Goal: Task Accomplishment & Management: Manage account settings

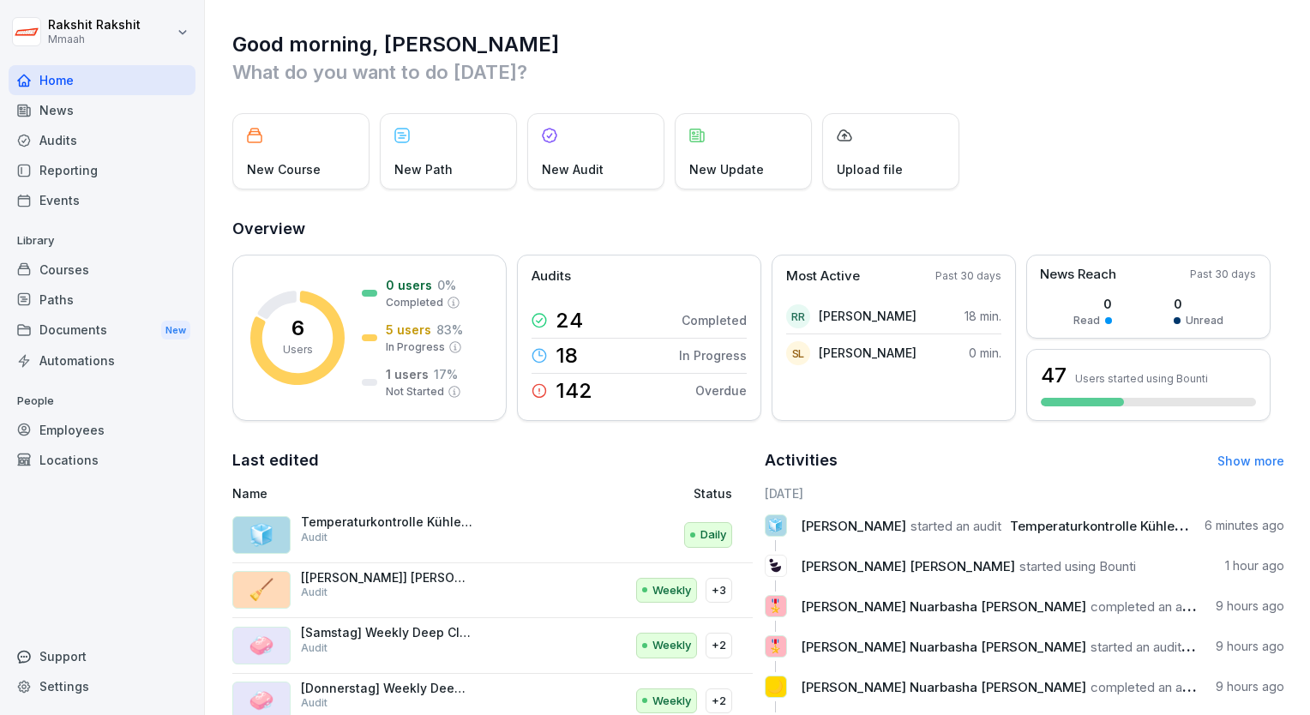
click at [89, 141] on div "Audits" at bounding box center [102, 140] width 187 height 30
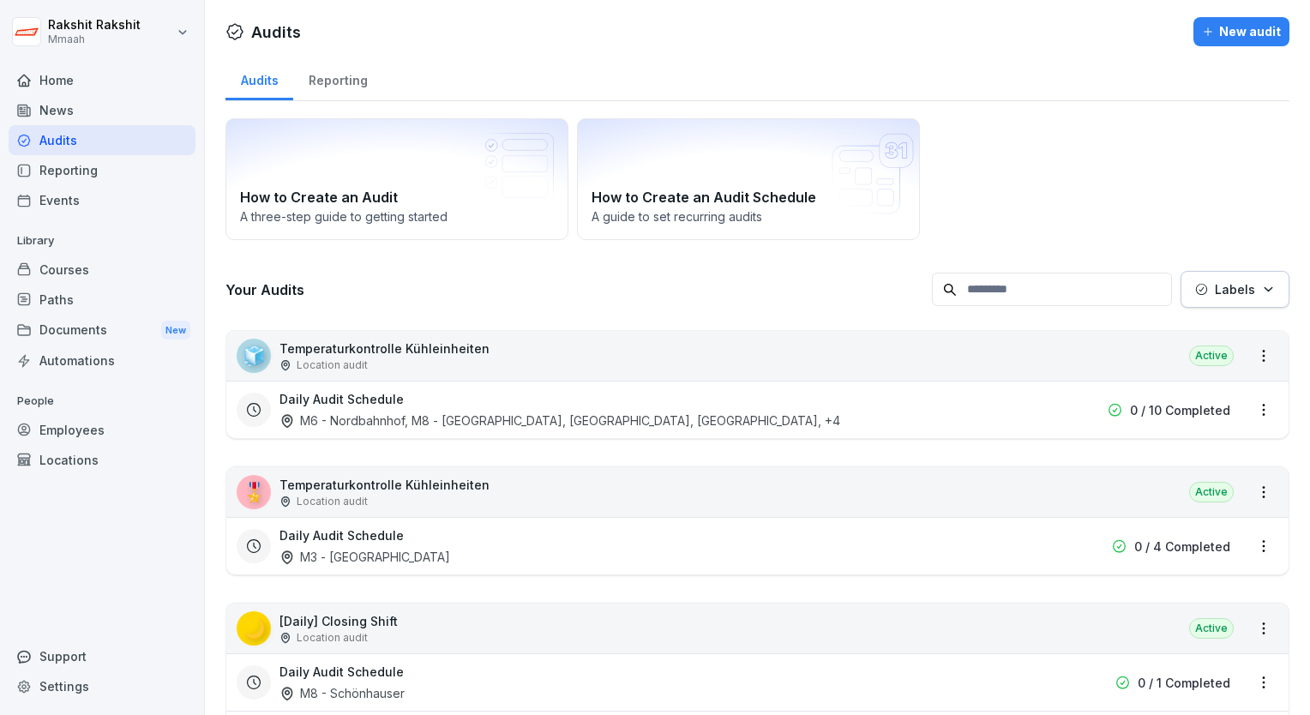
click at [1104, 219] on div "How to Create an Audit A three-[PERSON_NAME] to getting started How to Create a…" at bounding box center [758, 179] width 1064 height 122
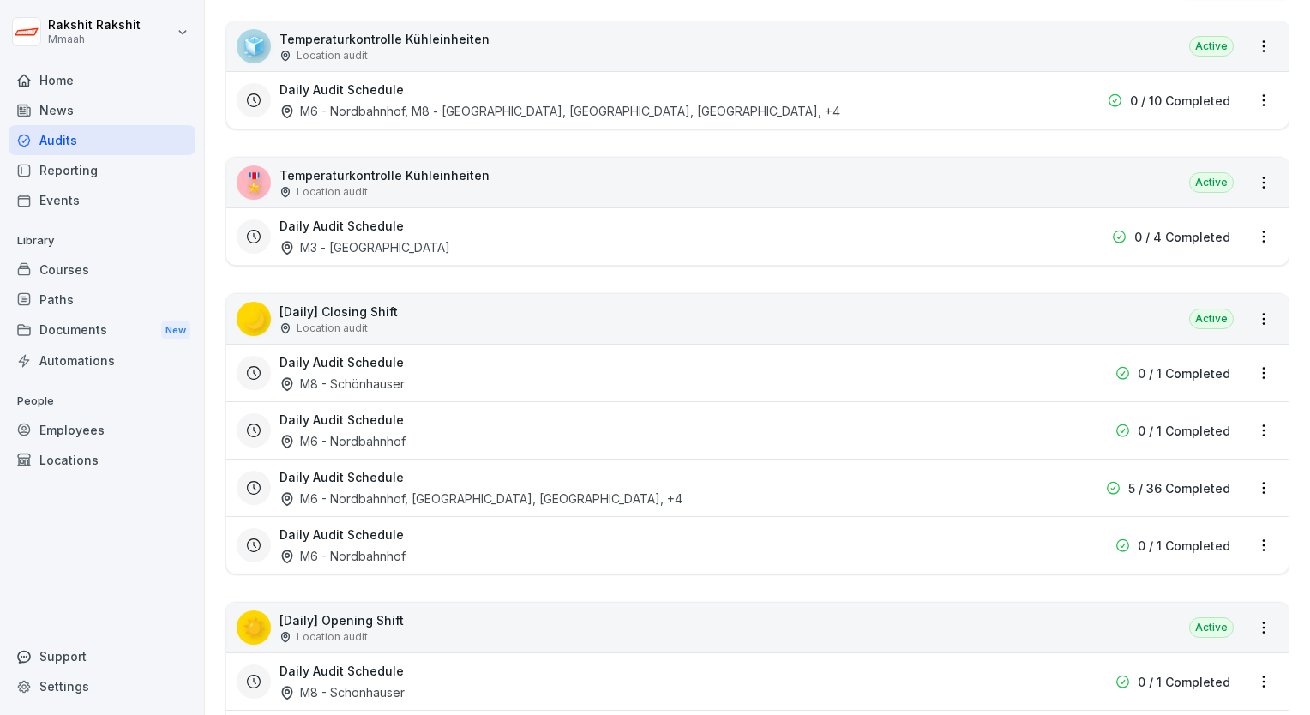
scroll to position [309, 0]
click at [803, 68] on div "🧊 Temperaturkontrolle Kühleinheiten Location audit Active" at bounding box center [757, 47] width 1062 height 50
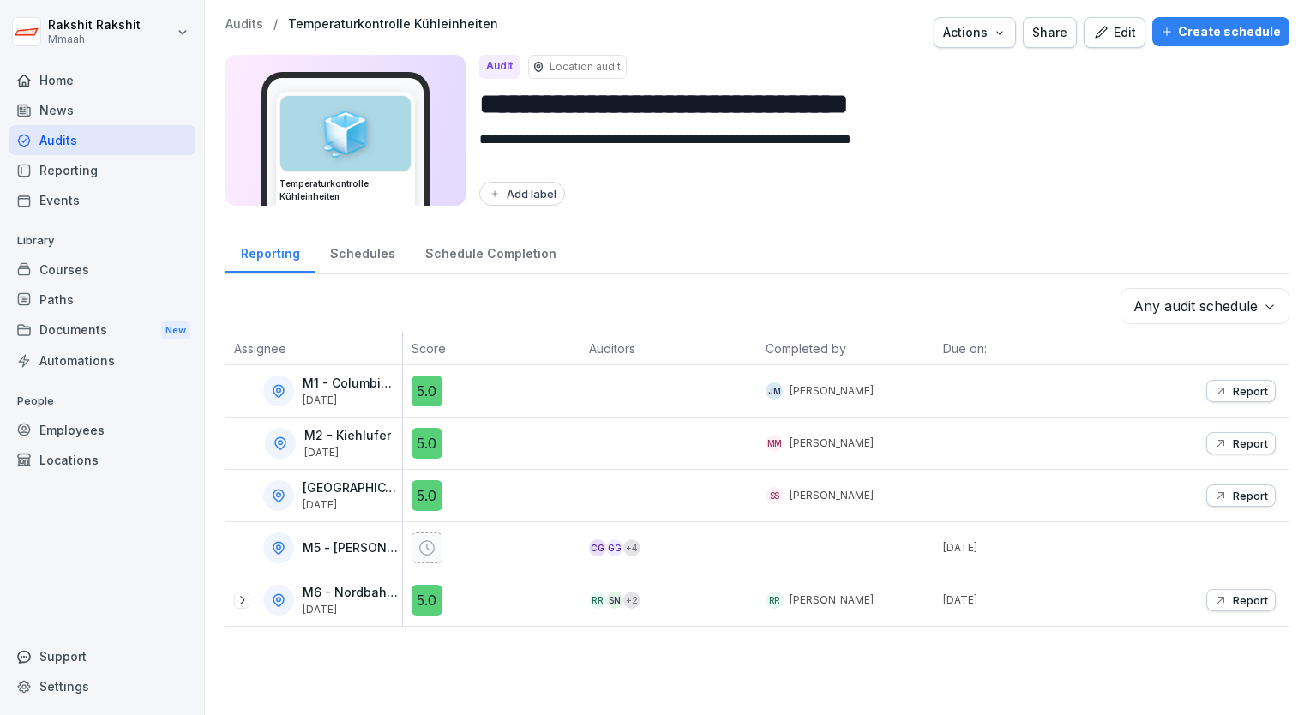
click at [583, 404] on div at bounding box center [668, 390] width 177 height 51
click at [1233, 394] on p "Report" at bounding box center [1250, 391] width 35 height 14
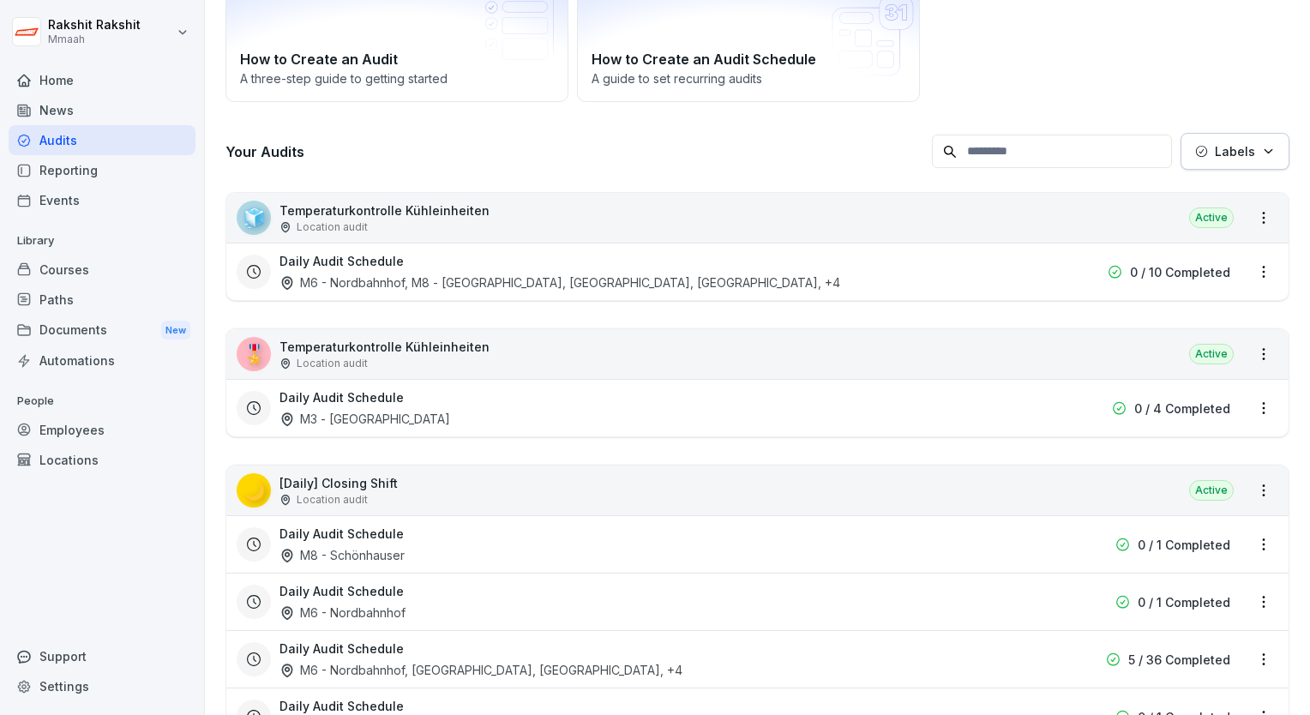
scroll to position [137, 0]
click at [1245, 268] on html "[PERSON_NAME] Mmaah Home News Audits Reporting Events Library Courses Paths Doc…" at bounding box center [655, 357] width 1310 height 715
click at [1094, 114] on html "[PERSON_NAME] Mmaah Home News Audits Reporting Events Library Courses Paths Doc…" at bounding box center [655, 357] width 1310 height 715
click at [612, 355] on div "🎖️ Temperaturkontrolle Kühleinheiten Location audit Active" at bounding box center [757, 355] width 1062 height 50
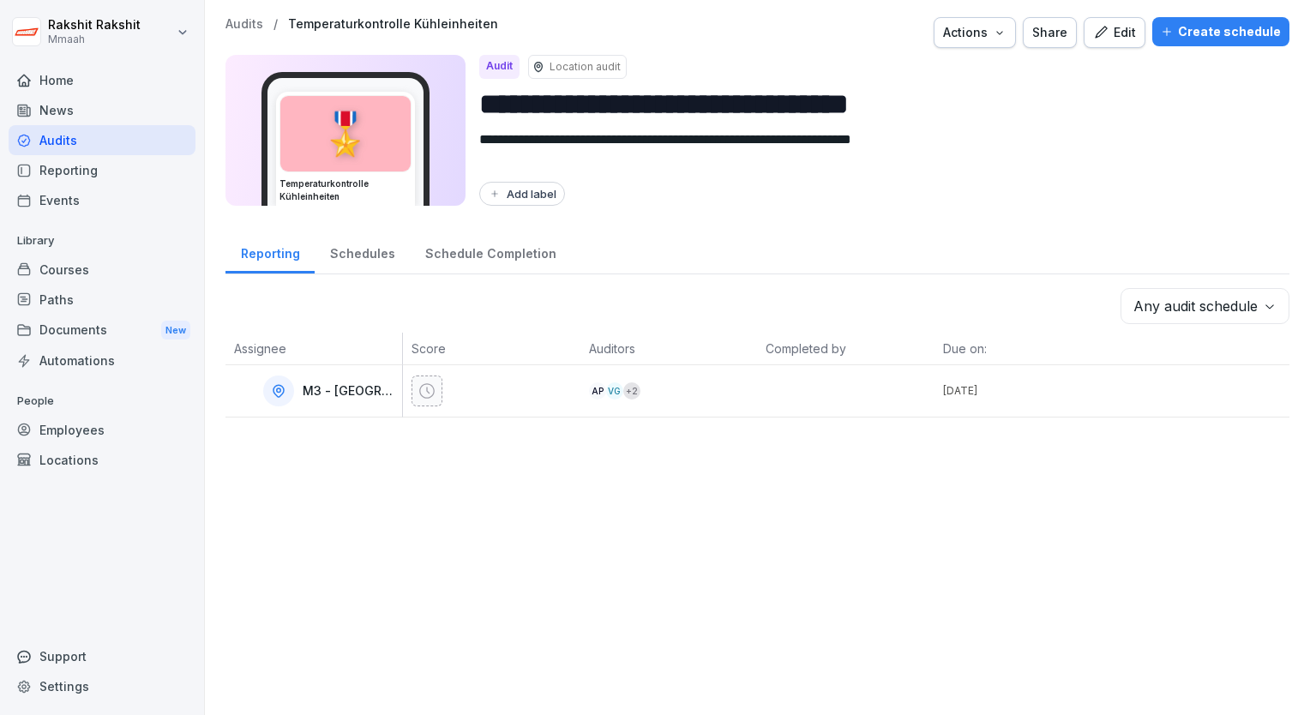
click at [1113, 32] on div "Edit" at bounding box center [1114, 32] width 43 height 19
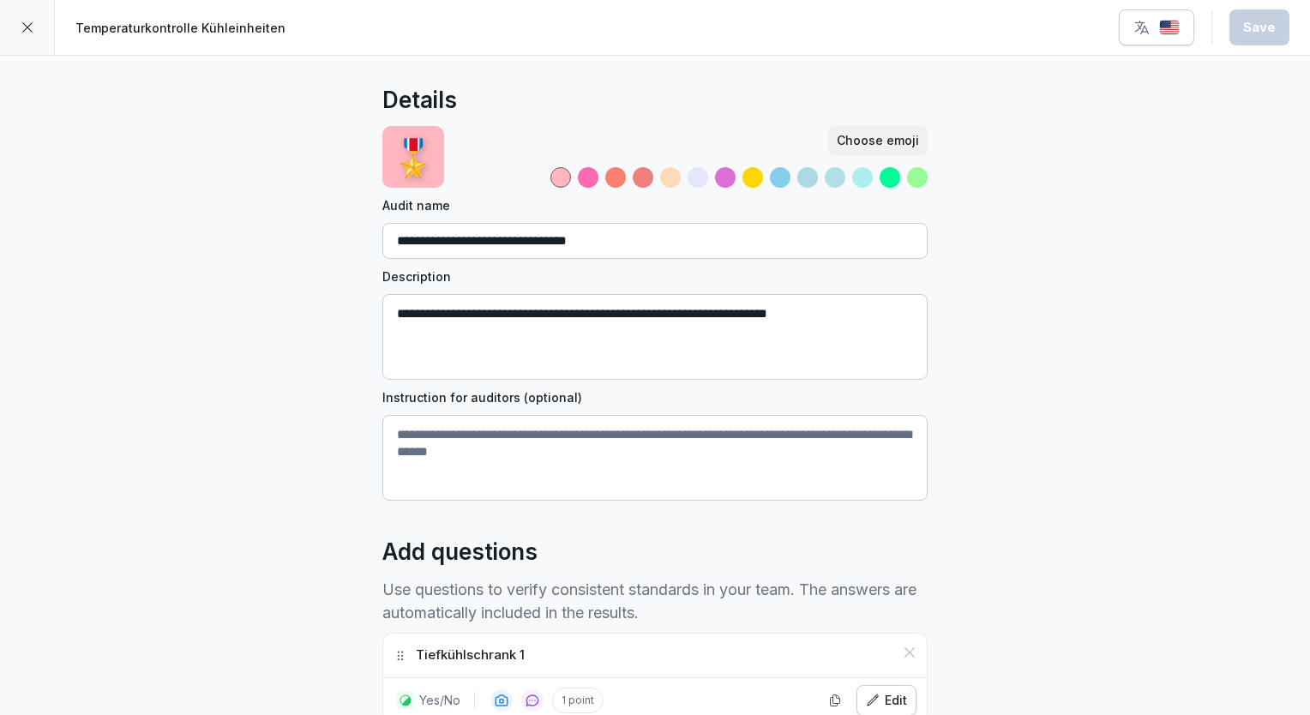
click at [1169, 24] on img "button" at bounding box center [1169, 28] width 21 height 16
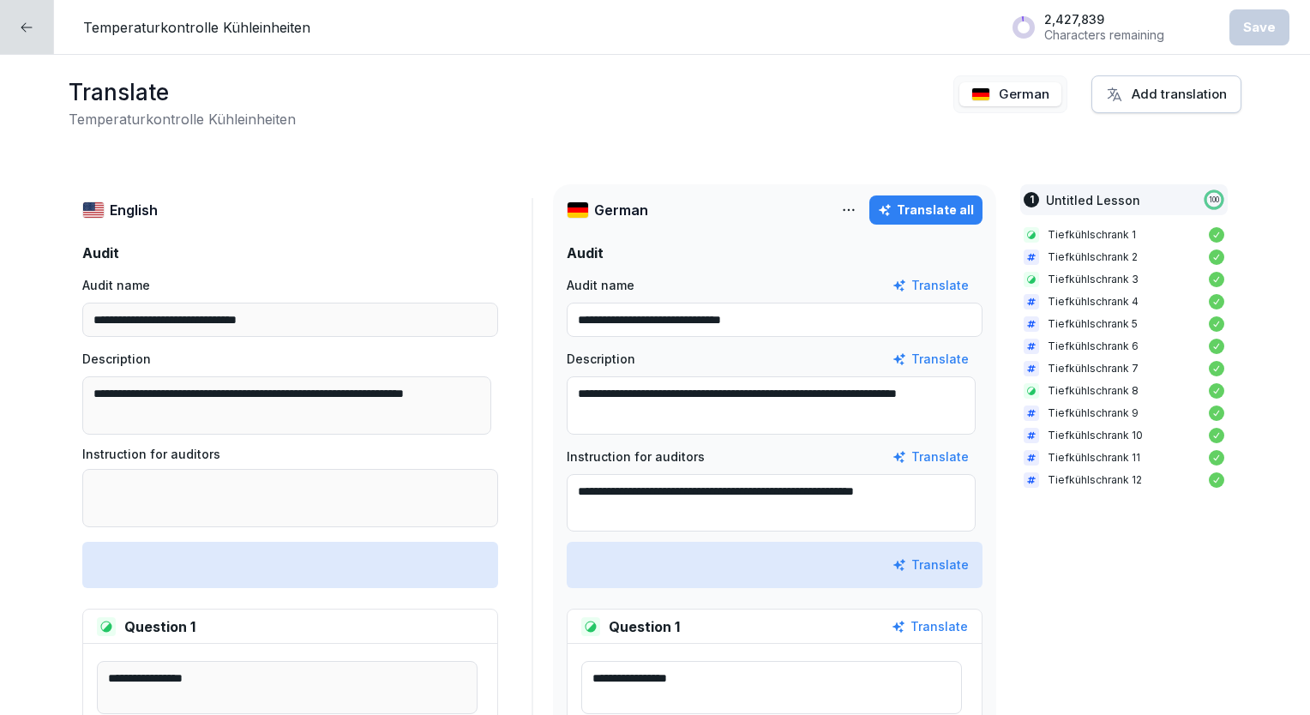
click at [693, 136] on div "**********" at bounding box center [655, 385] width 1310 height 660
click at [44, 37] on div at bounding box center [27, 27] width 54 height 54
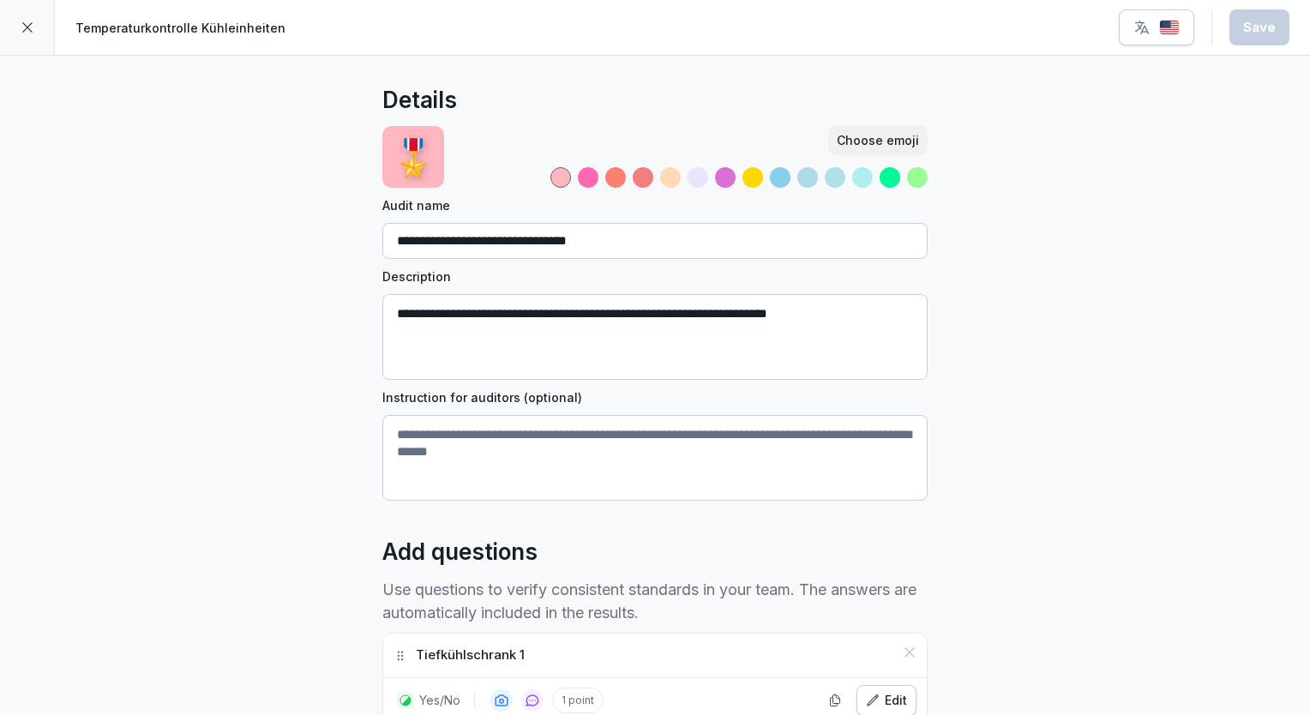
click at [44, 37] on div at bounding box center [27, 27] width 55 height 55
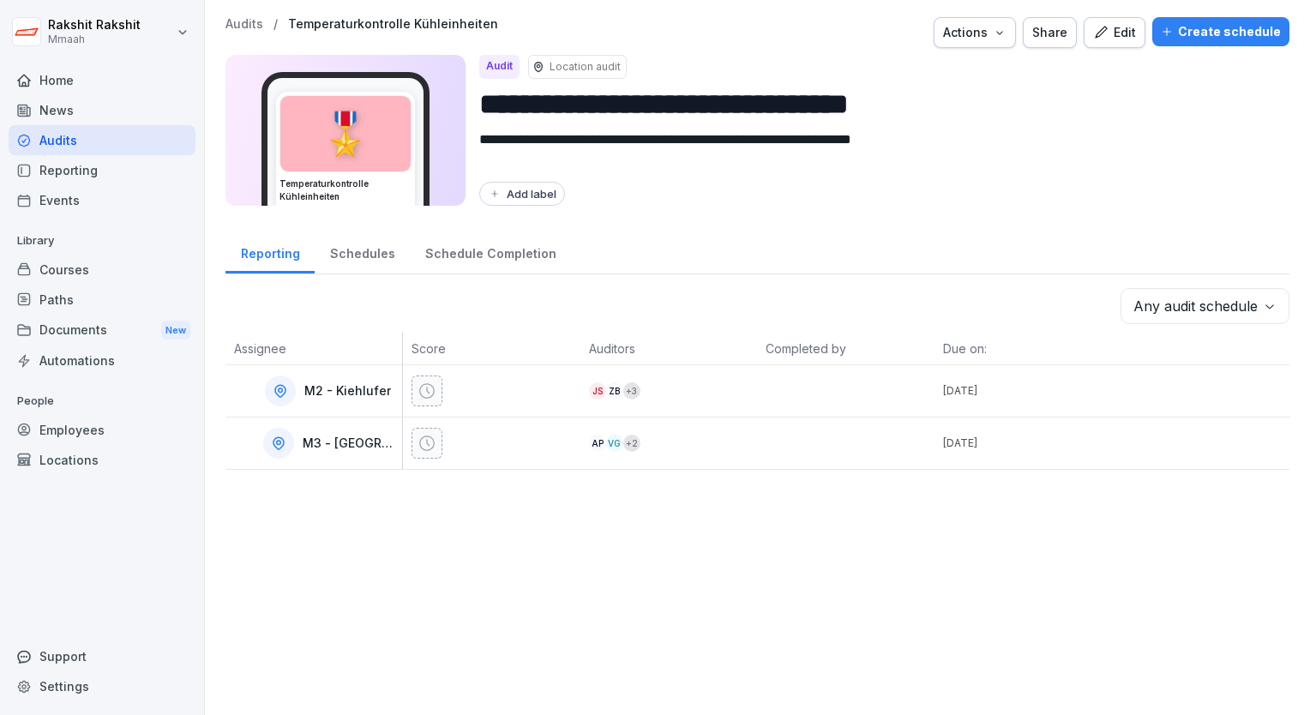
click at [87, 143] on div "Audits" at bounding box center [102, 140] width 187 height 30
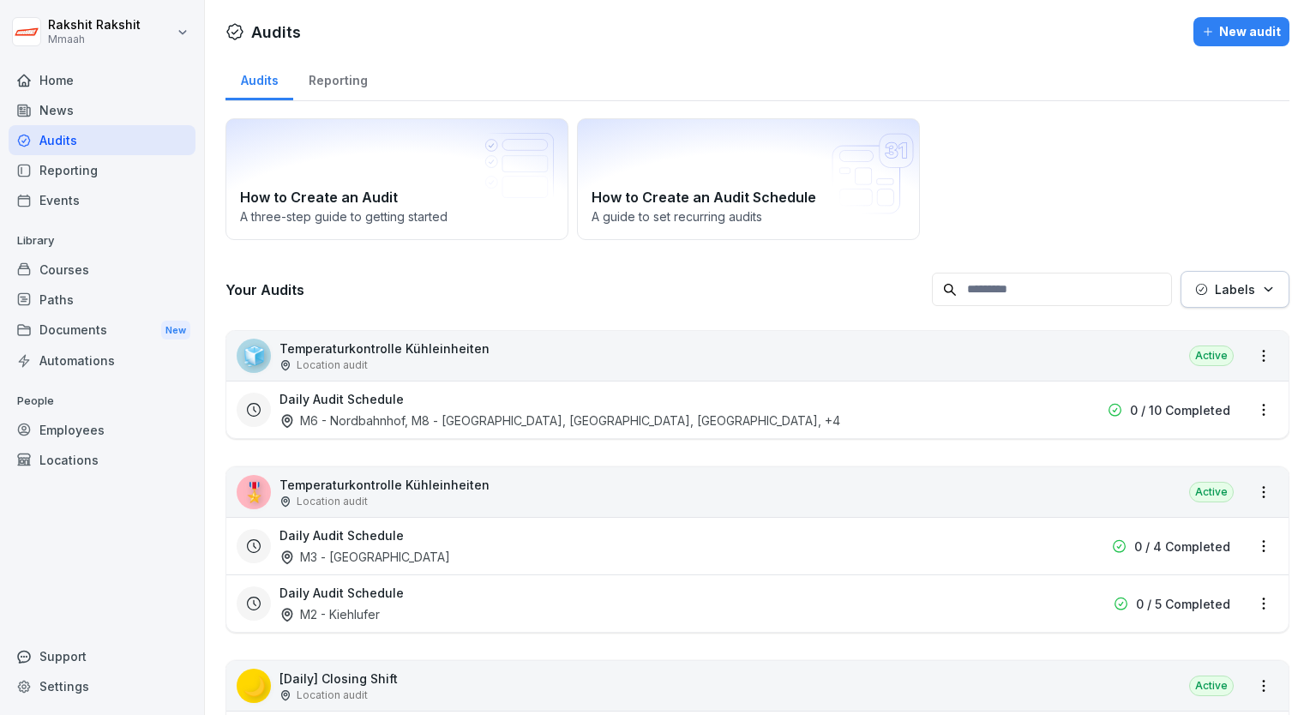
click at [1012, 208] on div "How to Create an Audit A three-step guide to getting started How to Create an A…" at bounding box center [758, 179] width 1064 height 122
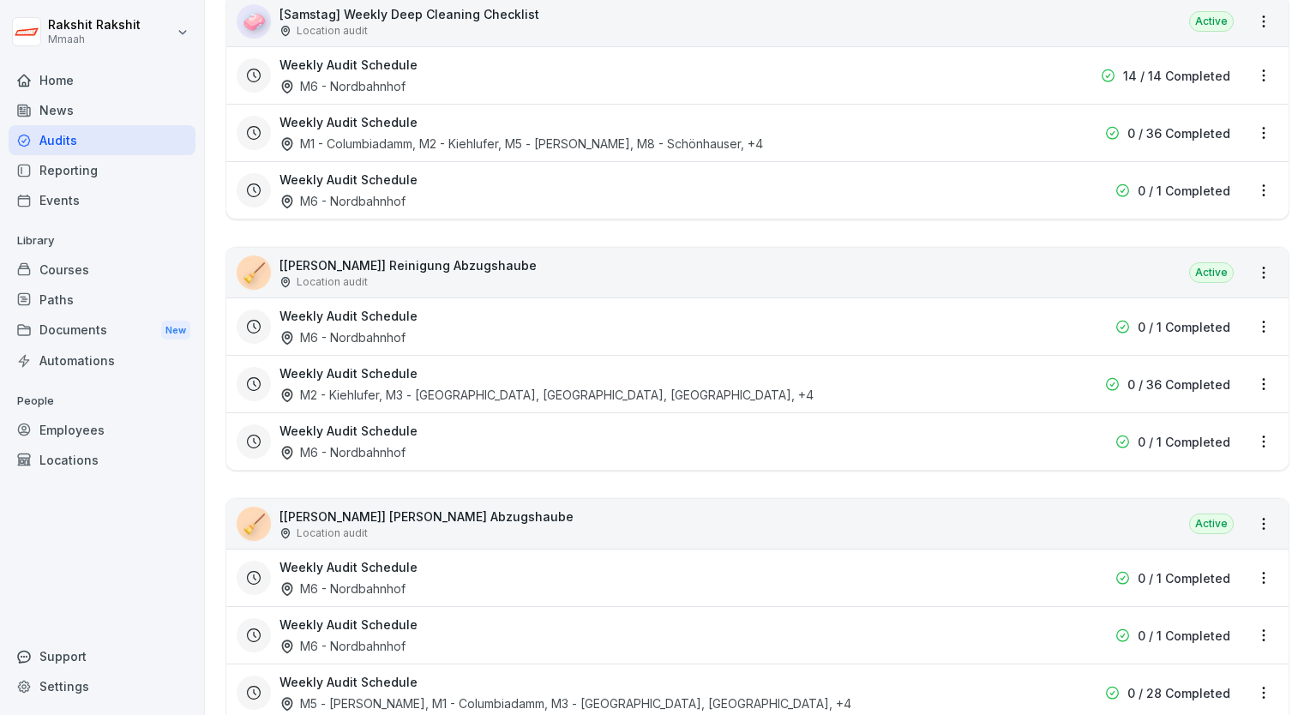
scroll to position [3533, 0]
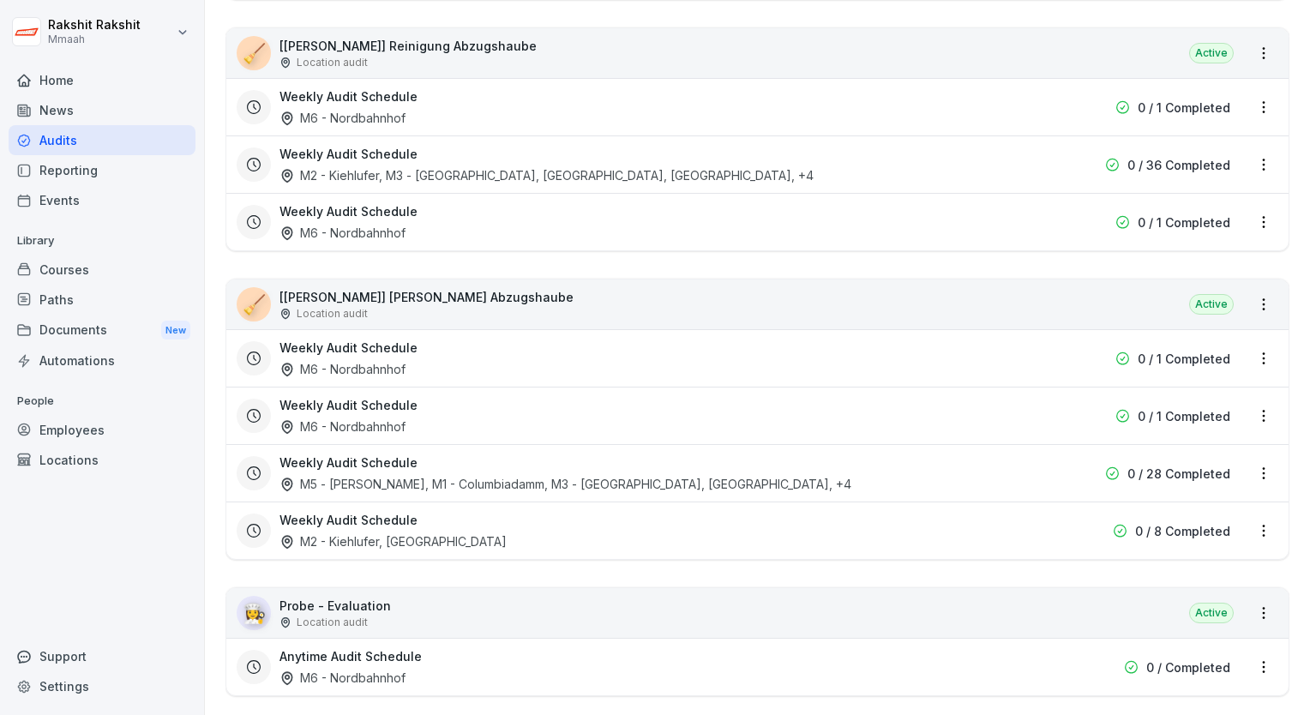
click at [632, 521] on div "Weekly Audit Schedule M2 - Kiehlufer, [GEOGRAPHIC_DATA]" at bounding box center [648, 530] width 737 height 39
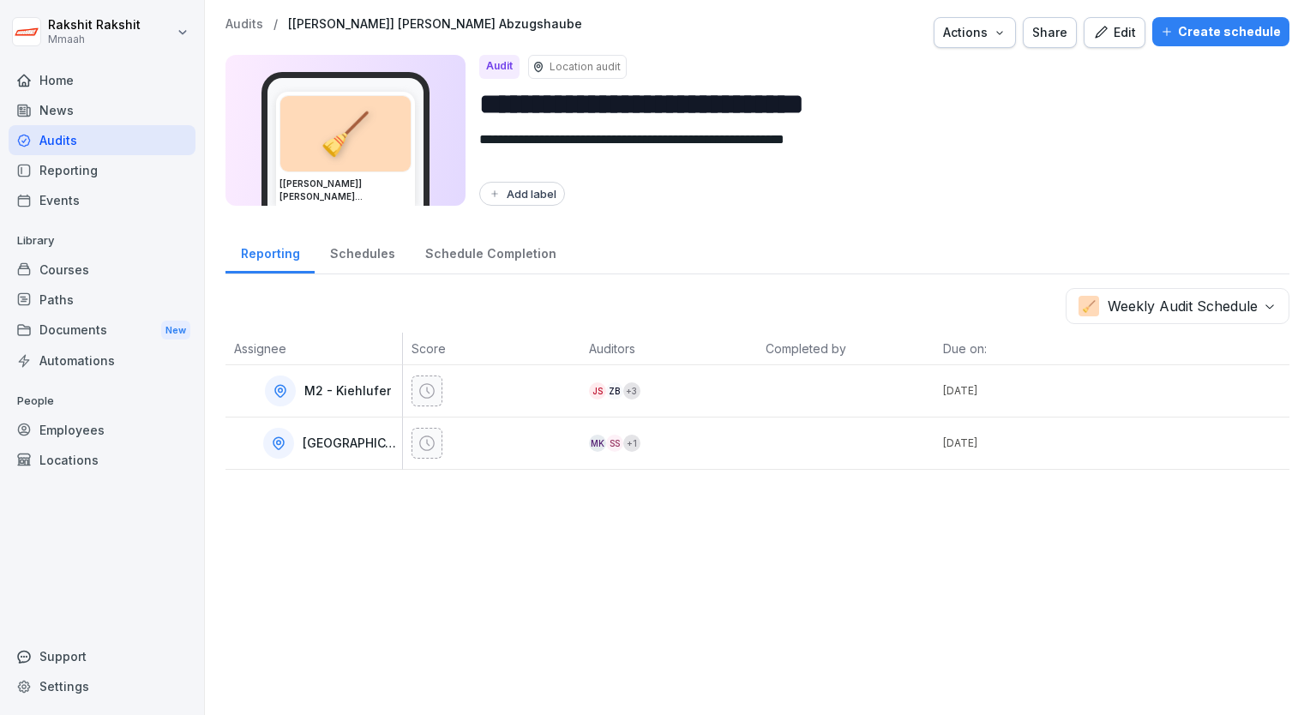
click at [91, 138] on div "Audits" at bounding box center [102, 140] width 187 height 30
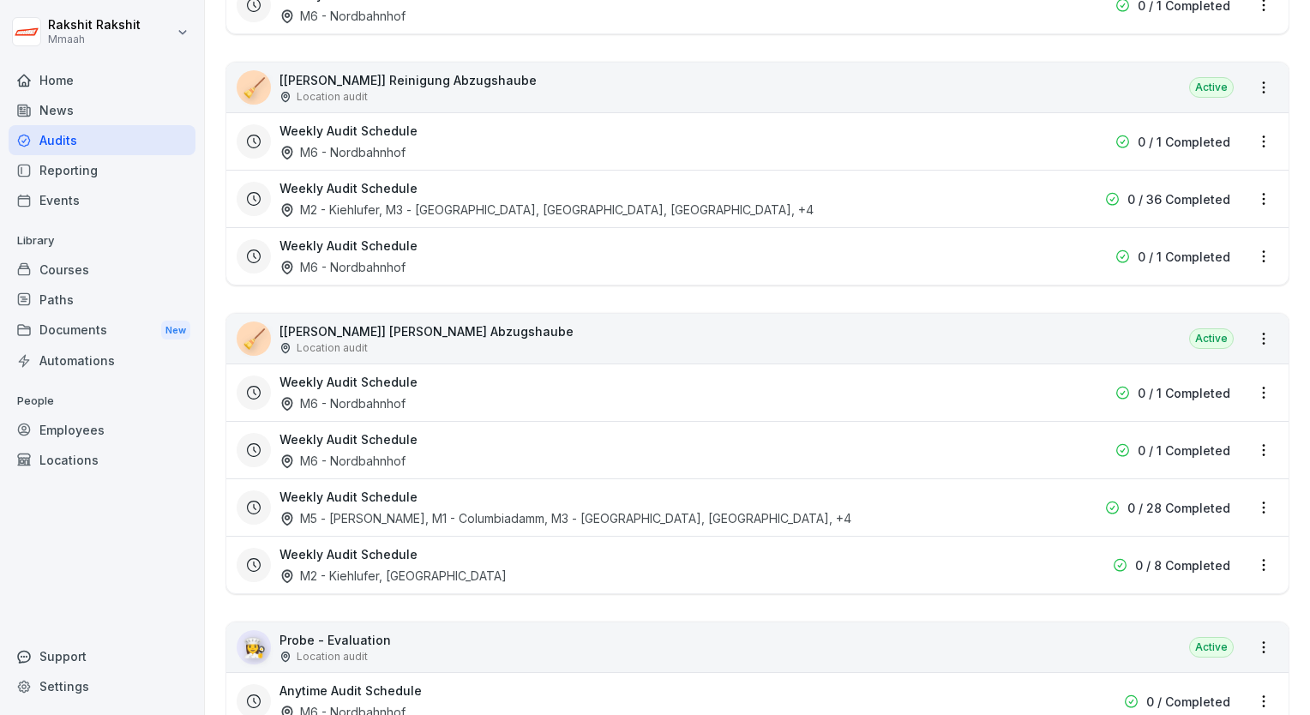
scroll to position [3533, 0]
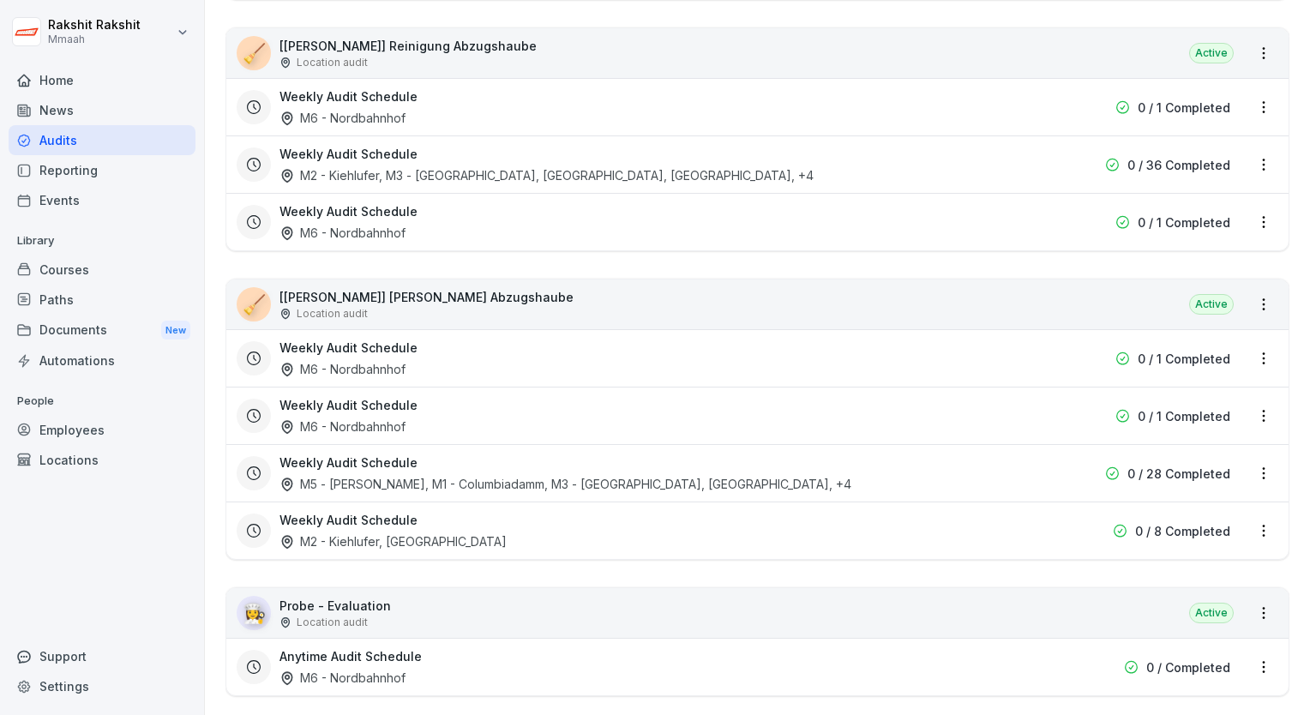
click at [572, 454] on div "Weekly Audit Schedule M5 - Simon-Dach, M1 - Columbiadamm, M3 - Nollendorfplatz,…" at bounding box center [648, 473] width 737 height 39
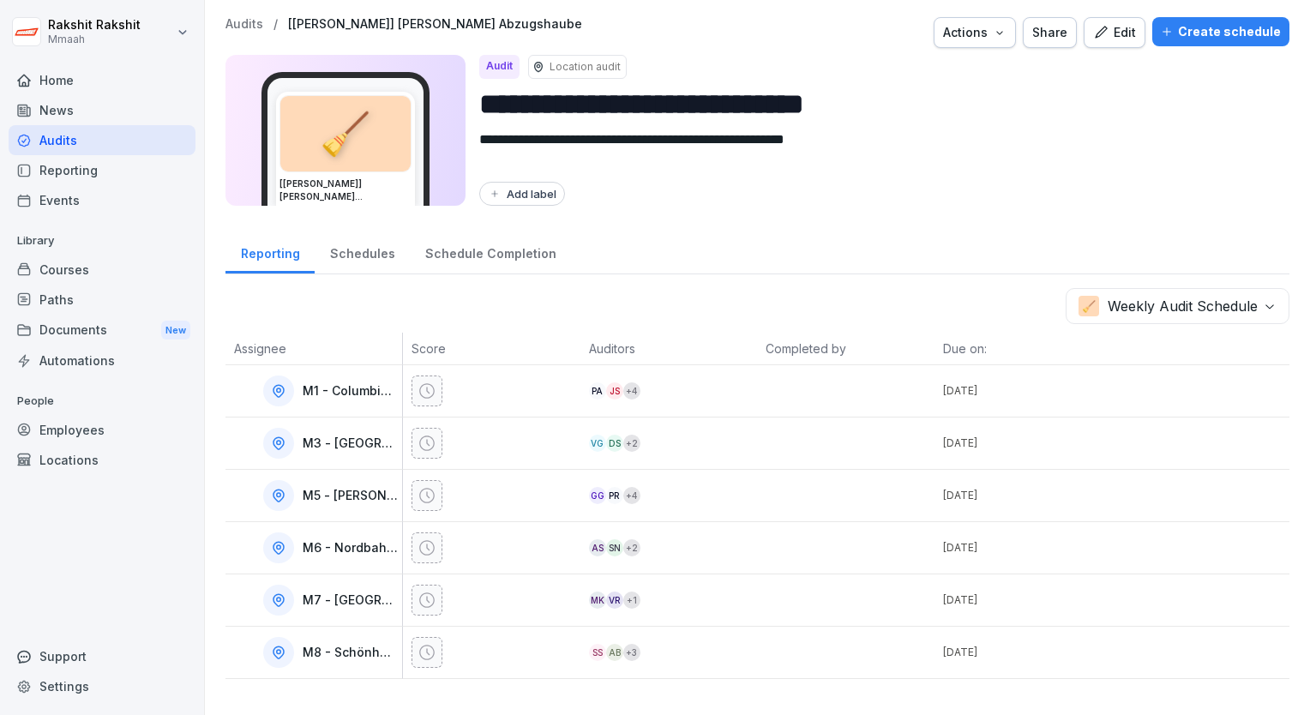
click at [1116, 30] on div "Edit" at bounding box center [1114, 32] width 43 height 19
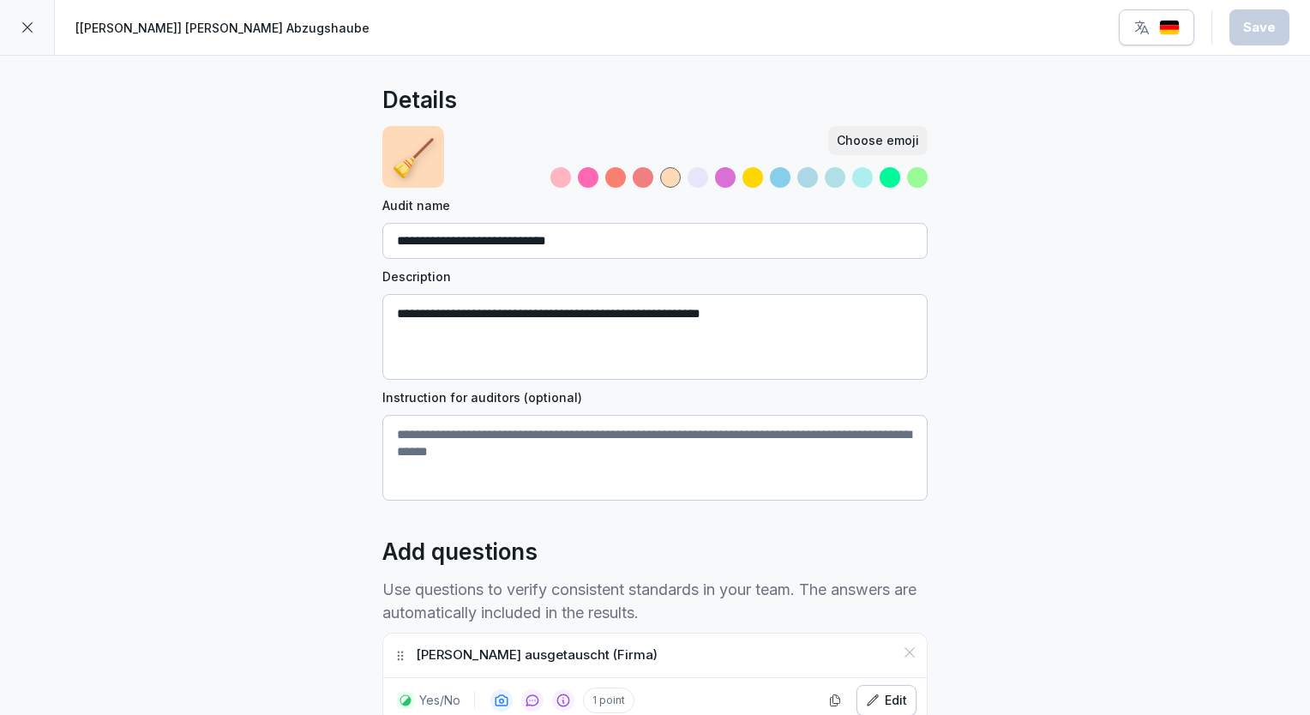
click at [173, 472] on div "**********" at bounding box center [655, 523] width 1310 height 934
click at [443, 245] on input "**********" at bounding box center [654, 241] width 545 height 36
click at [434, 241] on input "**********" at bounding box center [654, 241] width 545 height 36
click at [404, 238] on input "**********" at bounding box center [654, 241] width 545 height 36
type input "**********"
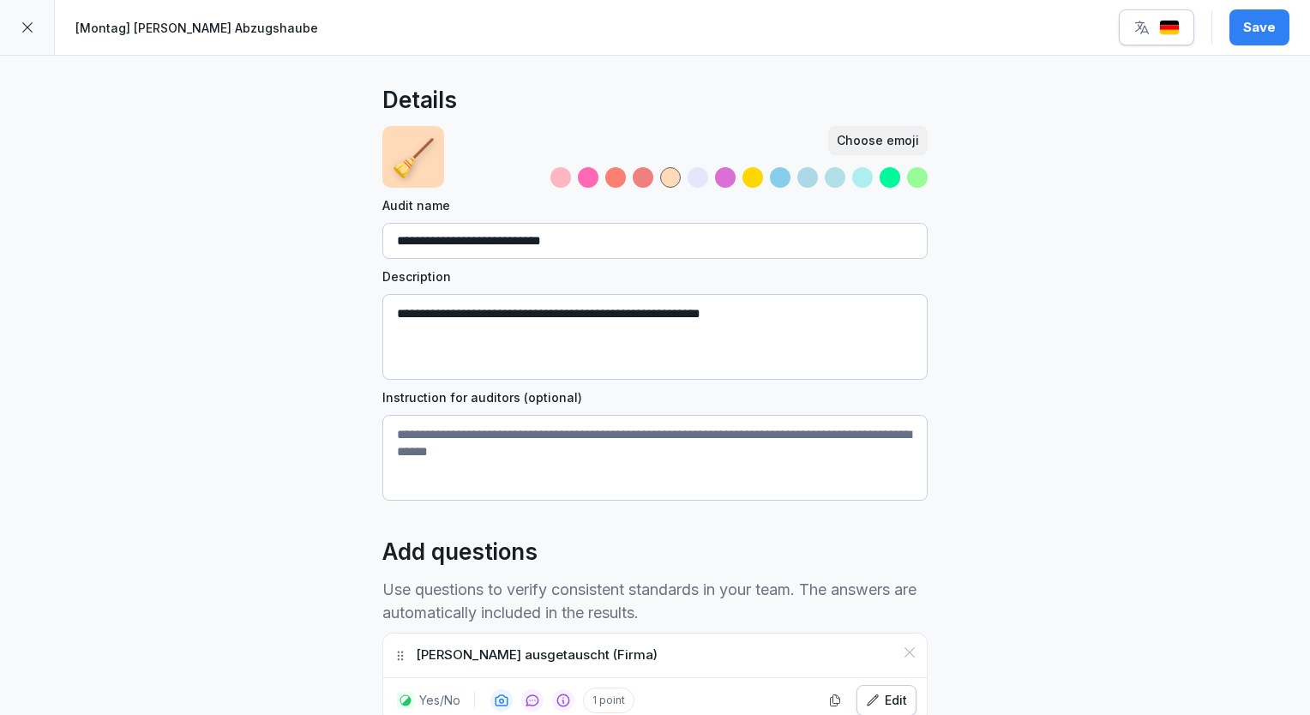
click at [1237, 29] on button "Save" at bounding box center [1260, 27] width 60 height 36
click at [39, 38] on div at bounding box center [27, 27] width 55 height 55
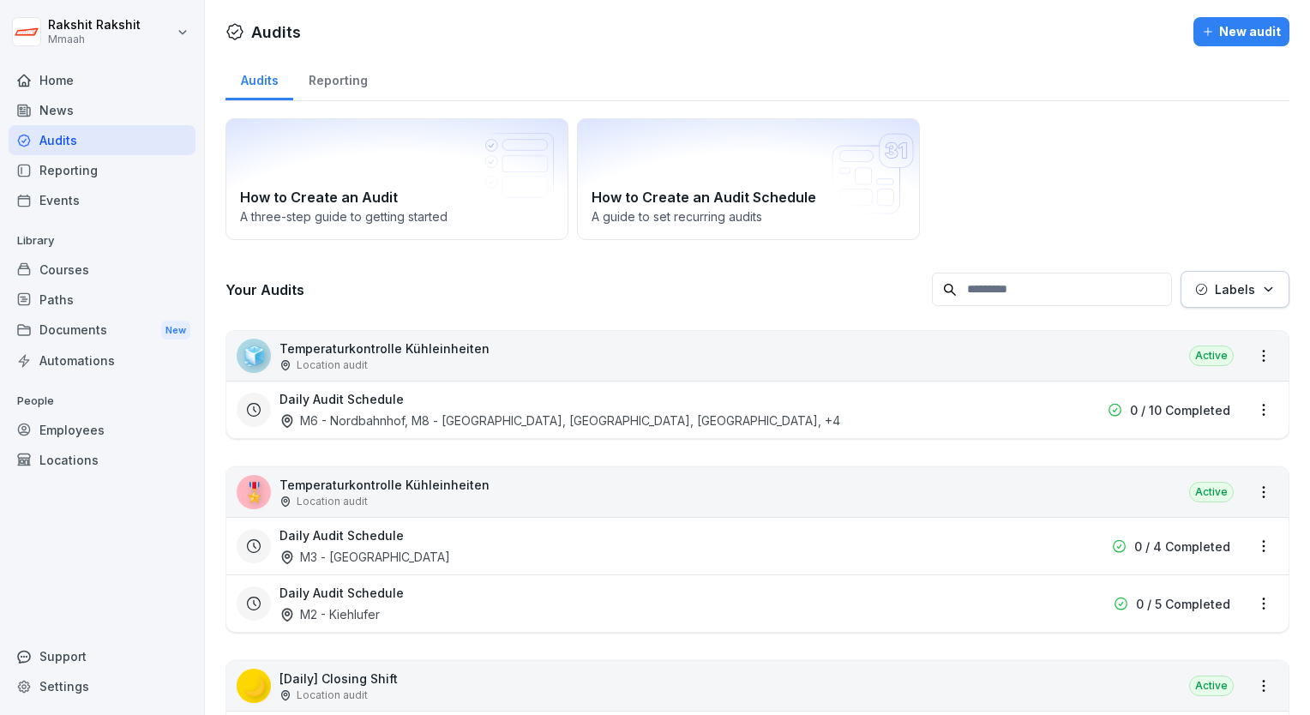
click at [998, 220] on div "How to Create an Audit A three-step guide to getting started How to Create an A…" at bounding box center [758, 179] width 1064 height 122
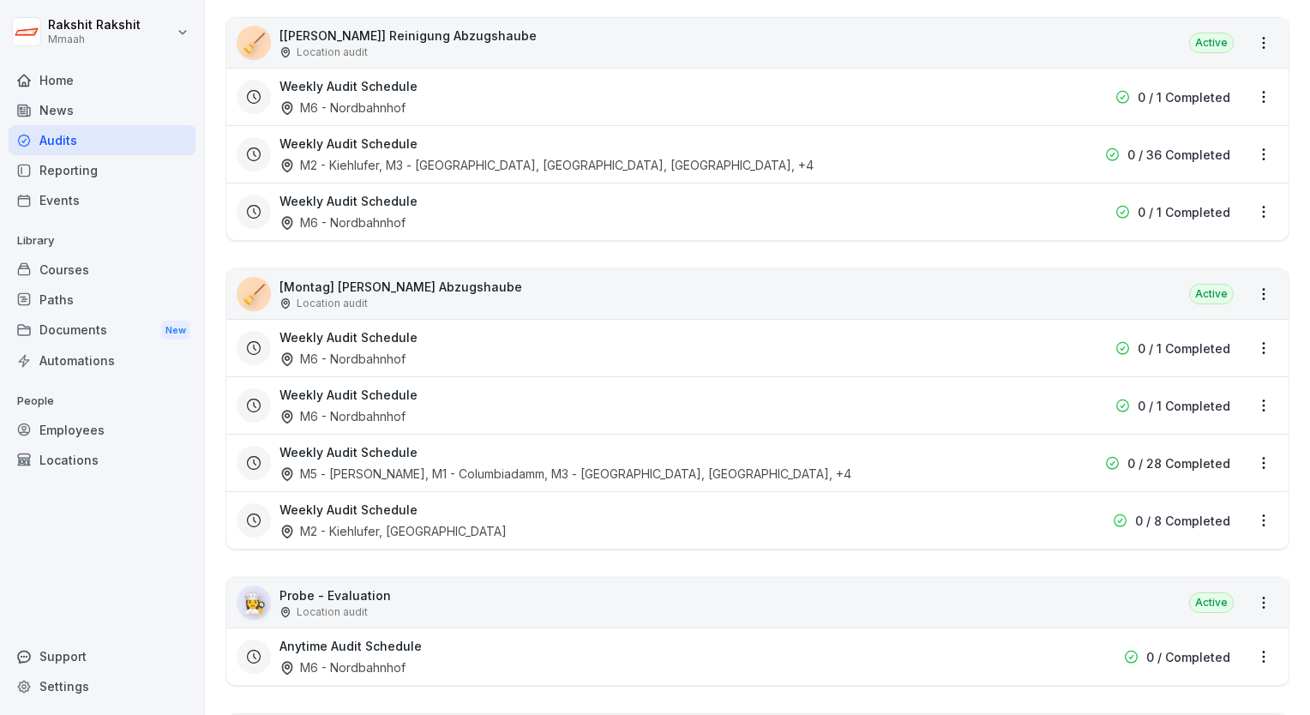
scroll to position [3601, 0]
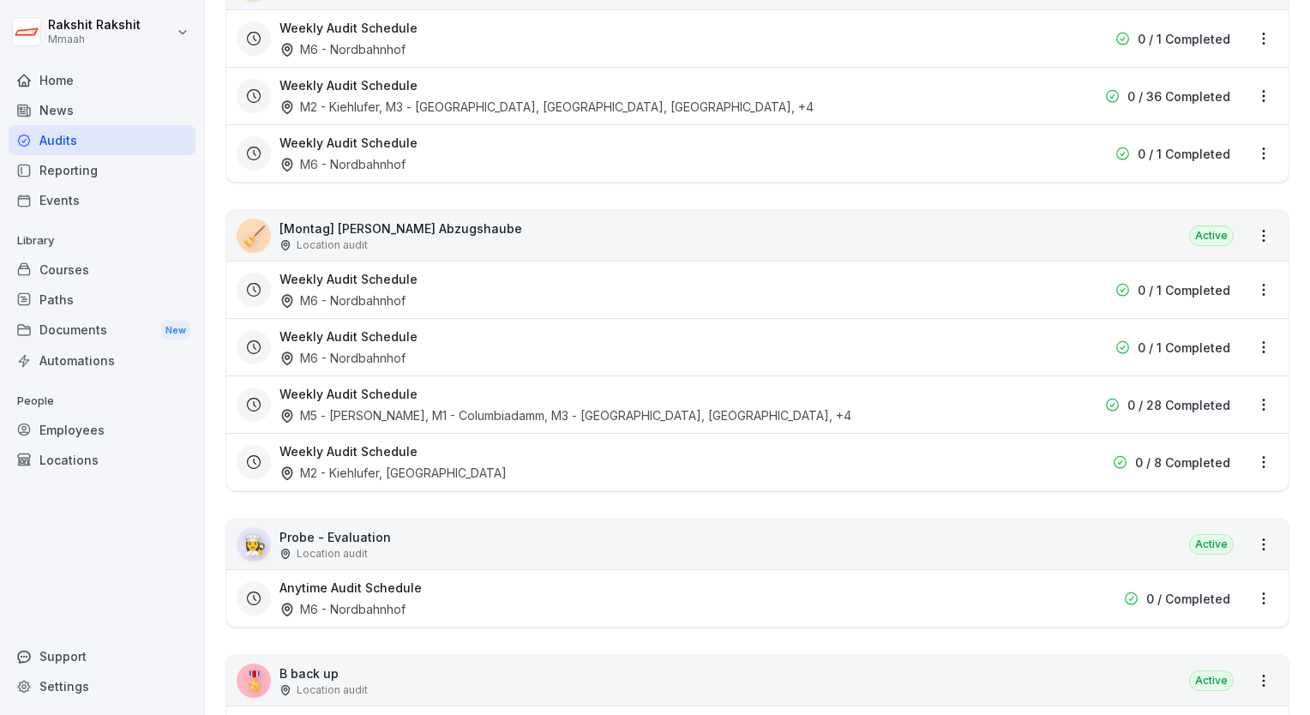
click at [689, 461] on div "Weekly Audit Schedule M2 - Kiehlufer, [GEOGRAPHIC_DATA]" at bounding box center [648, 461] width 737 height 39
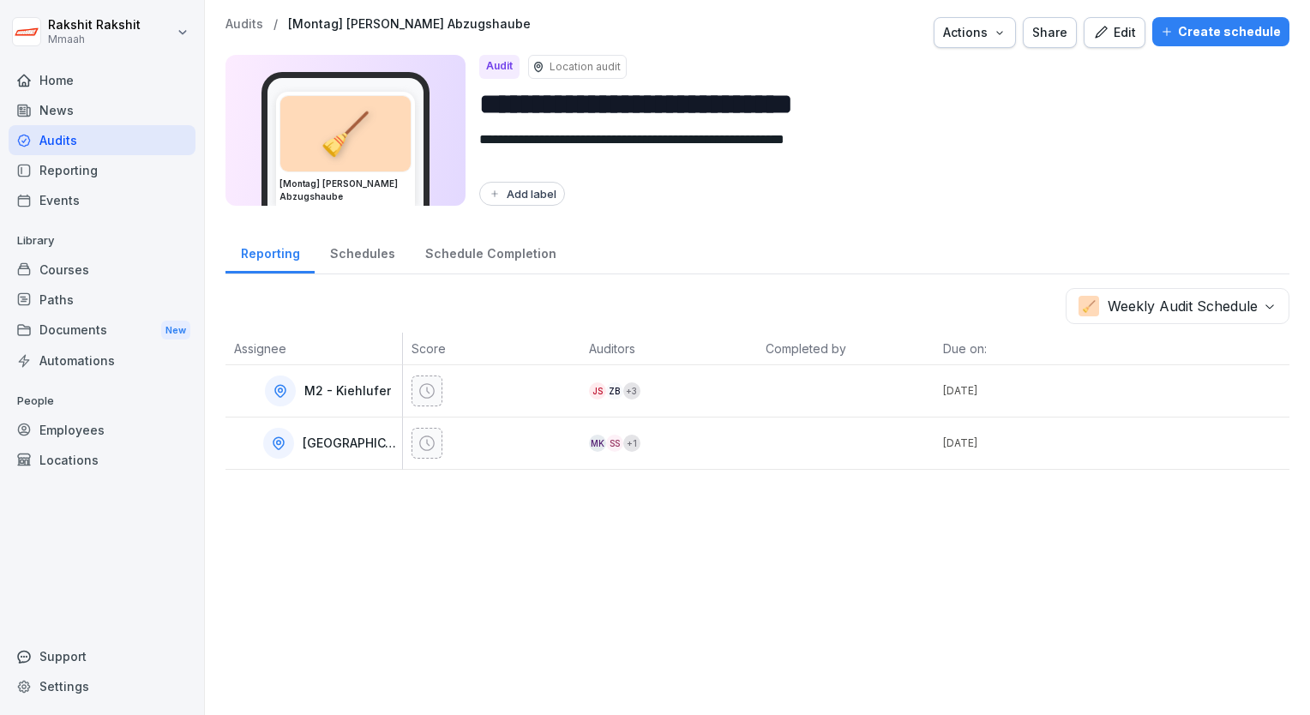
click at [1108, 43] on button "Edit" at bounding box center [1115, 32] width 62 height 31
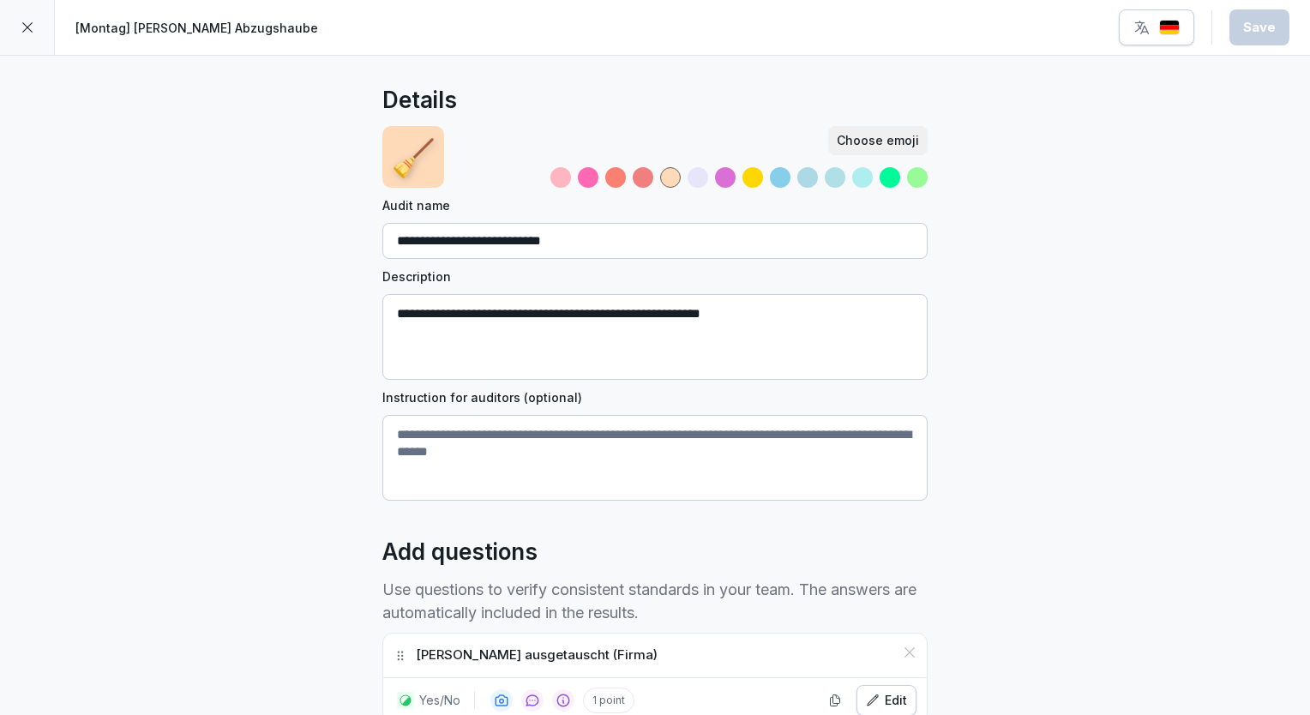
click at [446, 241] on input "**********" at bounding box center [654, 241] width 545 height 36
type input "**********"
click at [477, 426] on textarea "Instruction for auditors (optional)" at bounding box center [654, 458] width 545 height 86
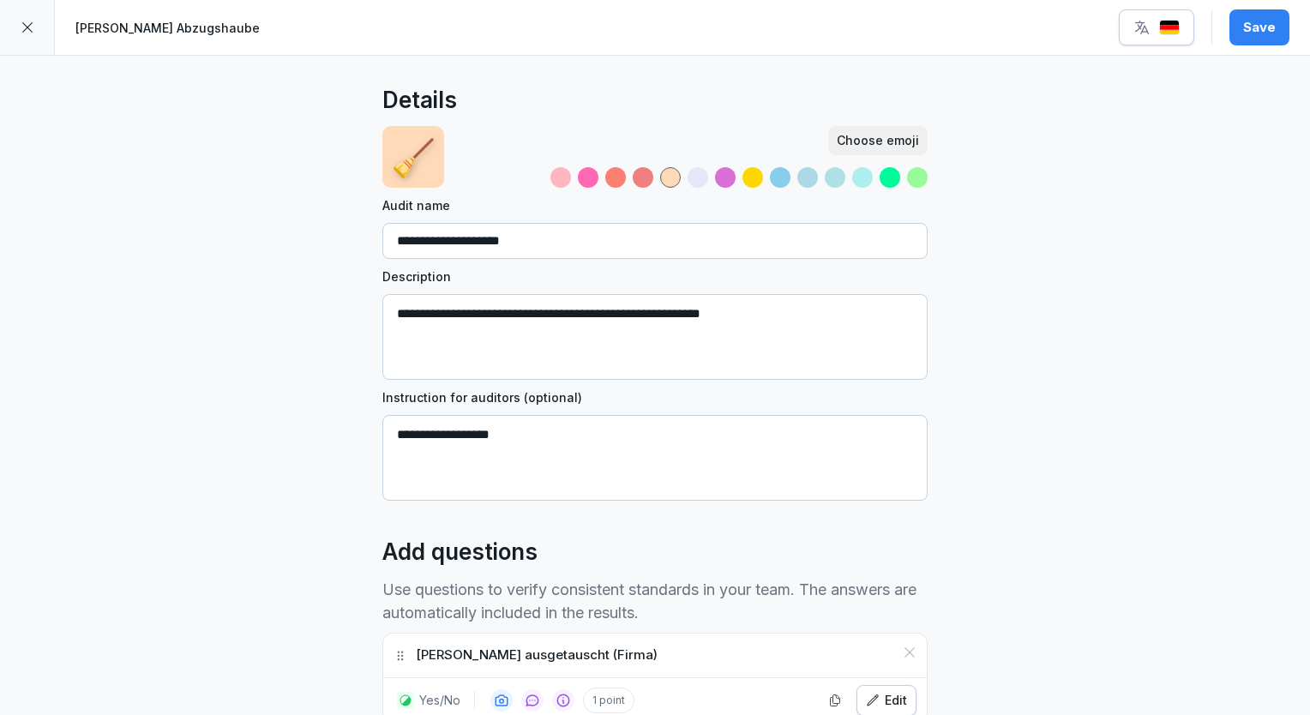
type textarea "**********"
click at [1130, 463] on div "**********" at bounding box center [655, 523] width 1310 height 934
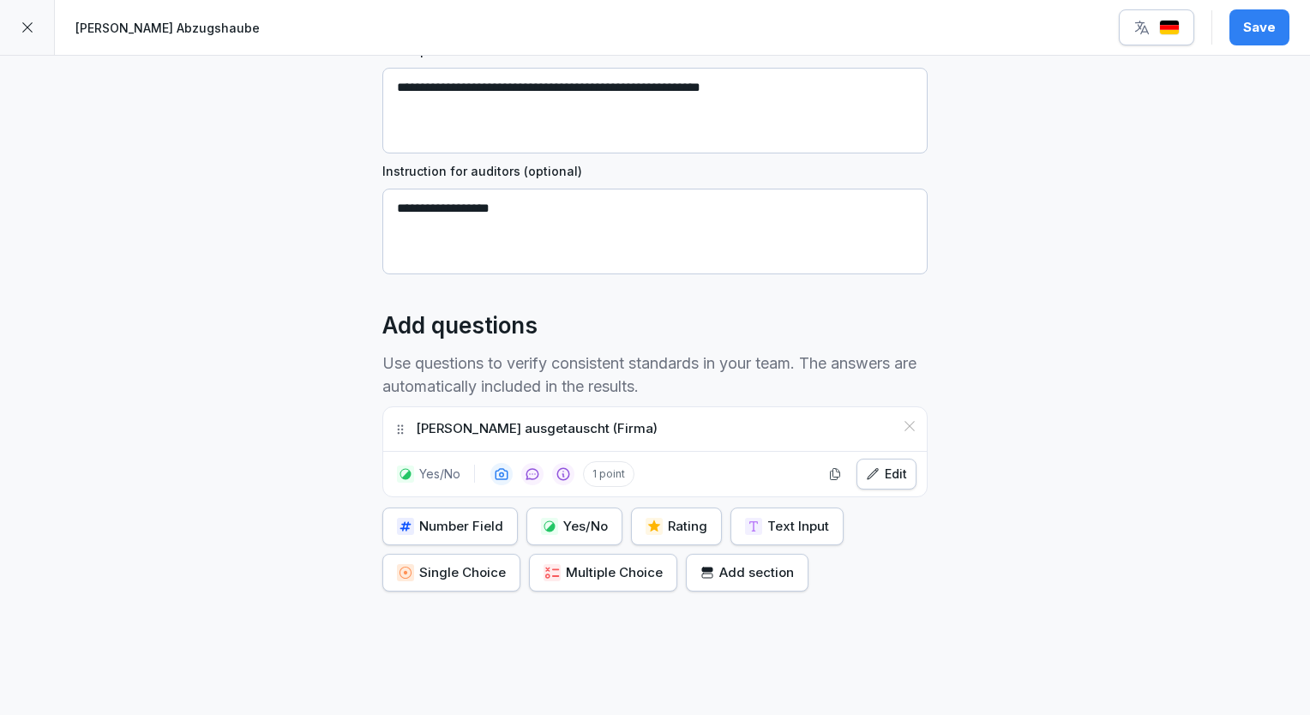
scroll to position [240, 0]
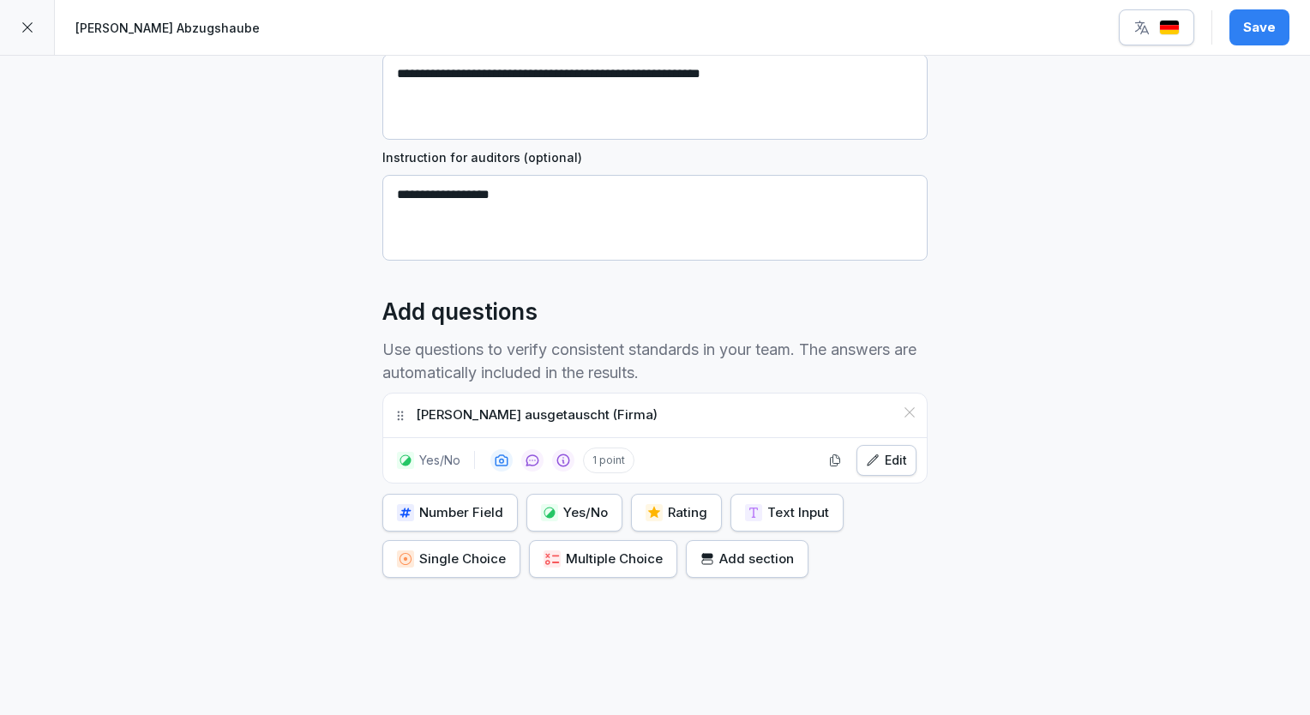
click at [868, 460] on icon "button" at bounding box center [873, 459] width 10 height 10
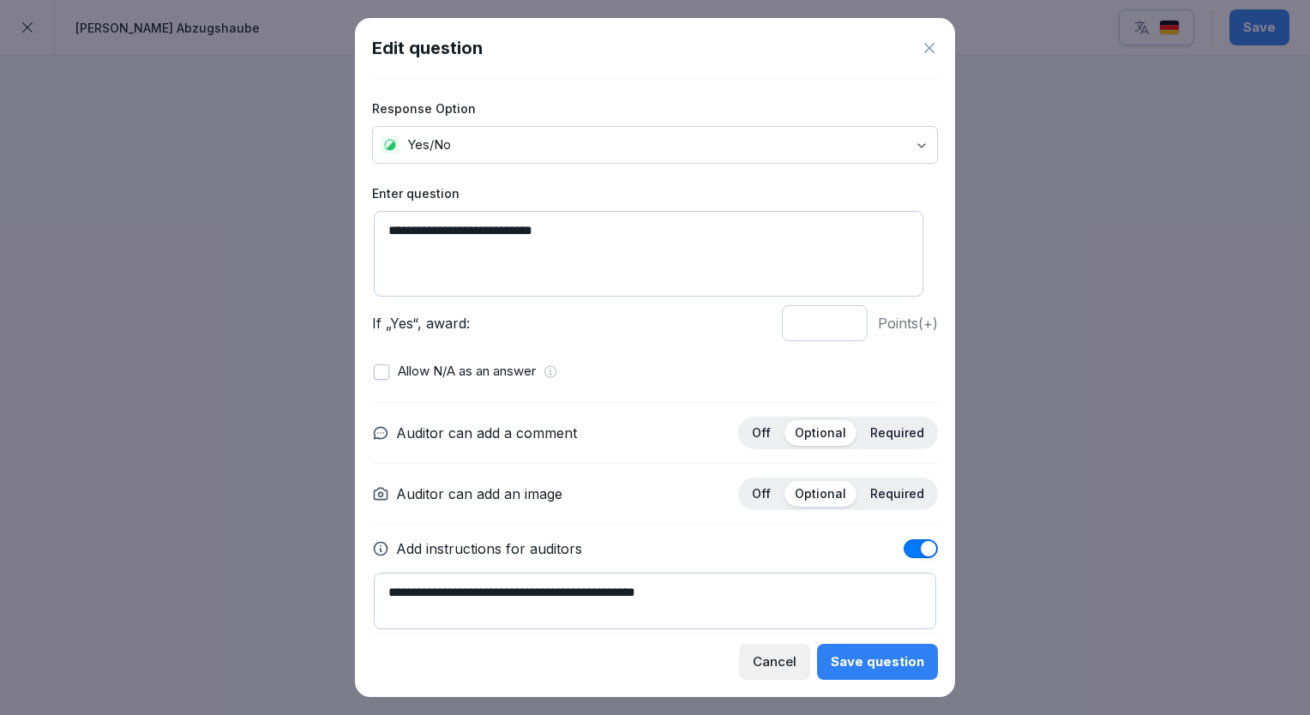
click at [887, 425] on p "Required" at bounding box center [897, 432] width 54 height 15
click at [861, 666] on div "Save question" at bounding box center [877, 662] width 93 height 19
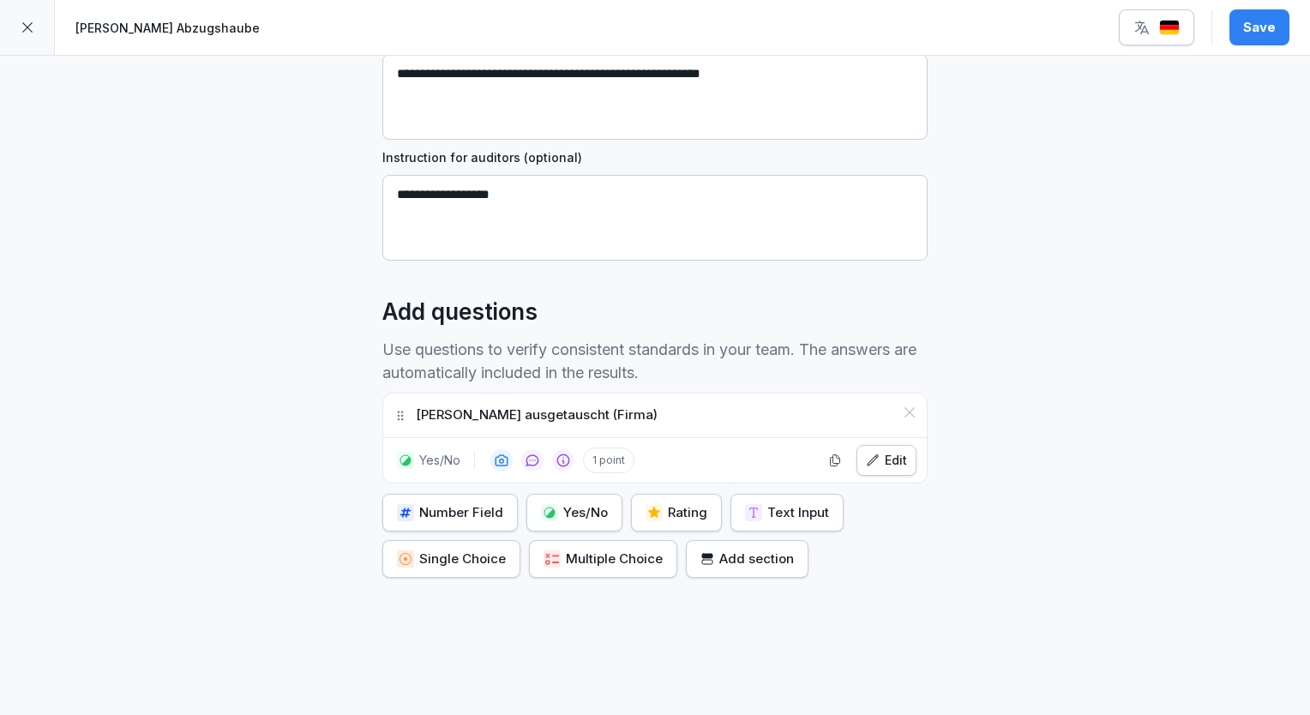
click at [1072, 416] on div "**********" at bounding box center [655, 283] width 1310 height 934
drag, startPoint x: 534, startPoint y: 206, endPoint x: 373, endPoint y: 190, distance: 161.9
click at [373, 190] on div "**********" at bounding box center [655, 283] width 1310 height 934
type textarea "**********"
click at [1156, 39] on button "button" at bounding box center [1156, 27] width 75 height 36
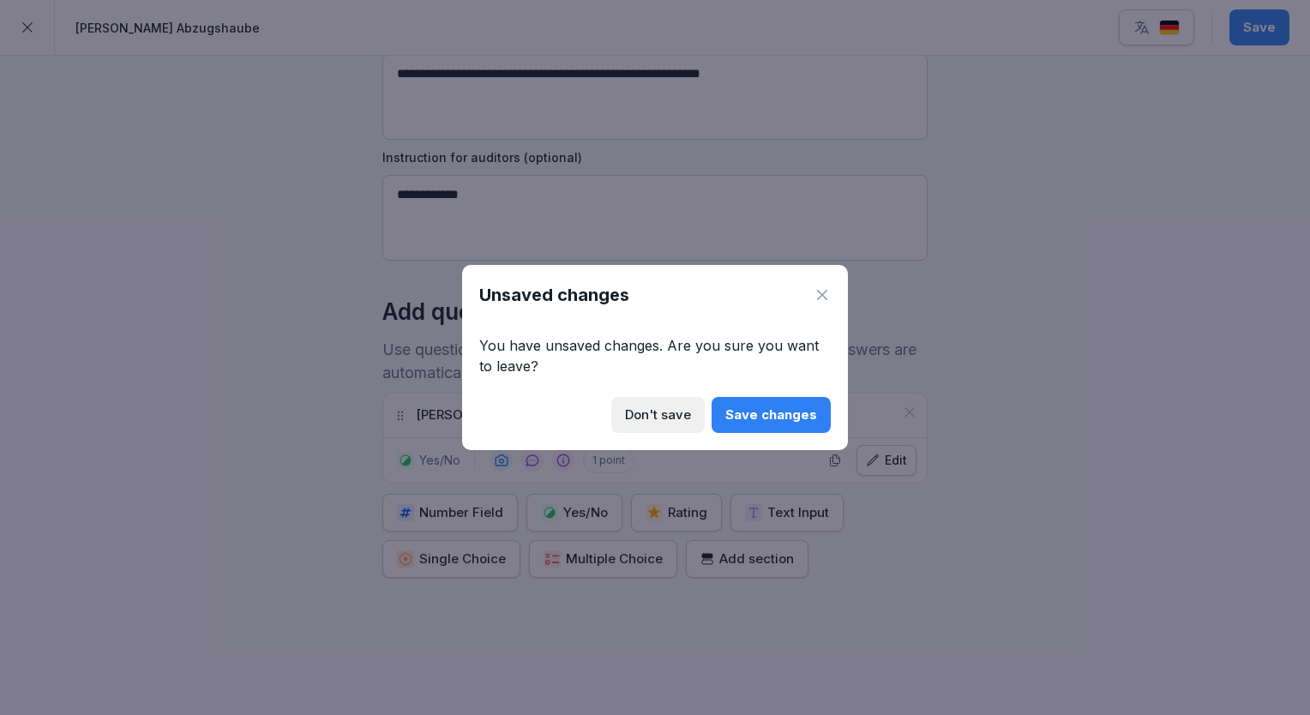
click at [794, 406] on div "Save changes" at bounding box center [771, 415] width 92 height 19
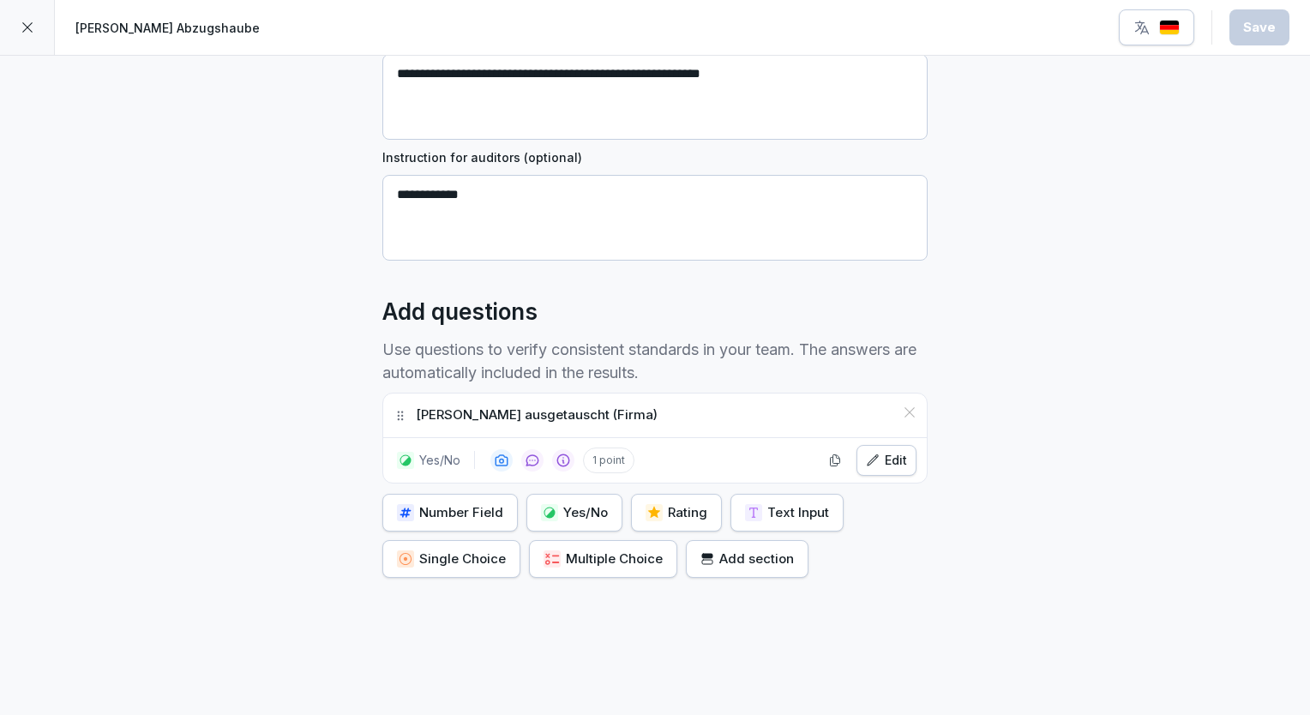
click at [1173, 36] on button "button" at bounding box center [1156, 27] width 75 height 36
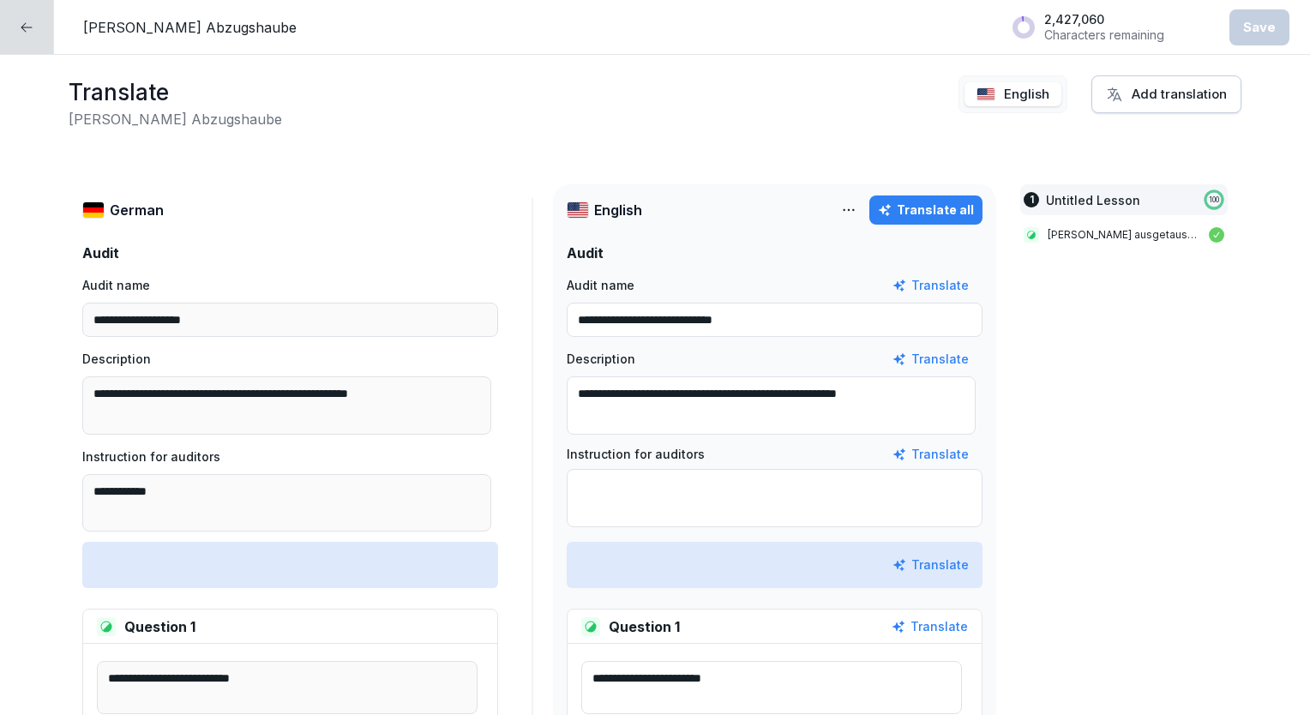
click at [1032, 98] on p "English" at bounding box center [1026, 95] width 45 height 20
click at [1017, 93] on p "English" at bounding box center [1026, 95] width 45 height 20
click at [909, 200] on button "Translate all" at bounding box center [925, 209] width 113 height 29
type textarea "**********"
type input "**********"
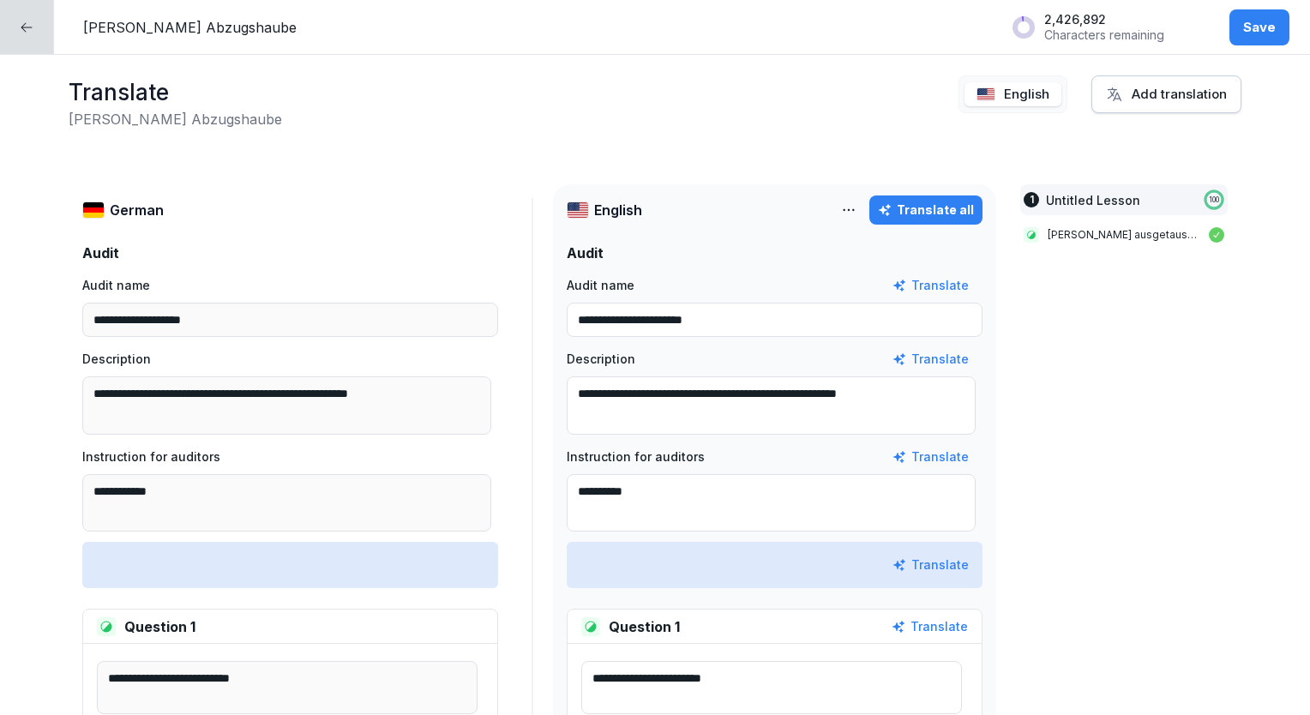
click at [1263, 19] on div "Save" at bounding box center [1259, 27] width 33 height 19
click at [18, 36] on div at bounding box center [27, 27] width 54 height 54
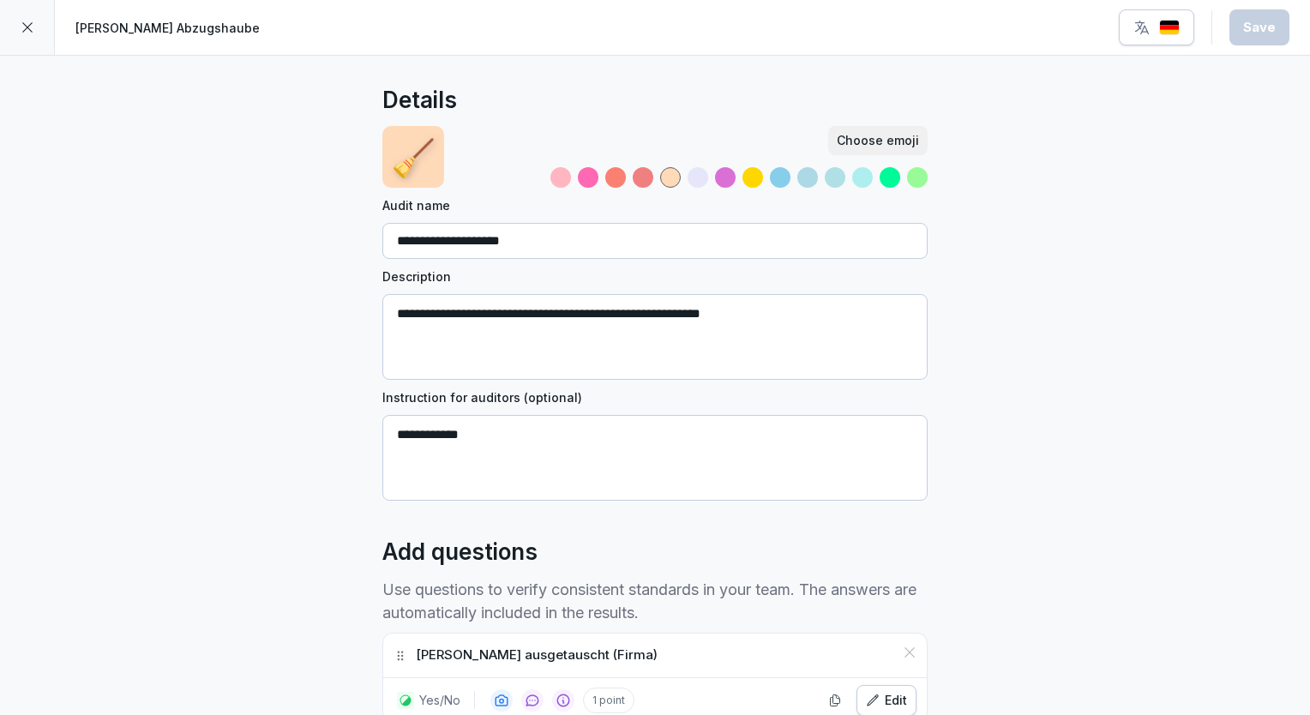
click at [22, 31] on icon at bounding box center [28, 28] width 14 height 14
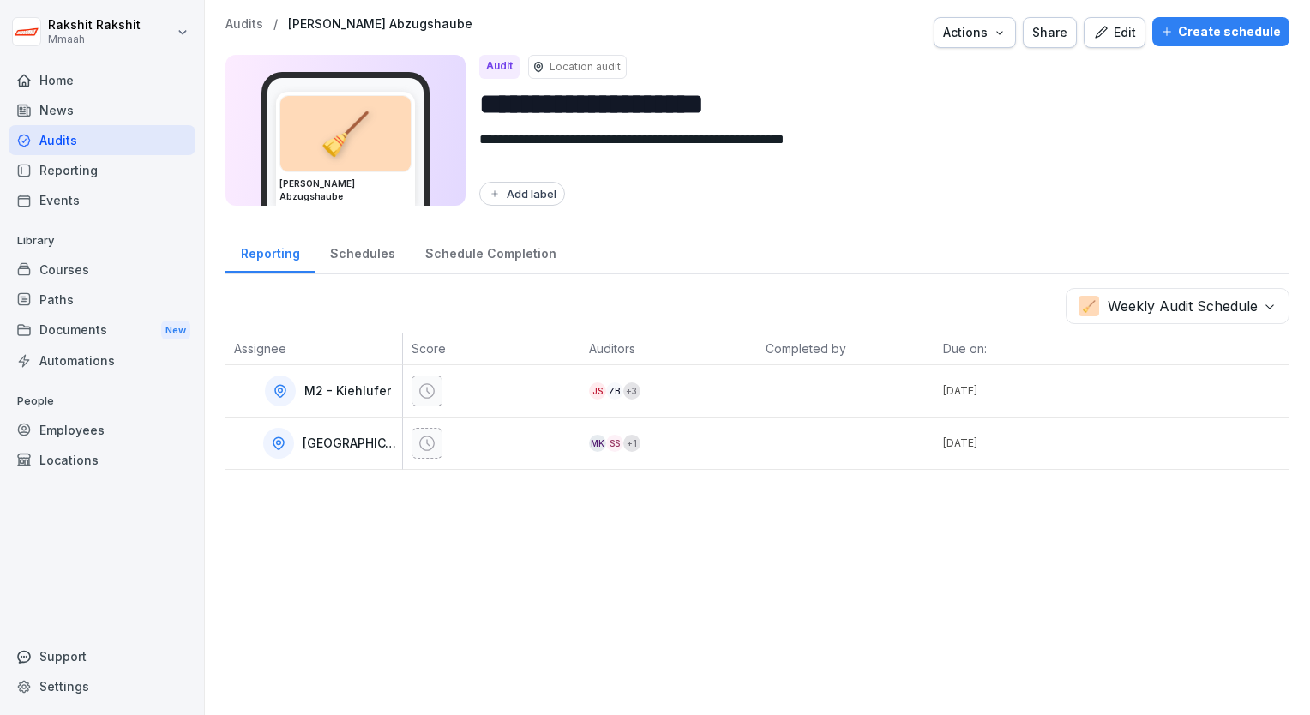
click at [82, 141] on div "Audits" at bounding box center [102, 140] width 187 height 30
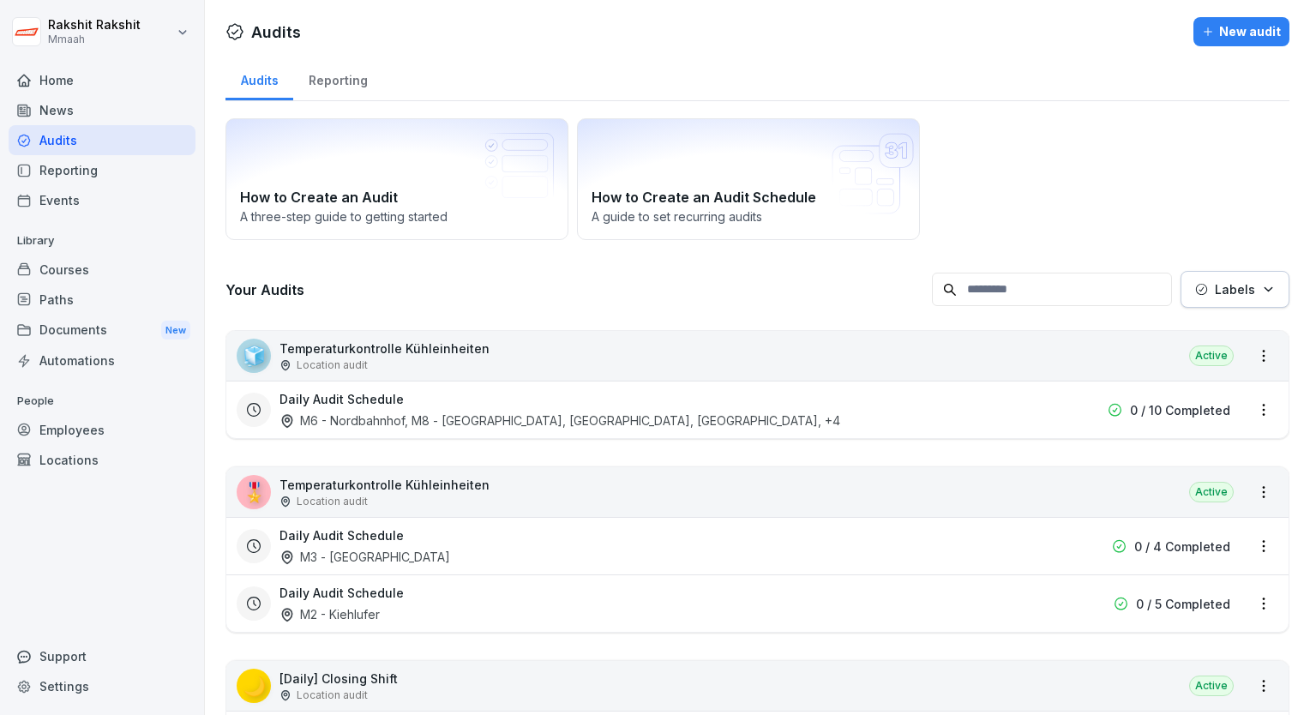
click at [1048, 191] on div "How to Create an Audit A three-step guide to getting started How to Create an A…" at bounding box center [758, 179] width 1064 height 122
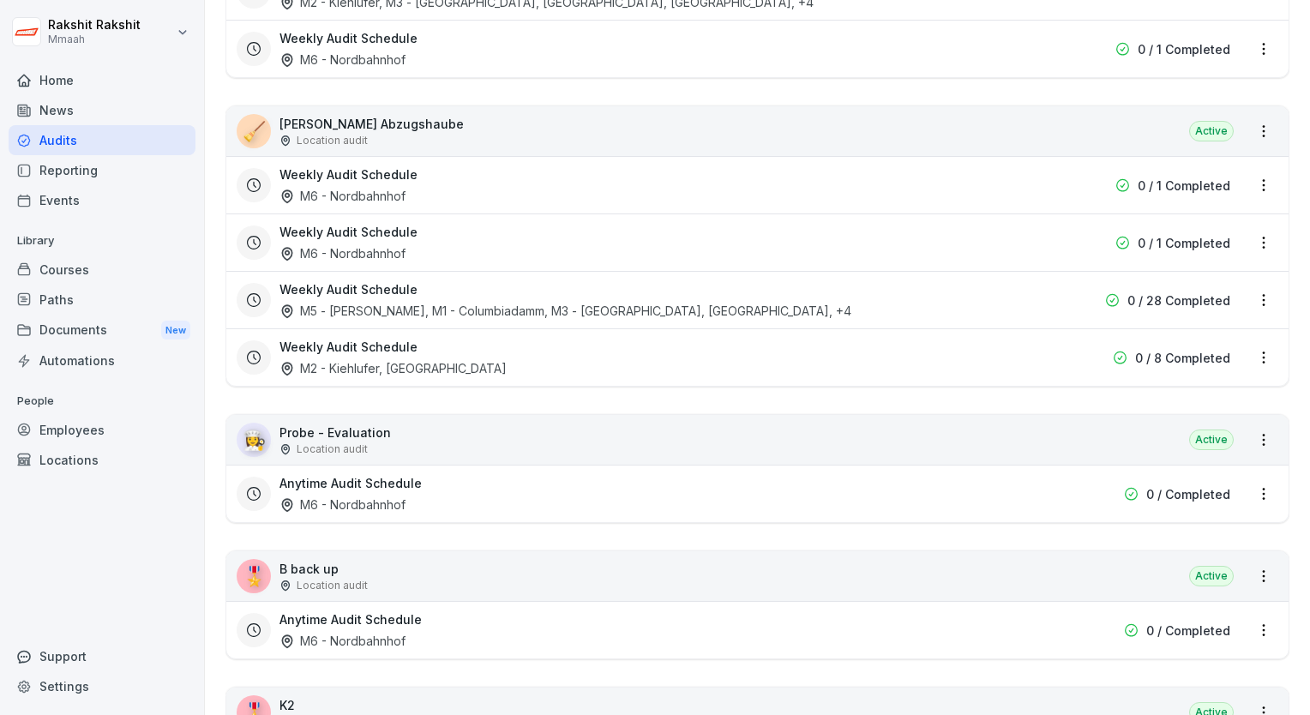
scroll to position [3704, 0]
click at [877, 312] on div "Weekly Audit Schedule M5 - Simon-Dach, M1 - Columbiadamm, M3 - Nollendorfplatz,…" at bounding box center [757, 301] width 1062 height 57
click at [1073, 293] on div "0 / 28 Completed" at bounding box center [1128, 302] width 206 height 18
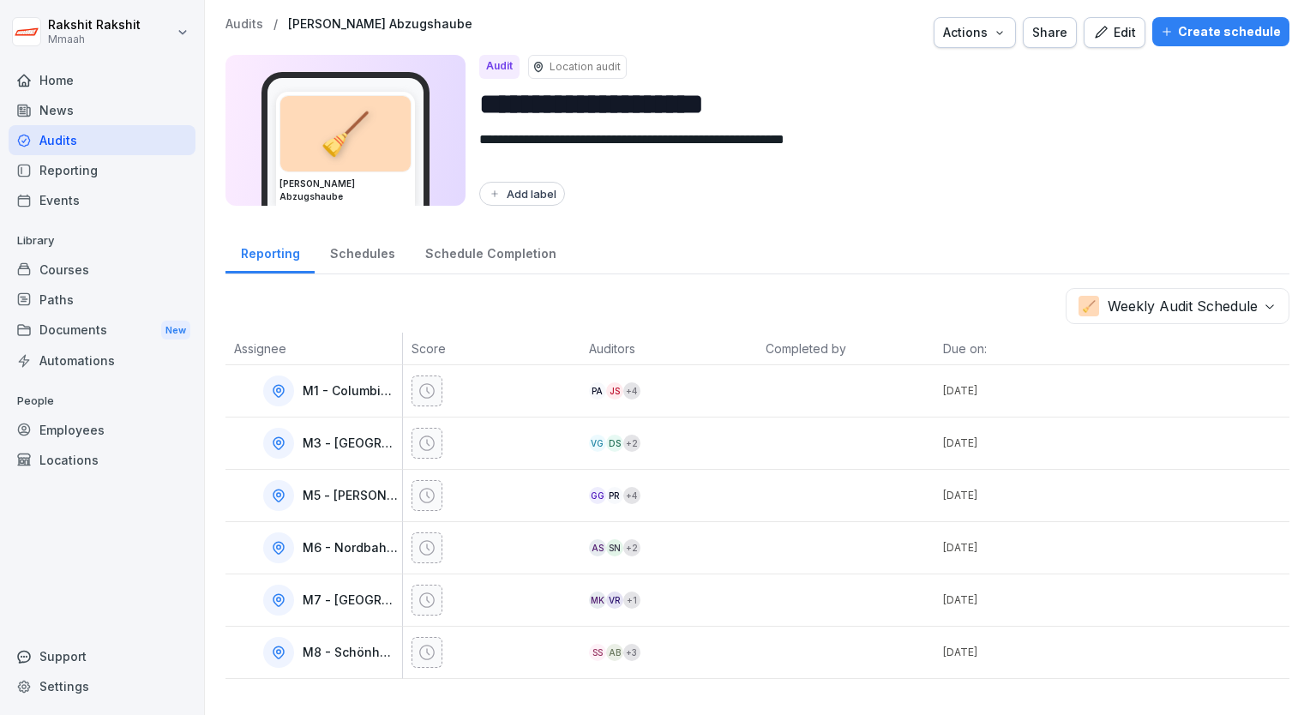
click at [72, 136] on div "Audits" at bounding box center [102, 140] width 187 height 30
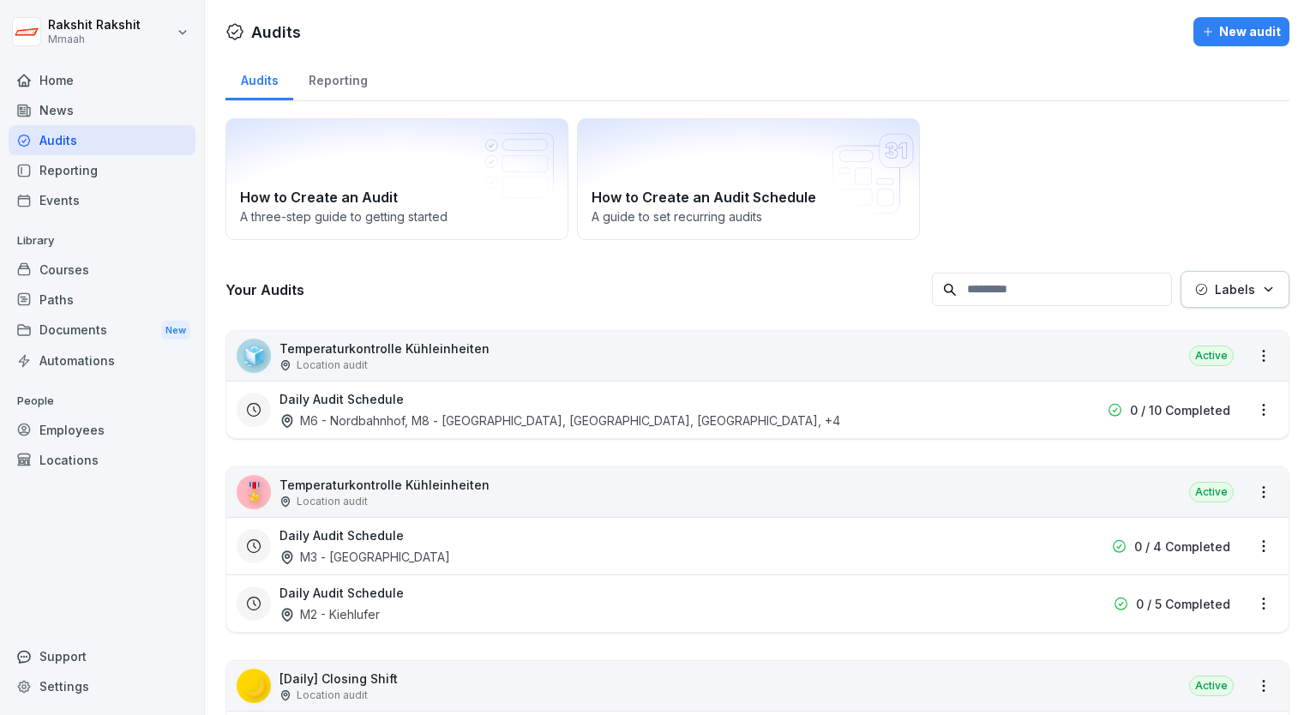
click at [1254, 208] on div "How to Create an Audit A three-step guide to getting started How to Create an A…" at bounding box center [758, 179] width 1064 height 122
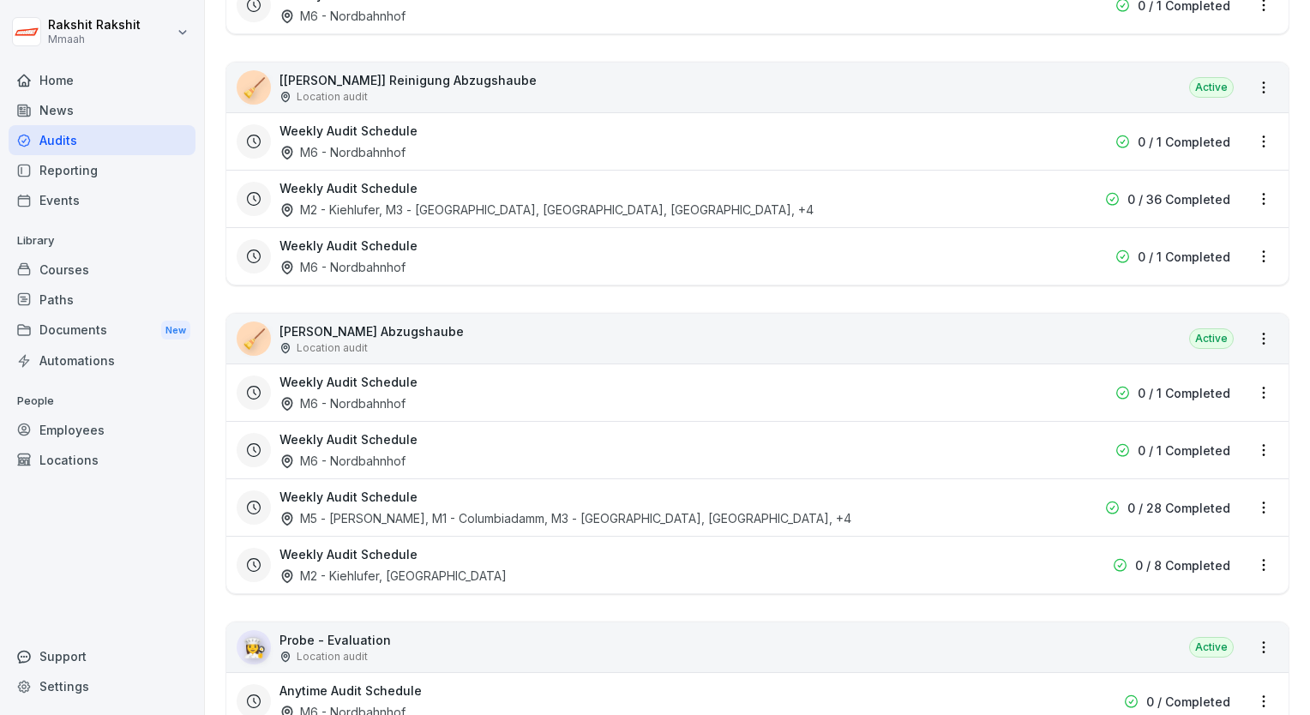
scroll to position [3533, 0]
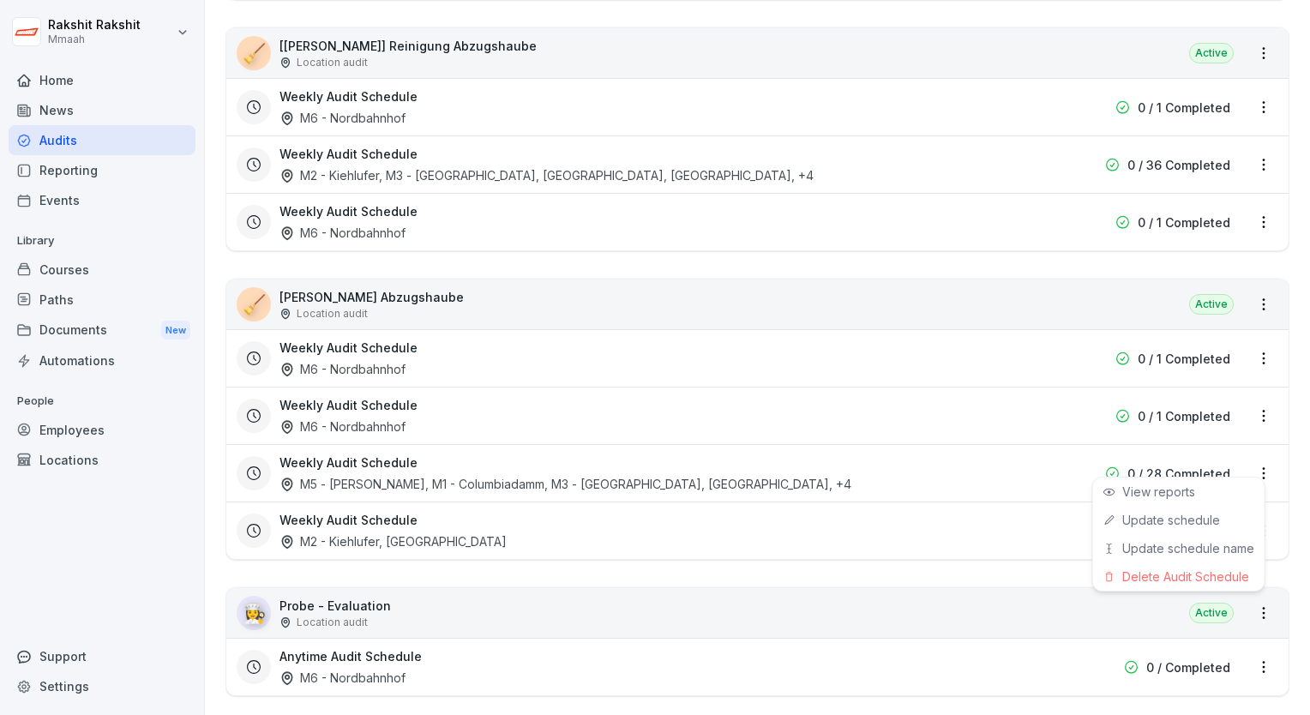
click at [1252, 459] on html "[PERSON_NAME] Mmaah Home News Audits Reporting Events Library Courses Paths Doc…" at bounding box center [655, 357] width 1310 height 715
click at [0, 0] on link "Update schedule" at bounding box center [0, 0] width 0 height 0
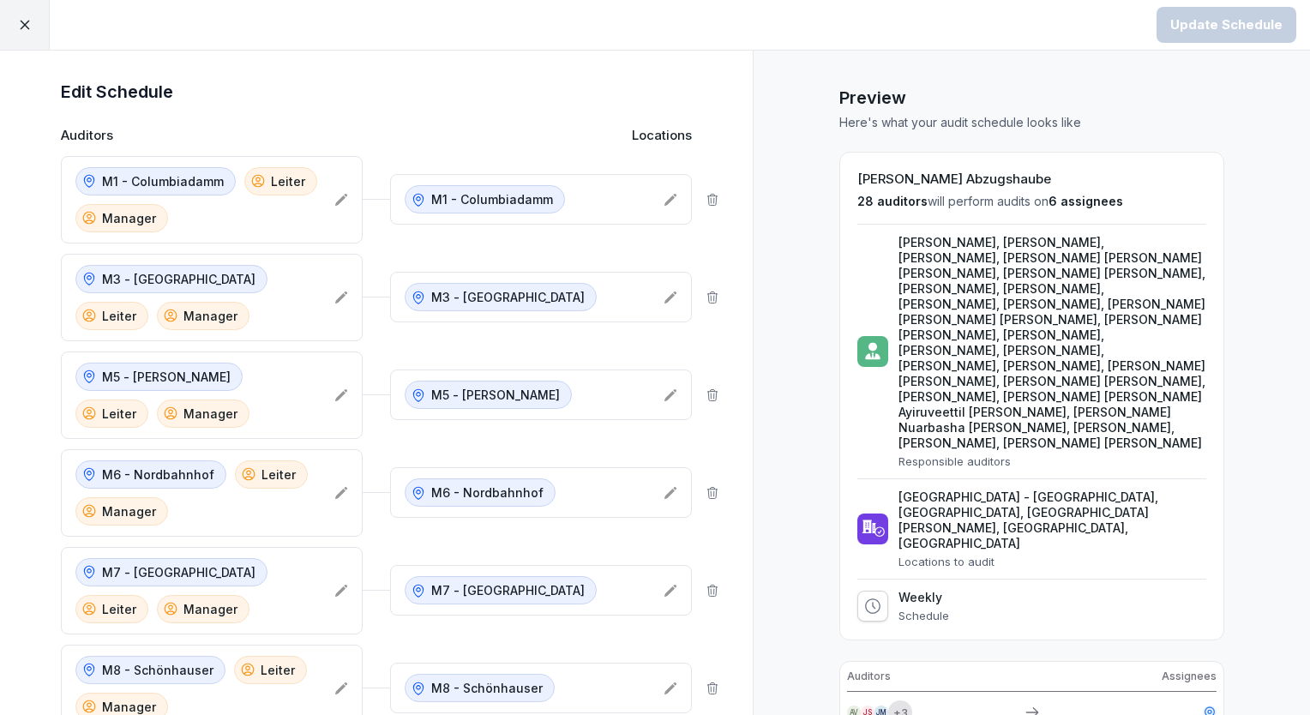
click at [806, 403] on div "Preview Here's what your audit schedule looks like Platten Abzugshaube 28 audit…" at bounding box center [1031, 548] width 557 height 995
click at [13, 30] on div at bounding box center [25, 25] width 50 height 50
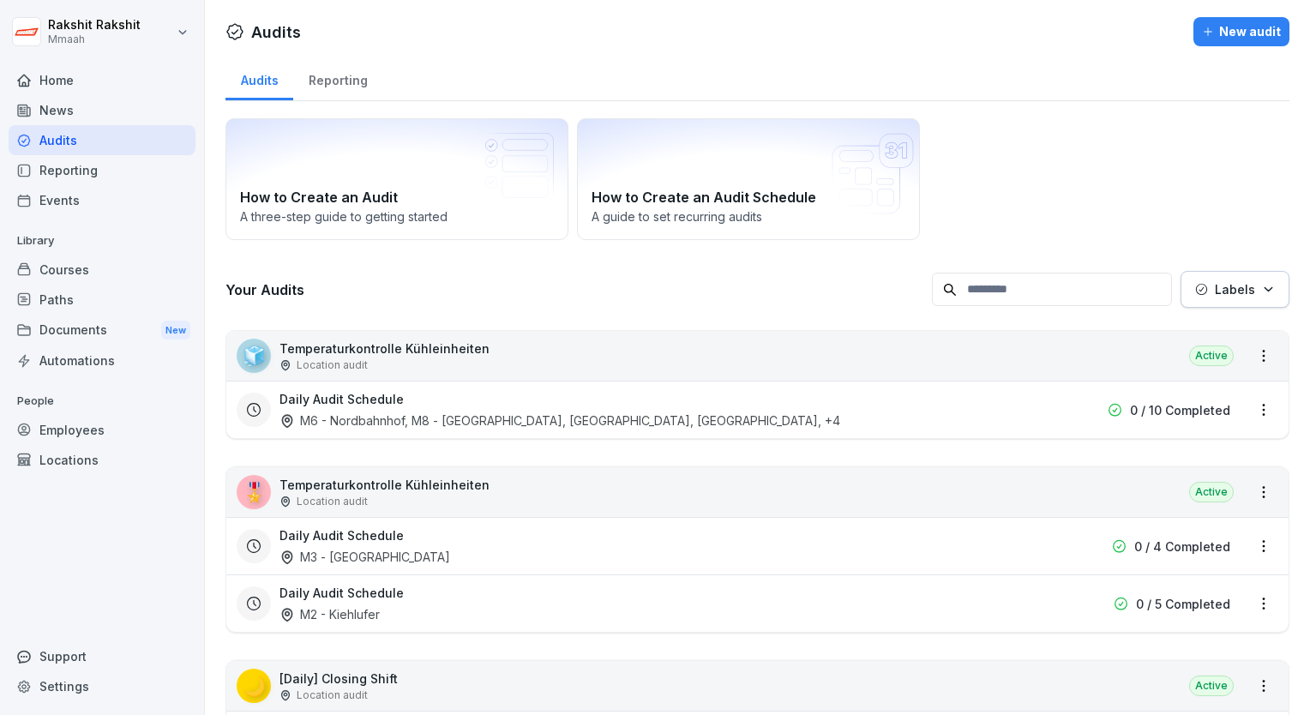
click at [1029, 181] on div "How to Create an Audit A three-step guide to getting started How to Create an A…" at bounding box center [758, 179] width 1064 height 122
click at [803, 528] on div "Daily Audit Schedule M3 - [GEOGRAPHIC_DATA]" at bounding box center [648, 545] width 737 height 39
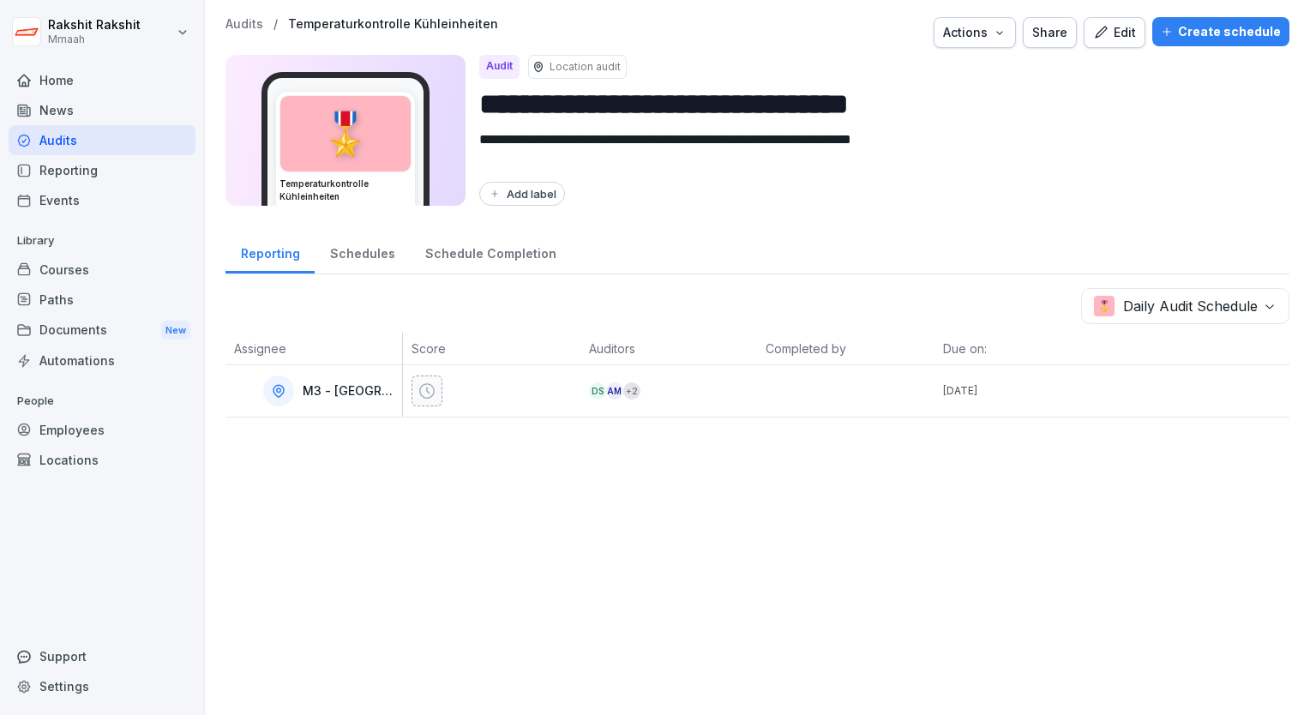
click at [1098, 27] on icon "button" at bounding box center [1101, 32] width 12 height 12
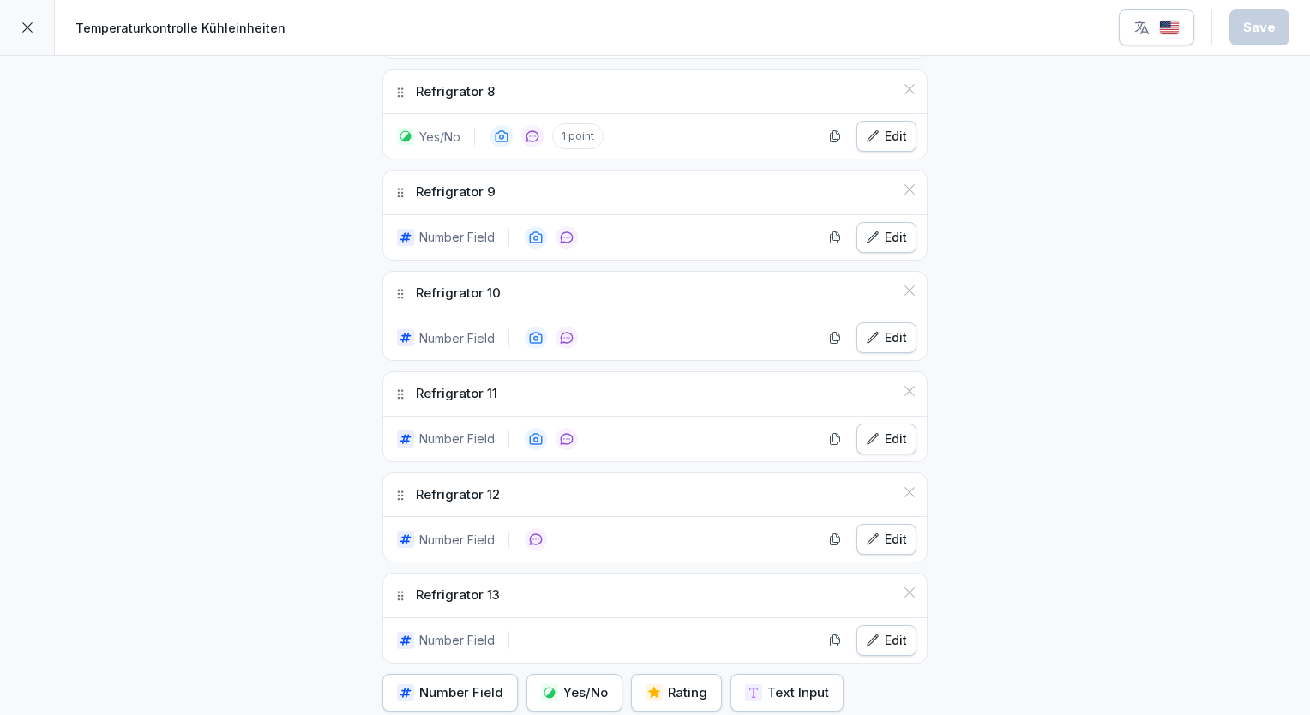
scroll to position [1303, 0]
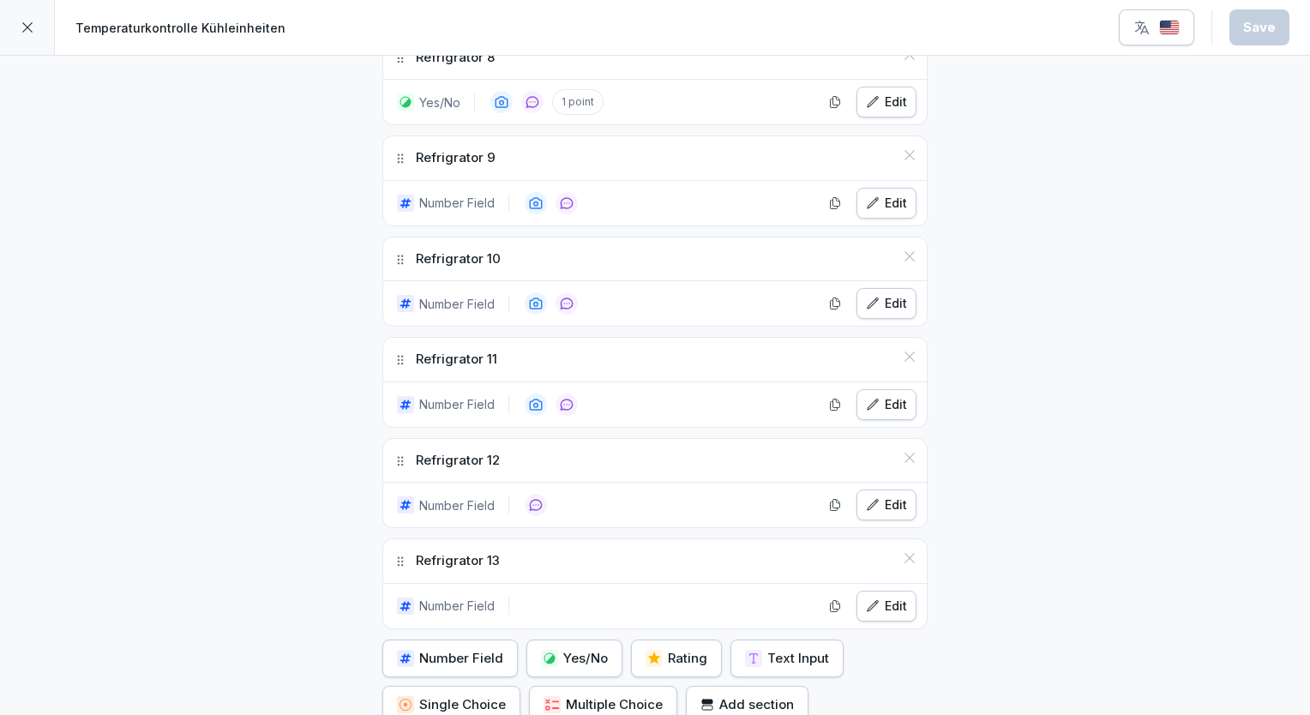
click at [24, 26] on icon at bounding box center [28, 28] width 14 height 14
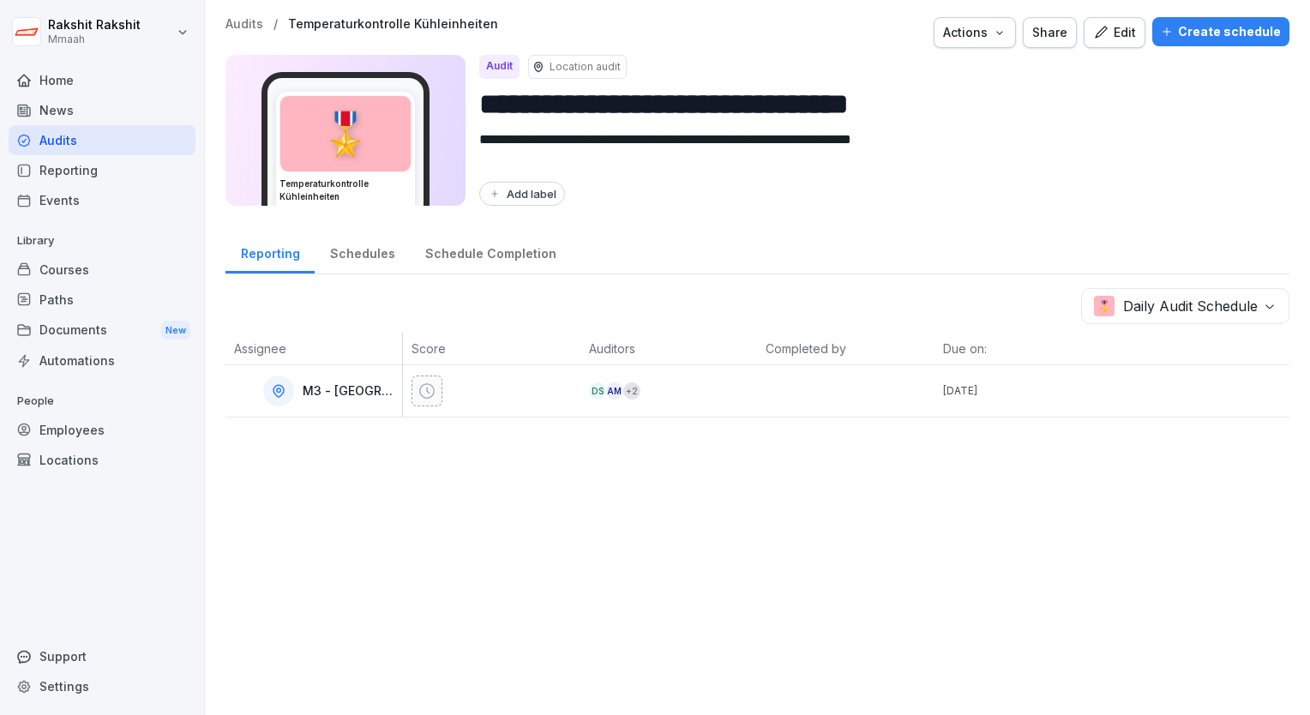
click at [143, 146] on div "Audits" at bounding box center [102, 140] width 187 height 30
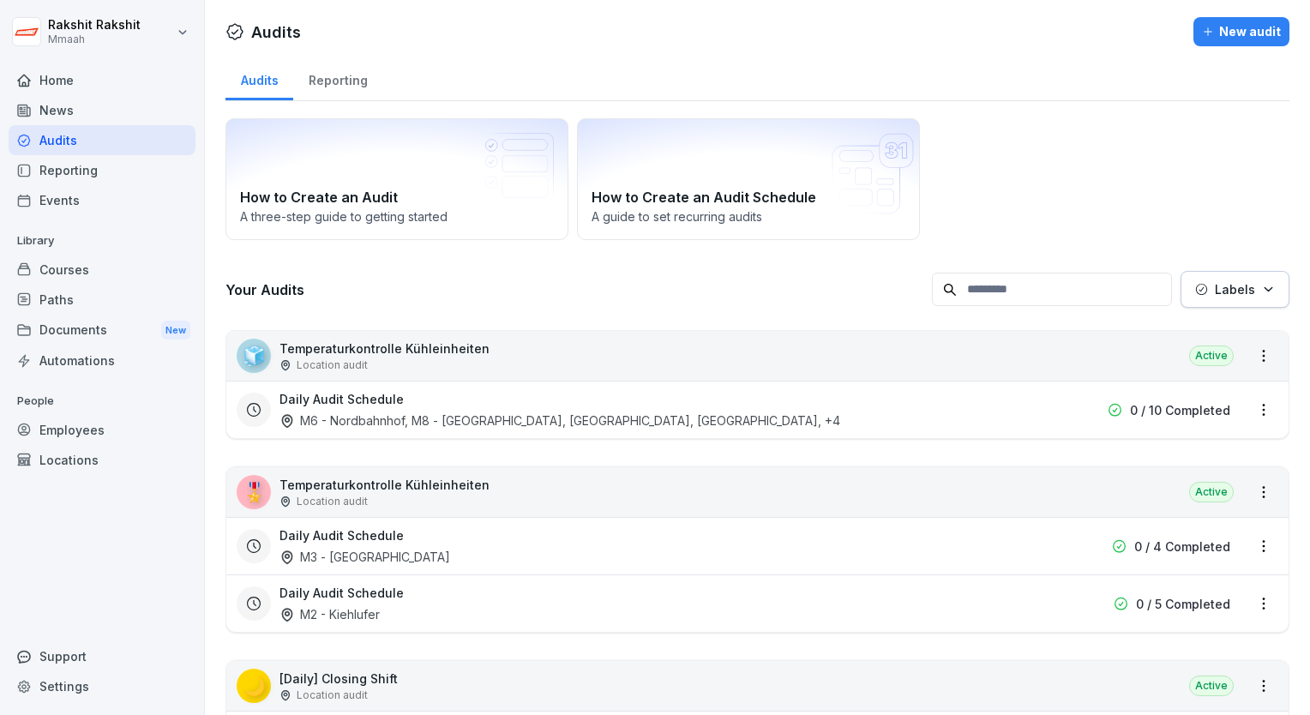
click at [605, 580] on div "Daily Audit Schedule M2 - Kiehlufer 0 / 5 Completed" at bounding box center [757, 602] width 1062 height 57
click at [665, 591] on div "Daily Audit Schedule M2 - Kiehlufer" at bounding box center [648, 603] width 737 height 39
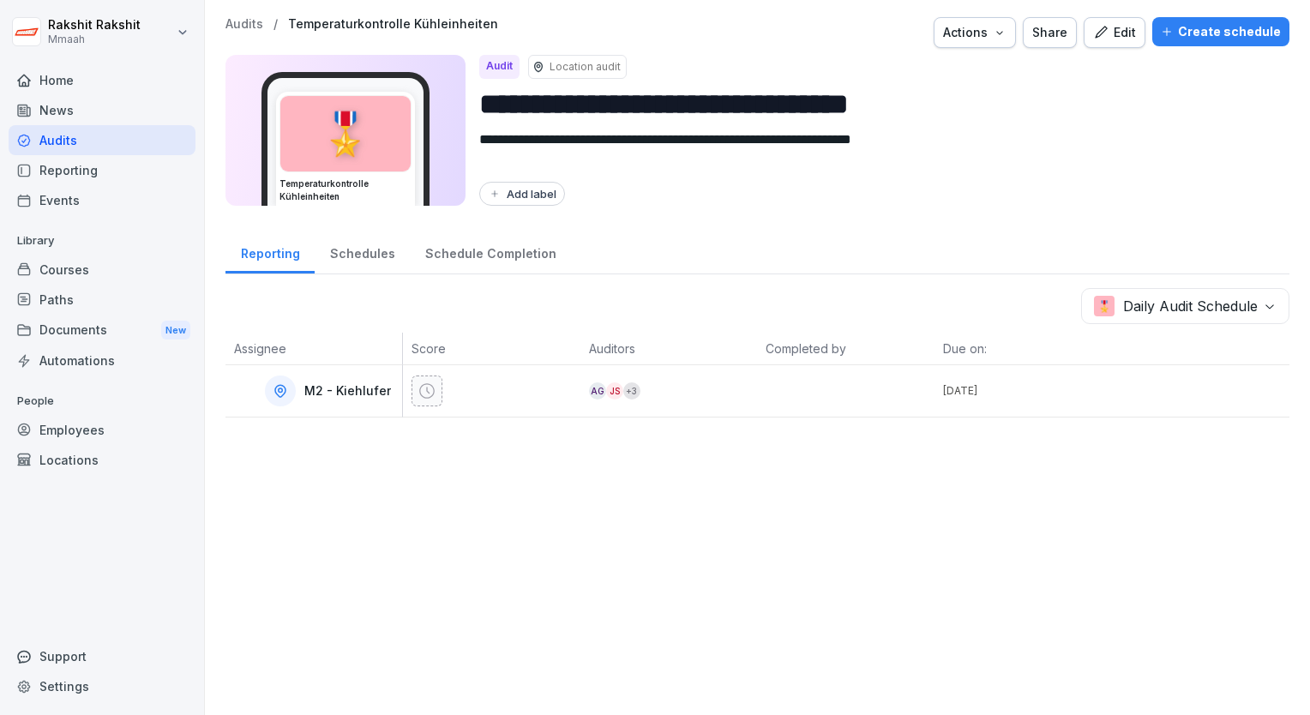
click at [1110, 41] on div "Edit" at bounding box center [1114, 32] width 43 height 19
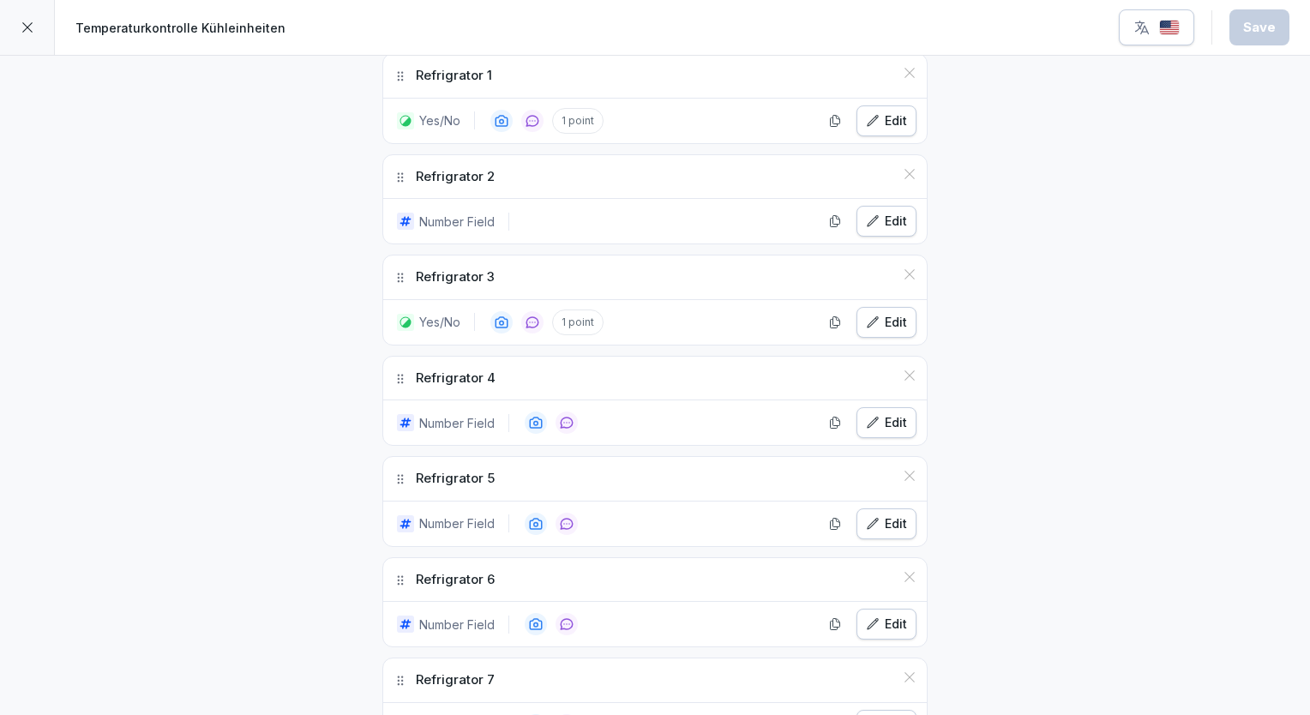
scroll to position [583, 0]
click at [37, 35] on div at bounding box center [27, 27] width 55 height 55
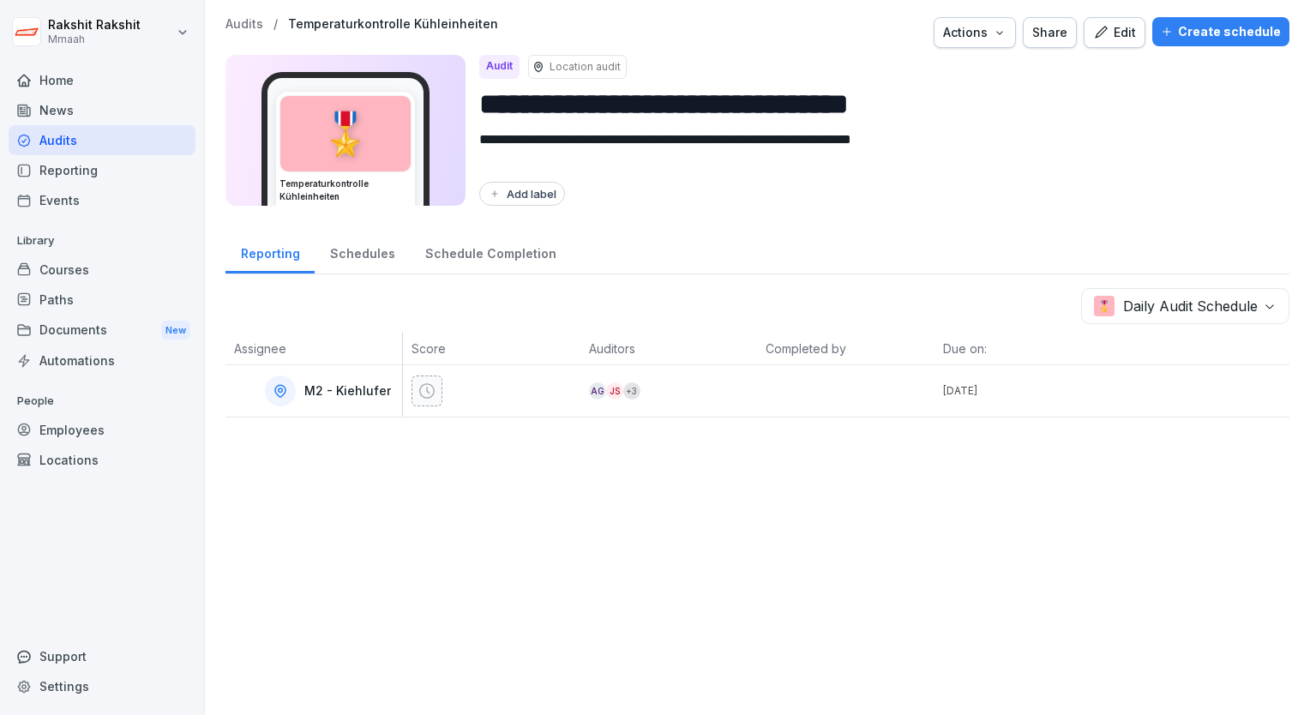
click at [76, 140] on div "Audits" at bounding box center [102, 140] width 187 height 30
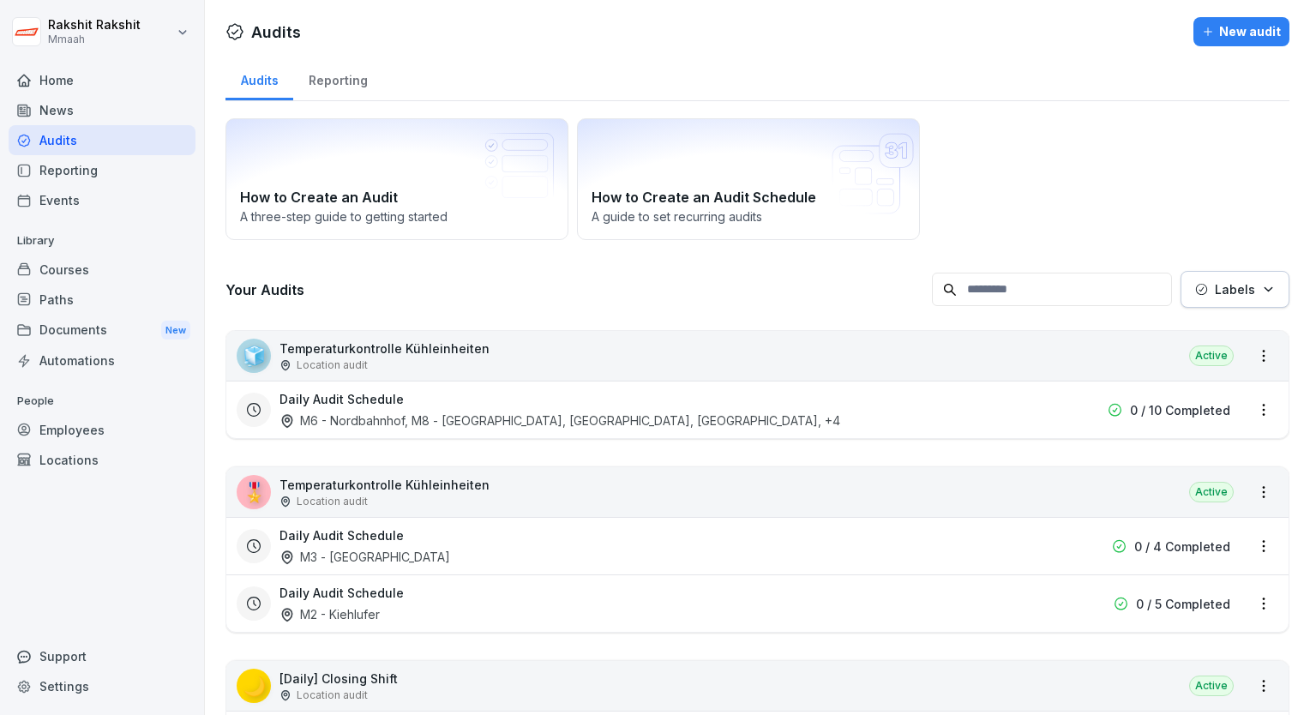
click at [382, 526] on h3 "Daily Audit Schedule" at bounding box center [342, 535] width 124 height 18
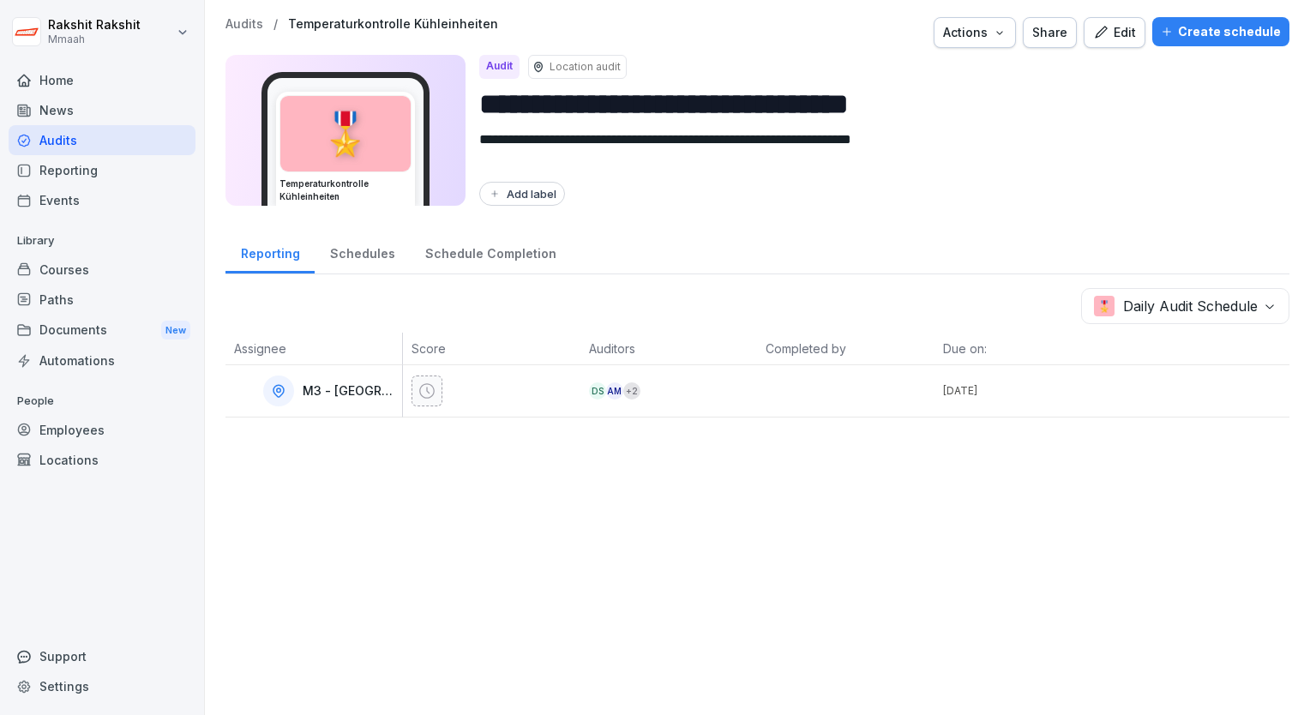
click at [1108, 28] on div "Edit" at bounding box center [1114, 32] width 43 height 19
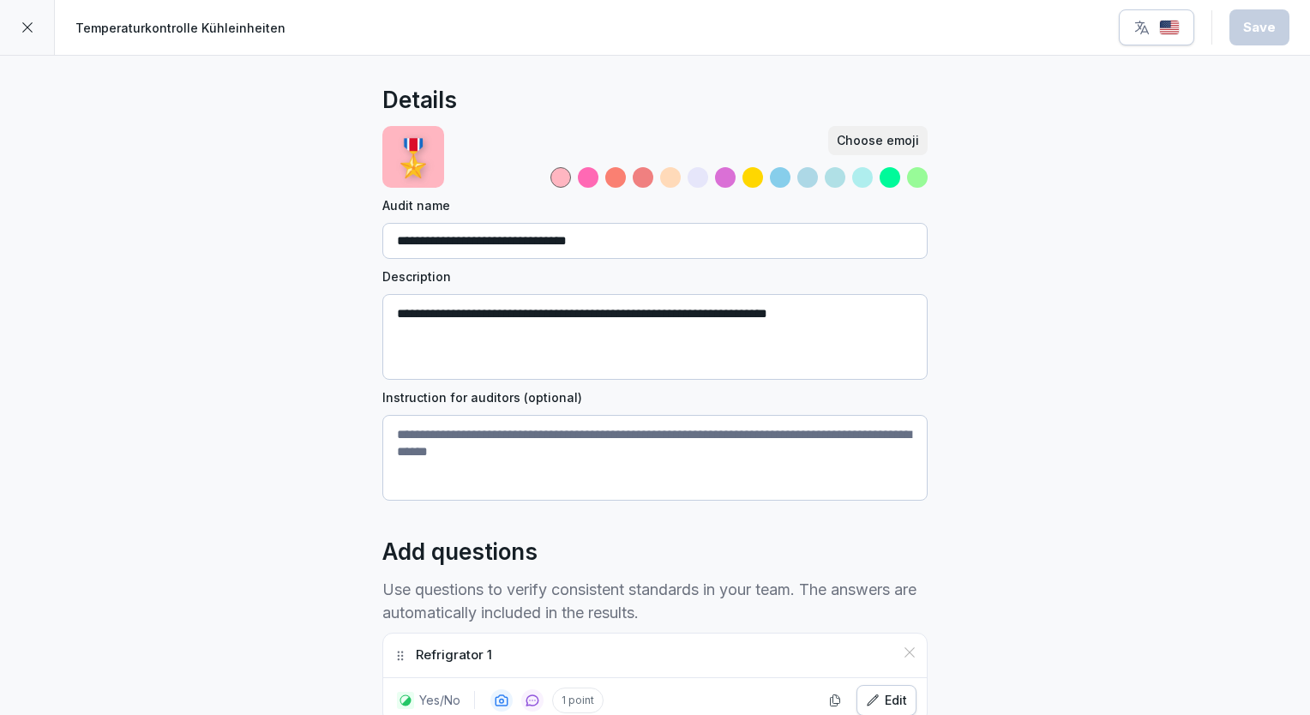
click at [1159, 29] on div "button" at bounding box center [1157, 27] width 46 height 17
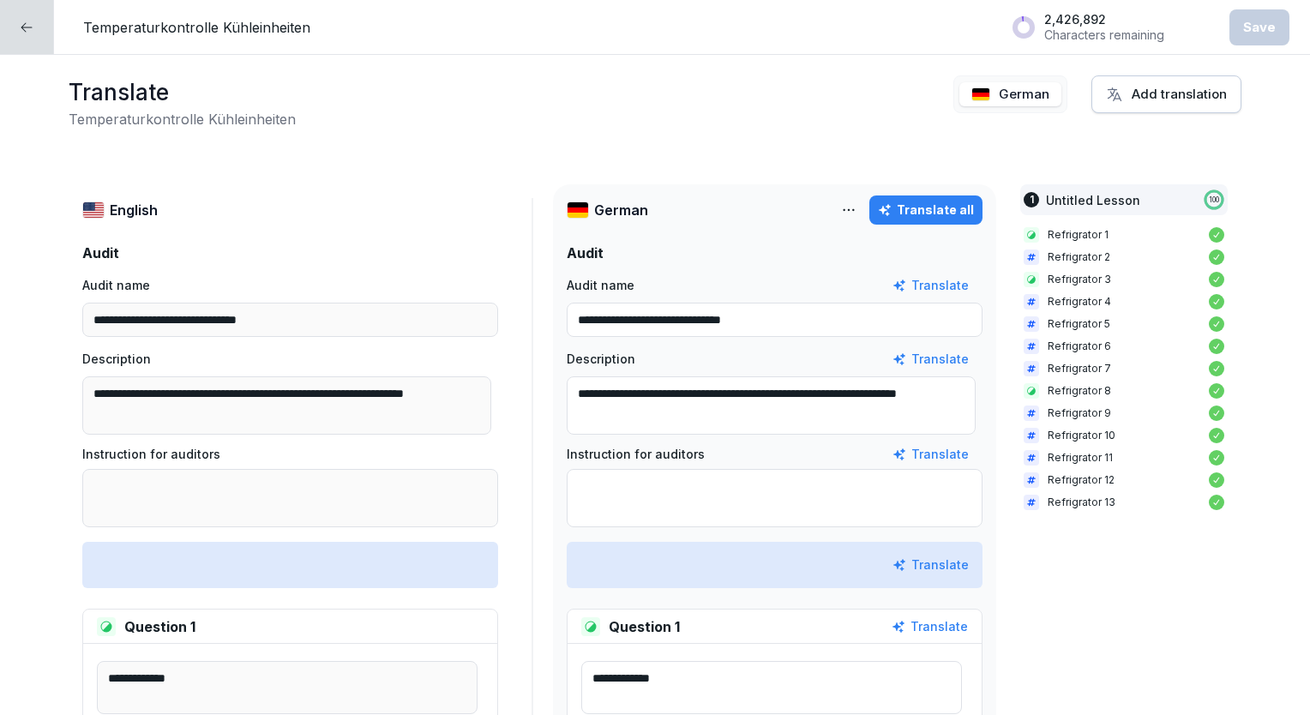
click at [938, 210] on div "Translate all" at bounding box center [926, 210] width 96 height 19
click at [41, 37] on div at bounding box center [27, 27] width 54 height 54
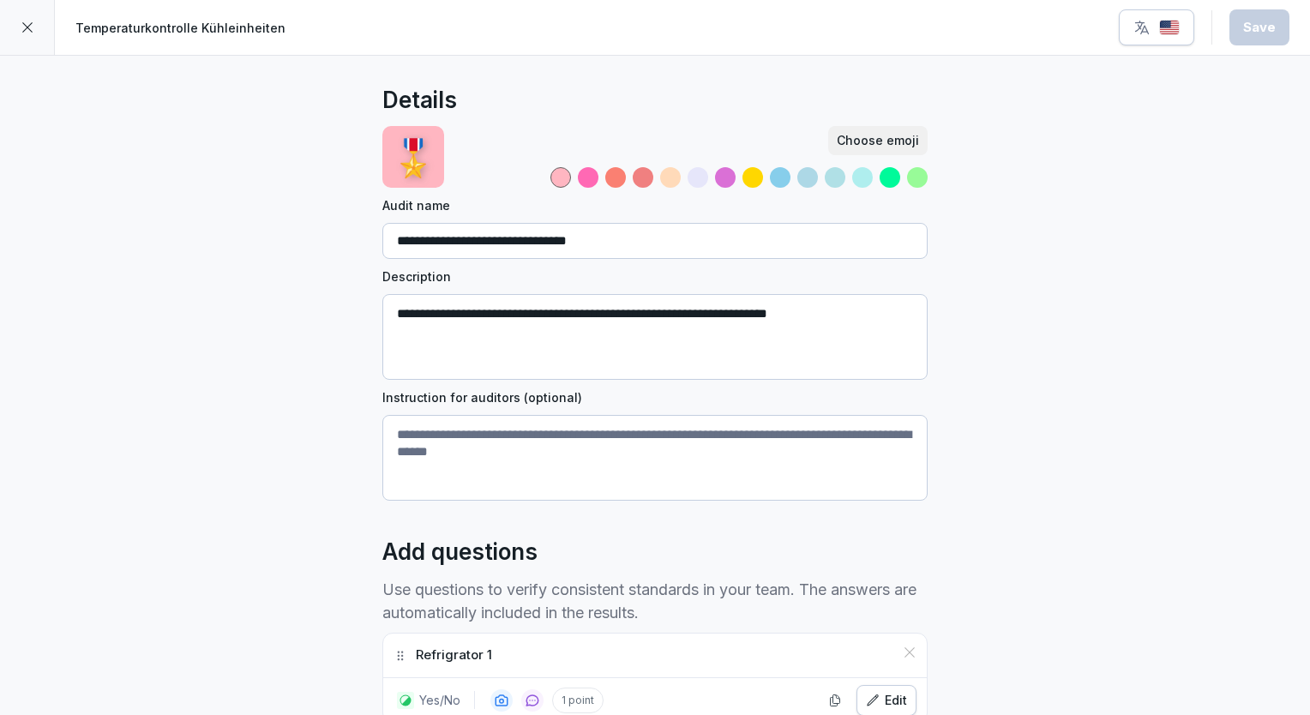
drag, startPoint x: 41, startPoint y: 37, endPoint x: 28, endPoint y: 28, distance: 15.5
click at [28, 28] on icon at bounding box center [28, 28] width 14 height 14
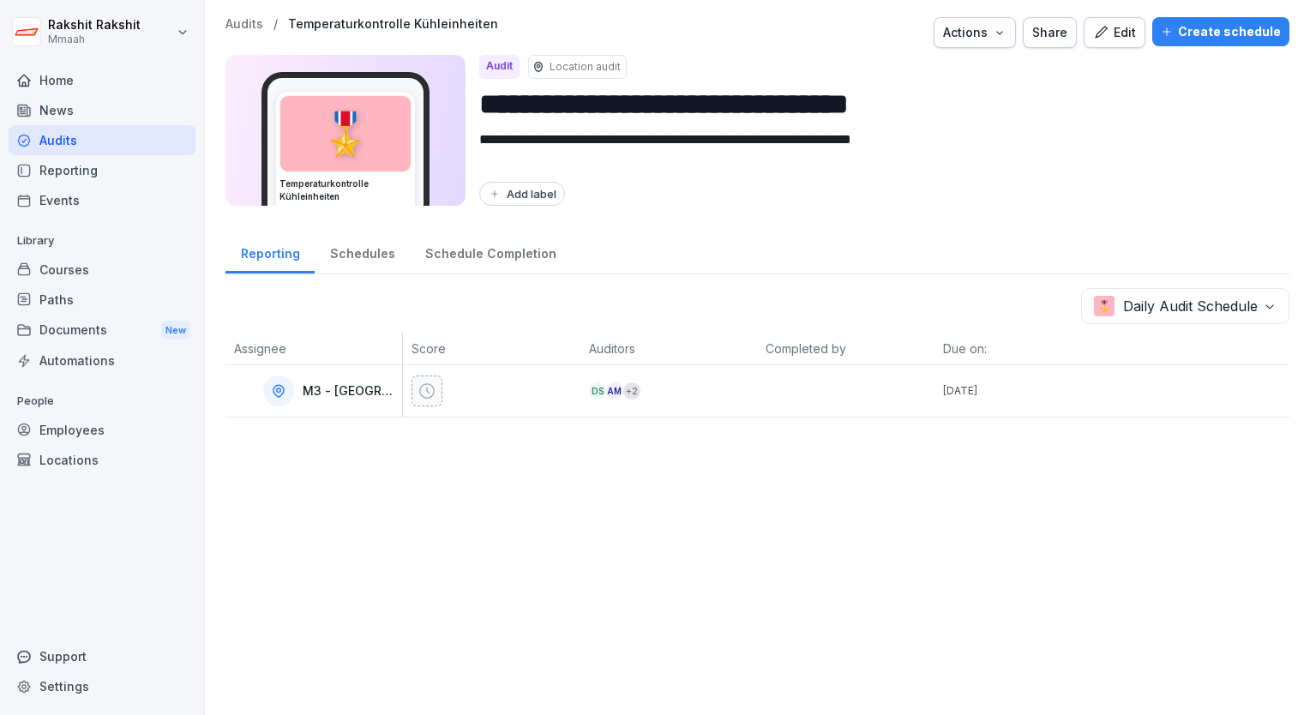
click at [79, 135] on div "Audits" at bounding box center [102, 140] width 187 height 30
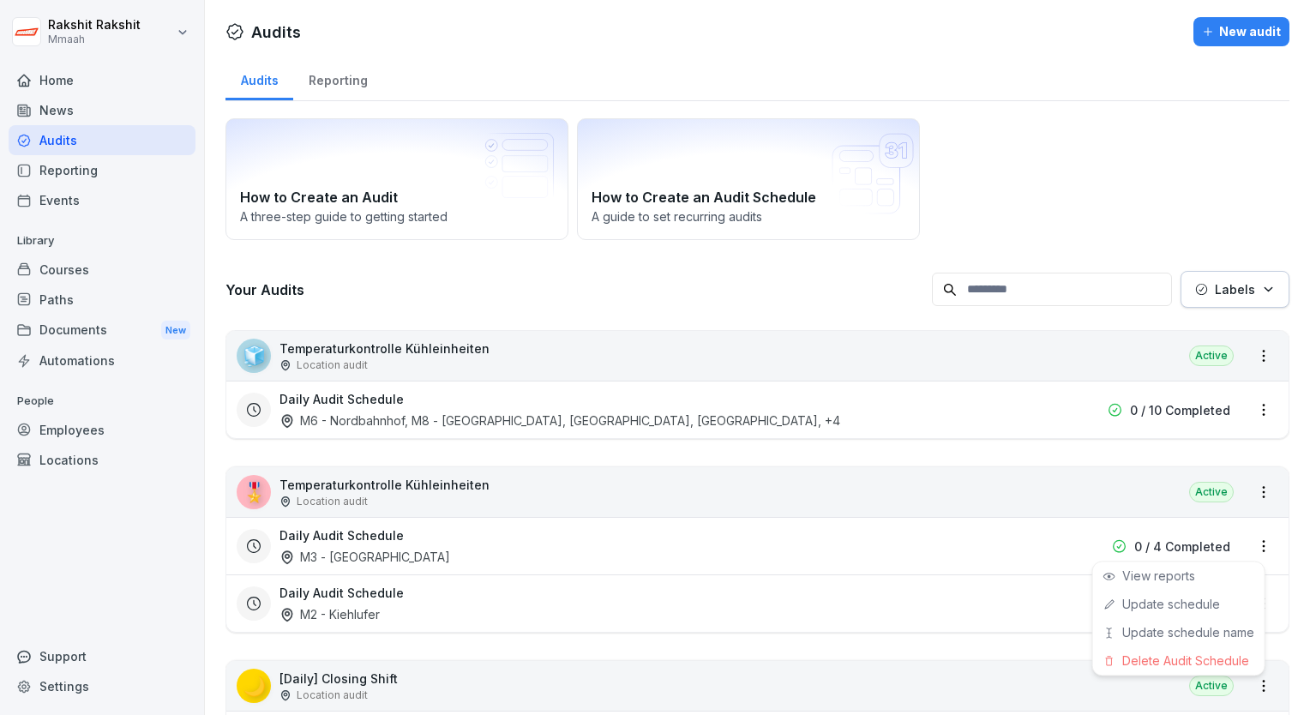
click at [1253, 544] on html "[PERSON_NAME] Mmaah Home News Audits Reporting Events Library Courses Paths Doc…" at bounding box center [655, 357] width 1310 height 715
click at [722, 557] on html "[PERSON_NAME] Mmaah Home News Audits Reporting Events Library Courses Paths Doc…" at bounding box center [655, 357] width 1310 height 715
click at [652, 544] on div "Daily Audit Schedule M3 - [GEOGRAPHIC_DATA]" at bounding box center [648, 545] width 737 height 39
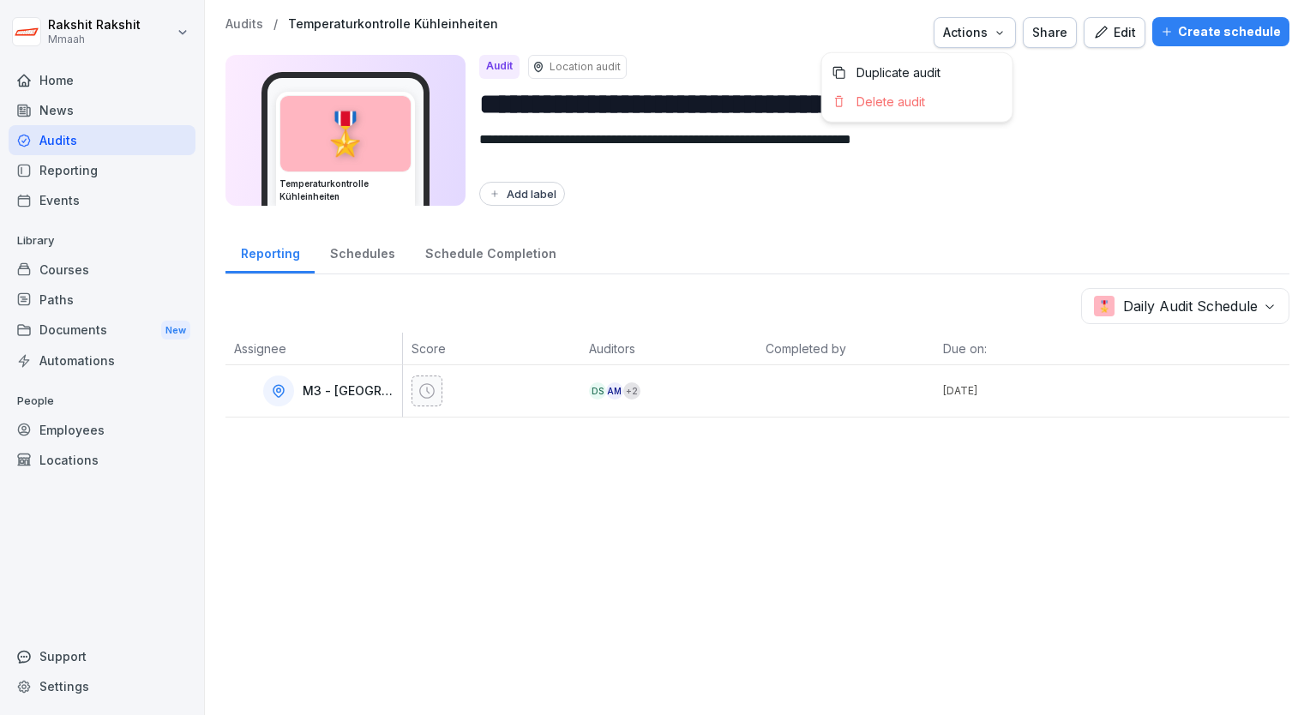
click at [972, 35] on div "Actions" at bounding box center [974, 32] width 63 height 19
click at [936, 83] on div "Duplicate audit" at bounding box center [917, 72] width 190 height 29
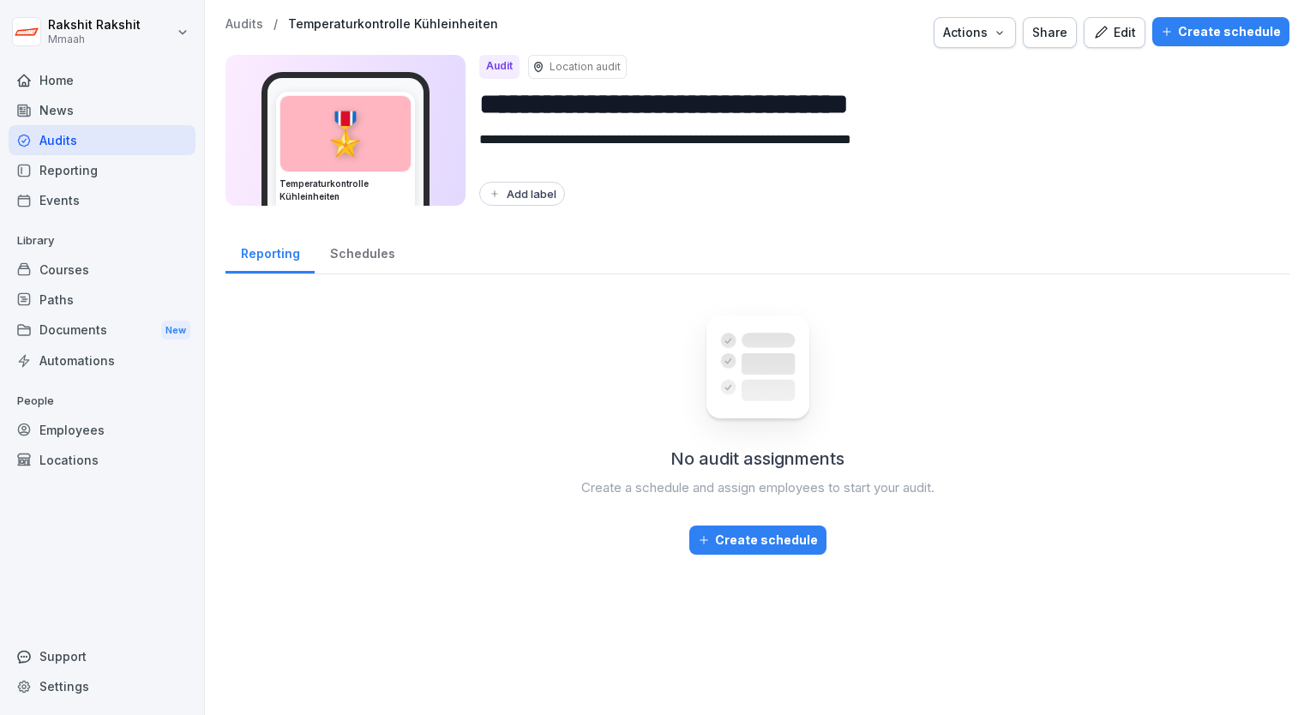
click at [1104, 26] on div "Edit" at bounding box center [1114, 32] width 43 height 19
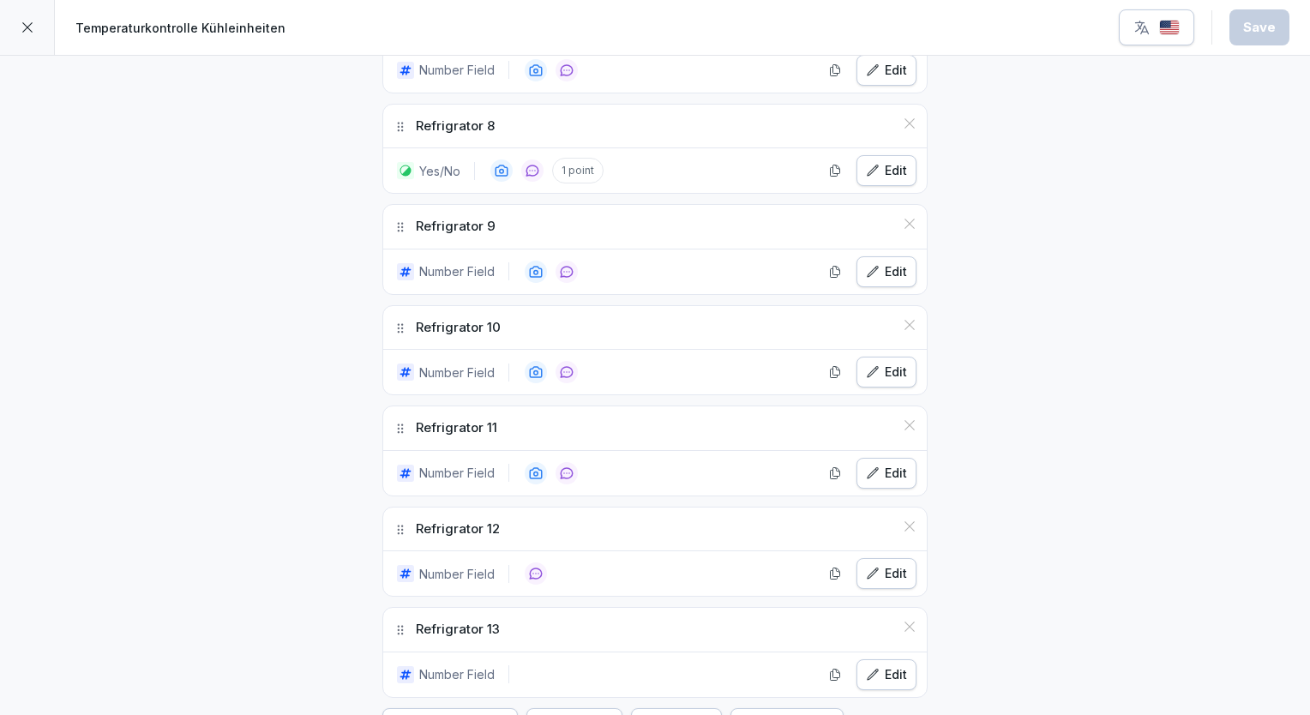
scroll to position [1269, 0]
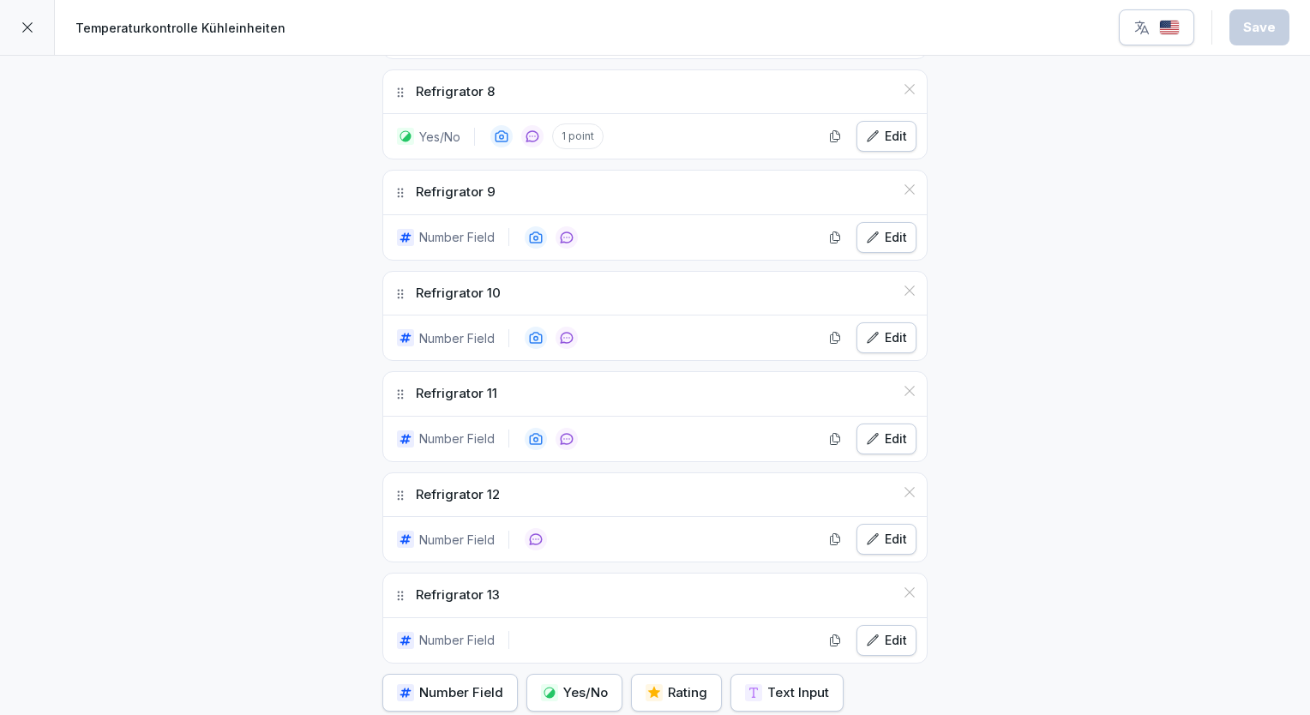
click at [903, 586] on icon at bounding box center [910, 593] width 14 height 14
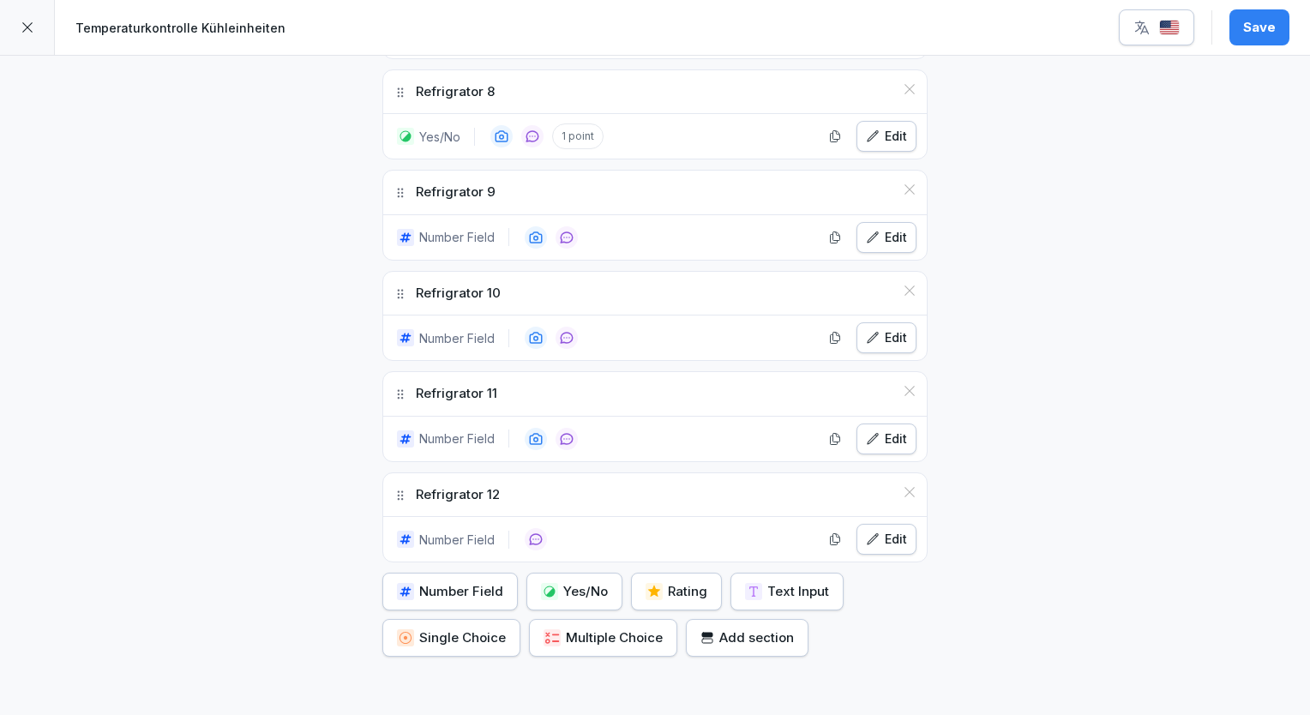
click at [903, 485] on icon at bounding box center [910, 492] width 14 height 14
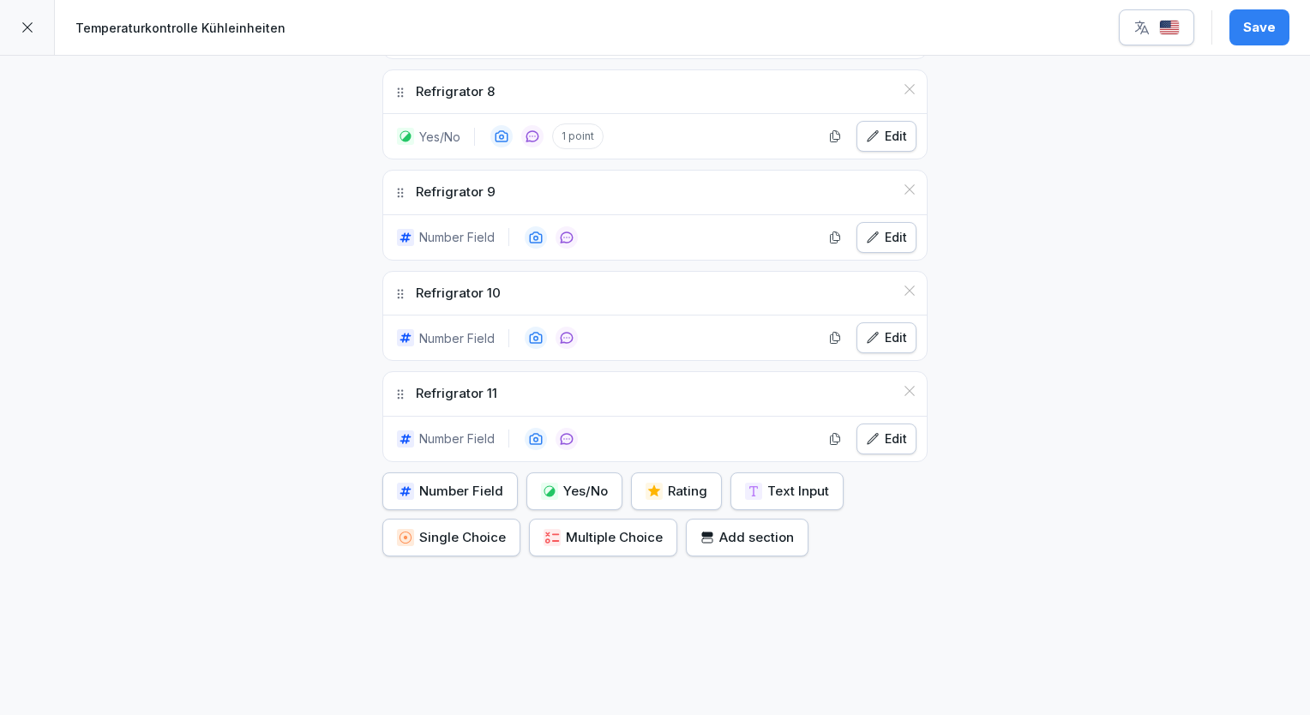
click at [903, 384] on icon at bounding box center [910, 391] width 14 height 14
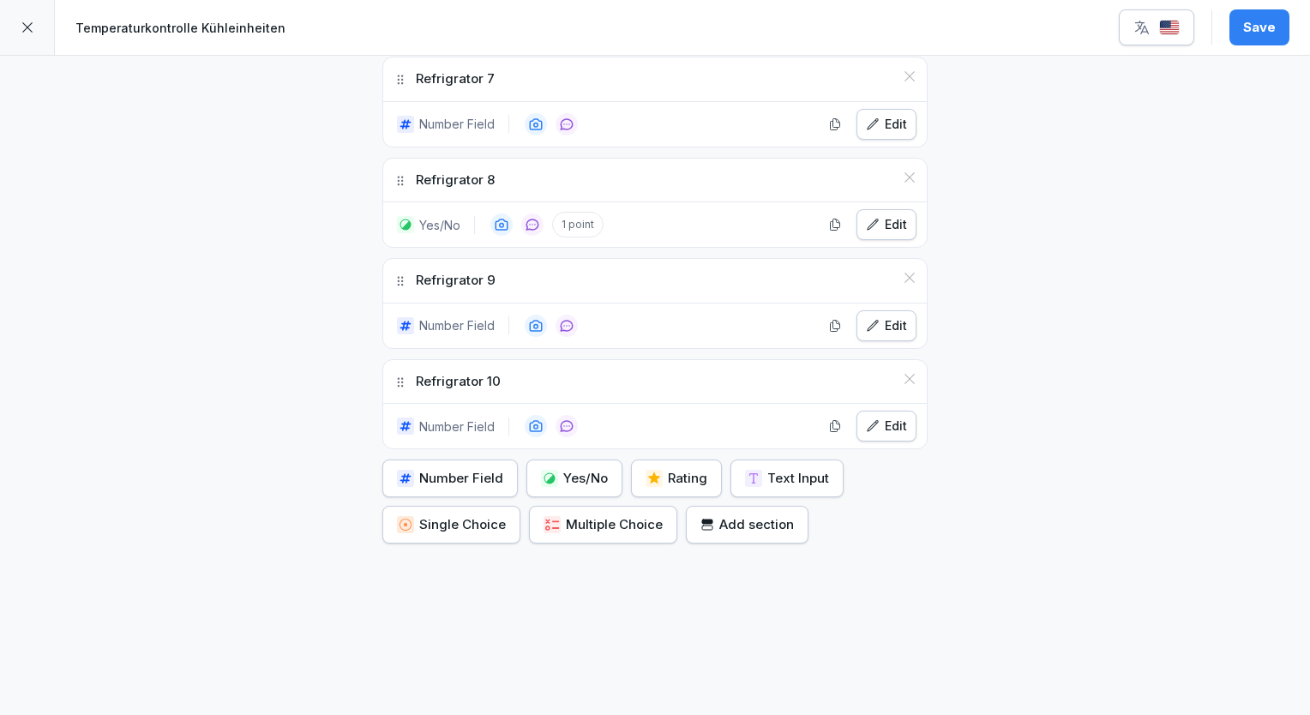
scroll to position [1183, 0]
click at [1270, 29] on div "Save" at bounding box center [1259, 27] width 33 height 19
click at [43, 26] on div at bounding box center [27, 27] width 55 height 55
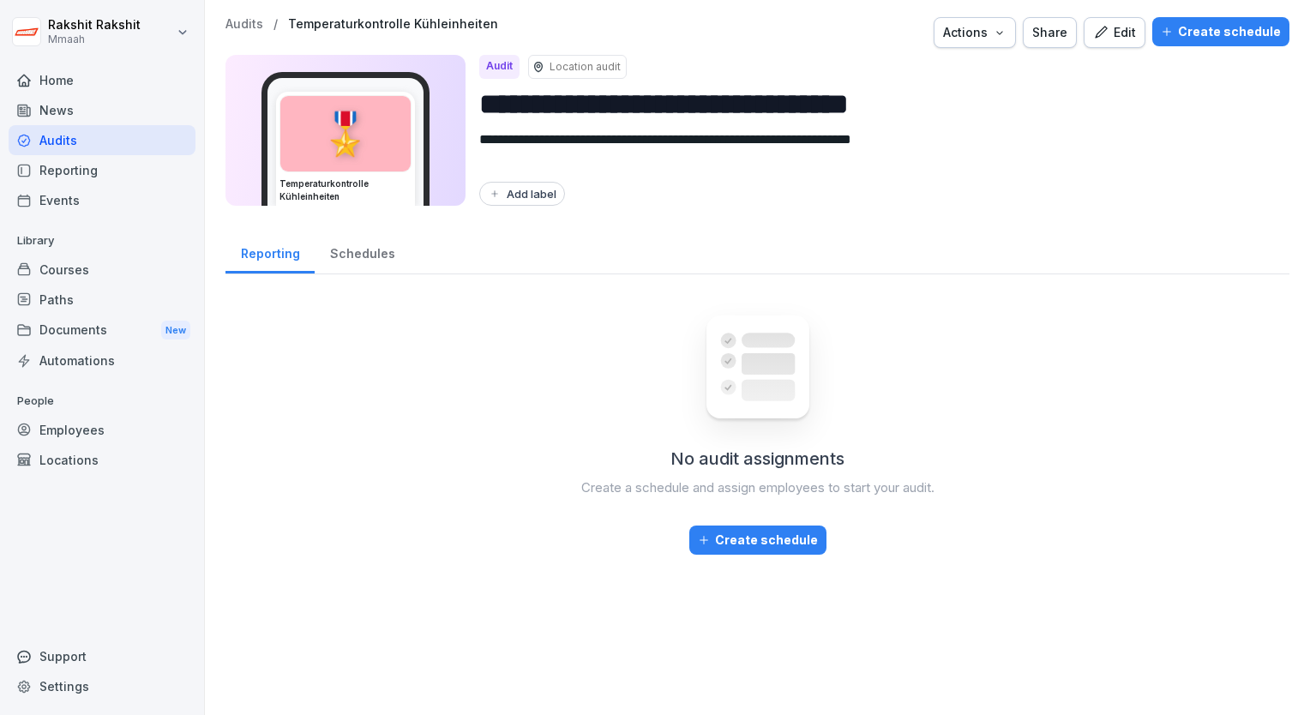
click at [1221, 36] on div "Create schedule" at bounding box center [1221, 31] width 120 height 19
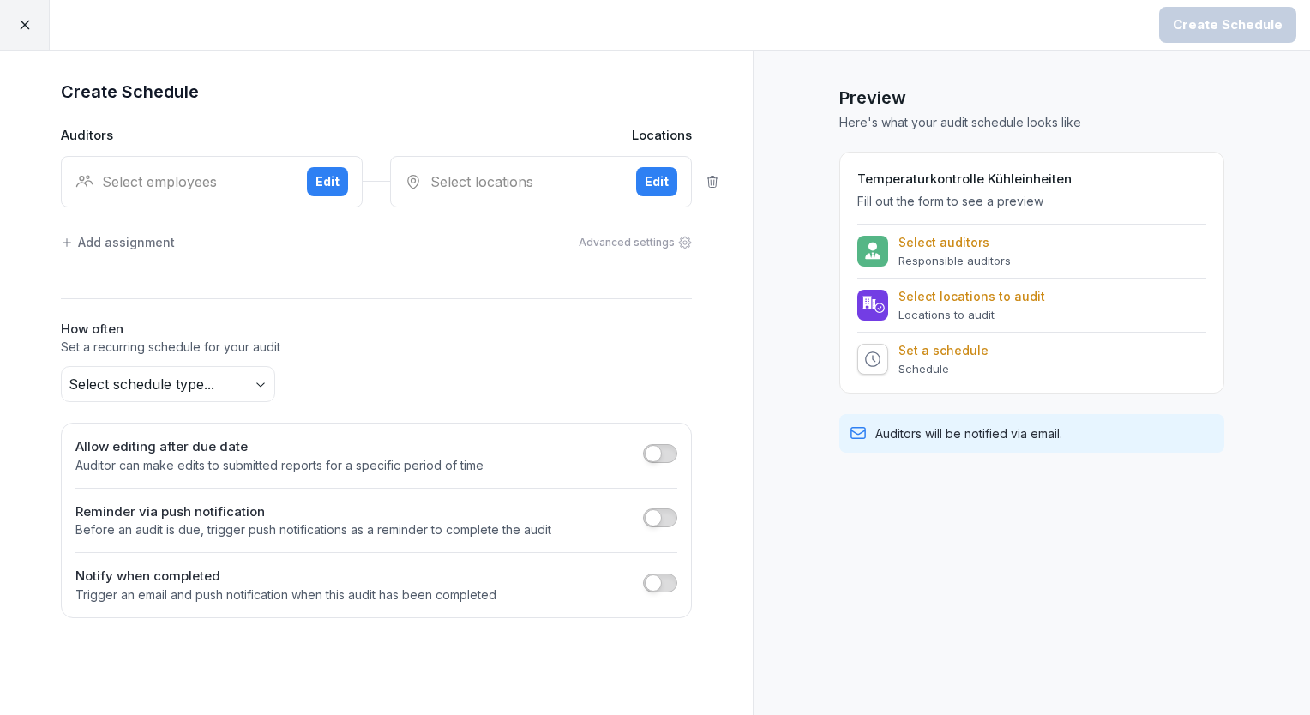
click at [238, 180] on div "Select employees" at bounding box center [184, 181] width 218 height 21
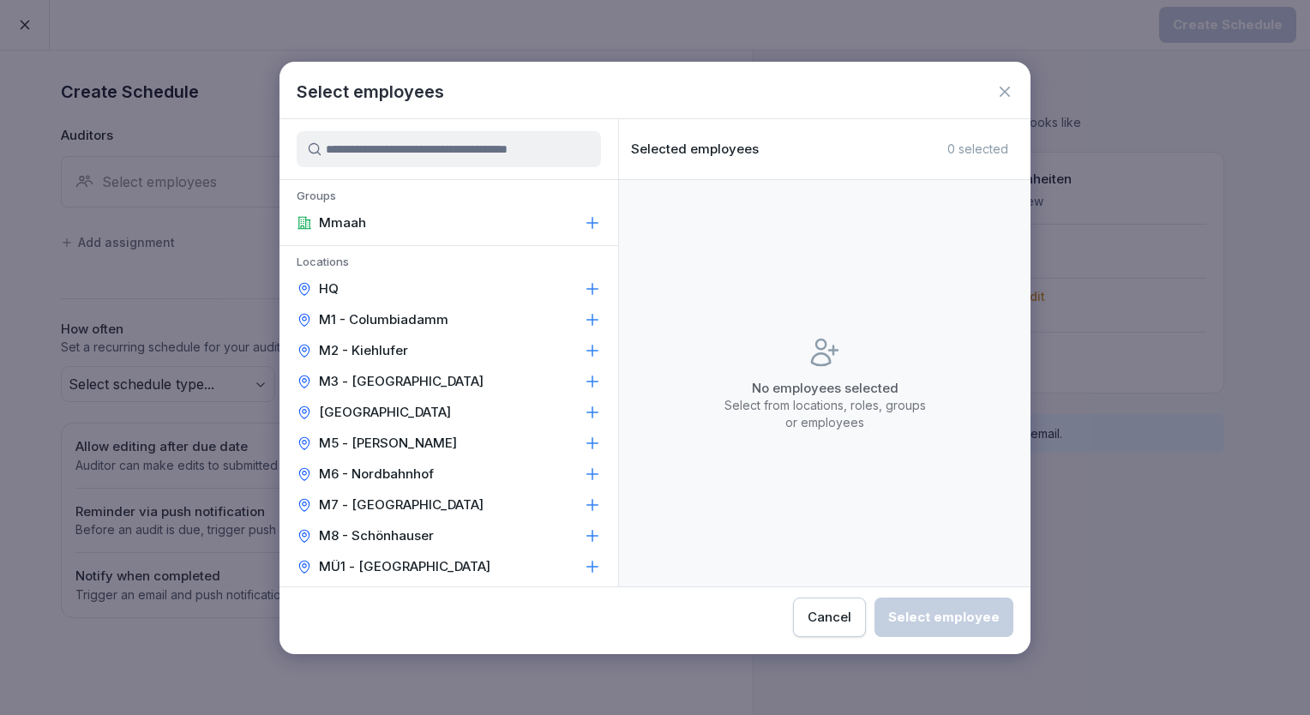
click at [423, 409] on p "[GEOGRAPHIC_DATA]" at bounding box center [385, 412] width 132 height 17
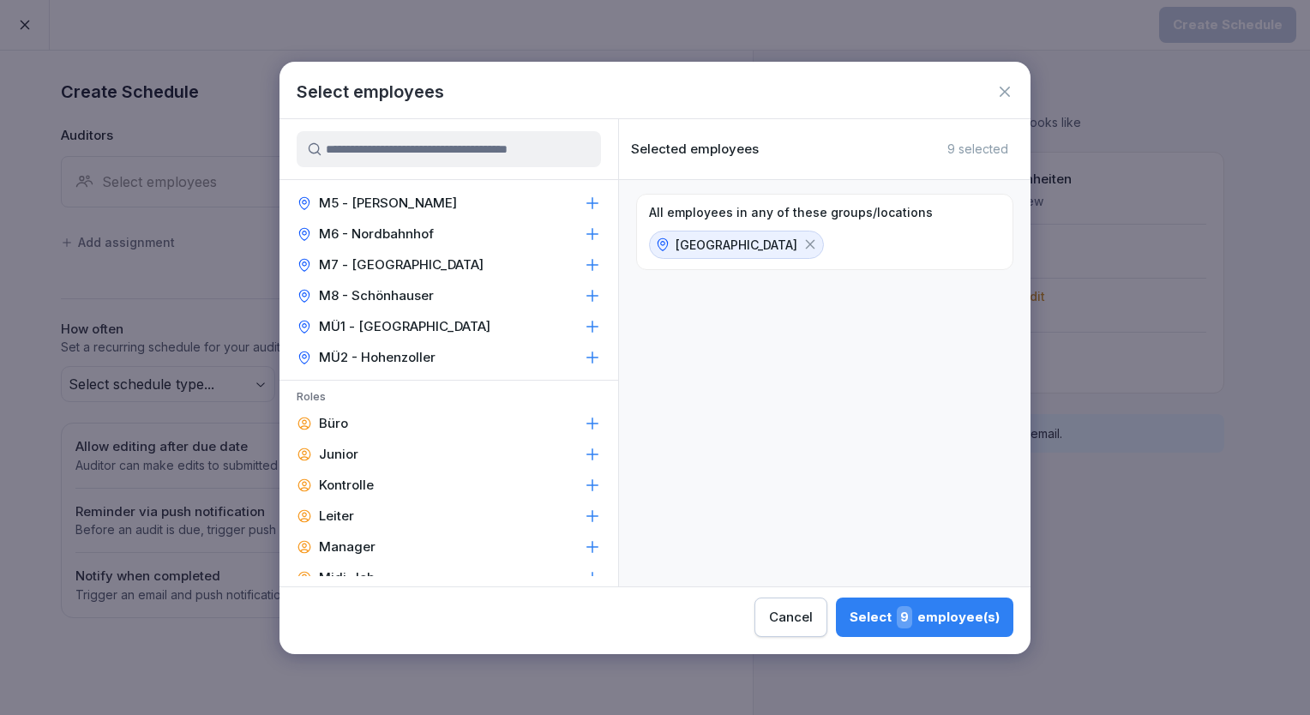
scroll to position [274, 0]
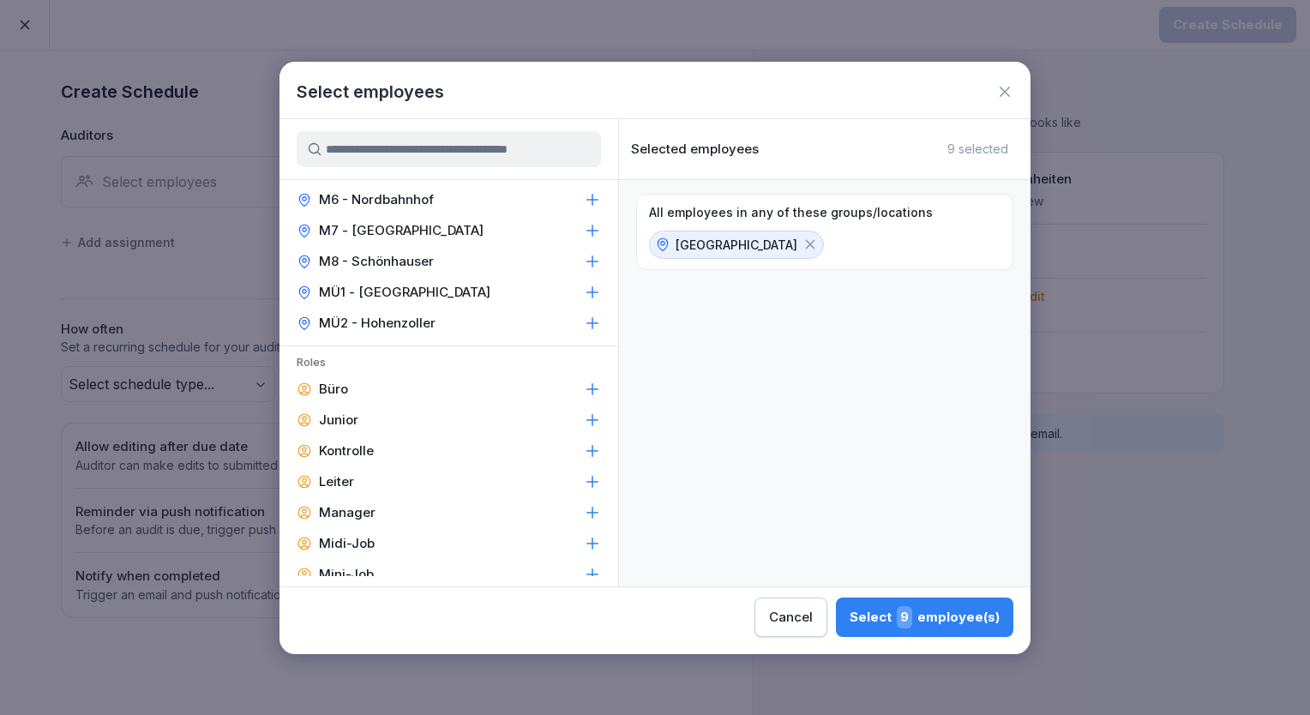
click at [381, 486] on div "Leiter" at bounding box center [449, 481] width 339 height 31
click at [397, 508] on div "Manager" at bounding box center [449, 512] width 339 height 31
click at [967, 623] on div "Select 3 employee(s)" at bounding box center [925, 617] width 149 height 22
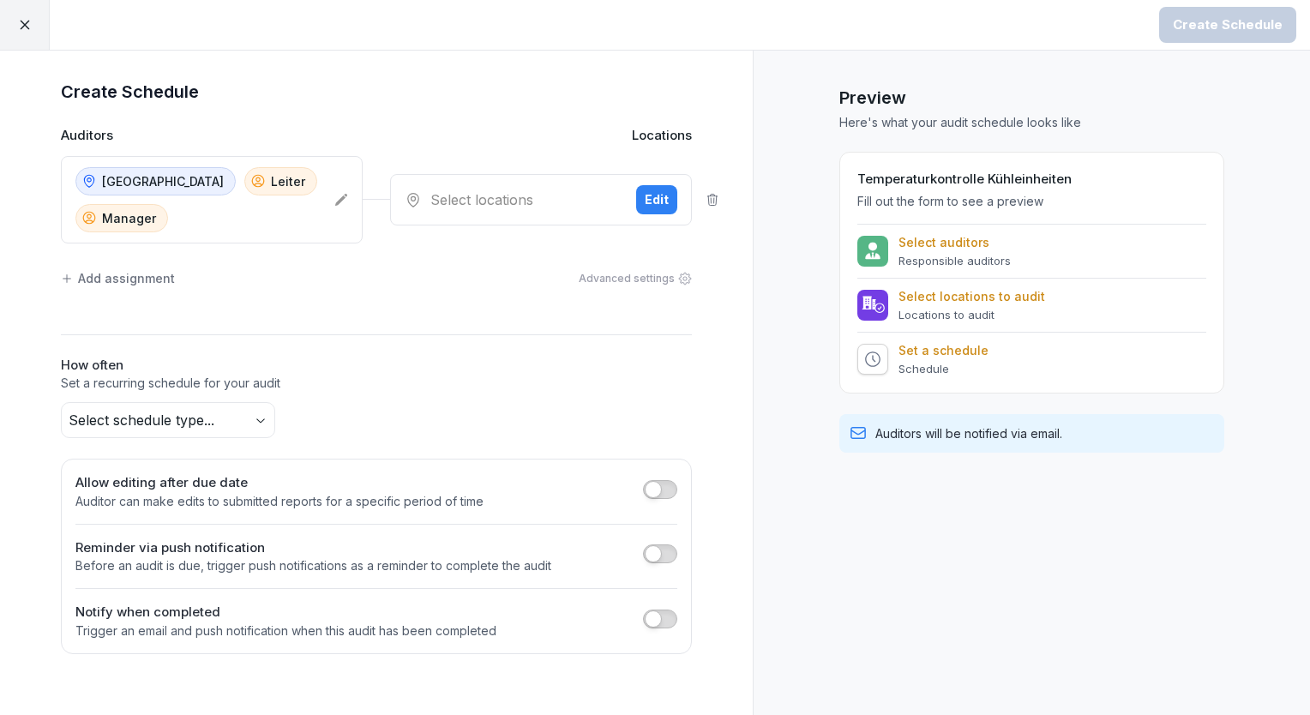
click at [480, 193] on div "Select locations" at bounding box center [514, 199] width 218 height 21
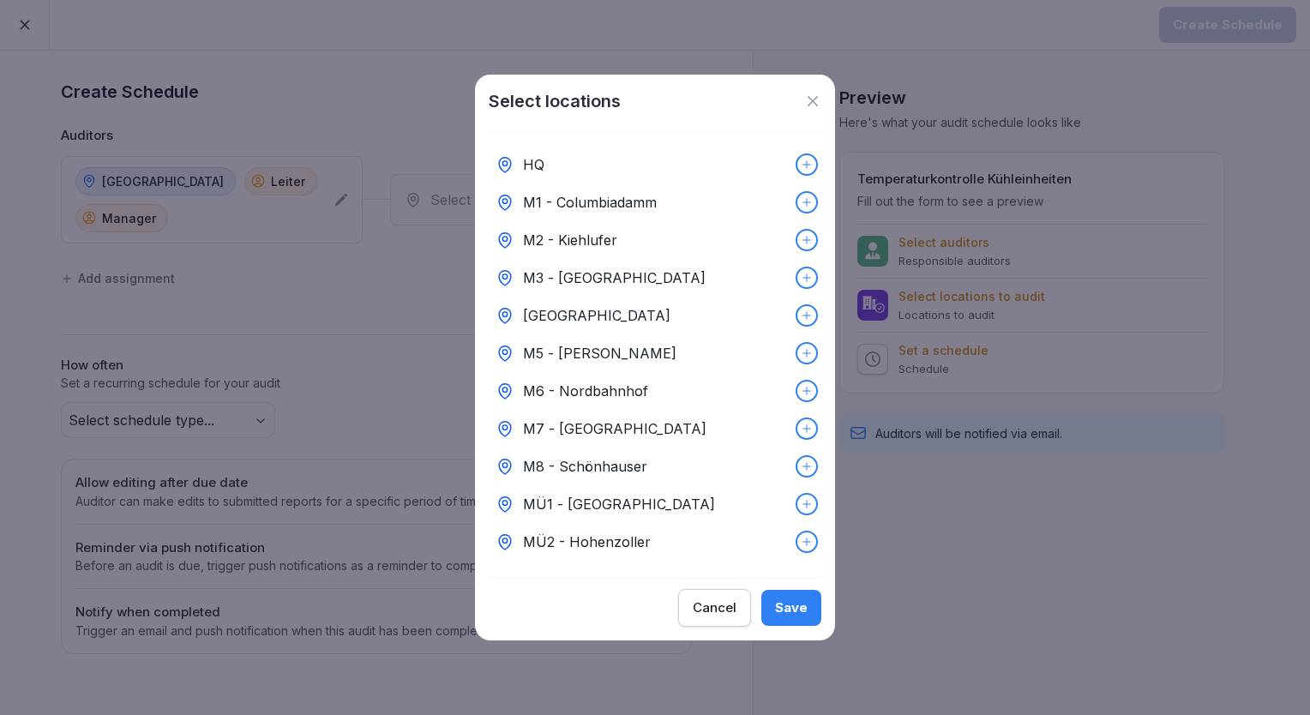
click at [591, 310] on p "[GEOGRAPHIC_DATA]" at bounding box center [596, 315] width 147 height 21
click at [782, 611] on div "Save" at bounding box center [791, 607] width 33 height 19
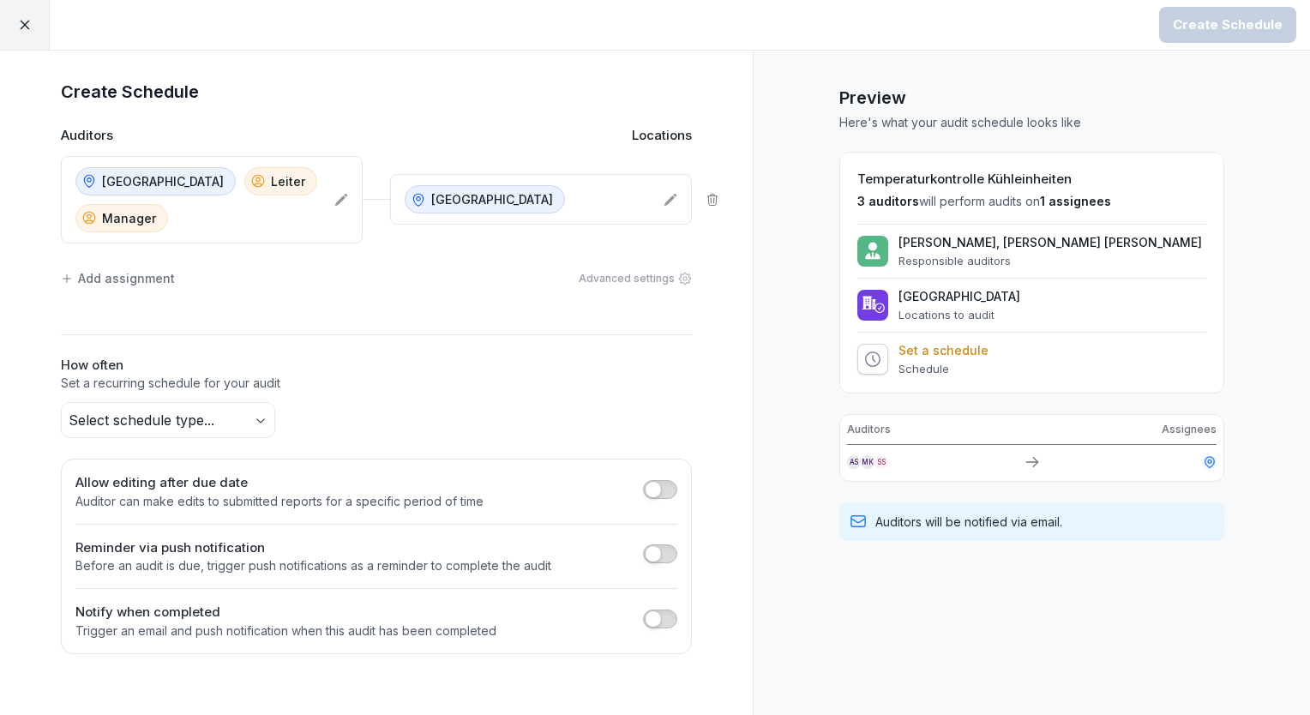
click at [257, 428] on body "Create Schedule Create Schedule Auditors Locations M4 - Wiener Straße Leiter Ma…" at bounding box center [655, 357] width 1310 height 715
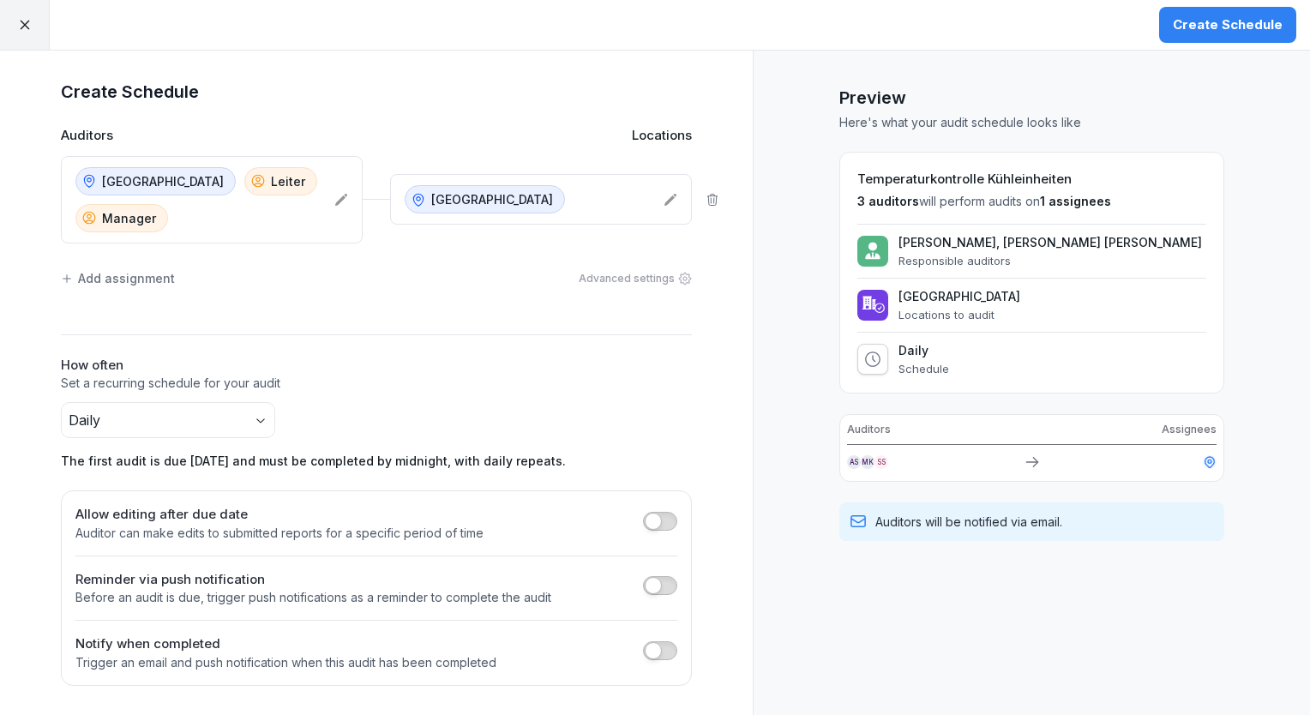
click at [507, 413] on div "Daily The first audit is due today and must be completed by midnight, with dail…" at bounding box center [376, 436] width 631 height 68
click at [1236, 37] on button "Create Schedule" at bounding box center [1227, 25] width 137 height 36
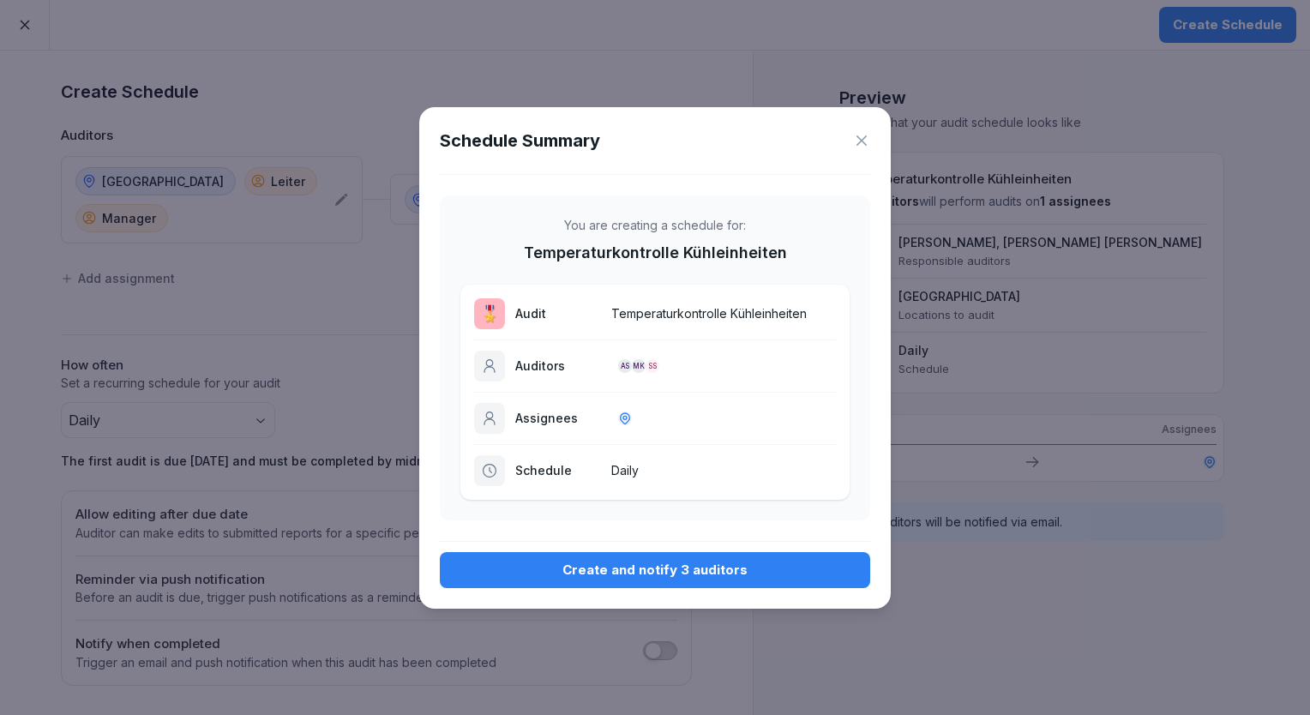
click at [630, 561] on div "Create and notify 3 auditors" at bounding box center [655, 570] width 403 height 19
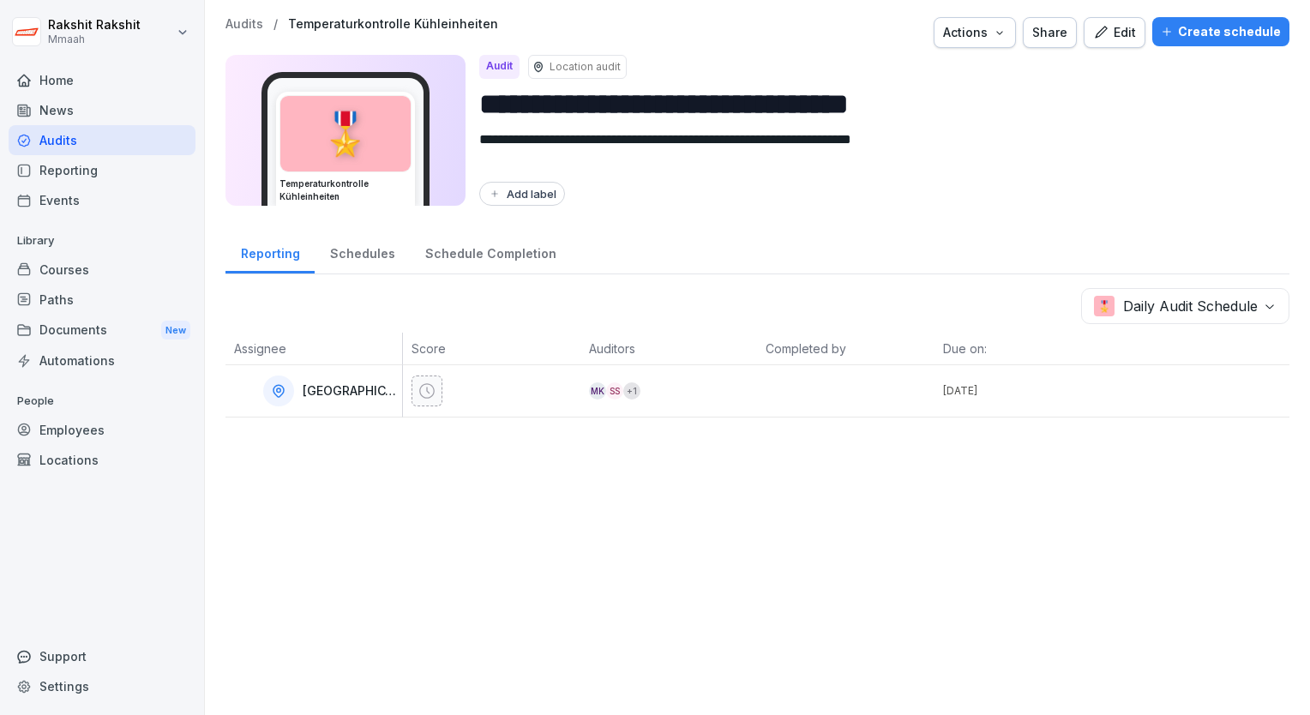
click at [123, 139] on div "Audits" at bounding box center [102, 140] width 187 height 30
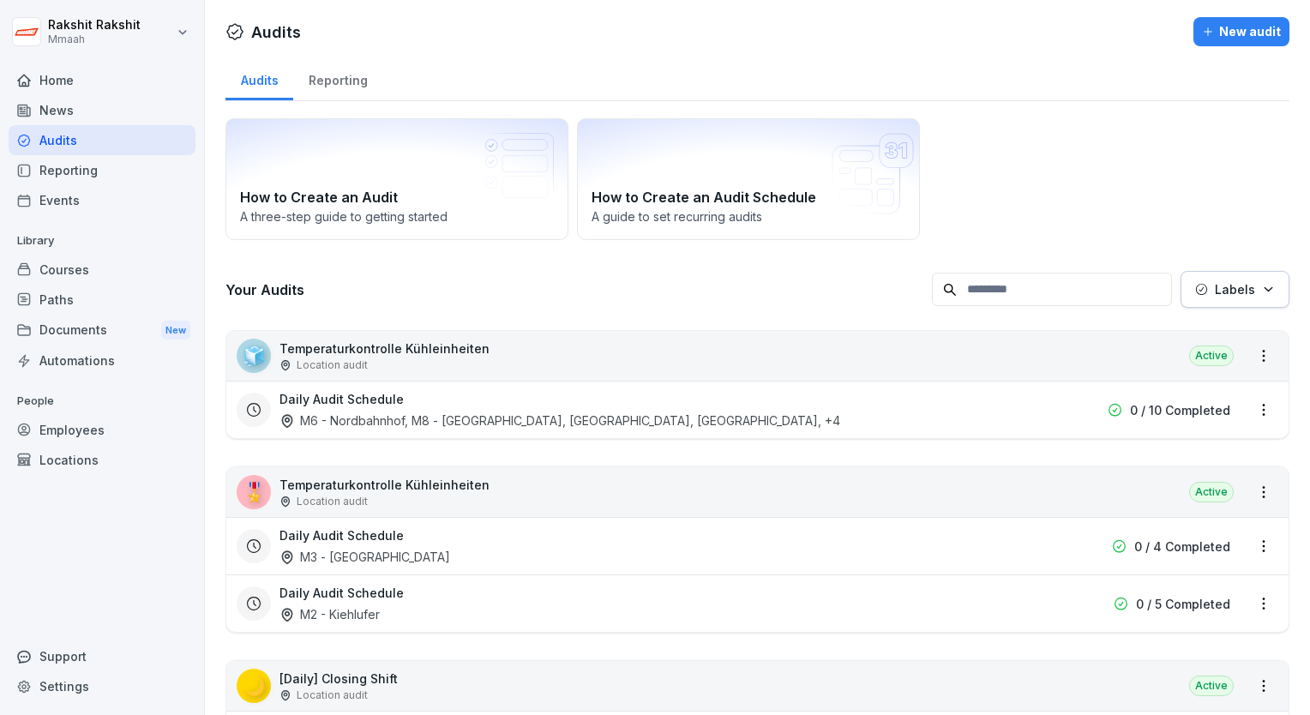
click at [1083, 201] on div "How to Create an Audit A three-step guide to getting started How to Create an A…" at bounding box center [758, 179] width 1064 height 122
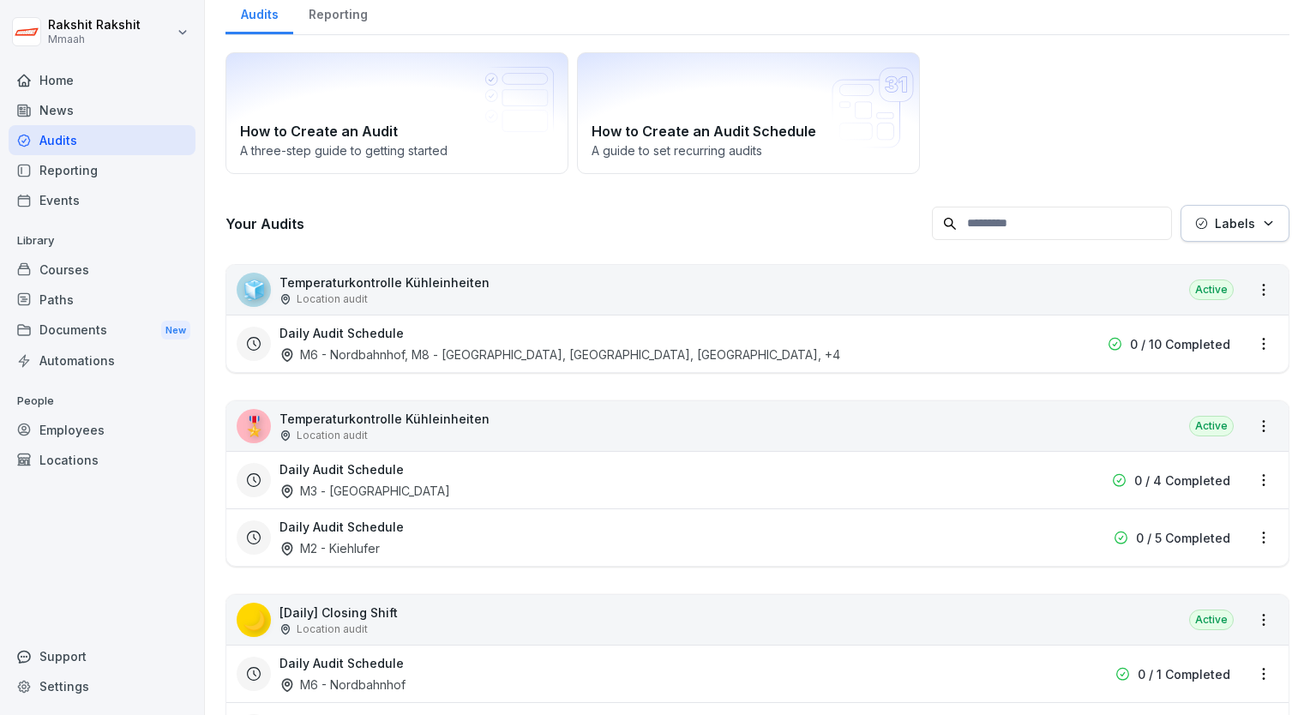
scroll to position [69, 0]
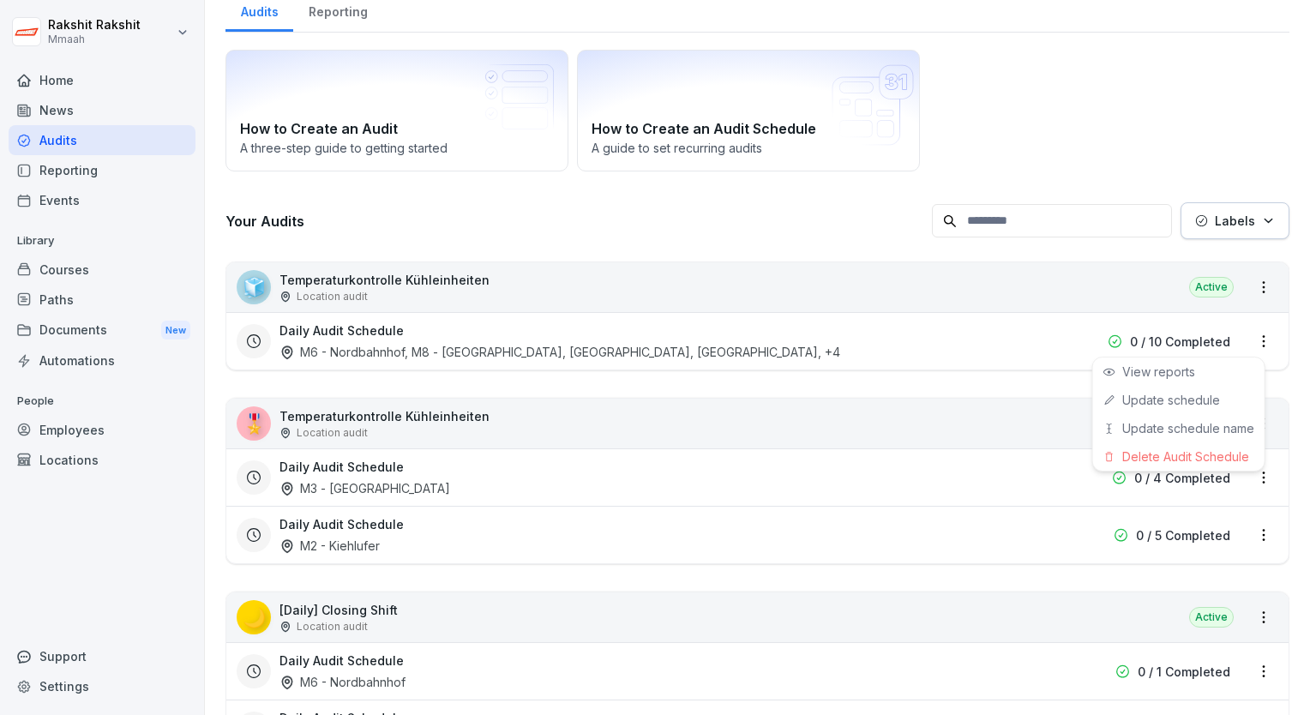
click at [1244, 333] on html "[PERSON_NAME] Mmaah Home News Audits Reporting Events Library Courses Paths Doc…" at bounding box center [655, 357] width 1310 height 715
click at [0, 0] on link "Update schedule" at bounding box center [0, 0] width 0 height 0
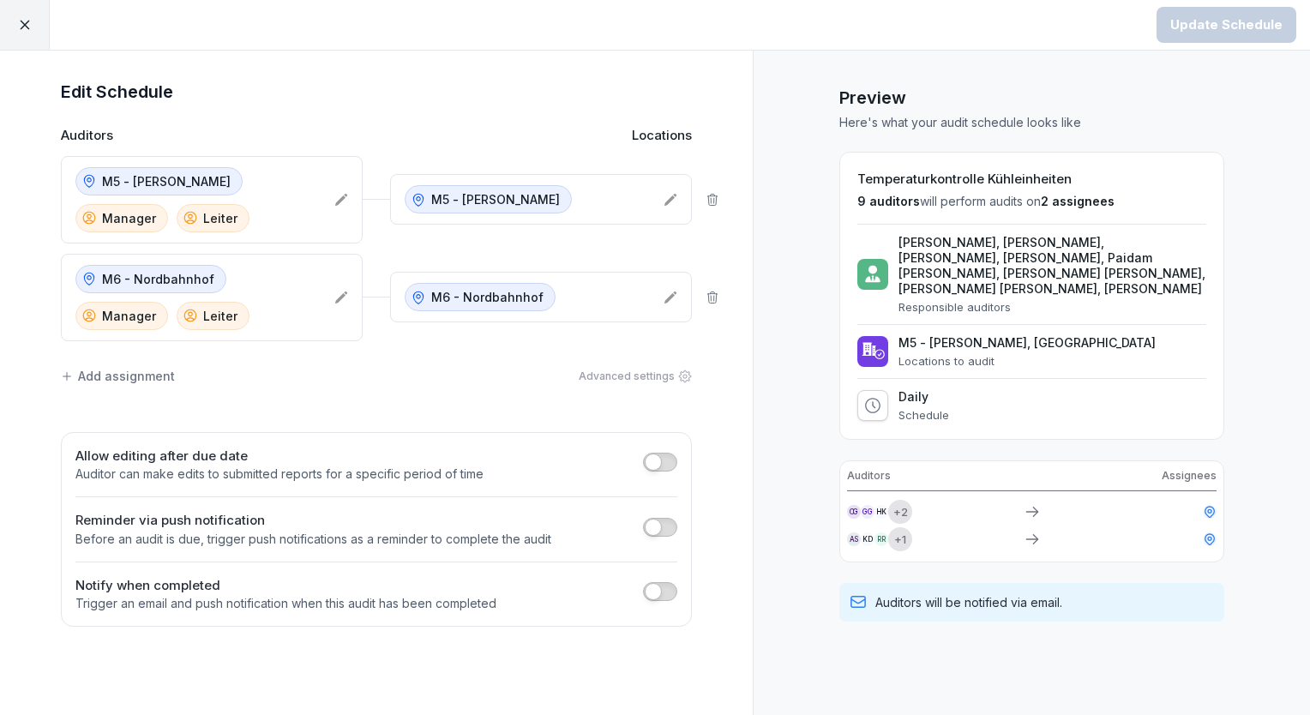
click at [32, 29] on div at bounding box center [25, 25] width 50 height 50
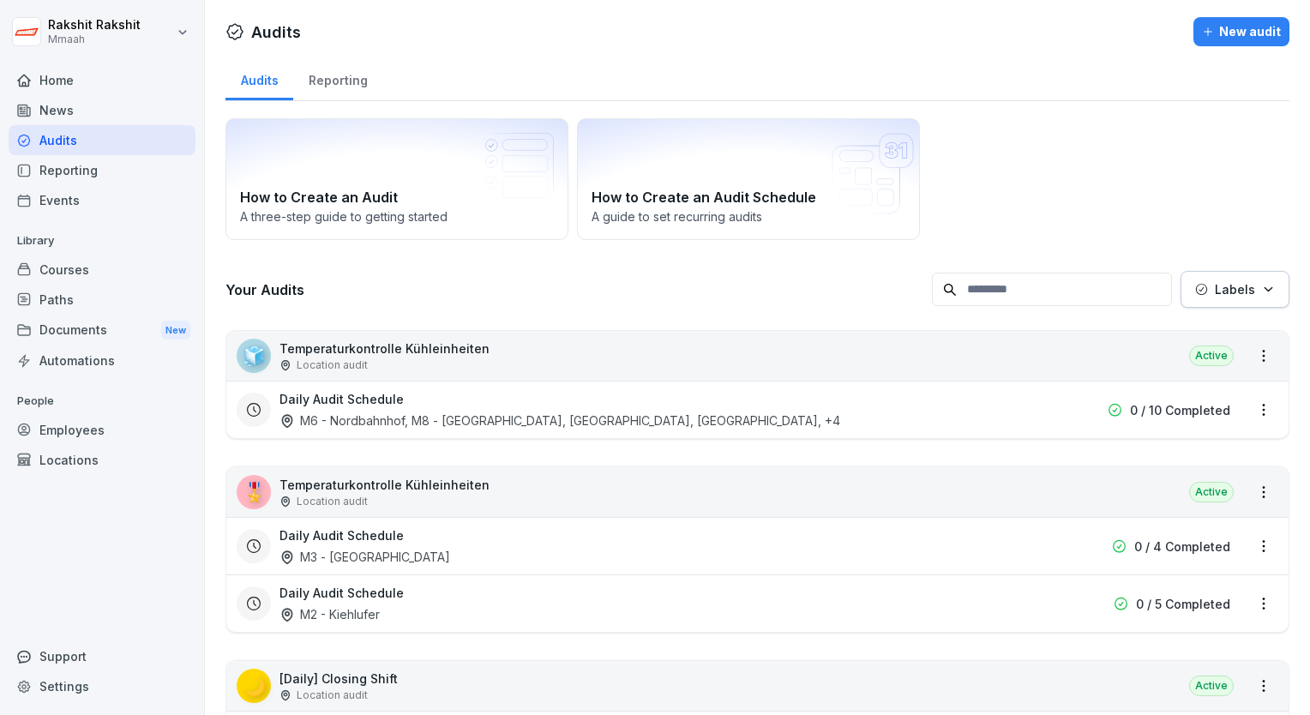
click at [1188, 198] on div "How to Create an Audit A three-step guide to getting started How to Create an A…" at bounding box center [758, 179] width 1064 height 122
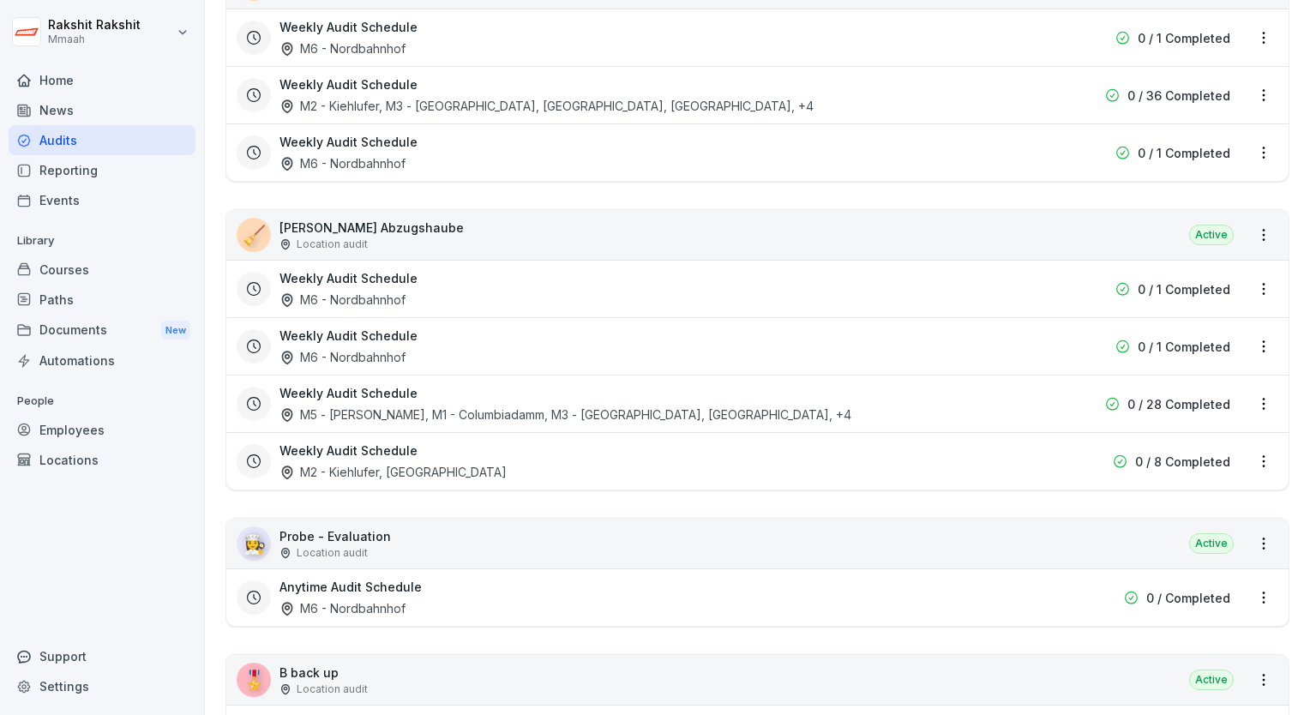
scroll to position [3704, 0]
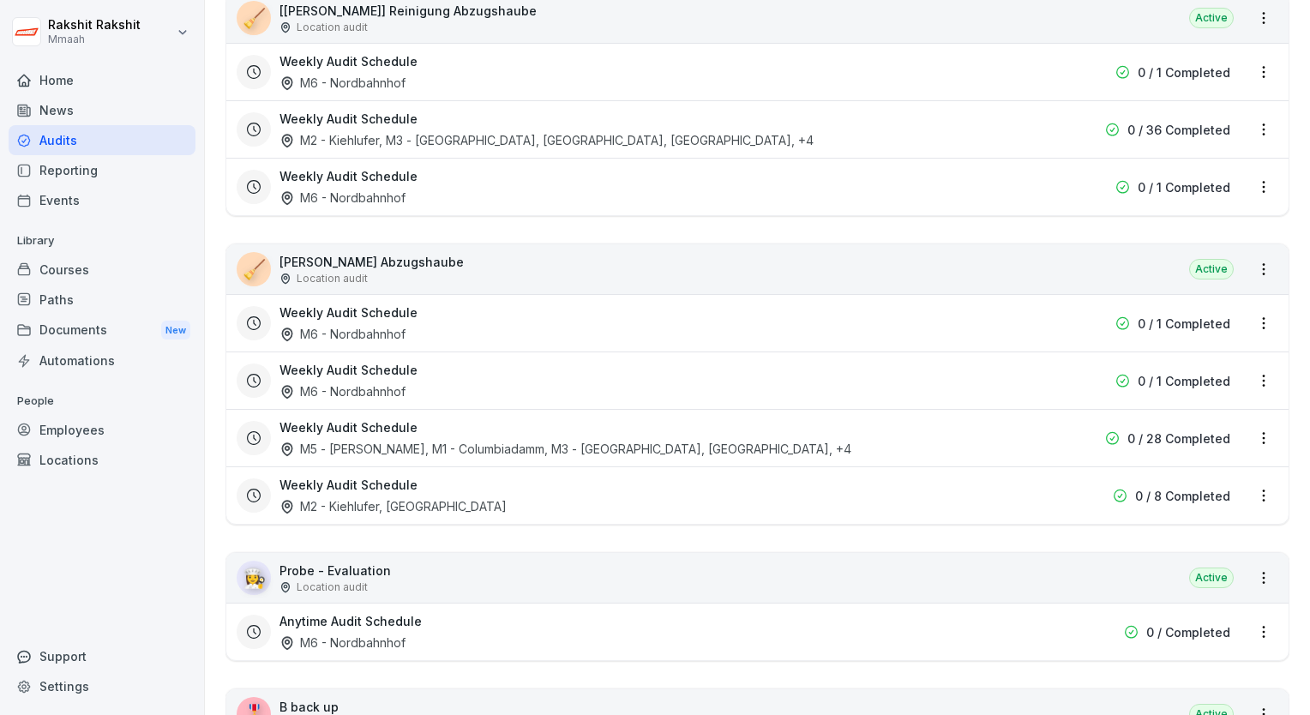
click at [1180, 198] on div "Weekly Audit Schedule M6 - Nordbahnhof 0 / 1 Completed" at bounding box center [757, 186] width 1062 height 57
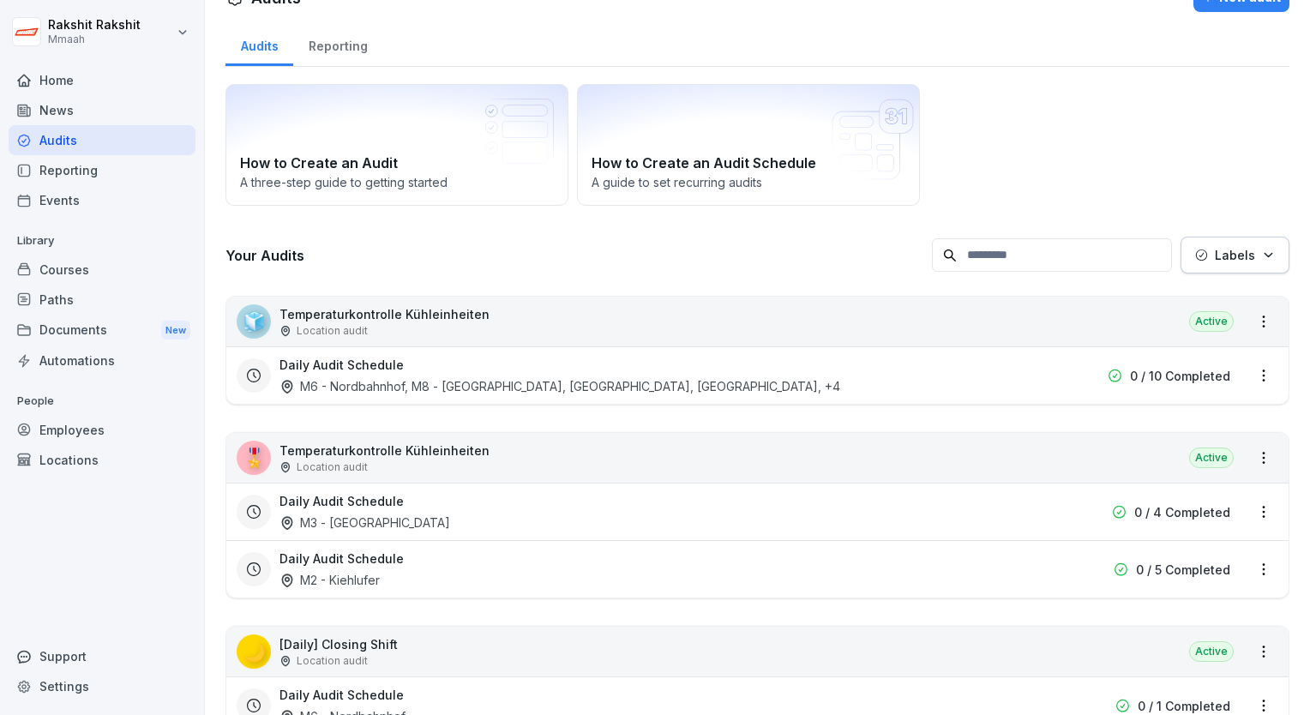
scroll to position [69, 0]
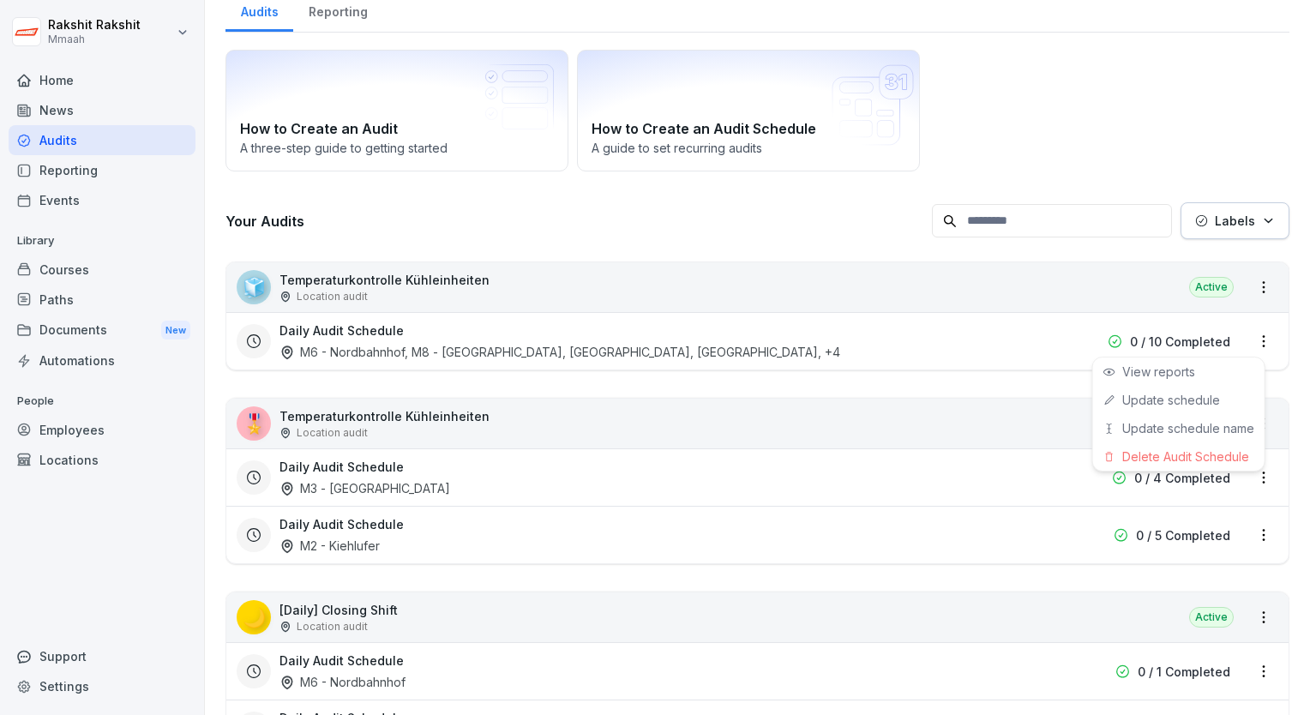
click at [1242, 339] on html "[PERSON_NAME] Mmaah Home News Audits Reporting Events Library Courses Paths Doc…" at bounding box center [655, 357] width 1310 height 715
click at [0, 0] on link "View reports" at bounding box center [0, 0] width 0 height 0
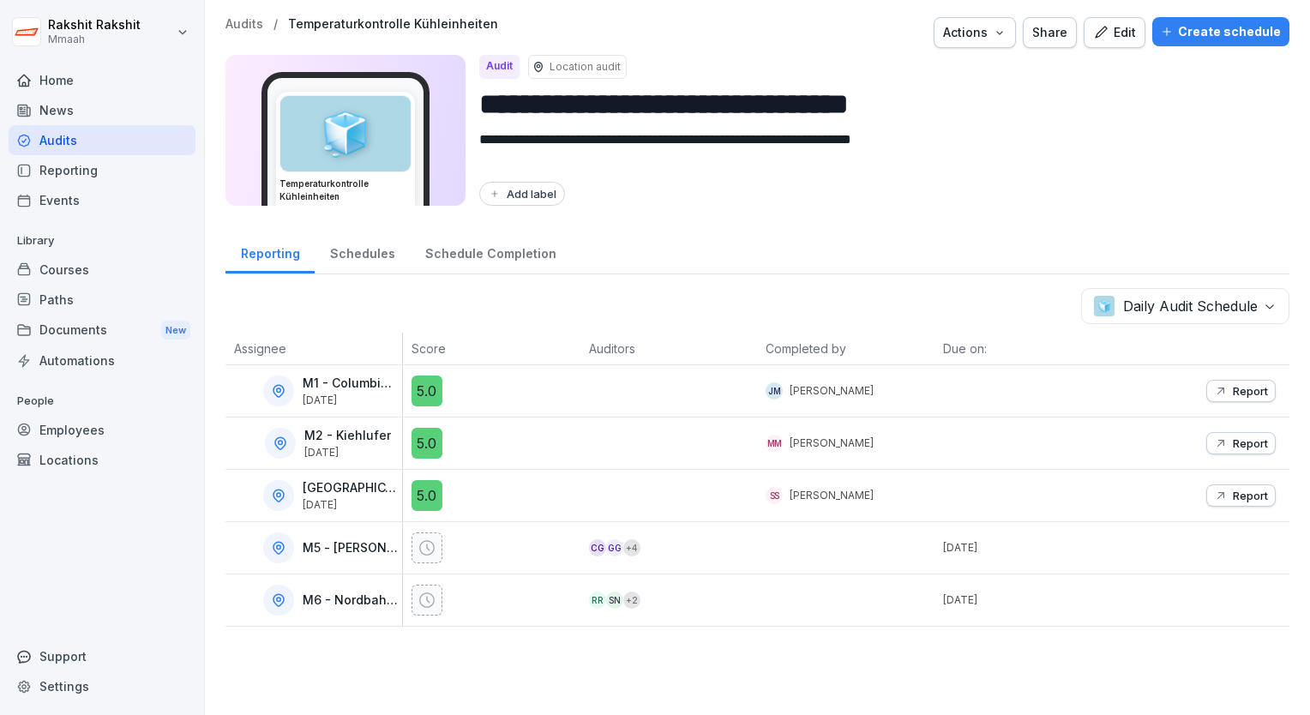
click at [135, 133] on div "Audits" at bounding box center [102, 140] width 187 height 30
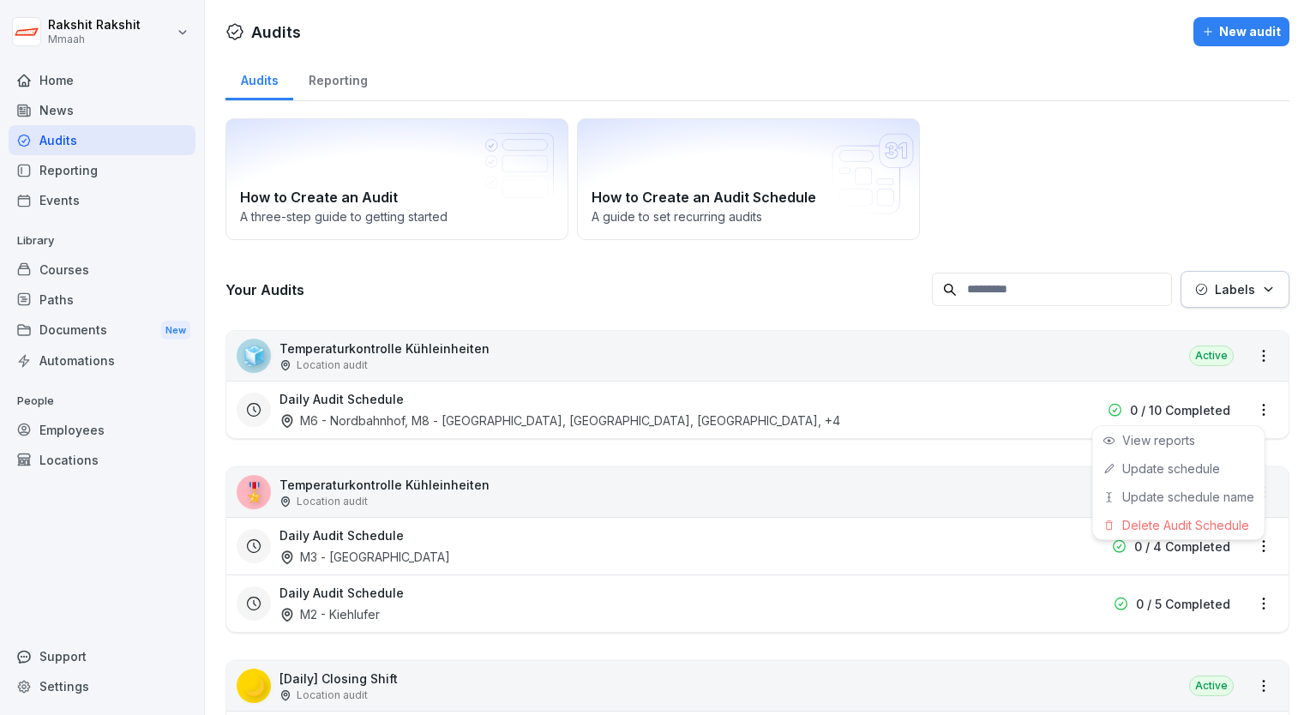
click at [1253, 406] on html "[PERSON_NAME] Mmaah Home News Audits Reporting Events Library Courses Paths Doc…" at bounding box center [655, 357] width 1310 height 715
click at [0, 0] on link "Update schedule" at bounding box center [0, 0] width 0 height 0
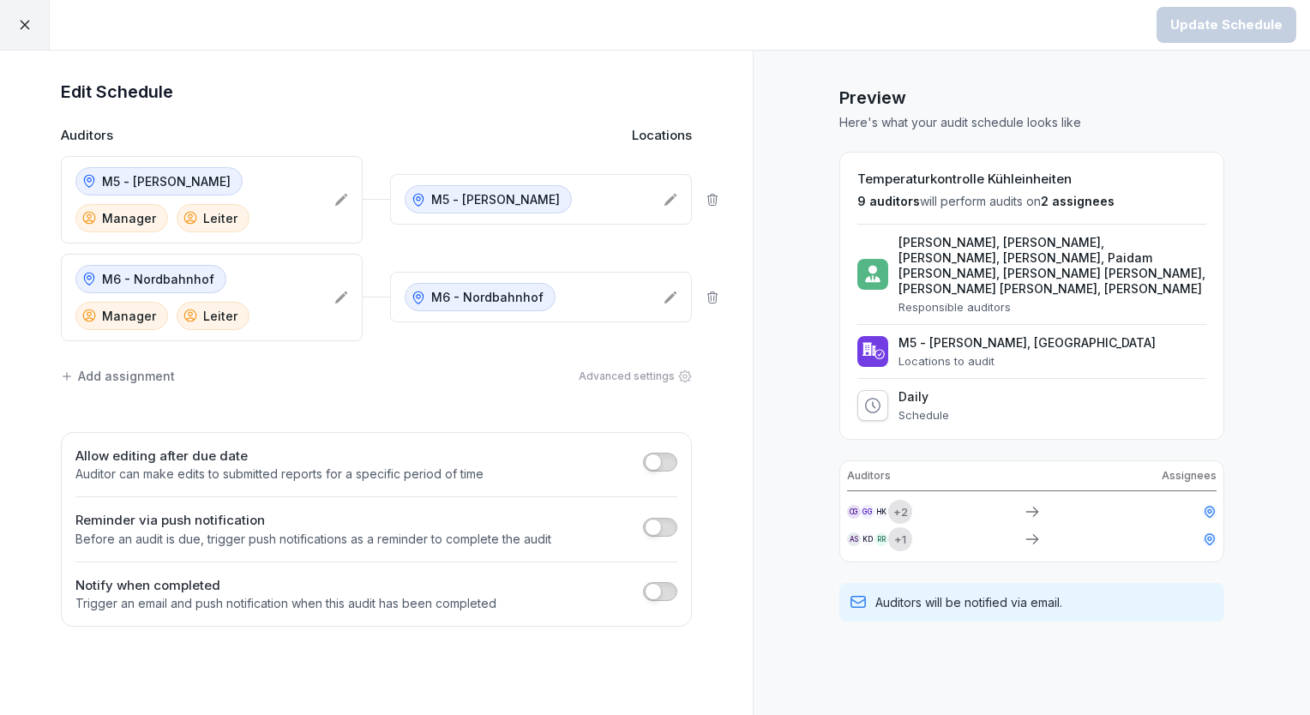
click at [24, 30] on icon at bounding box center [24, 24] width 15 height 15
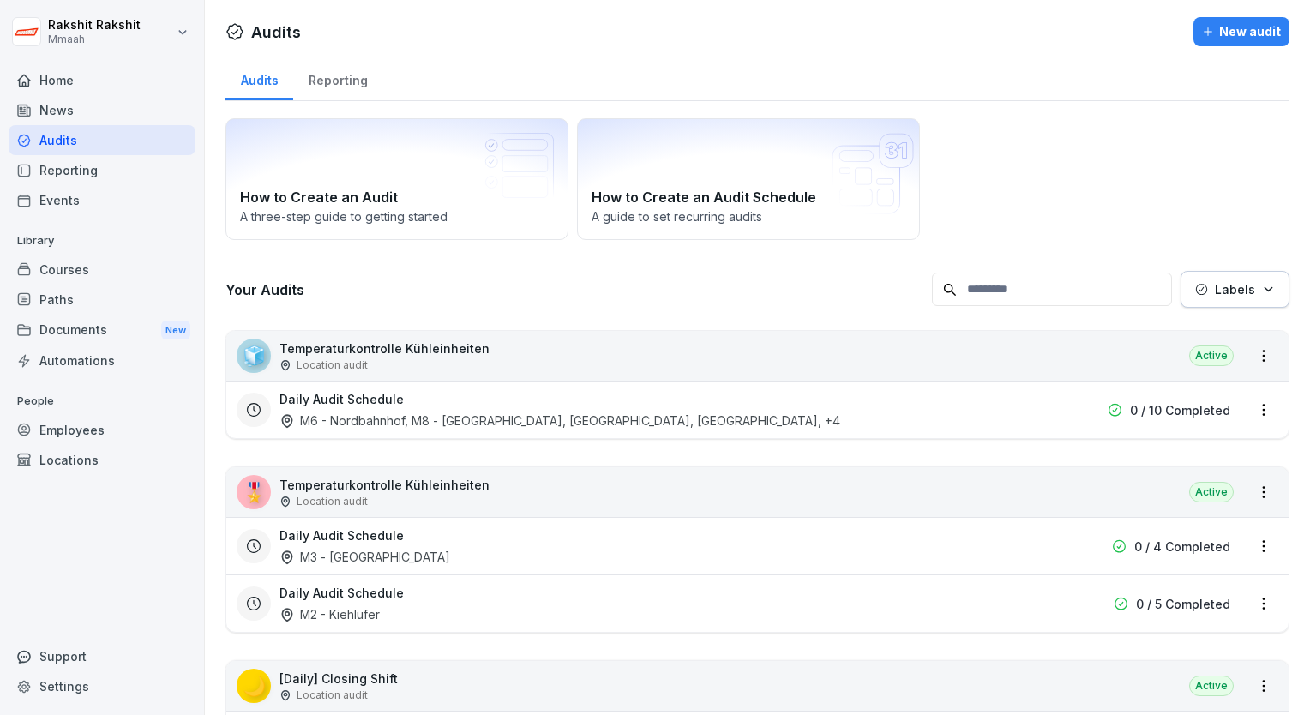
click at [898, 406] on div "Daily Audit Schedule M6 - Nordbahnhof, M8 - Schönhauser, M1 - Columbiadamm, M2 …" at bounding box center [648, 409] width 737 height 39
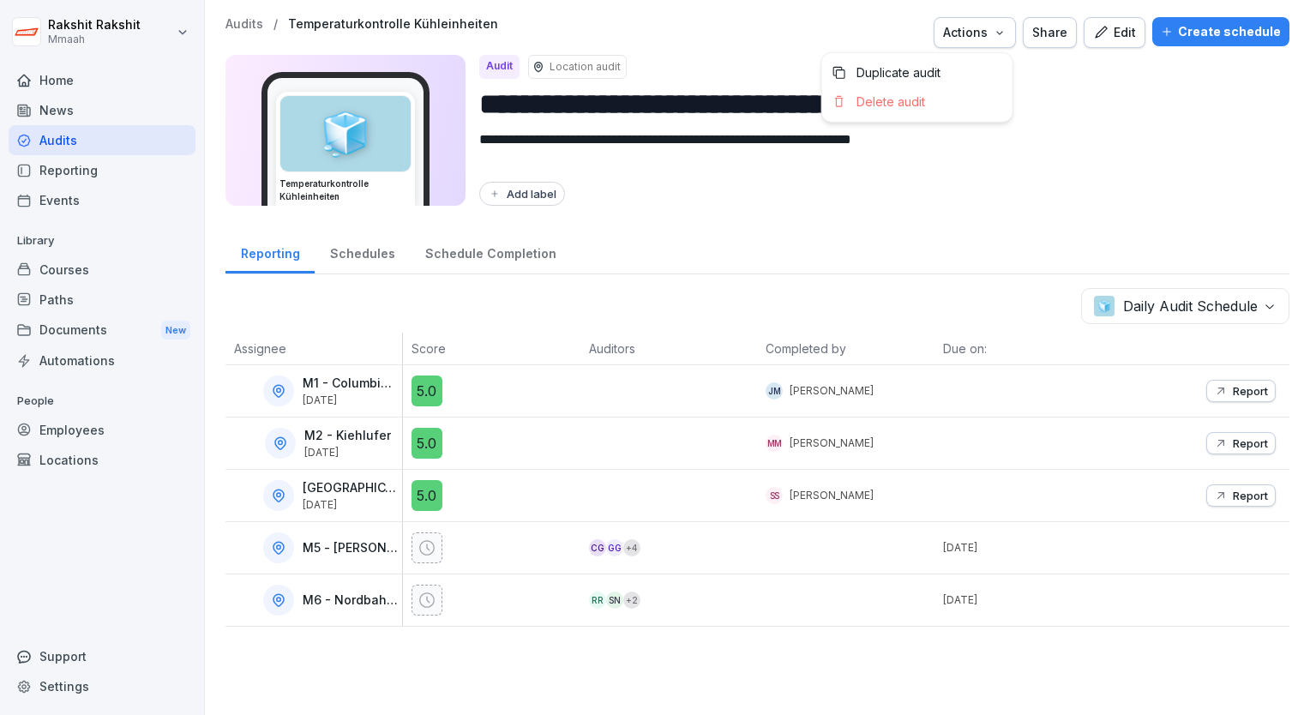
click at [976, 34] on div "Actions" at bounding box center [974, 32] width 63 height 19
click at [917, 74] on p "Duplicate audit" at bounding box center [899, 72] width 84 height 15
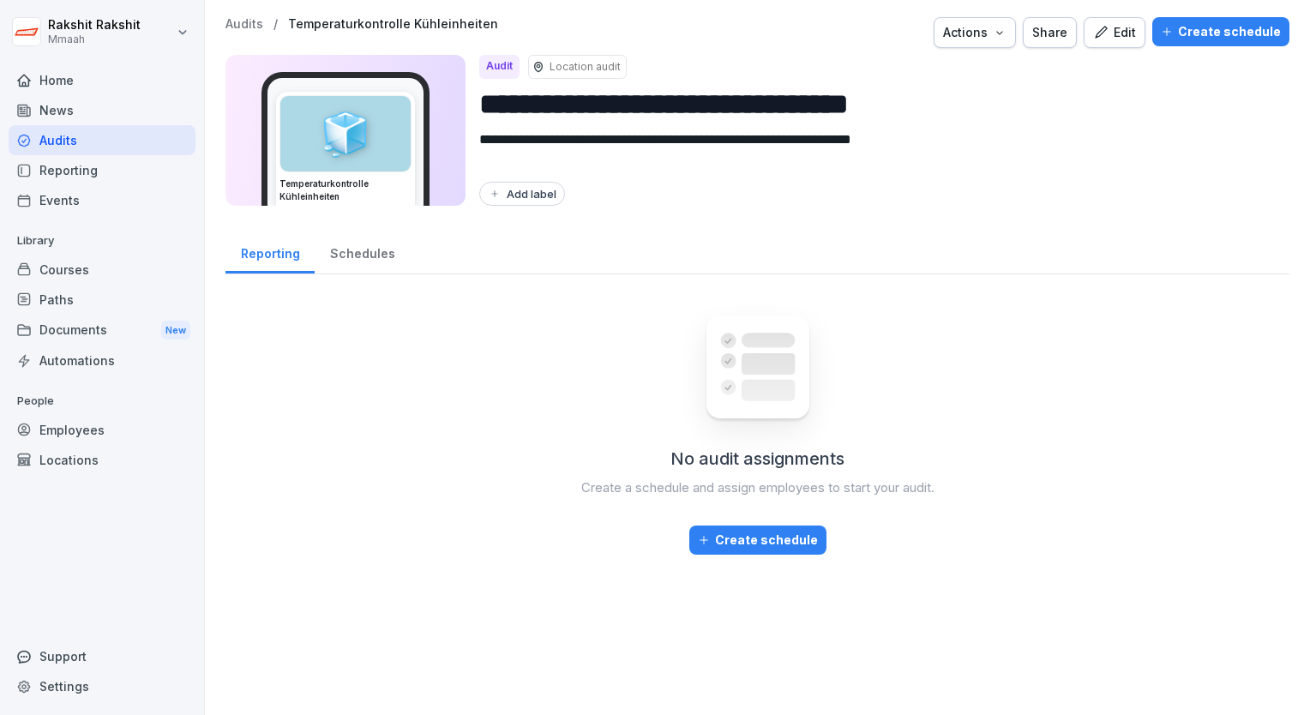
click at [1115, 38] on div "Edit" at bounding box center [1114, 32] width 43 height 19
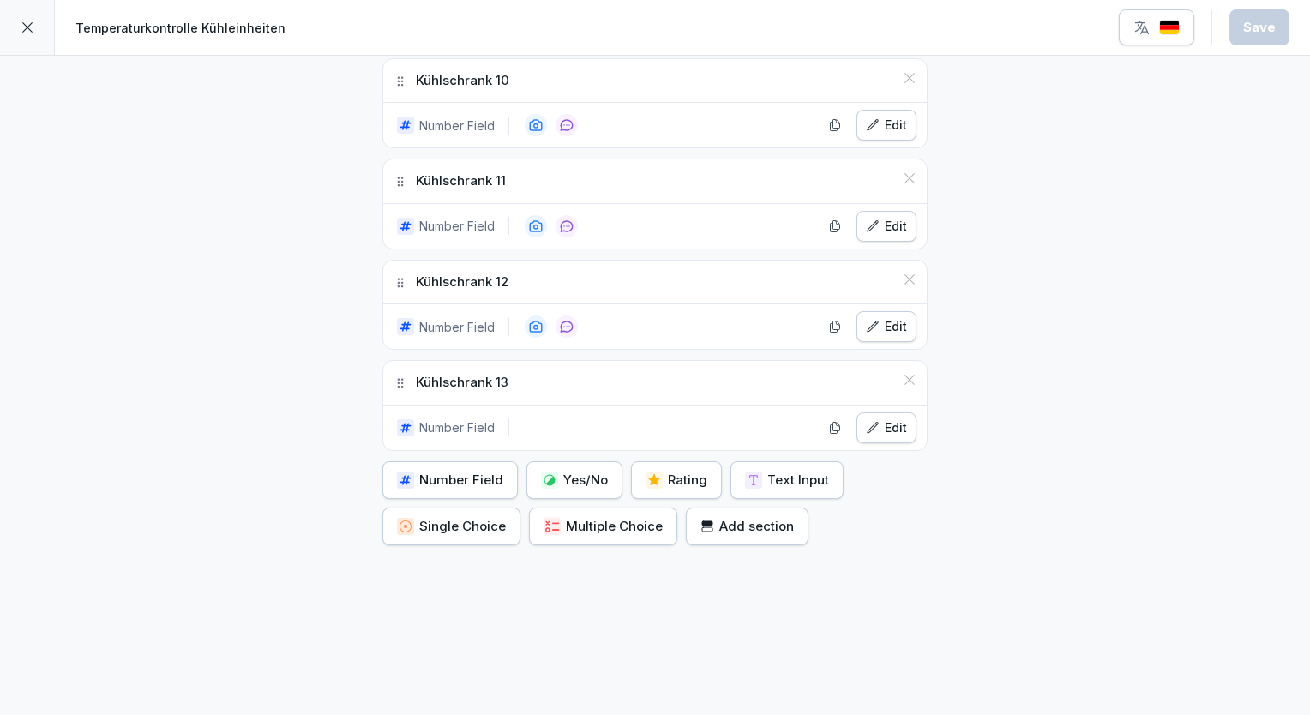
scroll to position [1483, 0]
drag, startPoint x: 484, startPoint y: 370, endPoint x: 411, endPoint y: 369, distance: 72.9
click at [416, 372] on p "Kühlschrank 13" at bounding box center [462, 382] width 93 height 20
copy p "Kühlschrank"
click at [480, 472] on div "Number Field" at bounding box center [450, 479] width 106 height 19
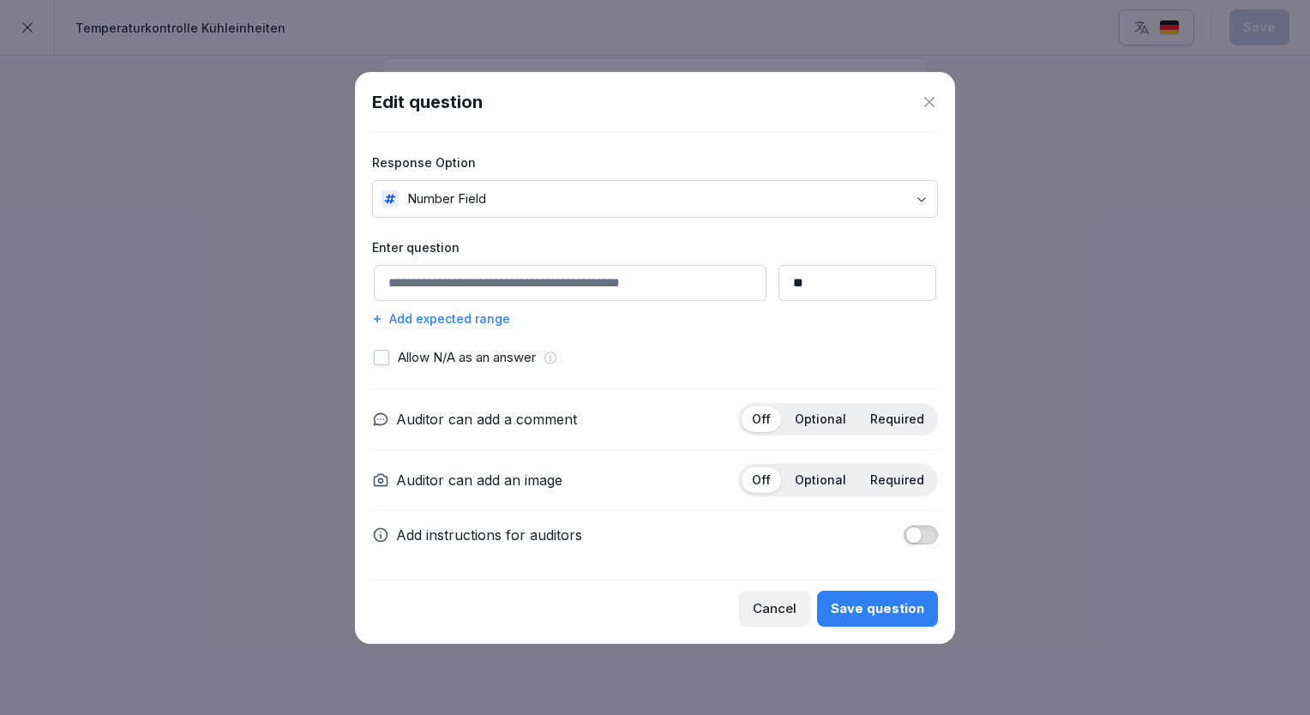
click at [538, 288] on input at bounding box center [570, 283] width 393 height 36
paste input "**********"
type input "**********"
click at [827, 416] on p "Optional" at bounding box center [820, 419] width 51 height 15
click at [884, 599] on div "Save question" at bounding box center [877, 608] width 93 height 19
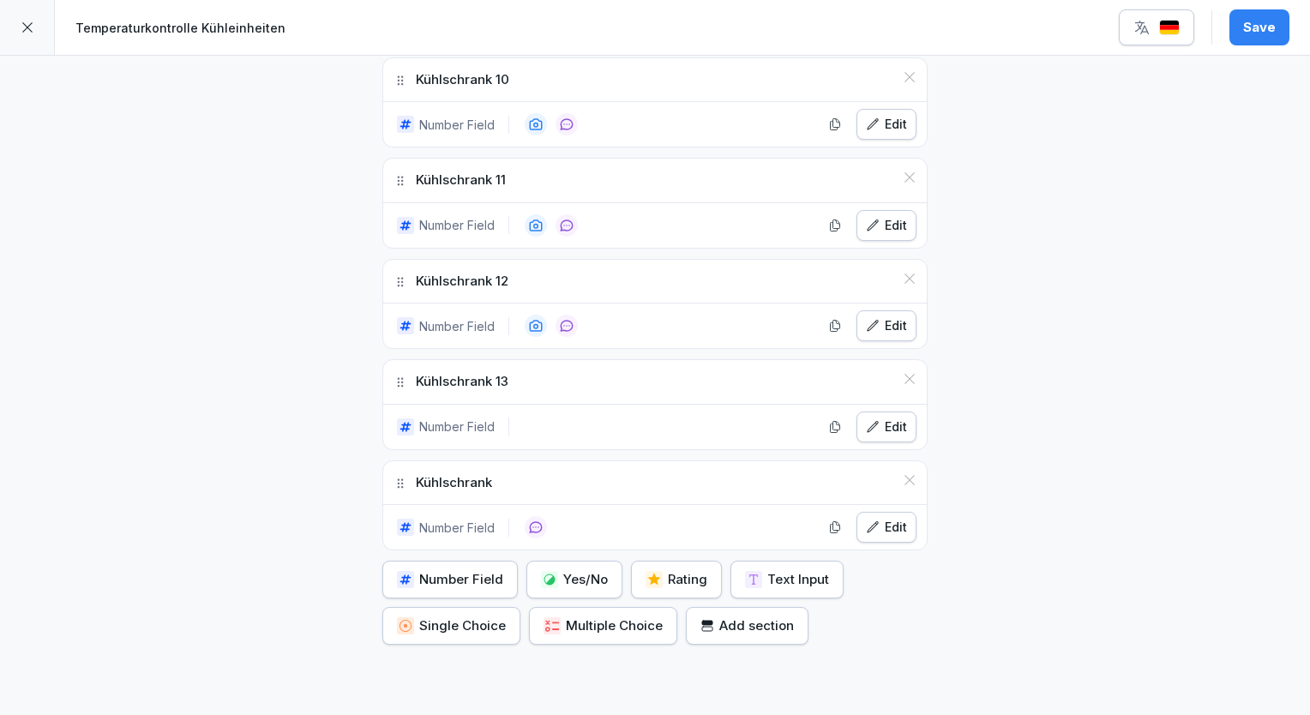
click at [875, 518] on div "Edit" at bounding box center [886, 527] width 41 height 19
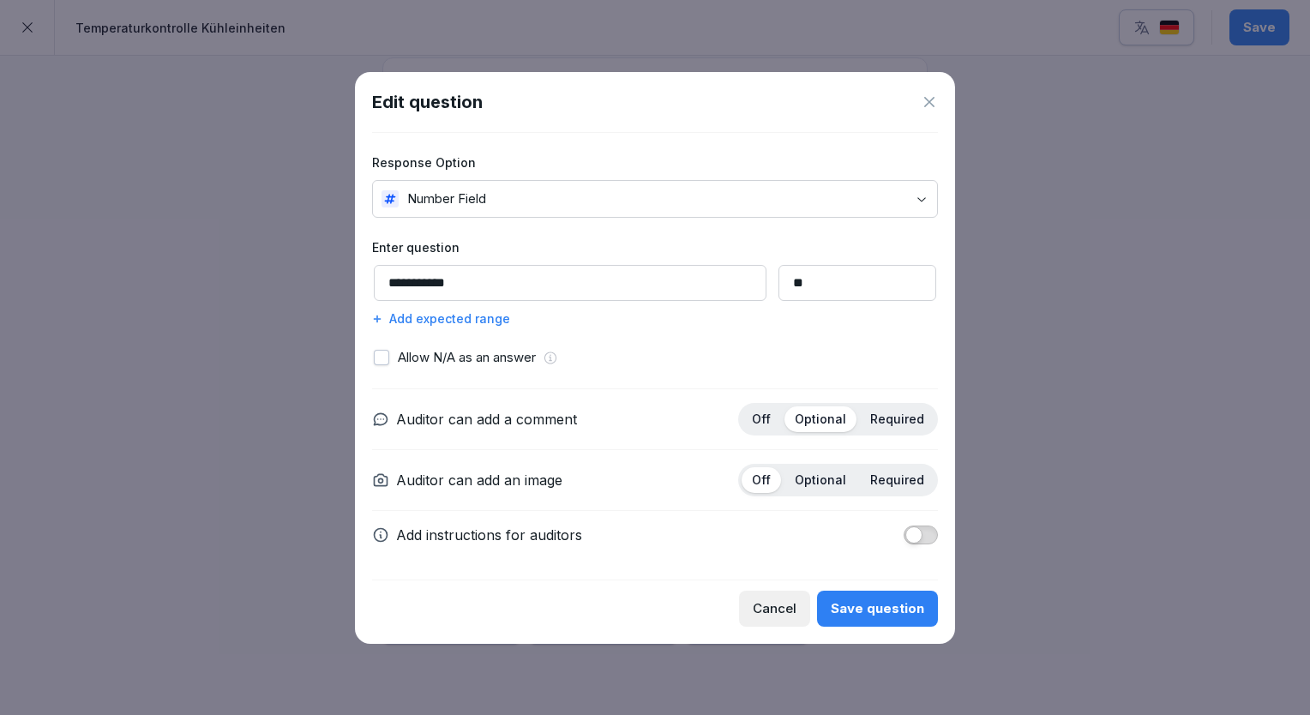
click at [559, 289] on input "**********" at bounding box center [570, 283] width 393 height 36
type input "**********"
click at [893, 599] on div "Save question" at bounding box center [877, 608] width 93 height 19
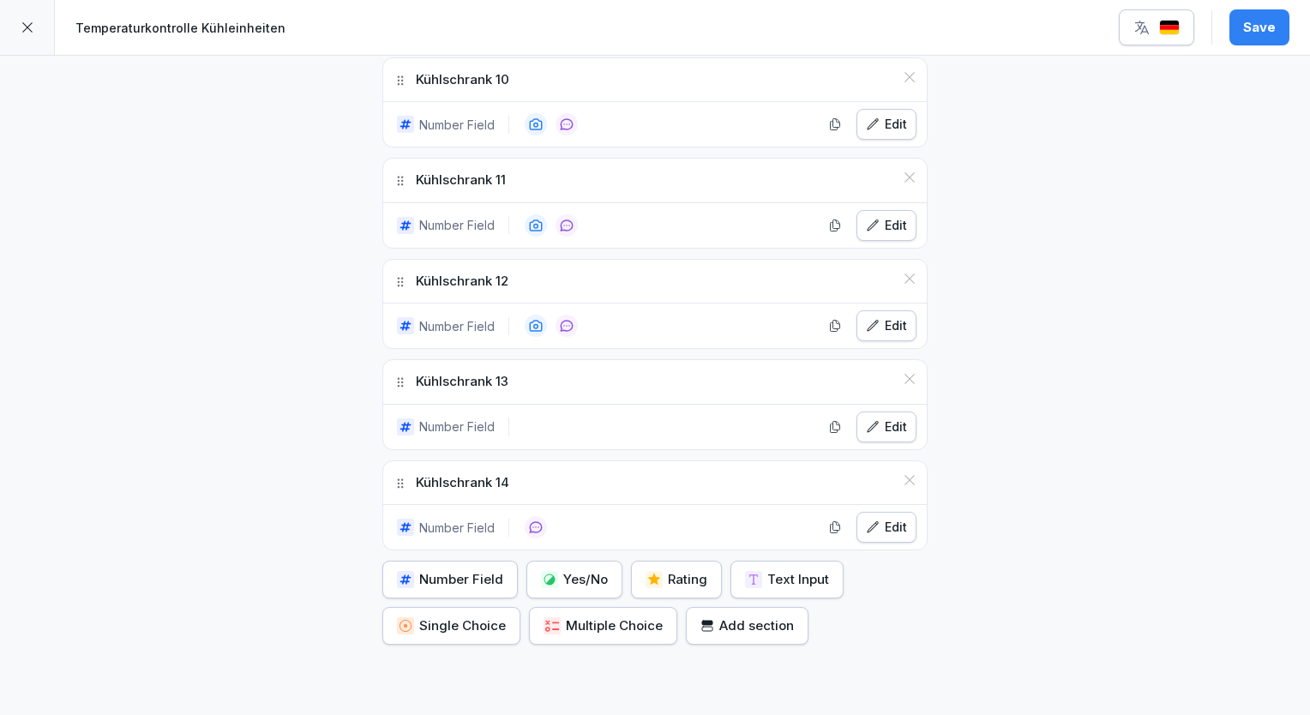
click at [460, 570] on div "Number Field" at bounding box center [450, 579] width 106 height 19
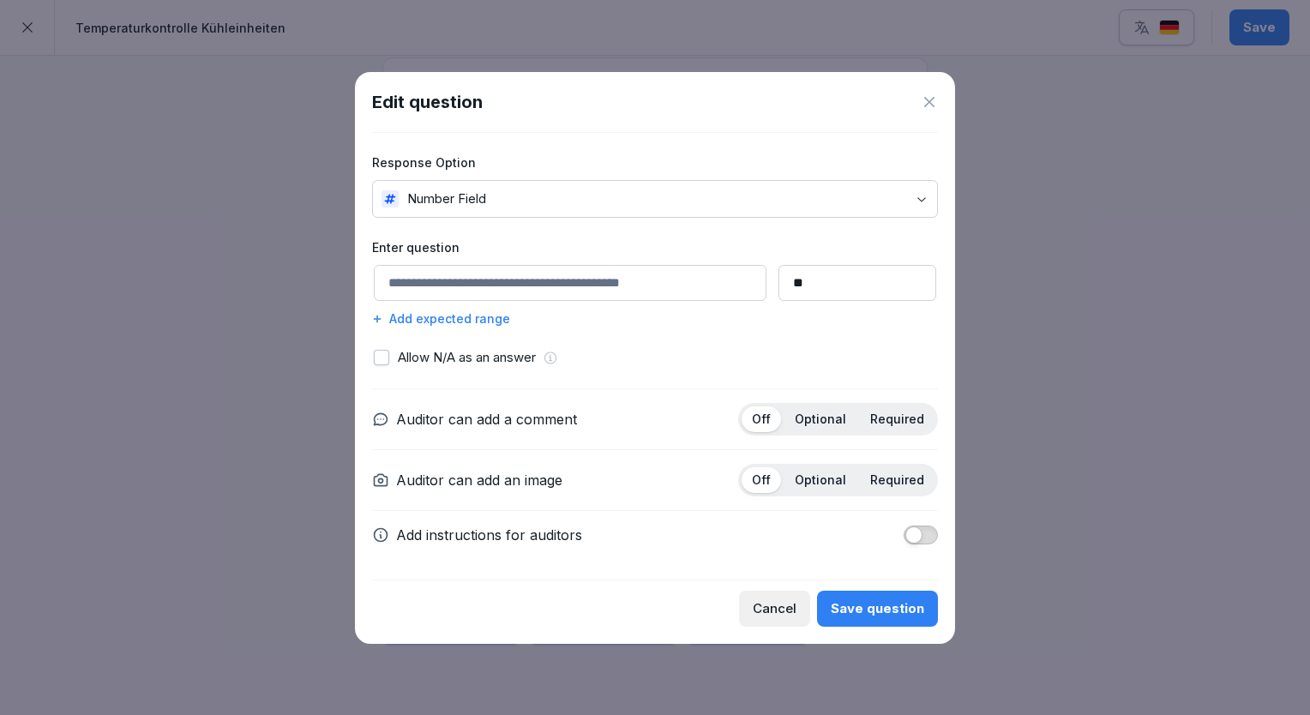
click at [464, 280] on input at bounding box center [570, 283] width 393 height 36
paste input "**********"
type input "**********"
click at [830, 420] on p "Optional" at bounding box center [820, 419] width 51 height 15
click at [888, 595] on button "Save question" at bounding box center [877, 609] width 121 height 36
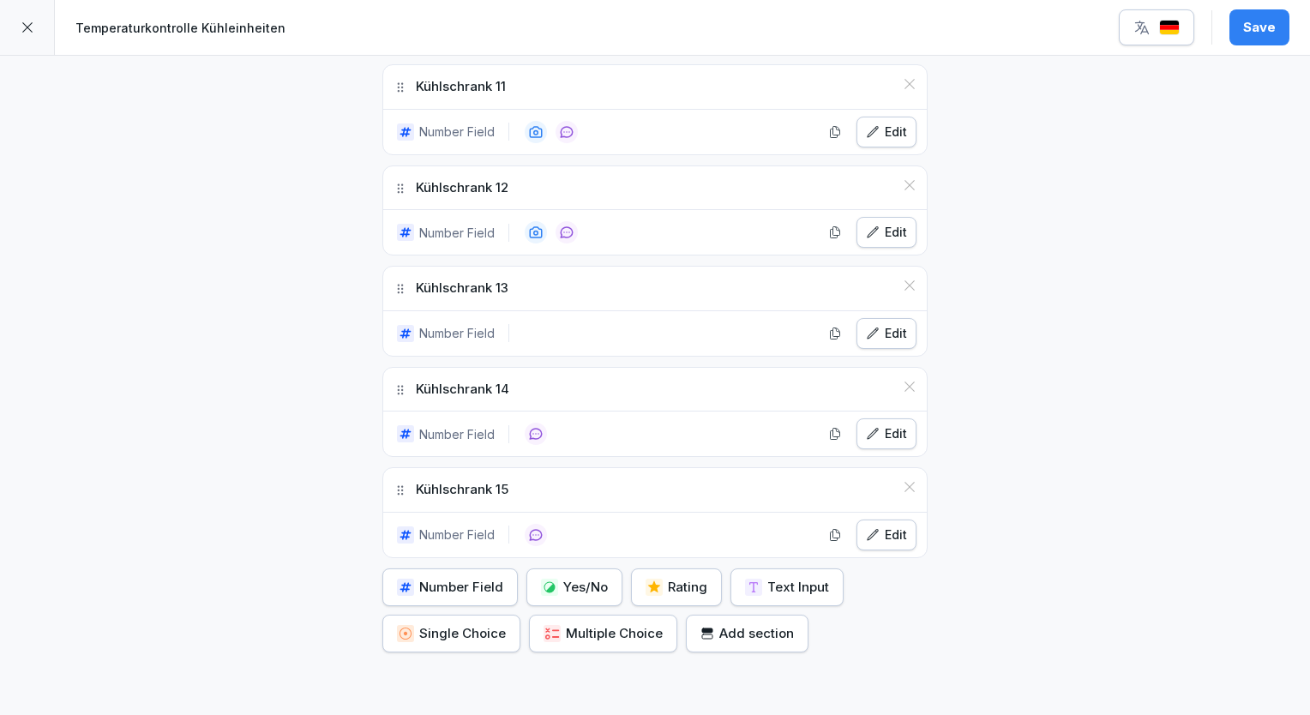
scroll to position [1585, 0]
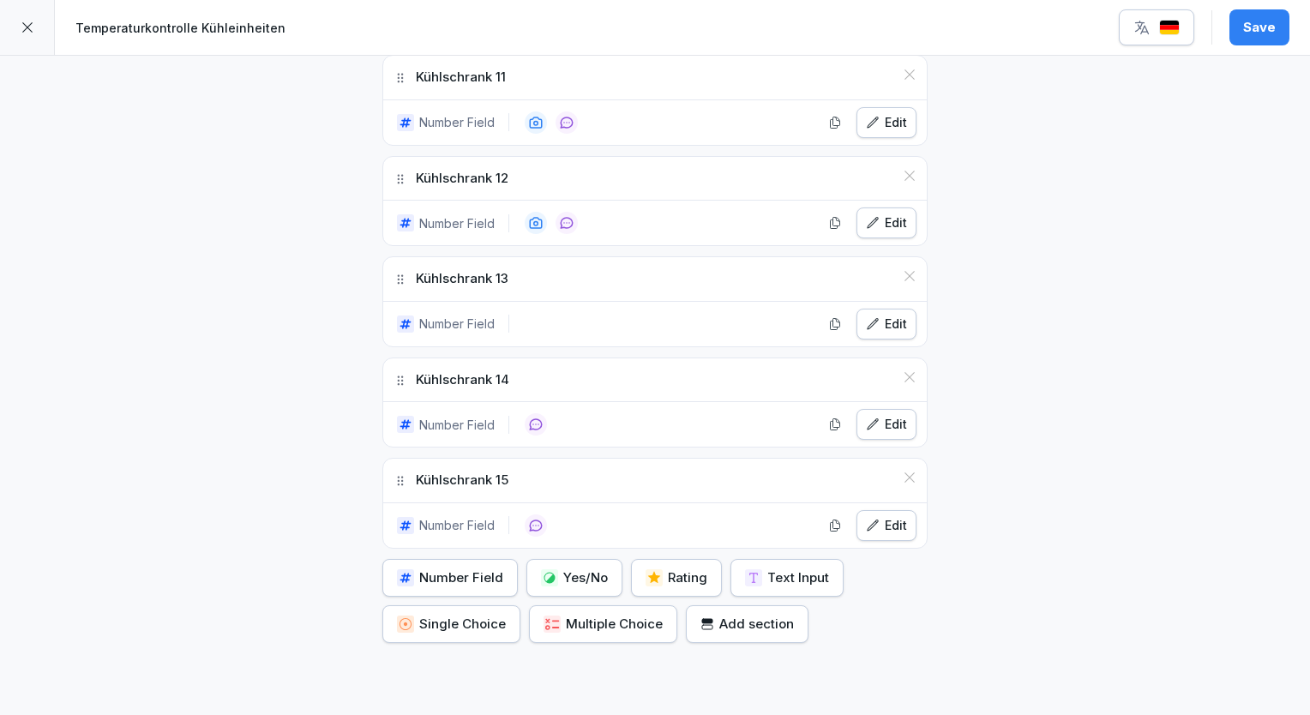
click at [480, 568] on div "Number Field" at bounding box center [450, 577] width 106 height 19
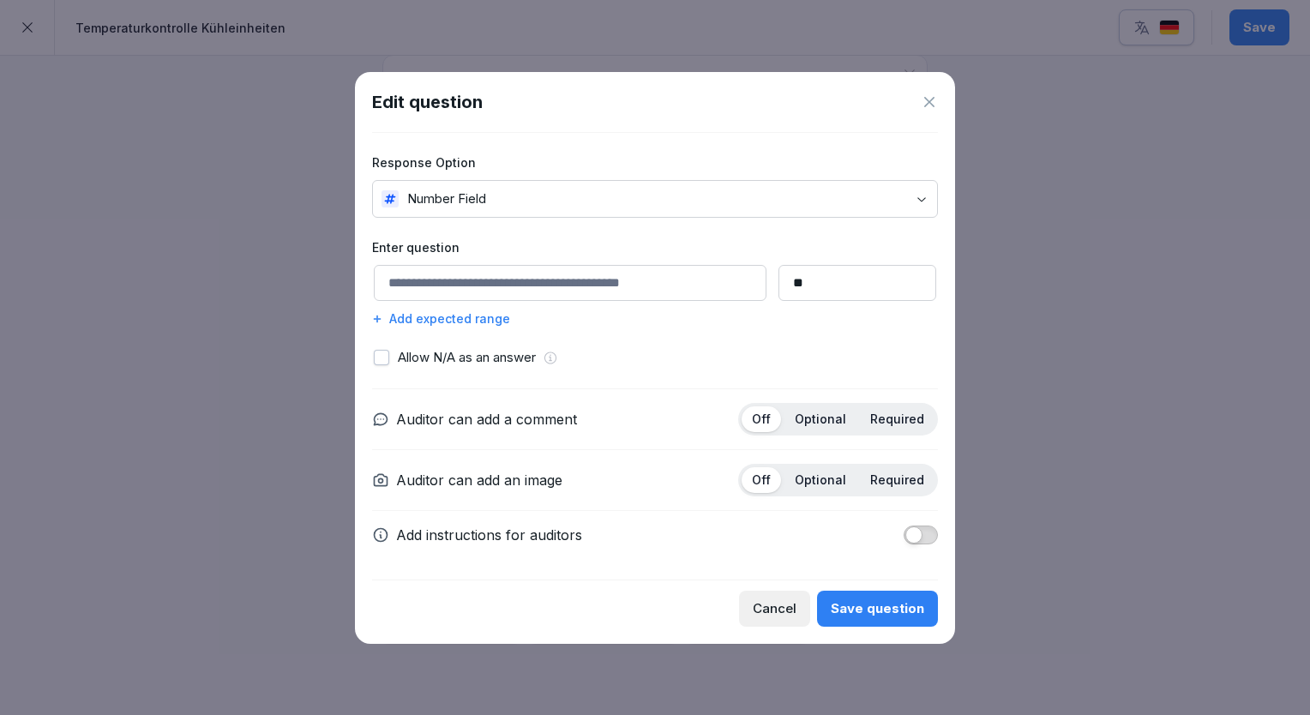
click at [508, 288] on input at bounding box center [570, 283] width 393 height 36
paste input "**********"
type input "**********"
click at [844, 424] on p "Optional" at bounding box center [820, 419] width 51 height 15
click at [884, 629] on div "**********" at bounding box center [655, 358] width 600 height 572
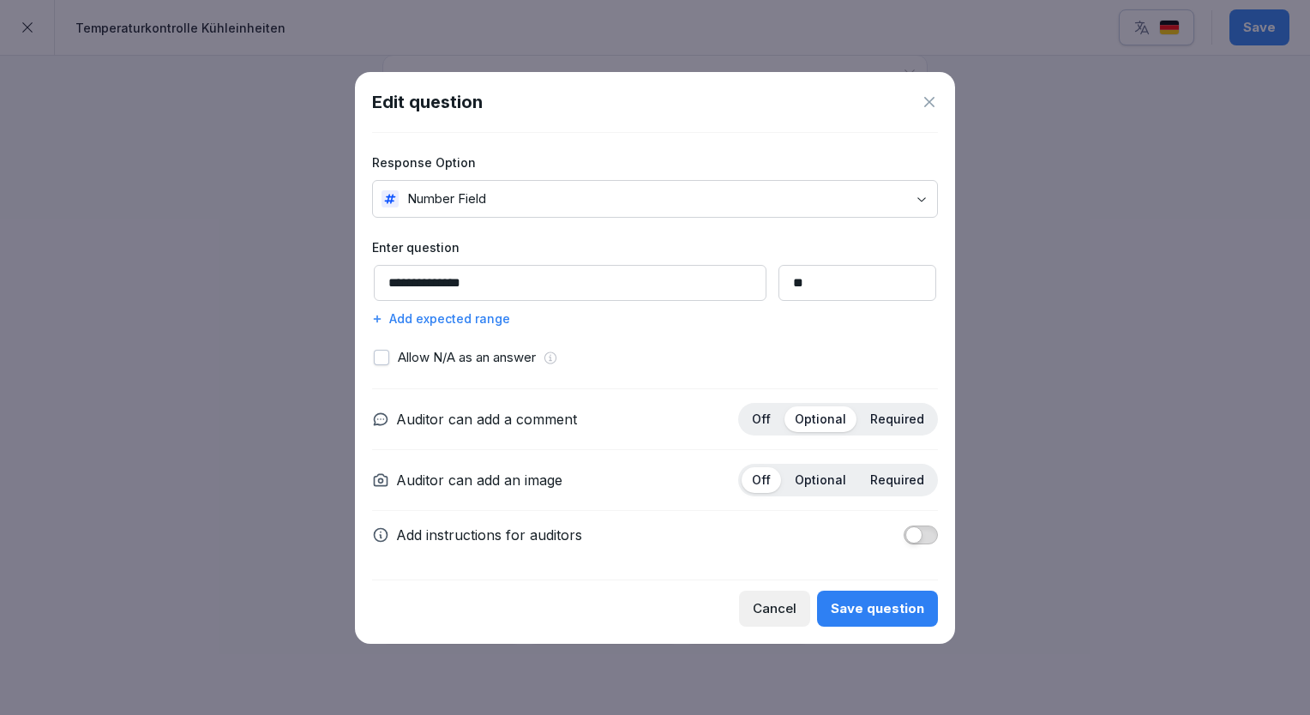
click at [870, 614] on div "Save question" at bounding box center [877, 608] width 93 height 19
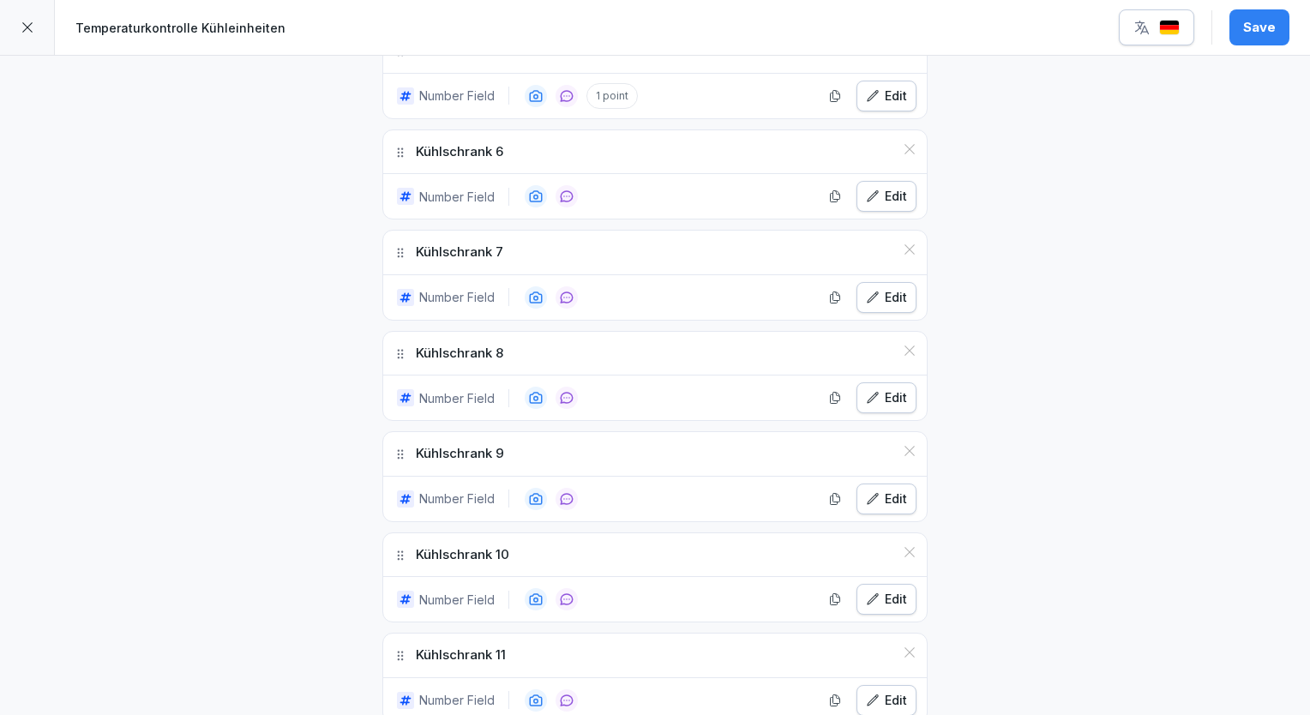
scroll to position [934, 0]
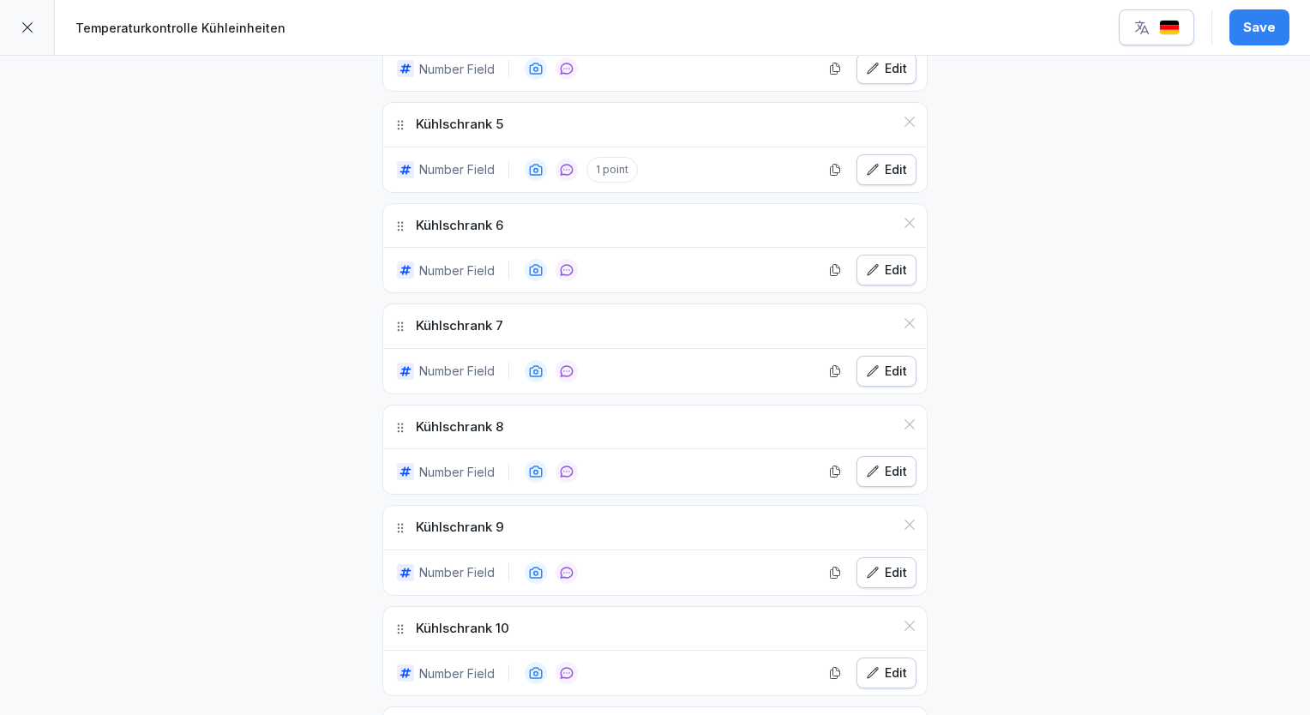
click at [1275, 35] on div "Save" at bounding box center [1259, 27] width 33 height 19
click at [38, 15] on div at bounding box center [27, 27] width 55 height 55
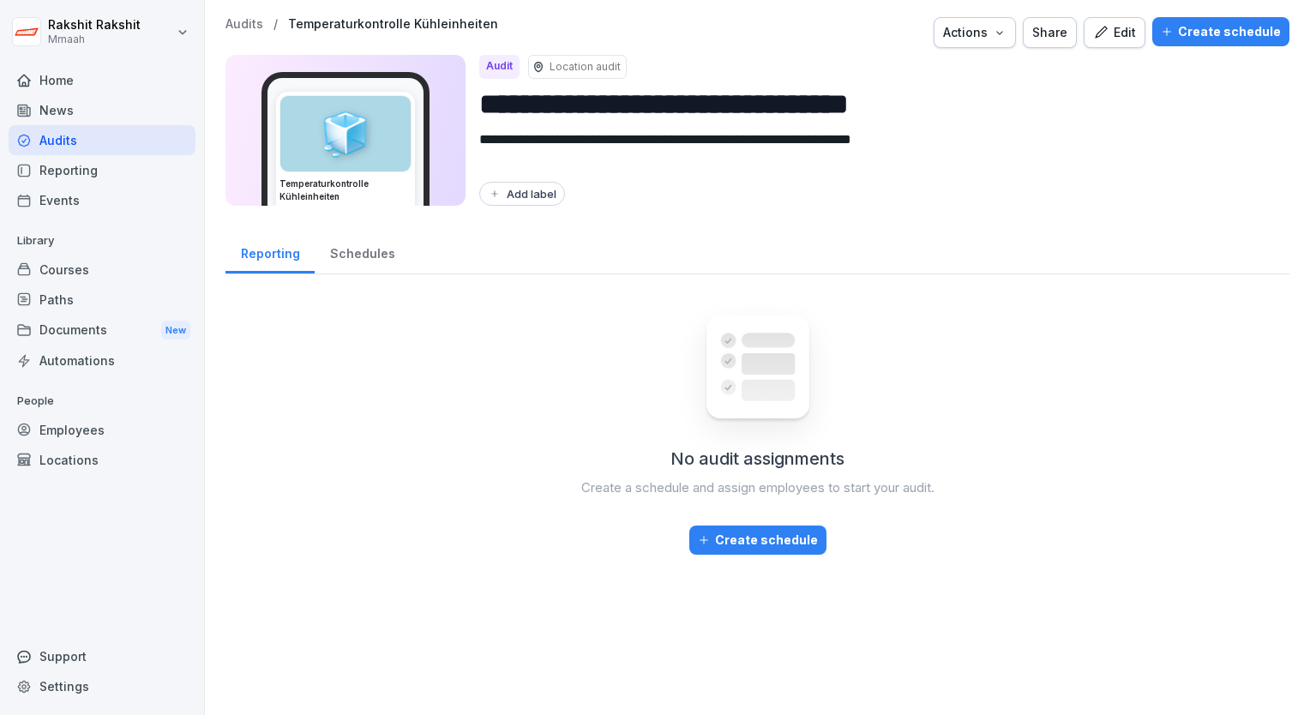
click at [1200, 31] on div "Create schedule" at bounding box center [1221, 31] width 120 height 19
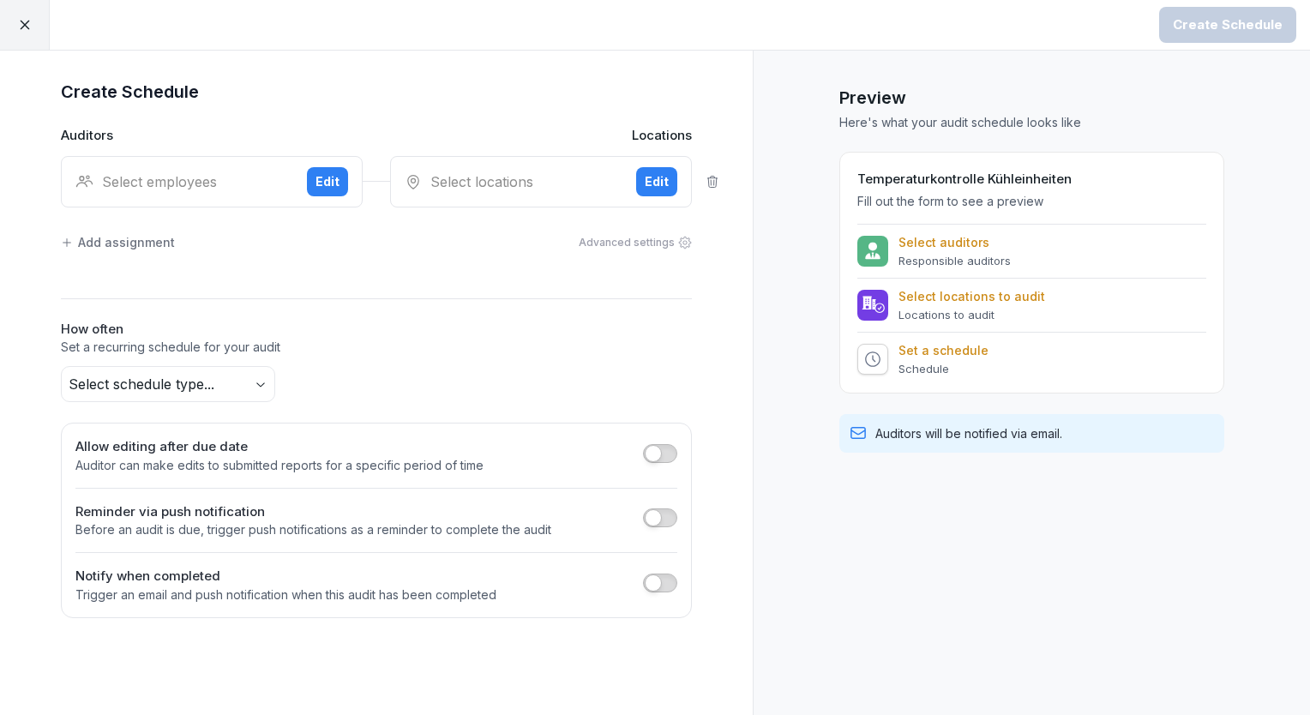
click at [245, 179] on div "Select employees" at bounding box center [184, 181] width 218 height 21
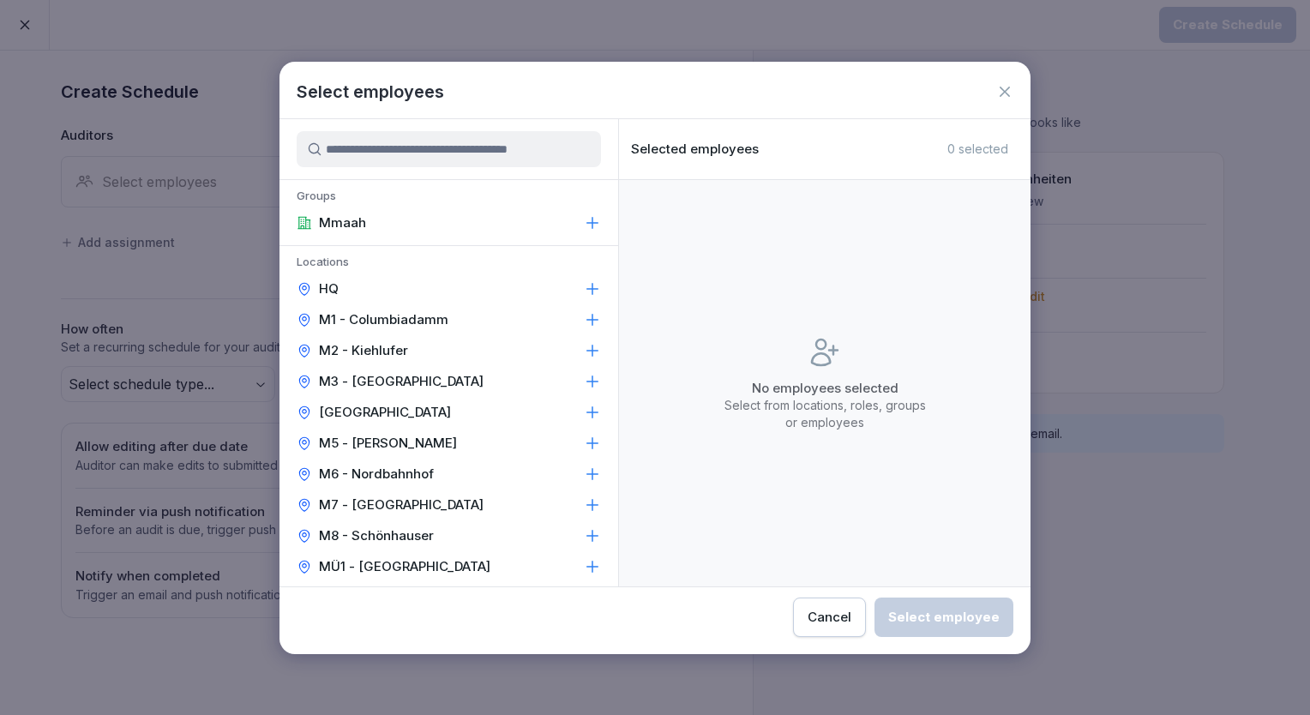
click at [399, 527] on p "M8 - Schönhauser" at bounding box center [376, 535] width 115 height 17
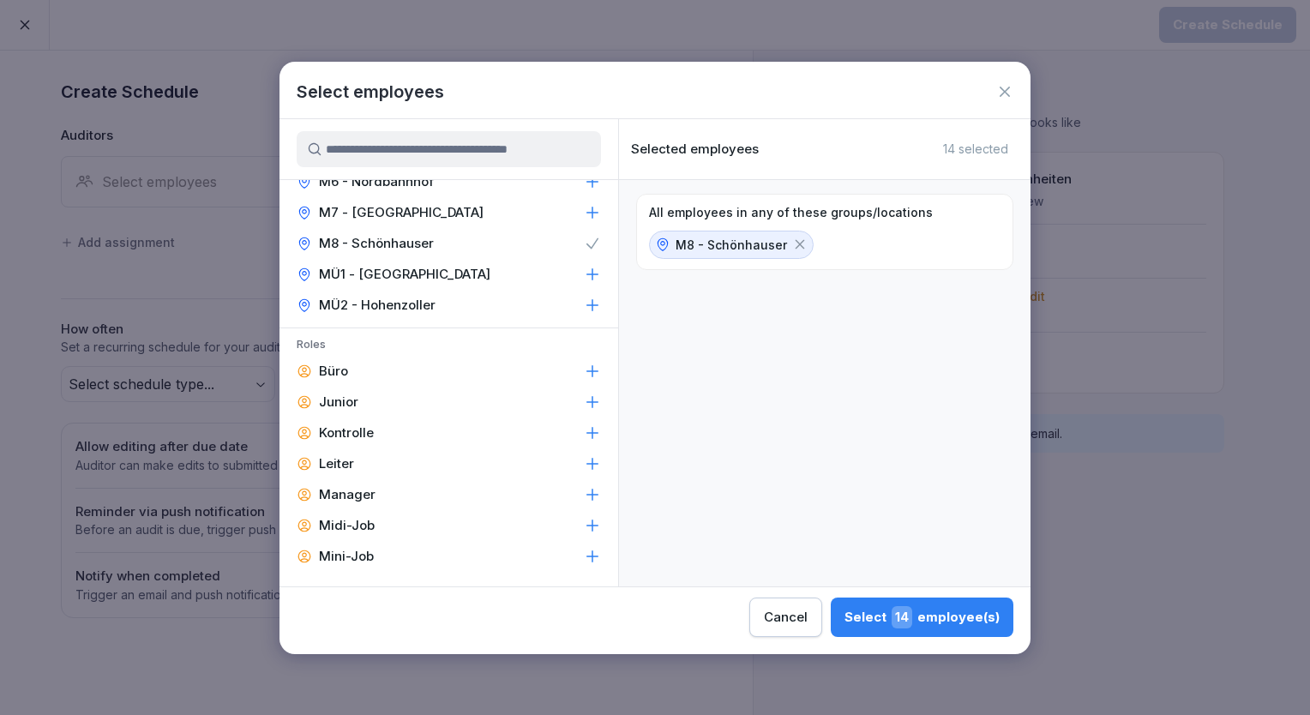
scroll to position [309, 0]
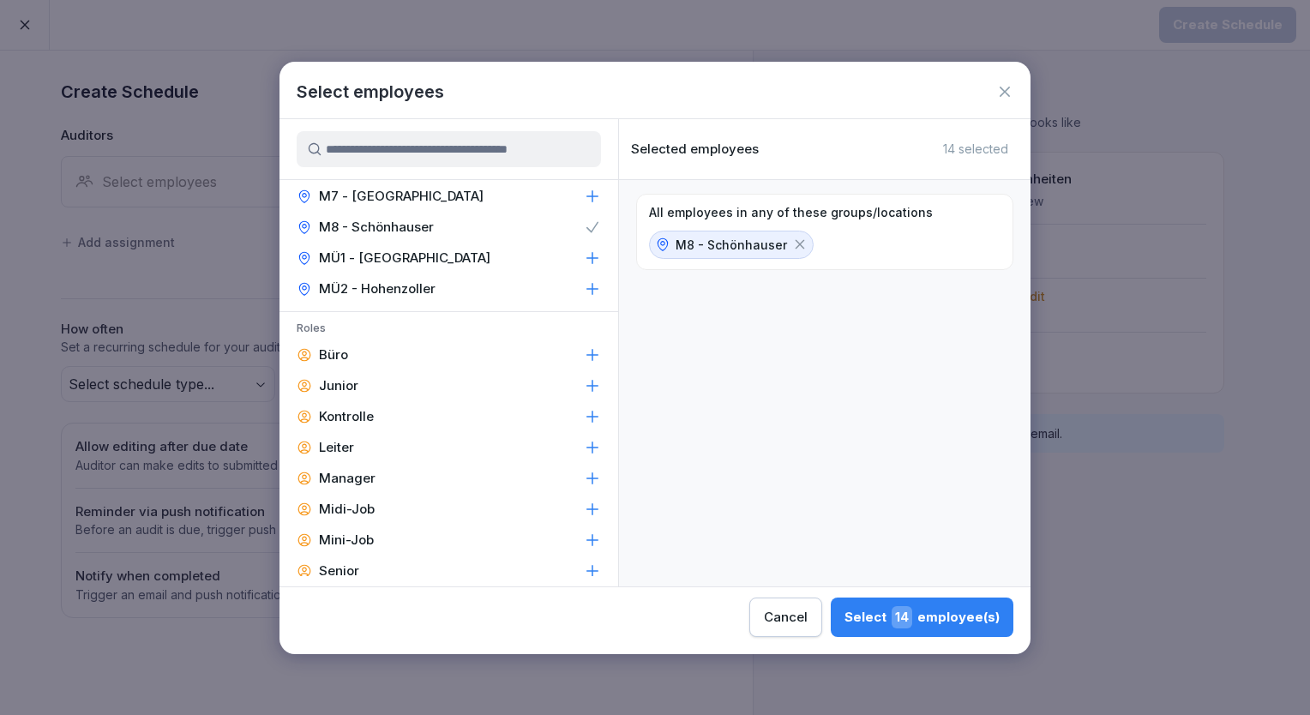
drag, startPoint x: 398, startPoint y: 484, endPoint x: 379, endPoint y: 448, distance: 40.7
click at [379, 448] on div "Roles Büro Junior Kontrolle Leiter Manager Midi-Job Mini-Job Senior Vollzeit We…" at bounding box center [449, 483] width 339 height 343
click at [379, 448] on div "Leiter" at bounding box center [449, 447] width 339 height 31
click at [423, 477] on div "Manager" at bounding box center [449, 478] width 339 height 31
click at [927, 621] on div "Select 5 employee(s)" at bounding box center [925, 617] width 149 height 22
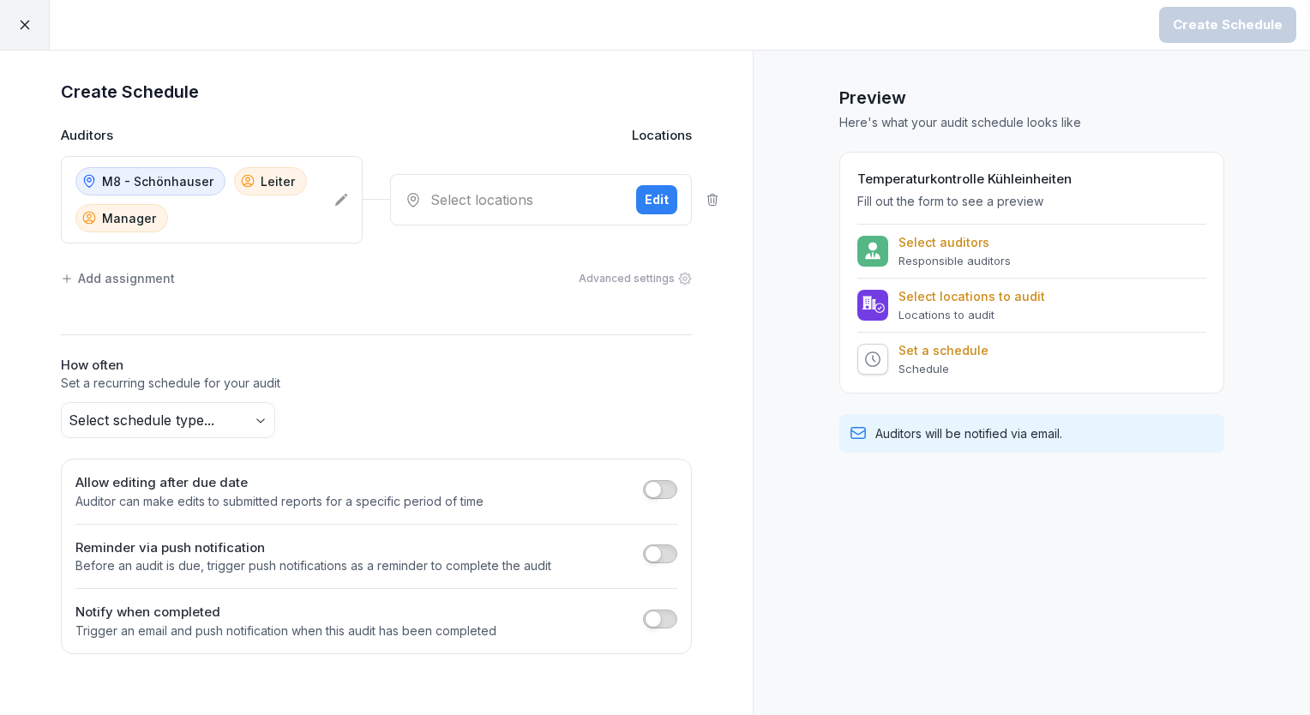
click at [462, 201] on div "Select locations" at bounding box center [514, 199] width 218 height 21
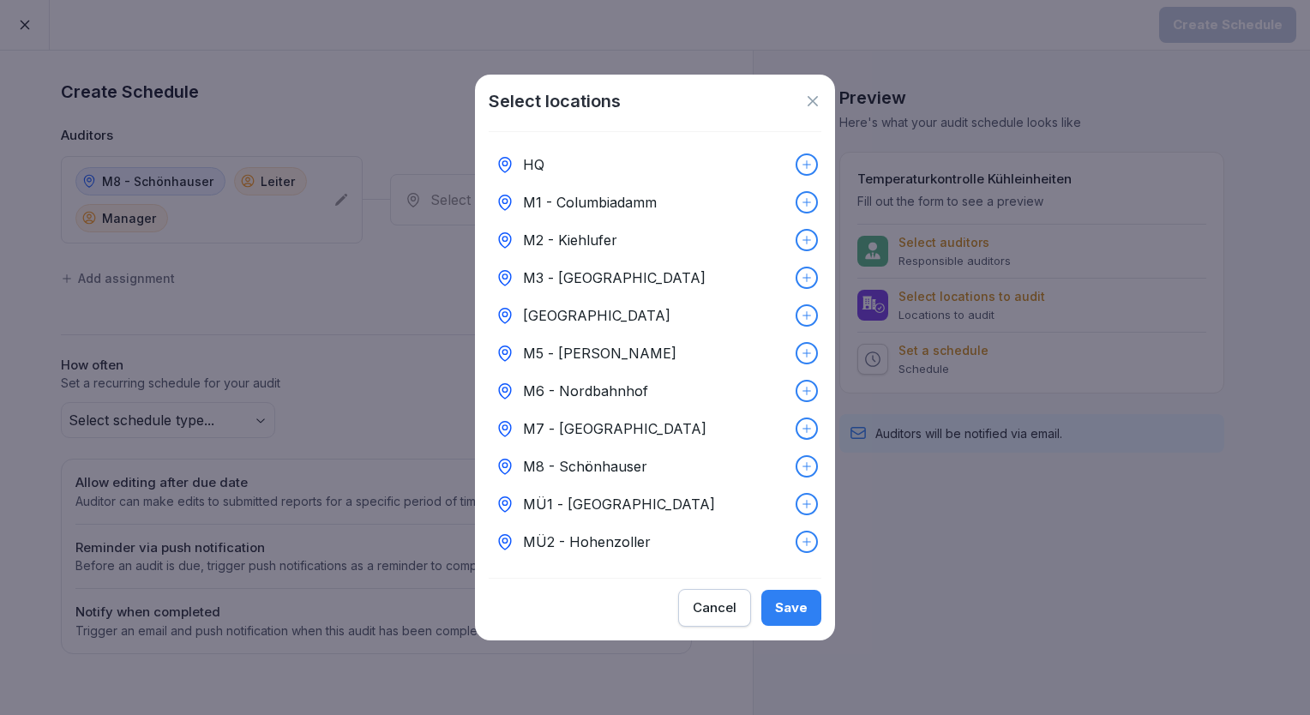
click at [586, 467] on p "M8 - Schönhauser" at bounding box center [585, 466] width 124 height 21
click at [803, 611] on div "Save" at bounding box center [791, 607] width 33 height 19
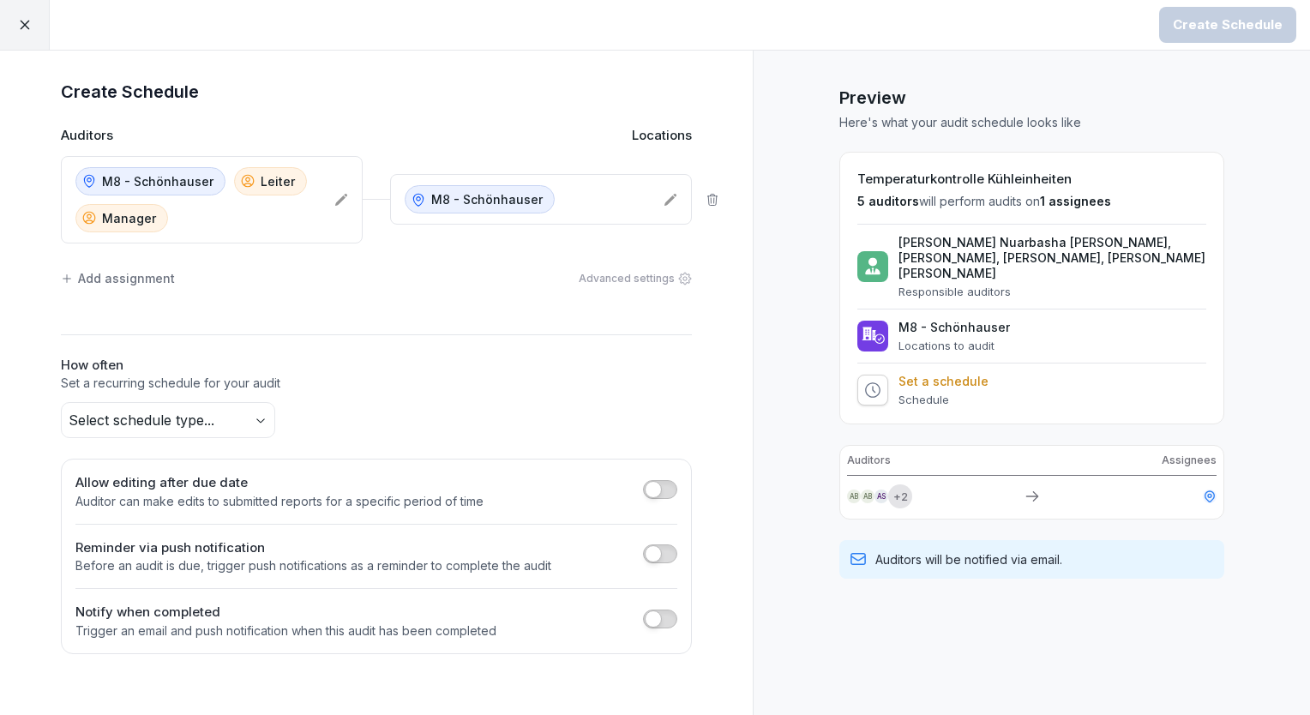
click at [214, 401] on body "Create Schedule Create Schedule Auditors Locations M8 - Schönhauser Leiter Mana…" at bounding box center [655, 357] width 1310 height 715
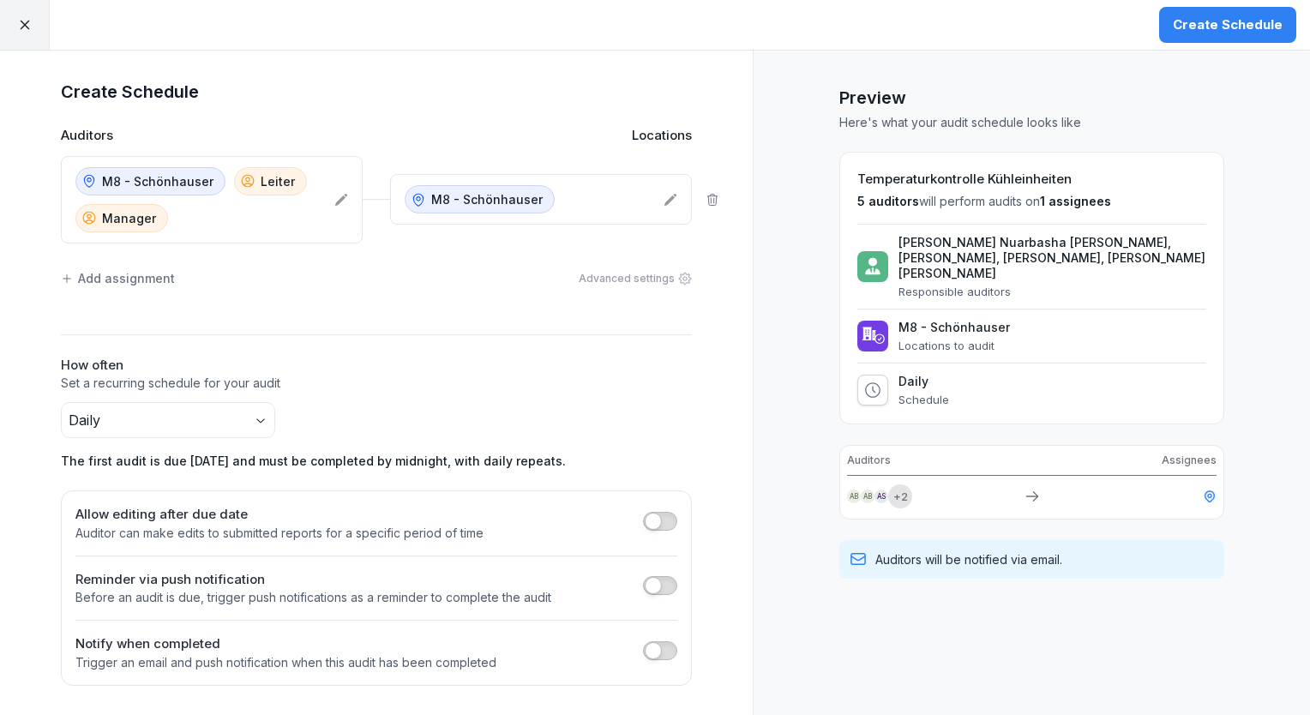
click at [1200, 26] on div "Create Schedule" at bounding box center [1228, 24] width 110 height 19
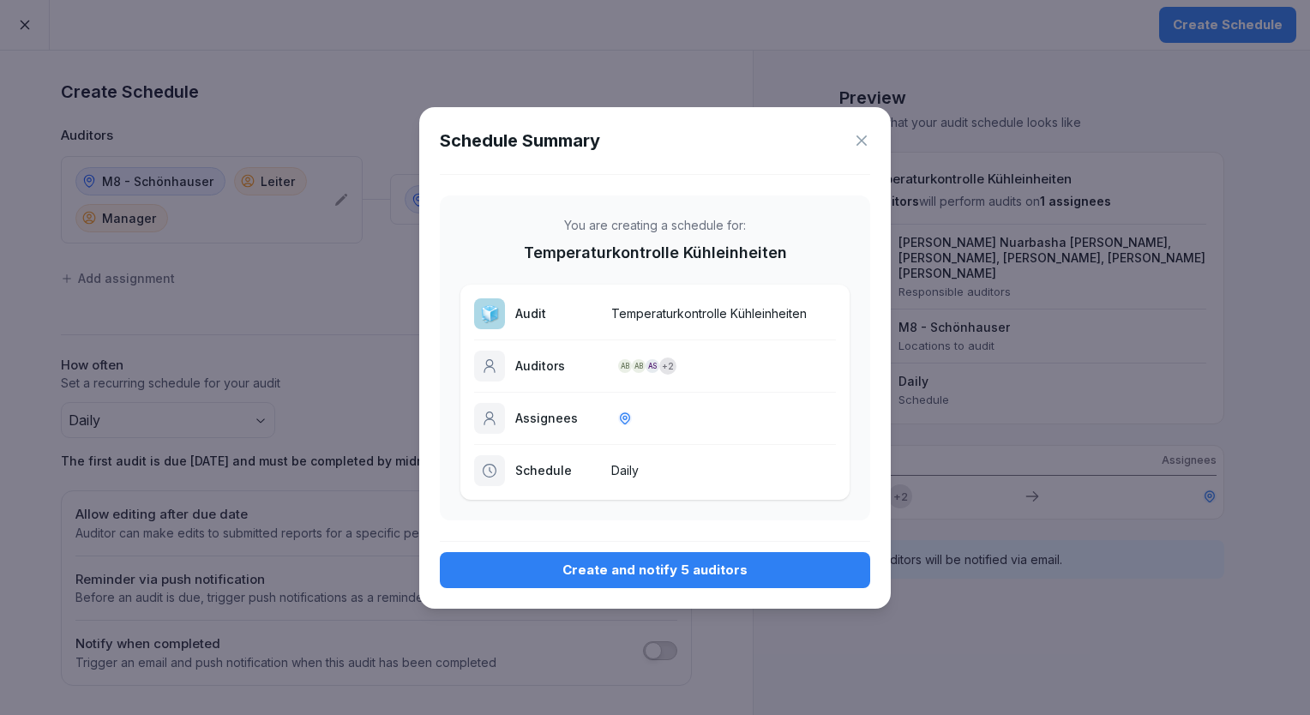
click at [591, 559] on button "Create and notify 5 auditors" at bounding box center [655, 570] width 430 height 36
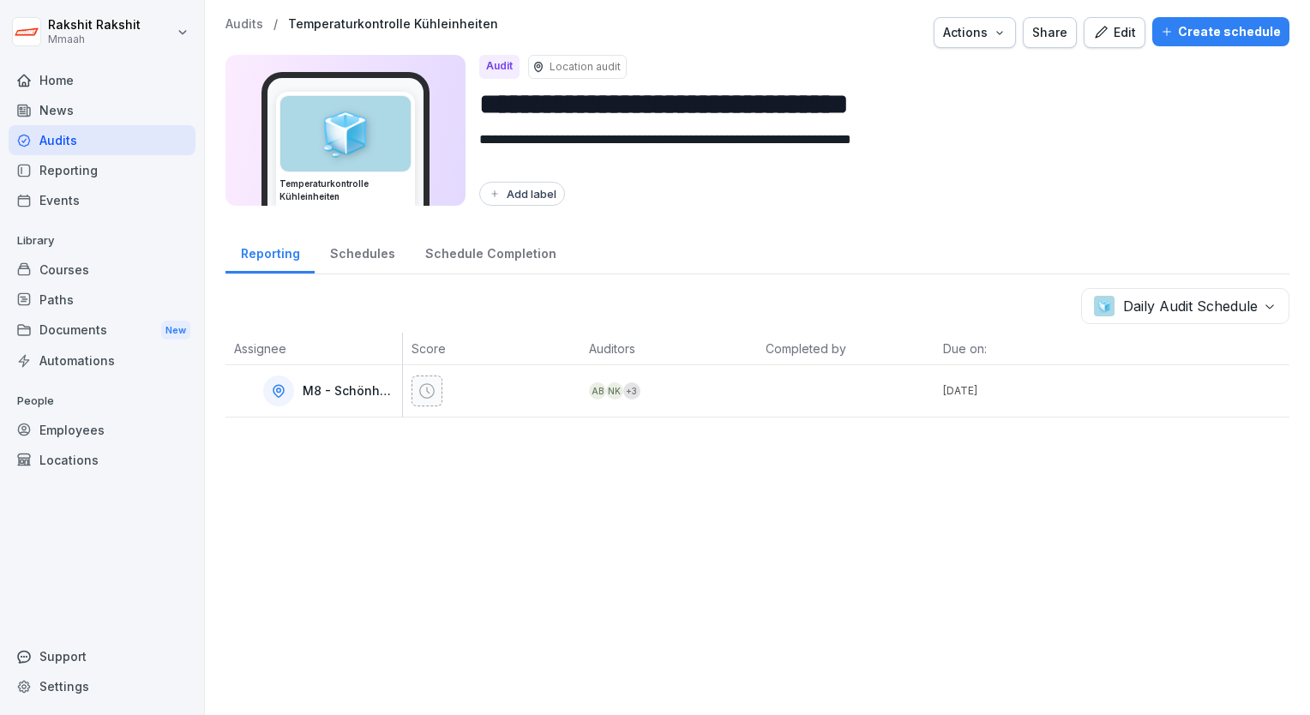
click at [141, 138] on div "Audits" at bounding box center [102, 140] width 187 height 30
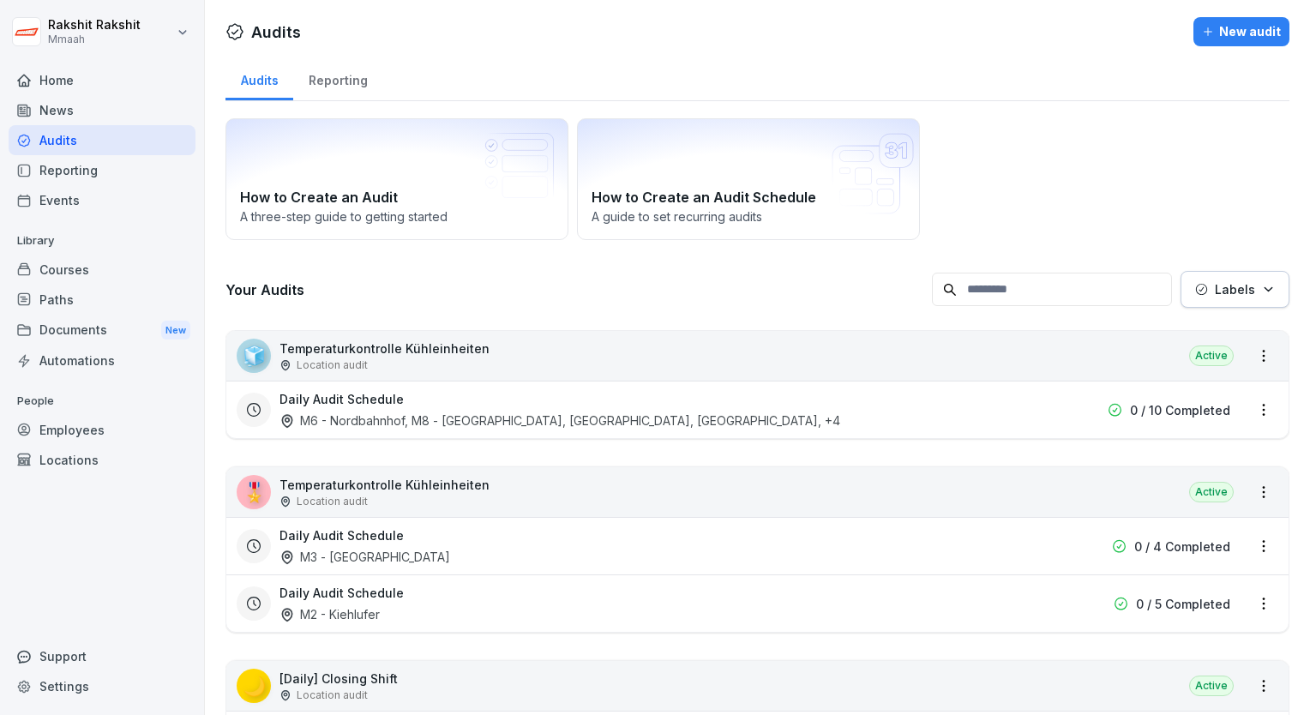
click at [1104, 125] on div "How to Create an Audit A three-step guide to getting started How to Create an A…" at bounding box center [758, 179] width 1064 height 122
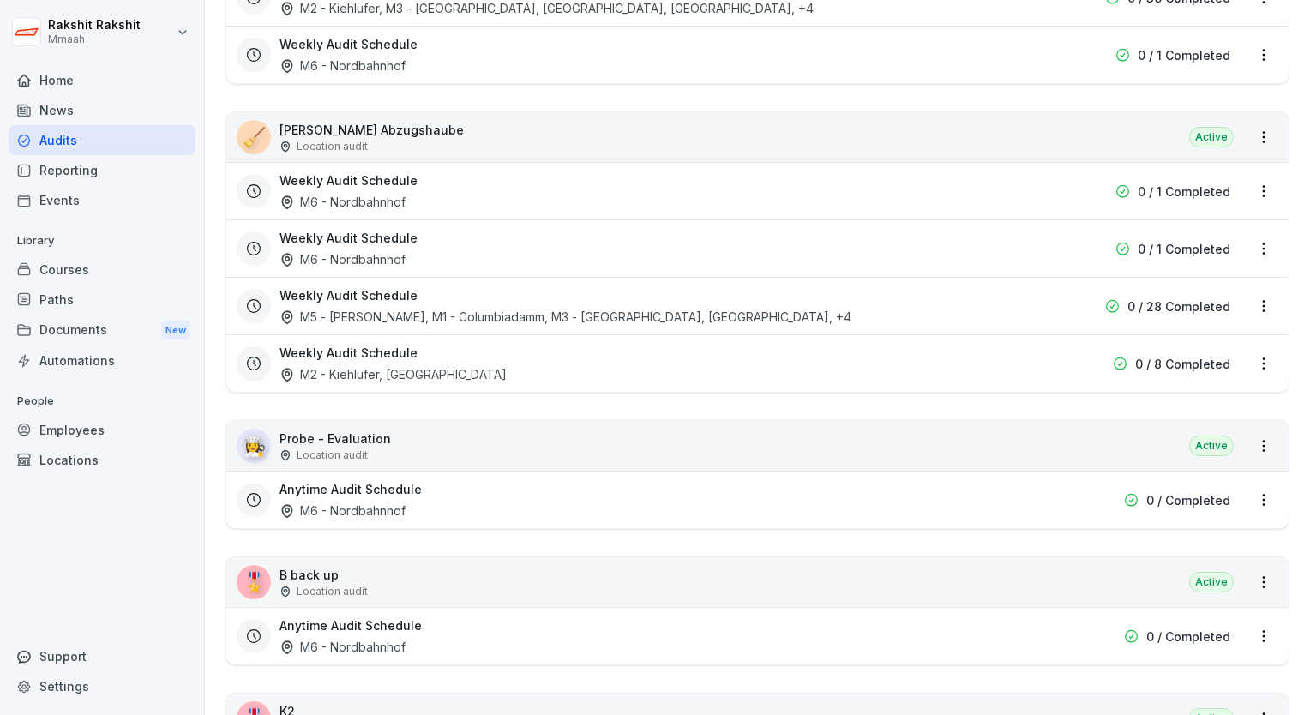
scroll to position [4047, 0]
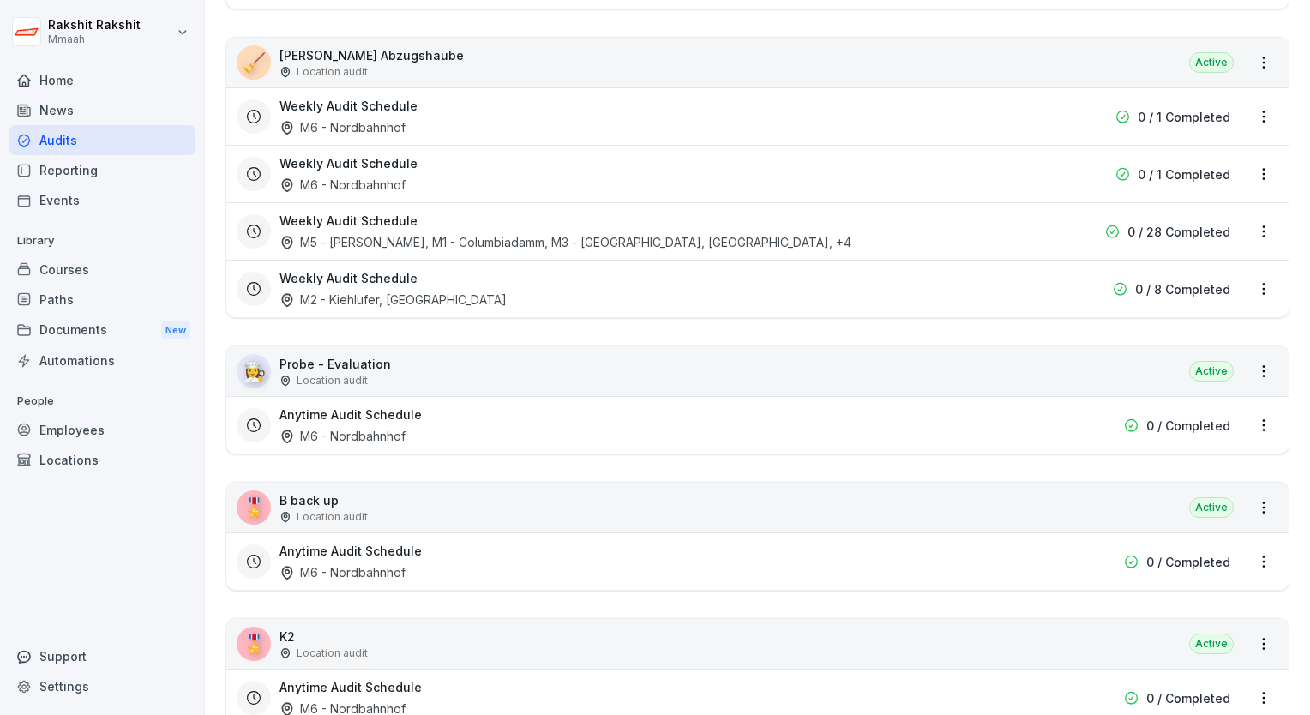
click at [89, 430] on div "Employees" at bounding box center [102, 430] width 187 height 30
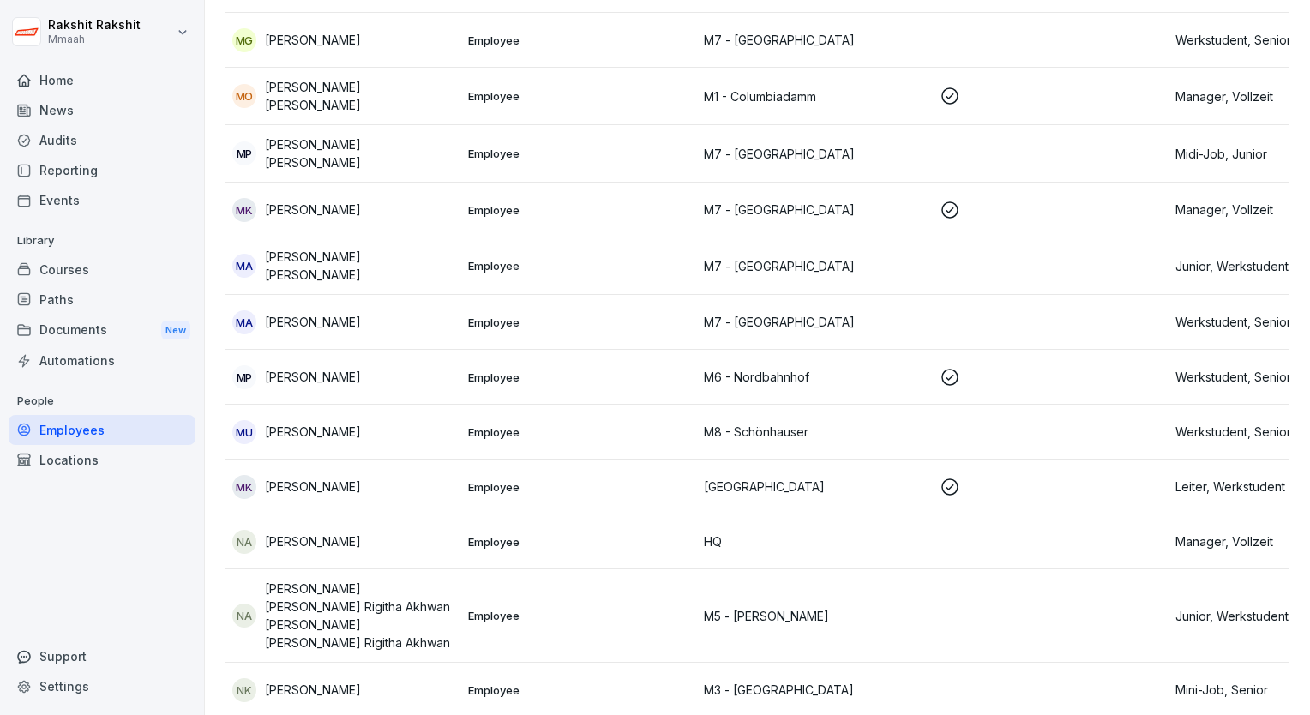
scroll to position [17, 0]
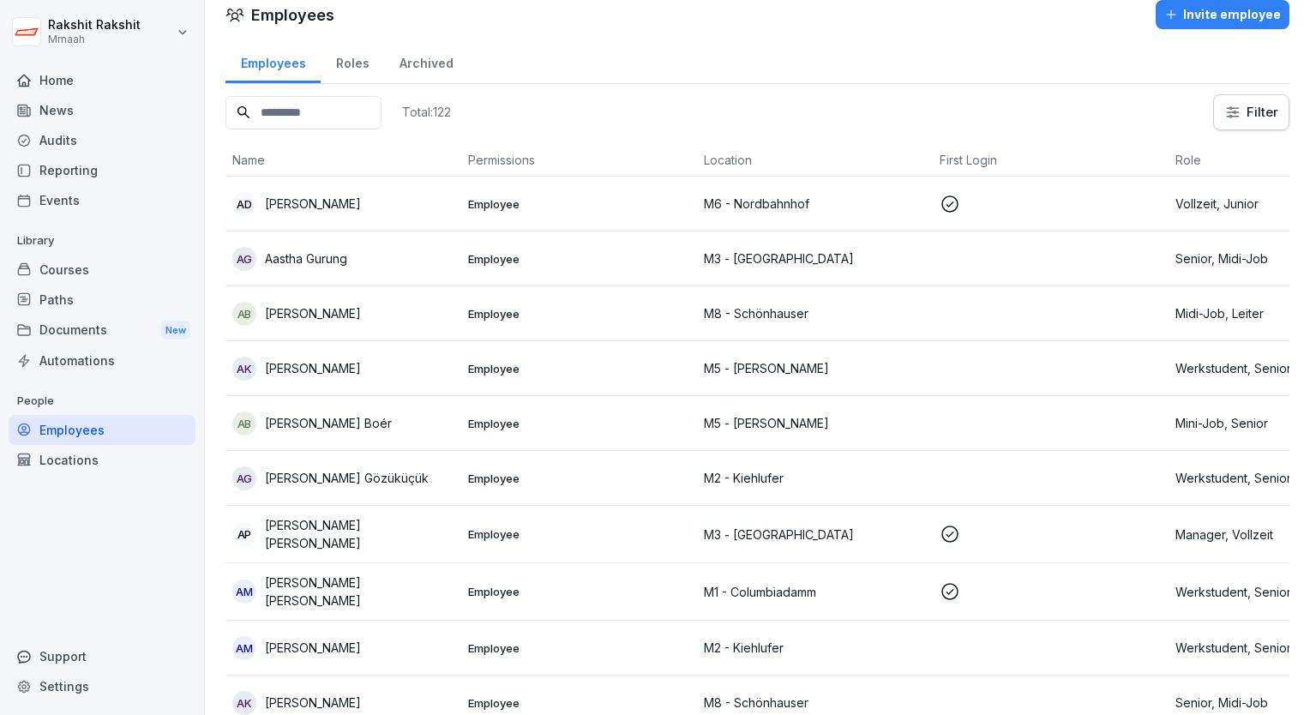
click at [292, 112] on input at bounding box center [304, 112] width 156 height 33
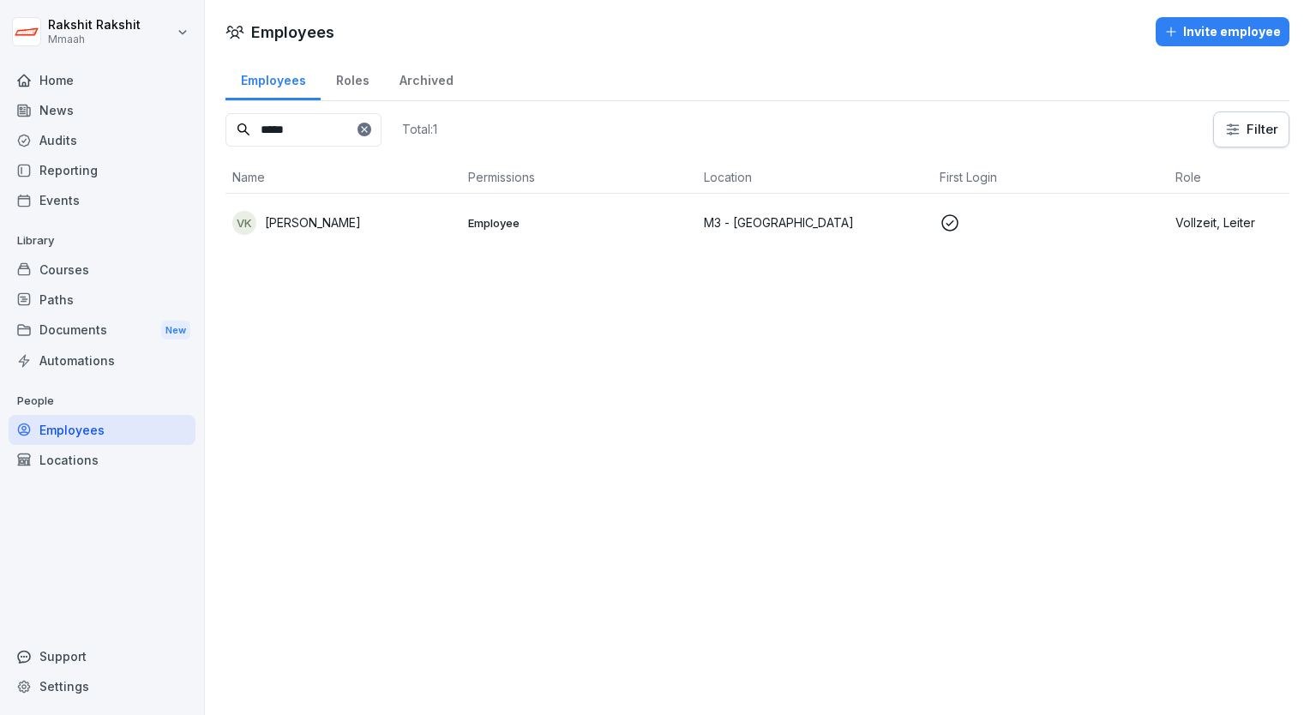
type input "*****"
click at [416, 236] on td "VK [PERSON_NAME]" at bounding box center [344, 222] width 236 height 57
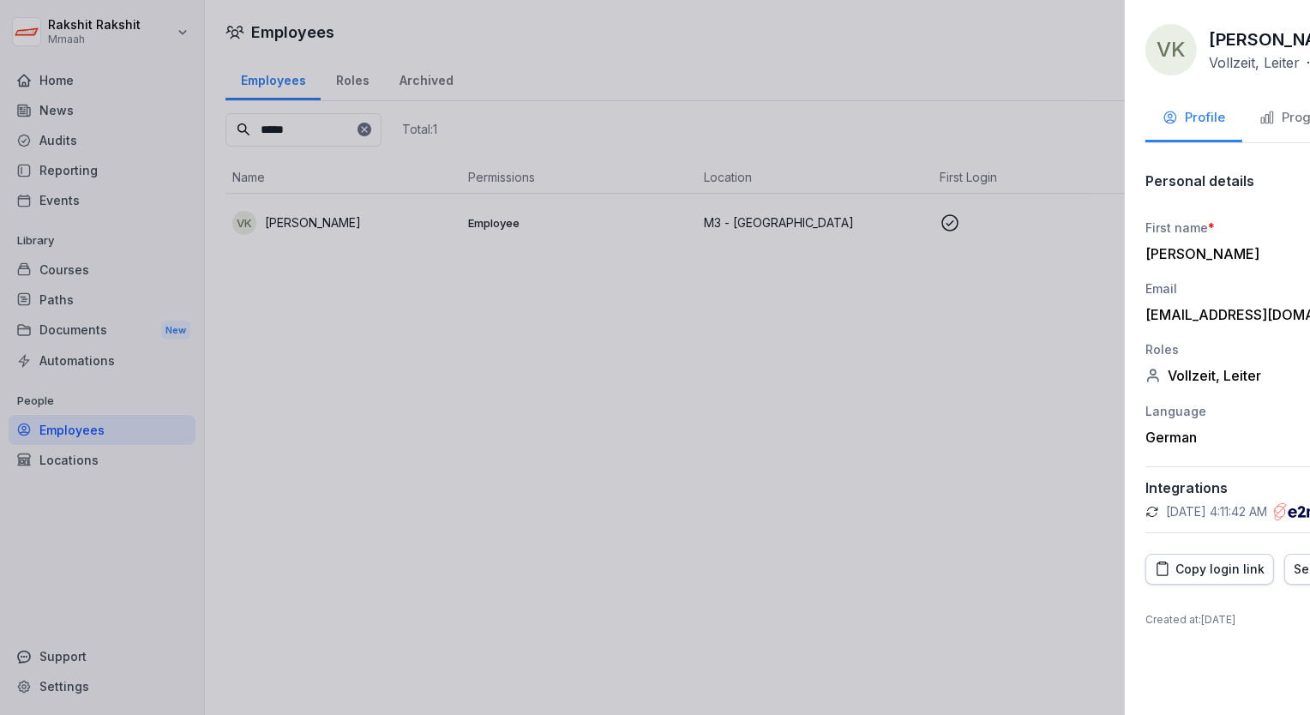
click at [583, 70] on div at bounding box center [655, 357] width 1310 height 715
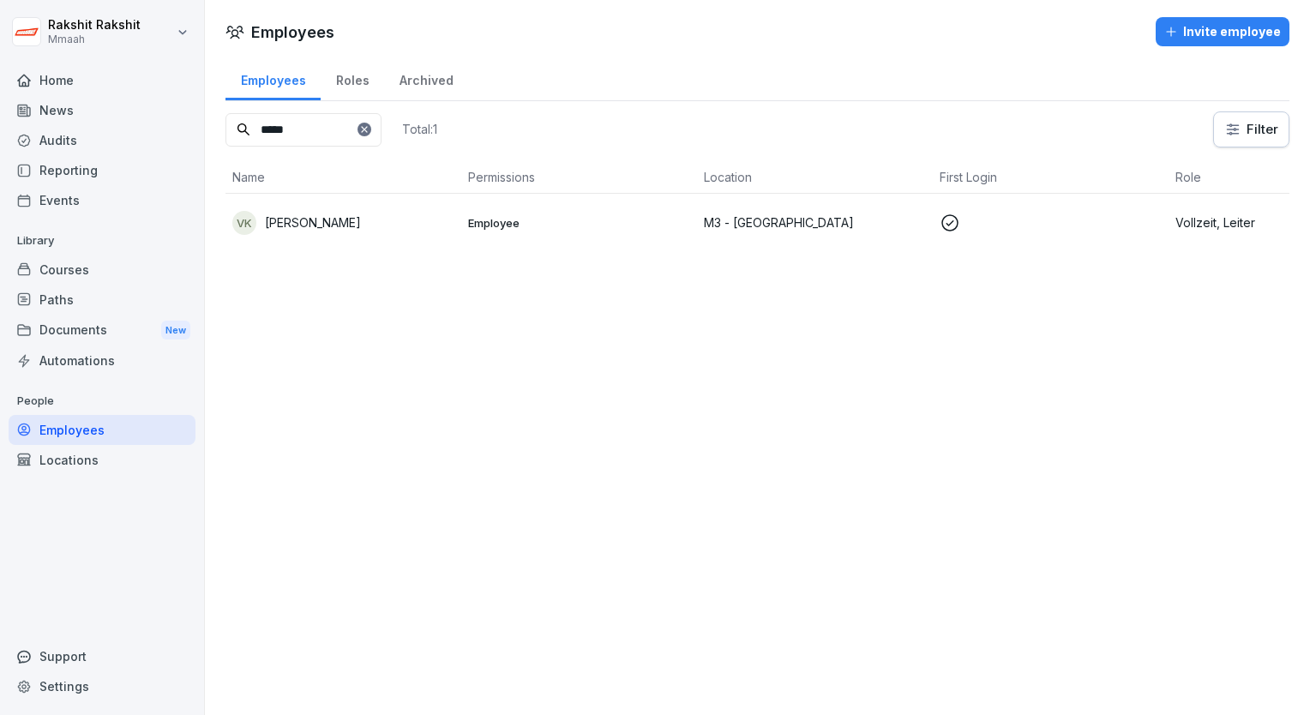
click at [86, 146] on div "Audits" at bounding box center [102, 140] width 187 height 30
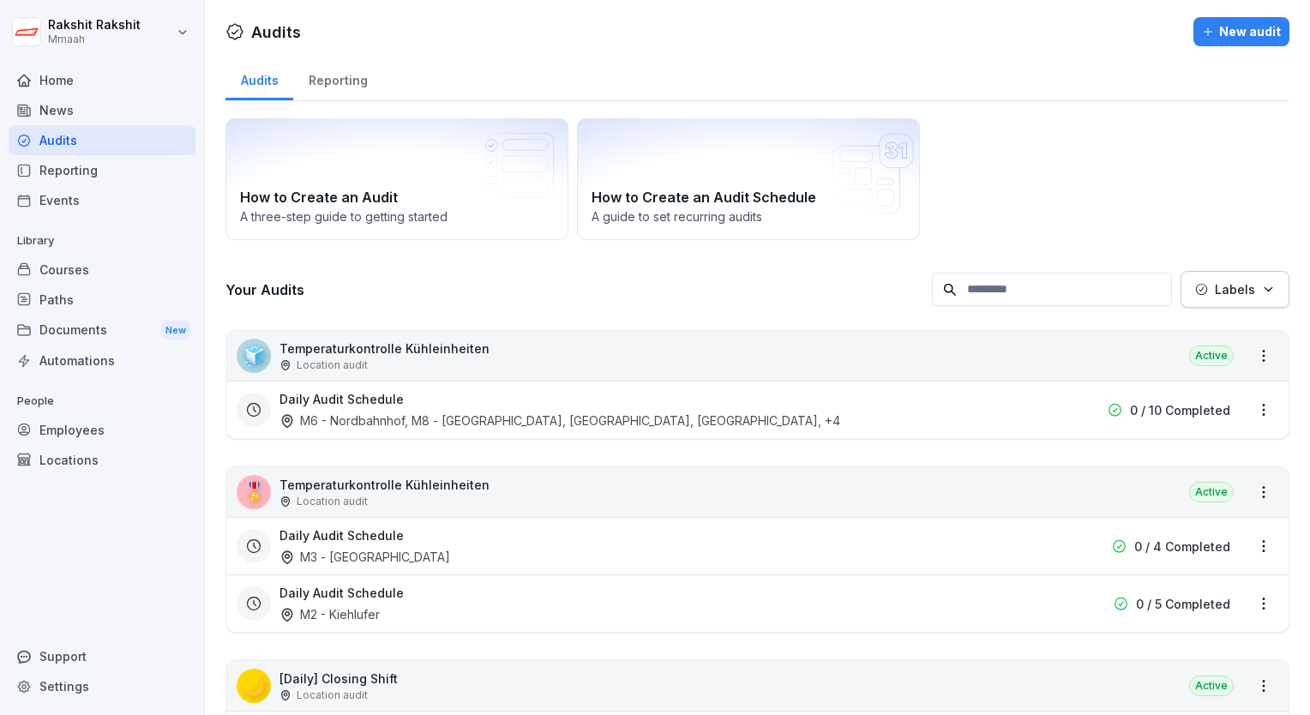
click at [967, 209] on div "How to Create an Audit A three-step guide to getting started How to Create an A…" at bounding box center [758, 179] width 1064 height 122
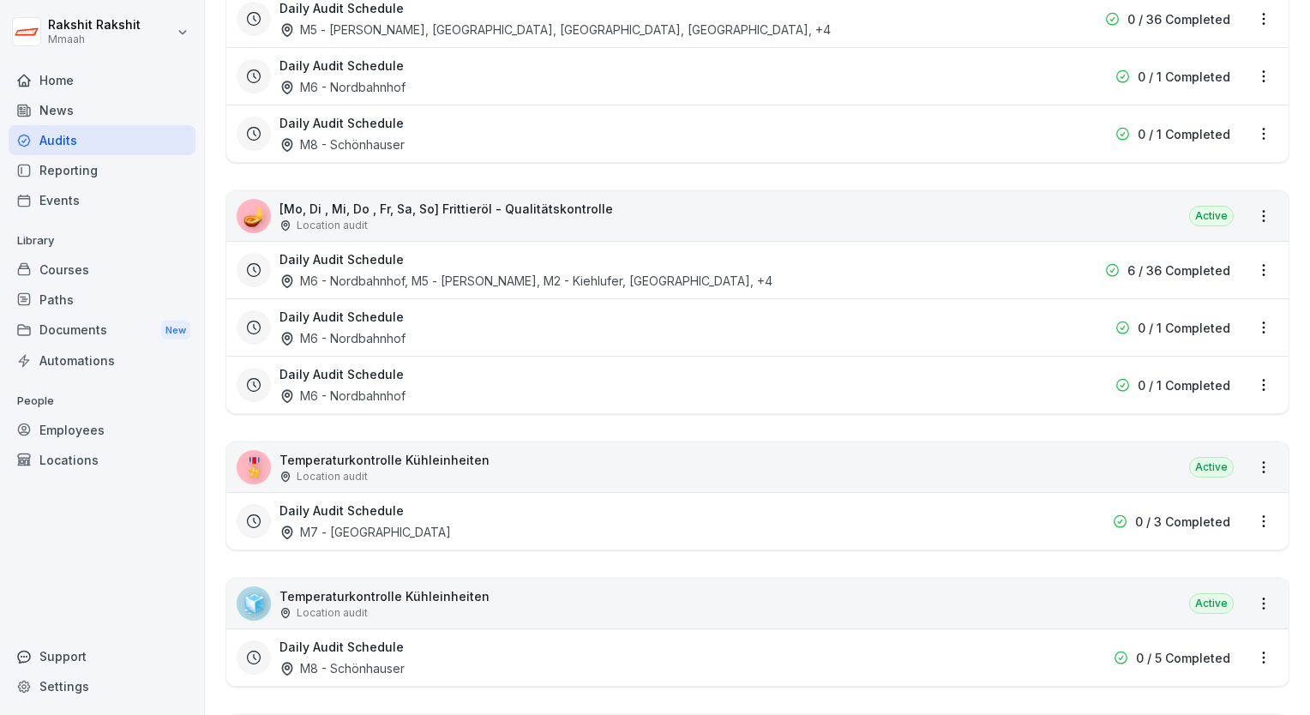
scroll to position [1098, 0]
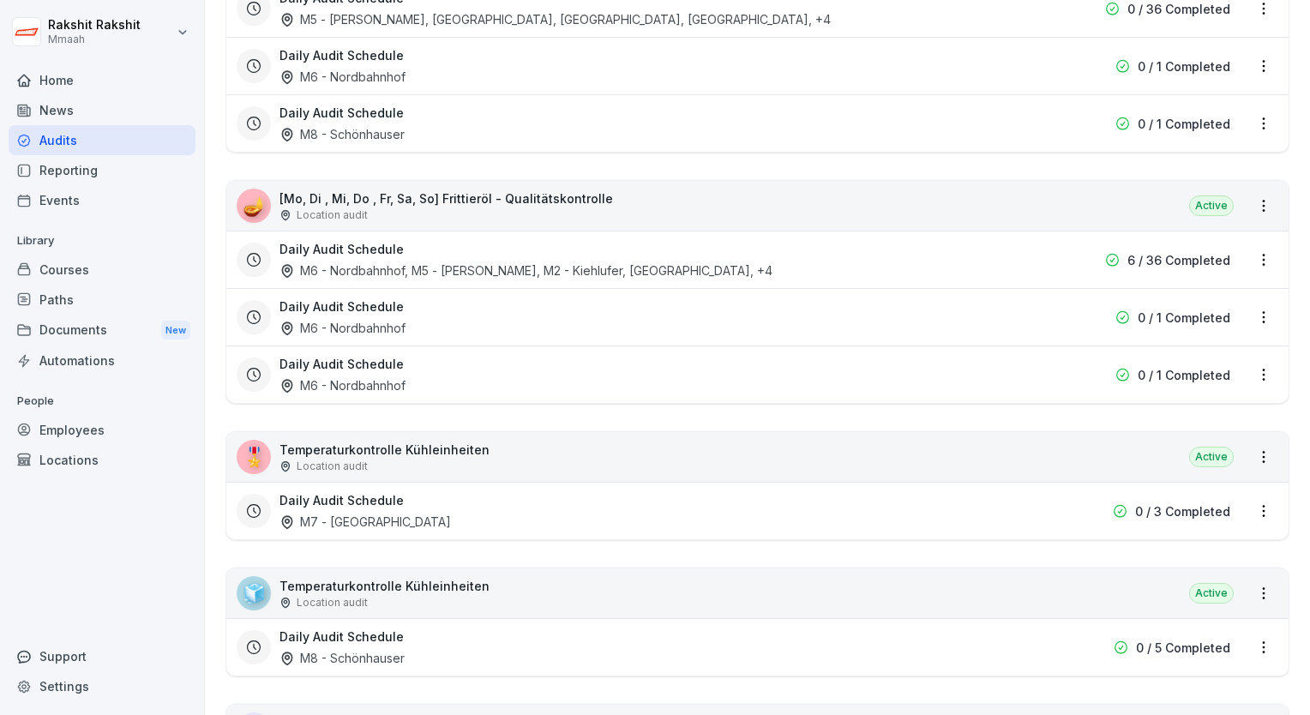
click at [622, 218] on div "🪔 [Mo, Di , Mi, Do , Fr, Sa, So] Frittieröl - Qualitätskontrolle Location audit…" at bounding box center [757, 206] width 1062 height 50
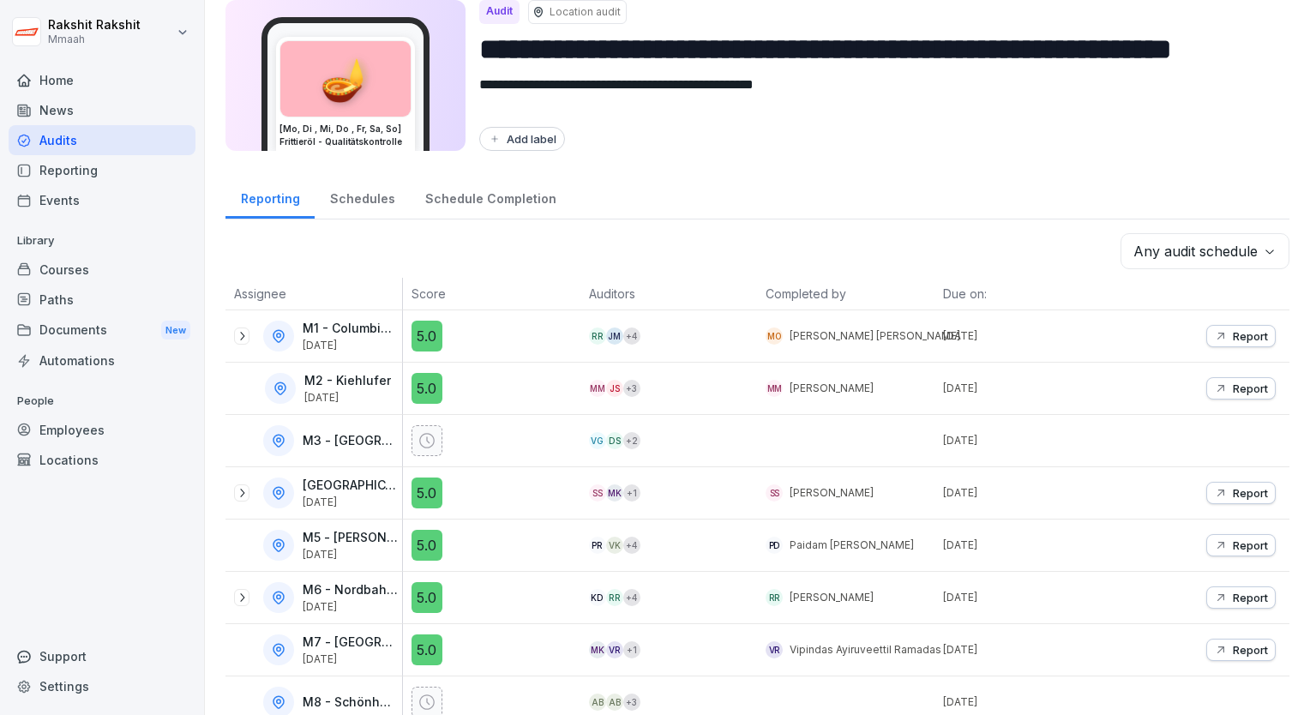
scroll to position [27, 0]
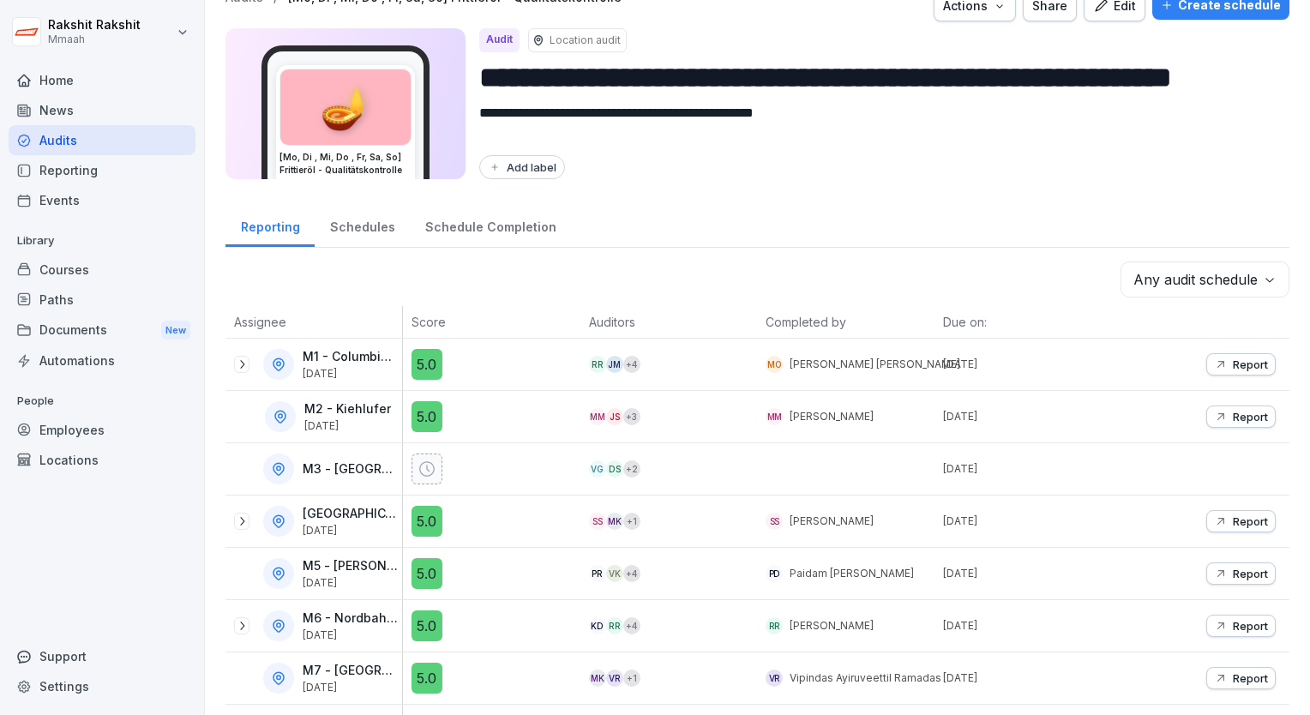
click at [137, 142] on div "Audits" at bounding box center [102, 140] width 187 height 30
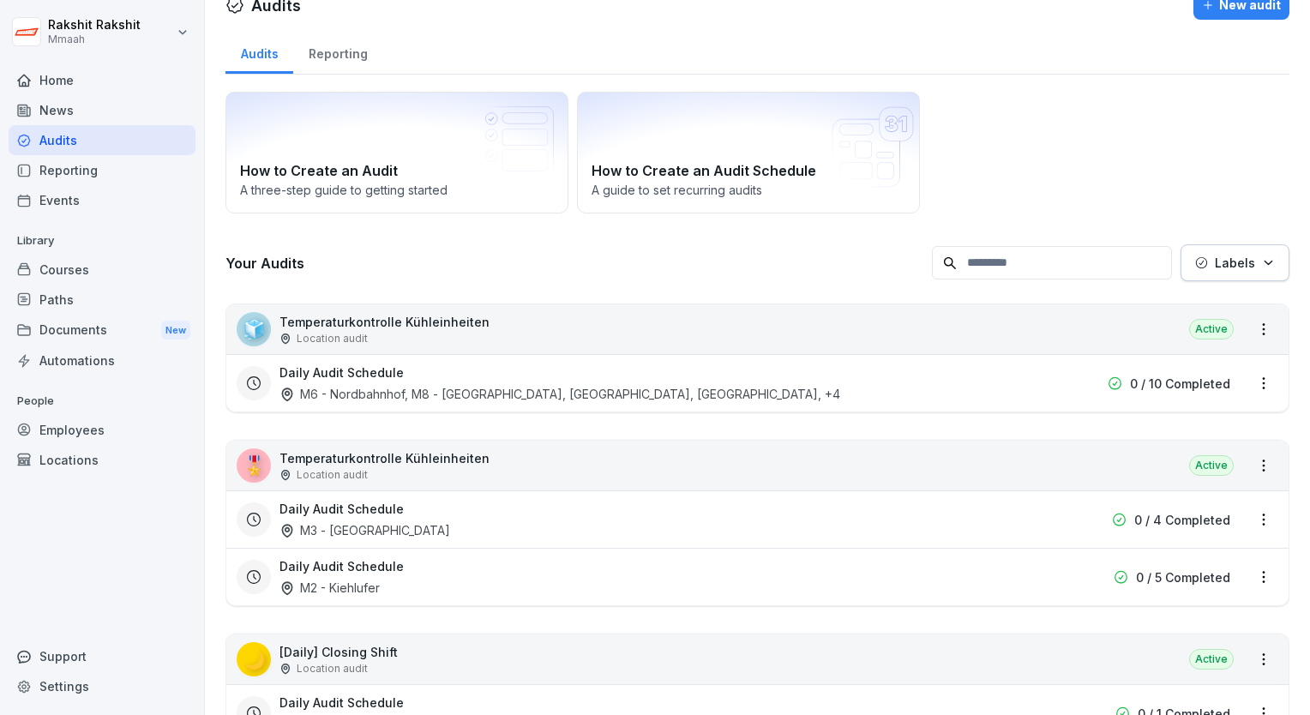
scroll to position [17, 0]
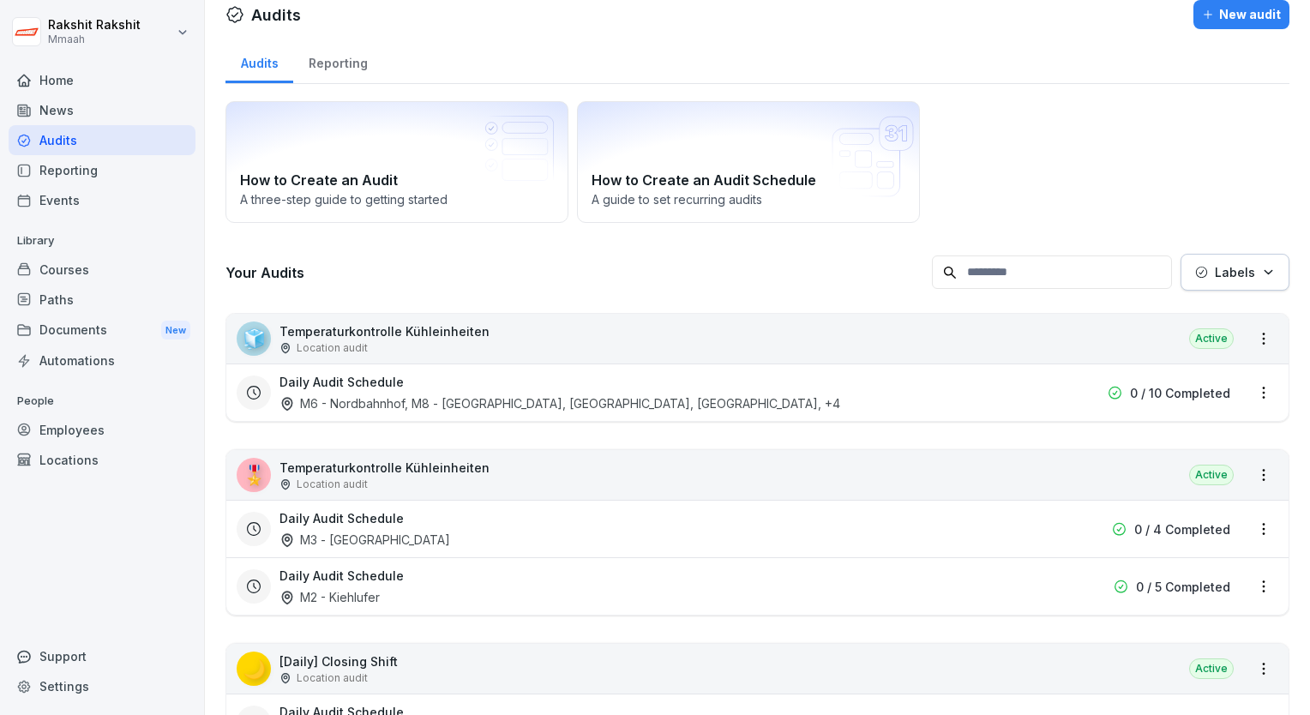
click at [1056, 127] on div "How to Create an Audit A three-step guide to getting started How to Create an A…" at bounding box center [758, 162] width 1064 height 122
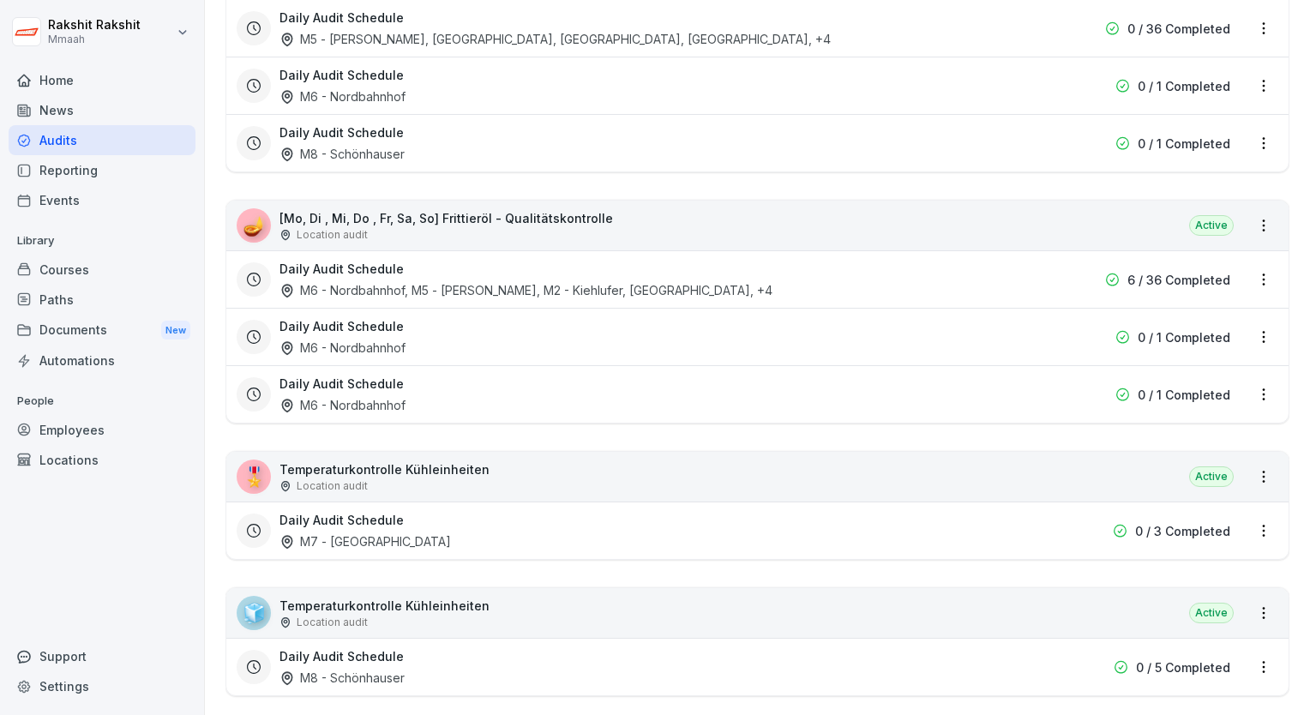
scroll to position [1080, 0]
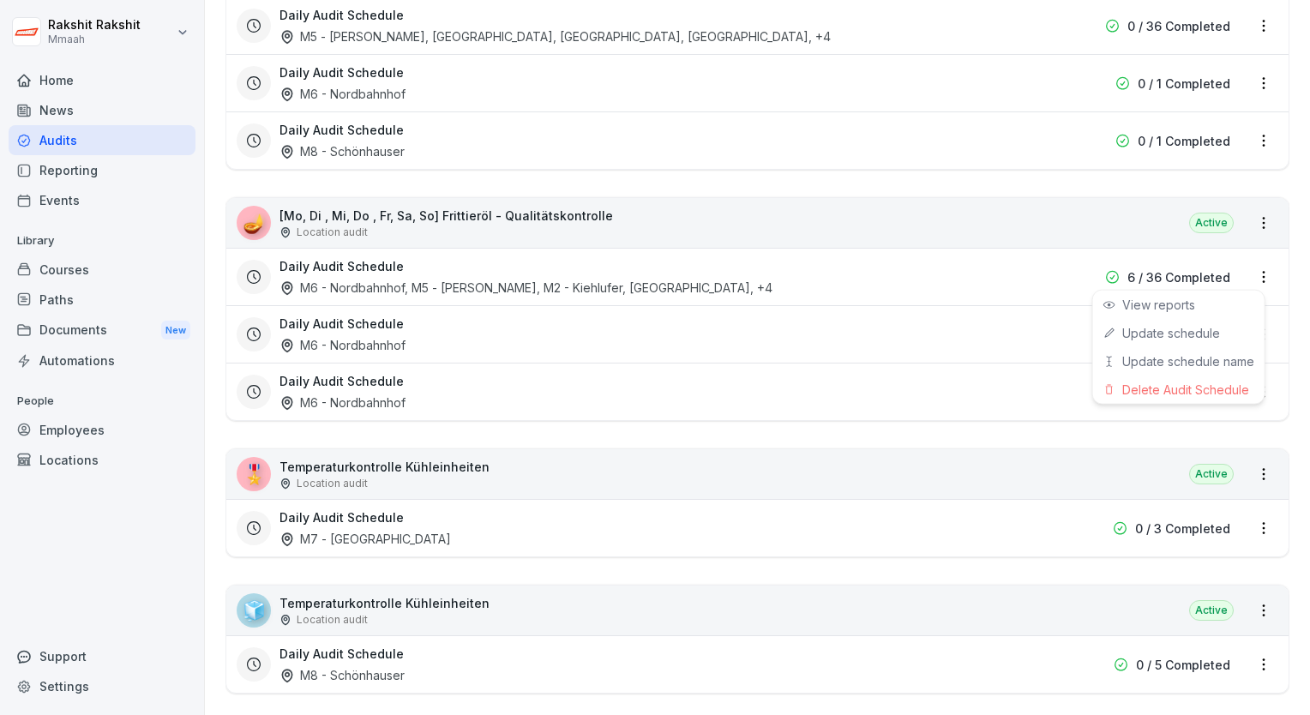
click at [1250, 273] on html "[PERSON_NAME] Mmaah Home News Audits Reporting Events Library Courses Paths Doc…" at bounding box center [655, 357] width 1310 height 715
click at [0, 0] on link "Update schedule" at bounding box center [0, 0] width 0 height 0
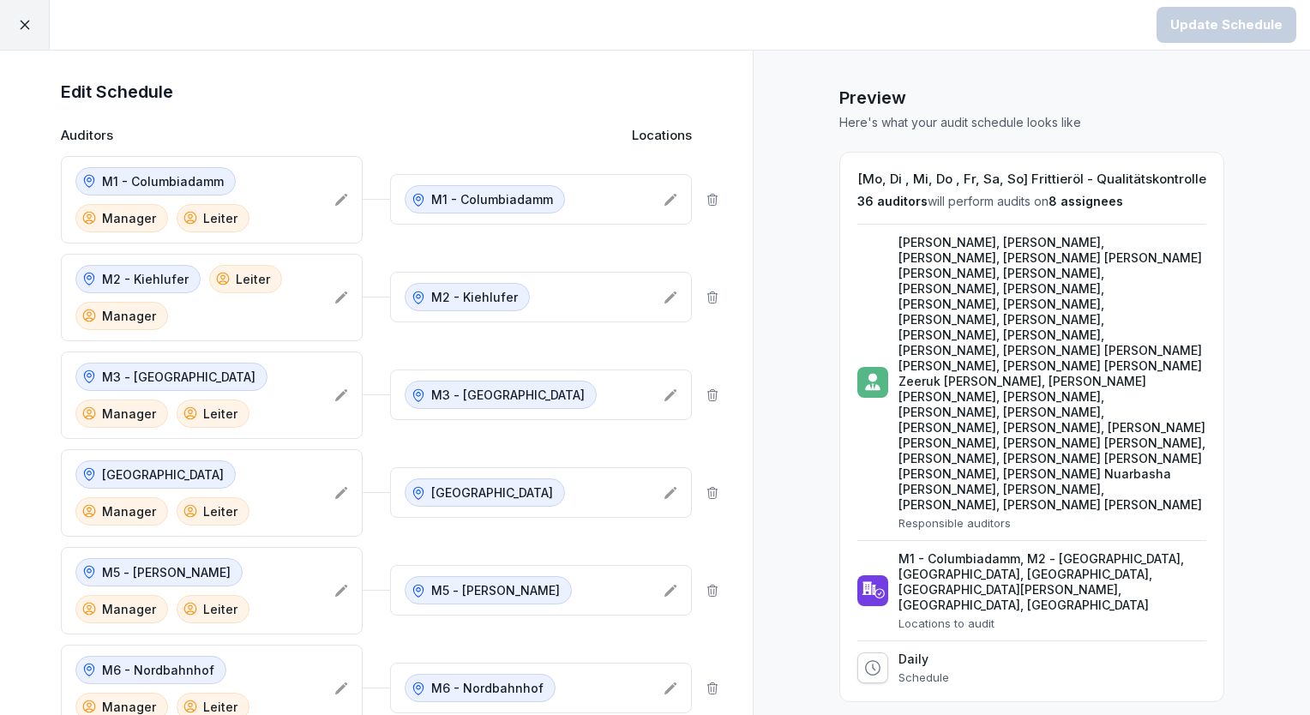
click at [790, 346] on div "Preview Here's what your audit schedule looks like [Mo, Di , Mi, Do , Fr, Sa, S…" at bounding box center [1031, 646] width 557 height 1190
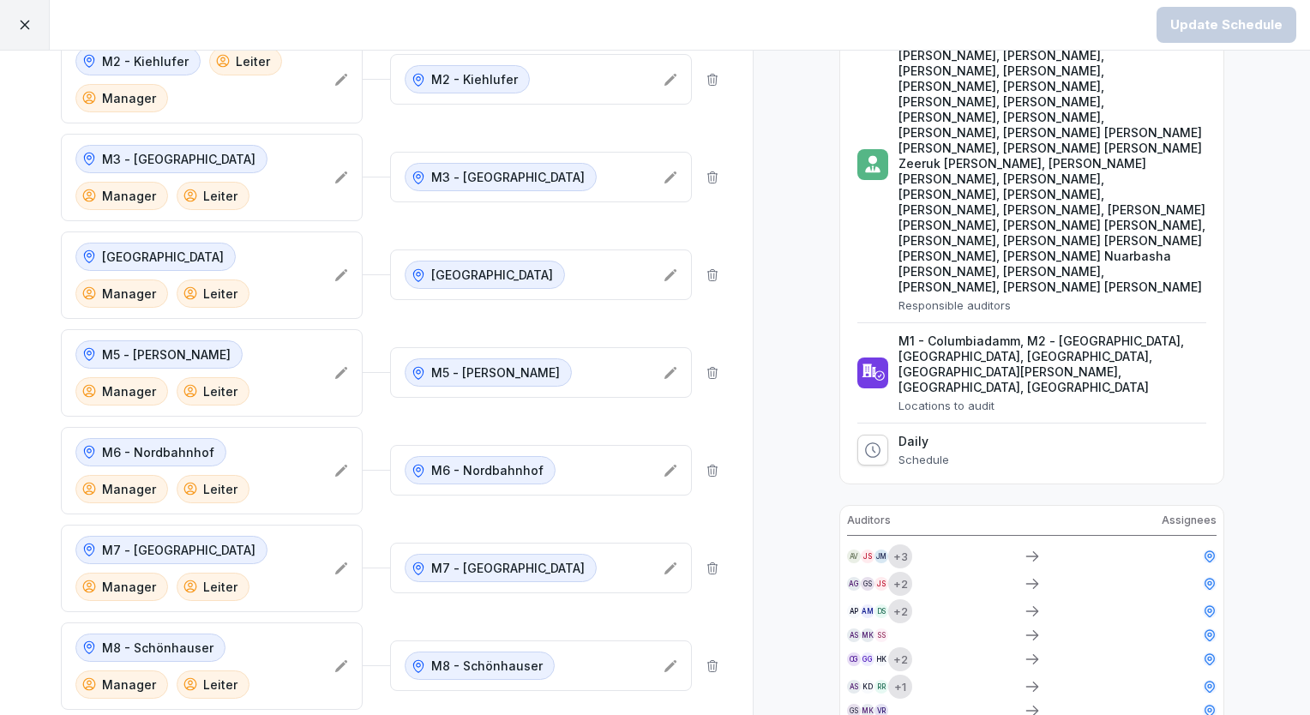
scroll to position [343, 0]
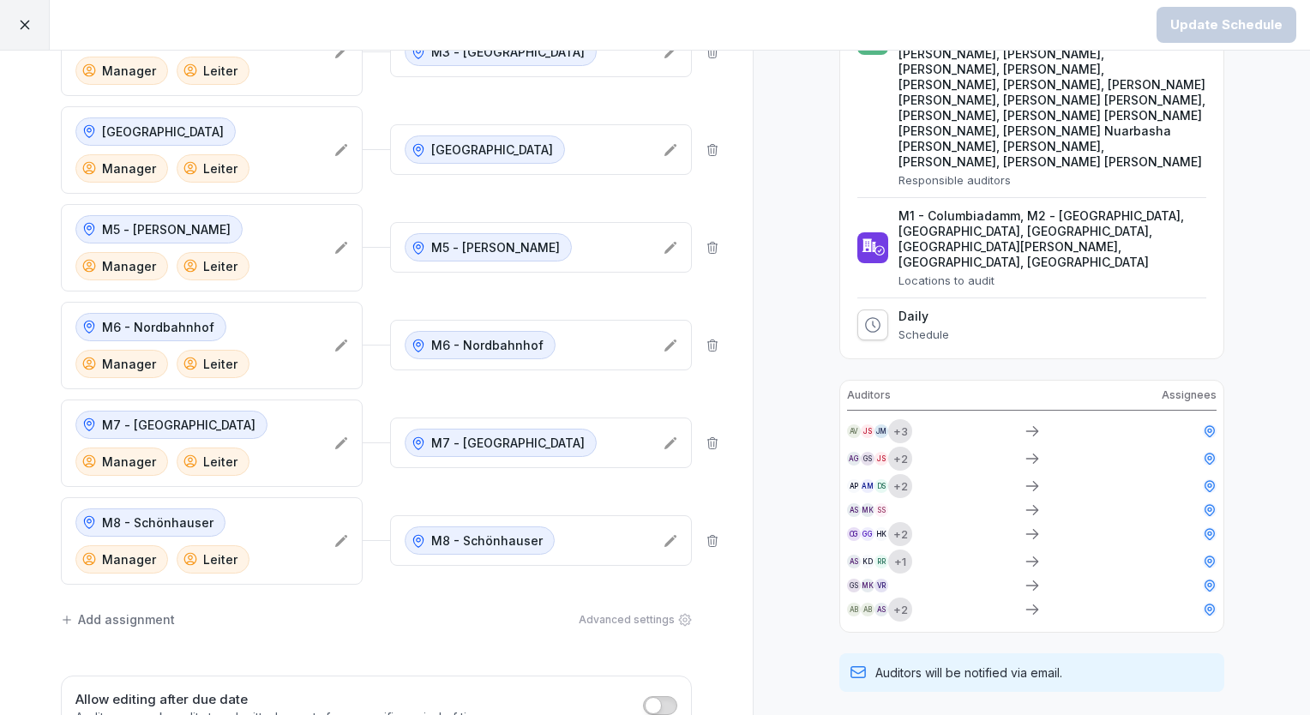
click at [790, 346] on div "Preview Here's what your audit schedule looks like [Mo, Di , Mi, Do , Fr, Sa, S…" at bounding box center [1031, 303] width 557 height 1190
click at [806, 229] on div "Preview Here's what your audit schedule looks like [Mo, Di , Mi, Do , Fr, Sa, S…" at bounding box center [1031, 303] width 557 height 1190
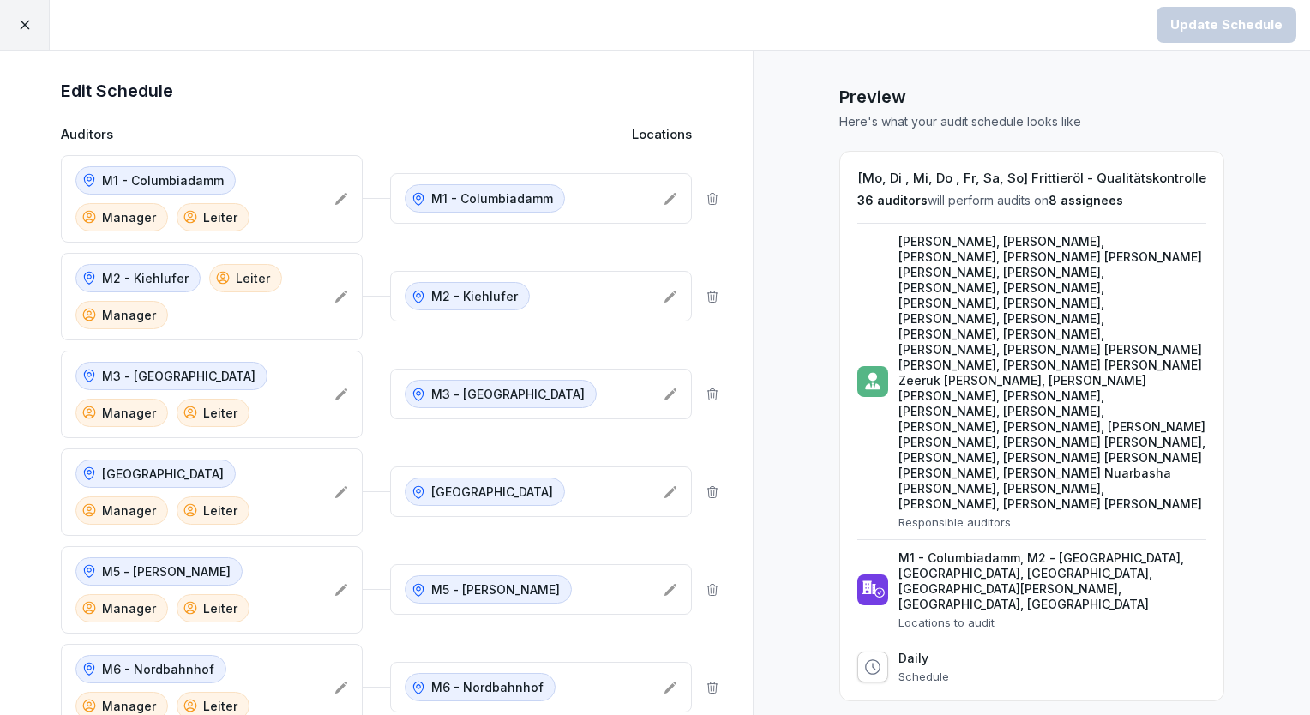
scroll to position [0, 0]
click at [172, 575] on p "M5 - [PERSON_NAME]" at bounding box center [166, 572] width 129 height 18
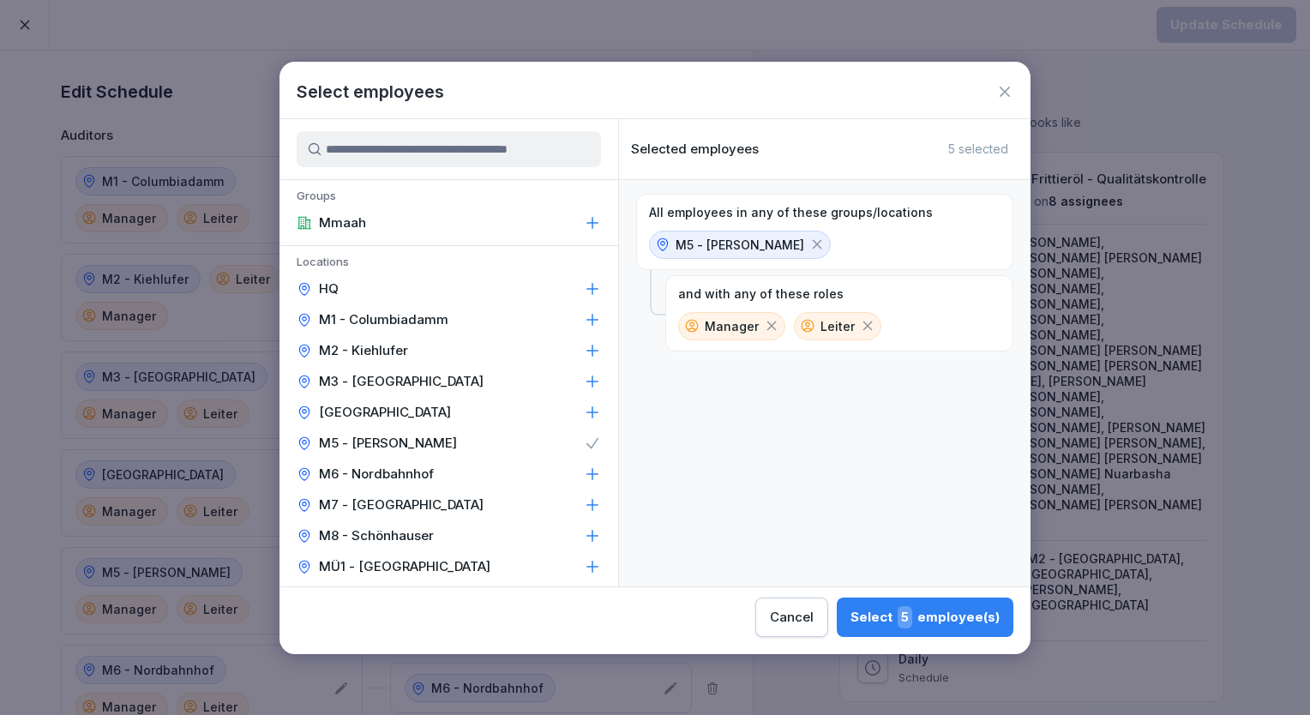
click at [677, 506] on div "All employees in any of these groups/locations M5 - Simon-Dach and with any of …" at bounding box center [825, 383] width 412 height 406
click at [1005, 87] on icon at bounding box center [1004, 91] width 17 height 17
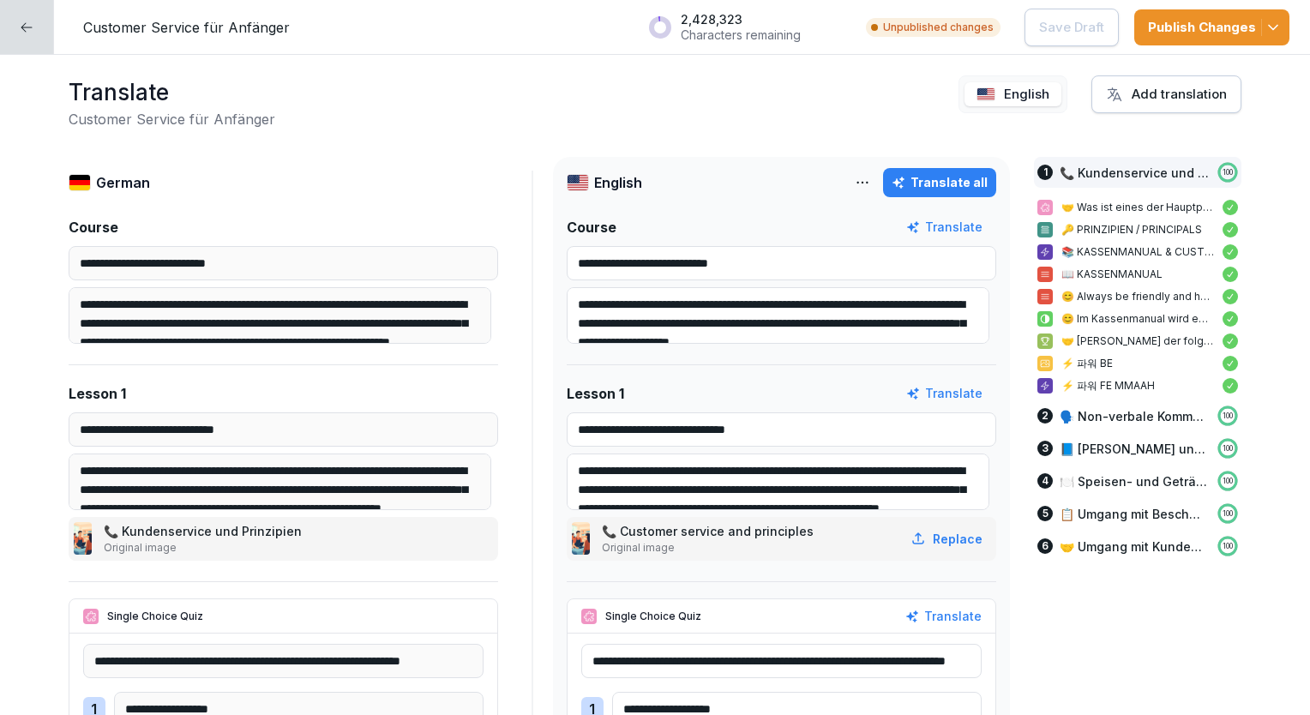
click at [24, 13] on div at bounding box center [27, 27] width 54 height 54
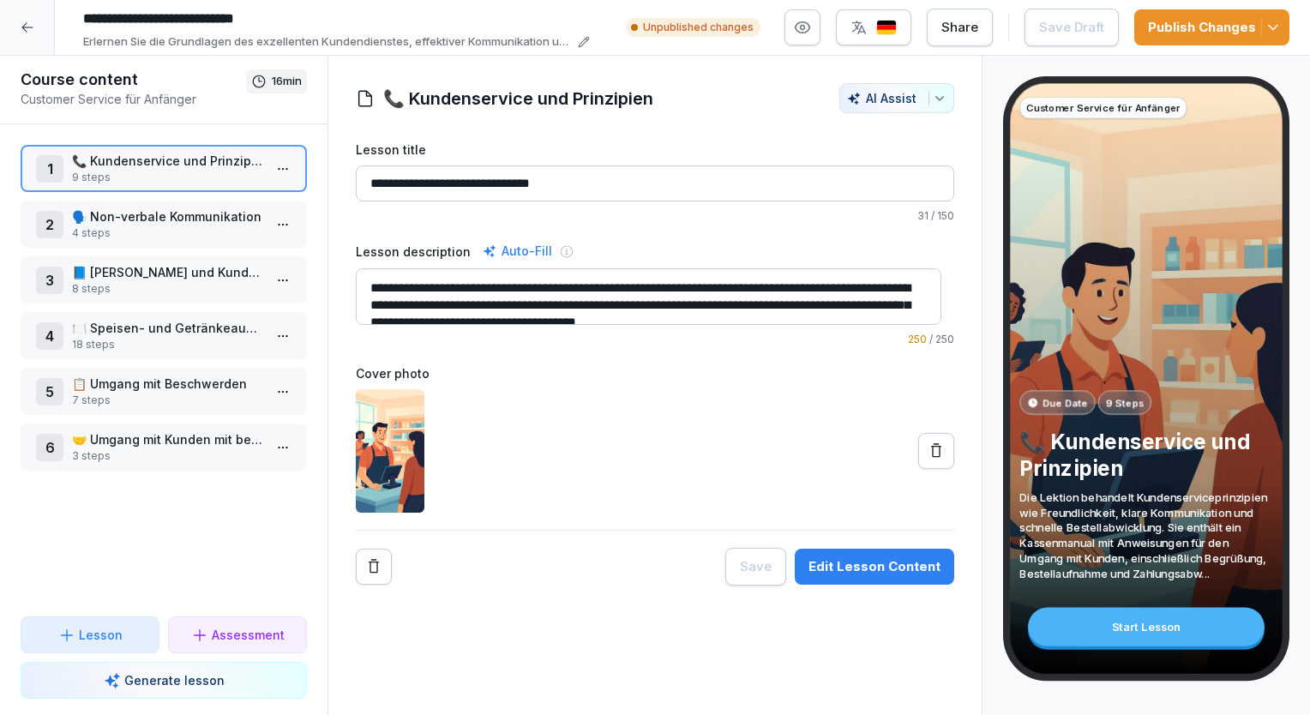
click at [34, 33] on div at bounding box center [27, 27] width 55 height 55
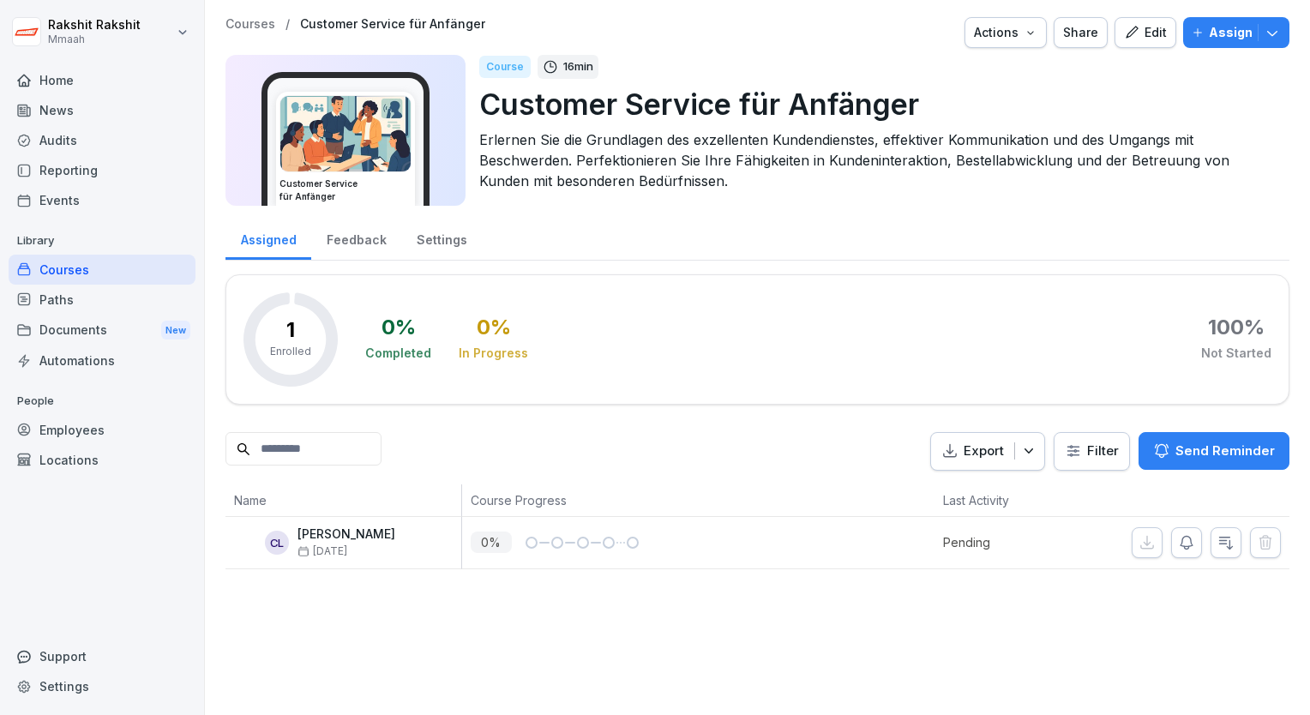
click at [55, 144] on div "Audits" at bounding box center [102, 140] width 187 height 30
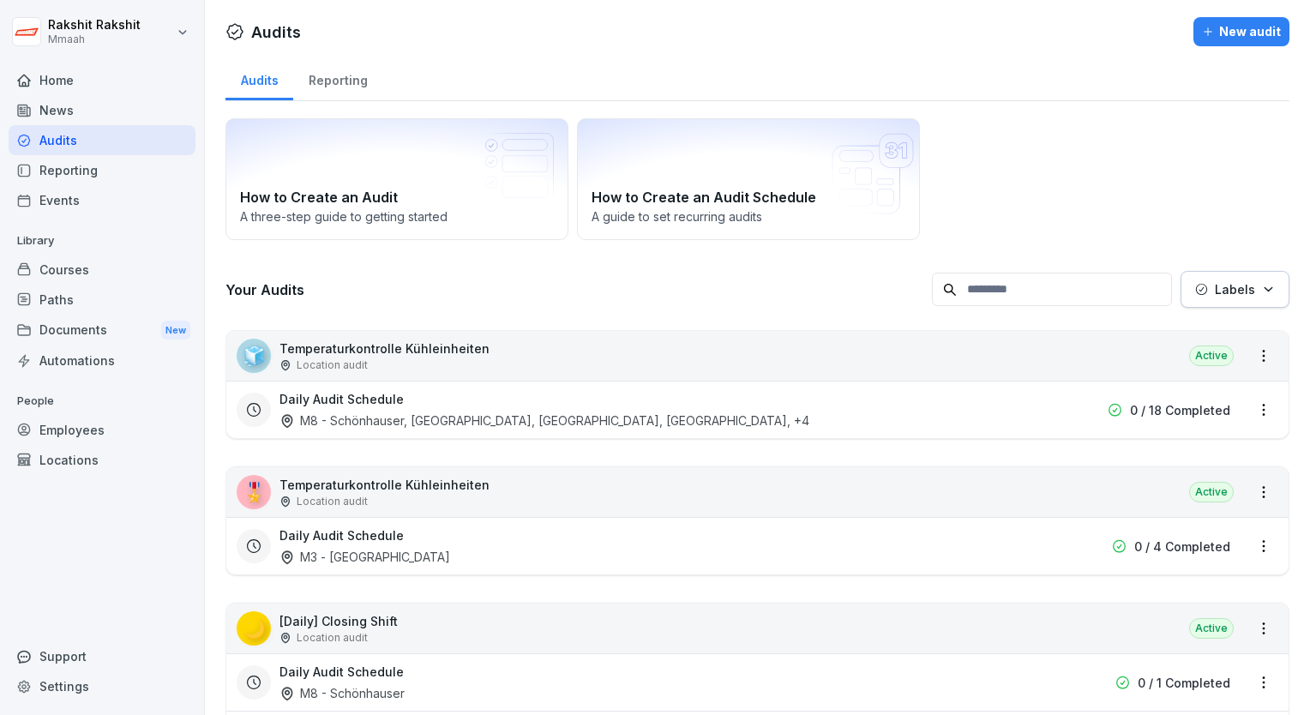
click at [1002, 92] on div "Audits Reporting" at bounding box center [758, 79] width 1064 height 45
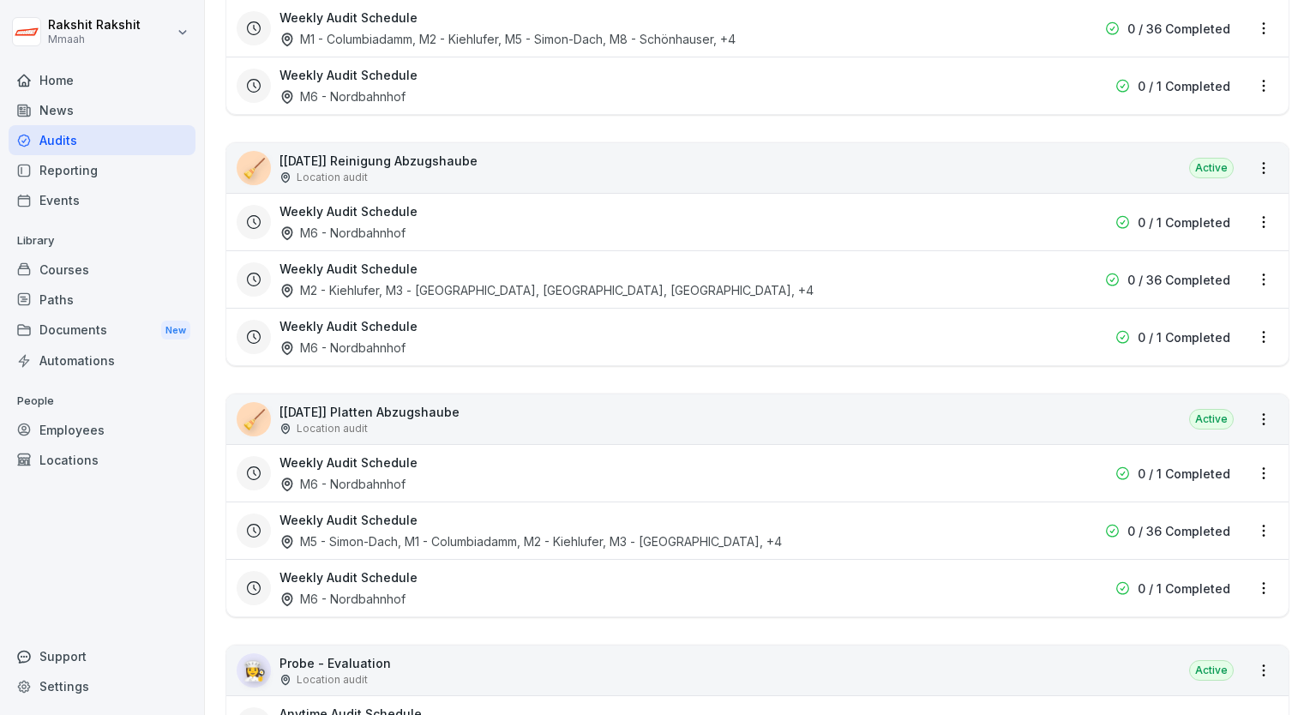
scroll to position [3395, 0]
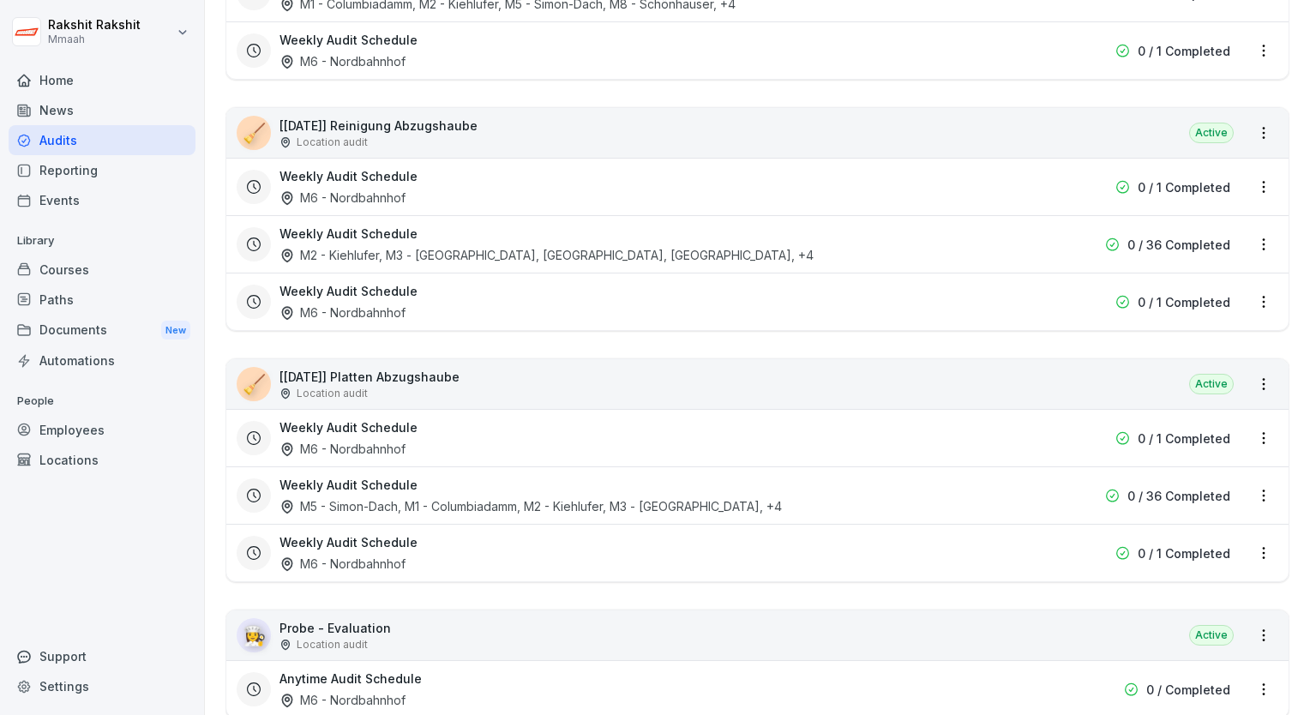
click at [797, 478] on div "Weekly Audit Schedule M5 - Simon-Dach, M1 - Columbiadamm, M2 - [GEOGRAPHIC_DATA…" at bounding box center [648, 495] width 737 height 39
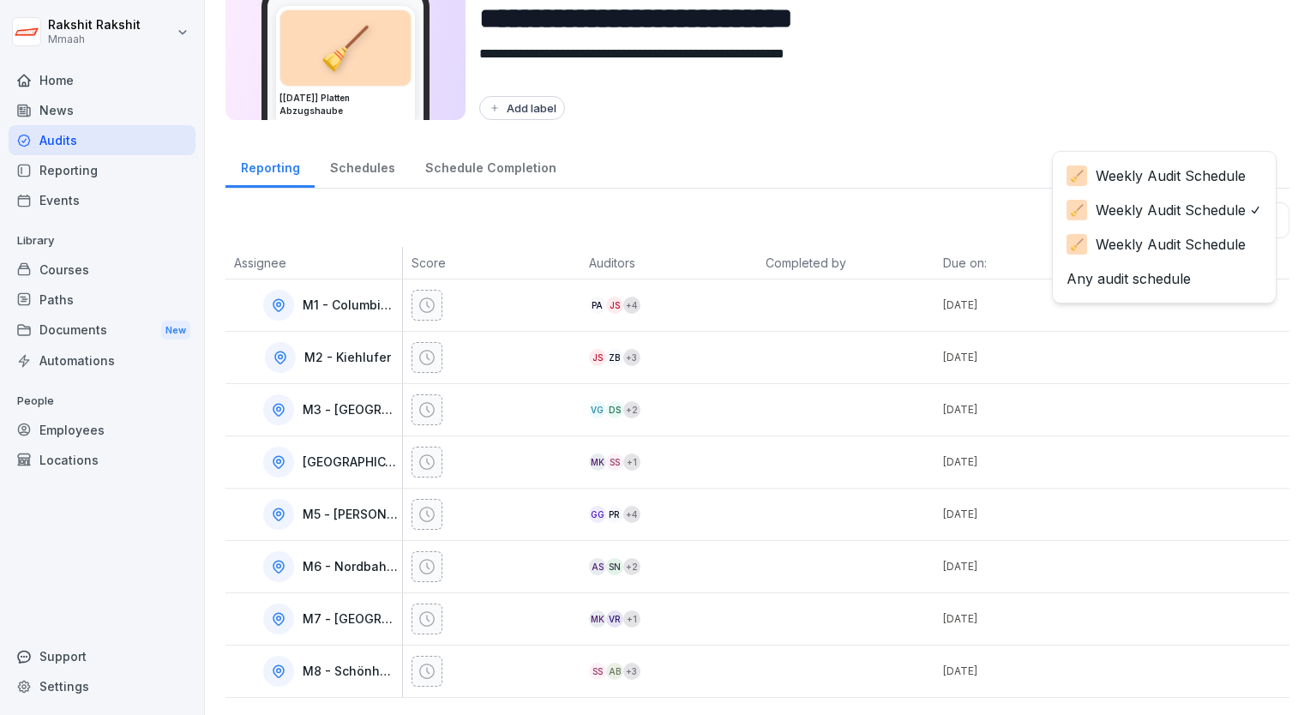
click at [1110, 214] on body "**********" at bounding box center [655, 357] width 1310 height 715
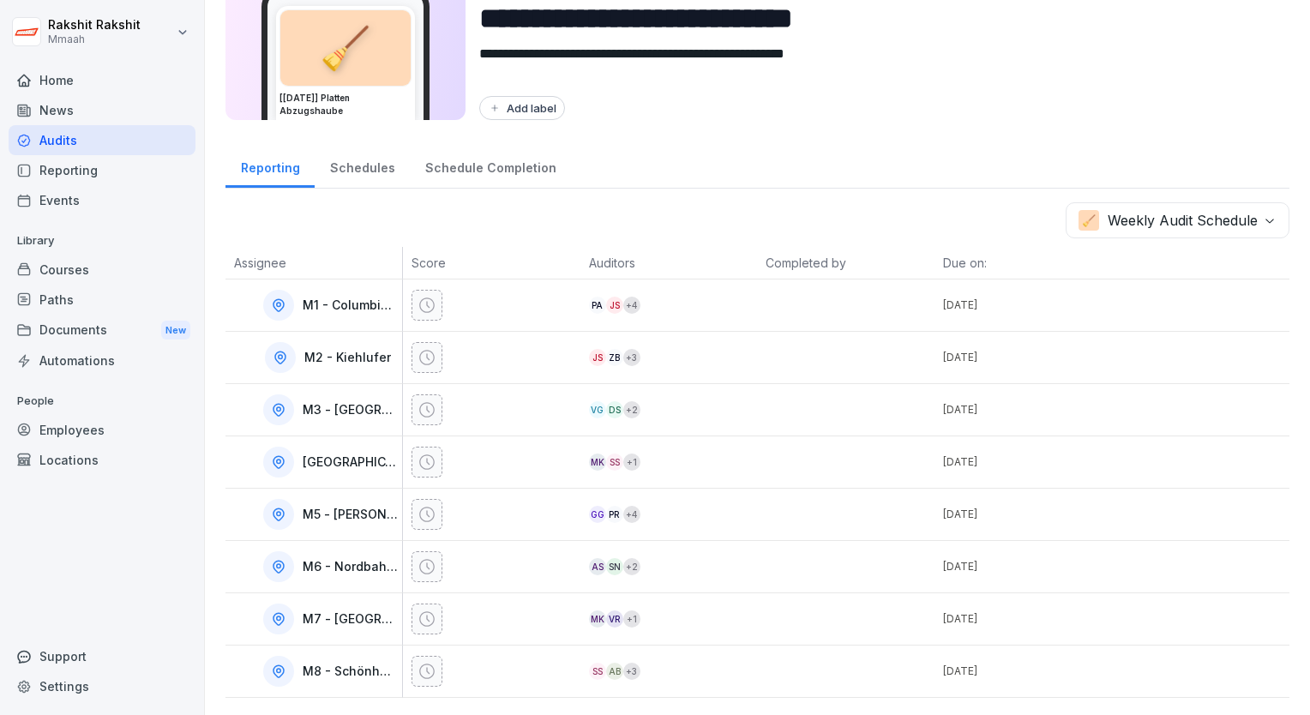
click at [981, 118] on html "**********" at bounding box center [655, 357] width 1310 height 715
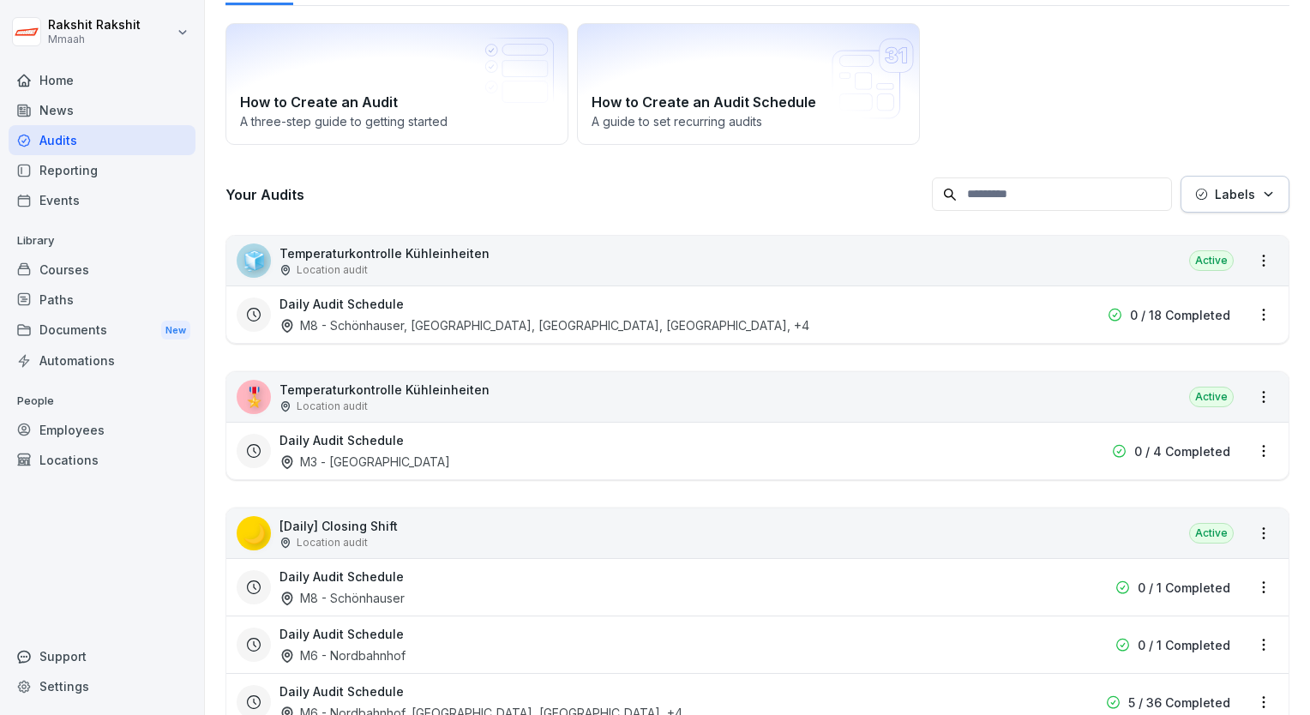
click at [1170, 67] on div "How to Create an Audit A three-step guide to getting started How to Create an A…" at bounding box center [758, 84] width 1064 height 122
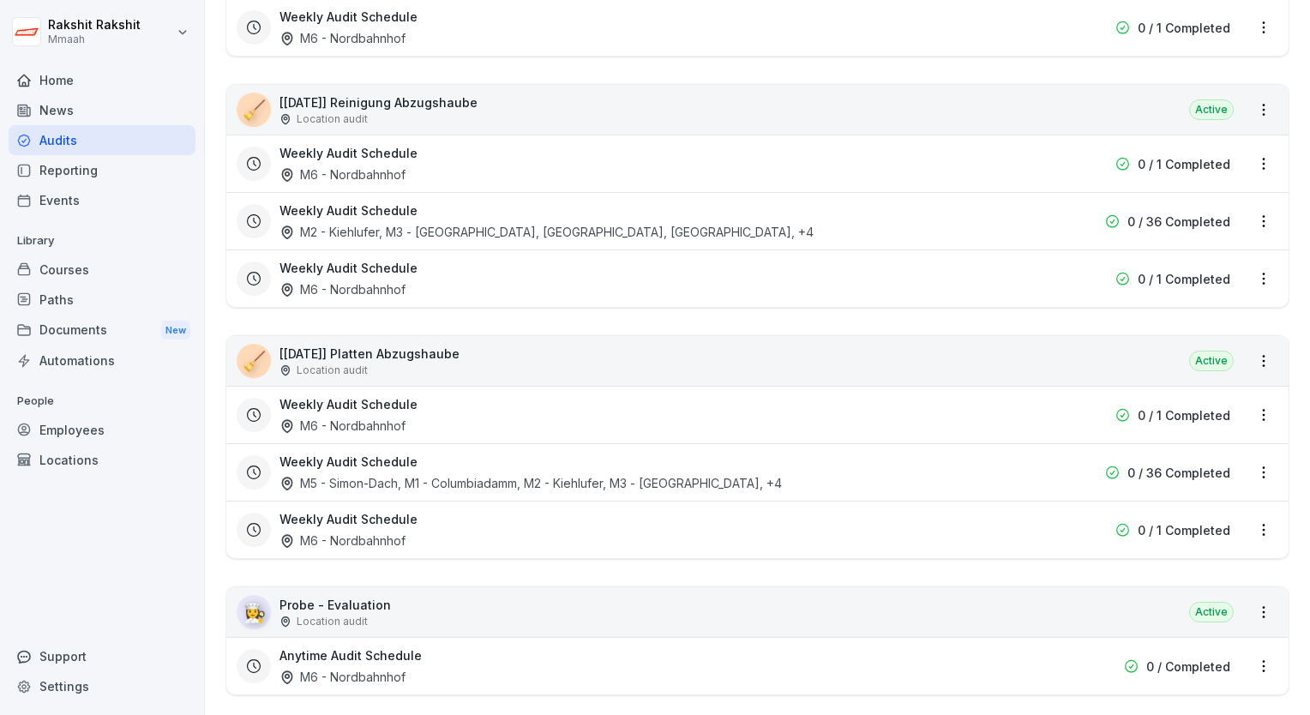
scroll to position [3525, 0]
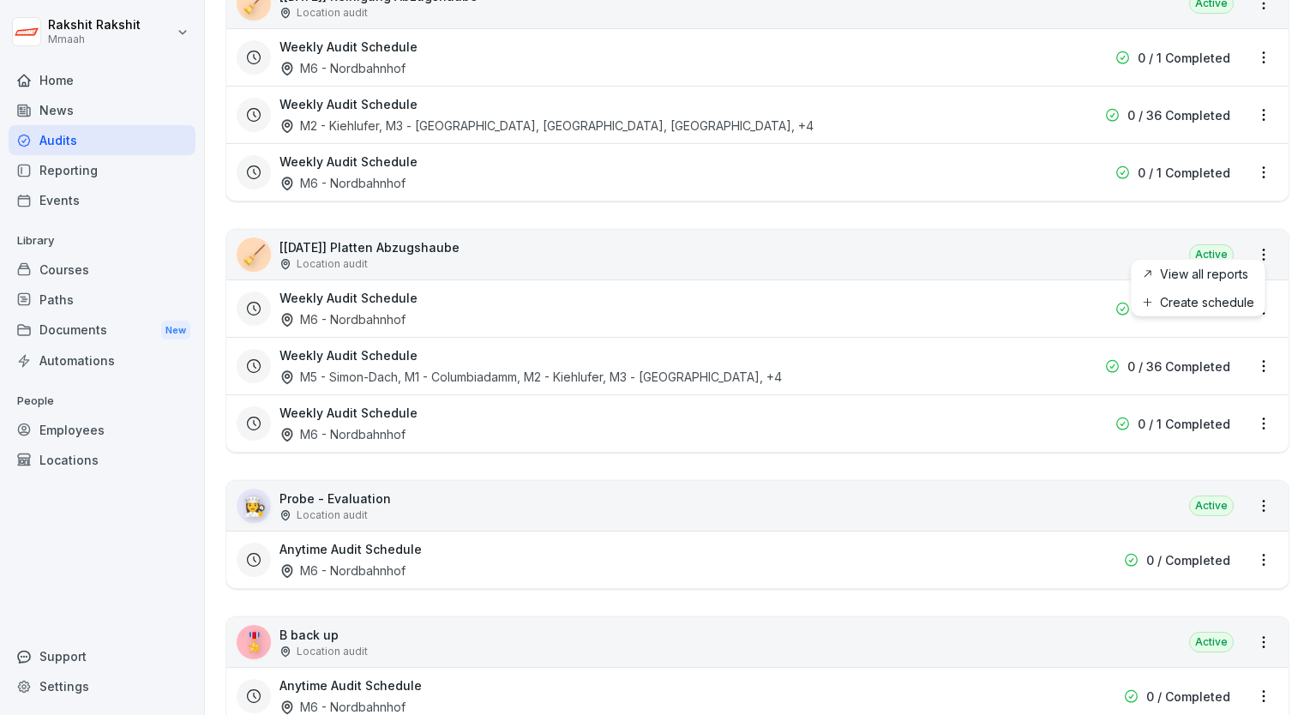
click at [1253, 246] on html "[PERSON_NAME] Mmaah Home News Audits Reporting Events Library Courses Paths Doc…" at bounding box center [655, 357] width 1310 height 715
click at [859, 232] on html "[PERSON_NAME] Mmaah Home News Audits Reporting Events Library Courses Paths Doc…" at bounding box center [655, 357] width 1310 height 715
click at [1253, 251] on html "[PERSON_NAME] Mmaah Home News Audits Reporting Events Library Courses Paths Doc…" at bounding box center [655, 357] width 1310 height 715
drag, startPoint x: 1258, startPoint y: 345, endPoint x: 1249, endPoint y: 352, distance: 11.5
click at [1249, 352] on html "[PERSON_NAME] Mmaah Home News Audits Reporting Events Library Courses Paths Doc…" at bounding box center [655, 357] width 1310 height 715
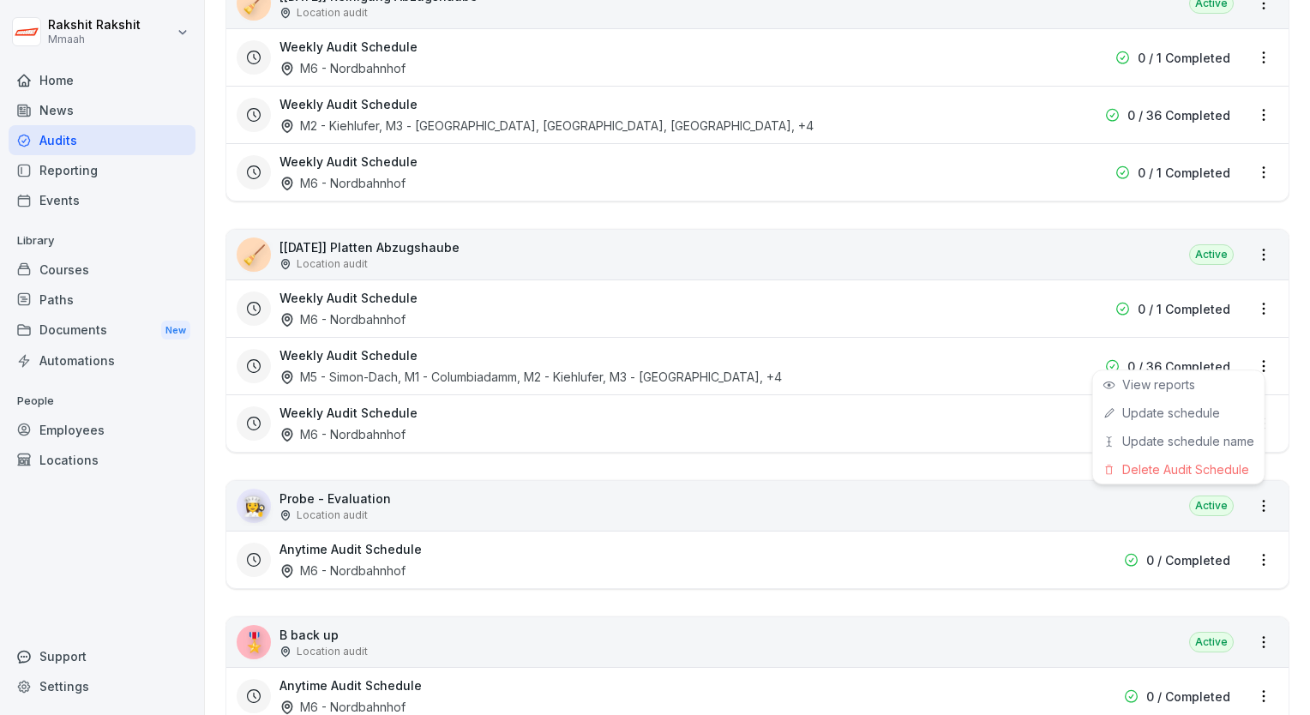
click at [1249, 352] on html "[PERSON_NAME] Mmaah Home News Audits Reporting Events Library Courses Paths Doc…" at bounding box center [655, 357] width 1310 height 715
click at [0, 0] on link "Update schedule" at bounding box center [0, 0] width 0 height 0
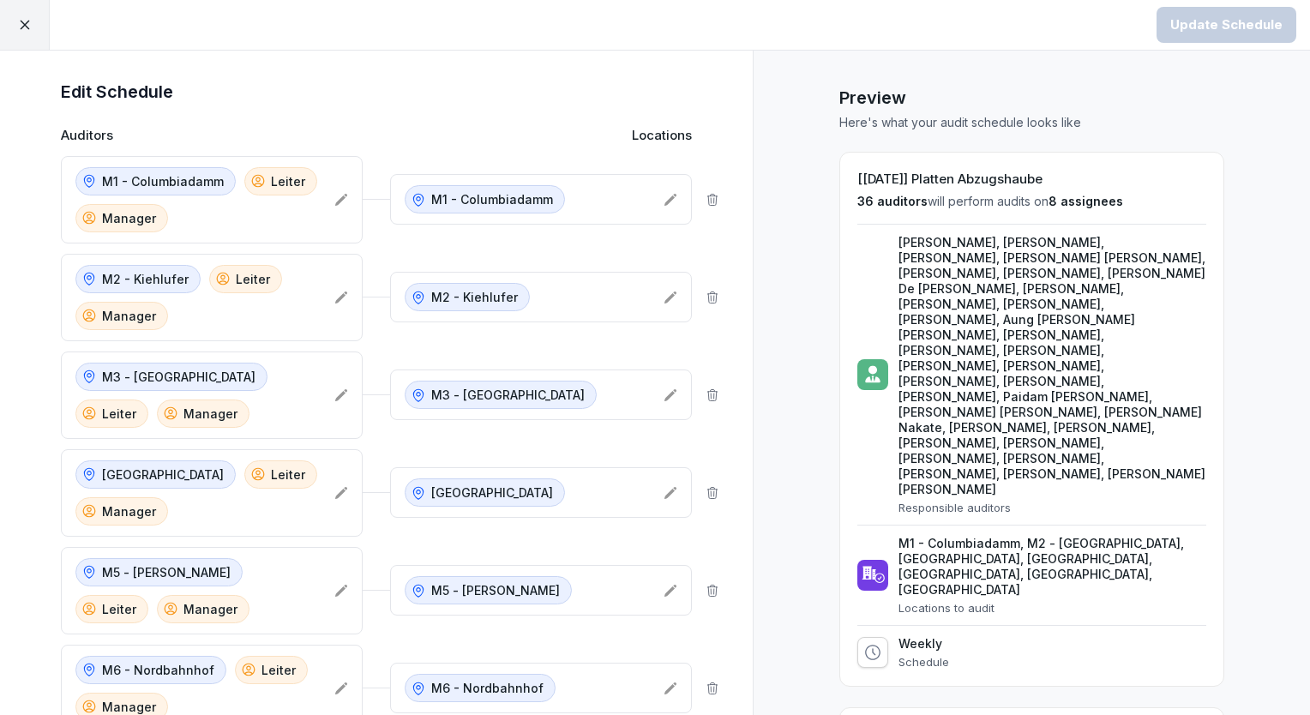
click at [709, 295] on icon at bounding box center [713, 298] width 14 height 14
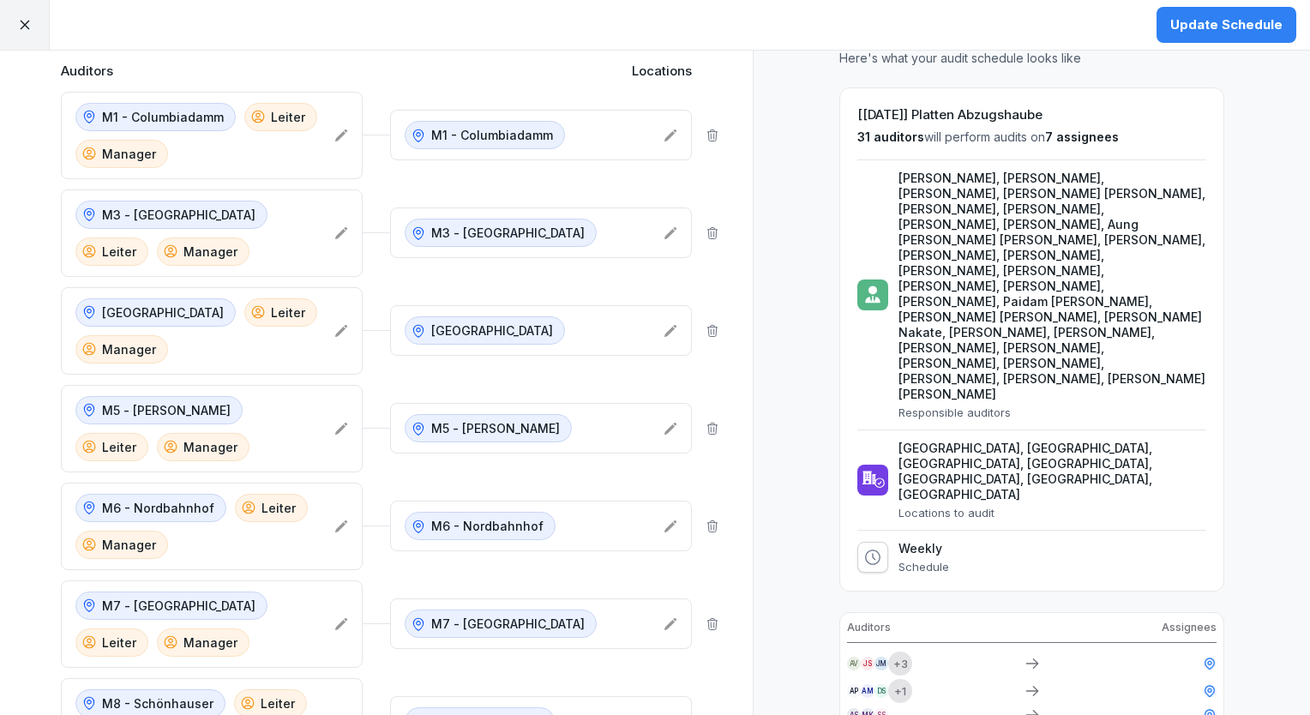
scroll to position [69, 0]
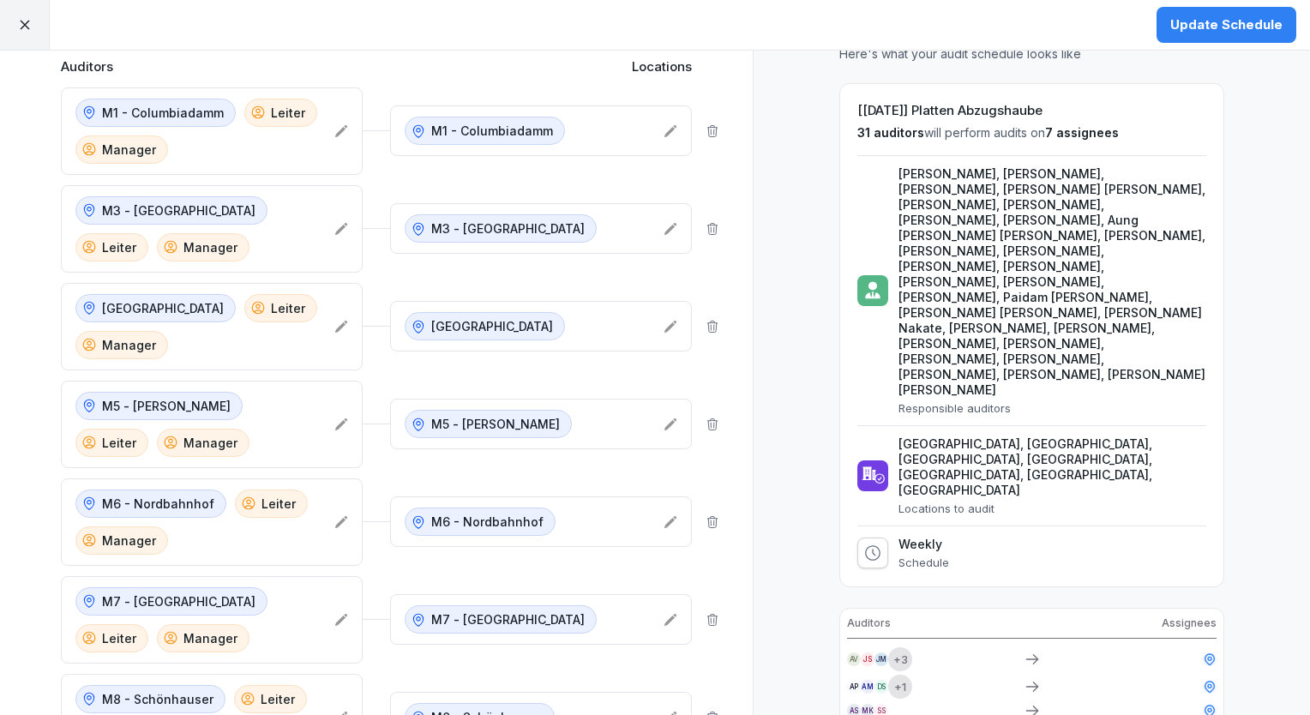
click at [707, 324] on icon at bounding box center [713, 327] width 14 height 14
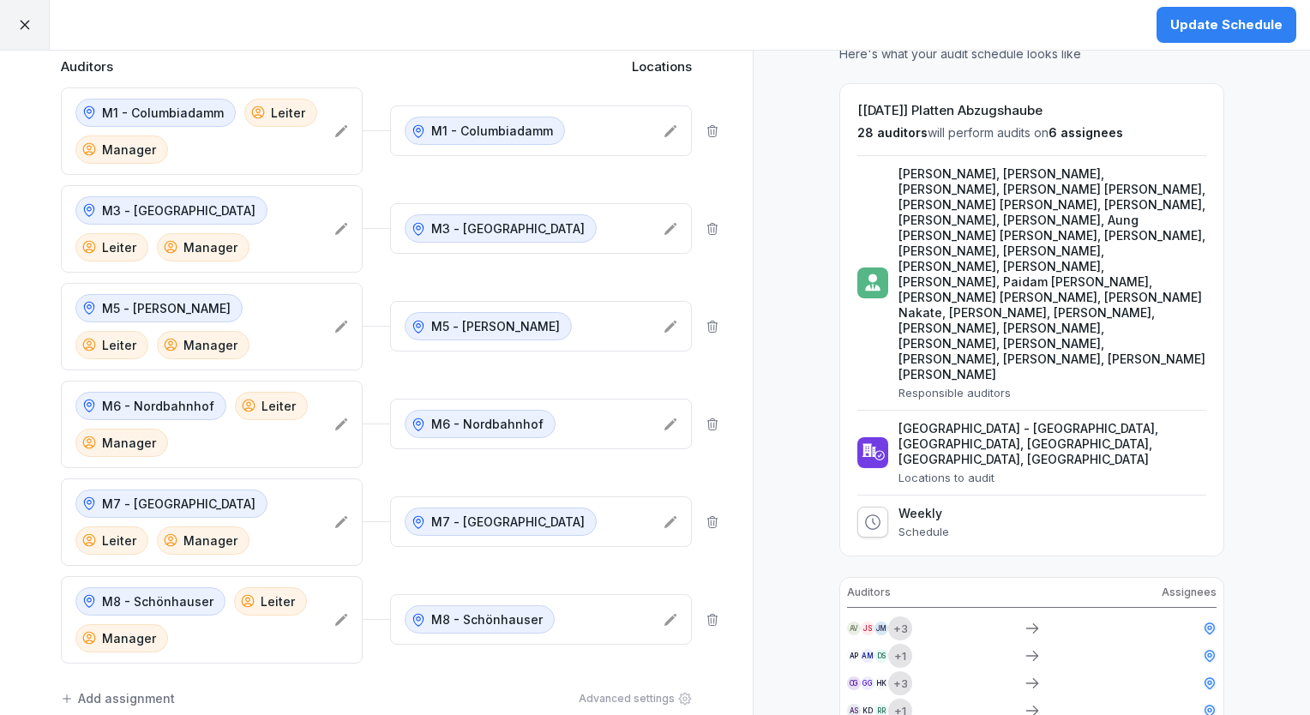
click at [1174, 28] on button "Update Schedule" at bounding box center [1227, 25] width 140 height 36
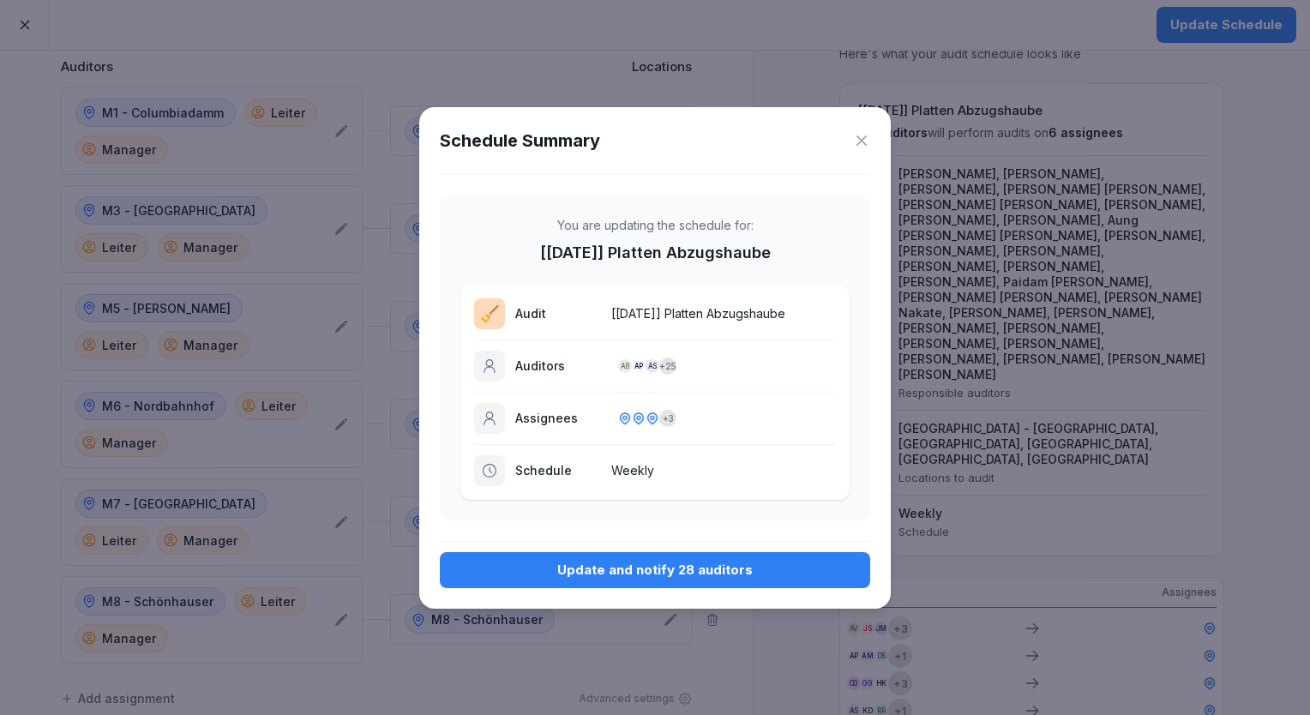
click at [624, 557] on button "Update and notify 28 auditors" at bounding box center [655, 570] width 430 height 36
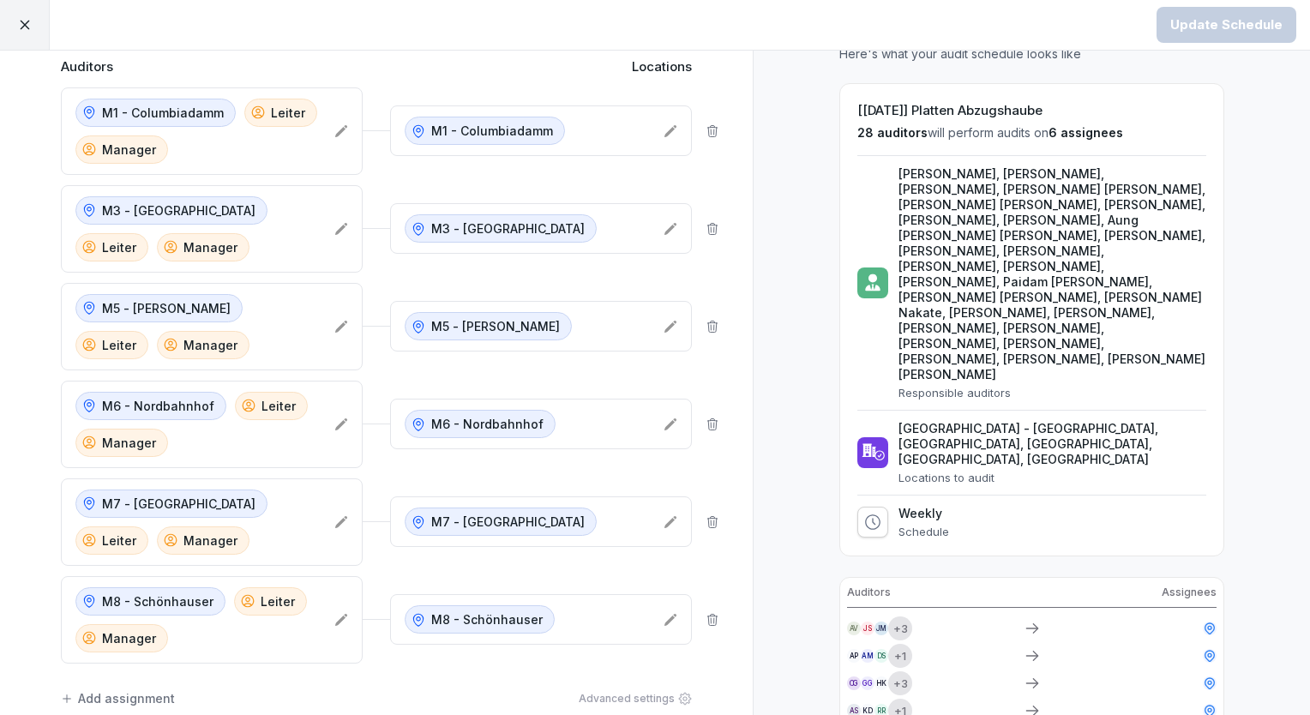
click at [753, 105] on div "Preview Here's what your audit schedule looks like [[DATE]] Platten Abzugshaube…" at bounding box center [1031, 479] width 557 height 995
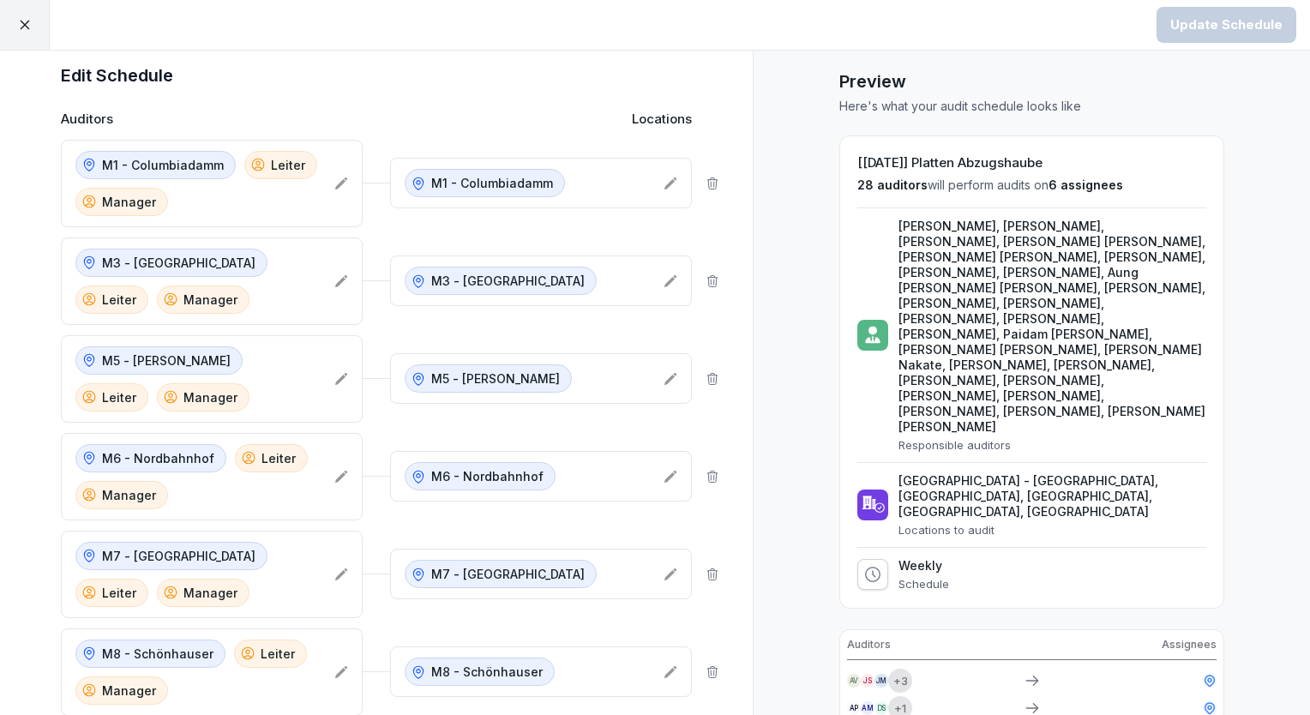
scroll to position [0, 0]
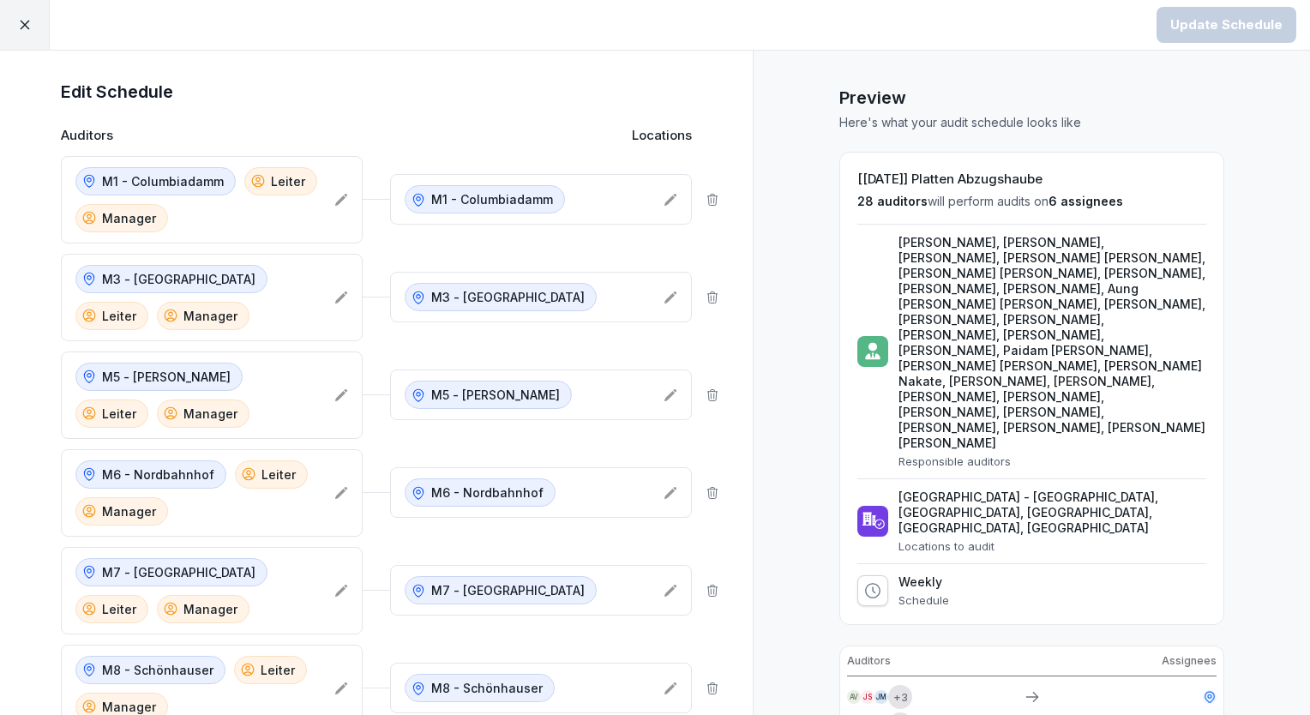
click at [21, 25] on icon at bounding box center [24, 24] width 15 height 15
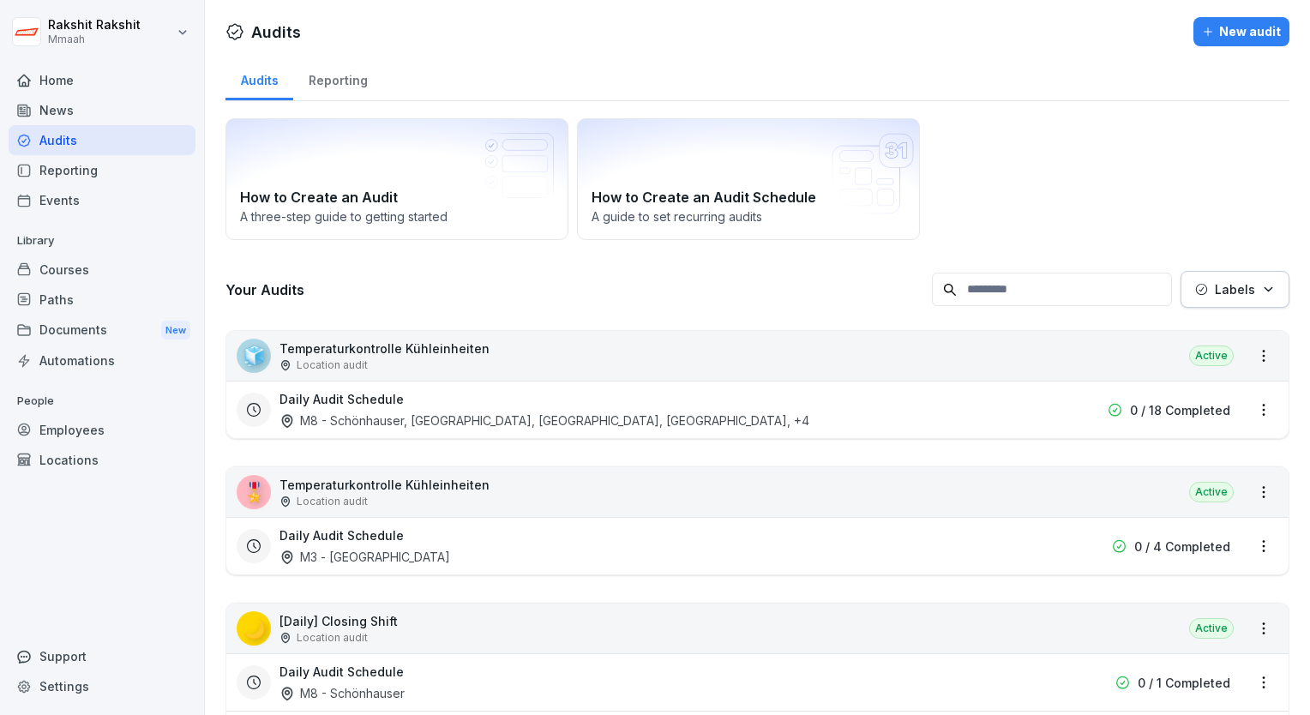
click at [1046, 179] on div "How to Create an Audit A three-step guide to getting started How to Create an A…" at bounding box center [758, 179] width 1064 height 122
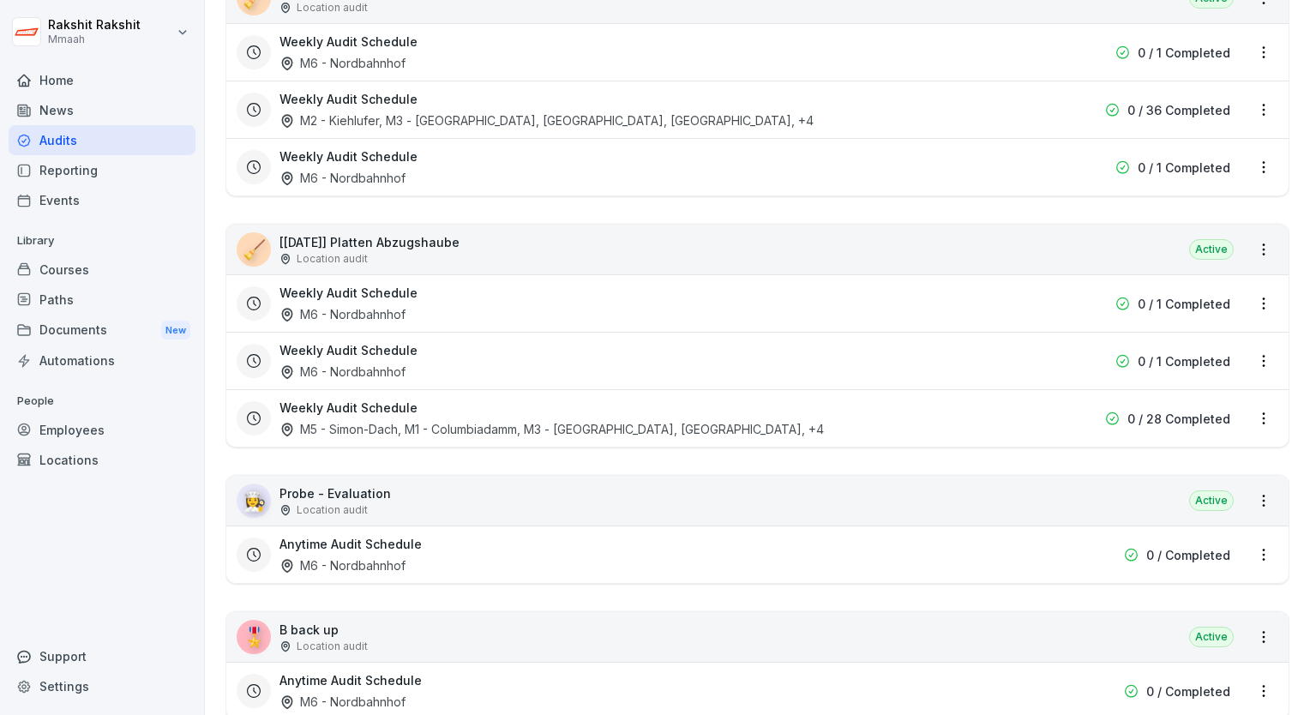
scroll to position [3533, 0]
click at [710, 293] on div "Weekly Audit Schedule M6 - Nordbahnhof" at bounding box center [648, 300] width 737 height 39
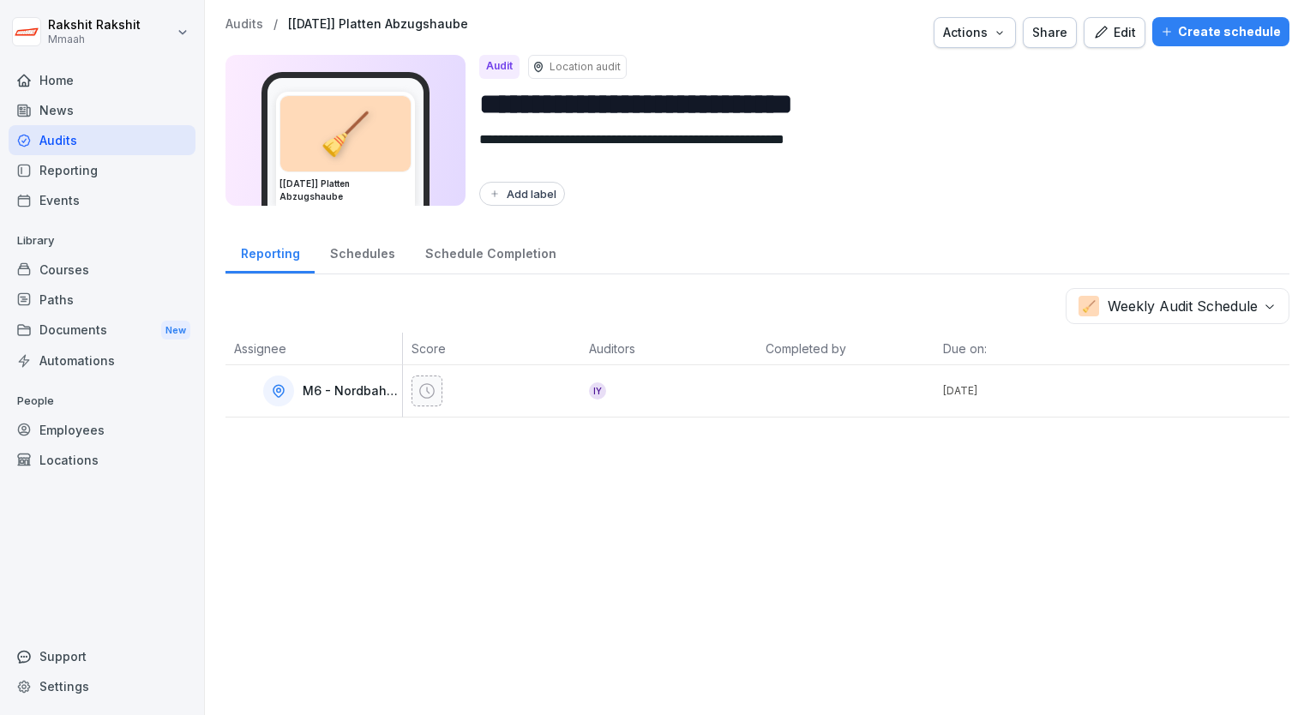
click at [1144, 36] on div "Audits / [[DATE]] Platten Abzugshaube Actions Share Edit Create schedule" at bounding box center [758, 32] width 1064 height 31
click at [1164, 33] on icon "button" at bounding box center [1167, 32] width 12 height 12
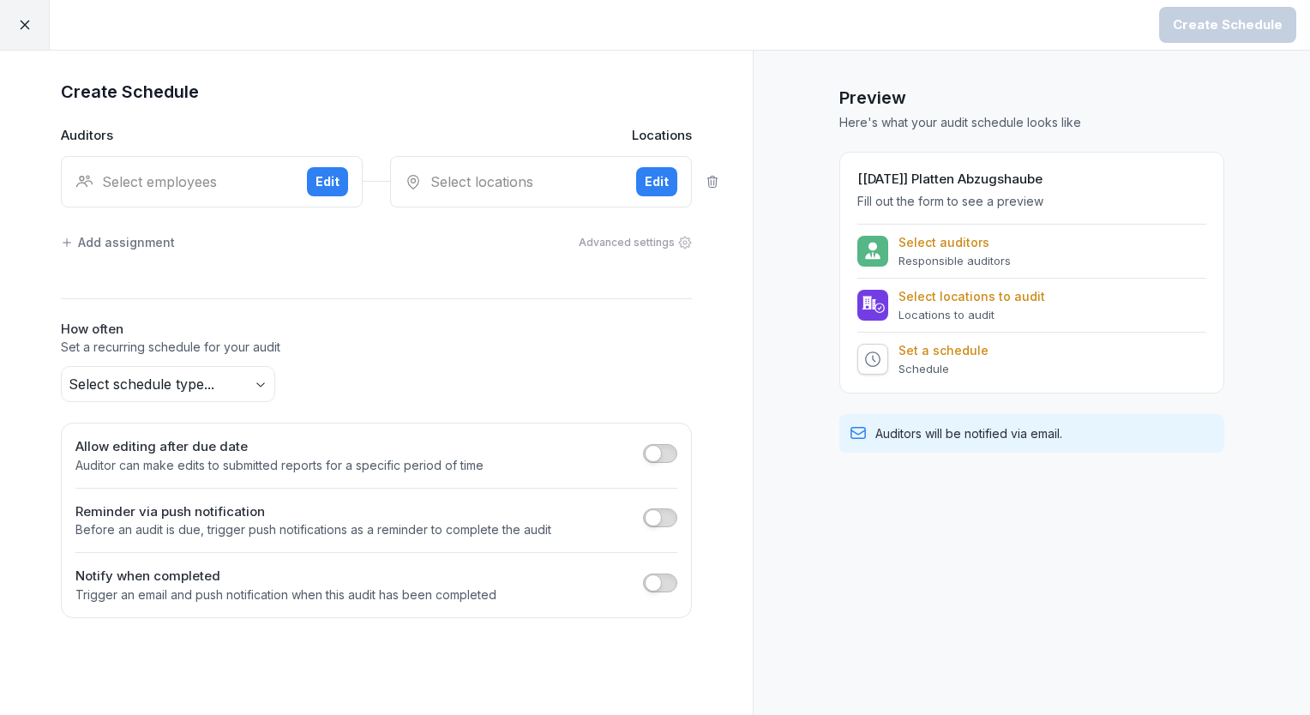
click at [171, 183] on div "Select employees" at bounding box center [184, 181] width 218 height 21
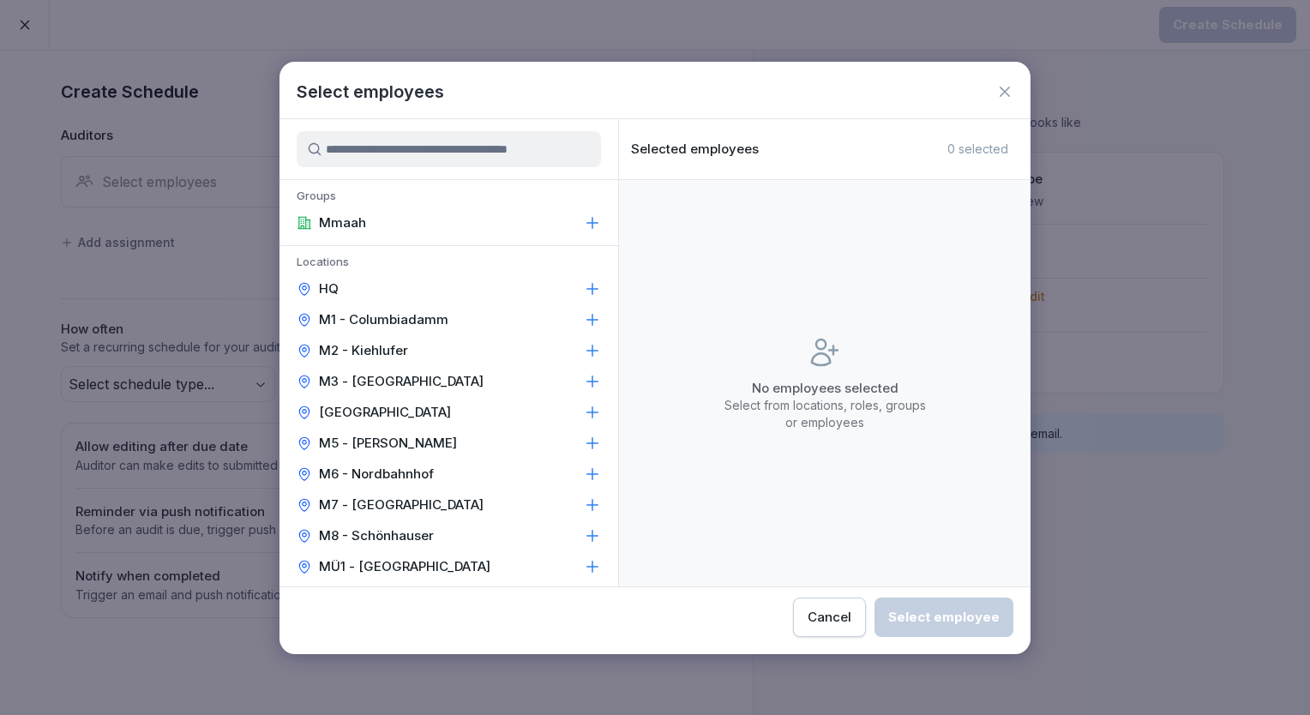
click at [365, 348] on p "M2 - Kiehlufer" at bounding box center [363, 350] width 89 height 17
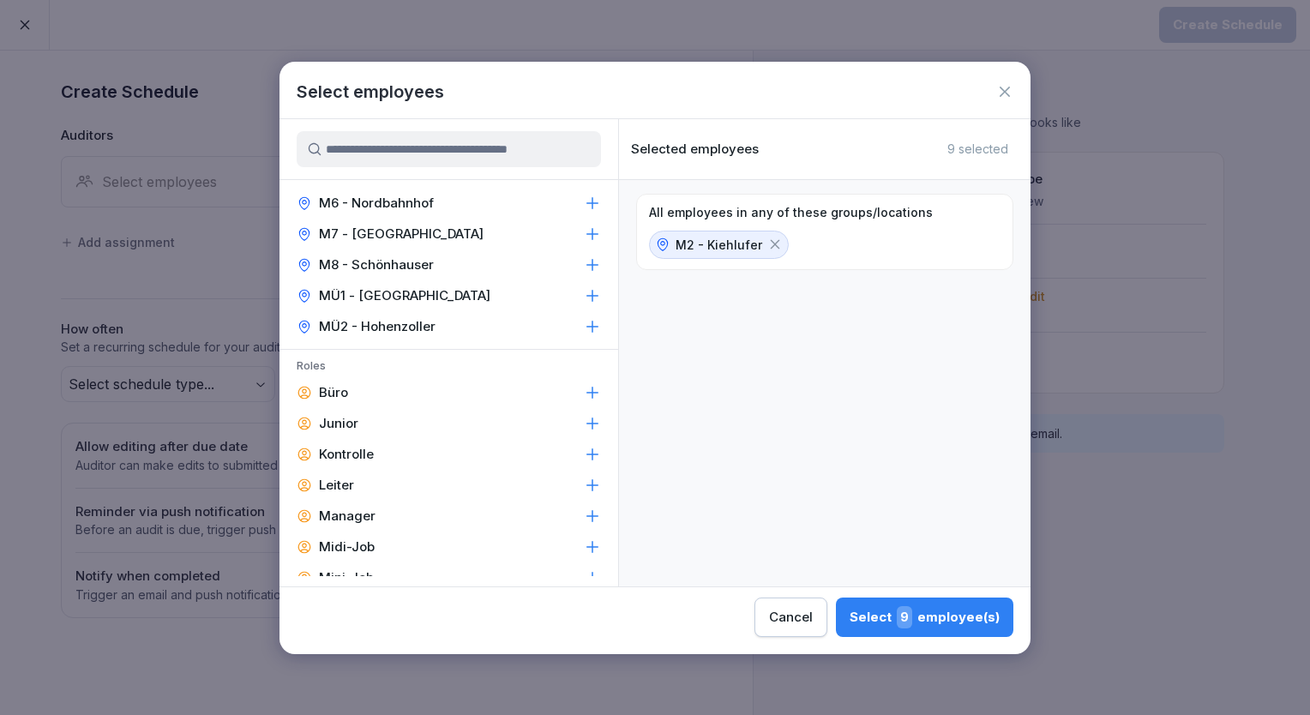
scroll to position [274, 0]
click at [370, 481] on div "Leiter" at bounding box center [449, 481] width 339 height 31
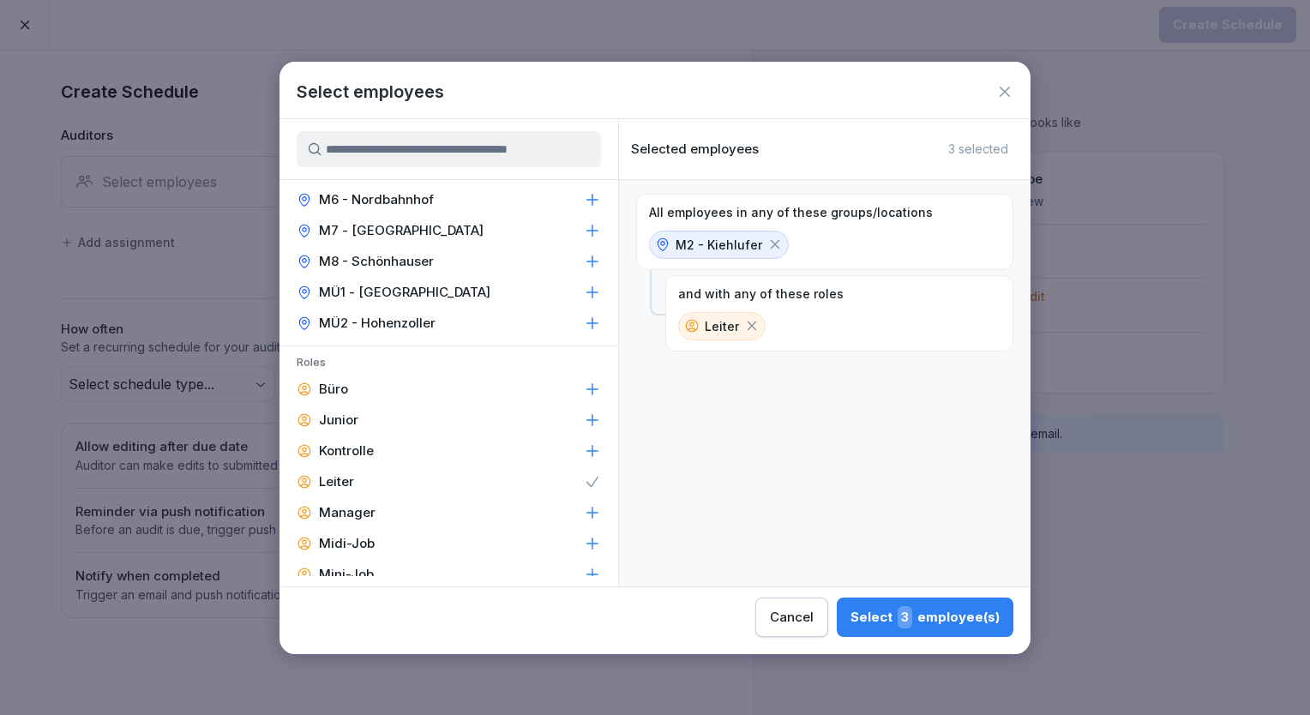
click at [381, 508] on div "Manager" at bounding box center [449, 512] width 339 height 31
click at [854, 604] on button "Select 5 employee(s)" at bounding box center [925, 617] width 177 height 39
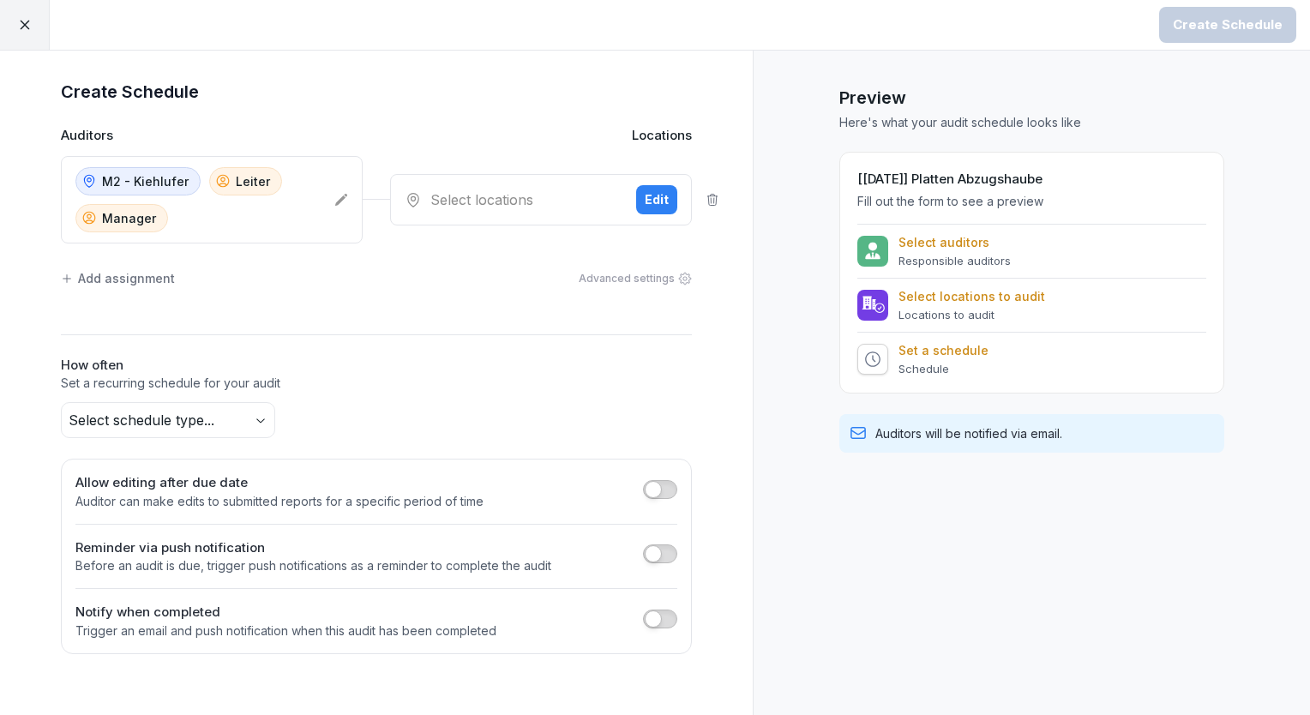
click at [577, 205] on div "Select locations" at bounding box center [514, 199] width 218 height 21
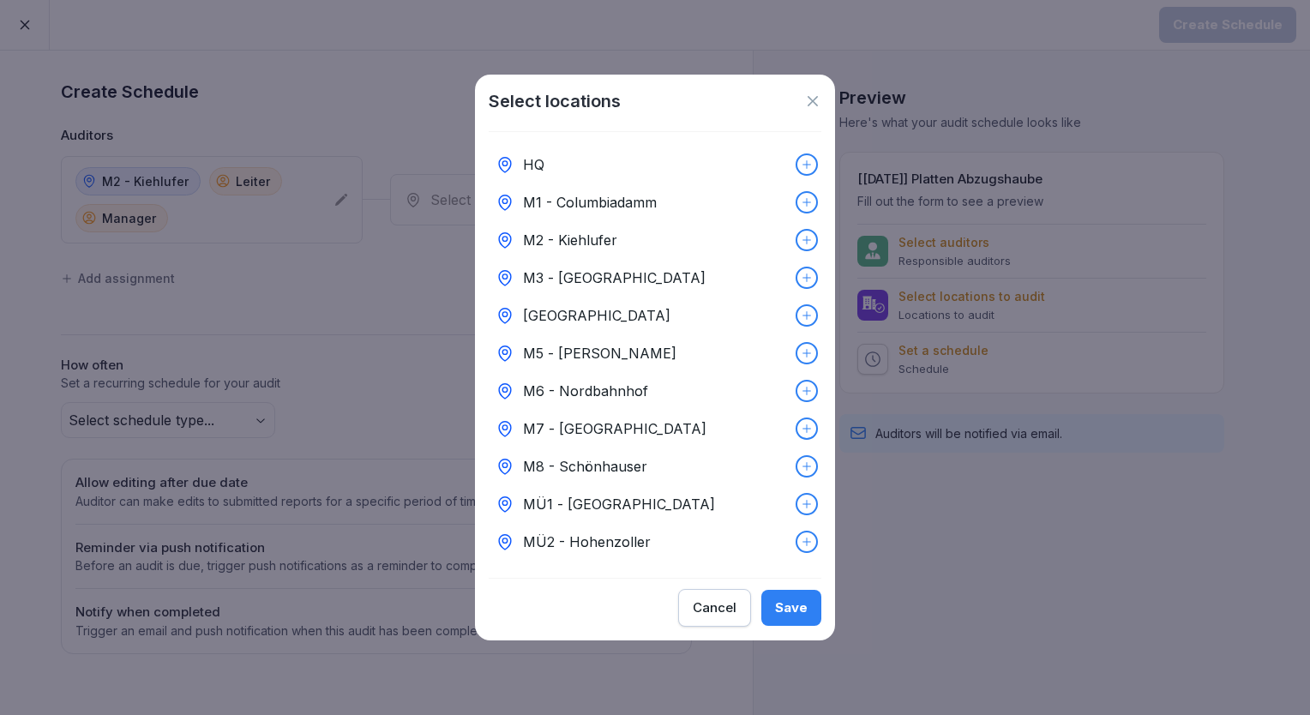
click at [604, 221] on div "M2 - Kiehlufer" at bounding box center [655, 240] width 333 height 38
click at [791, 609] on div "Save" at bounding box center [791, 607] width 33 height 19
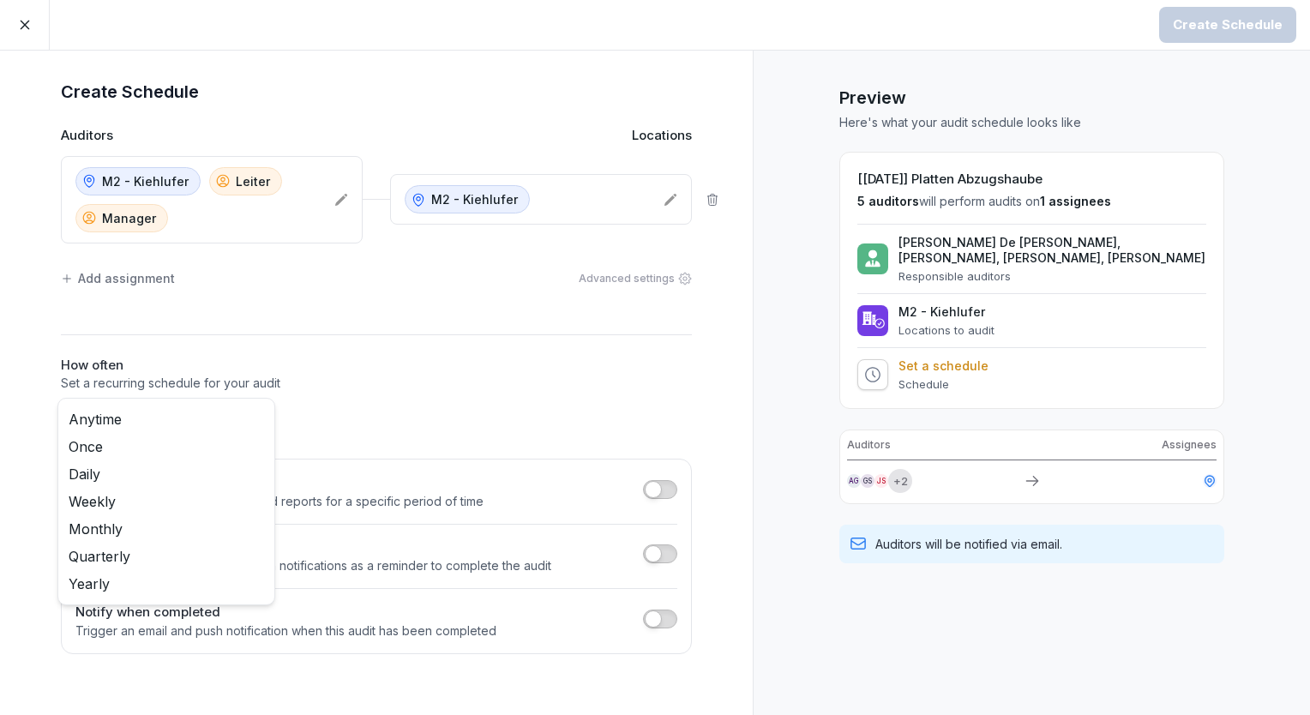
click at [256, 429] on body "Create Schedule Create Schedule Auditors Locations M2 - Kiehlufer Leiter Manage…" at bounding box center [655, 357] width 1310 height 715
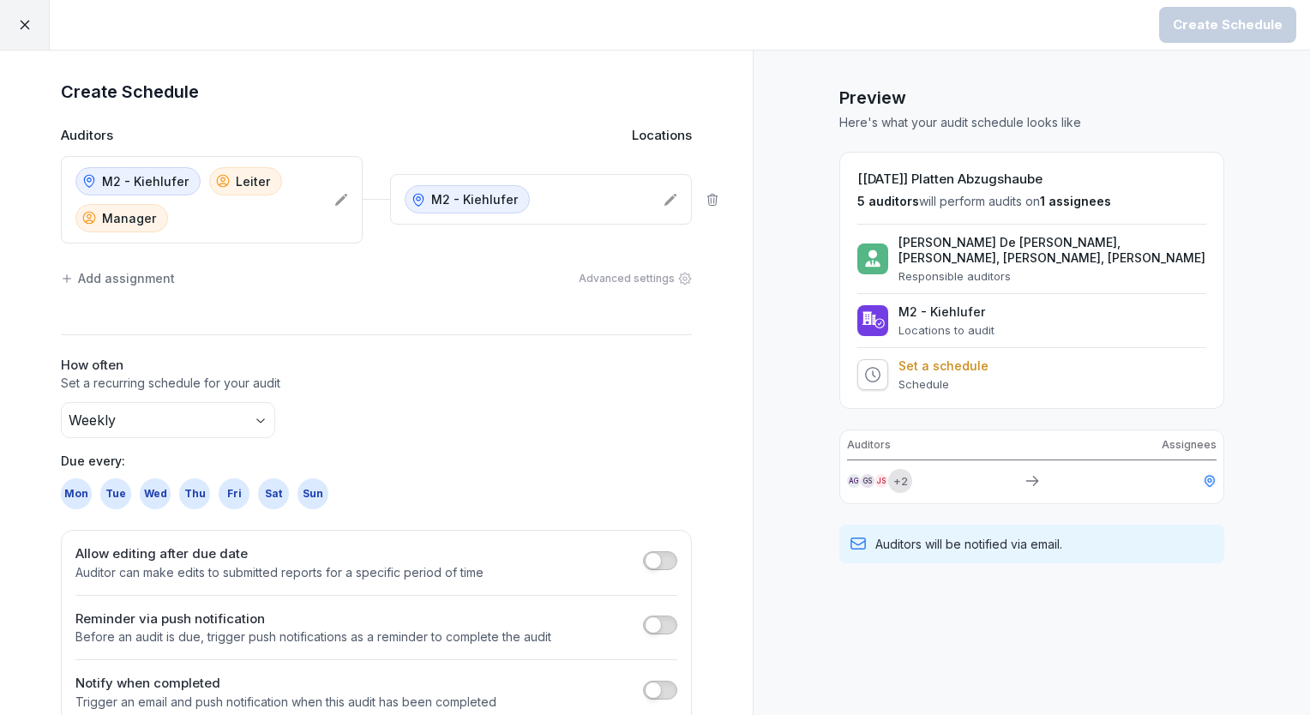
click at [233, 488] on div "Fri" at bounding box center [234, 493] width 31 height 31
click at [105, 280] on div "Add assignment" at bounding box center [118, 278] width 114 height 18
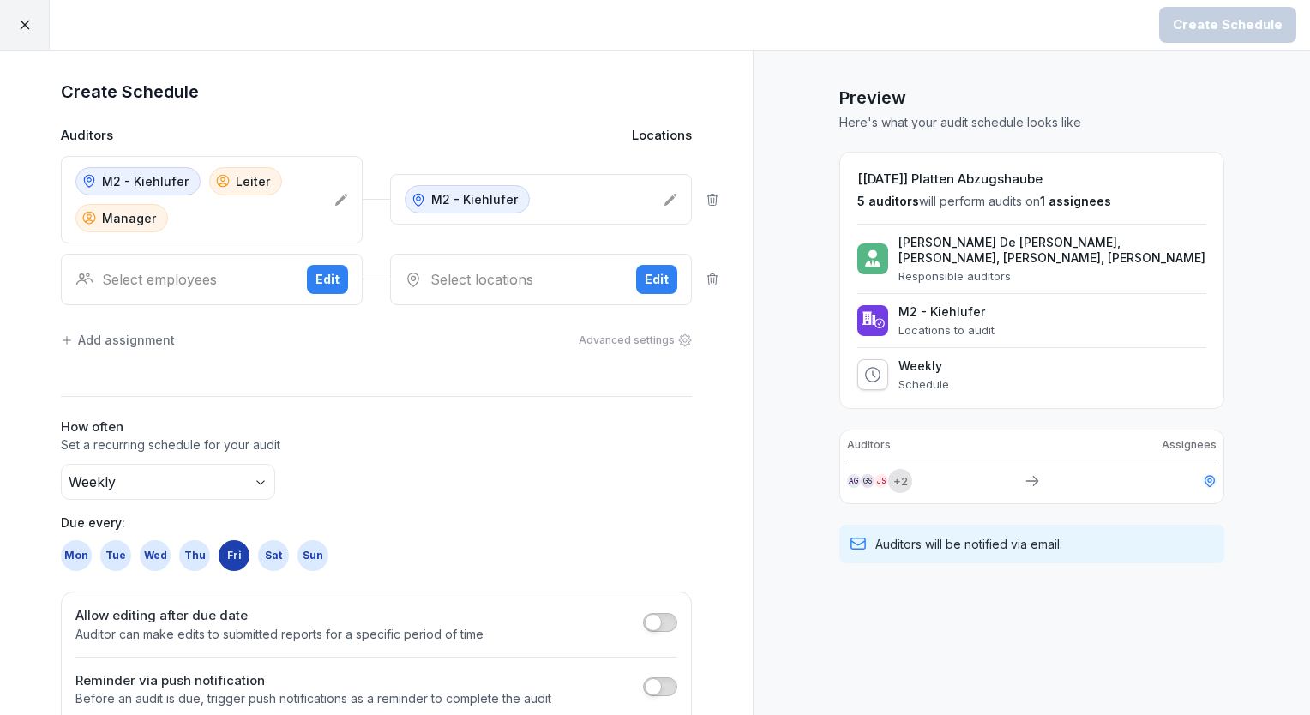
click at [318, 277] on div "Edit" at bounding box center [328, 279] width 24 height 19
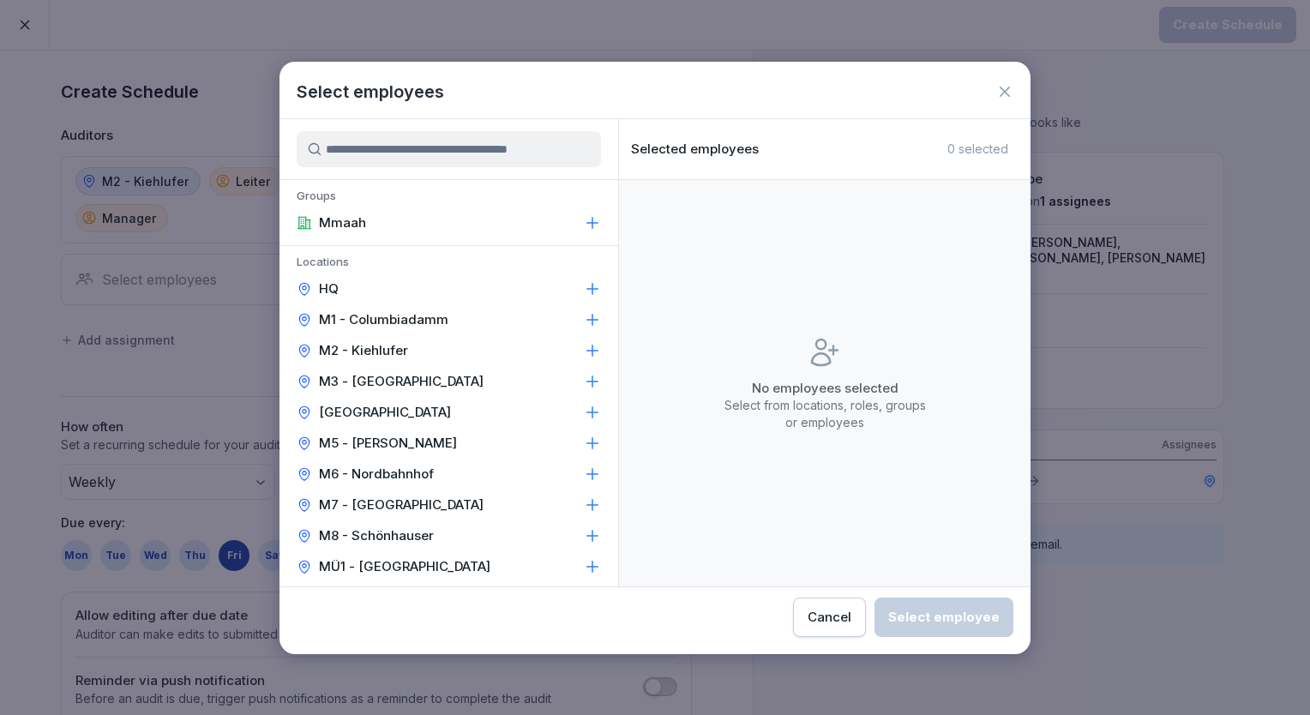
click at [409, 417] on p "[GEOGRAPHIC_DATA]" at bounding box center [385, 412] width 132 height 17
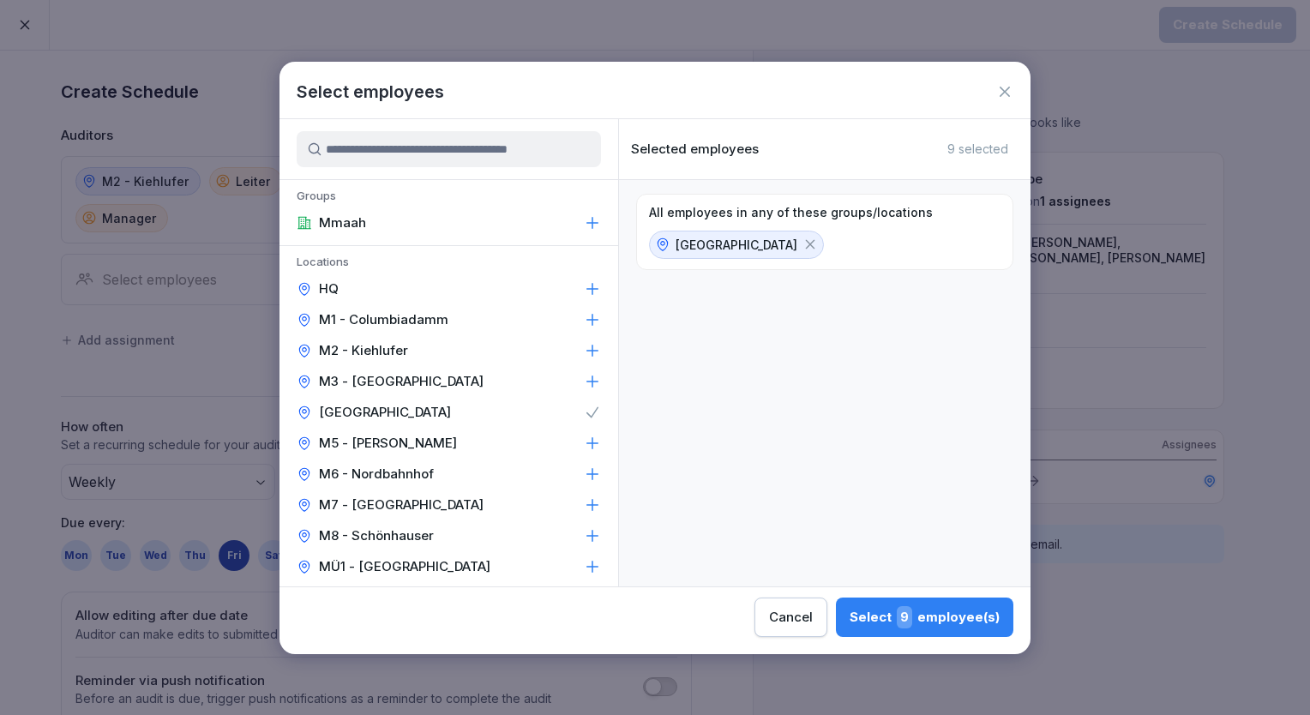
click at [558, 256] on p "Locations" at bounding box center [449, 264] width 339 height 19
click at [612, 144] on div at bounding box center [449, 149] width 339 height 60
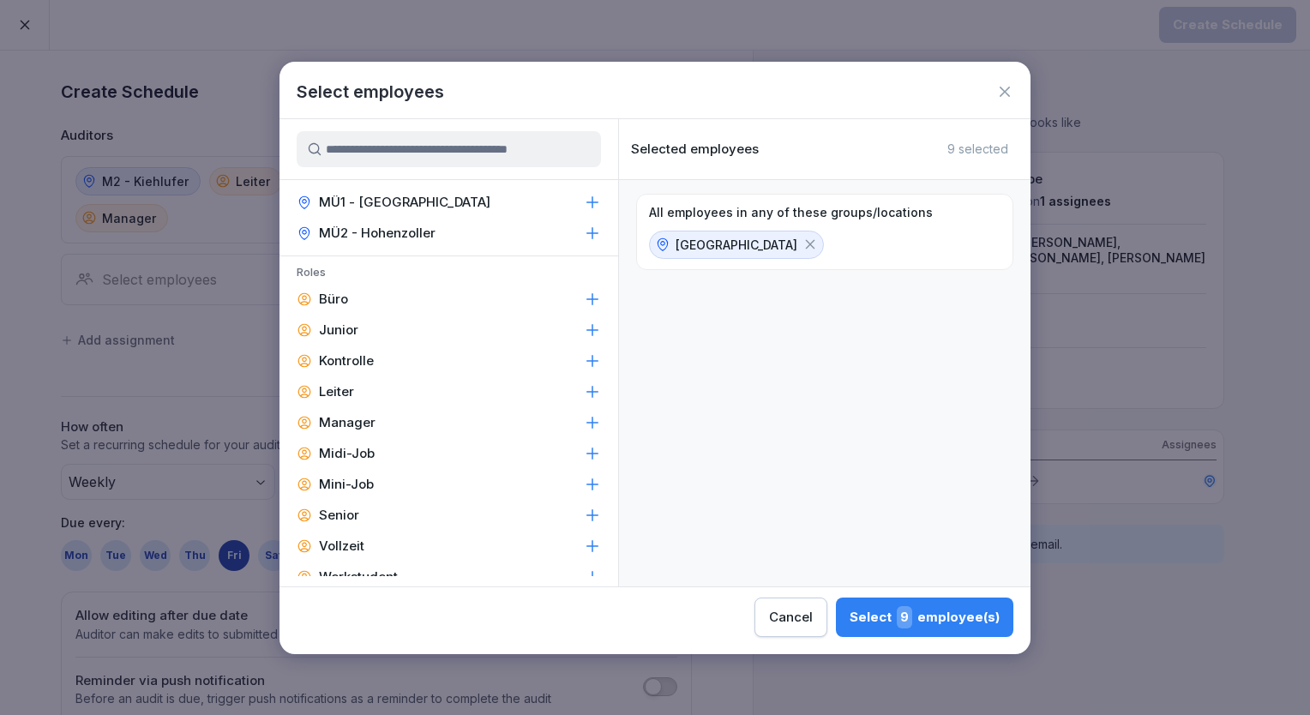
scroll to position [377, 0]
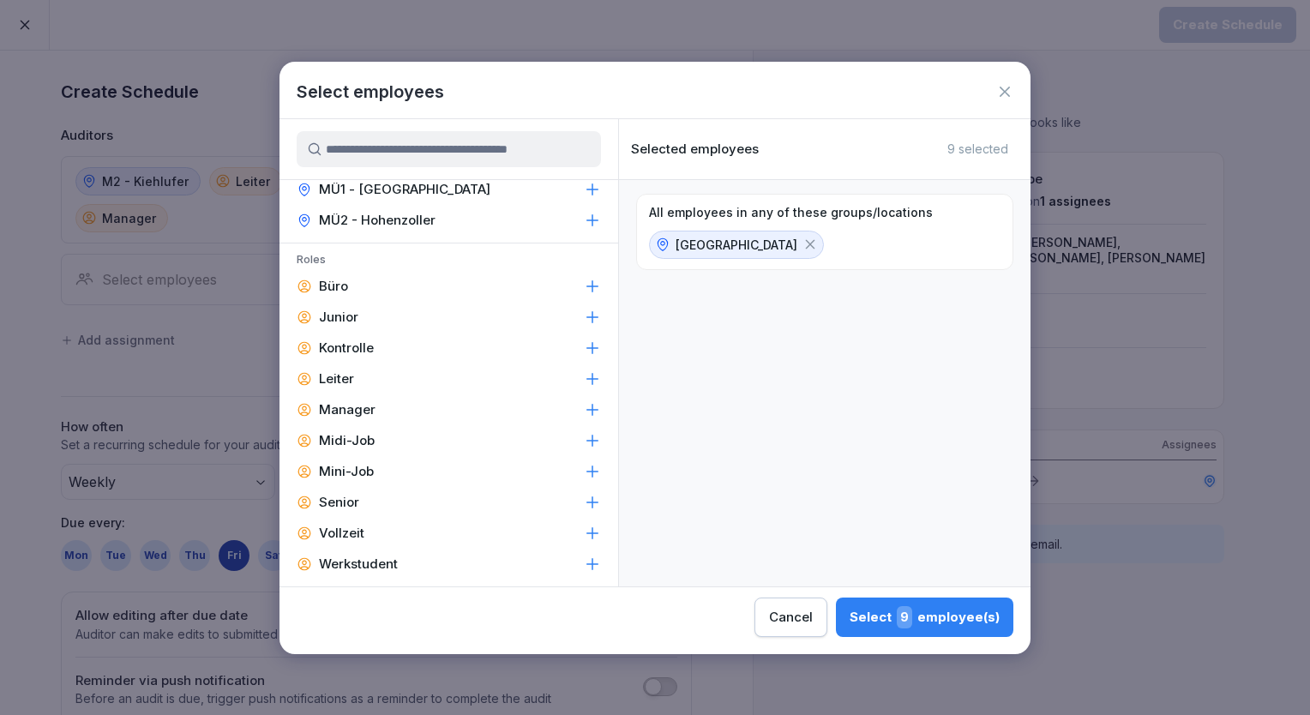
click at [394, 416] on div "Manager" at bounding box center [449, 409] width 339 height 31
click at [584, 372] on icon at bounding box center [592, 378] width 17 height 17
click at [894, 618] on div "Select 3 employee(s)" at bounding box center [925, 617] width 149 height 22
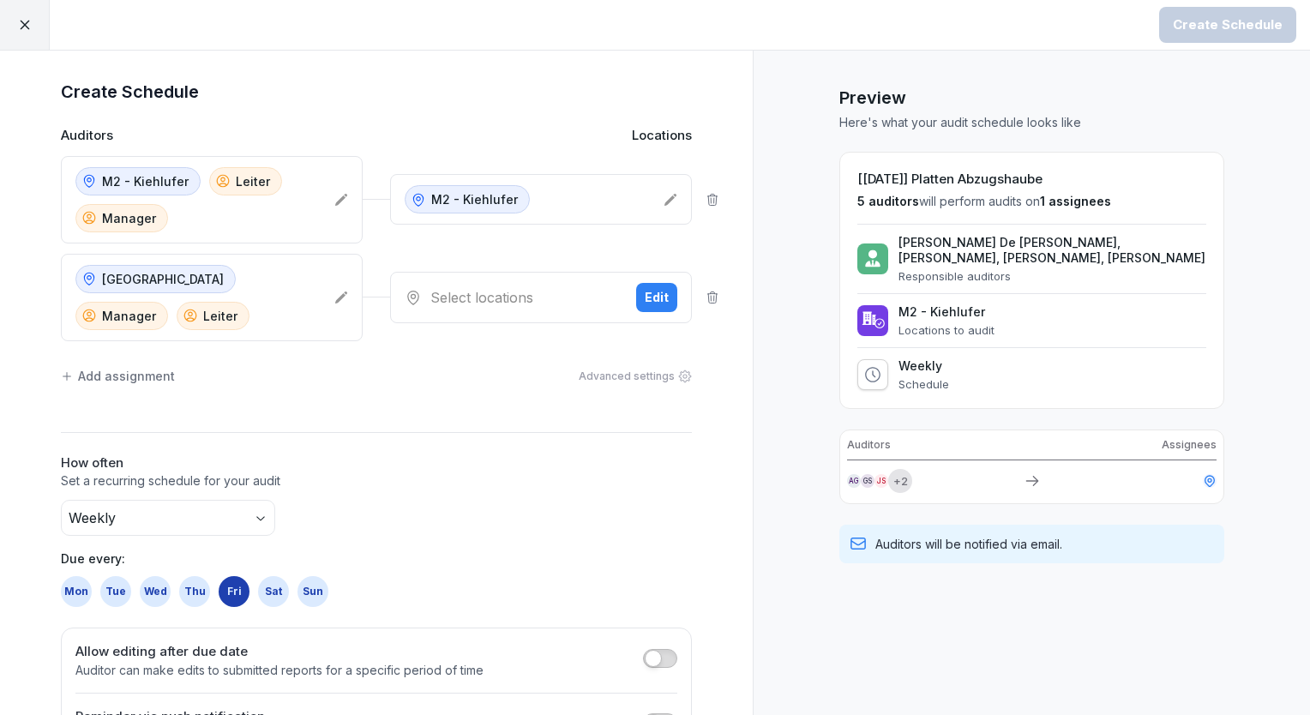
click at [649, 290] on div "Edit" at bounding box center [657, 297] width 24 height 19
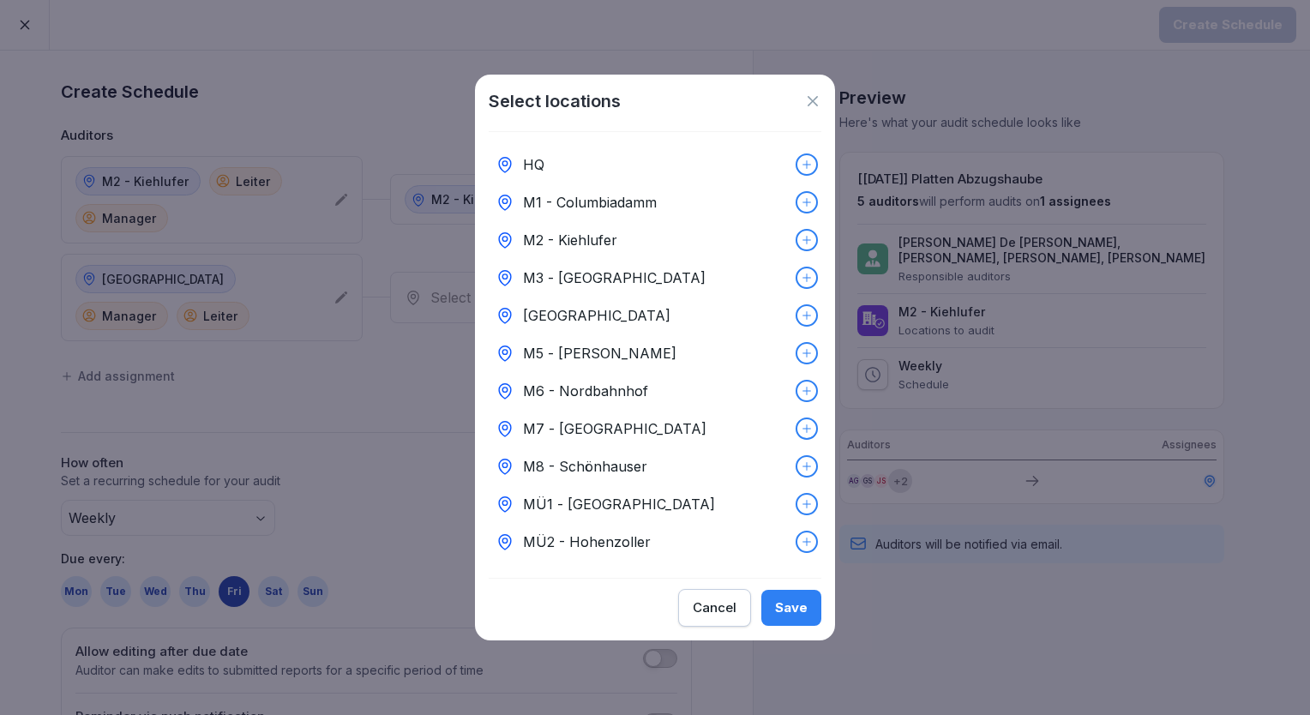
click at [566, 312] on p "[GEOGRAPHIC_DATA]" at bounding box center [596, 315] width 147 height 21
click at [789, 594] on div "Select locations HQ [GEOGRAPHIC_DATA] - [GEOGRAPHIC_DATA] M2 - [GEOGRAPHIC_DATA…" at bounding box center [655, 358] width 360 height 566
click at [799, 617] on div "Save" at bounding box center [791, 607] width 33 height 19
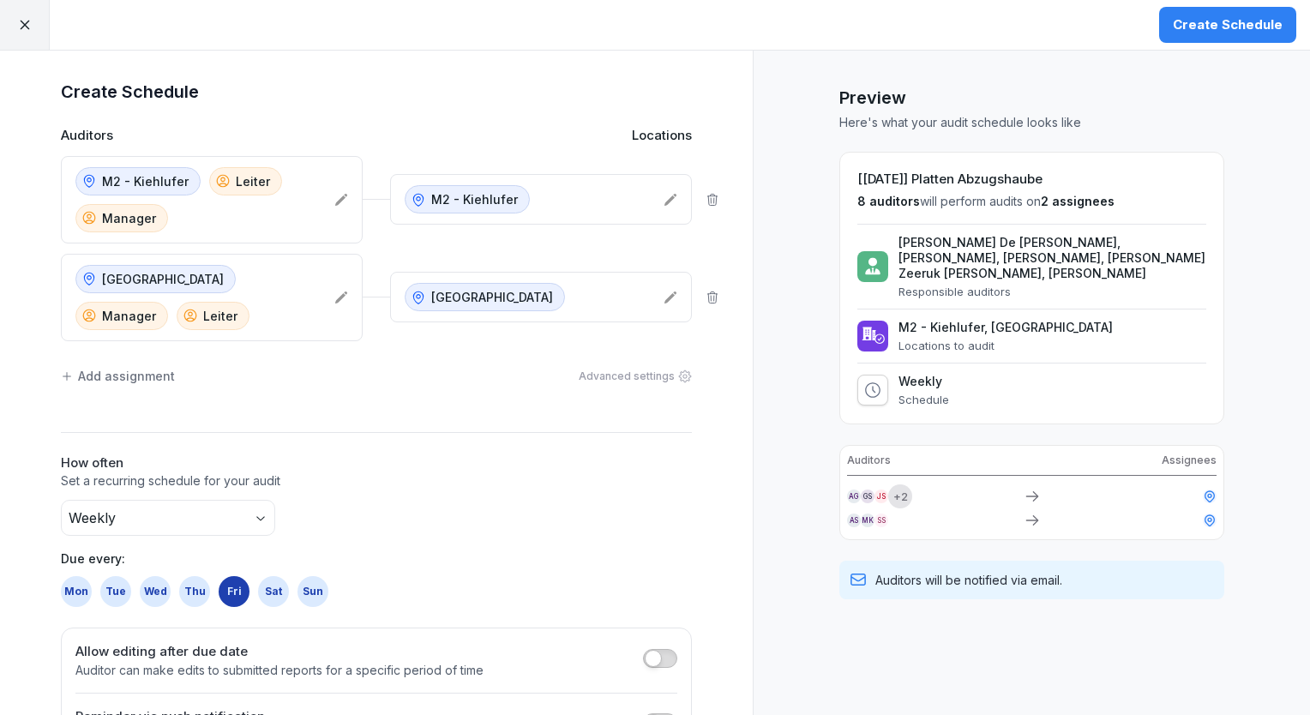
click at [1207, 33] on div "Create Schedule" at bounding box center [1228, 24] width 110 height 19
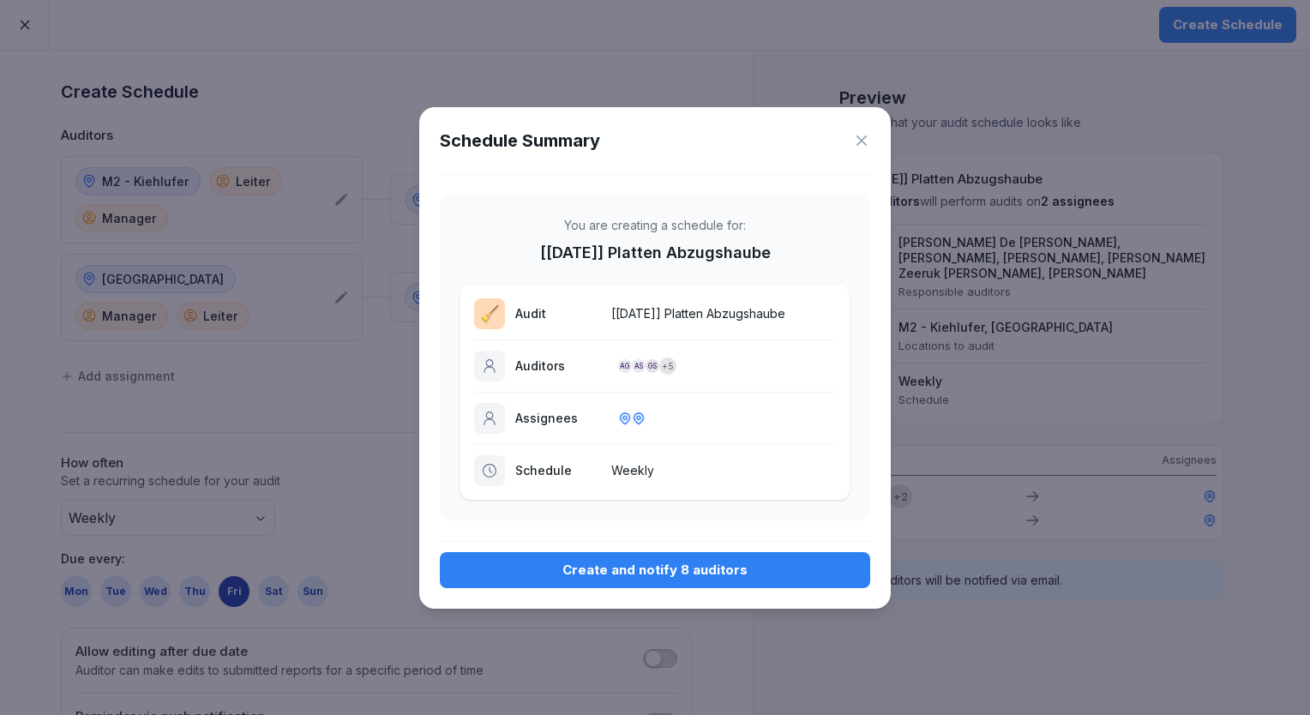
click at [683, 559] on button "Create and notify 8 auditors" at bounding box center [655, 570] width 430 height 36
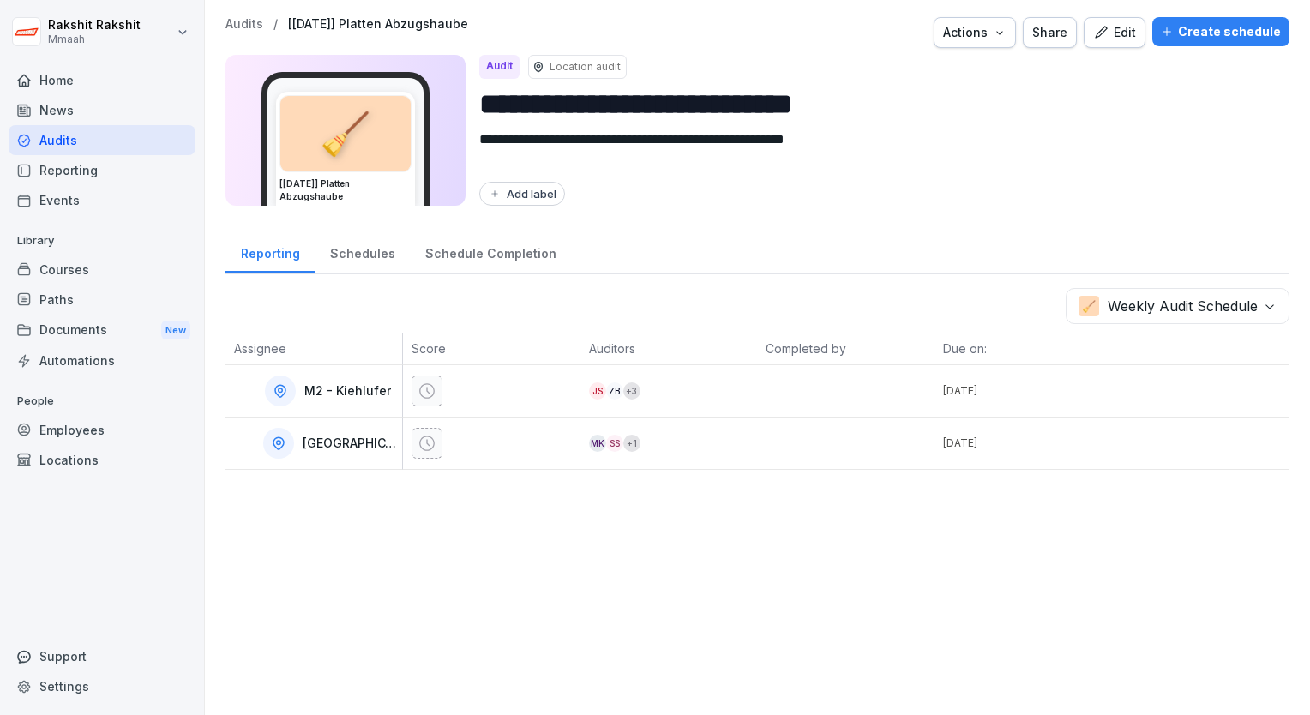
click at [101, 142] on div "Audits" at bounding box center [102, 140] width 187 height 30
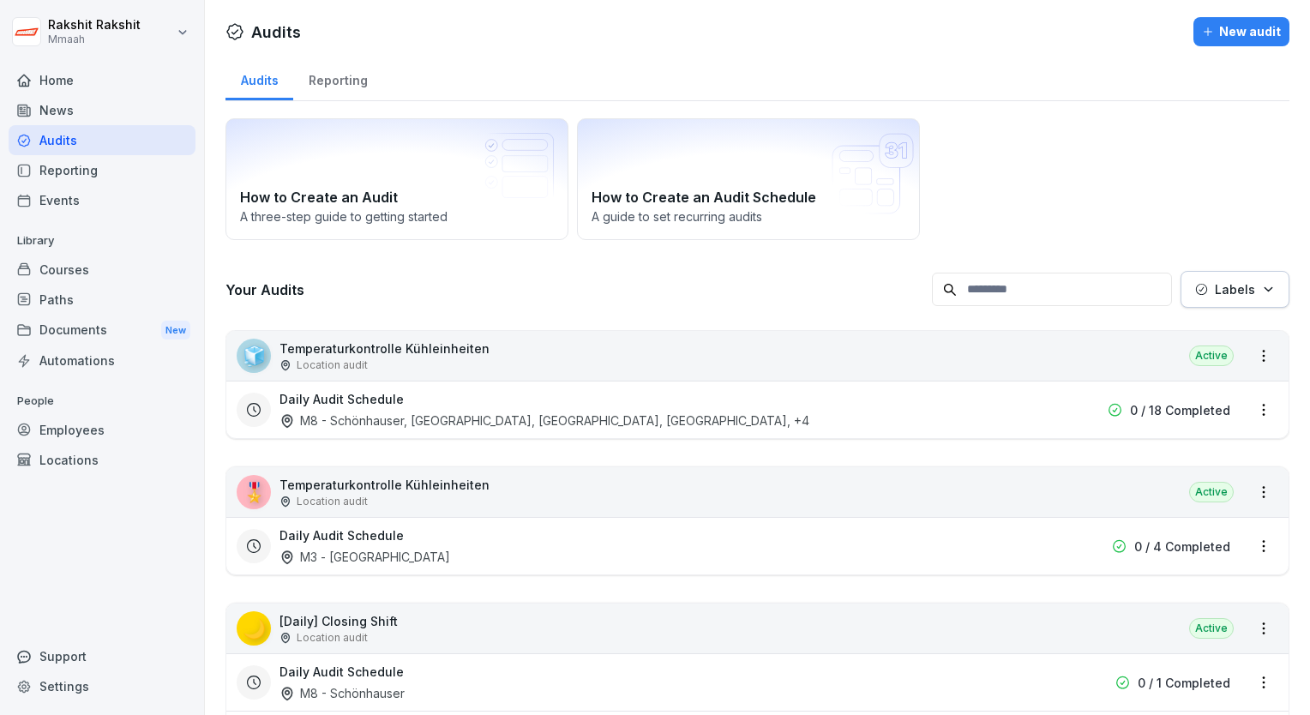
click at [1037, 226] on div "How to Create an Audit A three-step guide to getting started How to Create an A…" at bounding box center [758, 179] width 1064 height 122
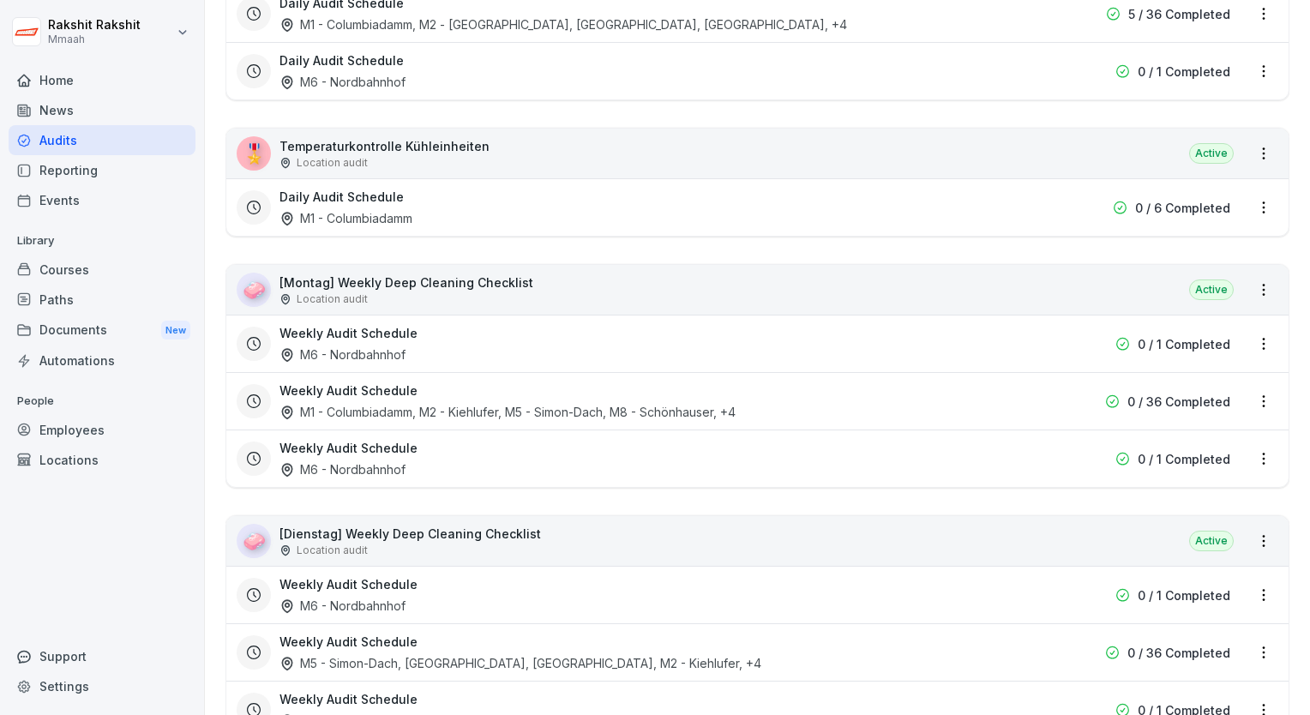
scroll to position [1989, 0]
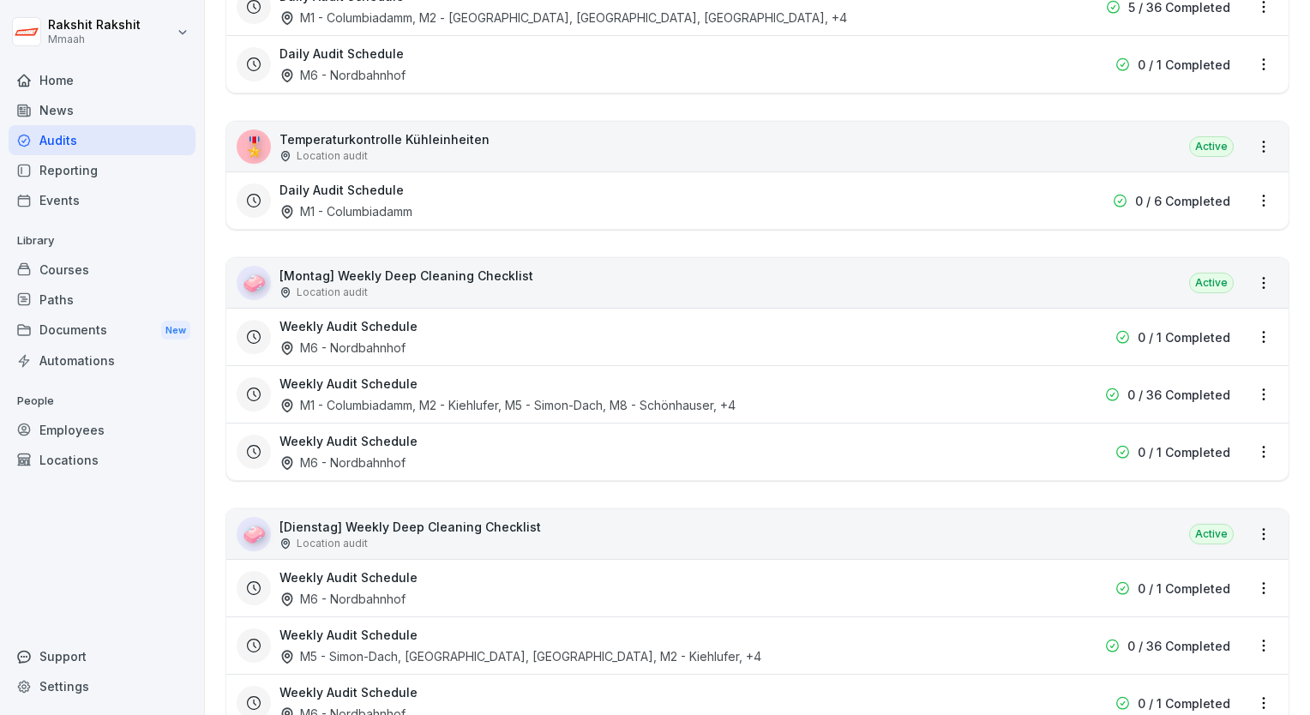
click at [635, 269] on div "🧼 [Montag] Weekly Deep Cleaning Checklist Location audit Active" at bounding box center [757, 283] width 1062 height 50
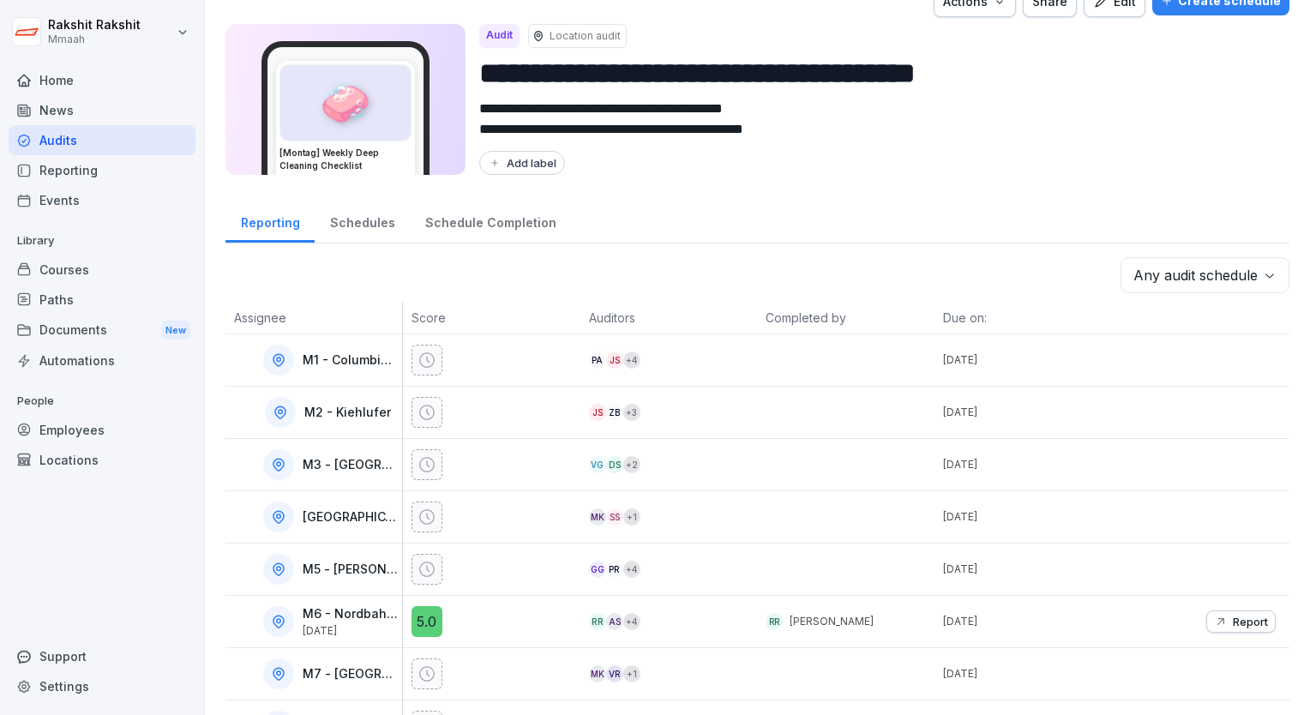
scroll to position [34, 0]
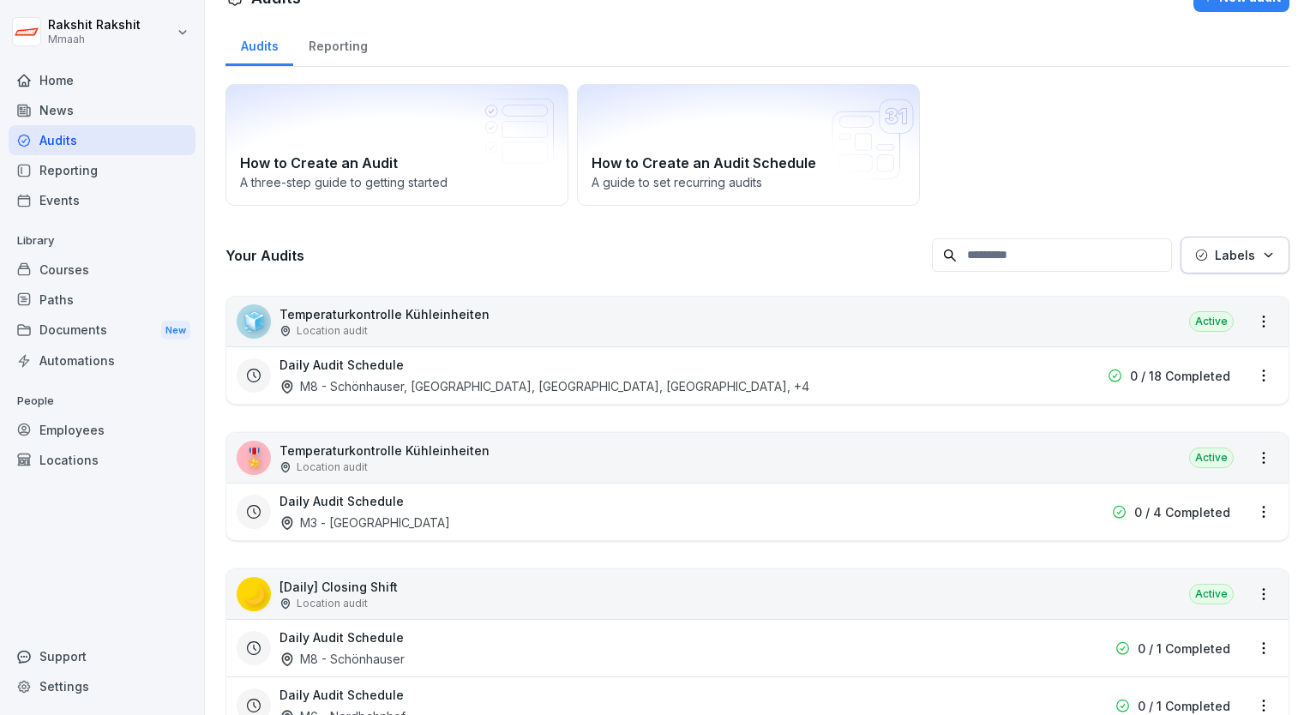
click at [1136, 154] on div "How to Create an Audit A three-step guide to getting started How to Create an A…" at bounding box center [758, 145] width 1064 height 122
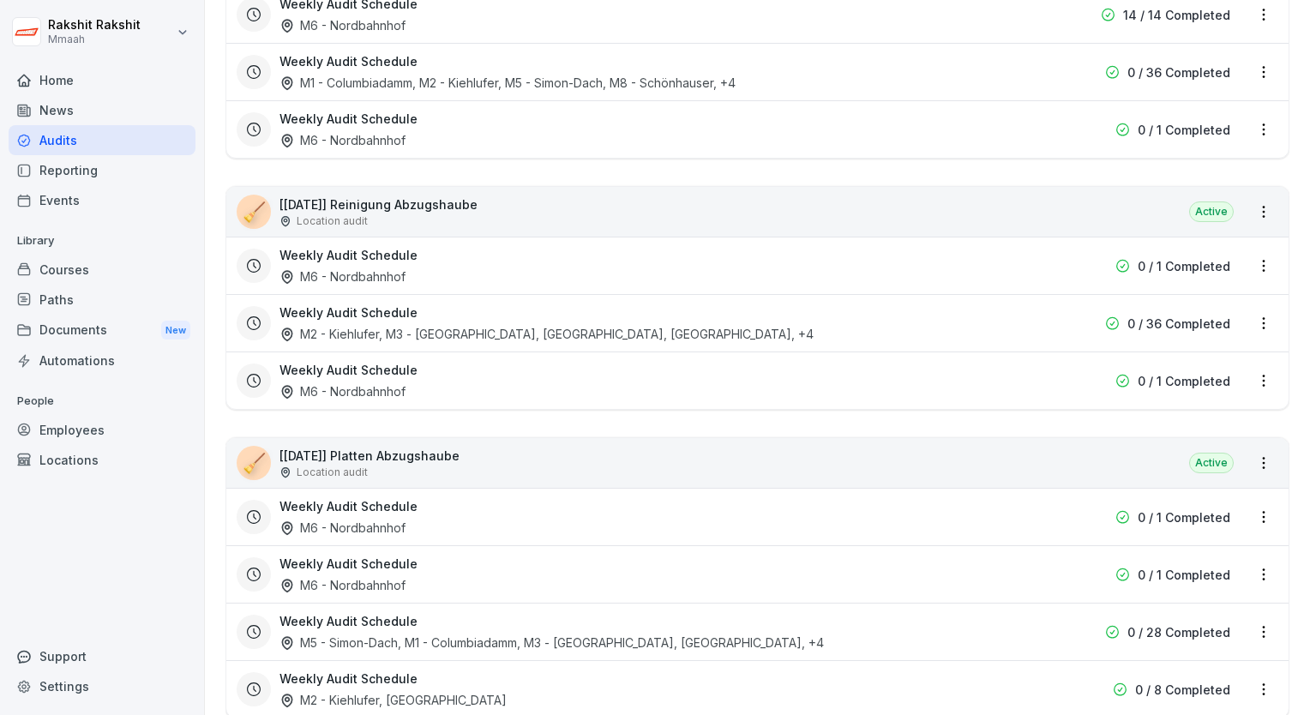
scroll to position [3464, 0]
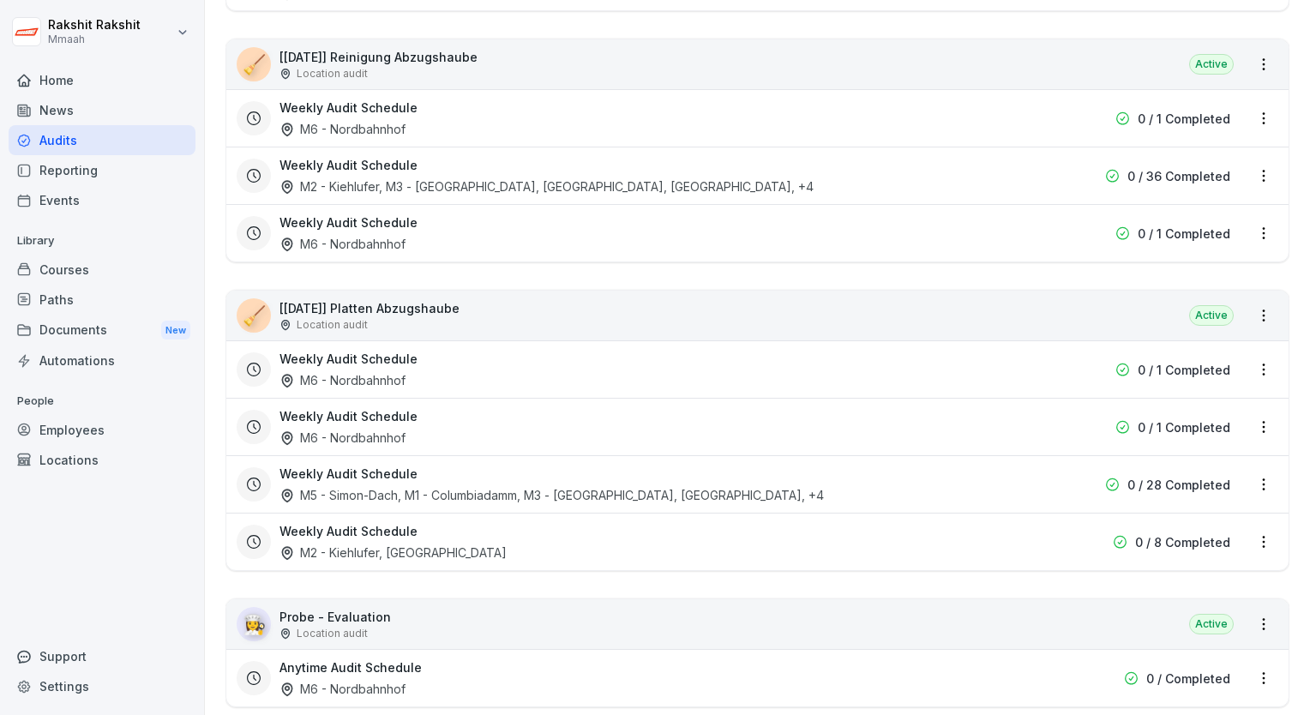
click at [556, 536] on div "Weekly Audit Schedule M2 - Kiehlufer, [GEOGRAPHIC_DATA]" at bounding box center [648, 541] width 737 height 39
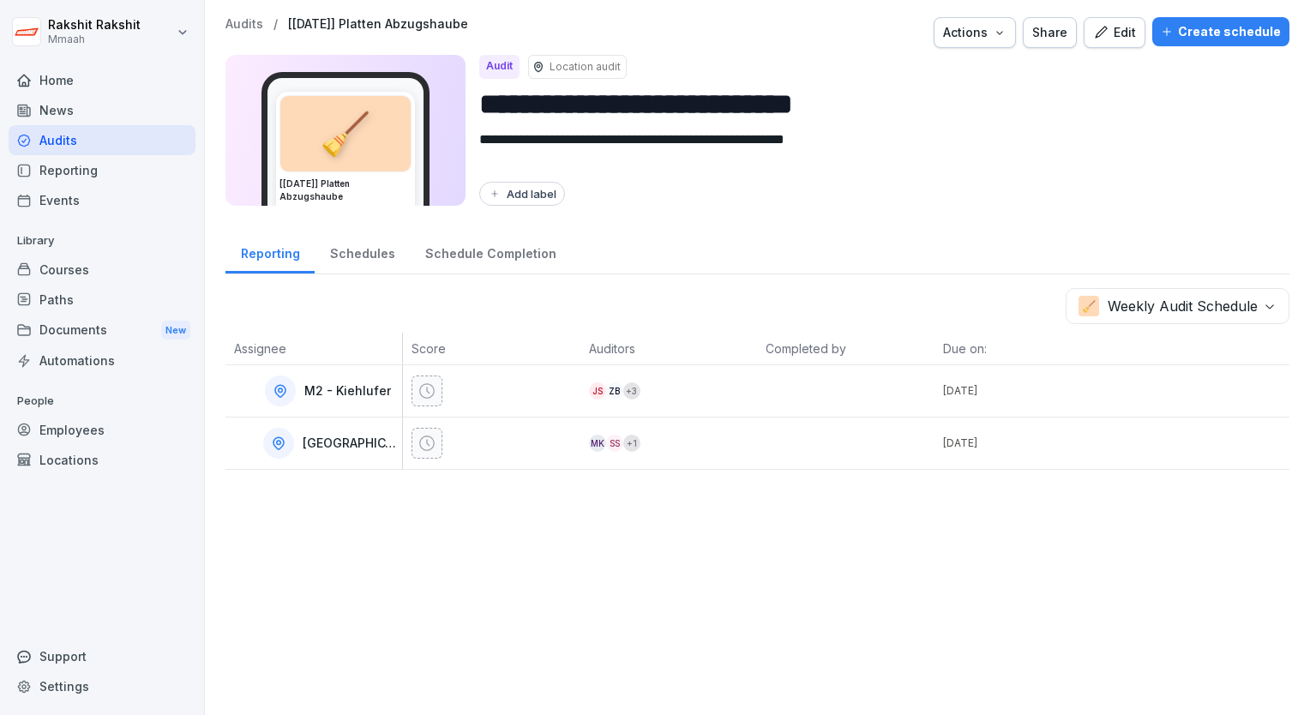
click at [1110, 29] on div "Edit" at bounding box center [1114, 32] width 43 height 19
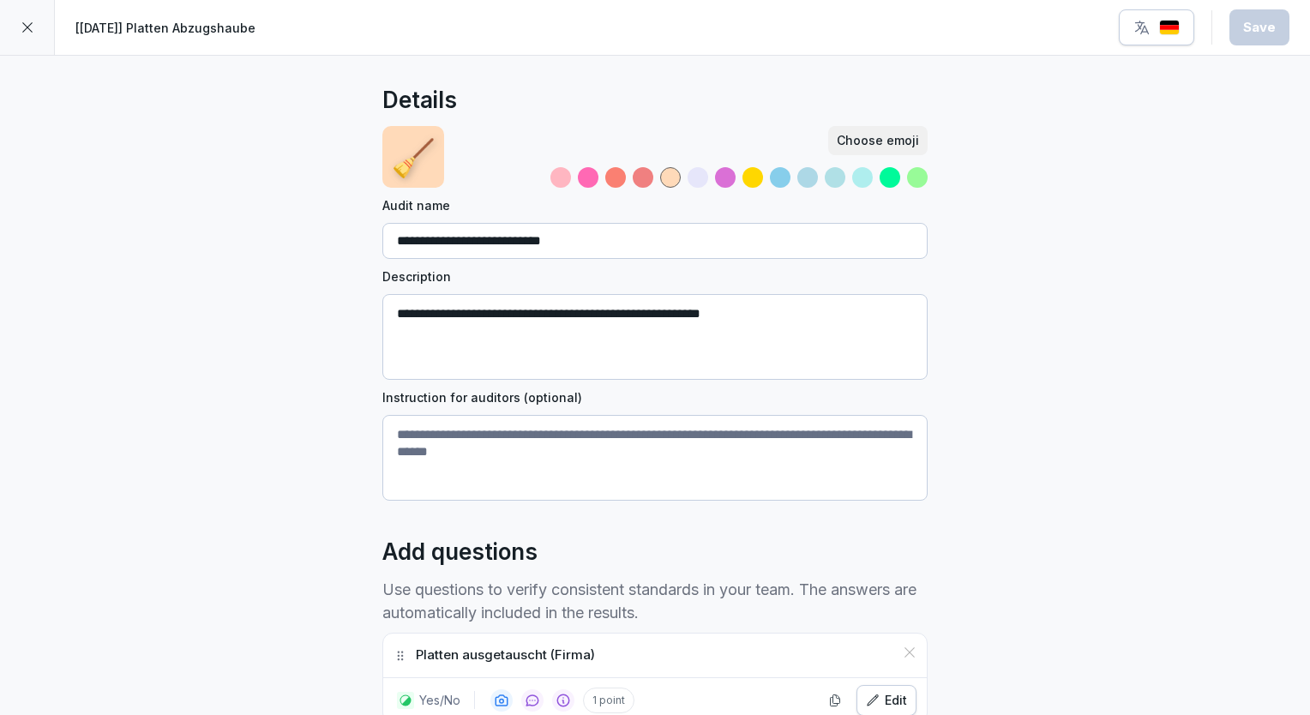
click at [442, 244] on input "**********" at bounding box center [654, 241] width 545 height 36
type input "**********"
click at [1252, 42] on button "Save" at bounding box center [1260, 27] width 60 height 36
click at [1168, 35] on div "button" at bounding box center [1157, 27] width 46 height 17
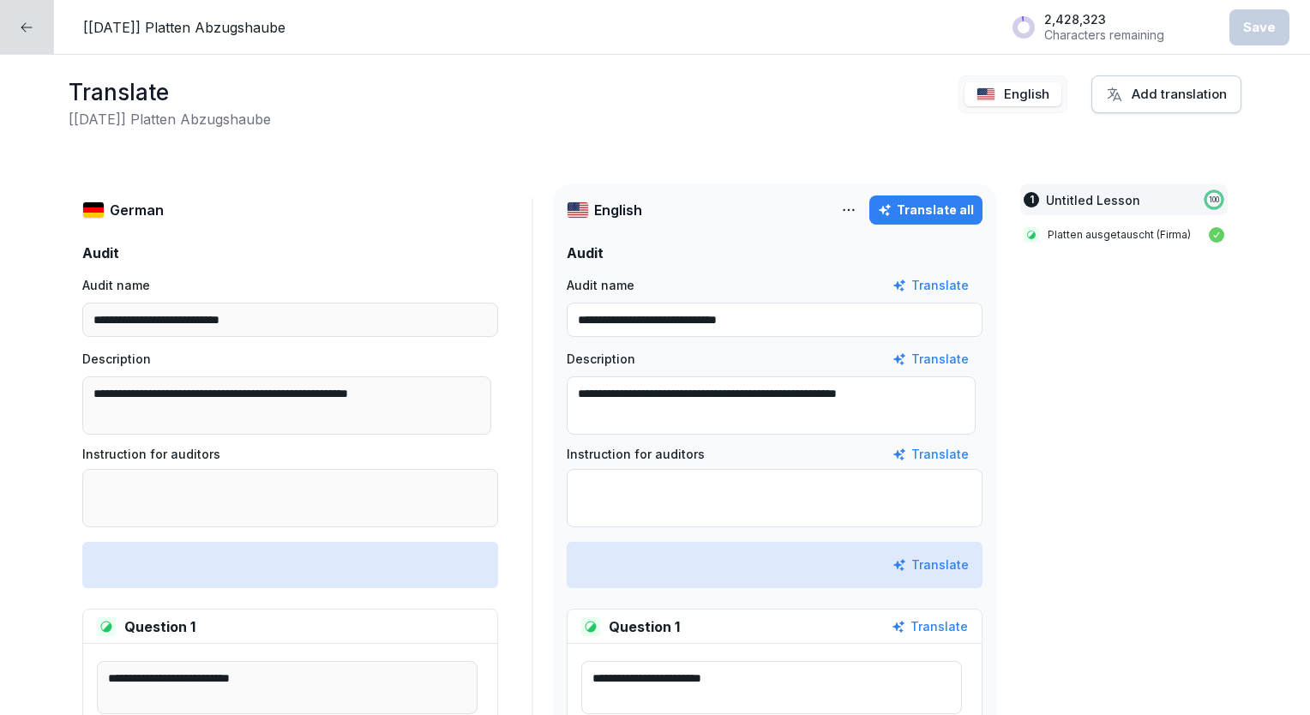
click at [1022, 100] on p "English" at bounding box center [1026, 95] width 45 height 20
click at [919, 214] on div "Translate all" at bounding box center [926, 210] width 96 height 19
type input "**********"
click at [1260, 36] on div "Save" at bounding box center [1259, 27] width 33 height 19
click at [34, 40] on div at bounding box center [27, 27] width 54 height 54
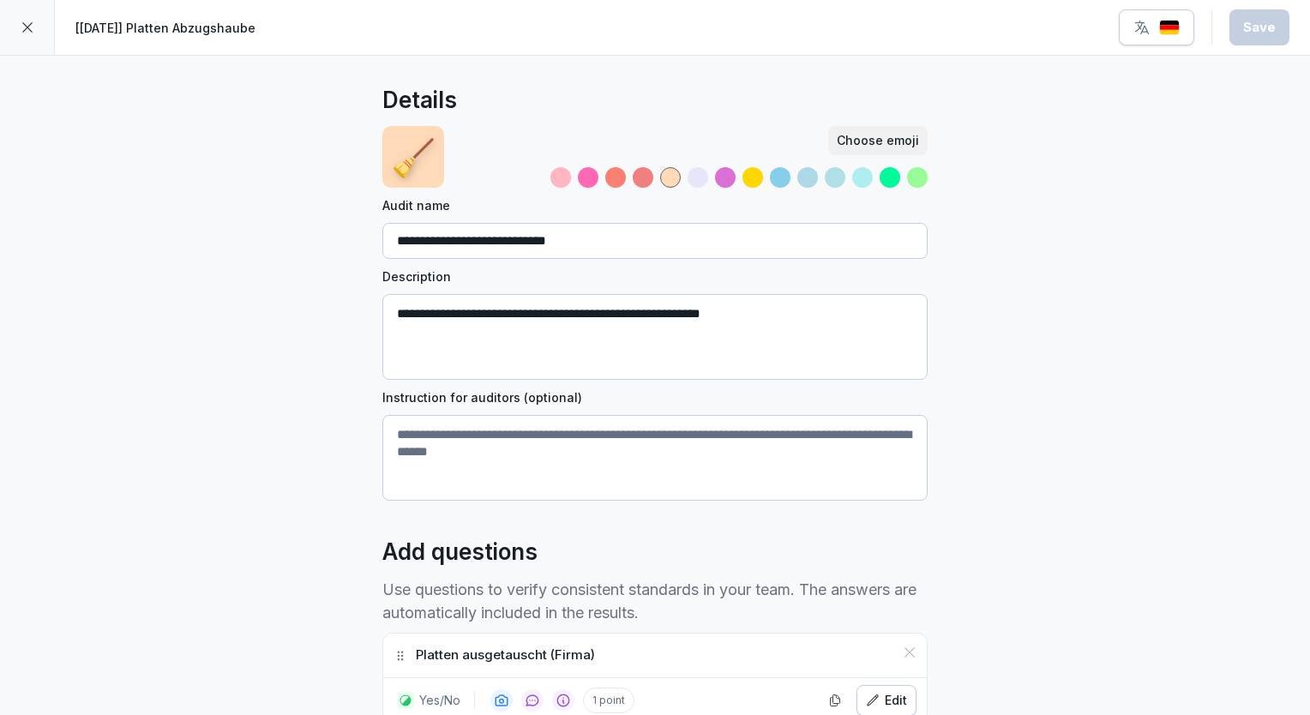
click at [34, 40] on div at bounding box center [27, 27] width 55 height 55
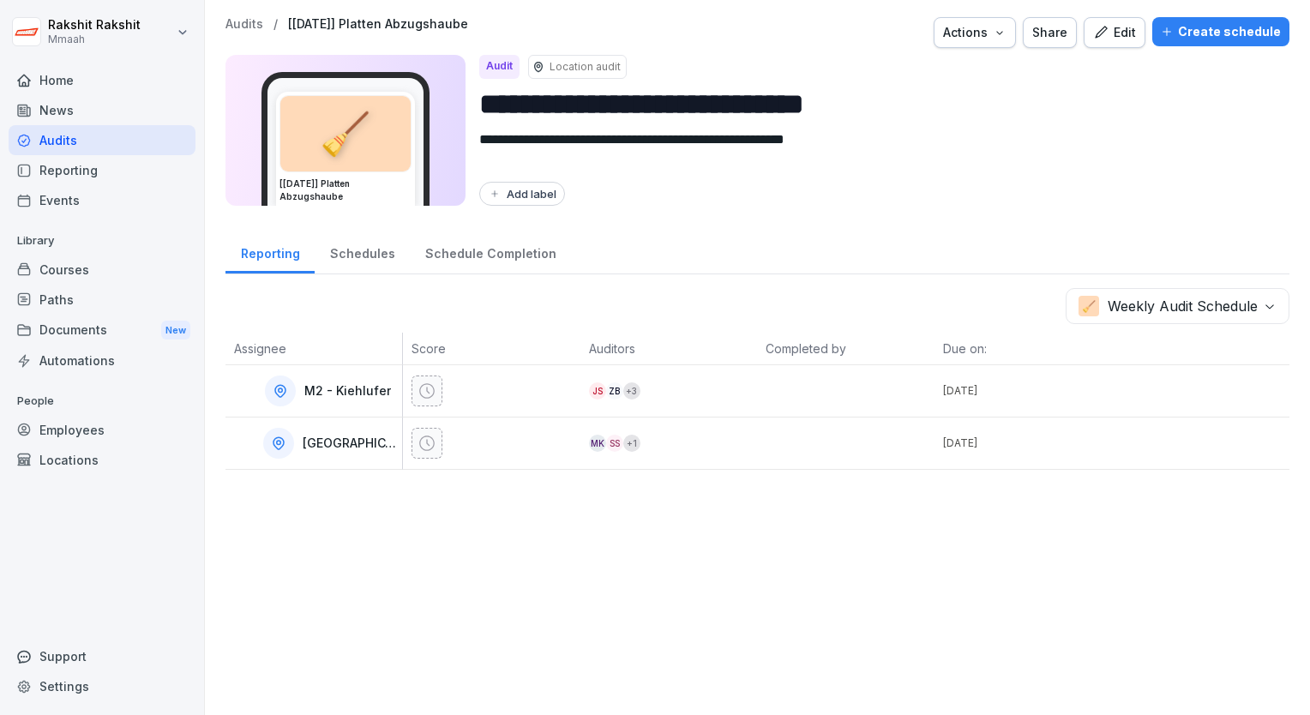
click at [87, 136] on div "Audits" at bounding box center [102, 140] width 187 height 30
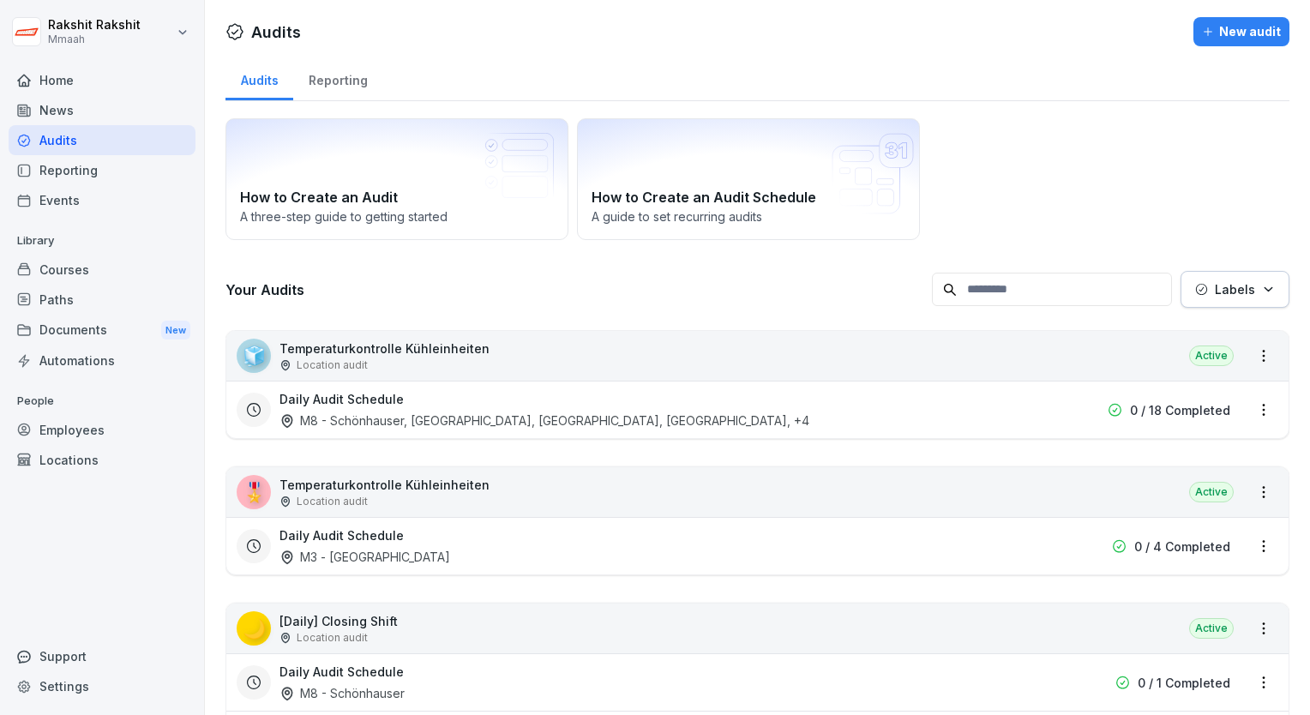
click at [797, 372] on div "🧊 Temperaturkontrolle Kühleinheiten Location audit Active" at bounding box center [757, 356] width 1062 height 50
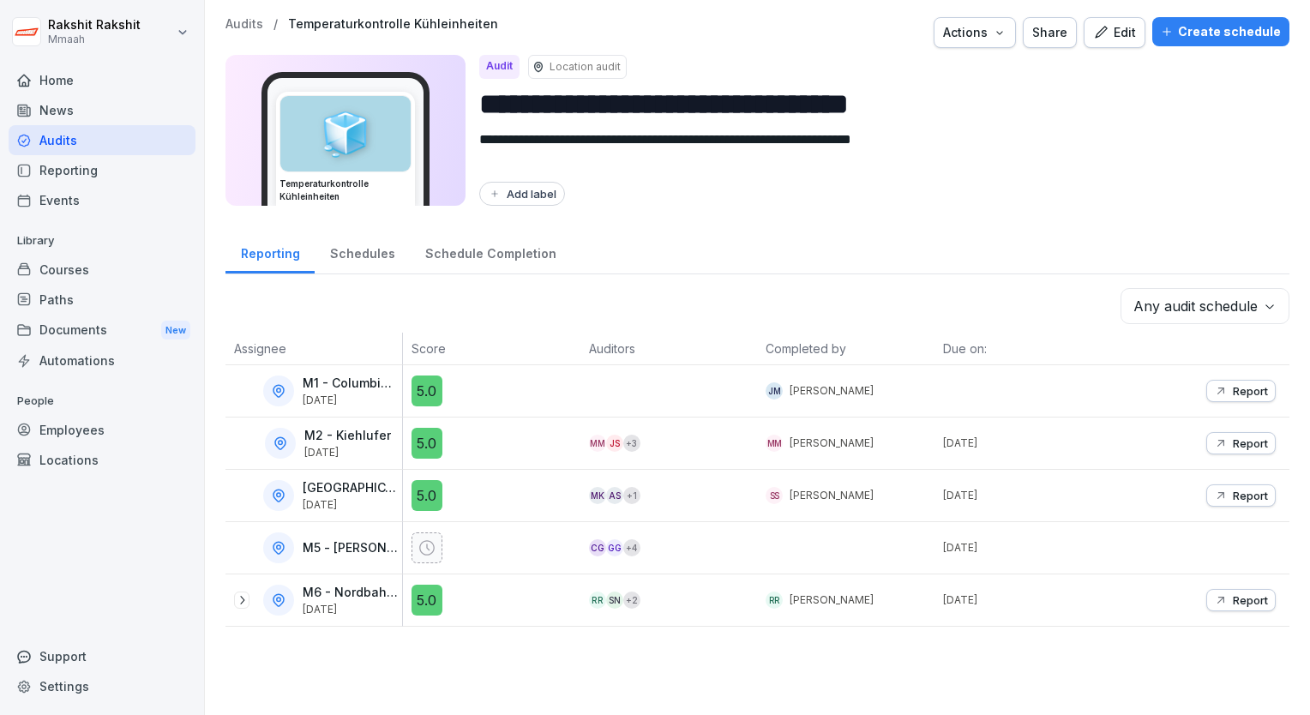
click at [1104, 33] on div "Edit" at bounding box center [1114, 32] width 43 height 19
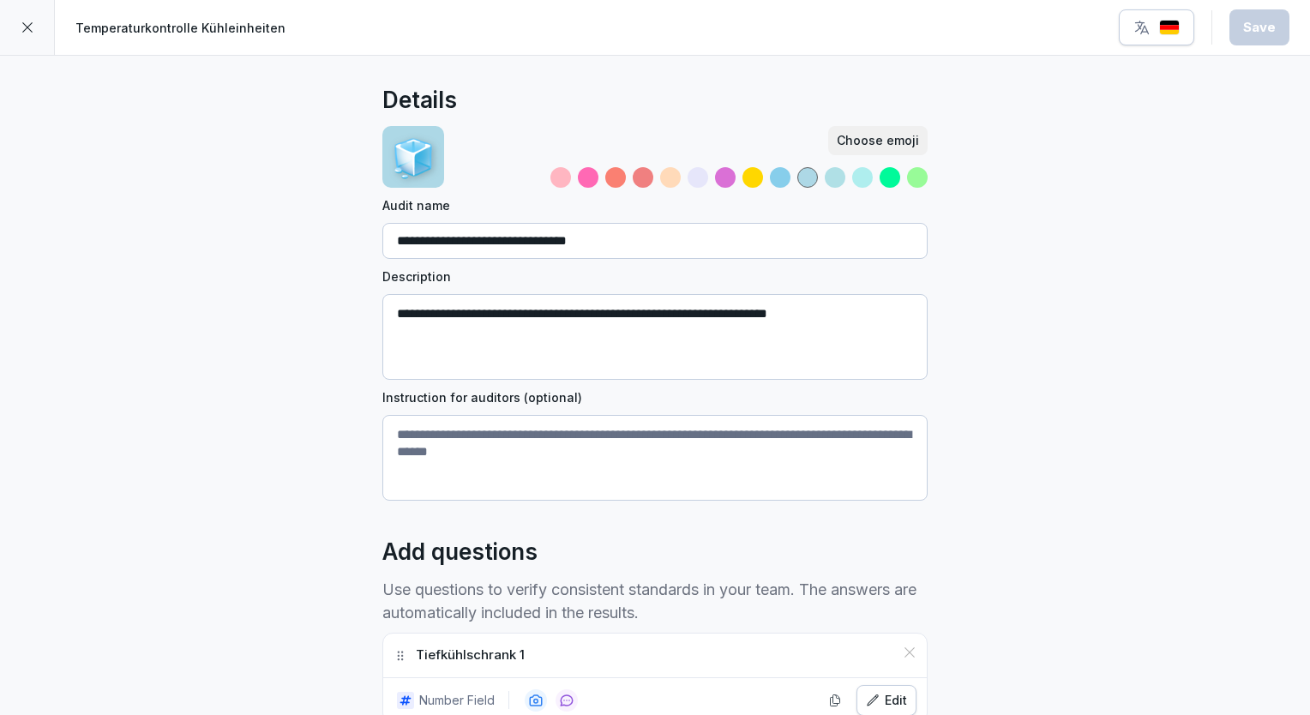
click at [25, 28] on icon at bounding box center [28, 28] width 14 height 14
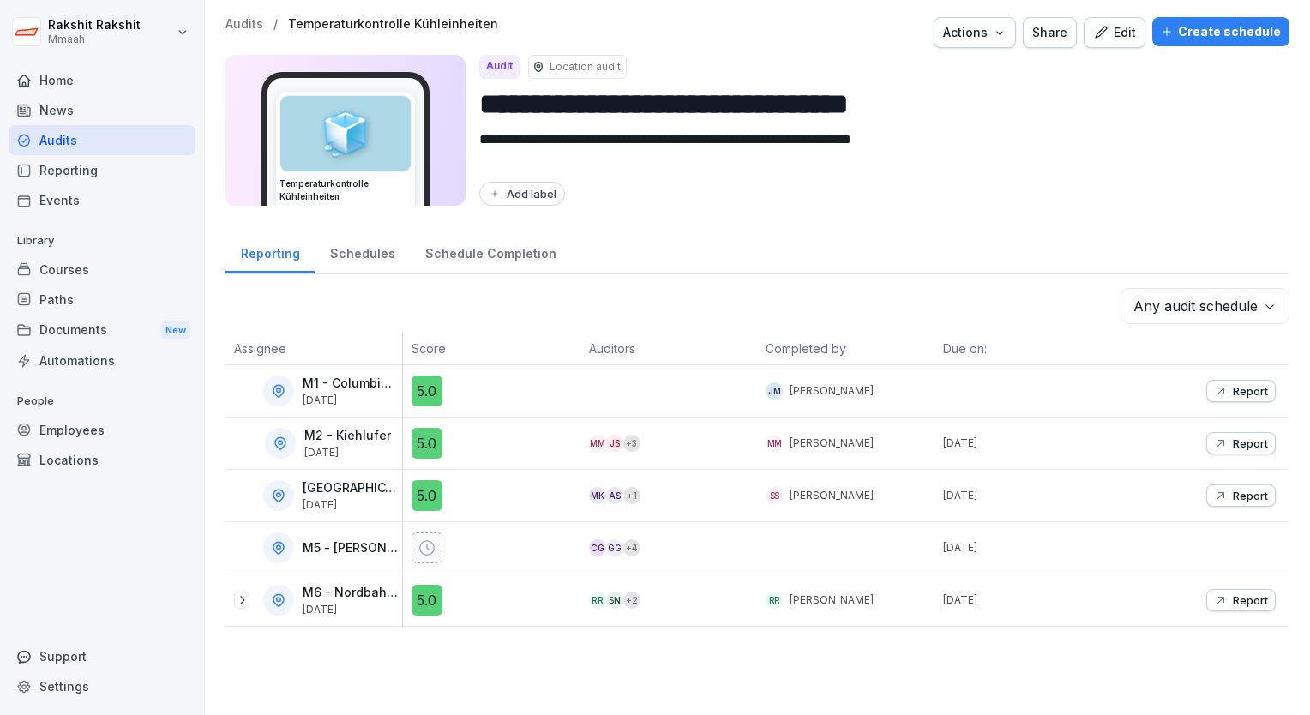
click at [699, 493] on div "MK AS + 1" at bounding box center [673, 495] width 169 height 17
click at [1238, 490] on p "Report" at bounding box center [1250, 496] width 35 height 14
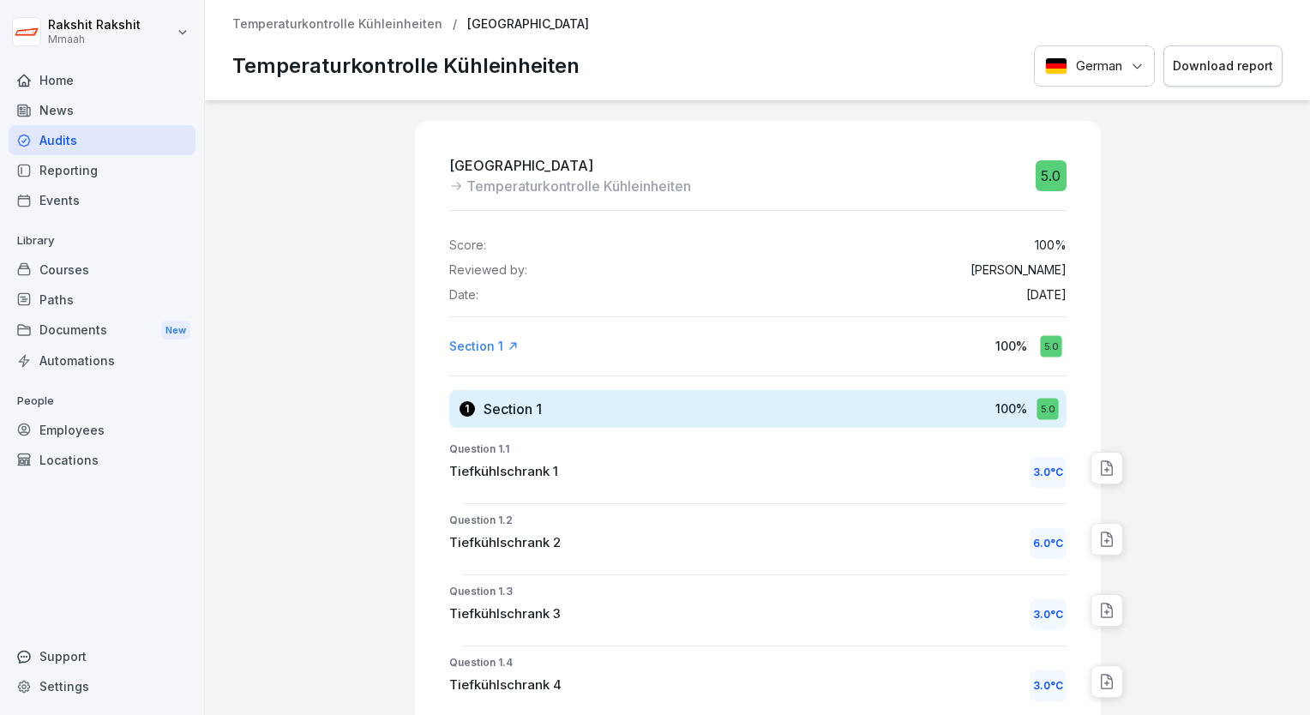
click at [69, 141] on div "Audits" at bounding box center [102, 140] width 187 height 30
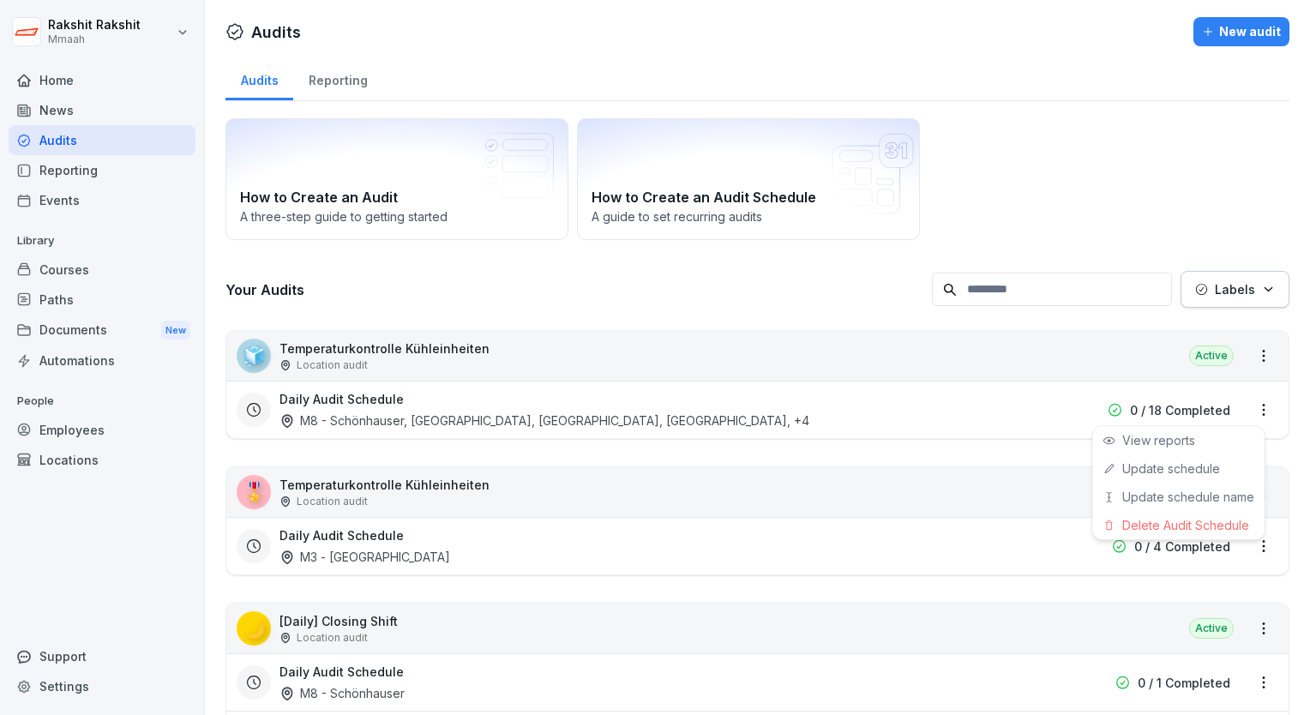
click at [1249, 409] on html "[PERSON_NAME] Mmaah Home News Audits Reporting Events Library Courses Paths Doc…" at bounding box center [655, 357] width 1310 height 715
click at [0, 0] on link "Update schedule" at bounding box center [0, 0] width 0 height 0
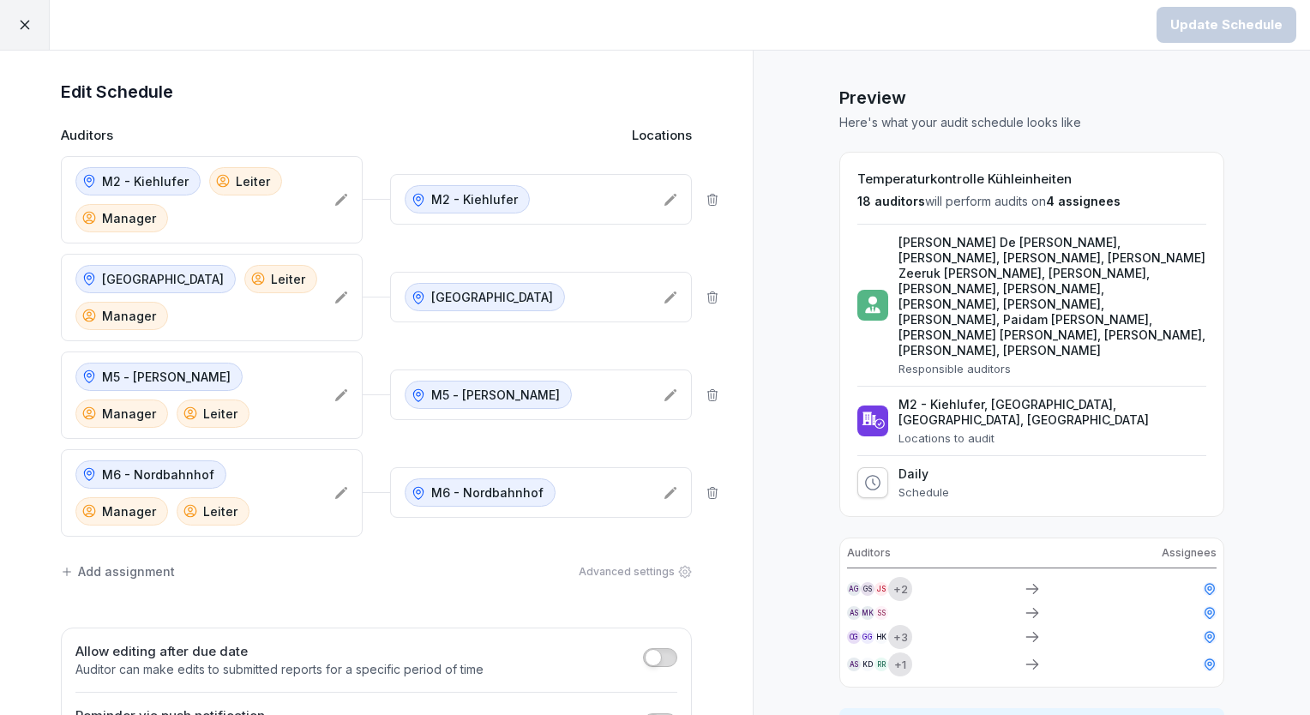
click at [706, 296] on icon at bounding box center [713, 298] width 14 height 14
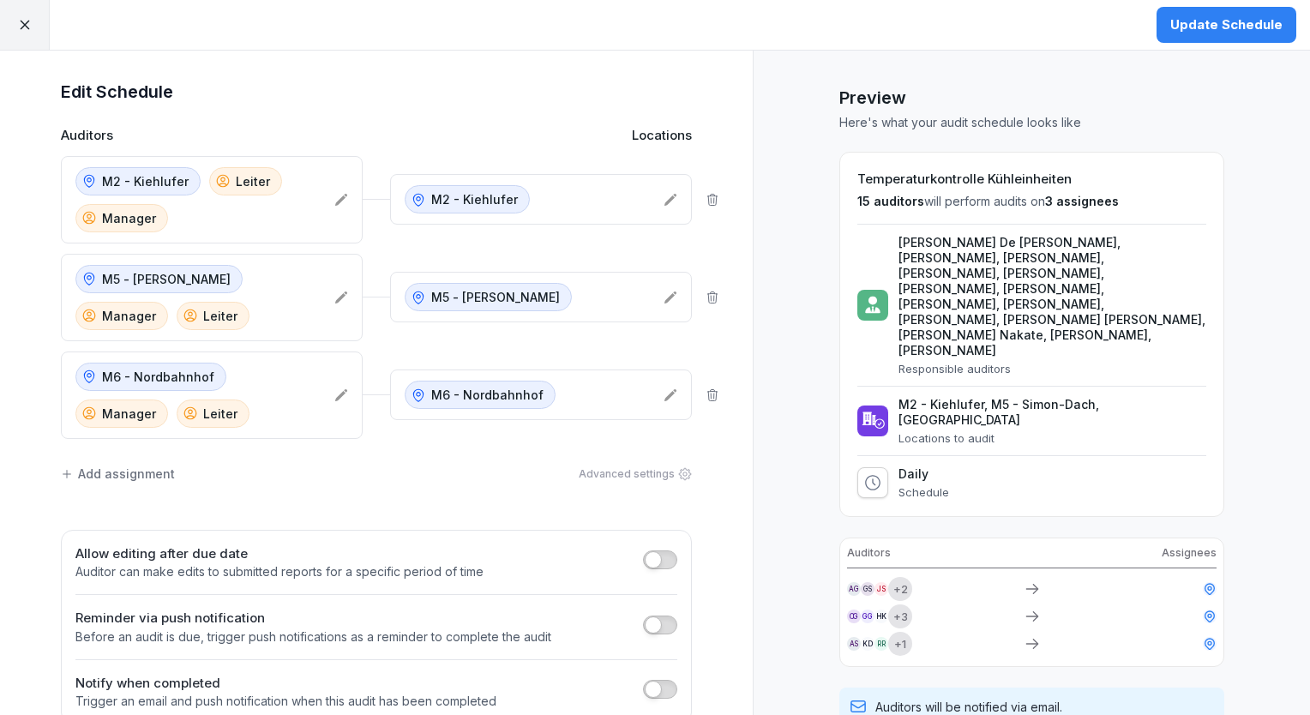
click at [707, 202] on icon at bounding box center [713, 200] width 14 height 14
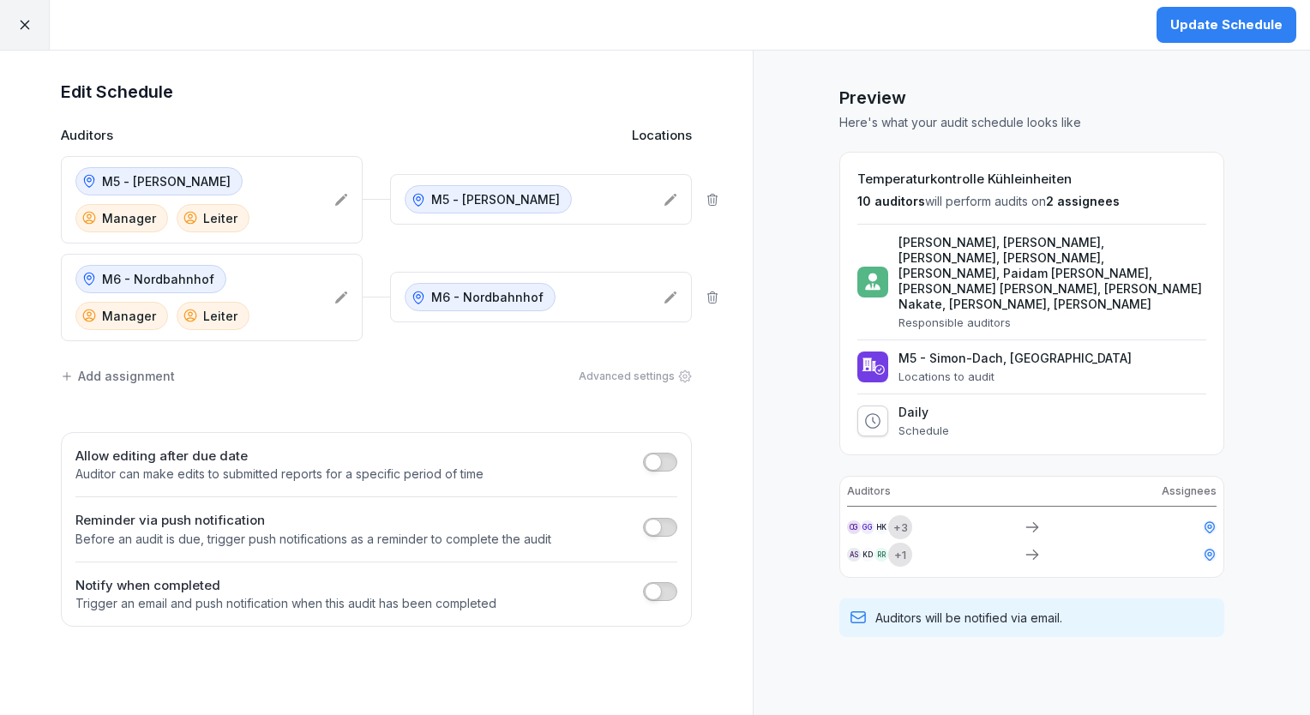
click at [1212, 29] on div "Update Schedule" at bounding box center [1226, 24] width 112 height 19
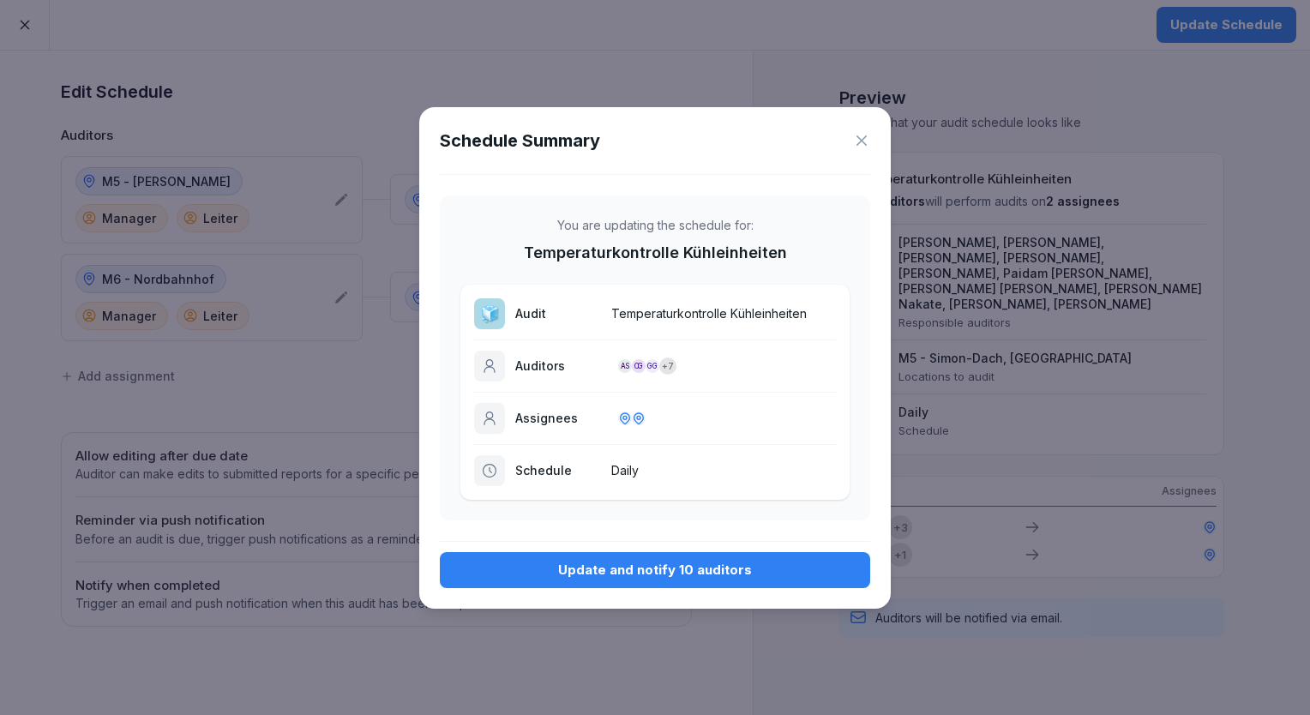
click at [655, 574] on div "Update and notify 10 auditors" at bounding box center [655, 570] width 403 height 19
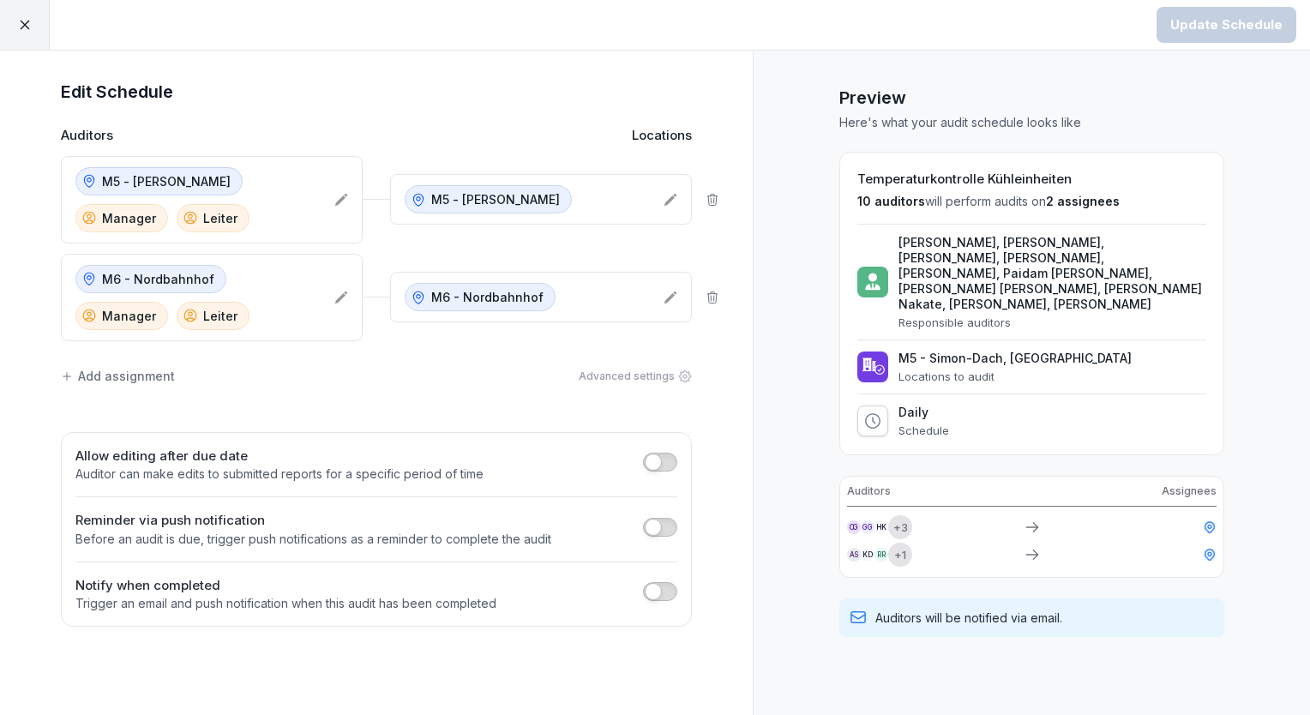
click at [33, 39] on div at bounding box center [25, 25] width 50 height 50
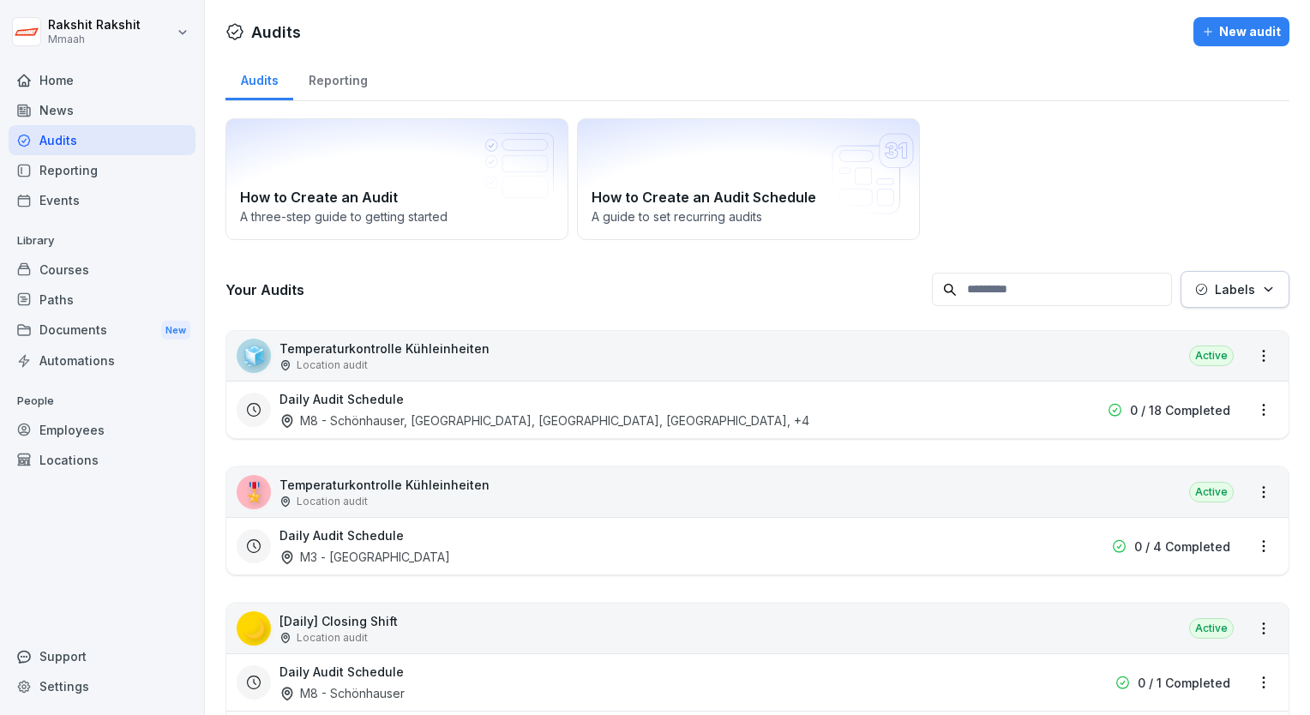
click at [1105, 350] on div "🧊 Temperaturkontrolle Kühleinheiten Location audit Active" at bounding box center [757, 356] width 1062 height 50
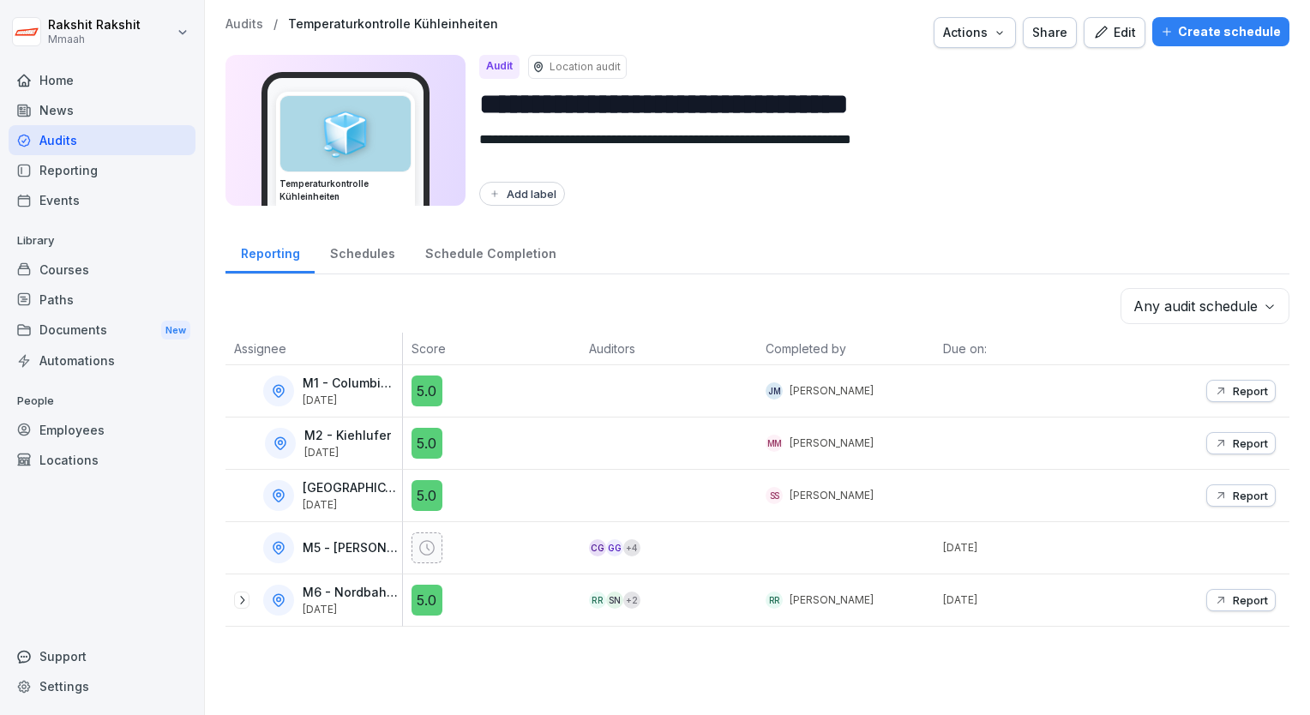
click at [1154, 45] on button "Create schedule" at bounding box center [1220, 31] width 137 height 29
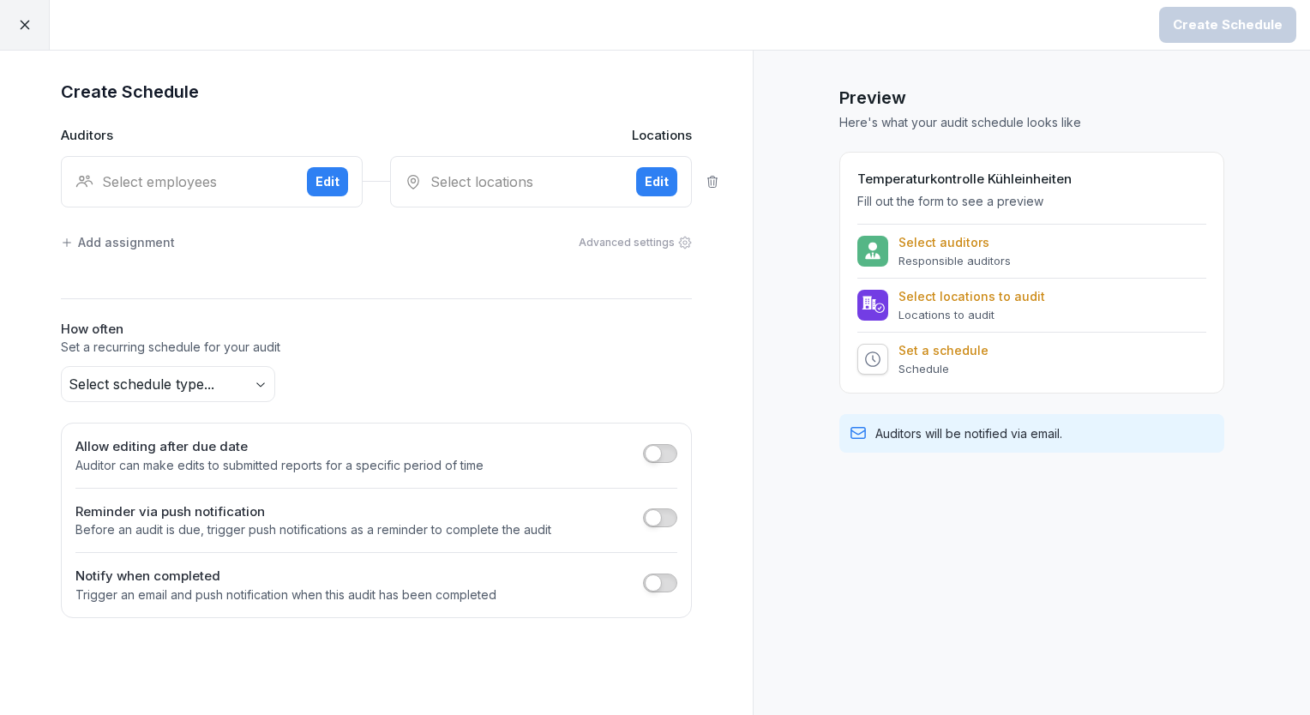
click at [198, 168] on div "Select employees Edit" at bounding box center [212, 181] width 302 height 51
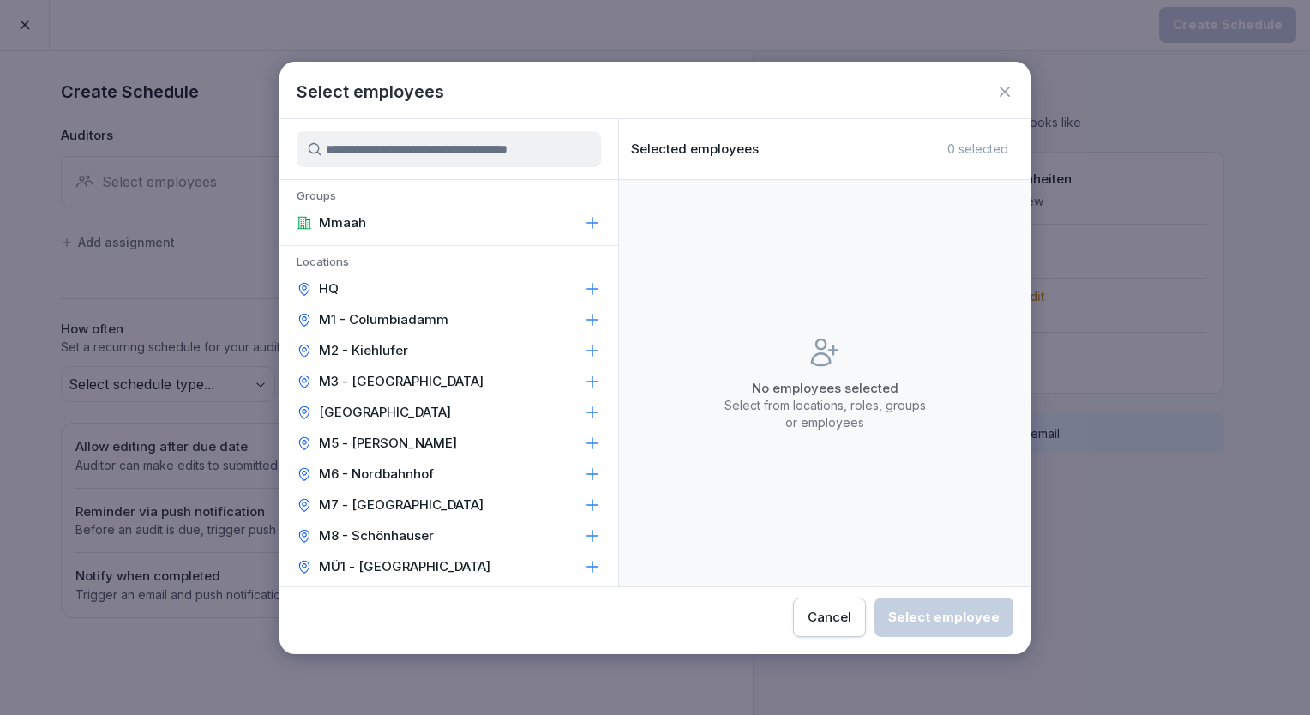
click at [388, 355] on p "M2 - Kiehlufer" at bounding box center [363, 350] width 89 height 17
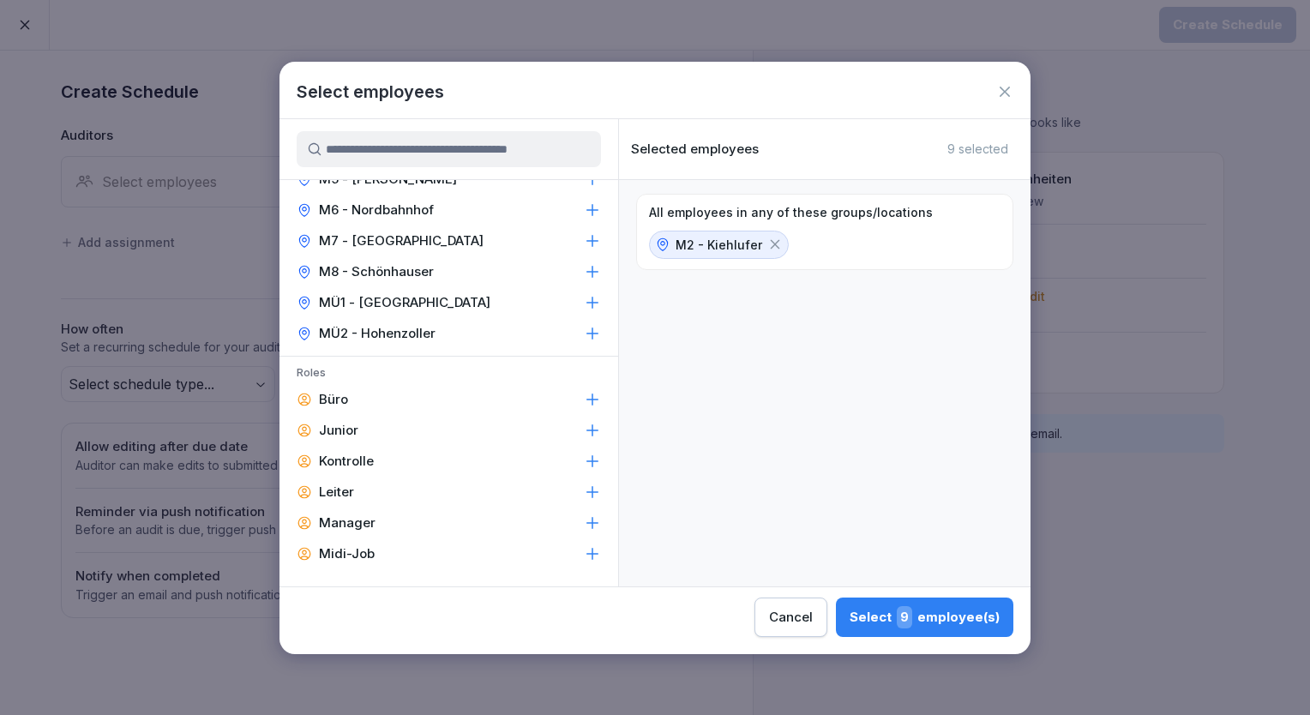
scroll to position [274, 0]
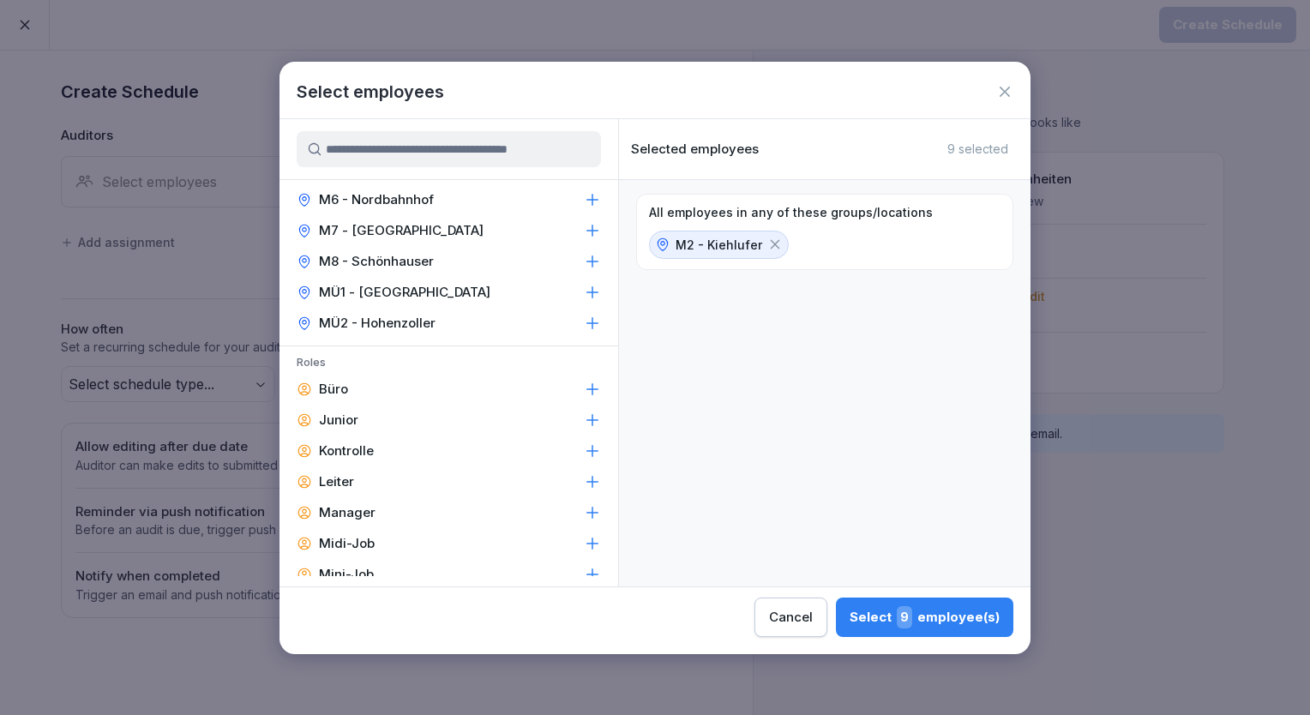
click at [376, 487] on div "Leiter" at bounding box center [449, 481] width 339 height 31
click at [380, 509] on div "Manager" at bounding box center [449, 512] width 339 height 31
click at [876, 616] on div "Select 5 employee(s)" at bounding box center [925, 617] width 149 height 22
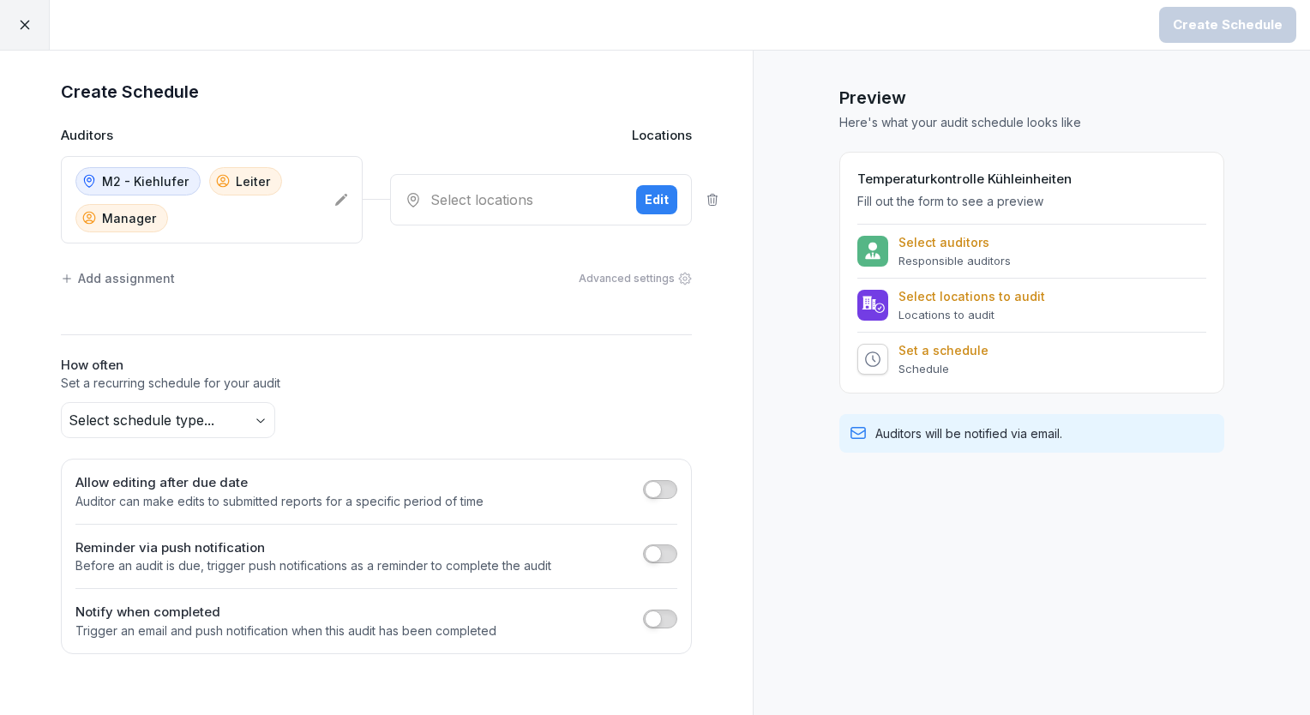
click at [461, 189] on div "Select locations" at bounding box center [514, 199] width 218 height 21
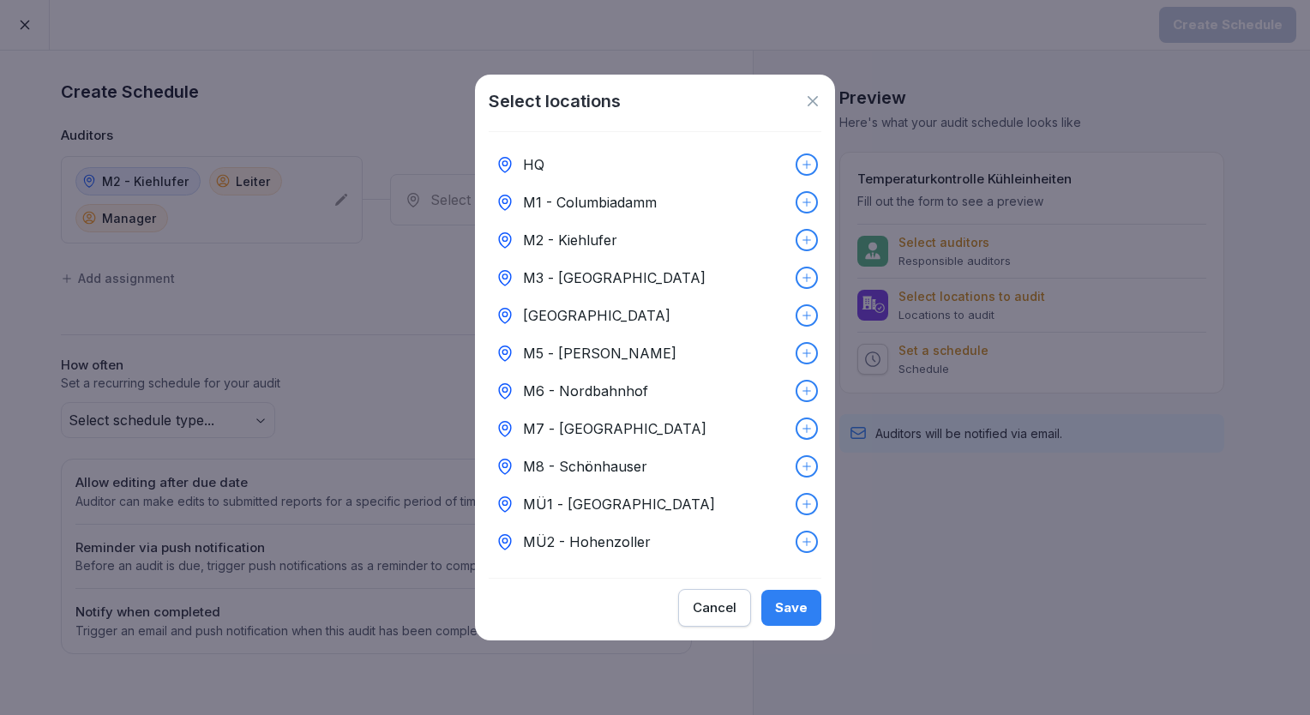
click at [557, 233] on p "M2 - Kiehlufer" at bounding box center [570, 240] width 94 height 21
click at [782, 606] on div "Save" at bounding box center [791, 607] width 33 height 19
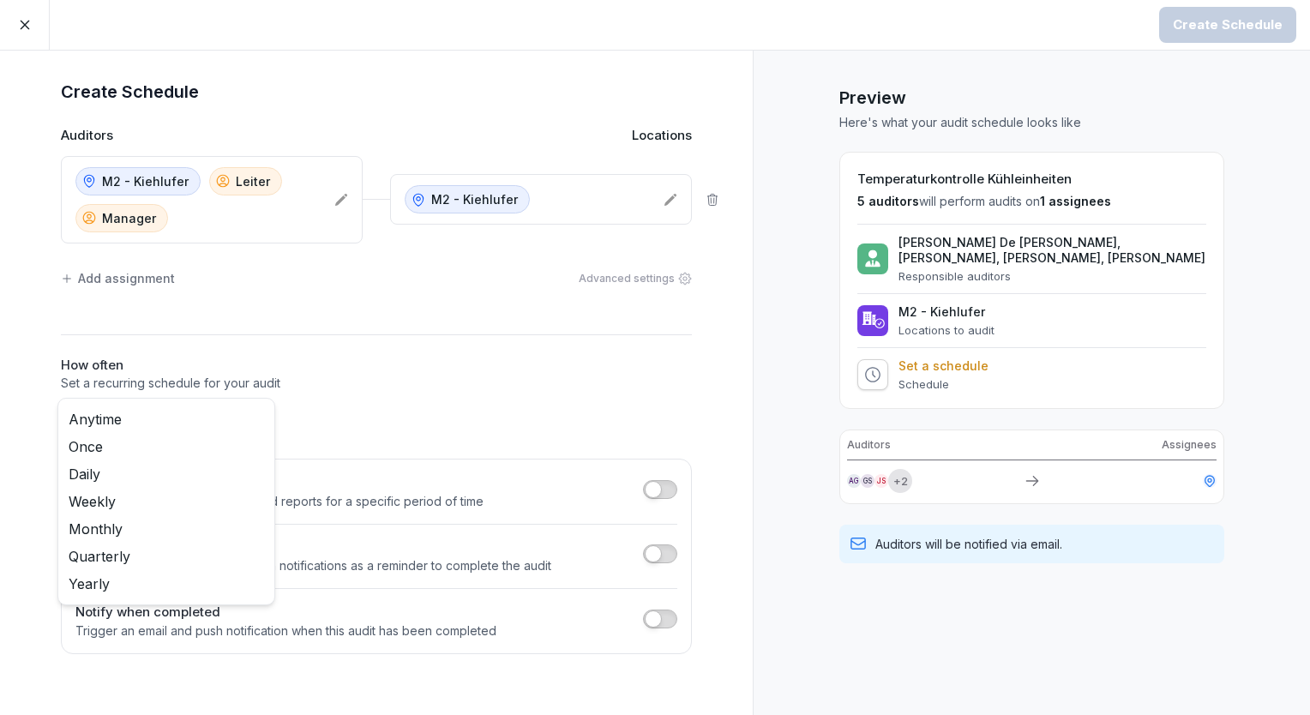
click at [263, 419] on body "Create Schedule Create Schedule Auditors Locations M2 - Kiehlufer Leiter Manage…" at bounding box center [655, 357] width 1310 height 715
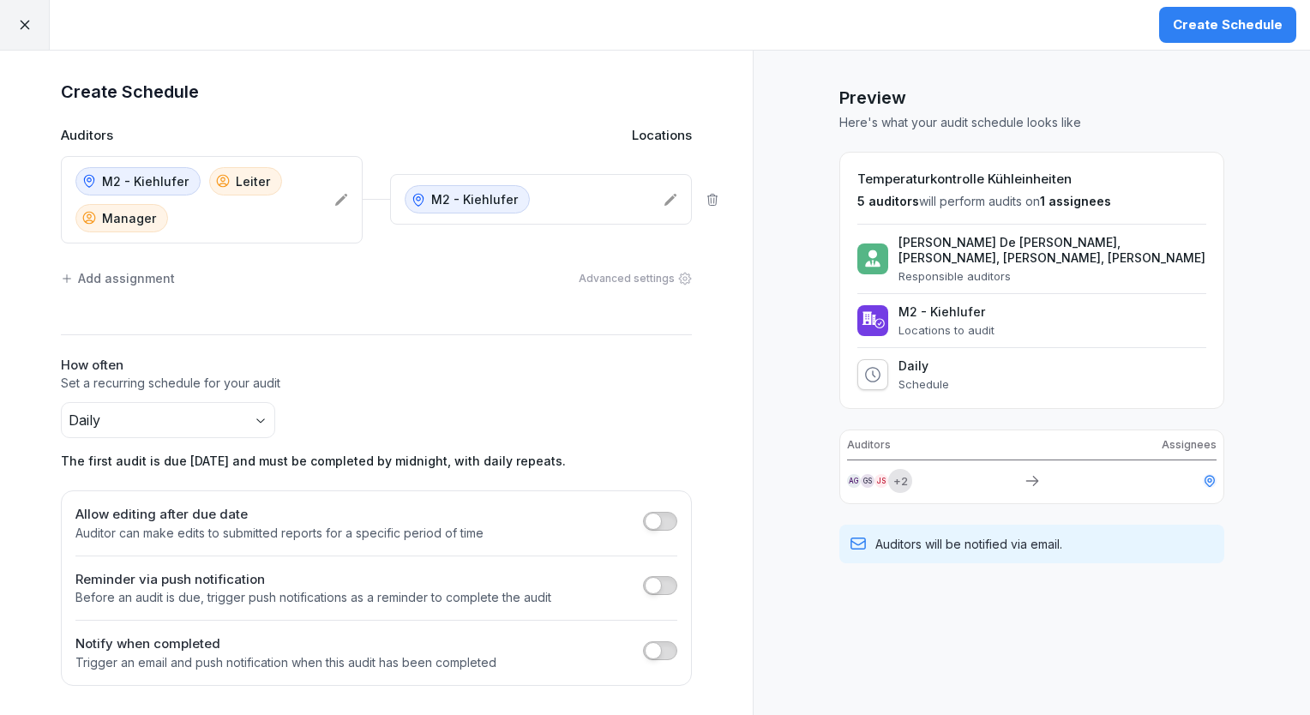
click at [31, 32] on icon at bounding box center [24, 24] width 15 height 15
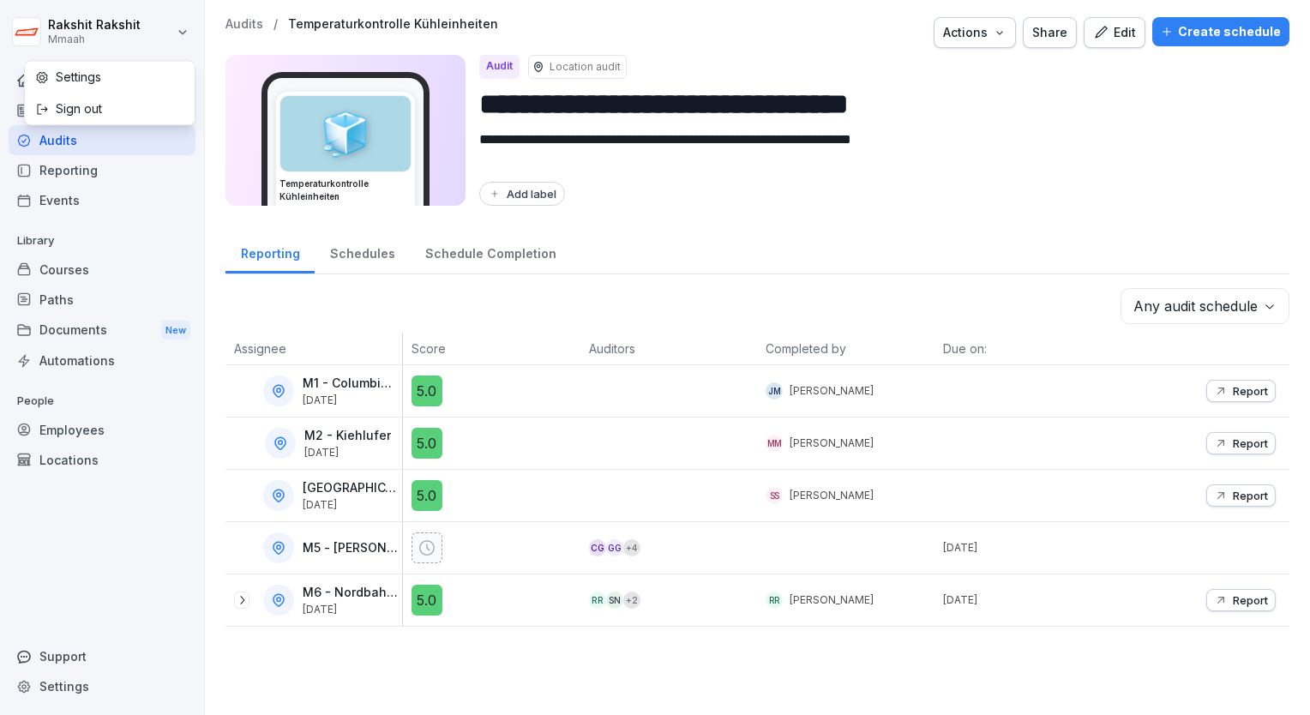
click at [31, 32] on html "**********" at bounding box center [655, 357] width 1310 height 715
click at [60, 140] on html "**********" at bounding box center [655, 357] width 1310 height 715
click at [105, 141] on div "Audits" at bounding box center [102, 140] width 187 height 30
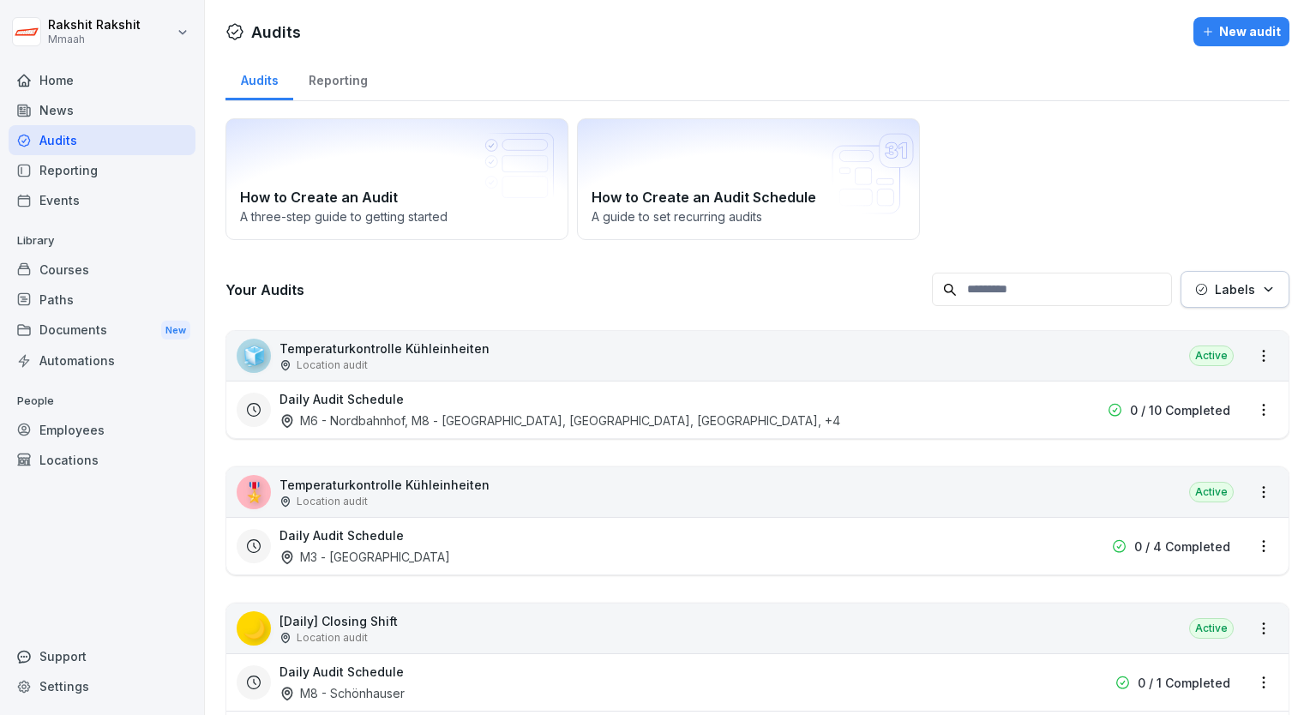
click at [573, 348] on div "🧊 Temperaturkontrolle Kühleinheiten Location audit Active" at bounding box center [757, 356] width 1062 height 50
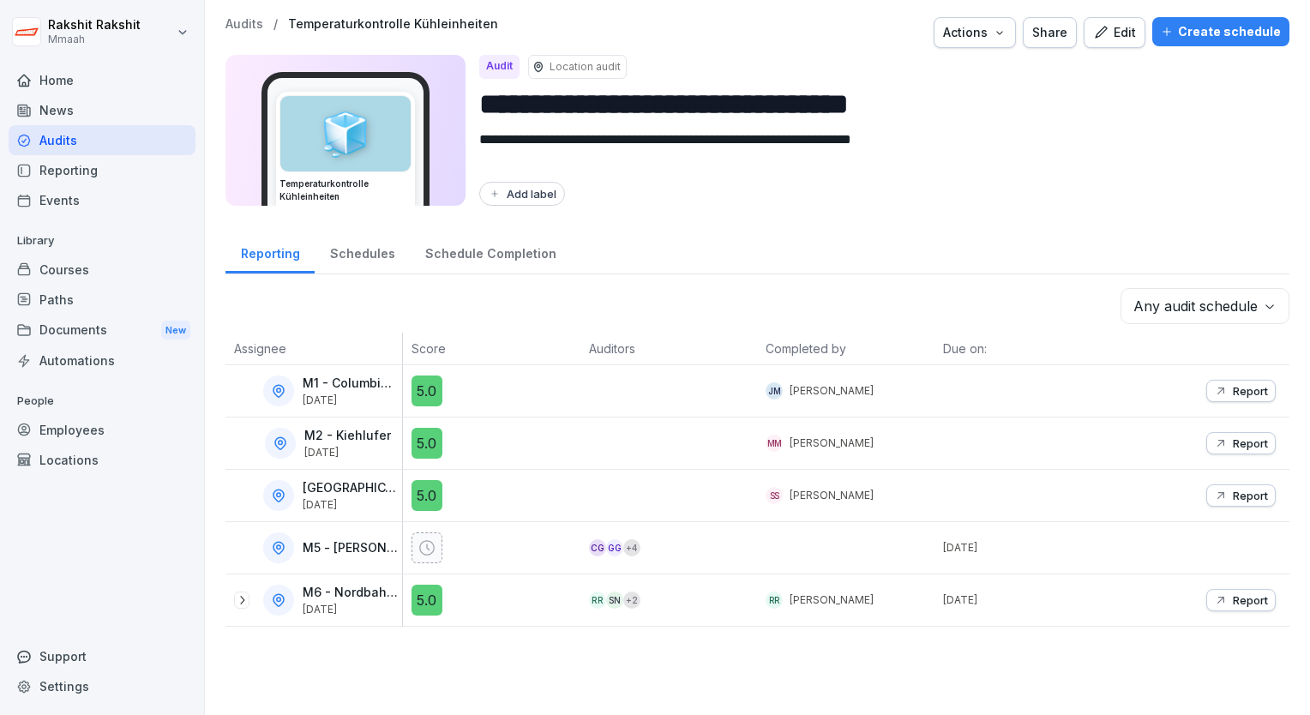
click at [1106, 36] on div "Edit" at bounding box center [1114, 32] width 43 height 19
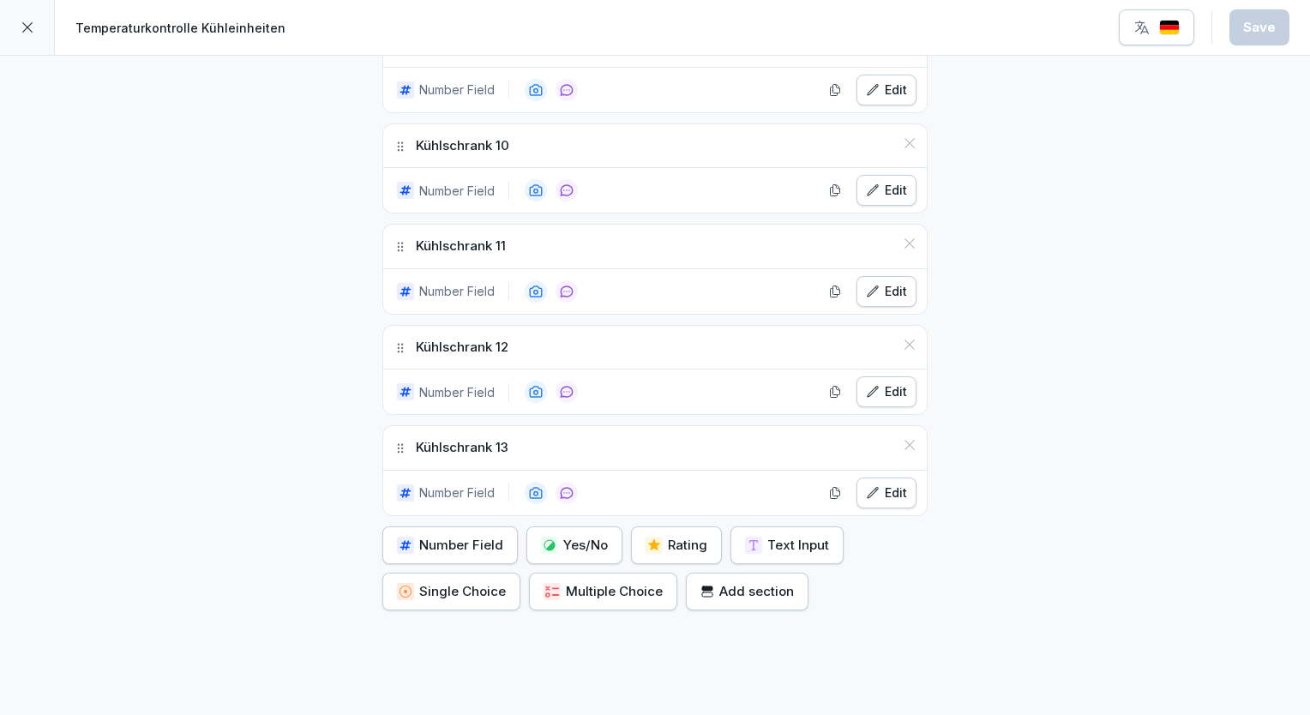
scroll to position [1414, 0]
click at [905, 441] on icon at bounding box center [910, 448] width 14 height 14
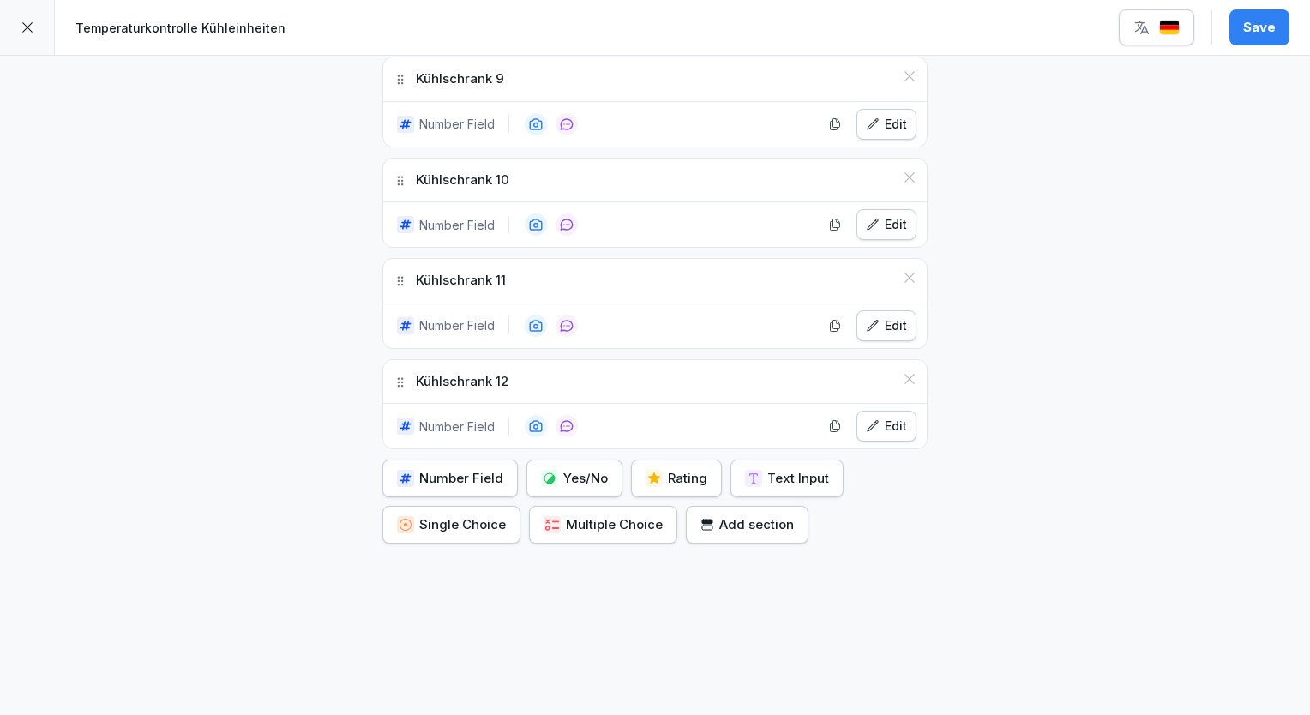
click at [504, 463] on button "Number Field" at bounding box center [449, 479] width 135 height 38
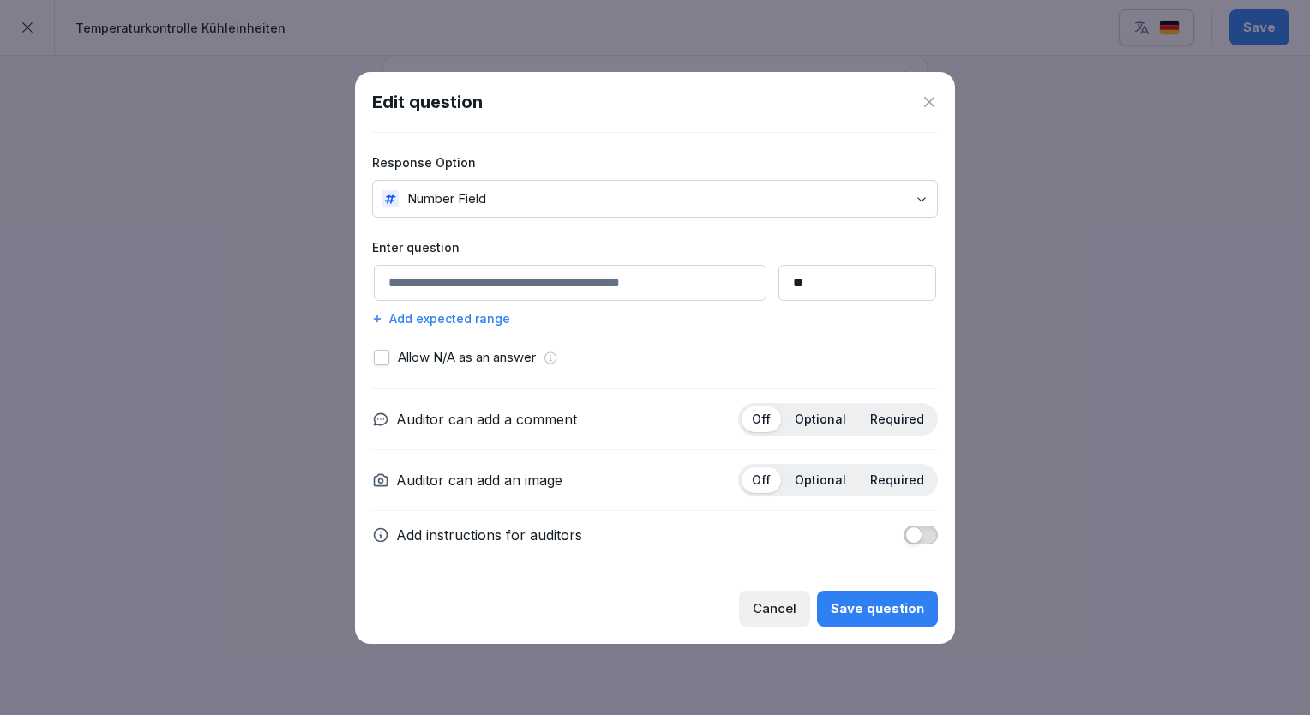
drag, startPoint x: 943, startPoint y: 96, endPoint x: 920, endPoint y: 105, distance: 24.7
click at [920, 105] on div "Edit question Response Option Number Field Enter question ** Add expected range…" at bounding box center [655, 358] width 600 height 572
click at [921, 105] on icon at bounding box center [929, 101] width 17 height 17
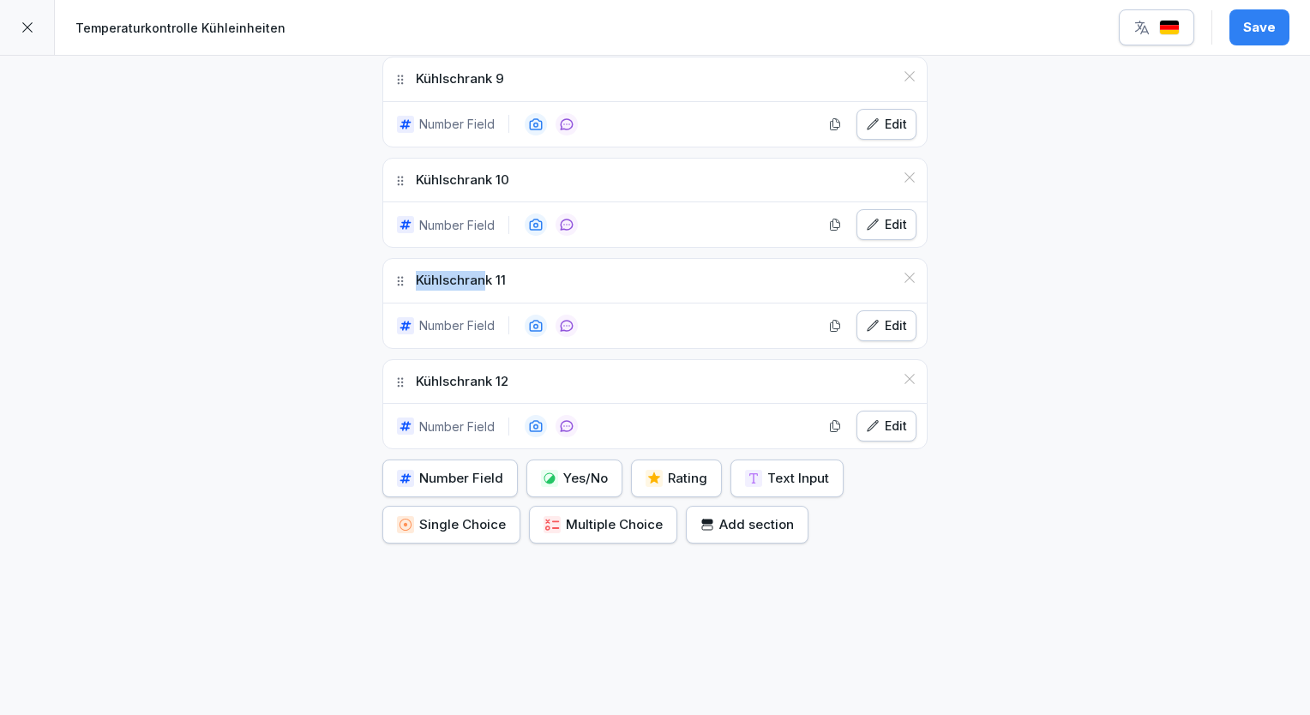
drag, startPoint x: 480, startPoint y: 273, endPoint x: 414, endPoint y: 273, distance: 66.0
click at [416, 273] on p "Kühlschrank 11" at bounding box center [461, 281] width 90 height 20
drag, startPoint x: 414, startPoint y: 273, endPoint x: 537, endPoint y: 274, distance: 122.6
click at [537, 274] on div "Kühlschrank 11" at bounding box center [655, 281] width 544 height 44
drag, startPoint x: 537, startPoint y: 274, endPoint x: 581, endPoint y: 279, distance: 44.8
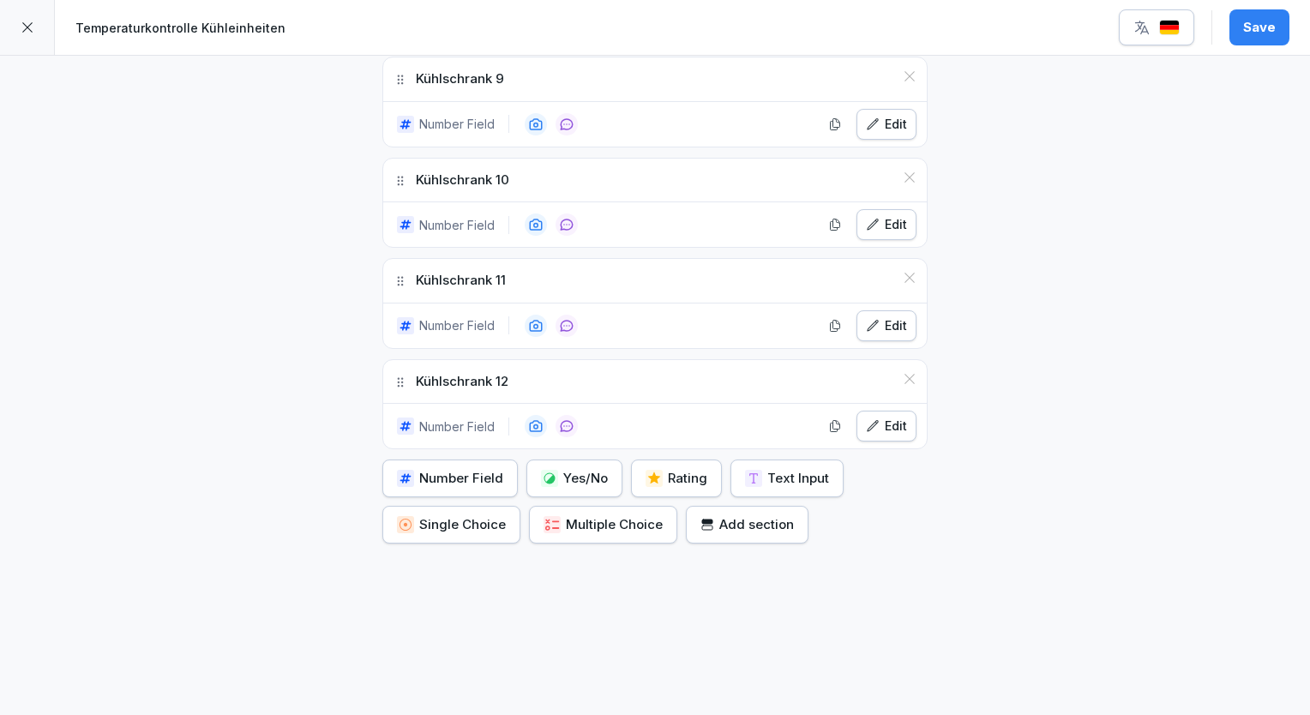
click at [581, 279] on div "Kühlschrank 11" at bounding box center [655, 281] width 544 height 44
drag, startPoint x: 581, startPoint y: 279, endPoint x: 410, endPoint y: 272, distance: 171.6
click at [410, 272] on div "Kühlschrank 11" at bounding box center [655, 281] width 544 height 44
copy p "Kühlschrank 11"
click at [482, 469] on div "Number Field" at bounding box center [450, 478] width 106 height 19
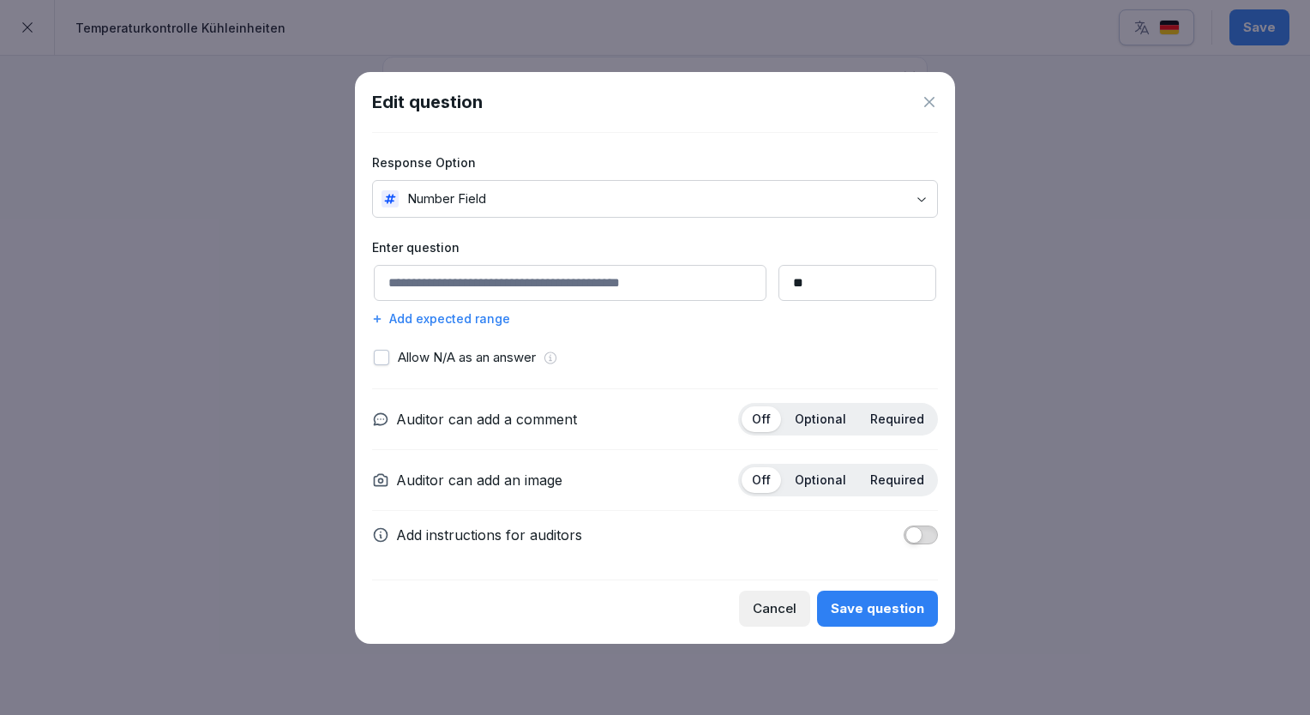
click at [934, 108] on icon at bounding box center [929, 101] width 17 height 17
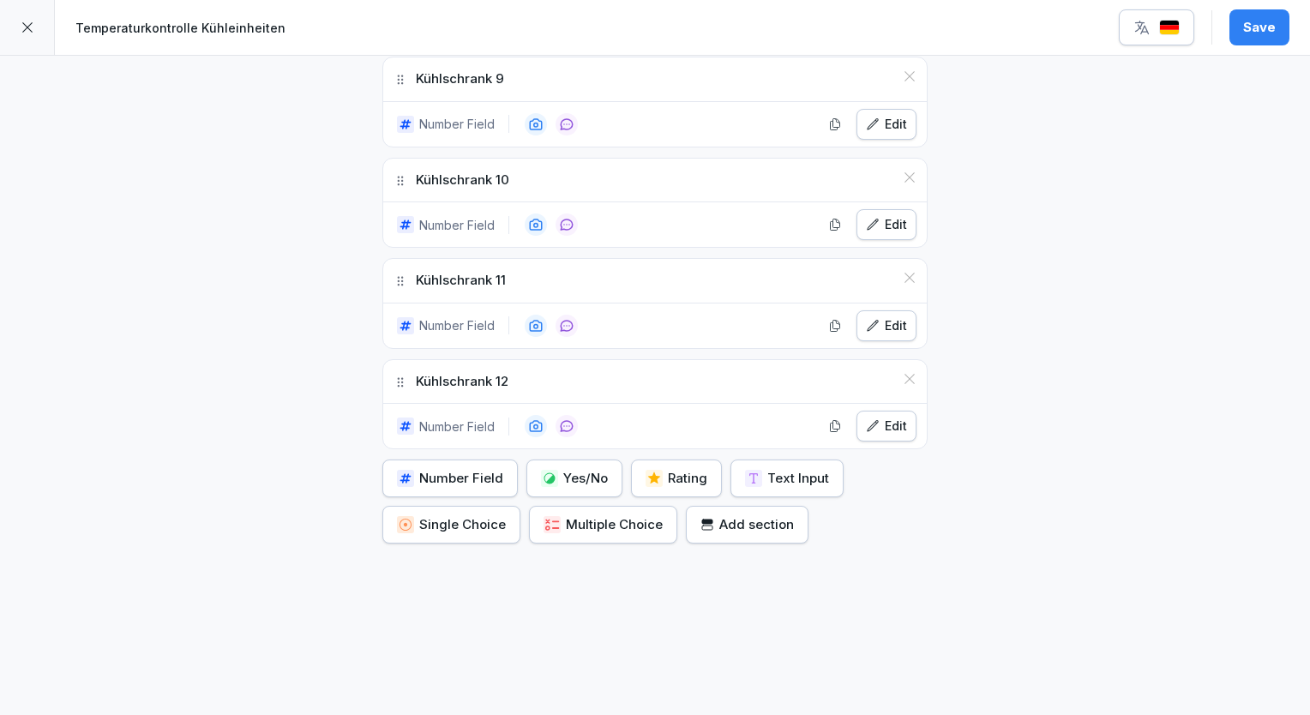
click at [449, 472] on div "Number Field" at bounding box center [450, 478] width 106 height 19
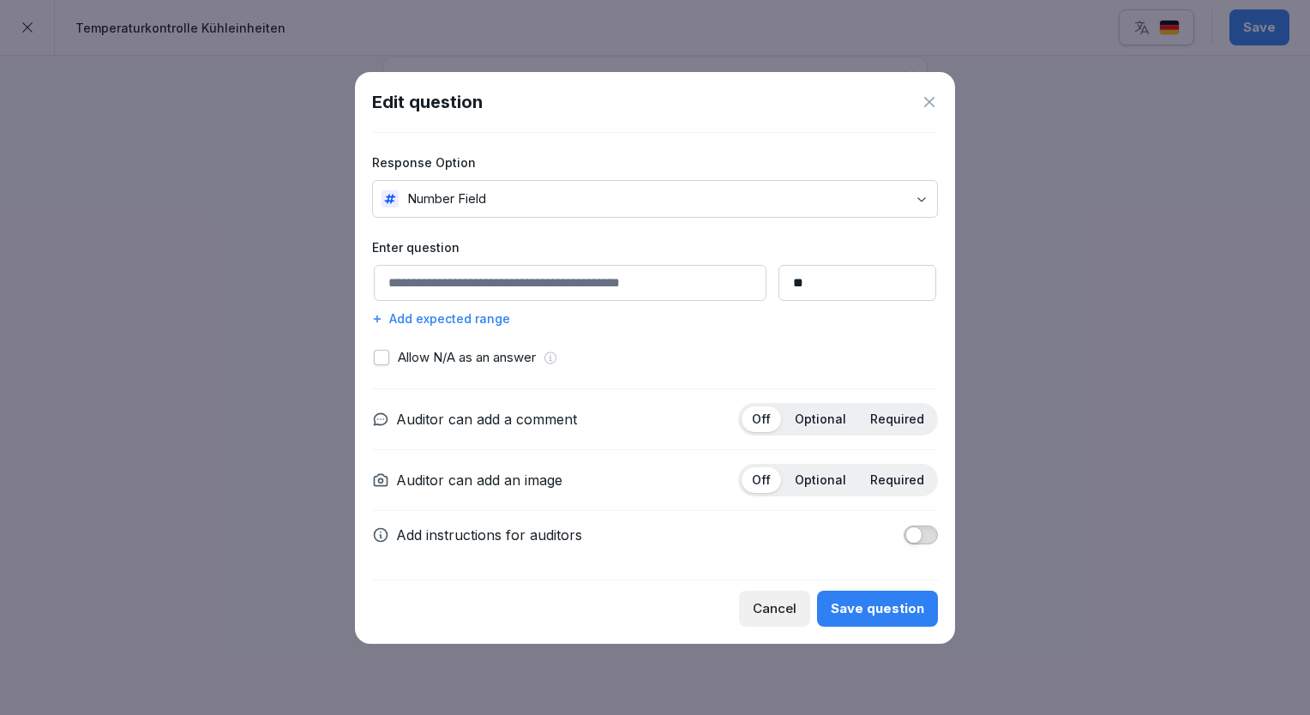
click at [514, 288] on input at bounding box center [570, 283] width 393 height 36
paste input "**********"
type input "**********"
click at [871, 595] on button "Save question" at bounding box center [877, 609] width 121 height 36
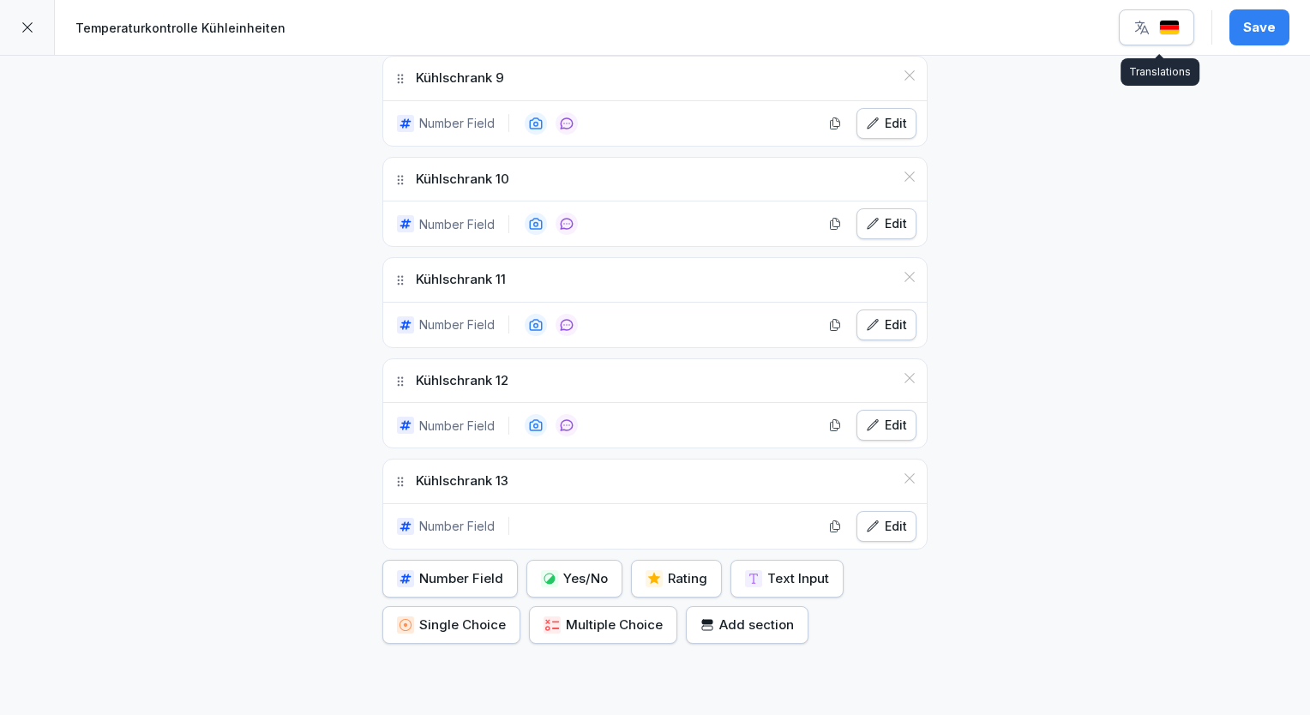
drag, startPoint x: 1249, startPoint y: 32, endPoint x: 1173, endPoint y: 25, distance: 76.6
click at [1173, 25] on div "Save" at bounding box center [1204, 27] width 171 height 36
click at [1173, 25] on img "button" at bounding box center [1169, 28] width 21 height 16
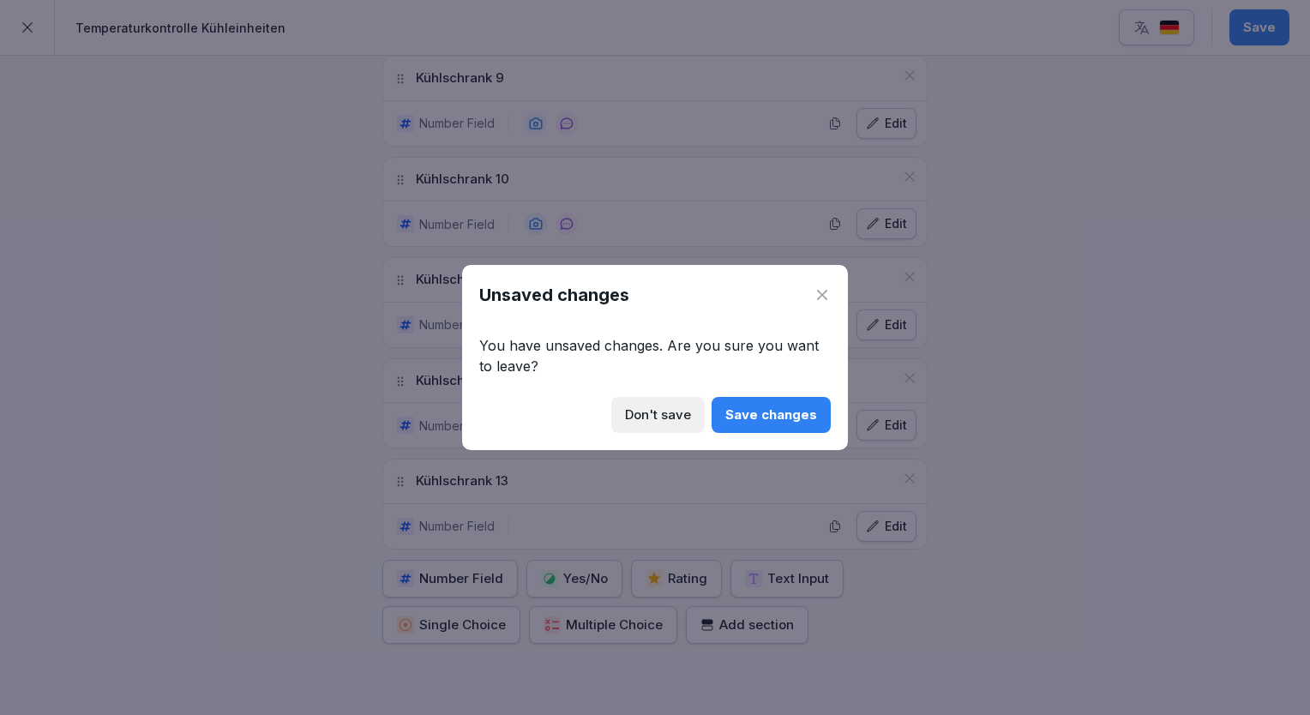
click at [777, 400] on button "Save changes" at bounding box center [771, 415] width 119 height 36
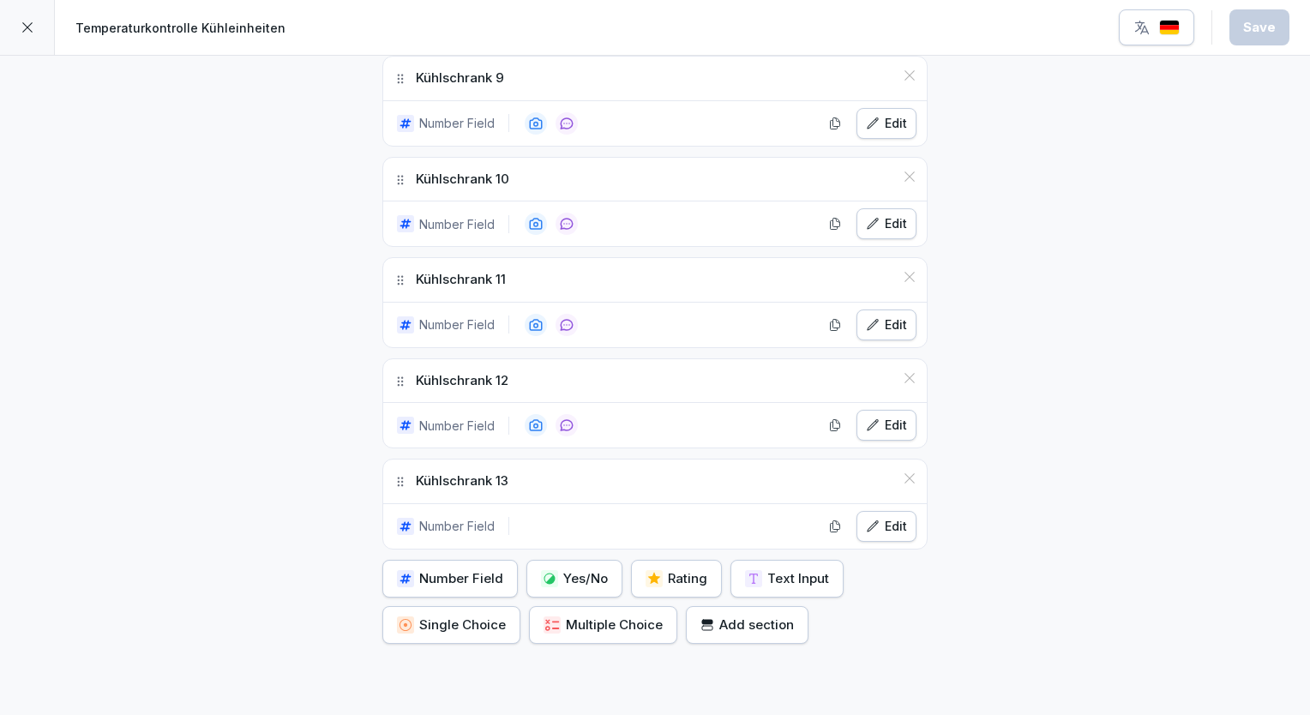
click at [1149, 34] on icon "button" at bounding box center [1142, 27] width 17 height 17
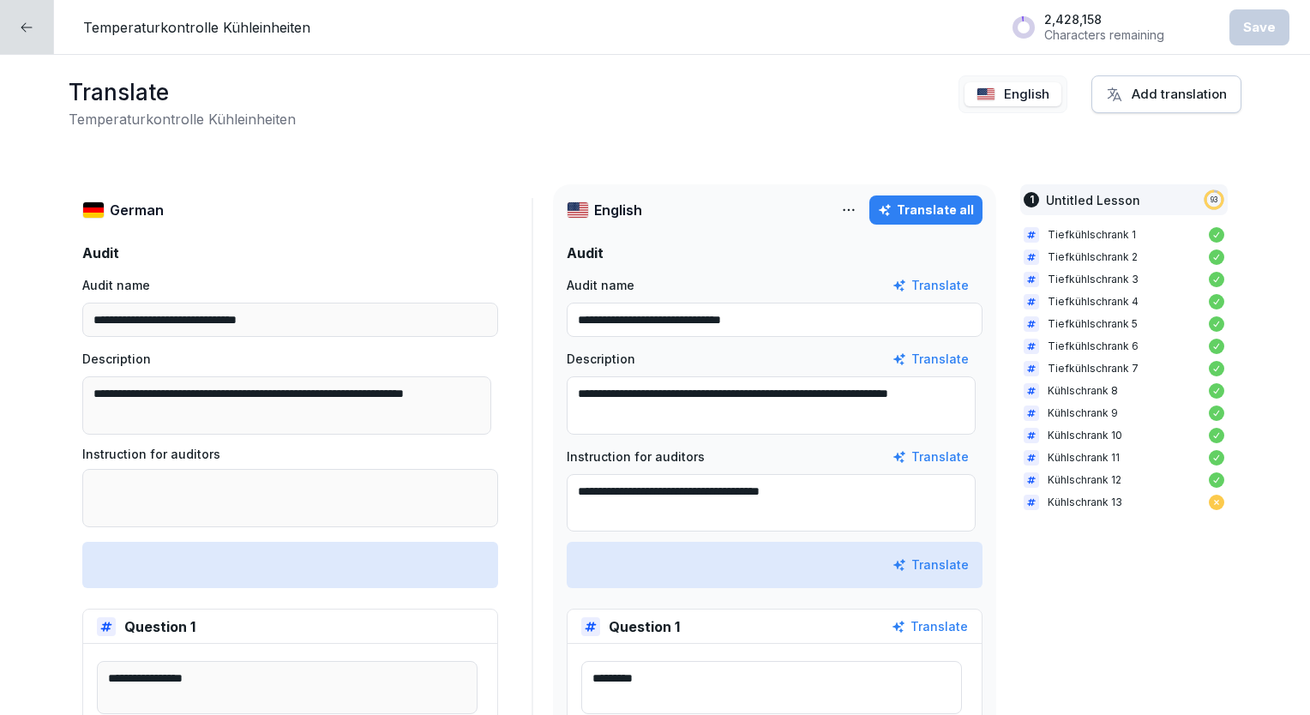
click at [909, 218] on div "Translate all" at bounding box center [926, 210] width 96 height 19
click at [1246, 37] on button "Save" at bounding box center [1260, 27] width 60 height 36
click at [851, 117] on div "Translate Temperaturkontrolle Kühleinheiten English Add translation" at bounding box center [655, 102] width 1173 height 54
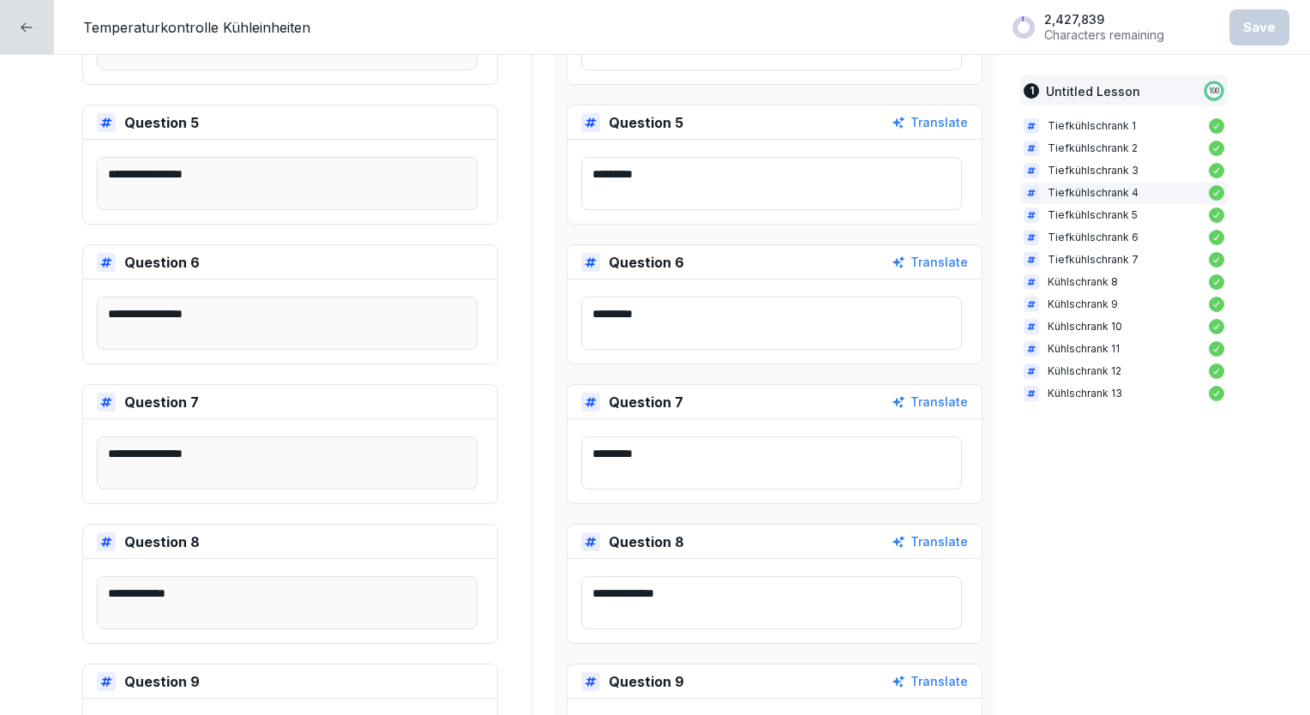
scroll to position [1098, 0]
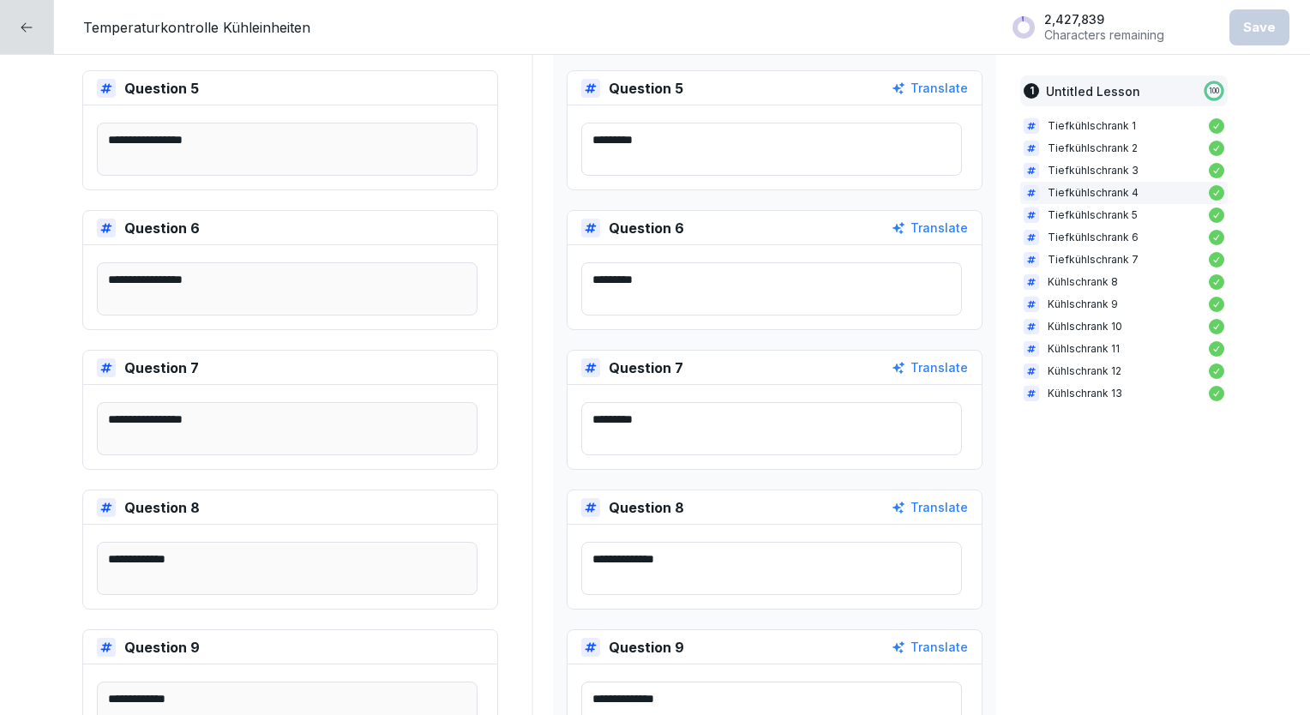
click at [39, 46] on div at bounding box center [27, 27] width 54 height 54
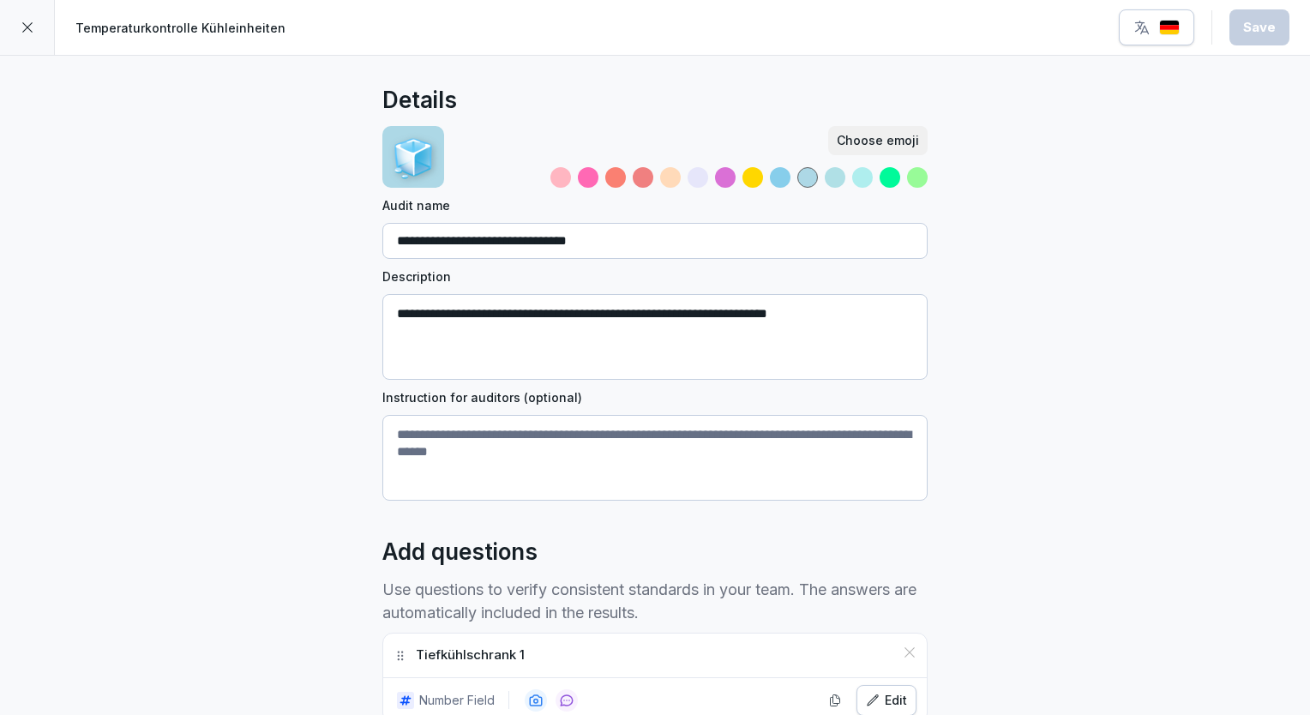
click at [39, 46] on div at bounding box center [27, 27] width 55 height 55
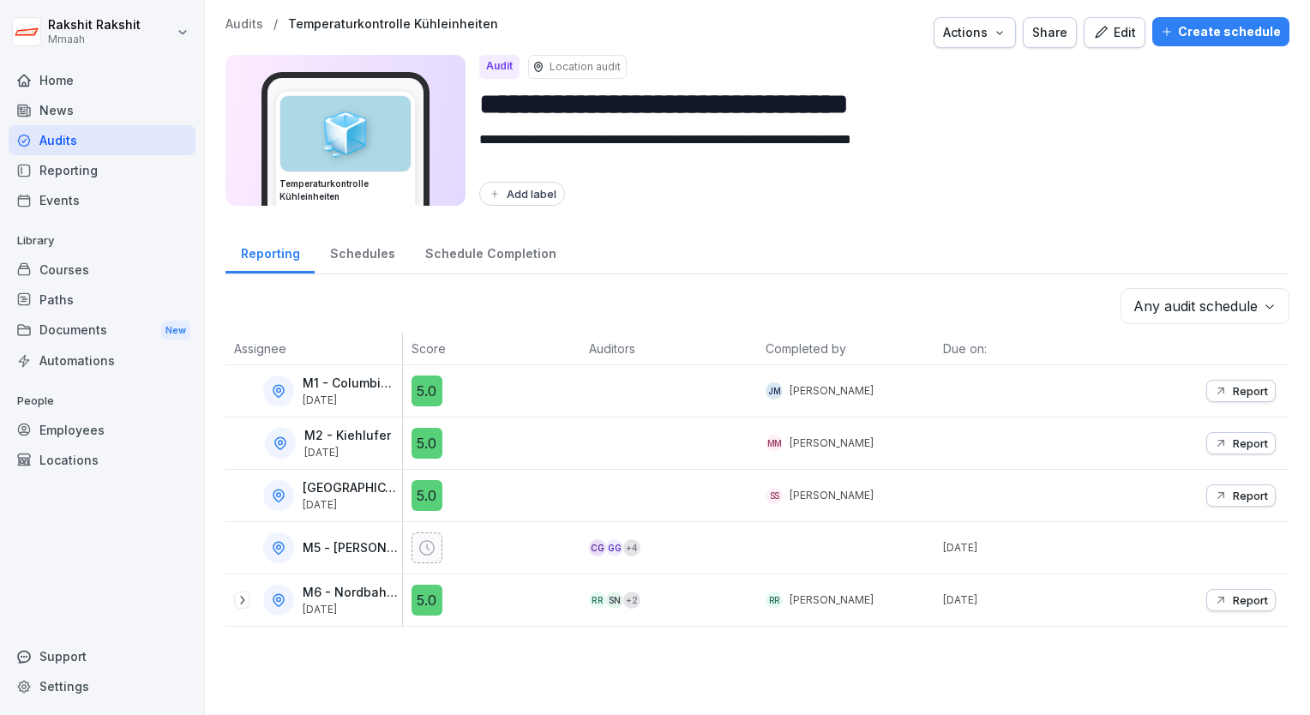
click at [81, 141] on div "Audits" at bounding box center [102, 140] width 187 height 30
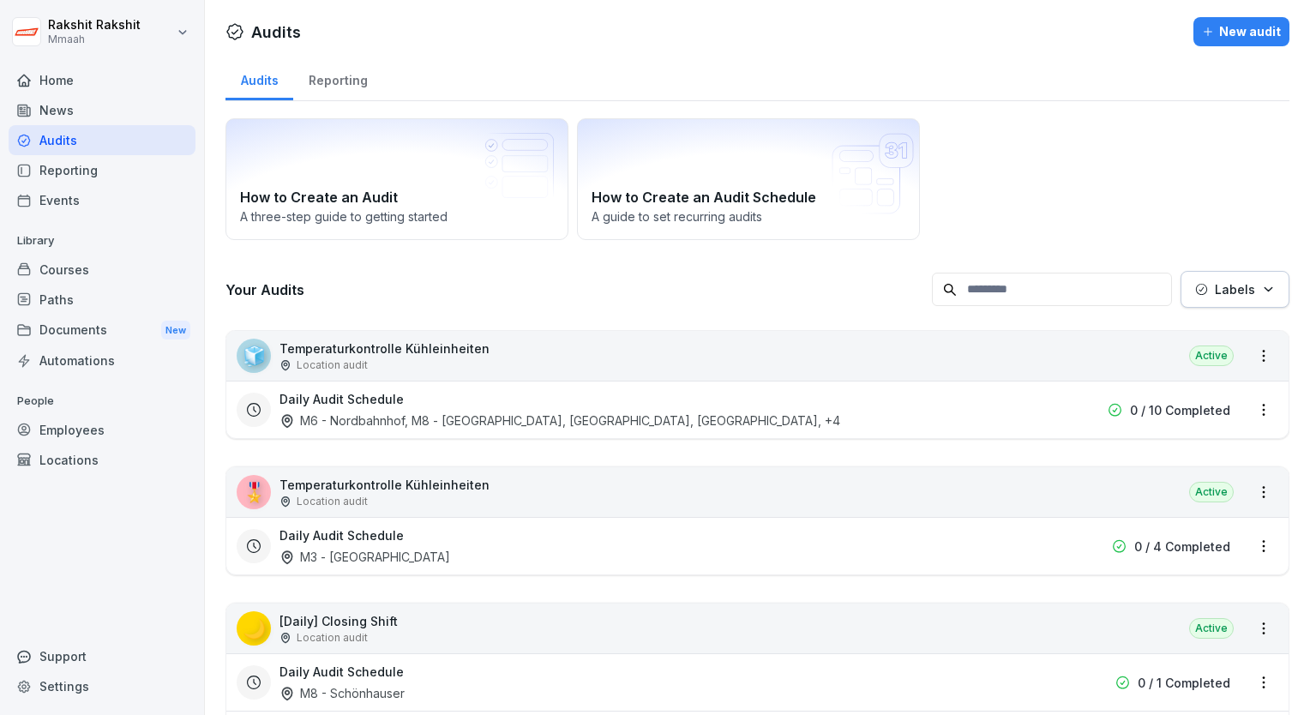
click at [527, 491] on div "🎖️ Temperaturkontrolle Kühleinheiten Location audit Active" at bounding box center [757, 492] width 1062 height 50
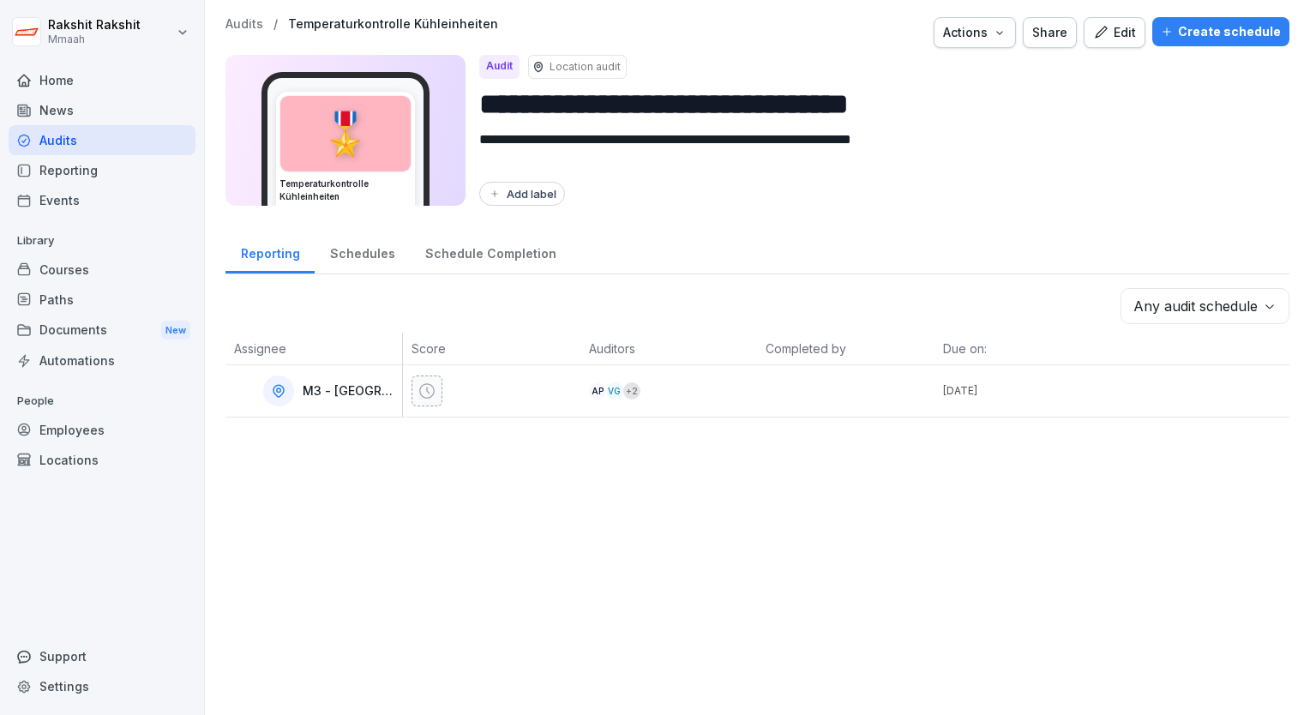
click at [1103, 28] on icon "button" at bounding box center [1100, 32] width 15 height 15
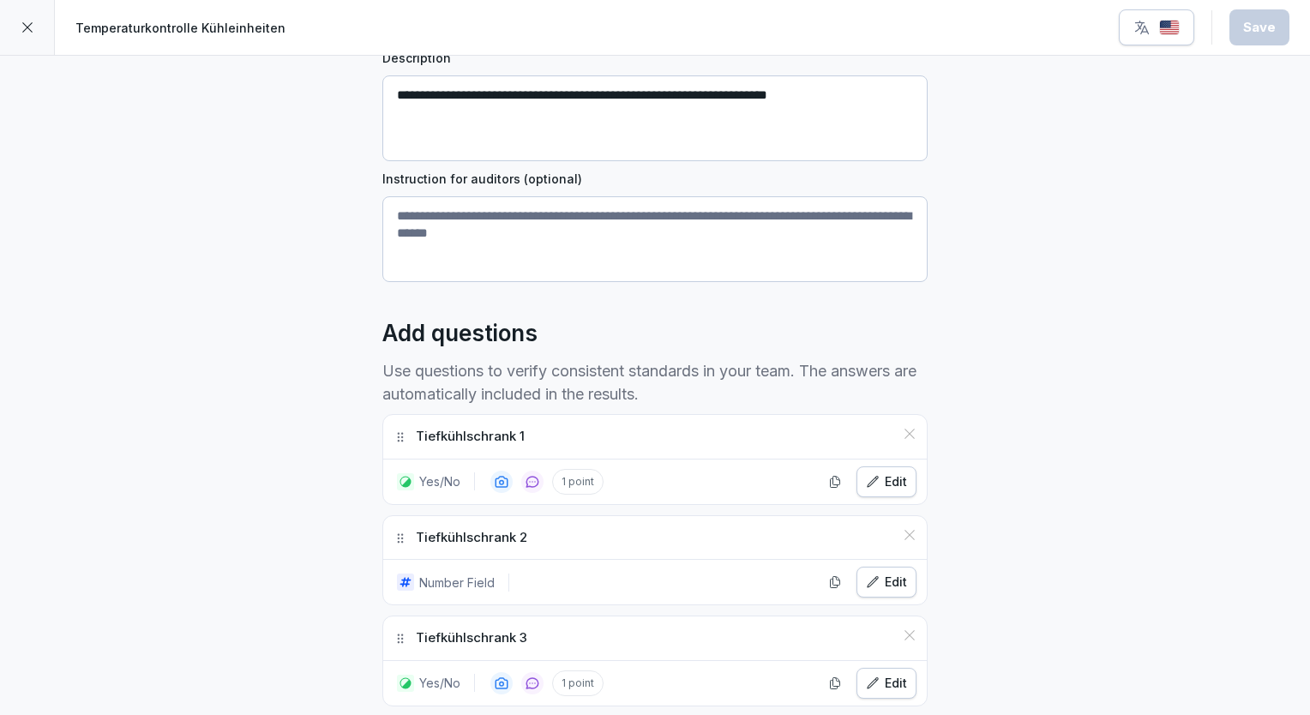
scroll to position [217, 0]
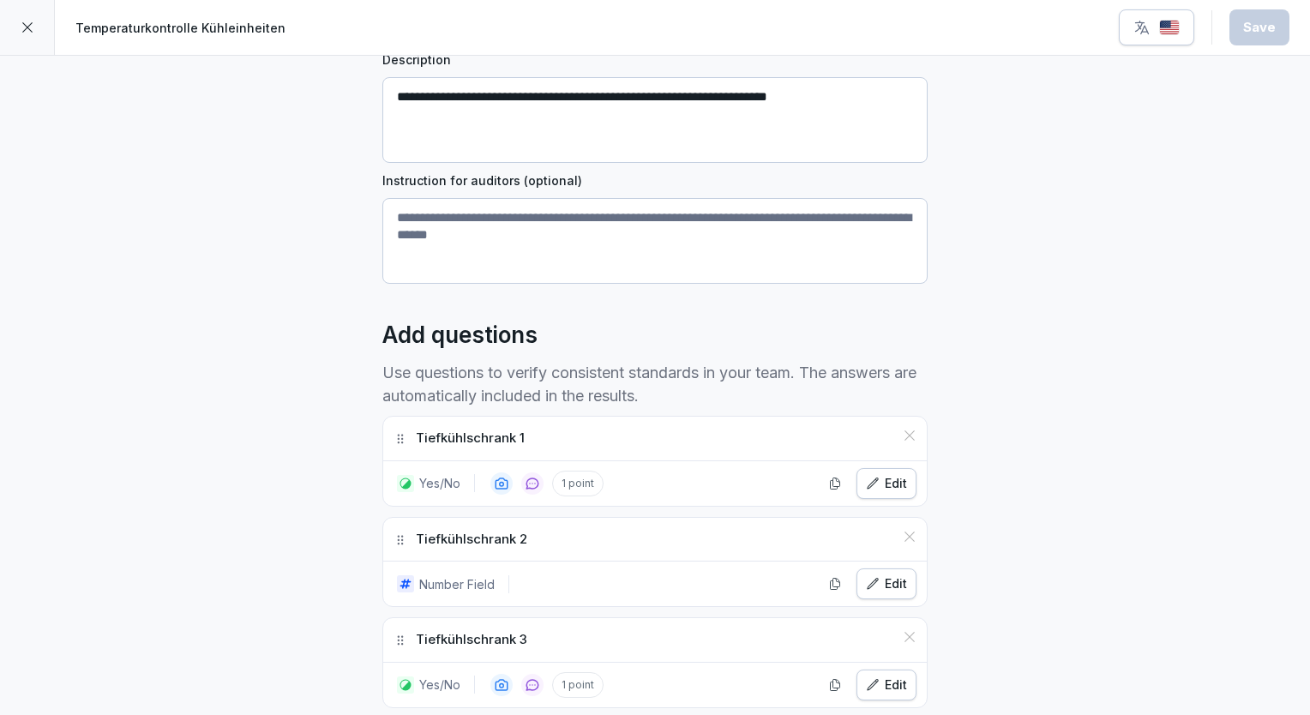
click at [1163, 34] on img "button" at bounding box center [1169, 28] width 21 height 16
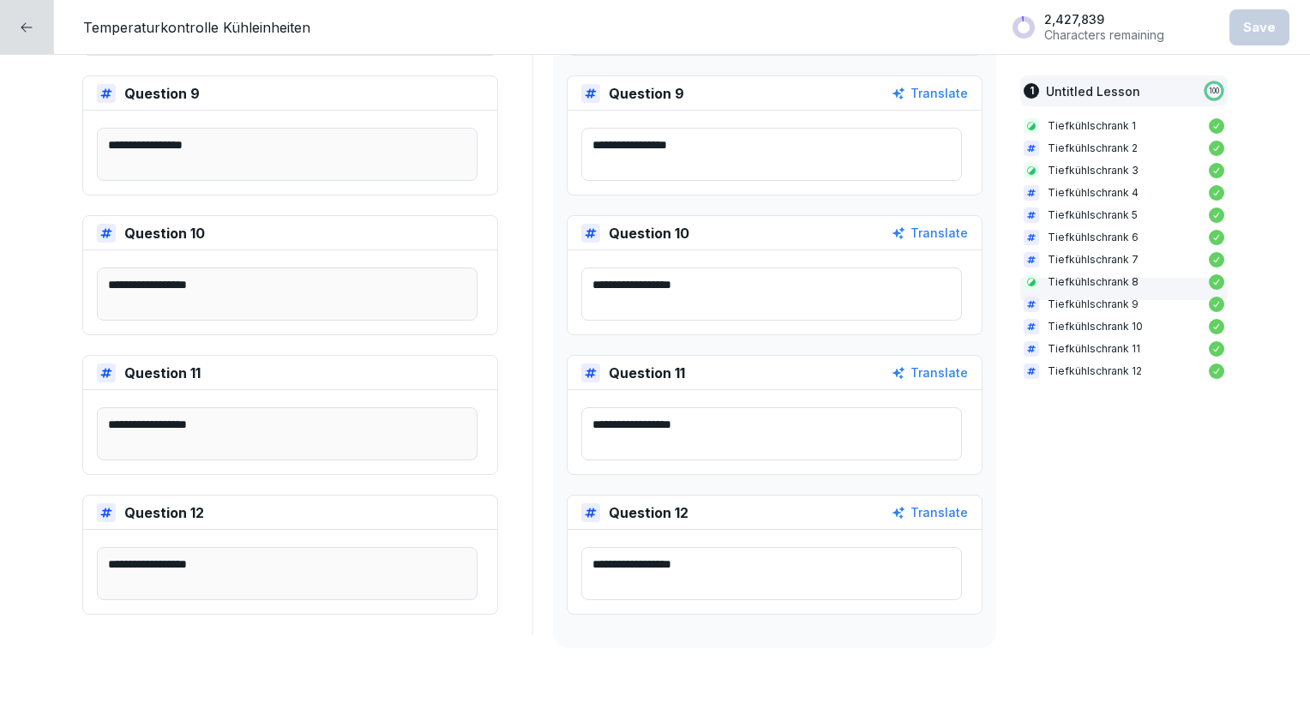
scroll to position [1783, 0]
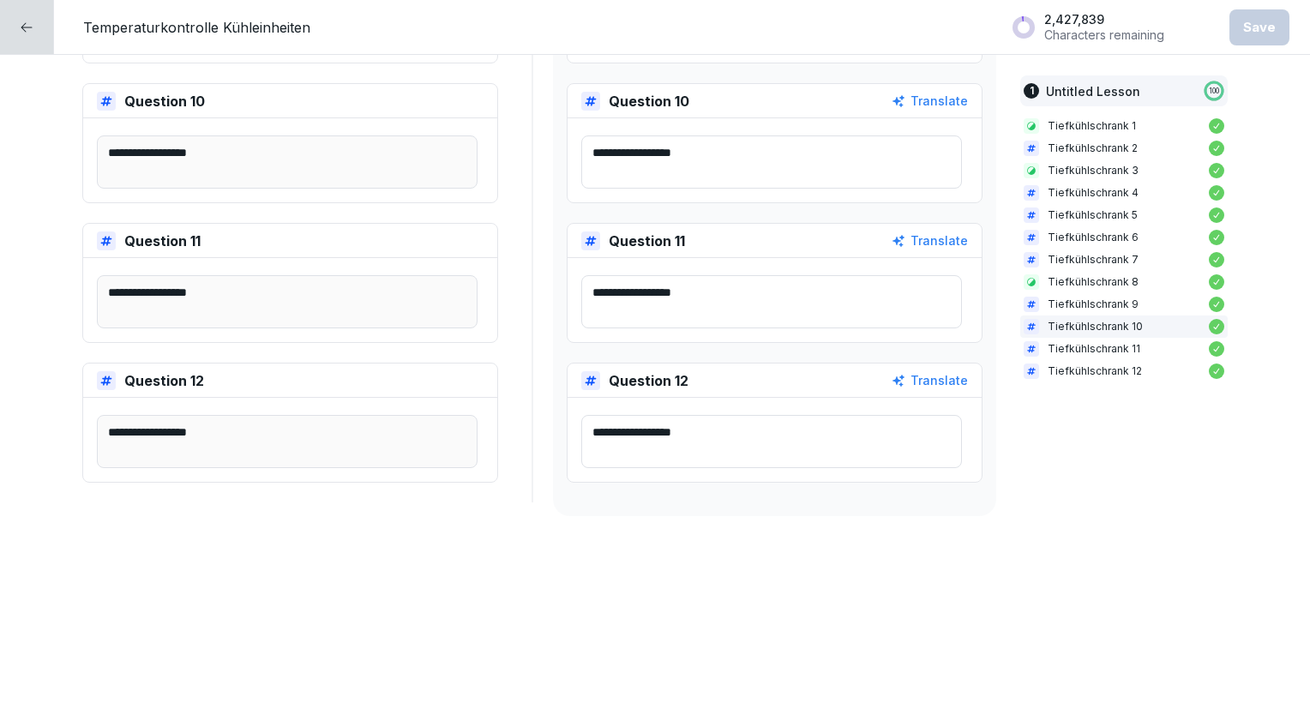
click at [21, 25] on icon at bounding box center [27, 28] width 14 height 14
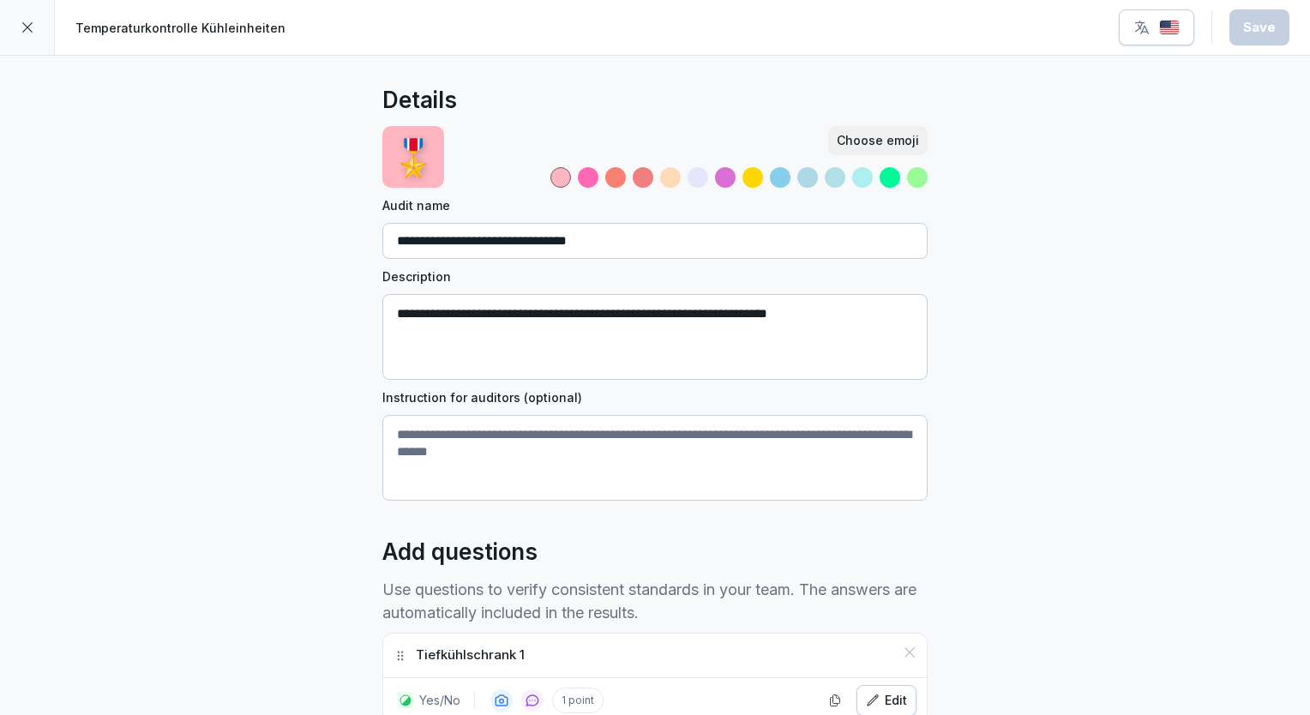
click at [21, 25] on icon at bounding box center [28, 28] width 14 height 14
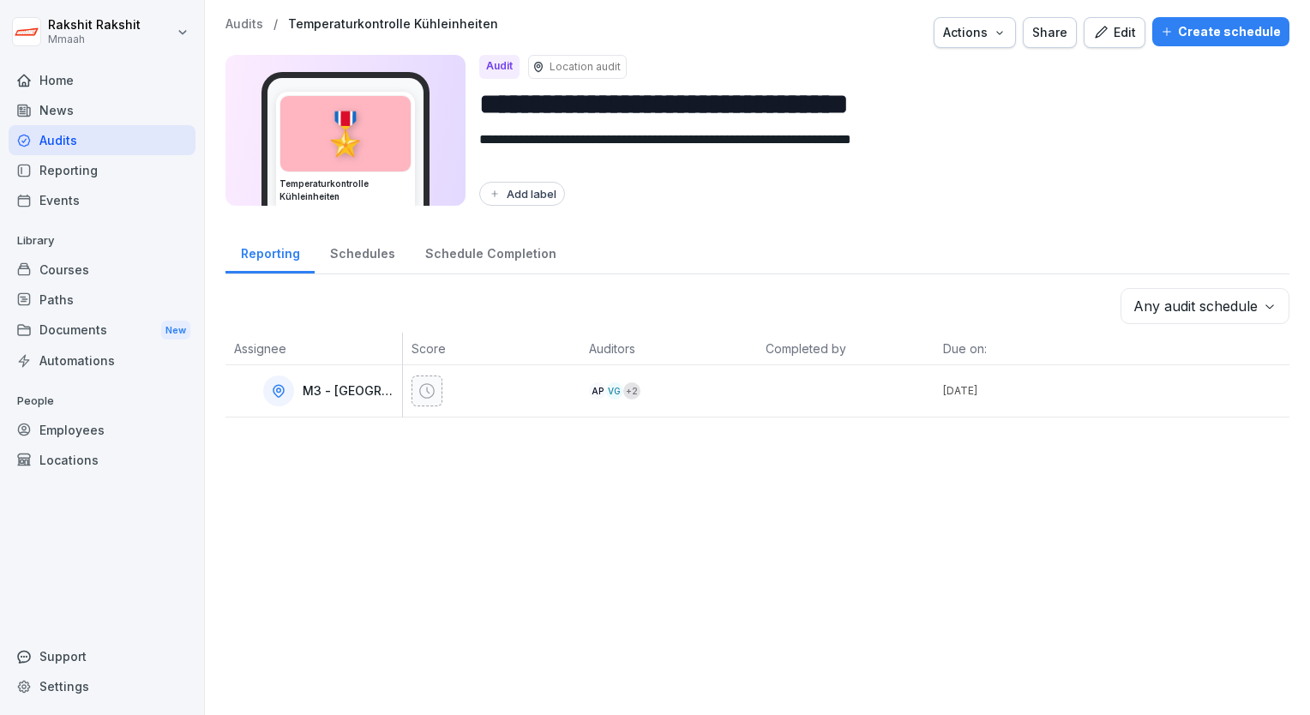
click at [57, 146] on div "Audits" at bounding box center [102, 140] width 187 height 30
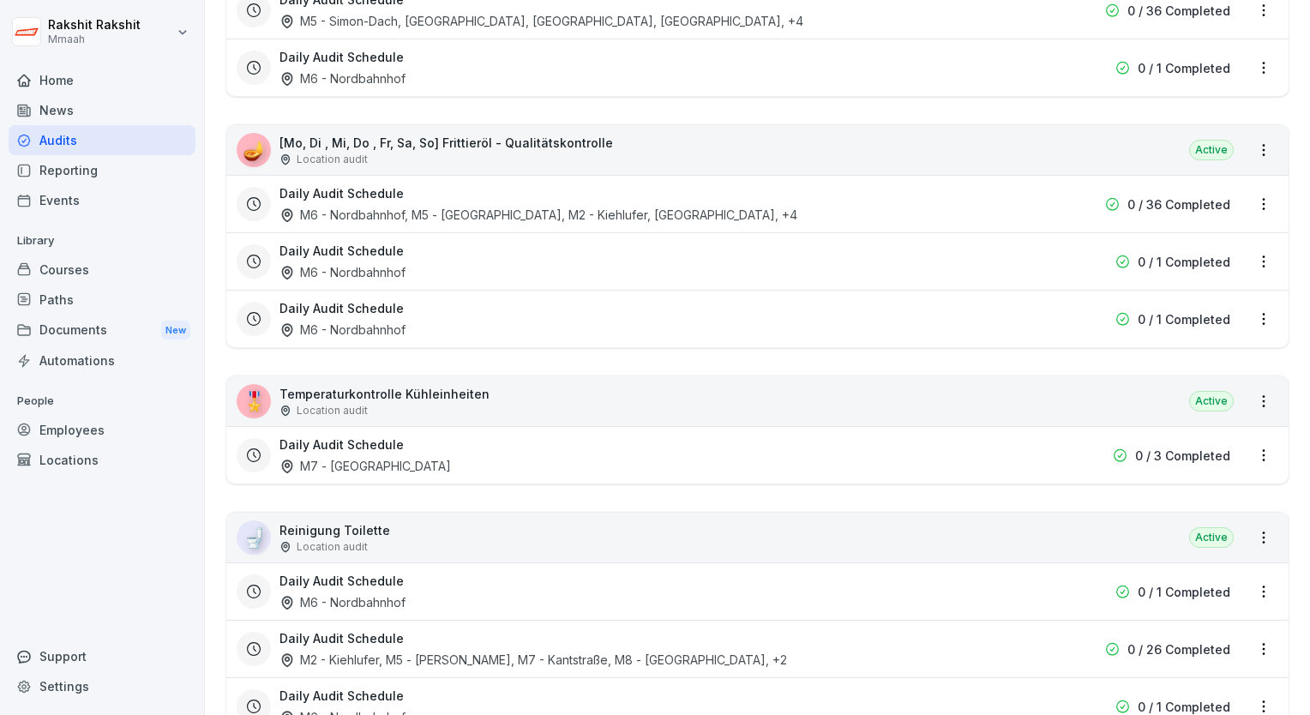
scroll to position [1098, 0]
click at [939, 388] on div "🎖️ Temperaturkontrolle Kühleinheiten Location audit Active" at bounding box center [757, 400] width 1062 height 50
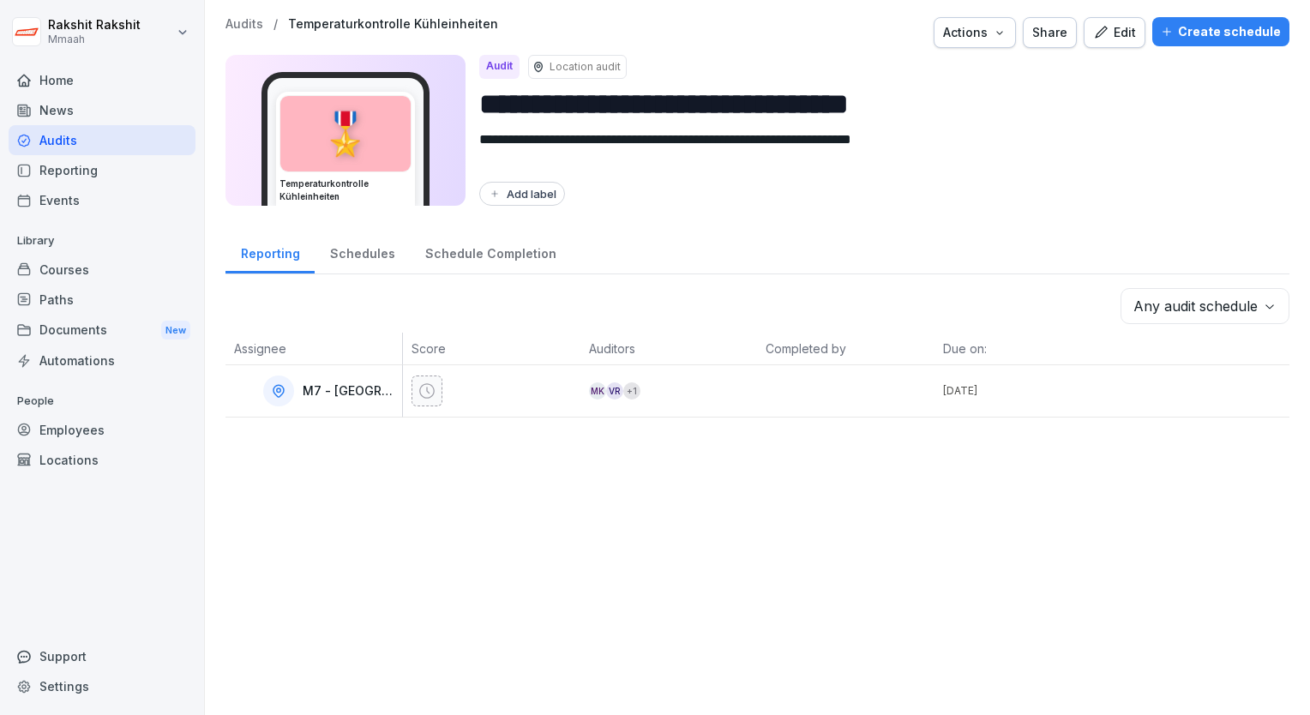
click at [1112, 29] on div "Edit" at bounding box center [1114, 32] width 43 height 19
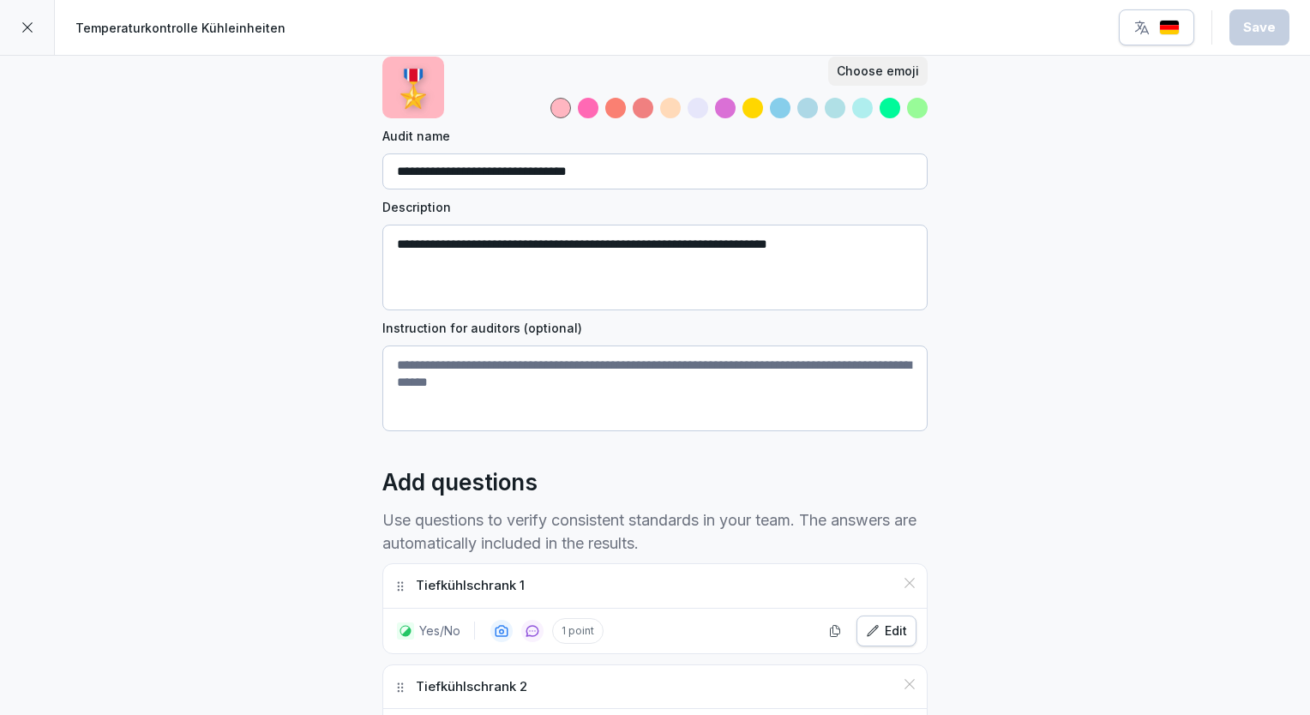
scroll to position [69, 0]
click at [1181, 17] on button "button" at bounding box center [1156, 27] width 75 height 36
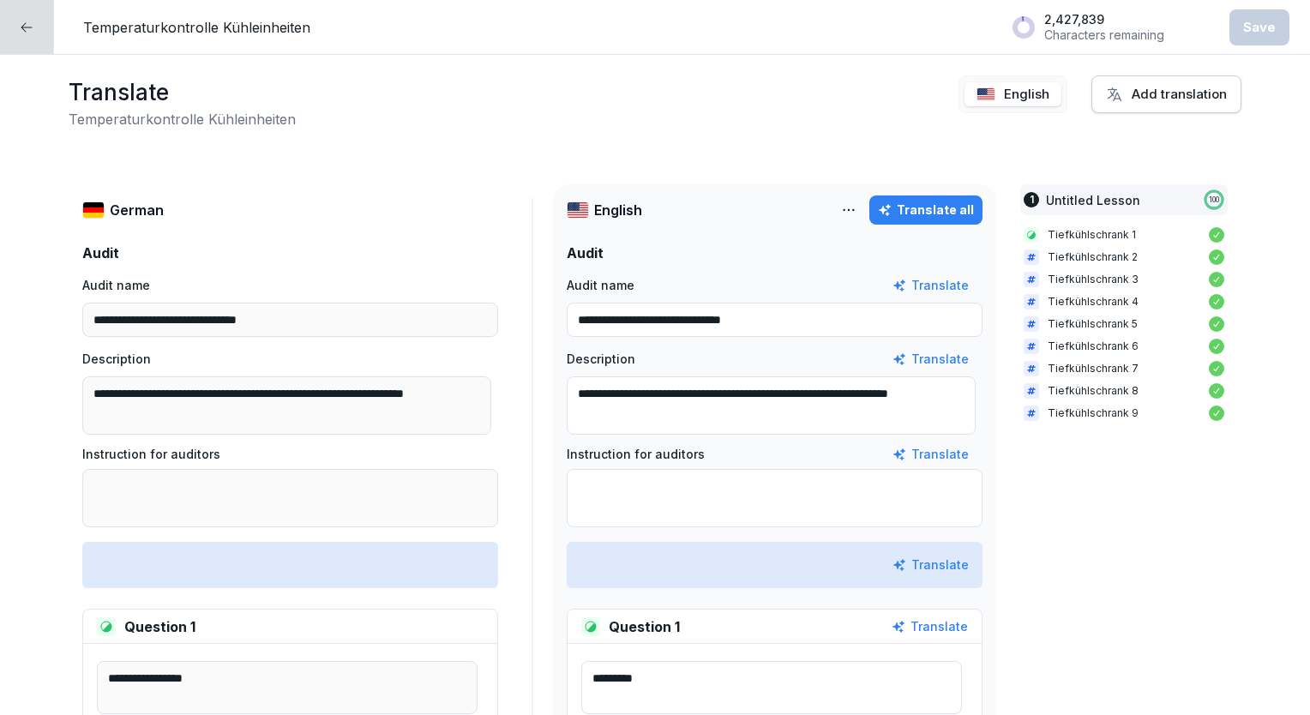
click at [9, 180] on div "**********" at bounding box center [655, 385] width 1310 height 660
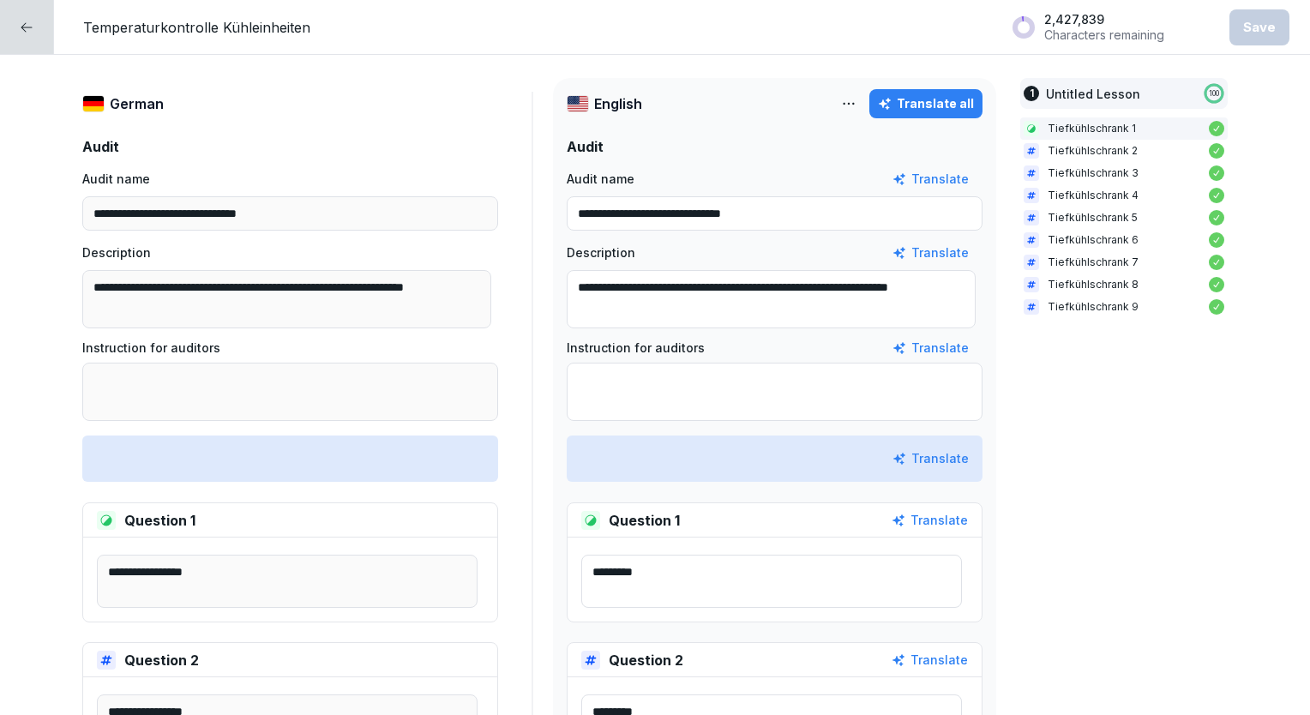
scroll to position [34, 0]
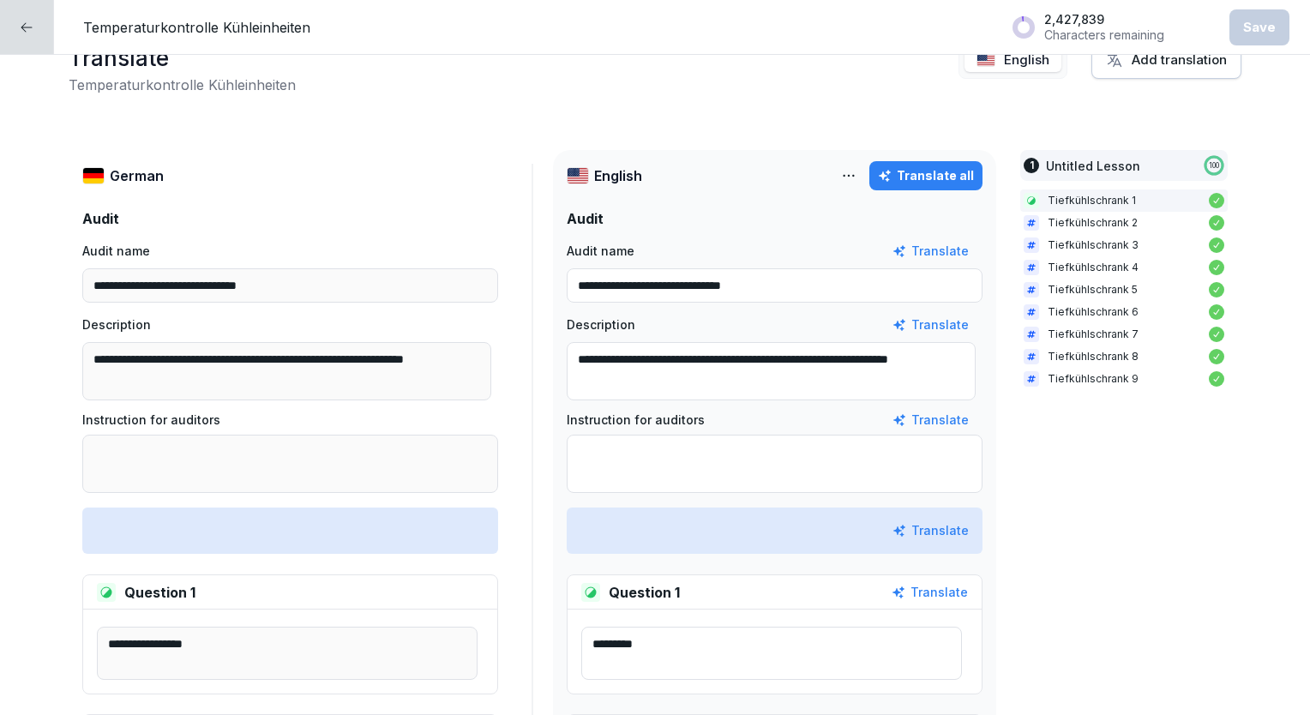
click at [22, 37] on div at bounding box center [27, 27] width 54 height 54
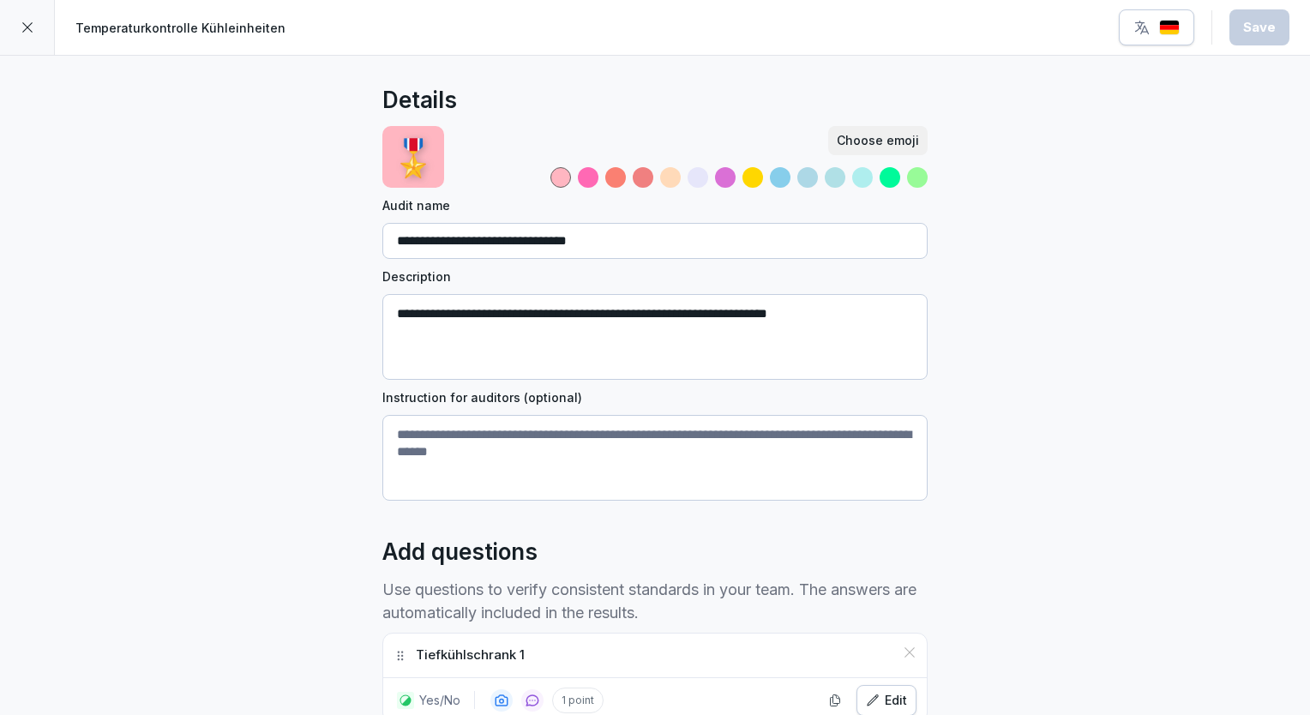
click at [22, 37] on div at bounding box center [27, 27] width 55 height 55
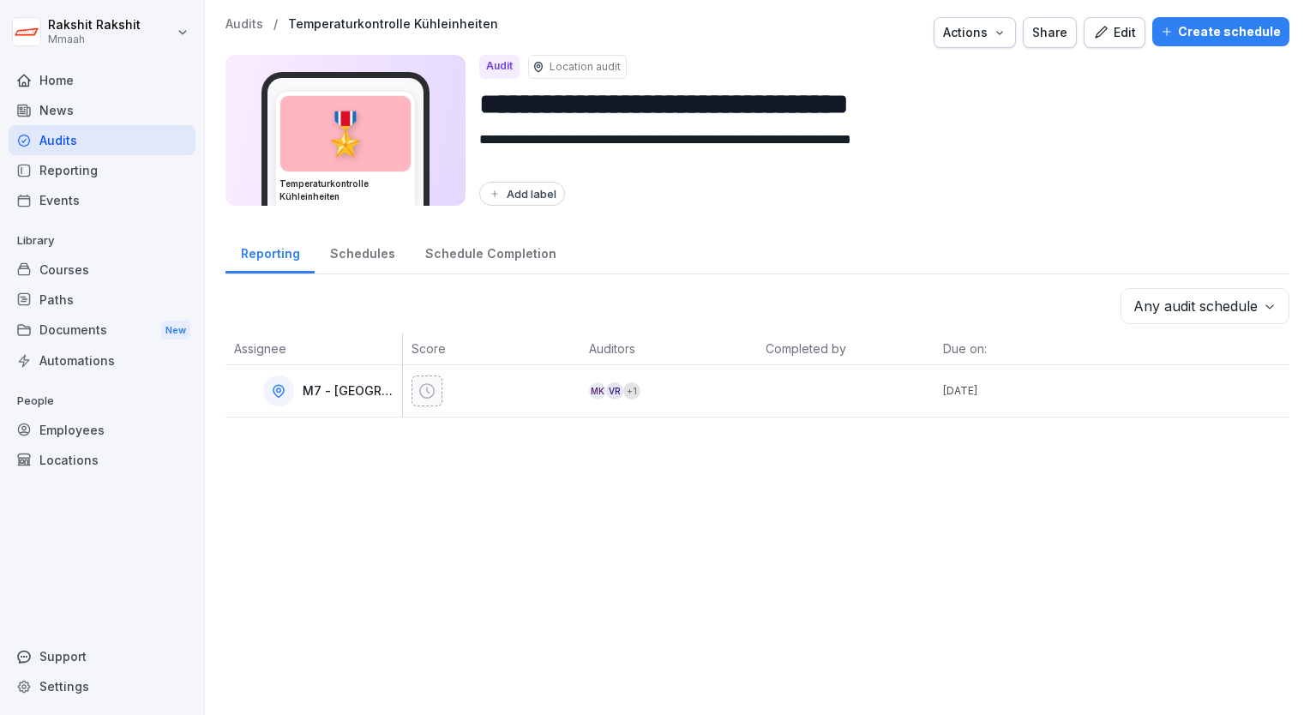
click at [115, 140] on div "Audits" at bounding box center [102, 140] width 187 height 30
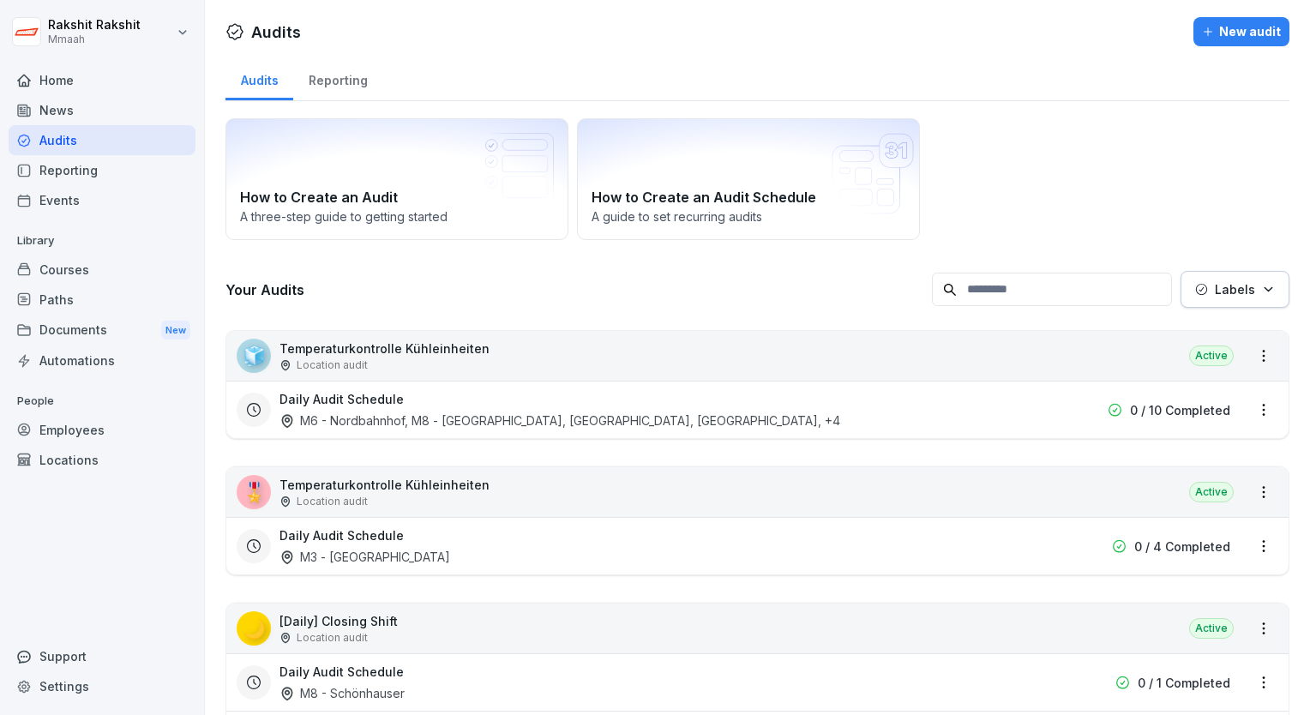
click at [484, 347] on div "🧊 Temperaturkontrolle Kühleinheiten Location audit Active" at bounding box center [757, 356] width 1062 height 50
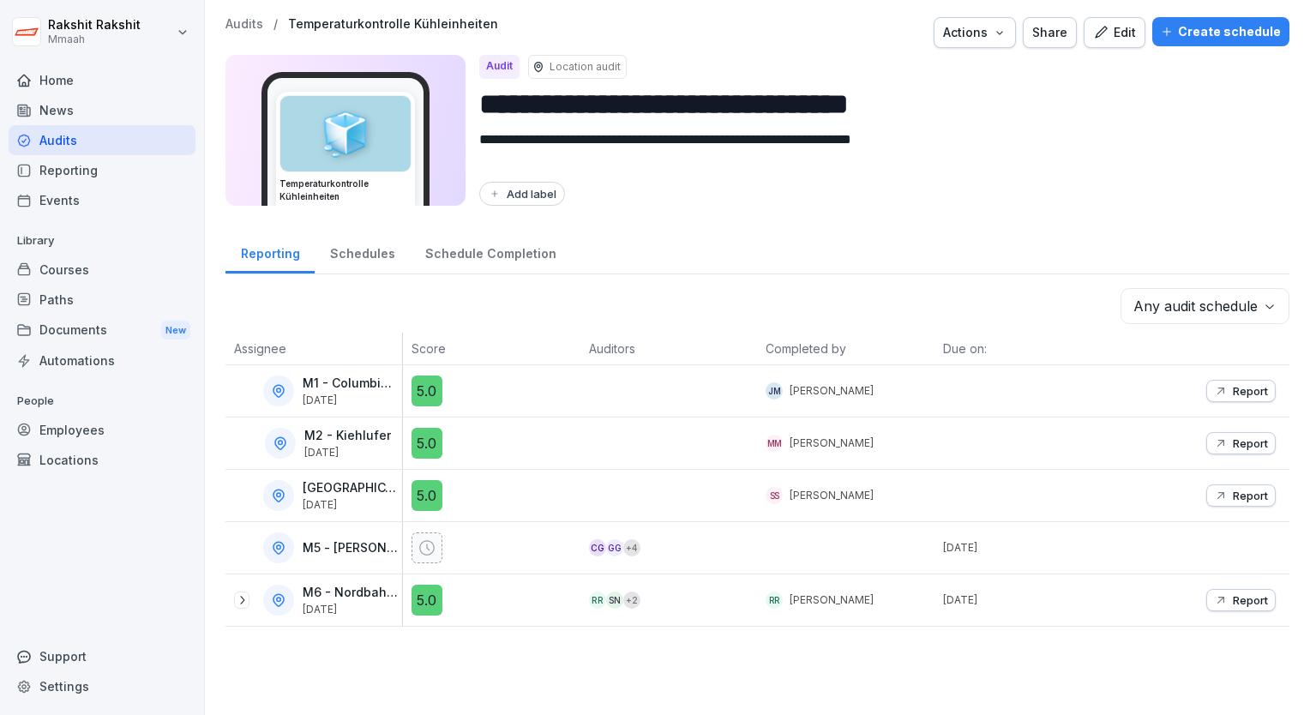
click at [1109, 38] on div "Edit" at bounding box center [1114, 32] width 43 height 19
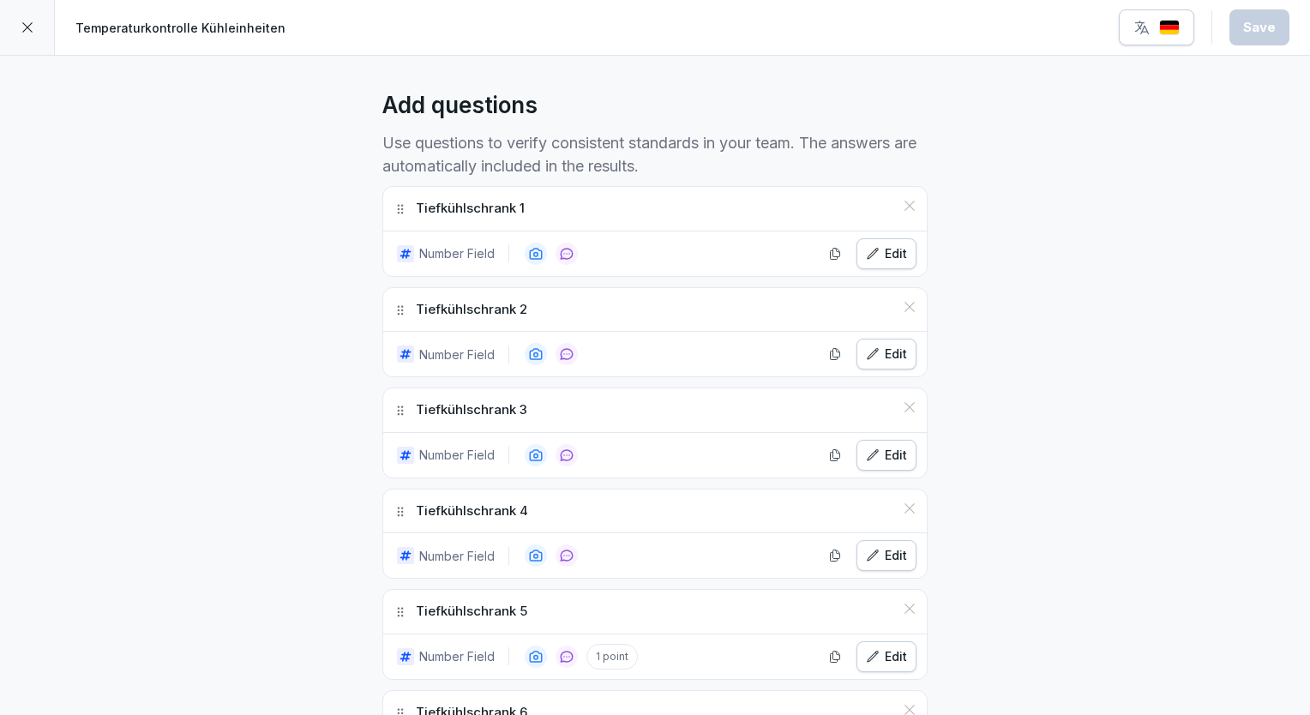
scroll to position [549, 0]
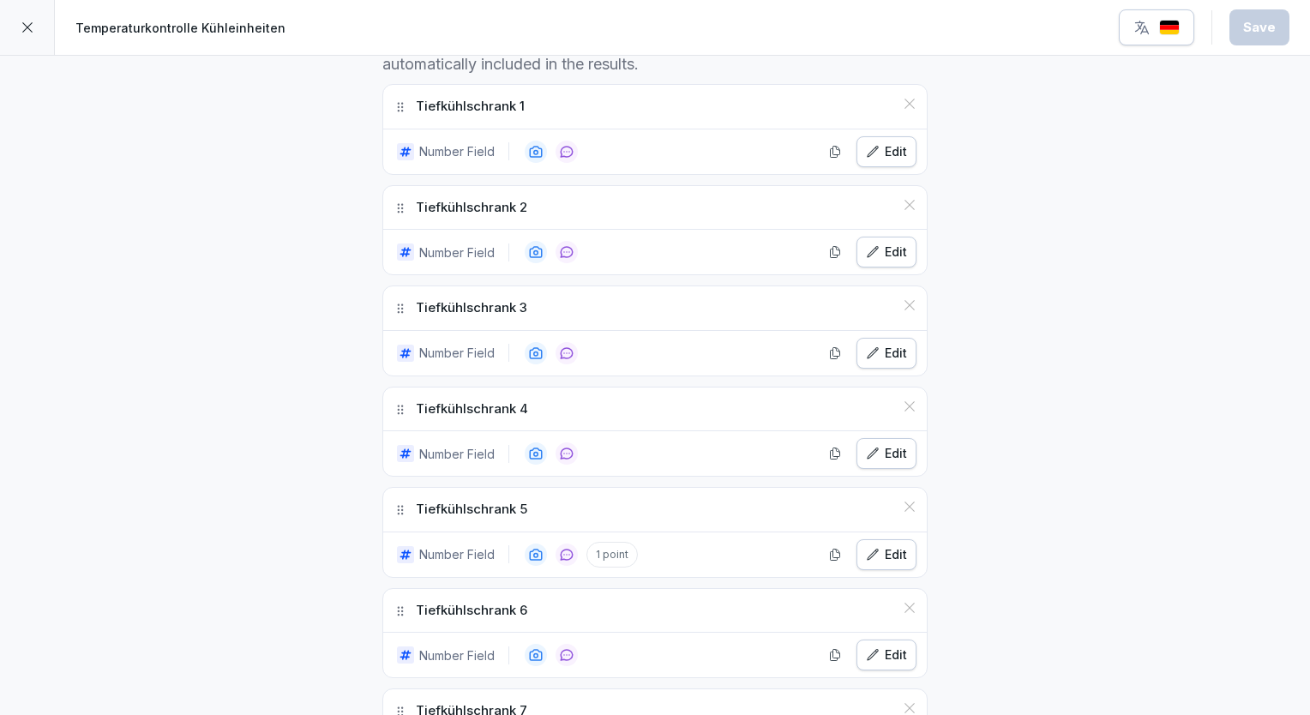
click at [1176, 25] on img "button" at bounding box center [1169, 28] width 21 height 16
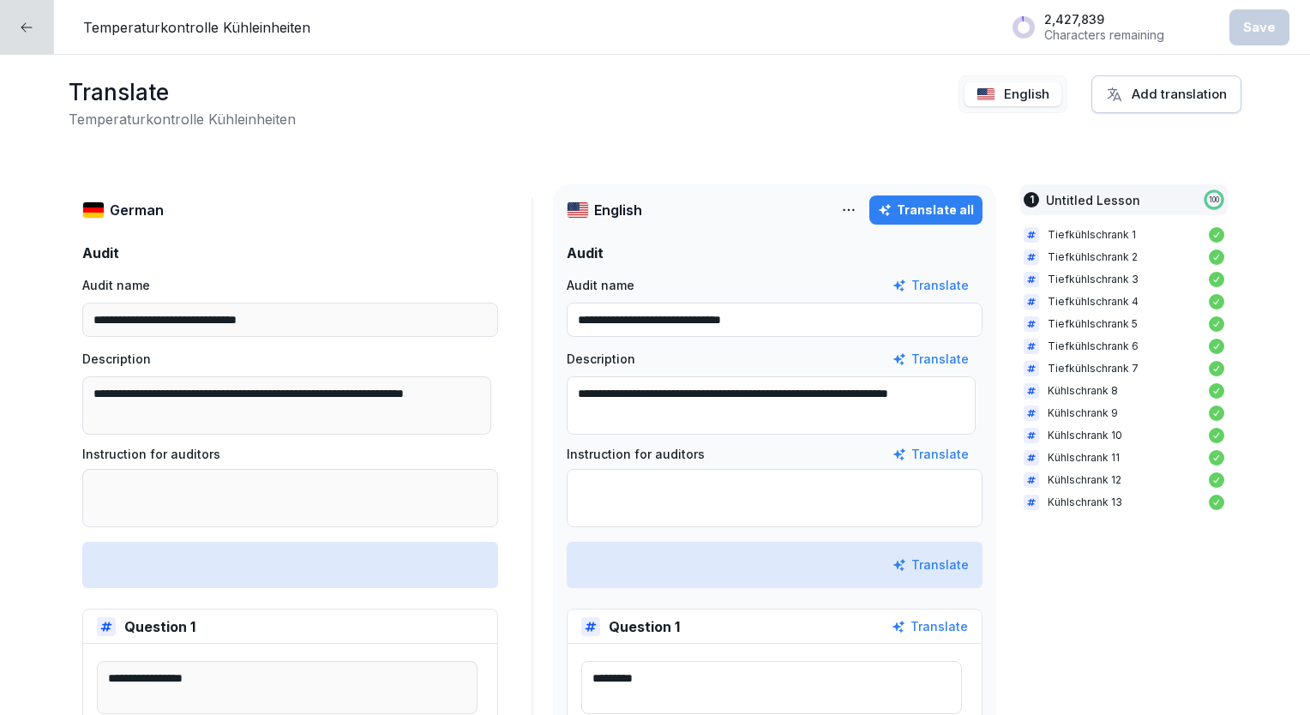
click at [906, 75] on div "Translate Temperaturkontrolle Kühleinheiten English Add translation" at bounding box center [655, 102] width 1173 height 54
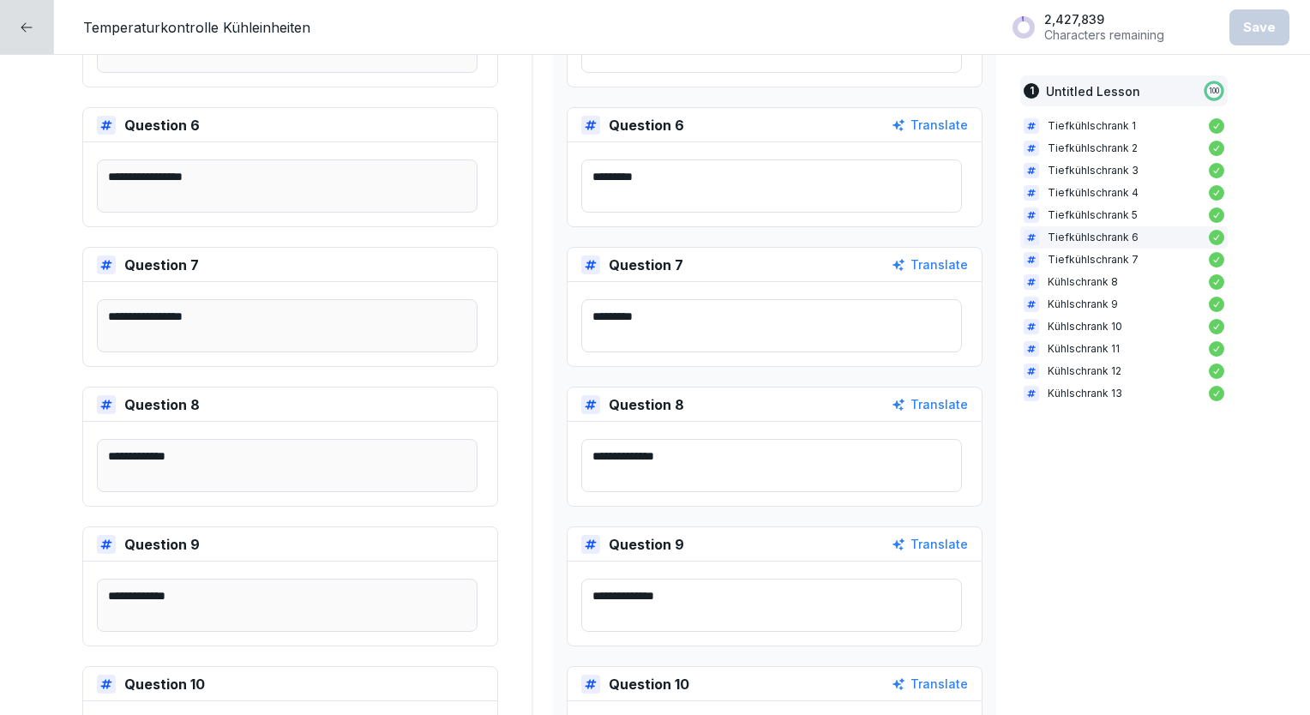
scroll to position [1235, 0]
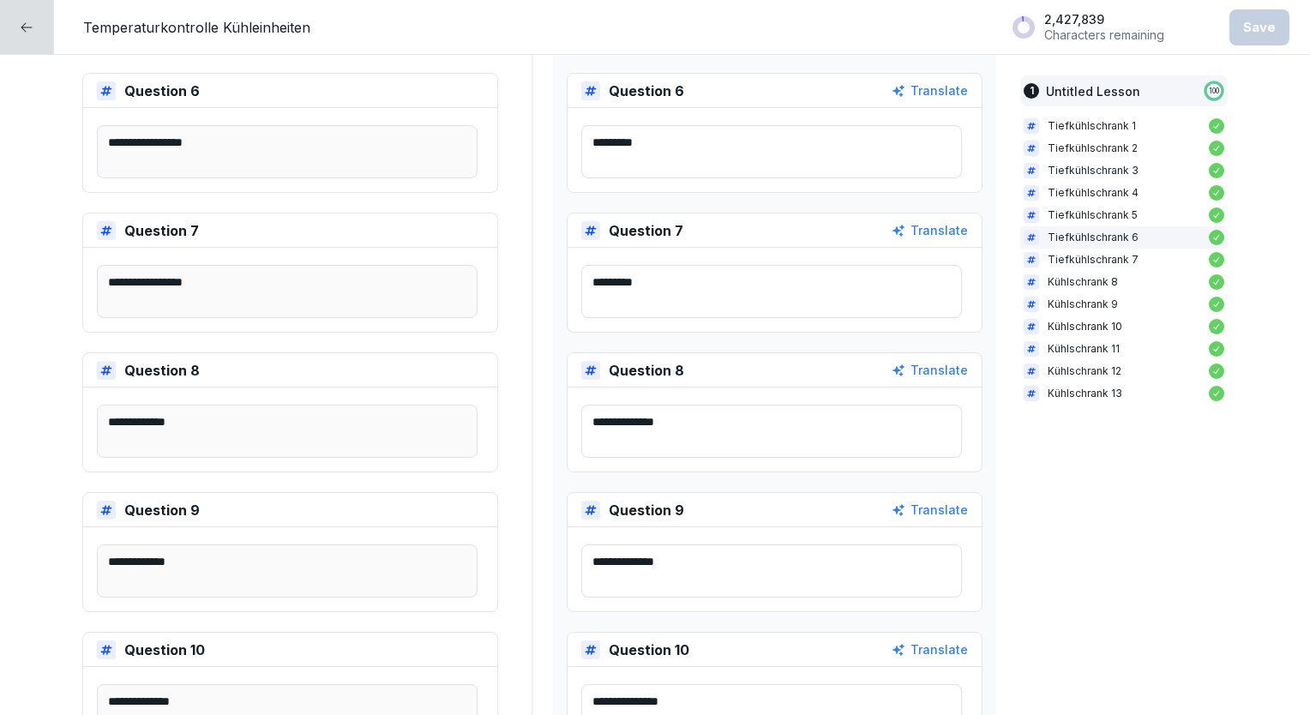
click at [41, 26] on div at bounding box center [27, 27] width 54 height 54
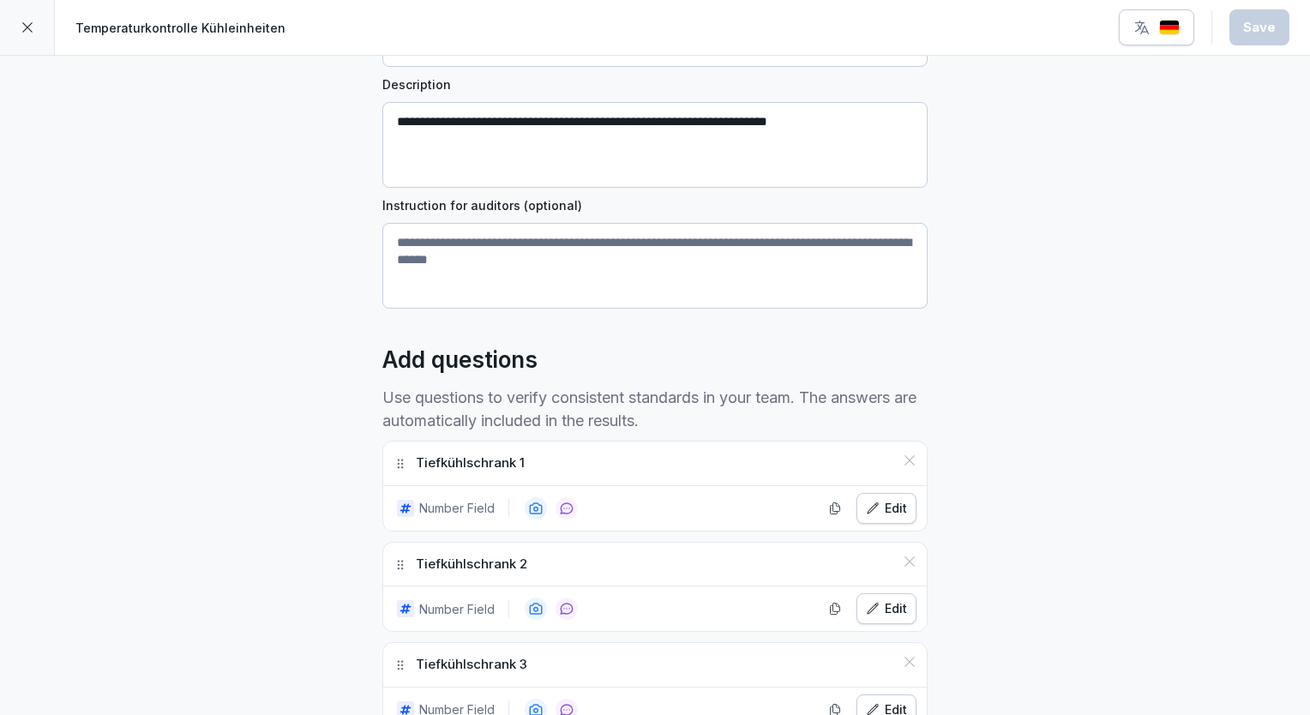
scroll to position [206, 0]
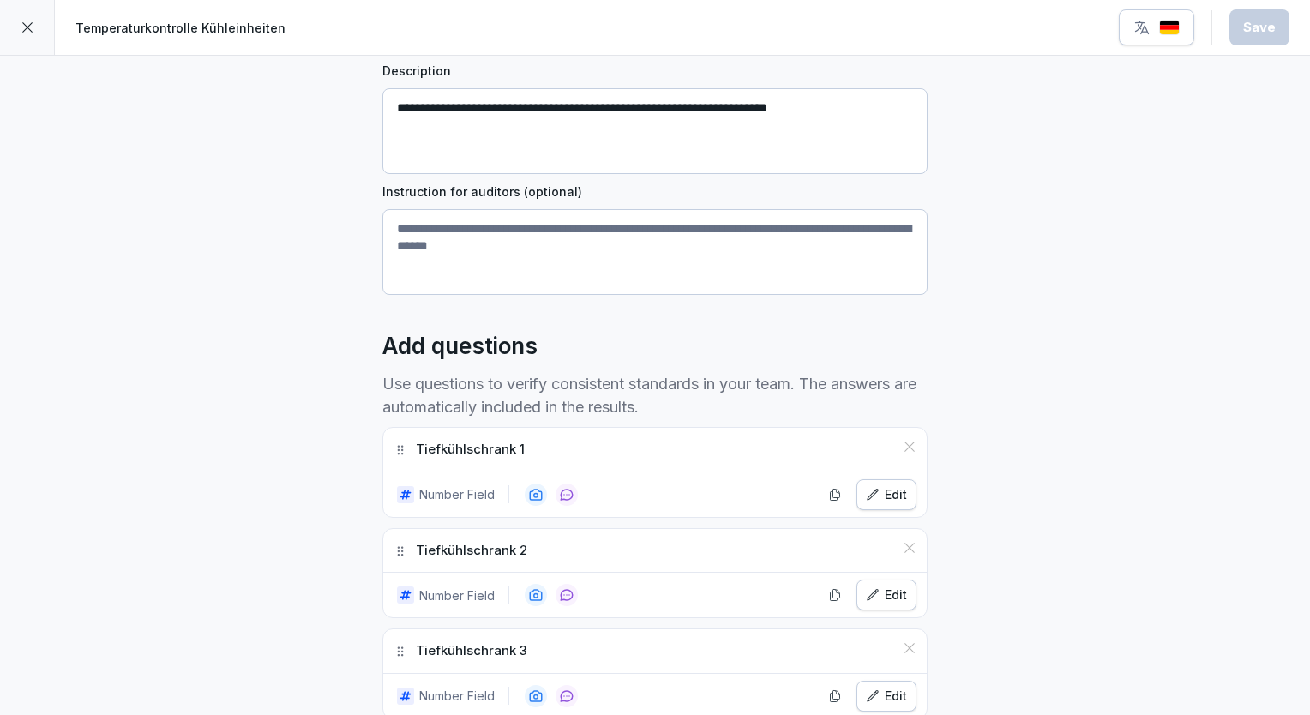
click at [511, 455] on p "Tiefkühlschrank 1" at bounding box center [470, 450] width 109 height 20
drag, startPoint x: 511, startPoint y: 455, endPoint x: 403, endPoint y: 448, distance: 108.3
click at [403, 448] on div "Tiefkühlschrank 1" at bounding box center [655, 450] width 544 height 44
click at [871, 491] on icon "button" at bounding box center [873, 495] width 14 height 14
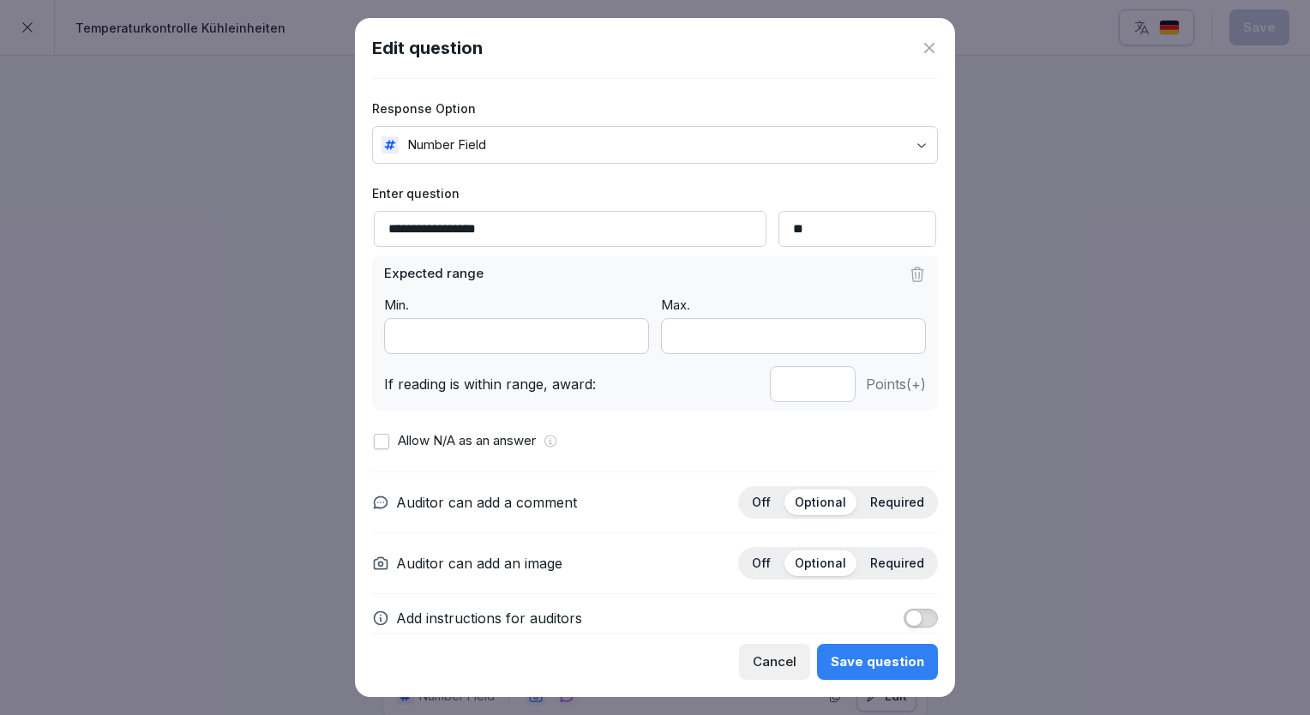
drag, startPoint x: 484, startPoint y: 232, endPoint x: 388, endPoint y: 245, distance: 97.9
click at [388, 245] on input "**********" at bounding box center [570, 229] width 393 height 36
paste input "**********"
type input "**********"
click at [875, 663] on div "Save question" at bounding box center [877, 662] width 93 height 19
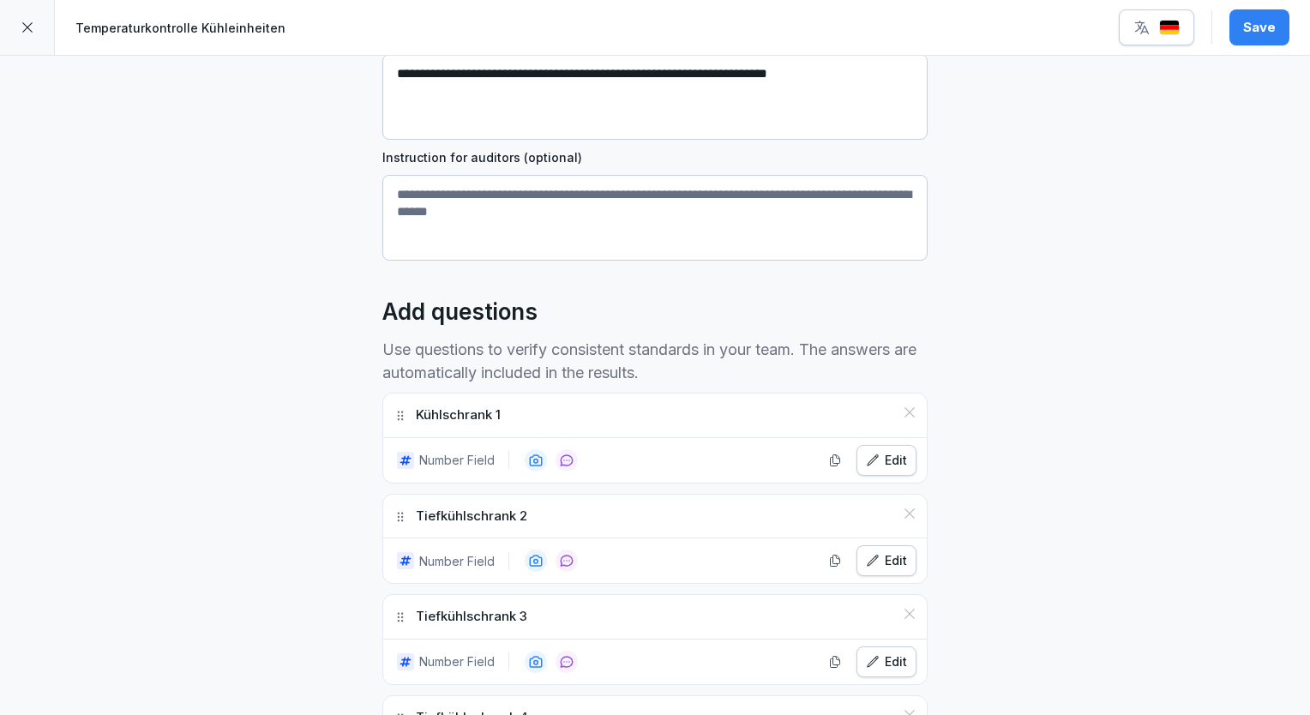
scroll to position [274, 0]
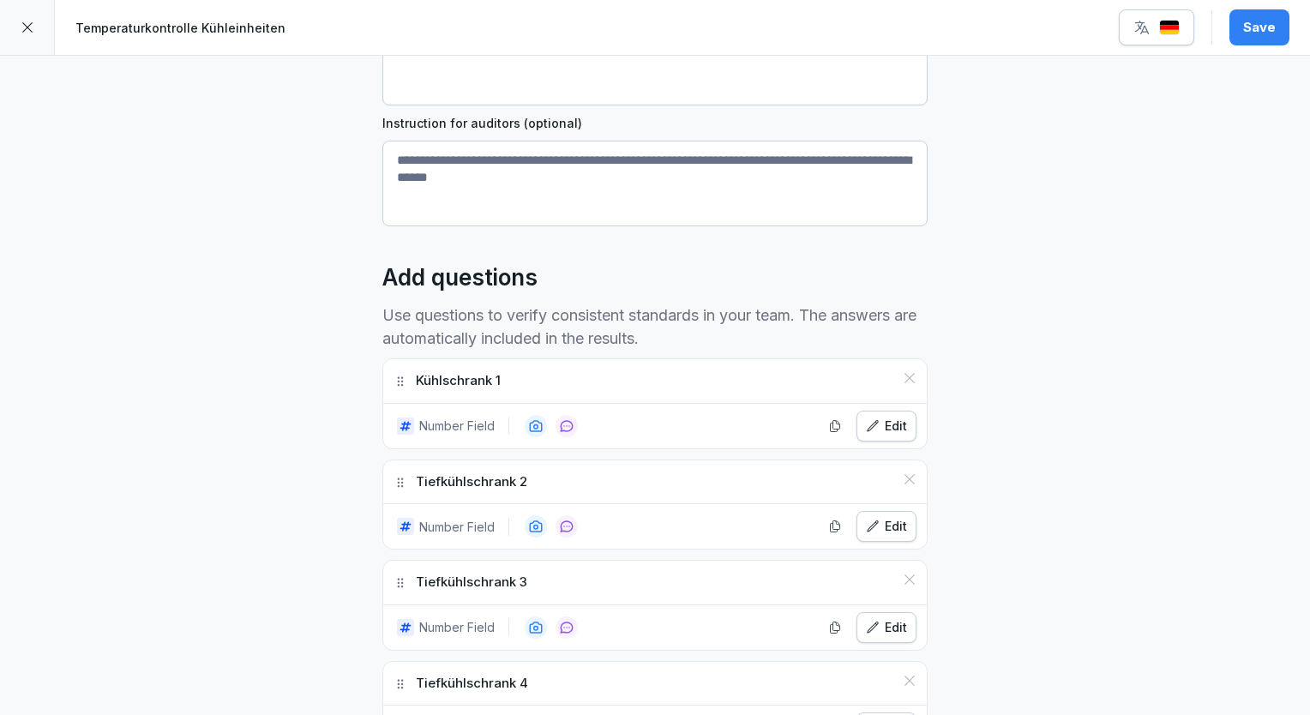
click at [871, 522] on icon "button" at bounding box center [873, 526] width 10 height 10
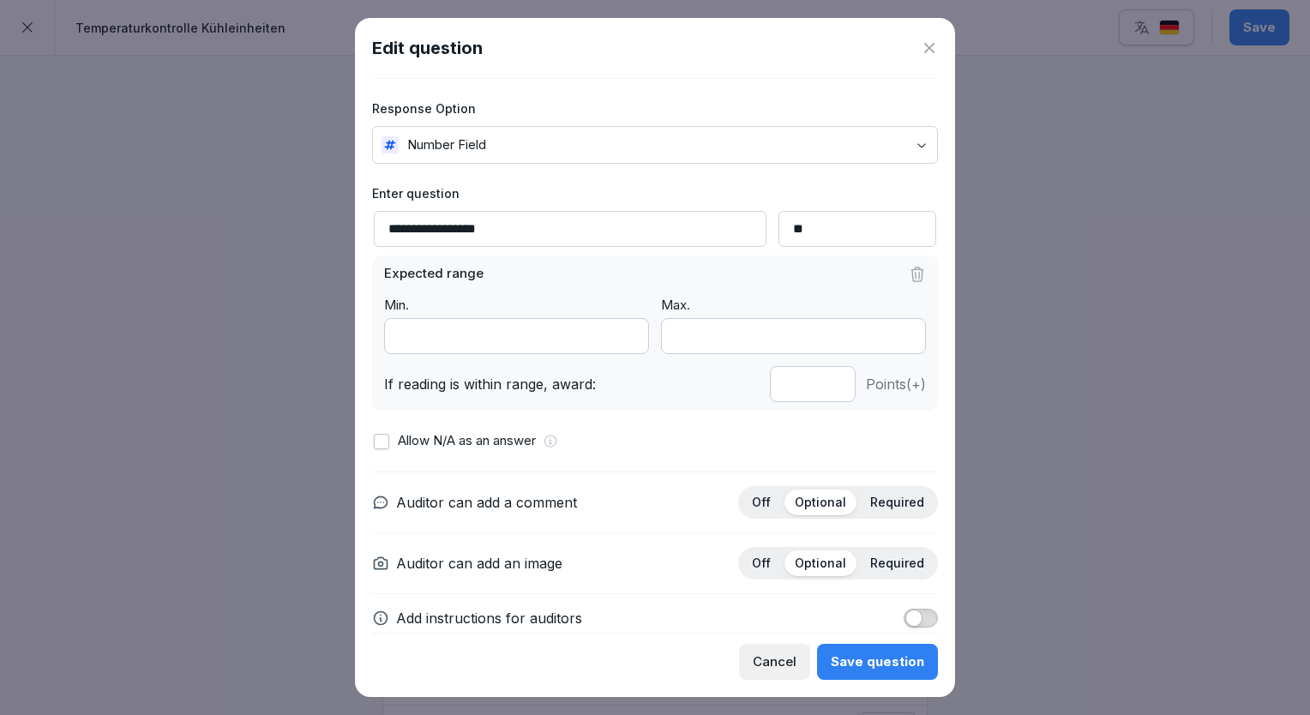
click at [480, 229] on input "**********" at bounding box center [570, 229] width 393 height 36
click at [487, 228] on input "**********" at bounding box center [570, 229] width 393 height 36
drag, startPoint x: 487, startPoint y: 228, endPoint x: 412, endPoint y: 228, distance: 75.5
click at [412, 228] on input "**********" at bounding box center [570, 229] width 393 height 36
paste input "**********"
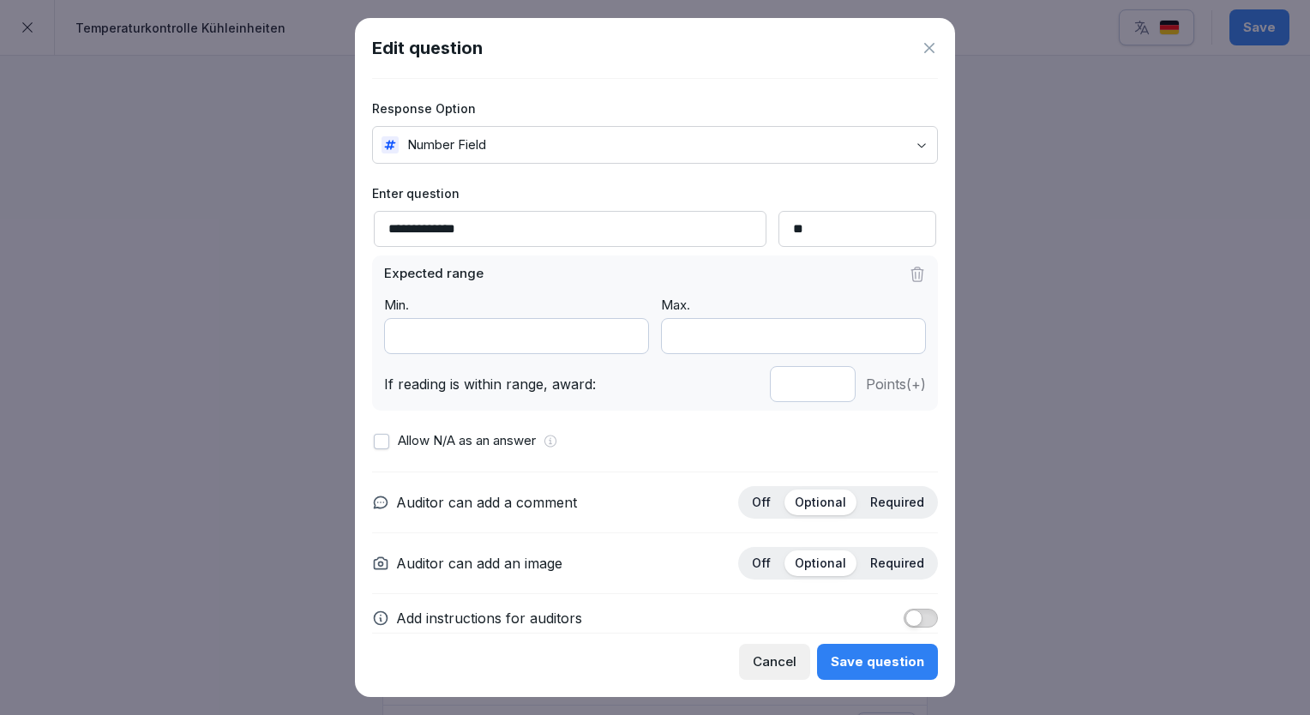
type input "**********"
click at [890, 651] on button "Save question" at bounding box center [877, 662] width 121 height 36
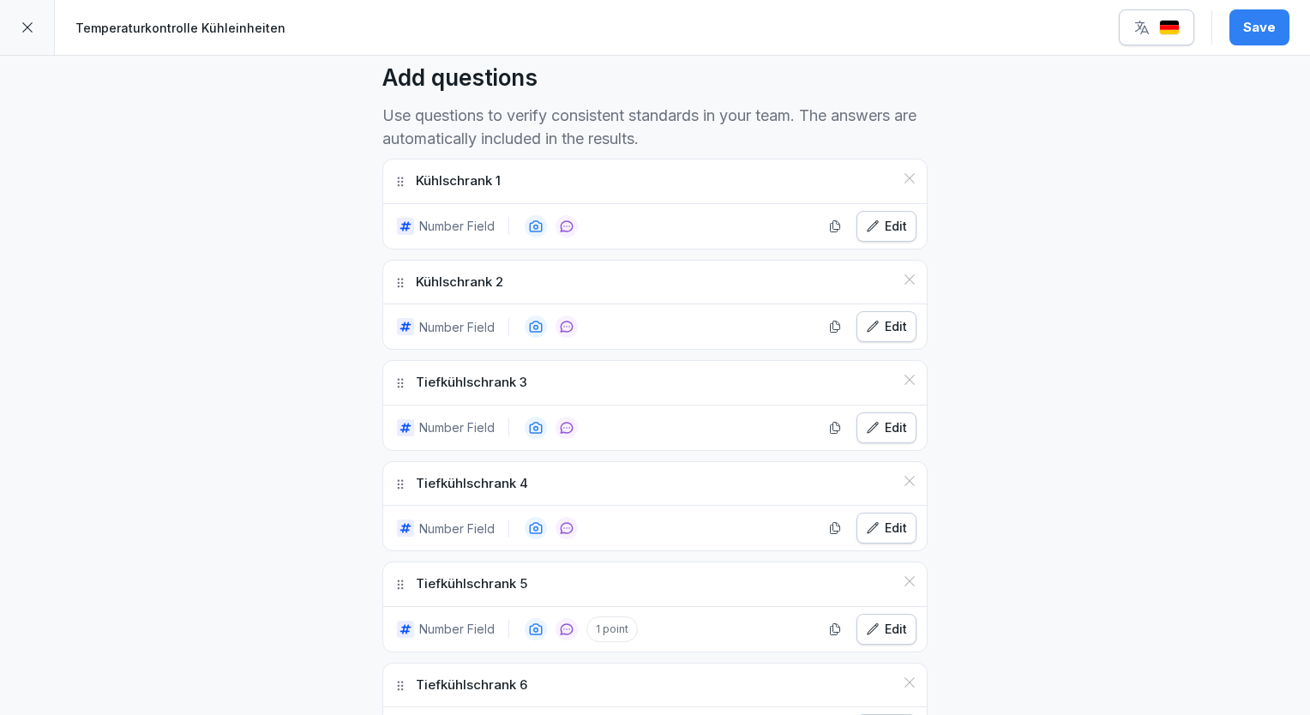
scroll to position [480, 0]
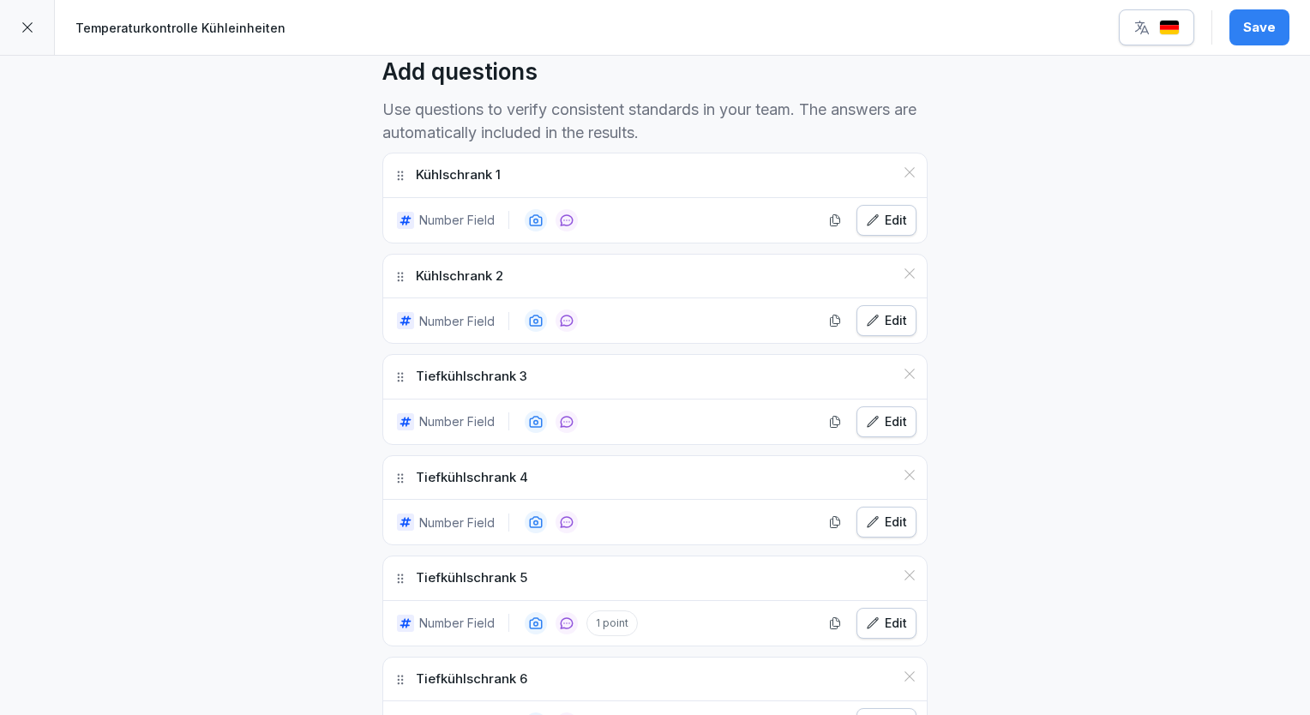
click at [873, 415] on icon "button" at bounding box center [873, 422] width 14 height 14
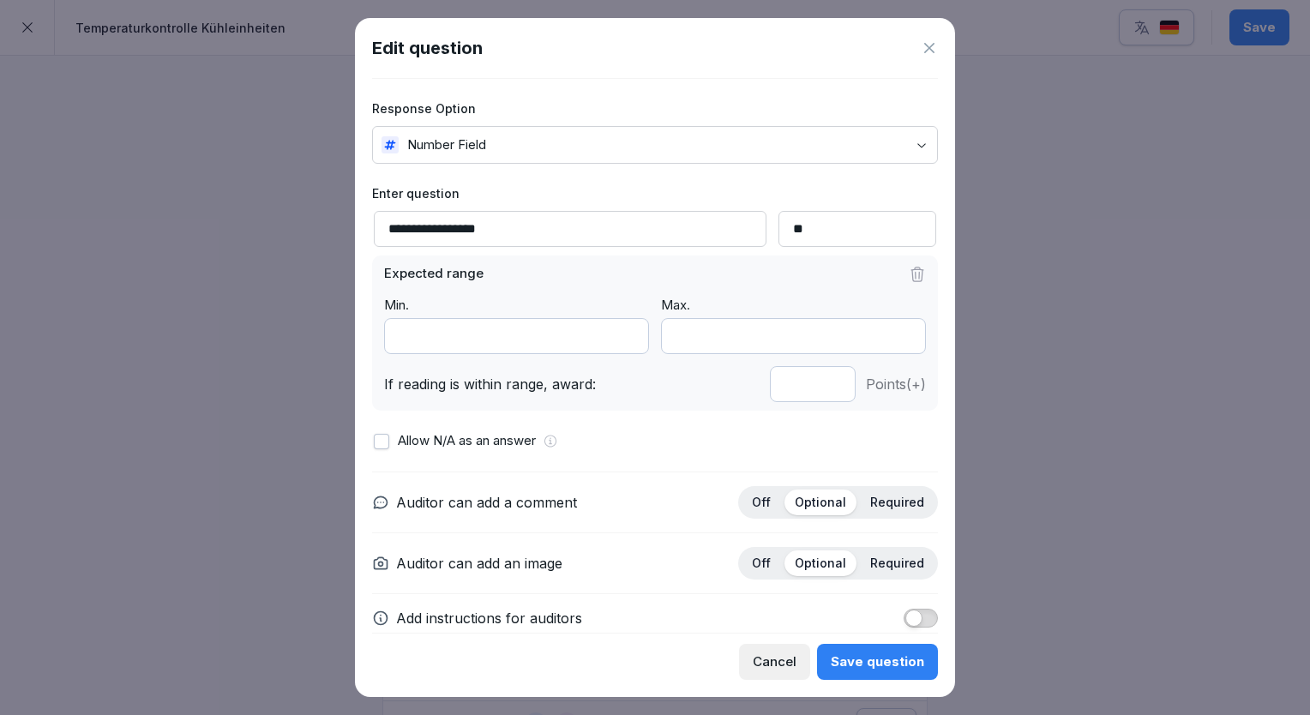
drag, startPoint x: 487, startPoint y: 227, endPoint x: 377, endPoint y: 232, distance: 109.9
click at [377, 232] on input "**********" at bounding box center [570, 229] width 393 height 36
paste input
type input "**********"
click at [937, 674] on button "Save question" at bounding box center [877, 662] width 121 height 36
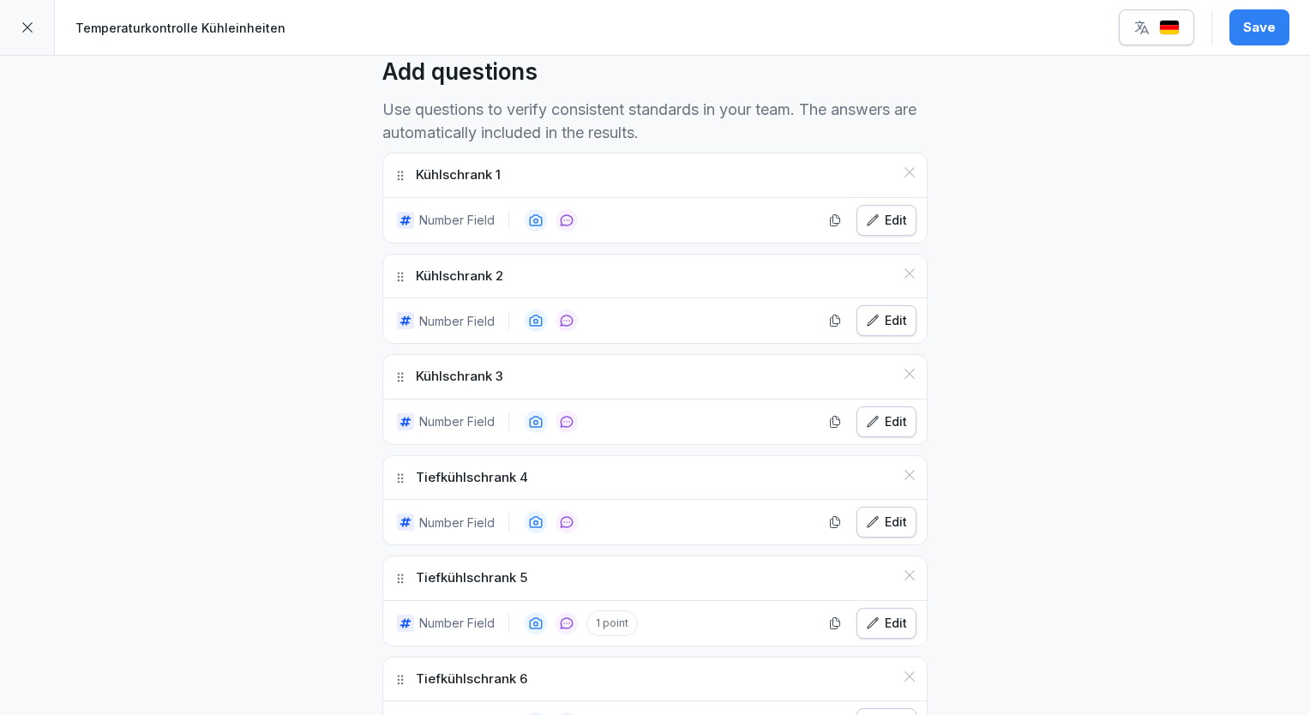
click at [1170, 510] on div "**********" at bounding box center [655, 647] width 1310 height 2143
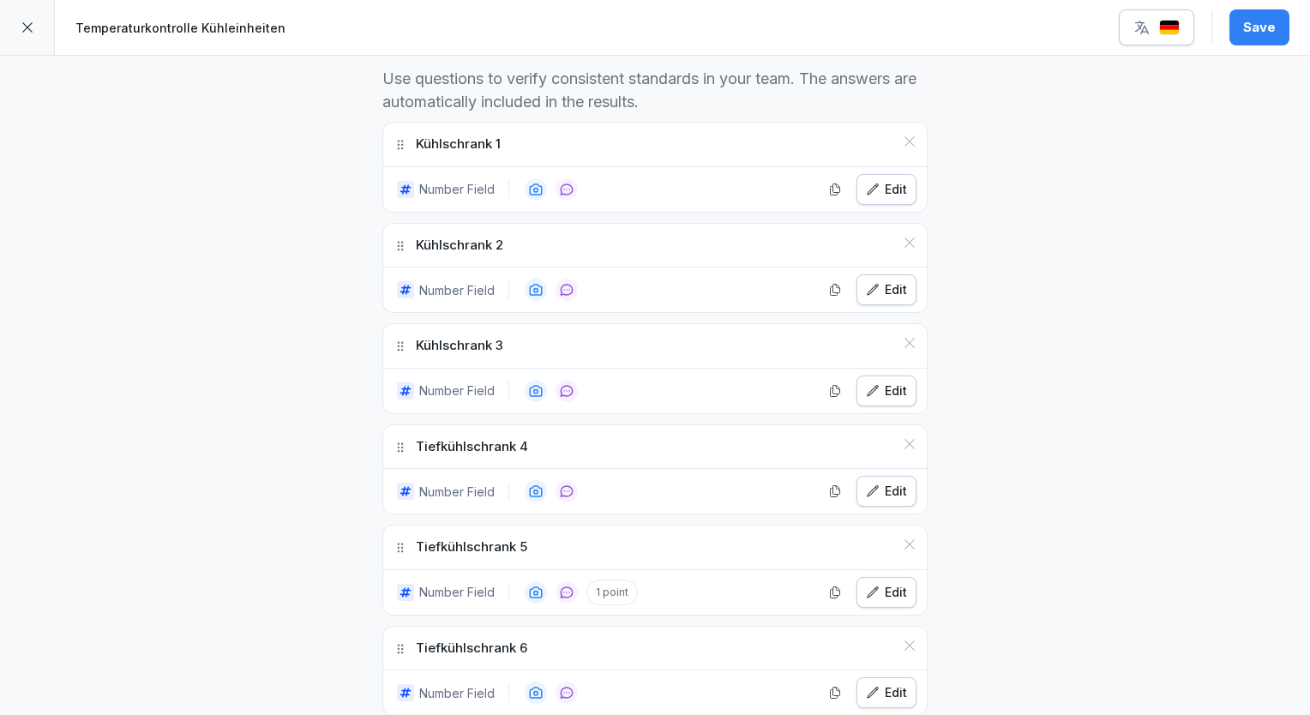
scroll to position [514, 0]
click at [866, 481] on icon "button" at bounding box center [873, 488] width 14 height 14
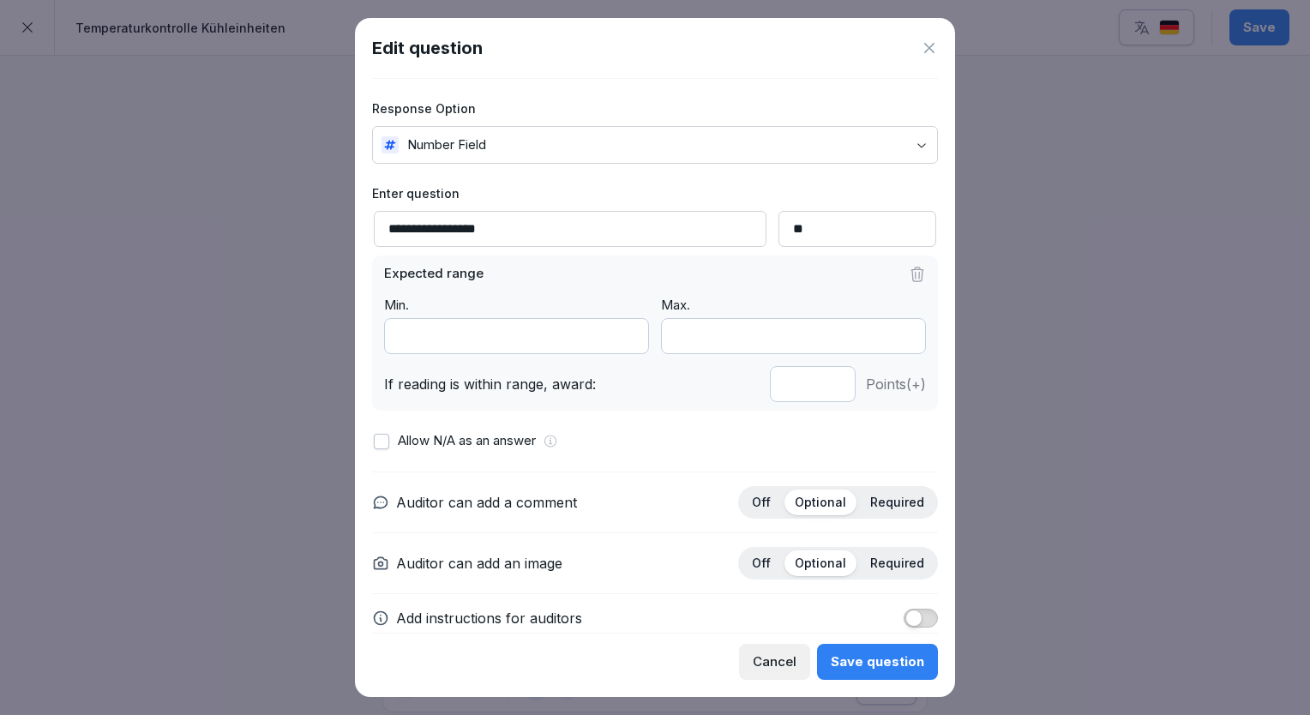
drag, startPoint x: 485, startPoint y: 228, endPoint x: 385, endPoint y: 232, distance: 100.4
click at [385, 232] on input "**********" at bounding box center [570, 229] width 393 height 36
paste input
type input "**********"
click at [1030, 269] on div at bounding box center [655, 357] width 1310 height 715
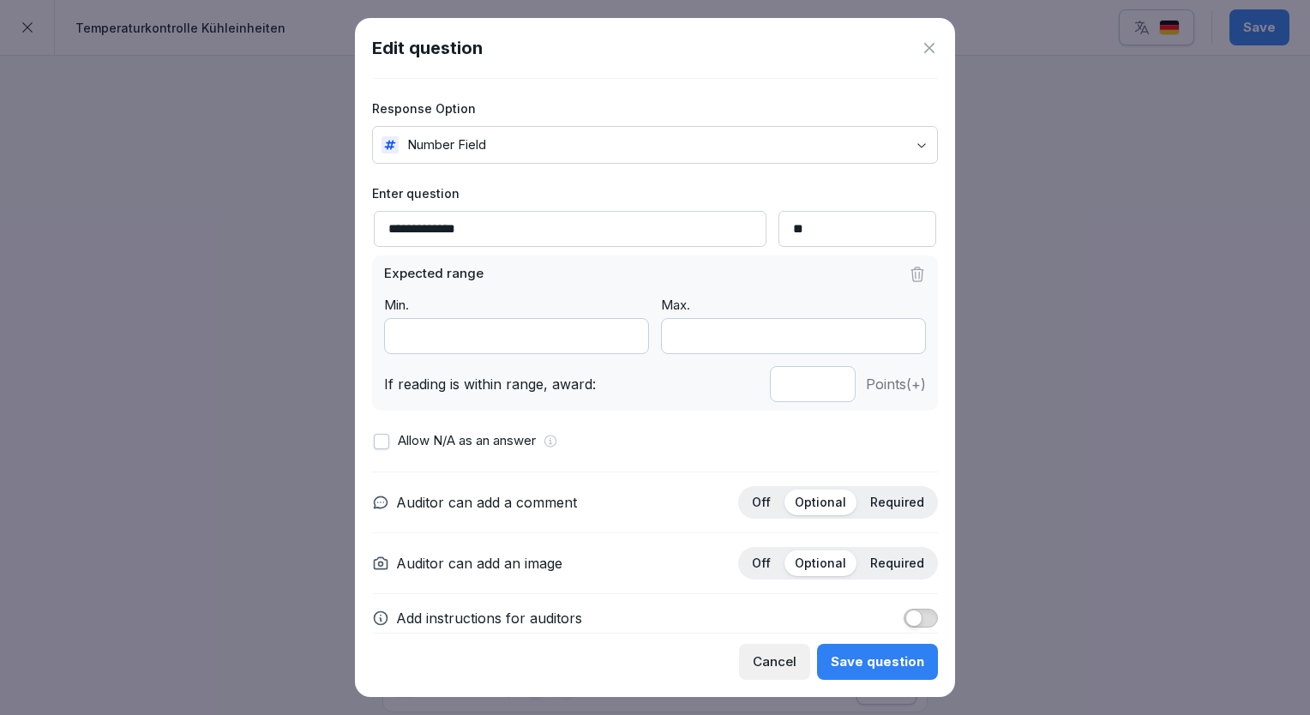
click at [857, 655] on div "Save question" at bounding box center [877, 662] width 93 height 19
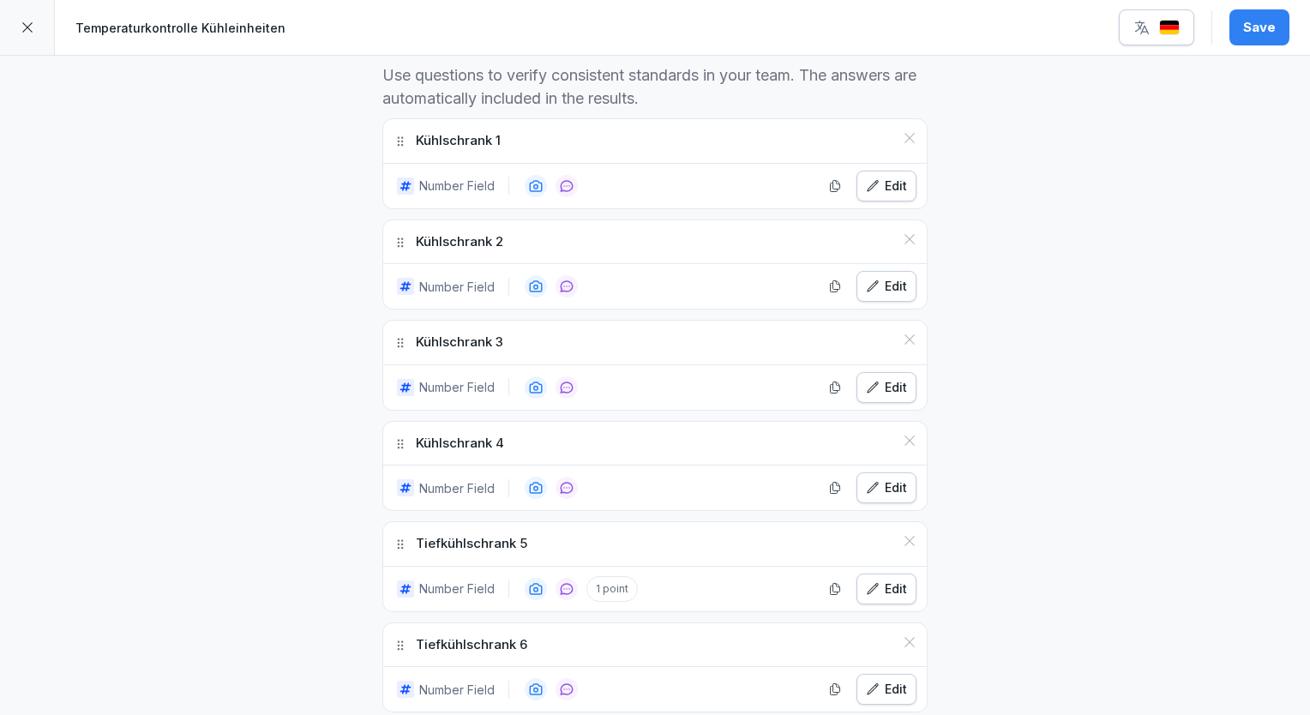
click at [1118, 492] on div "**********" at bounding box center [655, 612] width 1310 height 2143
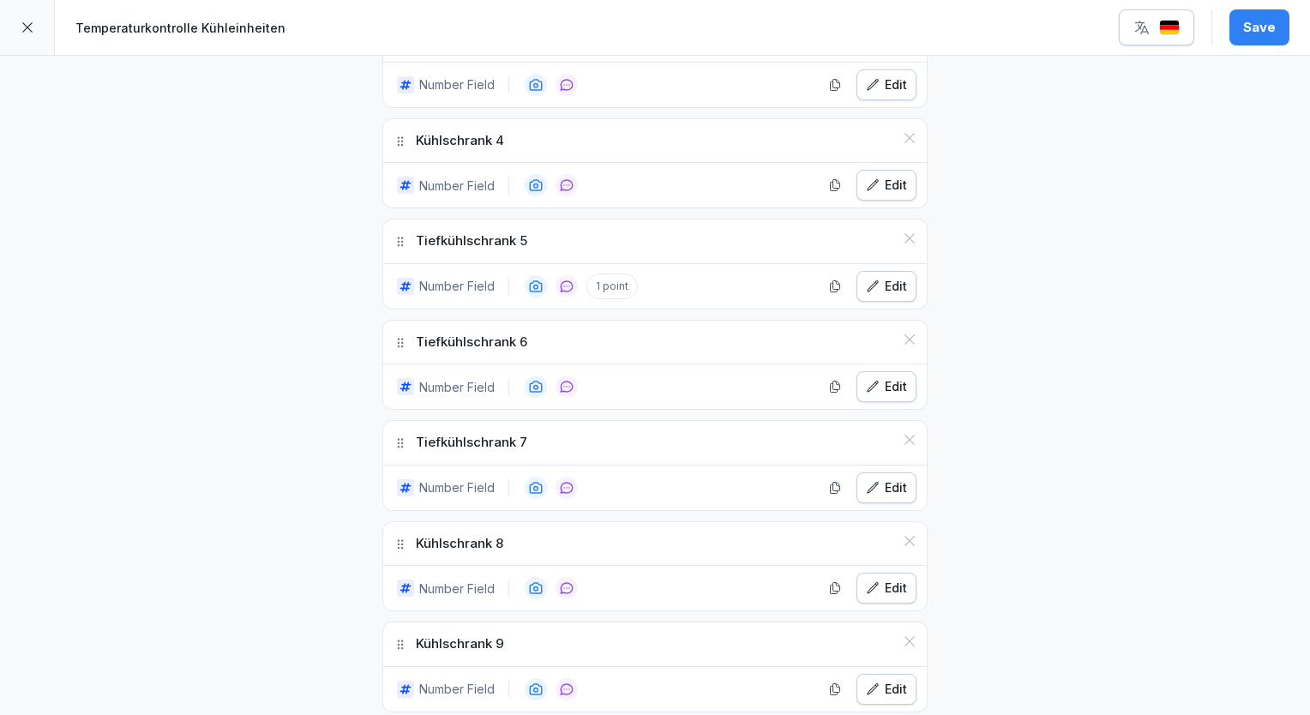
scroll to position [823, 0]
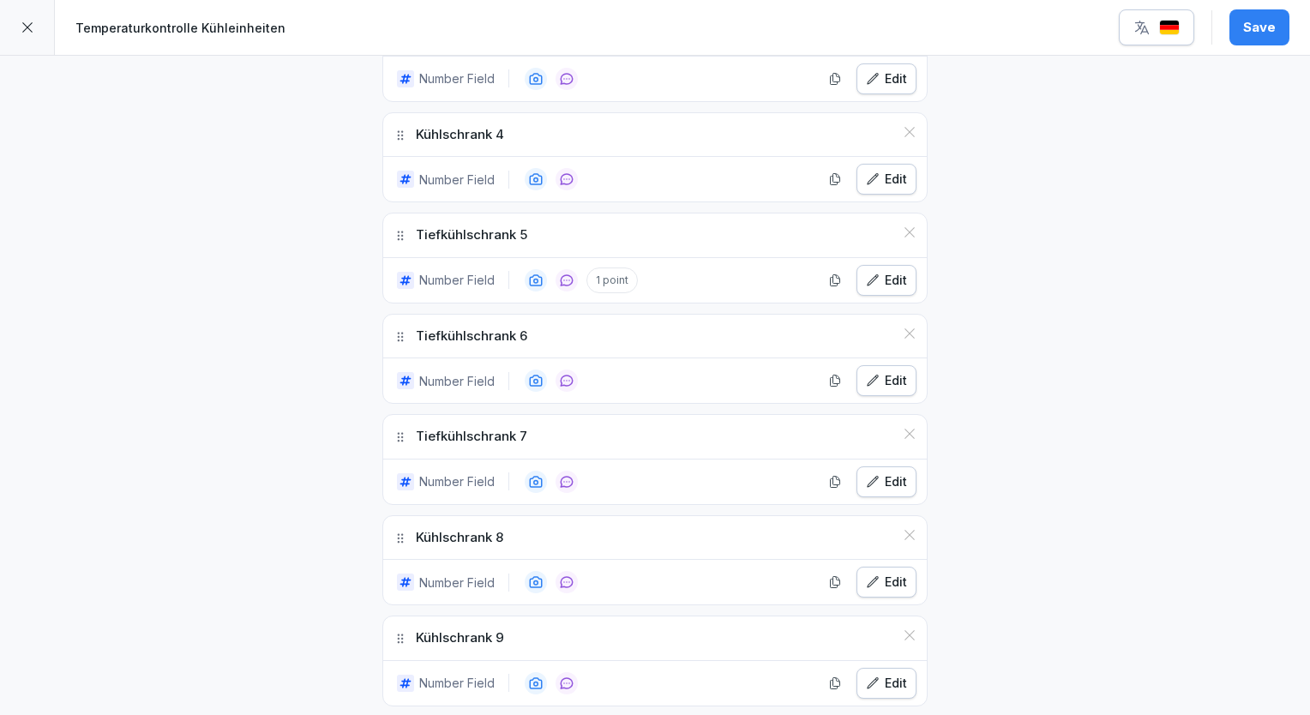
click at [866, 280] on icon "button" at bounding box center [873, 281] width 14 height 14
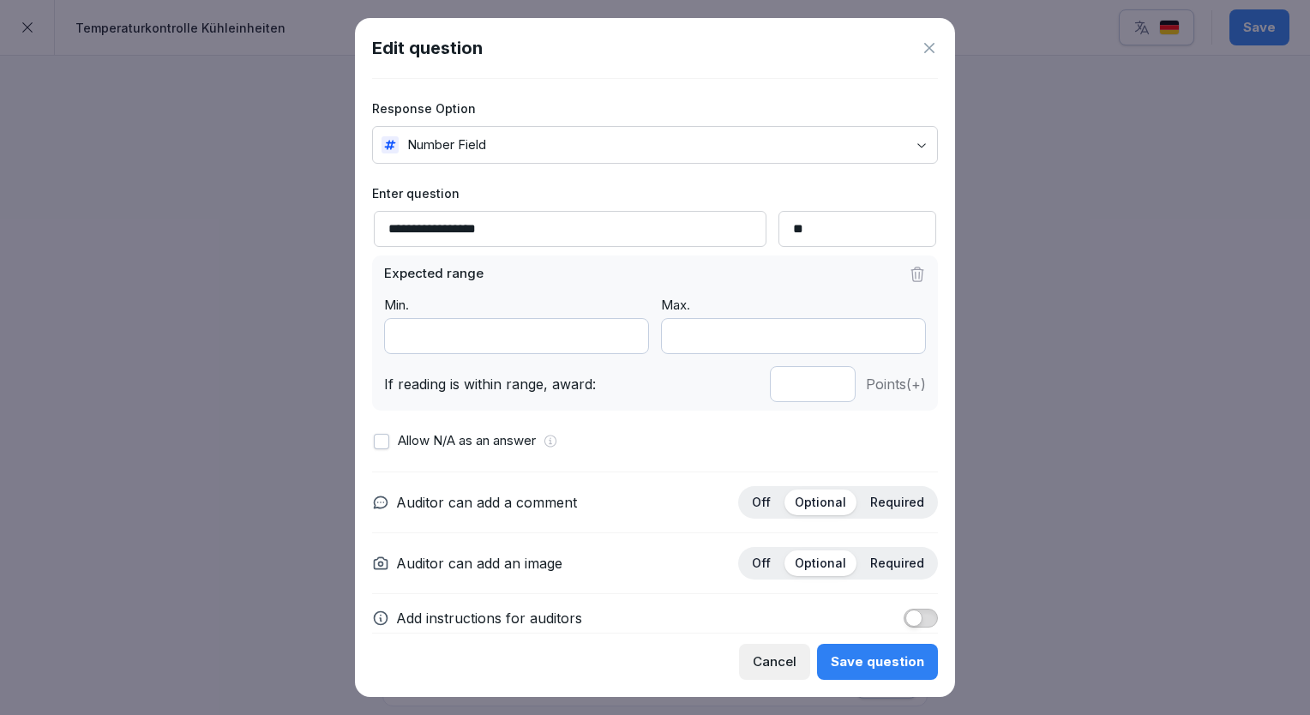
drag, startPoint x: 485, startPoint y: 226, endPoint x: 382, endPoint y: 232, distance: 103.0
click at [382, 232] on input "**********" at bounding box center [570, 229] width 393 height 36
paste input
type input "**********"
click at [896, 664] on div "Save question" at bounding box center [877, 662] width 93 height 19
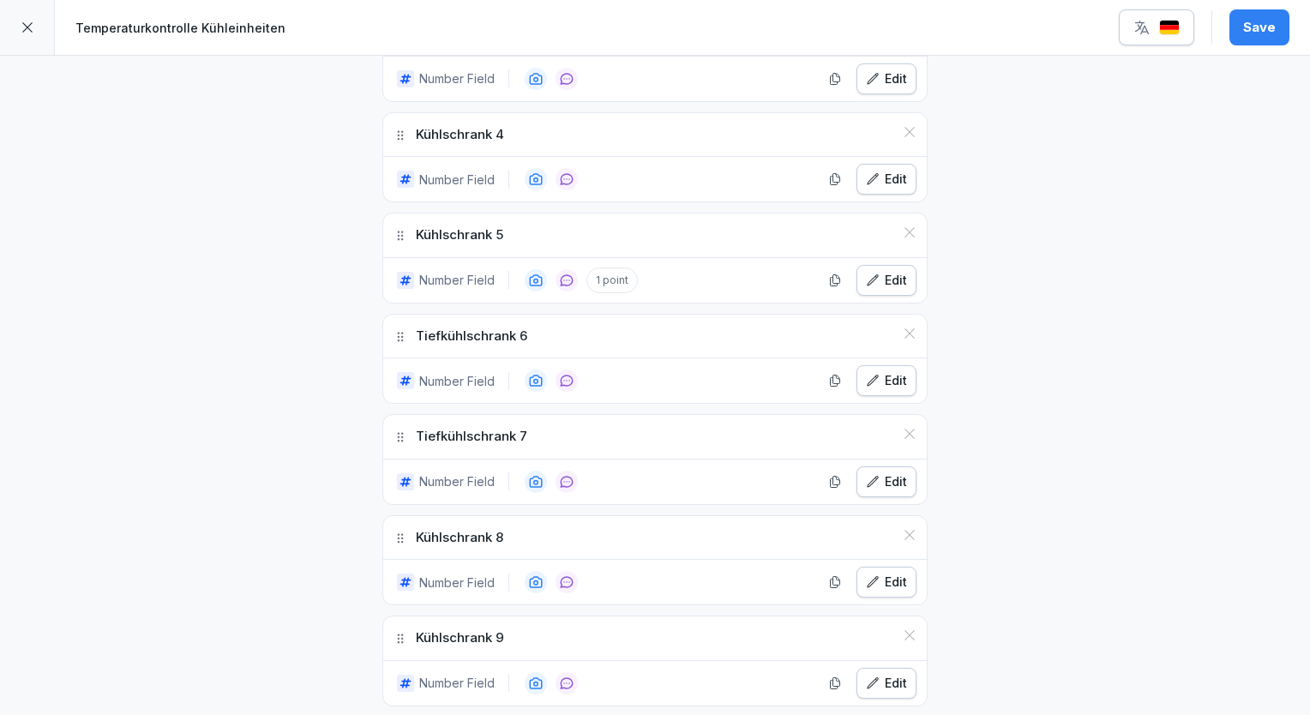
click at [1194, 560] on div "**********" at bounding box center [655, 304] width 1310 height 2143
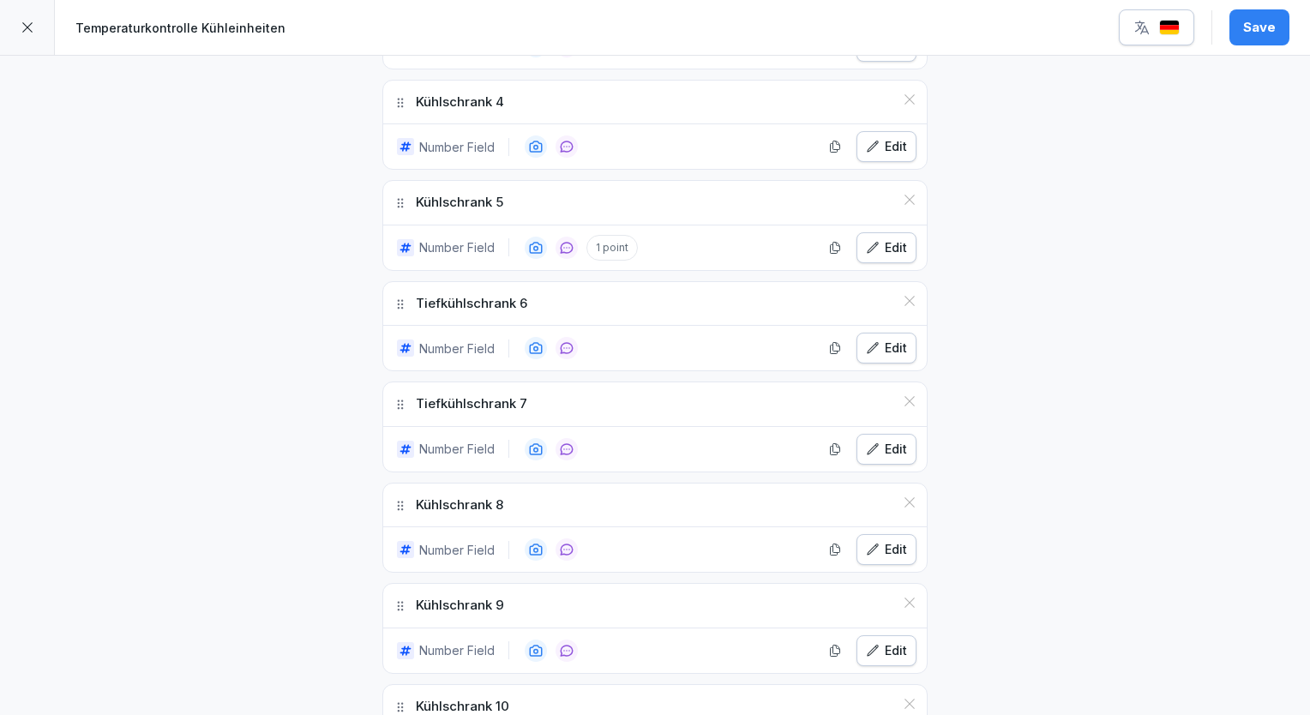
scroll to position [857, 0]
click at [893, 344] on div "Edit" at bounding box center [886, 346] width 41 height 19
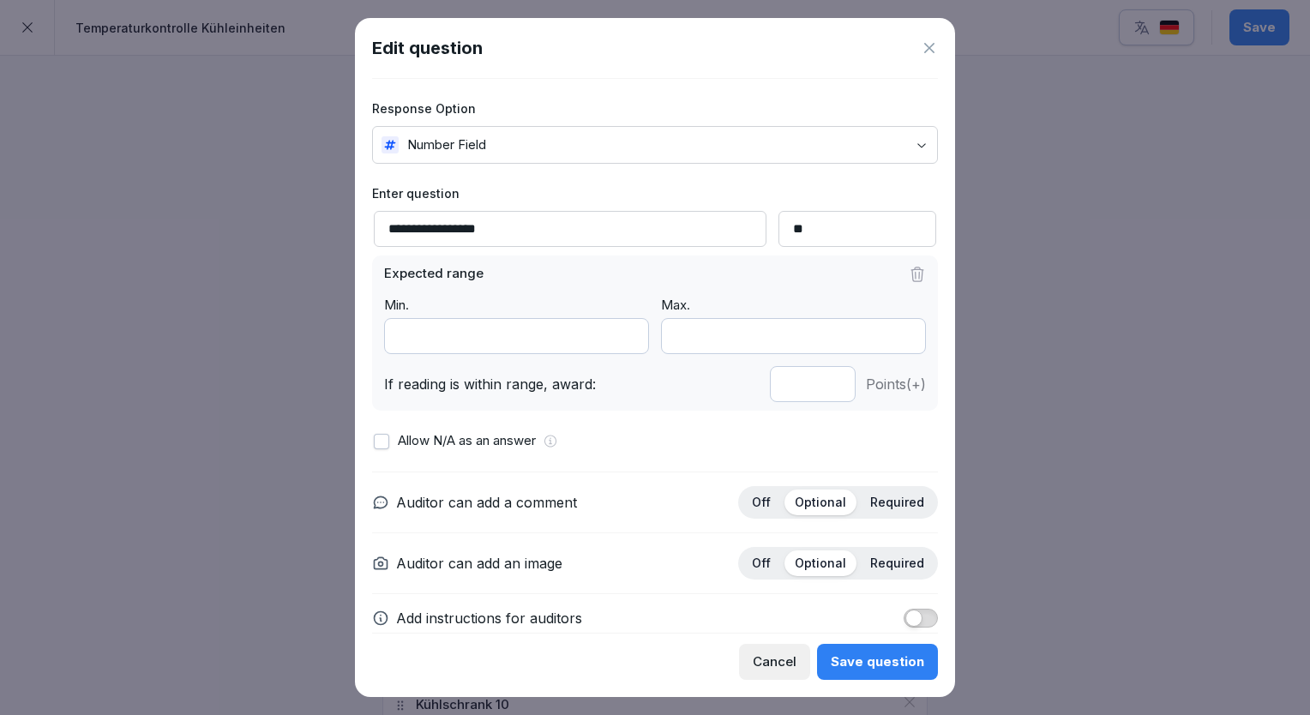
drag, startPoint x: 484, startPoint y: 227, endPoint x: 382, endPoint y: 234, distance: 101.4
click at [382, 234] on input "**********" at bounding box center [570, 229] width 393 height 36
paste input
type input "**********"
click at [875, 669] on div "Save question" at bounding box center [877, 662] width 93 height 19
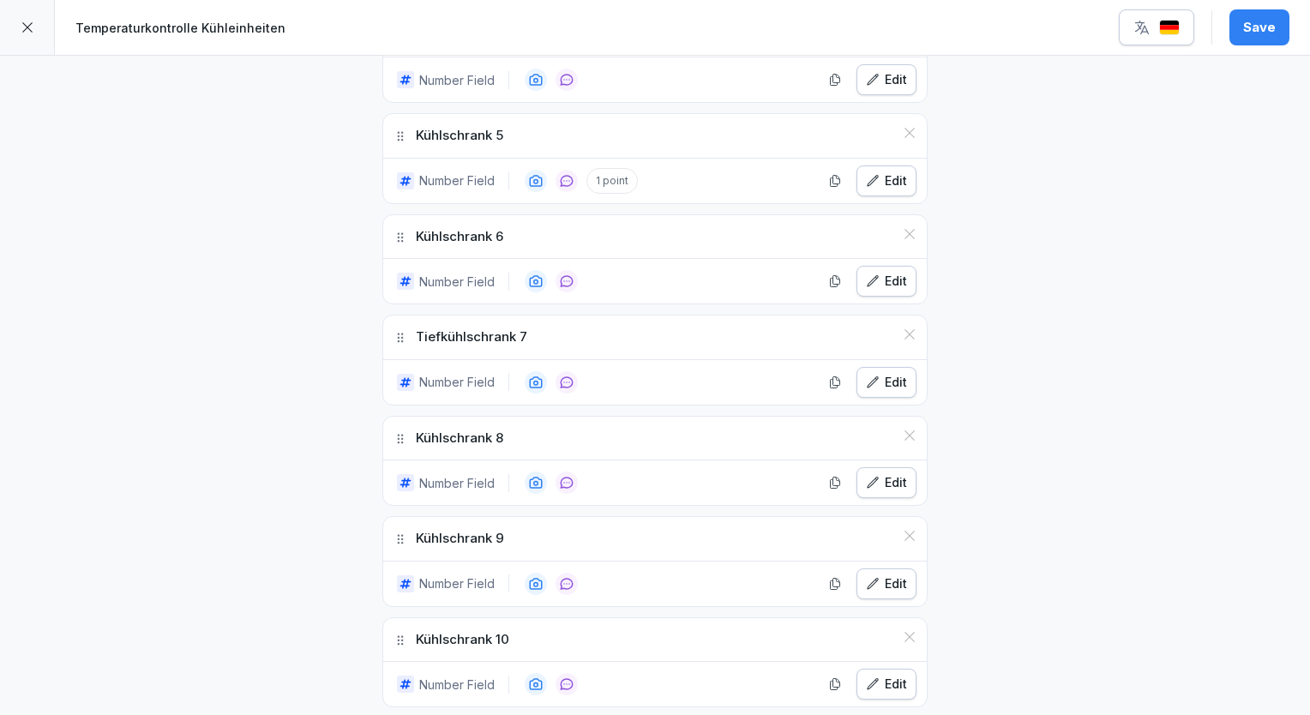
scroll to position [926, 0]
click at [866, 379] on div "Edit" at bounding box center [886, 379] width 41 height 19
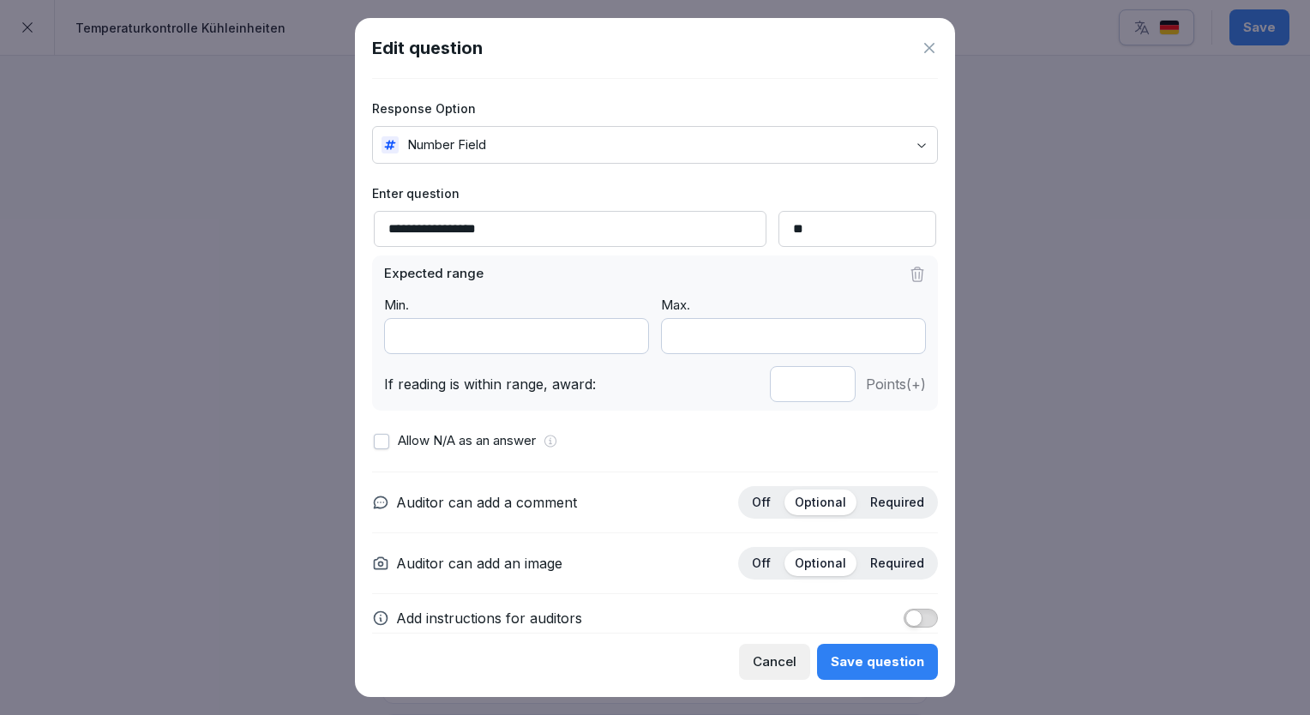
drag, startPoint x: 484, startPoint y: 227, endPoint x: 382, endPoint y: 227, distance: 102.0
click at [382, 227] on input "**********" at bounding box center [570, 229] width 393 height 36
paste input
type input "**********"
click at [892, 667] on div "Save question" at bounding box center [877, 662] width 93 height 19
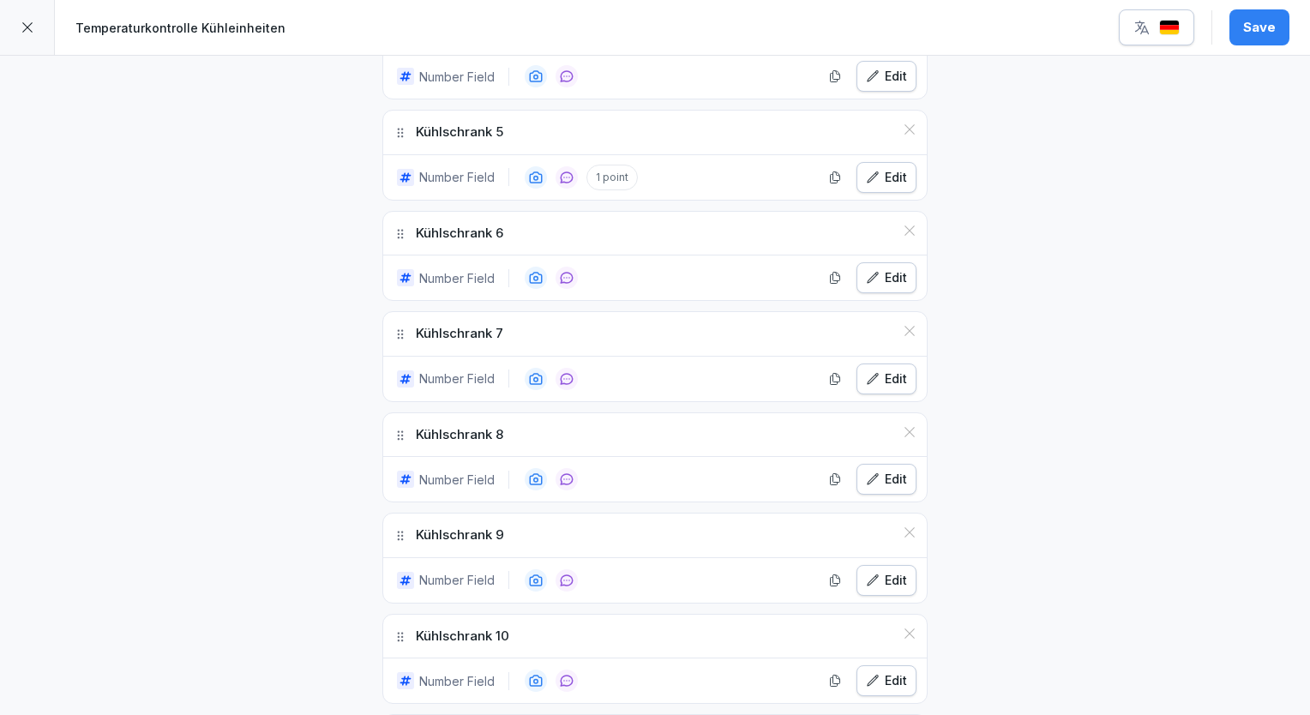
click at [1020, 550] on div "**********" at bounding box center [655, 201] width 1310 height 2143
click at [1231, 42] on div "Save" at bounding box center [1204, 27] width 171 height 36
click at [1257, 27] on div "Save" at bounding box center [1259, 27] width 33 height 19
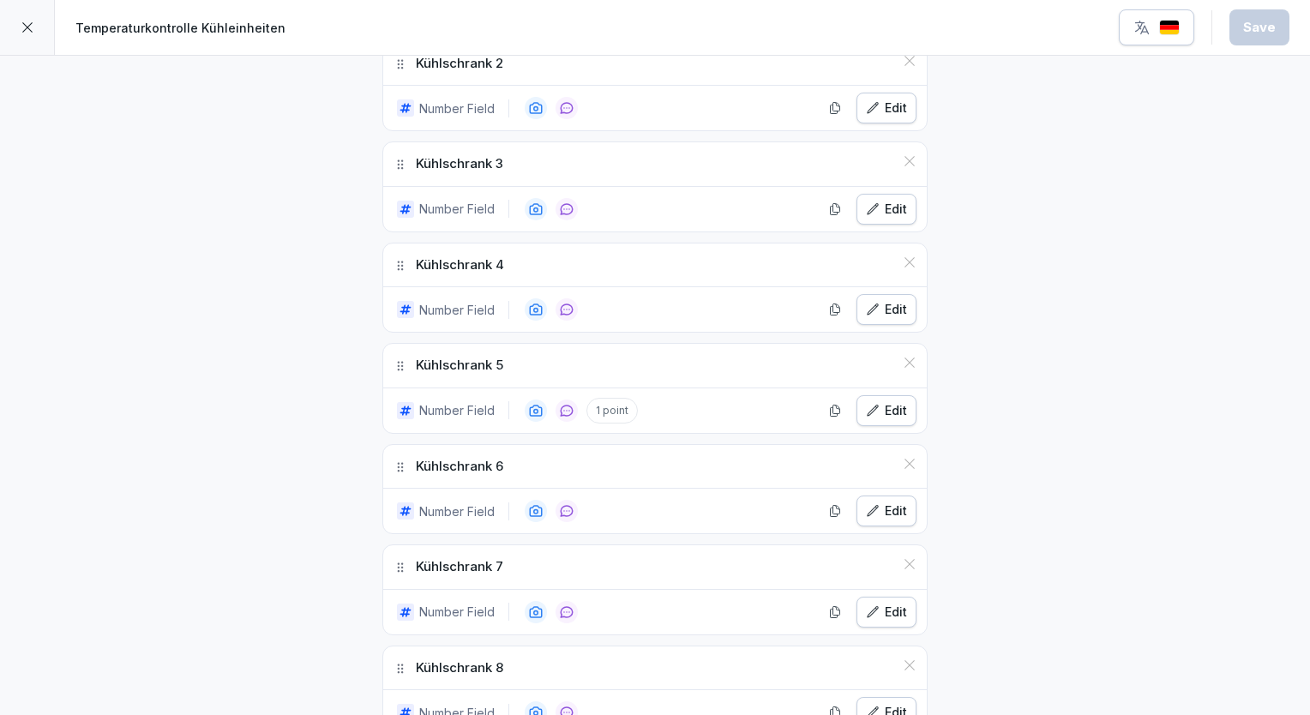
scroll to position [737, 0]
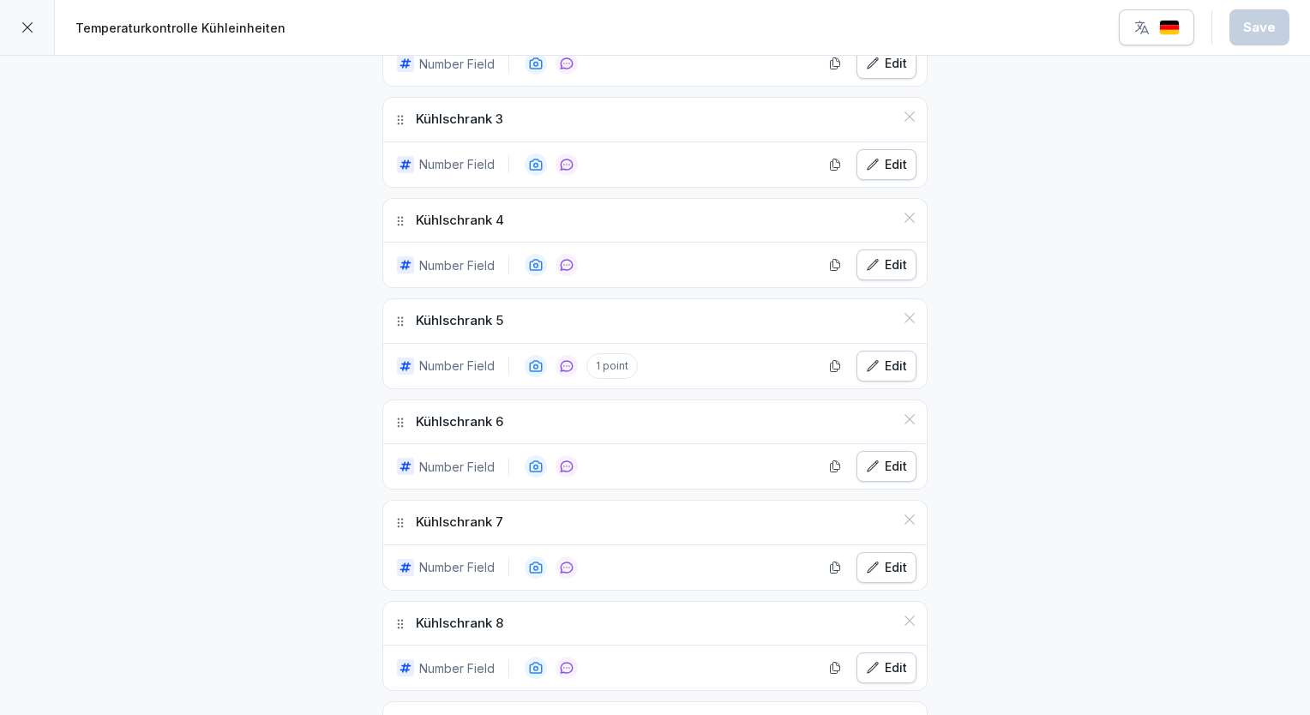
click at [18, 36] on div at bounding box center [27, 27] width 55 height 55
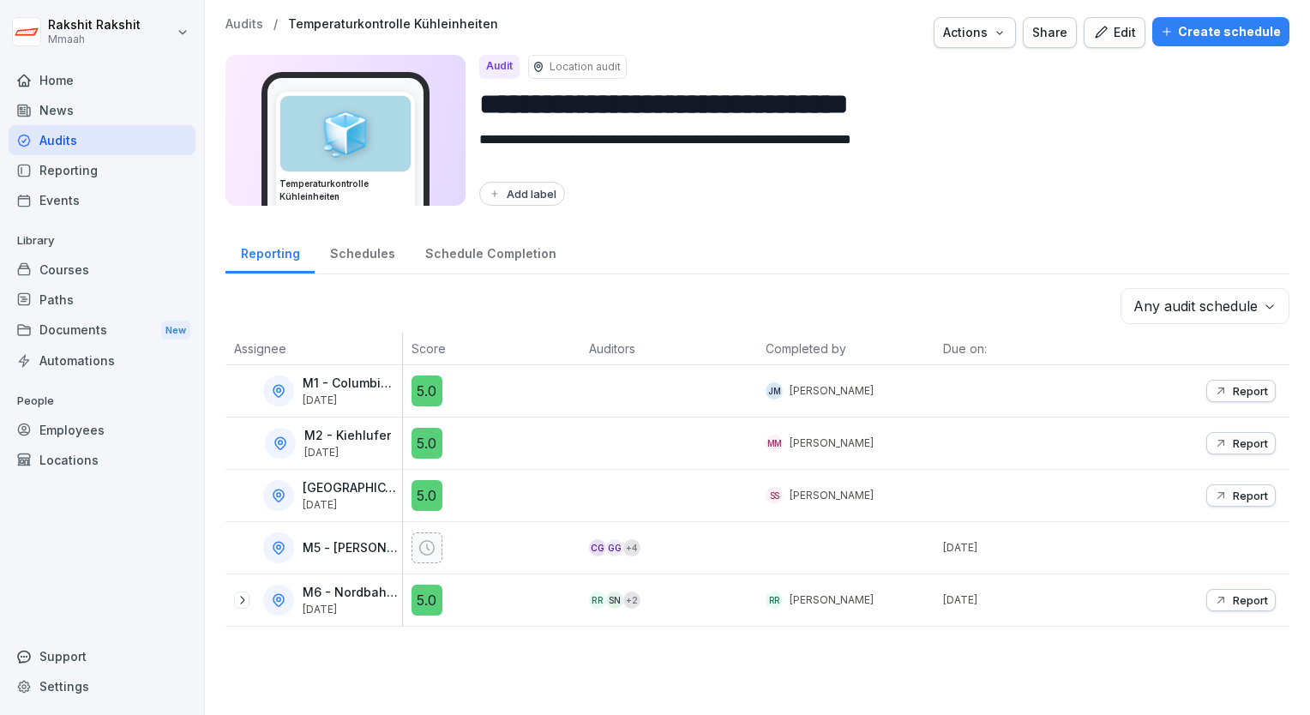
click at [111, 135] on div "Audits" at bounding box center [102, 140] width 187 height 30
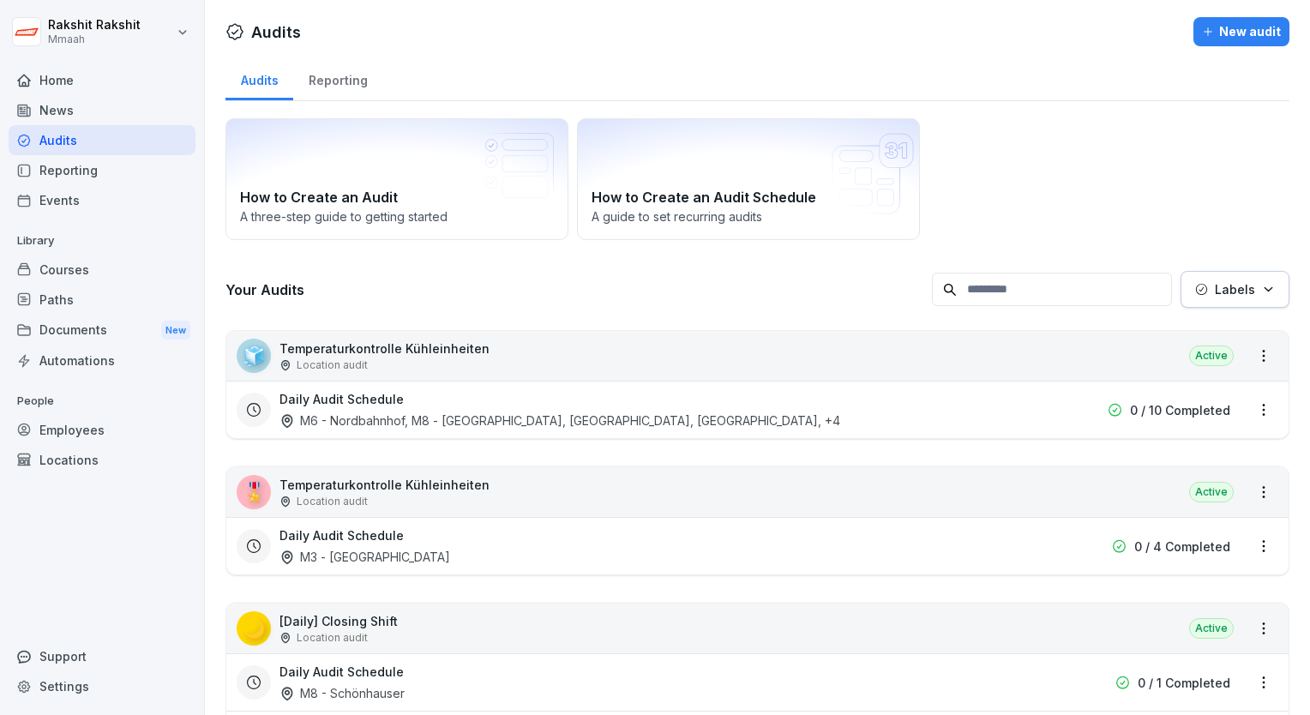
click at [701, 352] on div "🧊 Temperaturkontrolle Kühleinheiten Location audit Active" at bounding box center [757, 356] width 1062 height 50
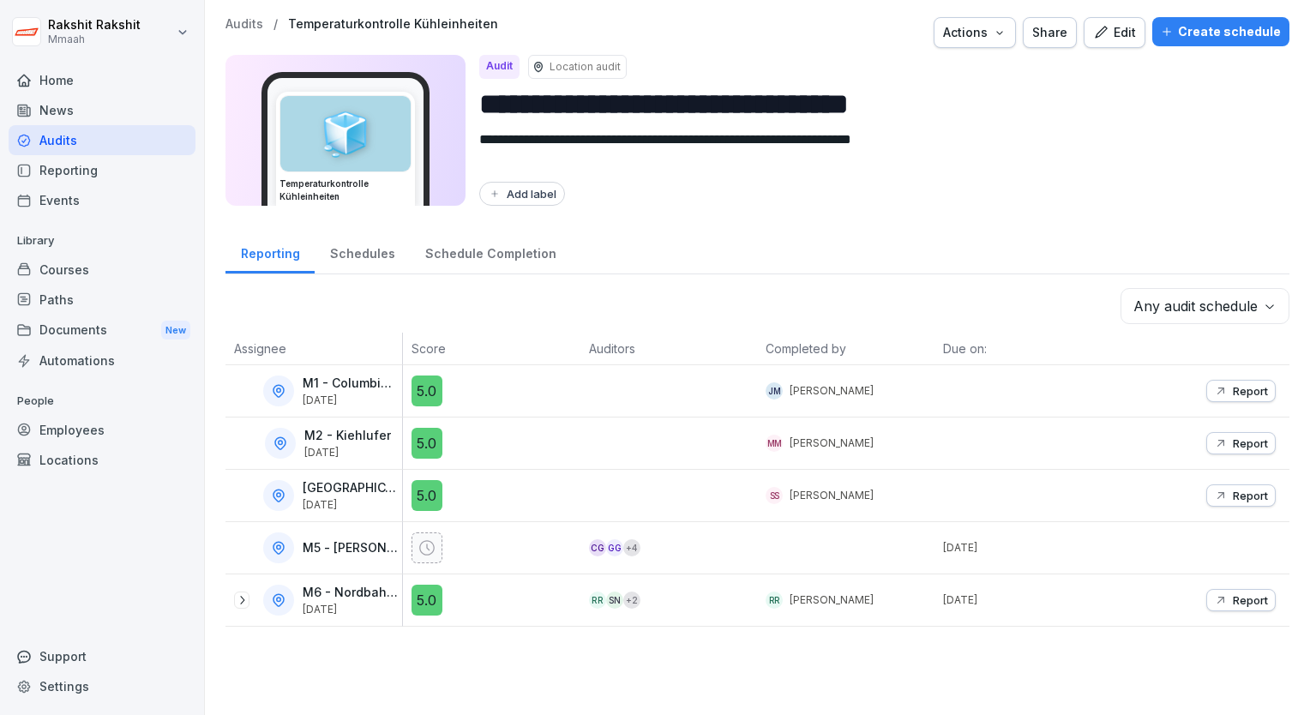
click at [1113, 35] on div "Edit" at bounding box center [1114, 32] width 43 height 19
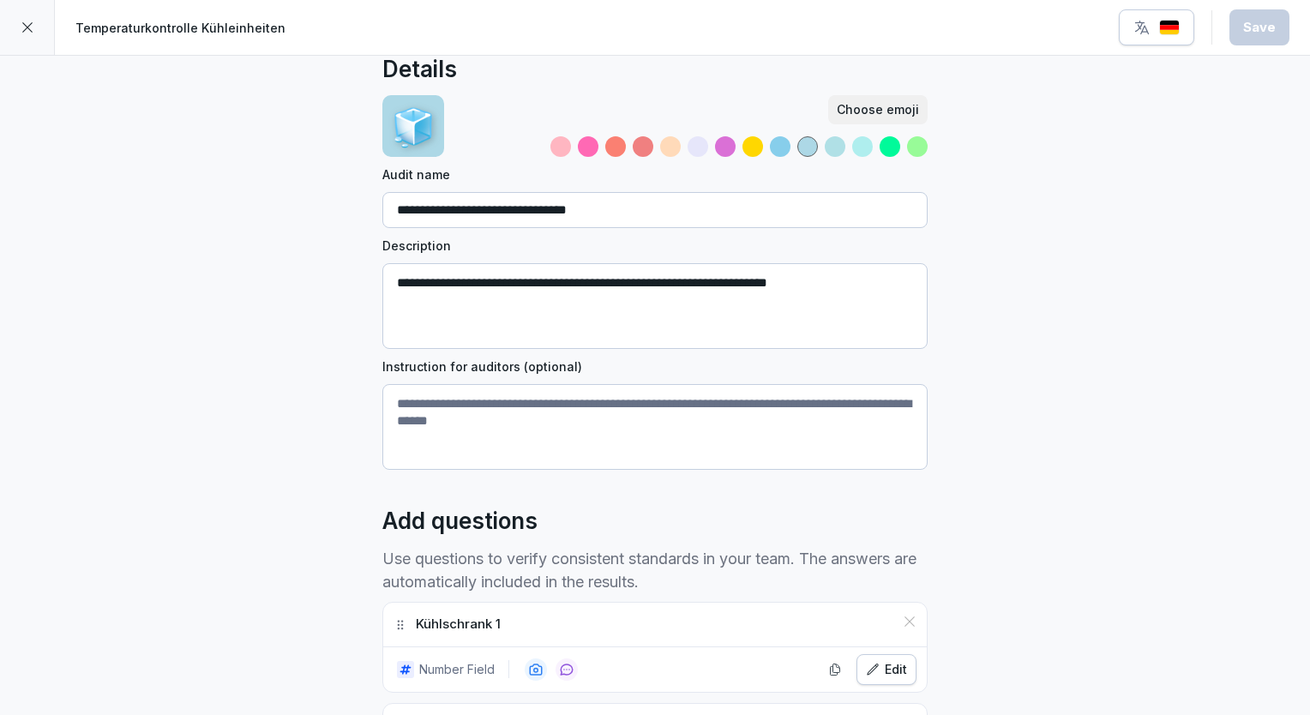
scroll to position [34, 0]
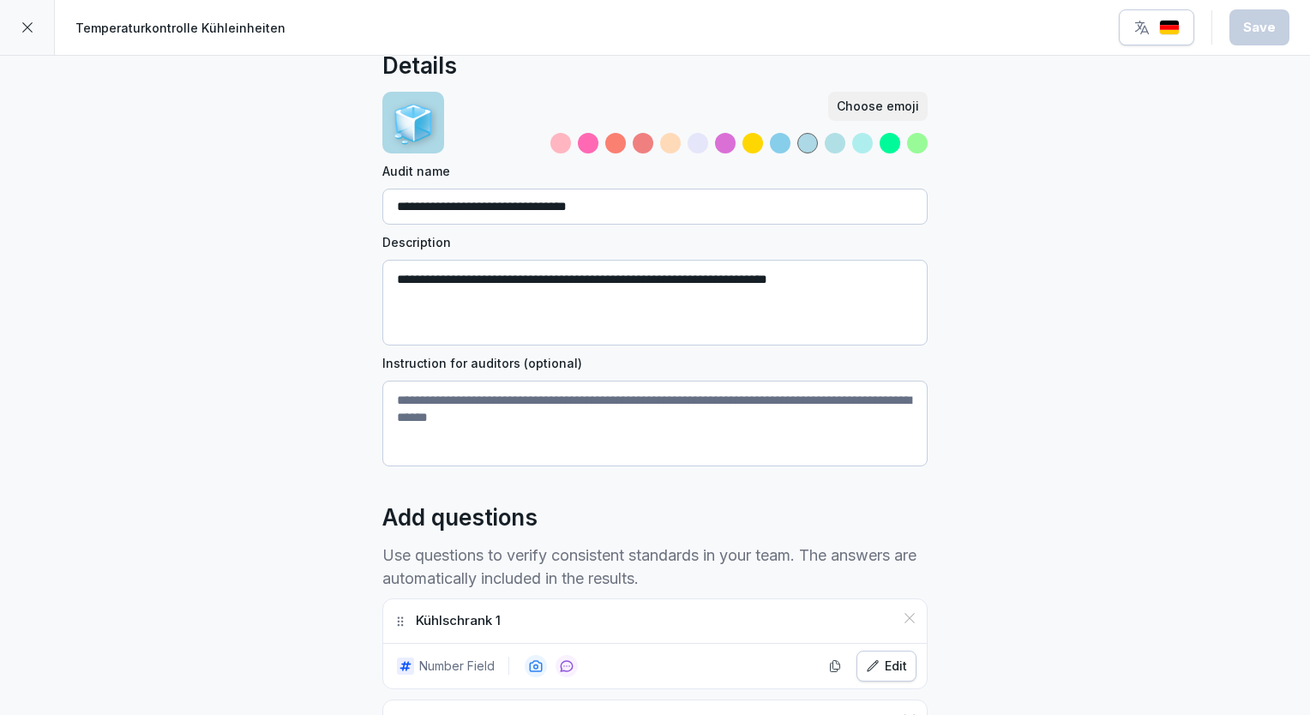
click at [32, 12] on div at bounding box center [27, 27] width 55 height 55
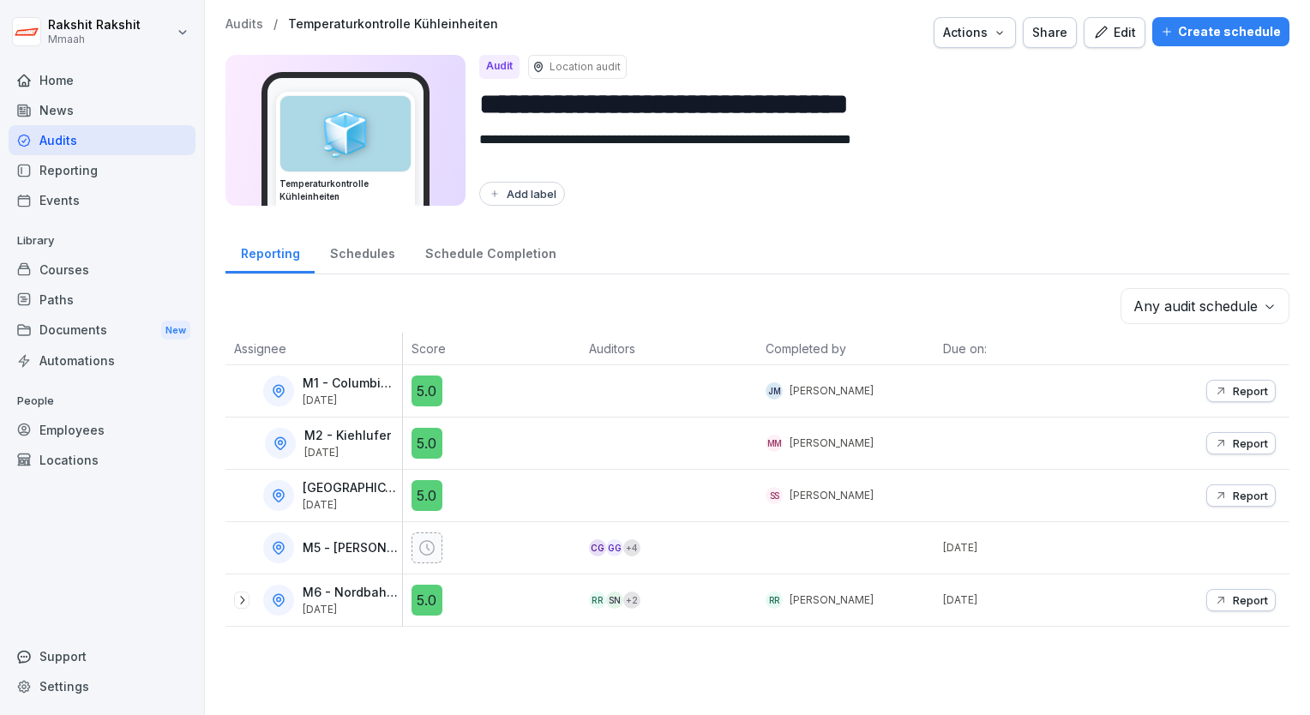
click at [84, 142] on div "Audits" at bounding box center [102, 140] width 187 height 30
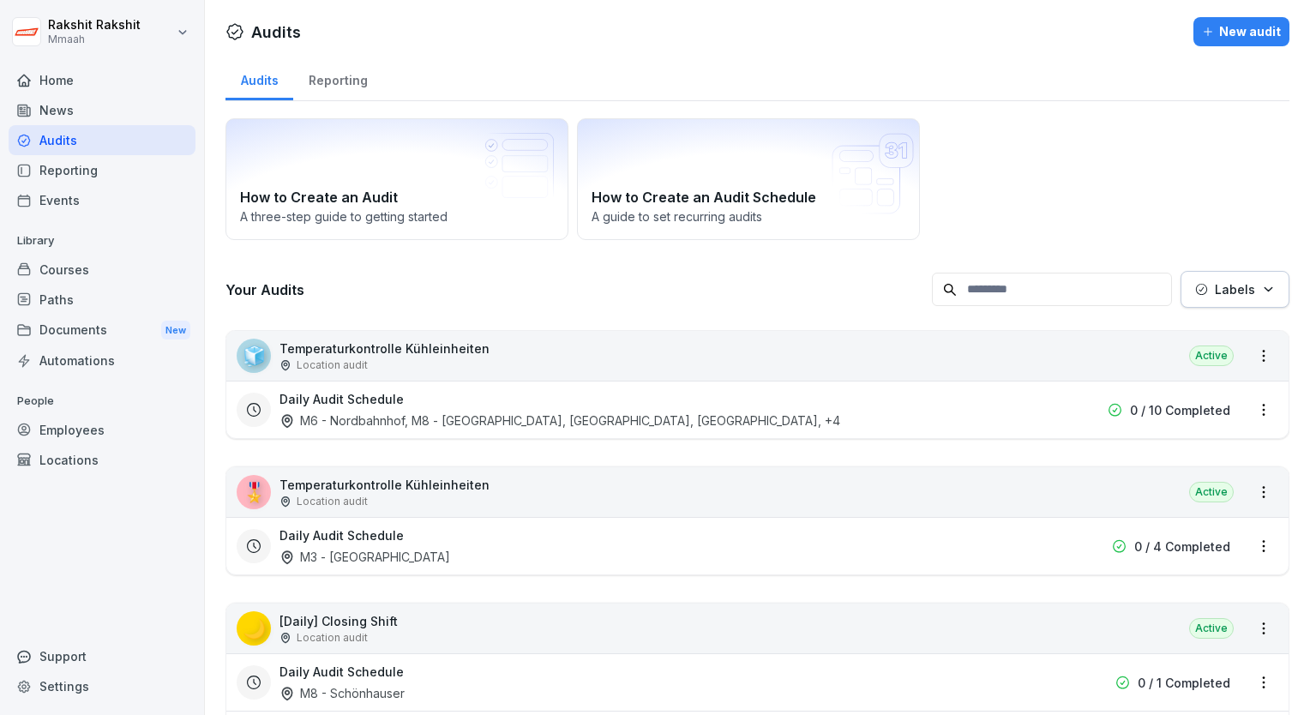
click at [417, 543] on div "Daily Audit Schedule M3 - [GEOGRAPHIC_DATA]" at bounding box center [648, 545] width 737 height 39
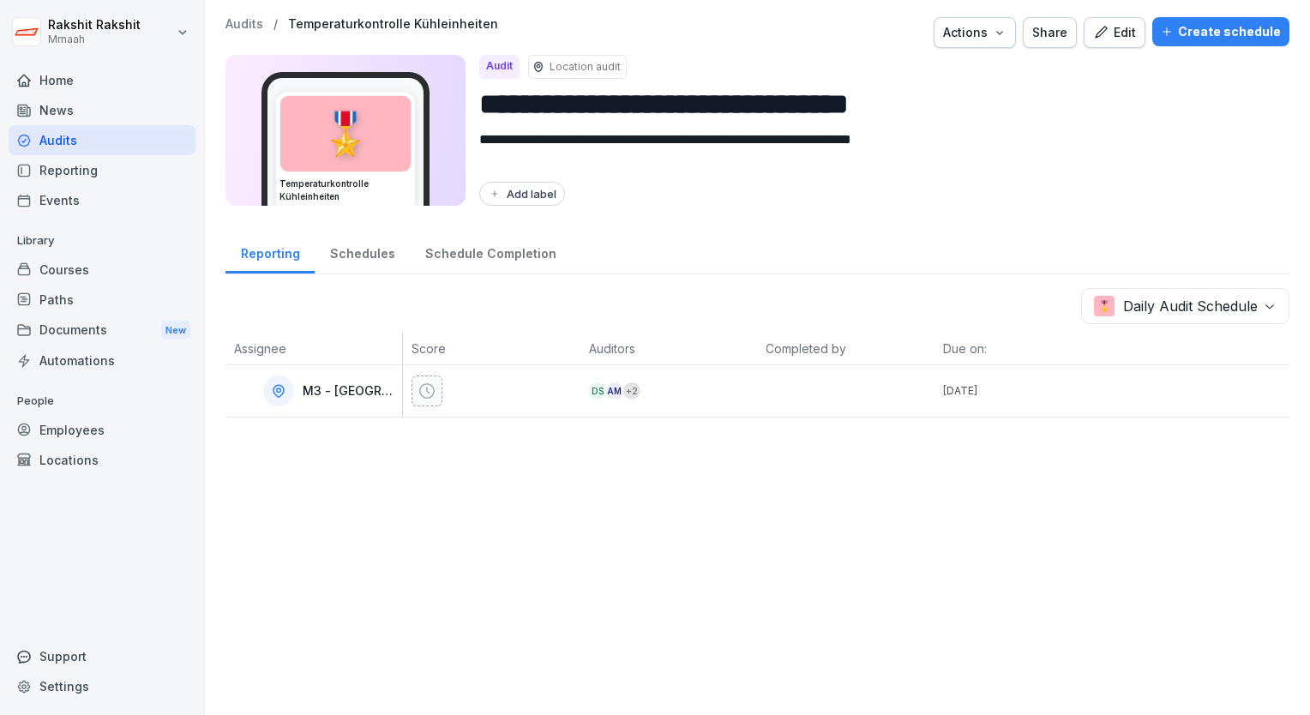
click at [1118, 26] on div "Edit" at bounding box center [1114, 32] width 43 height 19
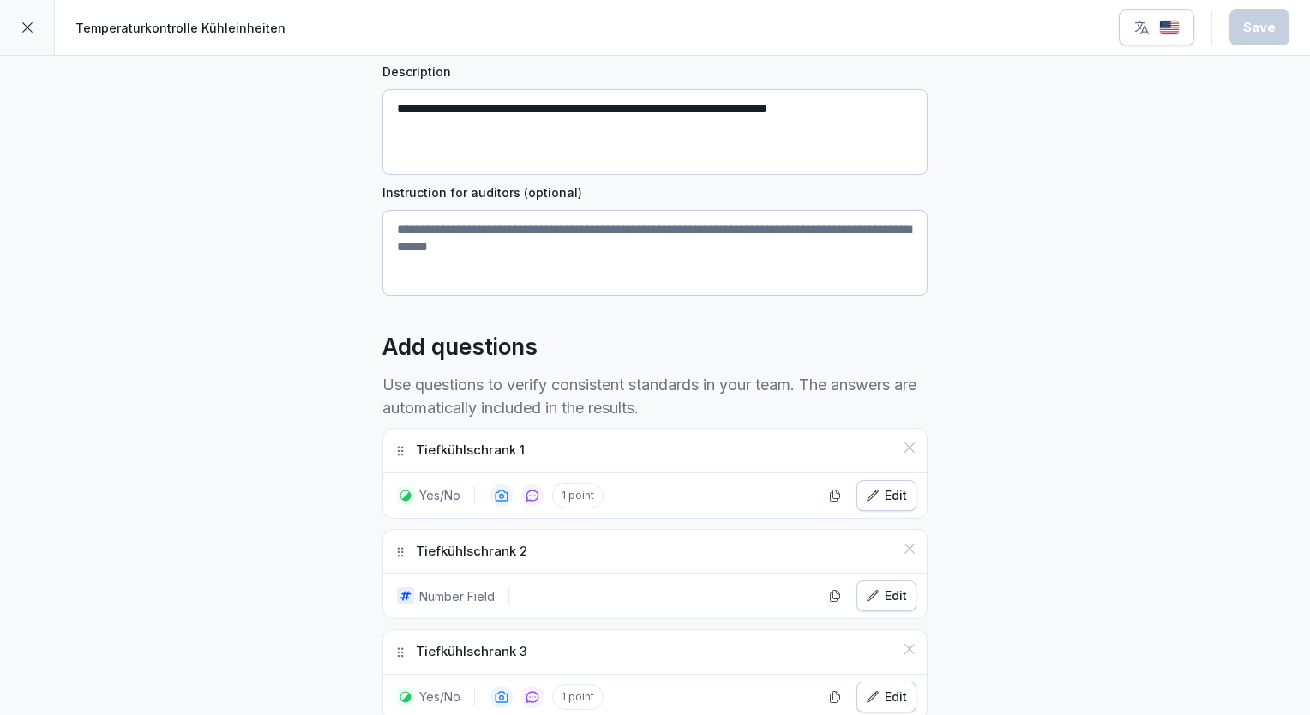
scroll to position [206, 0]
drag, startPoint x: 510, startPoint y: 448, endPoint x: 405, endPoint y: 457, distance: 105.9
click at [405, 457] on div "Tiefkühlschrank 1" at bounding box center [655, 450] width 544 height 44
click at [881, 496] on div "Edit" at bounding box center [886, 494] width 41 height 19
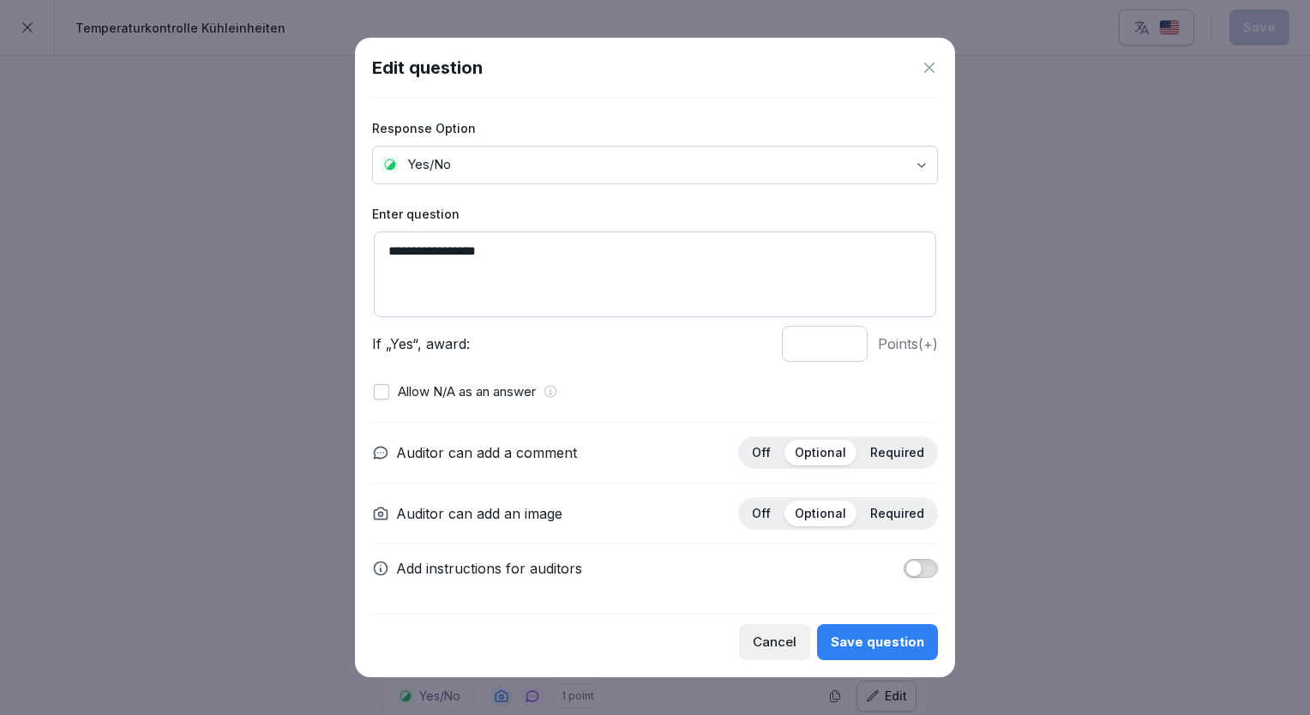
drag, startPoint x: 486, startPoint y: 250, endPoint x: 374, endPoint y: 256, distance: 112.5
click at [374, 256] on textarea "**********" at bounding box center [655, 275] width 562 height 86
type textarea "**********"
click at [849, 624] on button "Save question" at bounding box center [877, 642] width 121 height 36
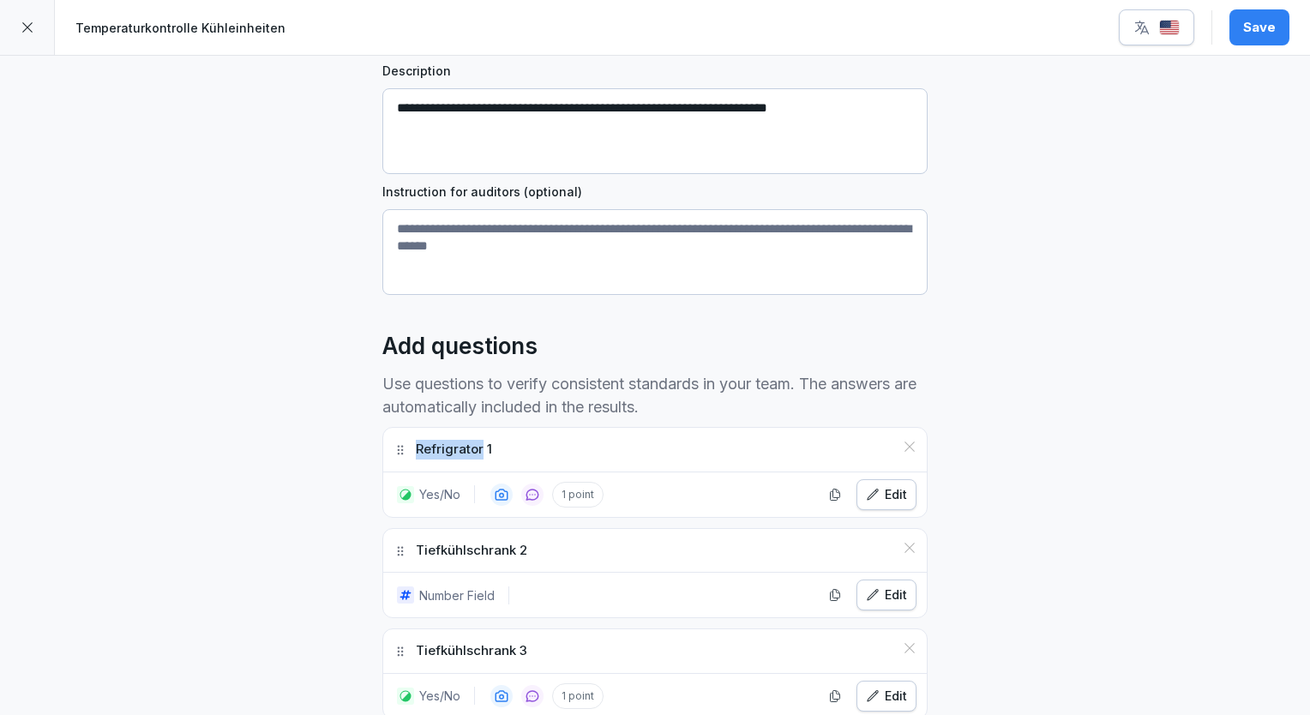
drag, startPoint x: 476, startPoint y: 448, endPoint x: 405, endPoint y: 448, distance: 71.2
click at [405, 448] on div "Refrigrator 1" at bounding box center [655, 450] width 544 height 44
copy p "Refrigrator"
click at [888, 605] on button "Edit" at bounding box center [887, 595] width 60 height 31
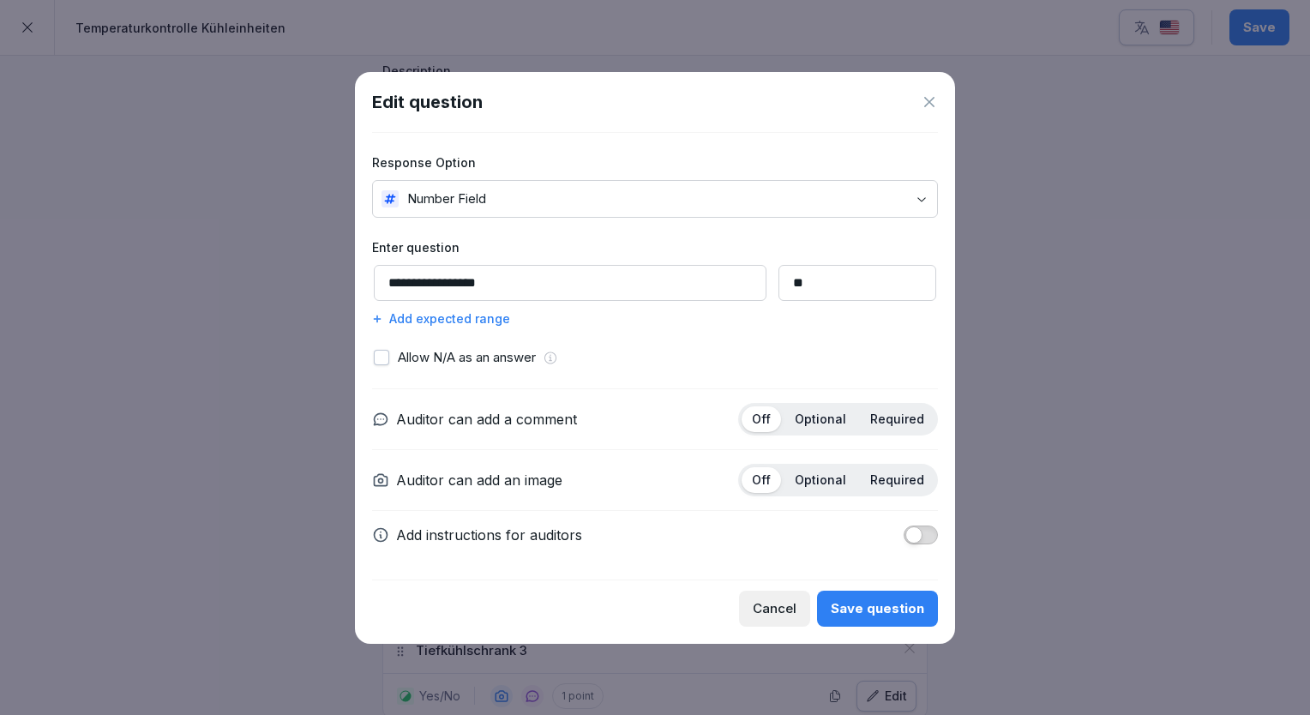
drag, startPoint x: 487, startPoint y: 281, endPoint x: 386, endPoint y: 276, distance: 101.3
click at [386, 276] on input "**********" at bounding box center [570, 283] width 393 height 36
paste input
type input "**********"
click at [896, 605] on div "Save question" at bounding box center [877, 608] width 93 height 19
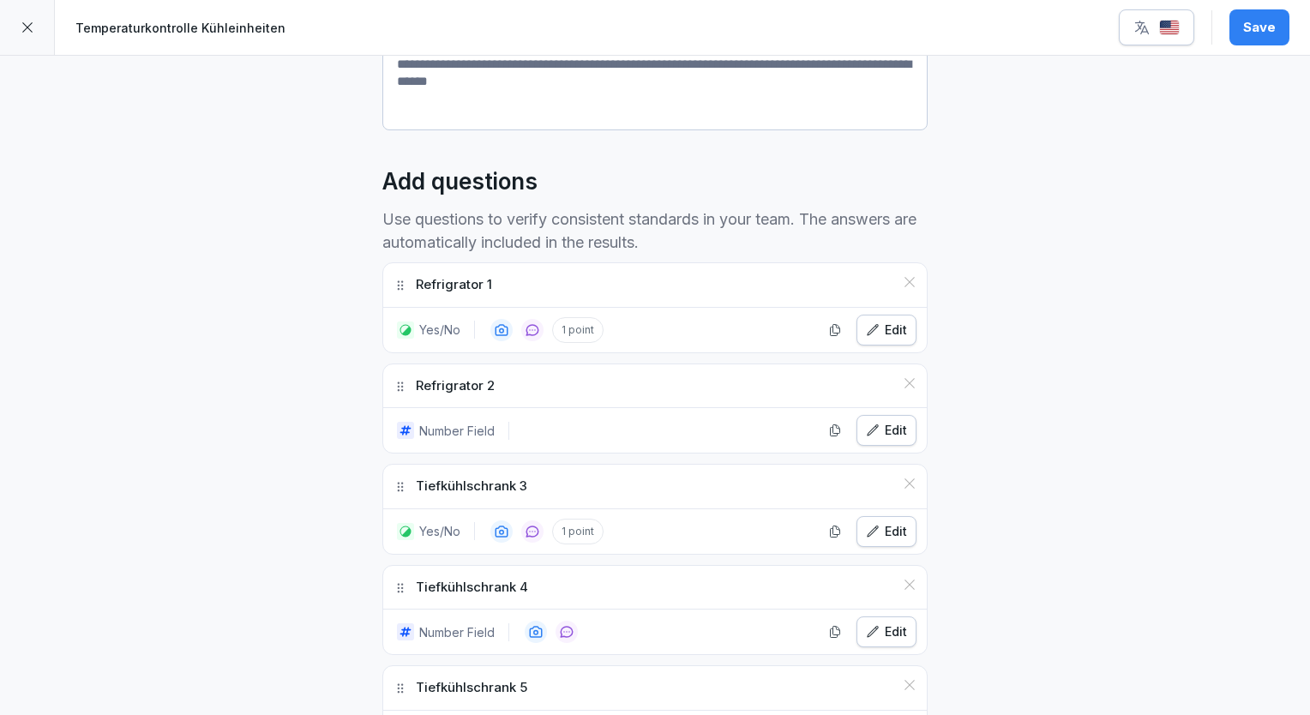
scroll to position [377, 0]
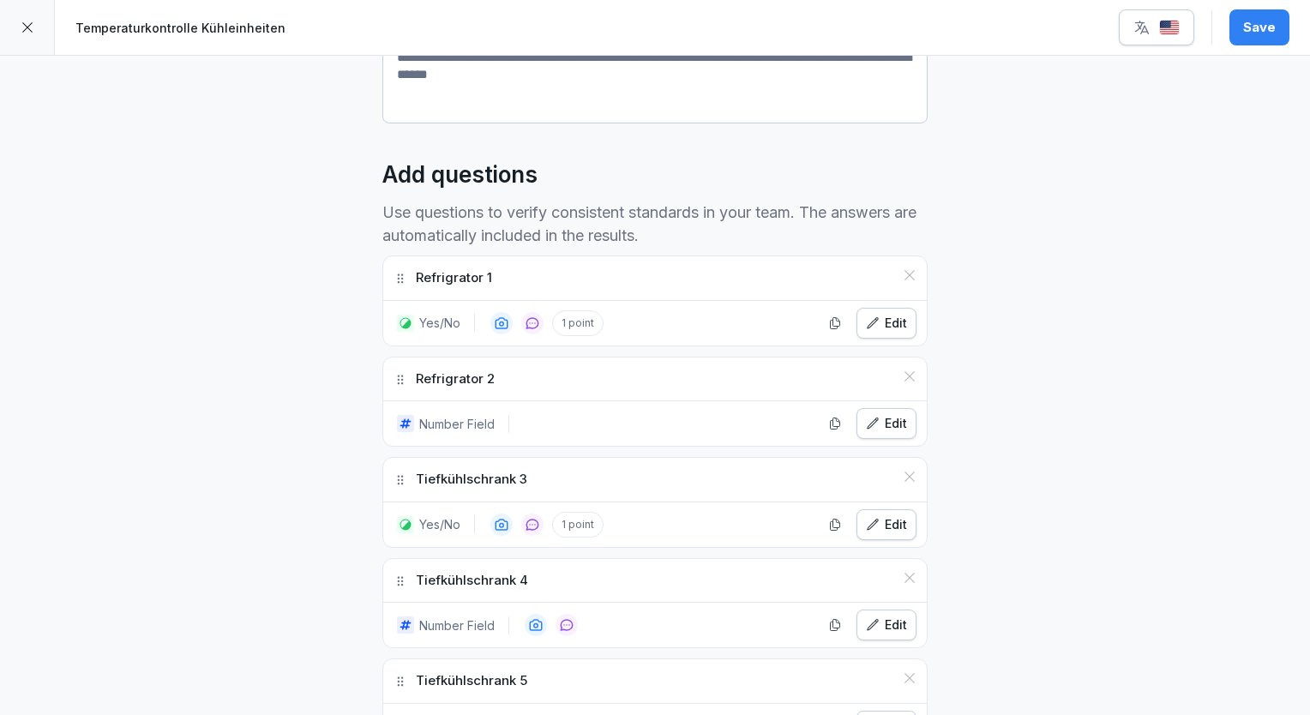
click at [887, 525] on div "Edit" at bounding box center [886, 524] width 41 height 19
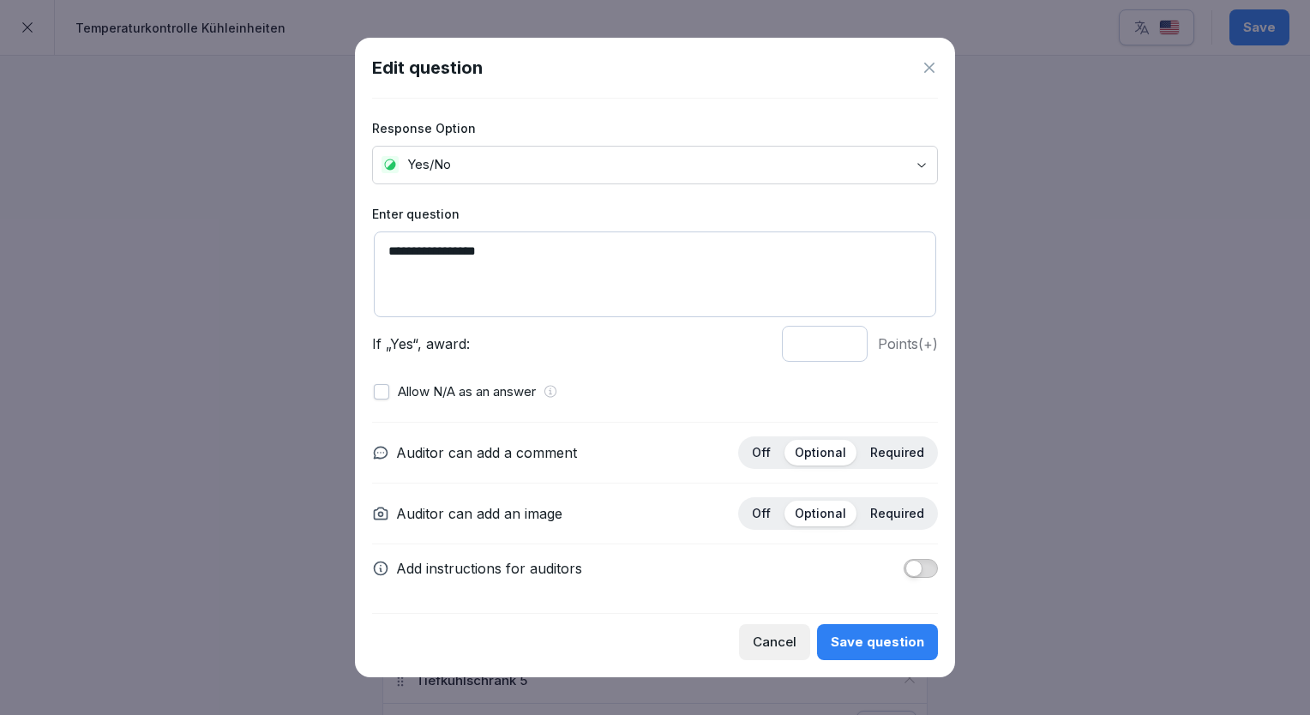
drag, startPoint x: 484, startPoint y: 252, endPoint x: 391, endPoint y: 256, distance: 93.5
click at [391, 256] on textarea "**********" at bounding box center [655, 275] width 562 height 86
paste textarea
type textarea "**********"
click at [883, 626] on button "Save question" at bounding box center [877, 642] width 121 height 36
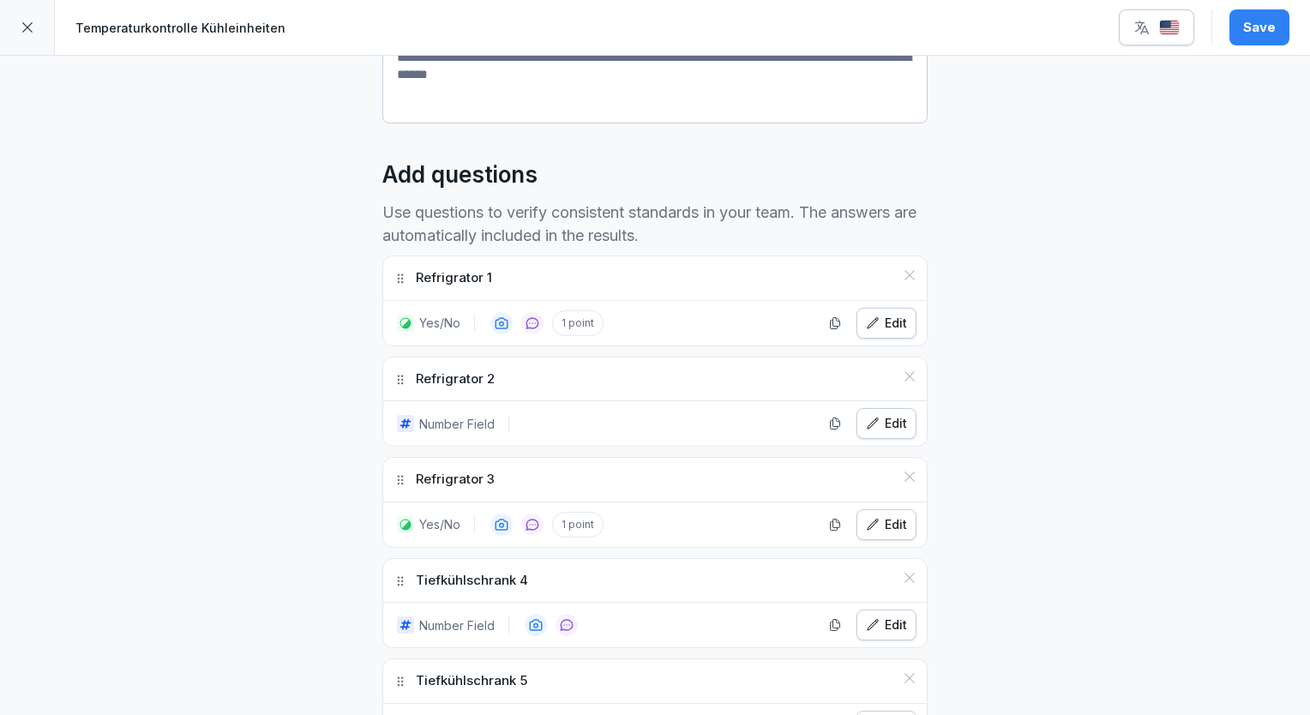
click at [1156, 504] on div "**********" at bounding box center [655, 699] width 1310 height 2042
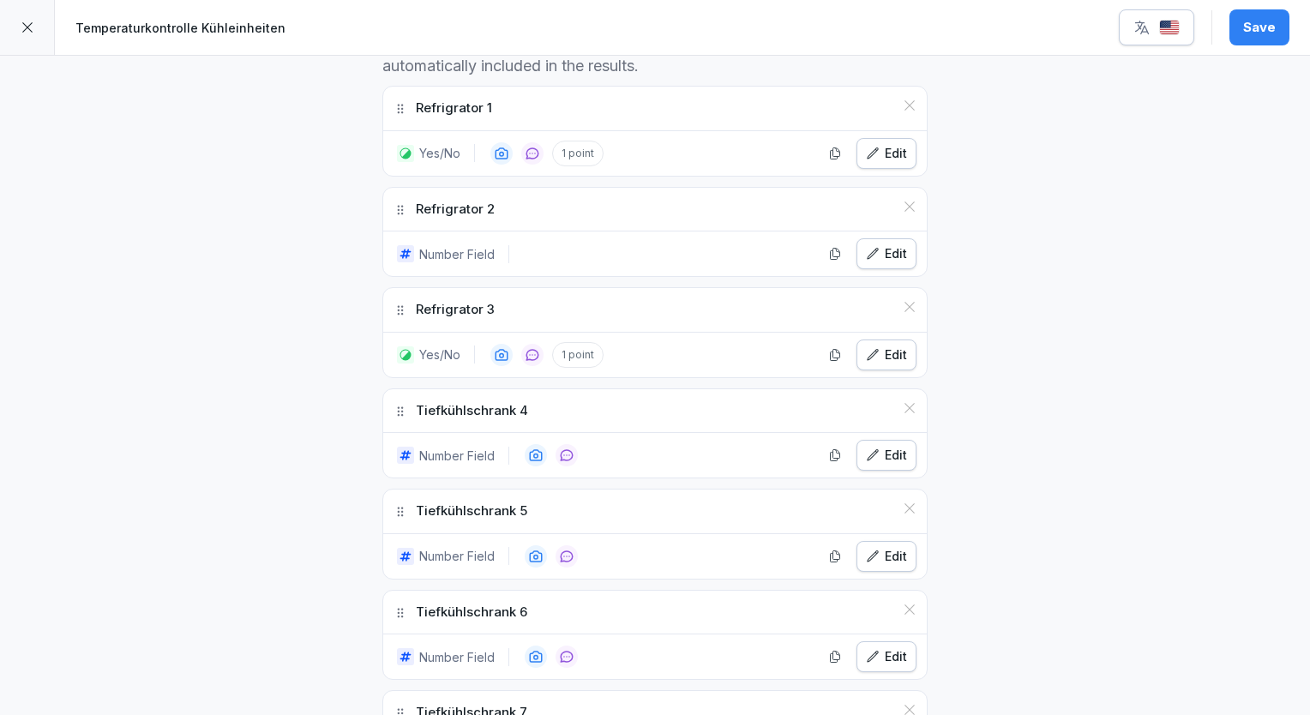
scroll to position [549, 0]
click at [902, 448] on button "Edit" at bounding box center [887, 453] width 60 height 31
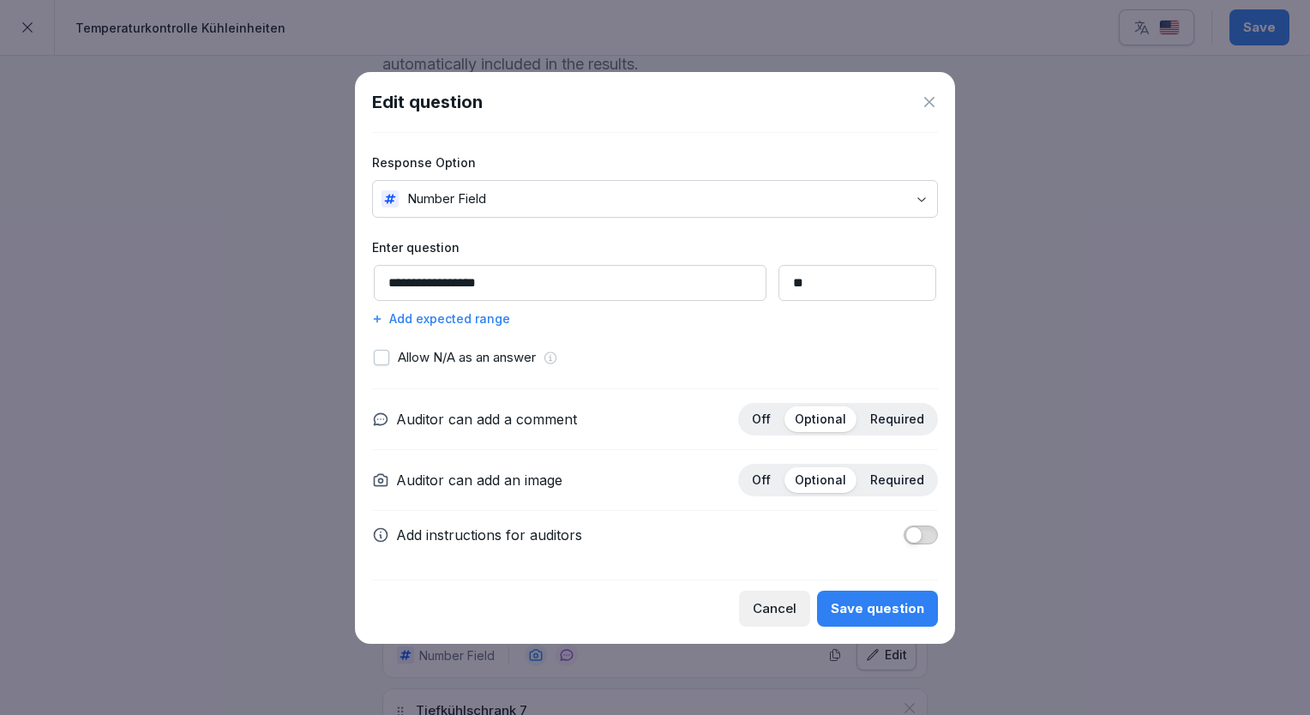
drag, startPoint x: 484, startPoint y: 283, endPoint x: 391, endPoint y: 282, distance: 92.6
click at [391, 282] on input "**********" at bounding box center [570, 283] width 393 height 36
paste input
type input "**********"
click at [877, 597] on button "Save question" at bounding box center [877, 609] width 121 height 36
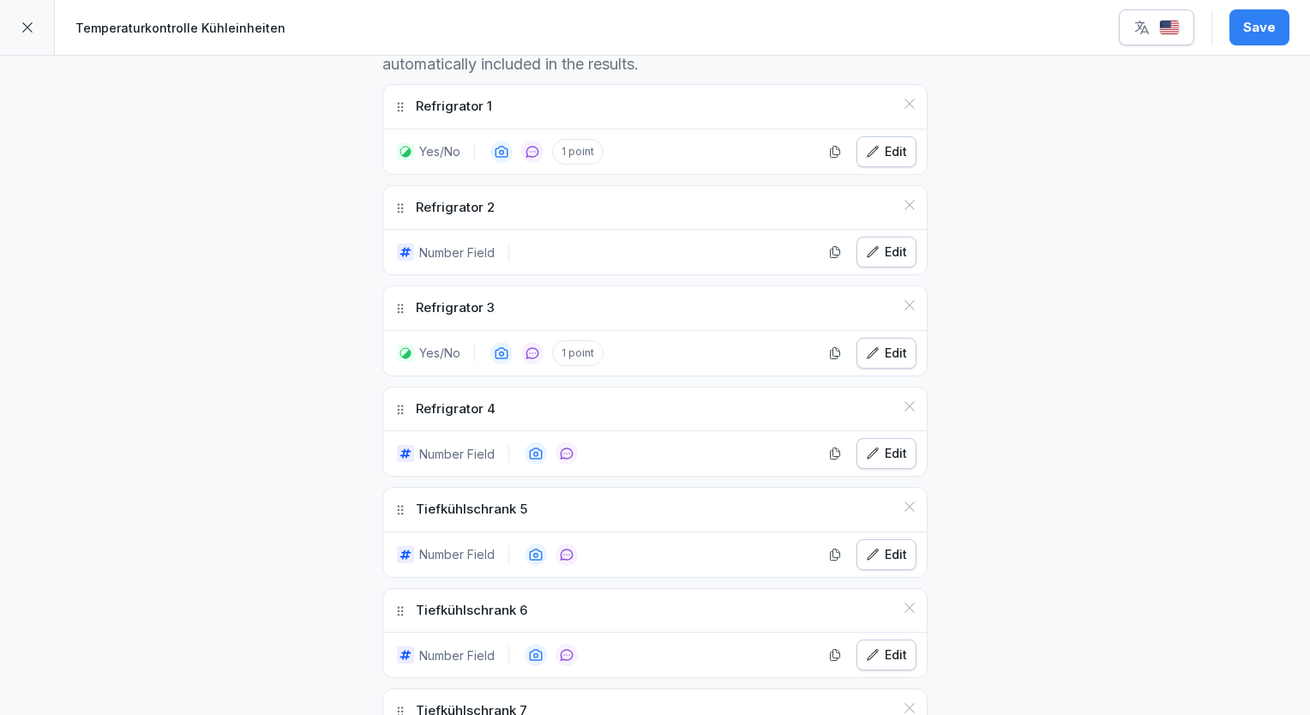
click at [888, 550] on div "Edit" at bounding box center [886, 554] width 41 height 19
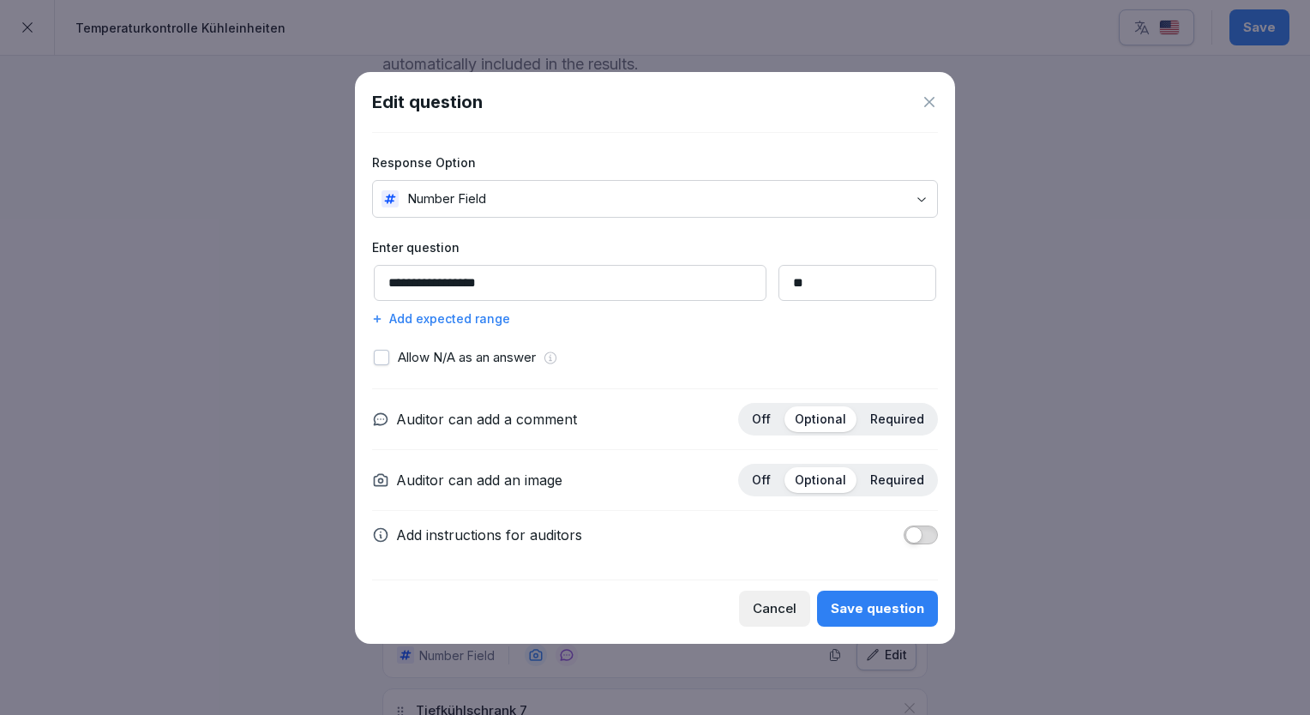
drag, startPoint x: 487, startPoint y: 283, endPoint x: 381, endPoint y: 291, distance: 106.6
click at [381, 291] on input "**********" at bounding box center [570, 283] width 393 height 36
paste input
type input "**********"
click at [902, 602] on div "Save question" at bounding box center [877, 608] width 93 height 19
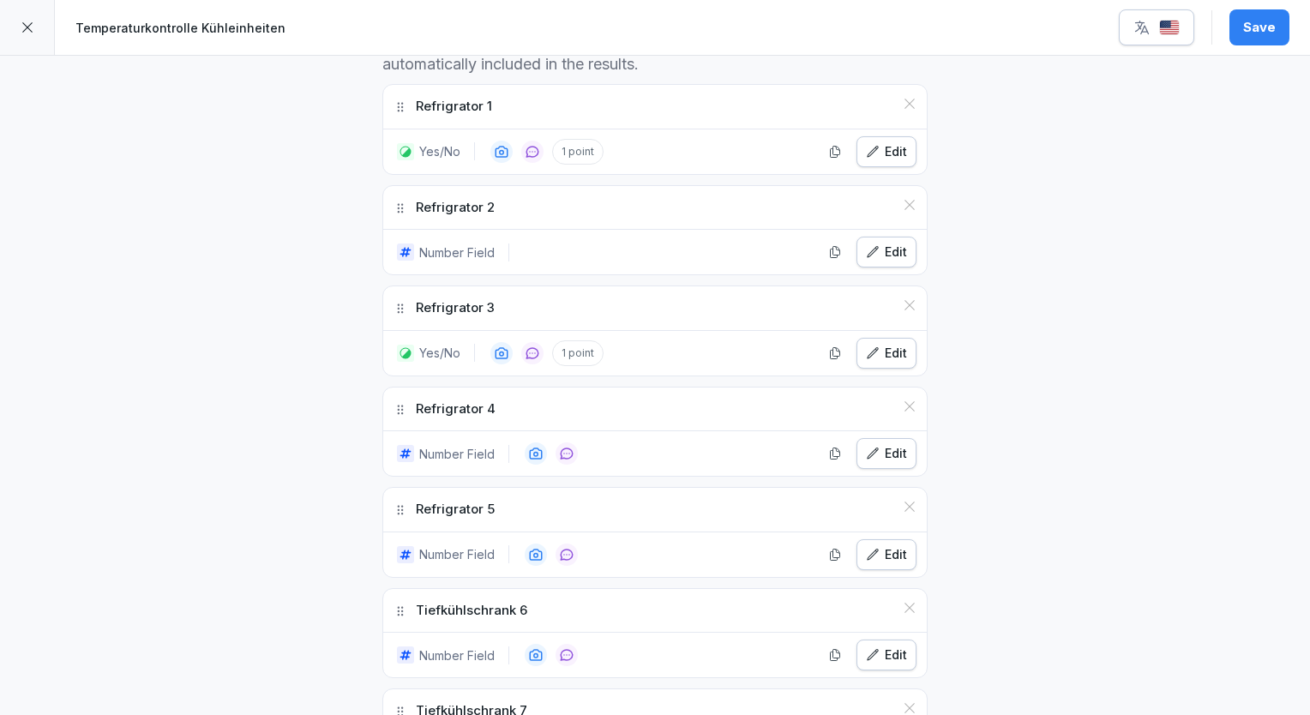
click at [1076, 532] on div "**********" at bounding box center [655, 528] width 1310 height 2042
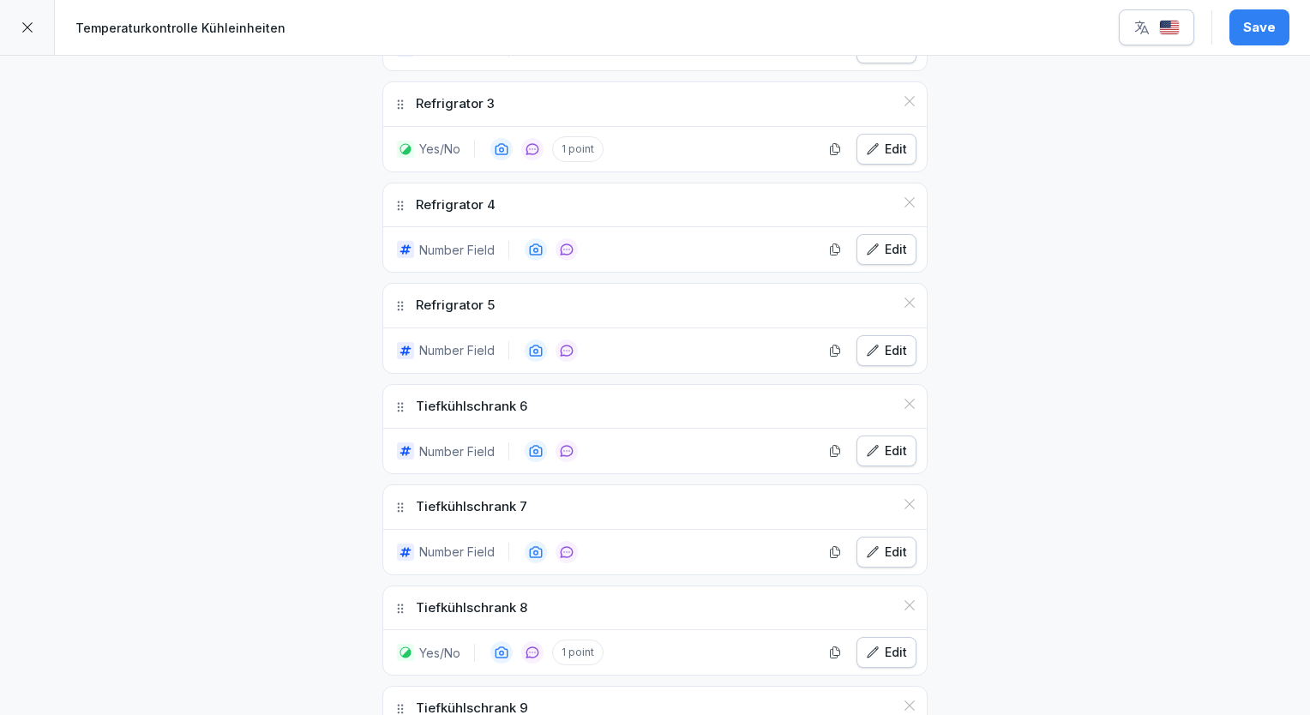
scroll to position [755, 0]
click at [895, 449] on div "Edit" at bounding box center [886, 449] width 41 height 19
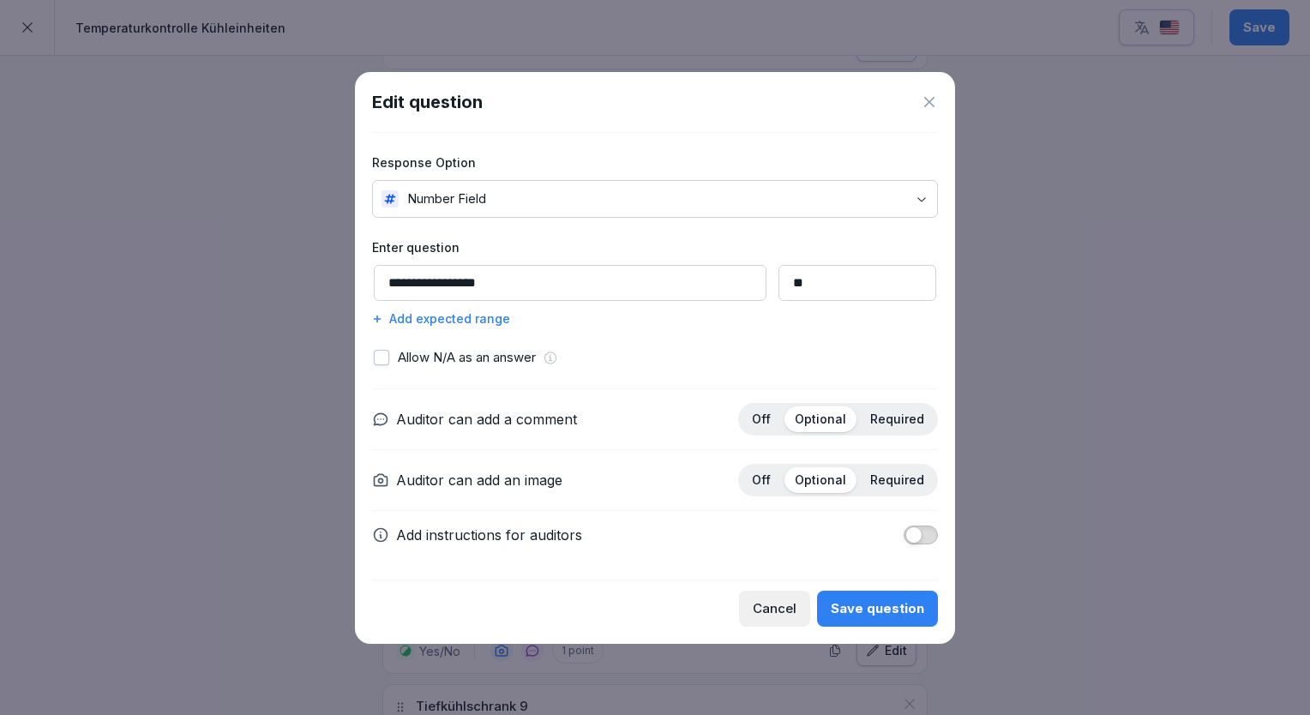
drag, startPoint x: 487, startPoint y: 283, endPoint x: 386, endPoint y: 282, distance: 101.2
click at [386, 282] on input "**********" at bounding box center [570, 283] width 393 height 36
paste input
type input "**********"
click at [860, 599] on div "Save question" at bounding box center [877, 608] width 93 height 19
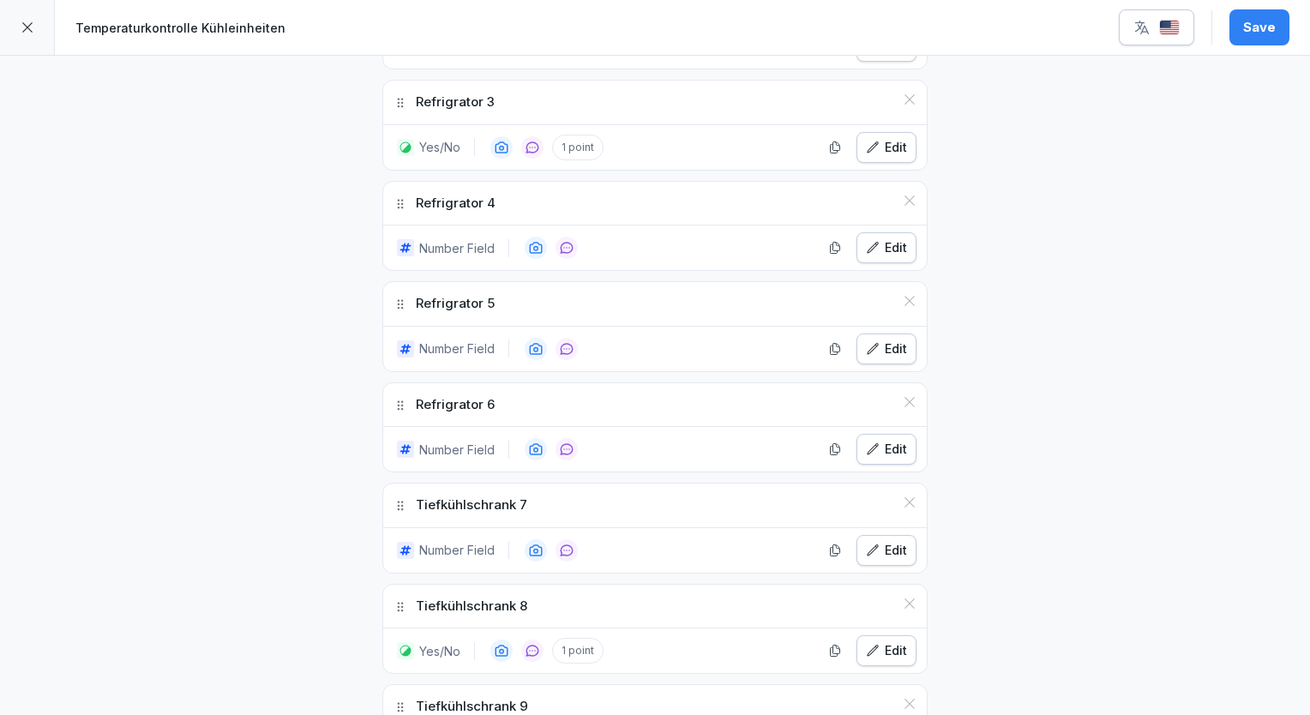
click at [1086, 514] on div "**********" at bounding box center [655, 322] width 1310 height 2042
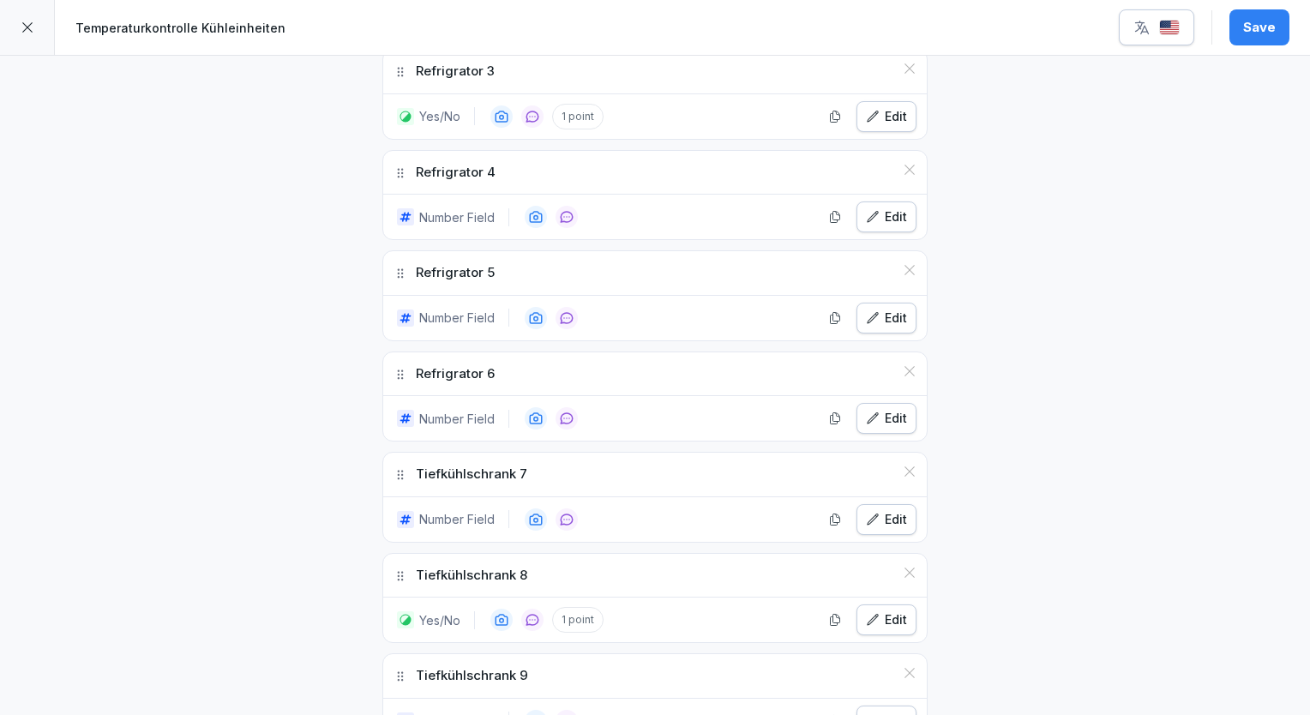
scroll to position [789, 0]
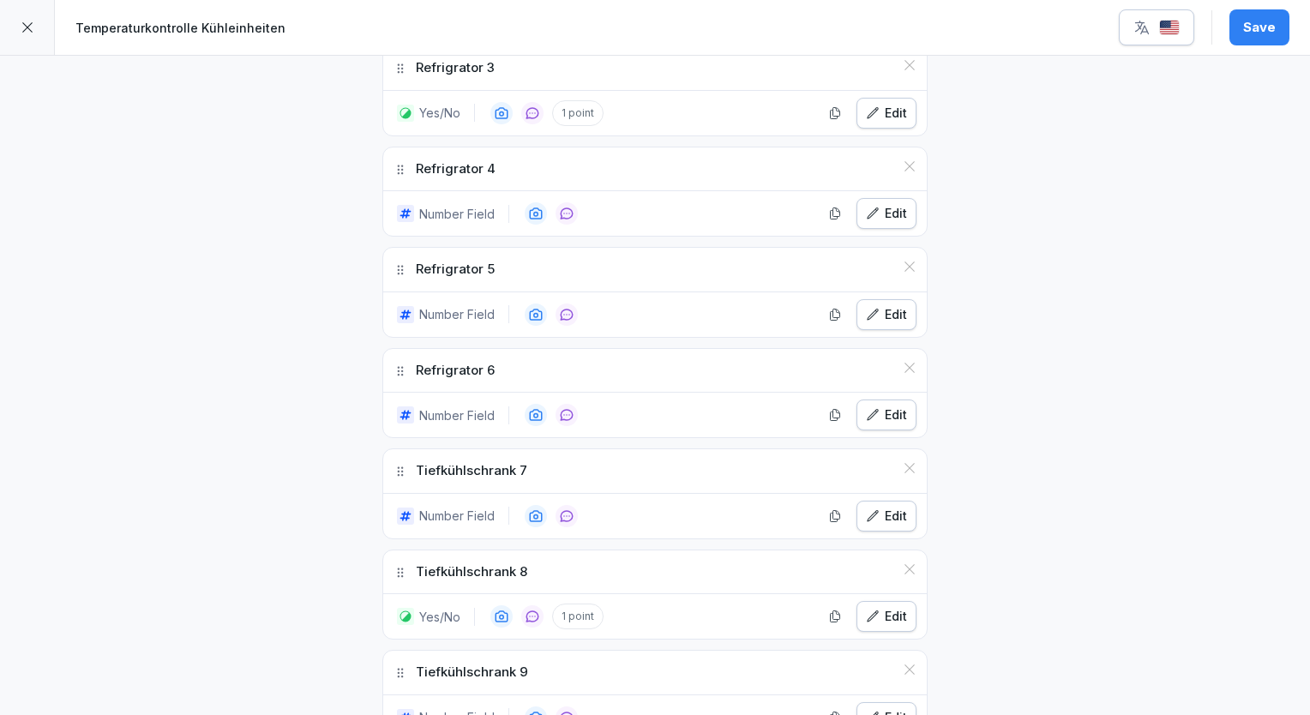
click at [879, 510] on div "Edit" at bounding box center [886, 516] width 41 height 19
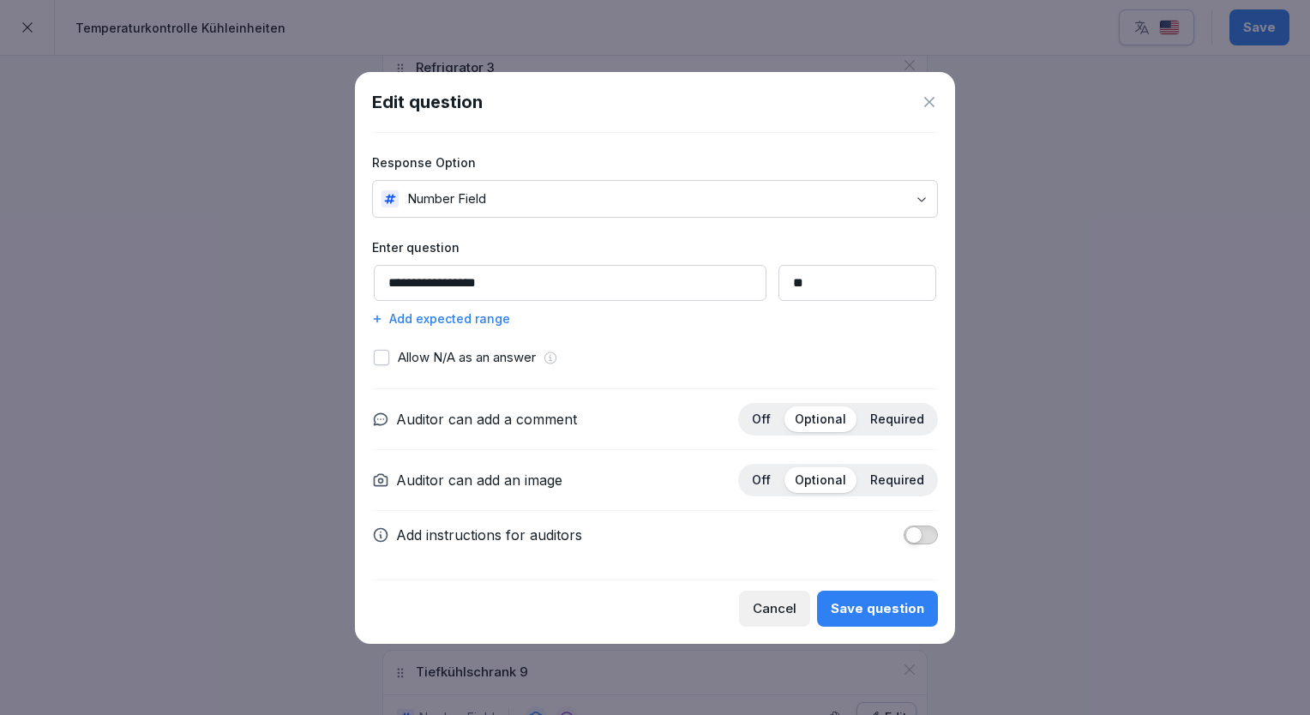
drag, startPoint x: 484, startPoint y: 281, endPoint x: 383, endPoint y: 282, distance: 100.3
click at [383, 282] on input "**********" at bounding box center [570, 283] width 393 height 36
paste input
type input "**********"
click at [909, 599] on div "Save question" at bounding box center [877, 608] width 93 height 19
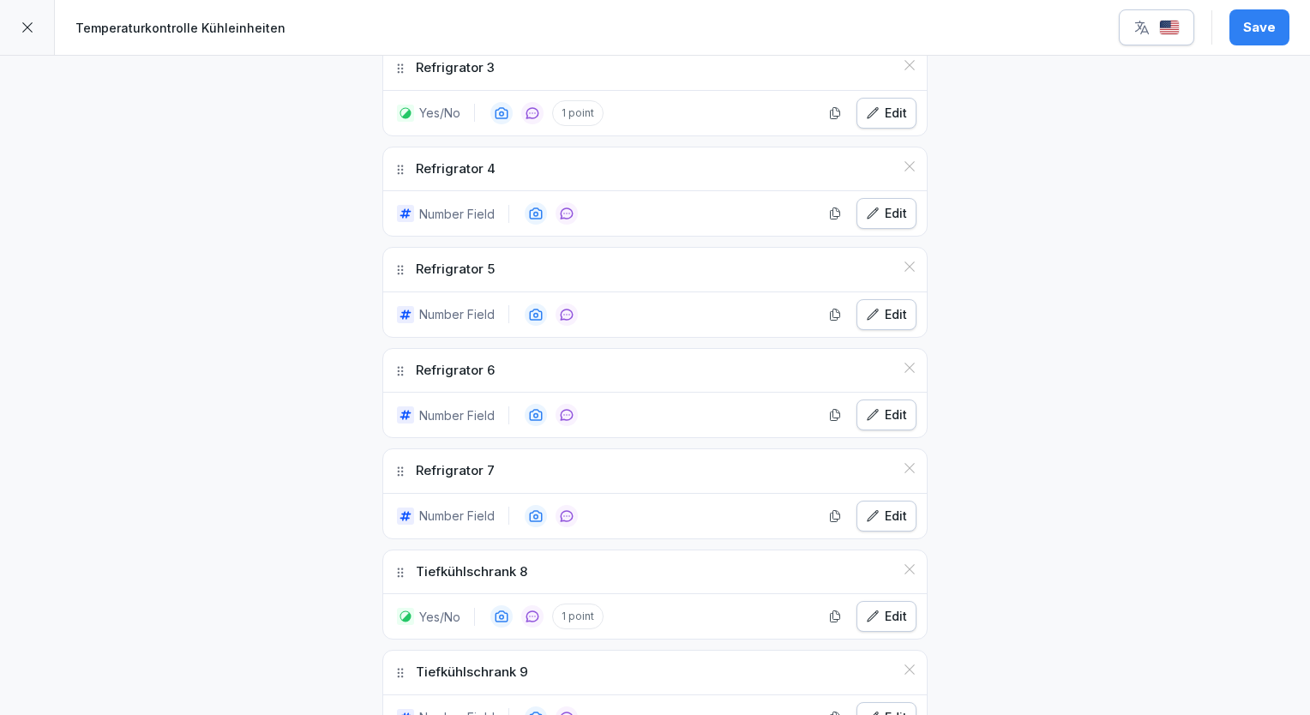
click at [1066, 523] on div "**********" at bounding box center [655, 288] width 1310 height 2042
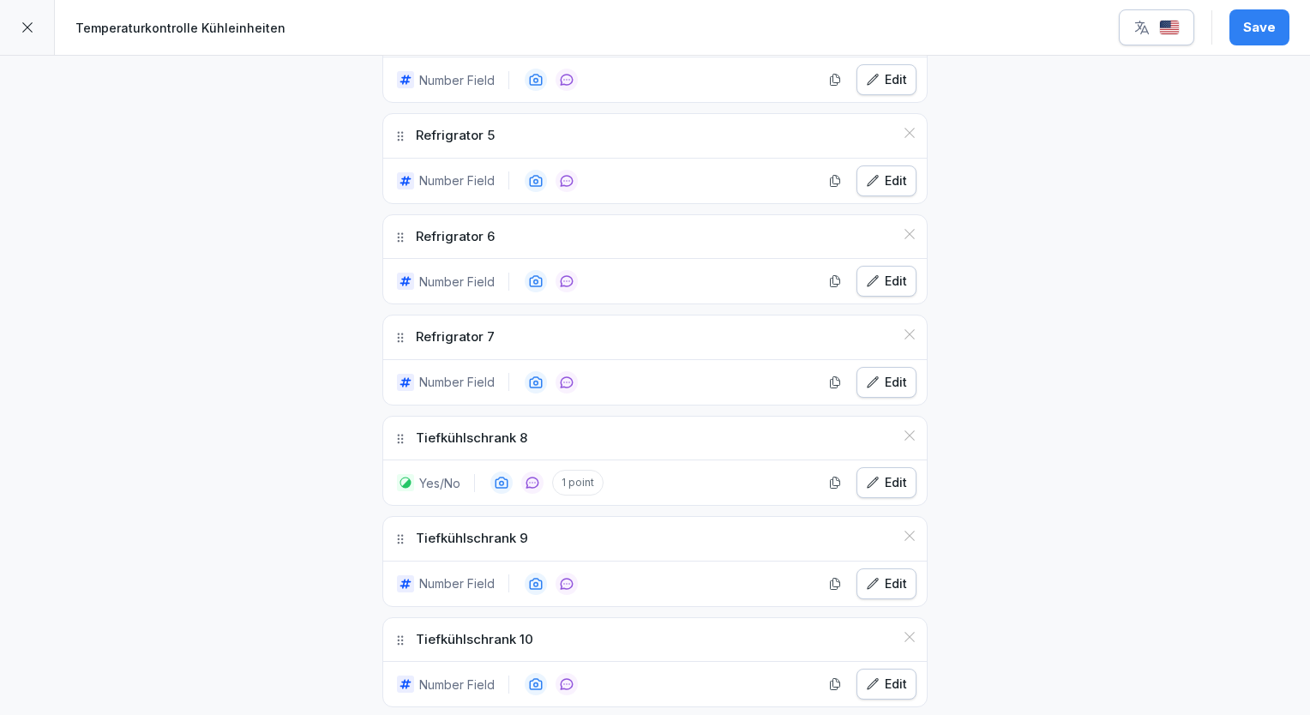
scroll to position [926, 0]
click at [886, 480] on div "Edit" at bounding box center [886, 479] width 41 height 19
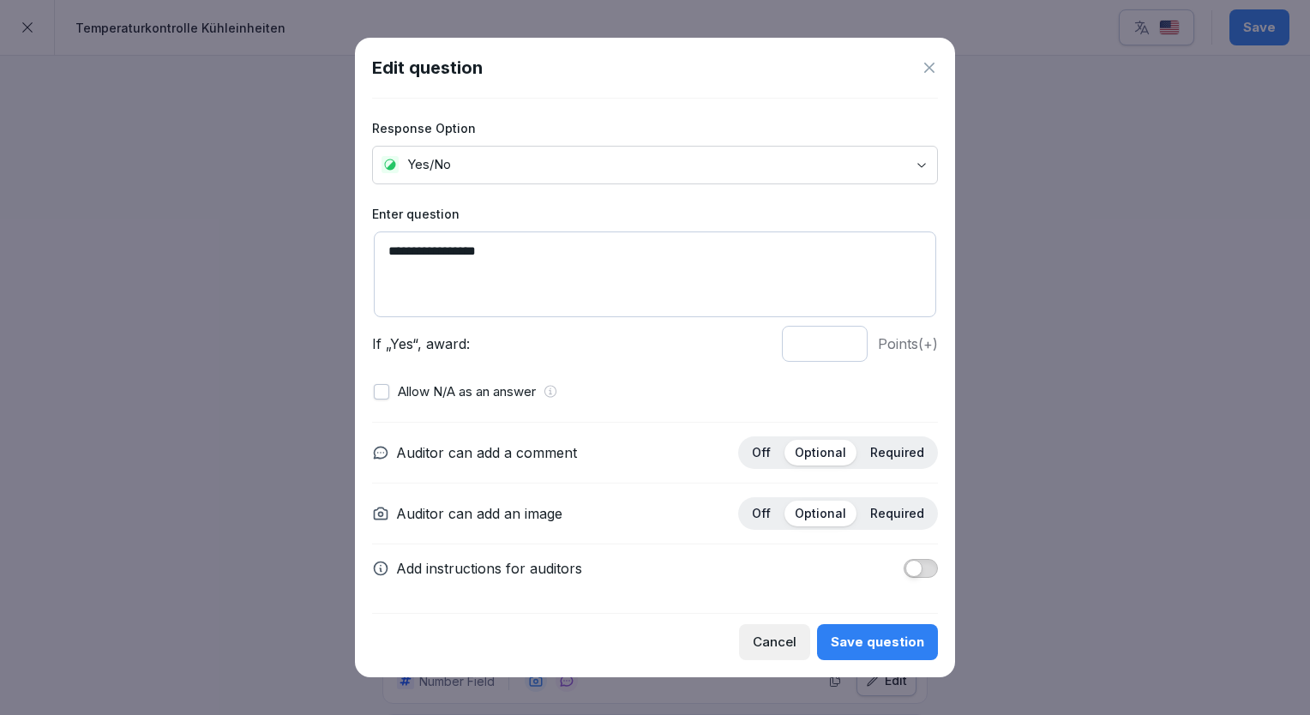
drag, startPoint x: 486, startPoint y: 255, endPoint x: 377, endPoint y: 249, distance: 109.1
click at [377, 249] on textarea "**********" at bounding box center [655, 275] width 562 height 86
paste textarea
type textarea "**********"
click at [870, 628] on button "Save question" at bounding box center [877, 642] width 121 height 36
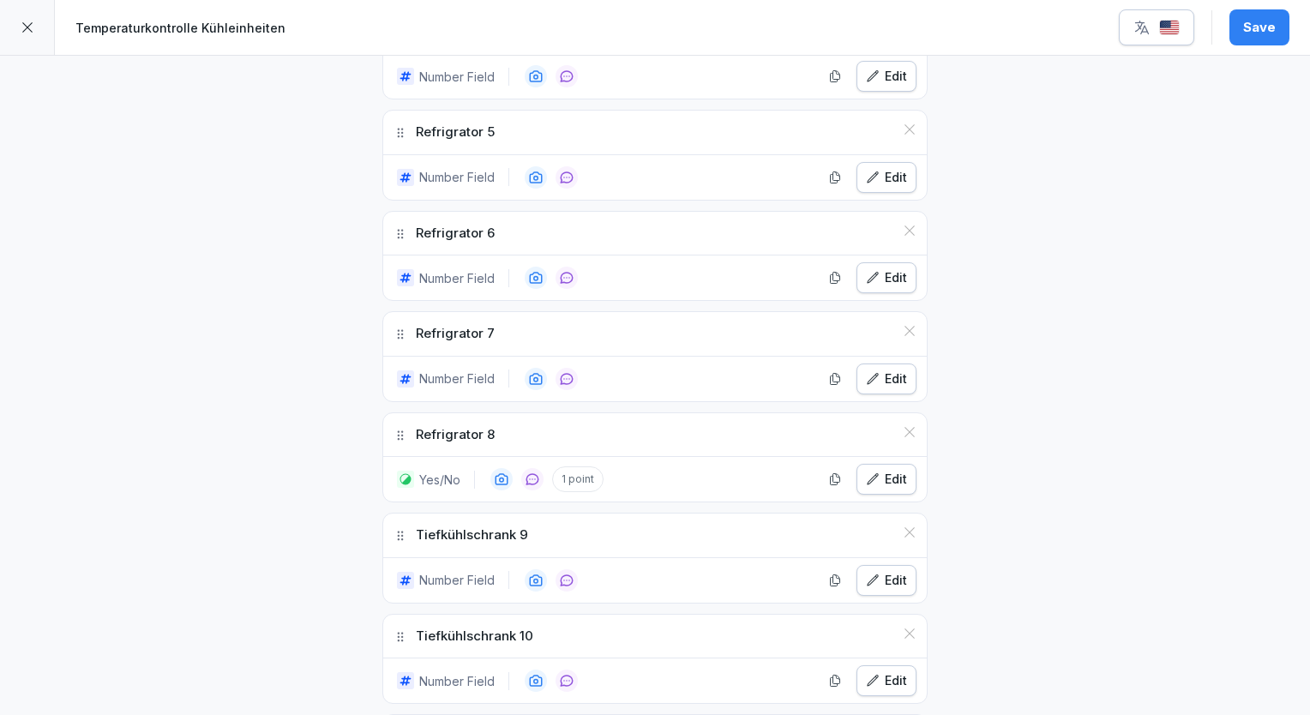
click at [1072, 504] on div "**********" at bounding box center [655, 151] width 1310 height 2042
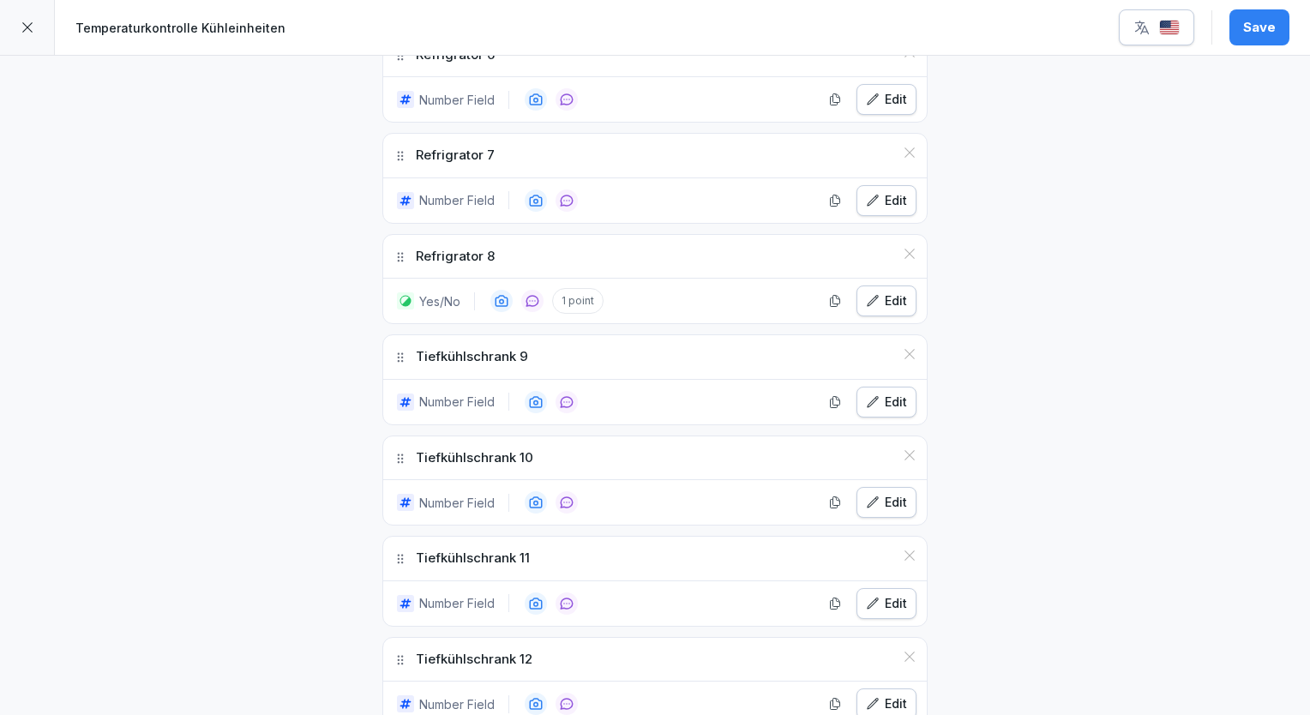
scroll to position [1132, 0]
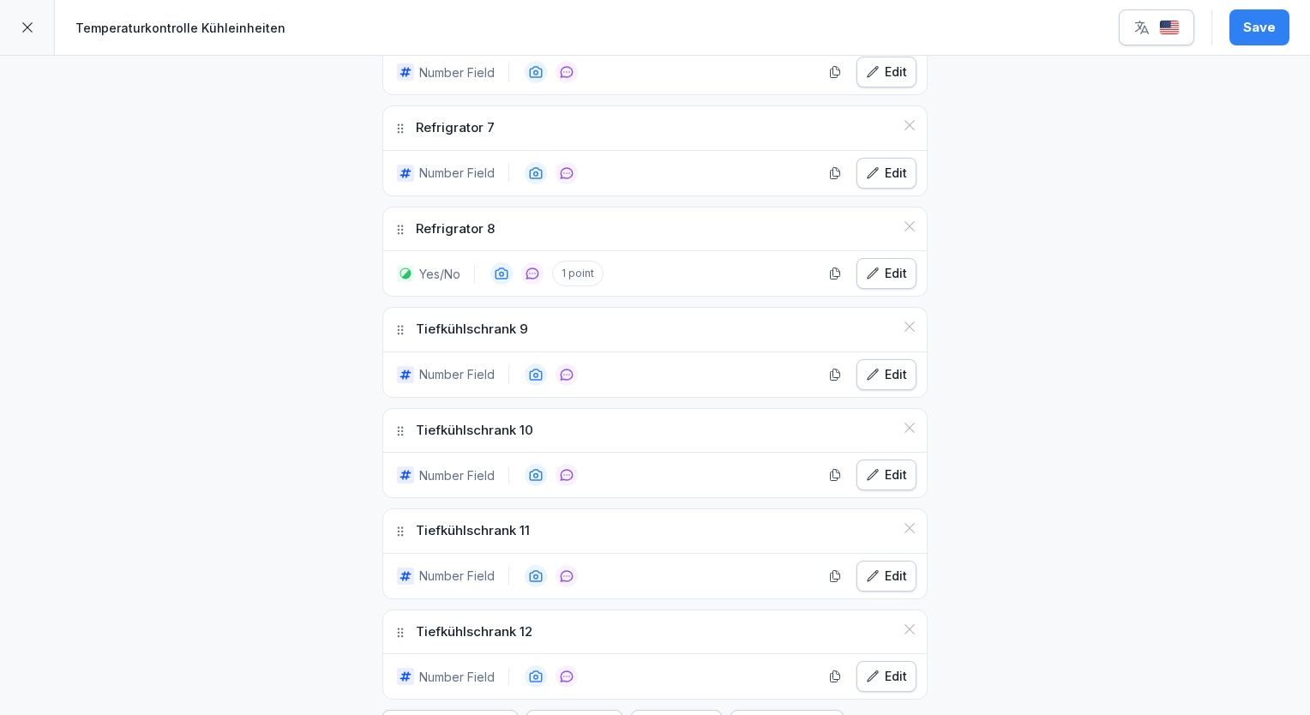
click at [879, 365] on div "Edit" at bounding box center [886, 374] width 41 height 19
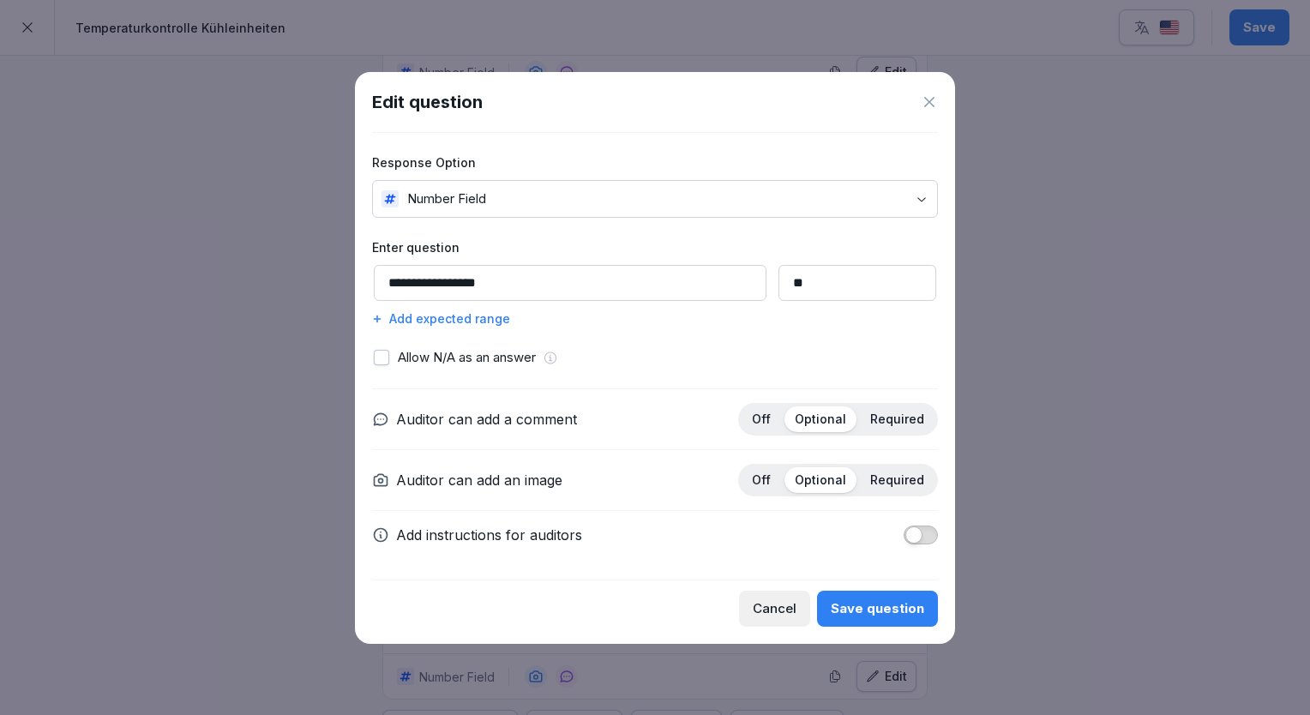
click at [480, 286] on input "**********" at bounding box center [570, 283] width 393 height 36
drag, startPoint x: 485, startPoint y: 286, endPoint x: 387, endPoint y: 278, distance: 98.9
click at [387, 278] on input "**********" at bounding box center [570, 283] width 393 height 36
paste input
type input "**********"
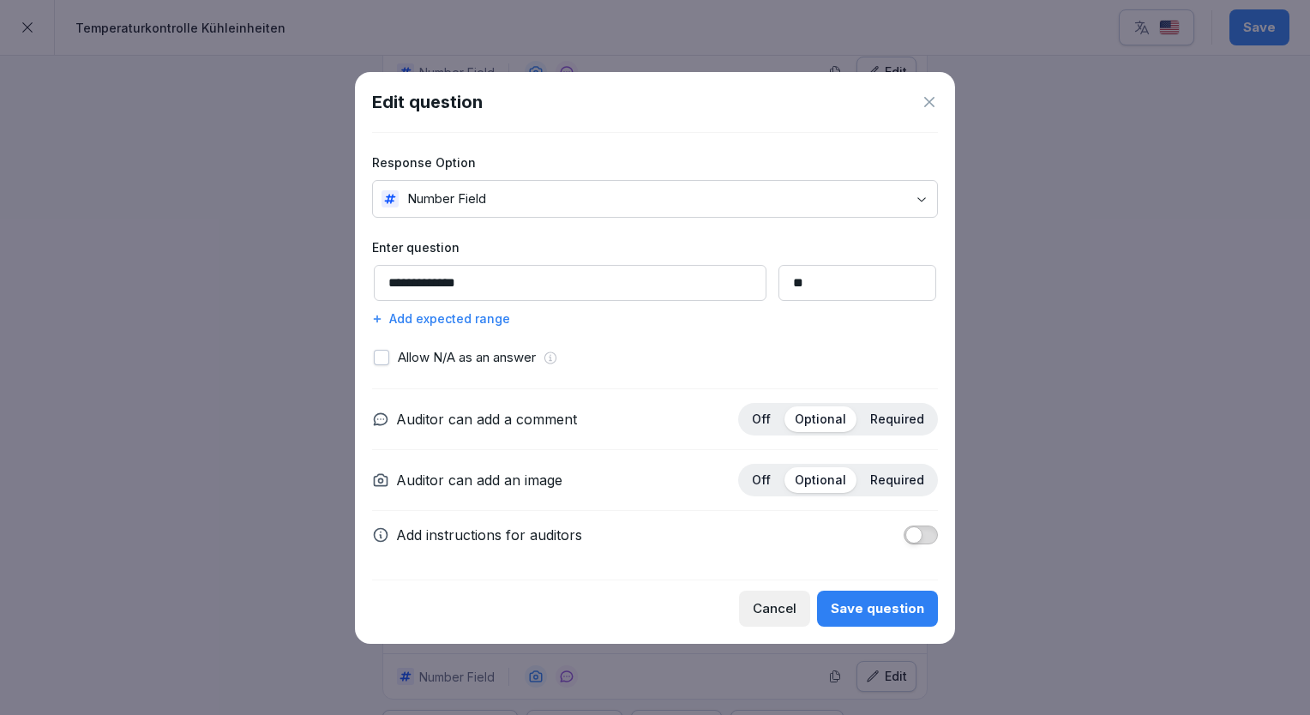
click at [861, 603] on div "Save question" at bounding box center [877, 608] width 93 height 19
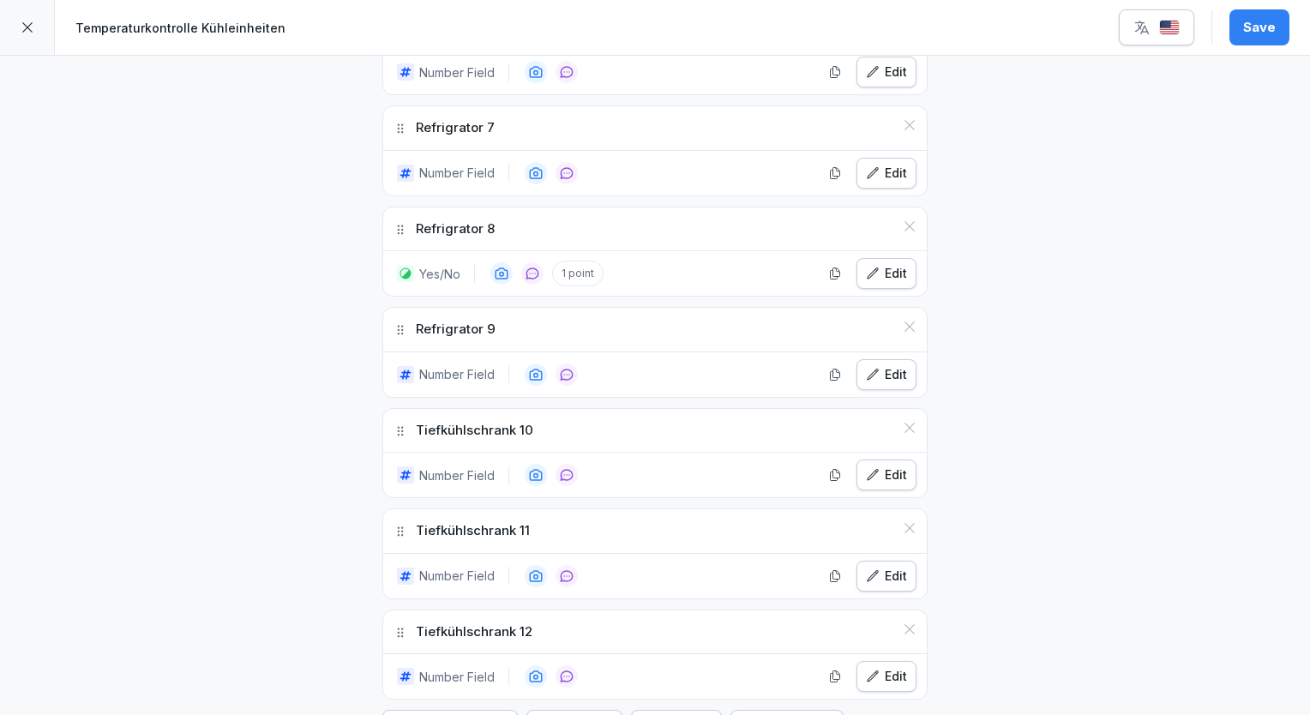
click at [887, 475] on button "Edit" at bounding box center [887, 475] width 60 height 31
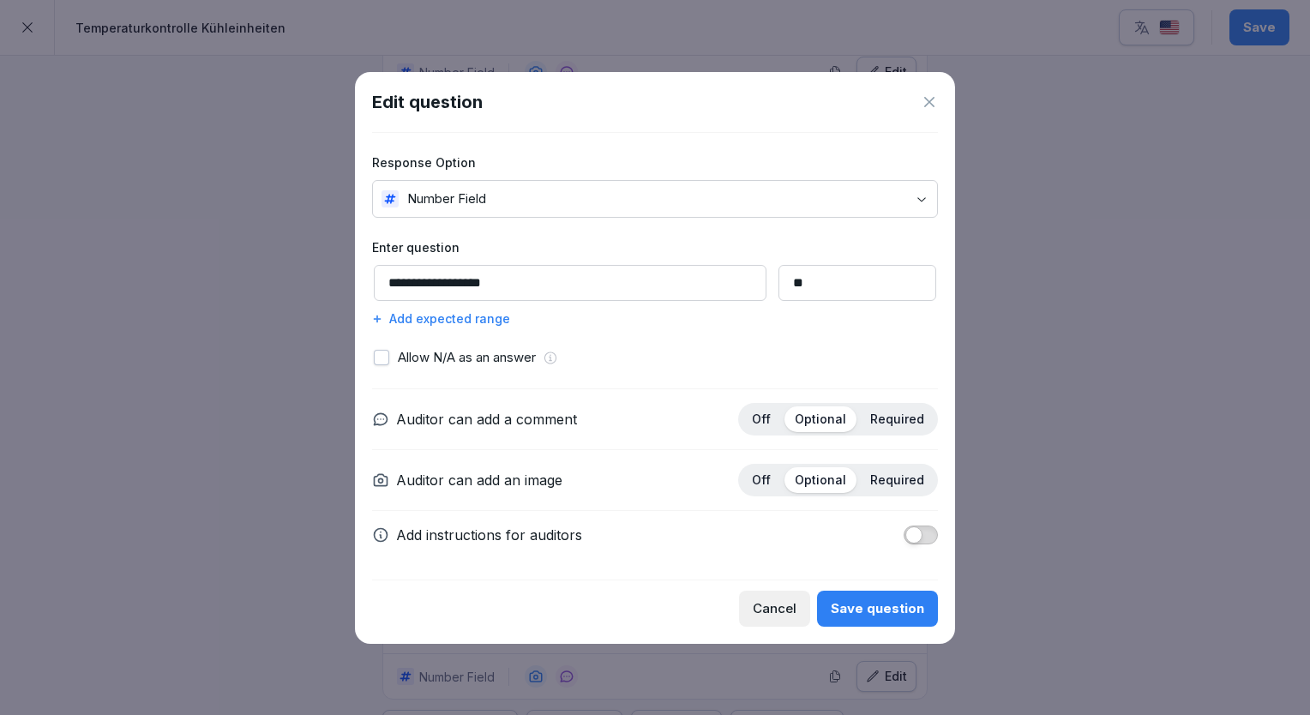
drag, startPoint x: 485, startPoint y: 284, endPoint x: 381, endPoint y: 293, distance: 105.0
click at [381, 293] on input "**********" at bounding box center [570, 283] width 393 height 36
paste input
type input "**********"
click at [890, 615] on div "Save question" at bounding box center [877, 608] width 93 height 19
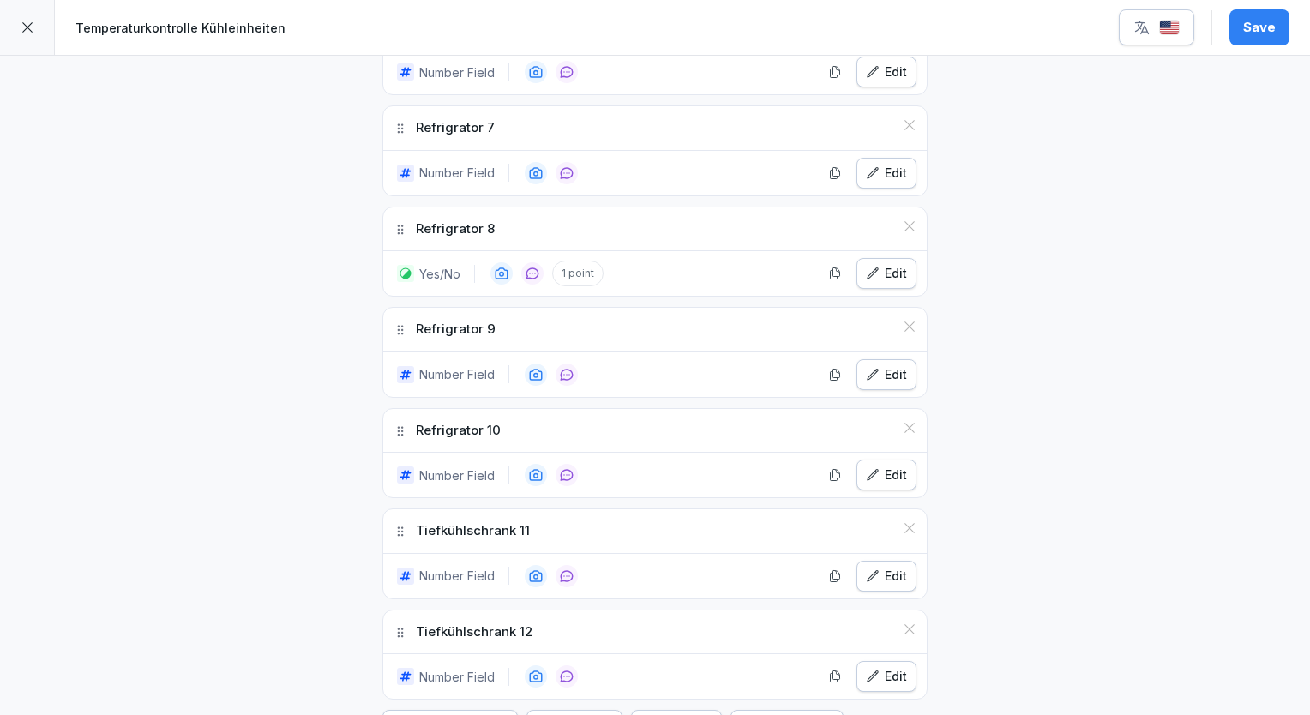
click at [883, 466] on div "Edit" at bounding box center [886, 475] width 41 height 19
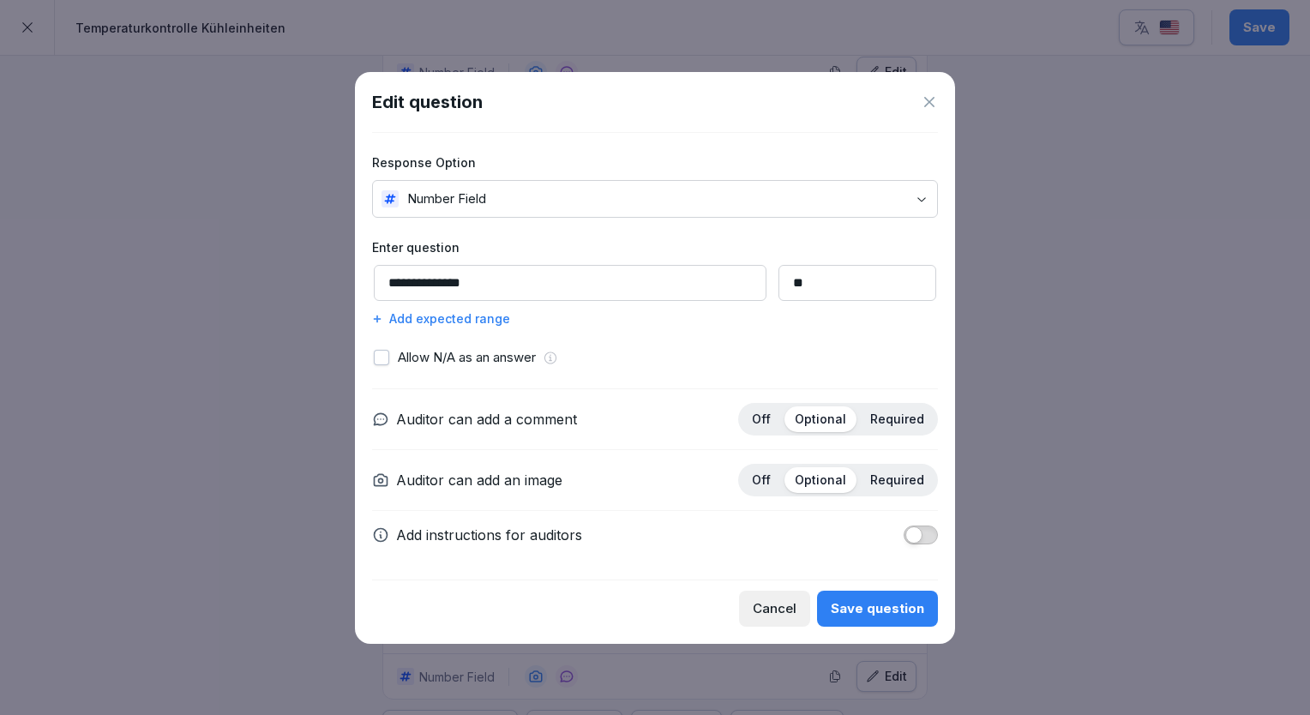
click at [876, 617] on div "Save question" at bounding box center [877, 608] width 93 height 19
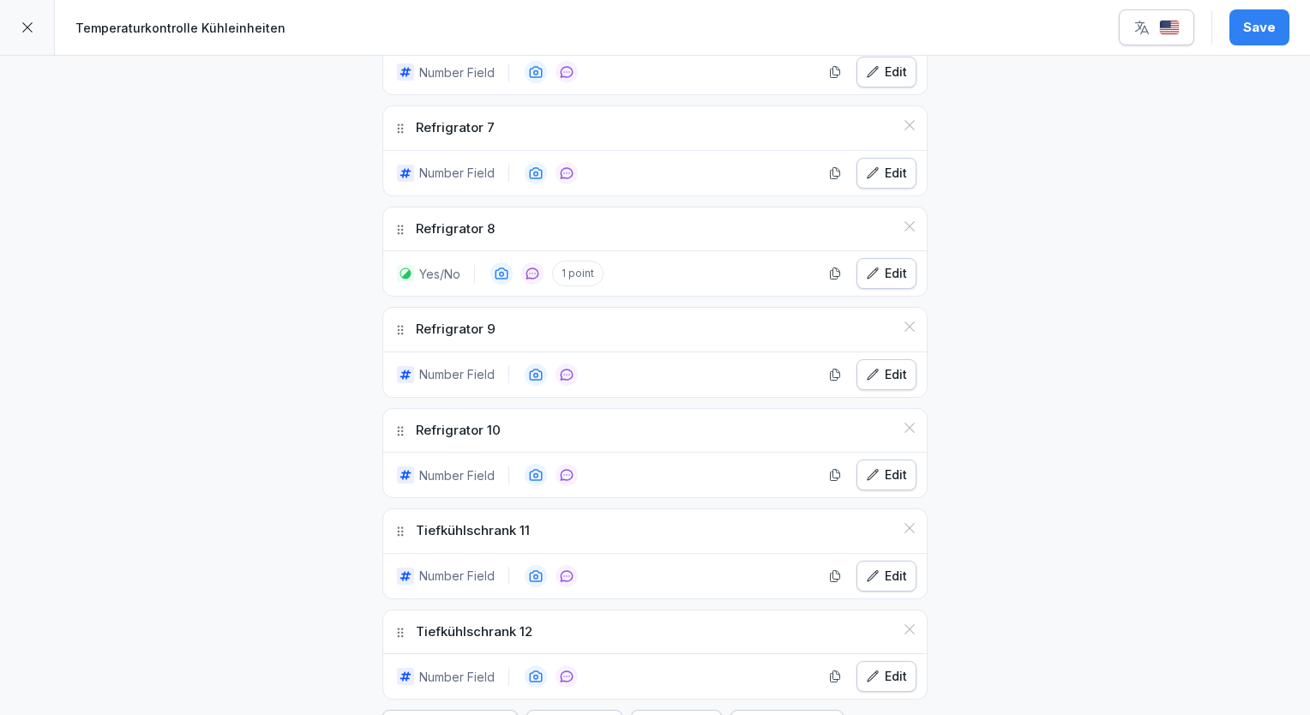
click at [868, 575] on button "Edit" at bounding box center [887, 576] width 60 height 31
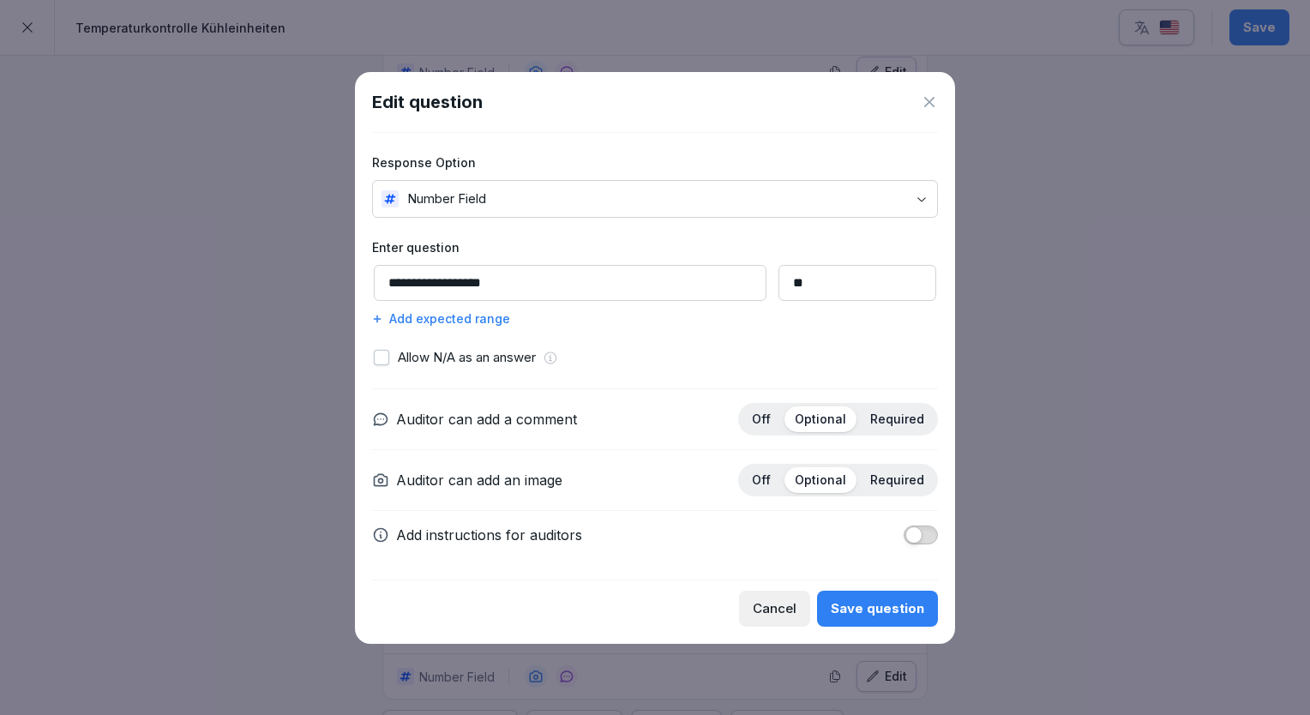
drag, startPoint x: 489, startPoint y: 286, endPoint x: 387, endPoint y: 286, distance: 102.0
click at [387, 286] on input "**********" at bounding box center [570, 283] width 393 height 36
paste input
type input "**********"
click at [857, 599] on div "Save question" at bounding box center [877, 608] width 93 height 19
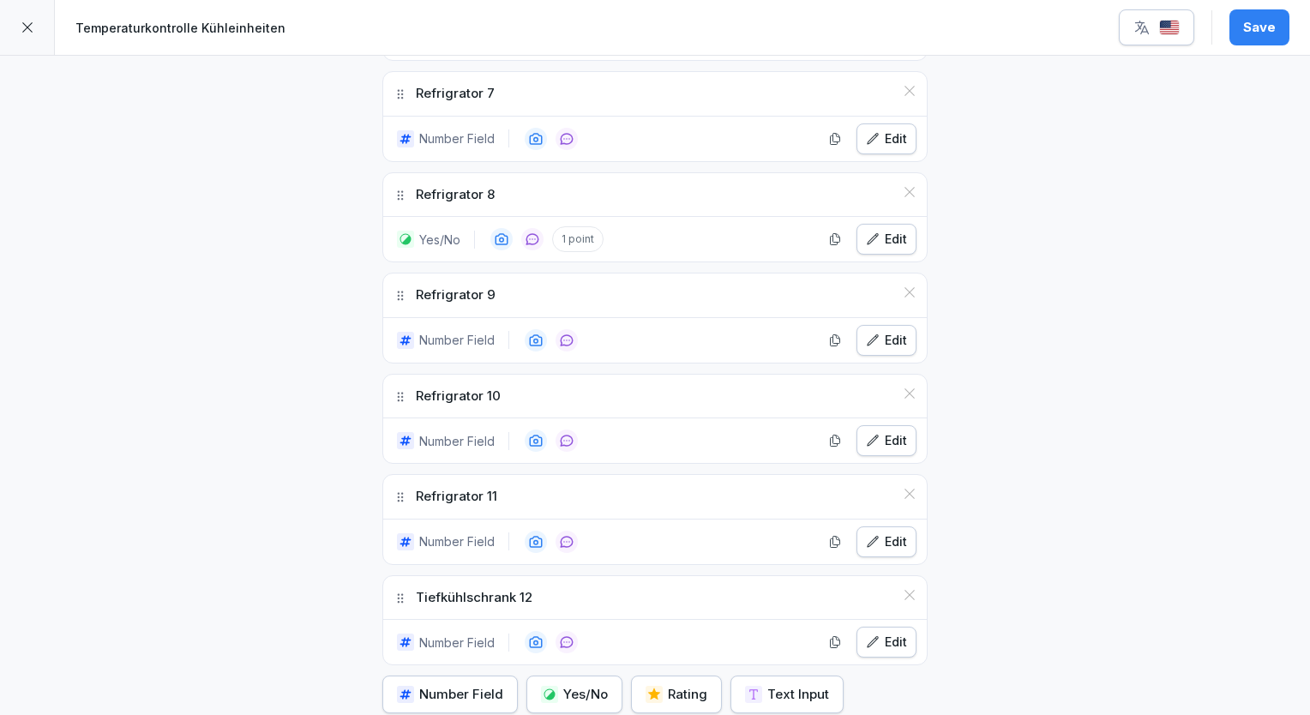
scroll to position [1235, 0]
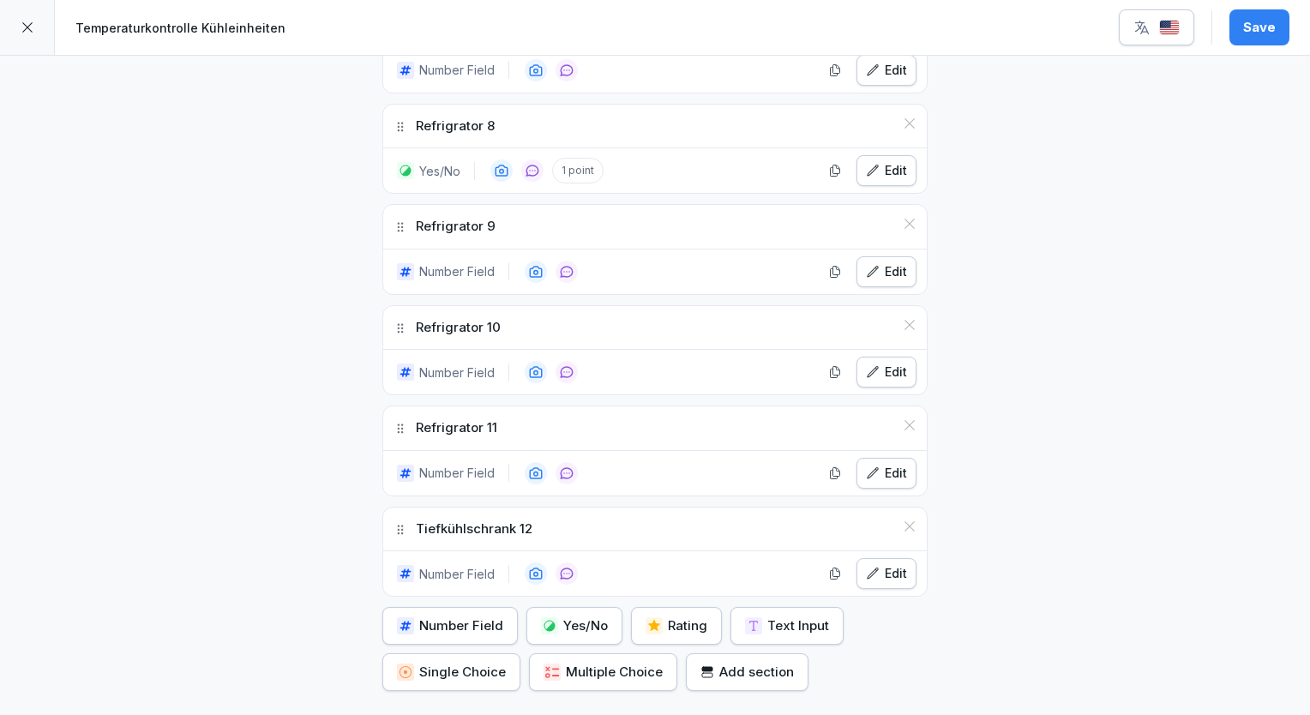
click at [893, 564] on div "Edit" at bounding box center [886, 573] width 41 height 19
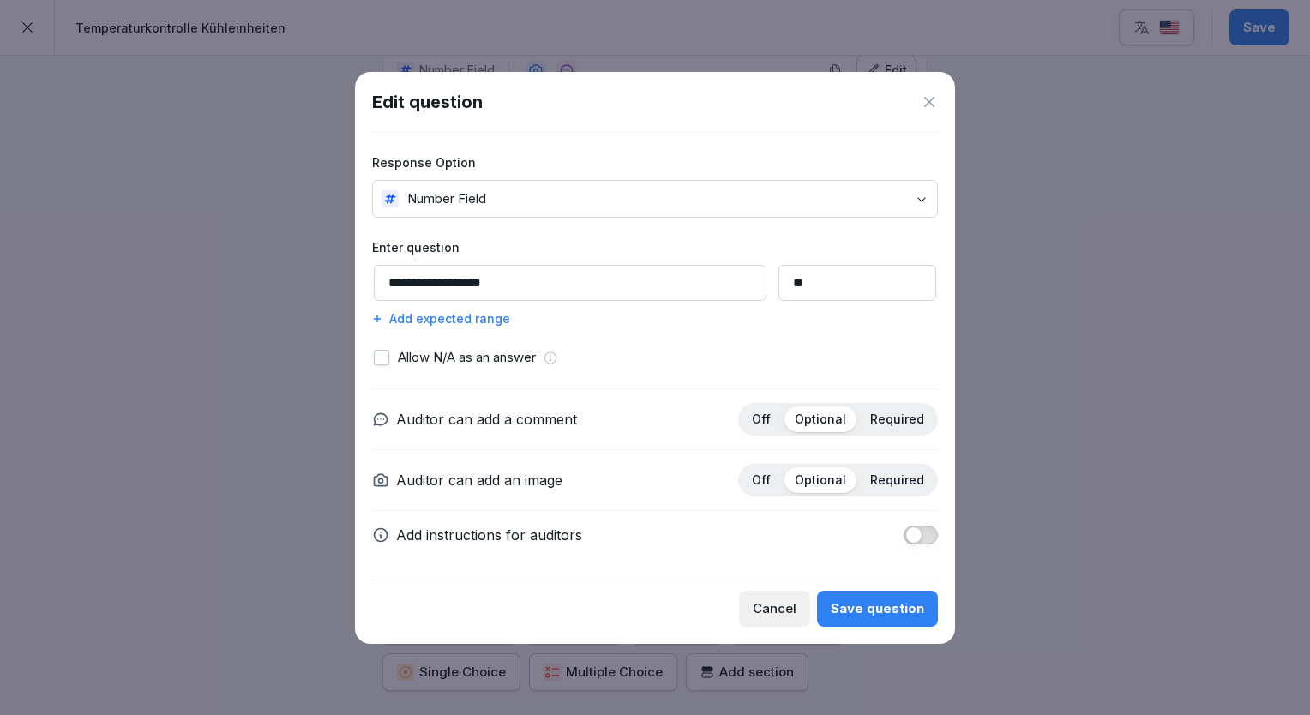
drag, startPoint x: 484, startPoint y: 285, endPoint x: 383, endPoint y: 281, distance: 101.2
click at [383, 281] on input "**********" at bounding box center [570, 283] width 393 height 36
paste input
type input "**********"
click at [882, 592] on button "Save question" at bounding box center [877, 609] width 121 height 36
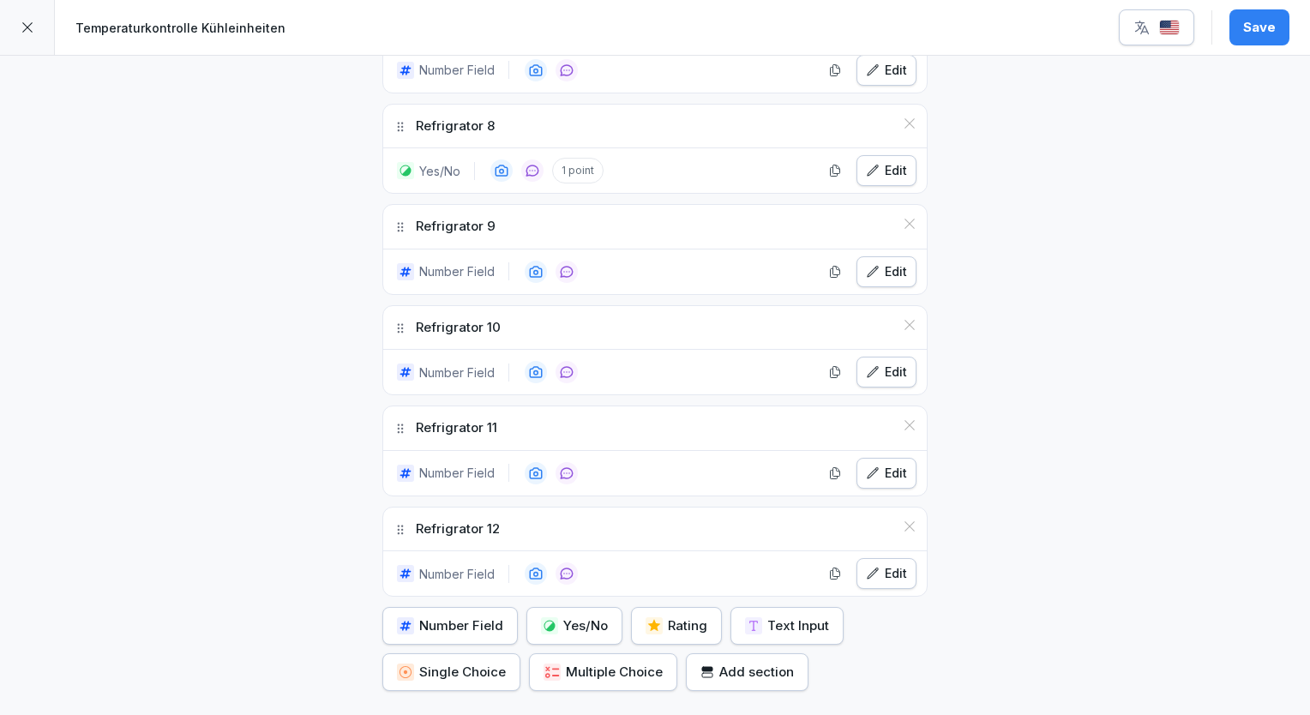
click at [1277, 27] on button "Save" at bounding box center [1260, 27] width 60 height 36
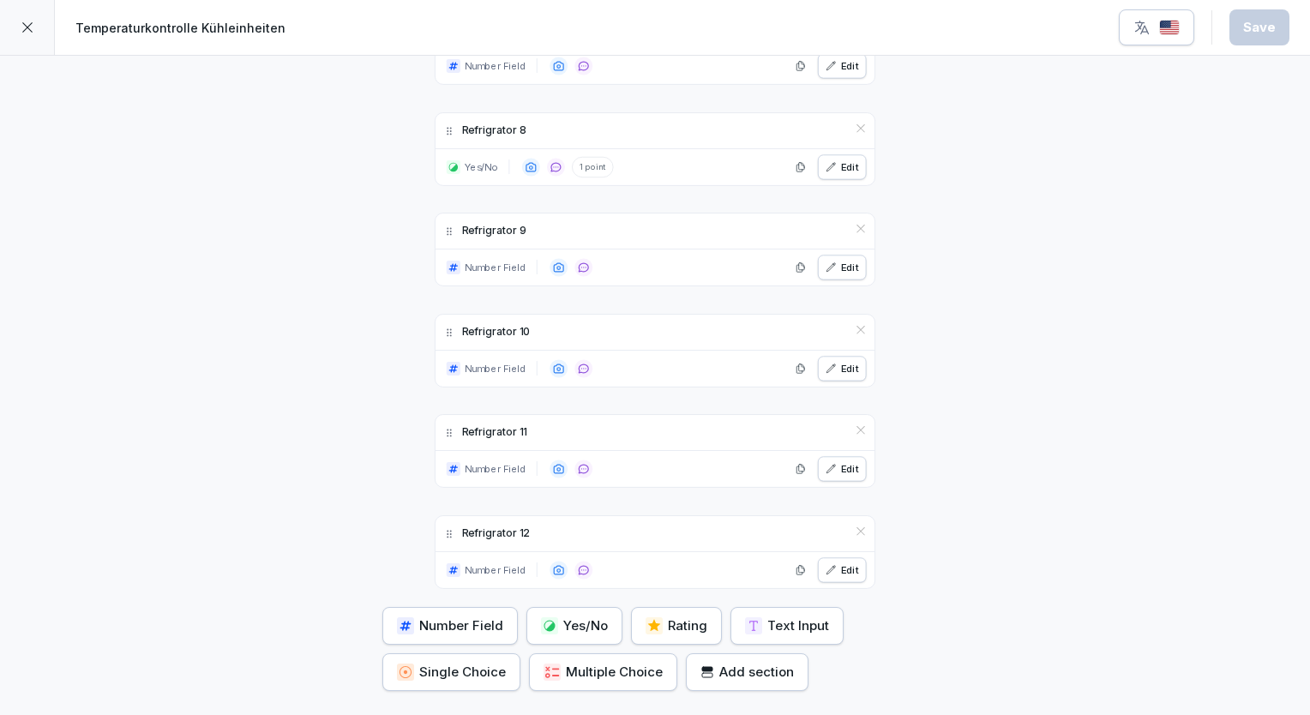
scroll to position [135, 0]
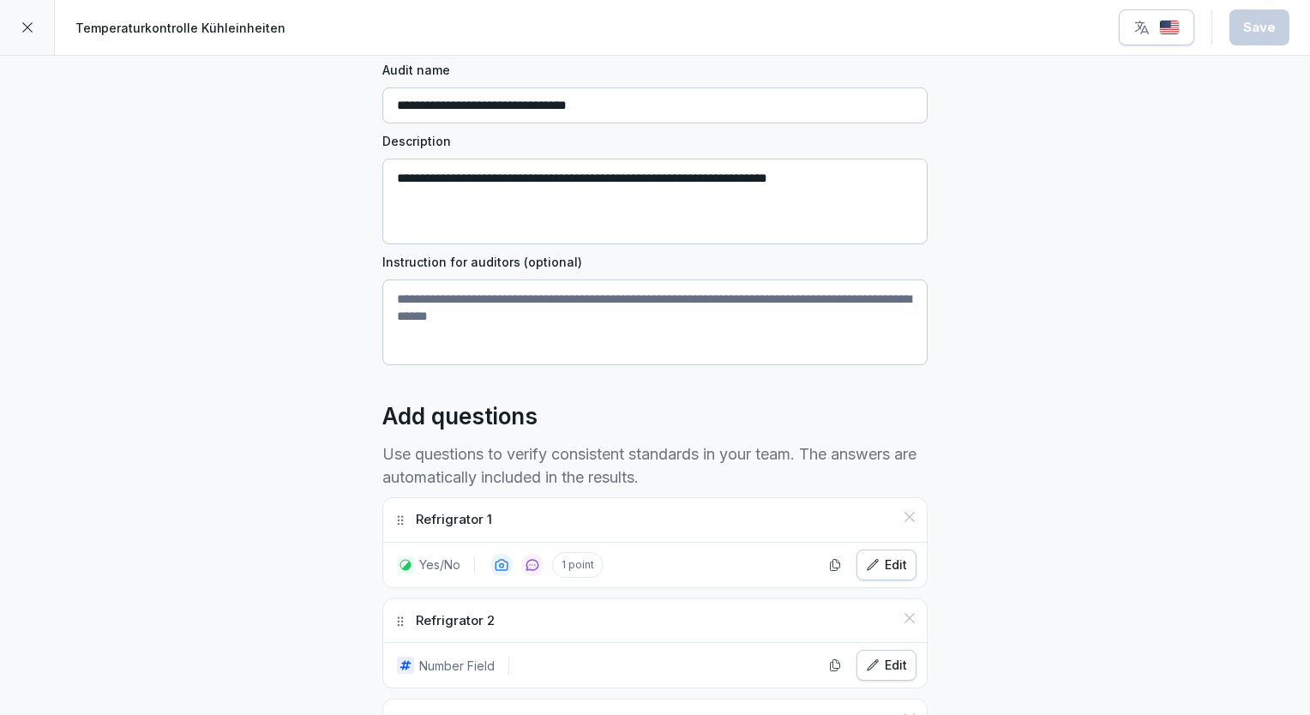
click at [1181, 15] on button "button" at bounding box center [1156, 27] width 75 height 36
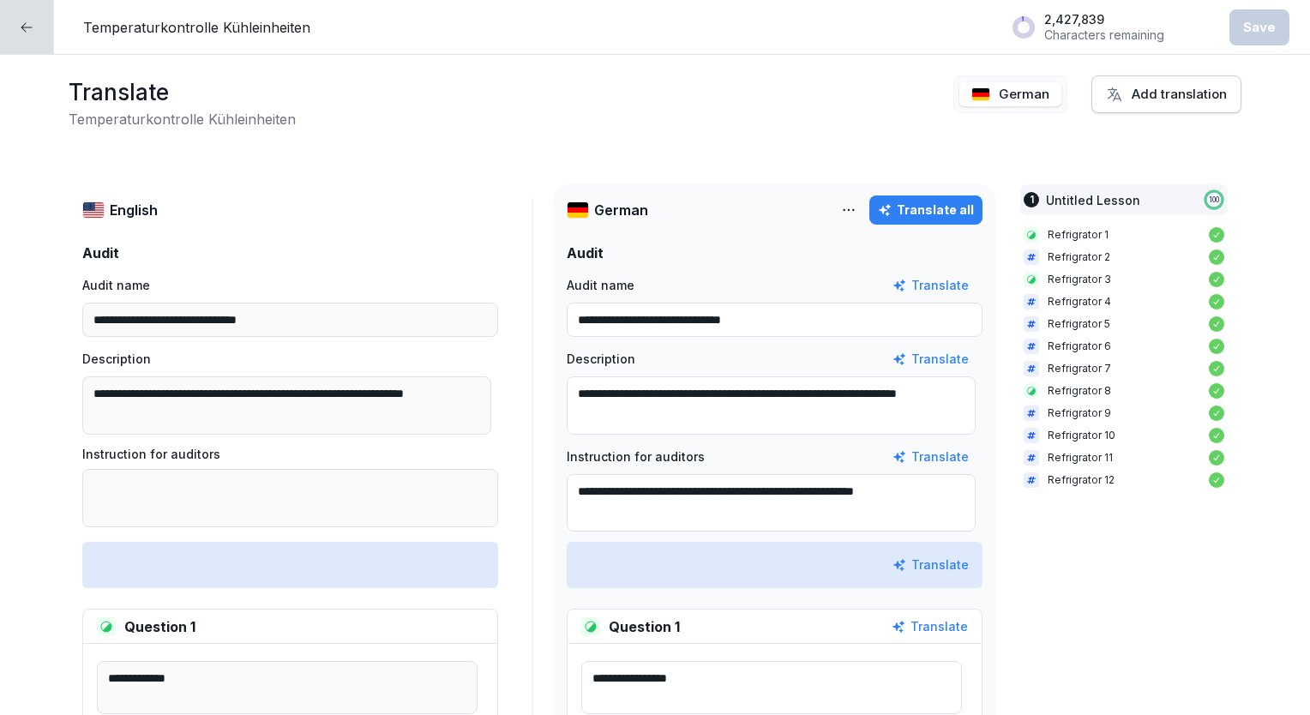
click at [916, 204] on div "Translate all" at bounding box center [926, 210] width 96 height 19
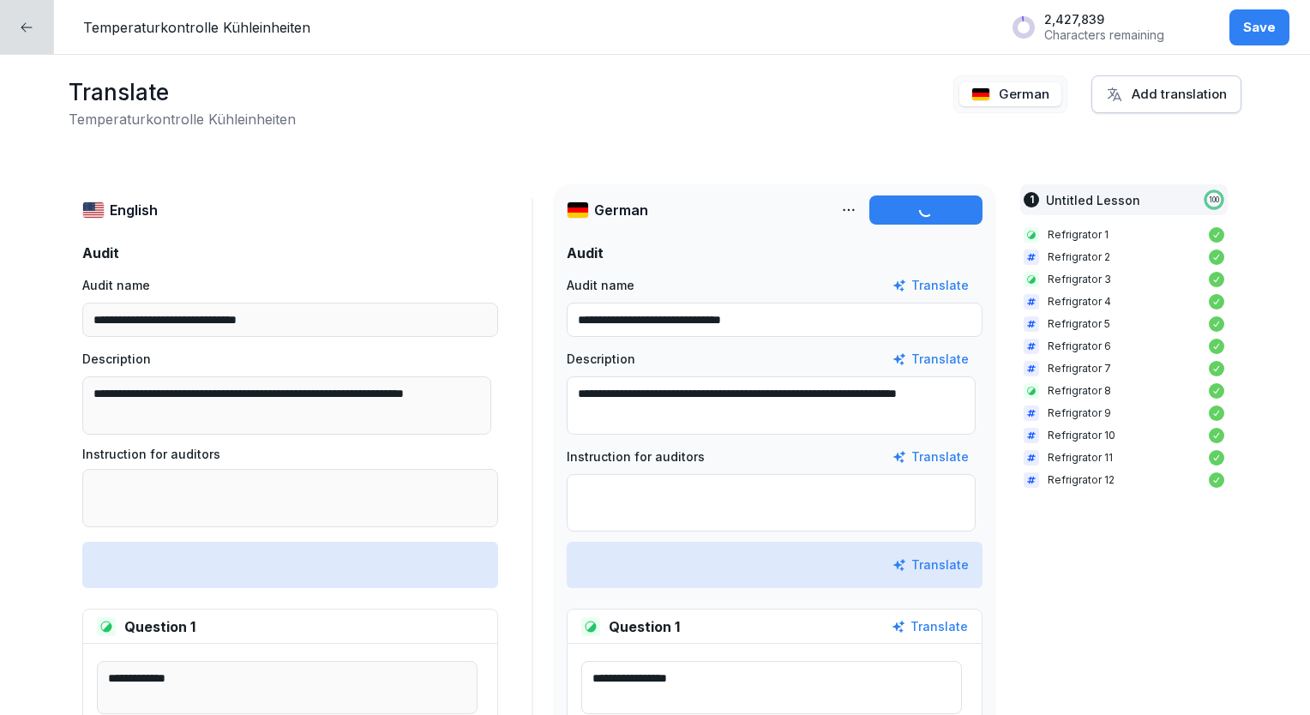
type textarea "**********"
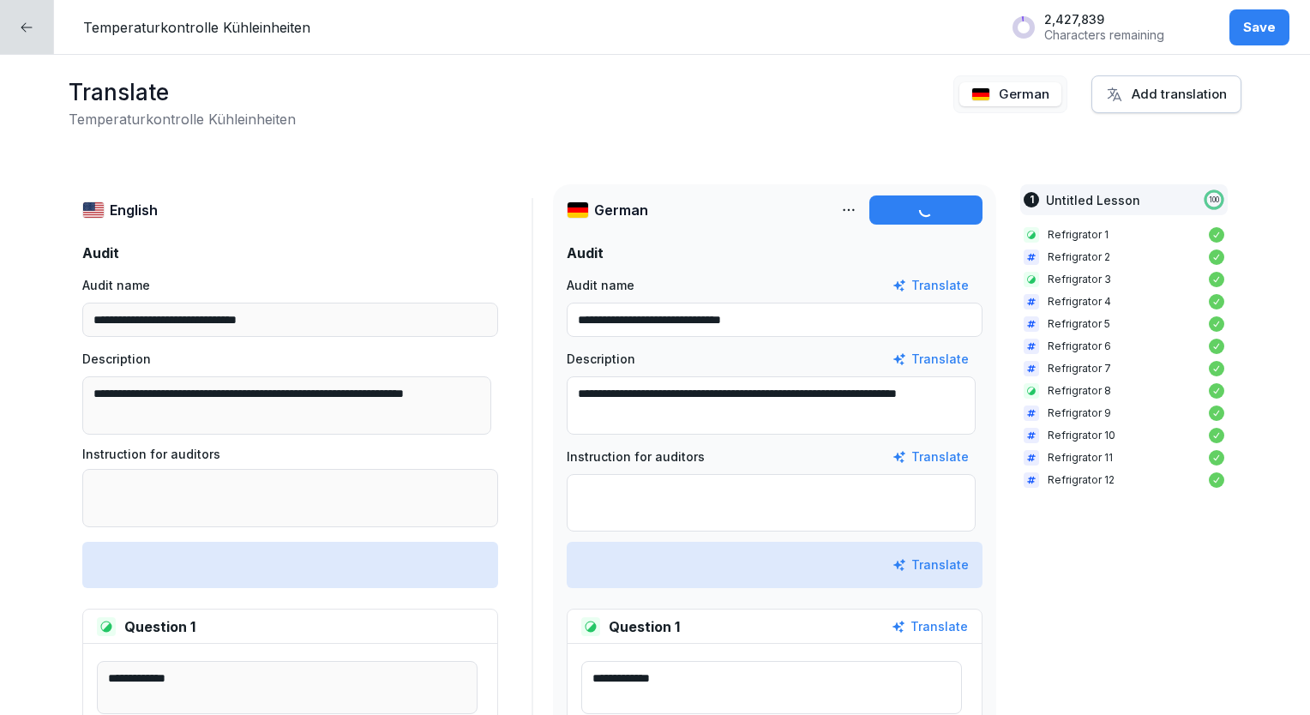
type textarea "**********"
click at [1245, 38] on button "Save" at bounding box center [1260, 27] width 60 height 36
click at [21, 23] on icon at bounding box center [27, 28] width 14 height 14
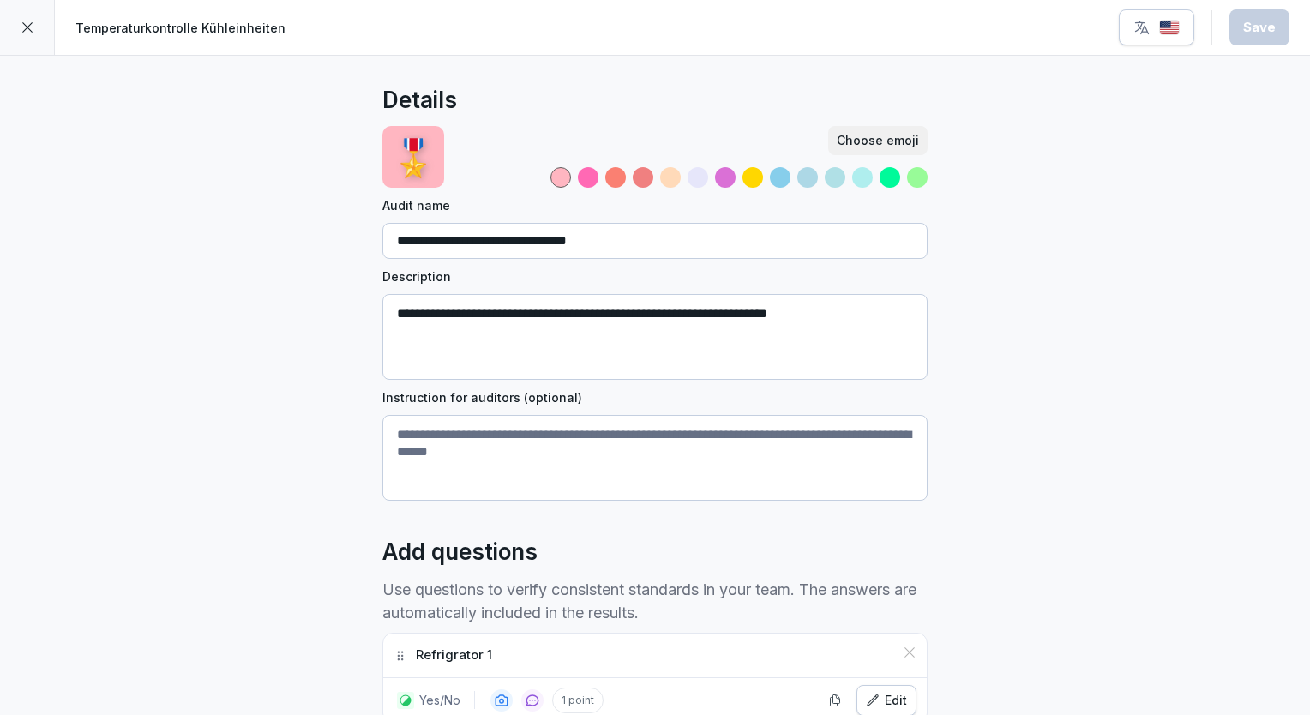
click at [21, 23] on icon at bounding box center [28, 28] width 14 height 14
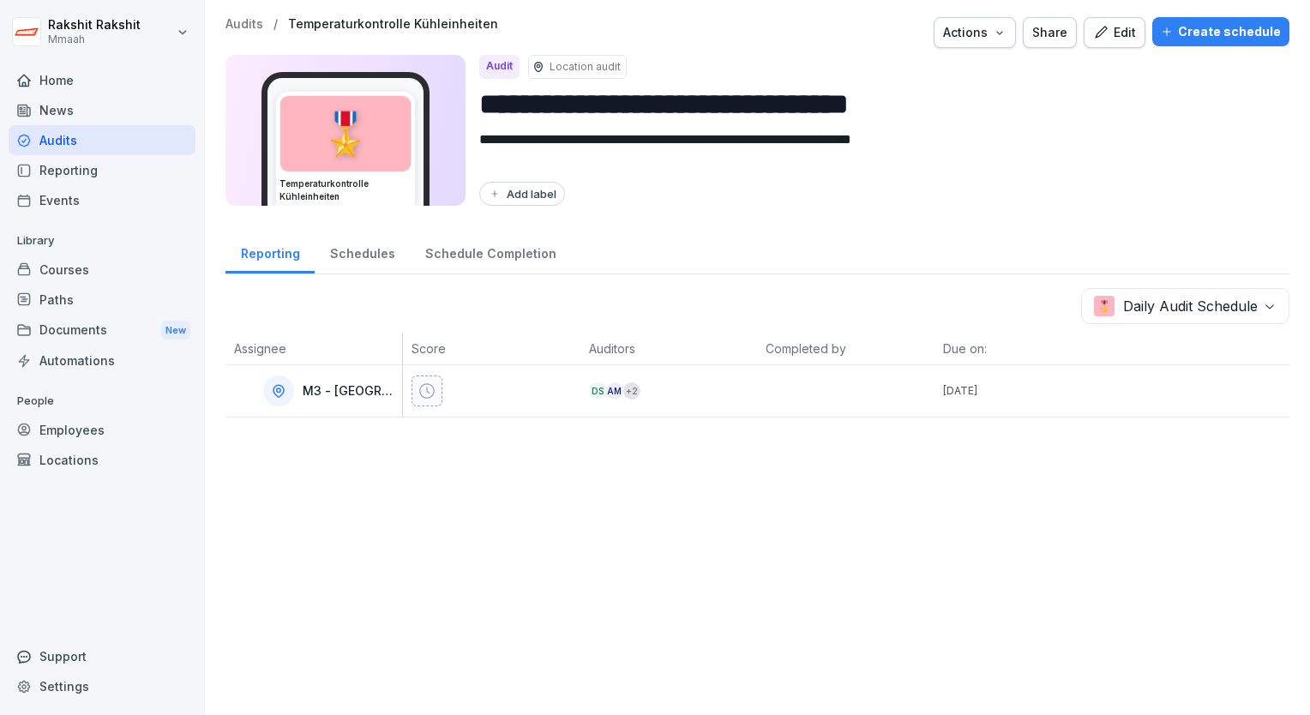
click at [62, 138] on div "Audits" at bounding box center [102, 140] width 187 height 30
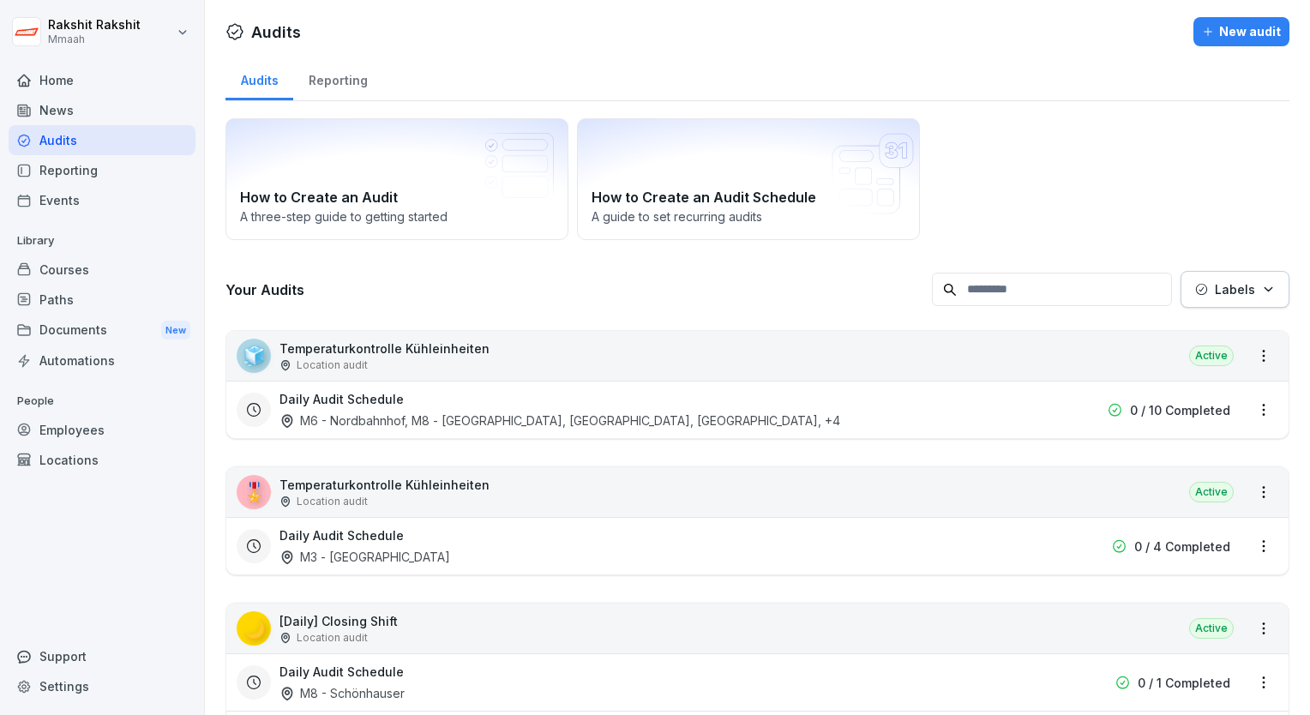
click at [1009, 182] on div "How to Create an Audit A three-step guide to getting started How to Create an A…" at bounding box center [758, 179] width 1064 height 122
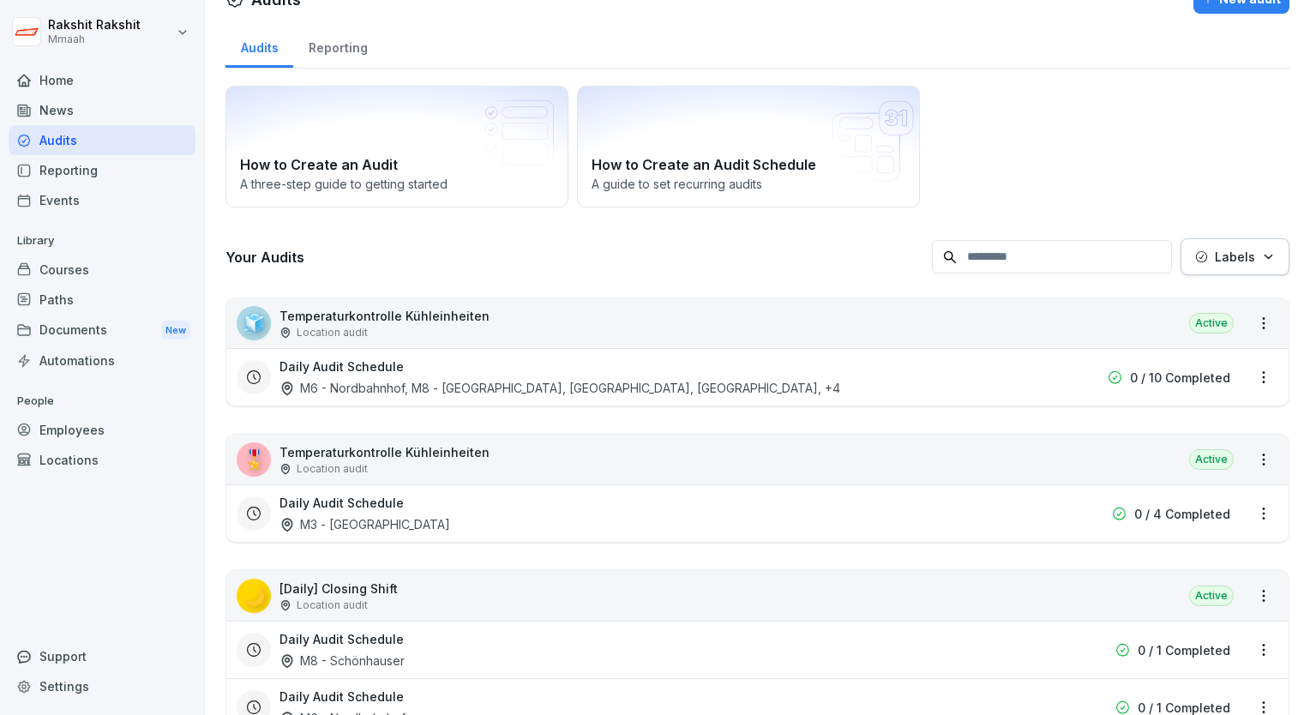
scroll to position [34, 0]
click at [789, 324] on div "🧊 Temperaturkontrolle Kühleinheiten Location audit Active" at bounding box center [757, 322] width 1062 height 50
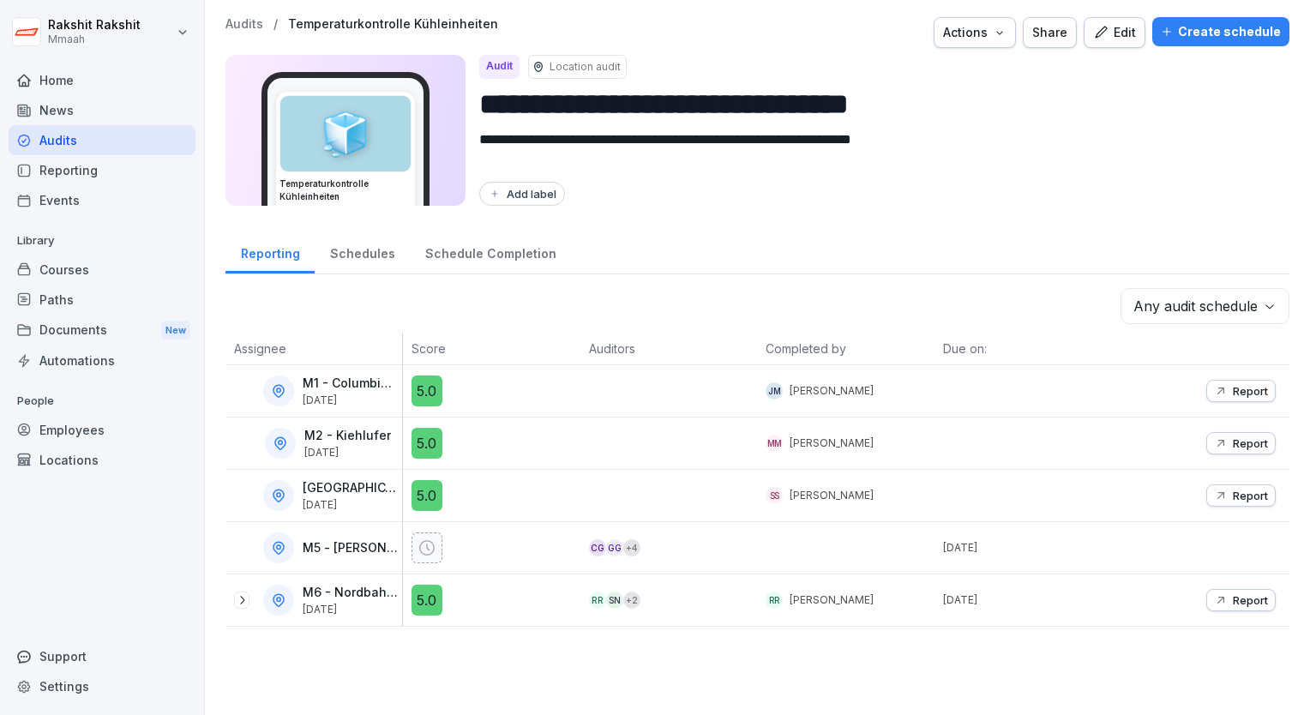
click at [67, 144] on div "Audits" at bounding box center [102, 140] width 187 height 30
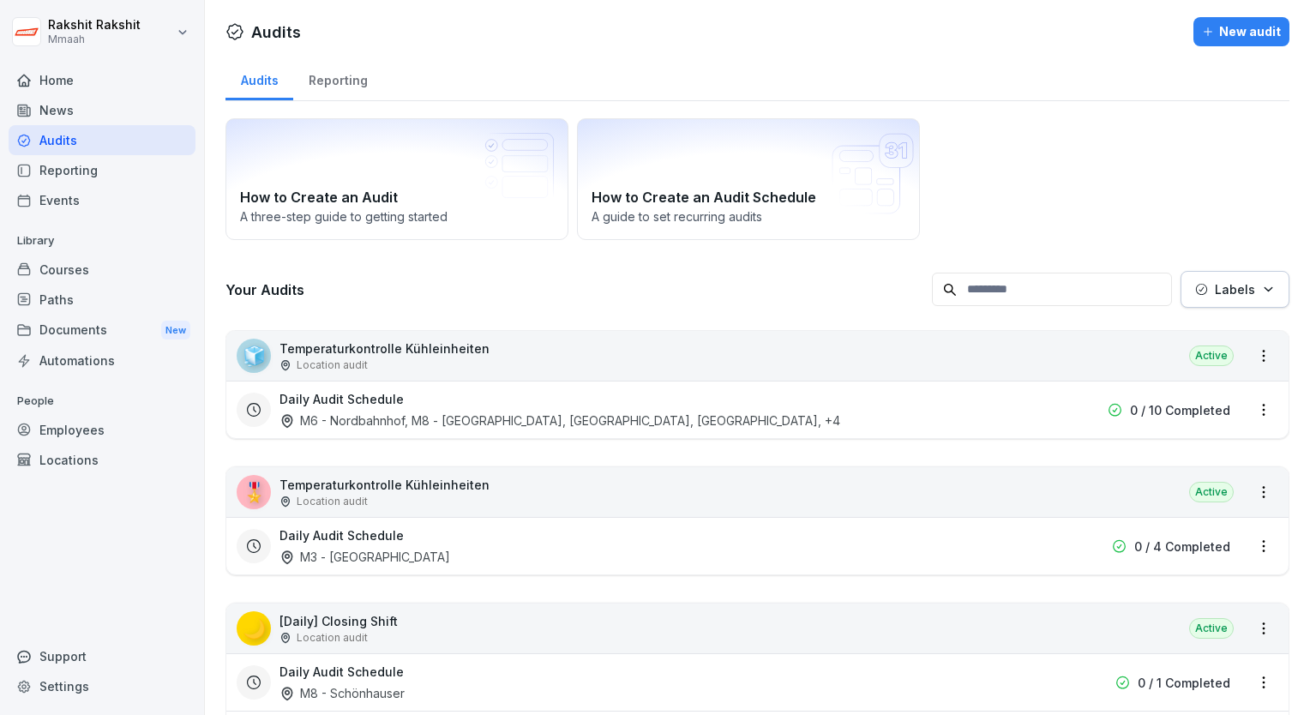
click at [1067, 170] on div "How to Create an Audit A three-step guide to getting started How to Create an A…" at bounding box center [758, 179] width 1064 height 122
click at [87, 418] on div "Employees" at bounding box center [102, 430] width 187 height 30
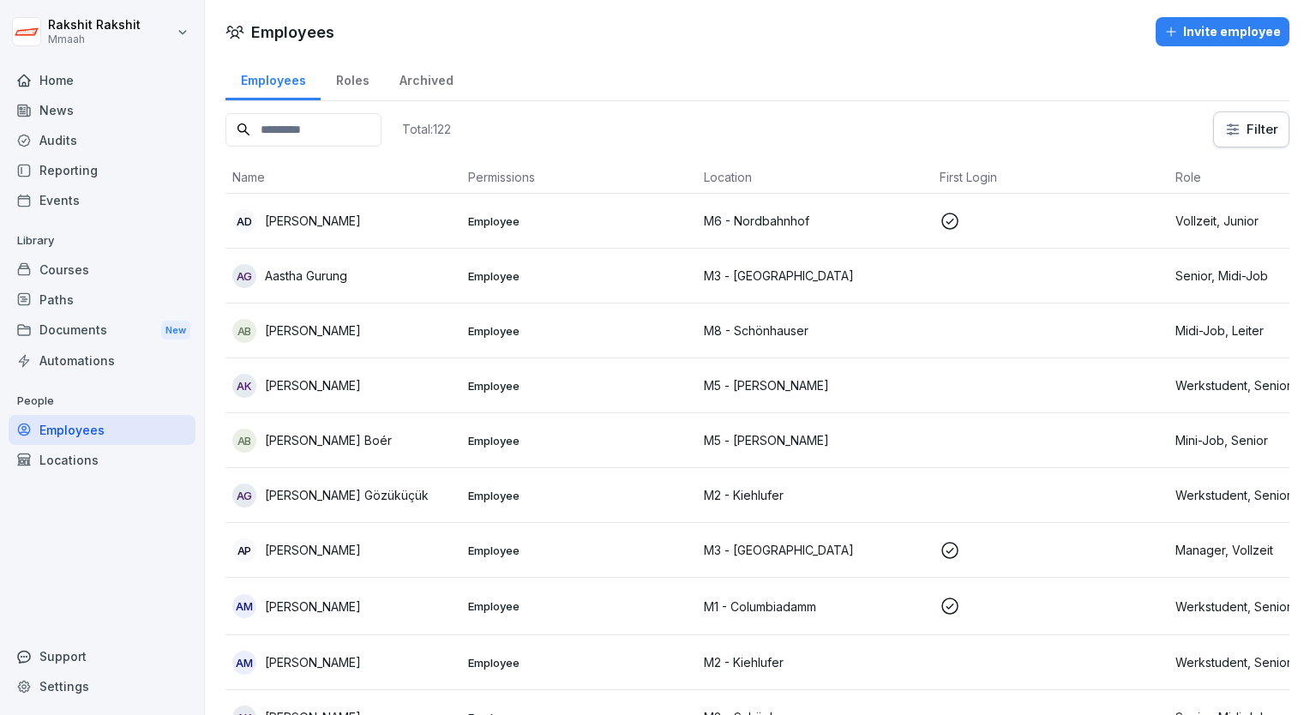
click at [344, 130] on input at bounding box center [304, 129] width 156 height 33
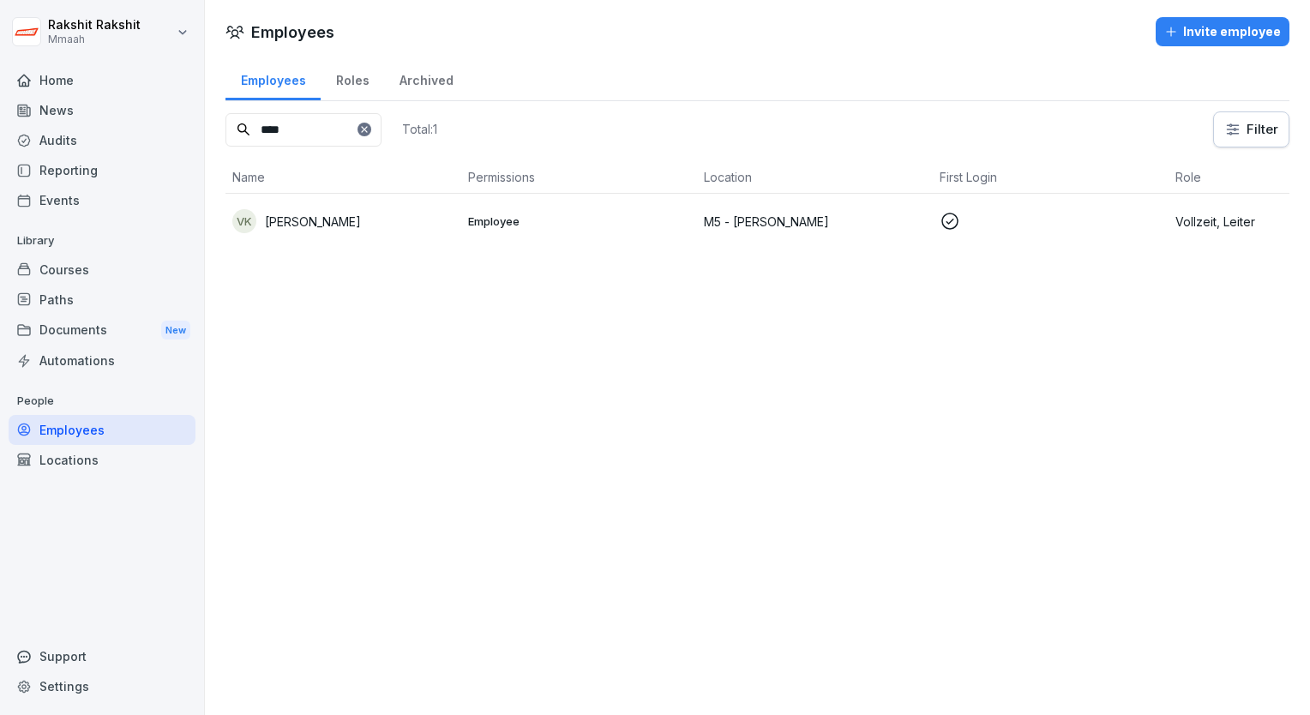
type input "****"
click at [350, 216] on p "[PERSON_NAME]" at bounding box center [313, 222] width 96 height 18
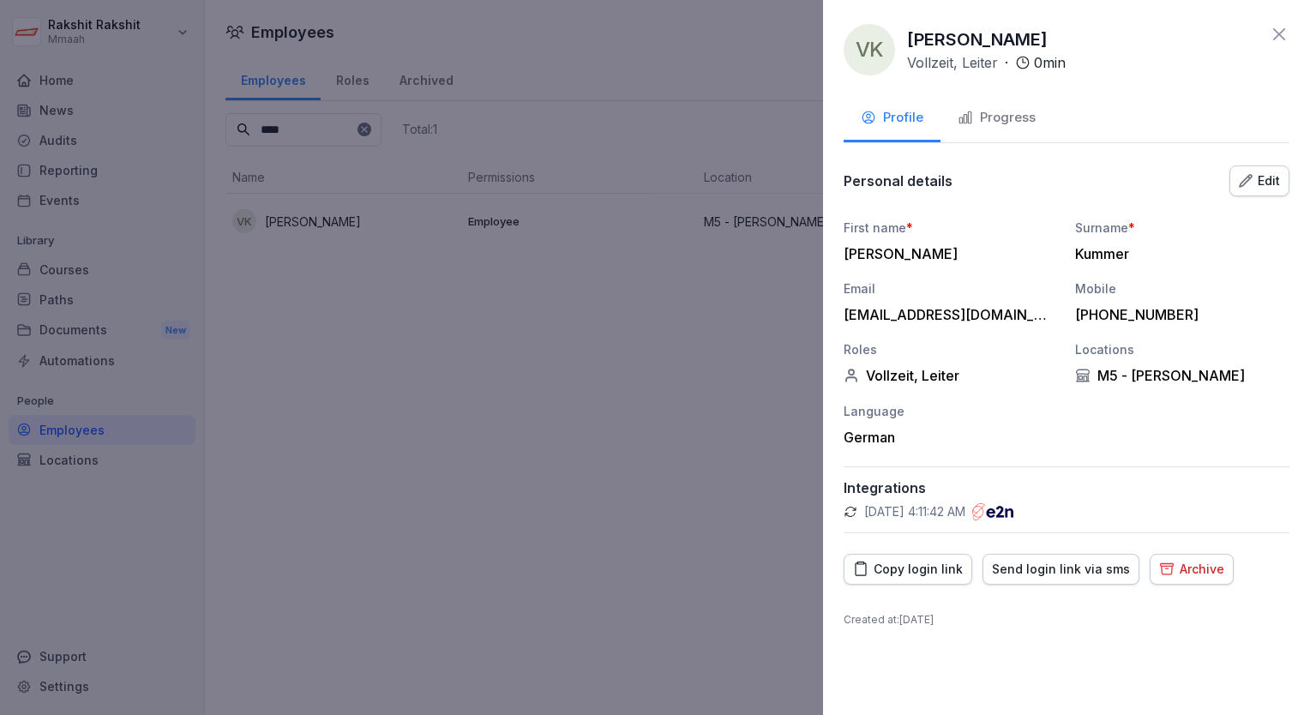
click at [1269, 188] on div "Edit" at bounding box center [1259, 180] width 41 height 19
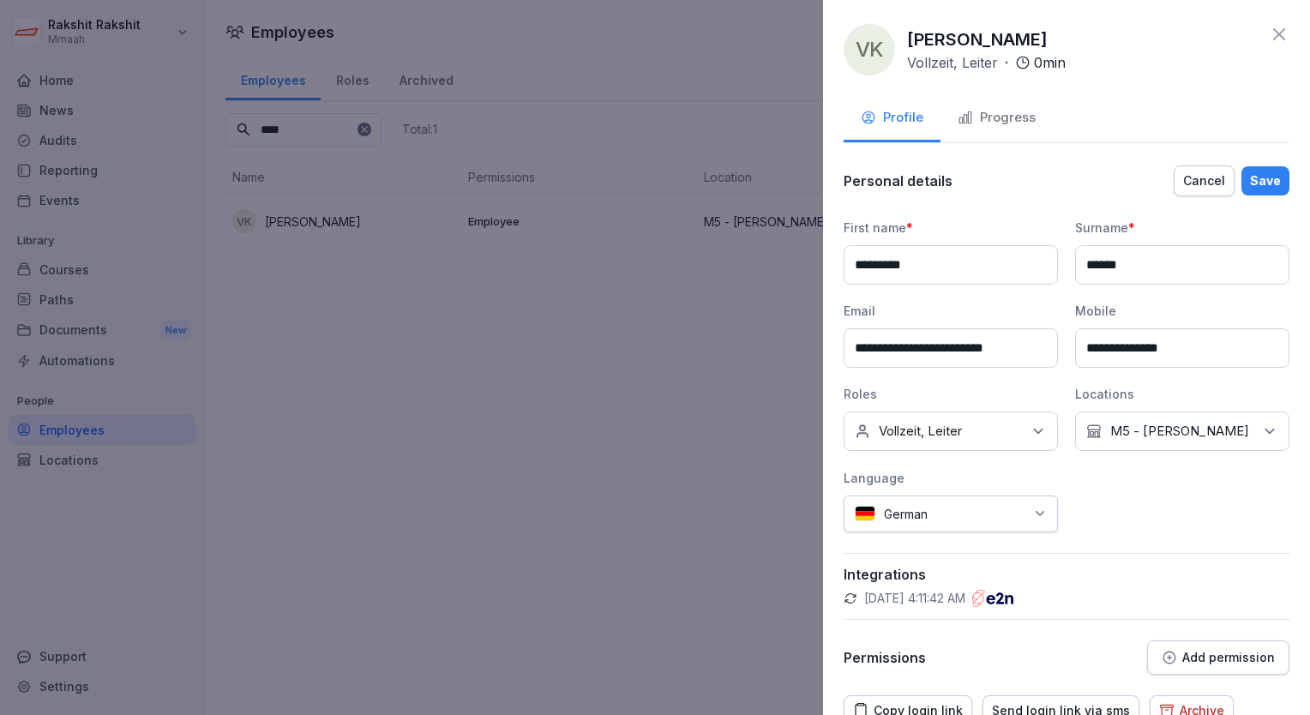
click at [1261, 430] on icon at bounding box center [1269, 431] width 17 height 17
click at [1139, 606] on label "M3 - [GEOGRAPHIC_DATA]" at bounding box center [1186, 605] width 165 height 15
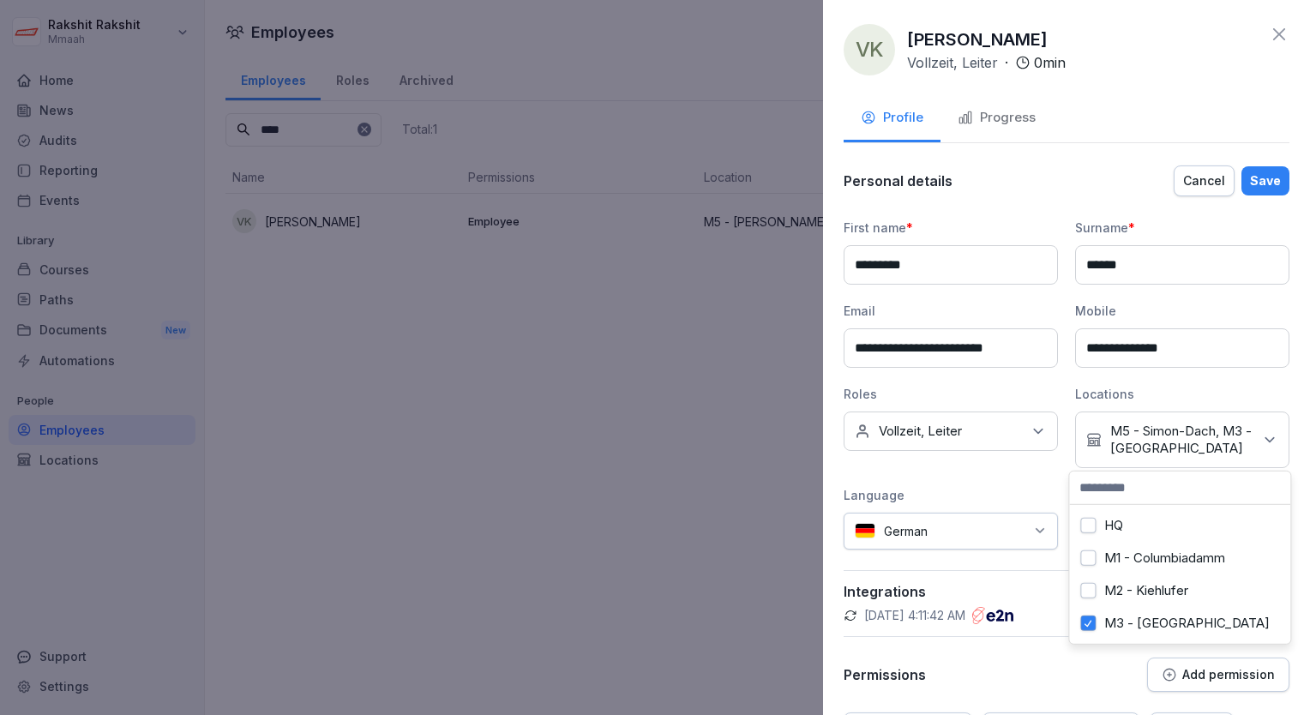
click at [1290, 618] on div "HQ [GEOGRAPHIC_DATA] - [GEOGRAPHIC_DATA] M2 - [GEOGRAPHIC_DATA] M3 - [GEOGRAPHI…" at bounding box center [1179, 558] width 223 height 174
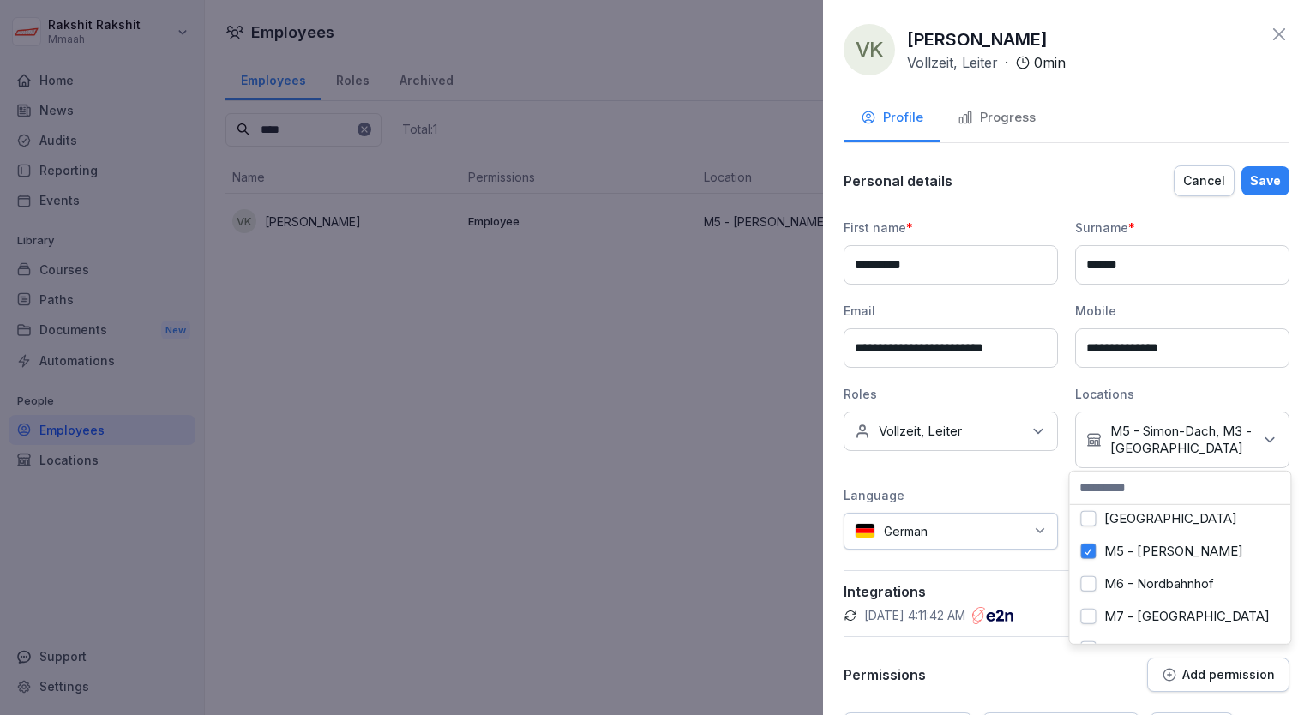
click at [1092, 557] on button "M5 - [PERSON_NAME]" at bounding box center [1087, 551] width 15 height 15
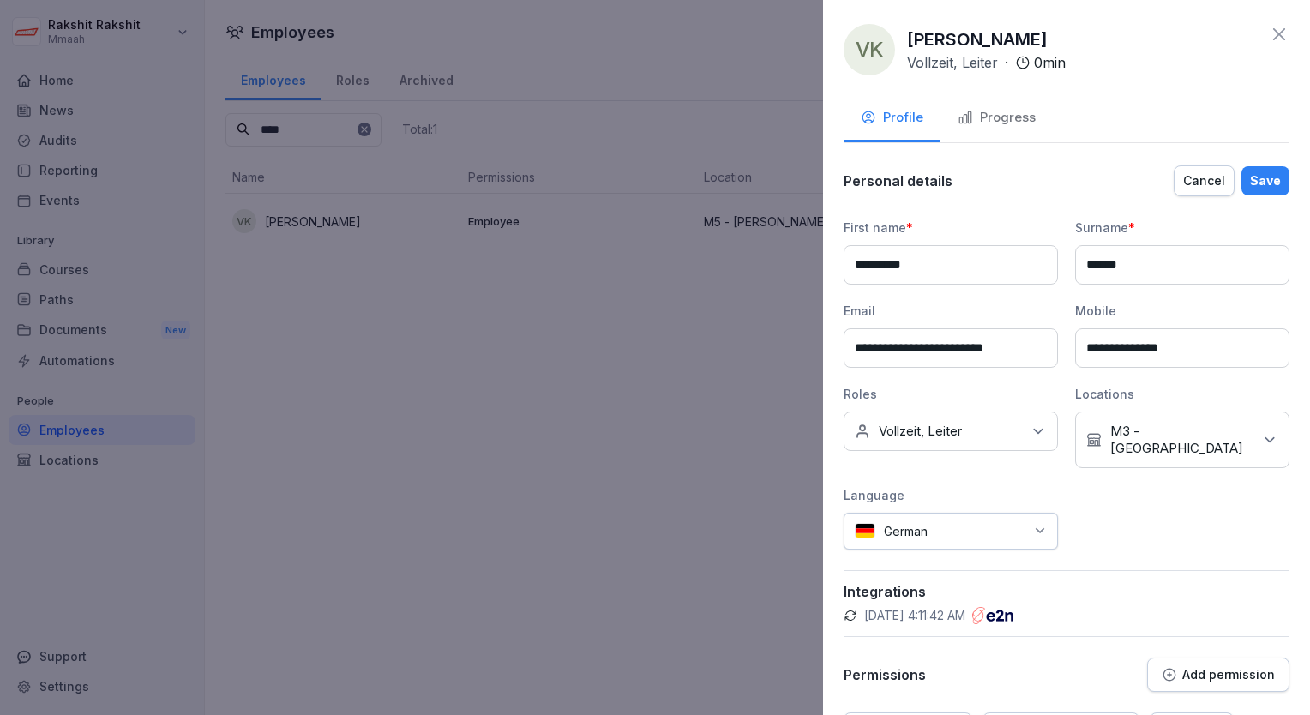
click at [1256, 183] on div "Save" at bounding box center [1265, 180] width 31 height 19
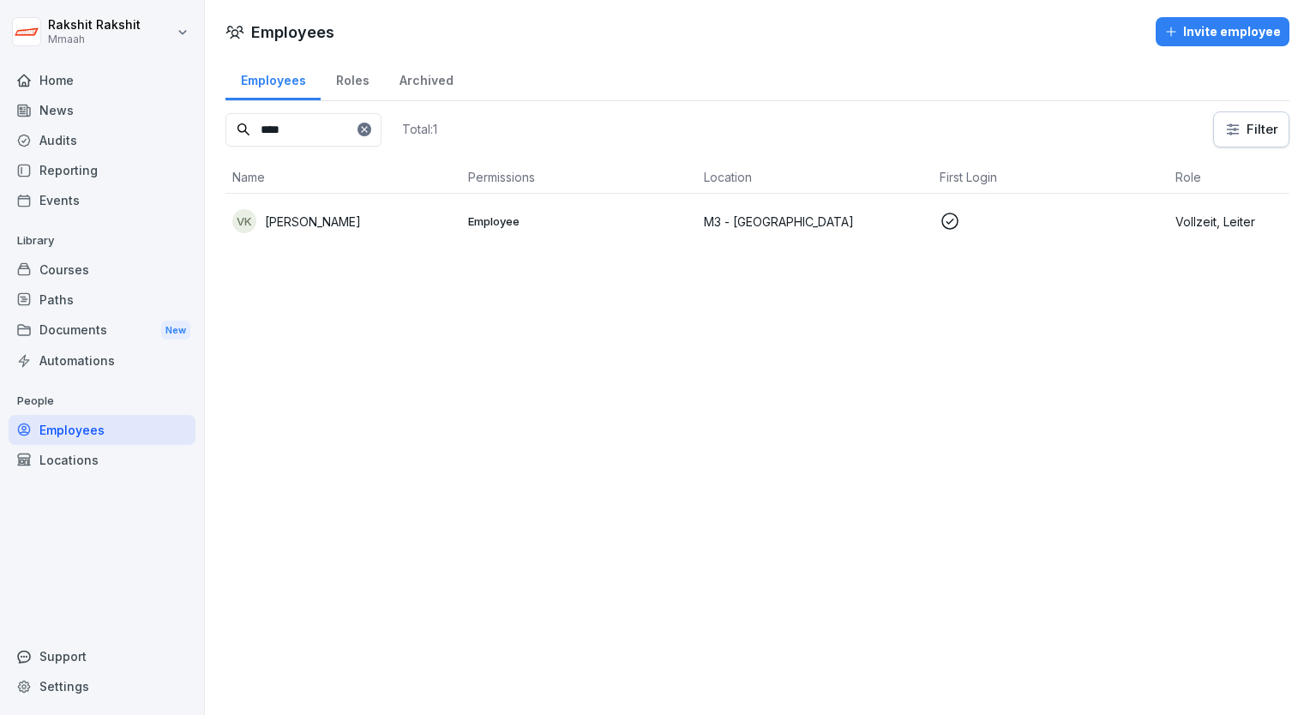
click at [67, 146] on div "Audits" at bounding box center [102, 140] width 187 height 30
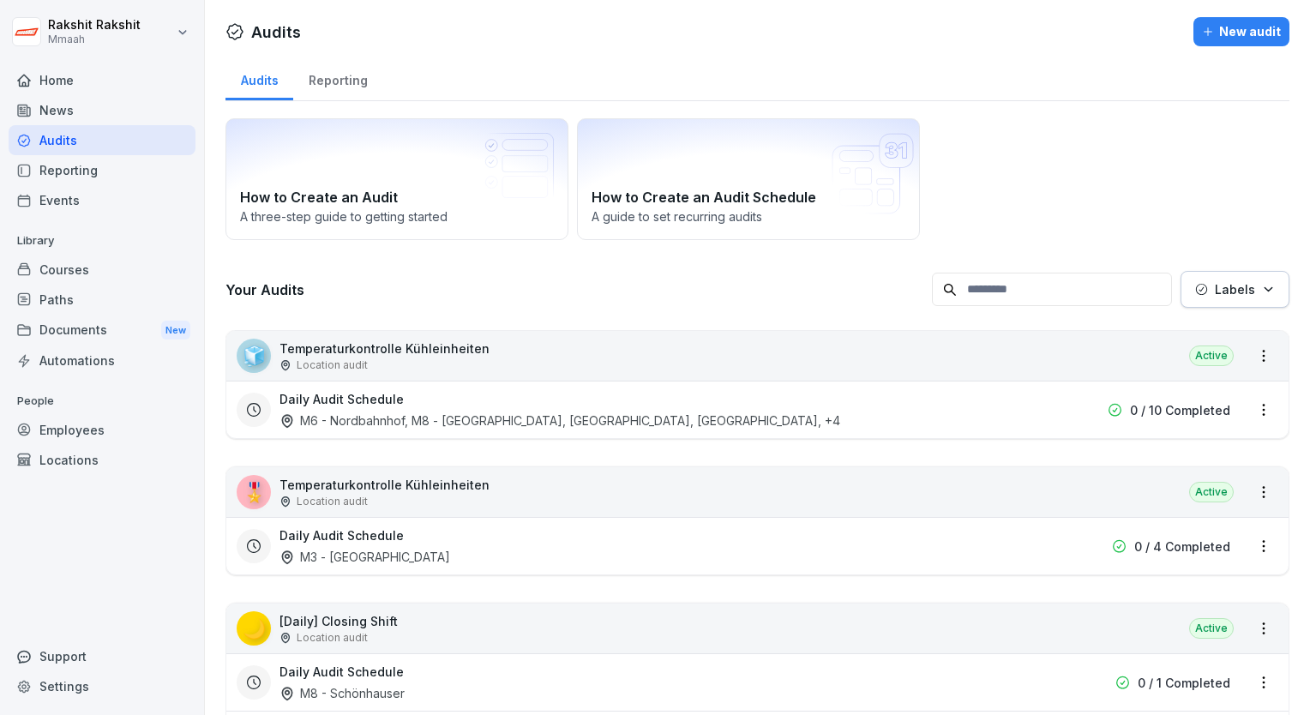
click at [452, 506] on div "Location audit" at bounding box center [385, 501] width 210 height 15
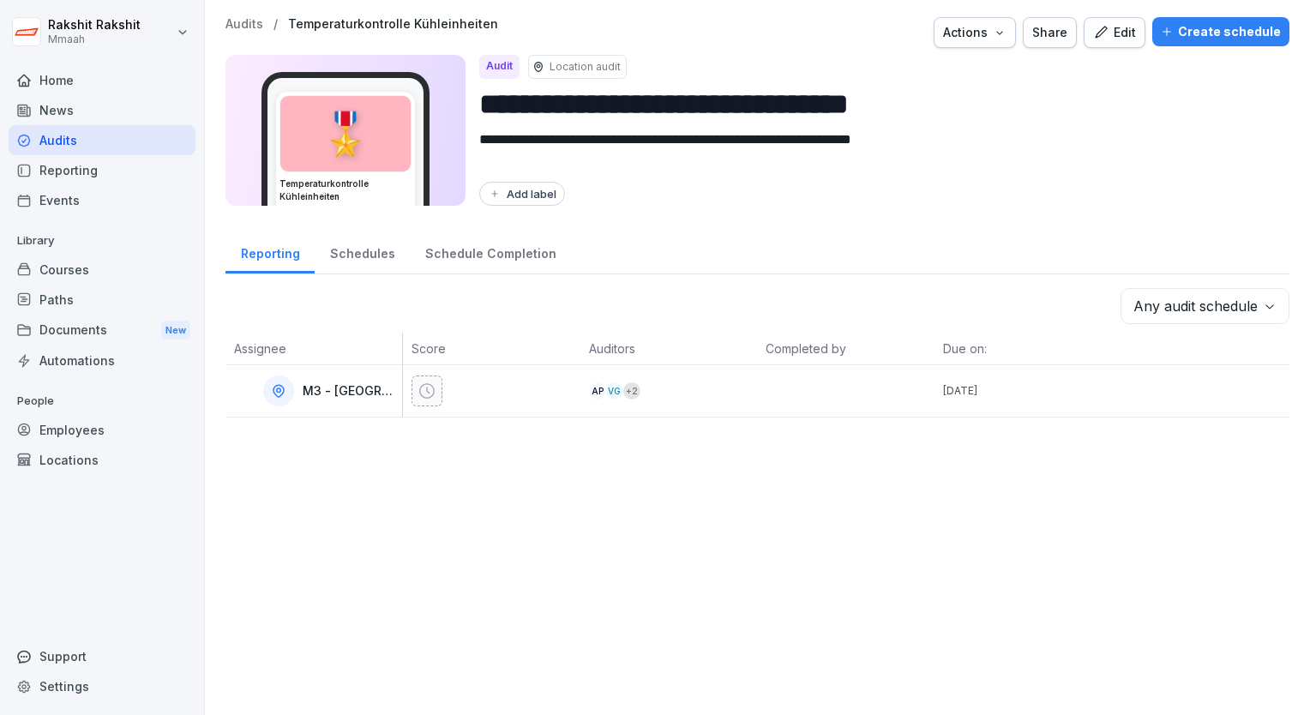
click at [93, 147] on div "Audits" at bounding box center [102, 140] width 187 height 30
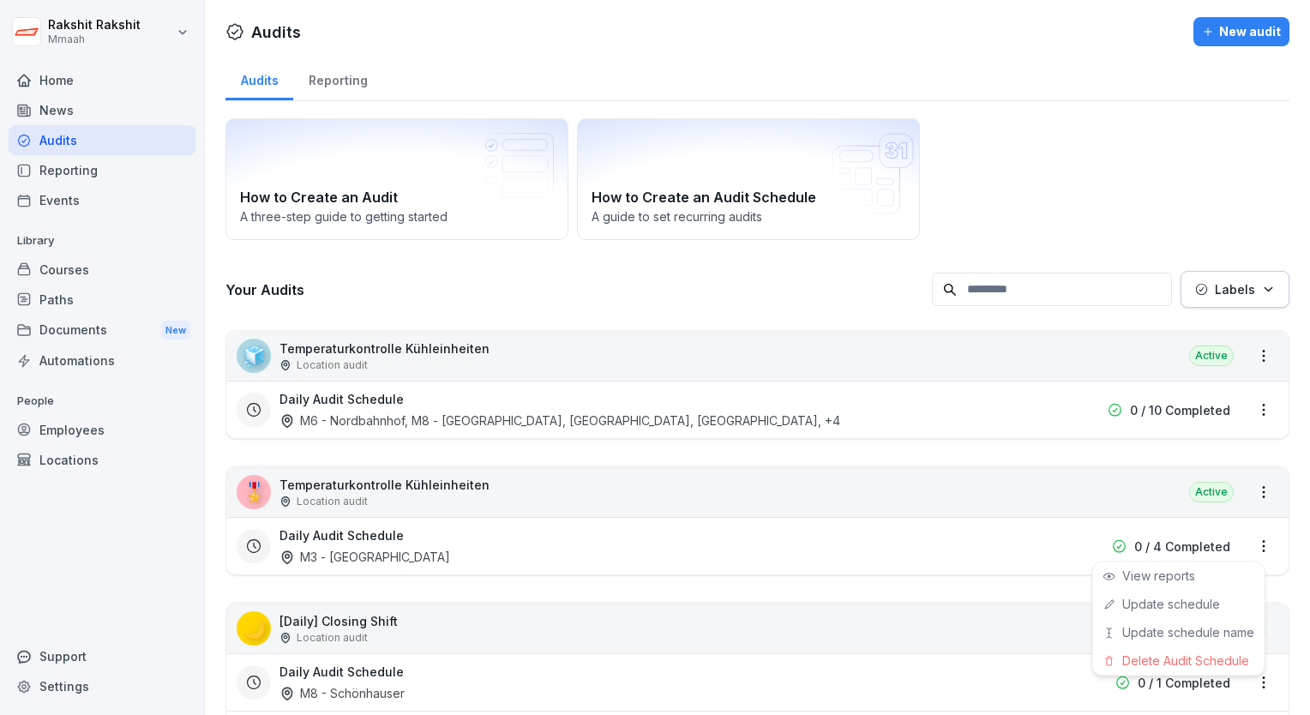
click at [1250, 544] on html "[PERSON_NAME] Mmaah Home News Audits Reporting Events Library Courses Paths Doc…" at bounding box center [655, 357] width 1310 height 715
click at [1191, 629] on div "Update schedule name" at bounding box center [1178, 632] width 171 height 28
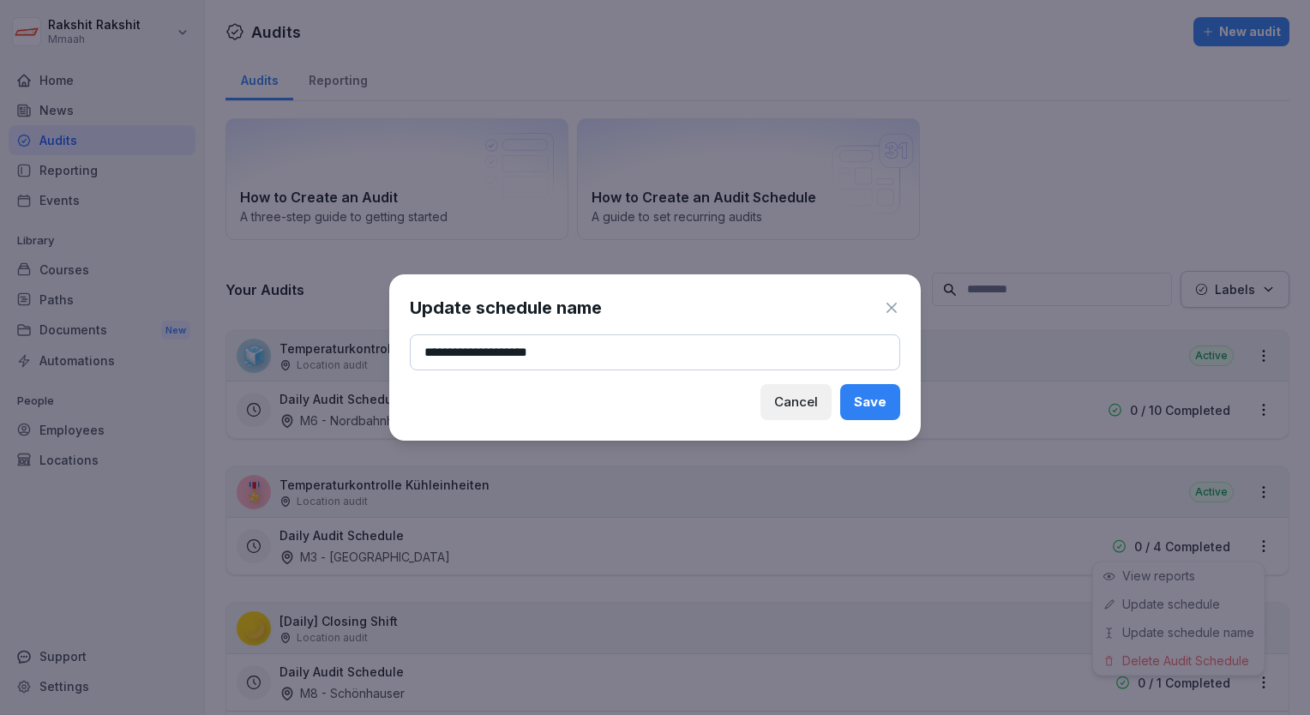
click at [878, 397] on div "Save" at bounding box center [870, 402] width 33 height 19
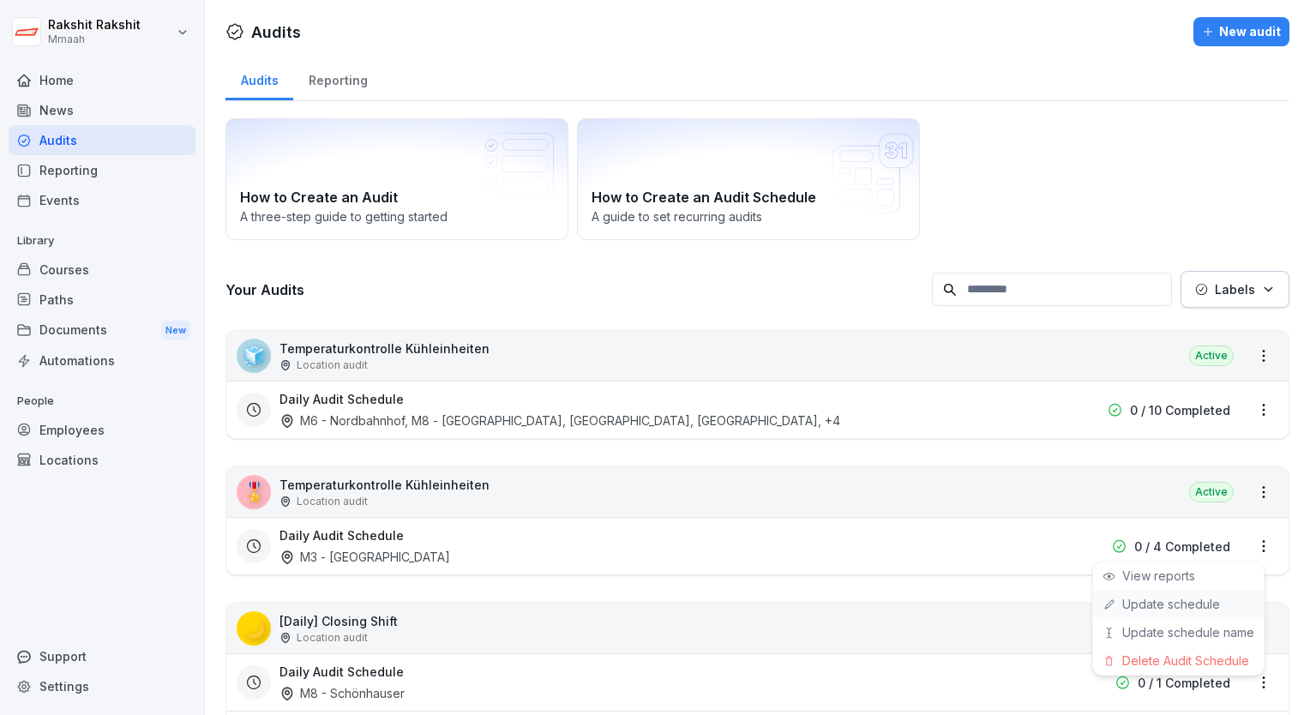
click at [0, 0] on link "Update schedule" at bounding box center [0, 0] width 0 height 0
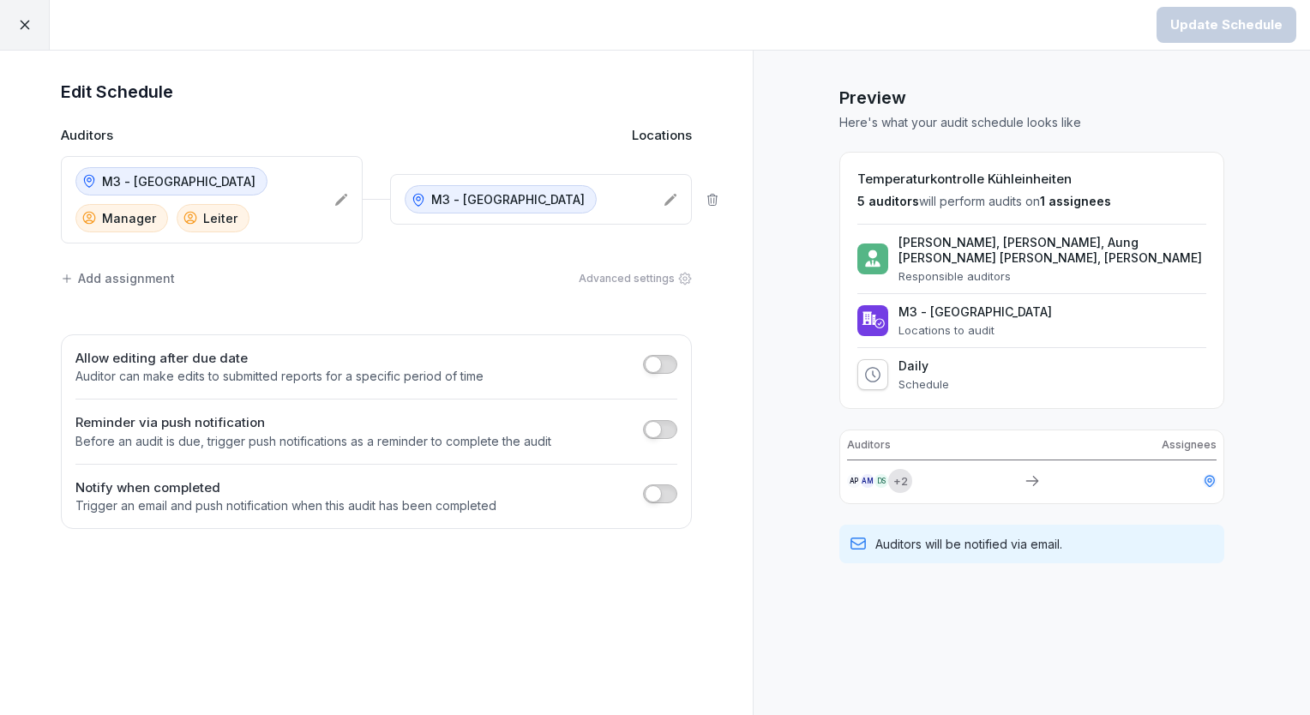
click at [32, 20] on div at bounding box center [25, 25] width 50 height 50
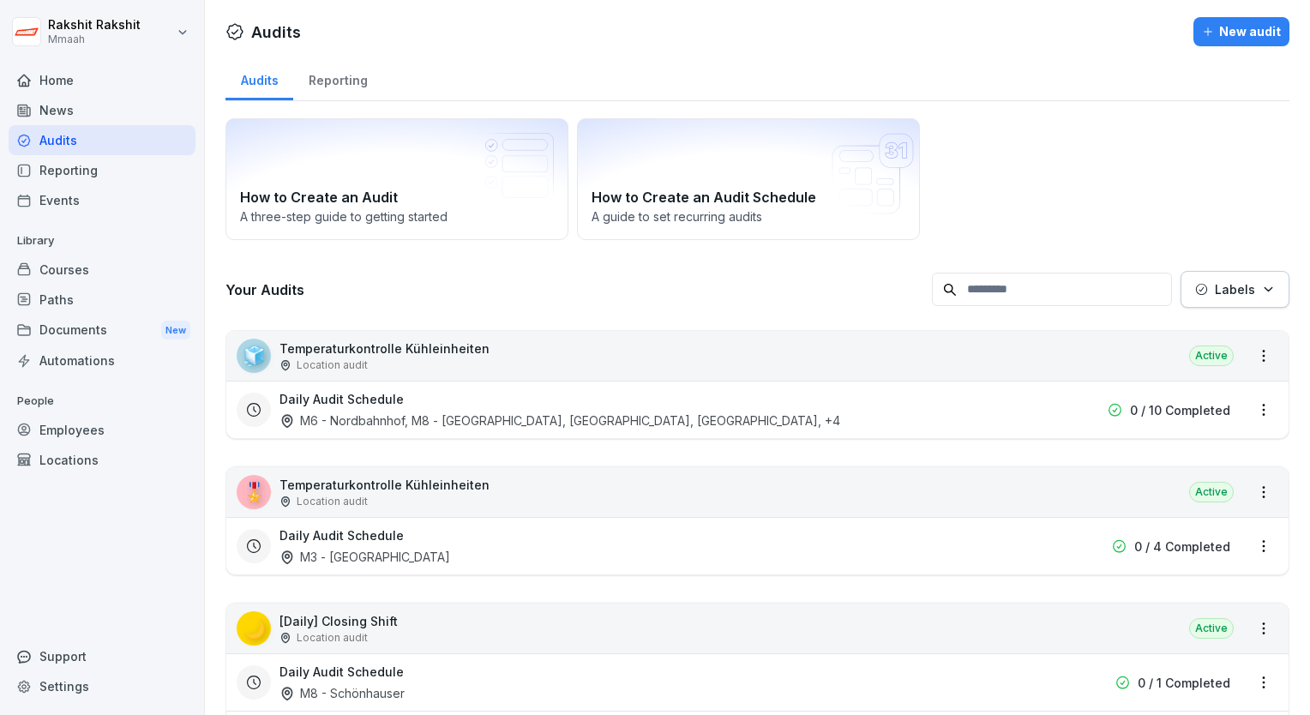
click at [75, 82] on div "Home" at bounding box center [102, 80] width 187 height 30
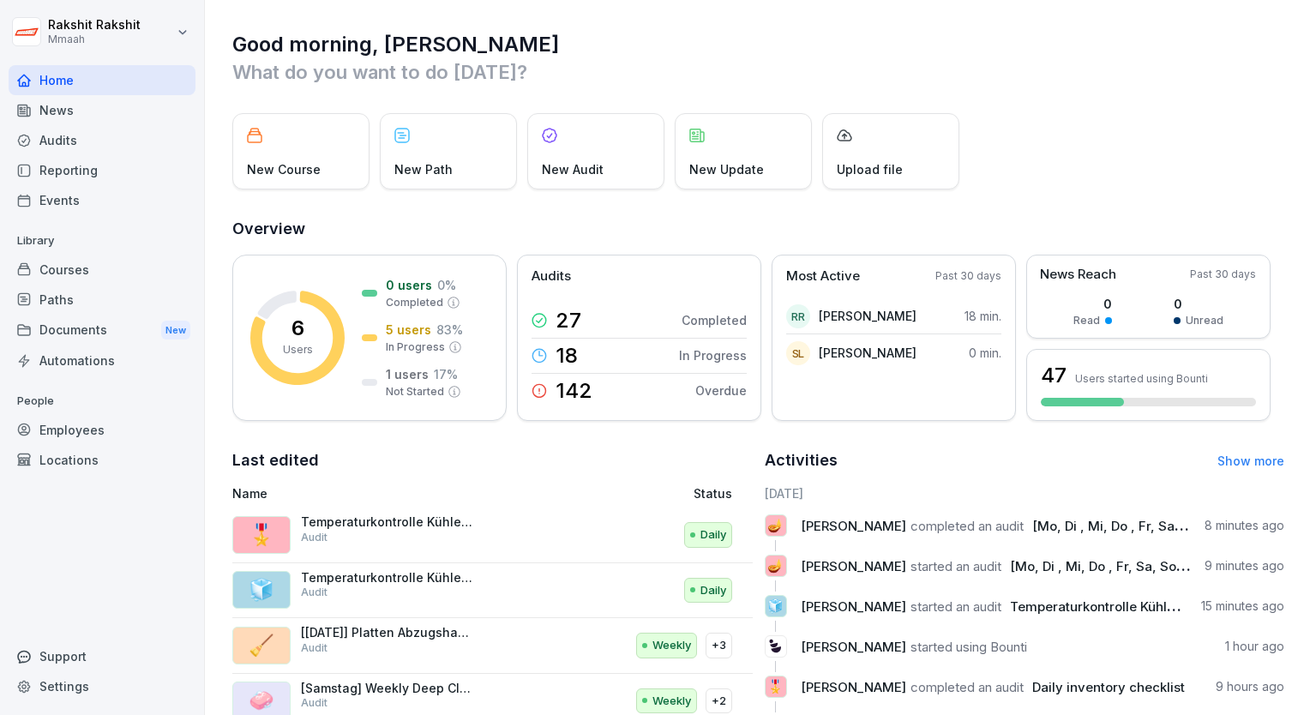
click at [76, 81] on div "Home" at bounding box center [102, 80] width 187 height 30
click at [97, 76] on div "Home" at bounding box center [102, 80] width 187 height 30
click at [106, 141] on div "Audits" at bounding box center [102, 140] width 187 height 30
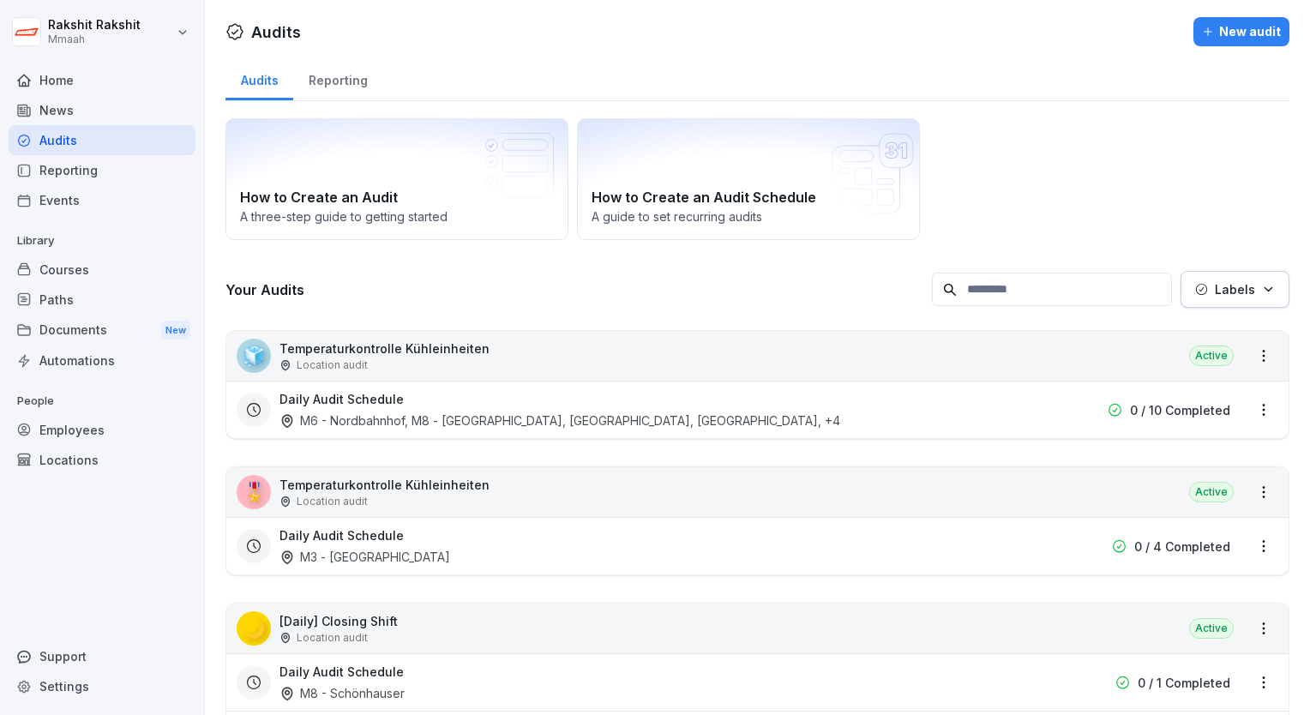
click at [638, 73] on div "Audits Reporting" at bounding box center [758, 79] width 1064 height 45
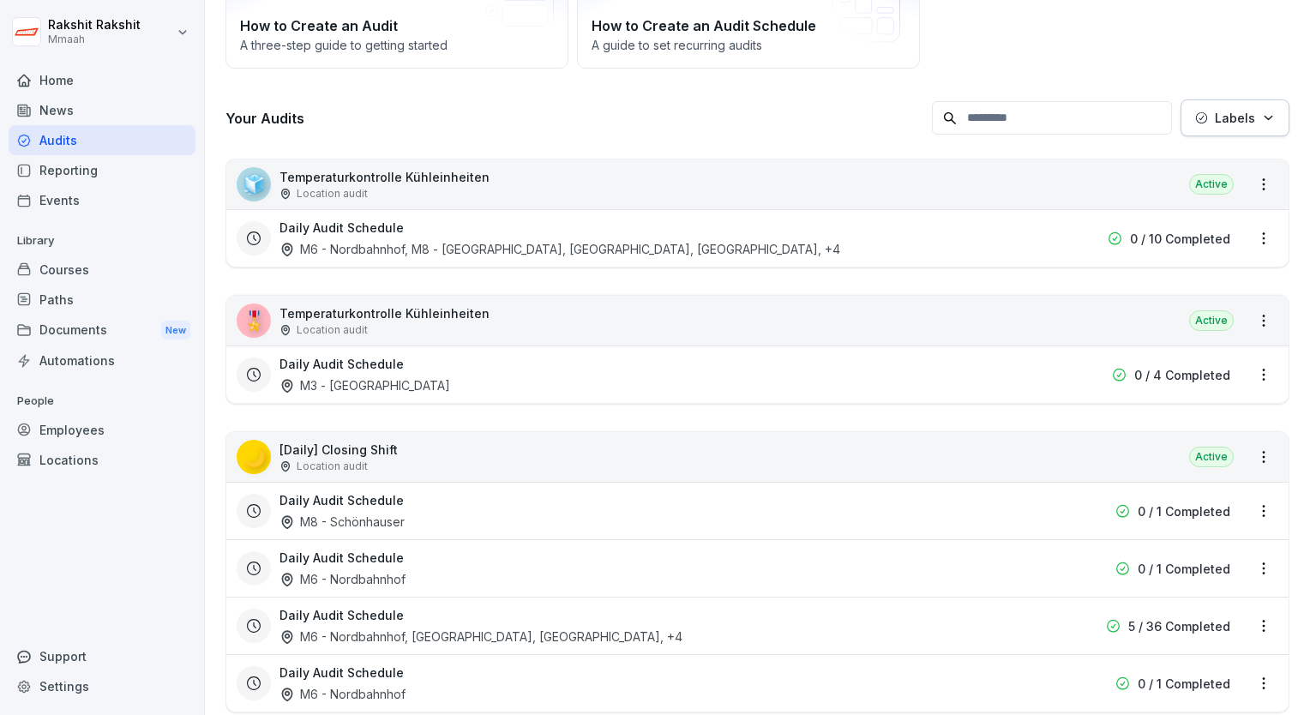
scroll to position [137, 0]
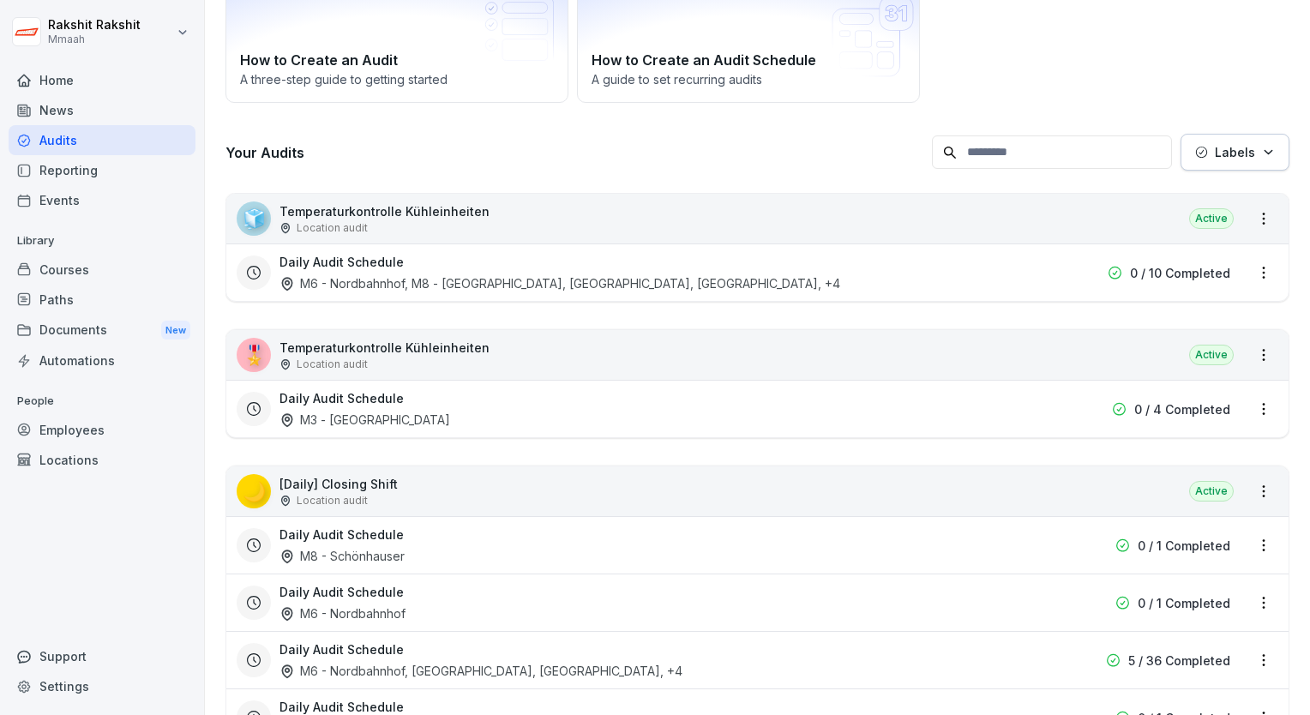
click at [861, 200] on div "🧊 Temperaturkontrolle Kühleinheiten Location audit Active" at bounding box center [757, 219] width 1062 height 50
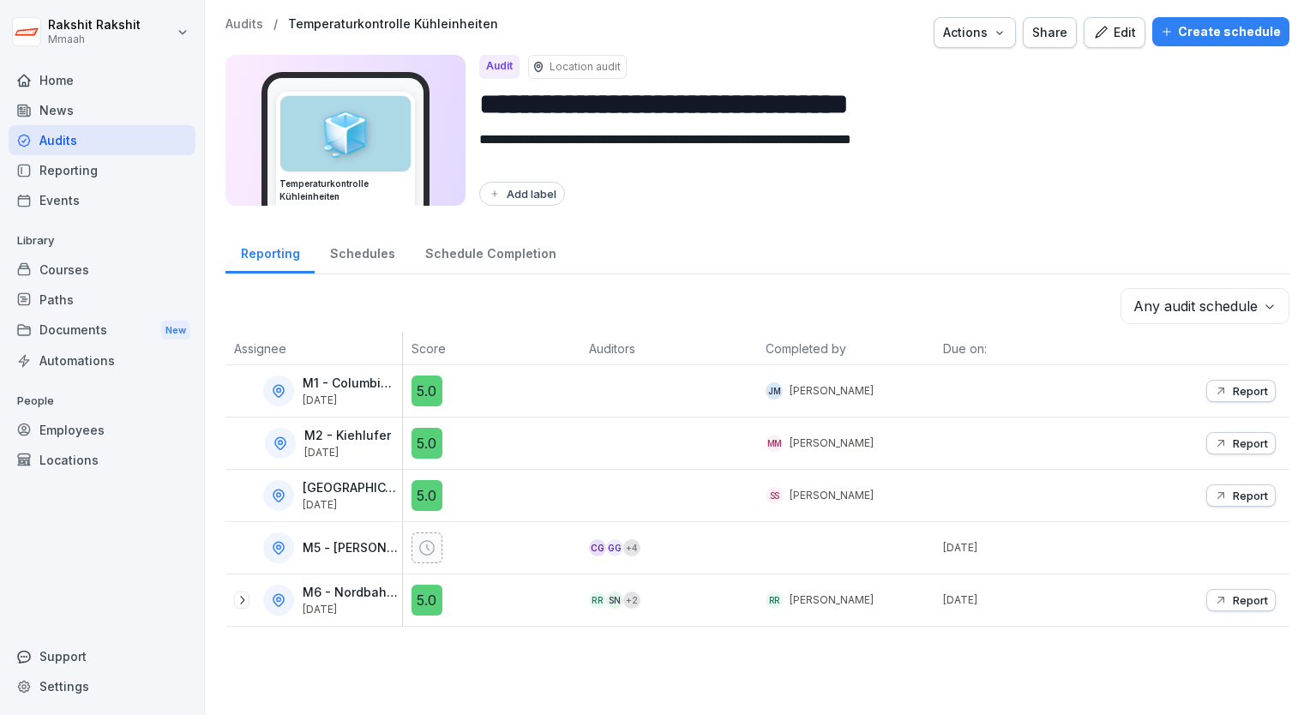
click at [132, 132] on div "Audits" at bounding box center [102, 140] width 187 height 30
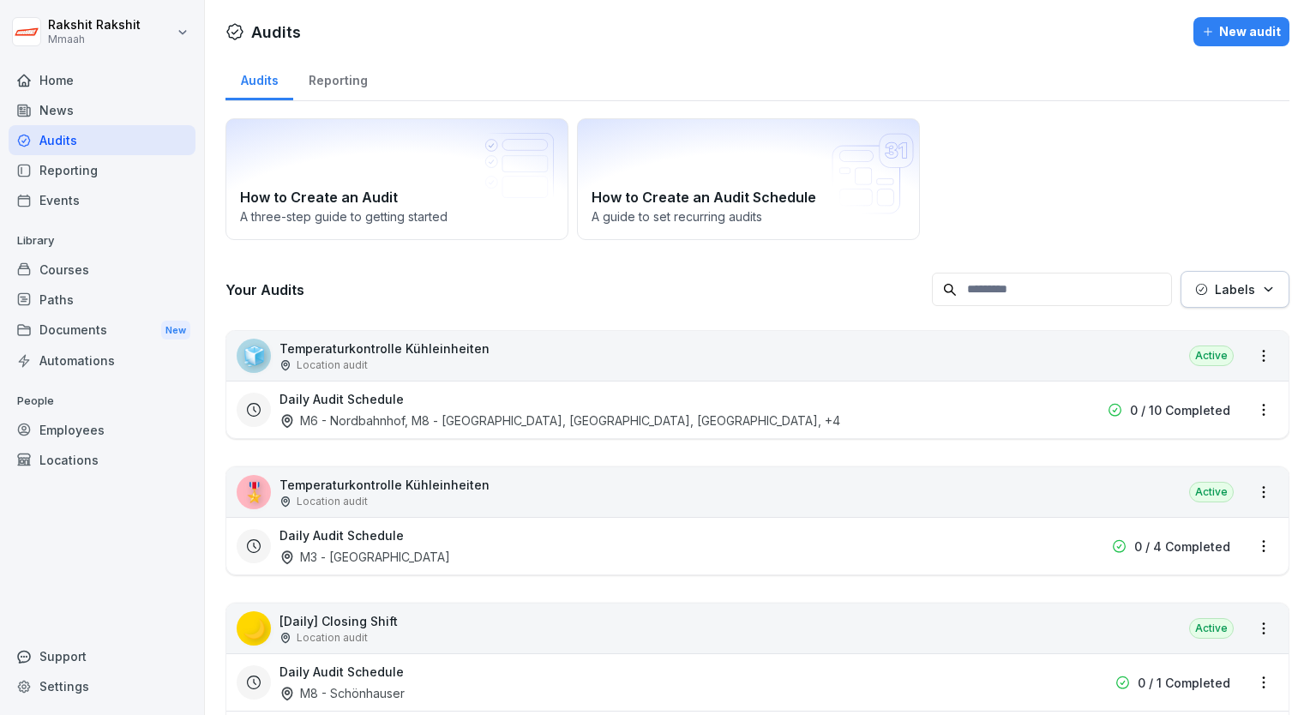
click at [1000, 194] on div "How to Create an Audit A three-step guide to getting started How to Create an A…" at bounding box center [758, 179] width 1064 height 122
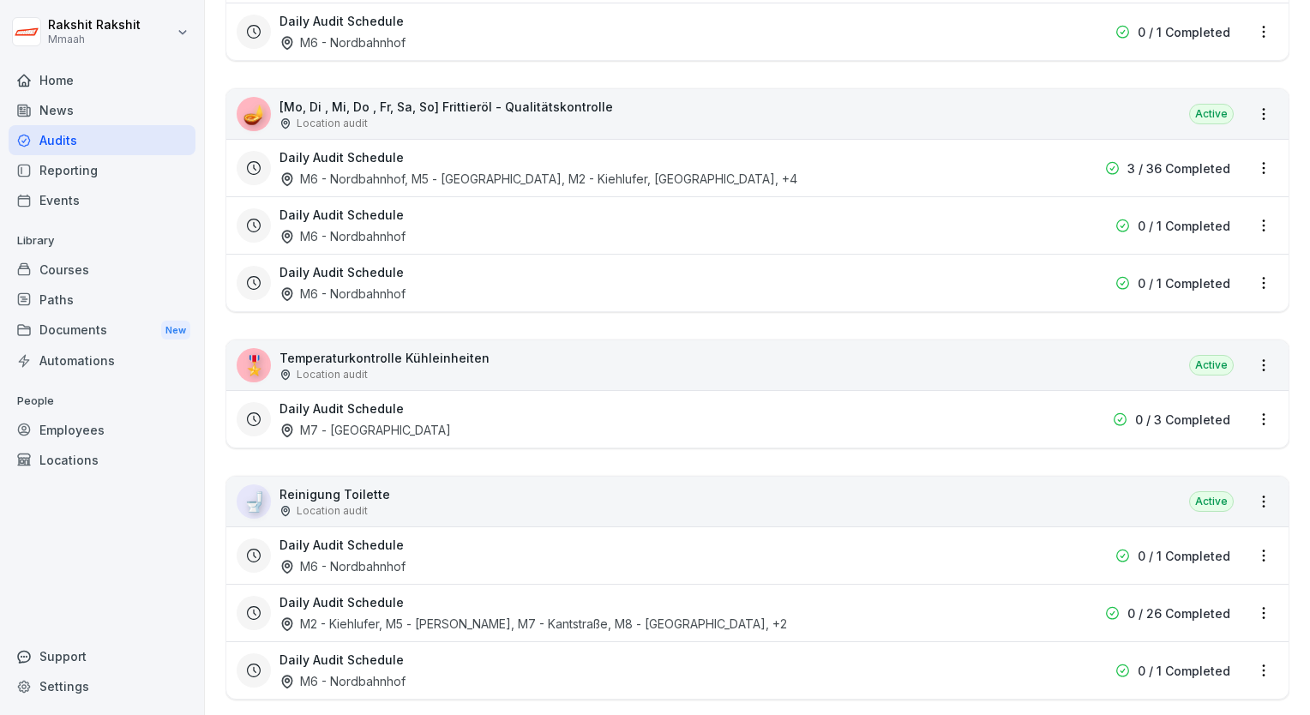
scroll to position [1098, 0]
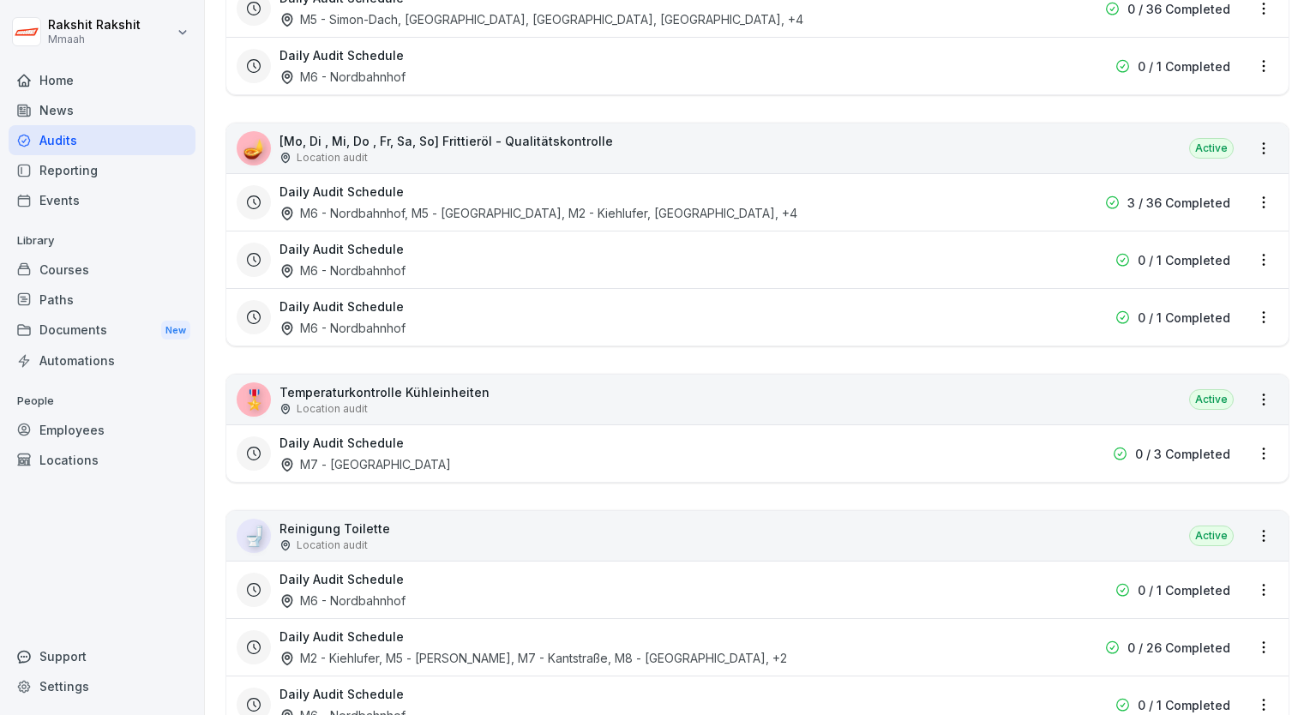
click at [188, 556] on div "Home News Audits Reporting Events Library Courses Paths Documents New Automatio…" at bounding box center [102, 381] width 187 height 652
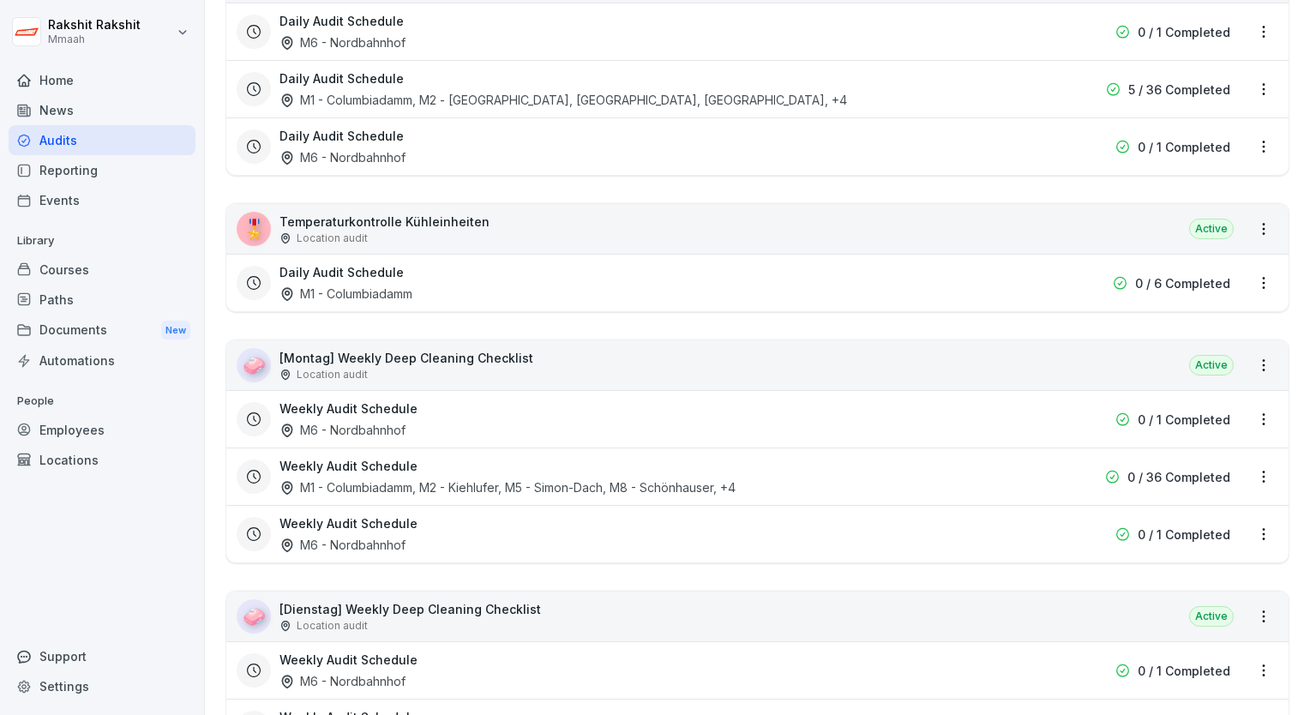
scroll to position [2089, 0]
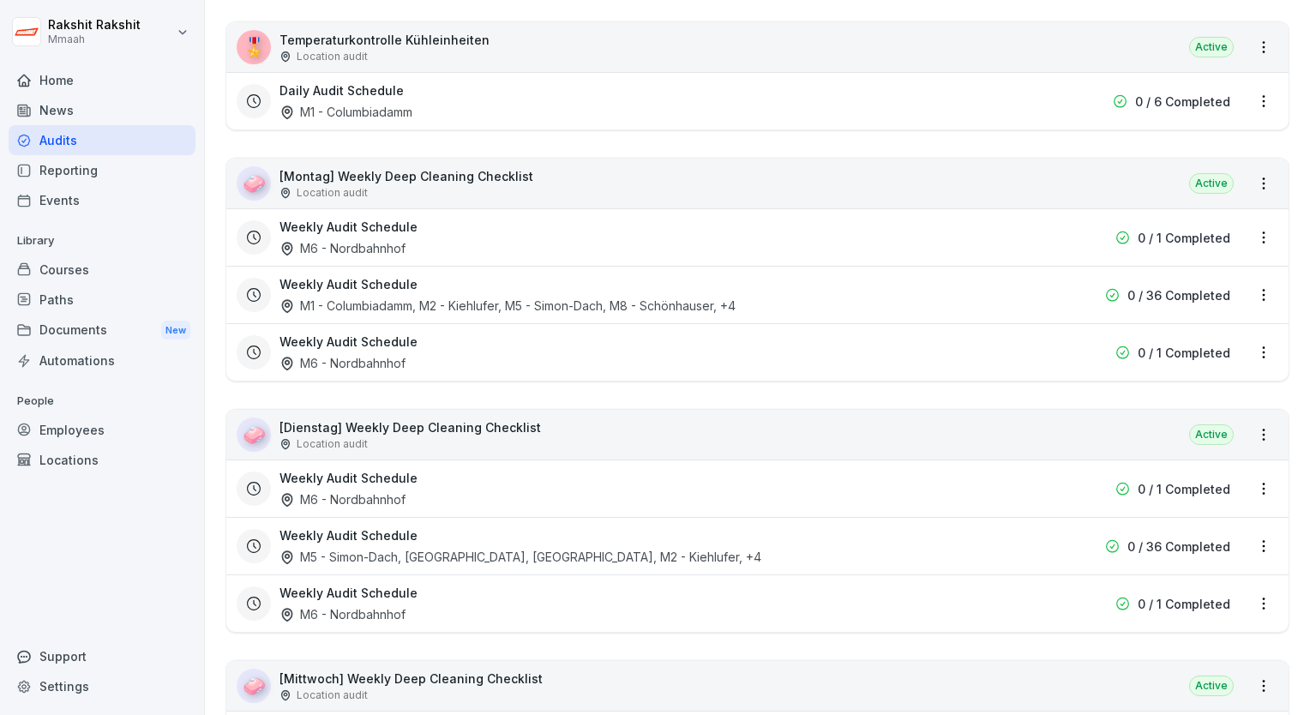
click at [613, 176] on div "🧼 [Montag] Weekly Deep Cleaning Checklist Location audit Active" at bounding box center [757, 184] width 1062 height 50
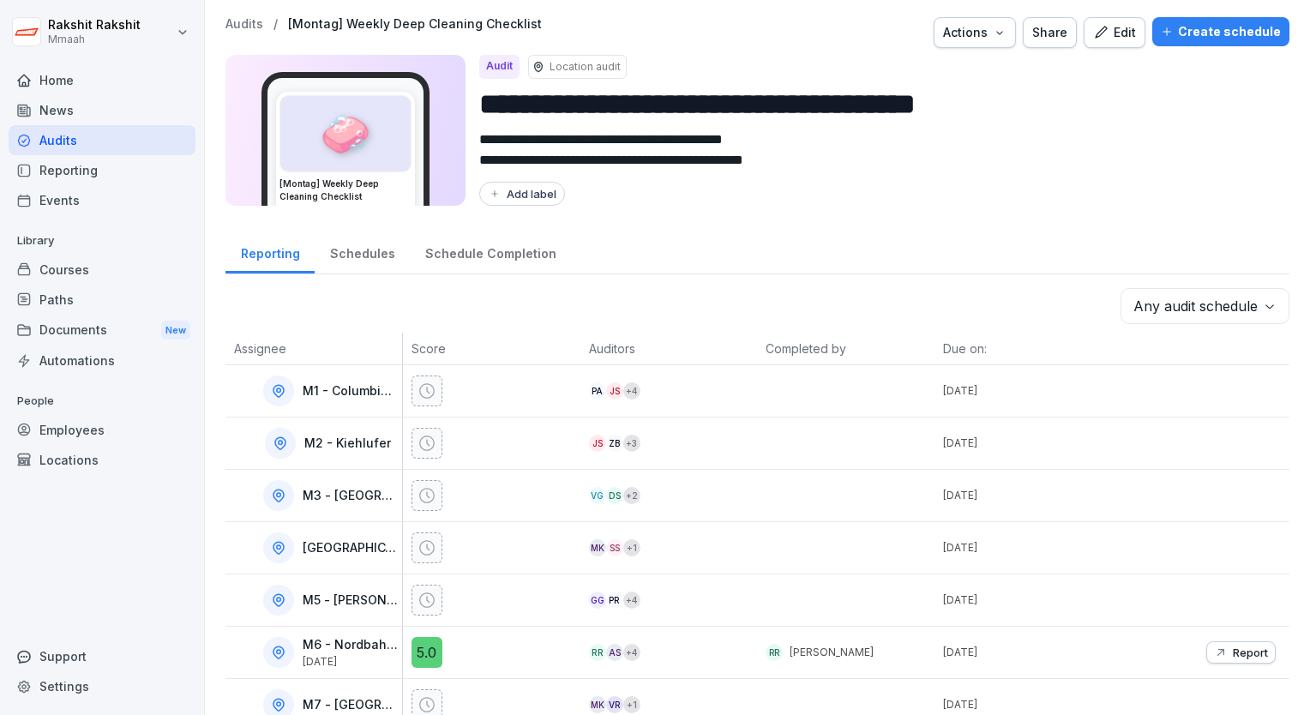
click at [75, 149] on div "Audits" at bounding box center [102, 140] width 187 height 30
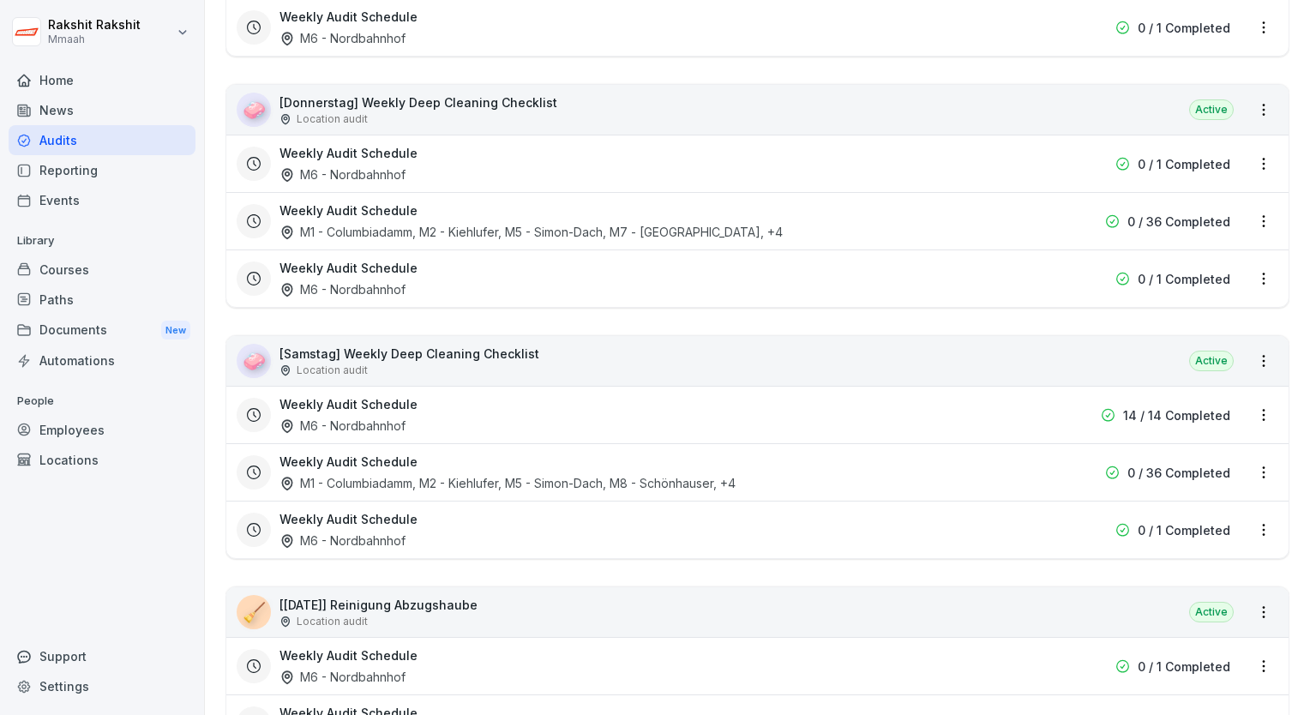
scroll to position [2984, 0]
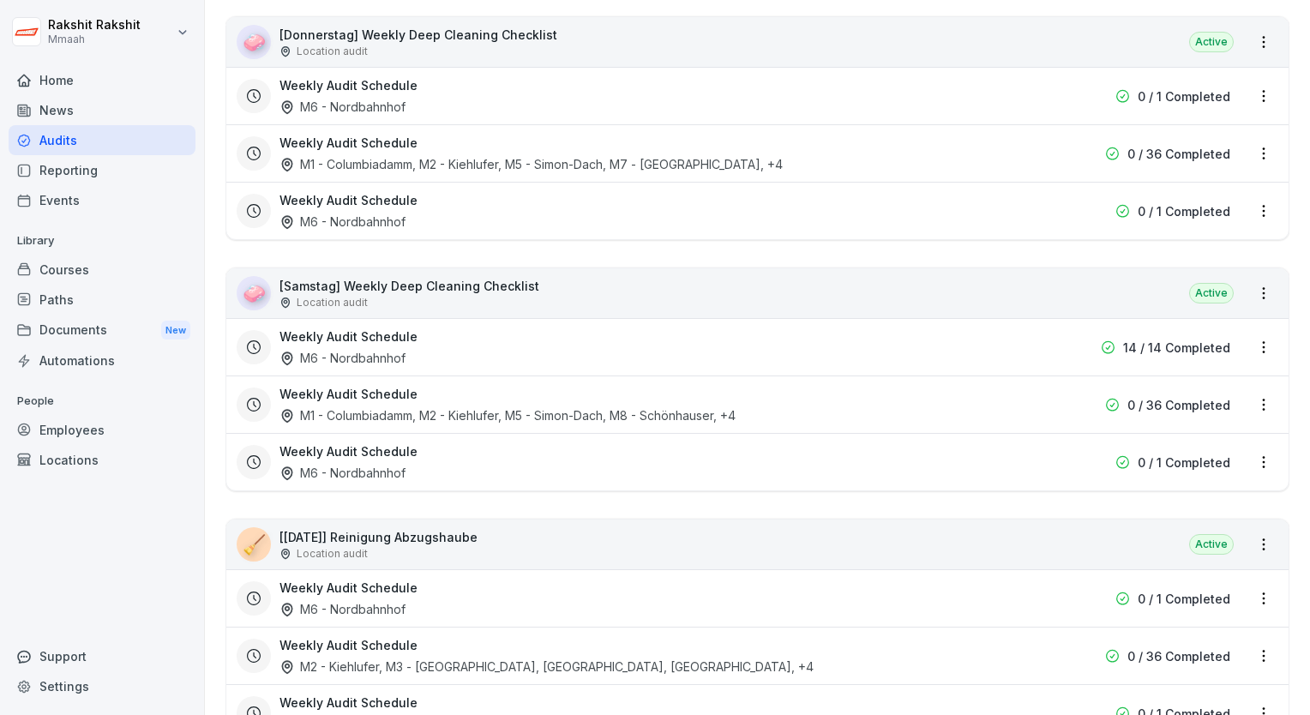
click at [592, 520] on div "🧹 [[DATE]] Reinigung Abzugshaube Location audit Active" at bounding box center [757, 545] width 1062 height 50
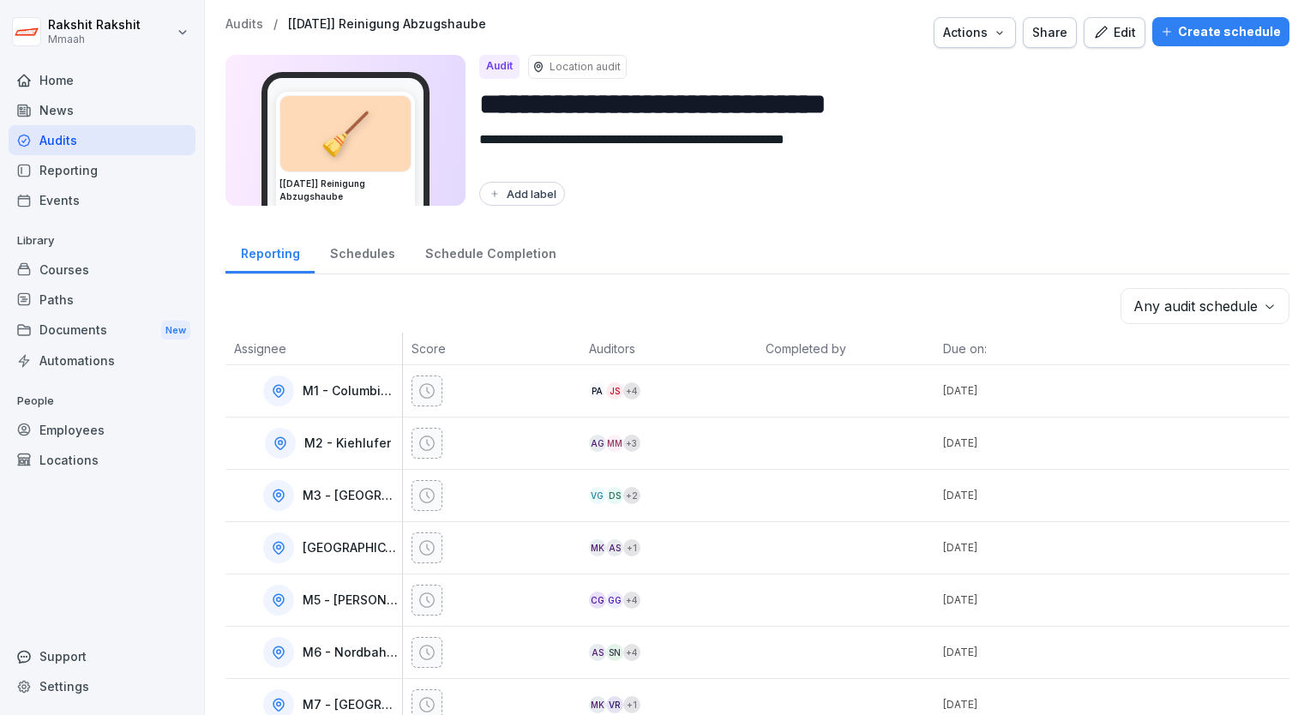
click at [1104, 31] on div "Edit" at bounding box center [1114, 32] width 43 height 19
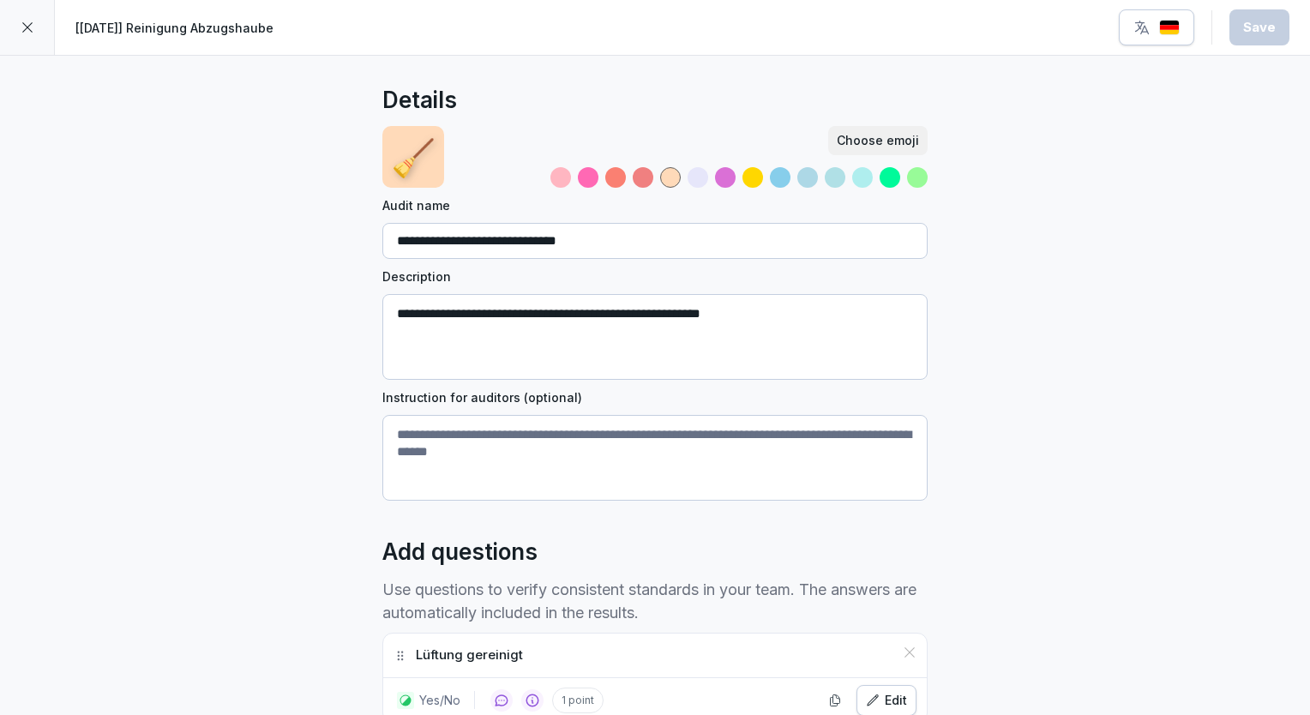
click at [206, 440] on div "**********" at bounding box center [655, 573] width 1310 height 1034
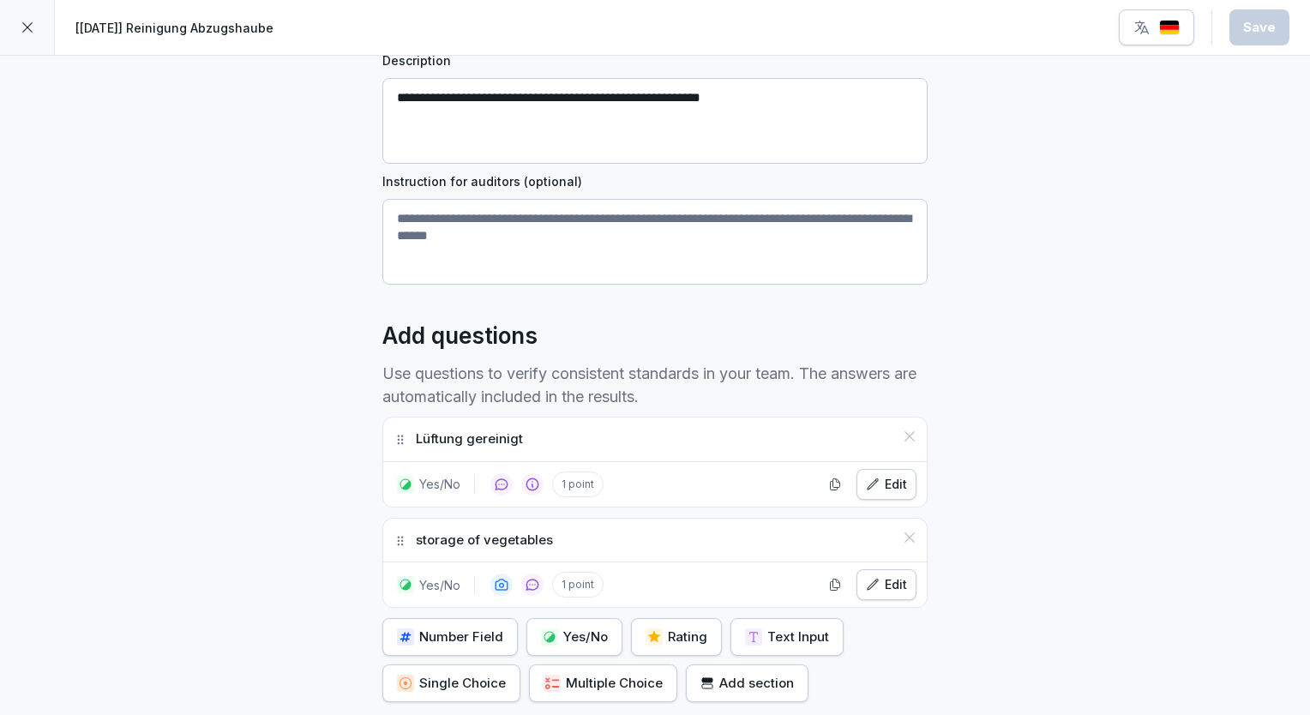
scroll to position [274, 0]
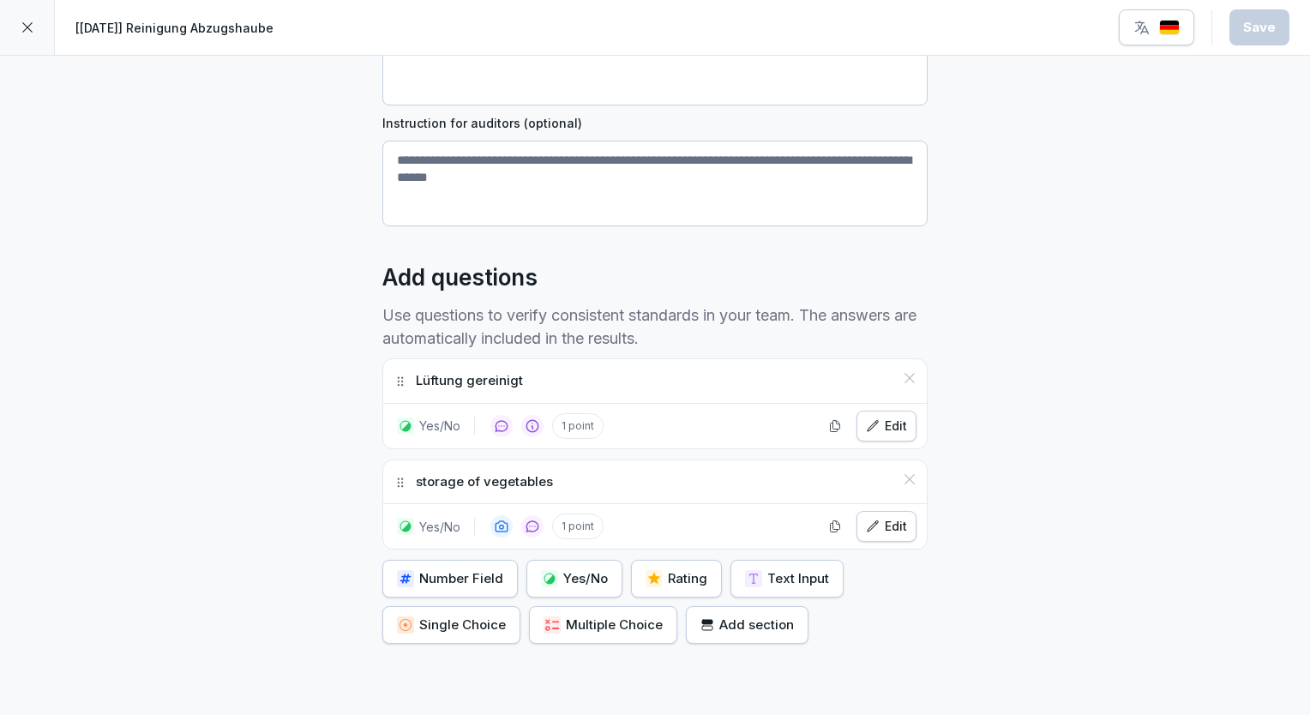
click at [866, 524] on icon "button" at bounding box center [873, 527] width 14 height 14
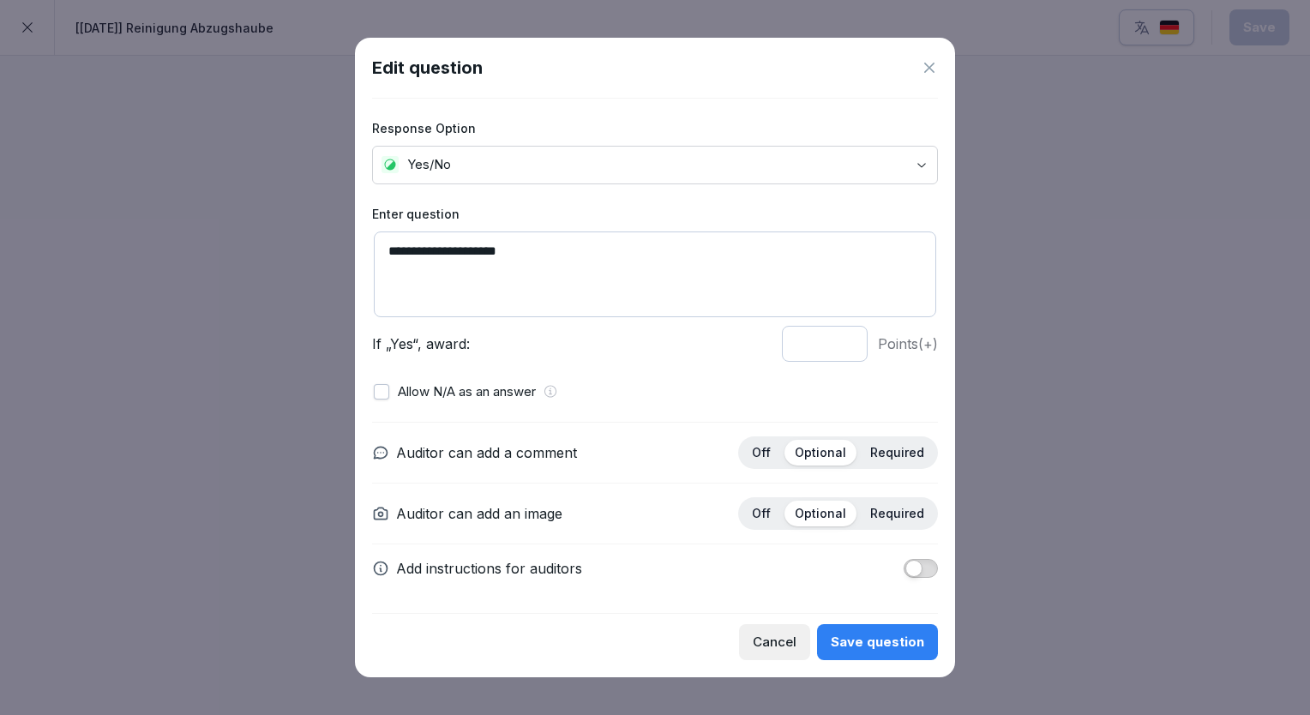
drag, startPoint x: 544, startPoint y: 264, endPoint x: 377, endPoint y: 264, distance: 167.2
click at [377, 264] on textarea "**********" at bounding box center [655, 275] width 562 height 86
type textarea "**********"
click at [851, 629] on button "Save question" at bounding box center [877, 642] width 121 height 36
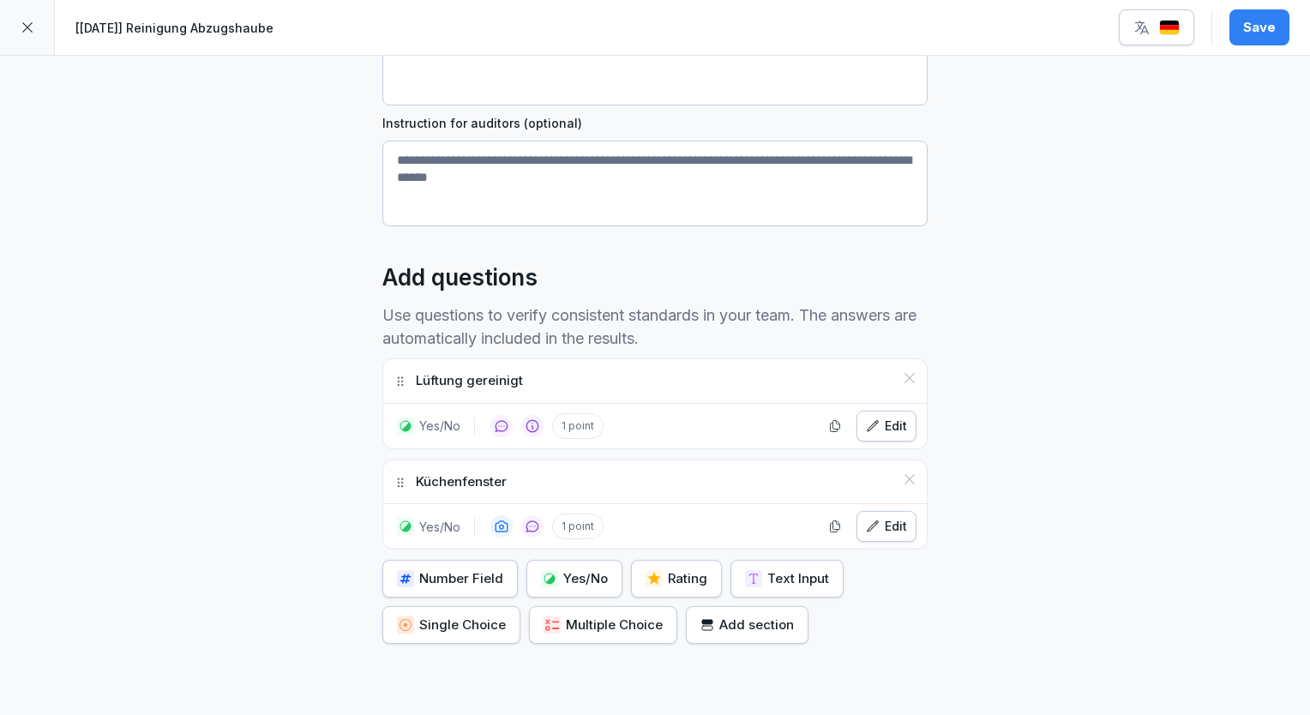
click at [576, 587] on button "Yes/No" at bounding box center [574, 579] width 96 height 38
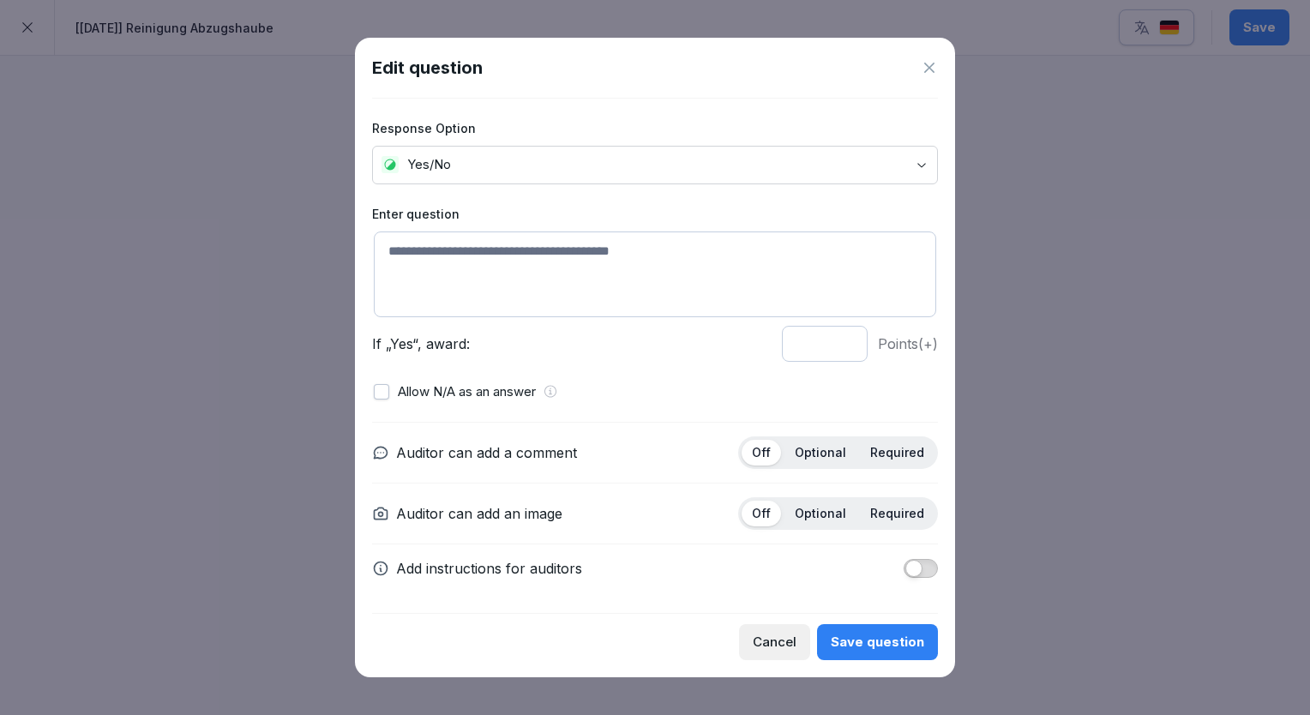
click at [514, 281] on textarea at bounding box center [655, 275] width 562 height 86
type textarea "**********"
click at [871, 636] on div "Save question" at bounding box center [877, 642] width 93 height 19
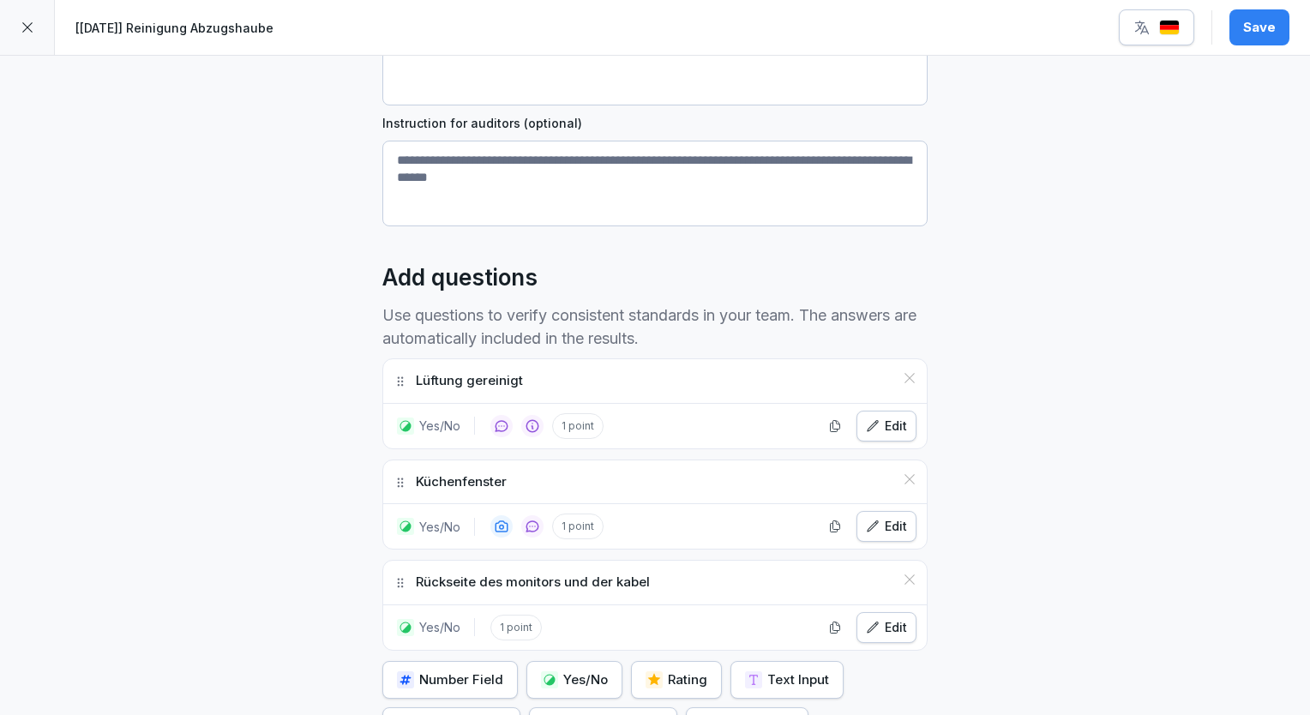
click at [1035, 294] on div "**********" at bounding box center [655, 348] width 1310 height 1135
click at [1242, 32] on button "Save" at bounding box center [1260, 27] width 60 height 36
click at [1165, 26] on img "button" at bounding box center [1169, 28] width 21 height 16
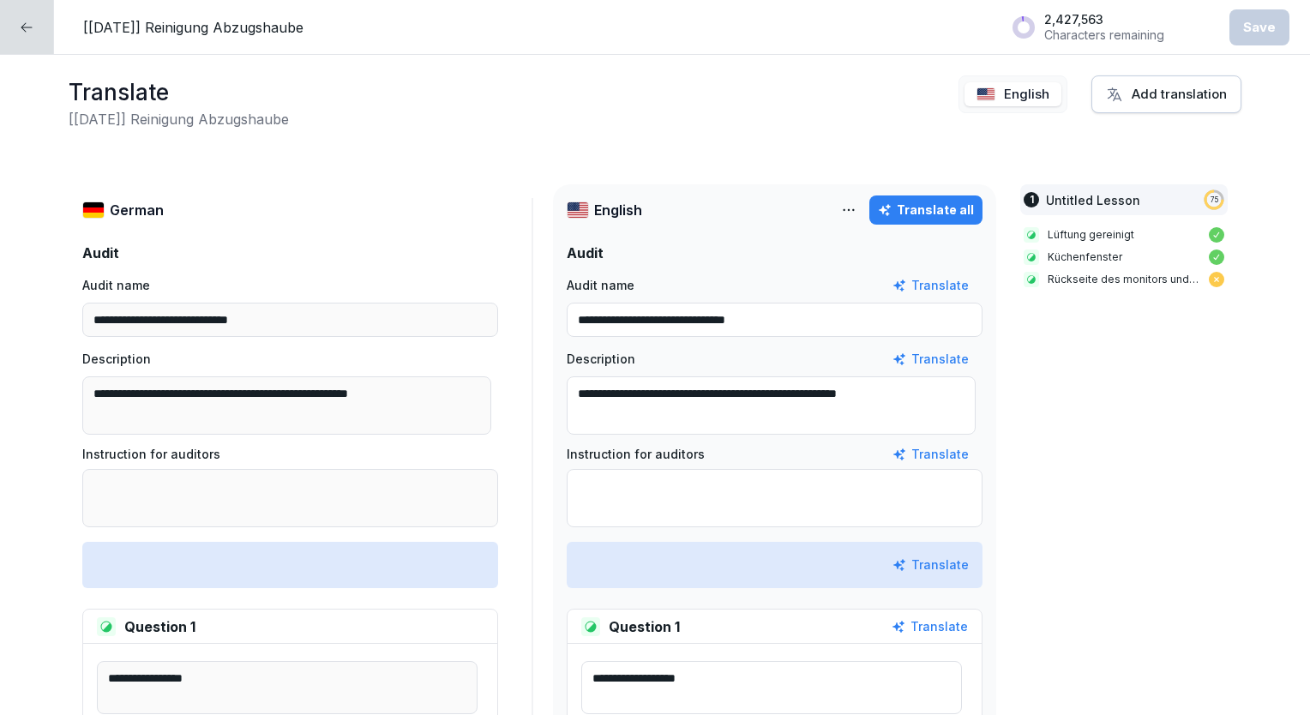
click at [959, 203] on div "Translate all" at bounding box center [926, 210] width 96 height 19
type textarea "**********"
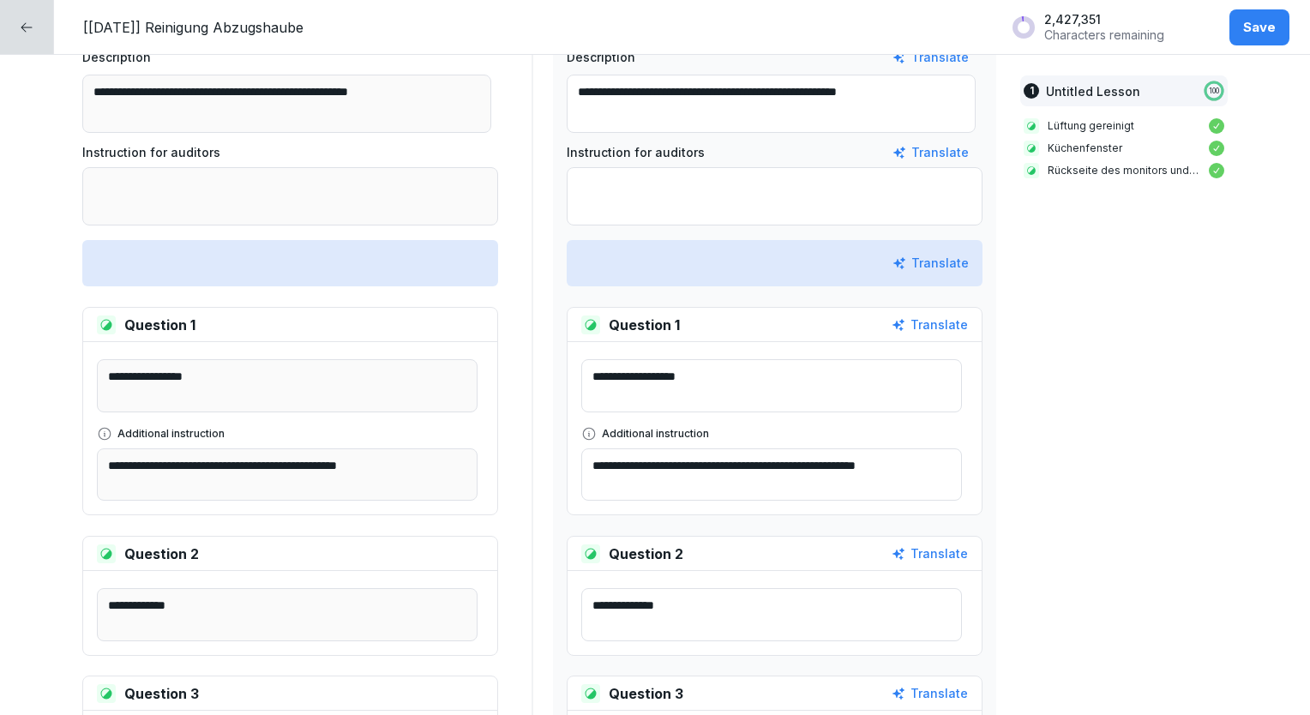
scroll to position [480, 0]
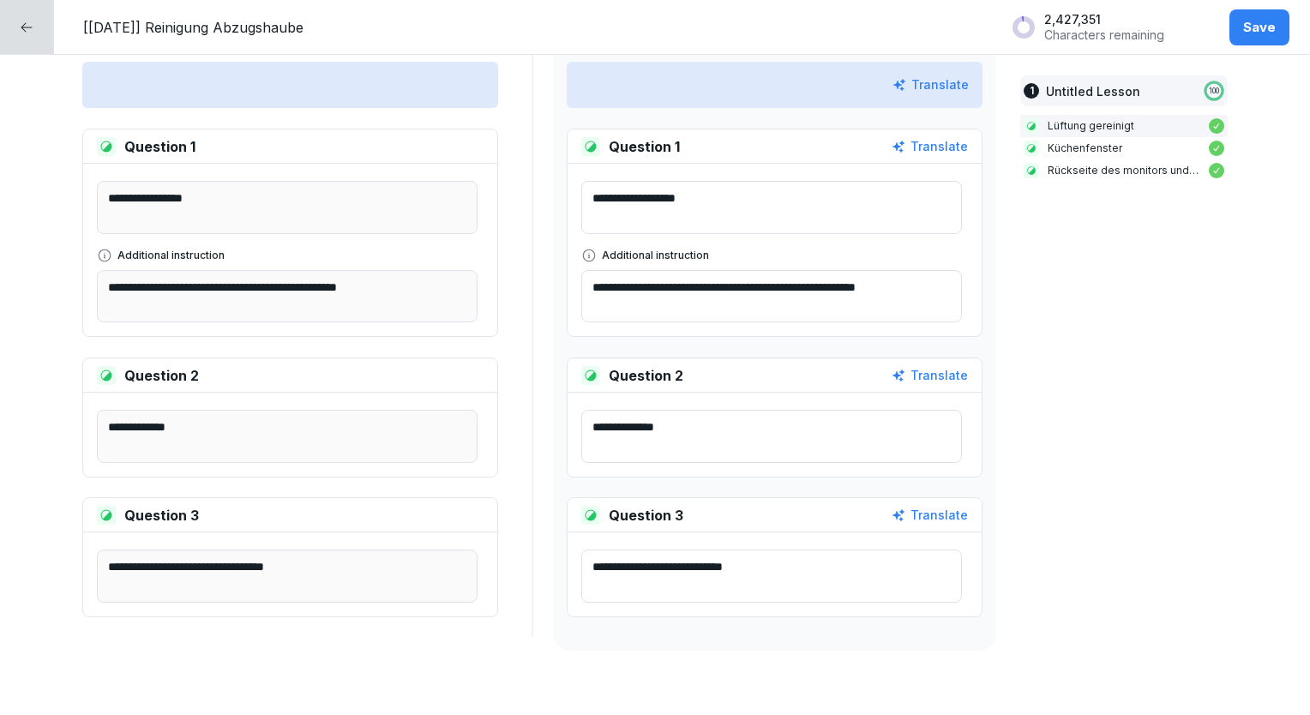
click at [1264, 19] on div "Save" at bounding box center [1259, 27] width 33 height 19
click at [47, 31] on div at bounding box center [27, 27] width 54 height 54
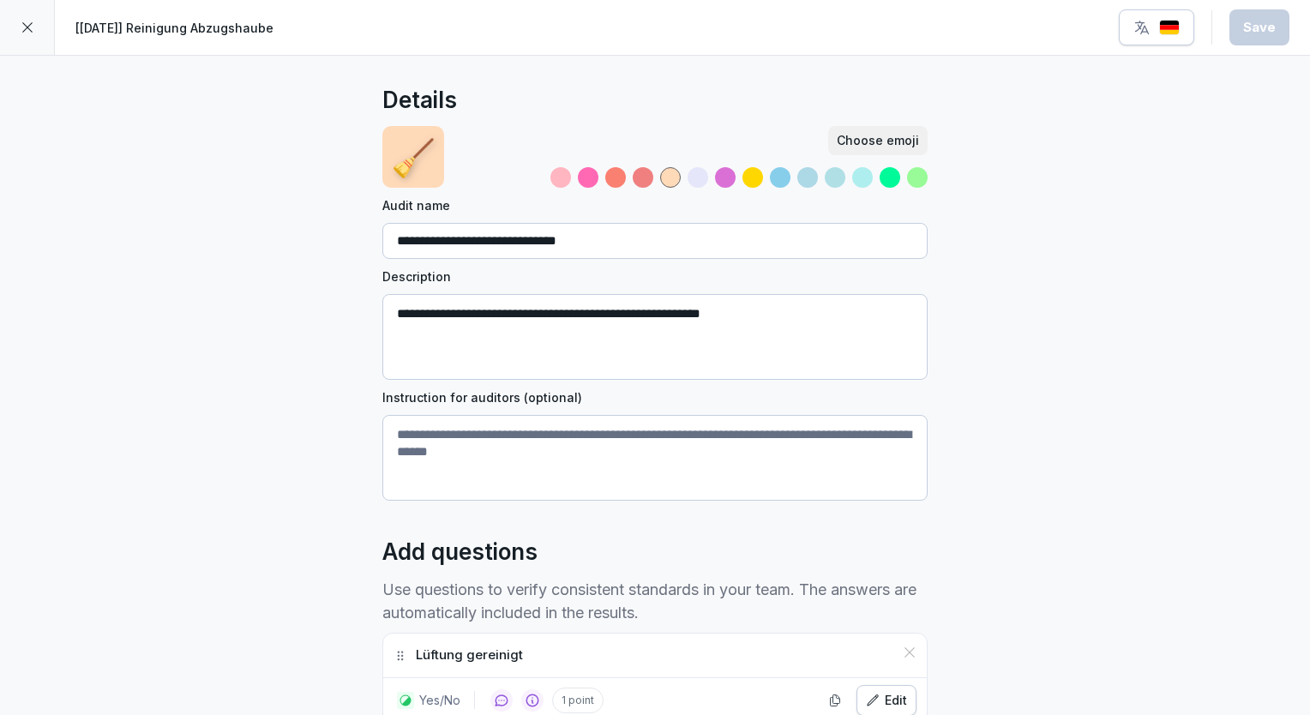
click at [47, 31] on div at bounding box center [27, 27] width 55 height 55
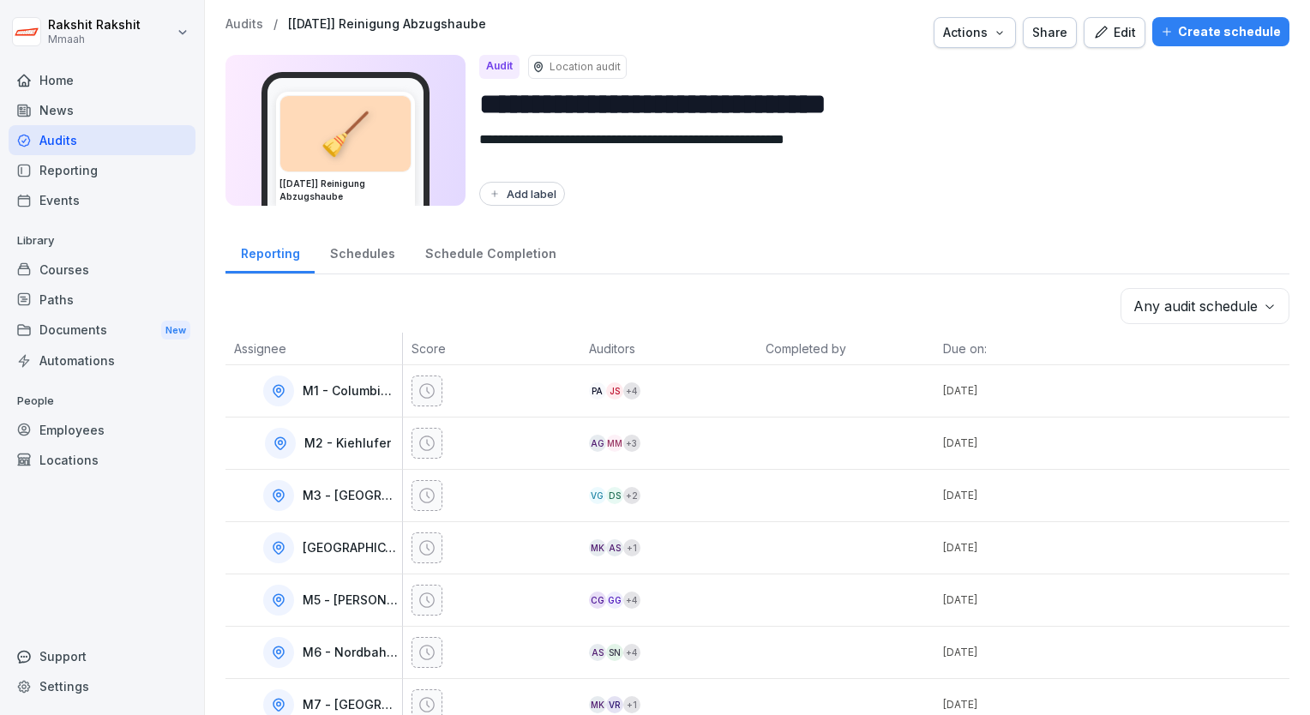
click at [80, 132] on div "Audits" at bounding box center [102, 140] width 187 height 30
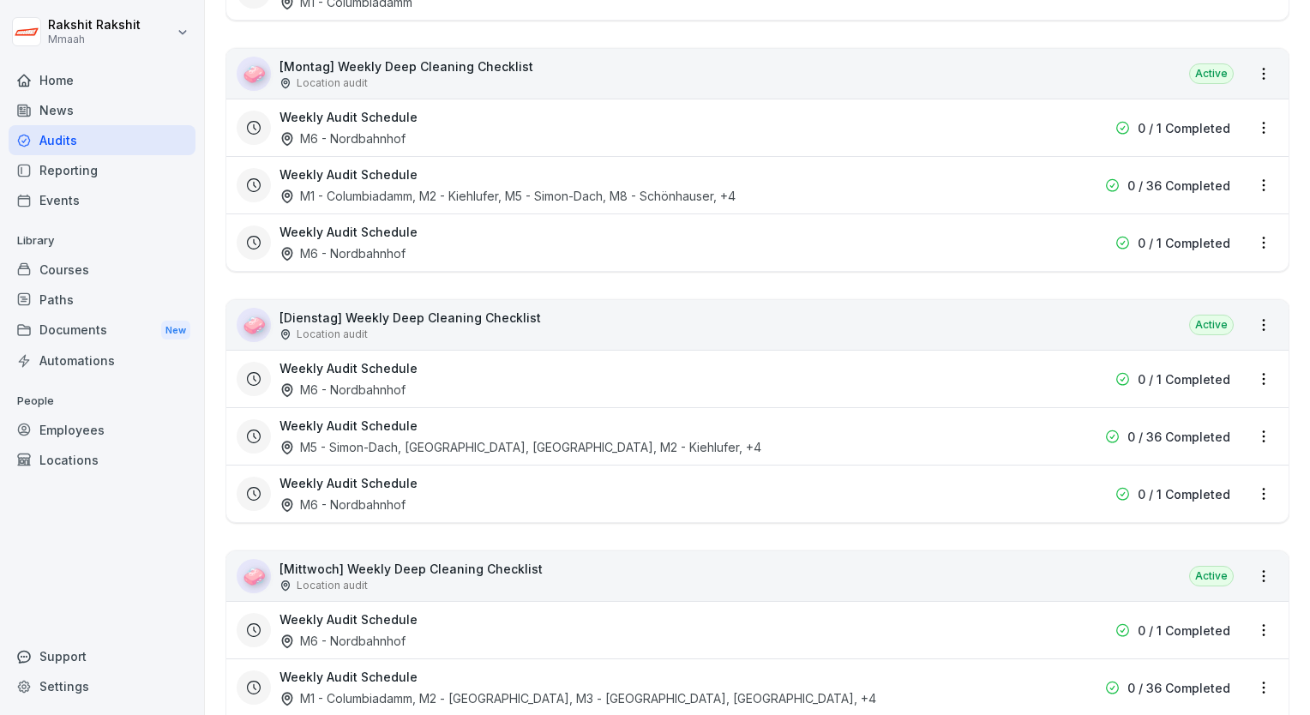
scroll to position [2195, 0]
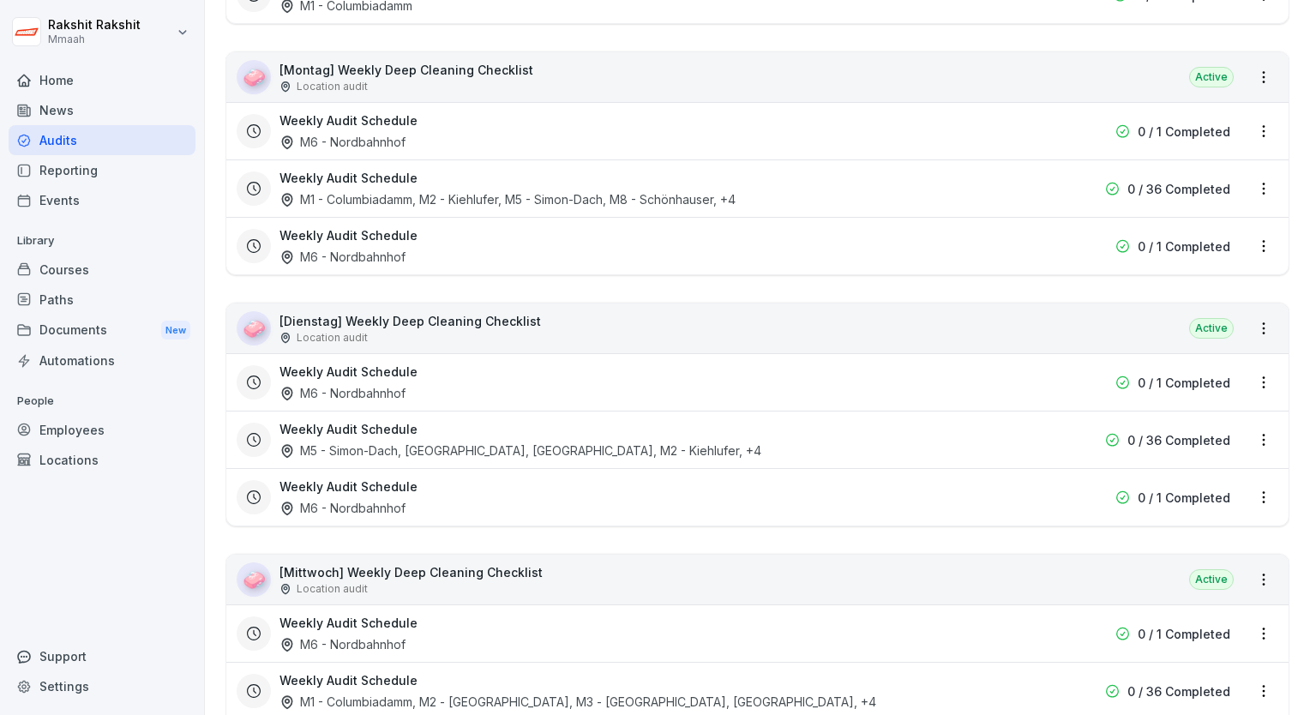
click at [737, 67] on div "🧼 [Montag] Weekly Deep Cleaning Checklist Location audit Active" at bounding box center [757, 77] width 1062 height 50
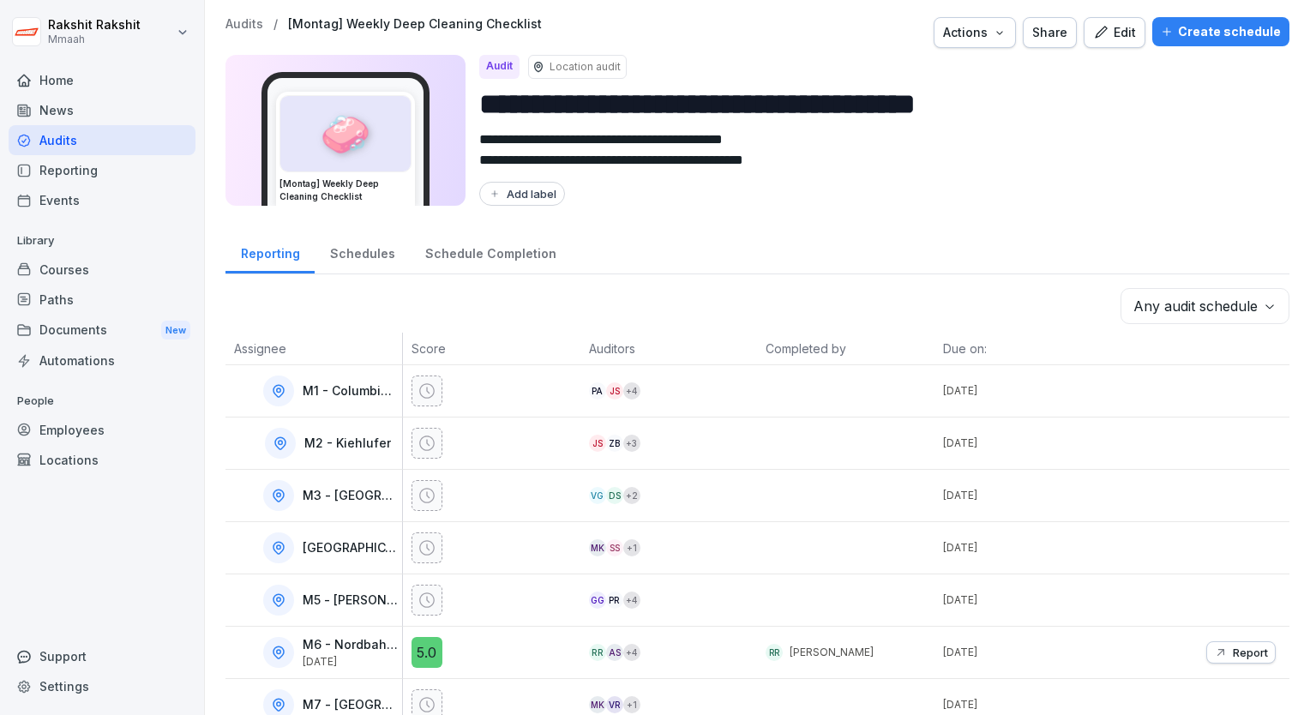
click at [1096, 37] on icon "button" at bounding box center [1100, 32] width 15 height 15
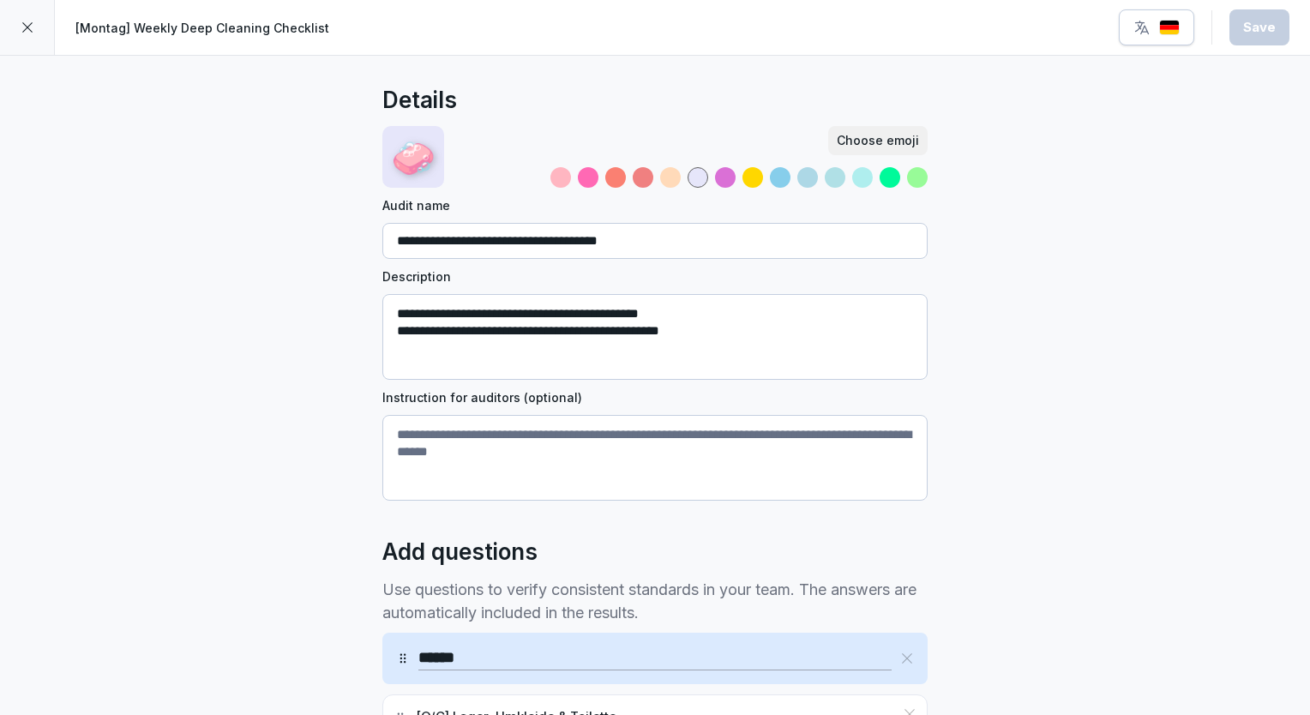
click at [262, 275] on div "**********" at bounding box center [655, 654] width 1310 height 1197
click at [1165, 24] on img "button" at bounding box center [1169, 28] width 21 height 16
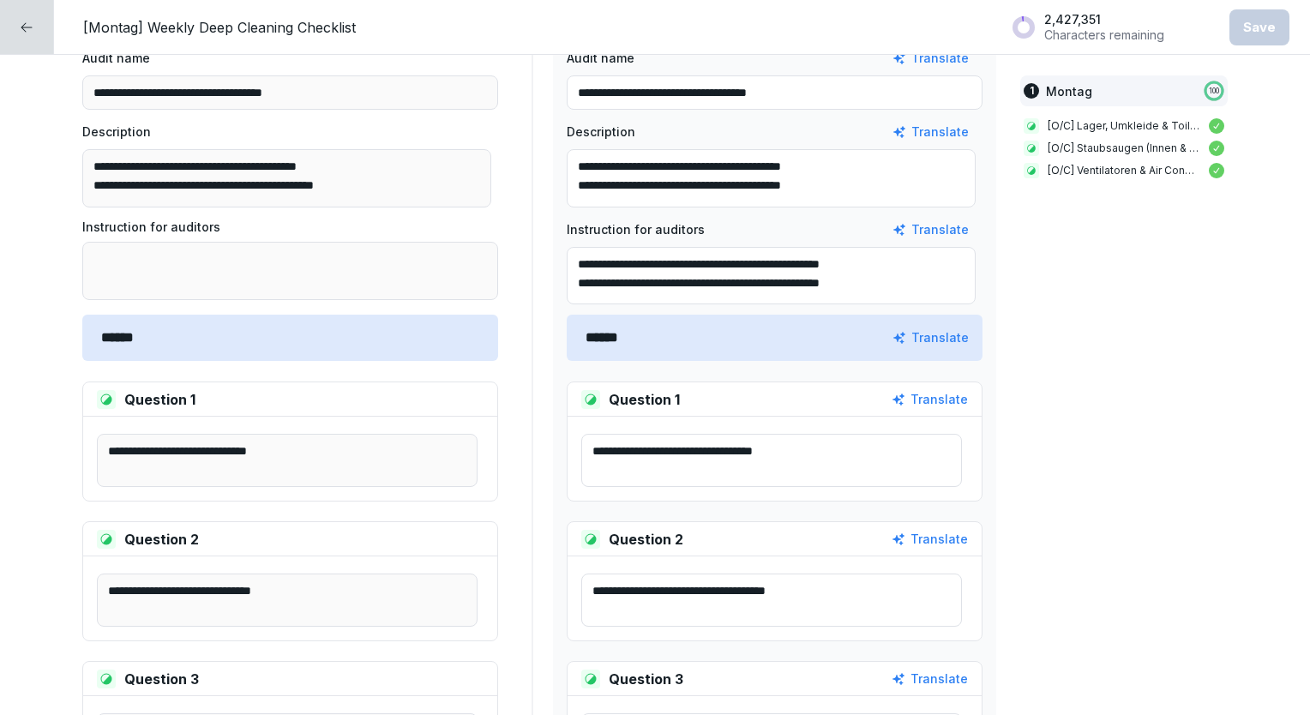
scroll to position [309, 0]
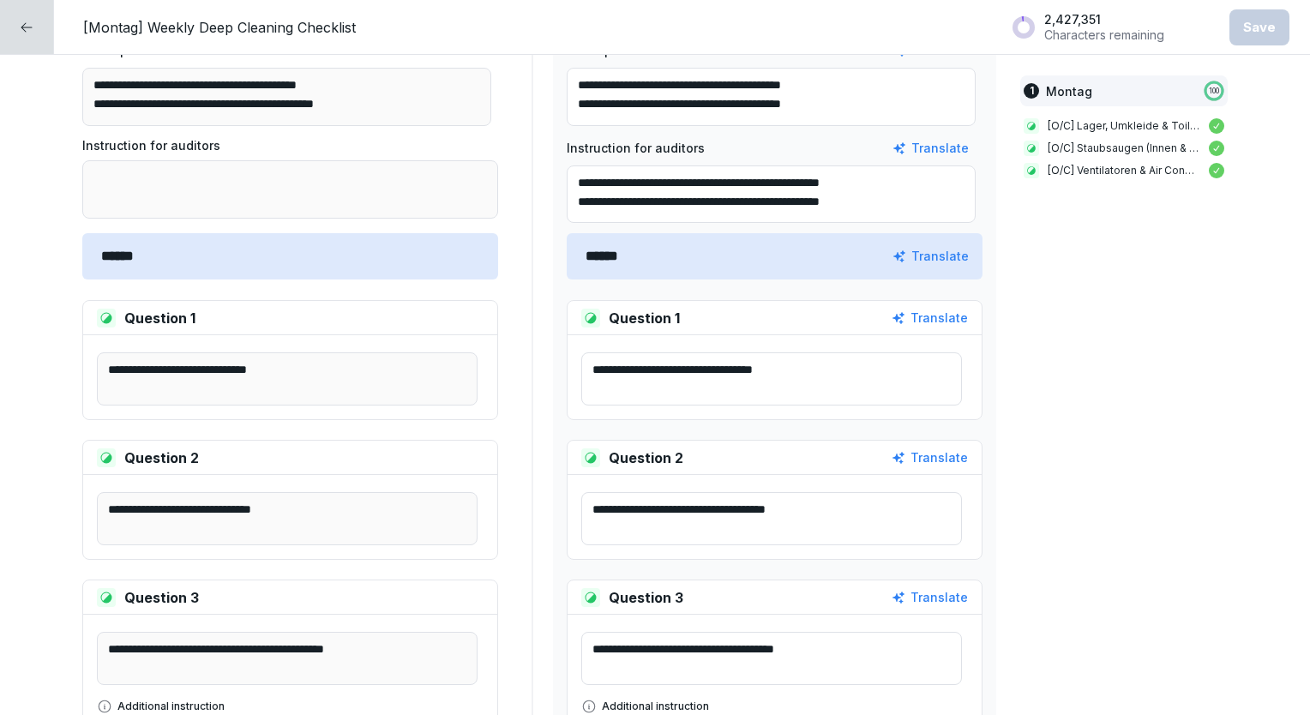
drag, startPoint x: 914, startPoint y: 192, endPoint x: 571, endPoint y: 166, distance: 343.9
click at [571, 166] on textarea "**********" at bounding box center [771, 194] width 409 height 58
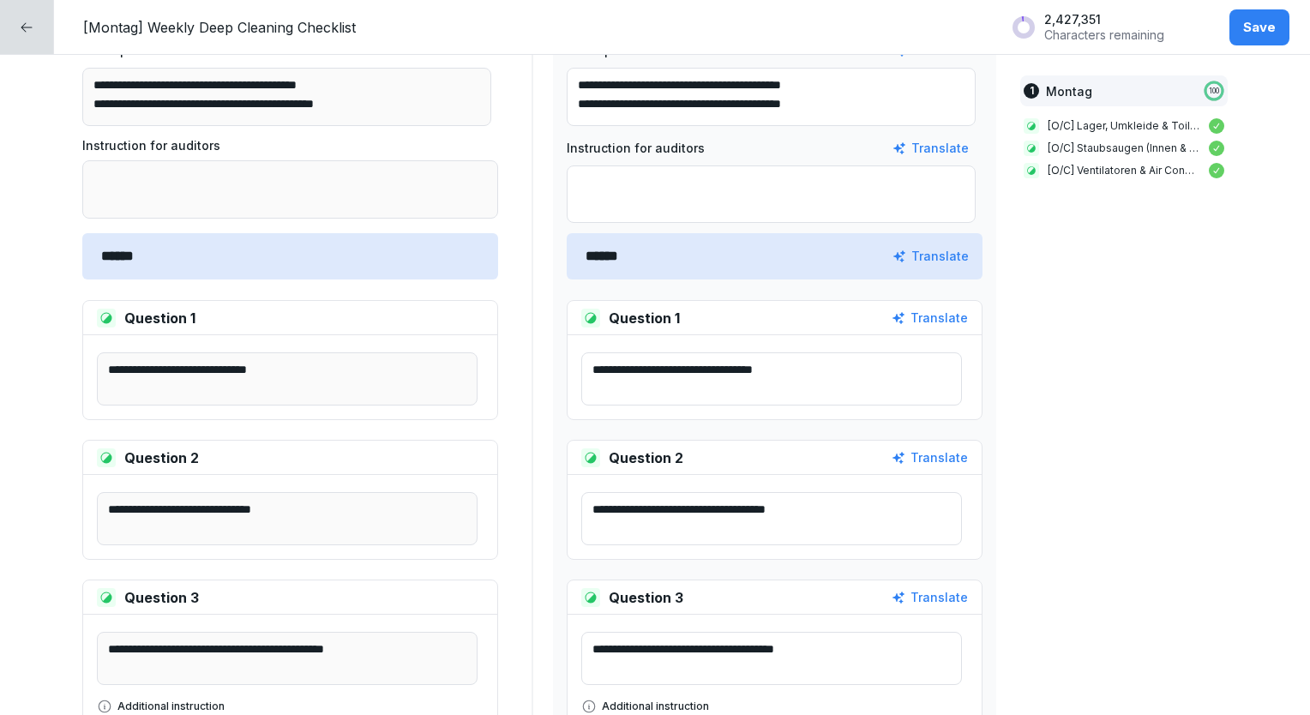
click at [1032, 328] on div "**********" at bounding box center [655, 557] width 1146 height 1362
click at [819, 376] on textarea "**********" at bounding box center [771, 378] width 381 height 53
type textarea "**********"
click at [1058, 436] on div "**********" at bounding box center [655, 557] width 1146 height 1362
click at [1122, 461] on div "**********" at bounding box center [655, 557] width 1146 height 1362
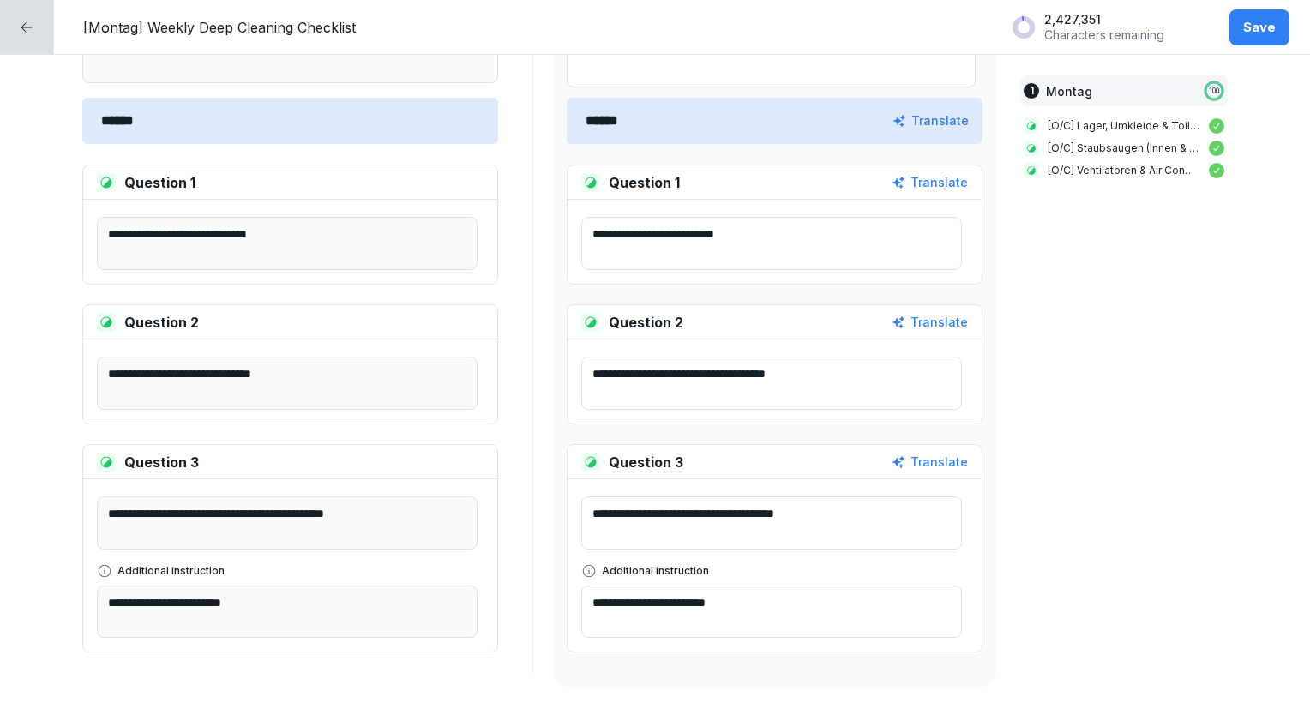
scroll to position [446, 0]
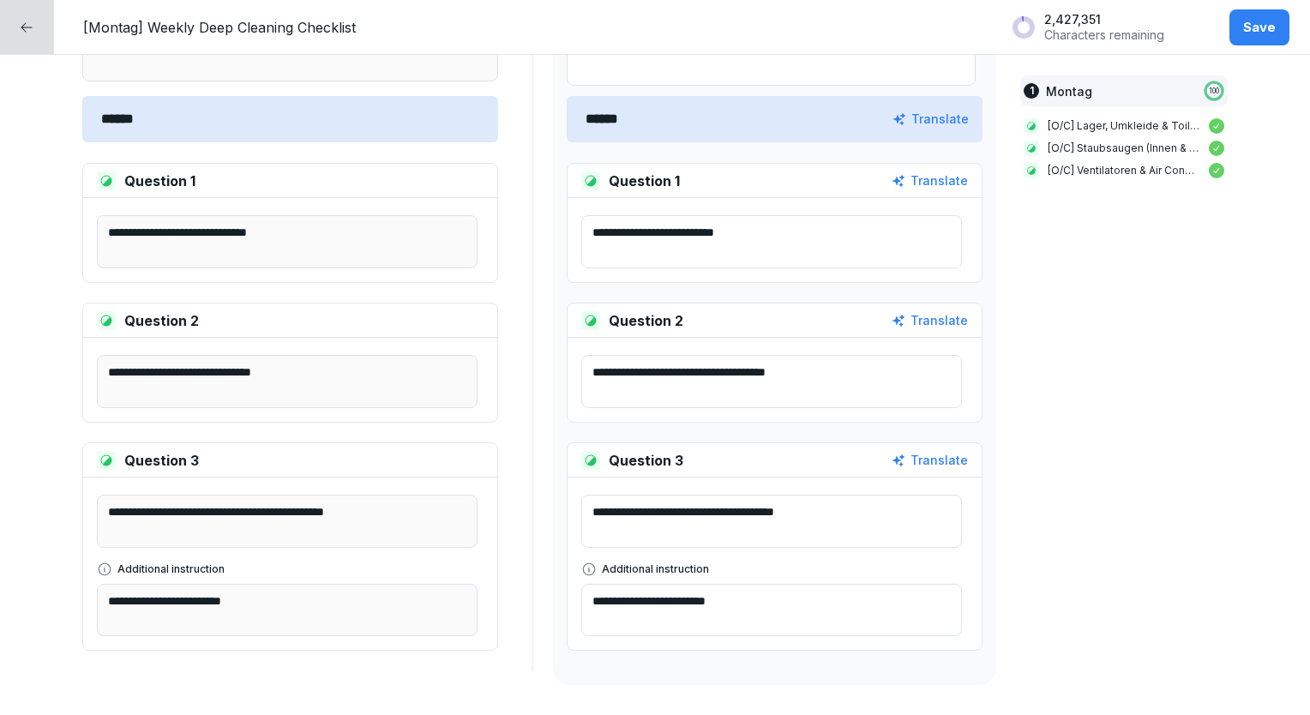
drag, startPoint x: 755, startPoint y: 603, endPoint x: 586, endPoint y: 613, distance: 168.4
click at [586, 613] on textarea "**********" at bounding box center [771, 610] width 381 height 53
click at [1077, 396] on div "**********" at bounding box center [655, 419] width 1146 height 1362
click at [1241, 23] on button "Save" at bounding box center [1260, 27] width 60 height 36
click at [9, 36] on div at bounding box center [27, 27] width 54 height 54
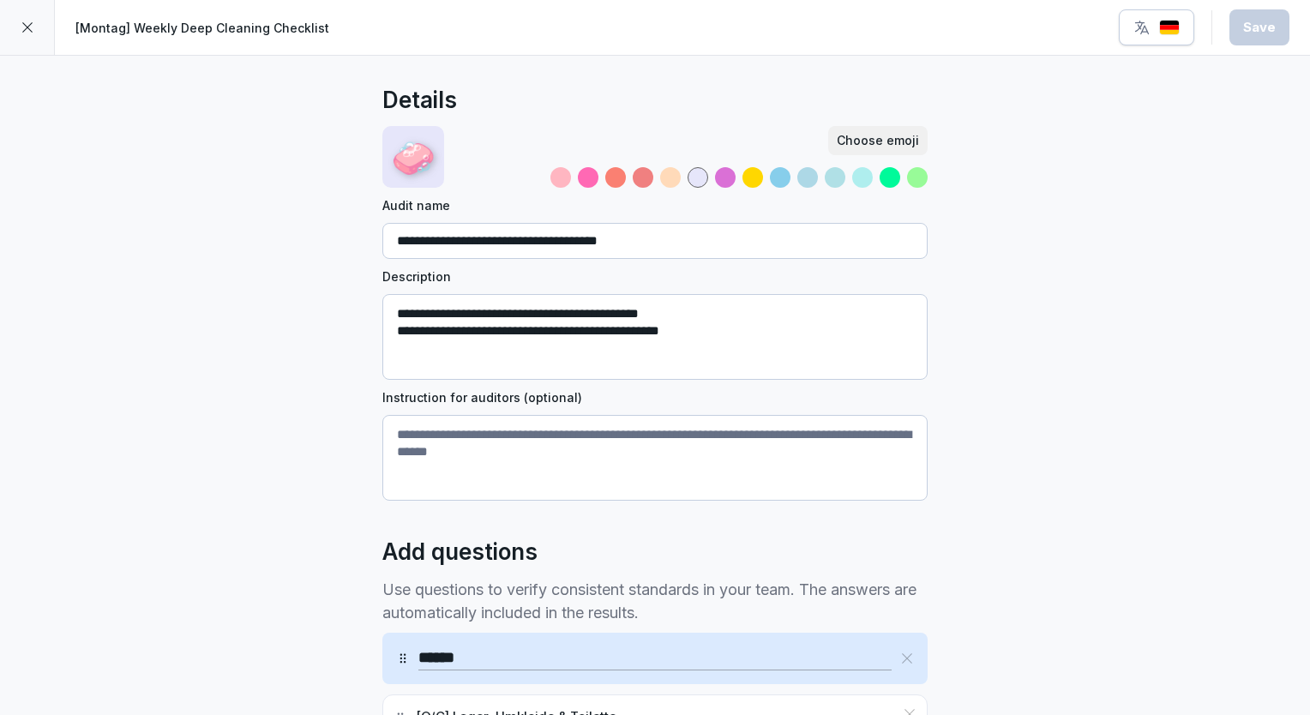
click at [1043, 416] on div "**********" at bounding box center [655, 654] width 1310 height 1197
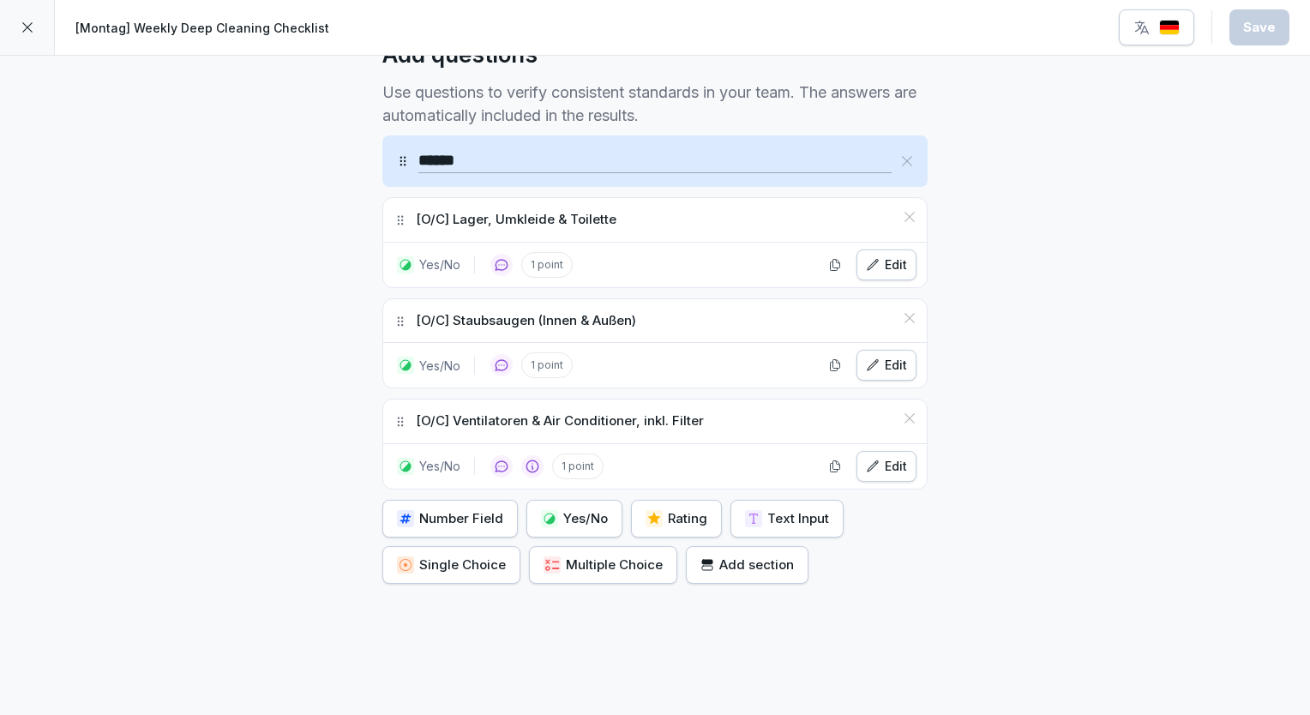
scroll to position [514, 0]
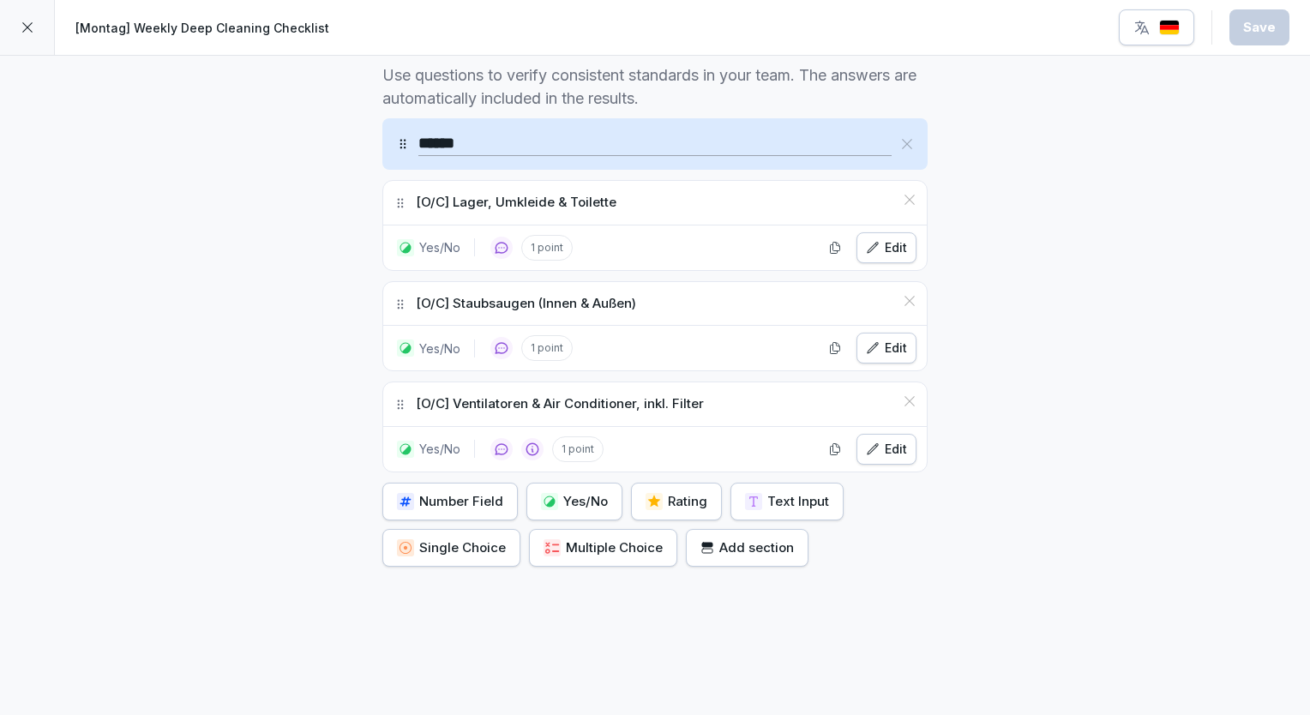
click at [876, 257] on button "Edit" at bounding box center [887, 247] width 60 height 31
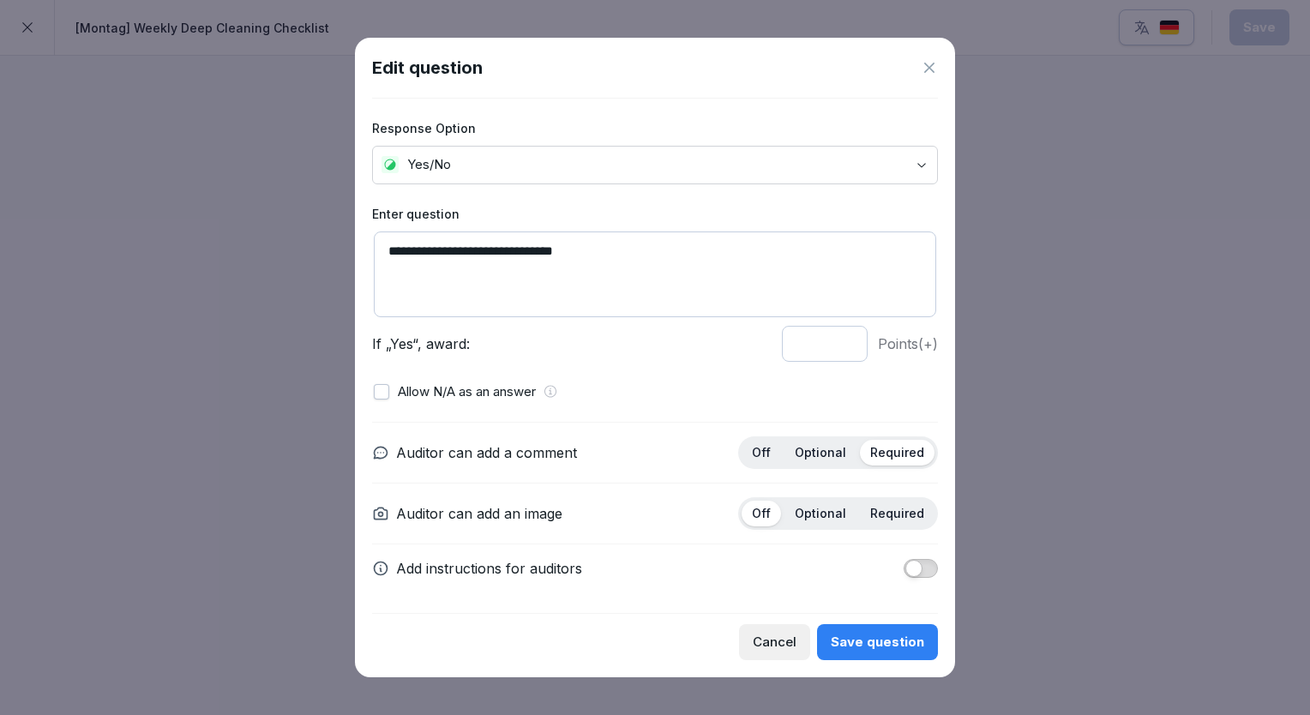
click at [609, 242] on textarea "**********" at bounding box center [655, 275] width 562 height 86
type textarea "**********"
click at [872, 643] on div "Save question" at bounding box center [877, 642] width 93 height 19
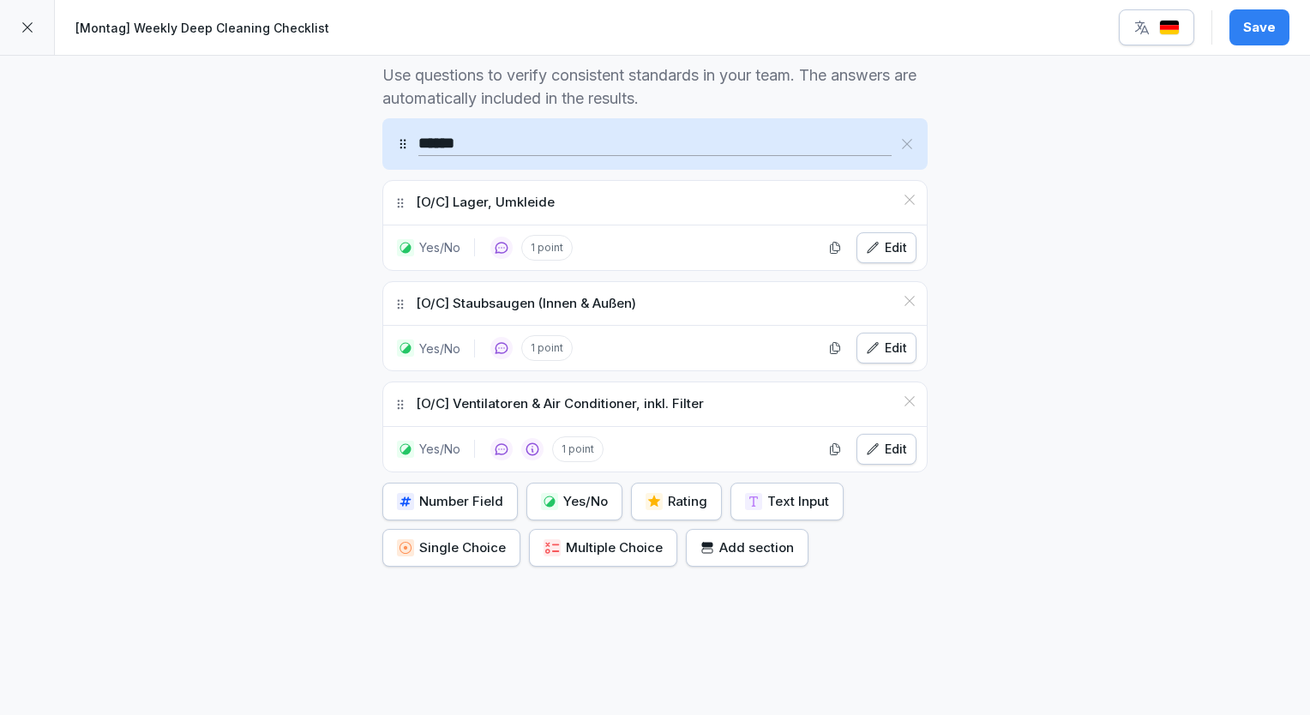
click at [1056, 479] on div "**********" at bounding box center [655, 139] width 1310 height 1197
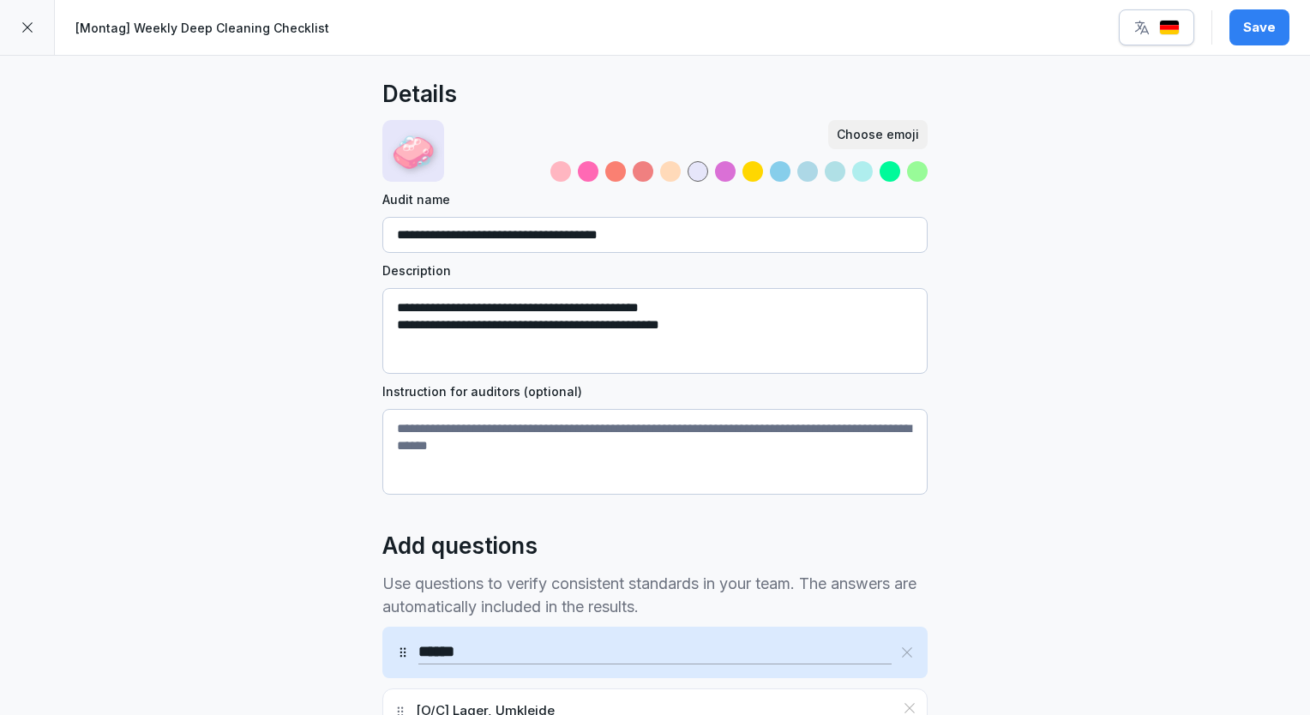
scroll to position [0, 0]
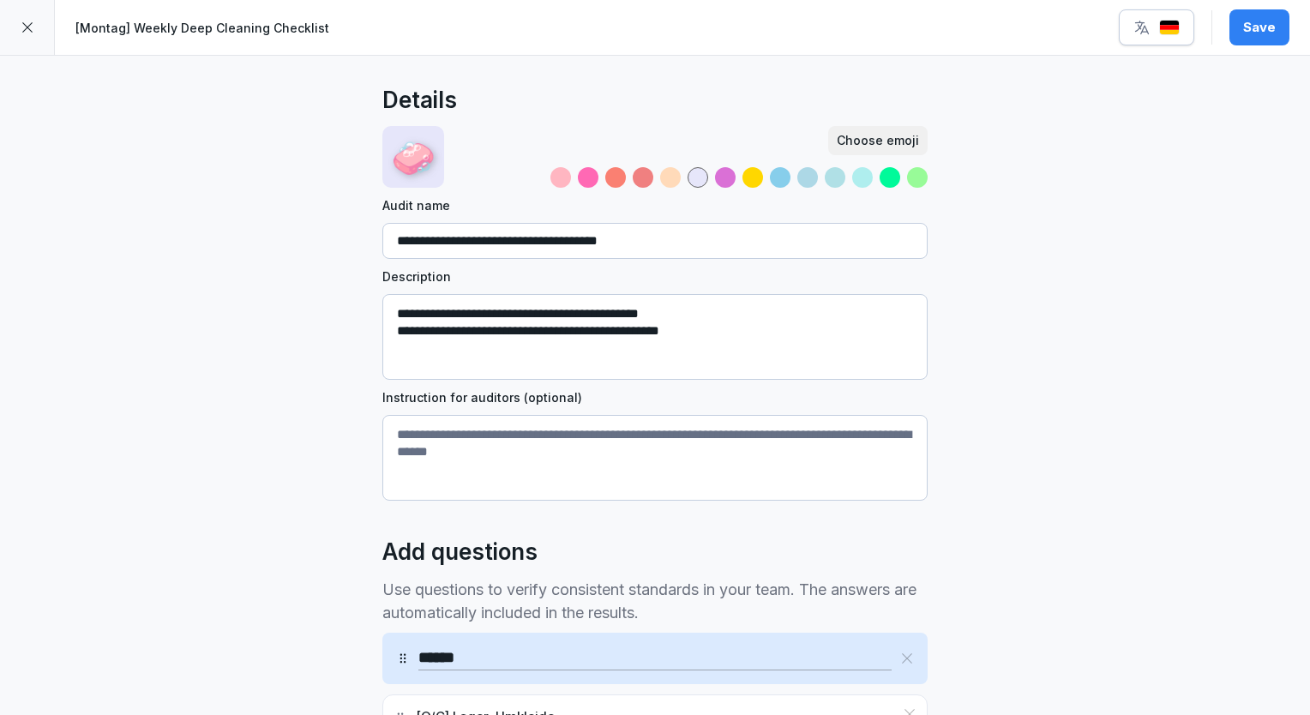
click at [1255, 22] on div "Save" at bounding box center [1259, 27] width 33 height 19
click at [10, 33] on div at bounding box center [27, 27] width 55 height 55
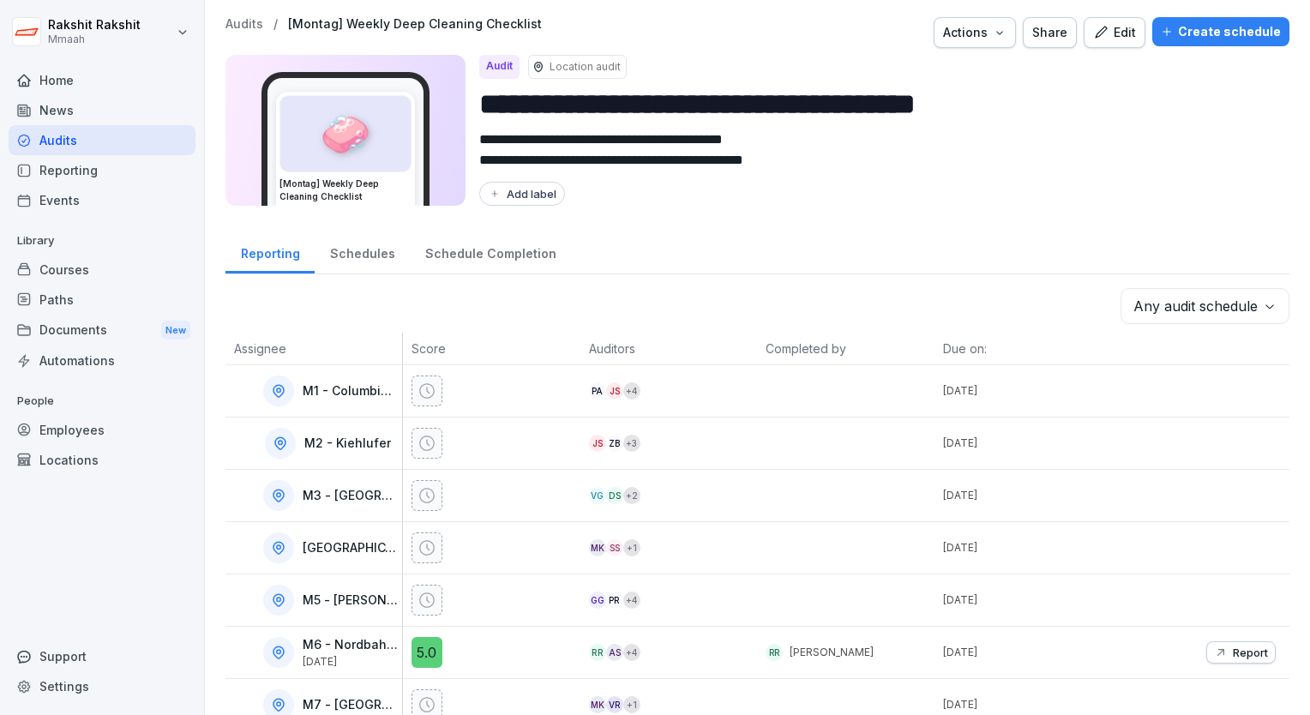
click at [80, 142] on div "Audits" at bounding box center [102, 140] width 187 height 30
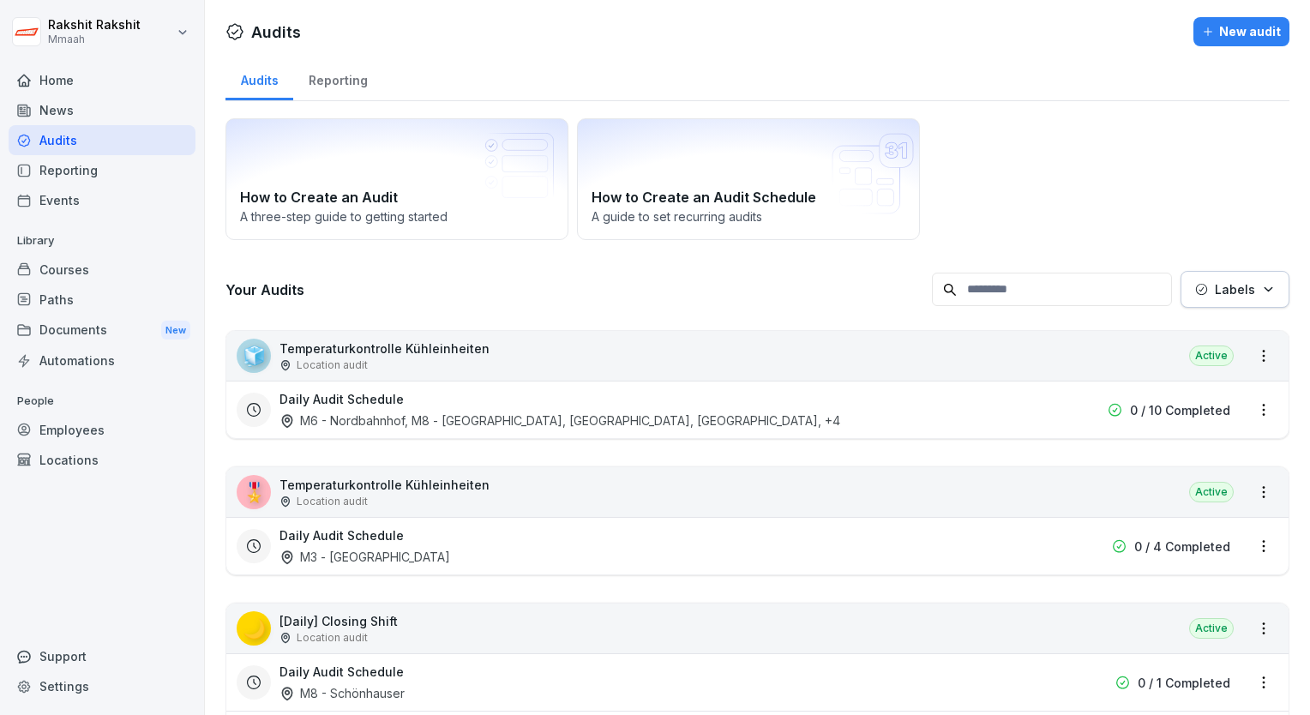
click at [112, 141] on div "Audits" at bounding box center [102, 140] width 187 height 30
click at [63, 137] on div "Audits" at bounding box center [102, 140] width 187 height 30
click at [1098, 226] on div "How to Create an Audit A three-step guide to getting started How to Create an A…" at bounding box center [758, 179] width 1064 height 122
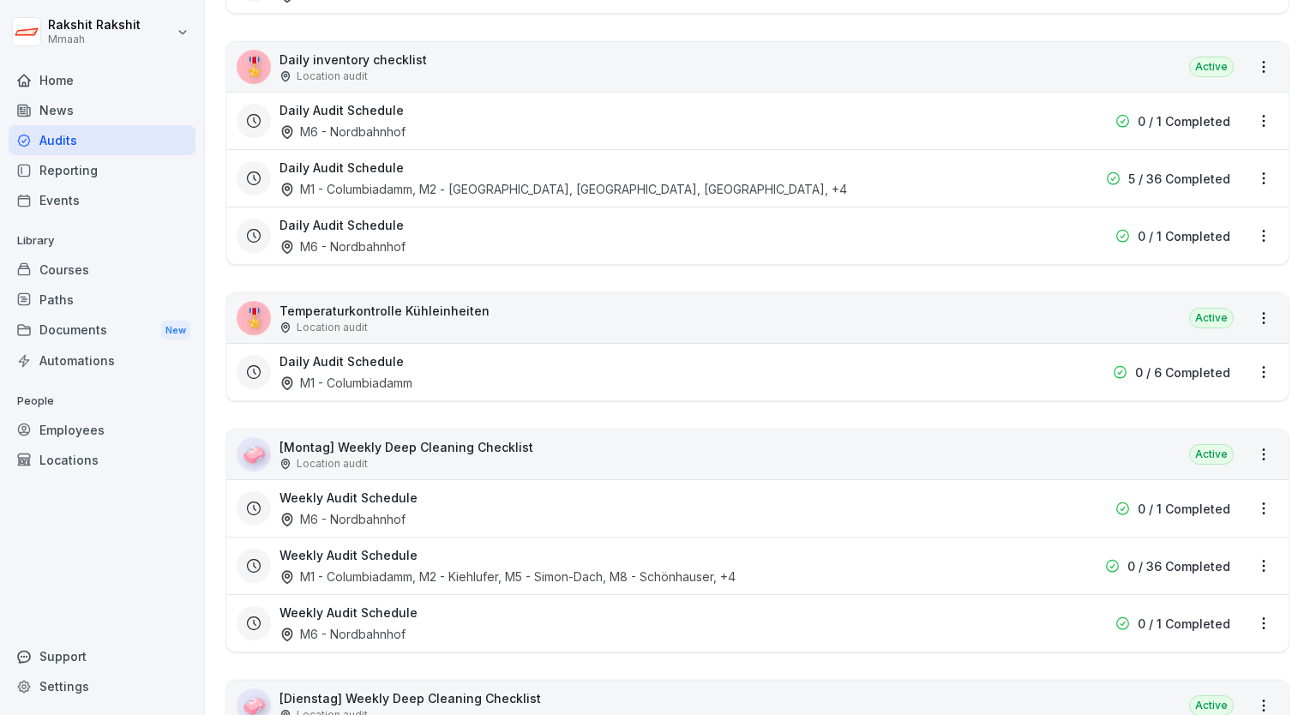
scroll to position [1955, 0]
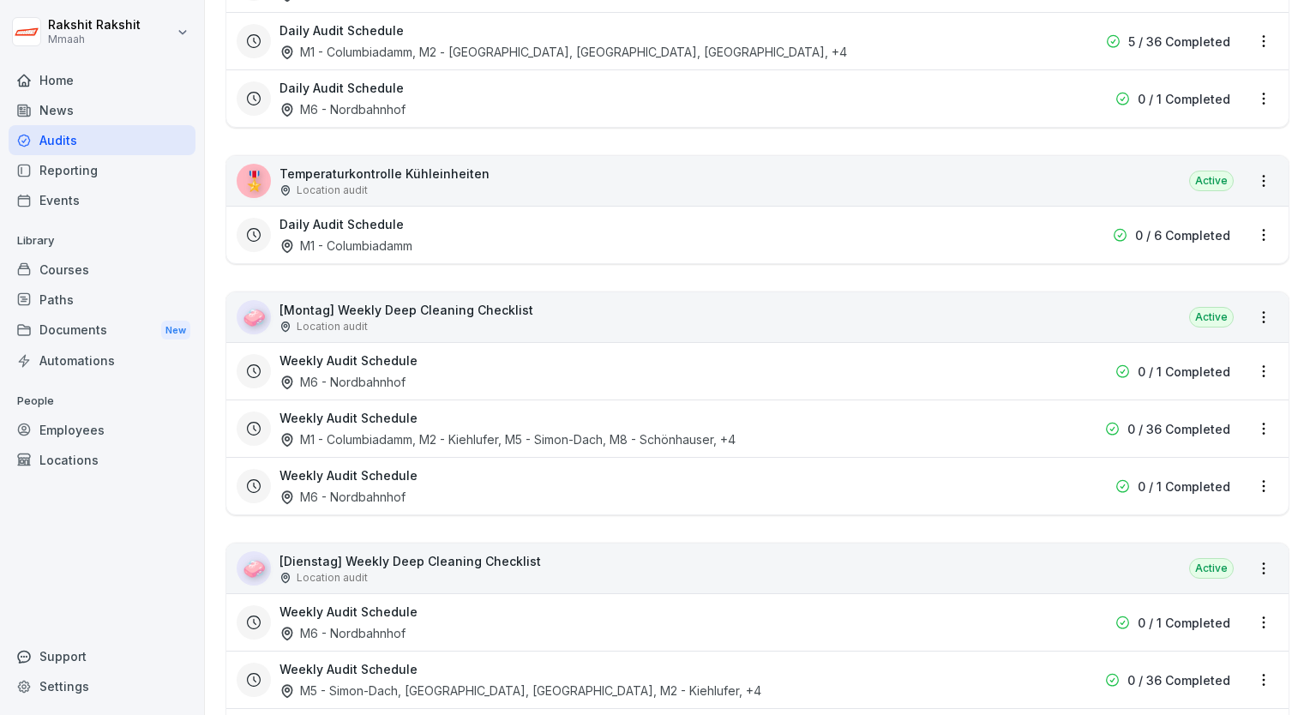
click at [971, 180] on div "🎖️ Temperaturkontrolle Kühleinheiten Location audit Active" at bounding box center [757, 181] width 1062 height 50
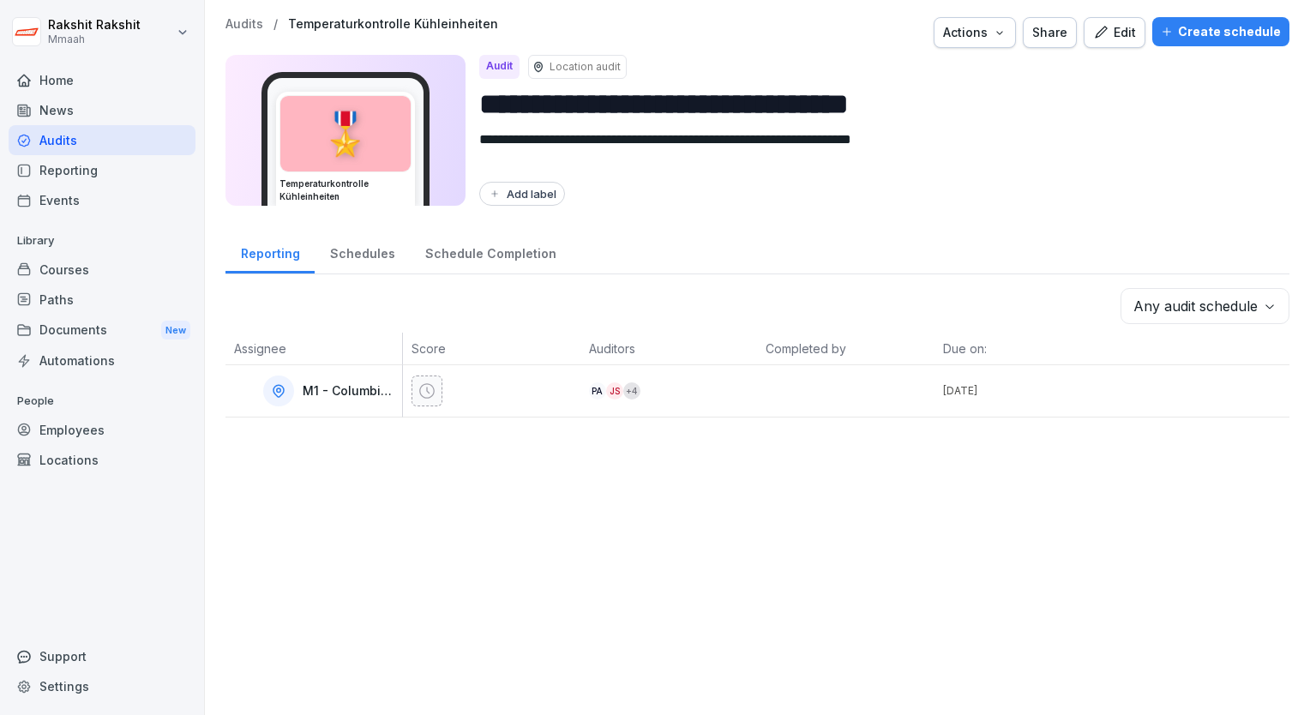
click at [1110, 36] on div "Edit" at bounding box center [1114, 32] width 43 height 19
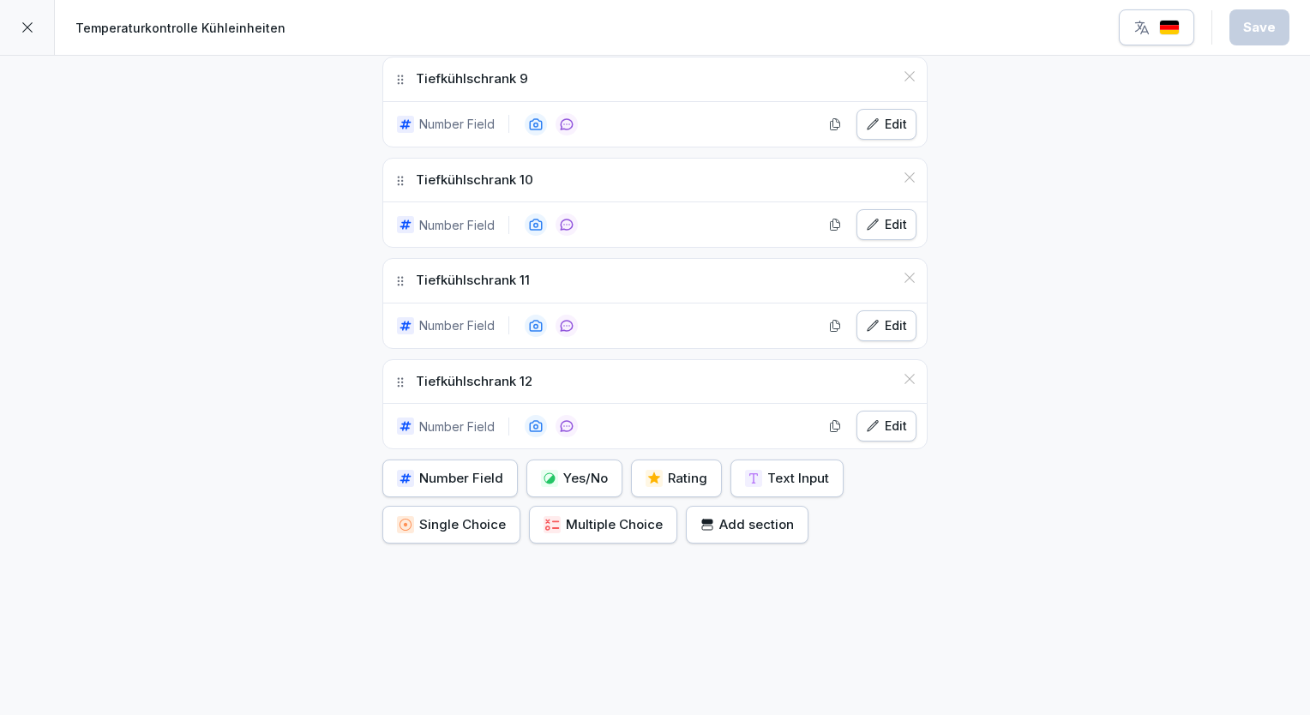
scroll to position [1349, 0]
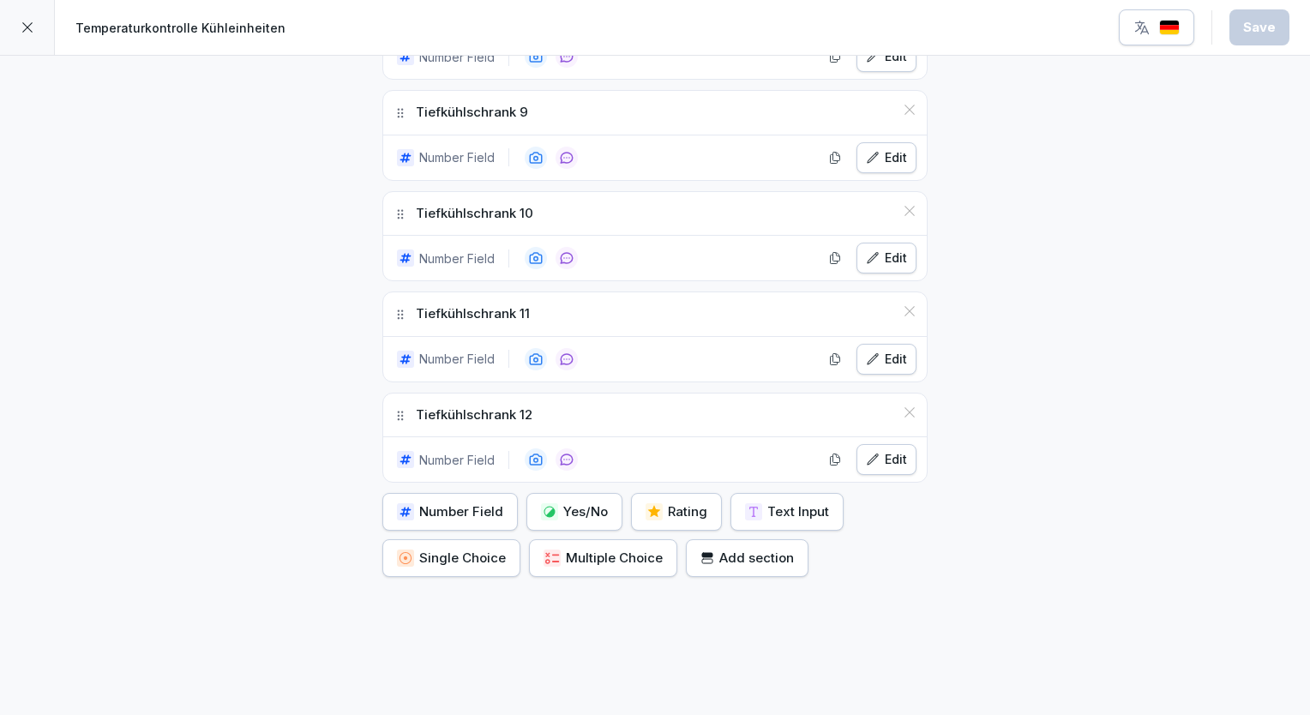
click at [26, 29] on icon at bounding box center [28, 28] width 14 height 14
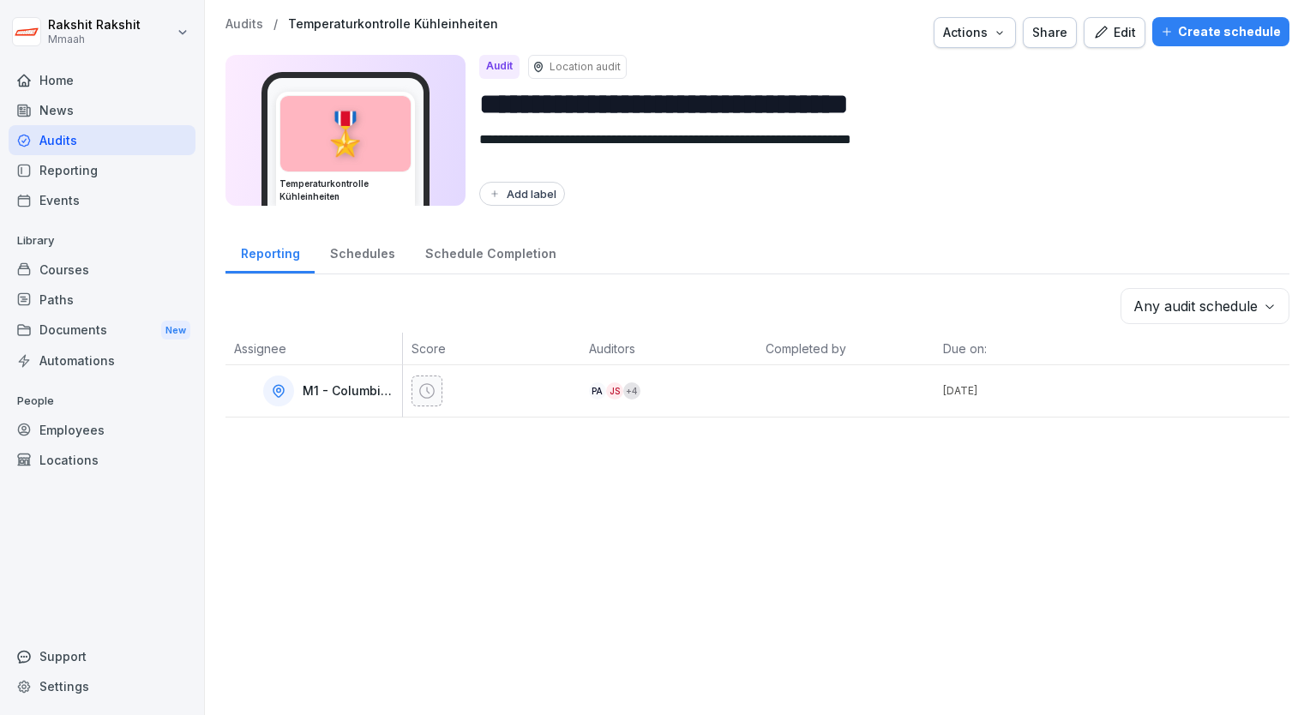
click at [60, 139] on div "Audits" at bounding box center [102, 140] width 187 height 30
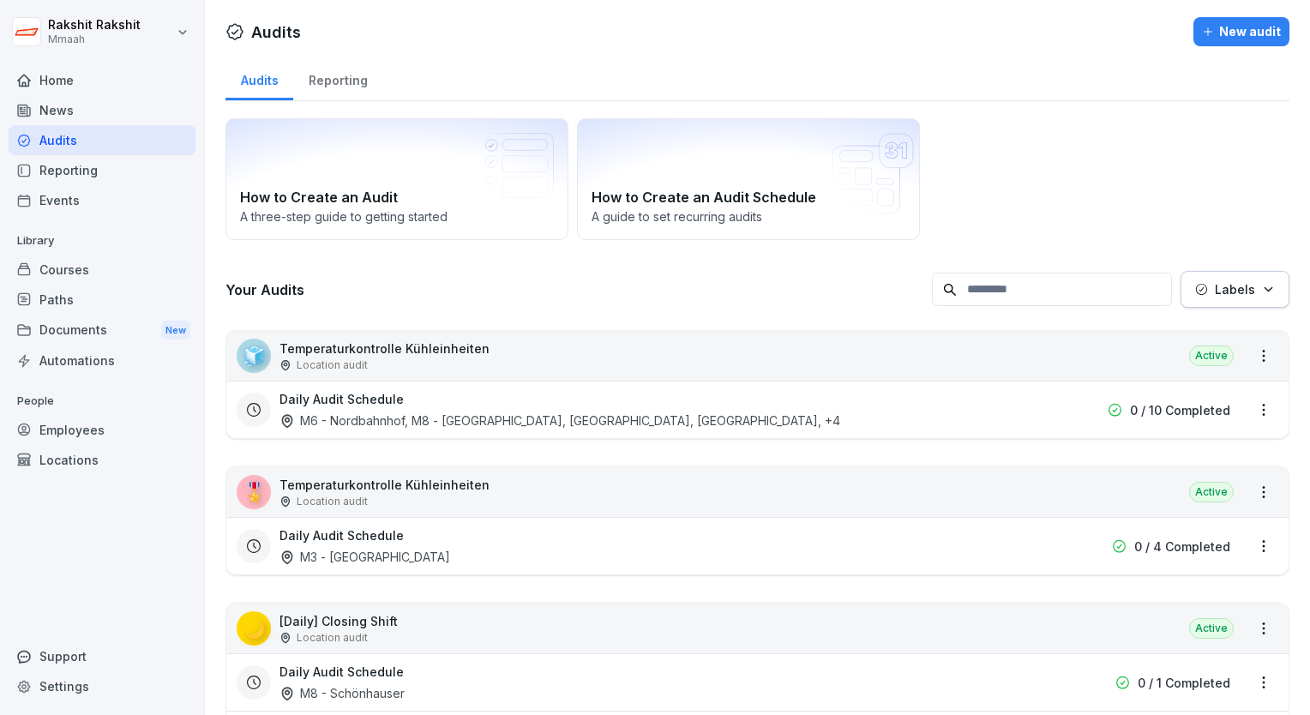
click at [850, 67] on div "Audits Reporting" at bounding box center [758, 79] width 1064 height 45
click at [1258, 408] on html "[PERSON_NAME] Mmaah Home News Audits Reporting Events Library Courses Paths Doc…" at bounding box center [655, 357] width 1310 height 715
click at [0, 0] on link "Update schedule" at bounding box center [0, 0] width 0 height 0
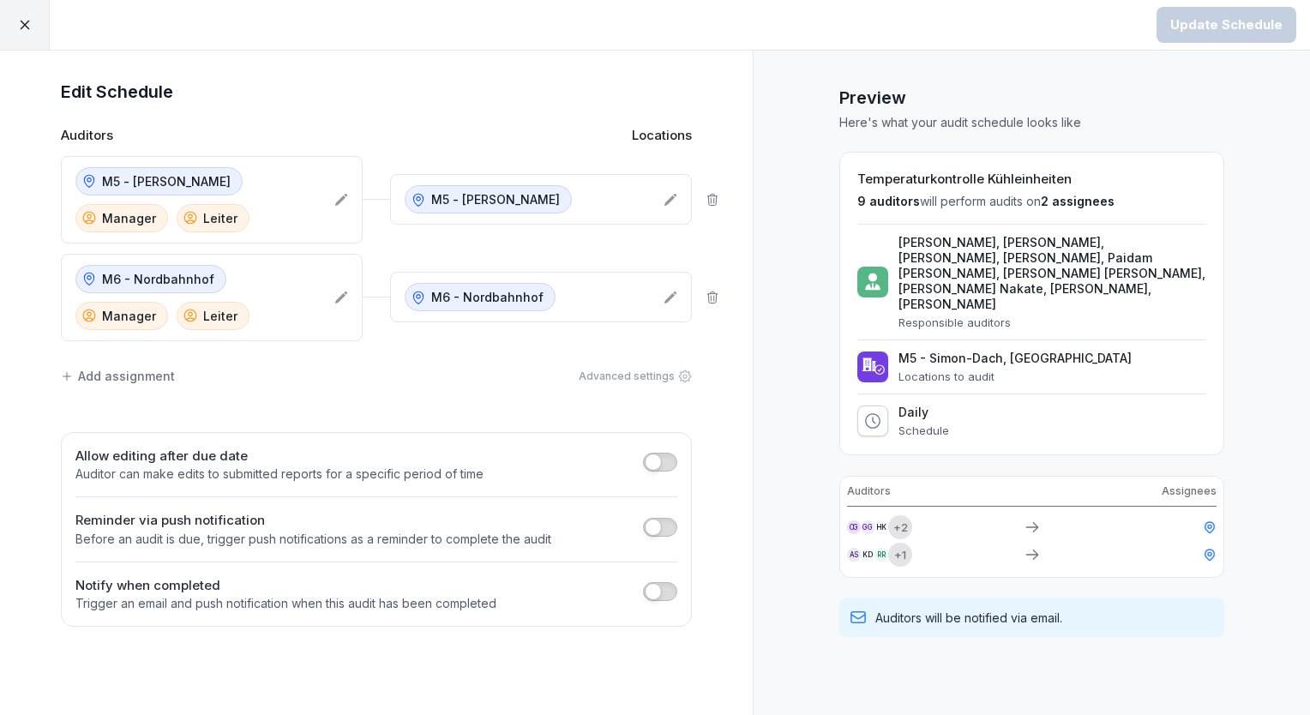
click at [38, 23] on div at bounding box center [25, 25] width 50 height 50
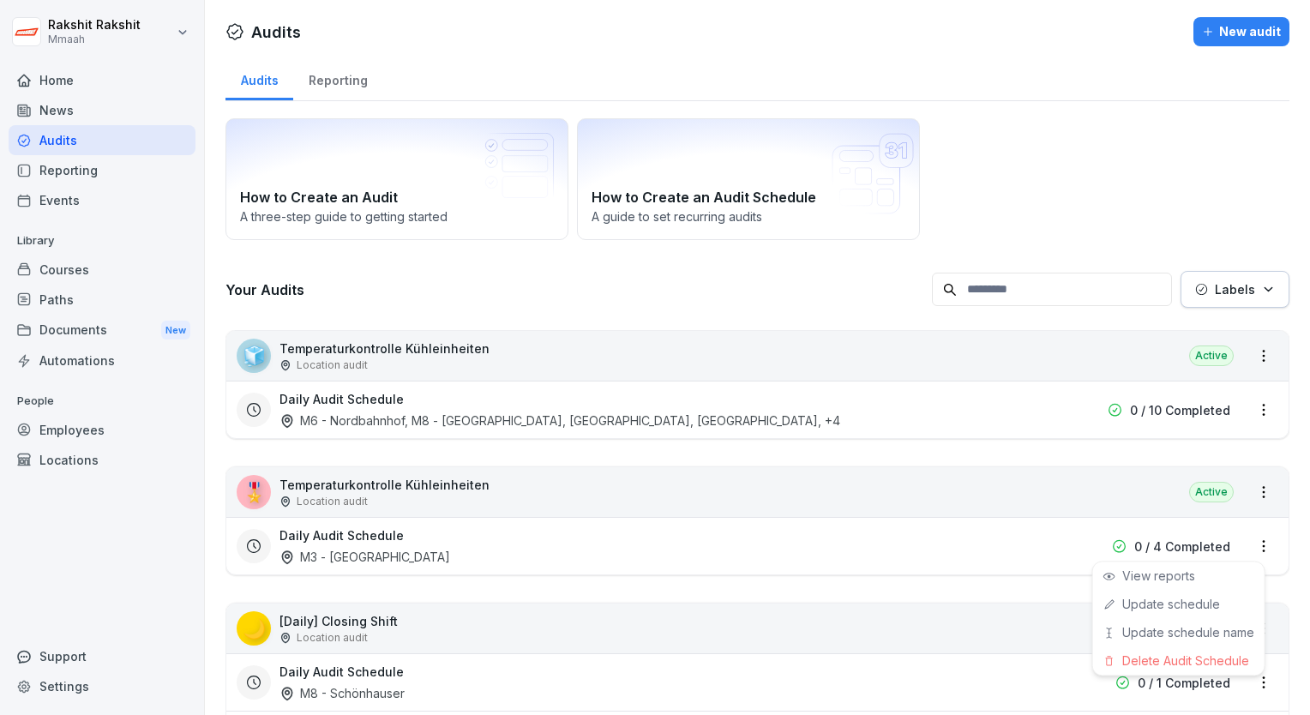
click at [1248, 543] on html "[PERSON_NAME] Mmaah Home News Audits Reporting Events Library Courses Paths Doc…" at bounding box center [655, 357] width 1310 height 715
click at [0, 0] on link "Update schedule" at bounding box center [0, 0] width 0 height 0
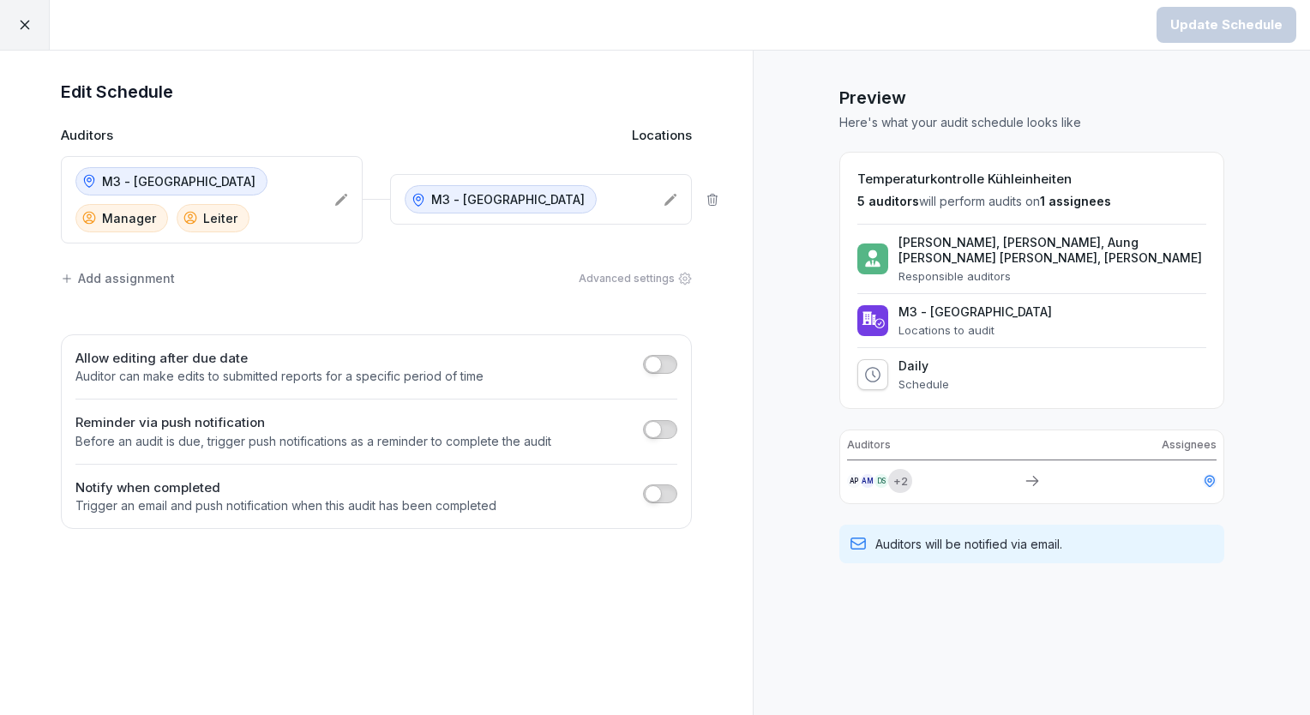
click at [15, 38] on div at bounding box center [25, 25] width 50 height 50
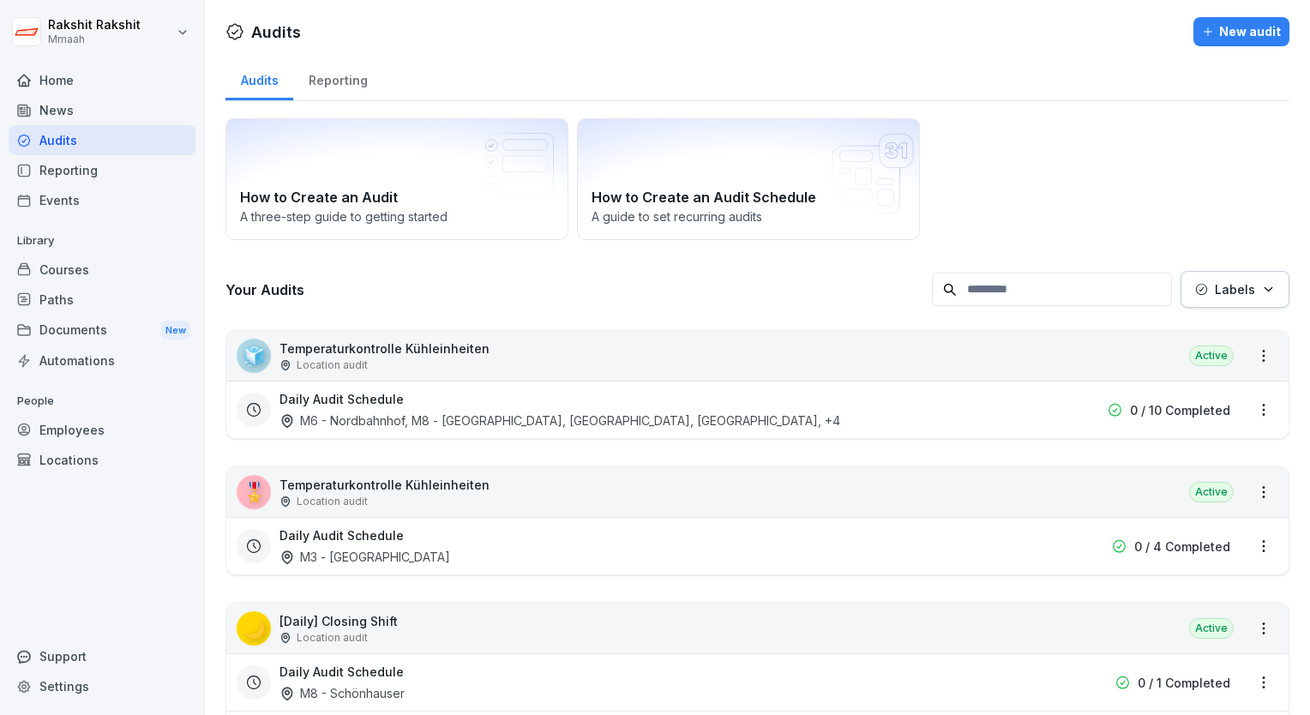
click at [707, 489] on div "🎖️ Temperaturkontrolle Kühleinheiten Location audit Active" at bounding box center [757, 492] width 1062 height 50
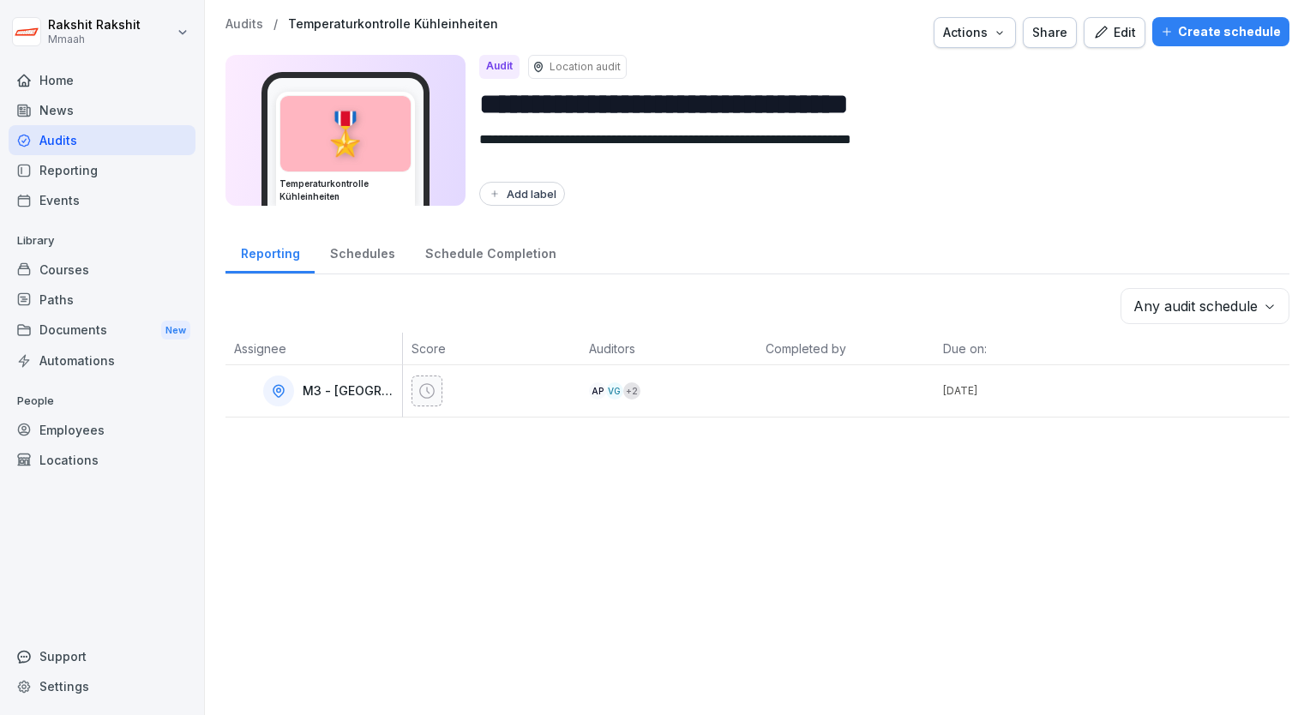
click at [1095, 39] on icon "button" at bounding box center [1100, 32] width 15 height 15
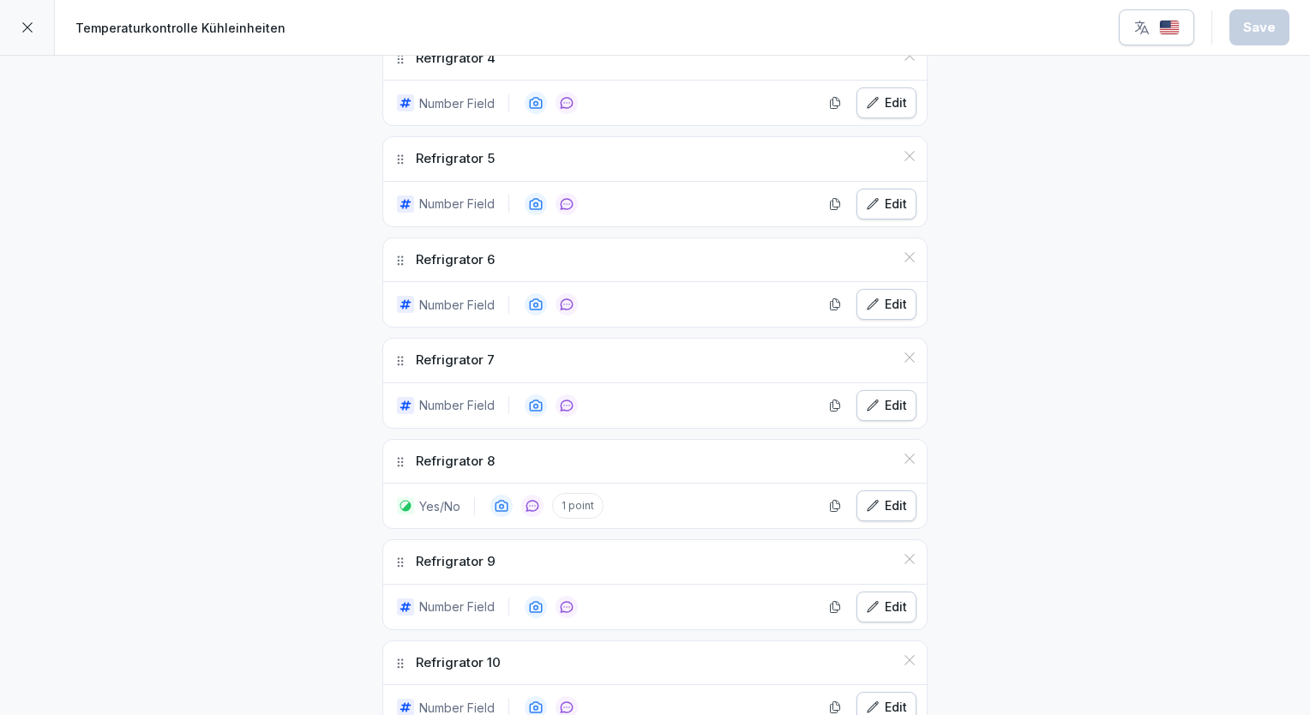
scroll to position [995, 0]
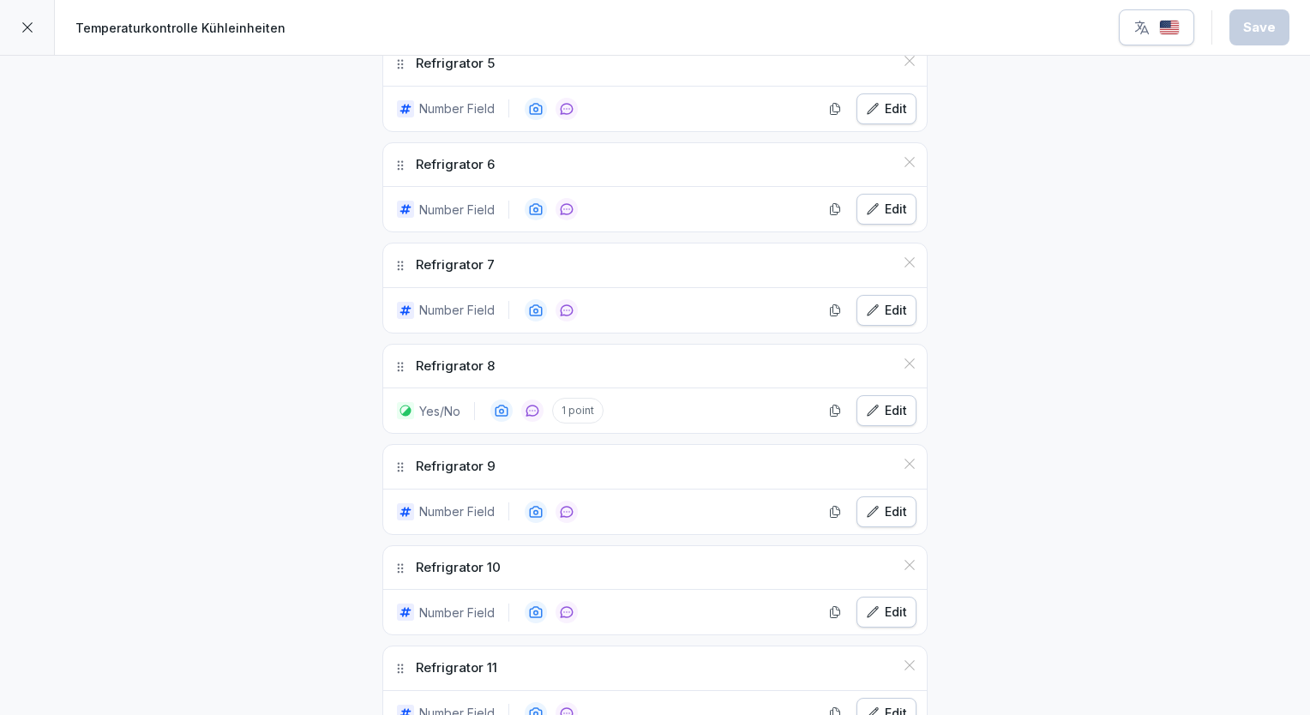
click at [112, 293] on div "**********" at bounding box center [655, 82] width 1310 height 2042
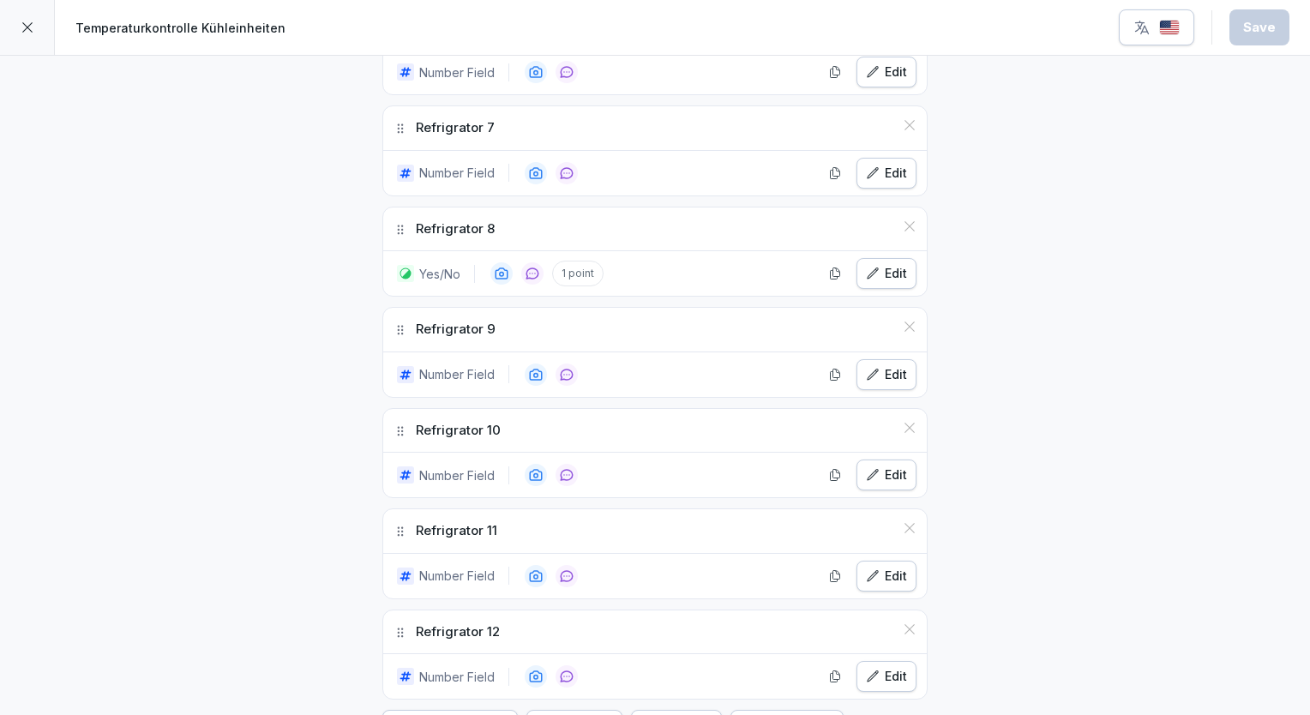
click at [903, 425] on icon at bounding box center [910, 428] width 14 height 14
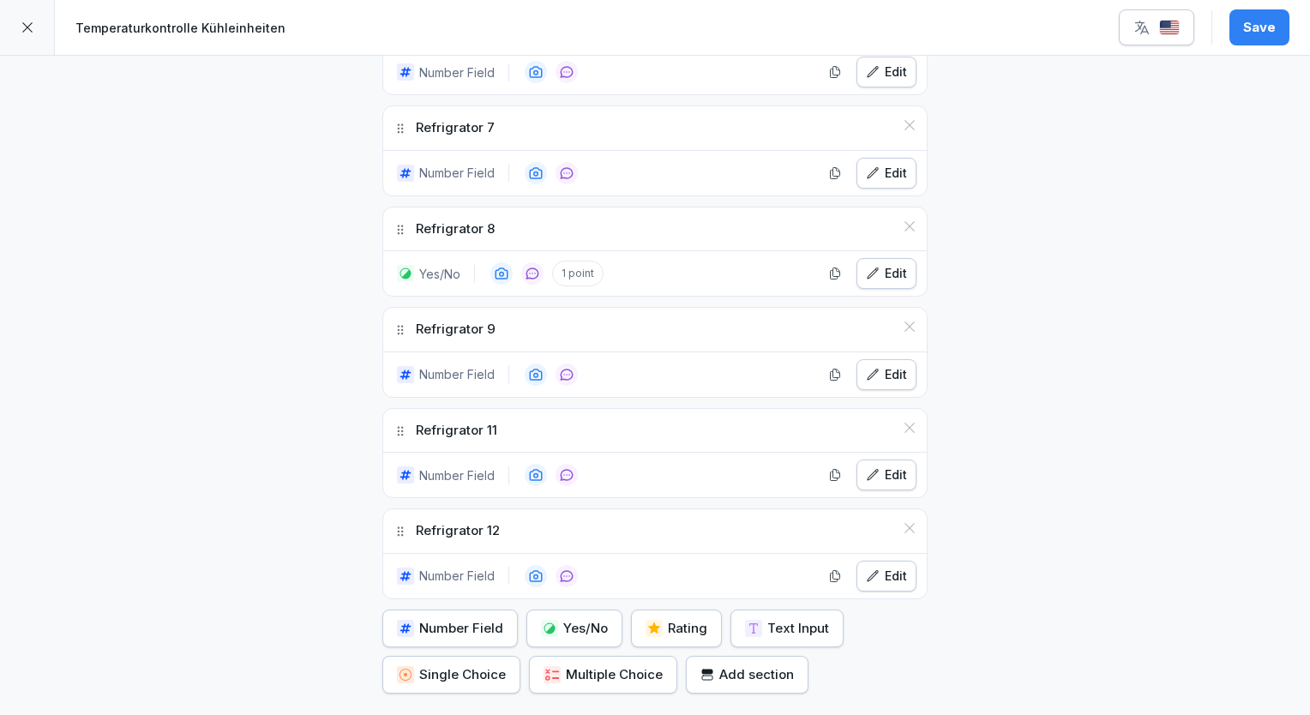
click at [908, 424] on icon at bounding box center [910, 428] width 14 height 14
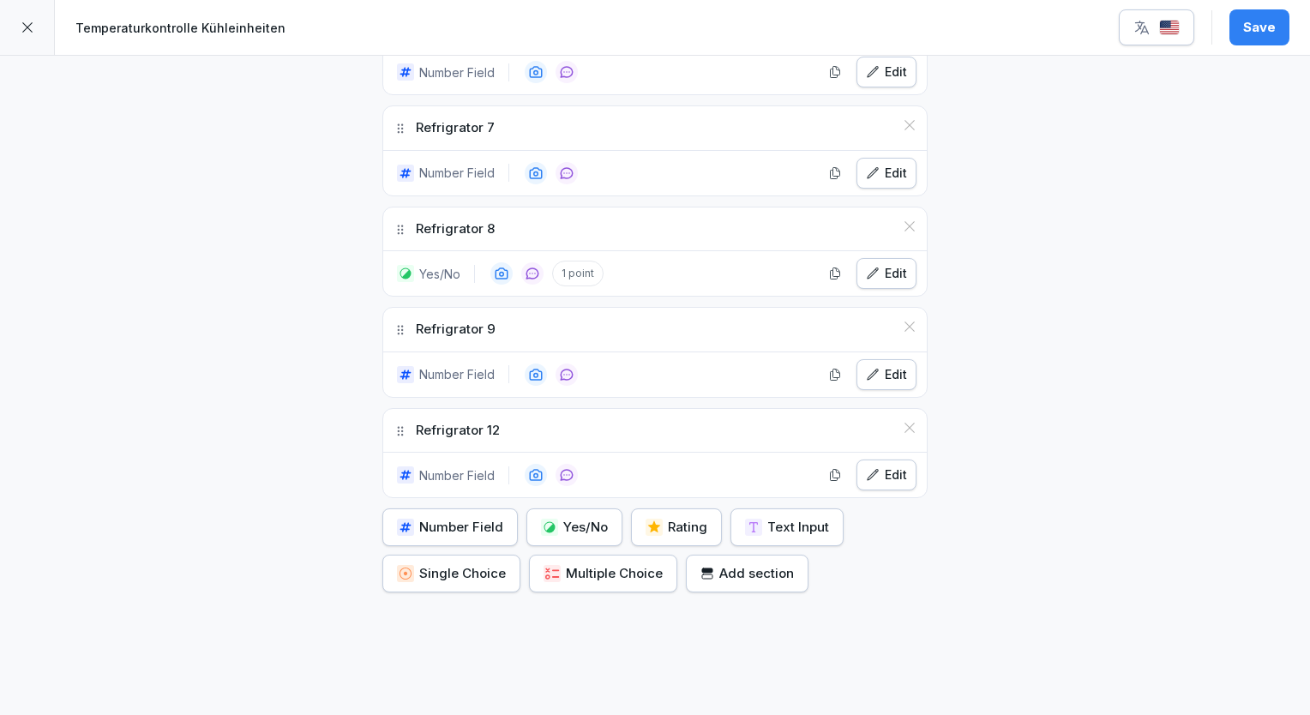
click at [908, 424] on icon at bounding box center [910, 428] width 14 height 14
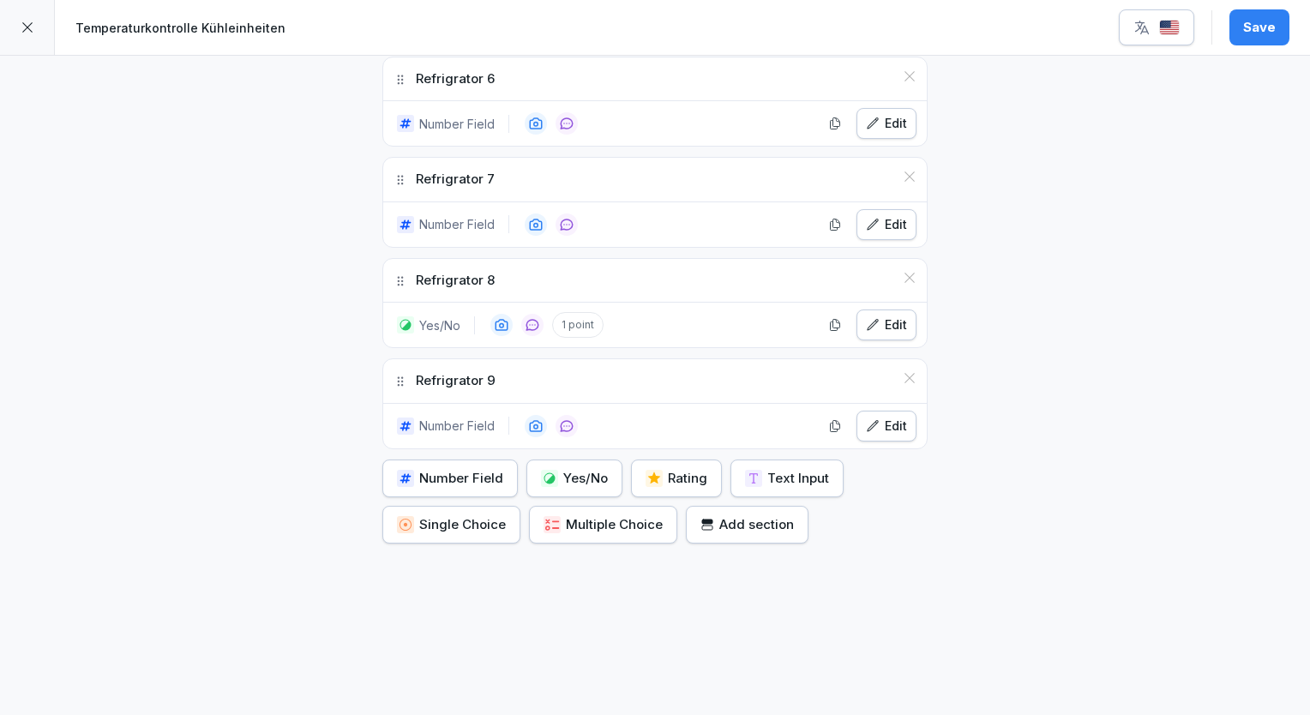
scroll to position [1084, 0]
click at [1258, 26] on div "Save" at bounding box center [1259, 27] width 33 height 19
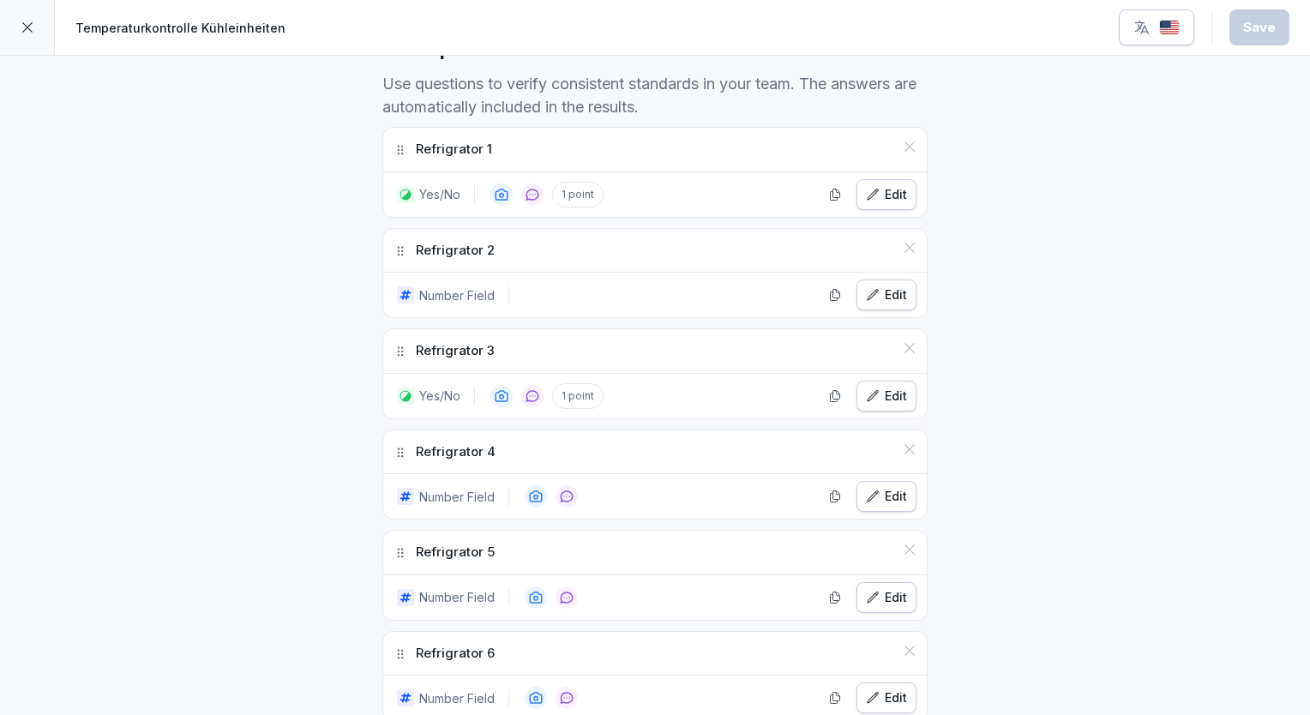
scroll to position [466, 0]
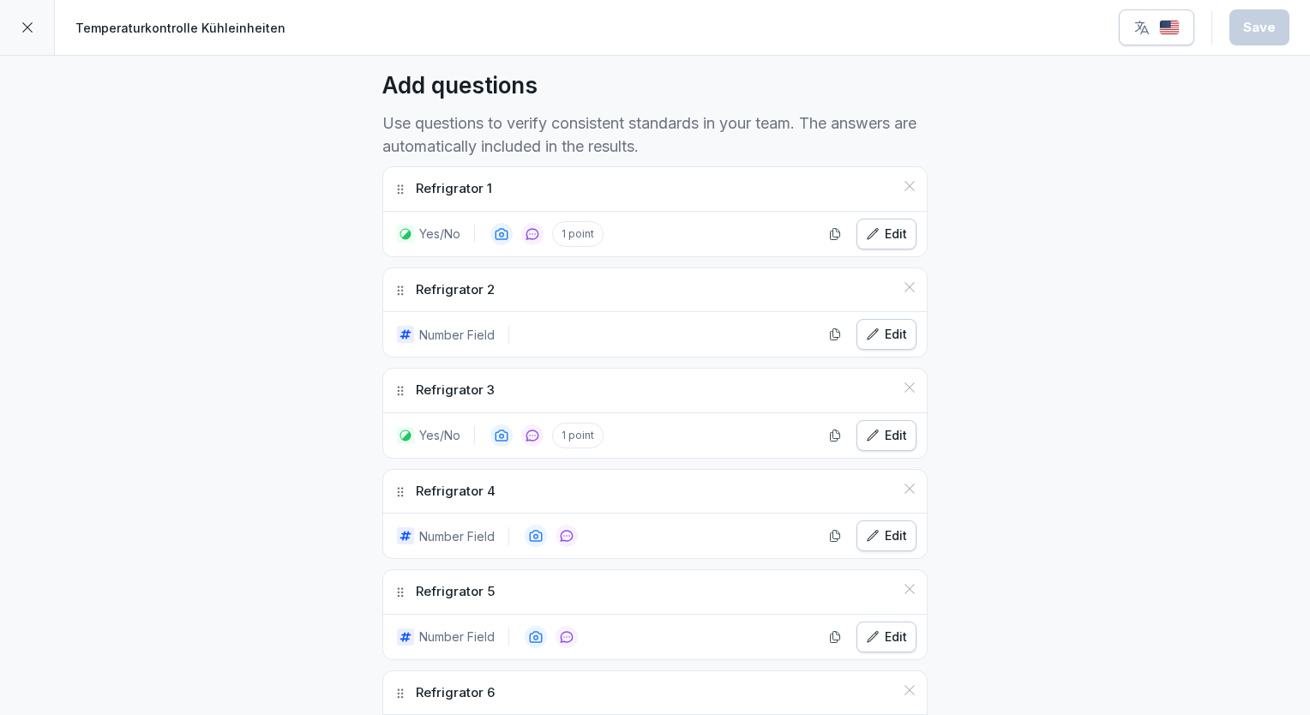
click at [39, 22] on div at bounding box center [27, 27] width 55 height 55
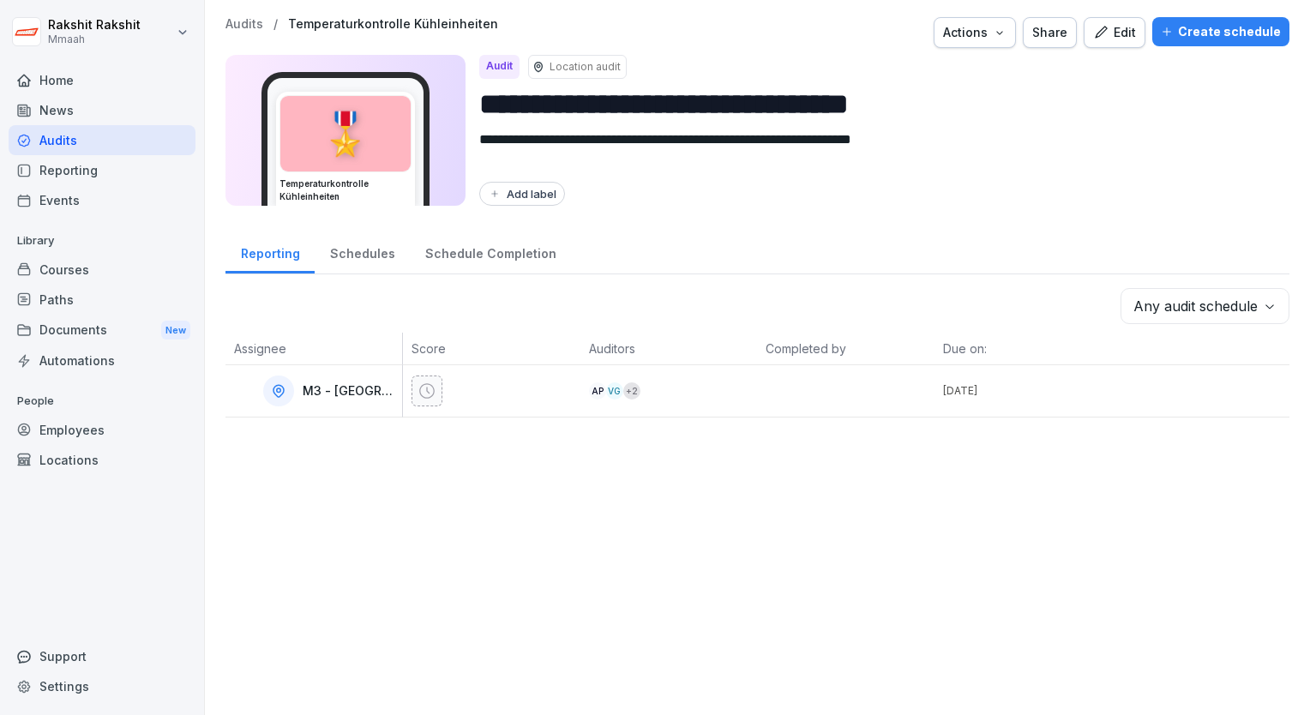
click at [1173, 37] on div "Create schedule" at bounding box center [1221, 31] width 120 height 19
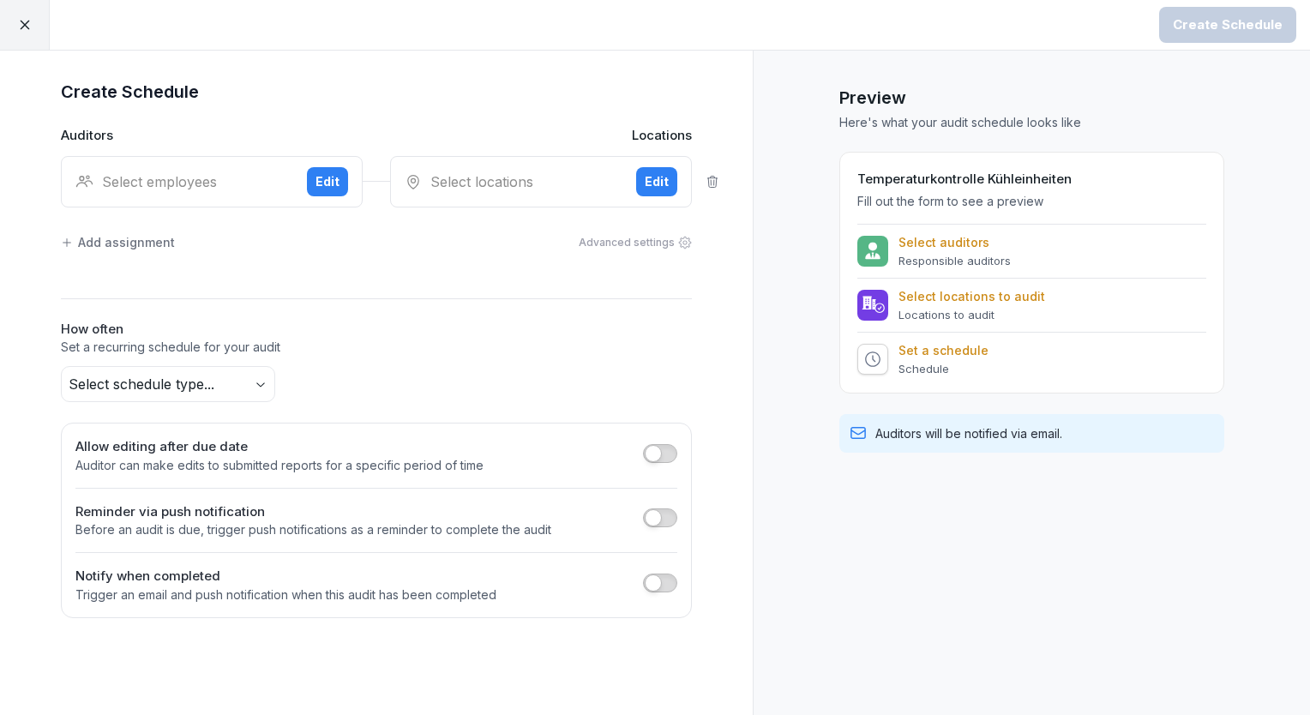
click at [248, 184] on div "Select employees" at bounding box center [184, 181] width 218 height 21
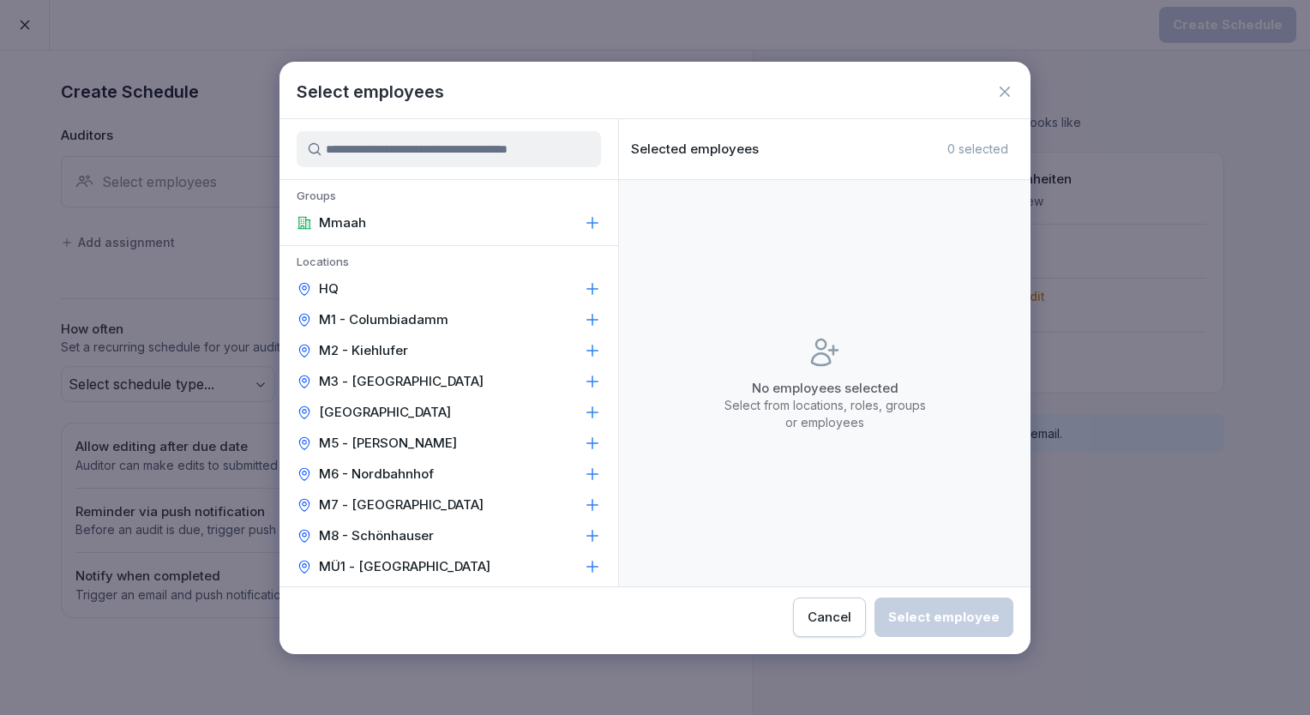
click at [392, 342] on p "M2 - Kiehlufer" at bounding box center [363, 350] width 89 height 17
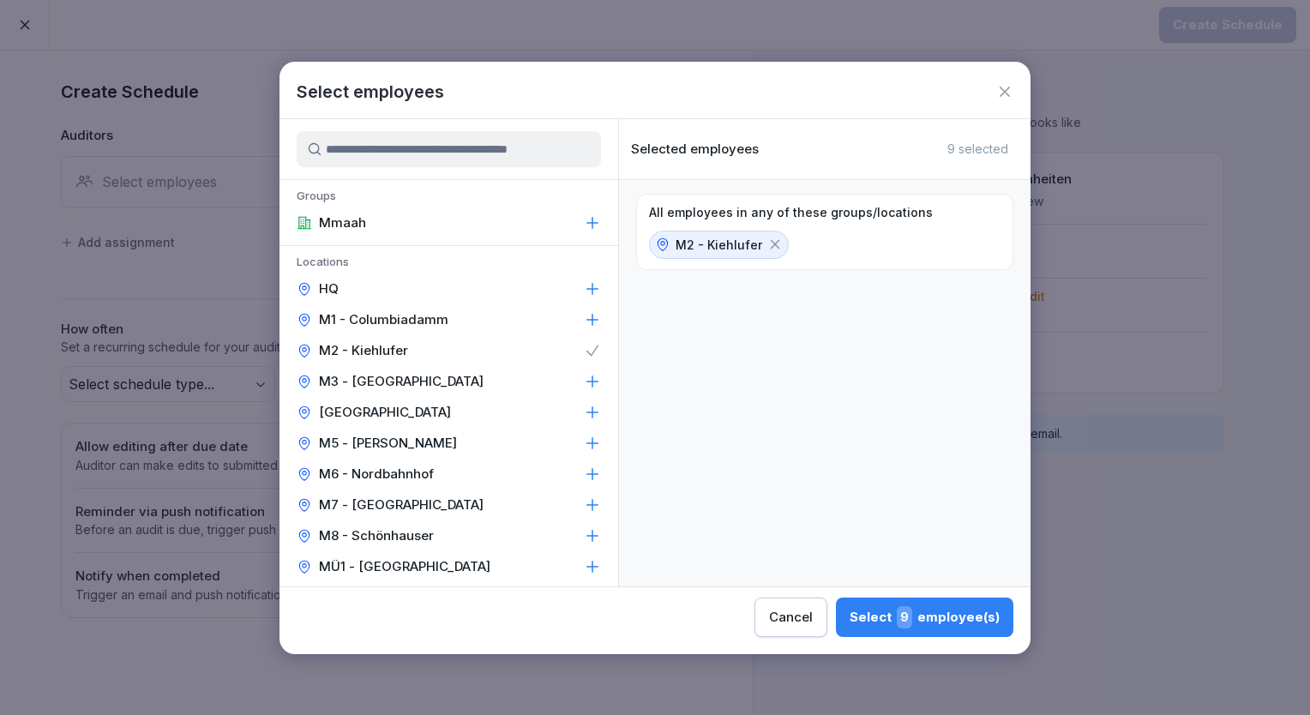
click at [768, 384] on div "All employees in any of these groups/locations M2 - Kiehlufer" at bounding box center [825, 383] width 412 height 406
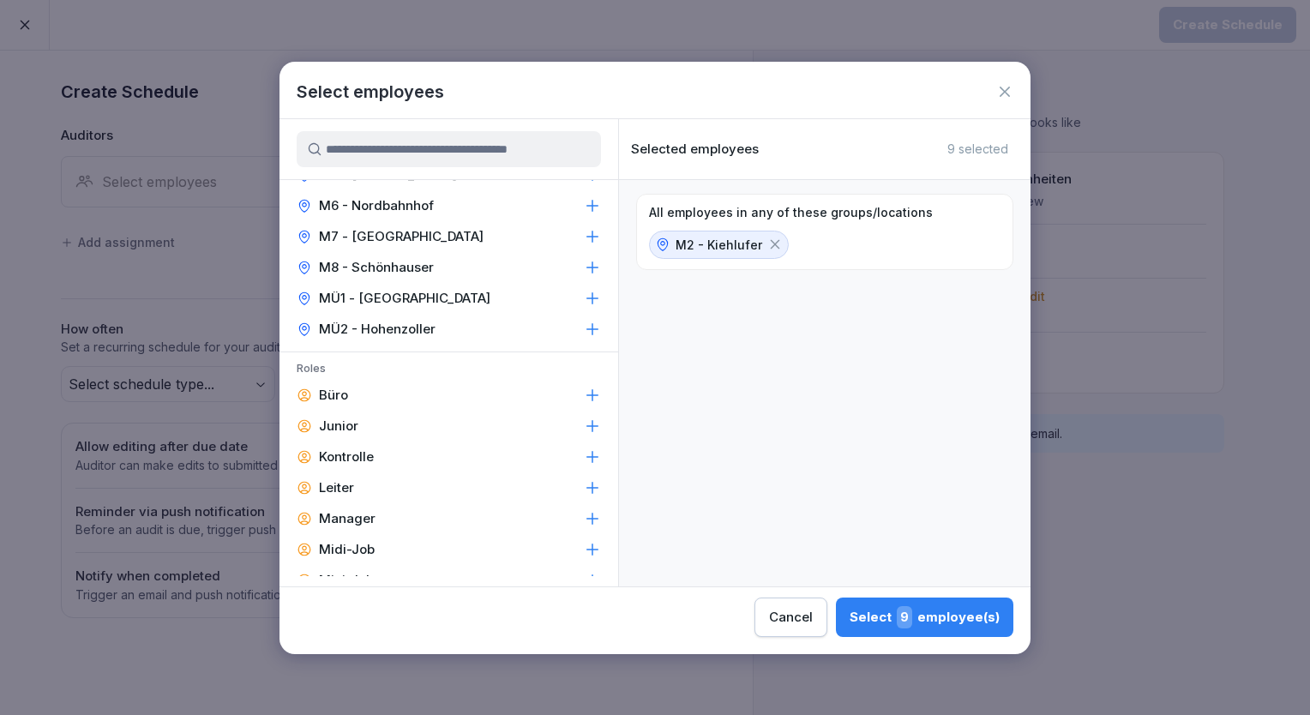
scroll to position [274, 0]
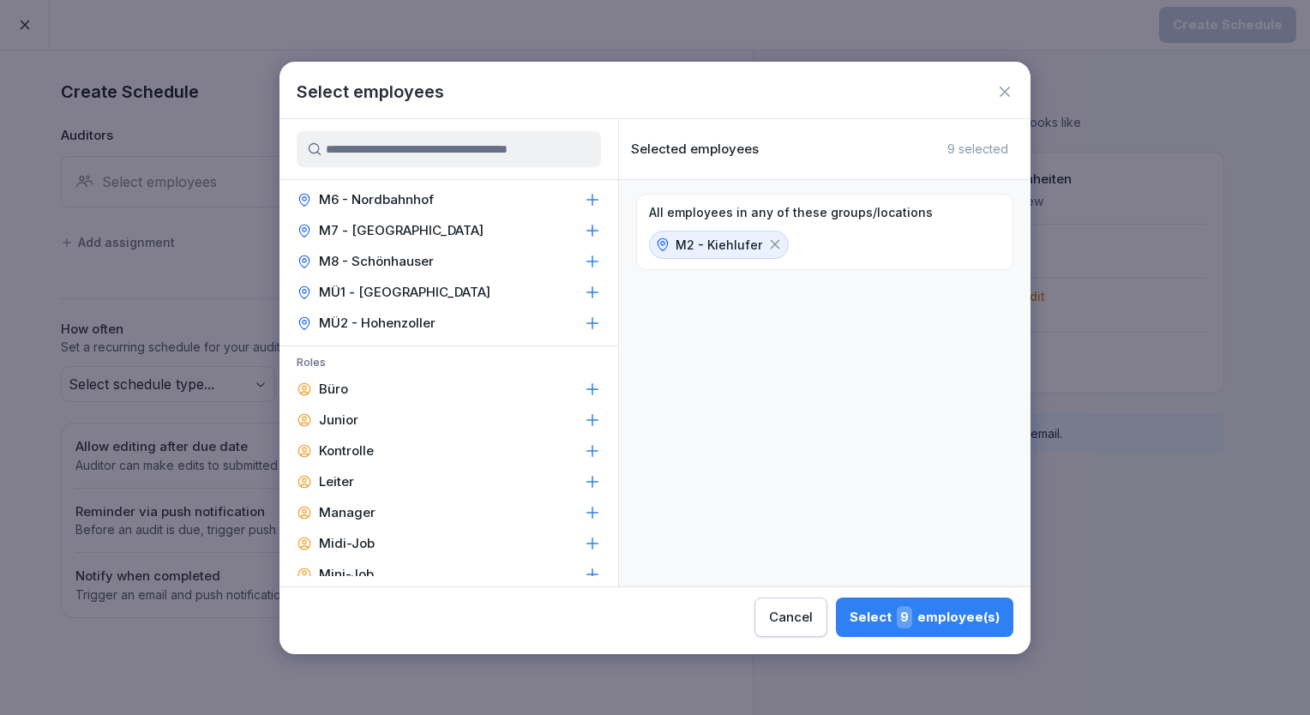
click at [436, 489] on div "Leiter" at bounding box center [449, 481] width 339 height 31
click at [447, 502] on div "Manager" at bounding box center [449, 512] width 339 height 31
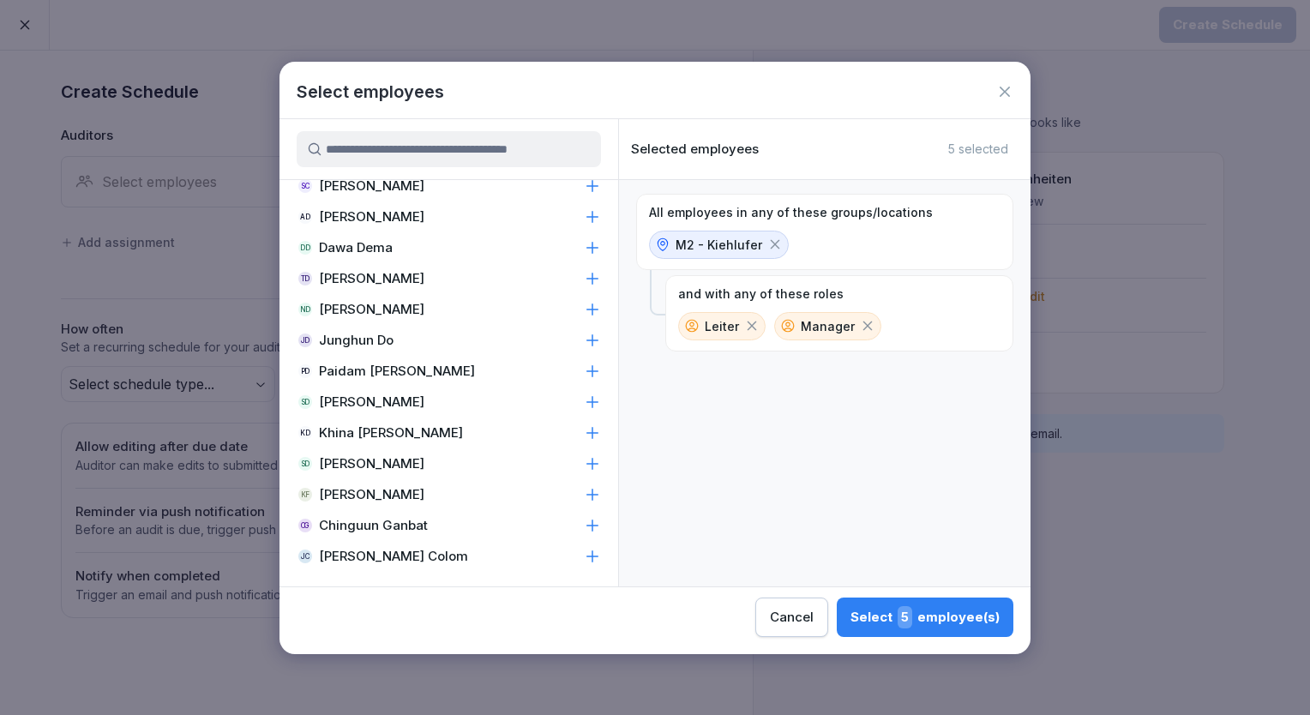
scroll to position [1604, 0]
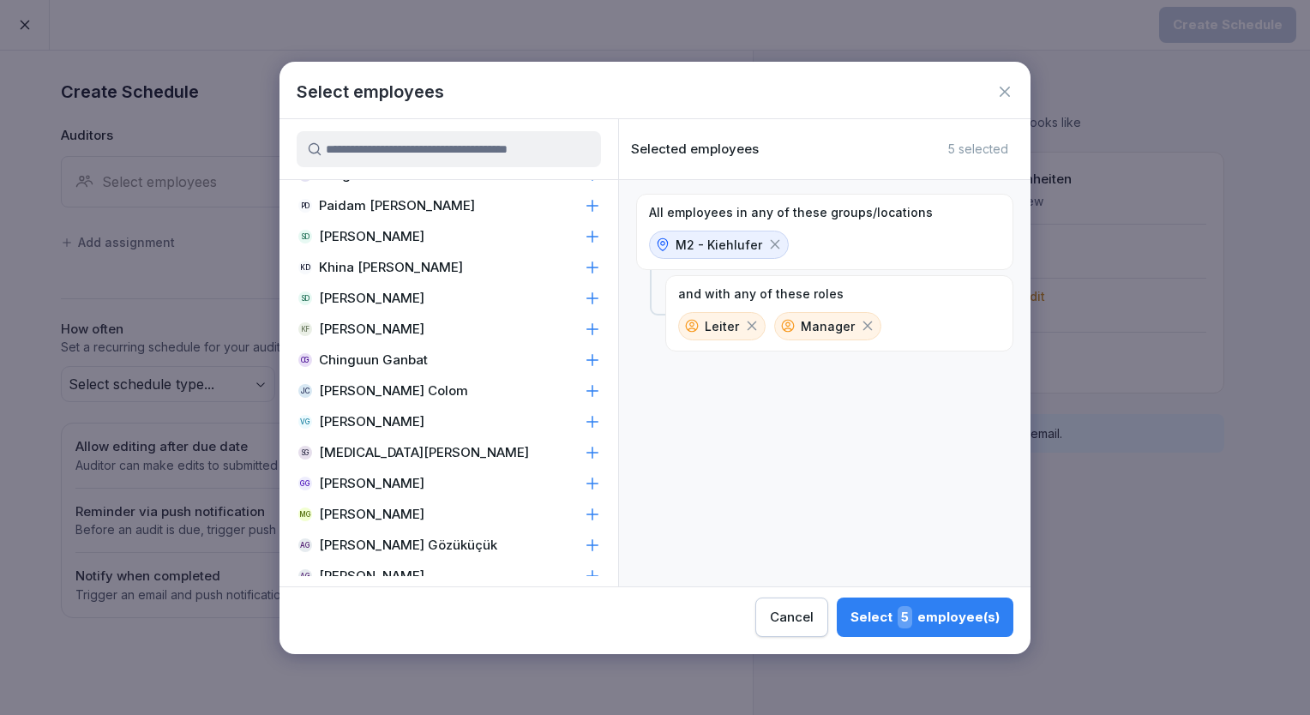
drag, startPoint x: 447, startPoint y: 502, endPoint x: 910, endPoint y: 487, distance: 463.3
click at [910, 487] on div "All employees in any of these groups/locations M2 - Kiehlufer and with any of t…" at bounding box center [825, 383] width 412 height 406
click at [961, 606] on div "Select 5 employee(s)" at bounding box center [925, 617] width 149 height 22
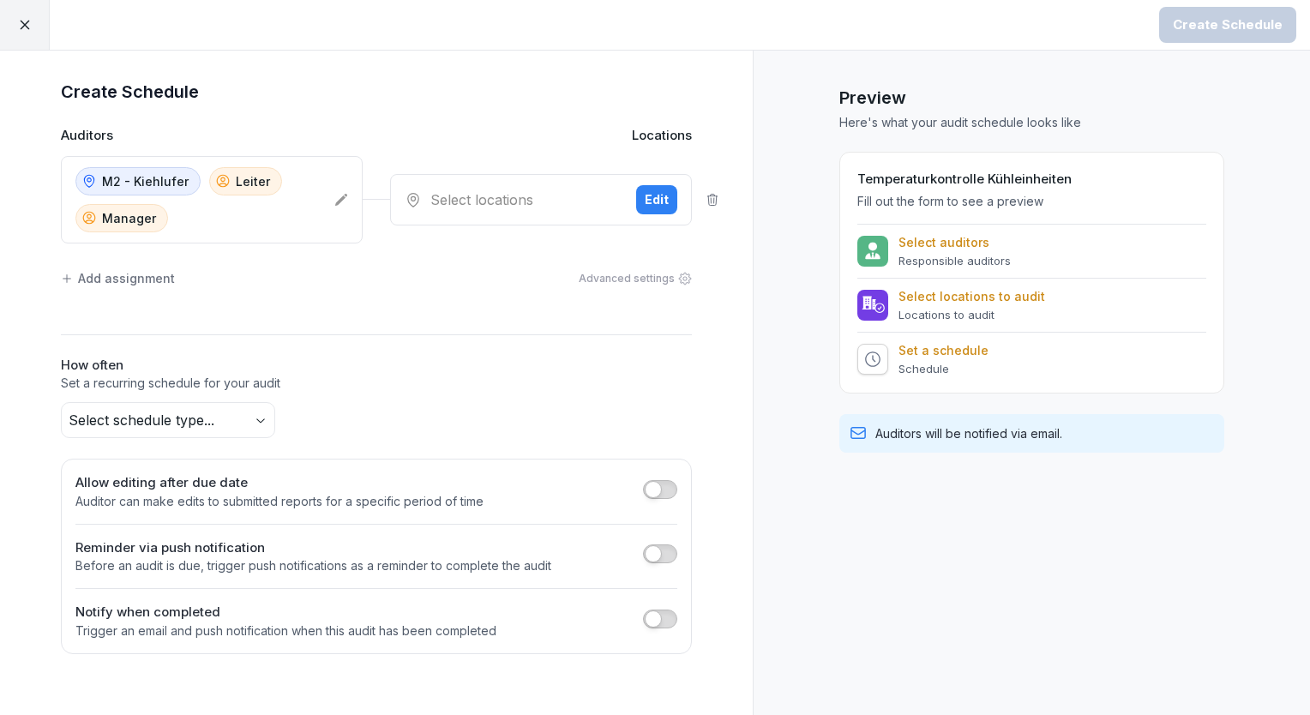
click at [563, 206] on div "Select locations" at bounding box center [514, 199] width 218 height 21
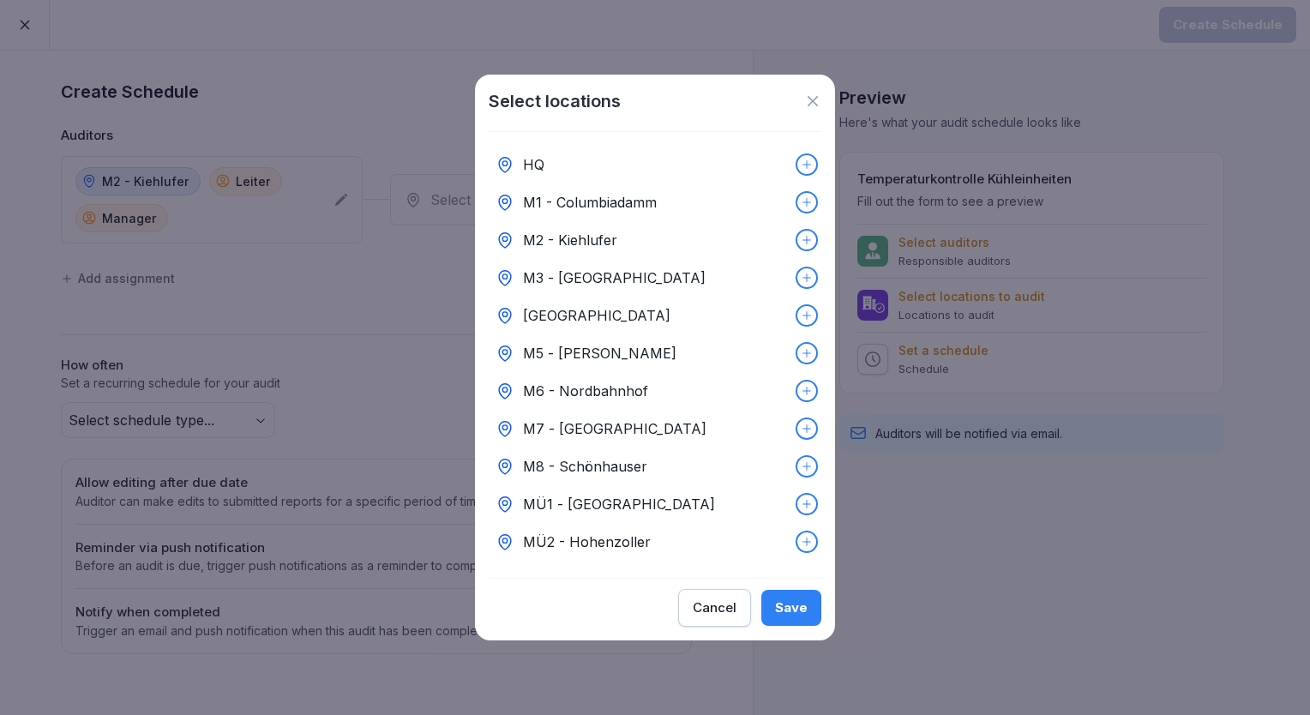
click at [593, 241] on p "M2 - Kiehlufer" at bounding box center [570, 240] width 94 height 21
click at [793, 605] on div "Save" at bounding box center [791, 607] width 33 height 19
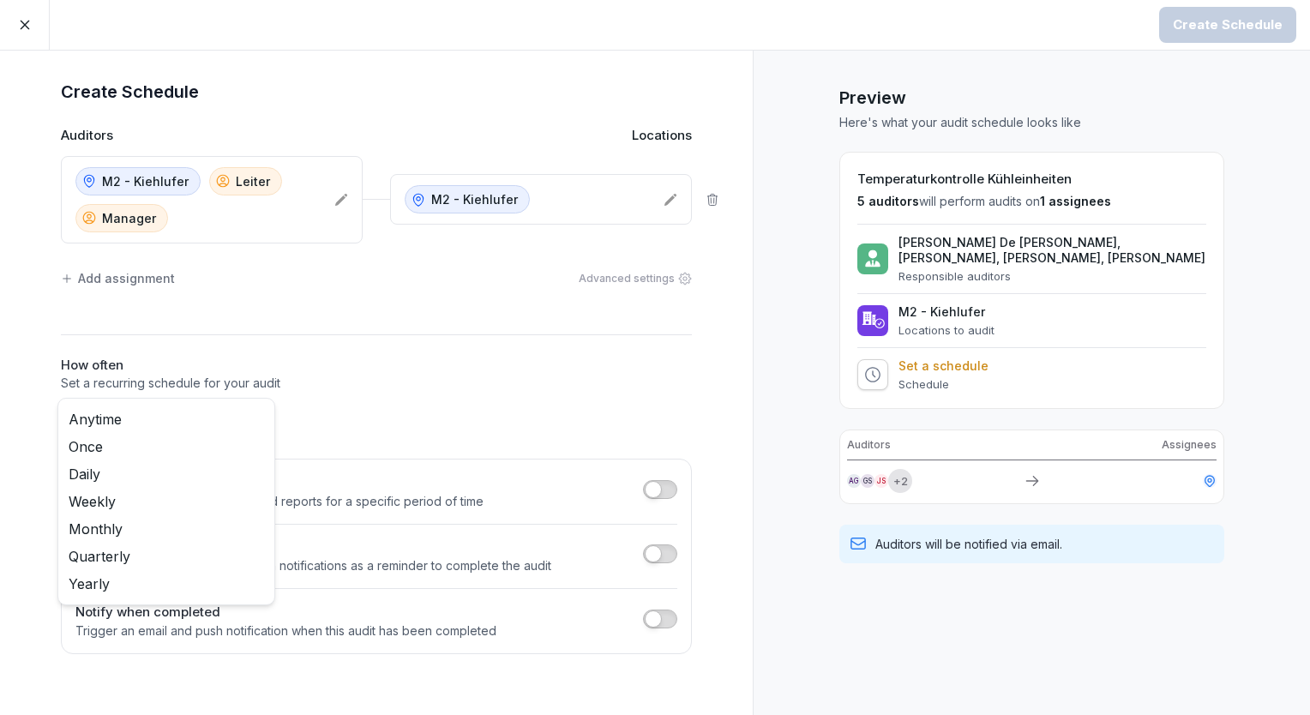
click at [253, 430] on body "Create Schedule Create Schedule Auditors Locations M2 - Kiehlufer Leiter Manage…" at bounding box center [655, 357] width 1310 height 715
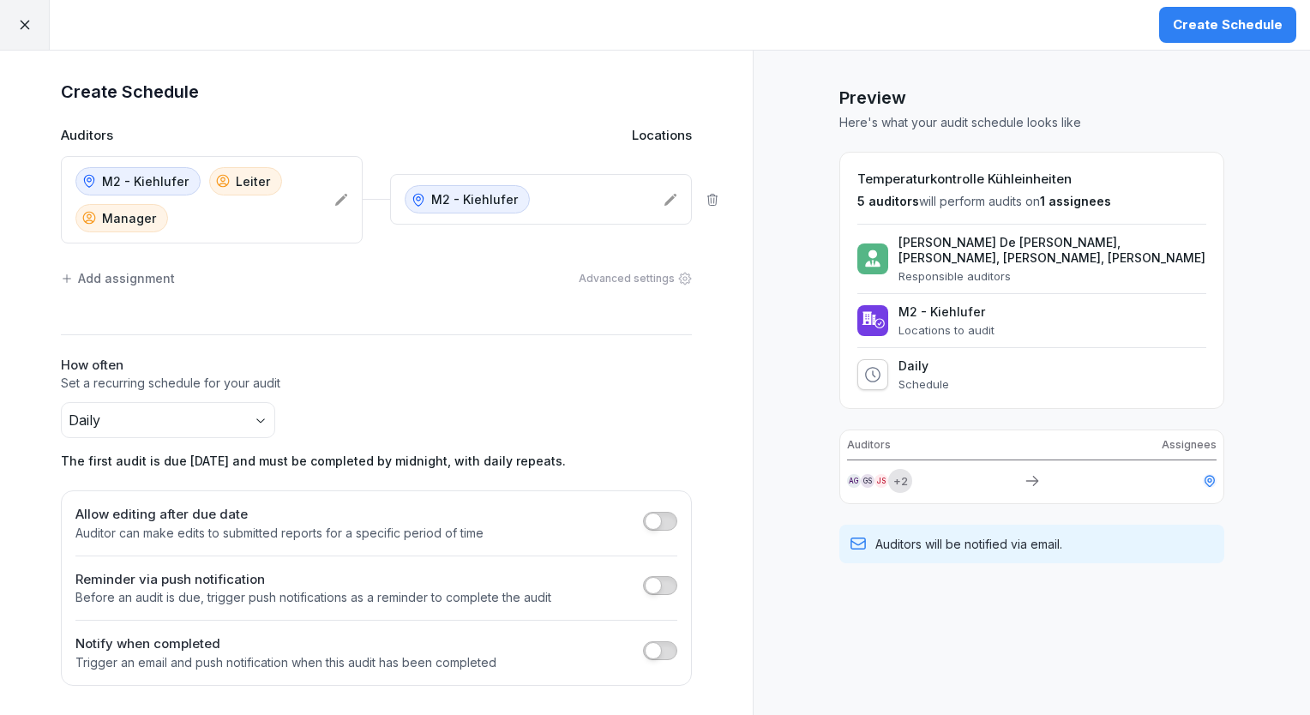
click at [1212, 27] on div "Create Schedule" at bounding box center [1228, 24] width 110 height 19
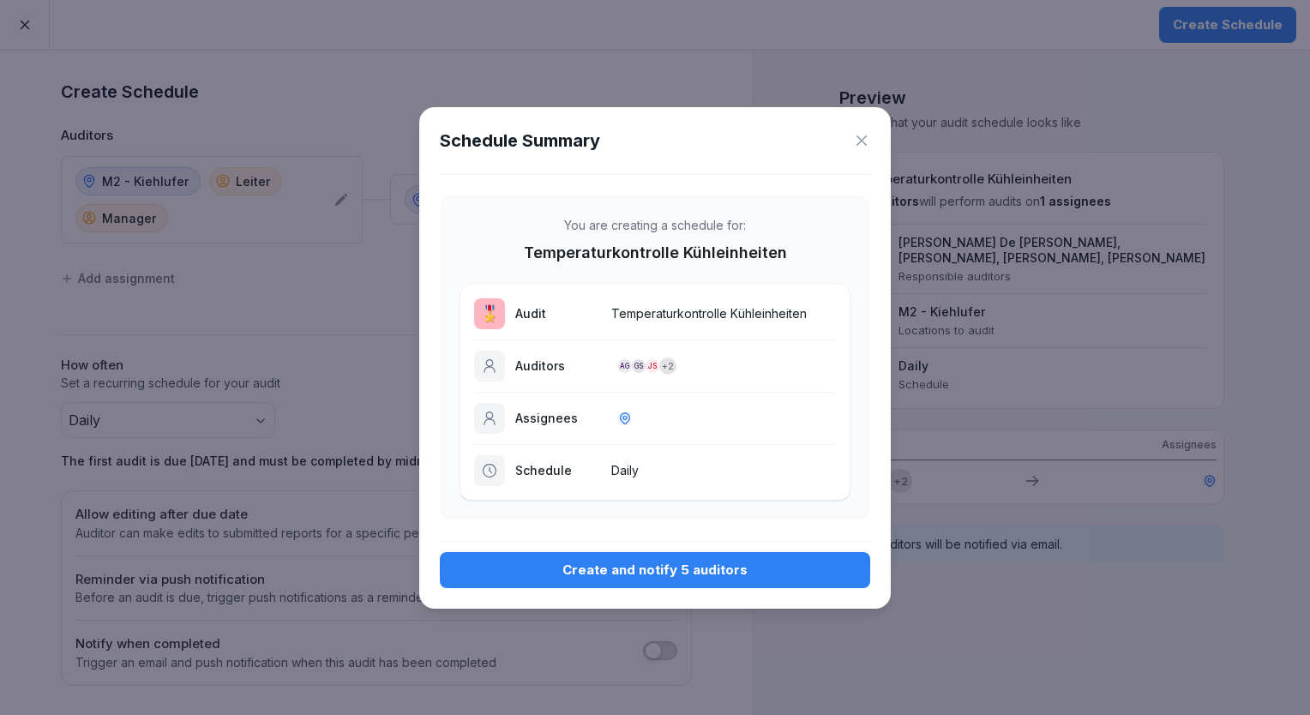
click at [586, 562] on div "Create and notify 5 auditors" at bounding box center [655, 570] width 403 height 19
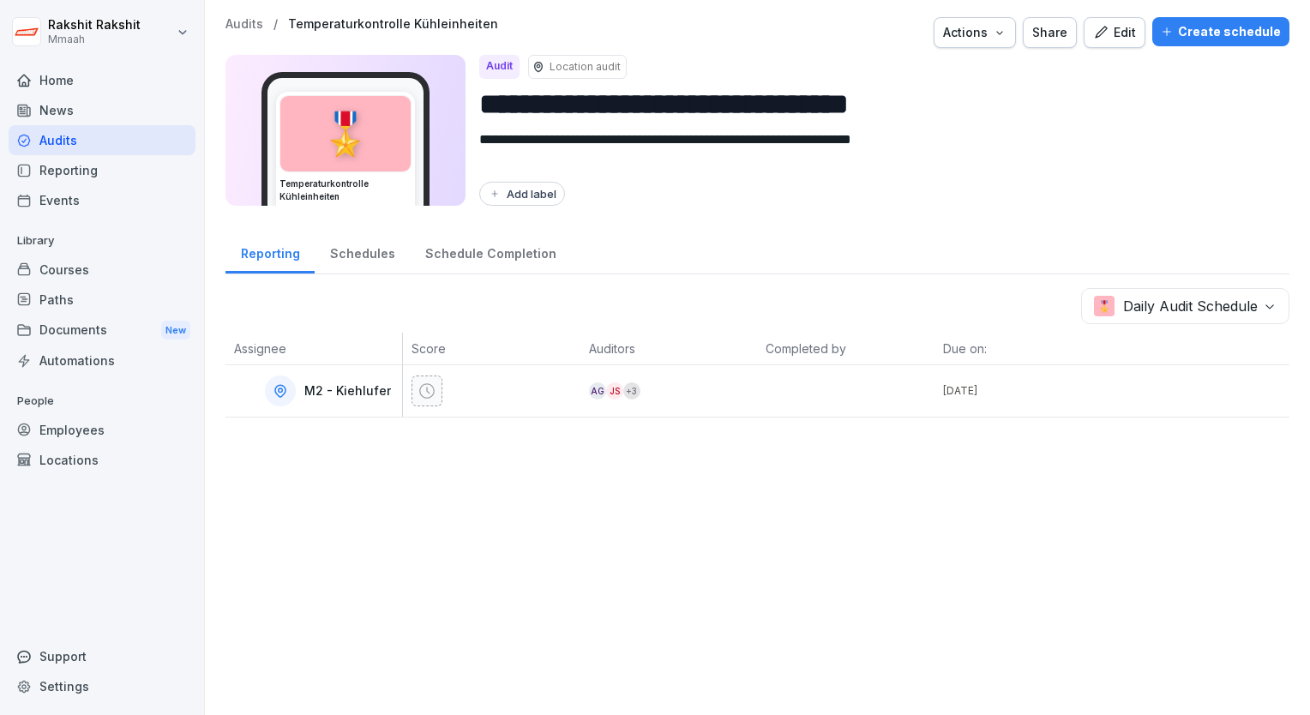
click at [105, 132] on div "Audits" at bounding box center [102, 140] width 187 height 30
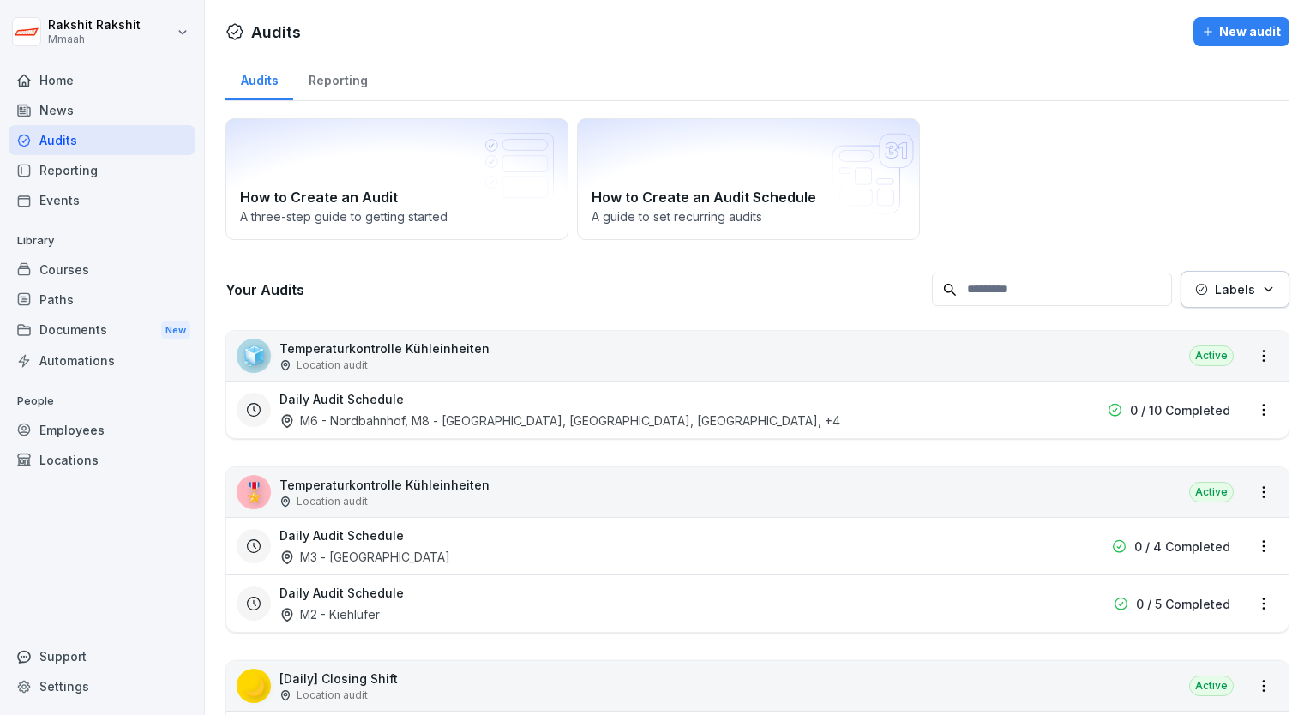
click at [1110, 189] on div "How to Create an Audit A three-step guide to getting started How to Create an A…" at bounding box center [758, 179] width 1064 height 122
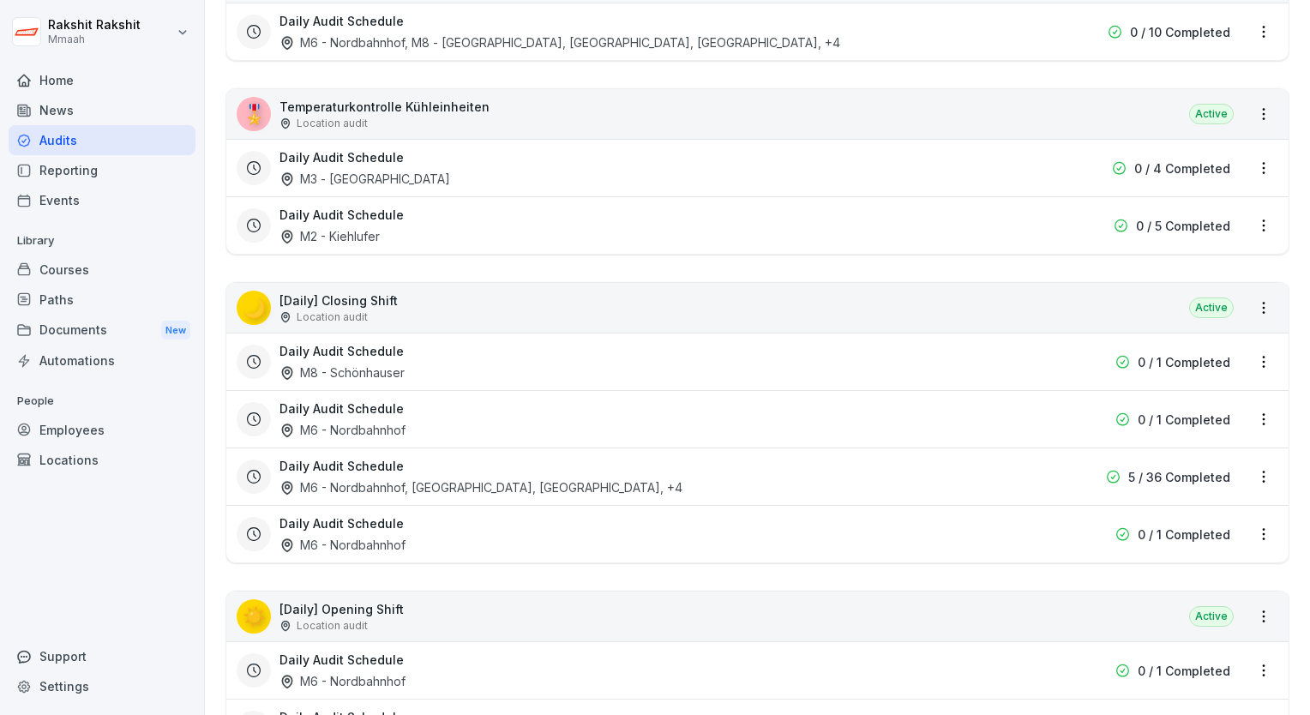
scroll to position [377, 0]
click at [897, 210] on div "Daily Audit Schedule M2 - Kiehlufer" at bounding box center [648, 226] width 737 height 39
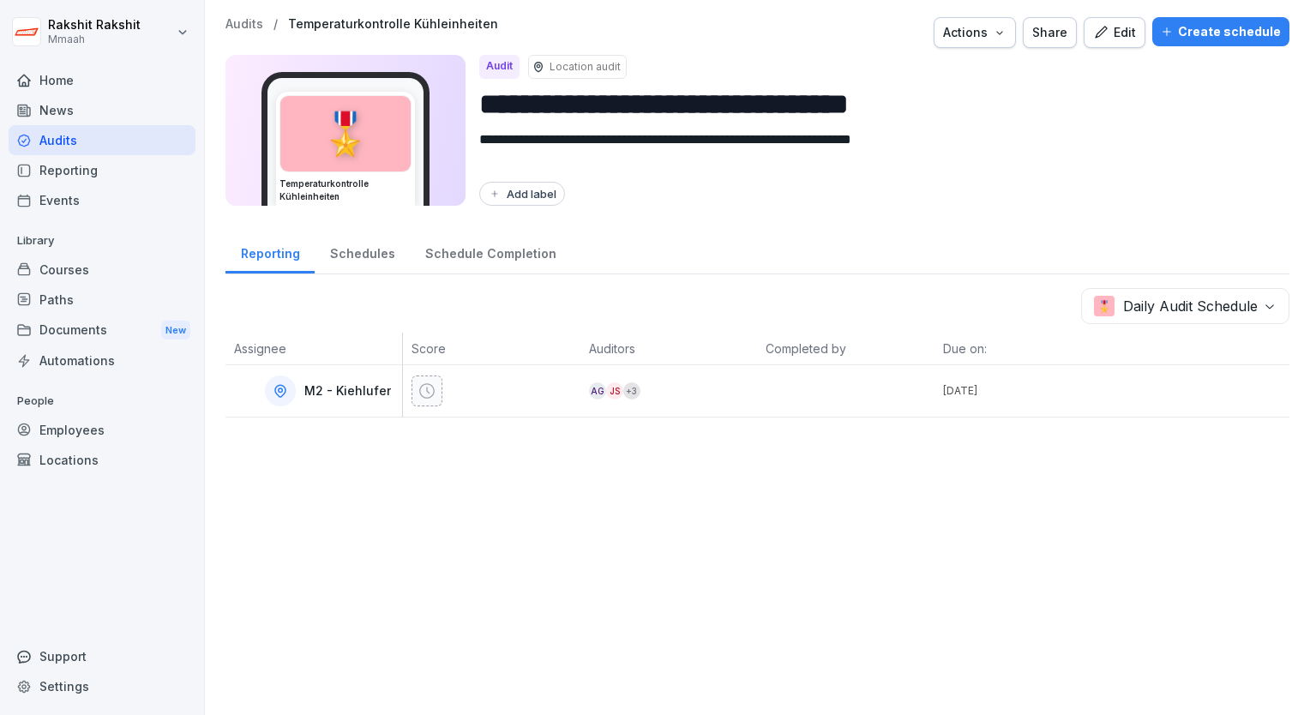
click at [128, 135] on div "Audits" at bounding box center [102, 140] width 187 height 30
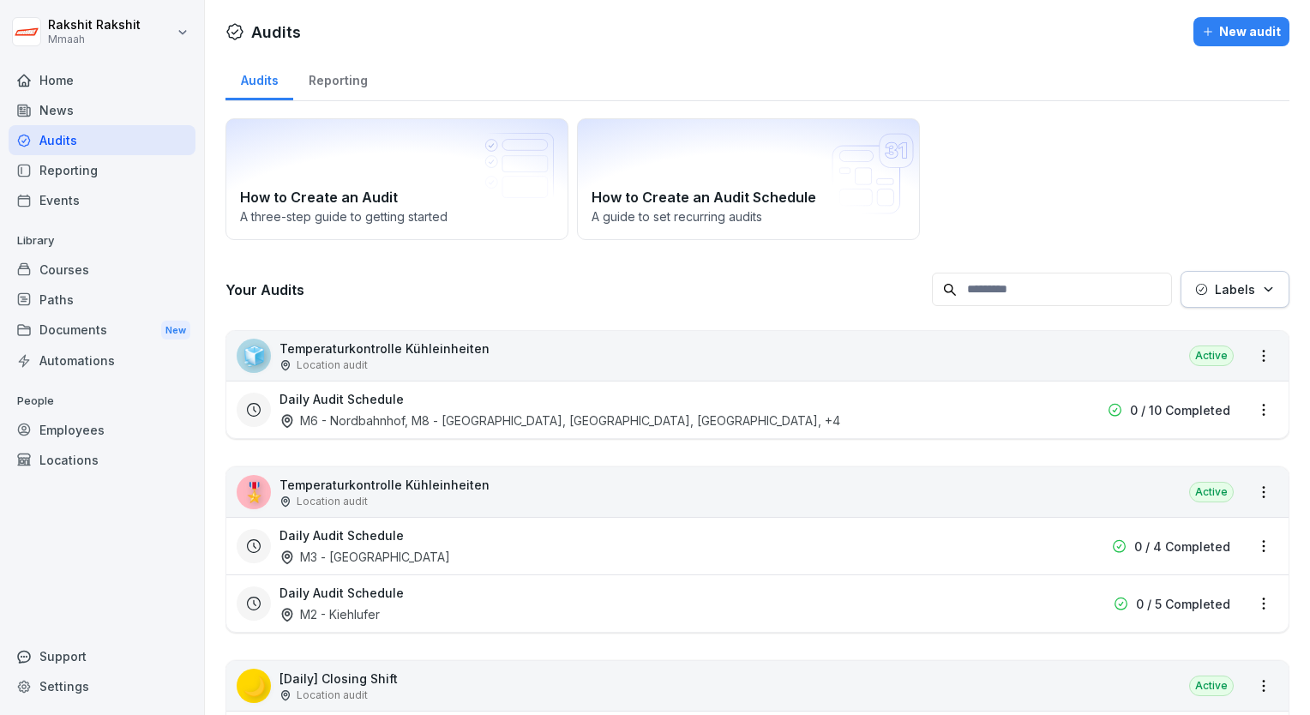
click at [496, 542] on div "Daily Audit Schedule M3 - [GEOGRAPHIC_DATA]" at bounding box center [648, 545] width 737 height 39
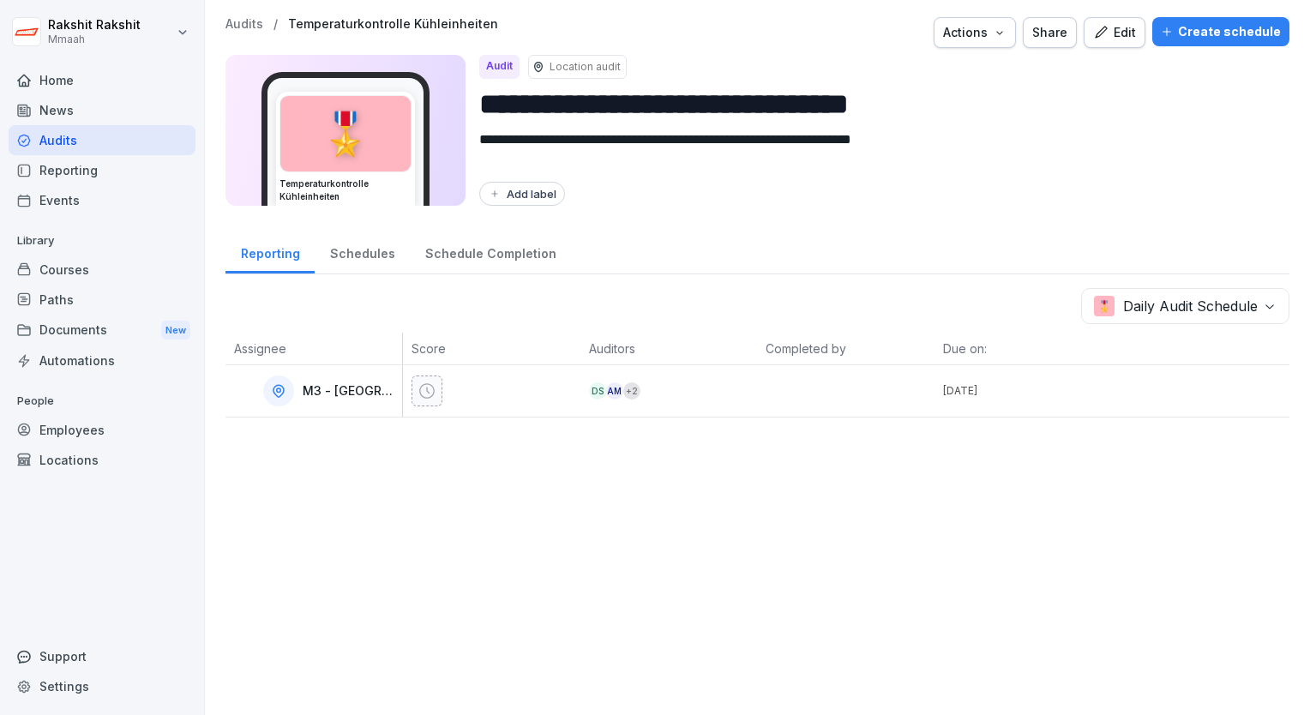
click at [967, 393] on p "[DATE]" at bounding box center [1027, 390] width 169 height 15
click at [1116, 38] on div "Edit" at bounding box center [1114, 32] width 43 height 19
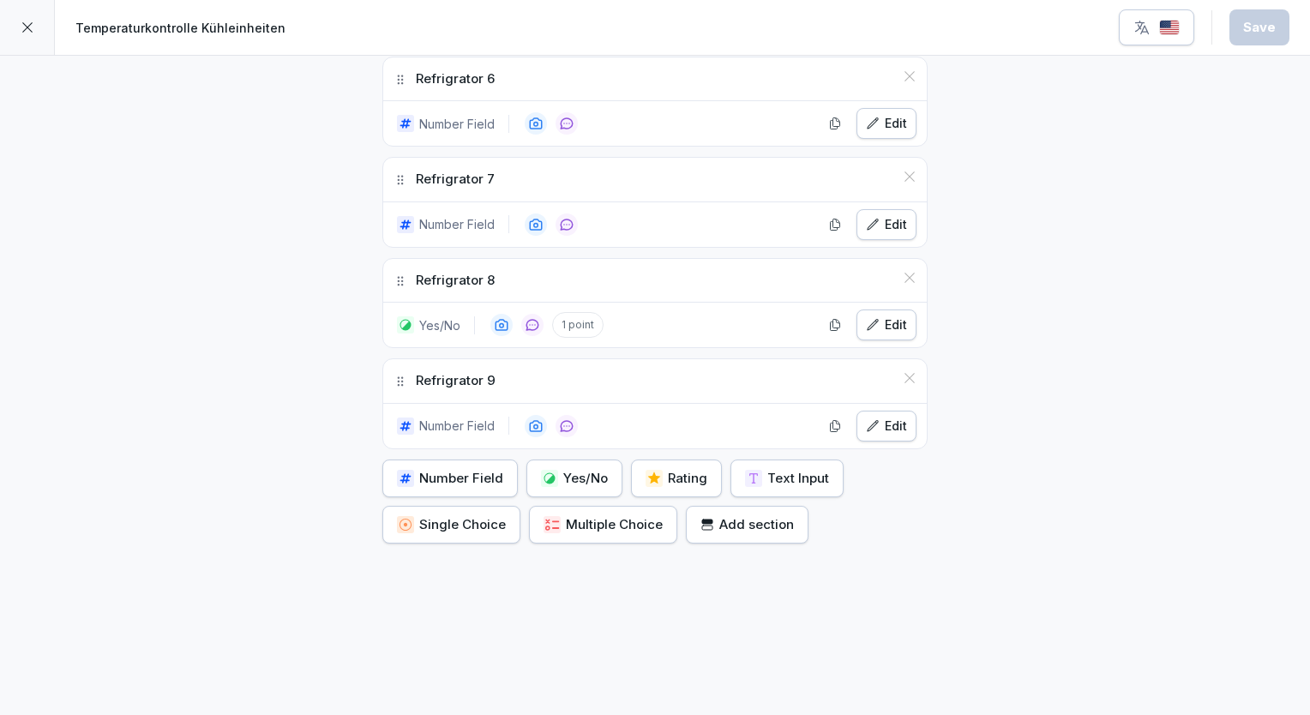
scroll to position [1050, 0]
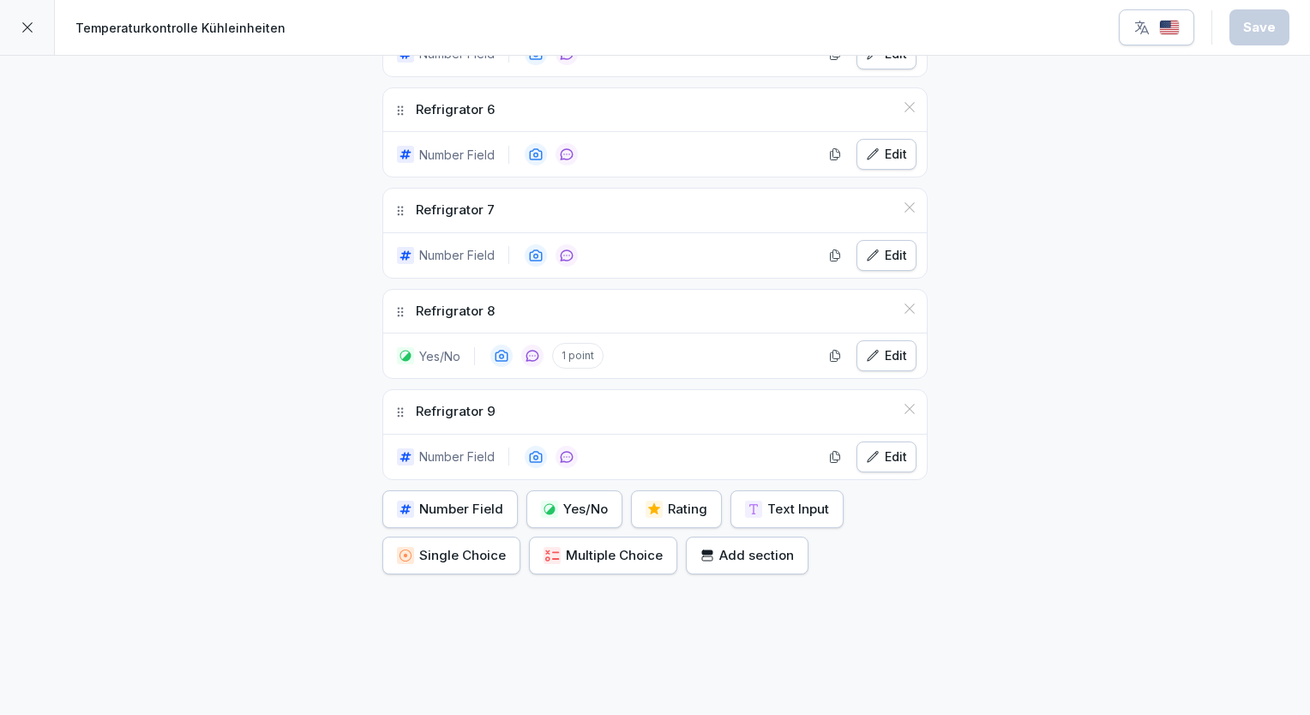
drag, startPoint x: 476, startPoint y: 407, endPoint x: 408, endPoint y: 406, distance: 67.7
click at [408, 406] on div "Refrigrator 9" at bounding box center [655, 412] width 544 height 44
copy p "Refrigrator"
click at [488, 500] on div "Number Field" at bounding box center [450, 509] width 106 height 19
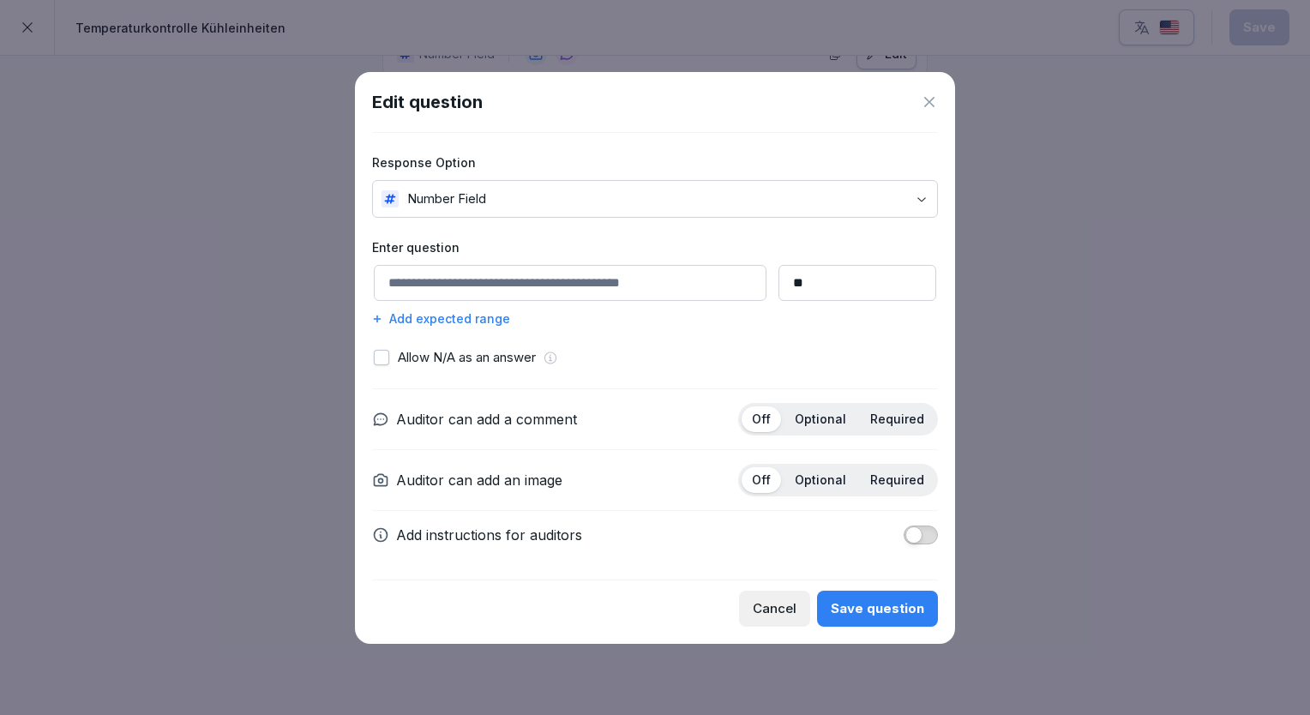
click at [556, 280] on input at bounding box center [570, 283] width 393 height 36
paste input "**********"
type input "**********"
click at [826, 427] on div "Optional" at bounding box center [821, 419] width 72 height 26
click at [831, 474] on p "Optional" at bounding box center [820, 479] width 51 height 15
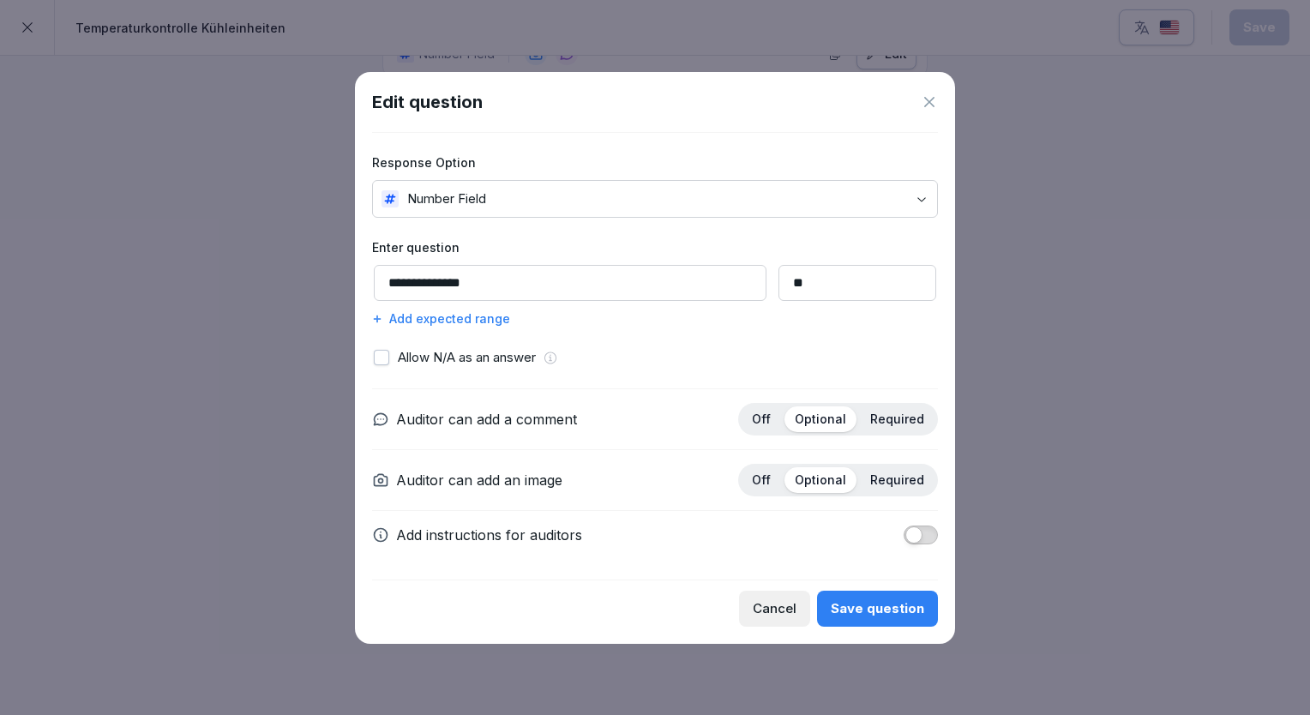
click at [875, 604] on div "Save question" at bounding box center [877, 608] width 93 height 19
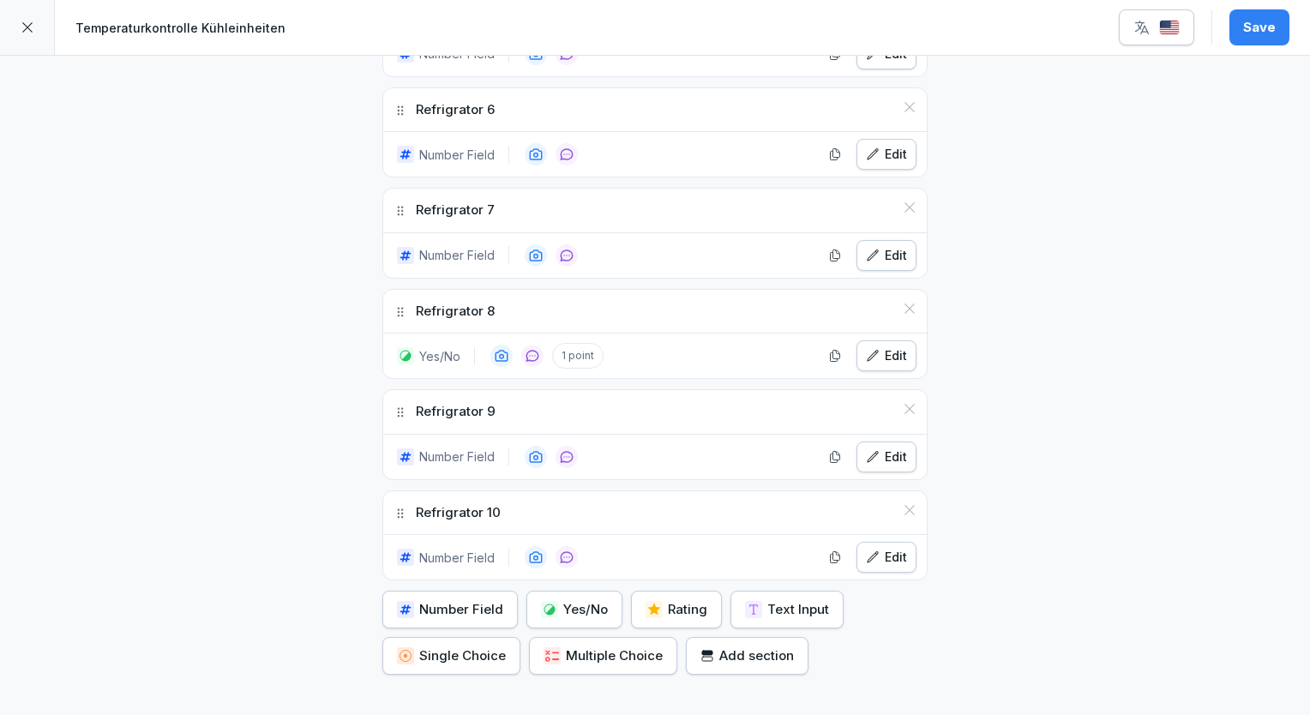
click at [464, 600] on div "Number Field" at bounding box center [450, 609] width 106 height 19
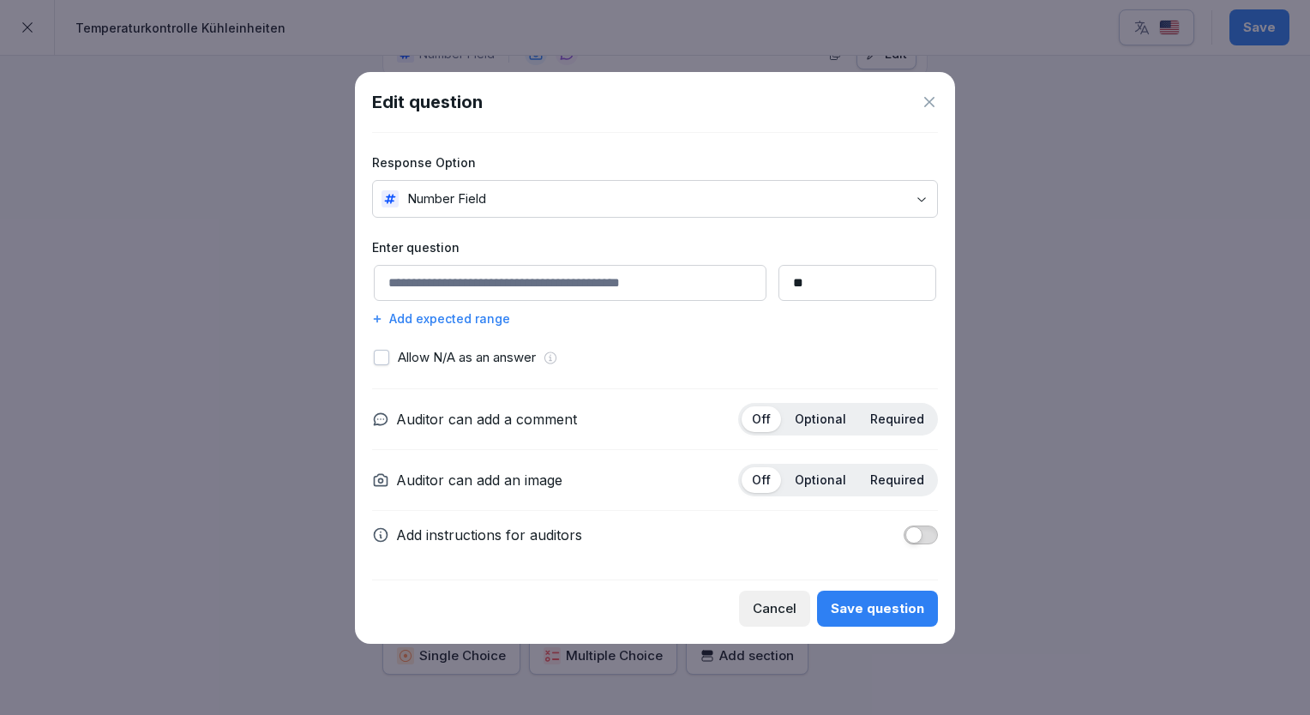
click at [528, 290] on input at bounding box center [570, 283] width 393 height 36
paste input "**********"
type input "**********"
click at [823, 412] on p "Optional" at bounding box center [820, 419] width 51 height 15
click at [831, 474] on p "Optional" at bounding box center [820, 479] width 51 height 15
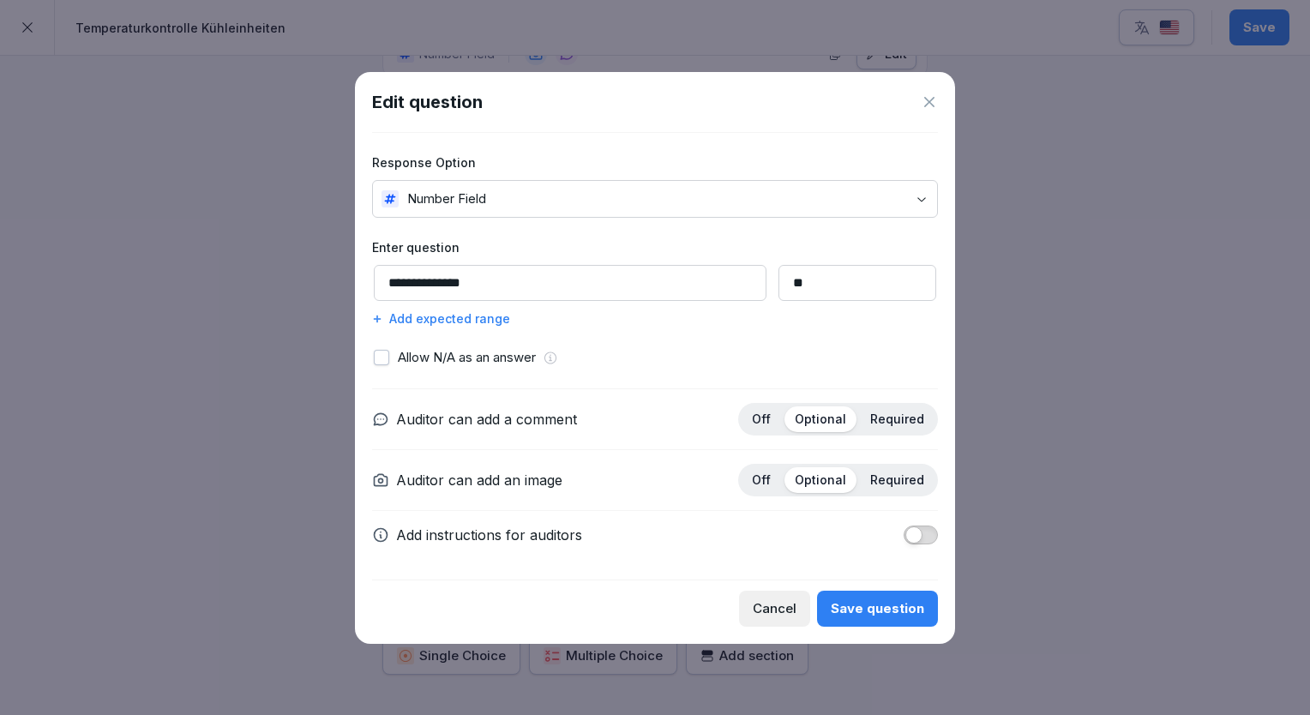
click at [871, 607] on div "Save question" at bounding box center [877, 608] width 93 height 19
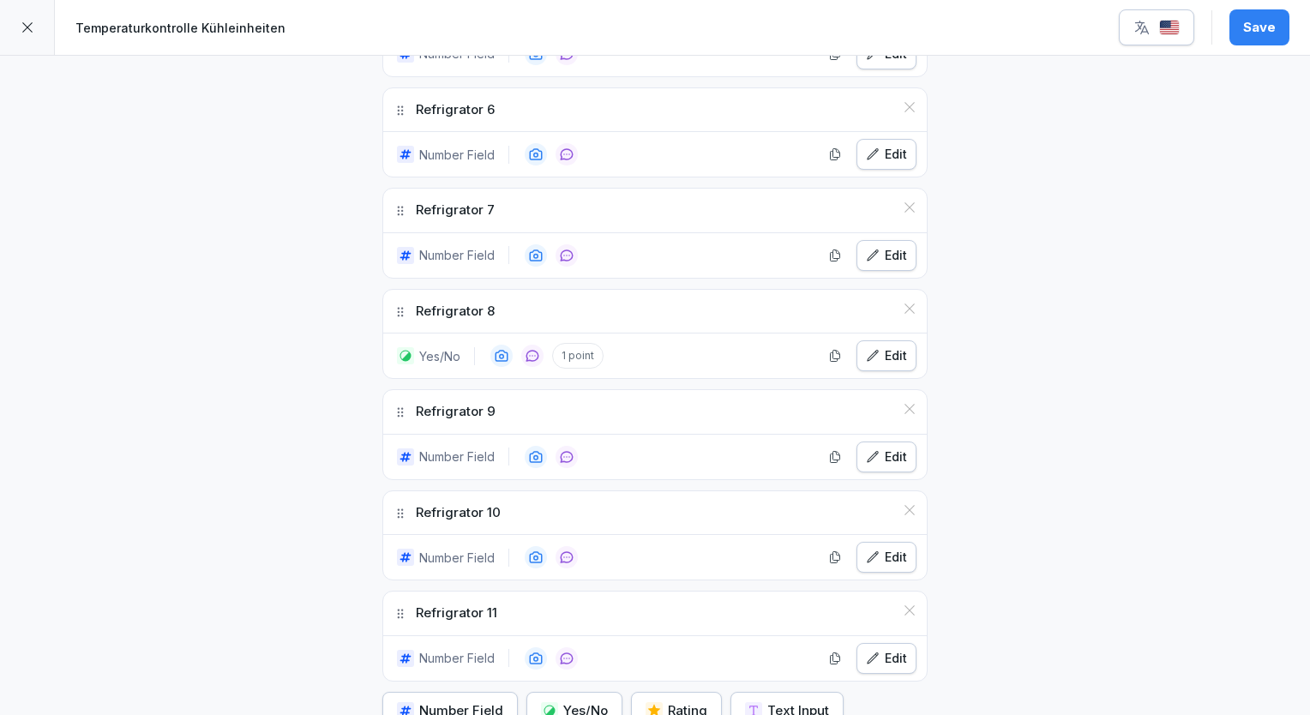
click at [418, 701] on div "Number Field" at bounding box center [450, 710] width 106 height 19
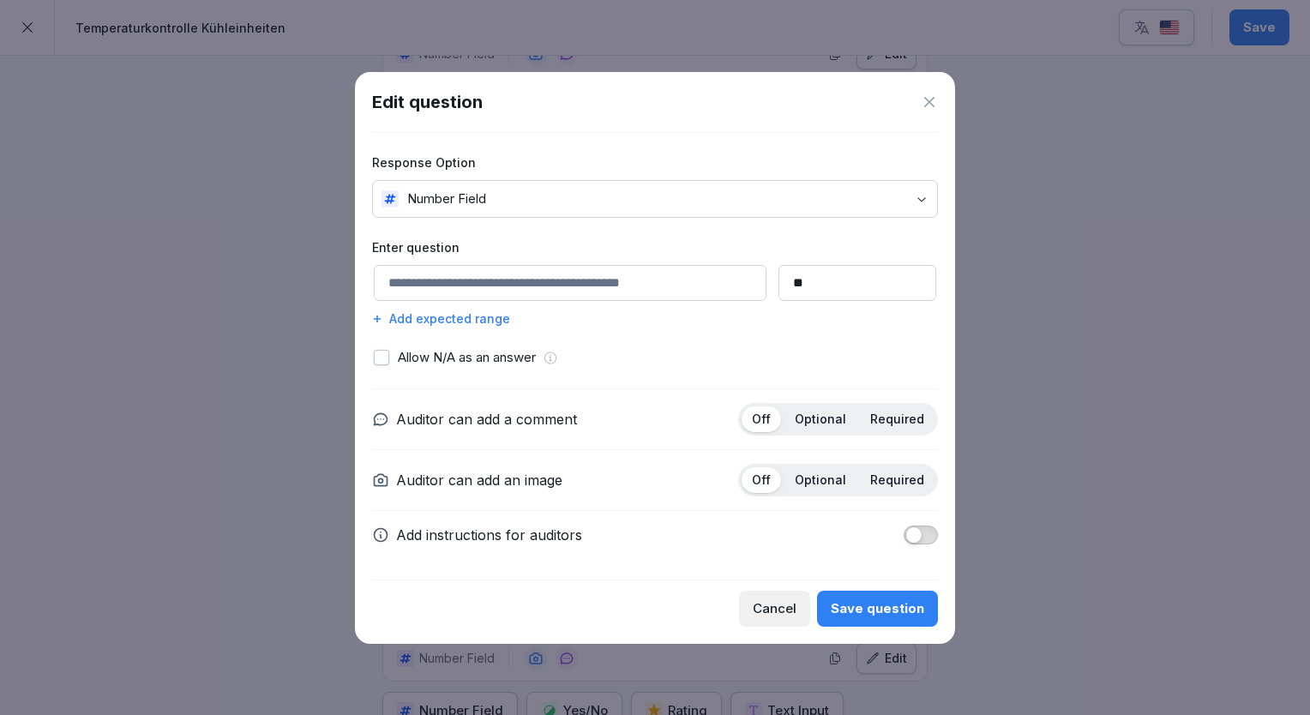
click at [479, 290] on input at bounding box center [570, 283] width 393 height 36
paste input "**********"
type input "**********"
click at [849, 418] on div "Optional" at bounding box center [821, 419] width 72 height 26
click at [888, 601] on div "Save question" at bounding box center [877, 608] width 93 height 19
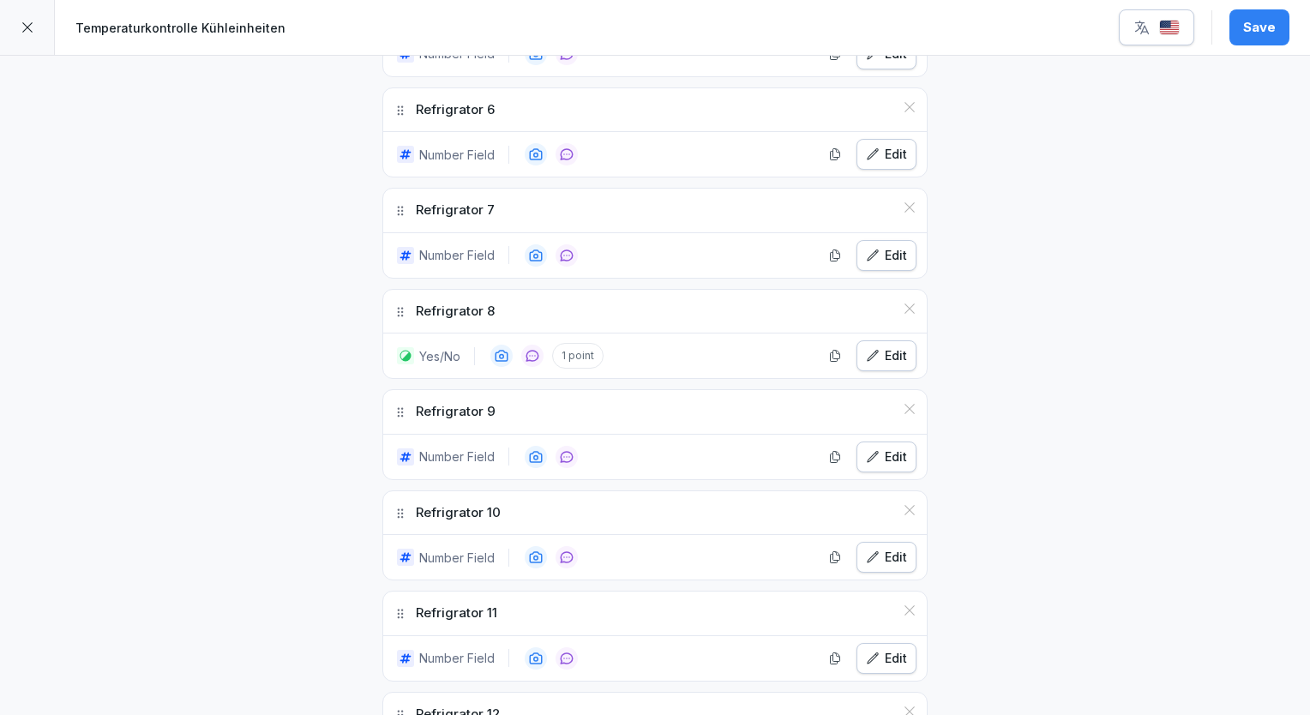
click at [1215, 428] on div "**********" at bounding box center [655, 27] width 1310 height 2042
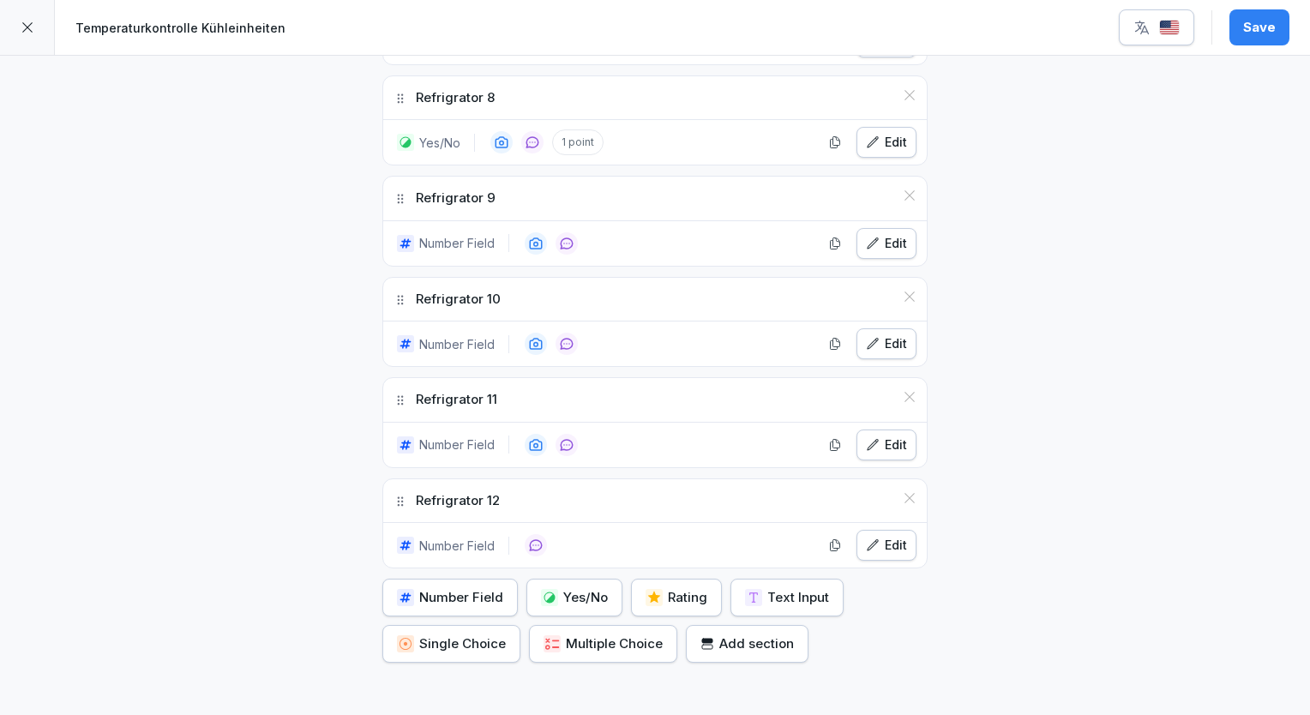
scroll to position [1290, 0]
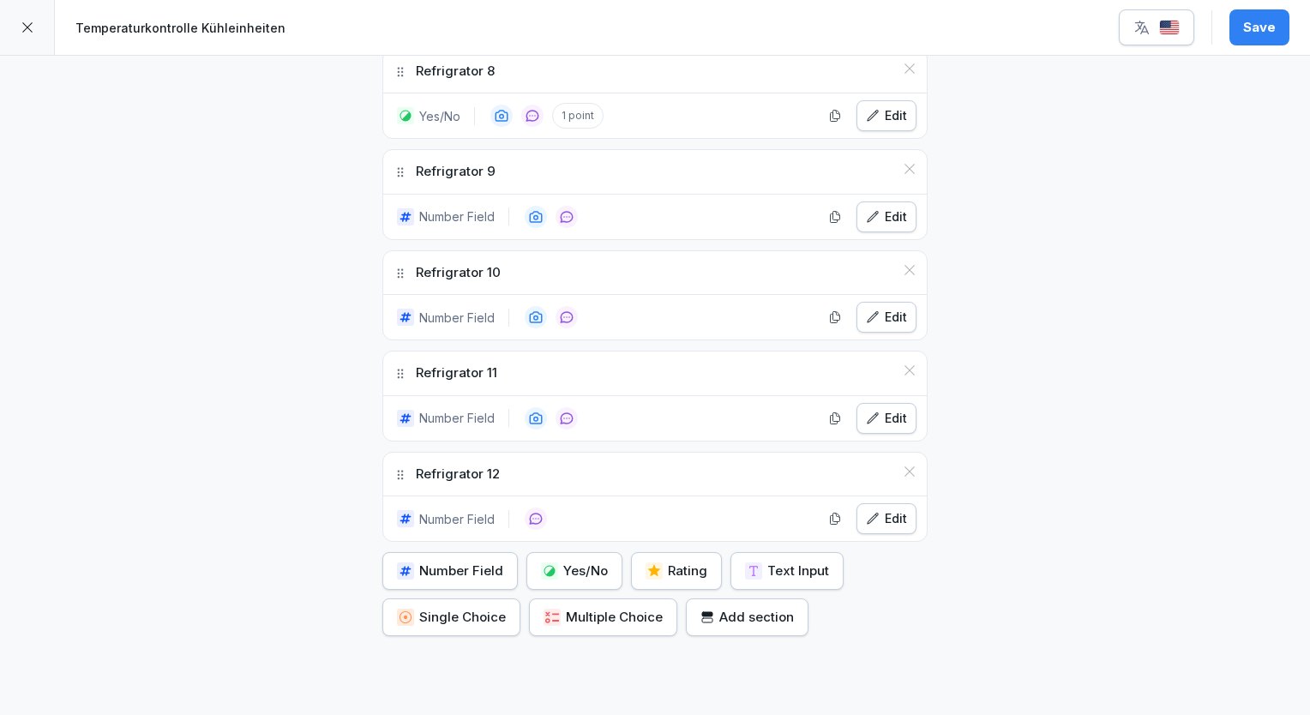
click at [464, 564] on div "Number Field" at bounding box center [450, 571] width 106 height 19
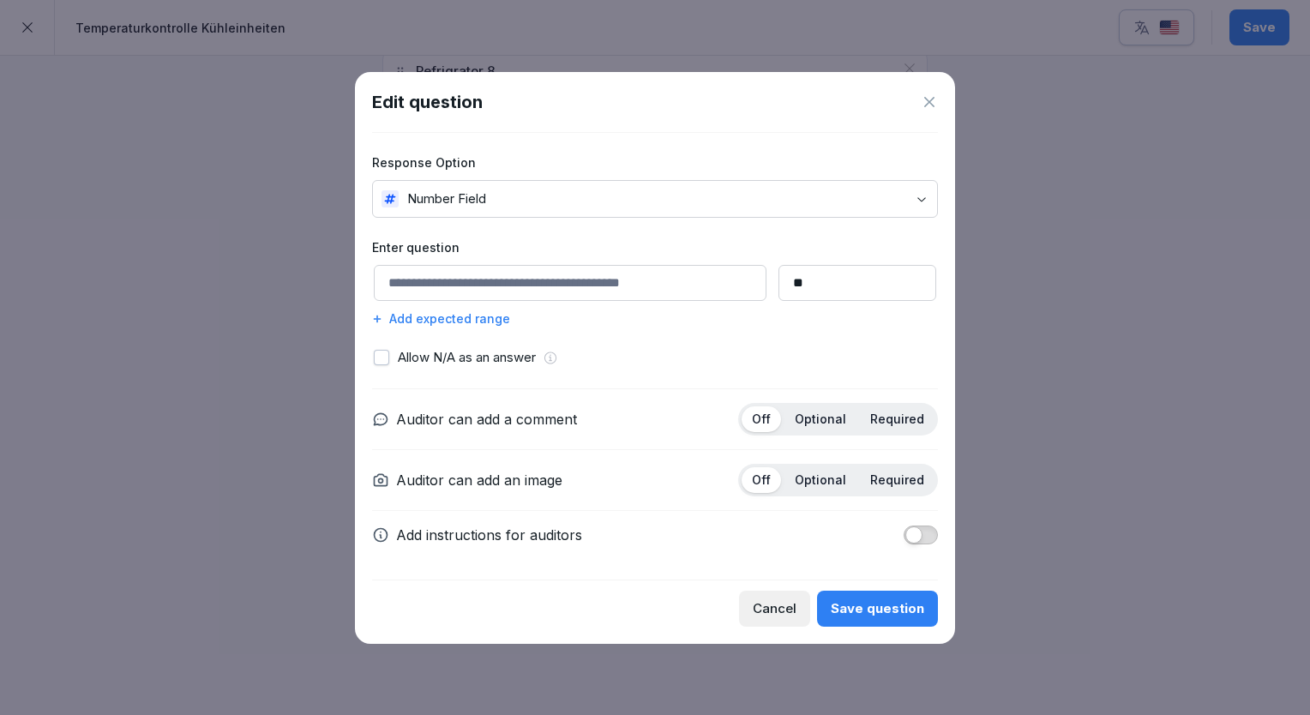
click at [525, 285] on input at bounding box center [570, 283] width 393 height 36
paste input "**********"
type input "**********"
click at [851, 602] on div "Save question" at bounding box center [877, 608] width 93 height 19
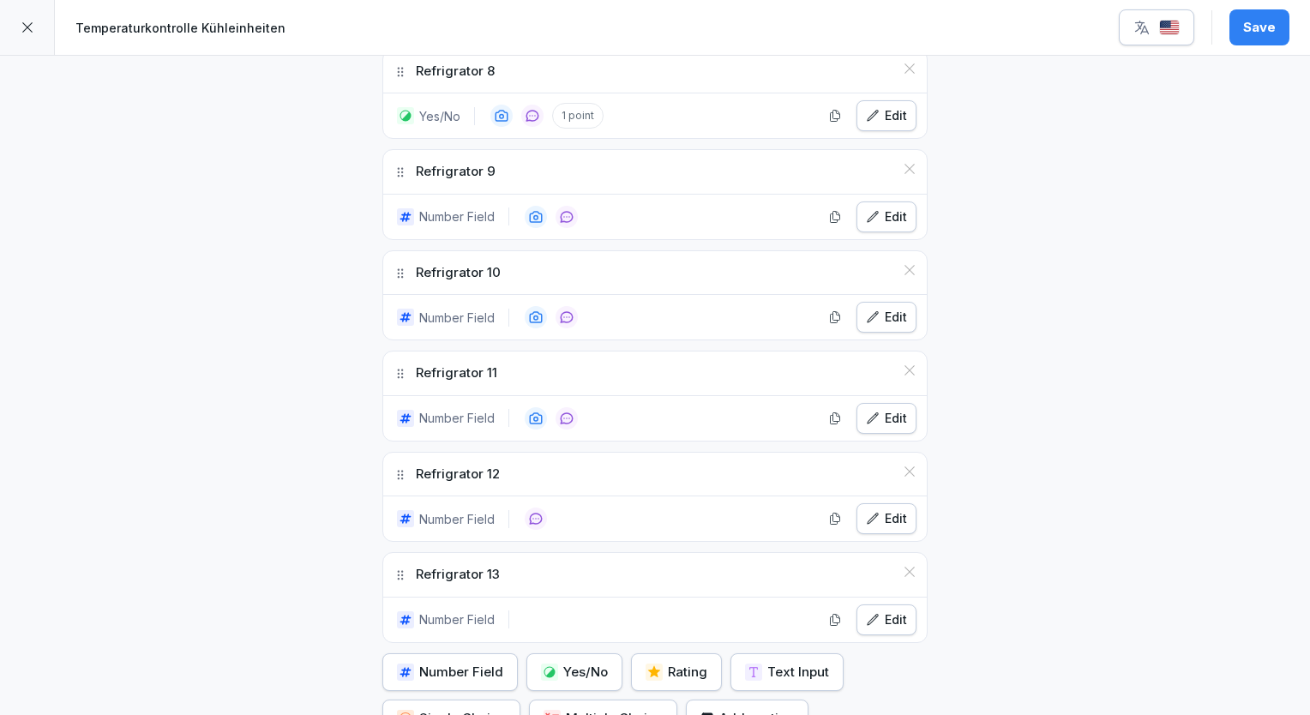
click at [1256, 27] on div "Save" at bounding box center [1259, 27] width 33 height 19
click at [1166, 23] on img "button" at bounding box center [1169, 28] width 21 height 16
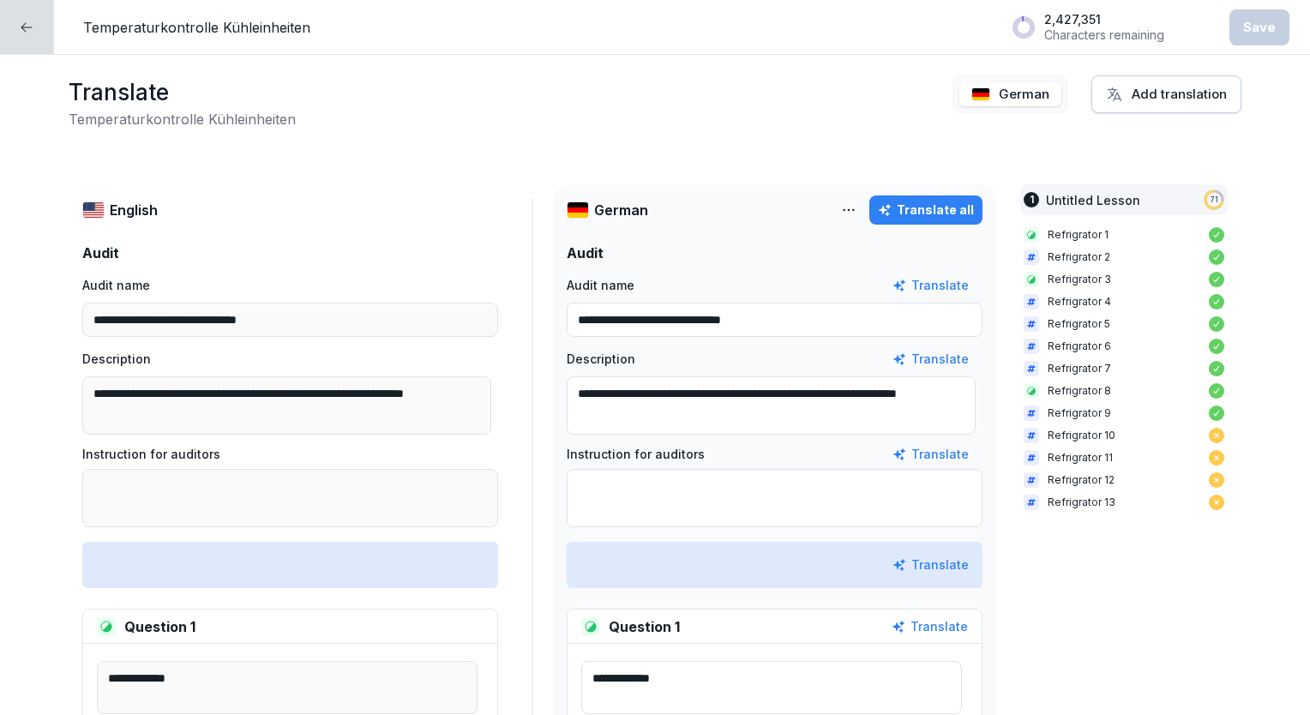
click at [900, 220] on button "Translate all" at bounding box center [925, 209] width 113 height 29
click at [1285, 12] on button "Save" at bounding box center [1260, 27] width 60 height 36
click at [31, 33] on icon at bounding box center [27, 28] width 14 height 14
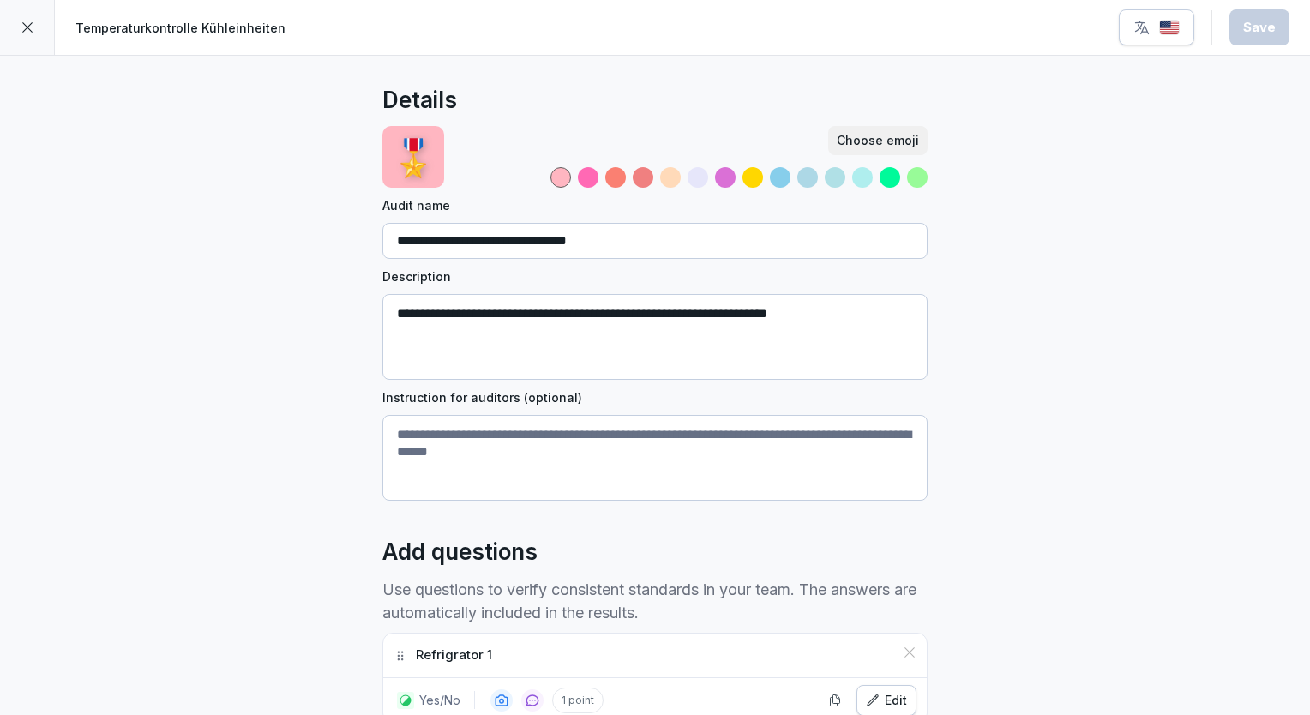
click at [31, 33] on icon at bounding box center [28, 28] width 14 height 14
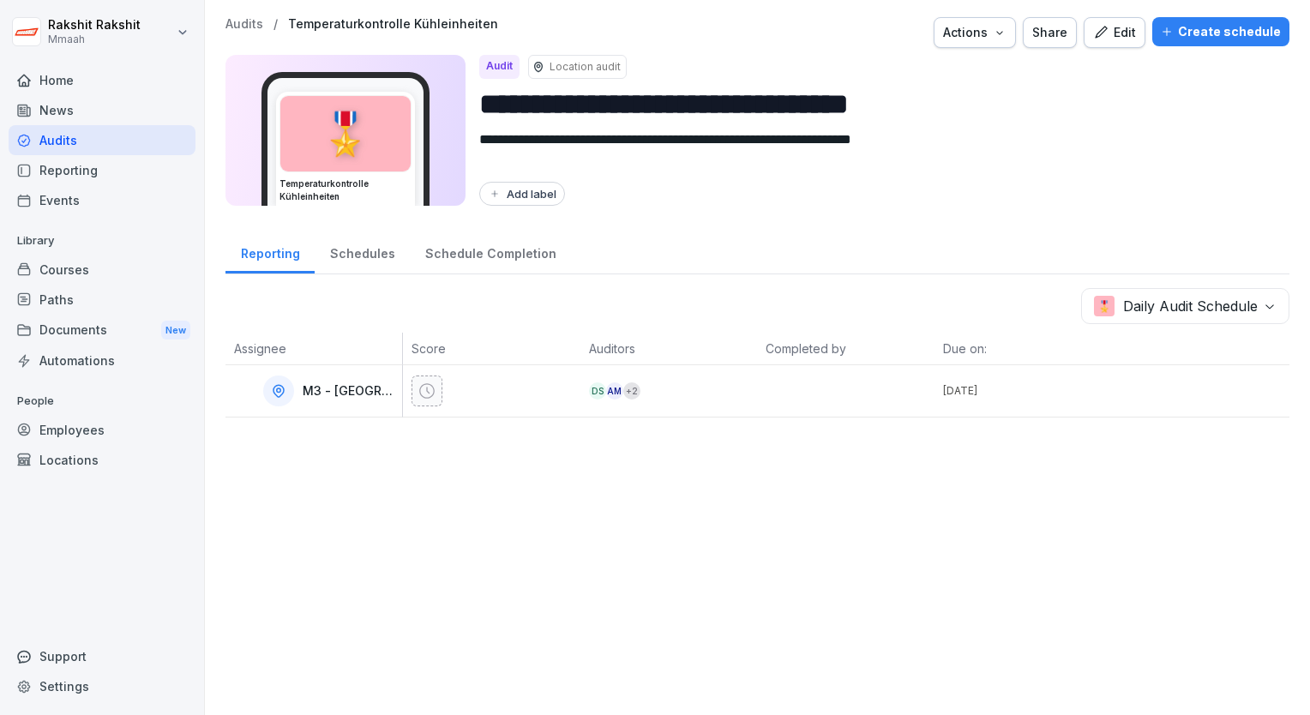
click at [73, 135] on div "Audits" at bounding box center [102, 140] width 187 height 30
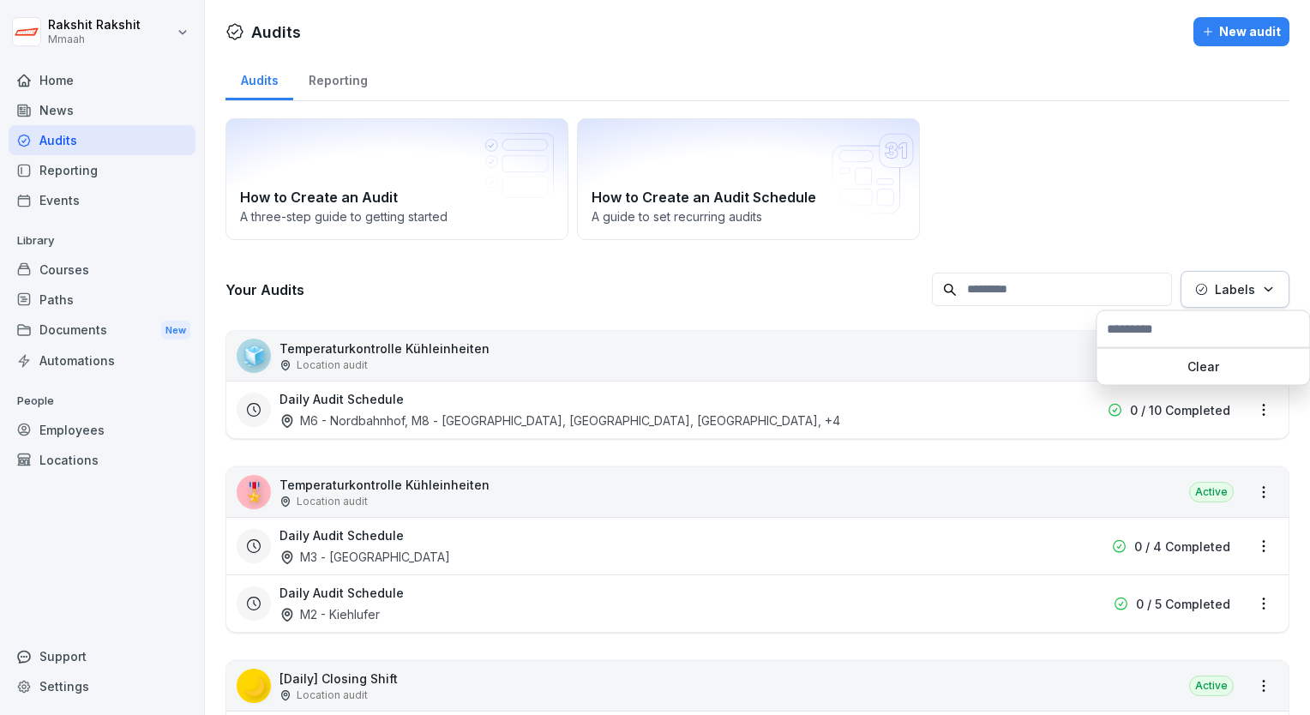
click at [1229, 295] on p "Labels" at bounding box center [1235, 289] width 40 height 18
click at [1135, 156] on html "[PERSON_NAME] Mmaah Home News Audits Reporting Events Library Courses Paths Doc…" at bounding box center [655, 357] width 1310 height 715
click at [1135, 156] on div "How to Create an Audit A three-step guide to getting started How to Create an A…" at bounding box center [758, 179] width 1064 height 122
drag, startPoint x: 1135, startPoint y: 156, endPoint x: 1108, endPoint y: 172, distance: 31.9
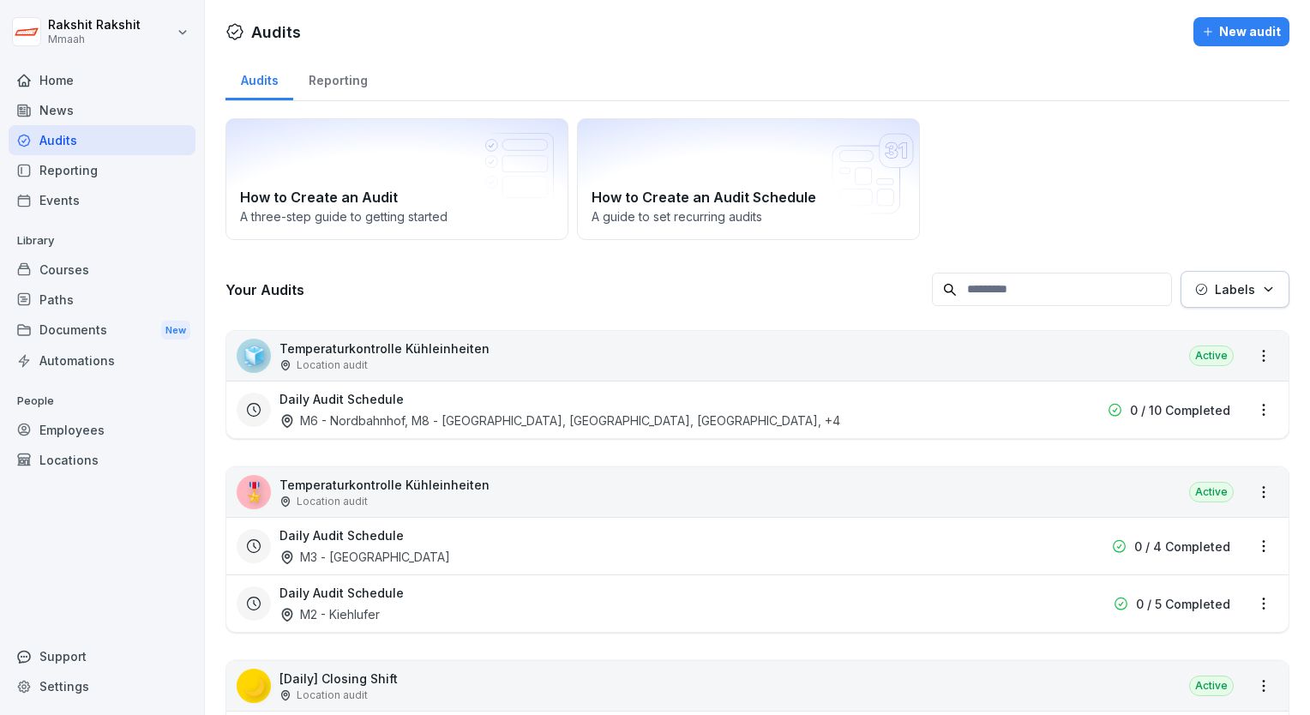
click at [1108, 172] on div "How to Create an Audit A three-step guide to getting started How to Create an A…" at bounding box center [758, 179] width 1064 height 122
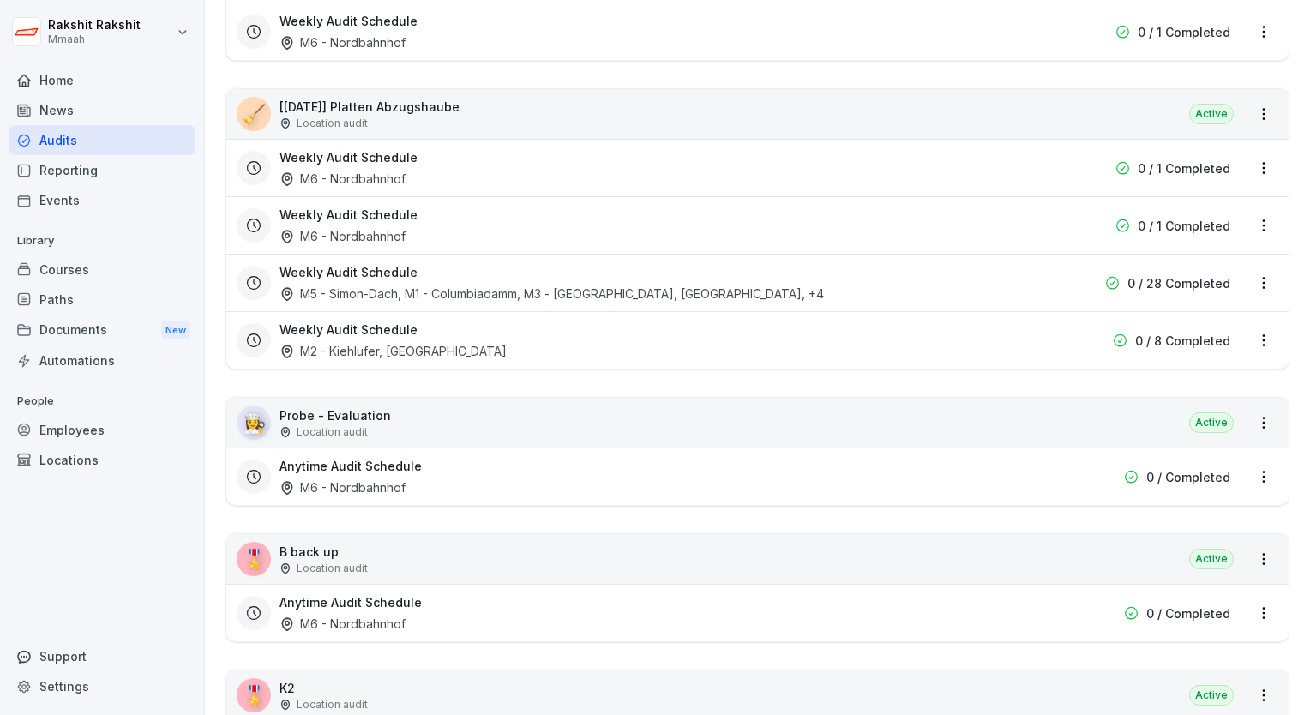
scroll to position [3738, 0]
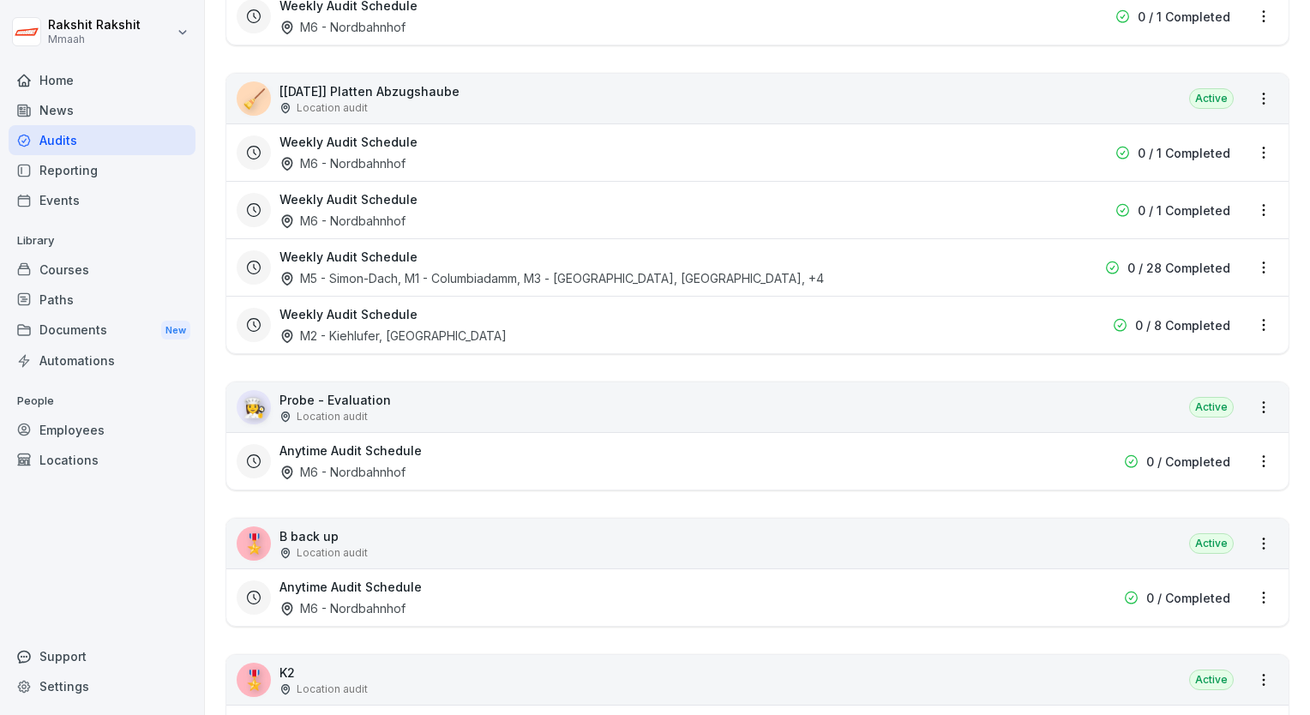
click at [1061, 91] on div "🧹 [[DATE]] Platten Abzugshaube Location audit Active" at bounding box center [757, 99] width 1062 height 50
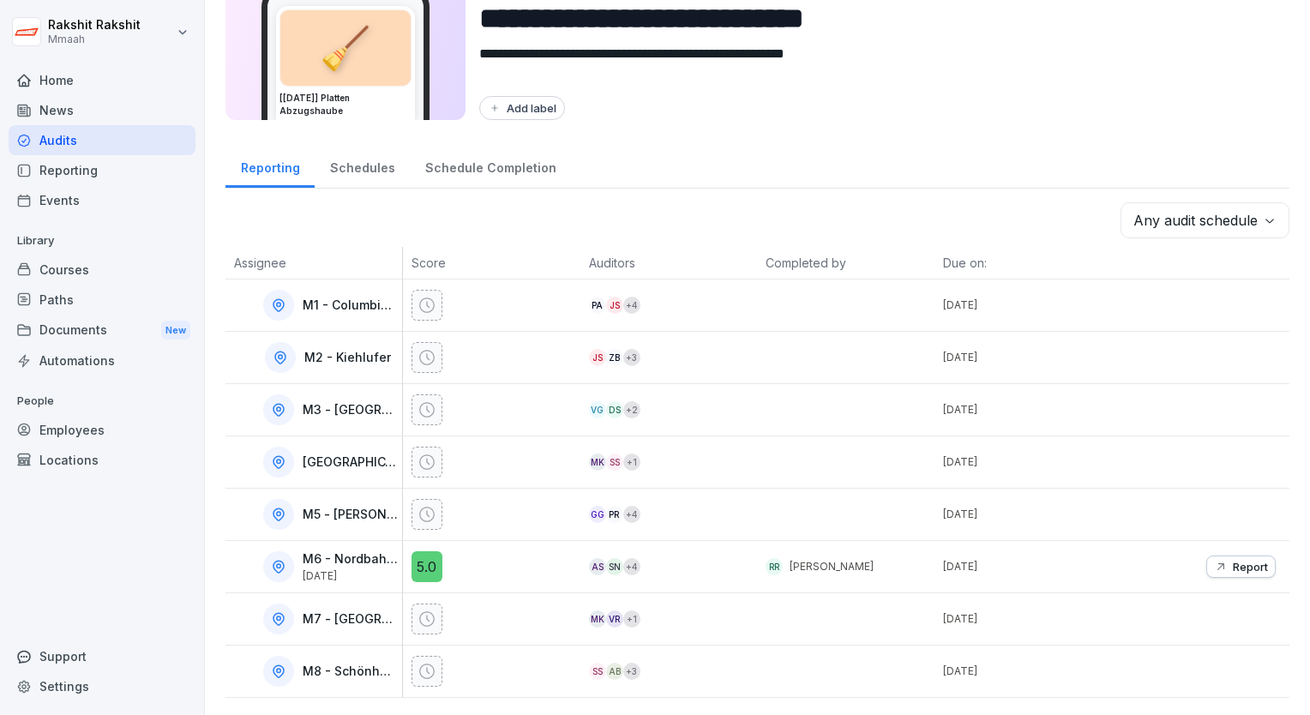
click at [99, 141] on div "Audits" at bounding box center [102, 140] width 187 height 30
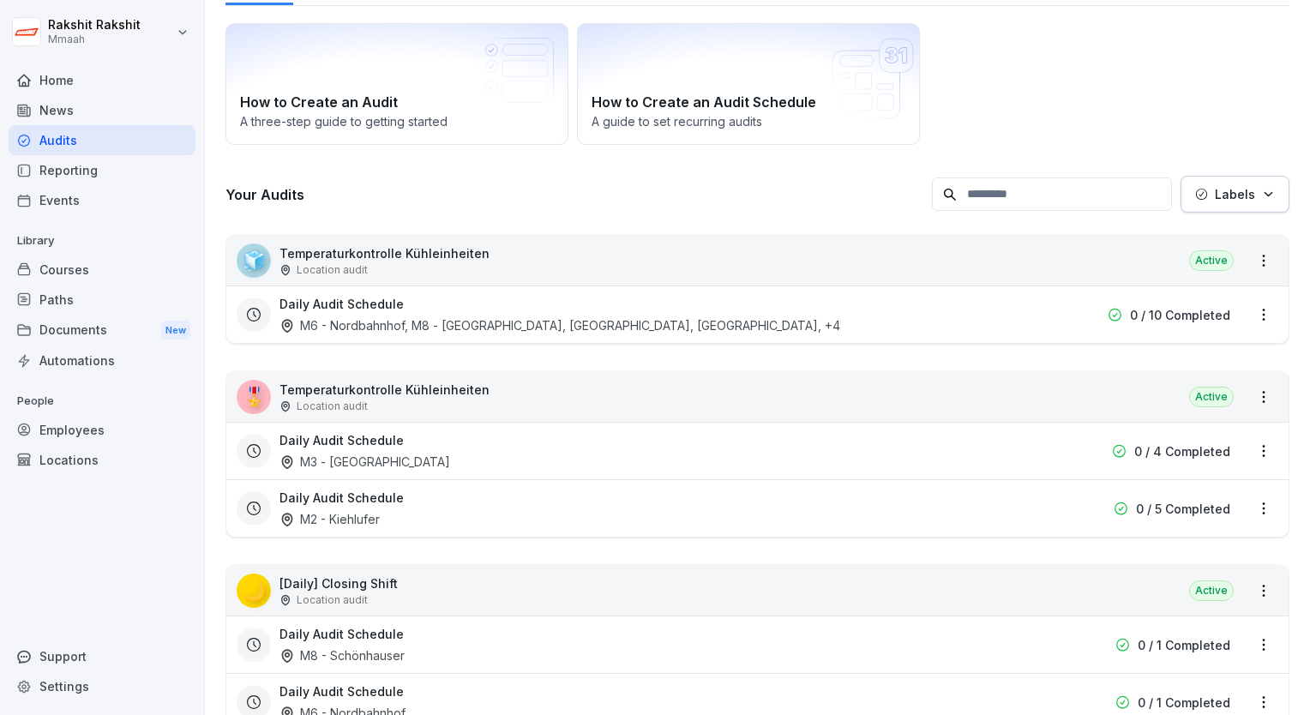
scroll to position [17, 0]
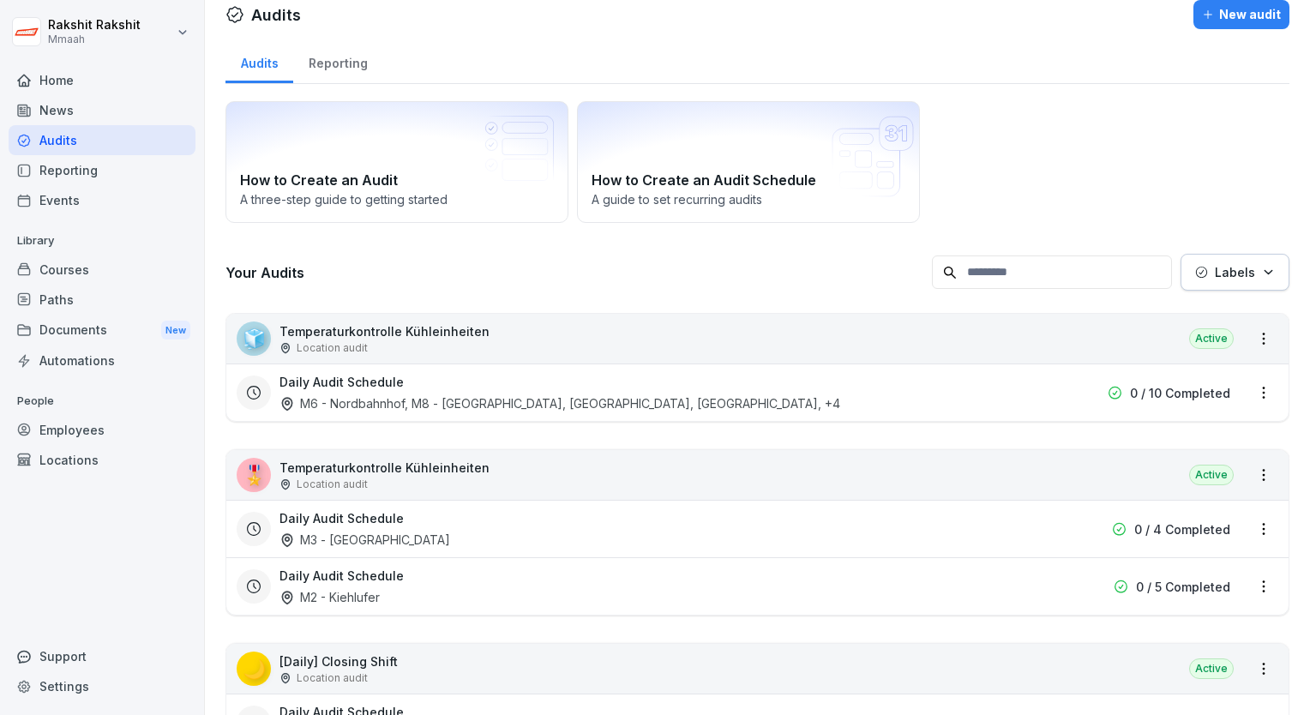
click at [1129, 171] on div "How to Create an Audit A three-step guide to getting started How to Create an A…" at bounding box center [758, 162] width 1064 height 122
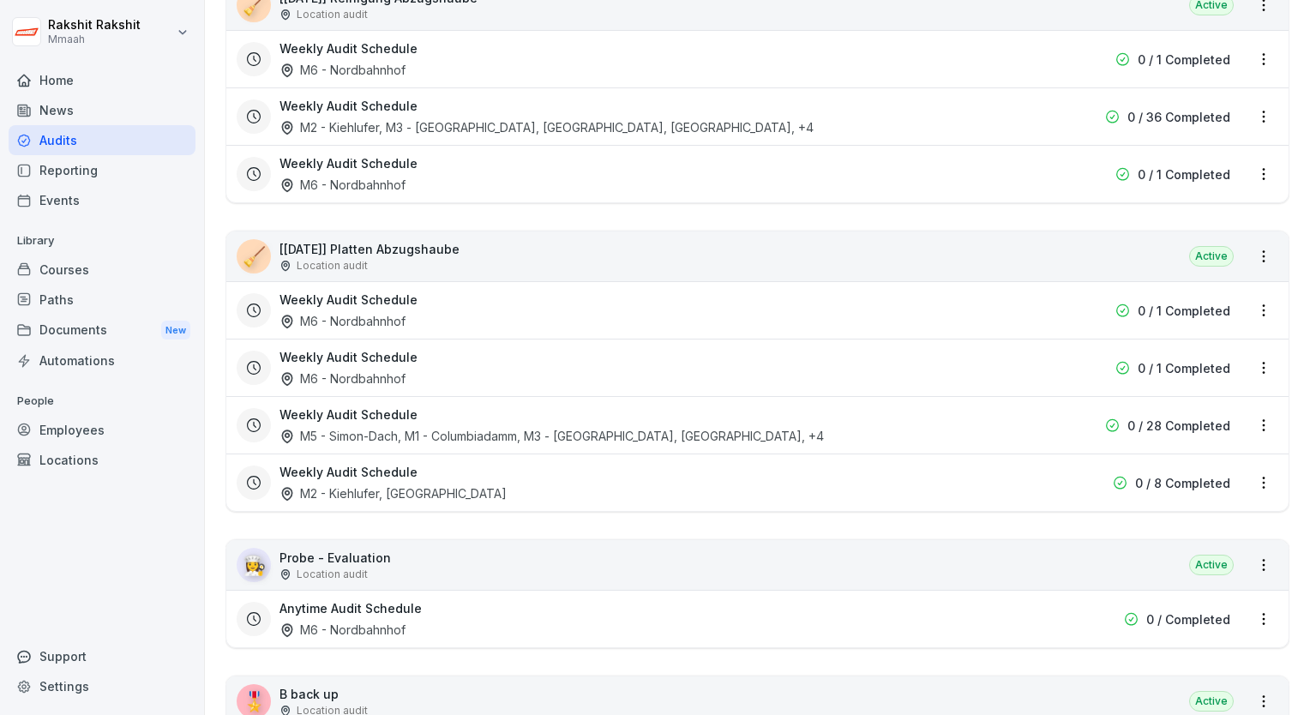
scroll to position [3584, 0]
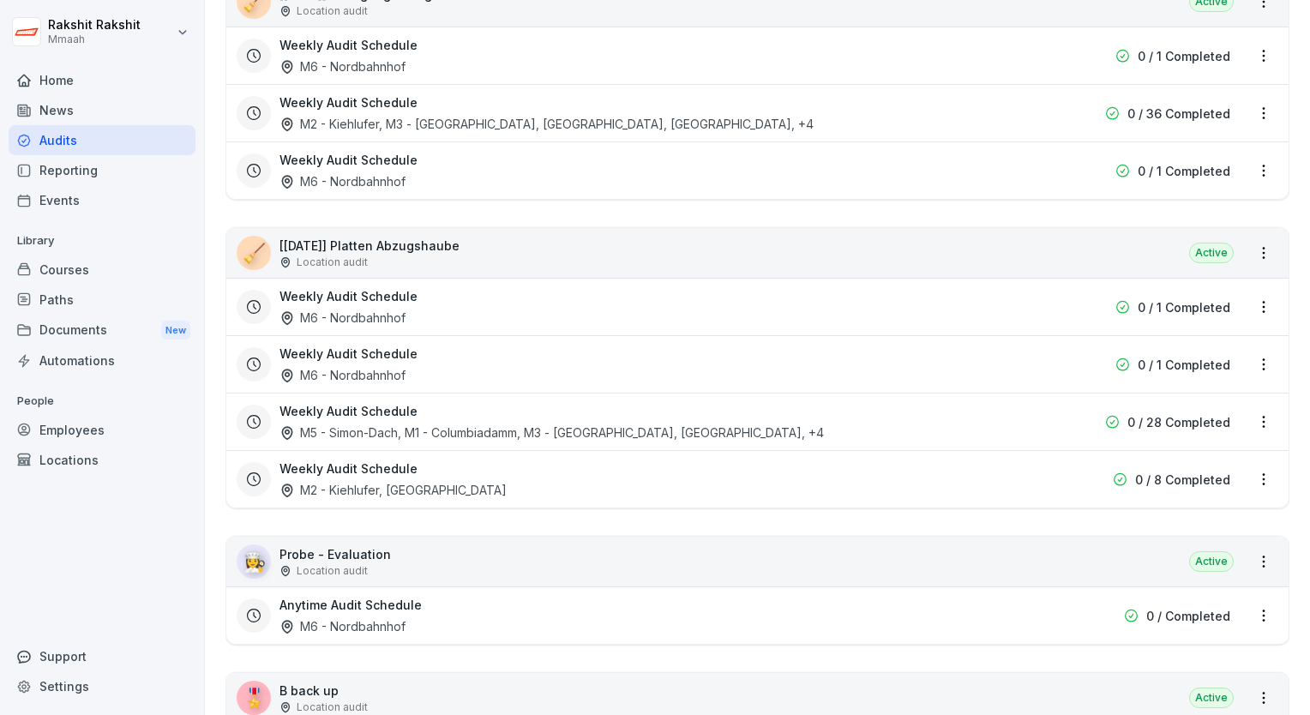
click at [1032, 244] on div "🧹 [[DATE]] Platten Abzugshaube Location audit Active" at bounding box center [757, 253] width 1062 height 50
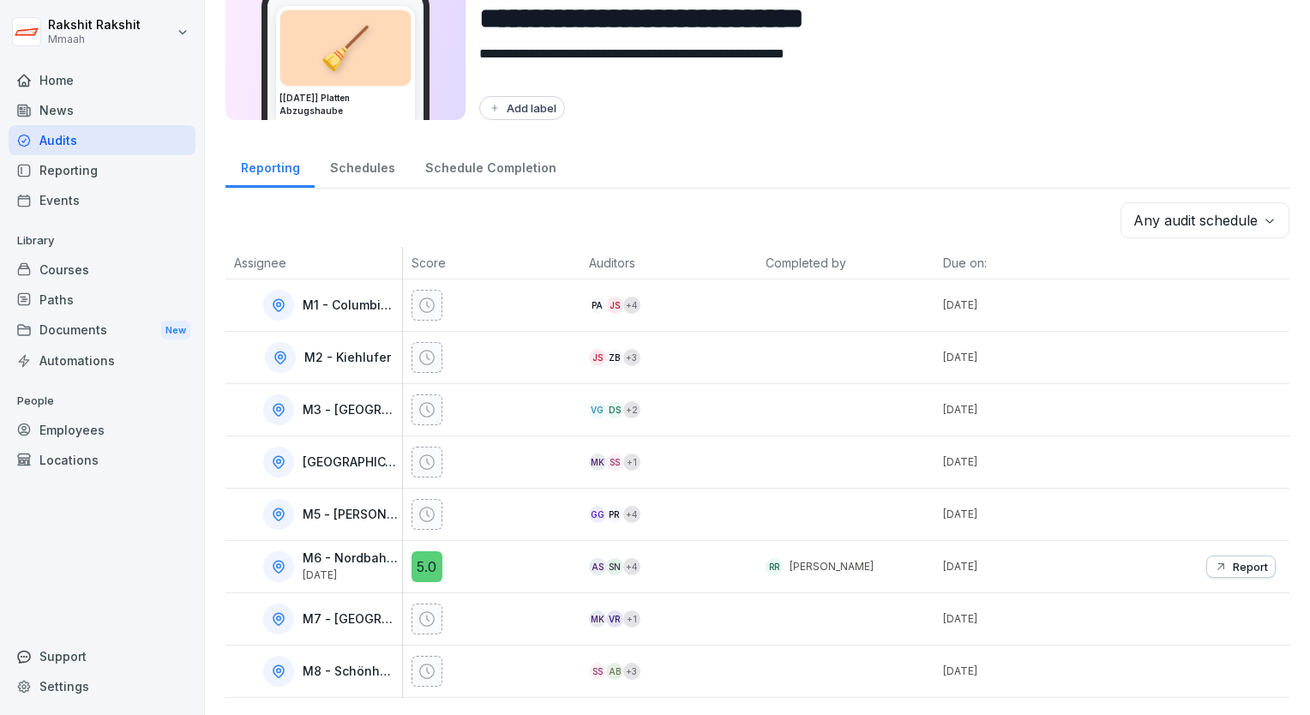
scroll to position [95, 0]
click at [957, 128] on div "**********" at bounding box center [757, 314] width 1105 height 801
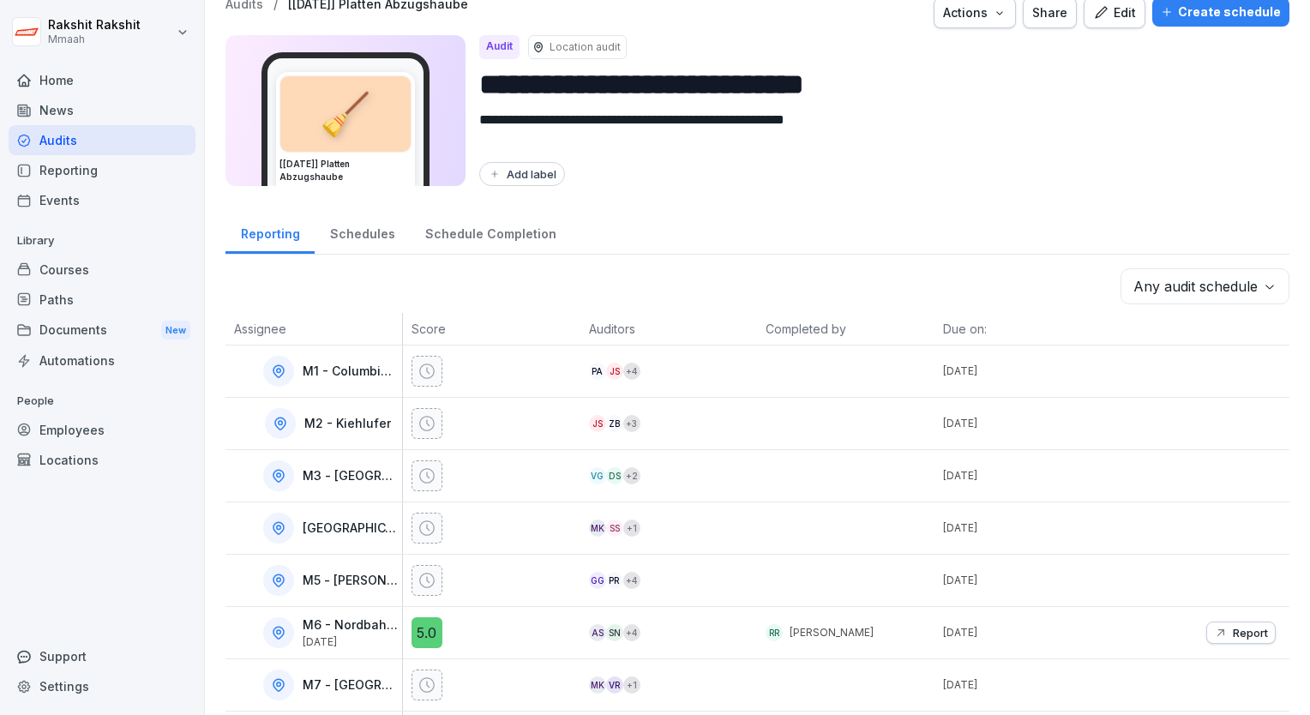
scroll to position [0, 0]
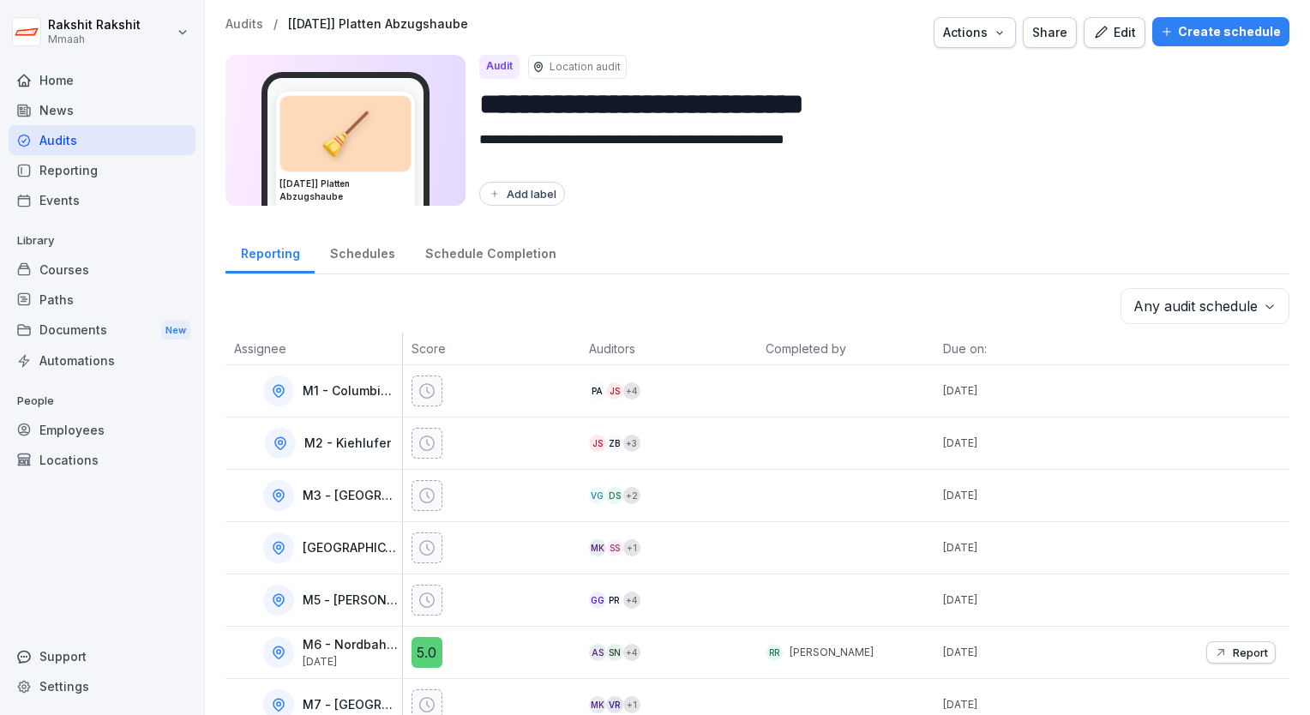
click at [1112, 37] on div "Edit" at bounding box center [1114, 32] width 43 height 19
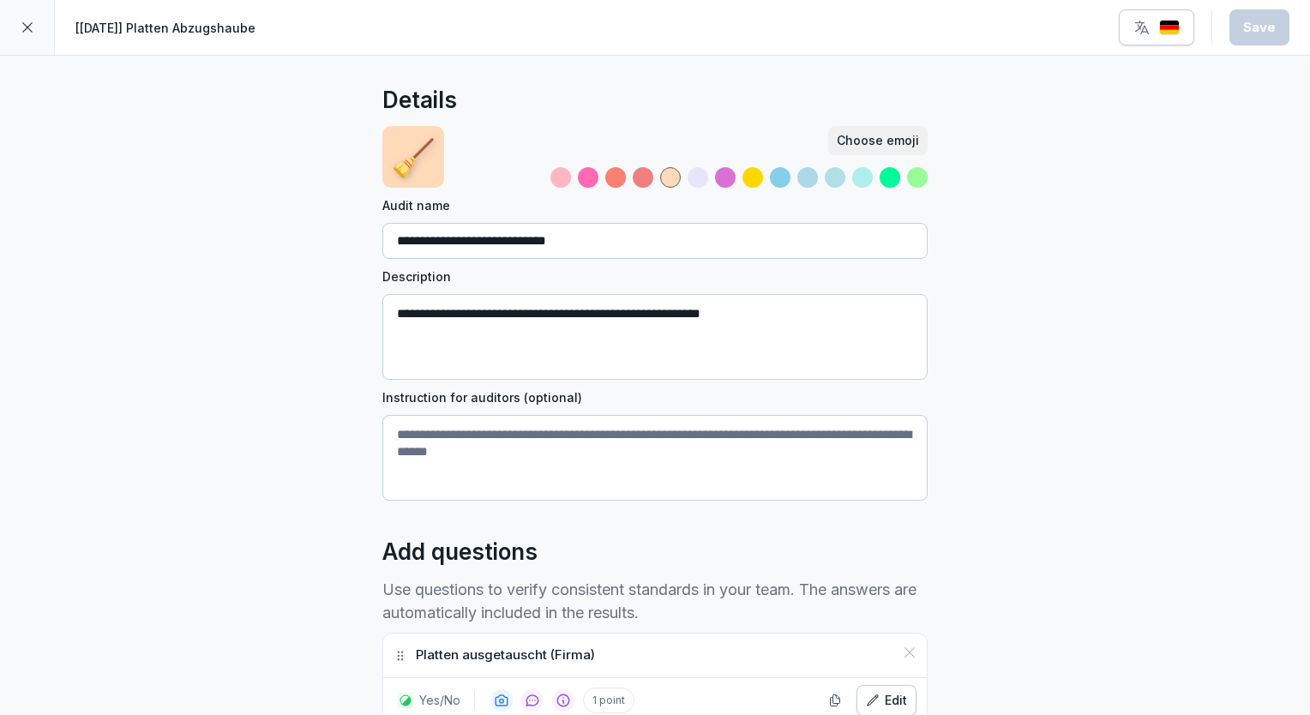
click at [1013, 208] on div "**********" at bounding box center [655, 523] width 1310 height 934
click at [1164, 38] on button "button" at bounding box center [1156, 27] width 75 height 36
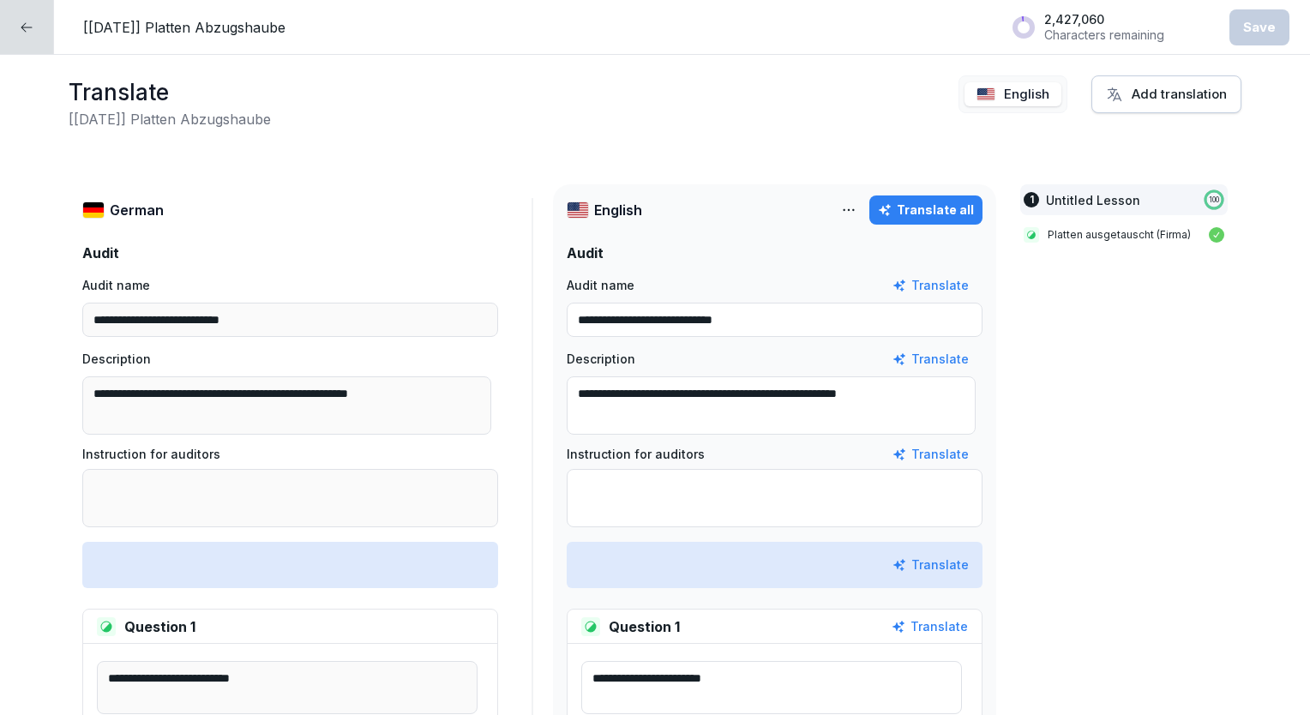
click at [31, 36] on div at bounding box center [27, 27] width 54 height 54
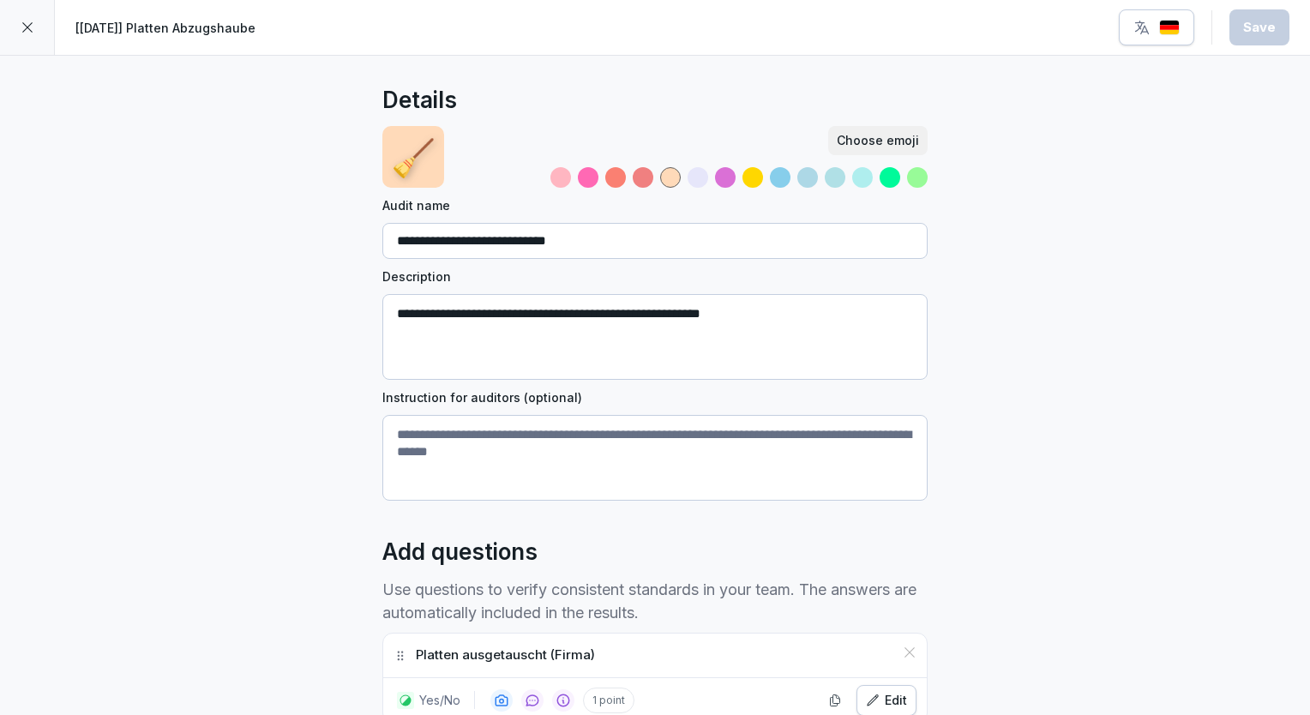
click at [31, 36] on div at bounding box center [27, 27] width 55 height 55
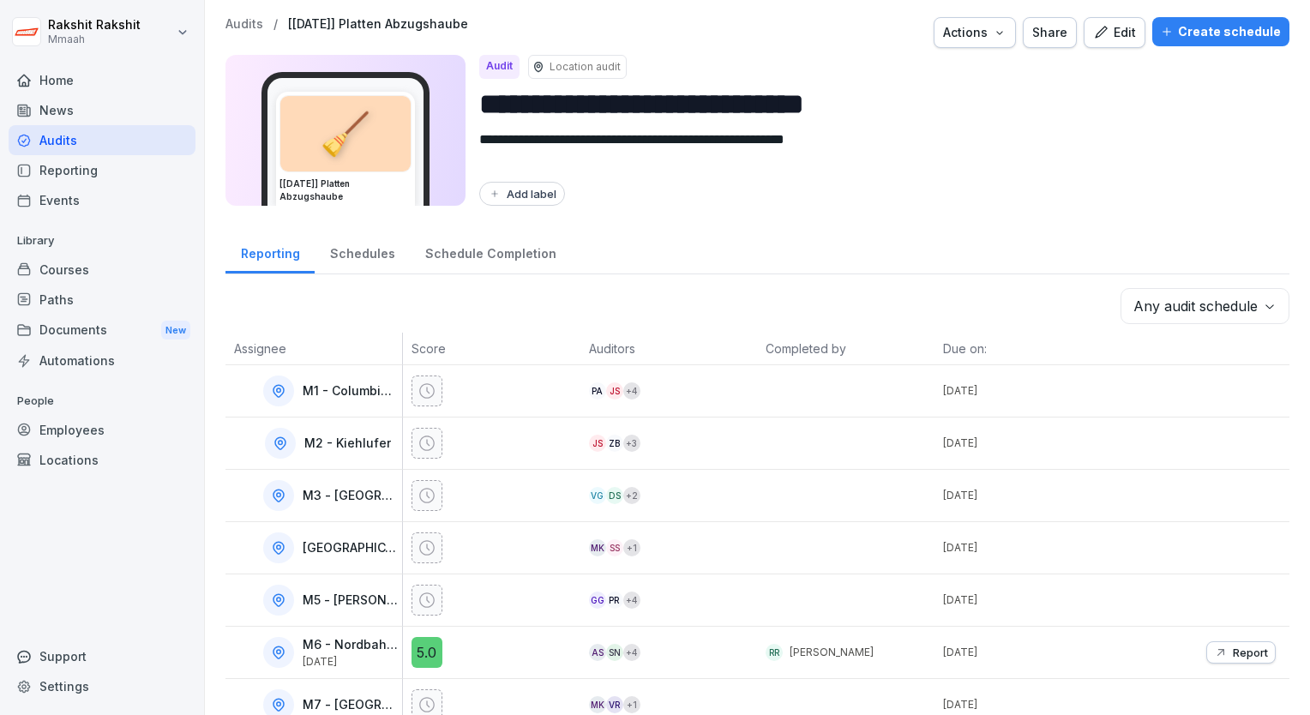
click at [123, 142] on div "Audits" at bounding box center [102, 140] width 187 height 30
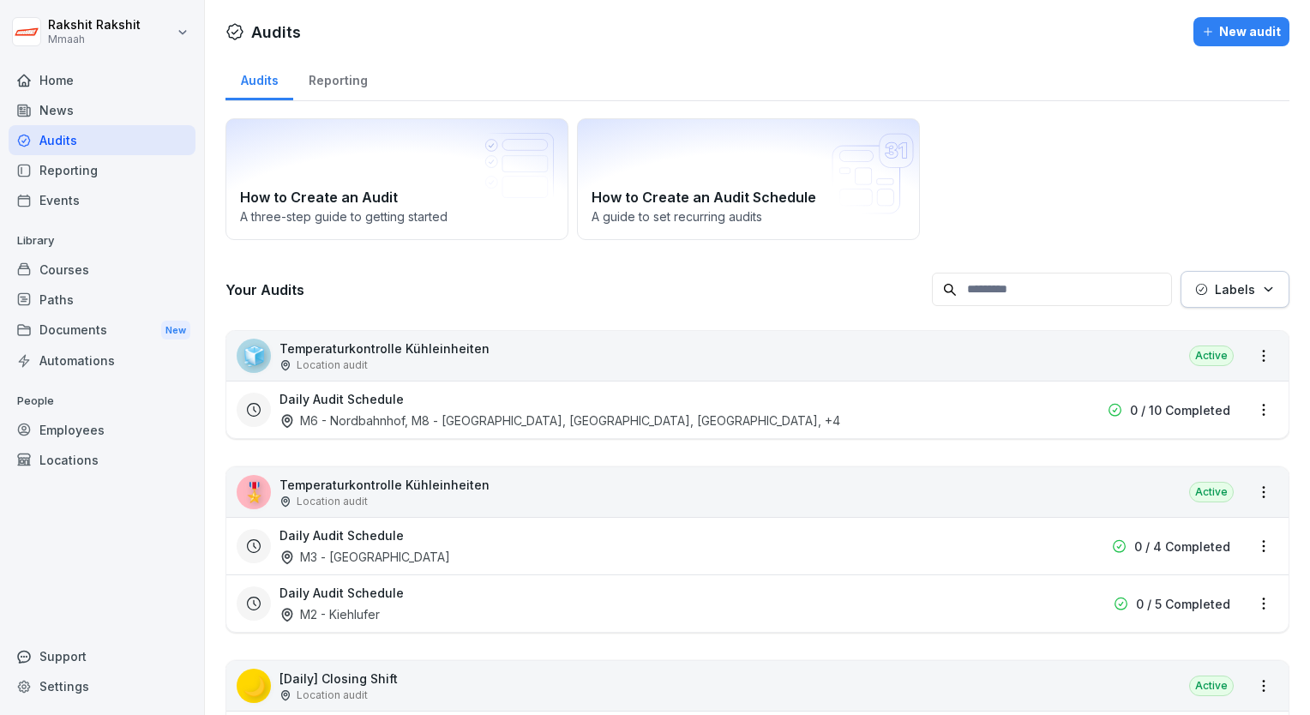
click at [123, 142] on div "Audits" at bounding box center [102, 140] width 187 height 30
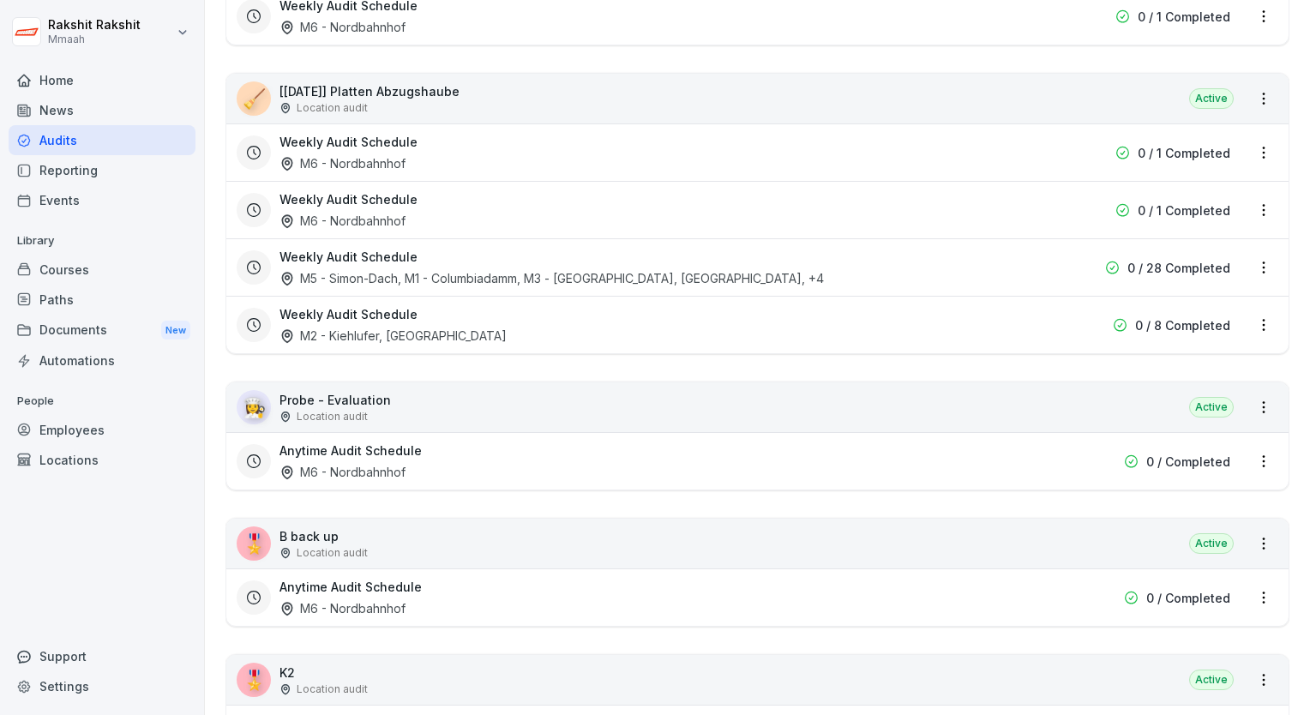
scroll to position [3704, 0]
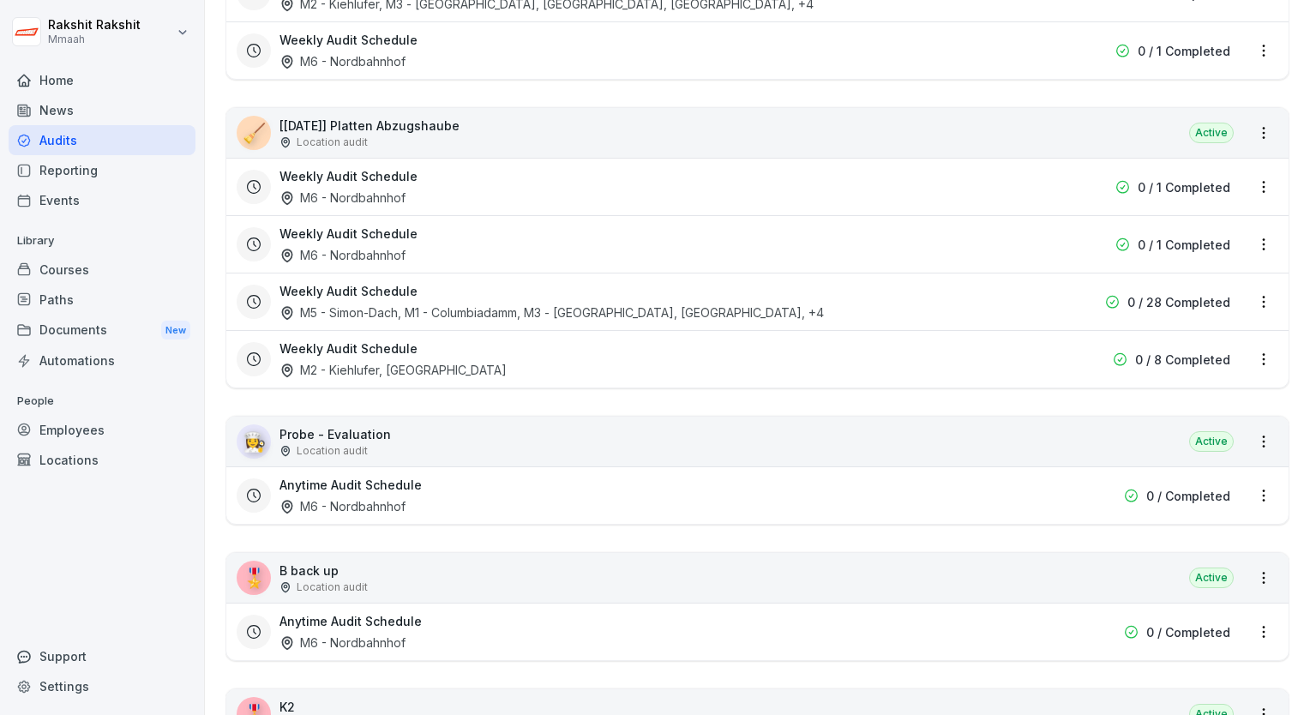
click at [1245, 135] on div "🧹 [[DATE]] Platten Abzugshaube Location audit Active" at bounding box center [757, 133] width 1062 height 50
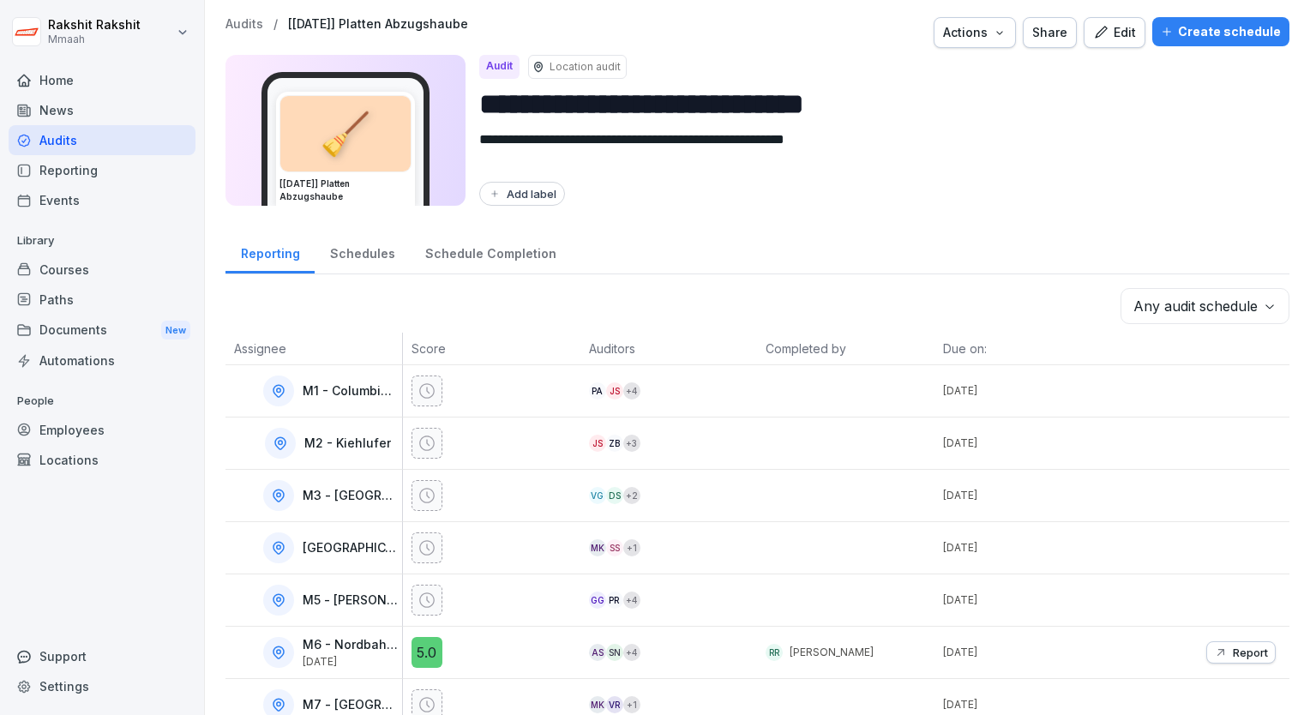
click at [95, 149] on div "Audits" at bounding box center [102, 140] width 187 height 30
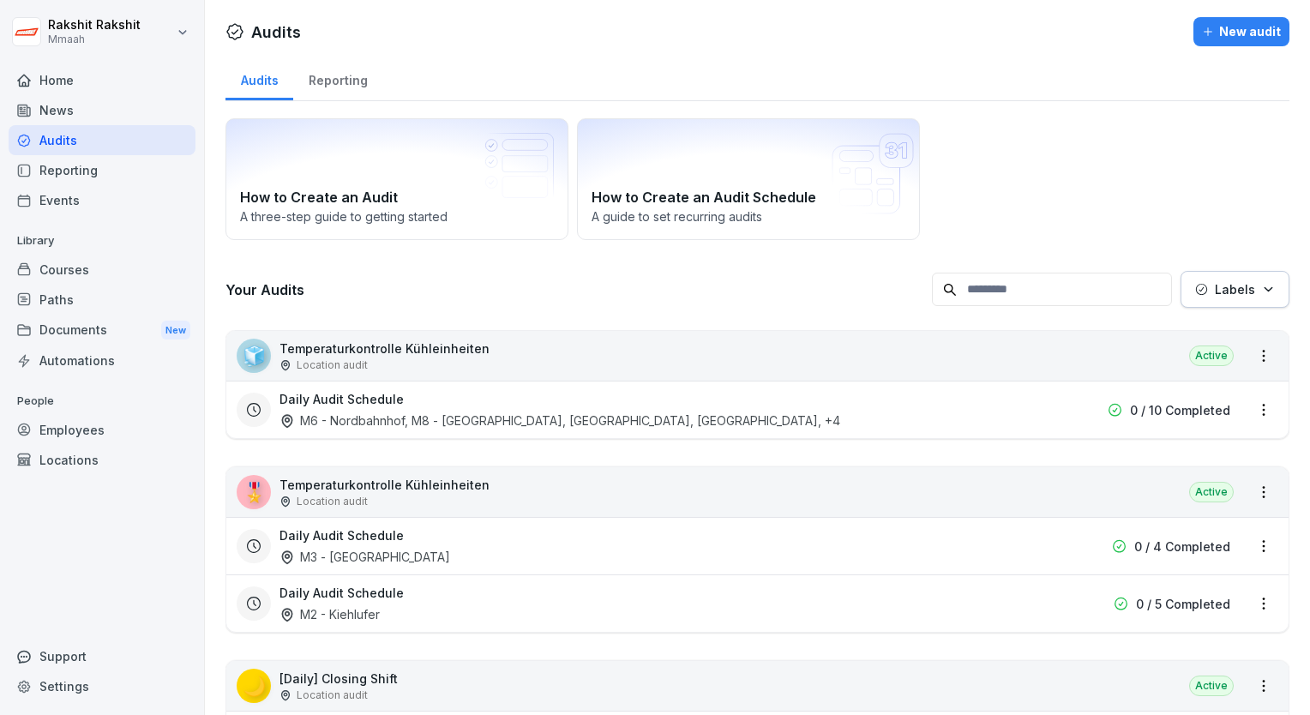
click at [1092, 196] on div "How to Create an Audit A three-step guide to getting started How to Create an A…" at bounding box center [758, 179] width 1064 height 122
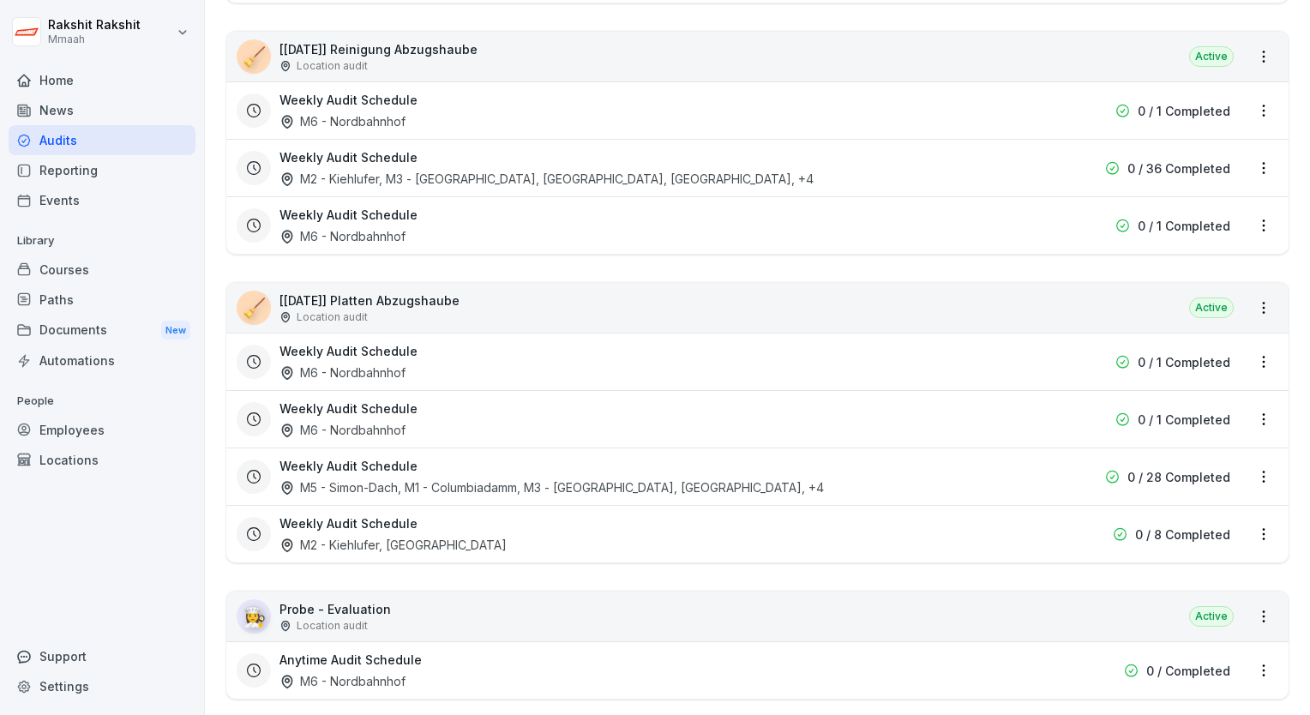
scroll to position [3533, 0]
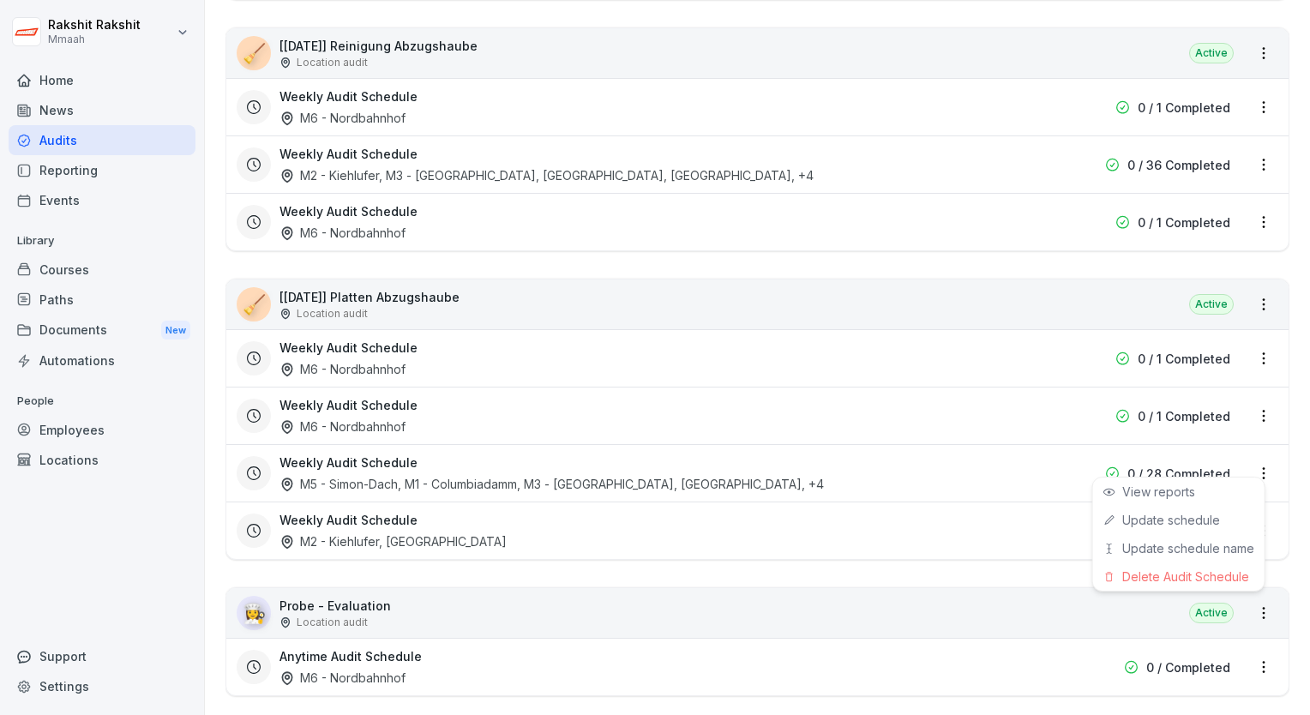
click at [1246, 463] on html "[PERSON_NAME] Mmaah Home News Audits Reporting Events Library Courses Paths Doc…" at bounding box center [655, 357] width 1310 height 715
click at [0, 0] on link "Update schedule" at bounding box center [0, 0] width 0 height 0
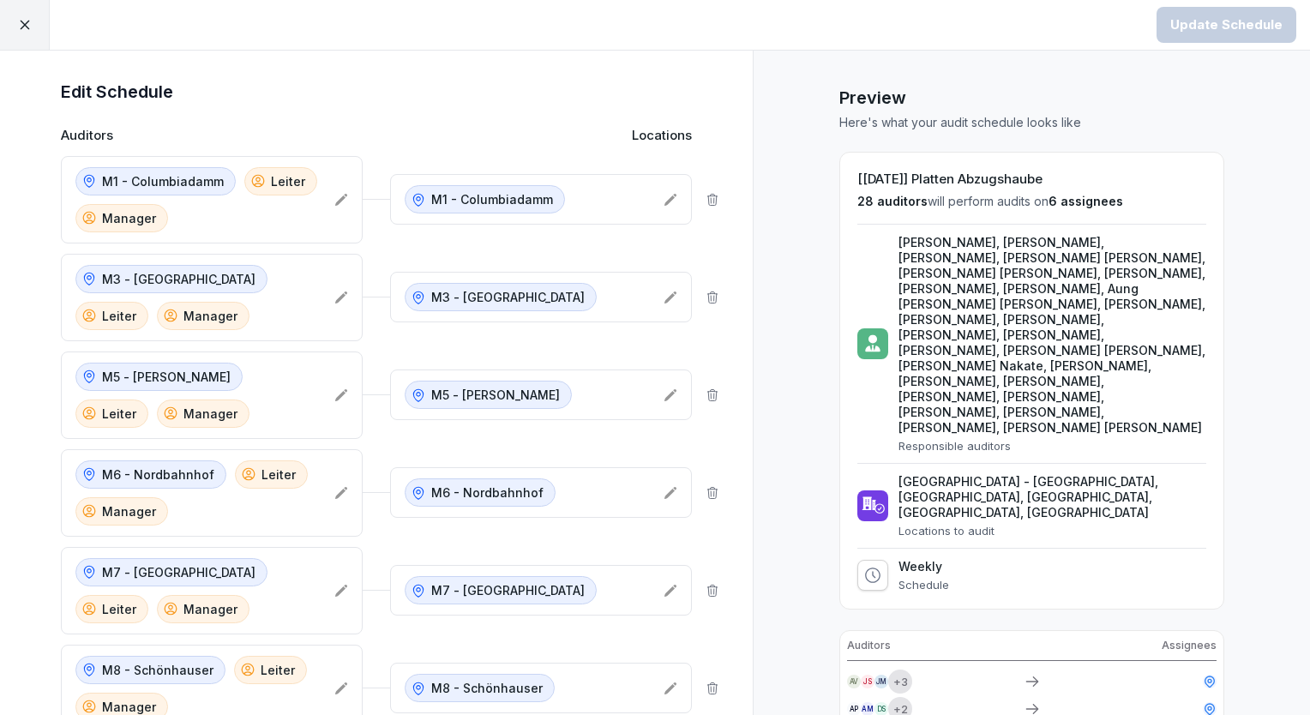
click at [800, 243] on div "Preview Here's what your audit schedule looks like [[DATE]] Platten Abzugshaube…" at bounding box center [1031, 548] width 557 height 995
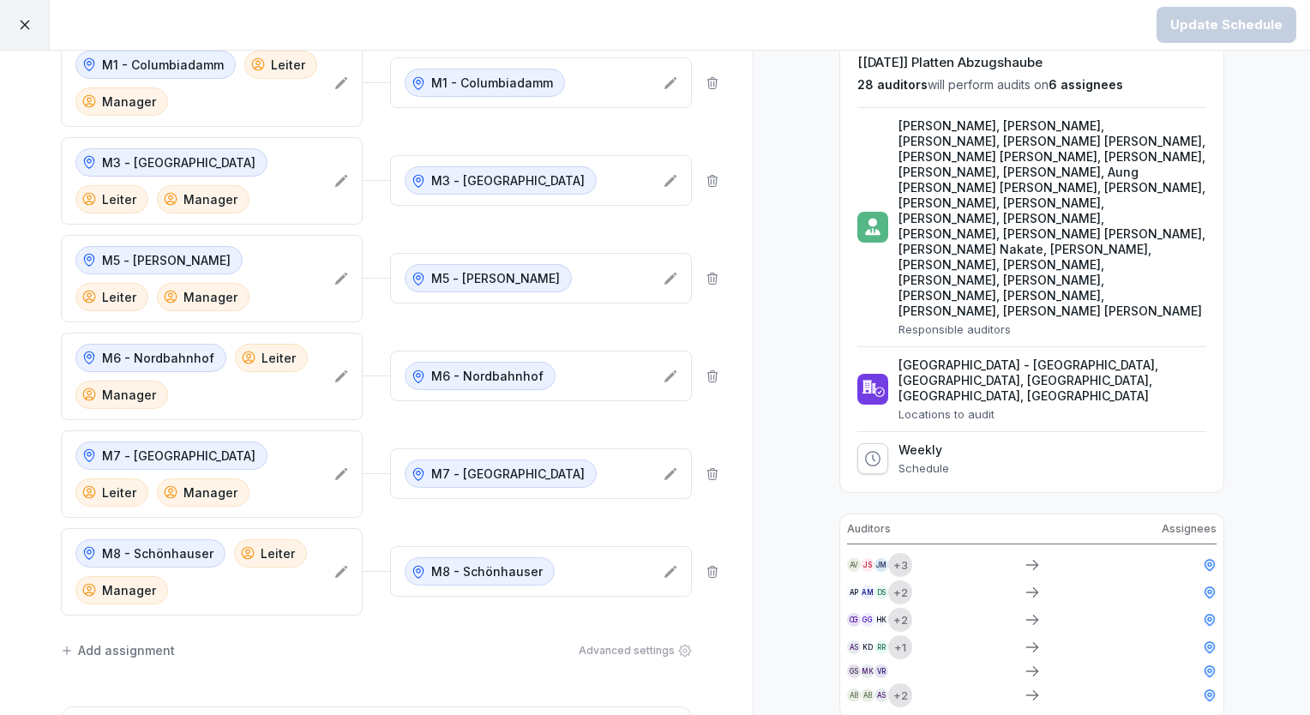
scroll to position [82, 0]
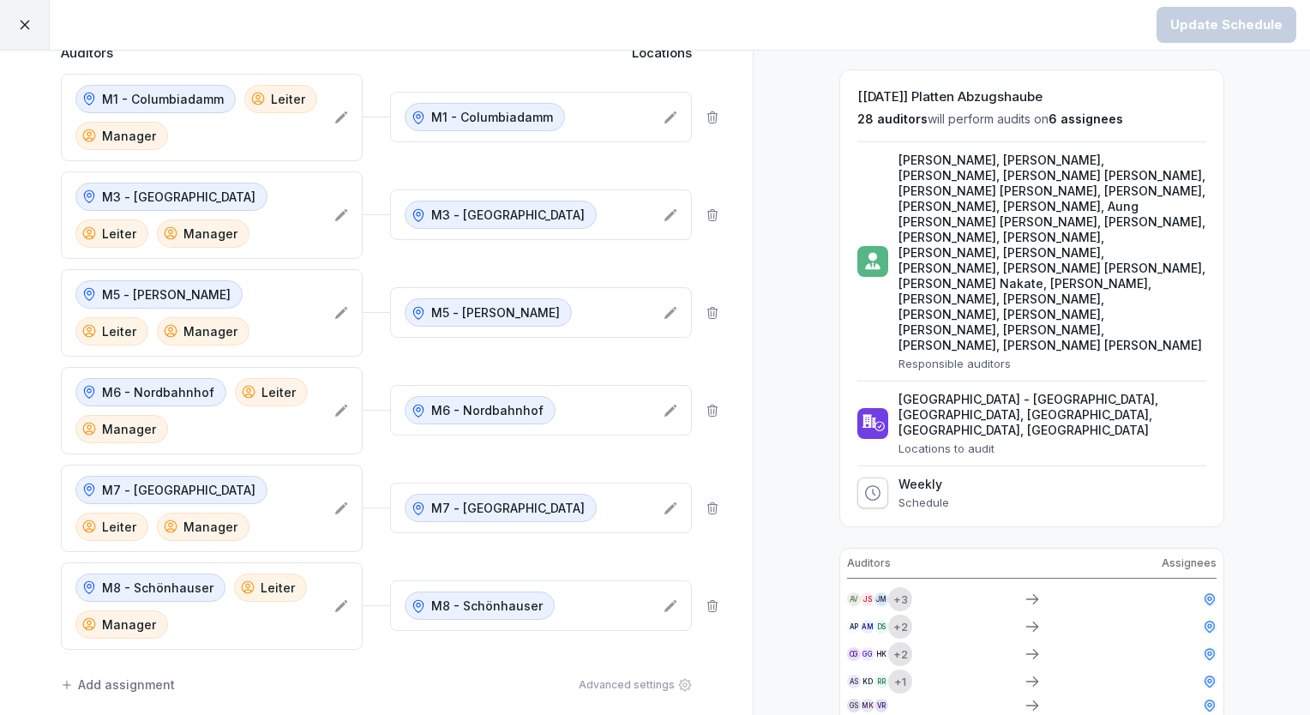
click at [708, 115] on icon at bounding box center [712, 116] width 9 height 11
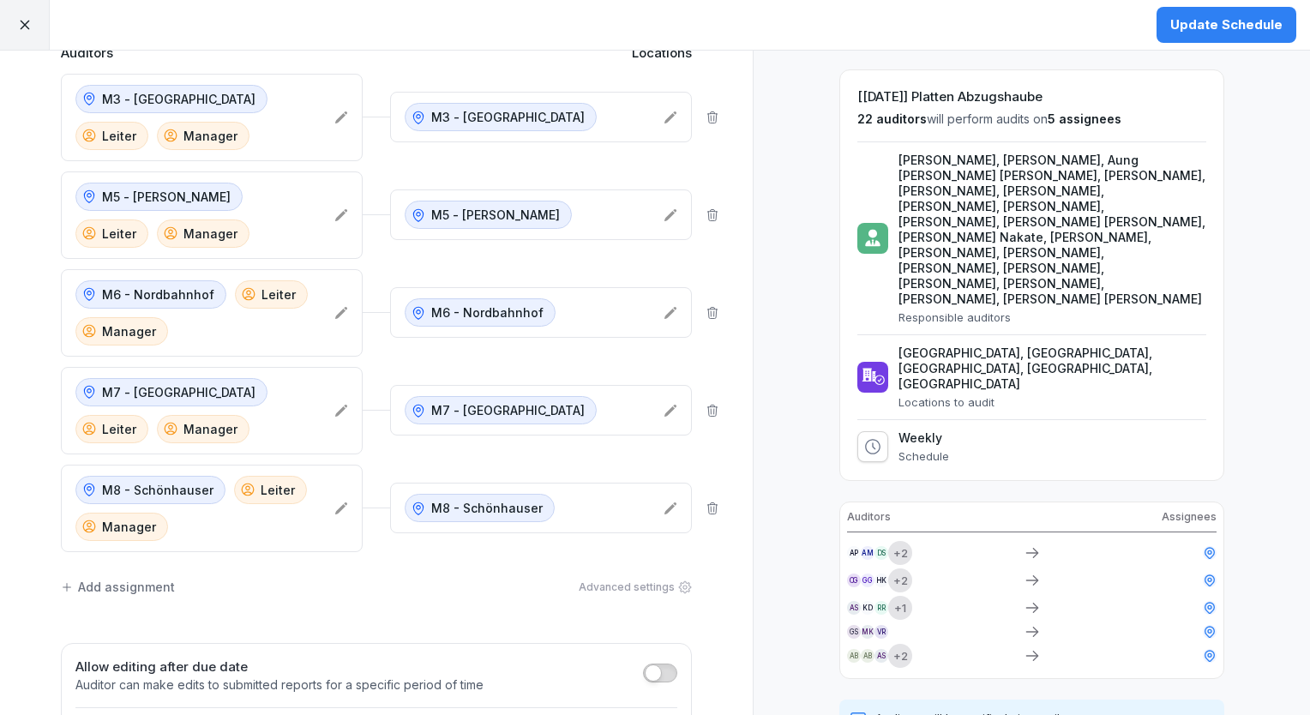
click at [767, 535] on div "Preview Here's what your audit schedule looks like [[DATE]] Platten Abzugshaube…" at bounding box center [1031, 416] width 557 height 897
click at [864, 448] on icon at bounding box center [872, 446] width 17 height 17
click at [801, 163] on div "Preview Here's what your audit schedule looks like [[DATE]] Platten Abzugshaube…" at bounding box center [1031, 416] width 557 height 897
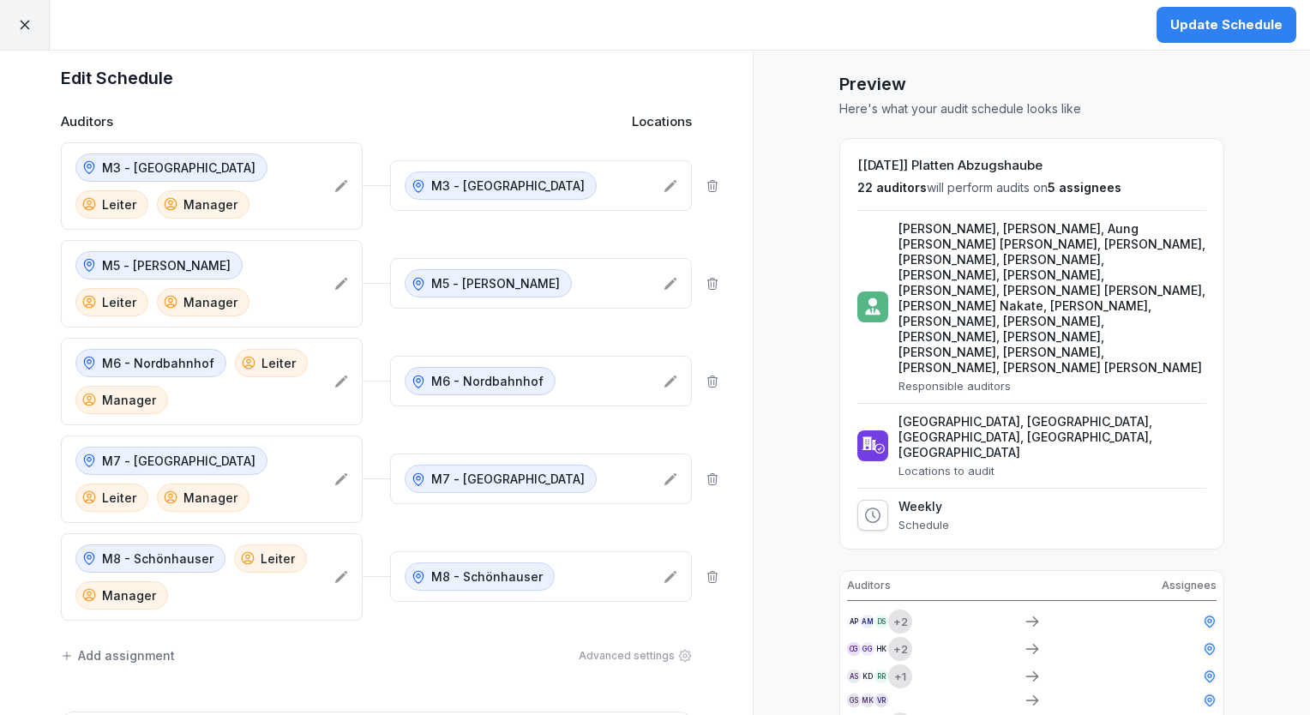
scroll to position [0, 0]
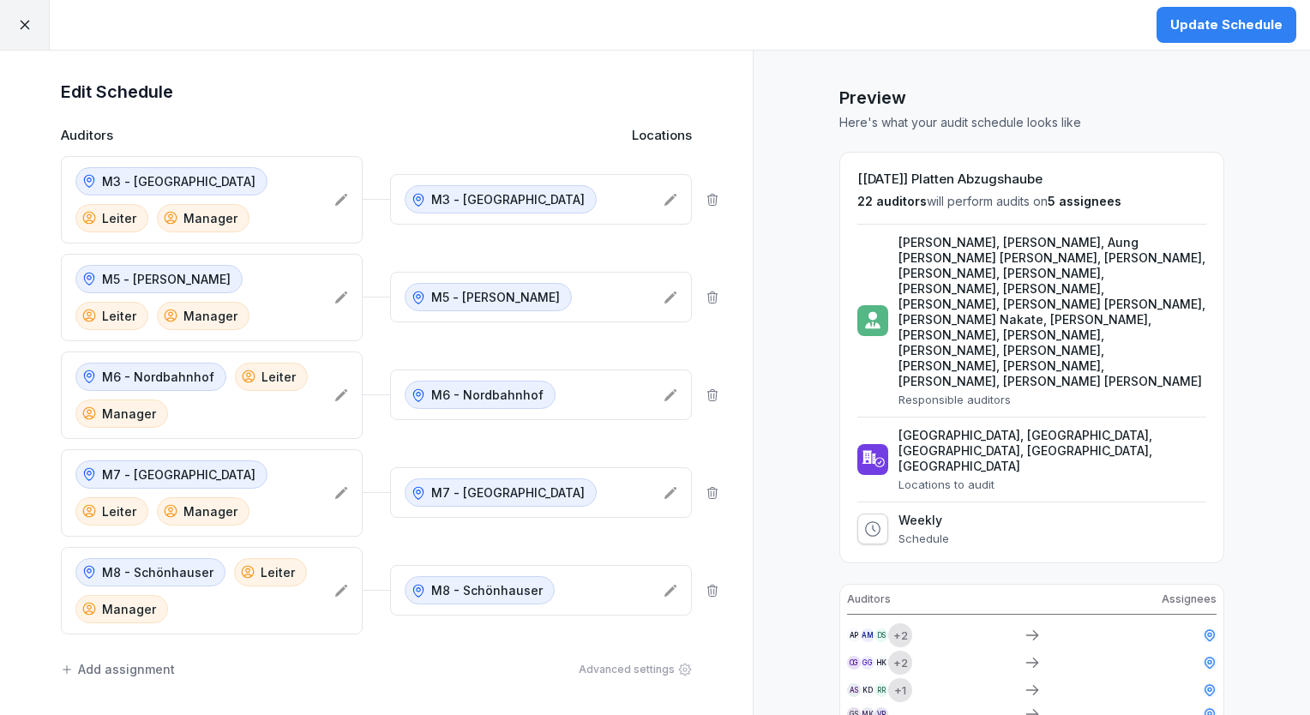
click at [1206, 16] on div "Update Schedule" at bounding box center [1226, 24] width 112 height 19
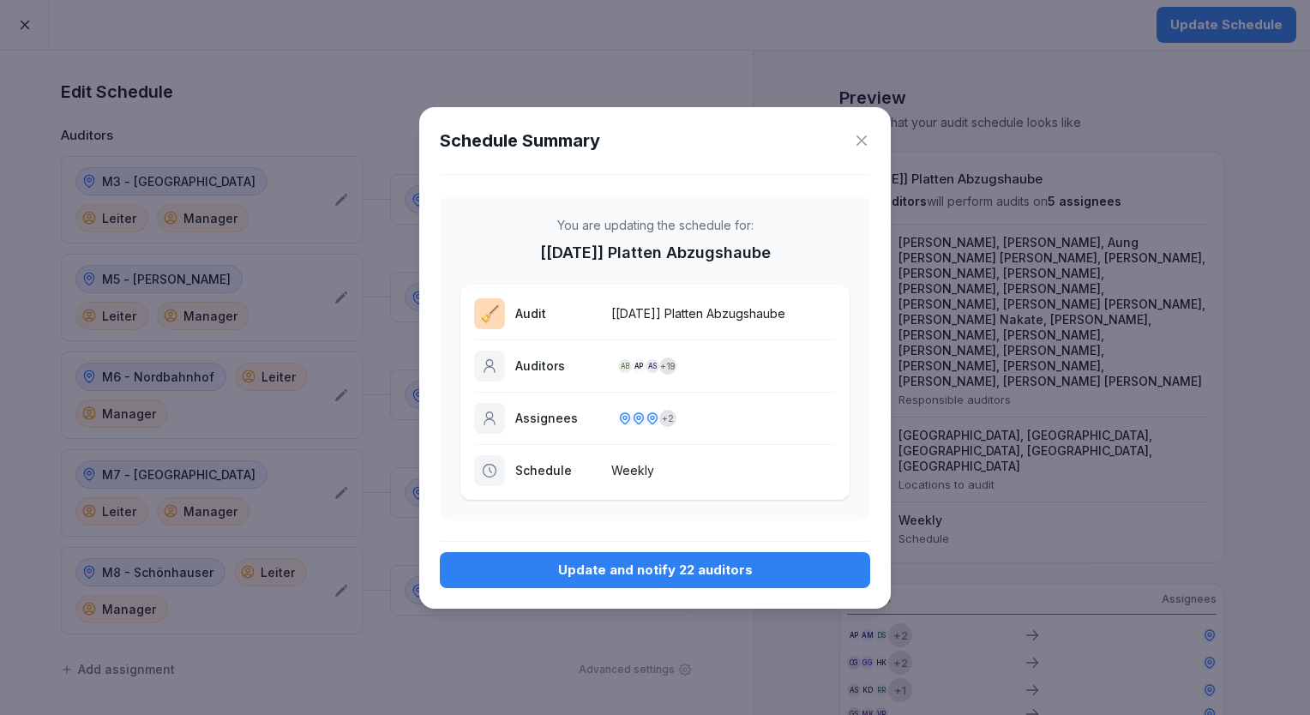
click at [857, 139] on icon at bounding box center [861, 140] width 17 height 17
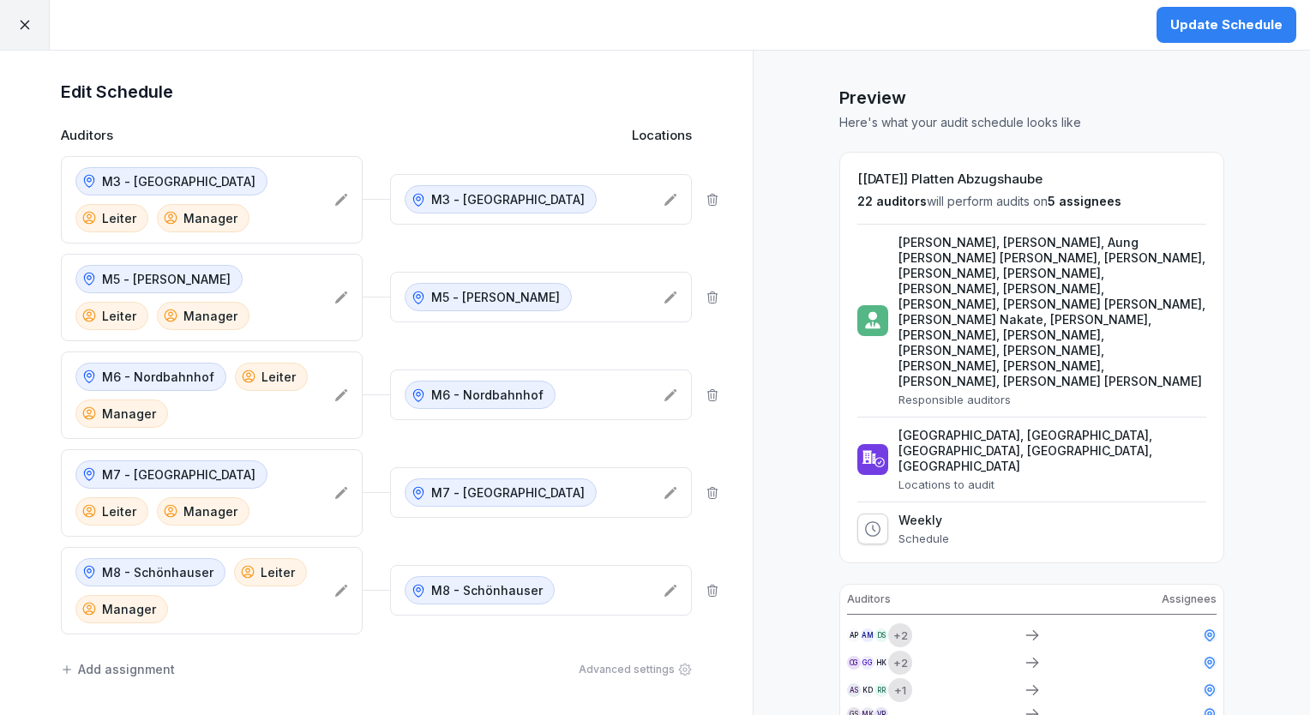
click at [27, 26] on icon at bounding box center [24, 24] width 15 height 15
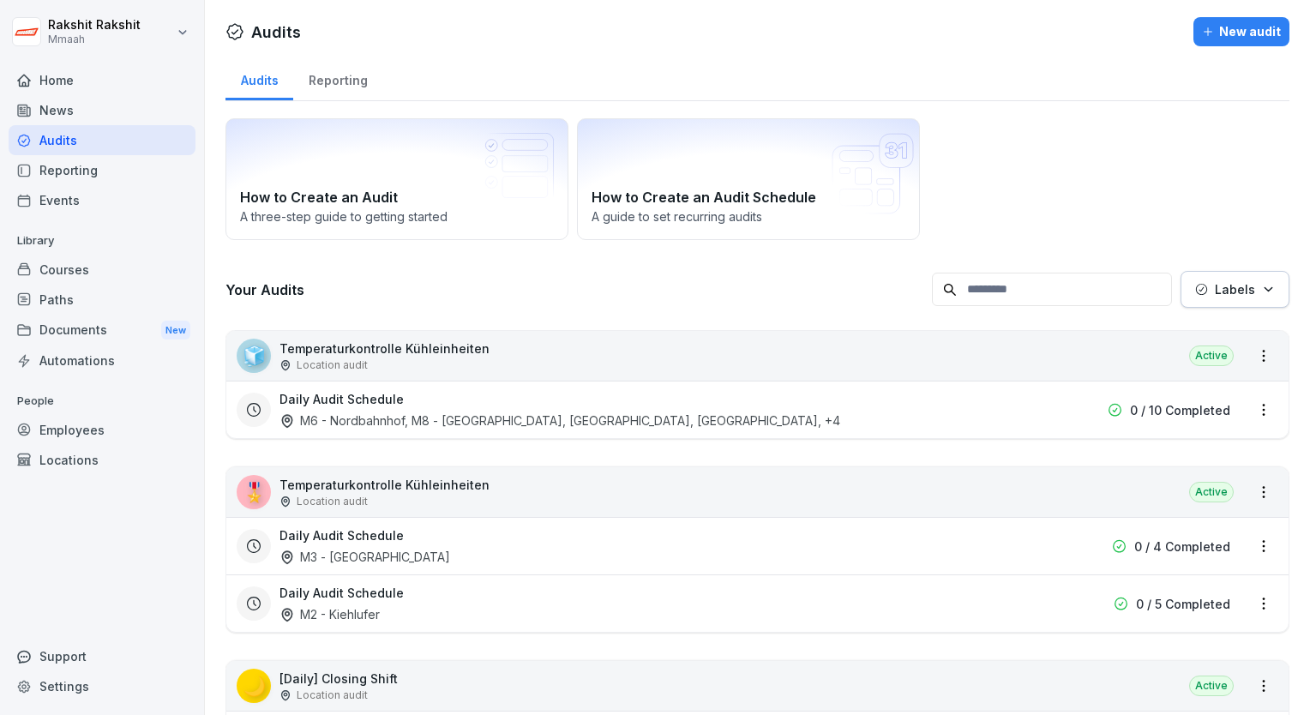
click at [99, 135] on div "Audits" at bounding box center [102, 140] width 187 height 30
drag, startPoint x: 1090, startPoint y: 153, endPoint x: 680, endPoint y: -33, distance: 450.5
click at [680, 0] on html "[PERSON_NAME] Mmaah Home News Audits Reporting Events Library Courses Paths Doc…" at bounding box center [655, 357] width 1310 height 715
click at [65, 146] on div "Audits" at bounding box center [102, 140] width 187 height 30
click at [99, 136] on div "Audits" at bounding box center [102, 140] width 187 height 30
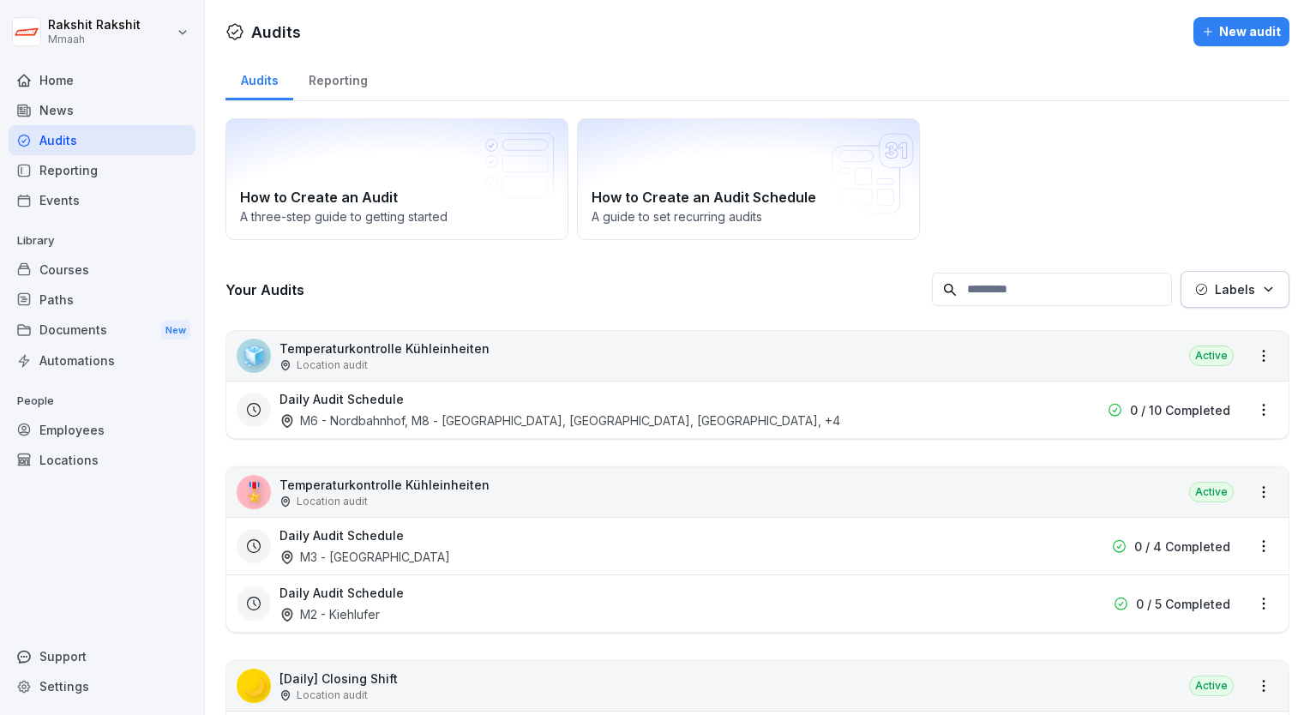
click at [98, 419] on div "Employees" at bounding box center [102, 430] width 187 height 30
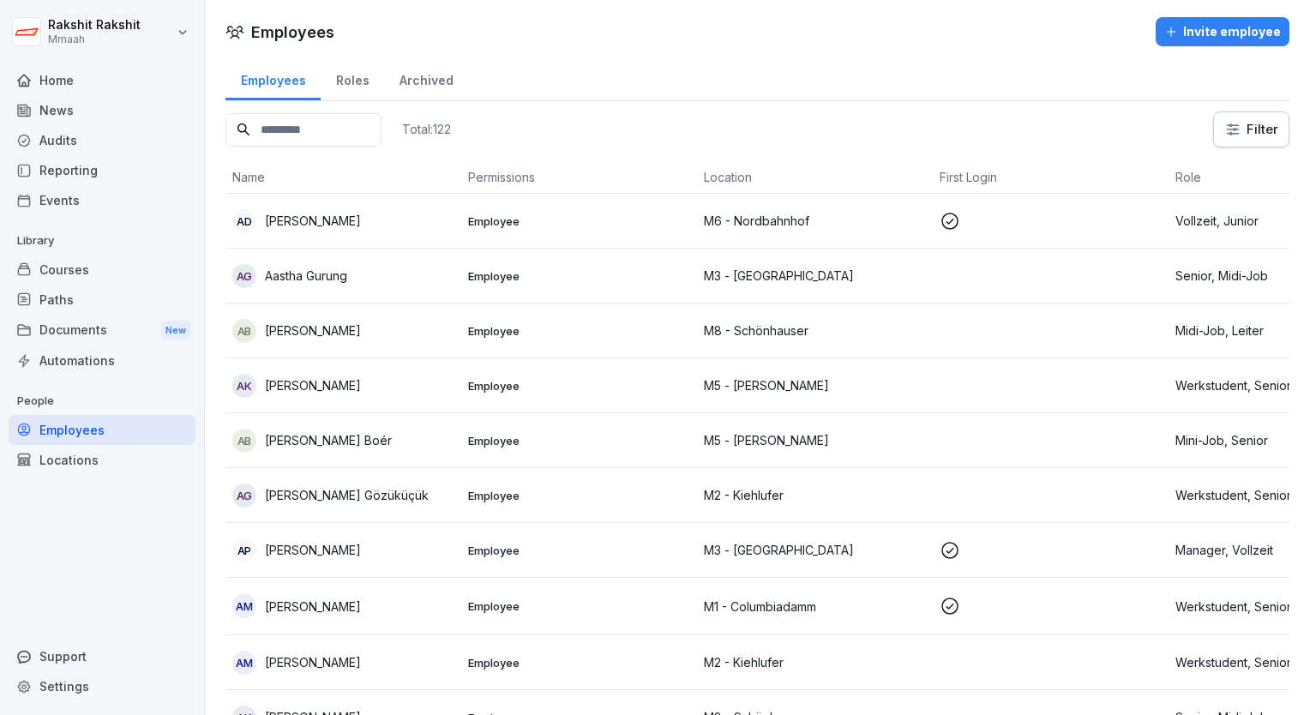
click at [336, 119] on input at bounding box center [304, 129] width 156 height 33
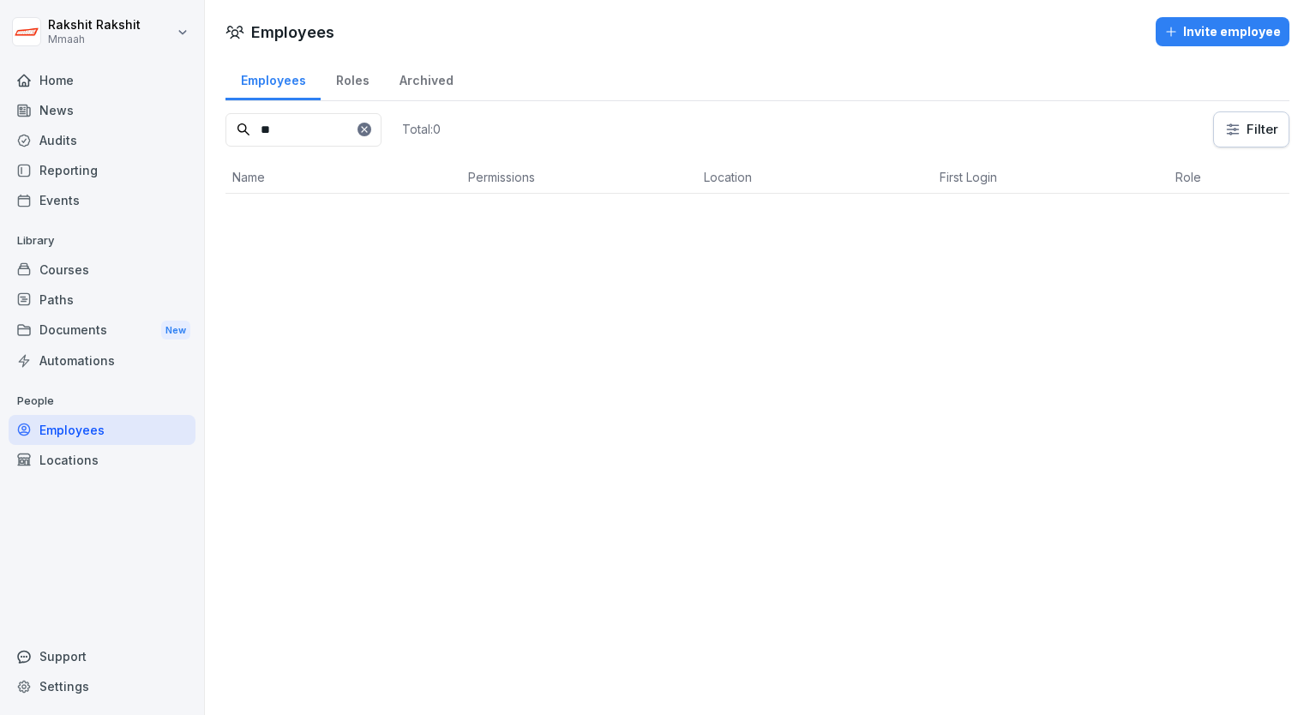
type input "*"
type input "****"
click at [352, 214] on p "[PERSON_NAME]" at bounding box center [313, 222] width 96 height 18
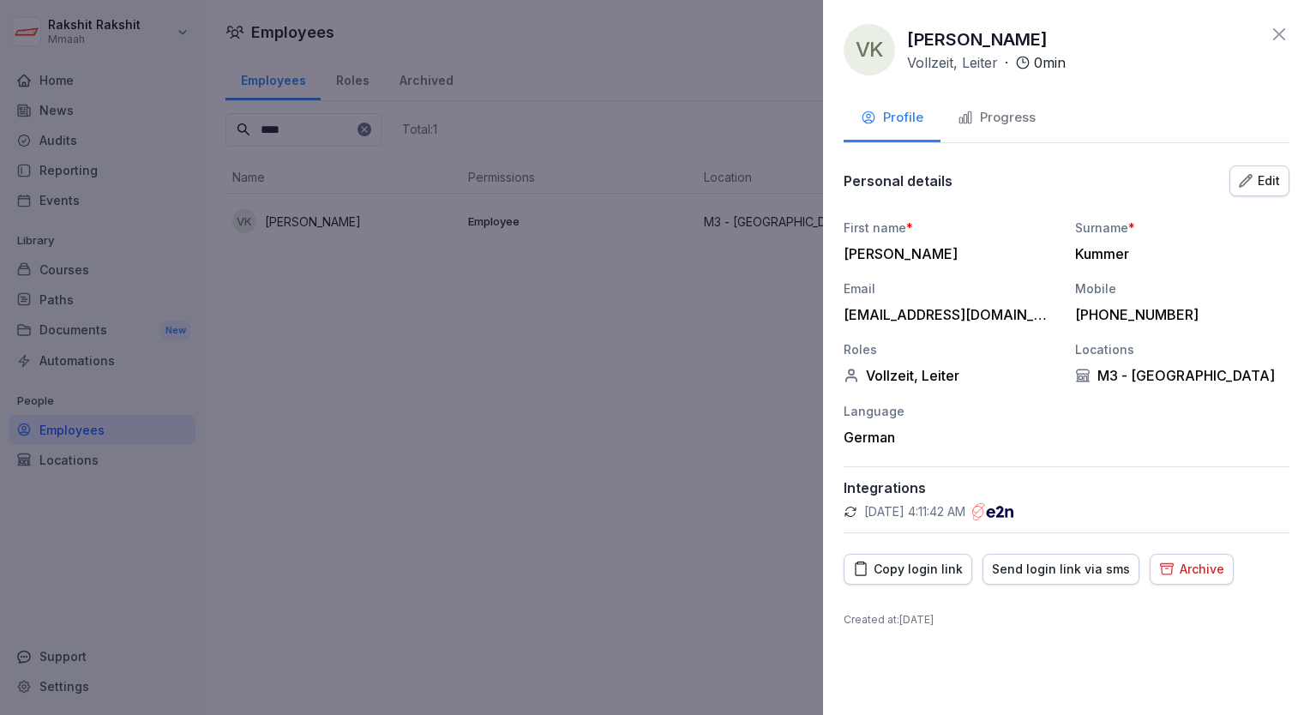
click at [1057, 571] on div "Send login link via sms" at bounding box center [1061, 569] width 138 height 19
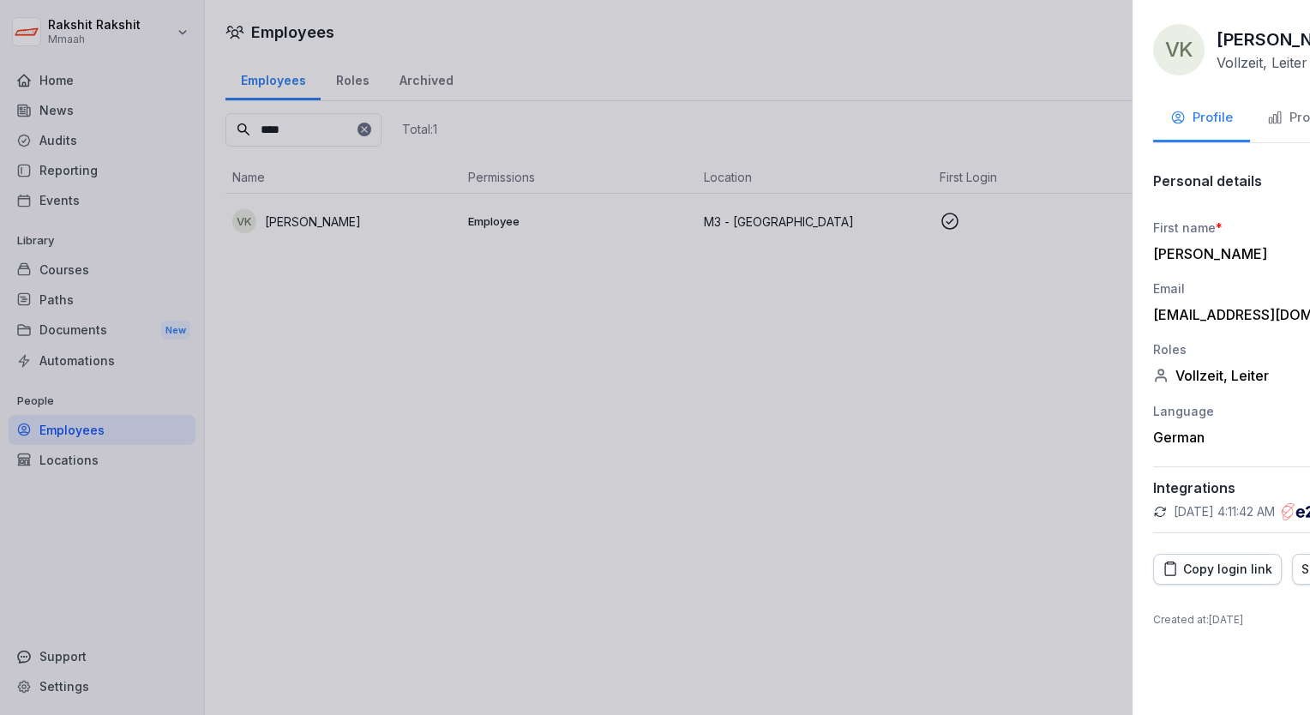
click at [522, 490] on div at bounding box center [655, 357] width 1310 height 715
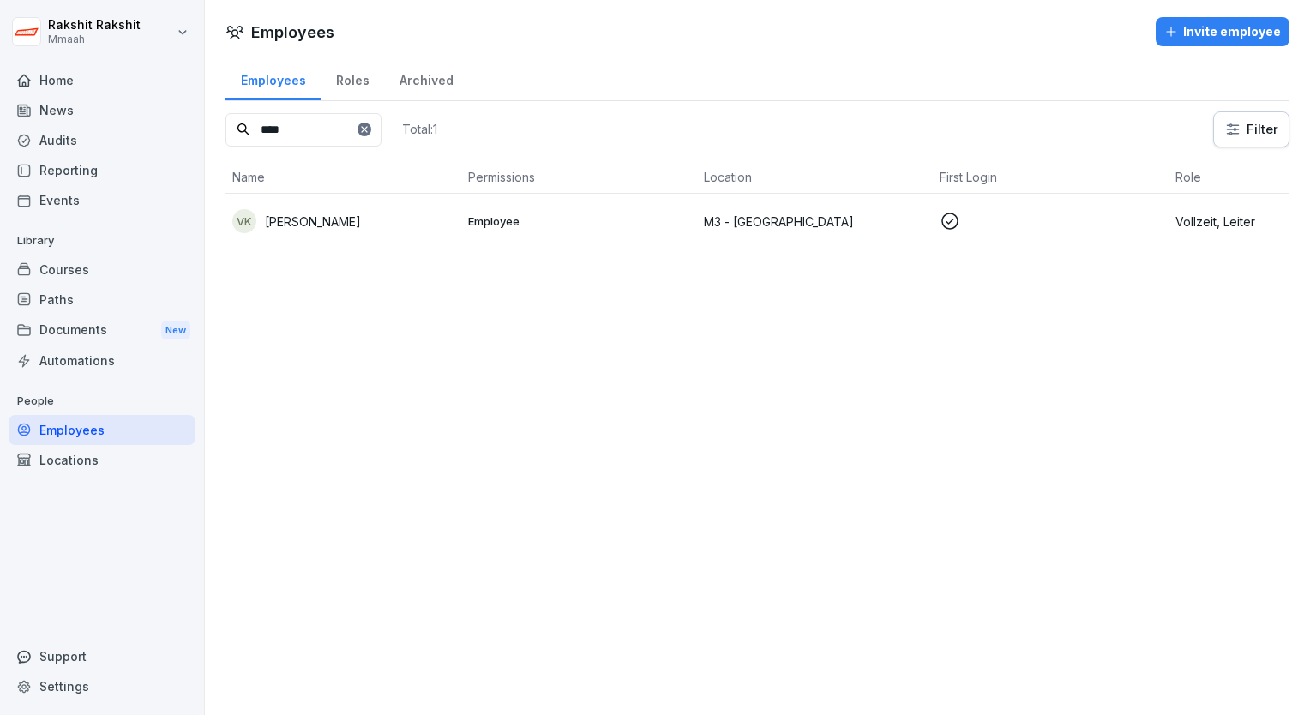
click at [106, 431] on div "Employees" at bounding box center [102, 430] width 187 height 30
click at [106, 424] on div "Employees" at bounding box center [102, 430] width 187 height 30
click at [83, 72] on div "Home" at bounding box center [102, 80] width 187 height 30
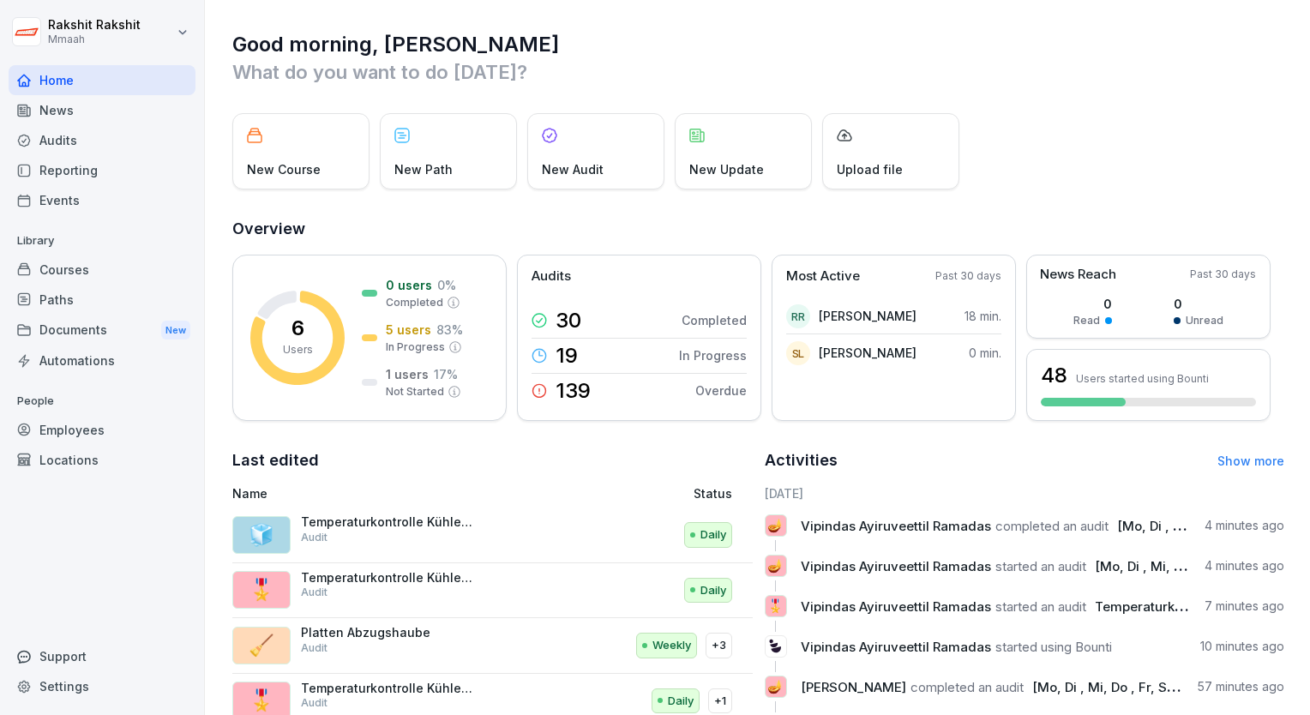
click at [73, 140] on div "Audits" at bounding box center [102, 140] width 187 height 30
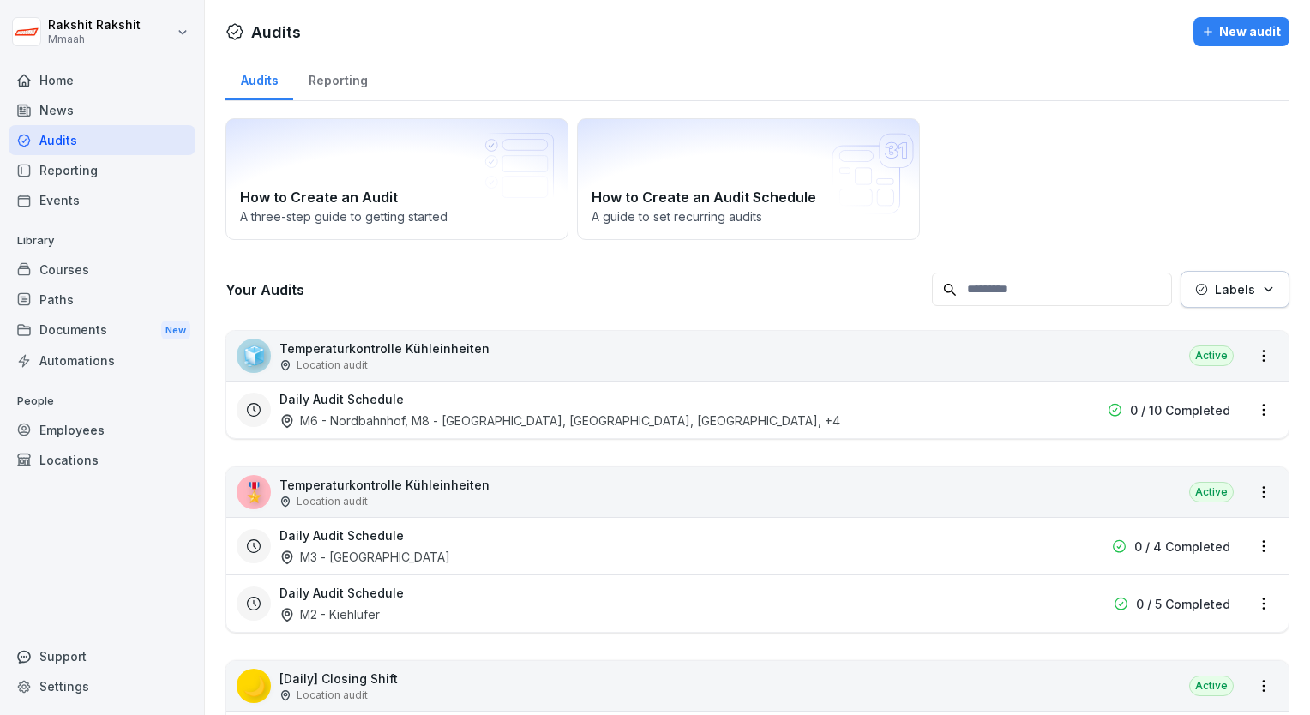
click at [982, 204] on div "How to Create an Audit A three-step guide to getting started How to Create an A…" at bounding box center [758, 179] width 1064 height 122
click at [677, 539] on div "Daily Audit Schedule M3 - [GEOGRAPHIC_DATA]" at bounding box center [648, 545] width 737 height 39
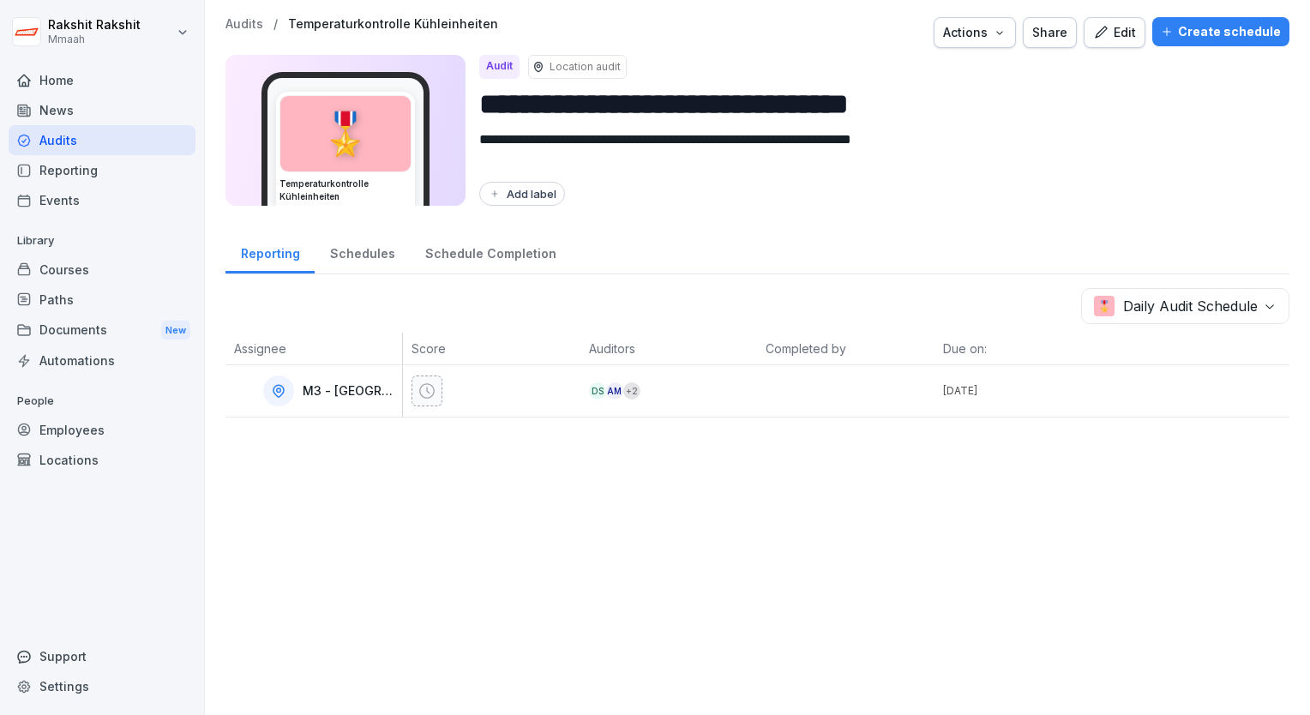
click at [1181, 45] on button "Create schedule" at bounding box center [1220, 31] width 137 height 29
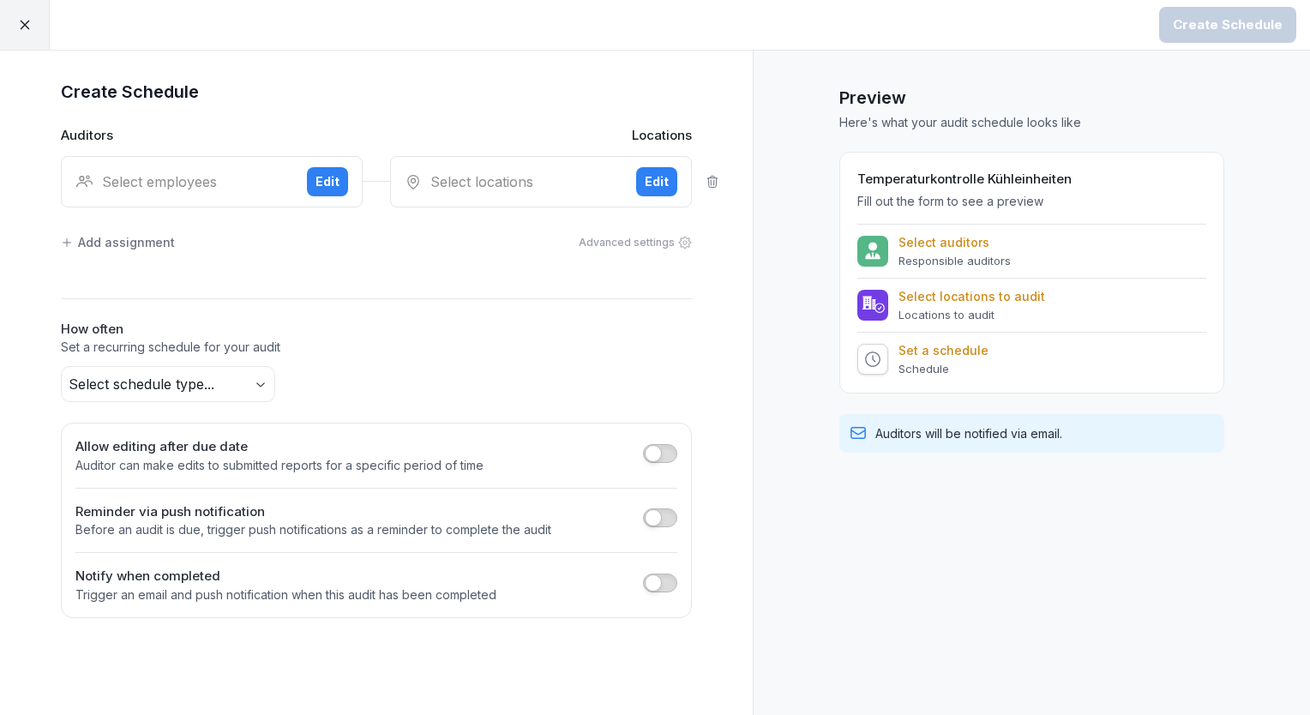
click at [247, 195] on div "Select employees Edit" at bounding box center [212, 181] width 302 height 51
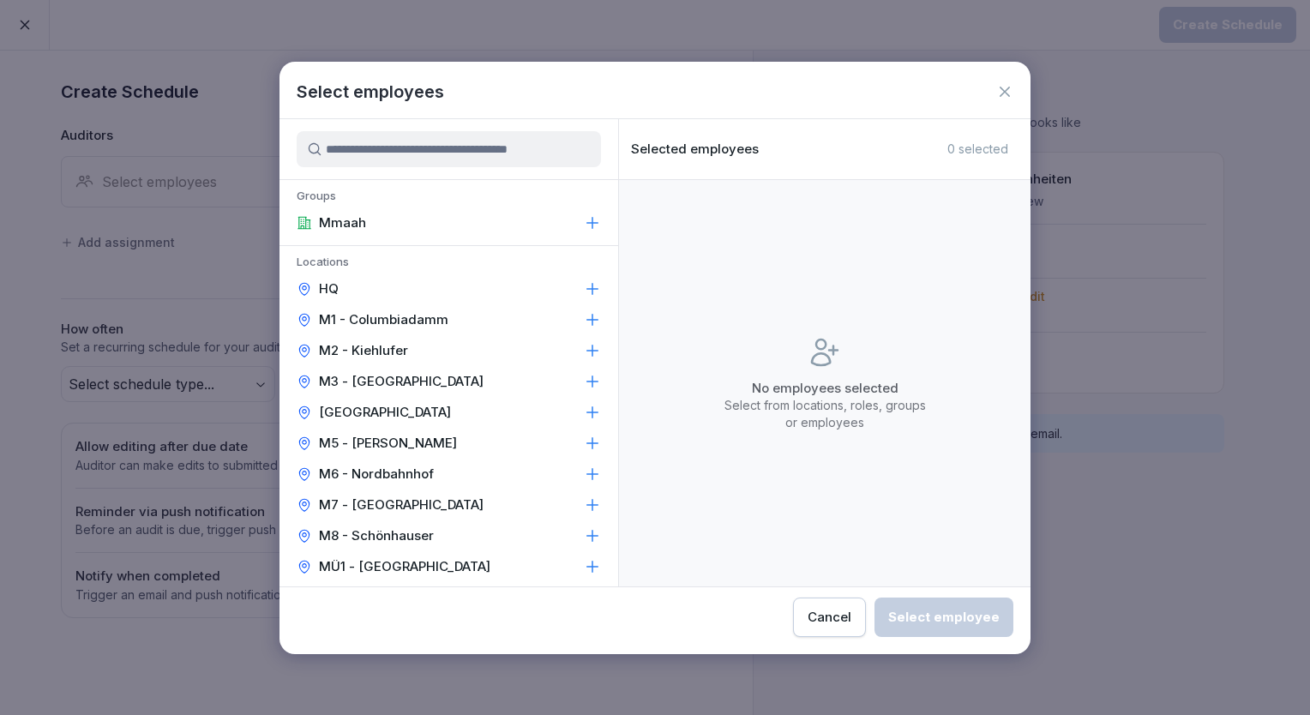
click at [428, 147] on input at bounding box center [449, 149] width 304 height 36
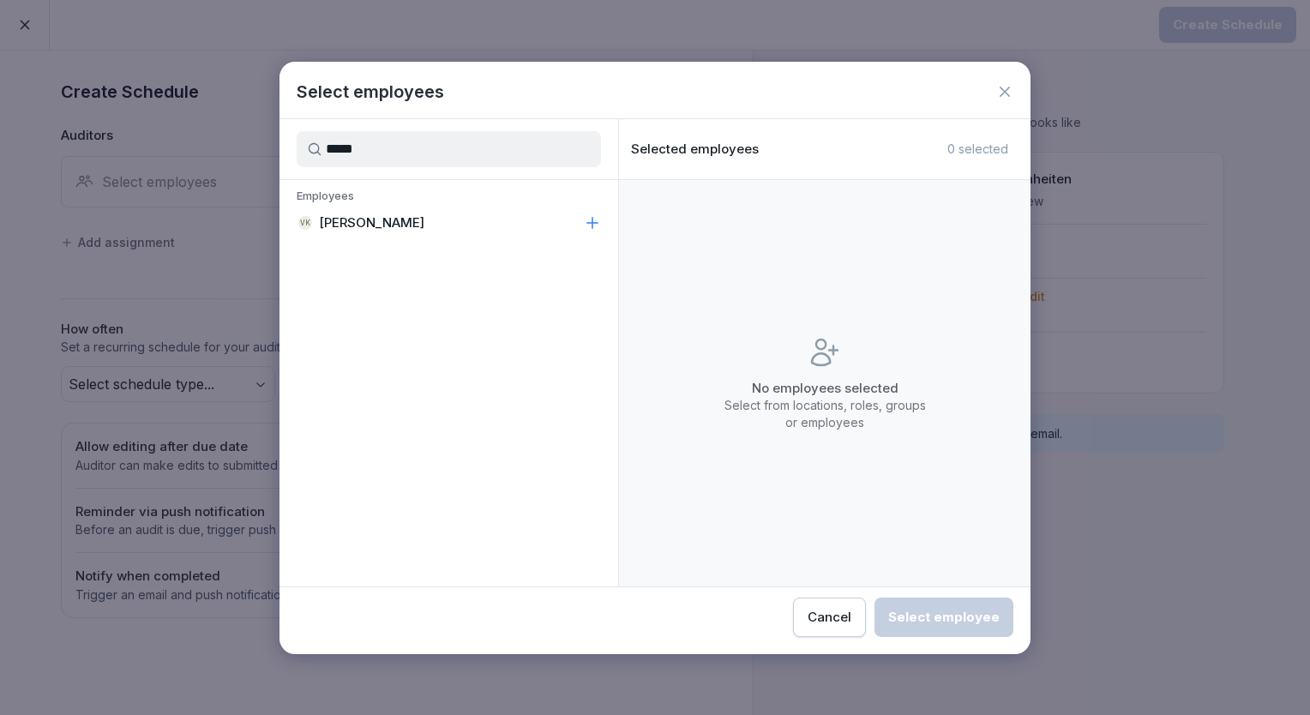
type input "*****"
click at [415, 220] on p "[PERSON_NAME]" at bounding box center [371, 222] width 105 height 17
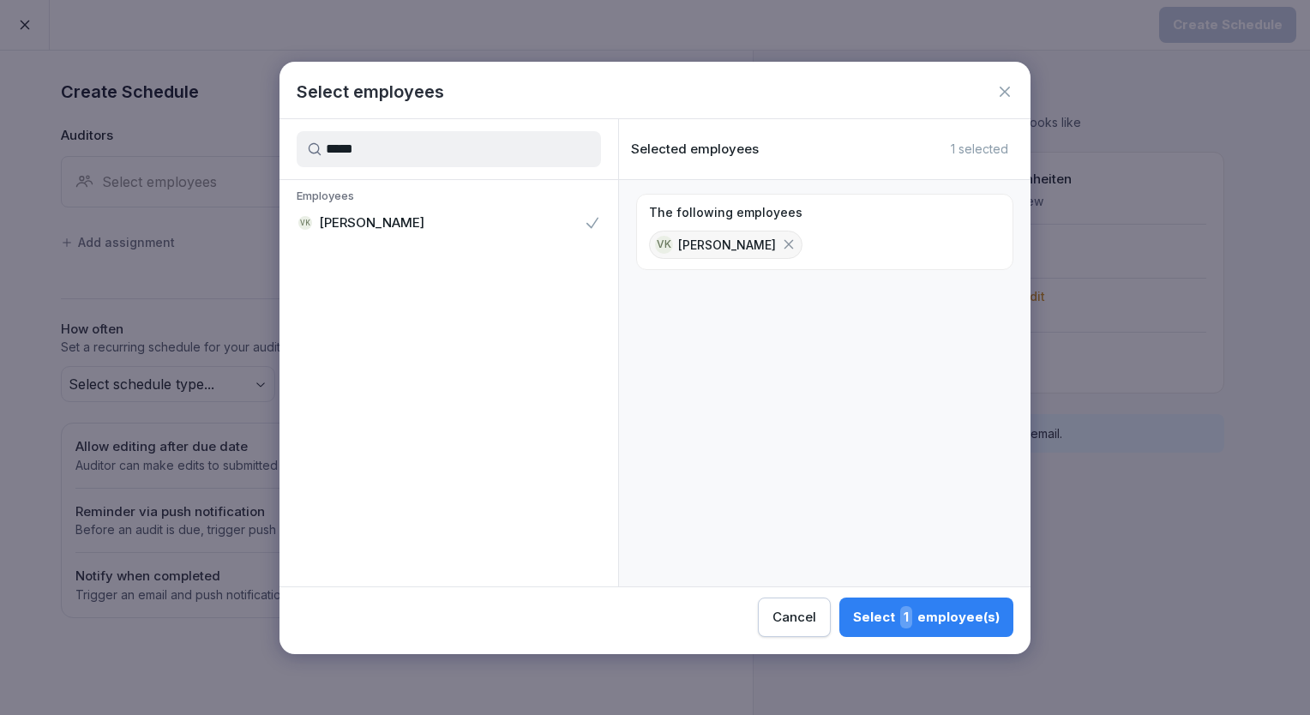
click at [912, 615] on span "1" at bounding box center [906, 617] width 12 height 22
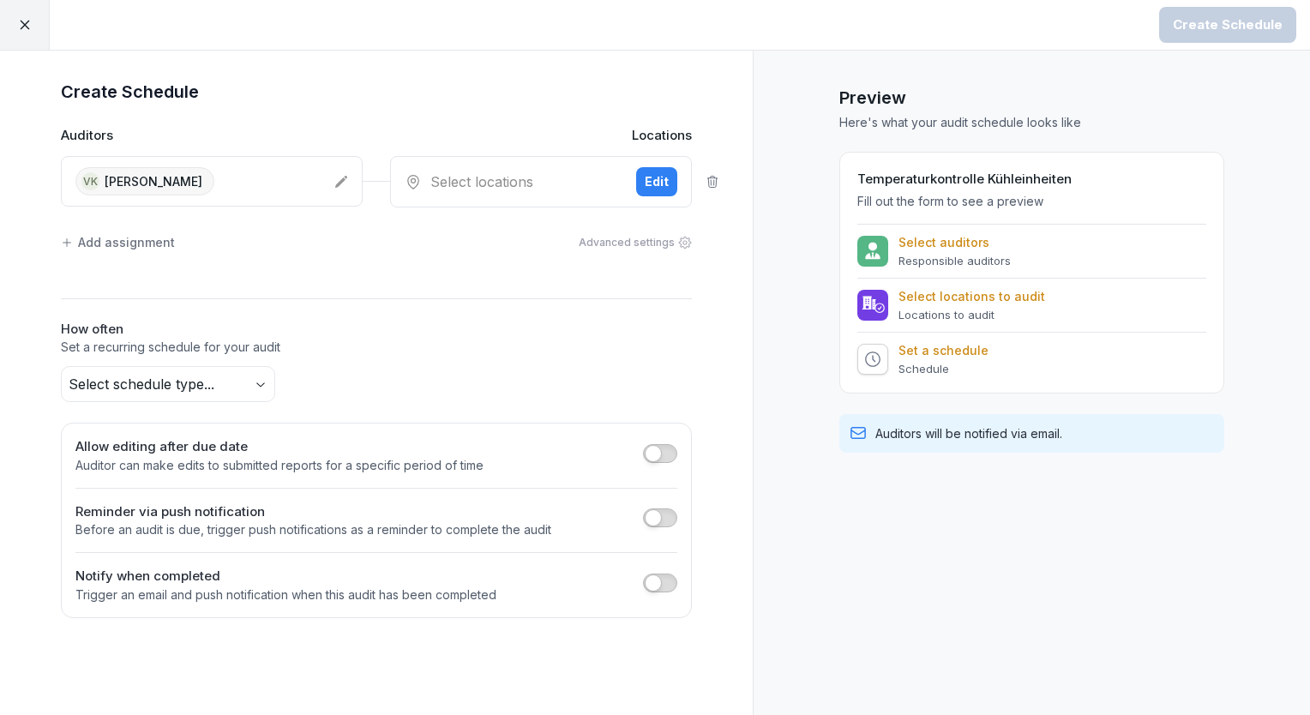
click at [520, 177] on div "Select locations" at bounding box center [514, 181] width 218 height 21
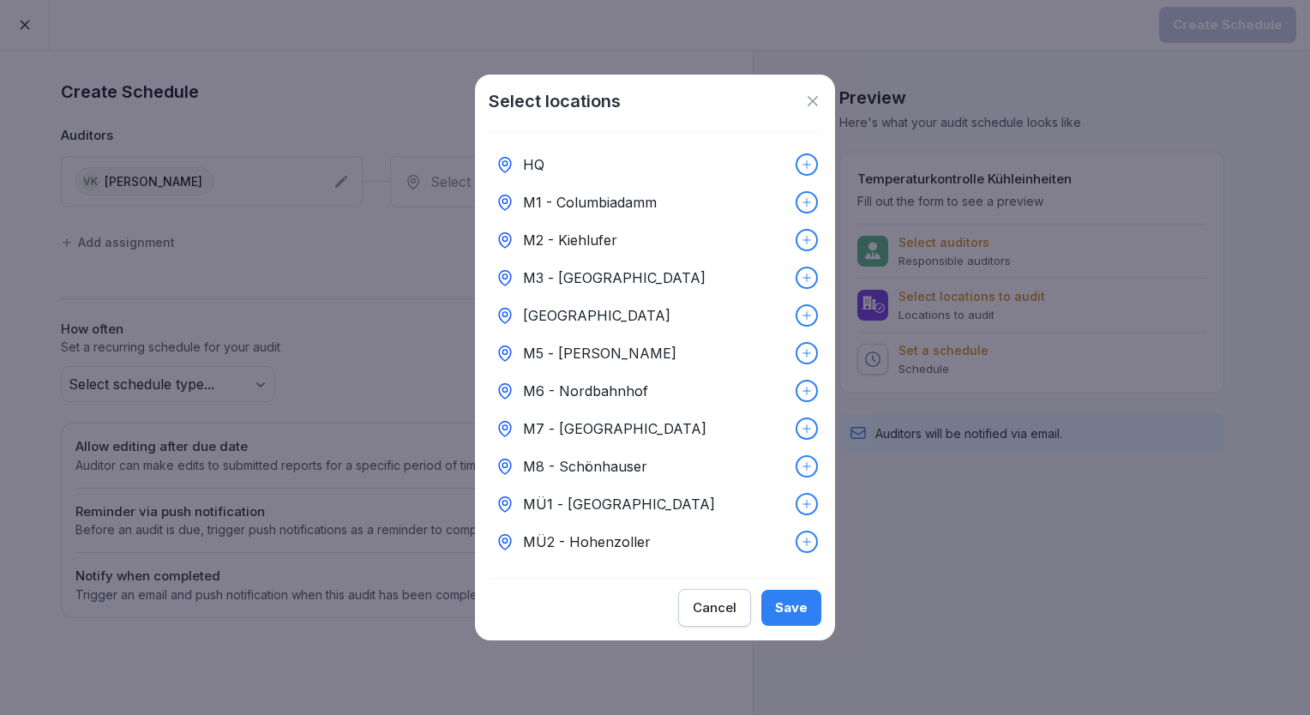
click at [562, 276] on p "M3 - [GEOGRAPHIC_DATA]" at bounding box center [614, 278] width 183 height 21
click at [796, 612] on div "Save" at bounding box center [791, 607] width 33 height 19
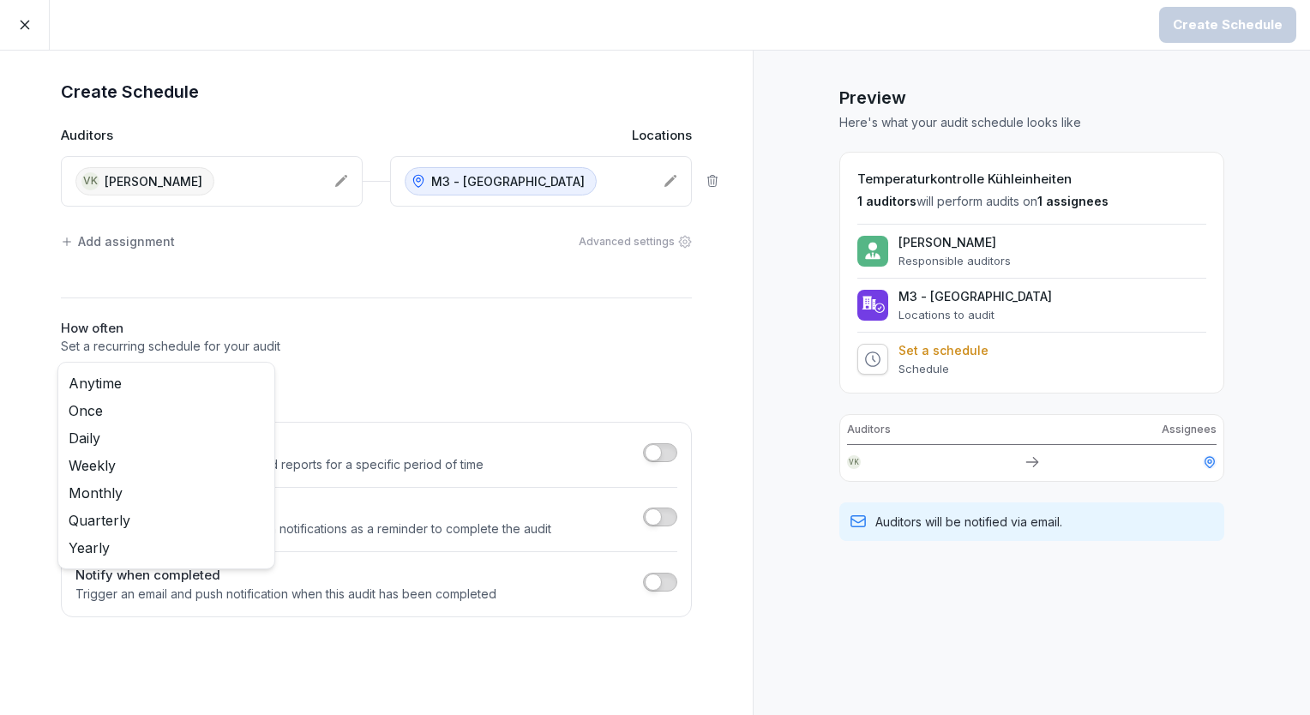
click at [230, 379] on body "Create Schedule Create Schedule Auditors Locations [GEOGRAPHIC_DATA] [GEOGRAPHI…" at bounding box center [655, 357] width 1310 height 715
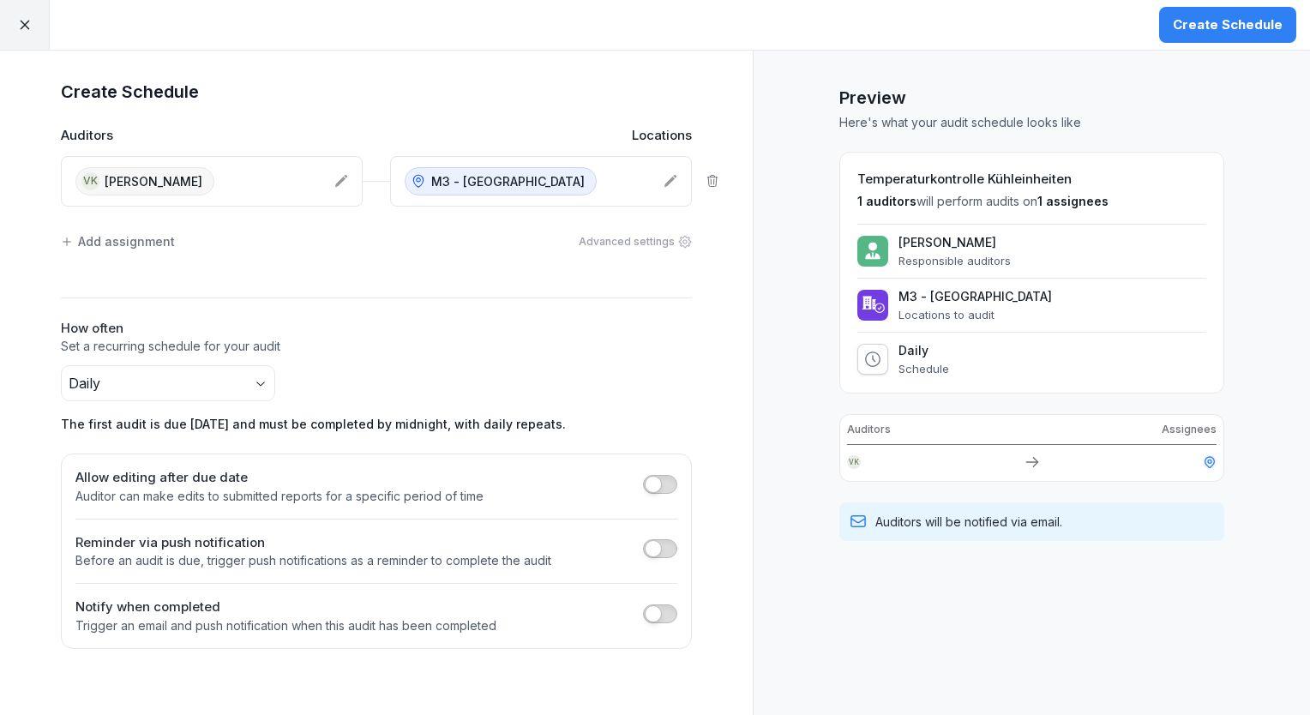
click at [1198, 24] on div "Create Schedule" at bounding box center [1228, 24] width 110 height 19
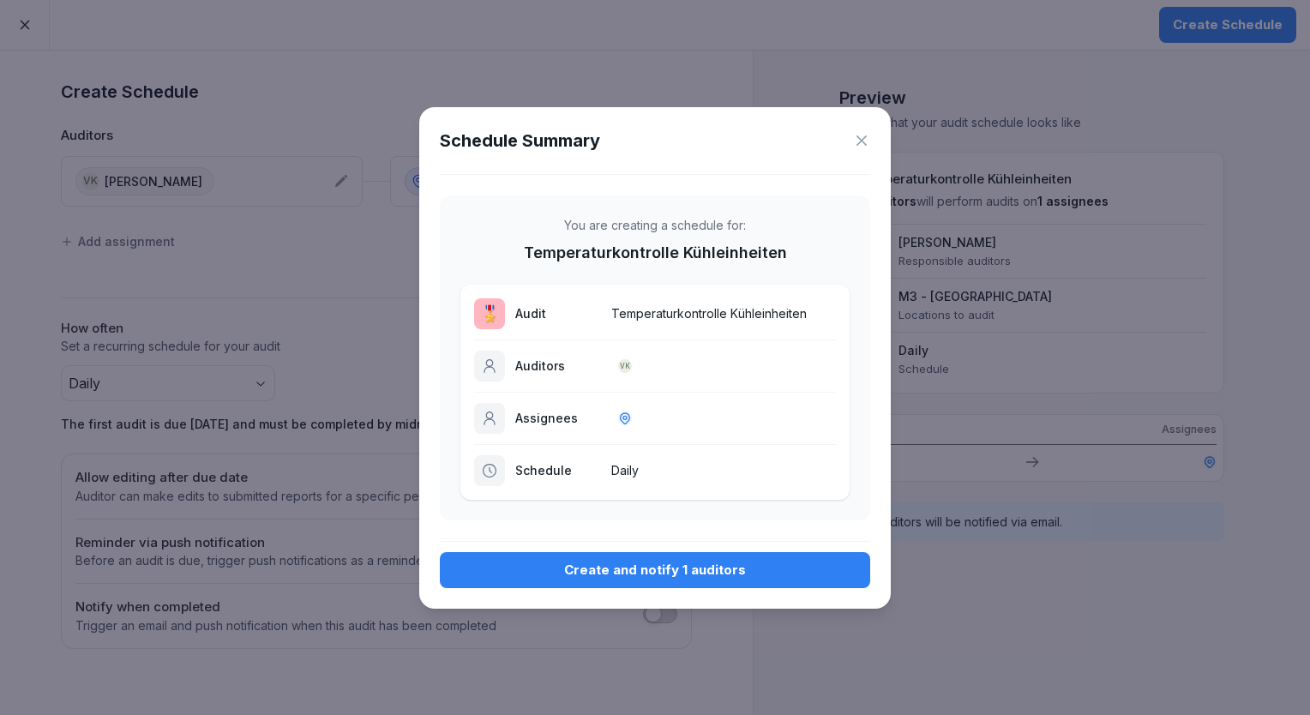
click at [593, 574] on div "Create and notify 1 auditors" at bounding box center [655, 570] width 403 height 19
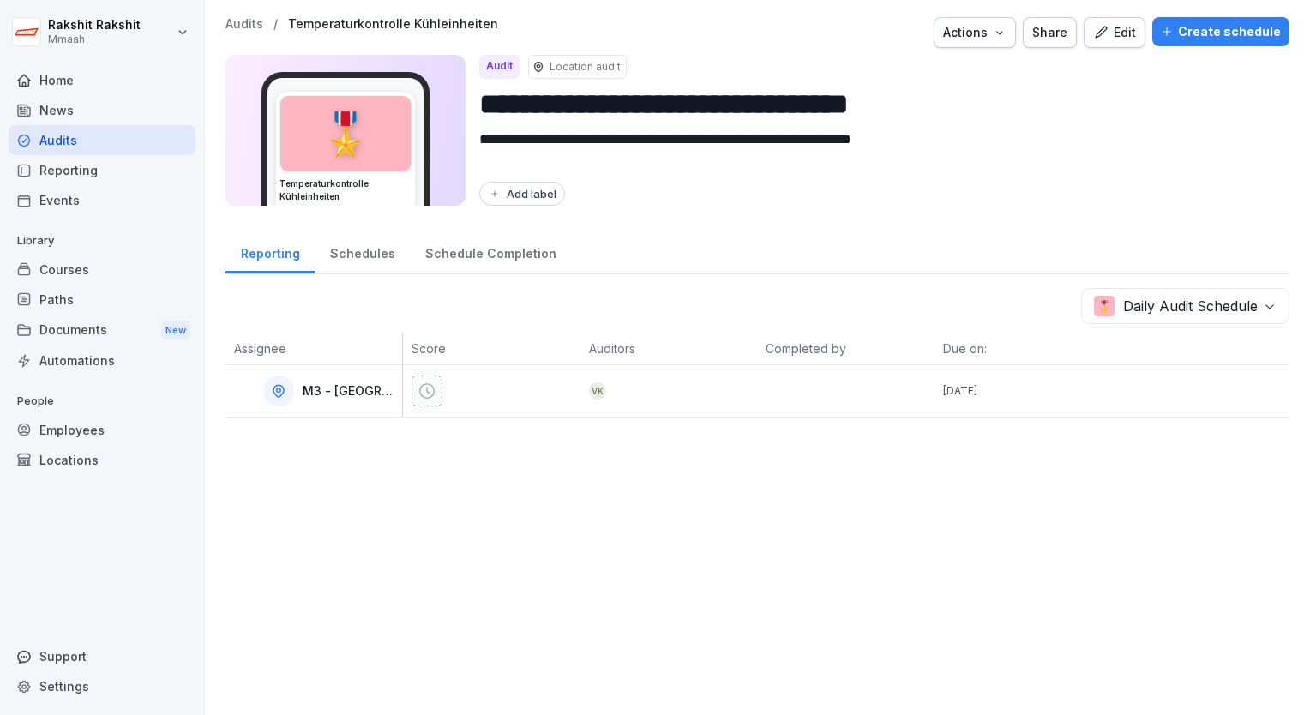
click at [89, 141] on div "Audits" at bounding box center [102, 140] width 187 height 30
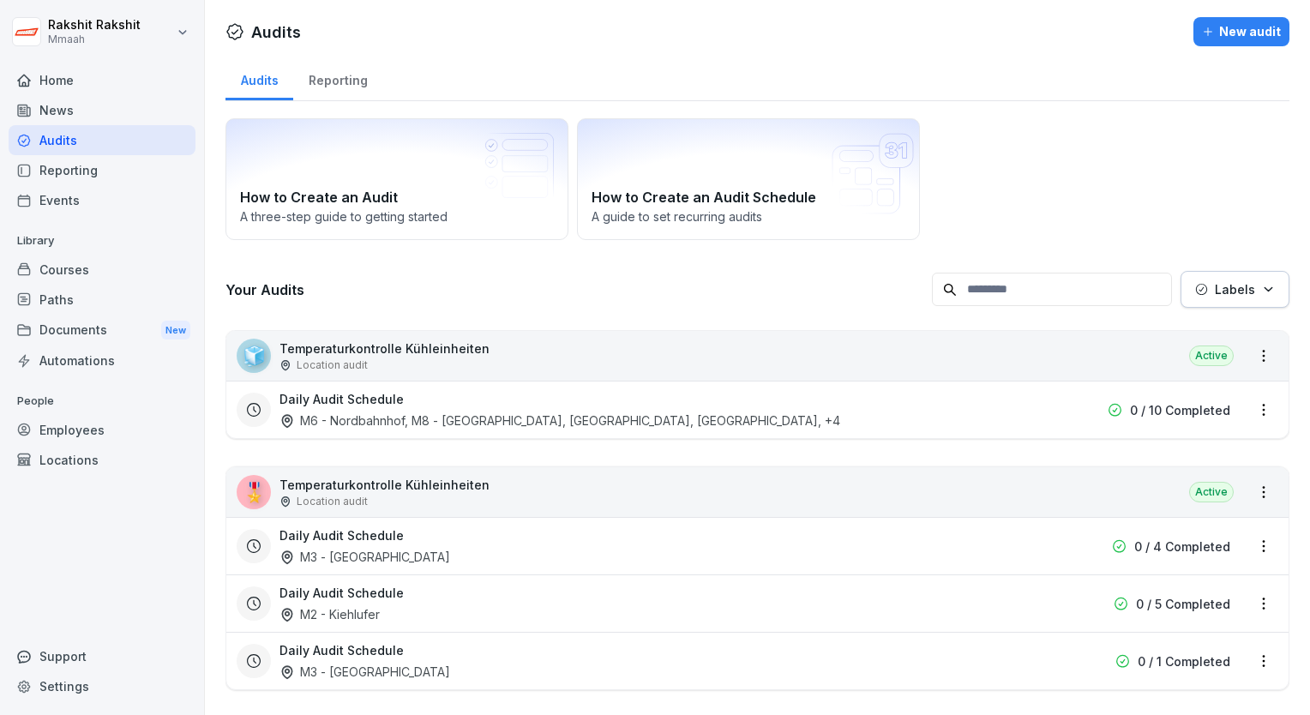
click at [1014, 151] on div "How to Create an Audit A three-step guide to getting started How to Create an A…" at bounding box center [758, 179] width 1064 height 122
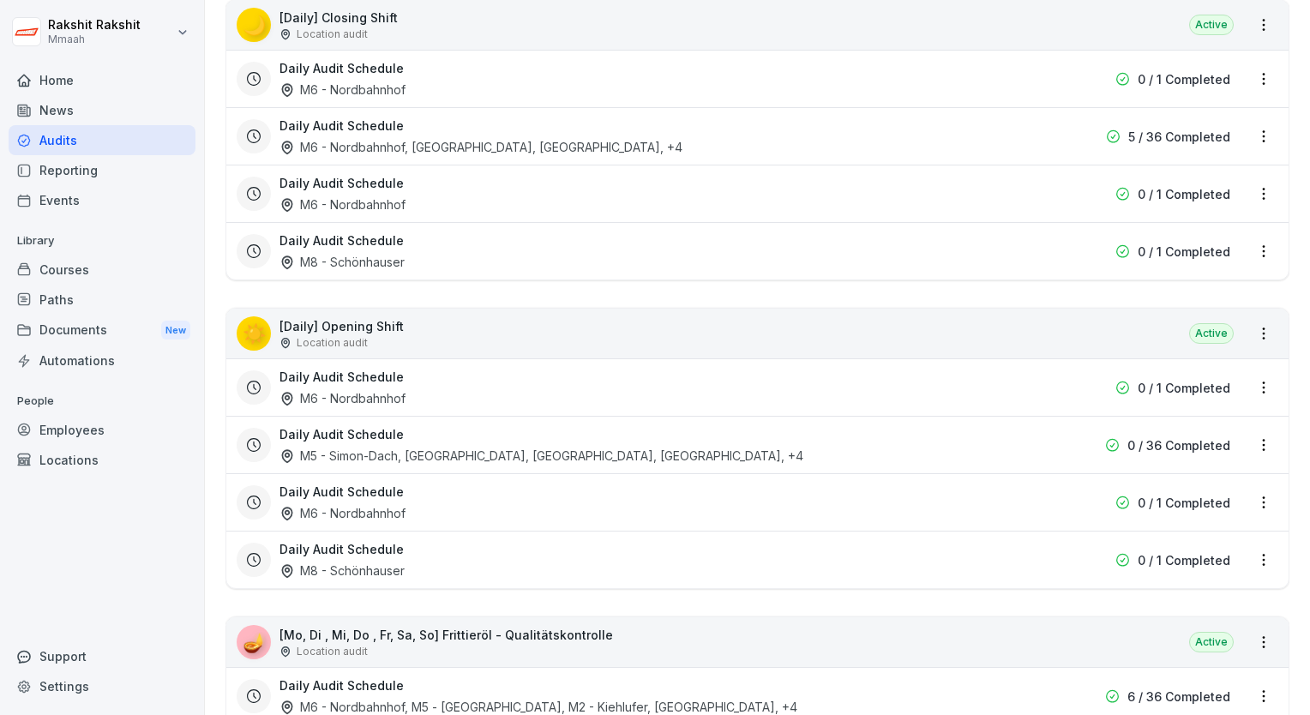
scroll to position [720, 0]
click at [679, 321] on div "☀️ [Daily] Opening Shift Location audit Active" at bounding box center [757, 332] width 1062 height 50
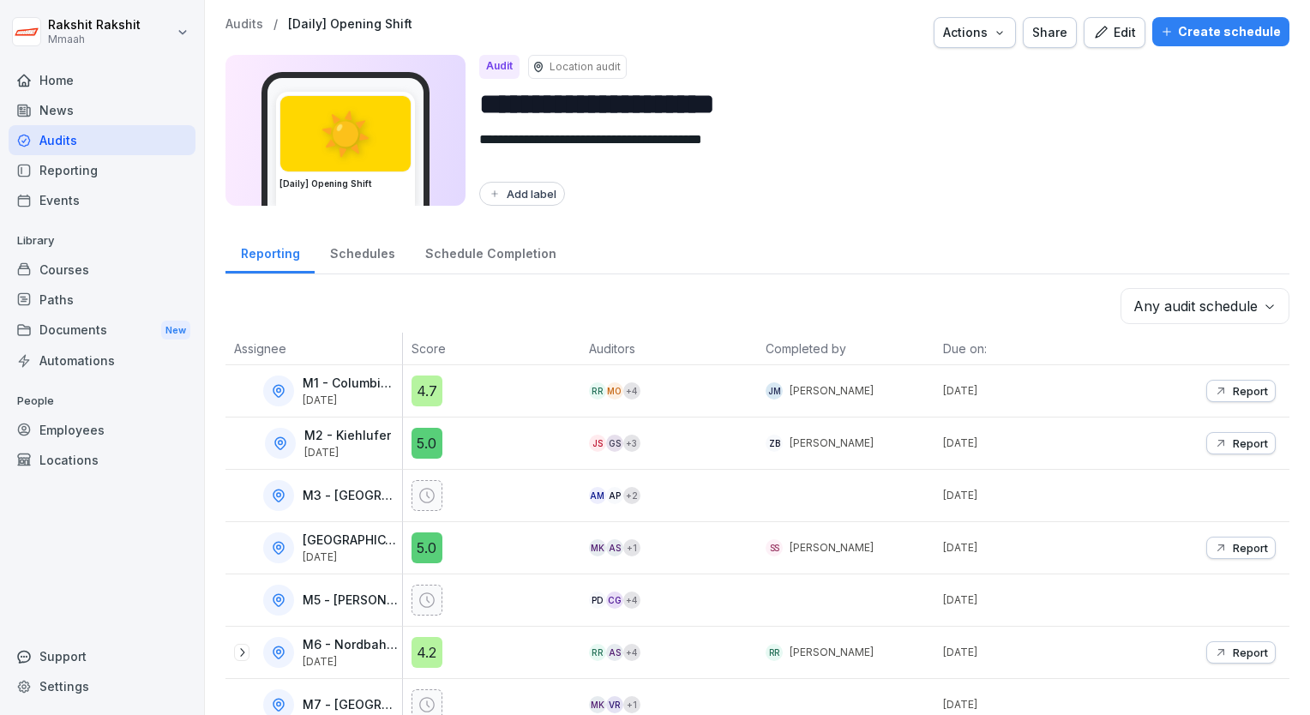
click at [1101, 26] on icon "button" at bounding box center [1100, 32] width 15 height 15
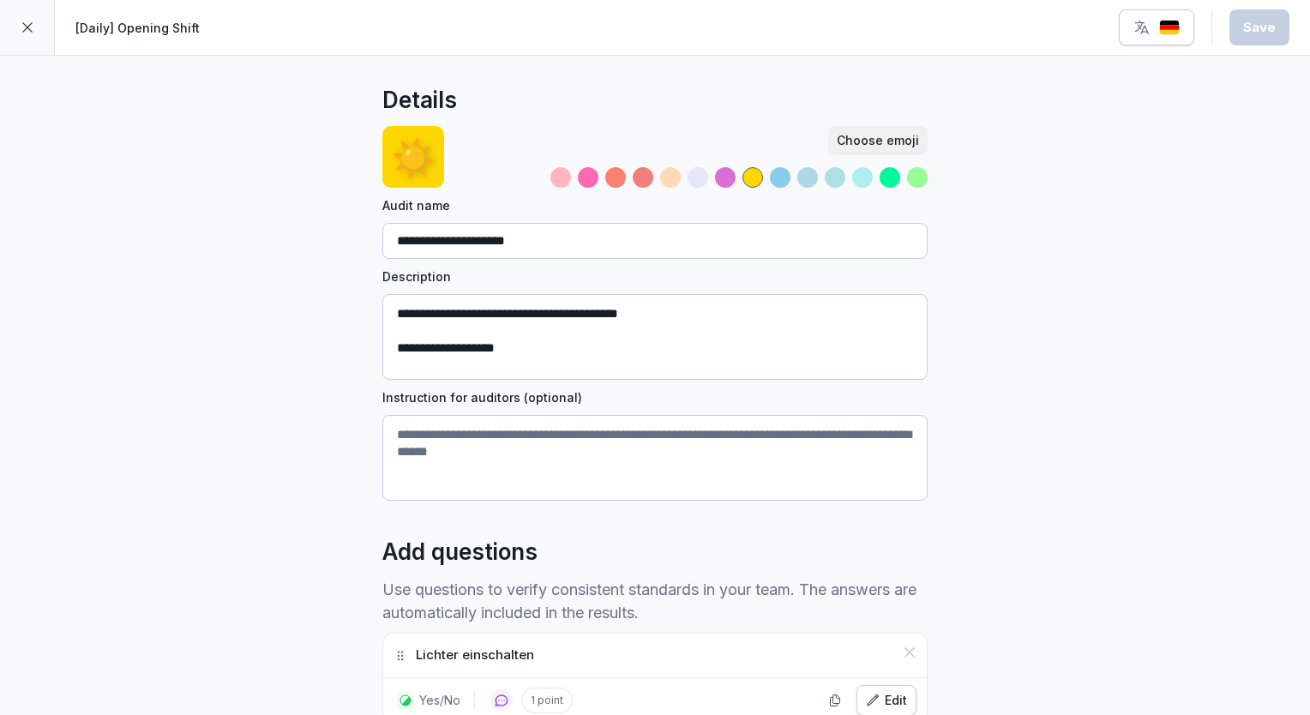
click at [18, 21] on div at bounding box center [27, 27] width 55 height 55
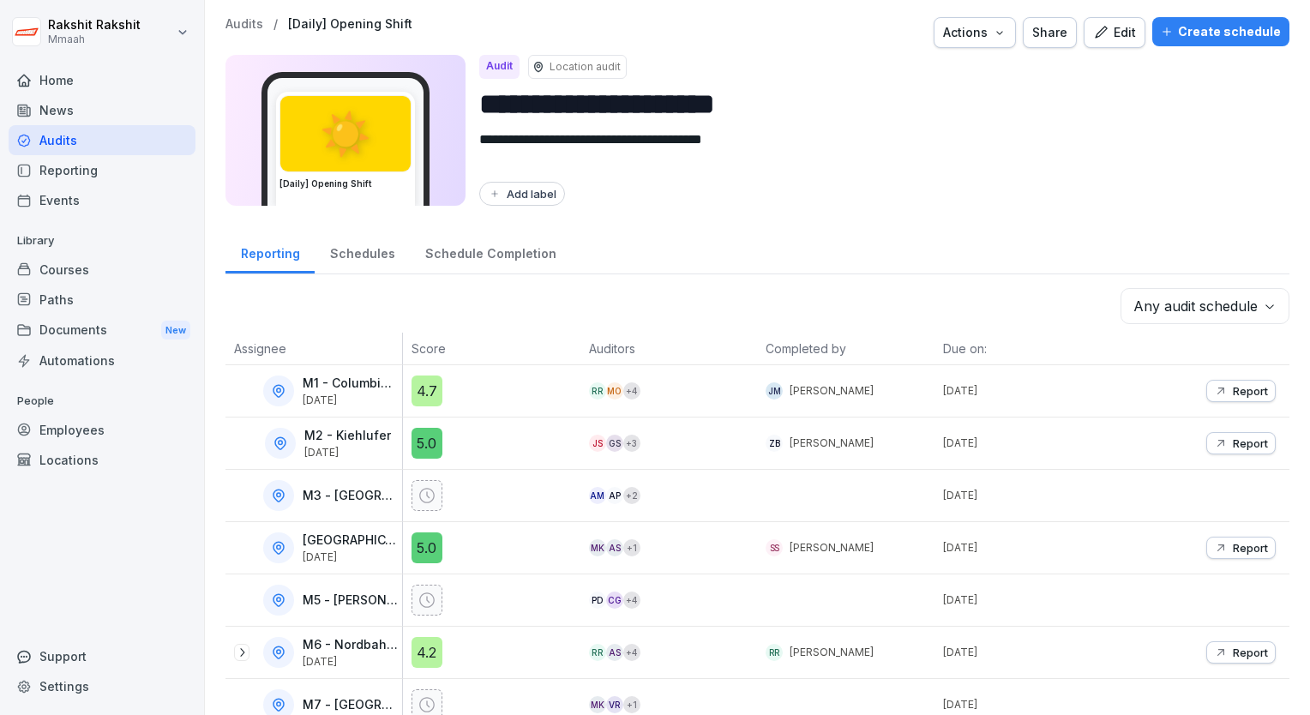
click at [1230, 30] on div "Create schedule" at bounding box center [1221, 31] width 120 height 19
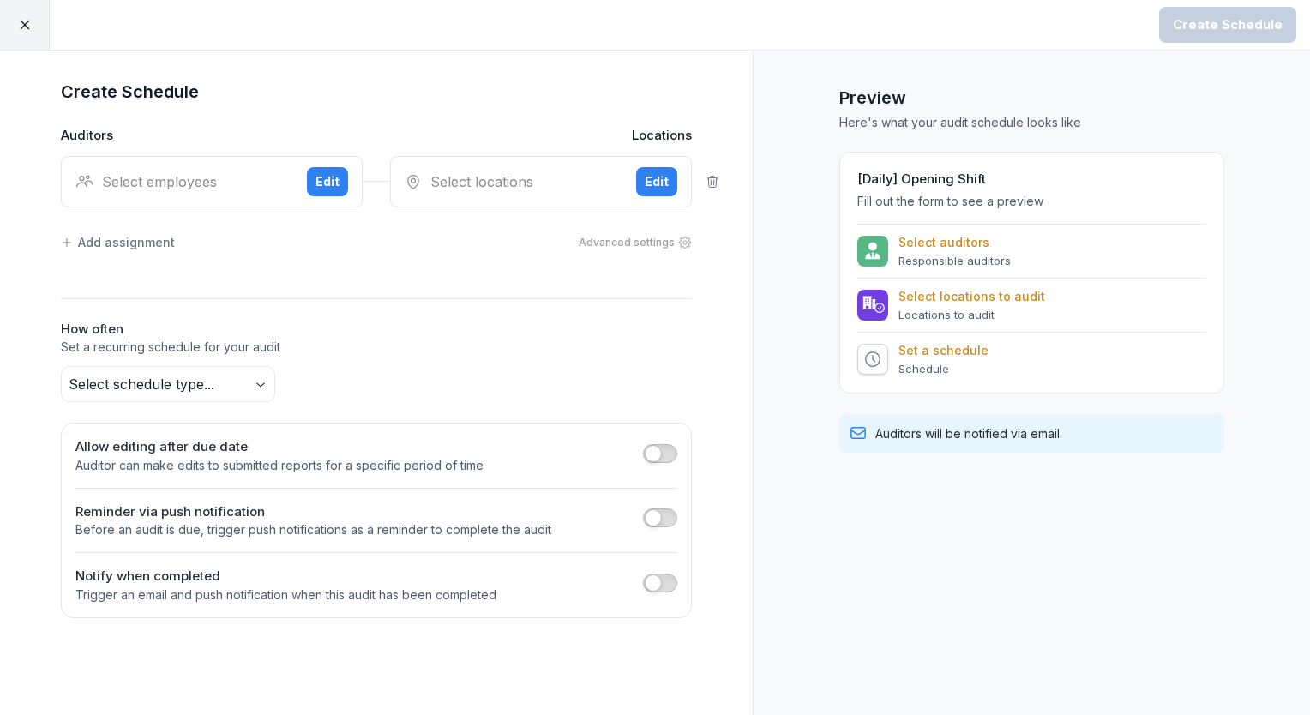
click at [208, 179] on div "Select employees" at bounding box center [184, 181] width 218 height 21
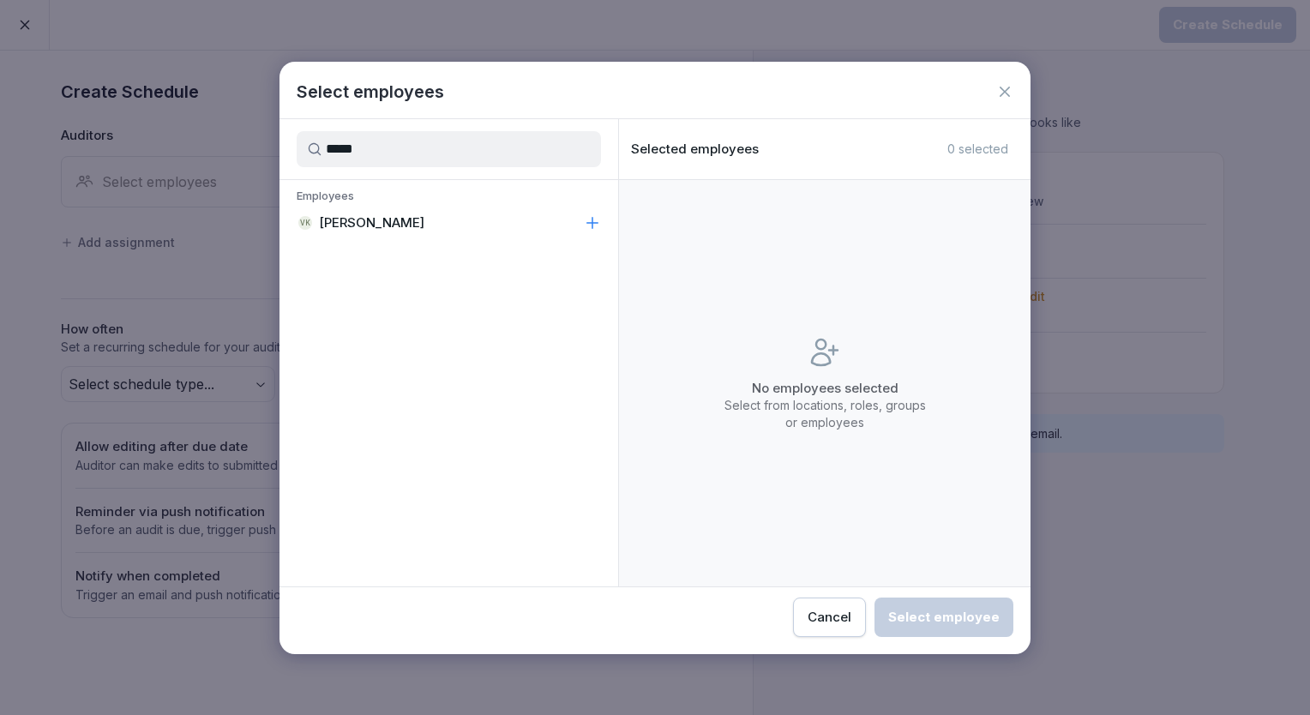
type input "*****"
click at [395, 211] on div "VK [PERSON_NAME]" at bounding box center [449, 223] width 339 height 31
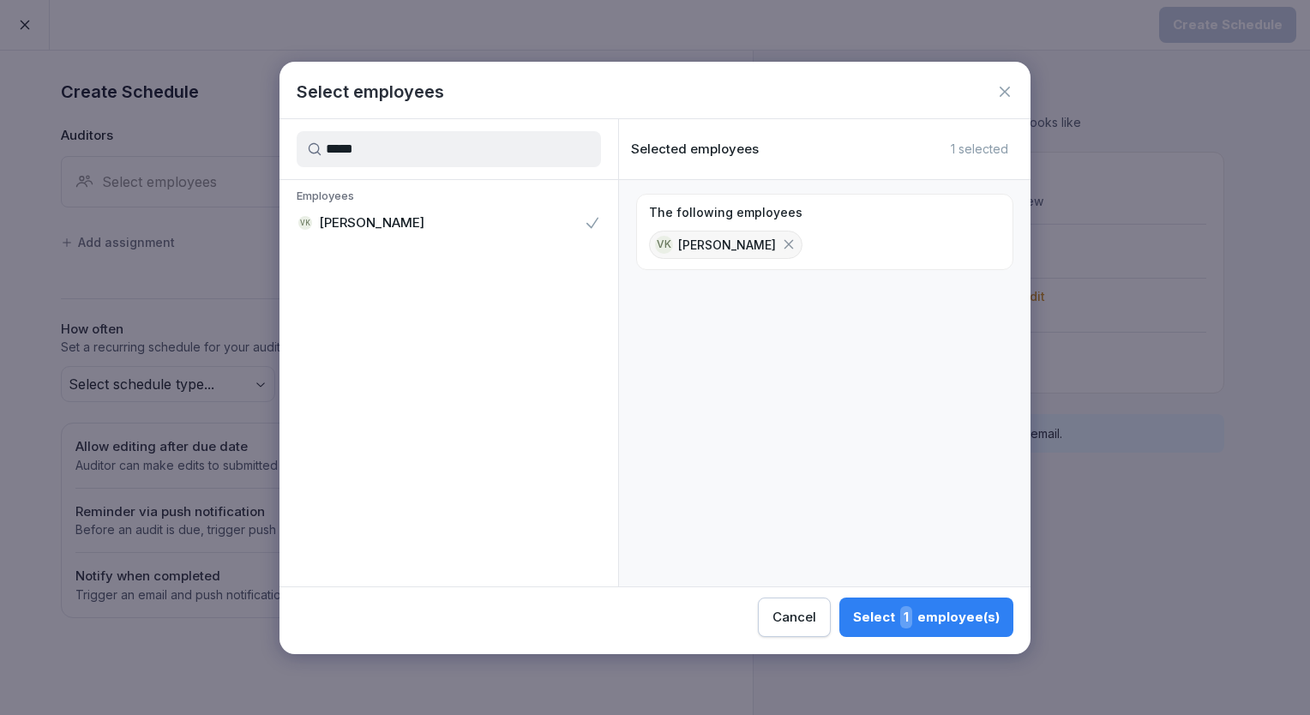
click at [859, 616] on div "Select 1 employee(s)" at bounding box center [926, 617] width 147 height 22
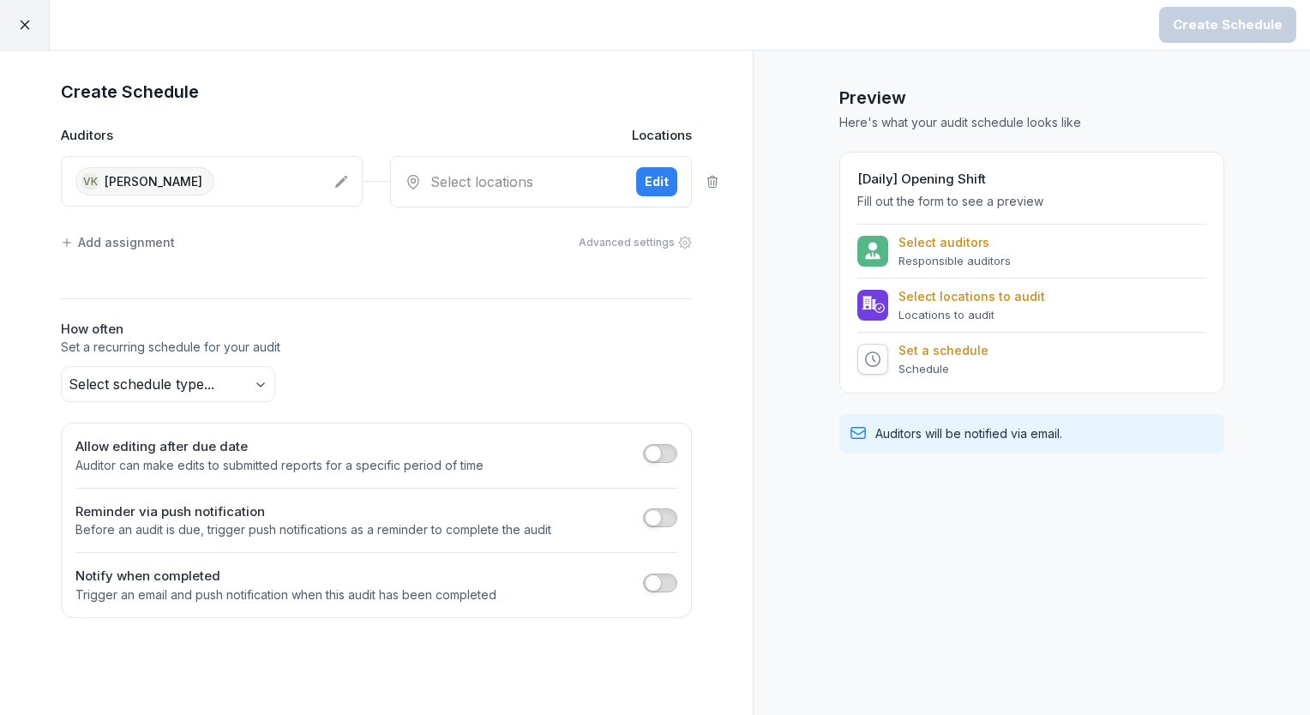
click at [488, 194] on div "Select locations Edit" at bounding box center [541, 181] width 302 height 51
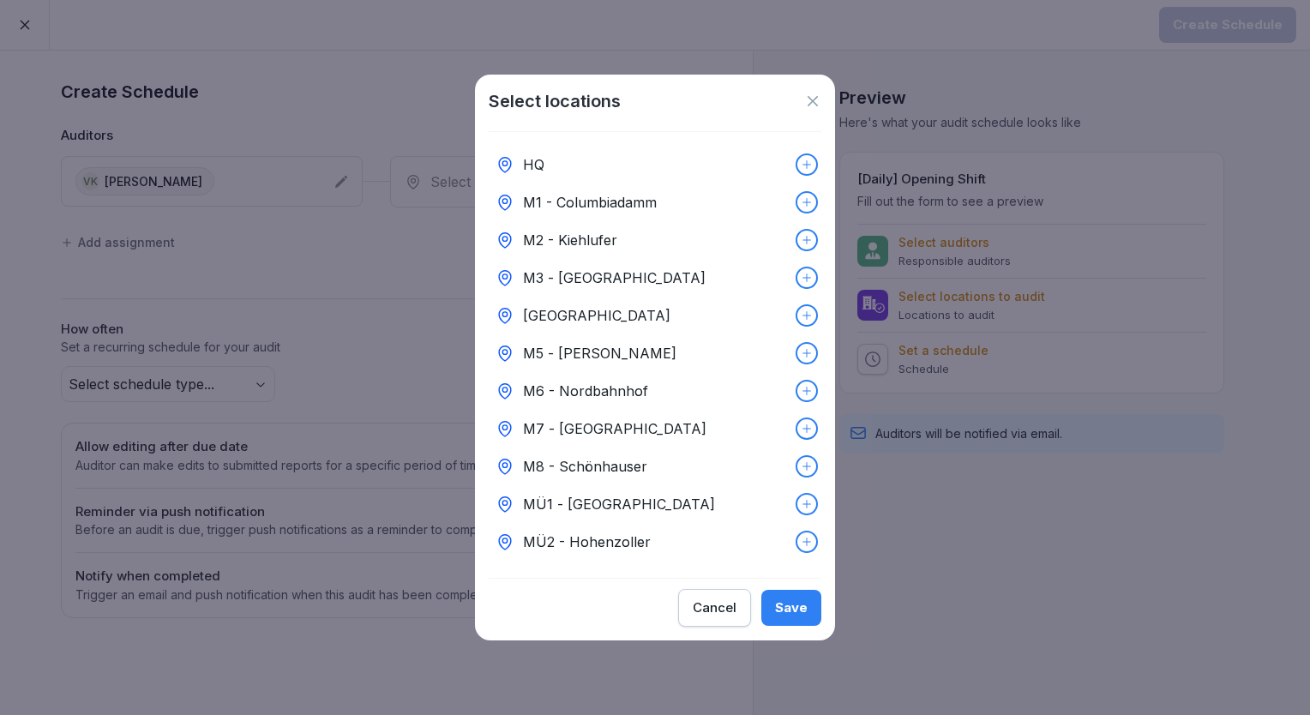
click at [573, 268] on p "M3 - [GEOGRAPHIC_DATA]" at bounding box center [614, 278] width 183 height 21
click at [792, 609] on div "Save" at bounding box center [791, 607] width 33 height 19
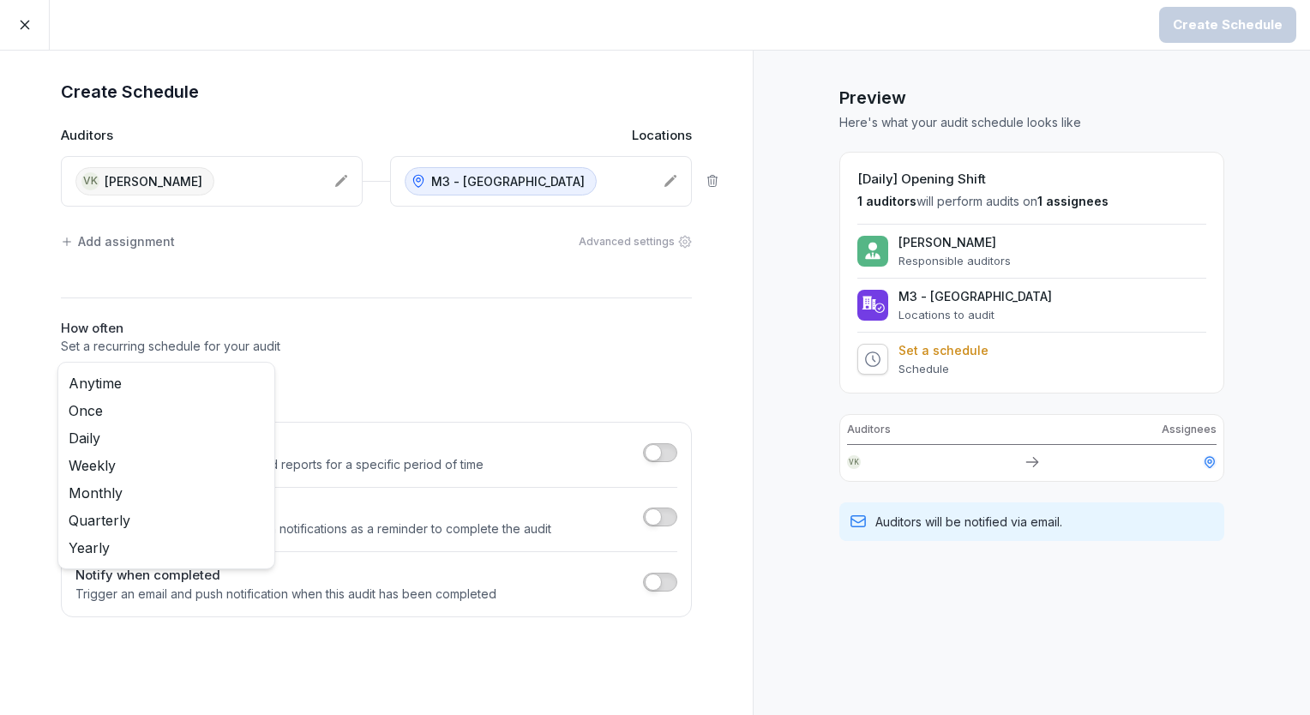
click at [255, 381] on body "Create Schedule Create Schedule Auditors Locations [GEOGRAPHIC_DATA] [GEOGRAPHI…" at bounding box center [655, 357] width 1310 height 715
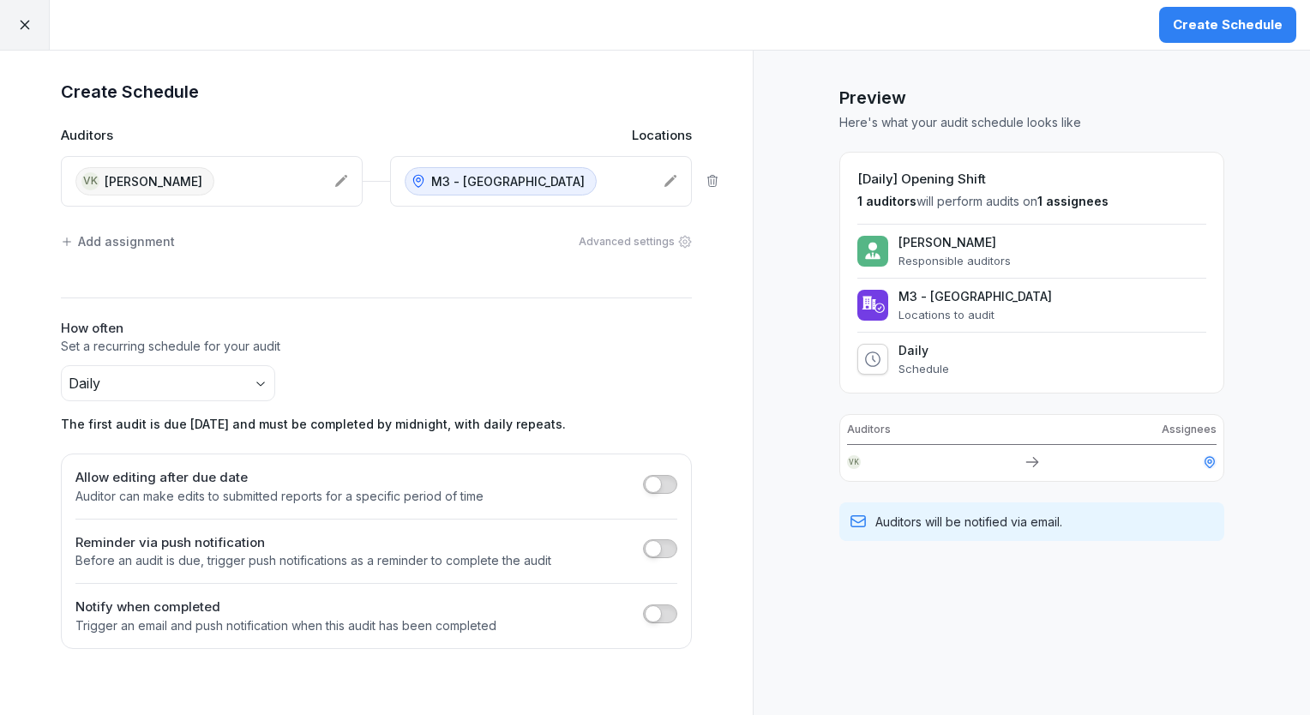
click at [1197, 29] on div "Create Schedule" at bounding box center [1228, 24] width 110 height 19
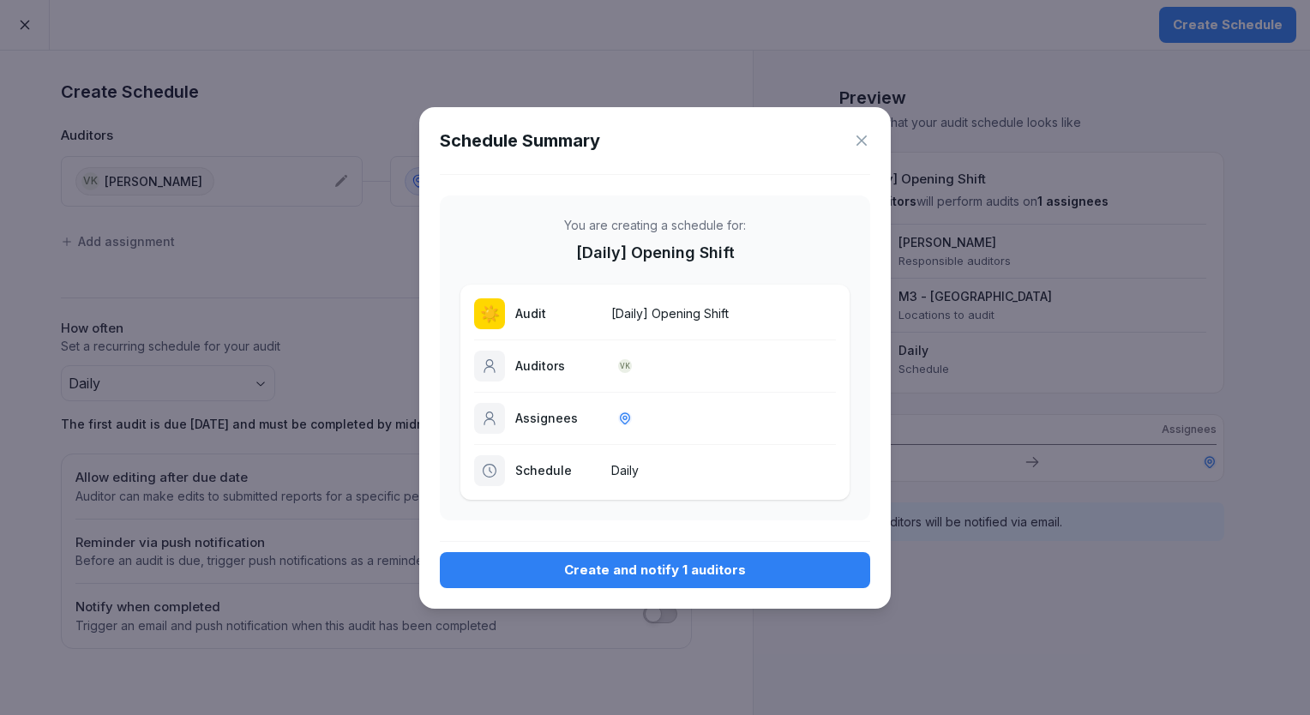
click at [653, 565] on div "Create and notify 1 auditors" at bounding box center [655, 570] width 403 height 19
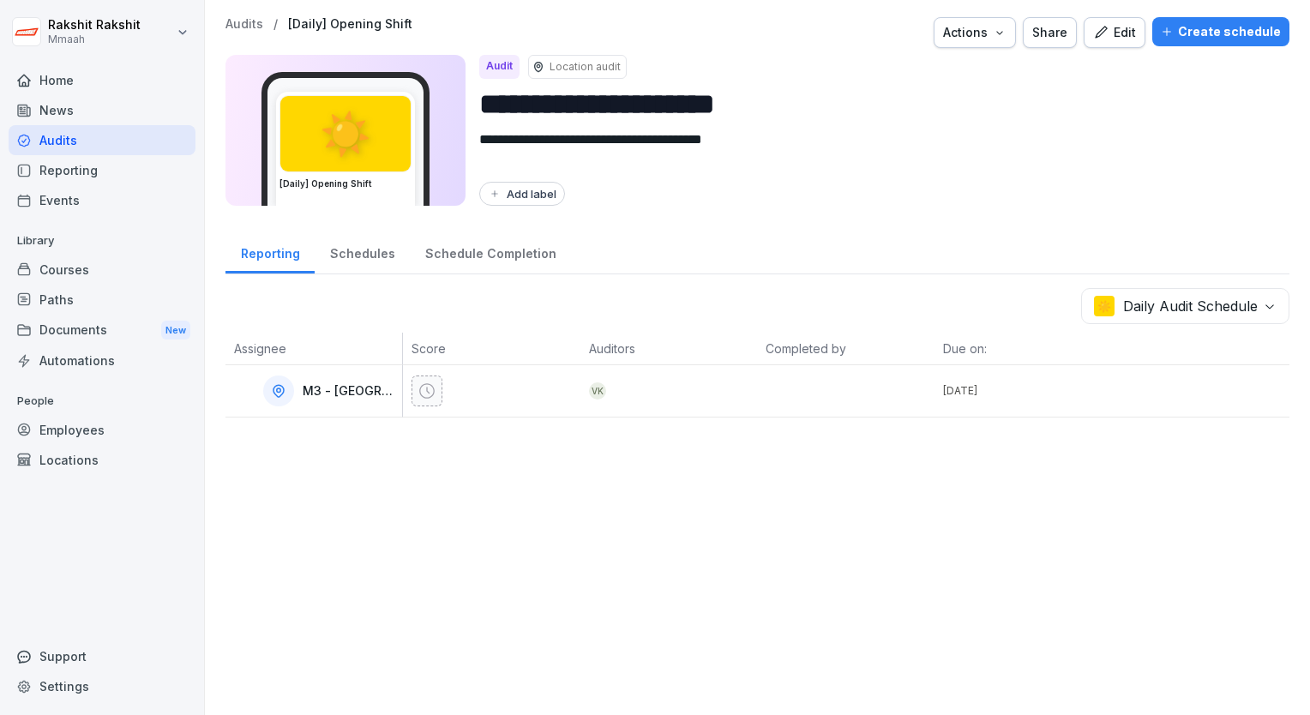
click at [100, 139] on div "Audits" at bounding box center [102, 140] width 187 height 30
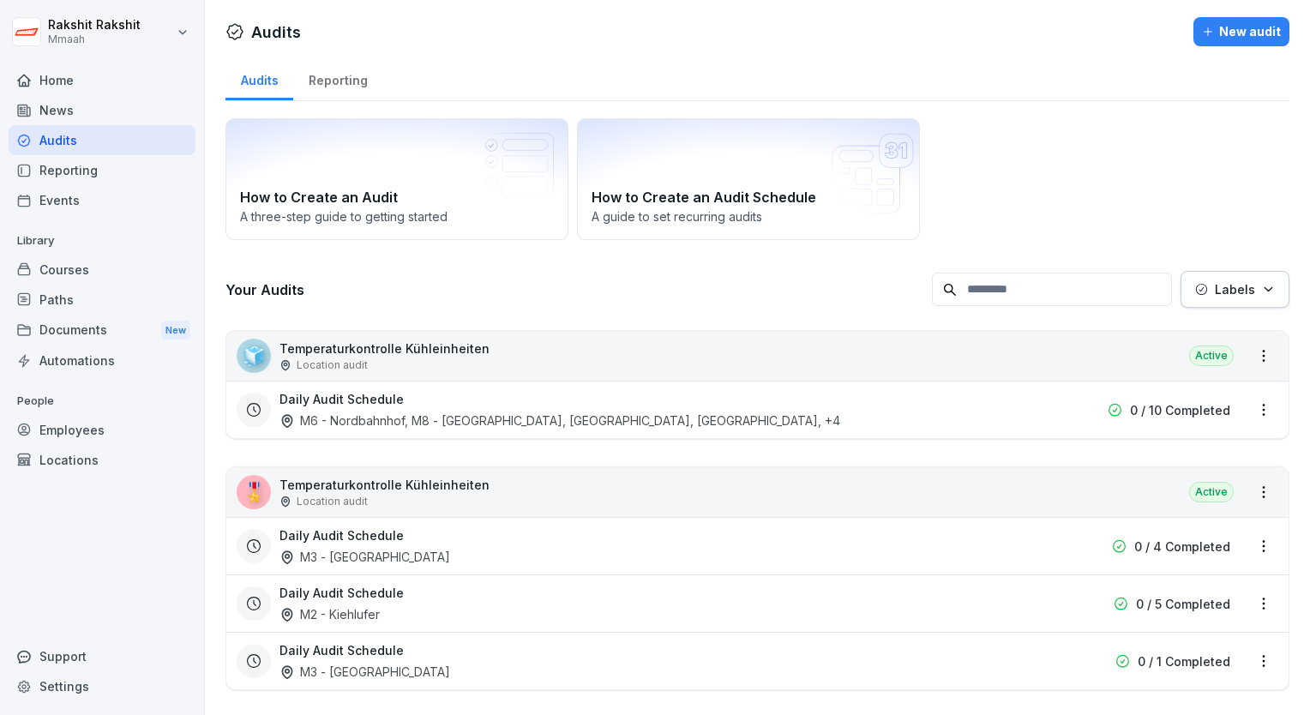
click at [988, 172] on div "How to Create an Audit A three-step guide to getting started How to Create an A…" at bounding box center [758, 179] width 1064 height 122
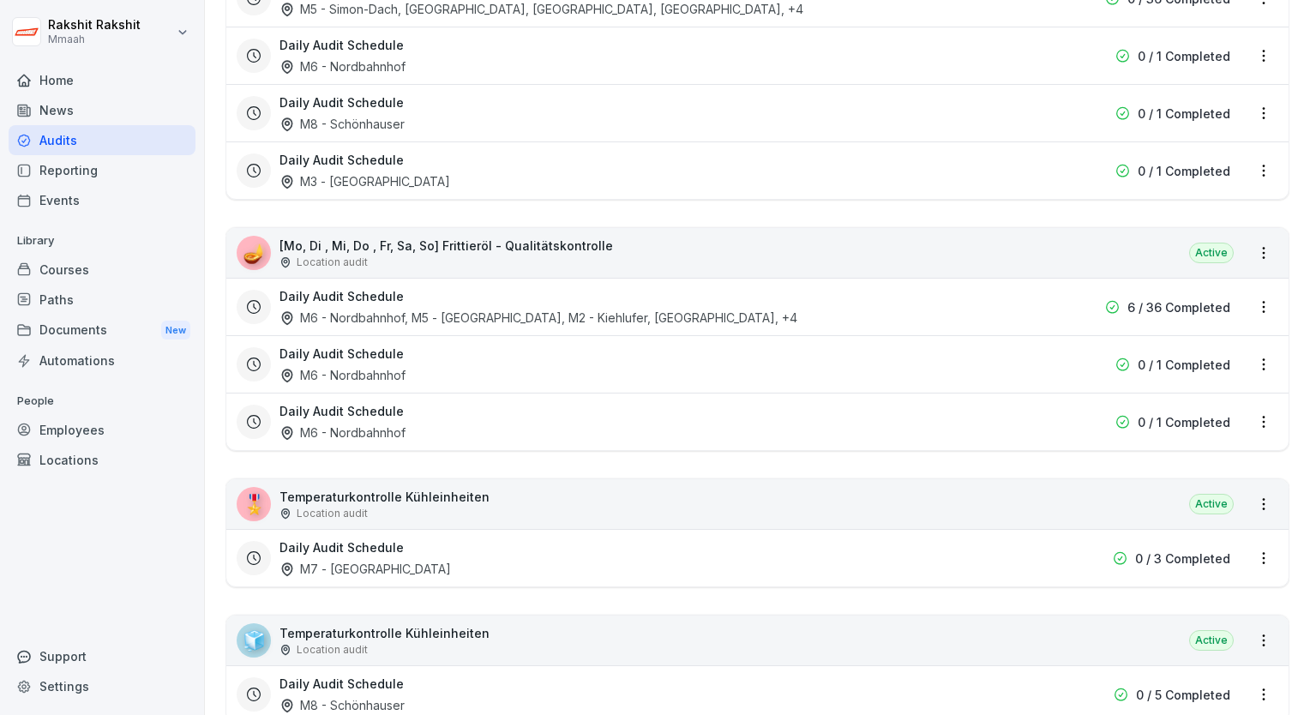
scroll to position [1235, 0]
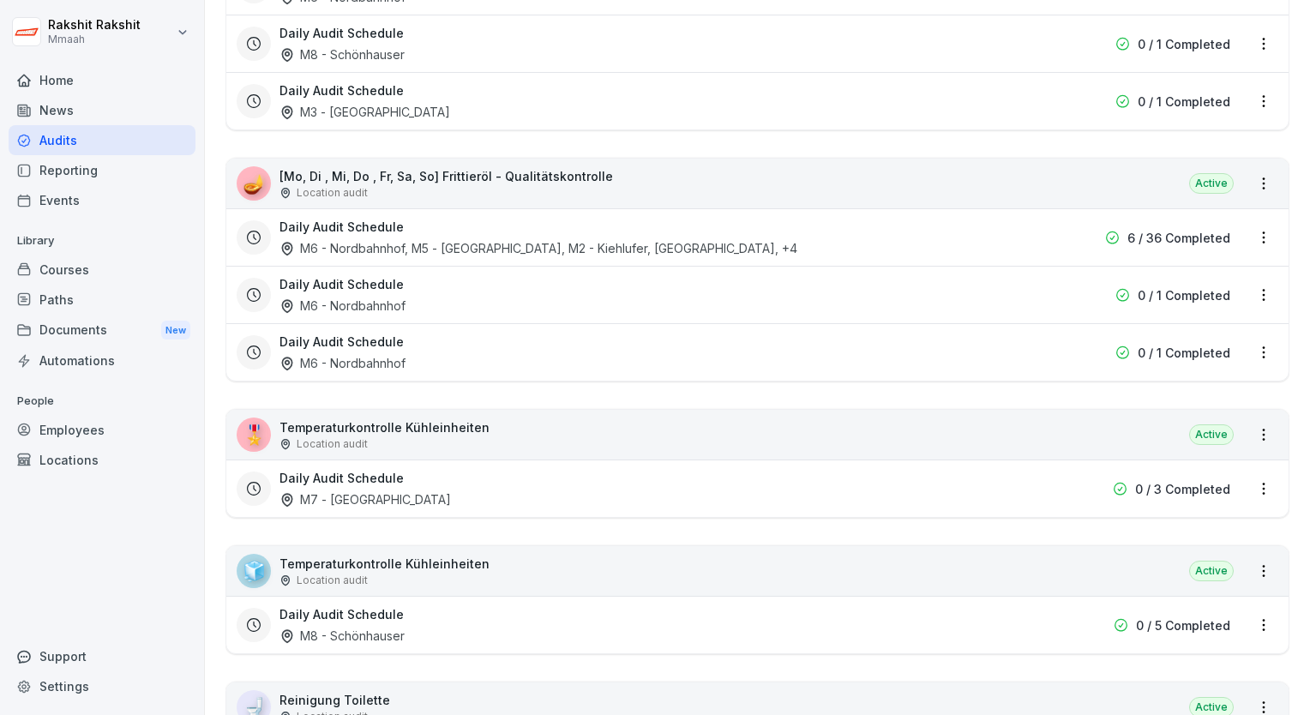
click at [810, 164] on div "🪔 [Mo, Di , Mi, Do , Fr, Sa, So] Frittieröl - Qualitätskontrolle Location audit…" at bounding box center [757, 184] width 1062 height 50
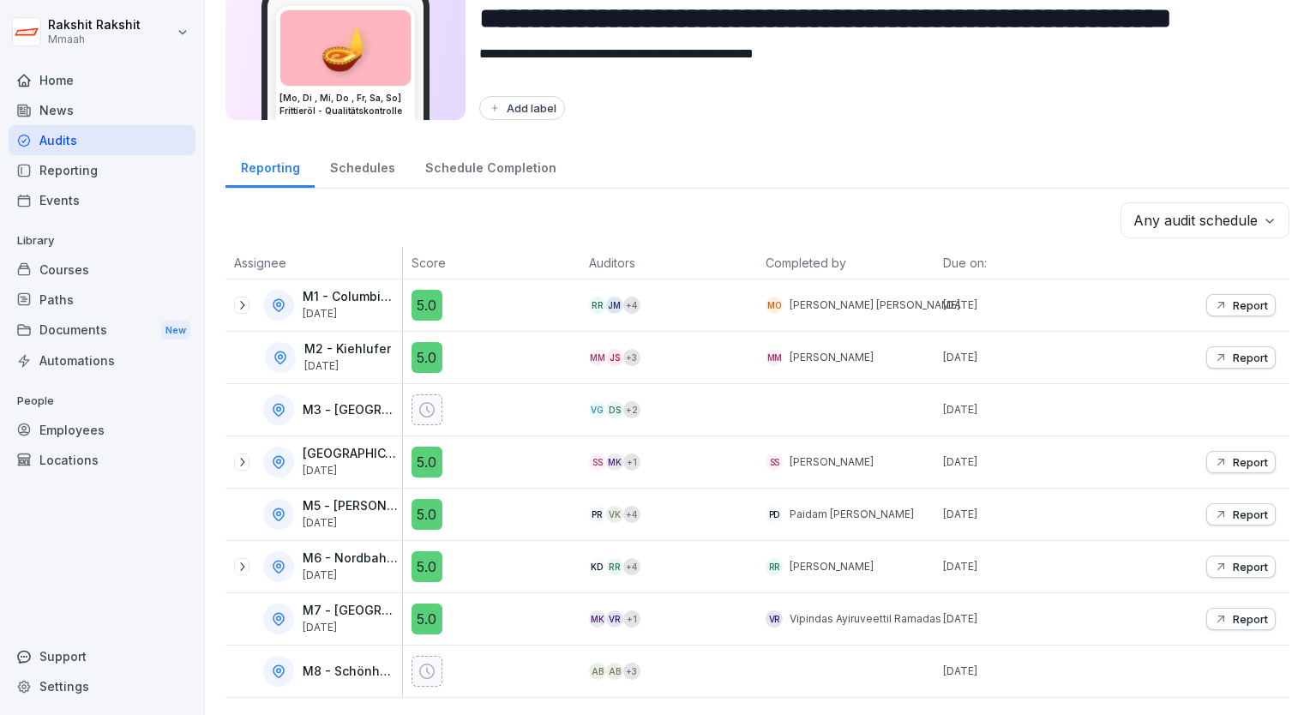
scroll to position [95, 0]
click at [1079, 144] on div "Reporting Schedules Schedule Completion" at bounding box center [758, 166] width 1064 height 45
drag, startPoint x: 1079, startPoint y: 134, endPoint x: 976, endPoint y: 114, distance: 104.8
click at [976, 114] on div "**********" at bounding box center [758, 30] width 1064 height 199
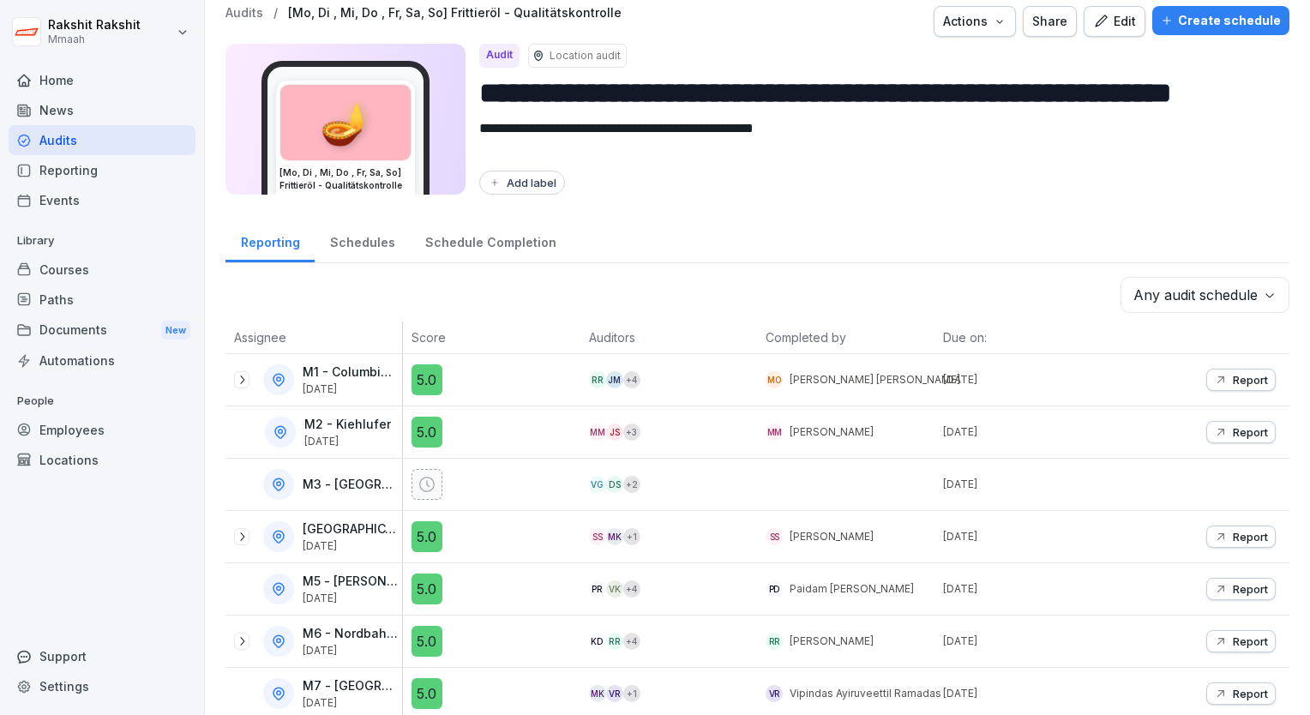
scroll to position [0, 0]
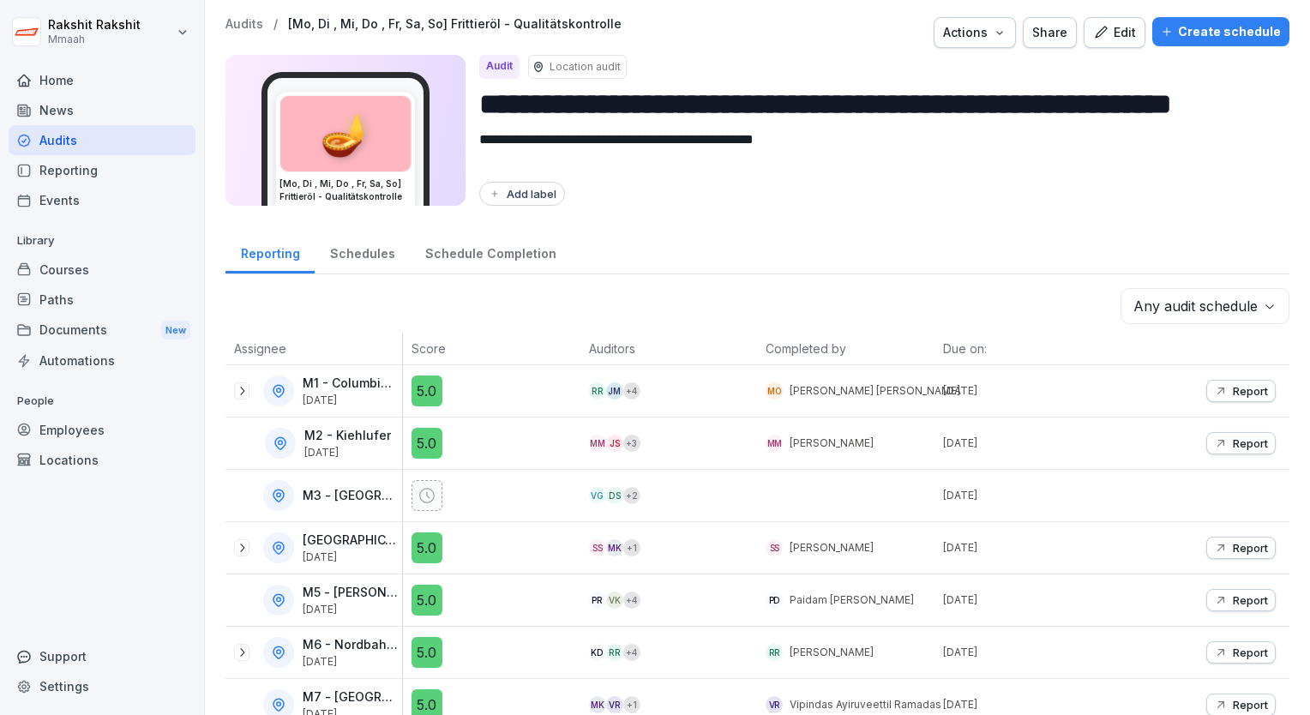
click at [1116, 36] on div "Edit" at bounding box center [1114, 32] width 43 height 19
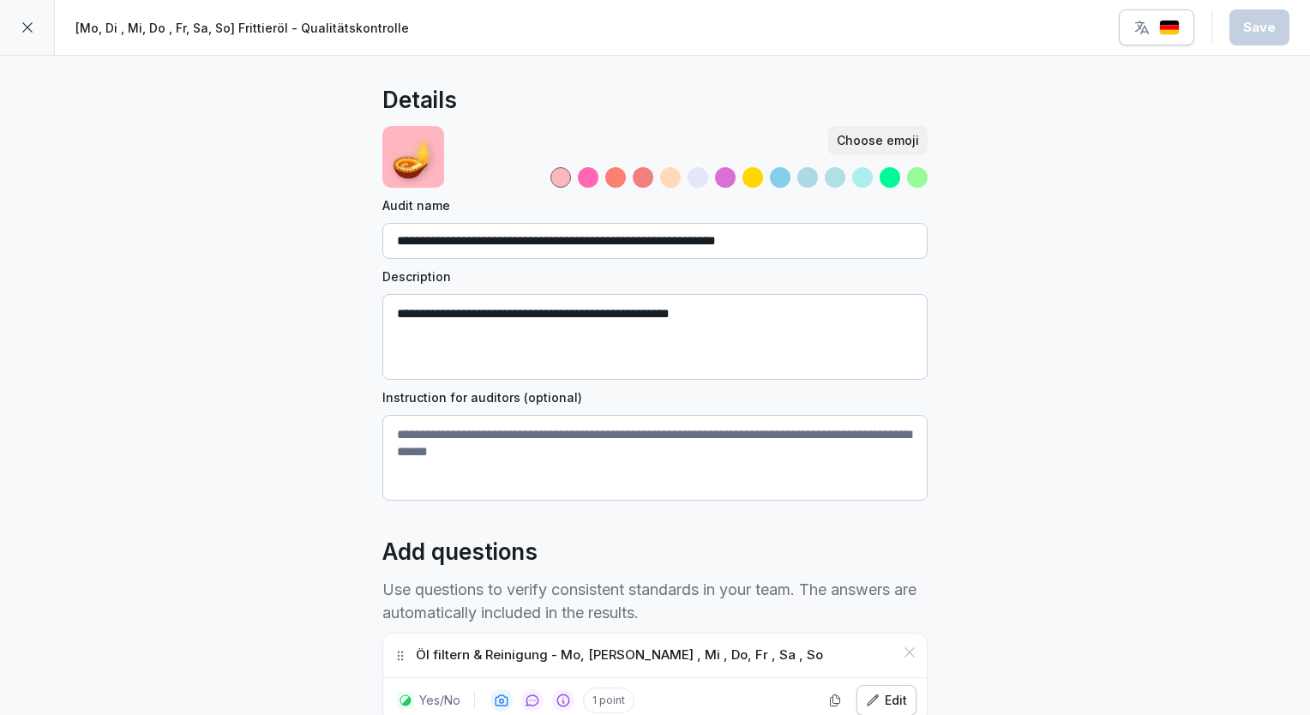
click at [21, 29] on icon at bounding box center [28, 28] width 14 height 14
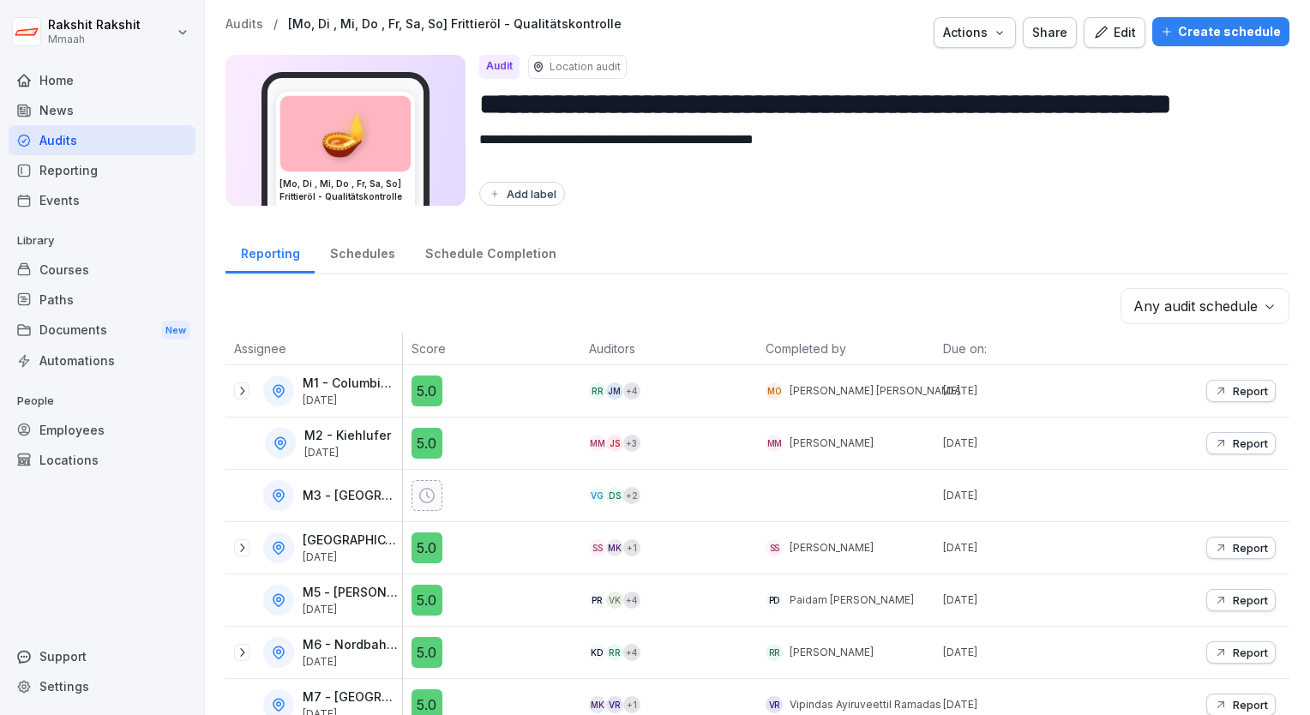
click at [1228, 31] on div "Create schedule" at bounding box center [1221, 31] width 120 height 19
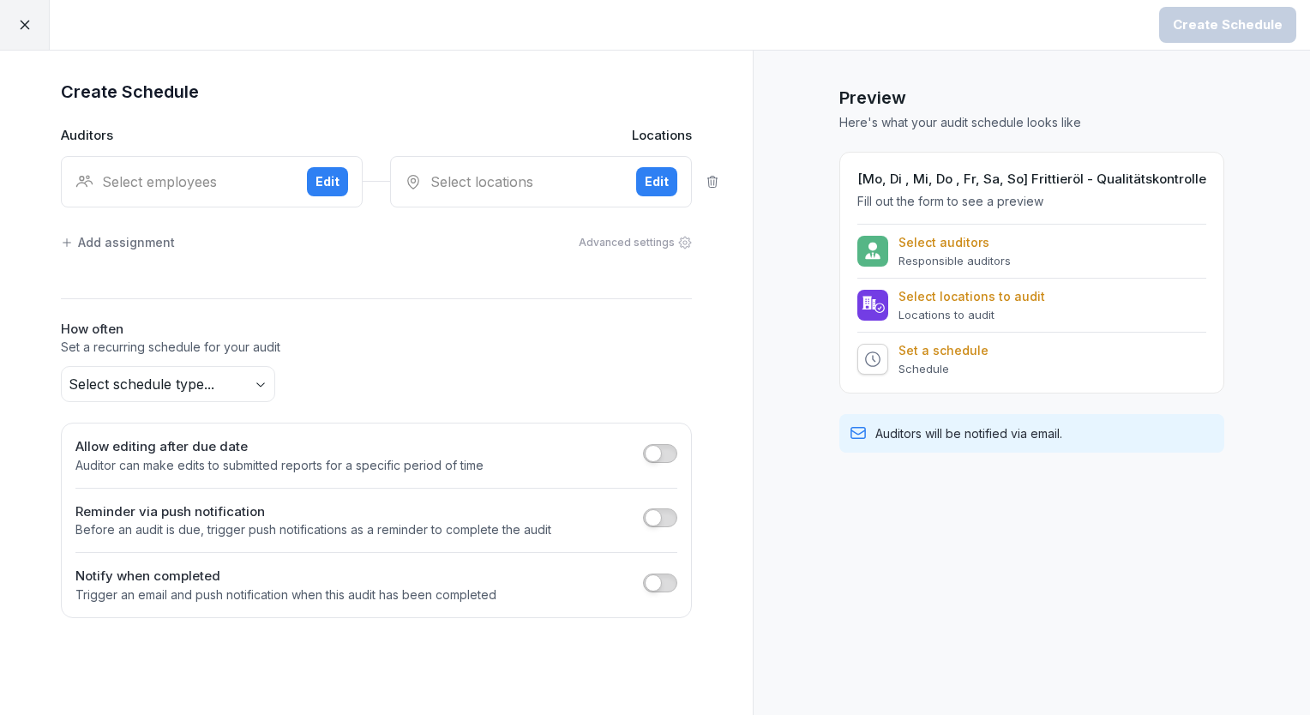
click at [246, 183] on div "Select employees" at bounding box center [184, 181] width 218 height 21
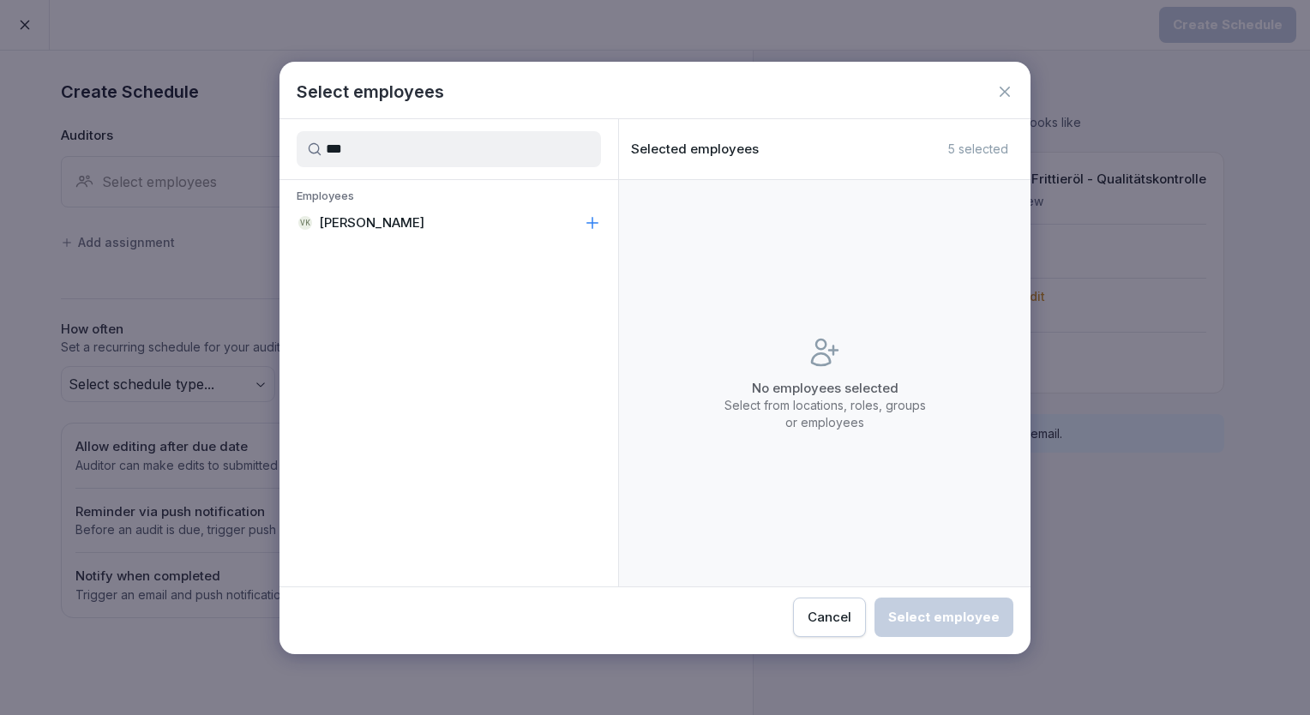
type input "***"
click at [394, 208] on div "VK [PERSON_NAME]" at bounding box center [449, 223] width 339 height 31
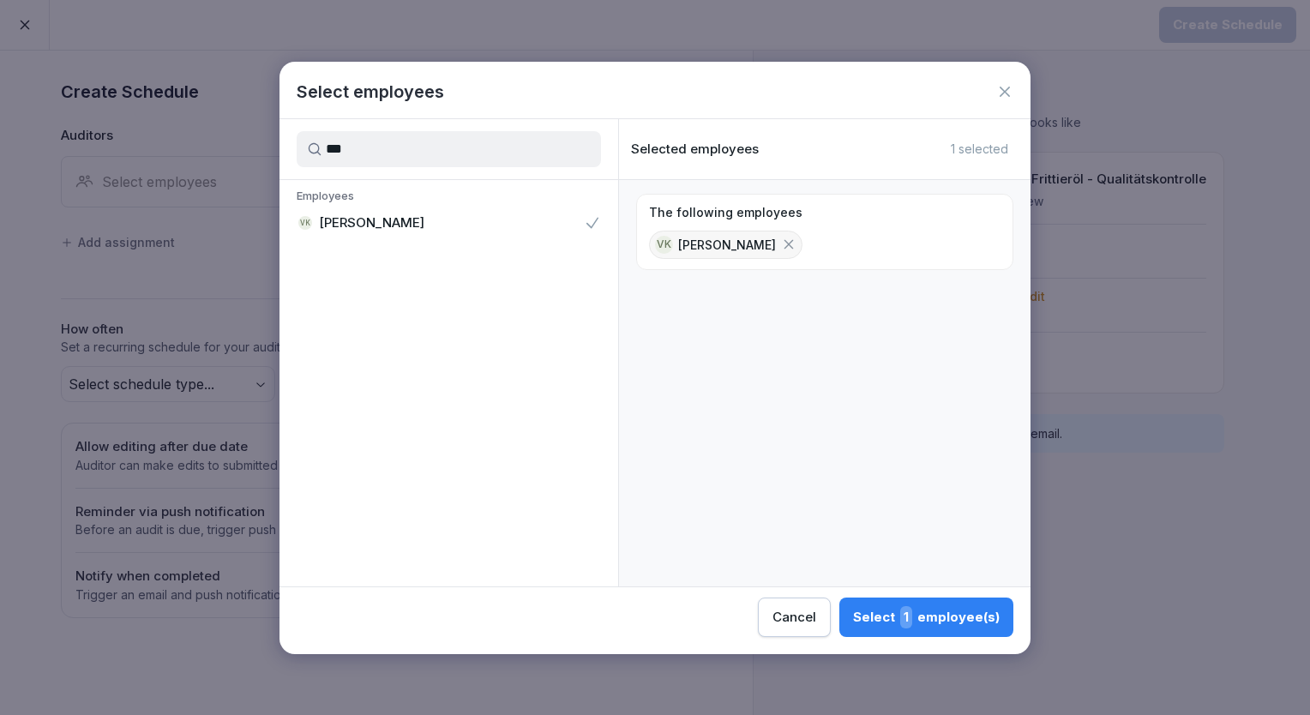
click at [881, 611] on div "Select 1 employee(s)" at bounding box center [926, 617] width 147 height 22
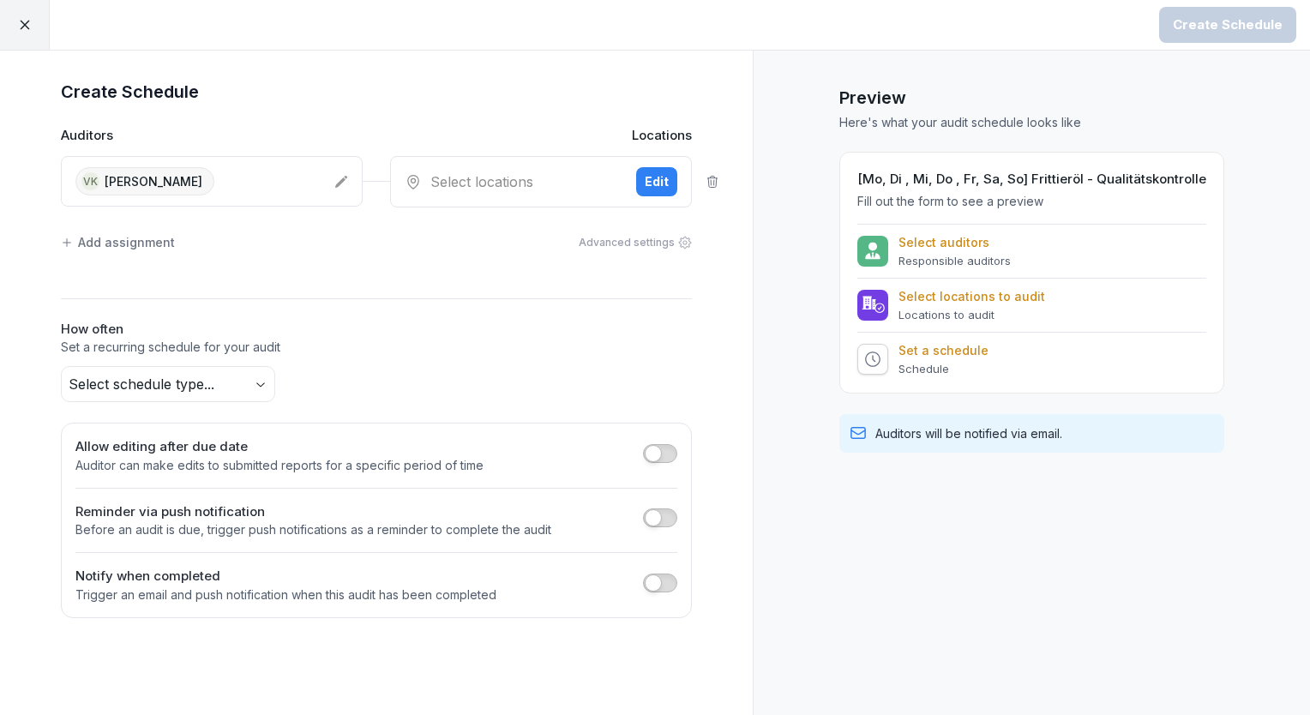
click at [518, 184] on div "Select locations" at bounding box center [514, 181] width 218 height 21
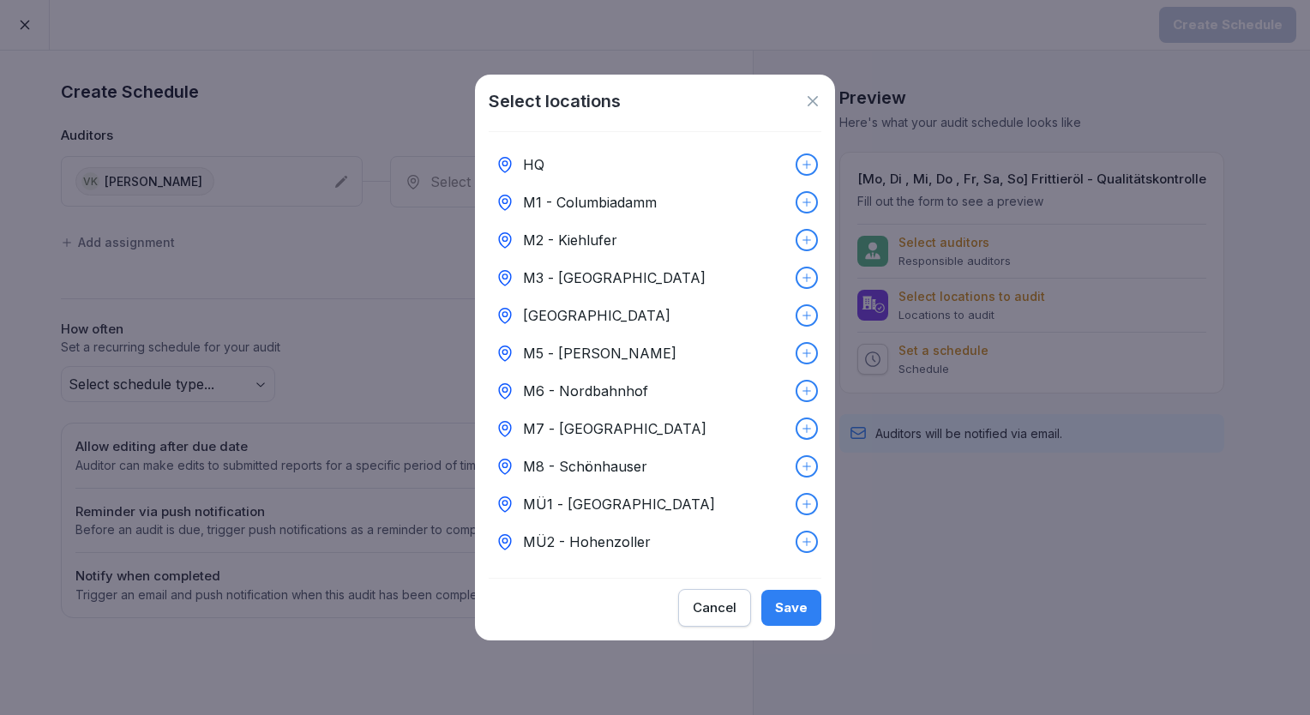
click at [588, 276] on p "M3 - [GEOGRAPHIC_DATA]" at bounding box center [614, 278] width 183 height 21
click at [796, 617] on div "Save" at bounding box center [791, 607] width 33 height 19
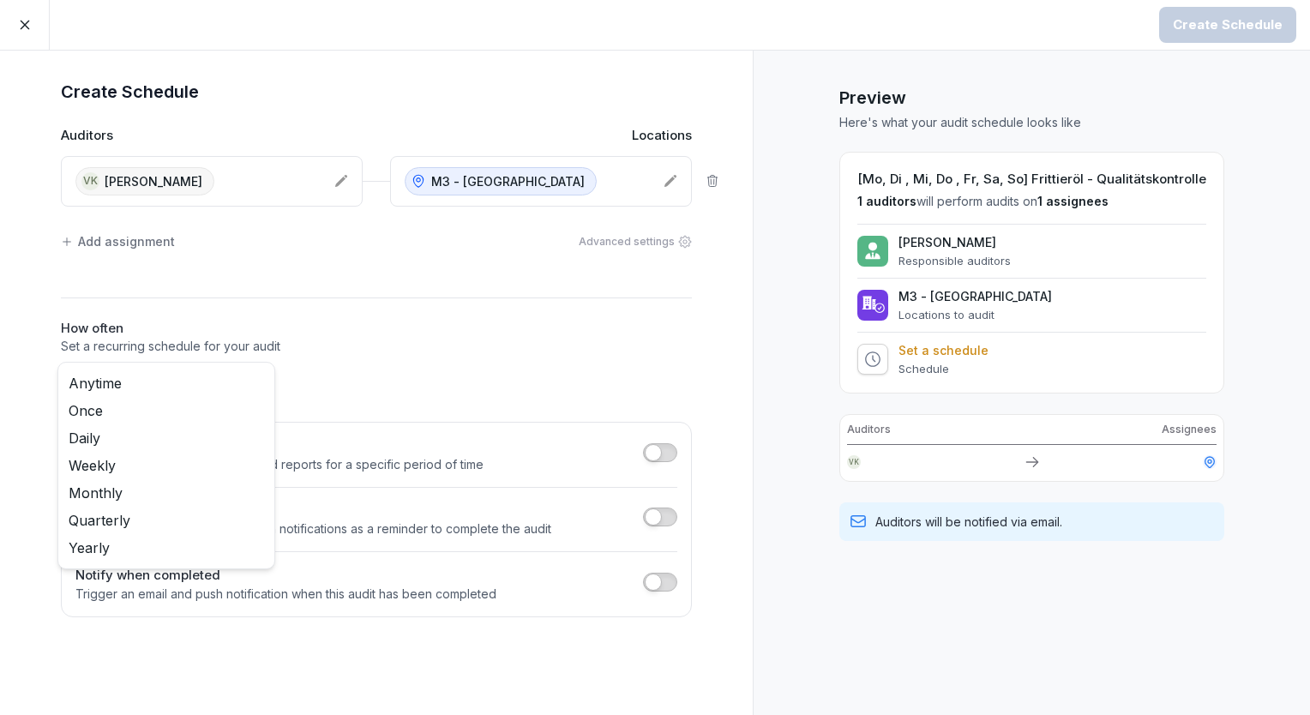
click at [265, 388] on body "Create Schedule Create Schedule Auditors Locations [GEOGRAPHIC_DATA] [GEOGRAPHI…" at bounding box center [655, 357] width 1310 height 715
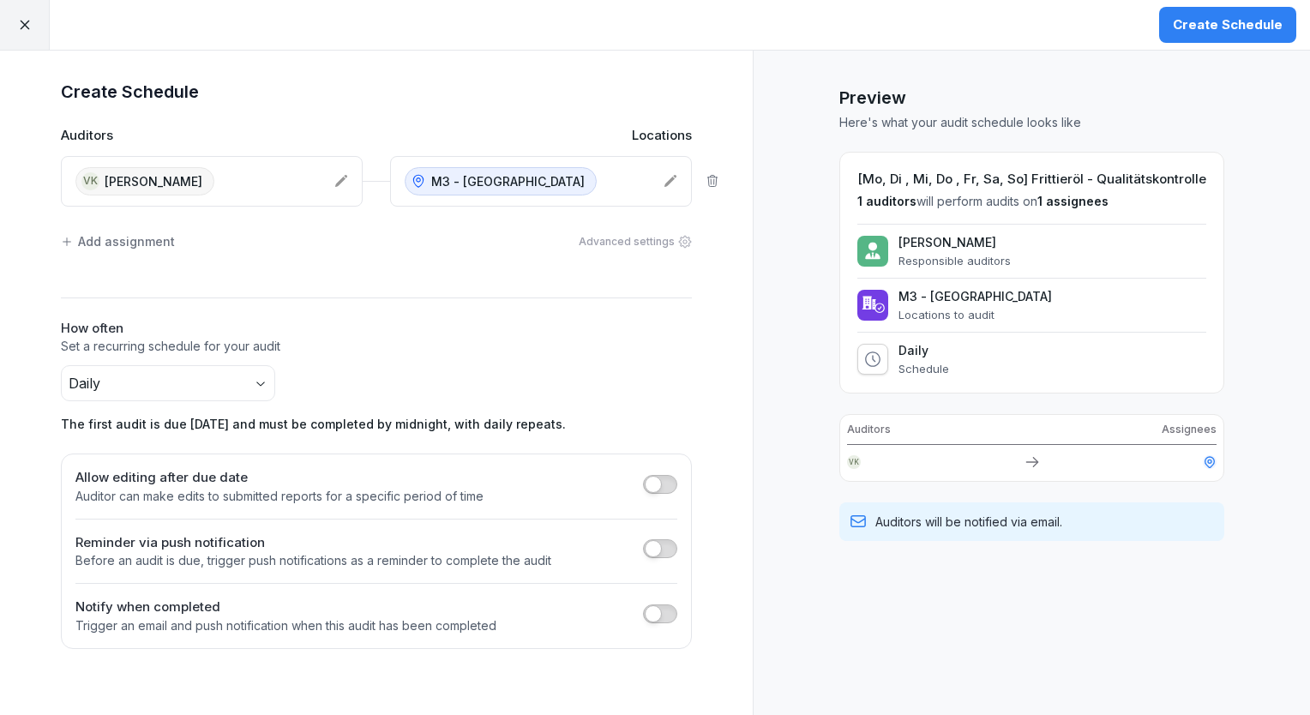
click at [1235, 19] on div "Create Schedule" at bounding box center [1228, 24] width 110 height 19
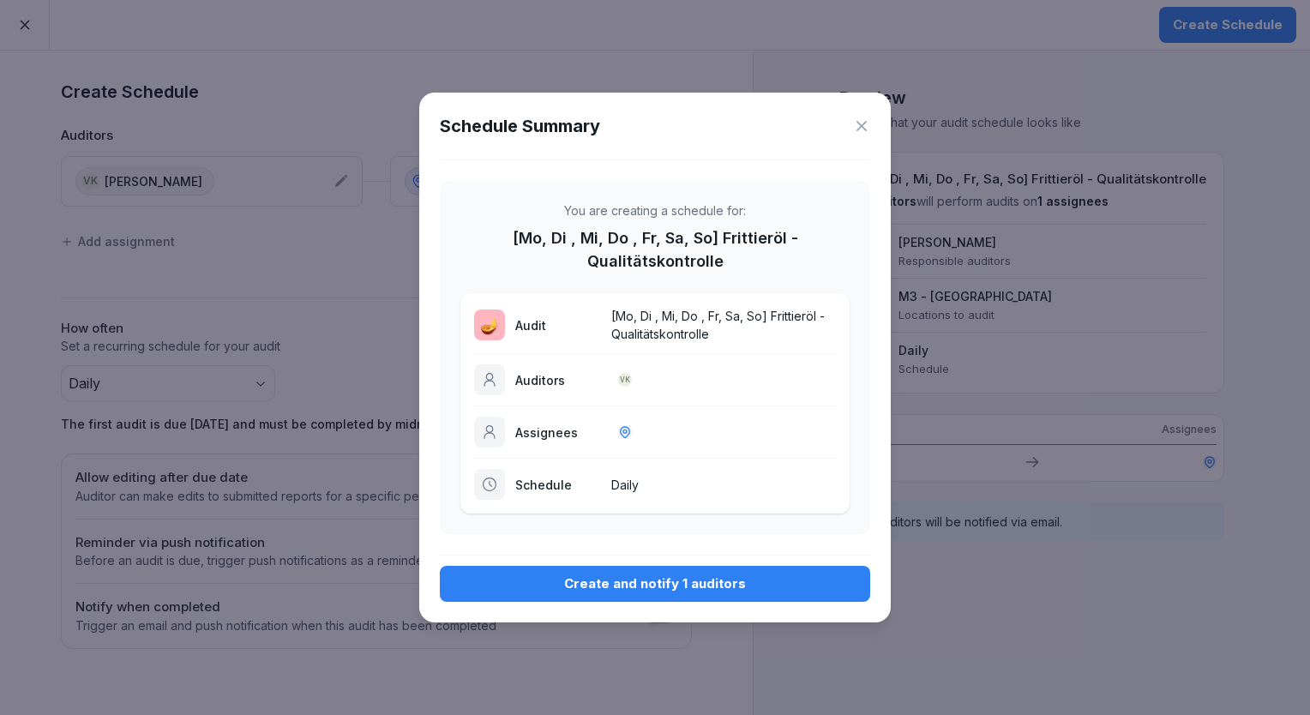
click at [570, 585] on div "Create and notify 1 auditors" at bounding box center [655, 583] width 403 height 19
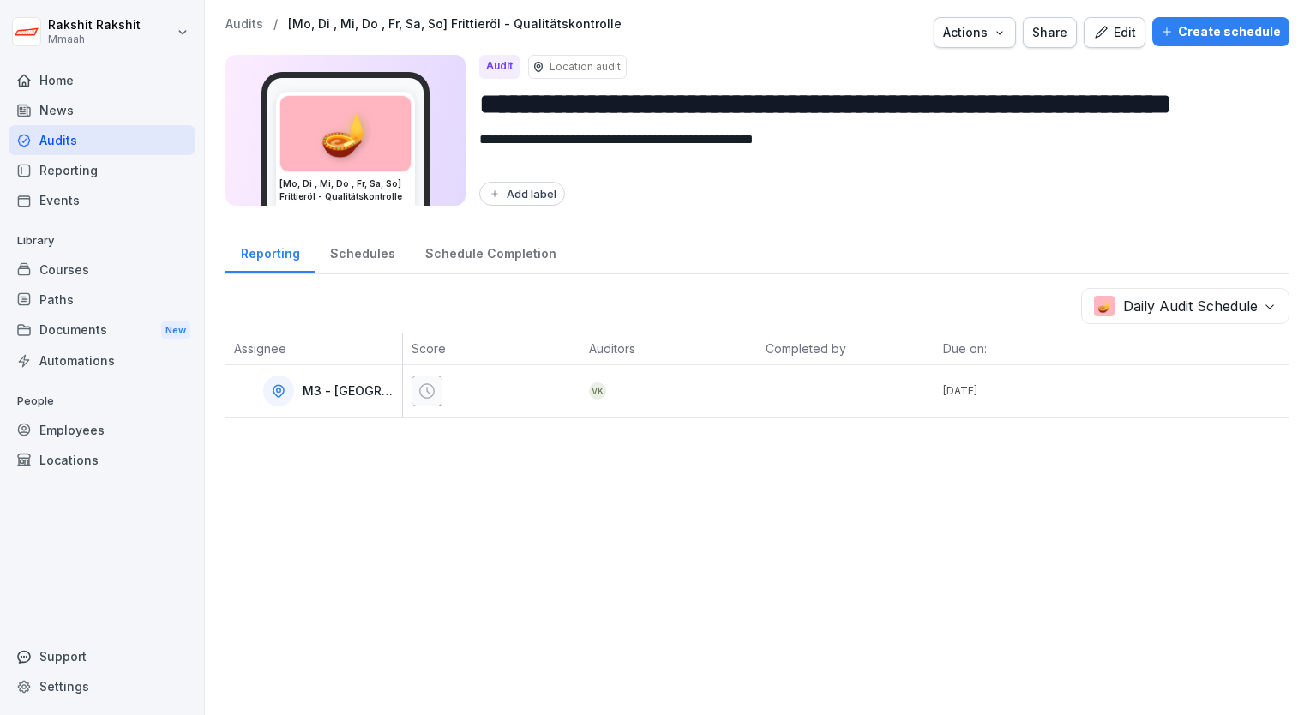
click at [82, 140] on div "Audits" at bounding box center [102, 140] width 187 height 30
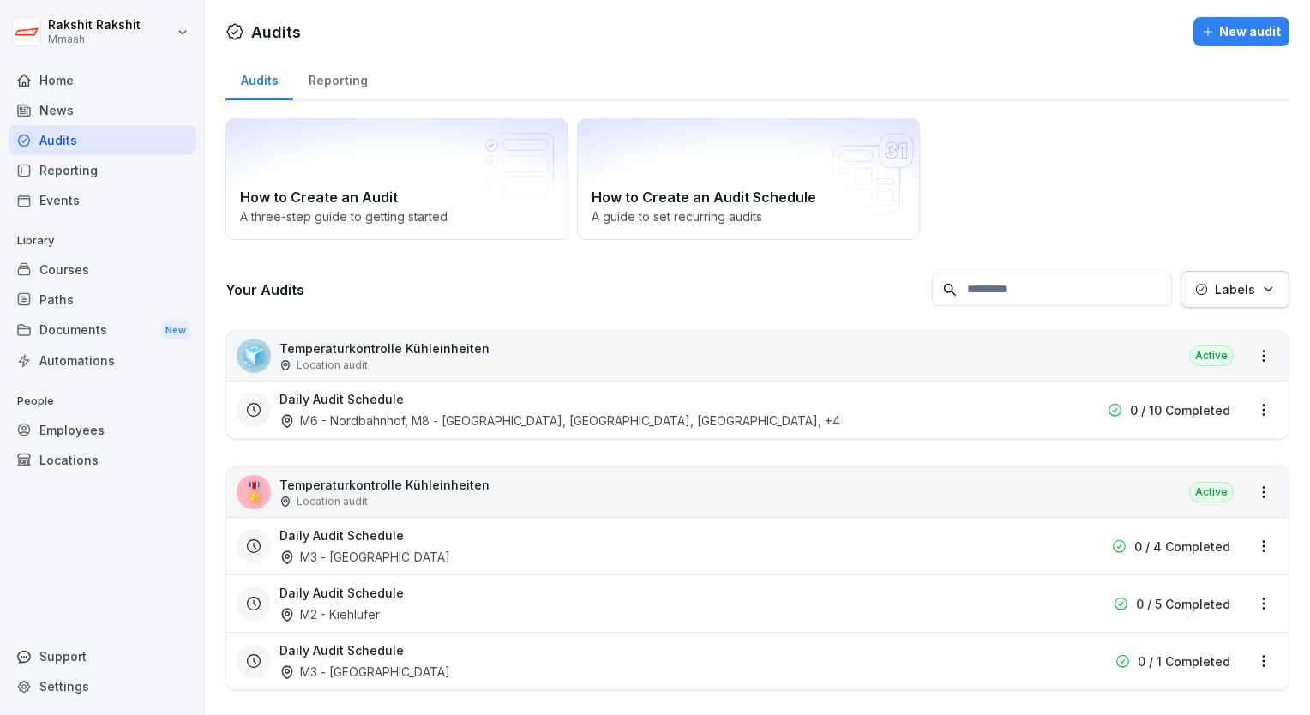
click at [996, 205] on div "How to Create an Audit A three-step guide to getting started How to Create an A…" at bounding box center [758, 179] width 1064 height 122
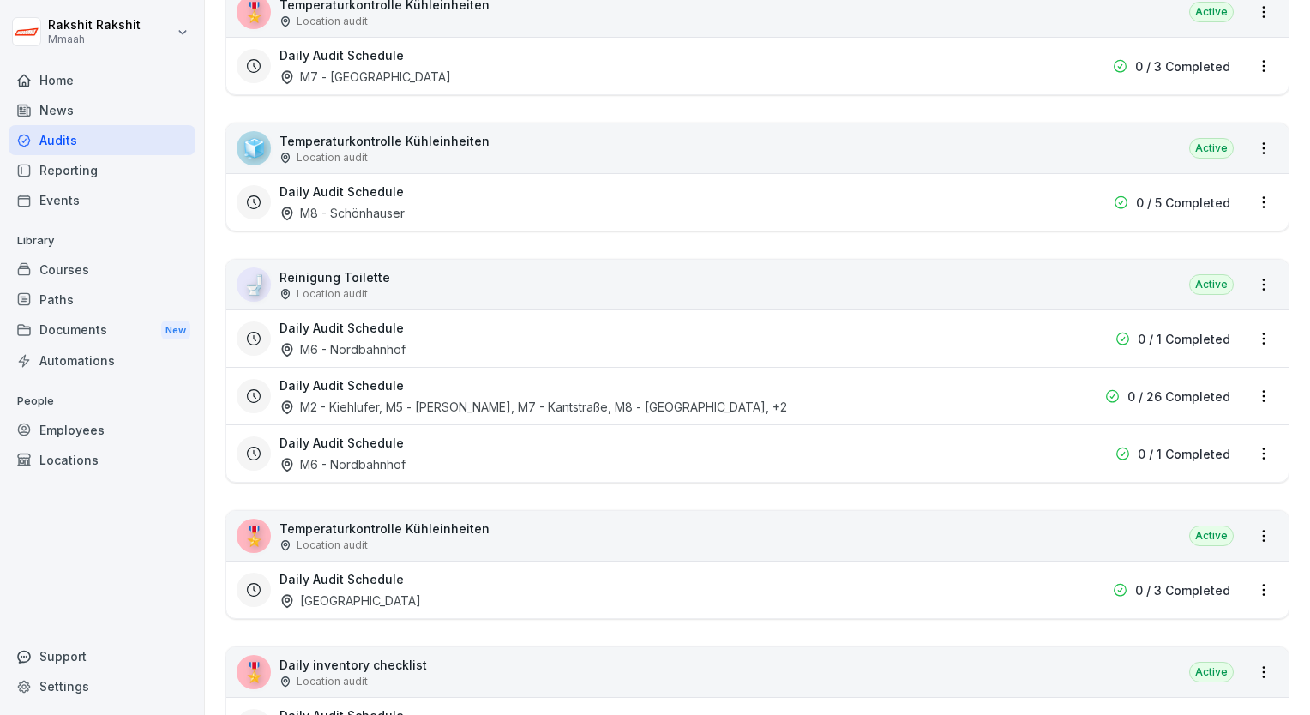
scroll to position [1749, 0]
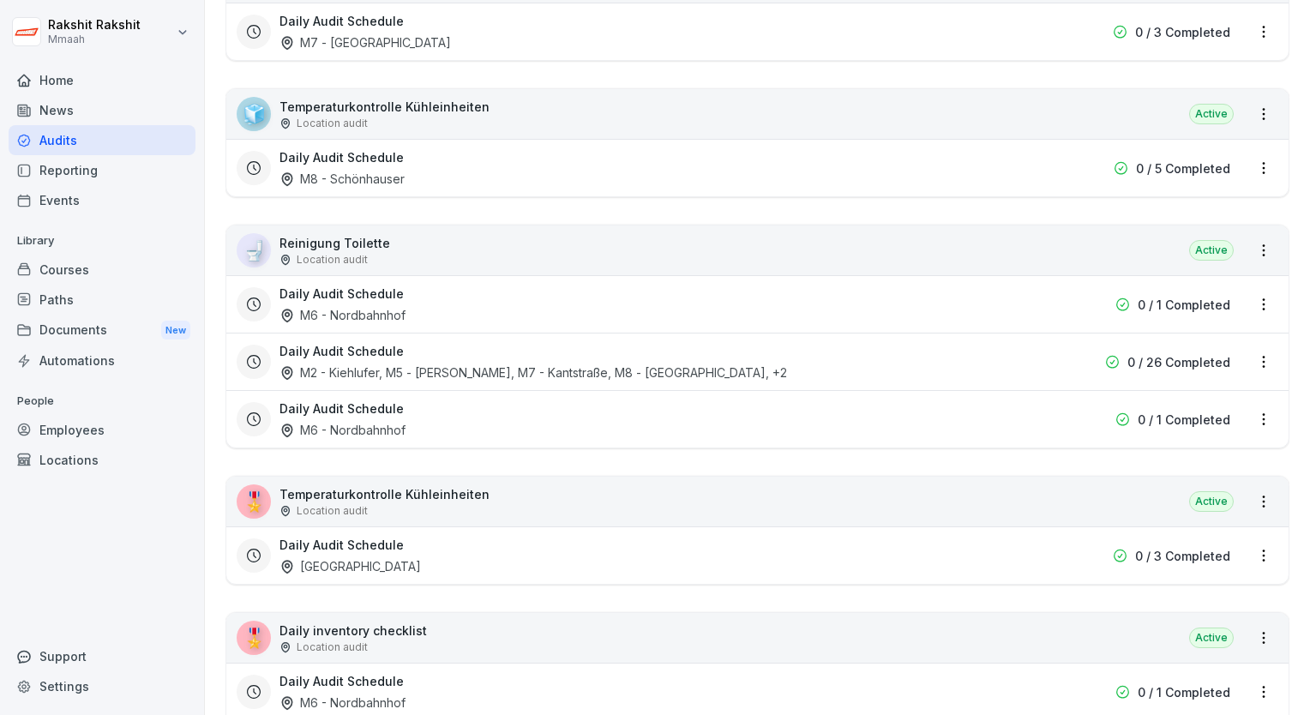
click at [917, 249] on div "🚽 Reinigung Toilette Location audit Active" at bounding box center [757, 251] width 1062 height 50
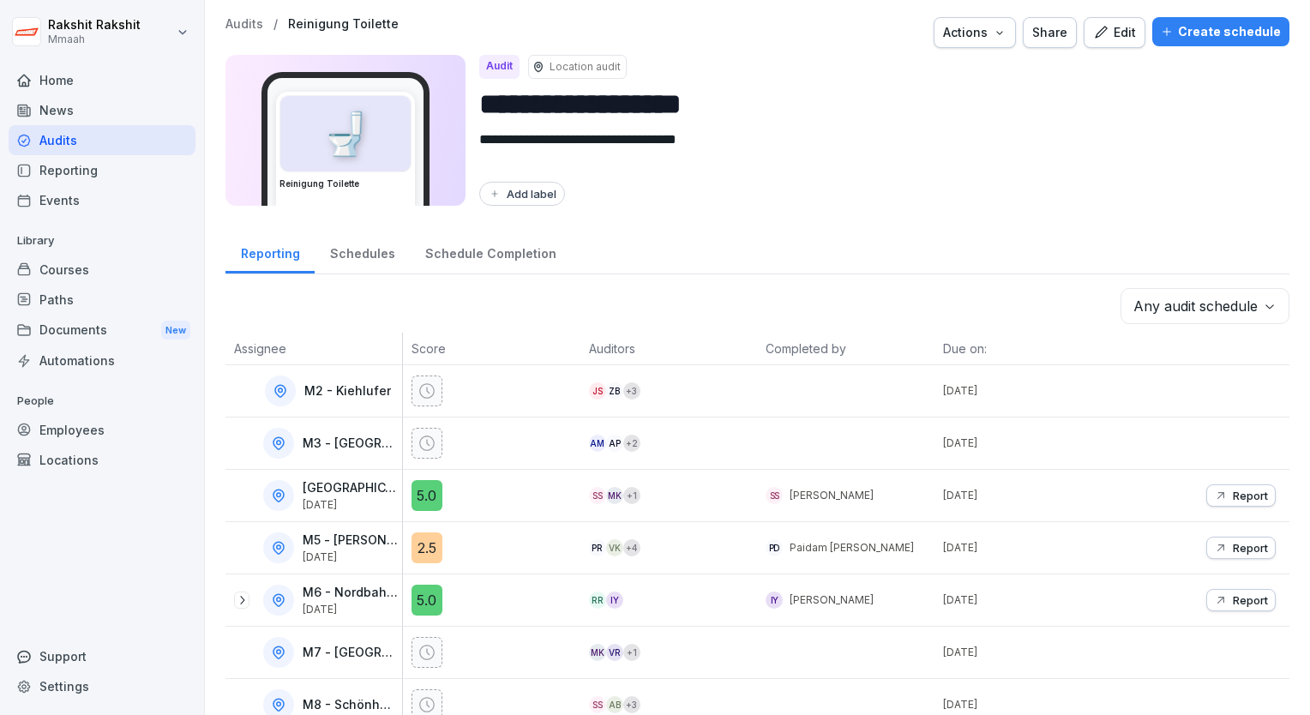
click at [1115, 37] on div "Edit" at bounding box center [1114, 32] width 43 height 19
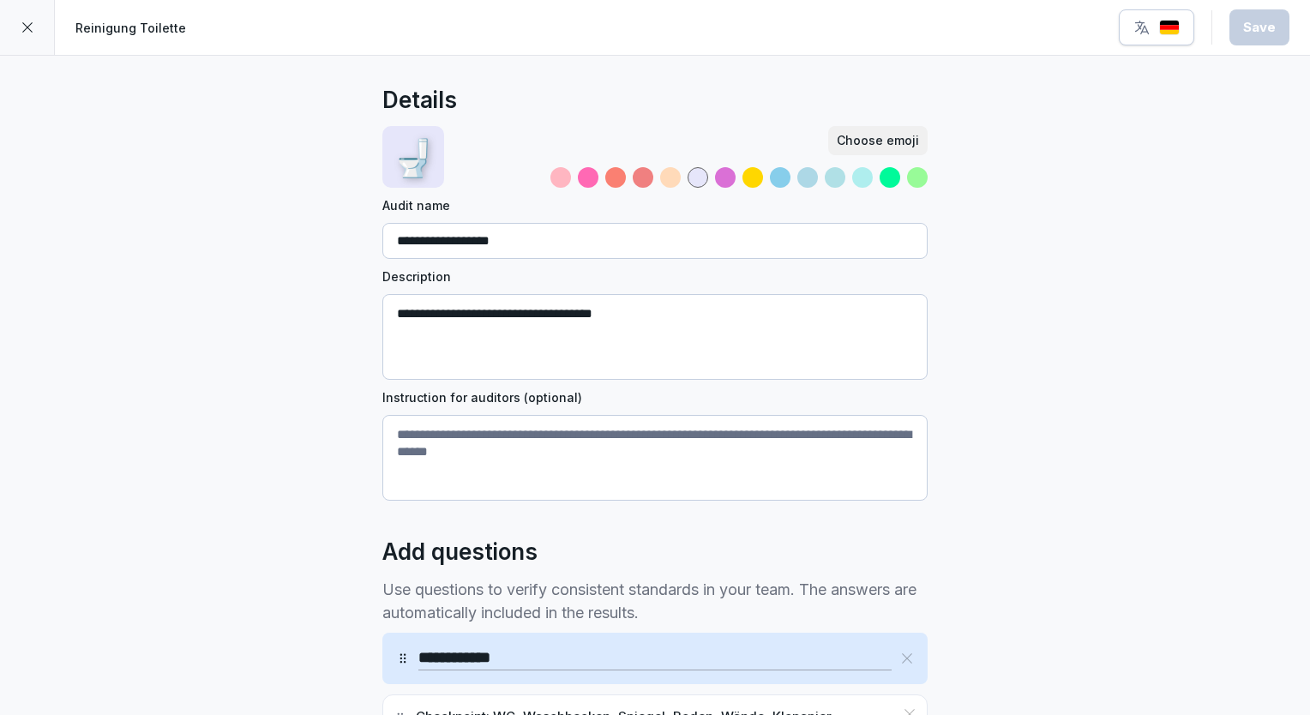
click at [34, 42] on div at bounding box center [27, 27] width 55 height 55
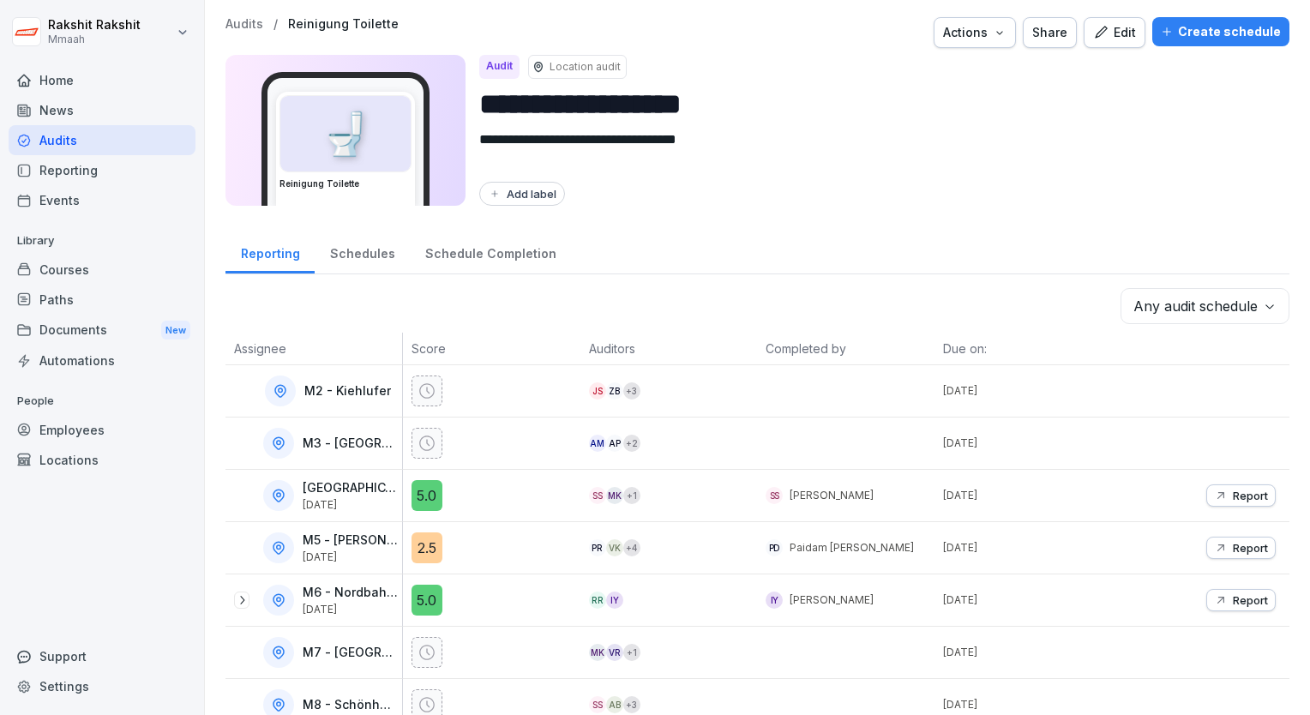
click at [1161, 33] on icon "button" at bounding box center [1167, 32] width 12 height 12
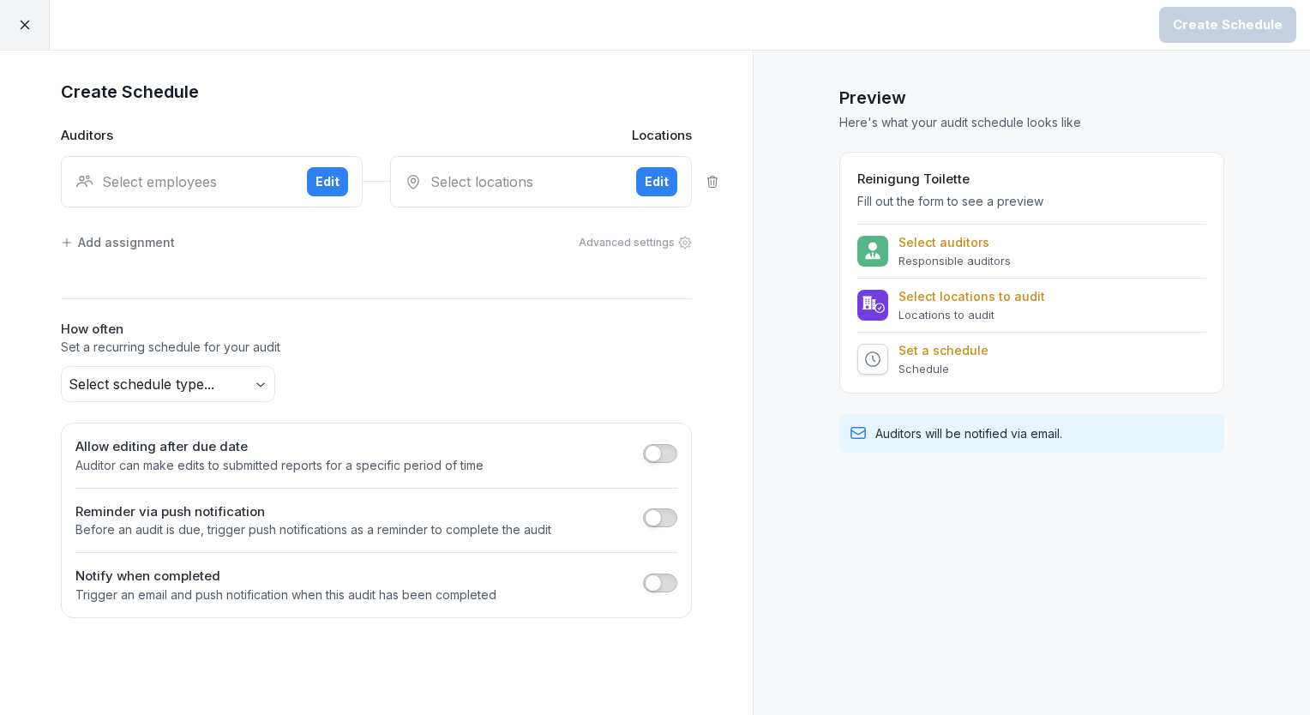
click at [211, 180] on div "Select employees" at bounding box center [184, 181] width 218 height 21
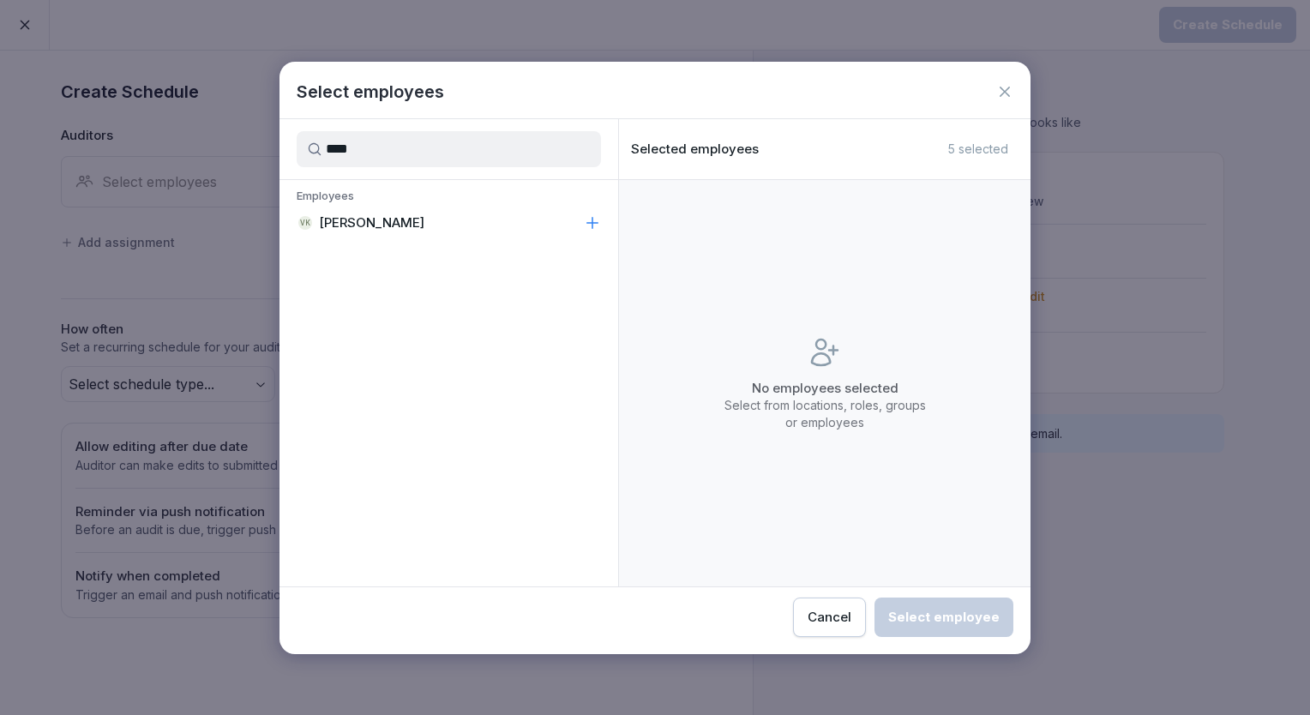
type input "****"
click at [350, 218] on p "[PERSON_NAME]" at bounding box center [371, 222] width 105 height 17
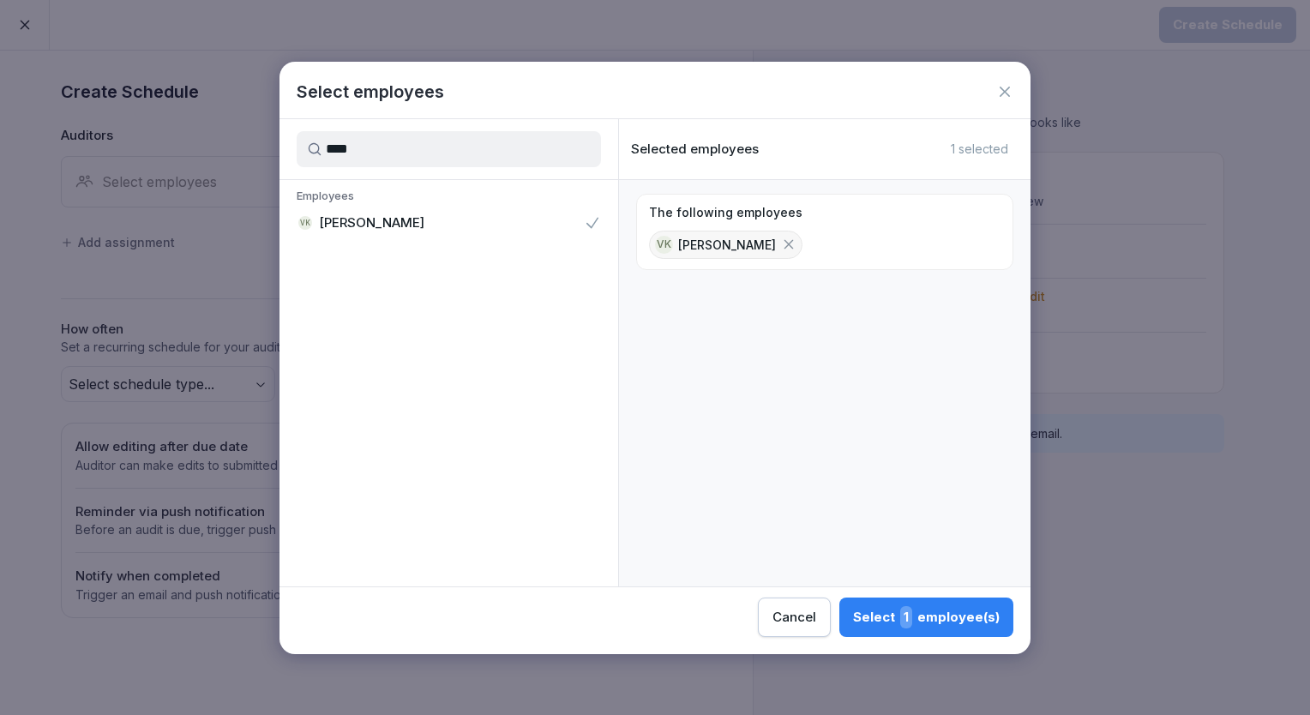
click at [876, 611] on div "Select 1 employee(s)" at bounding box center [926, 617] width 147 height 22
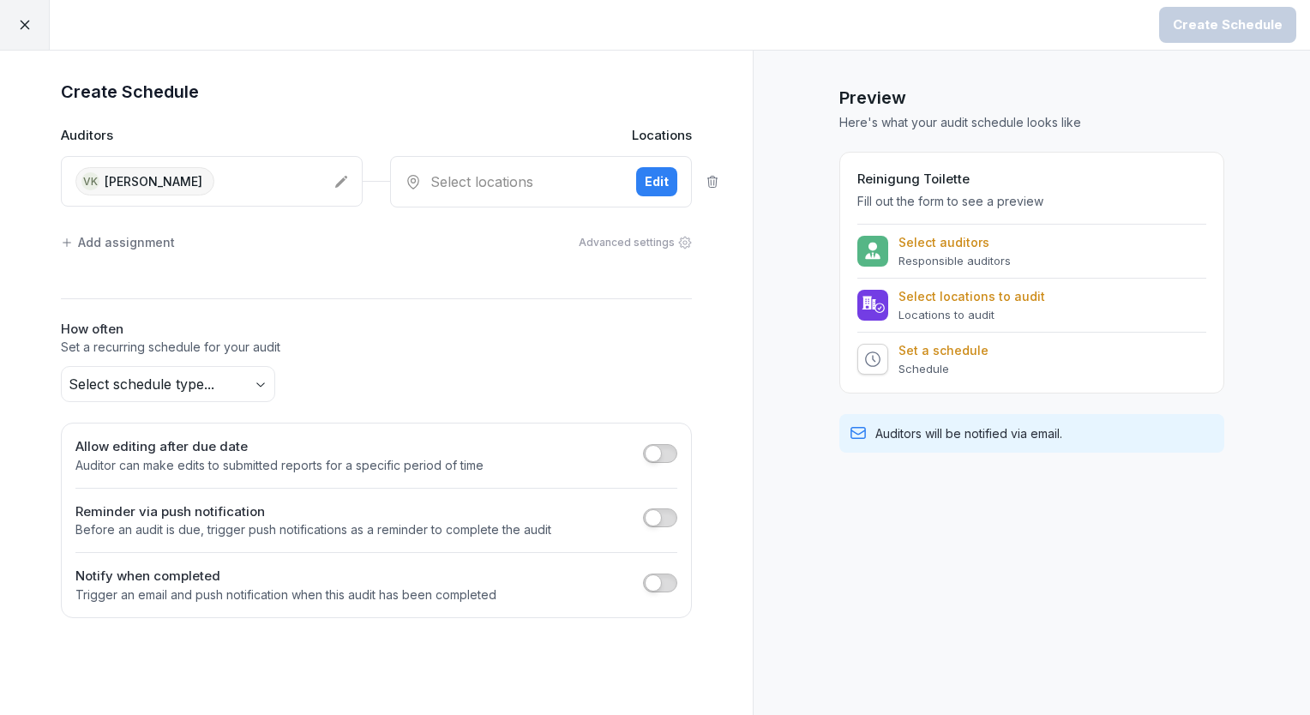
click at [441, 172] on div "Select locations" at bounding box center [514, 181] width 218 height 21
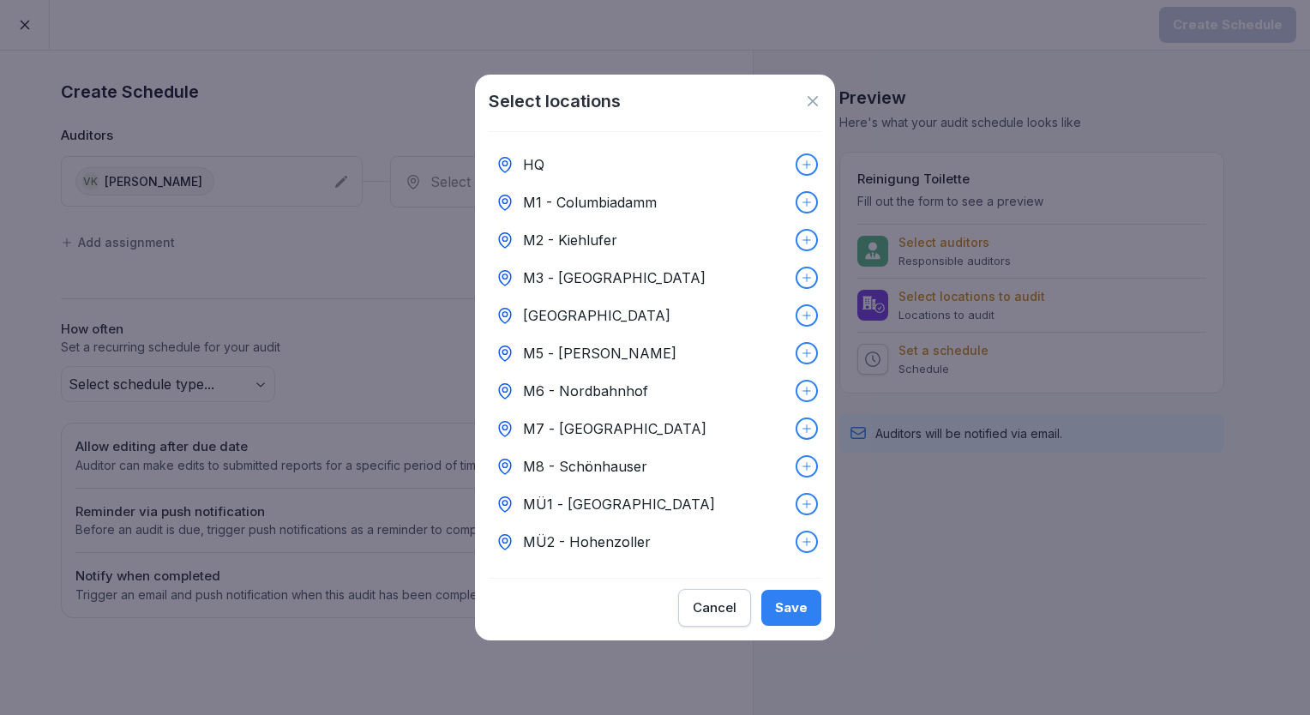
click at [592, 269] on p "M3 - [GEOGRAPHIC_DATA]" at bounding box center [614, 278] width 183 height 21
click at [787, 611] on div "Save" at bounding box center [791, 607] width 33 height 19
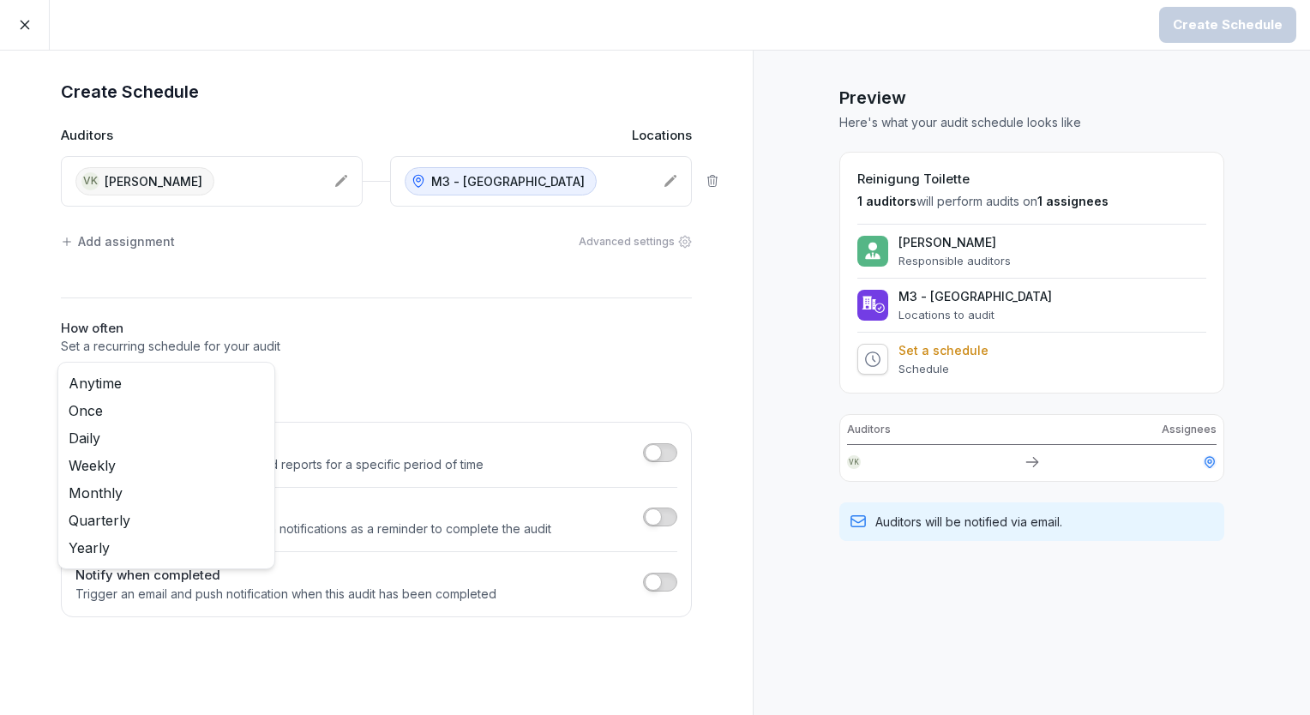
click at [255, 391] on body "Create Schedule Create Schedule Auditors Locations [GEOGRAPHIC_DATA] [GEOGRAPHI…" at bounding box center [655, 357] width 1310 height 715
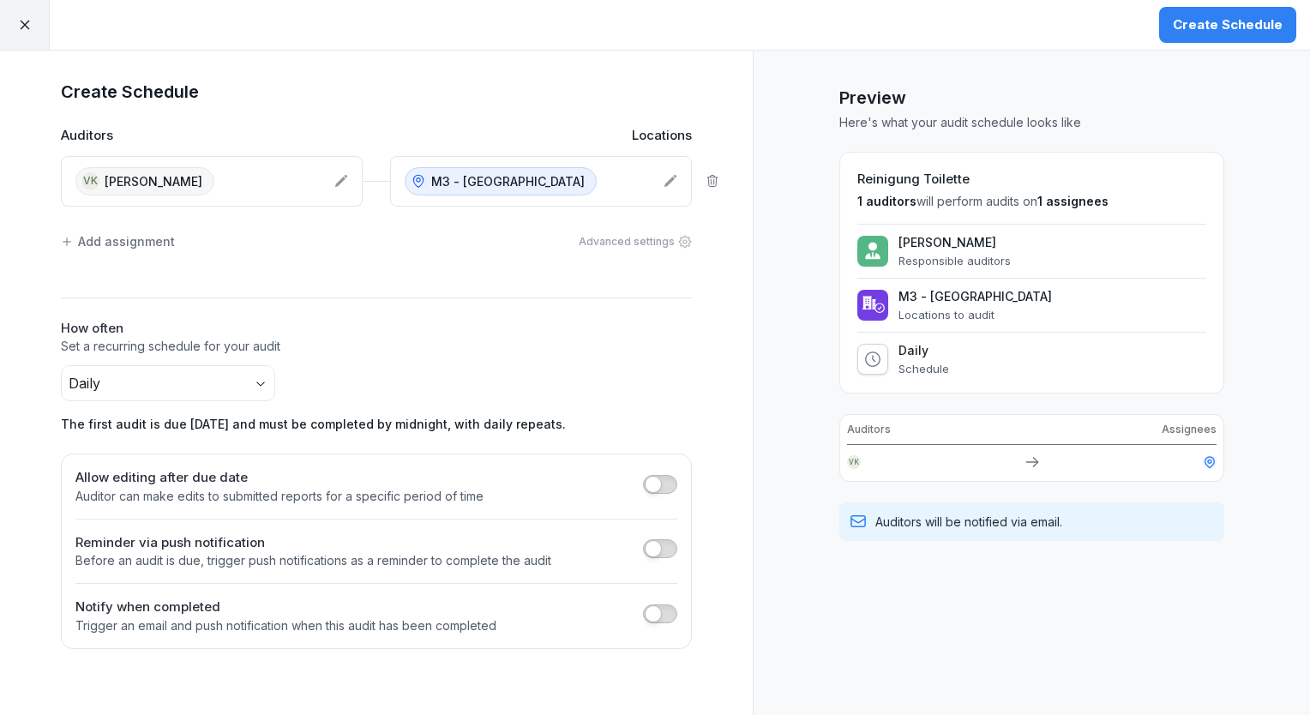
click at [1242, 19] on div "Create Schedule" at bounding box center [1228, 24] width 110 height 19
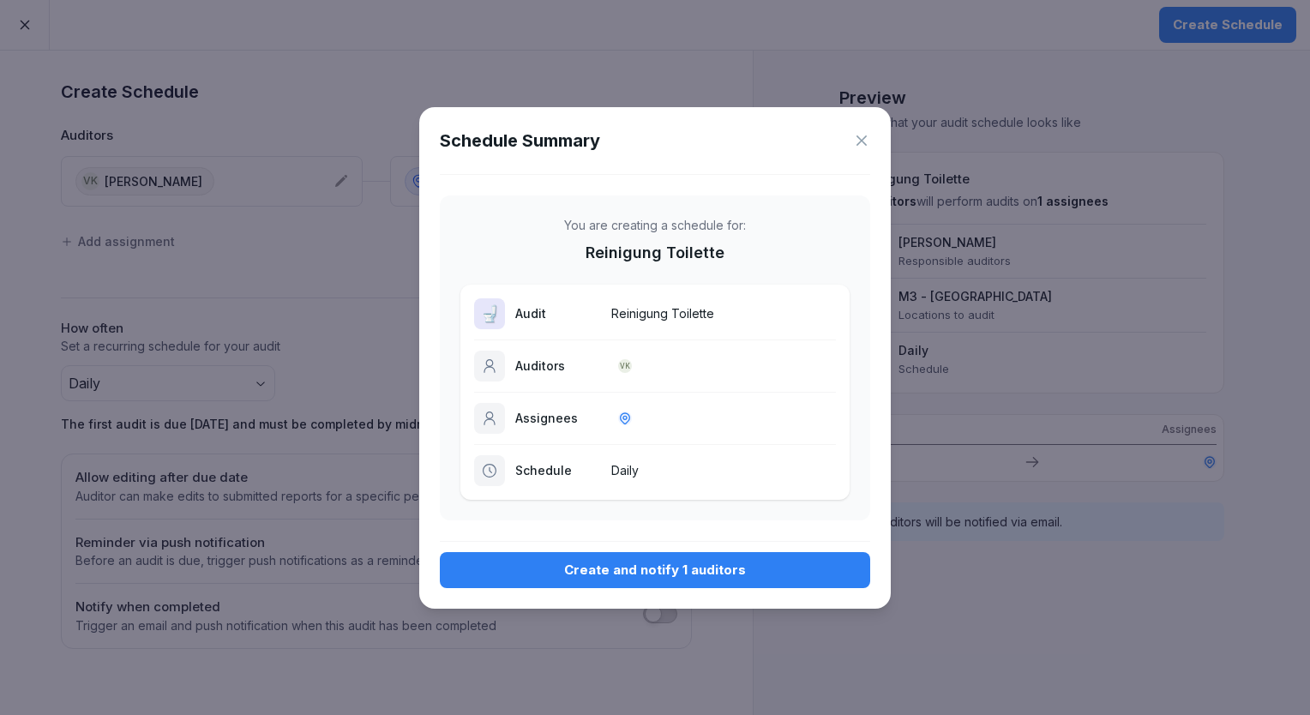
click at [747, 561] on div "Create and notify 1 auditors" at bounding box center [655, 570] width 403 height 19
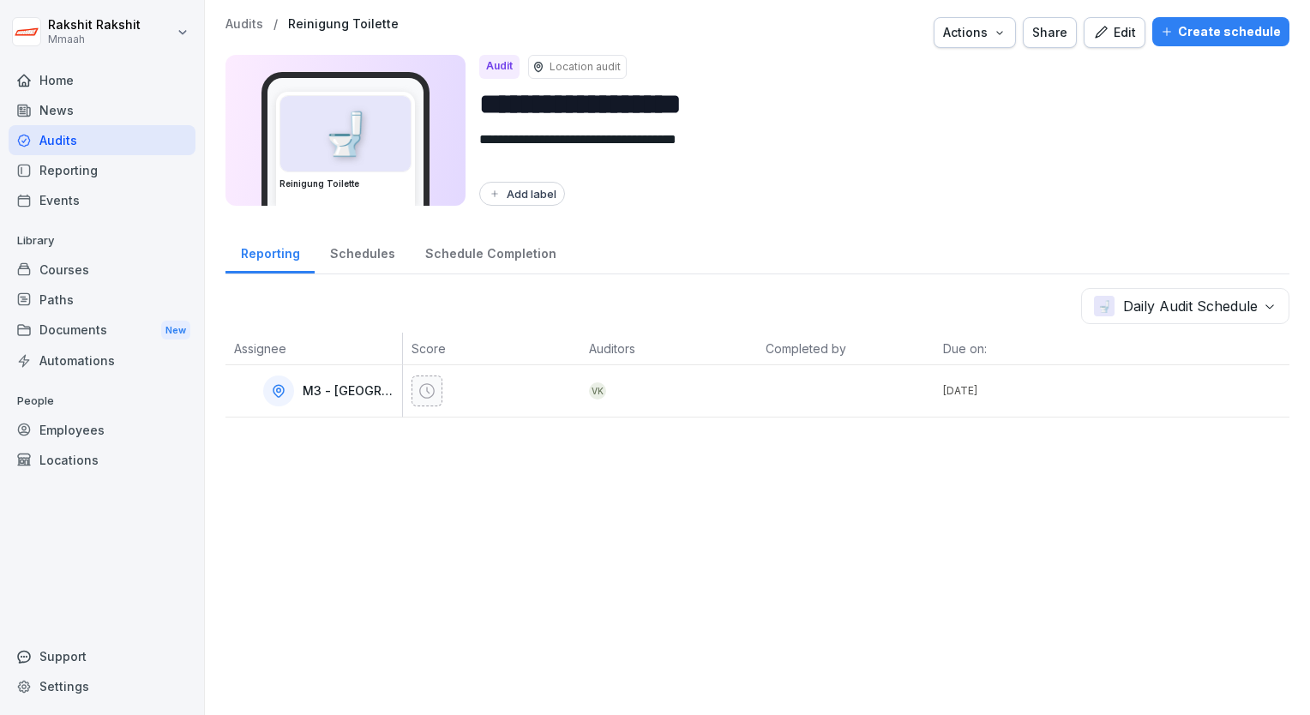
click at [75, 141] on div "Audits" at bounding box center [102, 140] width 187 height 30
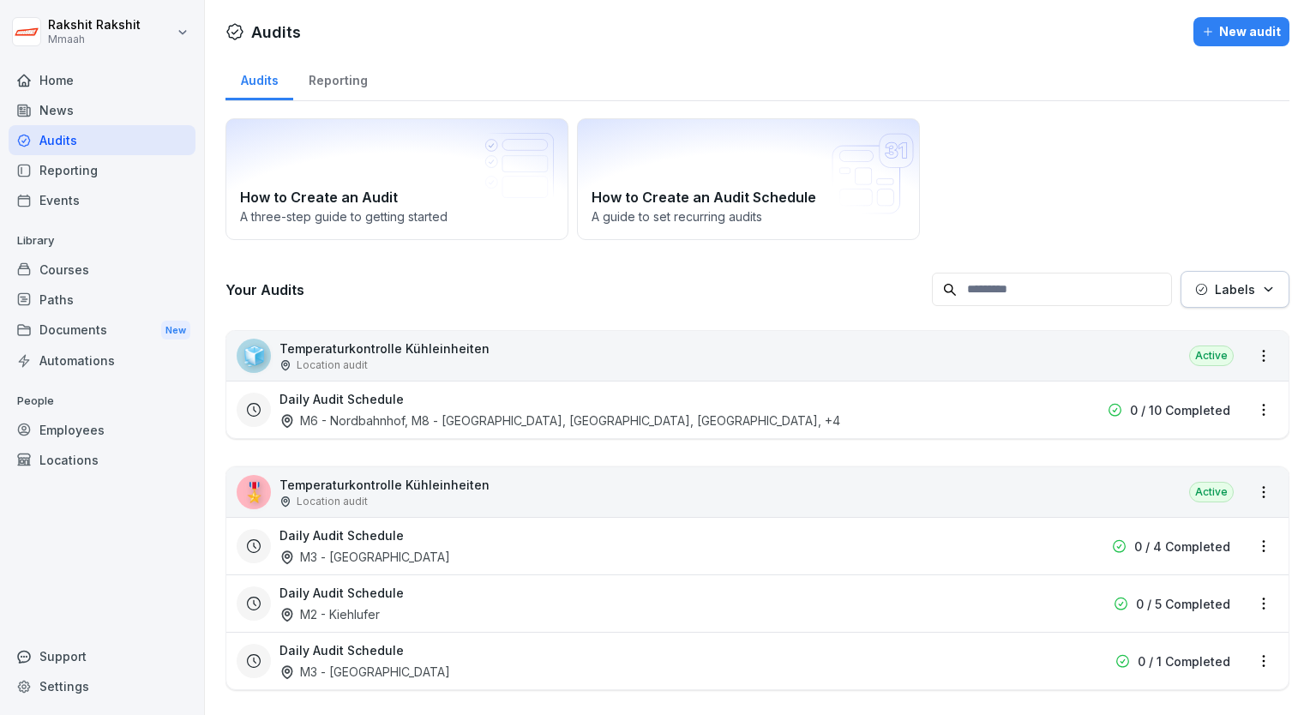
click at [1091, 165] on div "How to Create an Audit A three-step guide to getting started How to Create an A…" at bounding box center [758, 179] width 1064 height 122
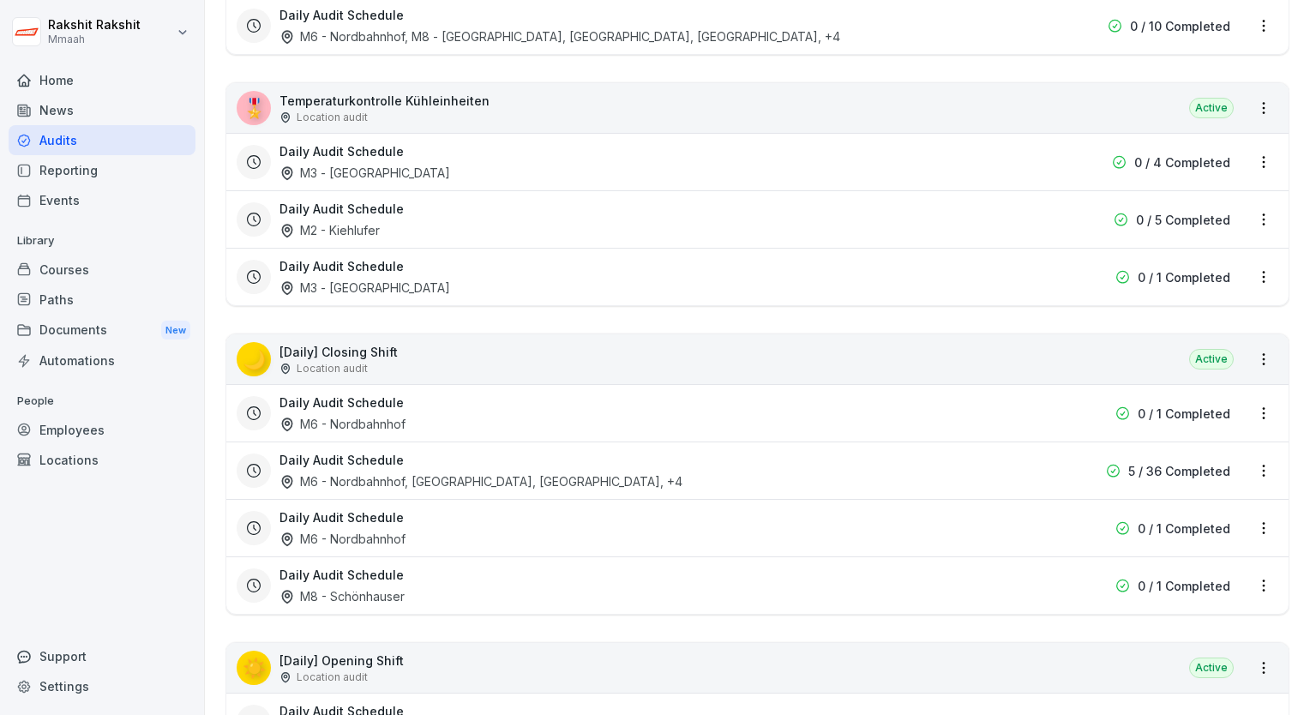
scroll to position [240, 0]
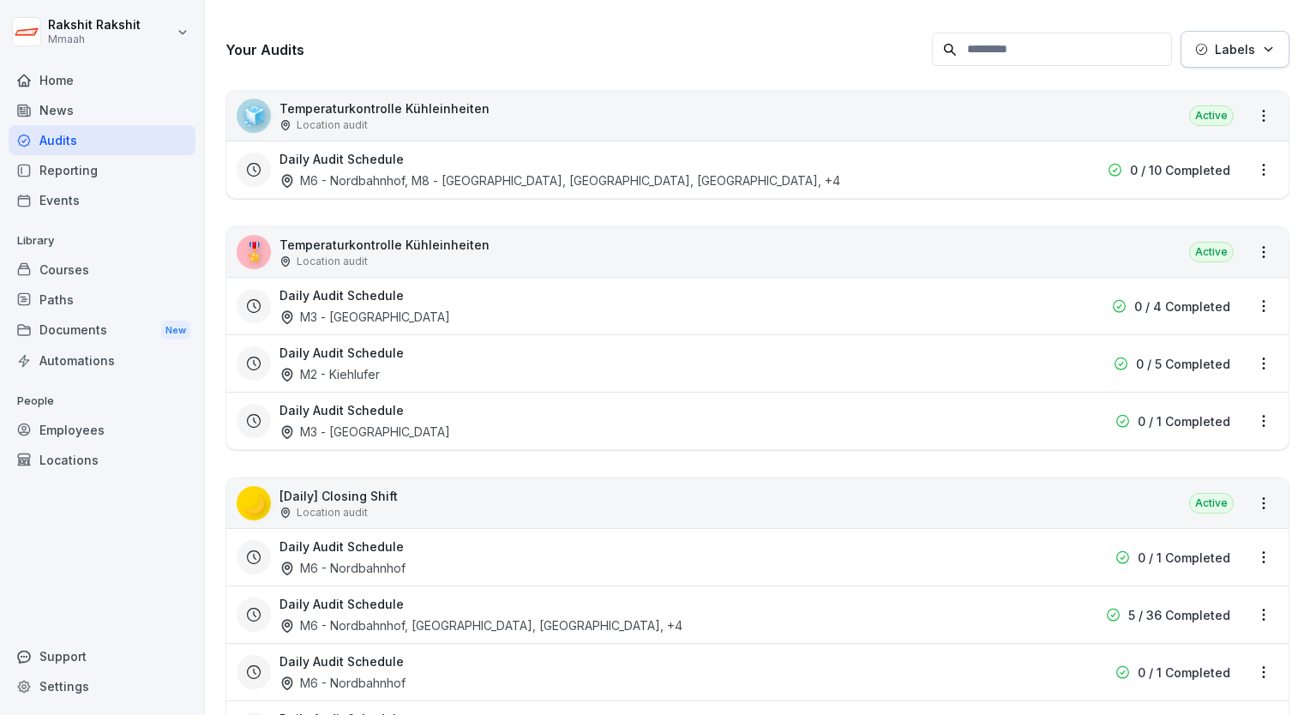
click at [899, 108] on div "🧊 Temperaturkontrolle Kühleinheiten Location audit Active" at bounding box center [757, 116] width 1062 height 50
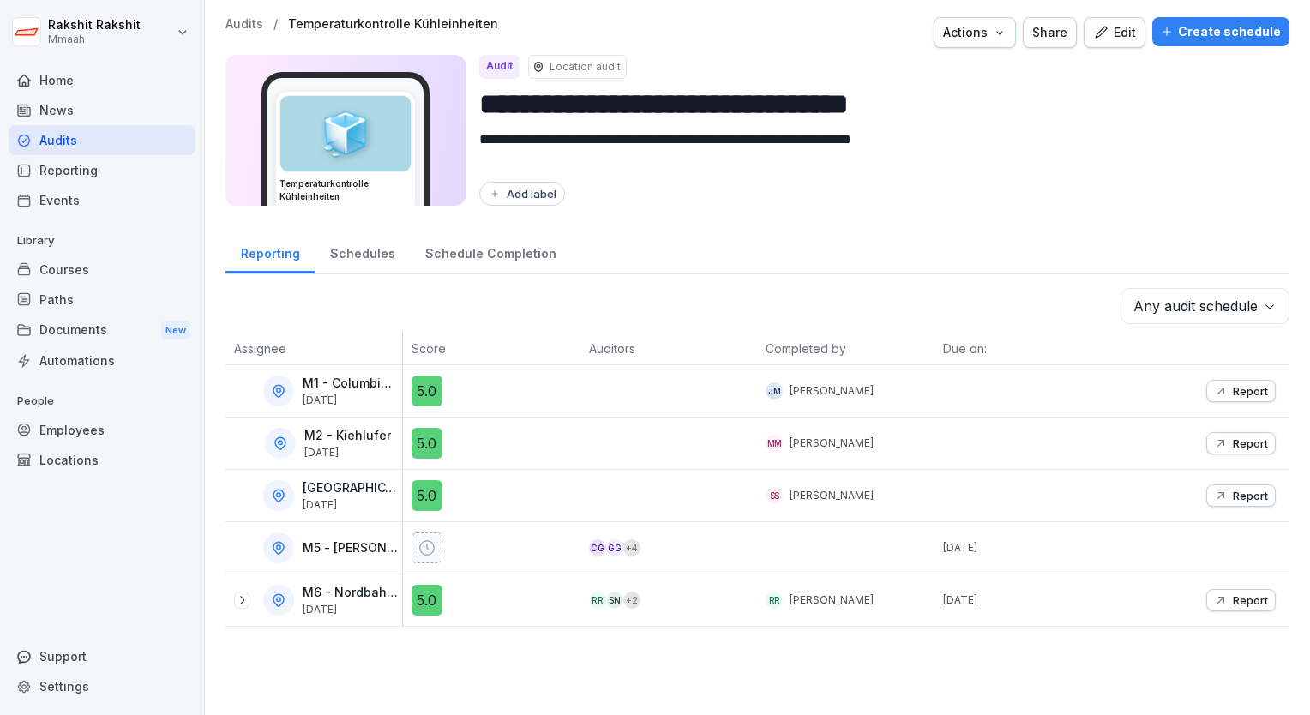
click at [72, 427] on div "Employees" at bounding box center [102, 430] width 187 height 30
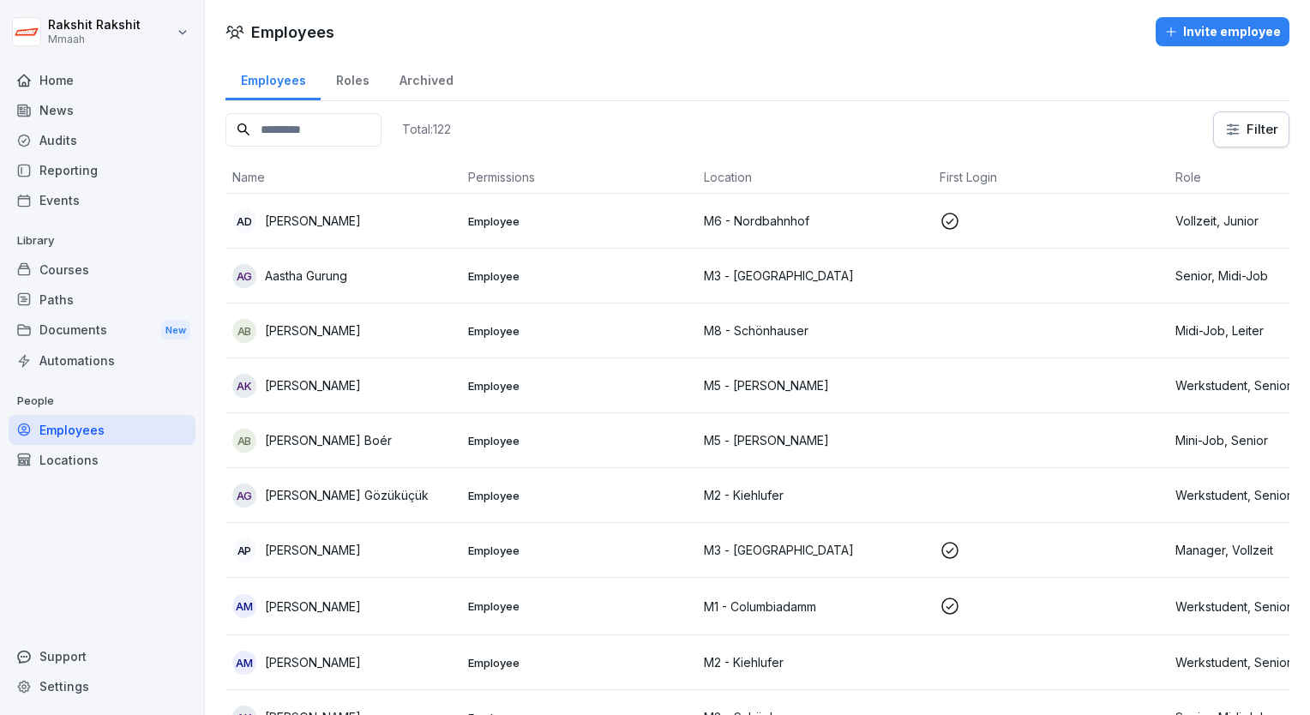
click at [334, 141] on input at bounding box center [304, 129] width 156 height 33
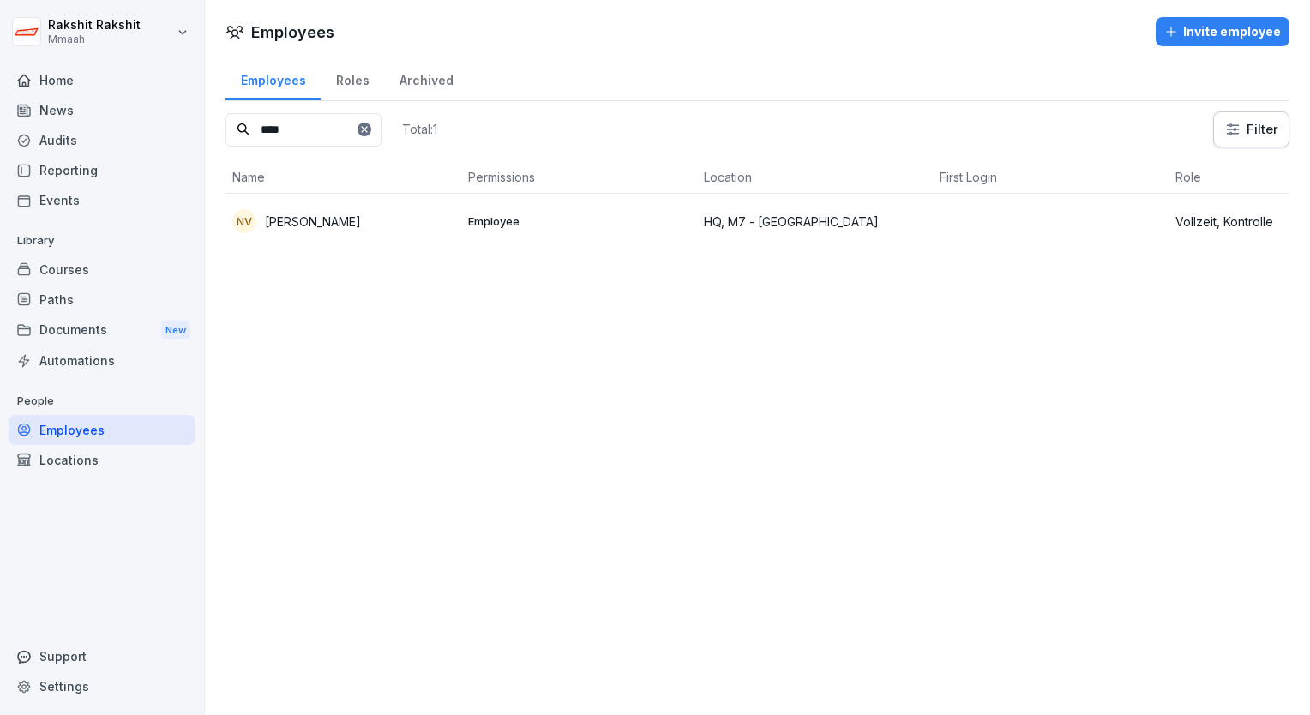
type input "****"
click at [362, 226] on div "NV Neha Verma" at bounding box center [343, 221] width 222 height 24
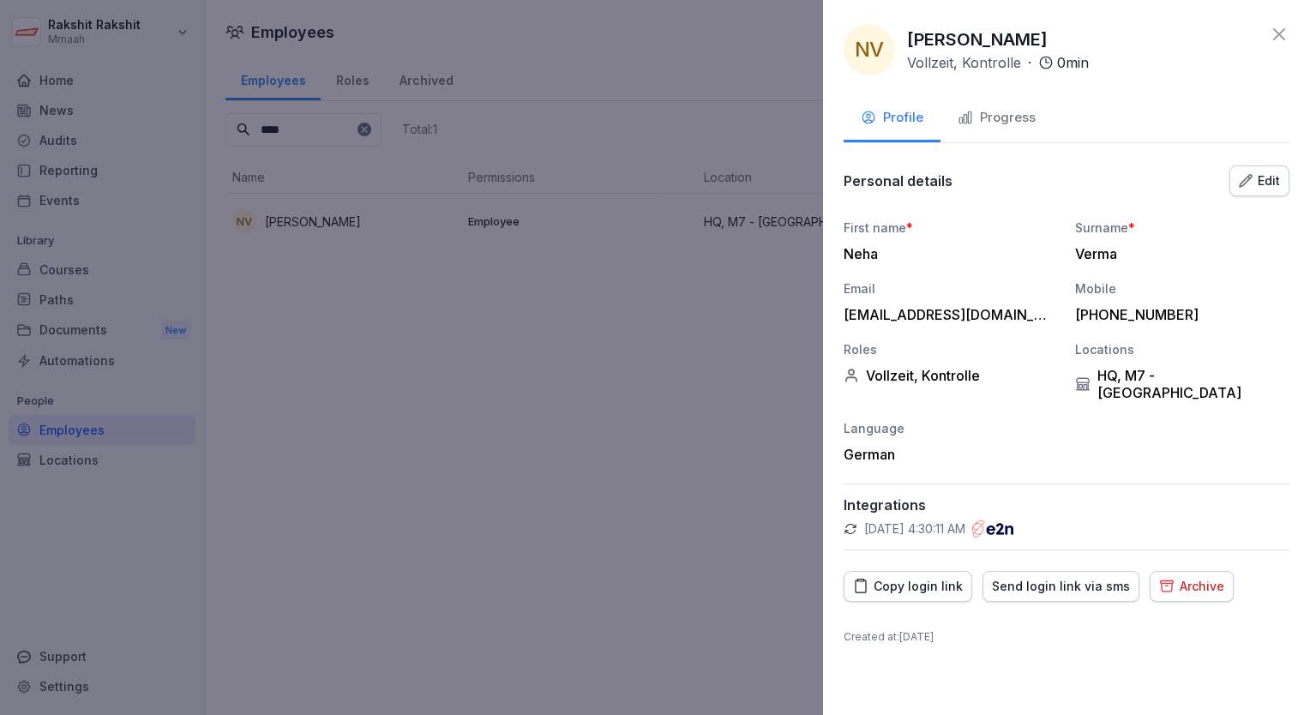
click at [1250, 180] on icon "button" at bounding box center [1246, 181] width 14 height 14
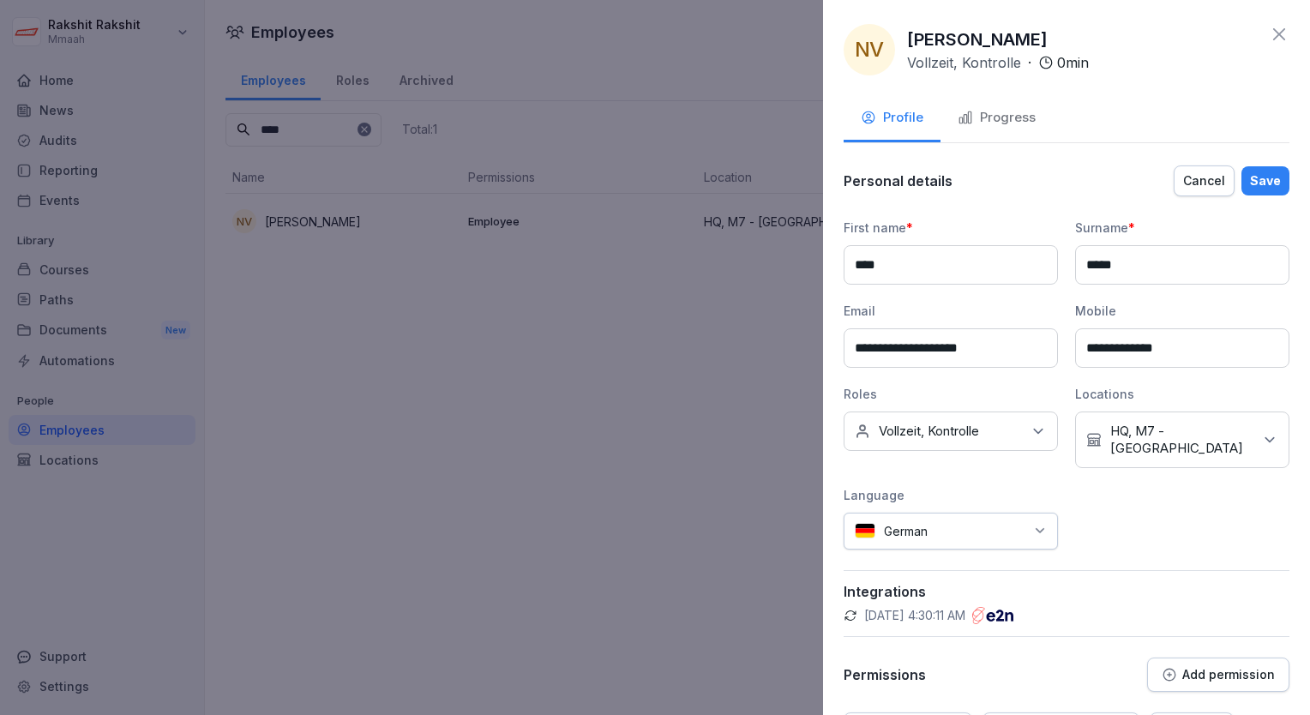
click at [1261, 431] on icon at bounding box center [1269, 439] width 17 height 17
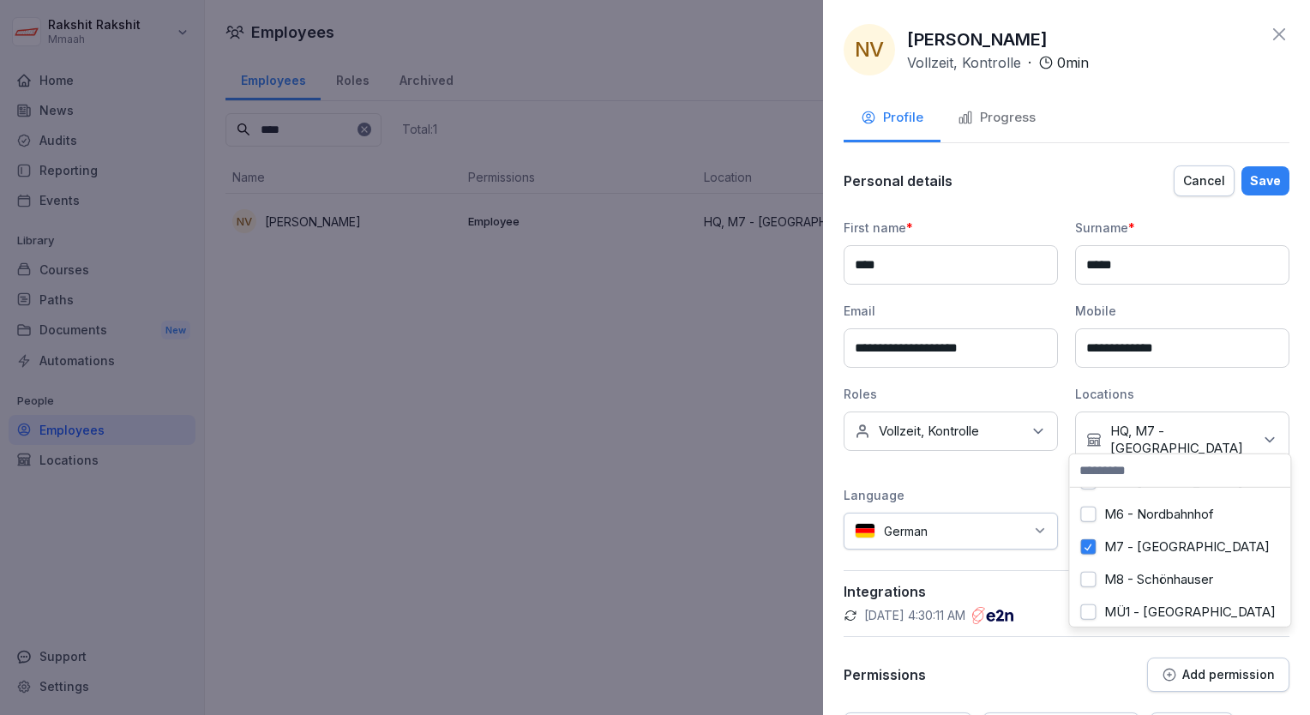
scroll to position [206, 0]
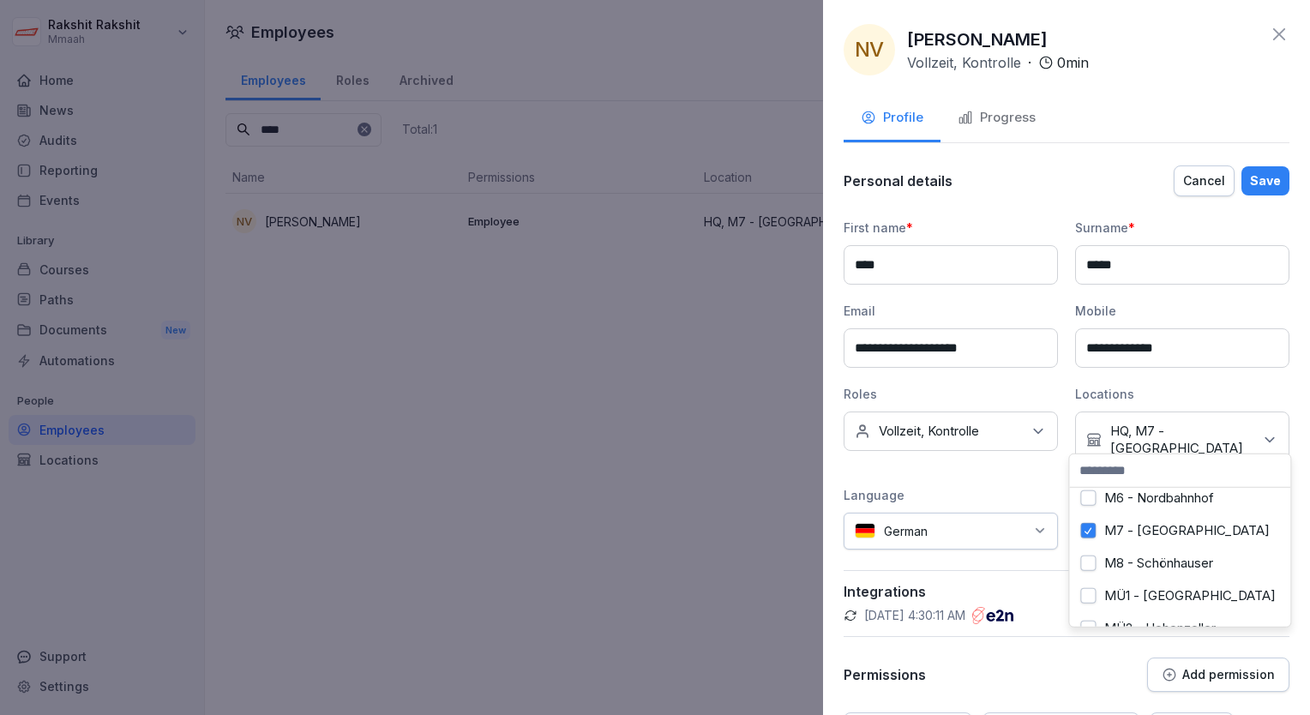
click at [1087, 532] on button "M7 - [GEOGRAPHIC_DATA]" at bounding box center [1087, 530] width 15 height 15
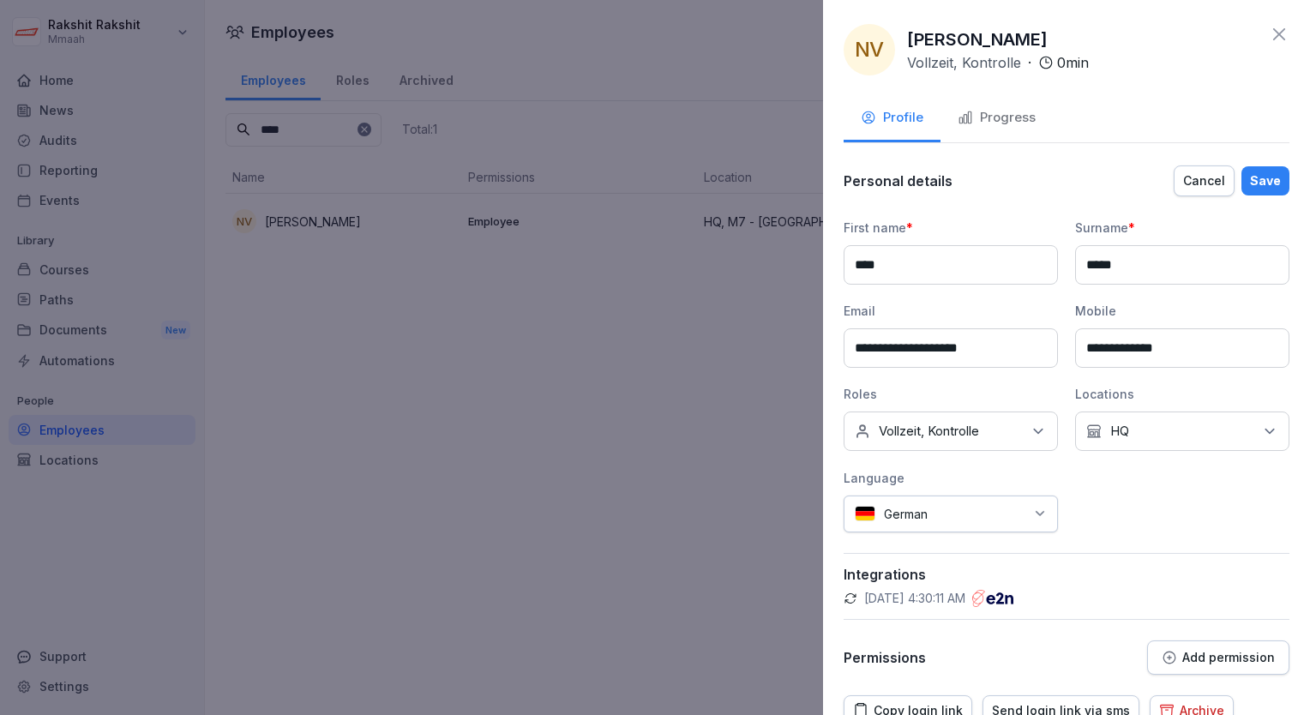
click at [1048, 547] on div "**********" at bounding box center [1067, 419] width 446 height 511
click at [1250, 184] on div "Save" at bounding box center [1265, 180] width 31 height 19
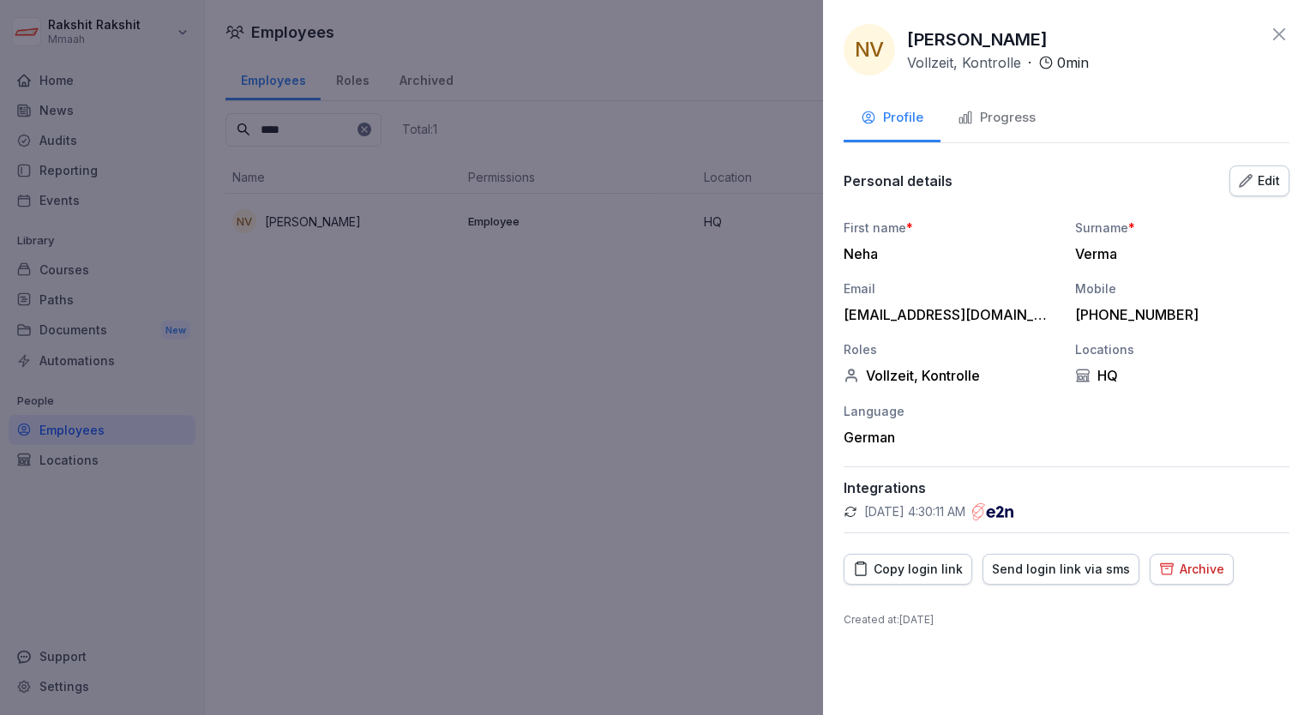
click at [1048, 568] on div "Send login link via sms" at bounding box center [1061, 569] width 138 height 19
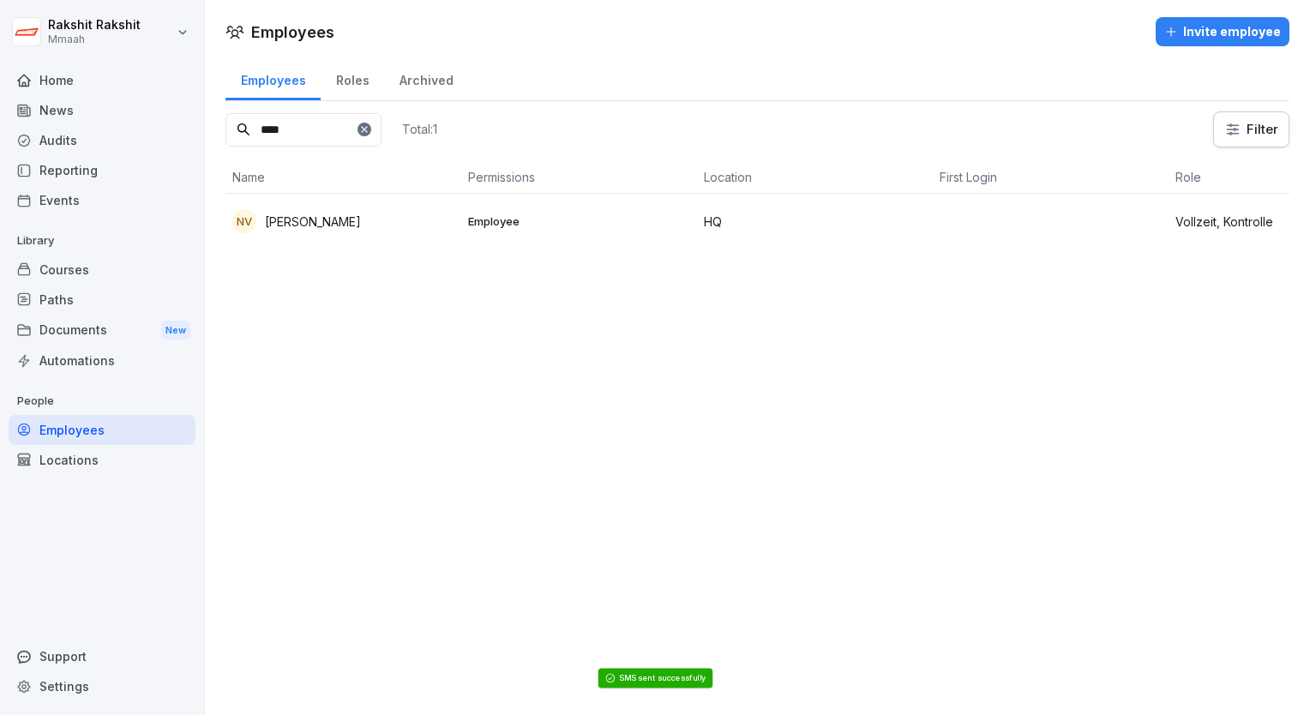
click at [85, 133] on div "Audits" at bounding box center [102, 140] width 187 height 30
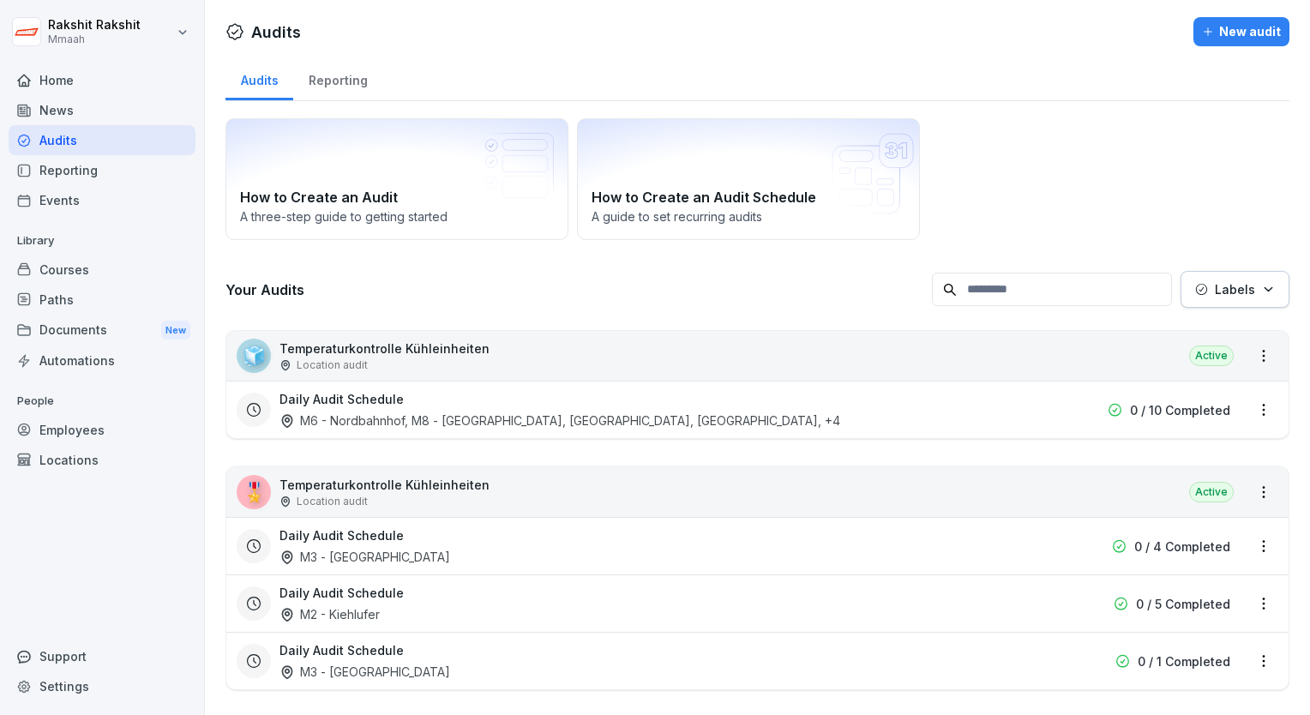
click at [466, 339] on div "🧊 Temperaturkontrolle Kühleinheiten Location audit" at bounding box center [363, 356] width 253 height 34
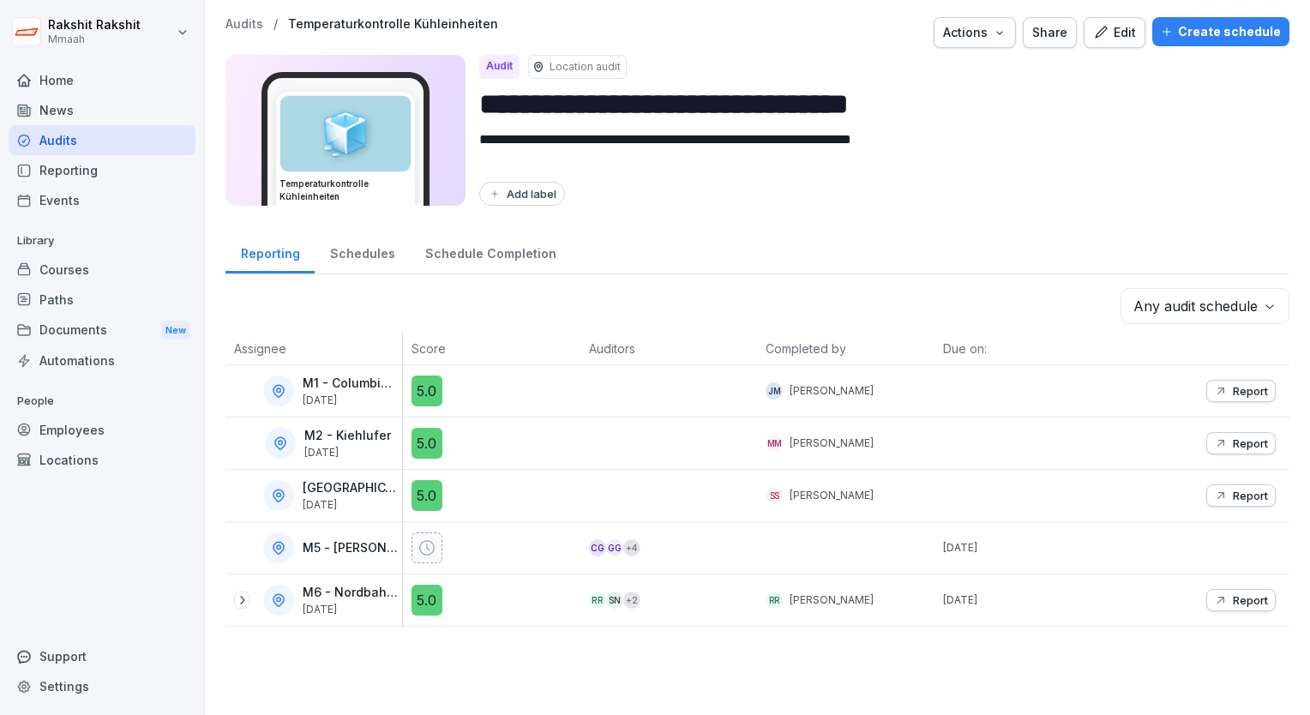
click at [1182, 36] on div "Create schedule" at bounding box center [1221, 31] width 120 height 19
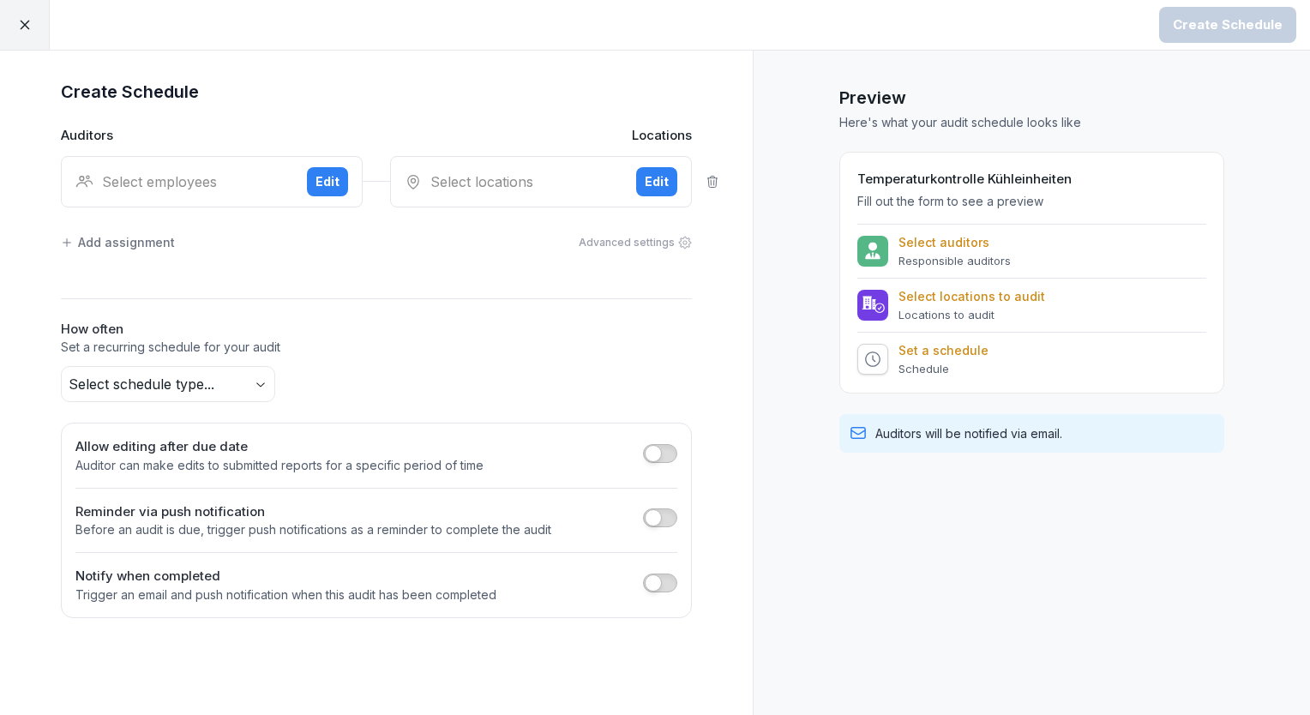
click at [244, 171] on div "Select employees" at bounding box center [184, 181] width 218 height 21
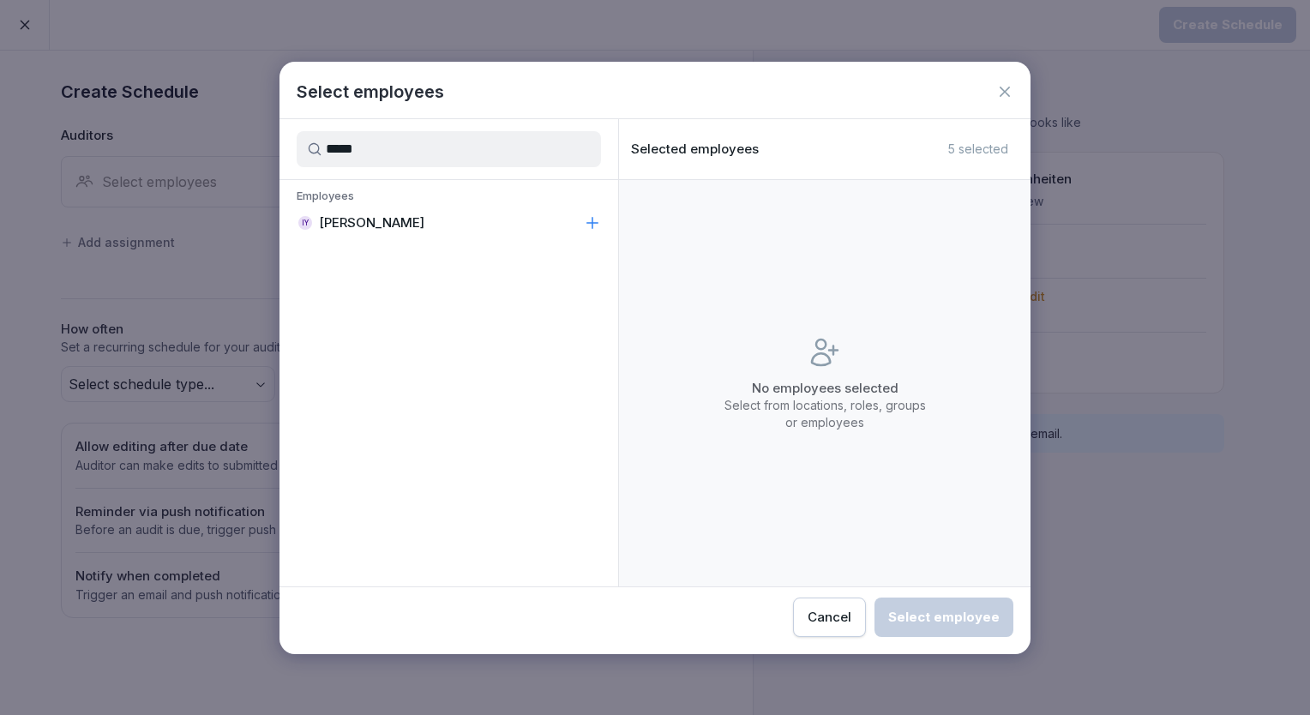
click at [331, 218] on p "[PERSON_NAME]" at bounding box center [371, 222] width 105 height 17
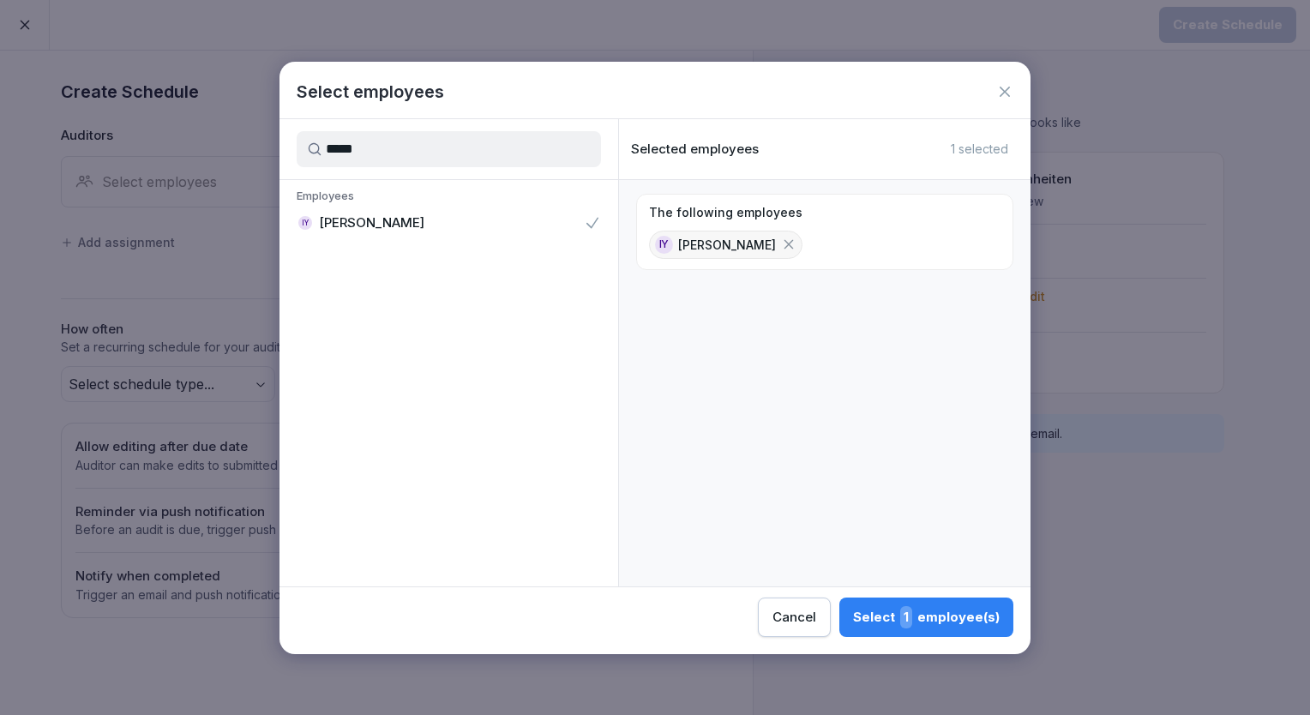
click at [440, 158] on input "*****" at bounding box center [449, 149] width 304 height 36
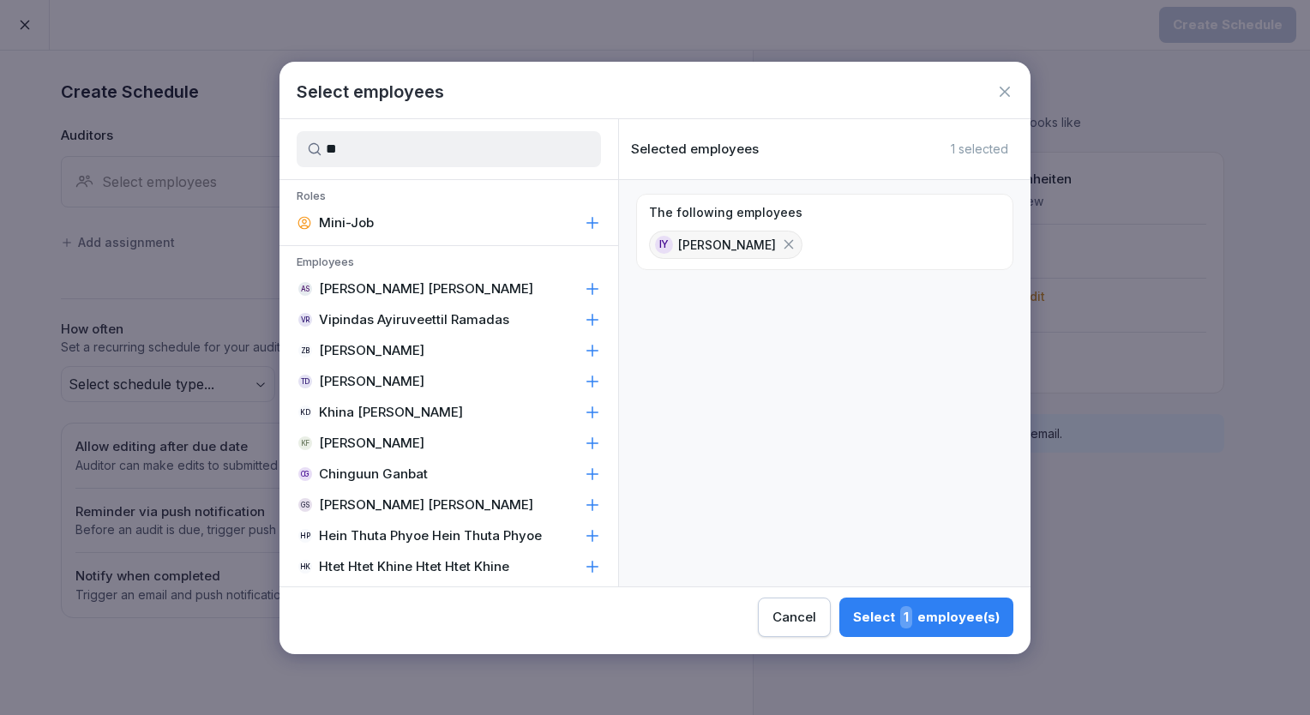
type input "*"
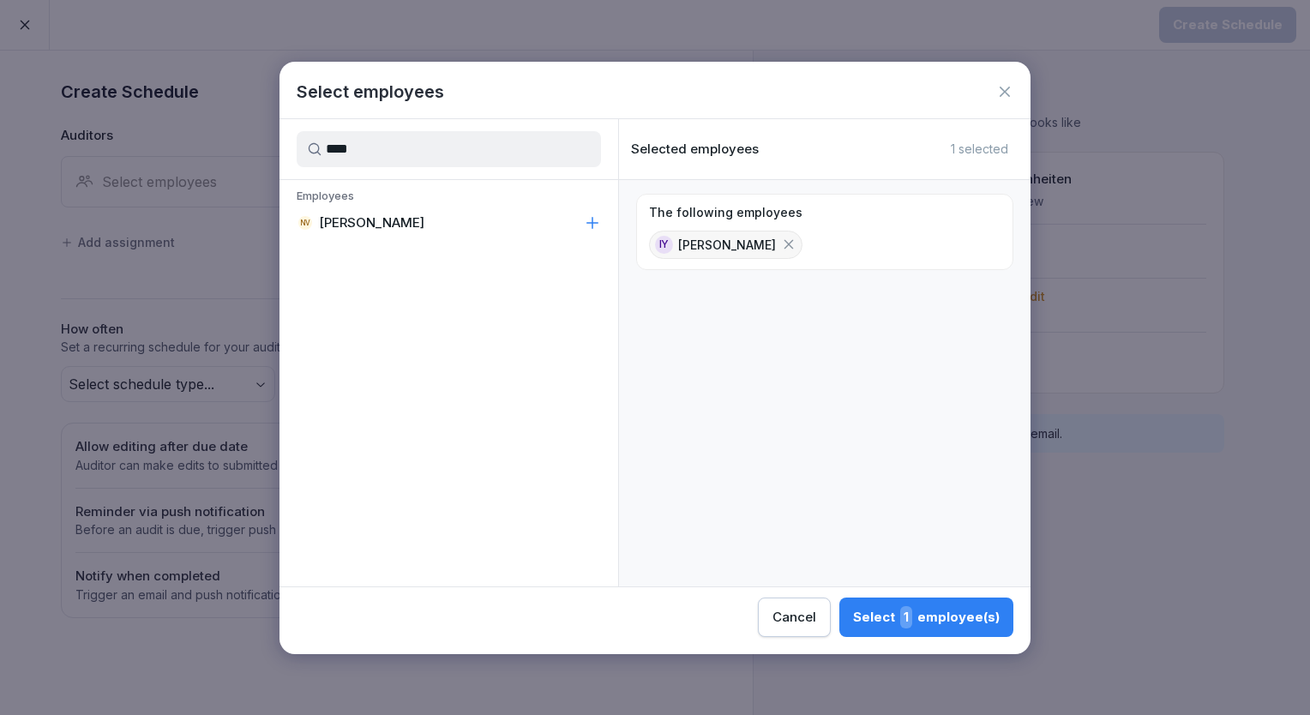
type input "****"
click at [437, 201] on p "Employees" at bounding box center [449, 198] width 339 height 19
click at [453, 229] on div "NV Neha Verma" at bounding box center [449, 223] width 339 height 31
click at [889, 616] on div "Select 2 employee(s)" at bounding box center [925, 617] width 149 height 22
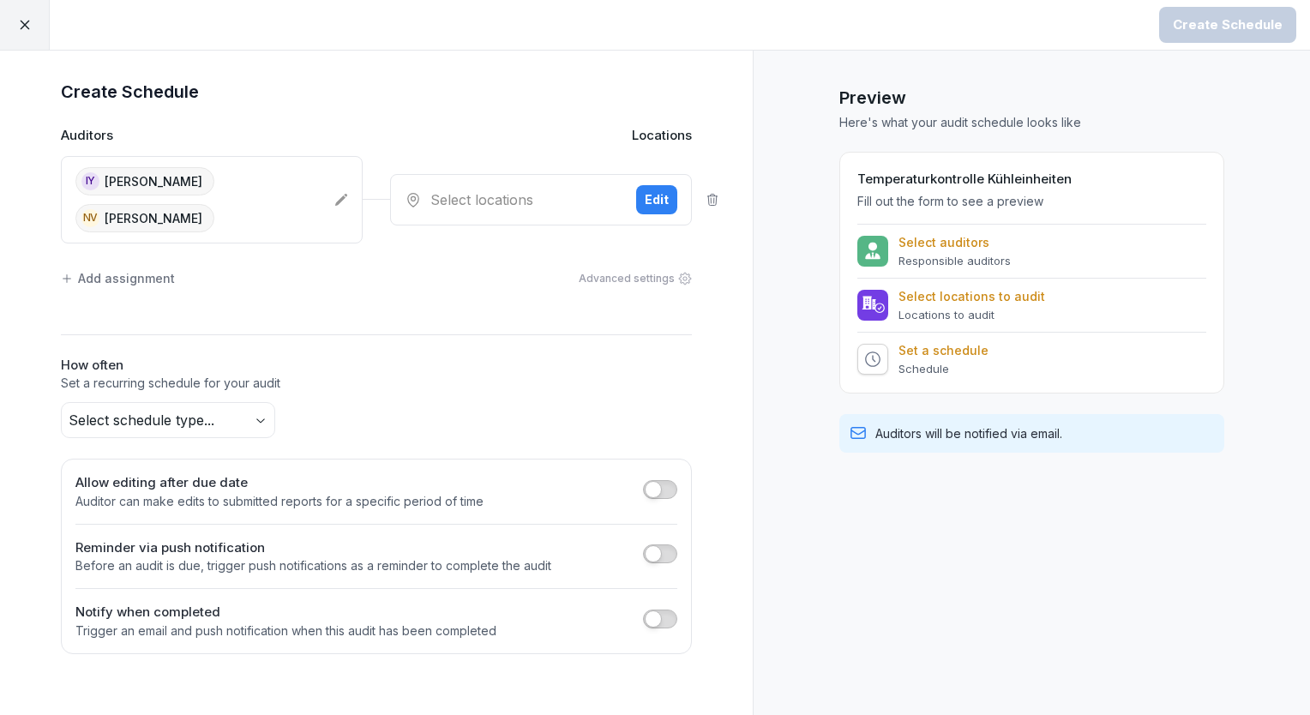
click at [476, 189] on div "Select locations" at bounding box center [514, 199] width 218 height 21
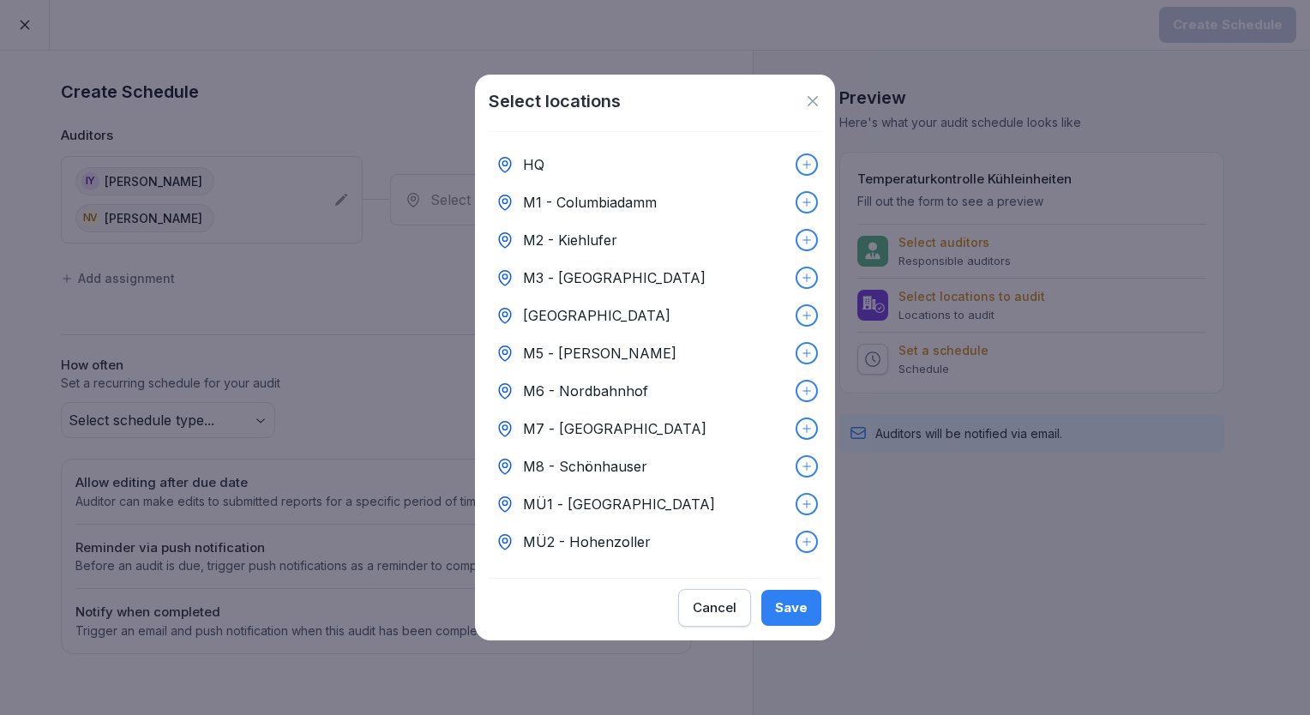
click at [543, 163] on p "HQ" at bounding box center [533, 164] width 21 height 21
click at [797, 616] on div "Save" at bounding box center [791, 607] width 33 height 19
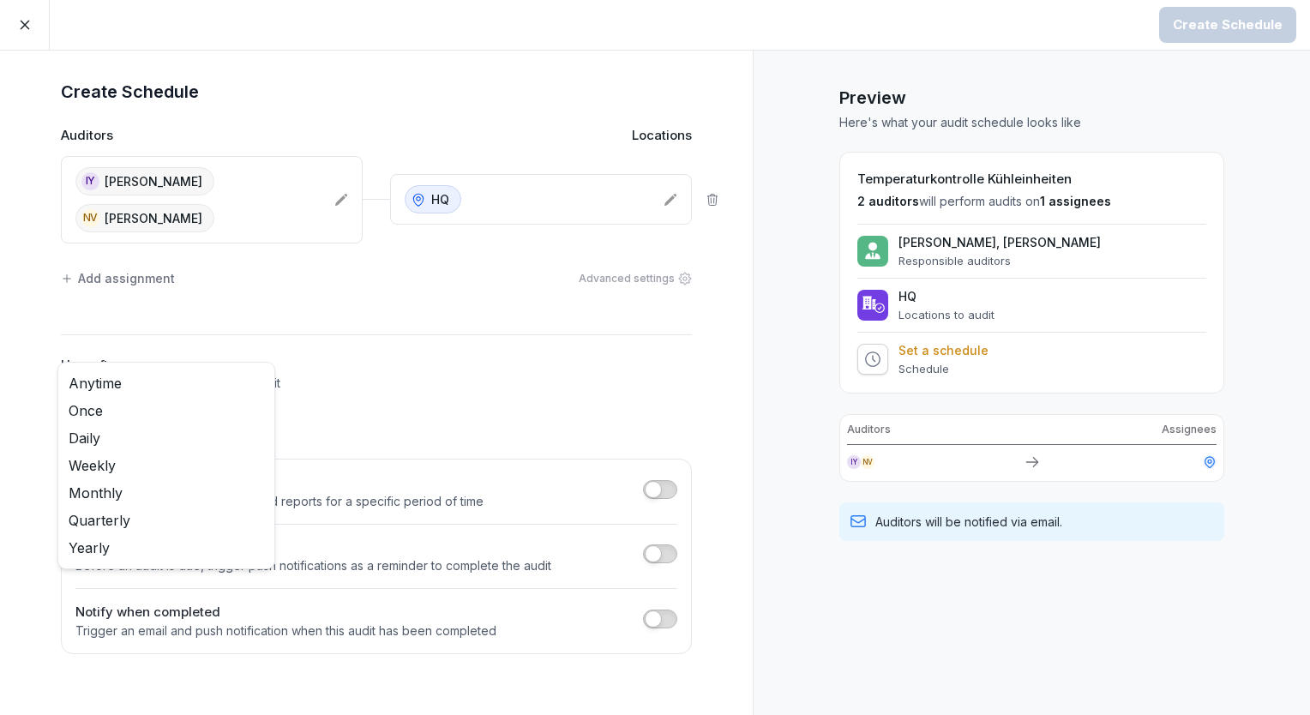
click at [247, 370] on body "Create Schedule Create Schedule Auditors Locations IY [PERSON_NAME] NV [PERSON_…" at bounding box center [655, 357] width 1310 height 715
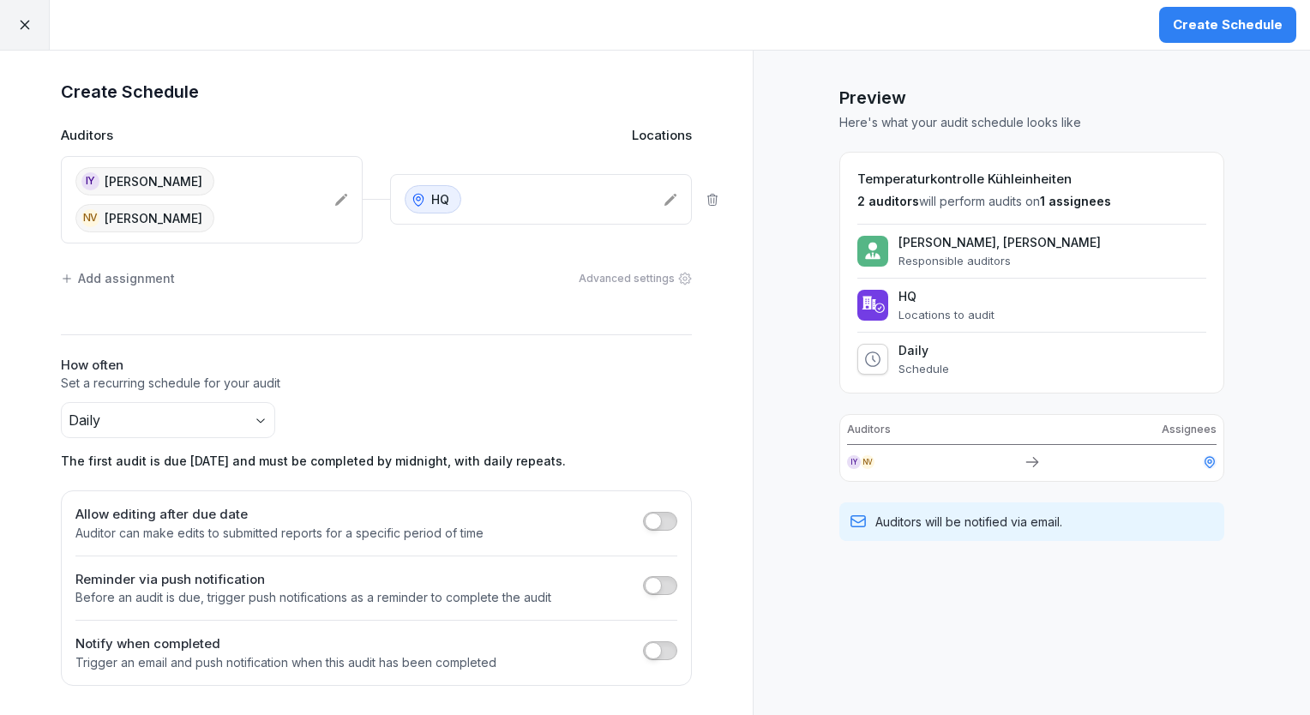
click at [424, 375] on p "Set a recurring schedule for your audit" at bounding box center [376, 383] width 631 height 17
click at [1219, 32] on div "Create Schedule" at bounding box center [1228, 24] width 110 height 19
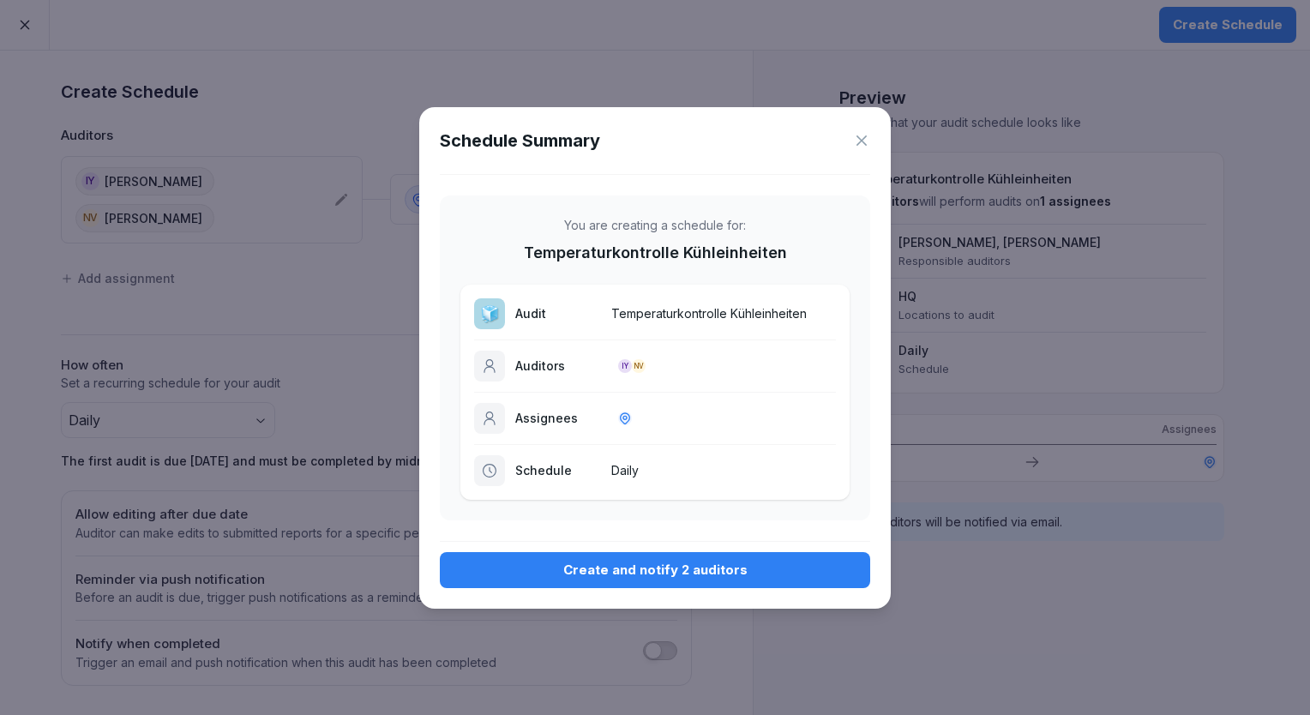
click at [659, 561] on div "Create and notify 2 auditors" at bounding box center [655, 570] width 403 height 19
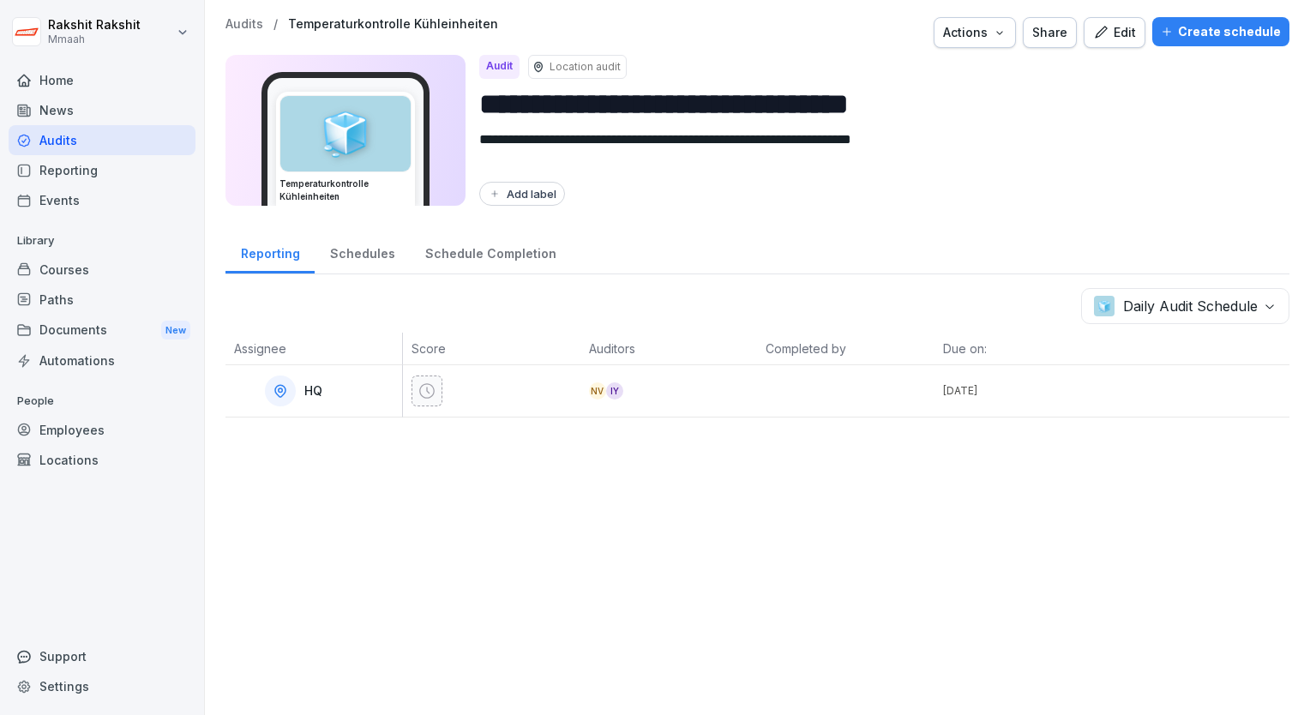
click at [55, 135] on div "Audits" at bounding box center [102, 140] width 187 height 30
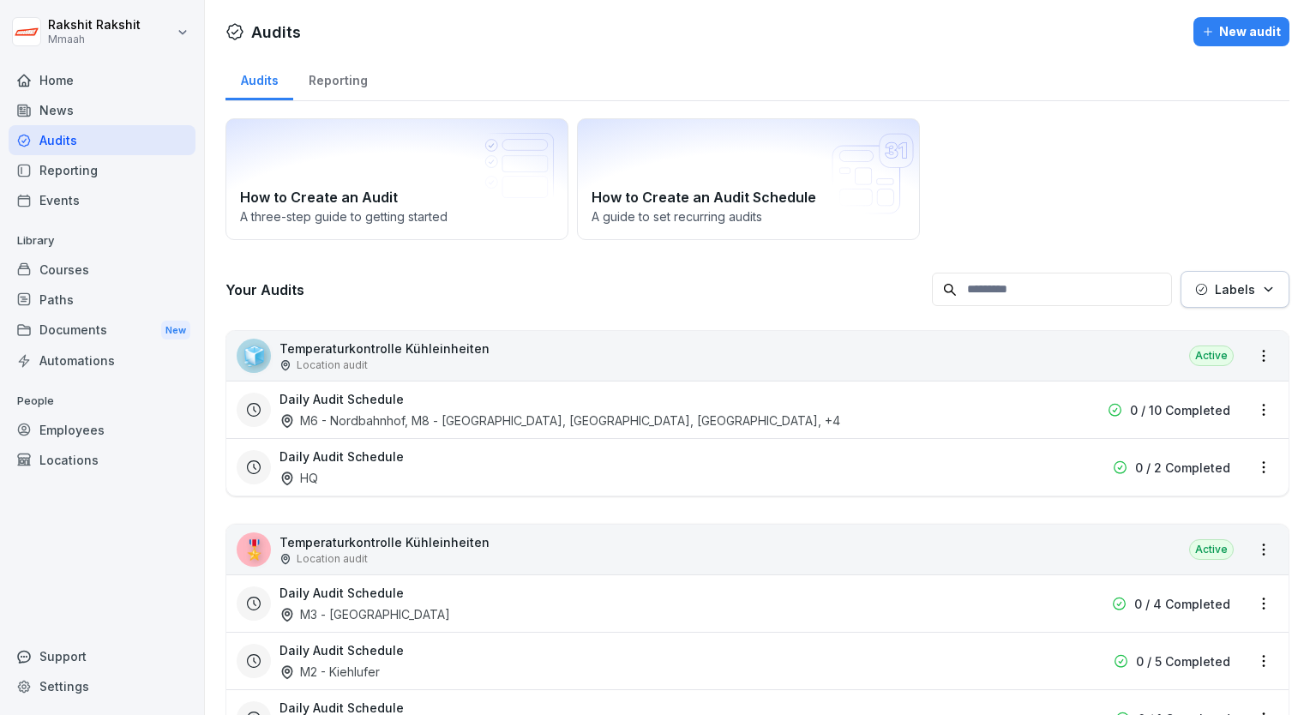
click at [1094, 238] on div "How to Create an Audit A three-step guide to getting started How to Create an A…" at bounding box center [758, 179] width 1064 height 122
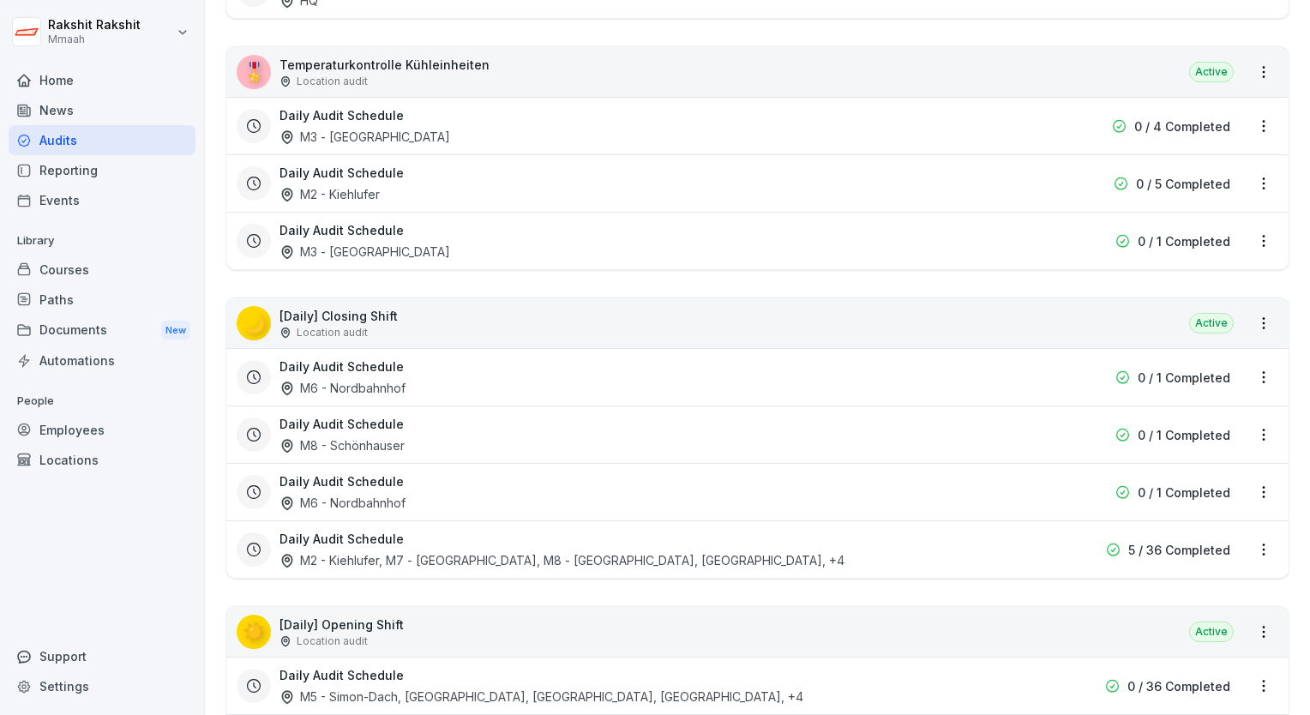
scroll to position [480, 0]
click at [638, 622] on div "☀️ [Daily] Opening Shift Location audit Active" at bounding box center [757, 630] width 1062 height 50
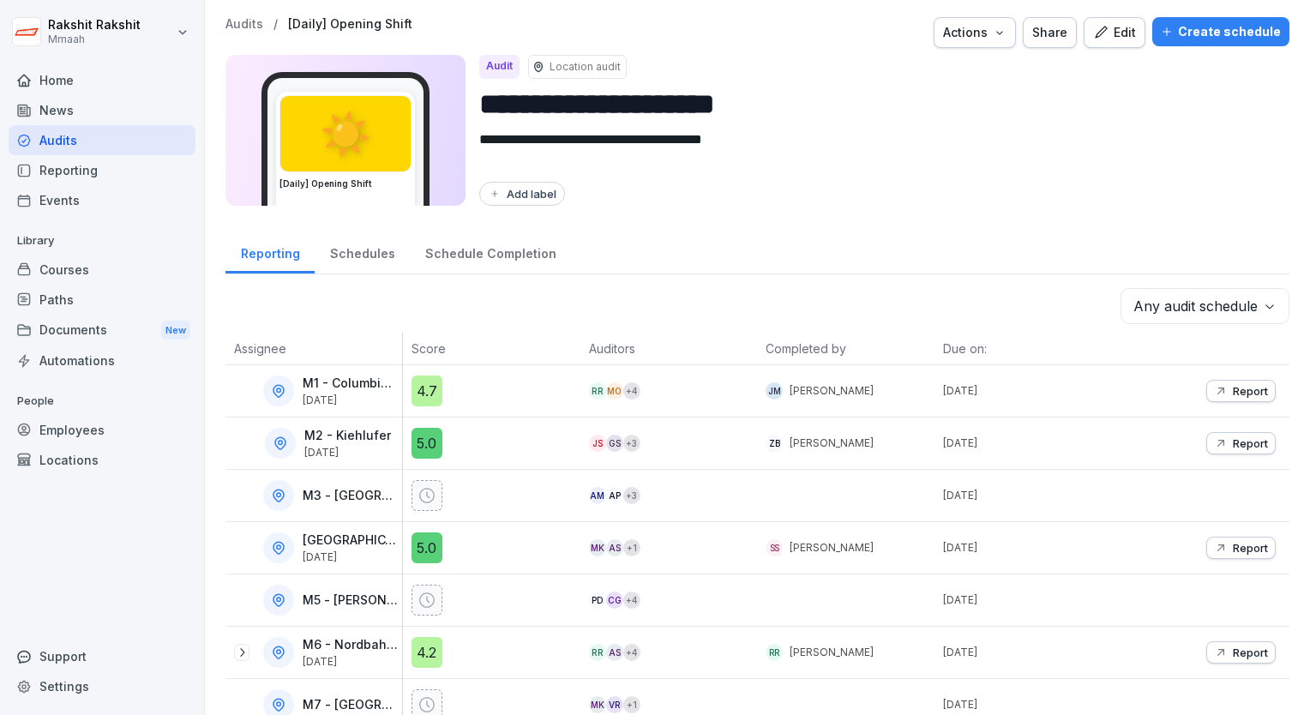
click at [1093, 35] on icon "button" at bounding box center [1100, 32] width 15 height 15
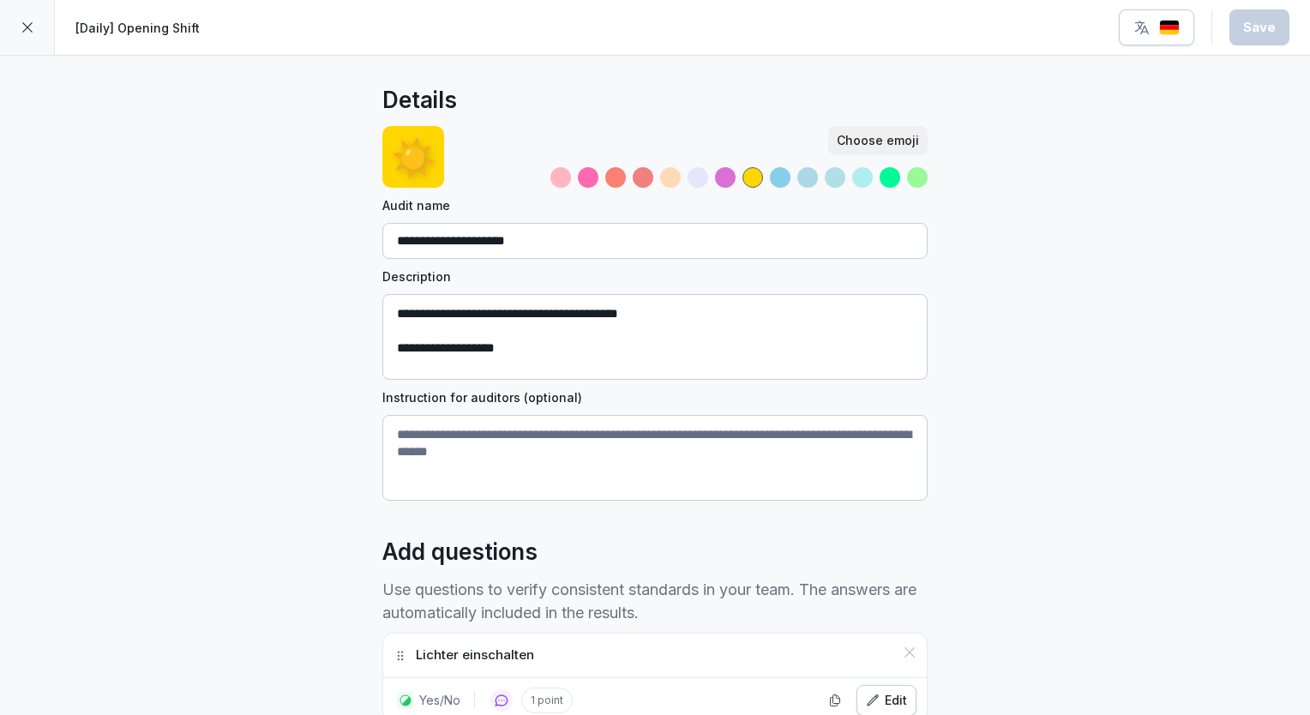
click at [17, 27] on div at bounding box center [27, 27] width 55 height 55
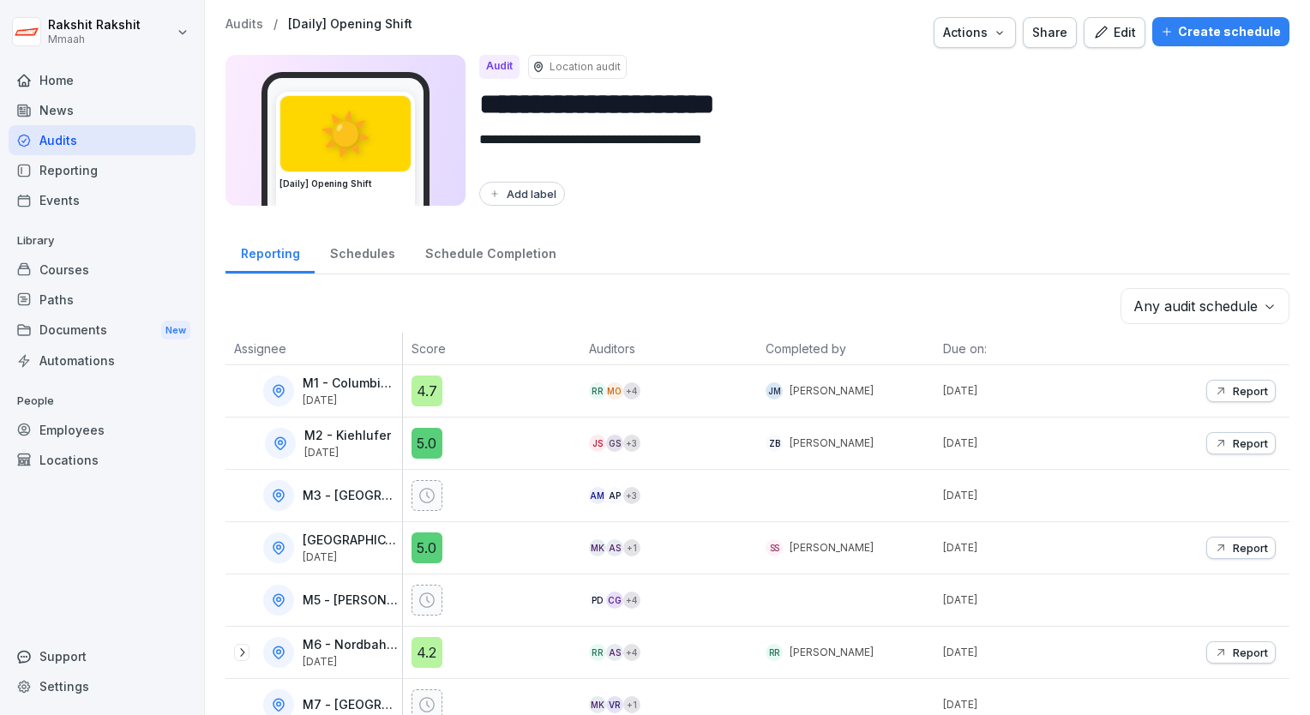
click at [1163, 32] on icon "button" at bounding box center [1167, 31] width 9 height 9
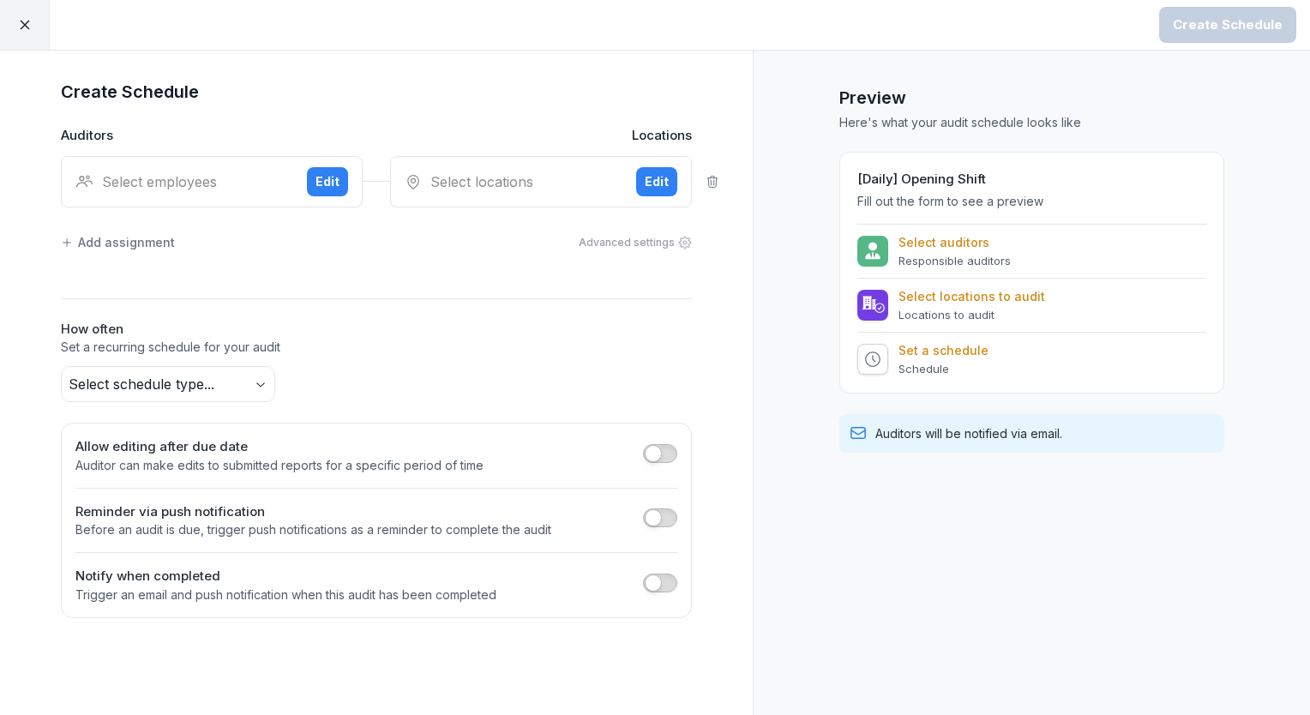
click at [129, 180] on div "Select employees" at bounding box center [184, 181] width 218 height 21
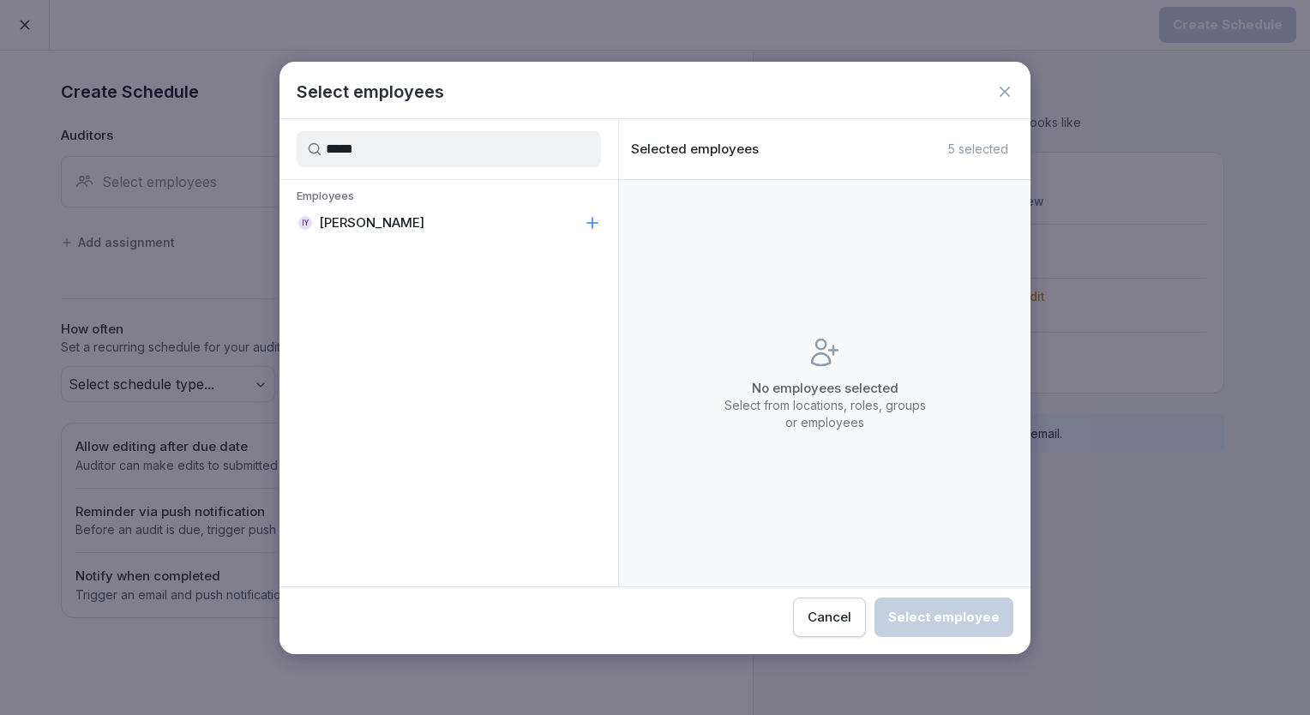
click at [371, 233] on div "IY [PERSON_NAME]" at bounding box center [449, 223] width 339 height 31
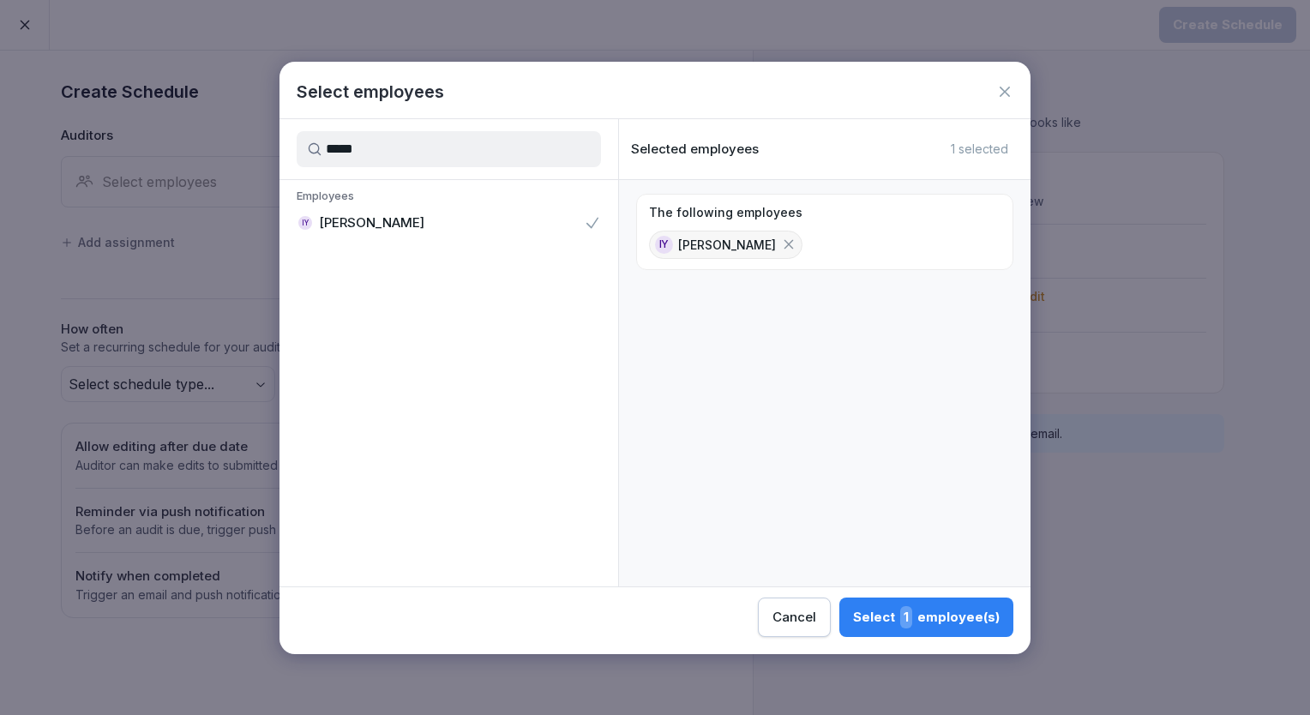
click at [450, 159] on input "*****" at bounding box center [449, 149] width 304 height 36
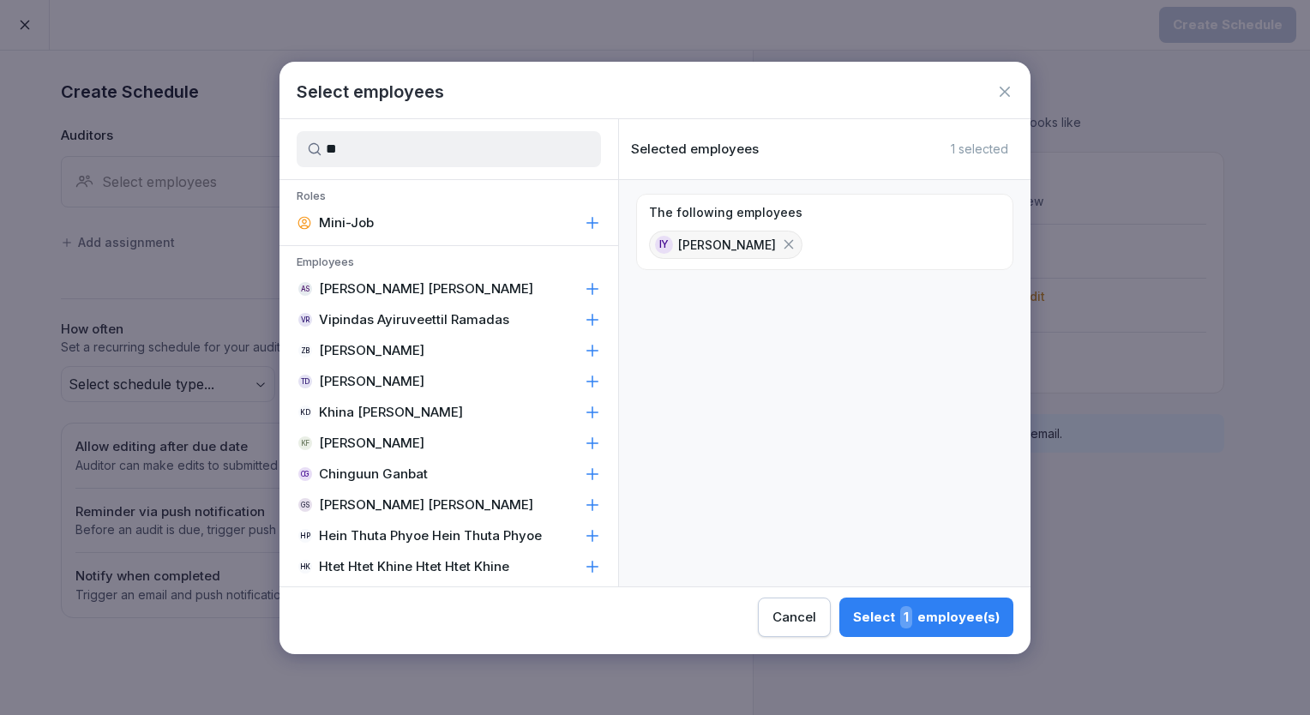
type input "*"
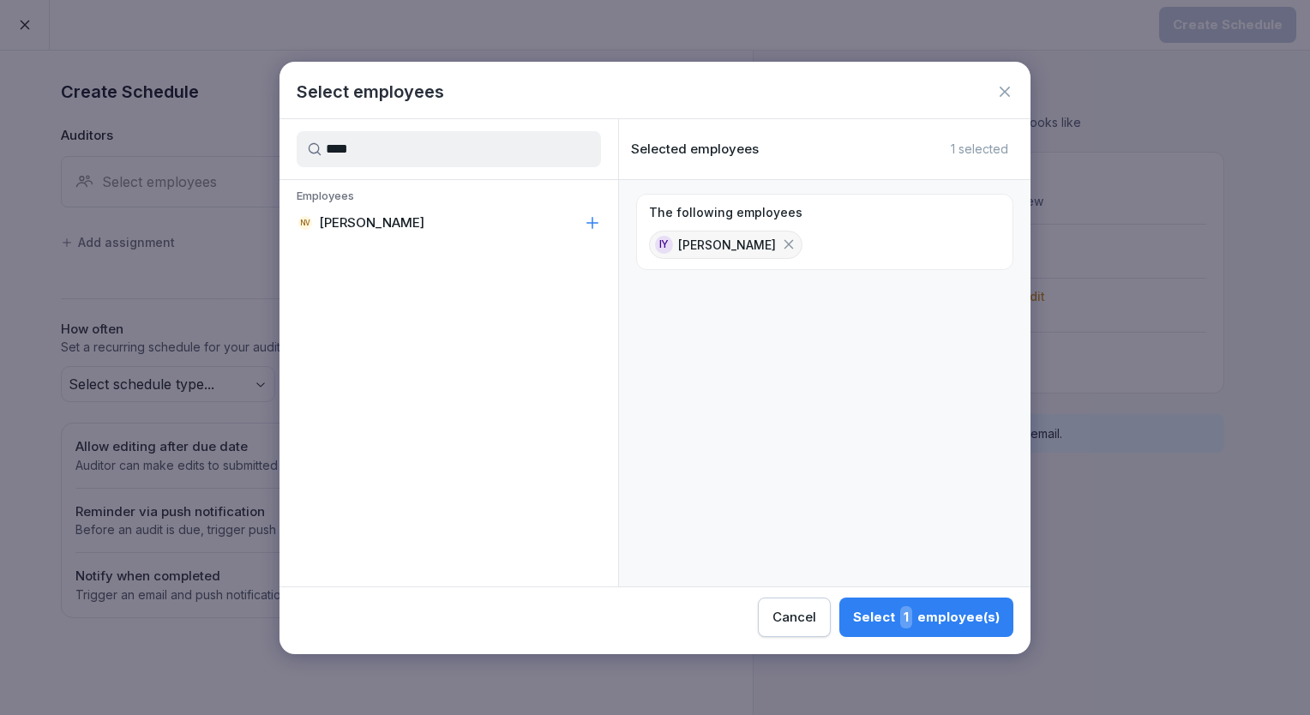
type input "****"
click at [408, 217] on div "NV Neha Verma" at bounding box center [449, 223] width 339 height 31
click at [925, 611] on div "Select 2 employee(s)" at bounding box center [925, 617] width 149 height 22
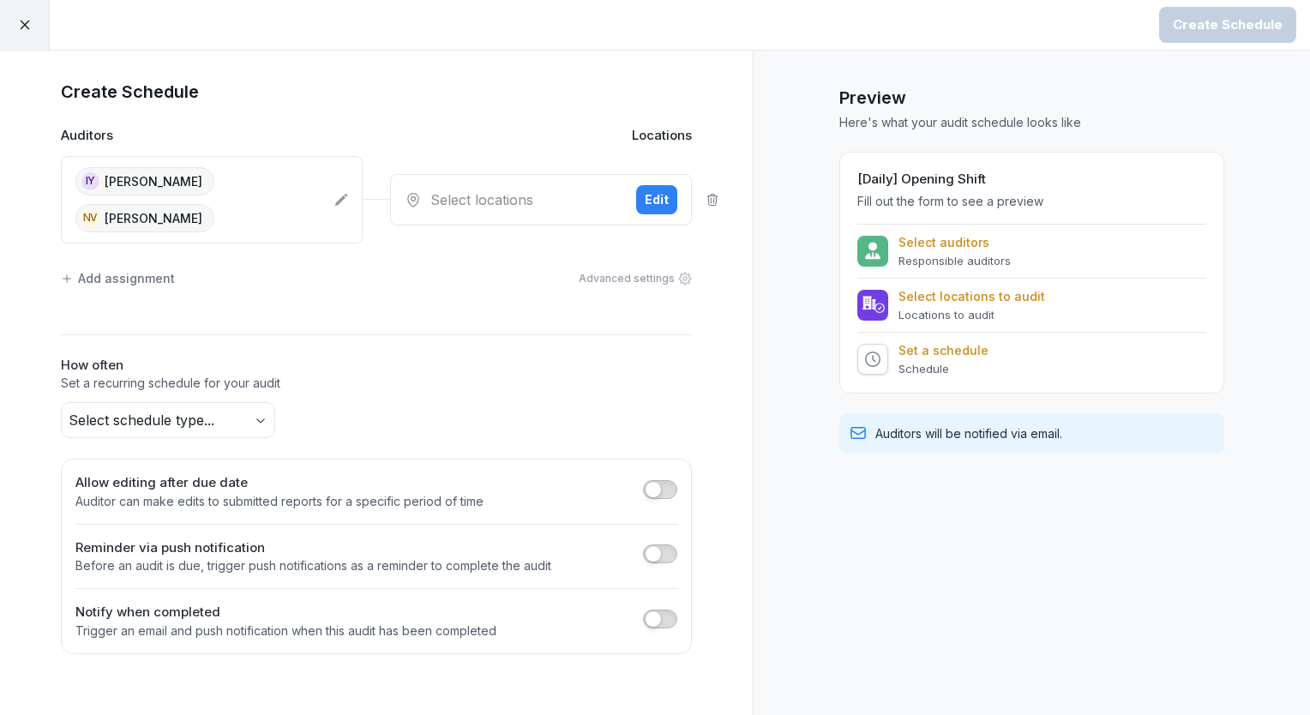
click at [492, 189] on div "Select locations" at bounding box center [514, 199] width 218 height 21
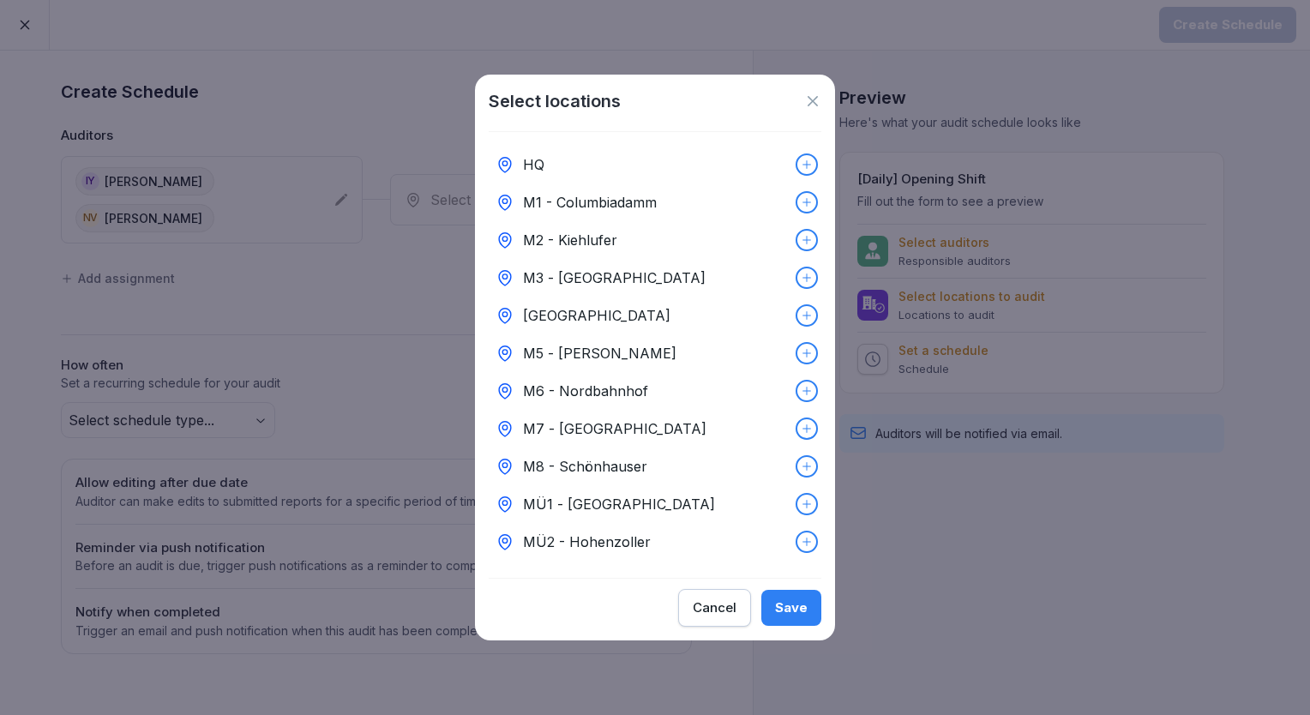
click at [586, 162] on div "HQ" at bounding box center [655, 165] width 333 height 38
click at [778, 609] on div "Save" at bounding box center [791, 607] width 33 height 19
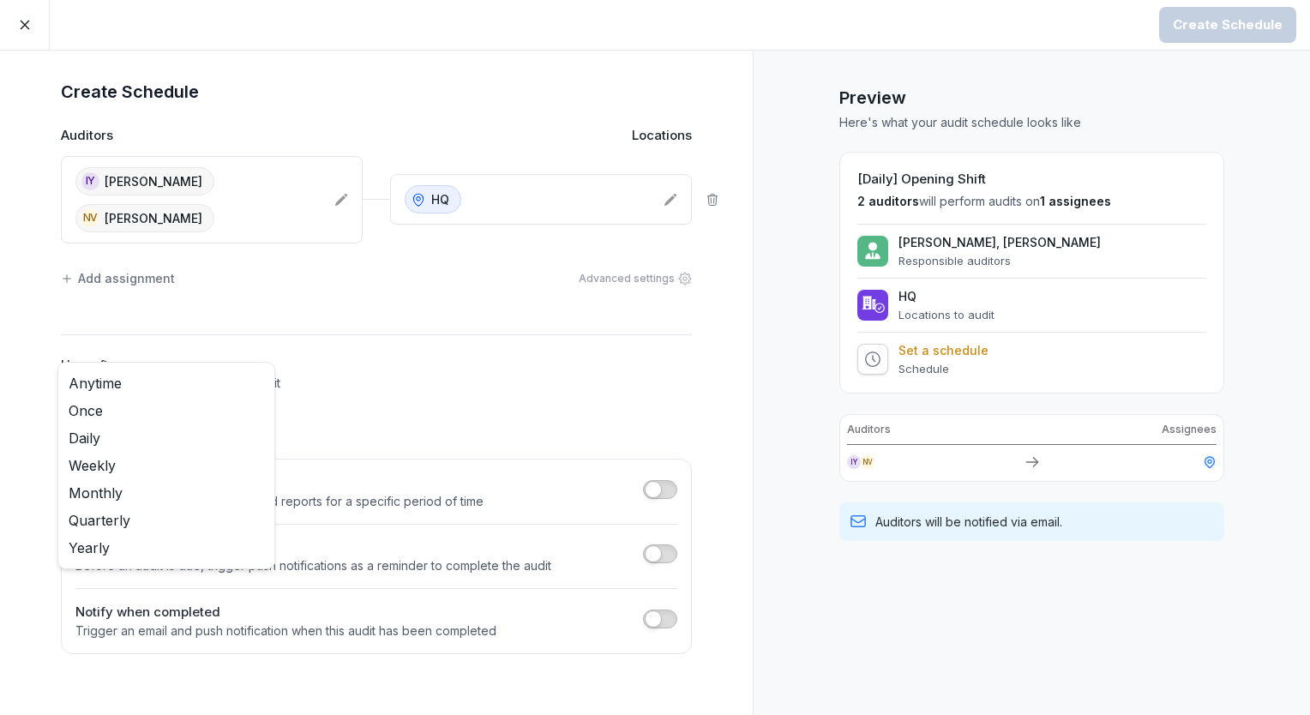
click at [237, 377] on body "Create Schedule Create Schedule Auditors Locations IY [PERSON_NAME] NV [PERSON_…" at bounding box center [655, 357] width 1310 height 715
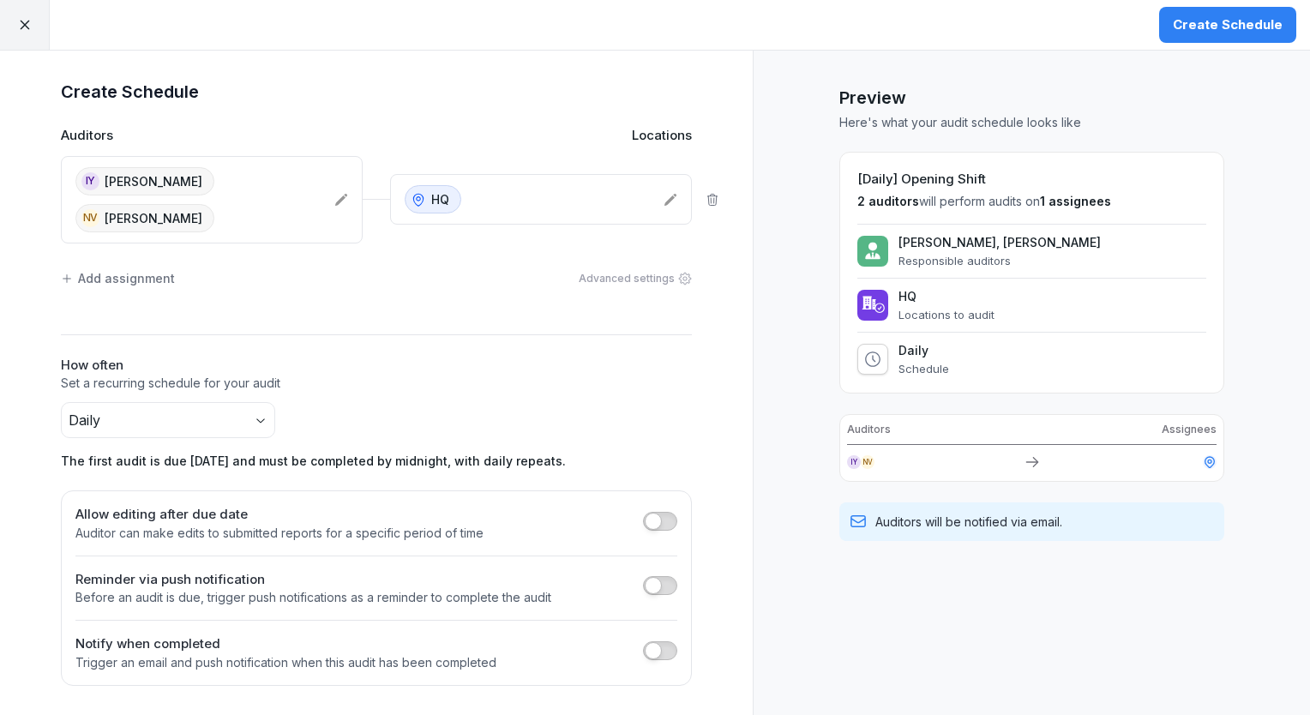
click at [1211, 33] on div "Create Schedule" at bounding box center [1228, 24] width 110 height 19
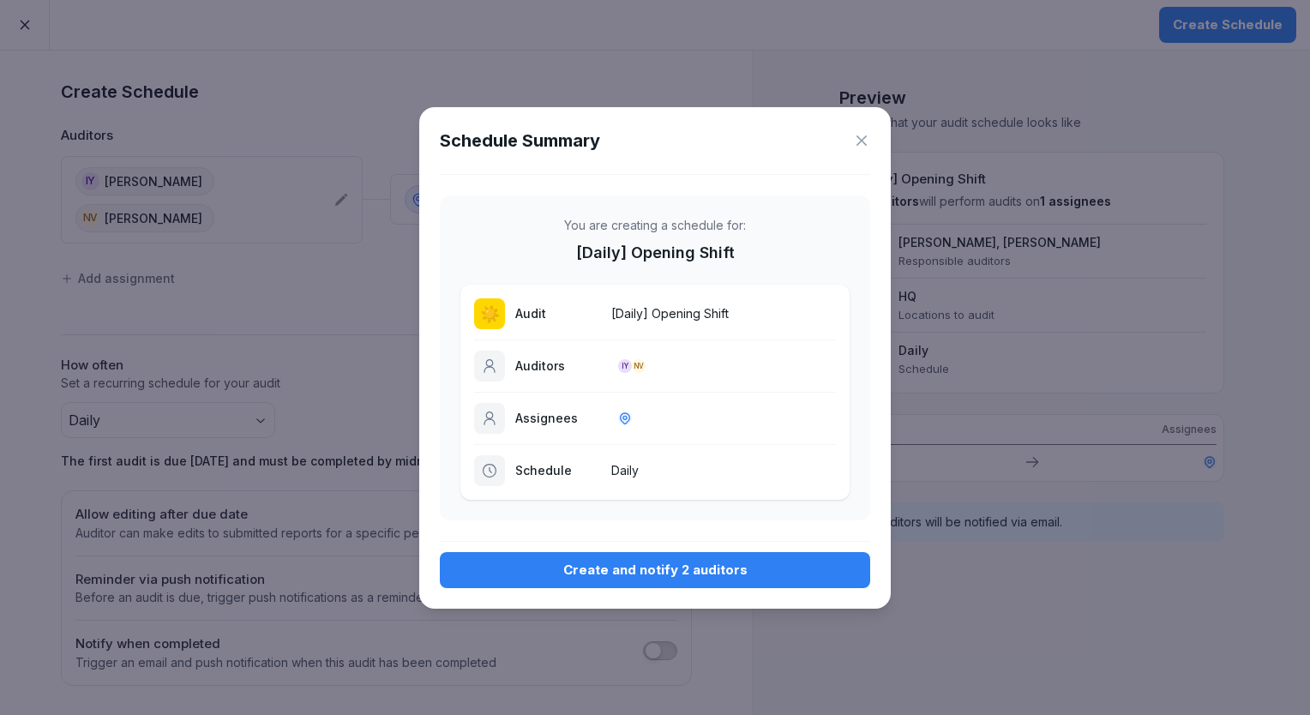
click at [649, 569] on div "Create and notify 2 auditors" at bounding box center [655, 570] width 403 height 19
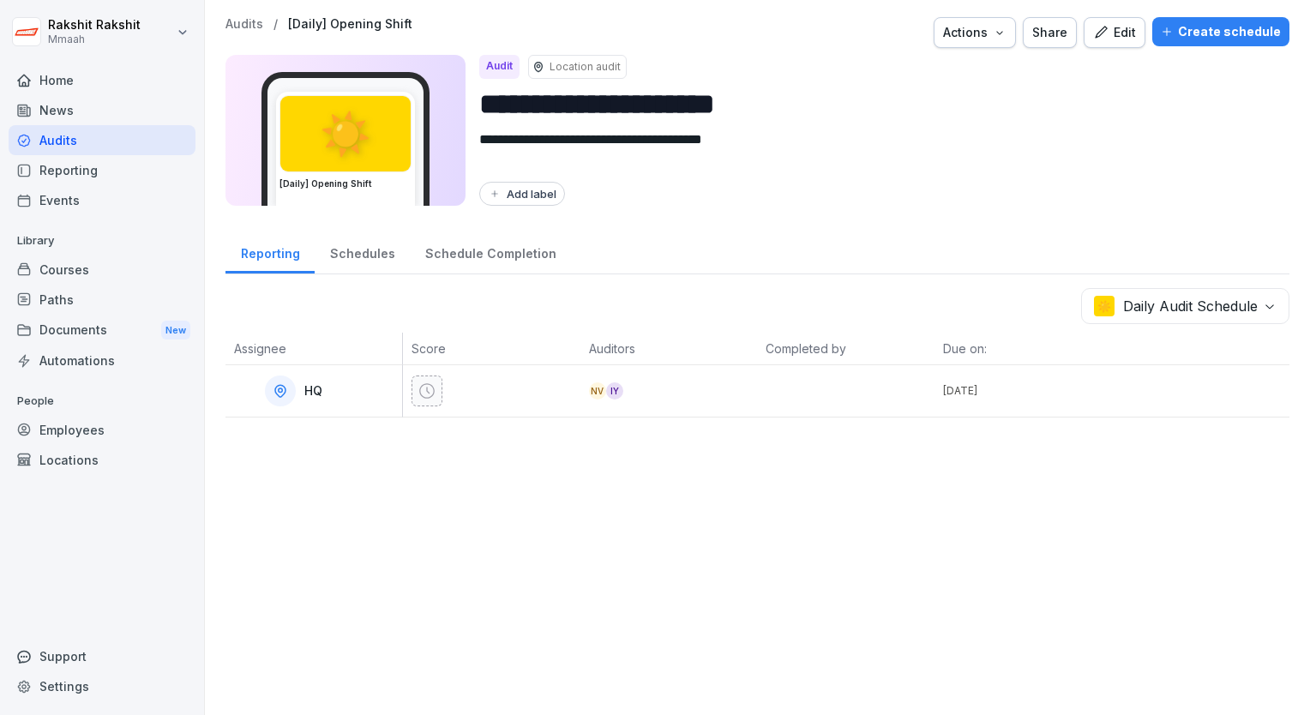
click at [126, 141] on div "Audits" at bounding box center [102, 140] width 187 height 30
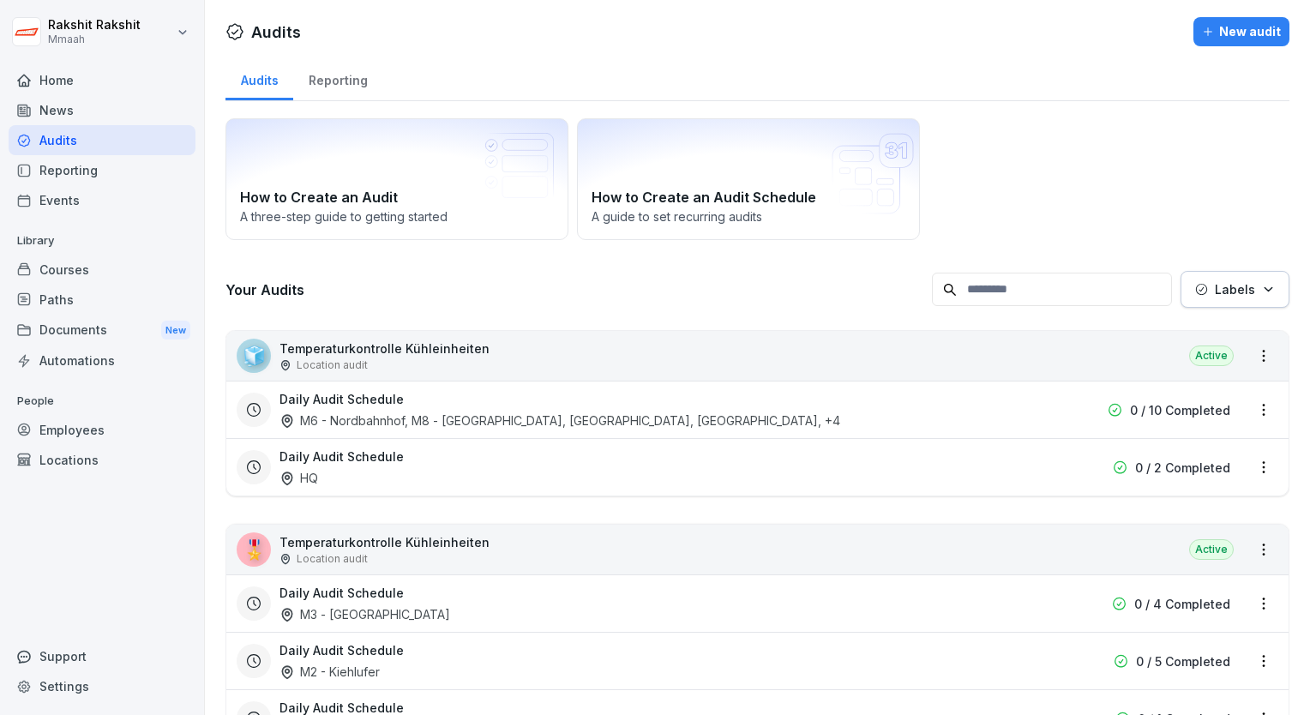
click at [1101, 181] on div "How to Create an Audit A three-step guide to getting started How to Create an A…" at bounding box center [758, 179] width 1064 height 122
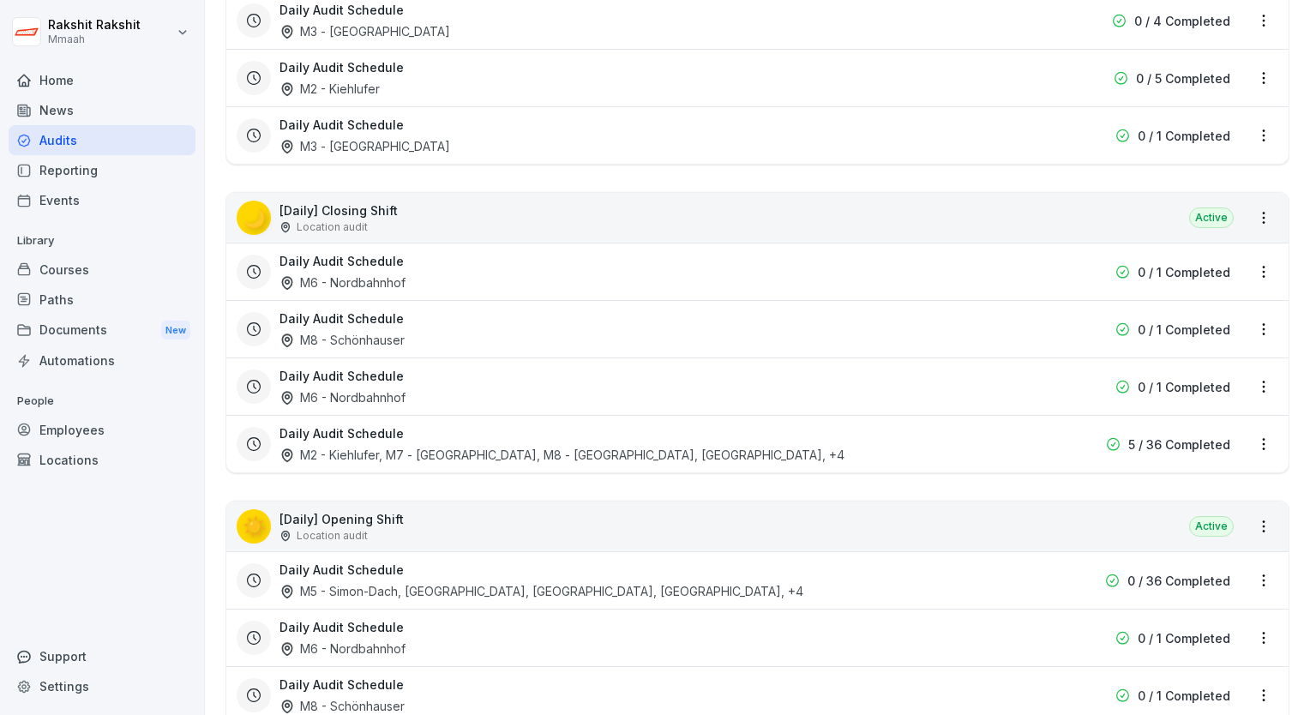
scroll to position [617, 0]
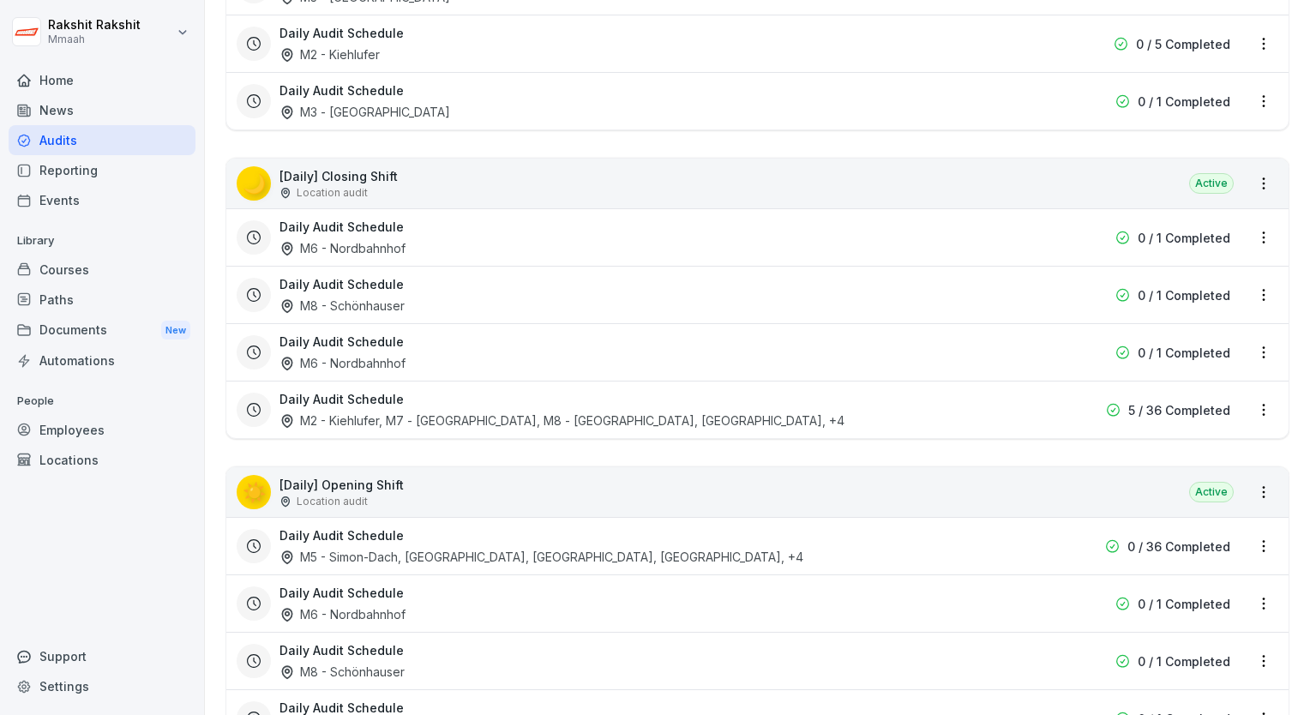
click at [641, 176] on div "🌙 [Daily] Closing Shift Location audit Active" at bounding box center [757, 184] width 1062 height 50
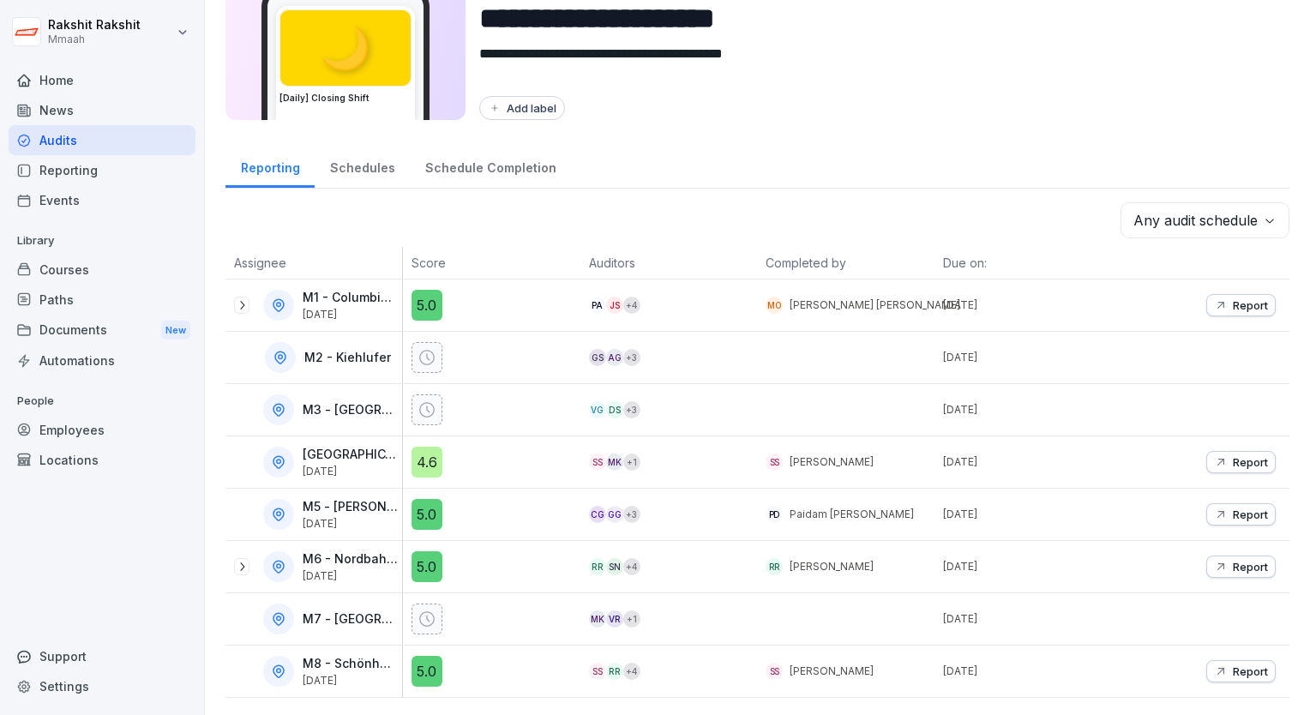
scroll to position [95, 0]
click at [1091, 96] on div "Add label" at bounding box center [877, 108] width 797 height 24
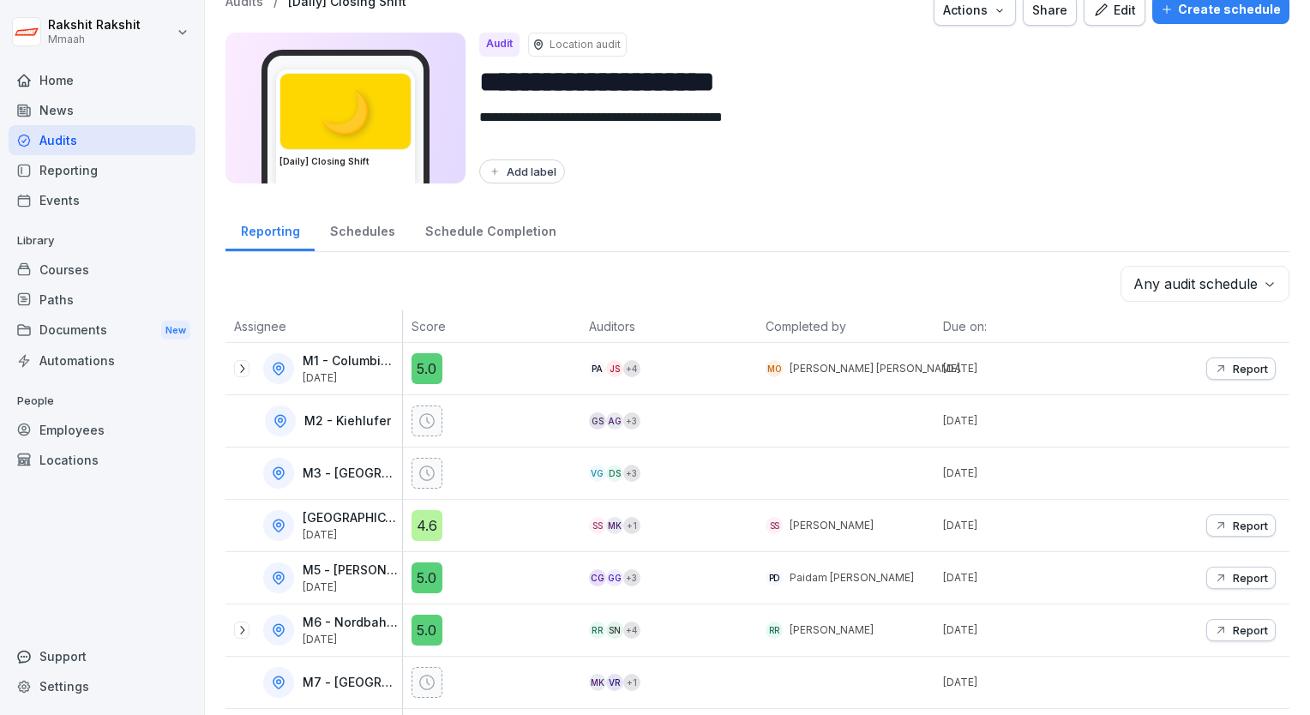
scroll to position [0, 0]
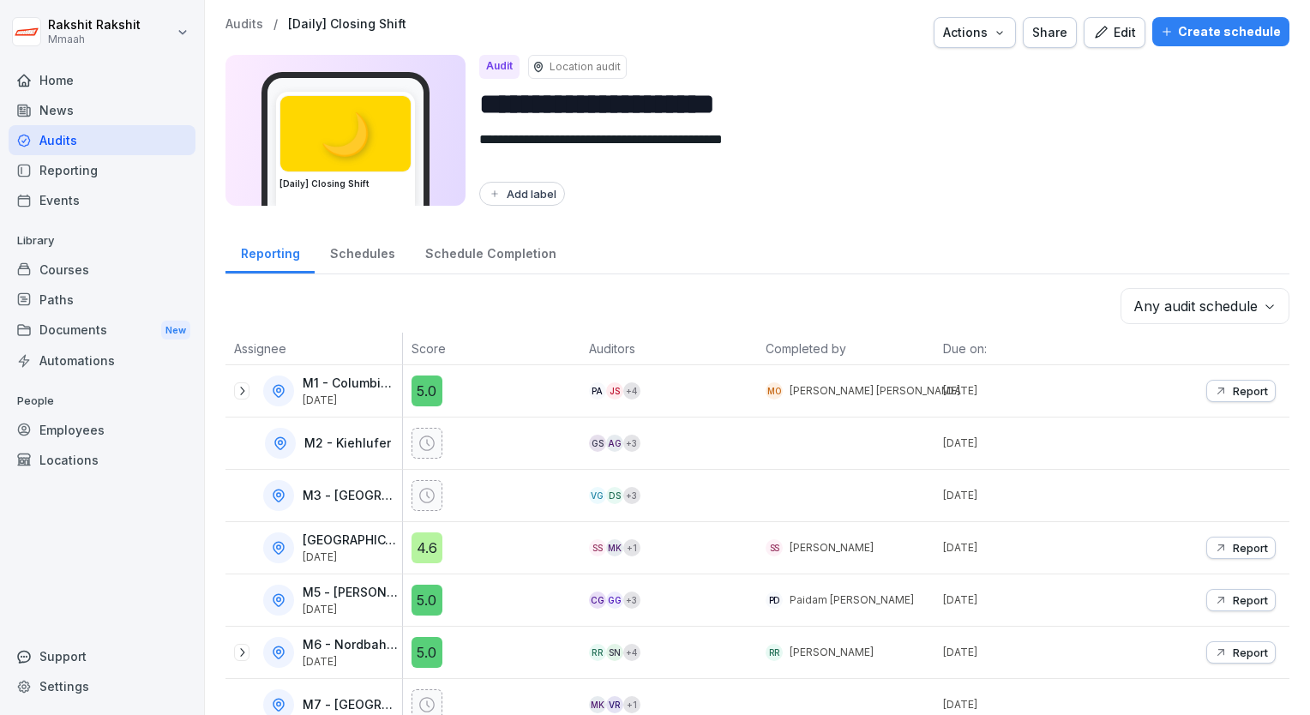
click at [1185, 43] on button "Create schedule" at bounding box center [1220, 31] width 137 height 29
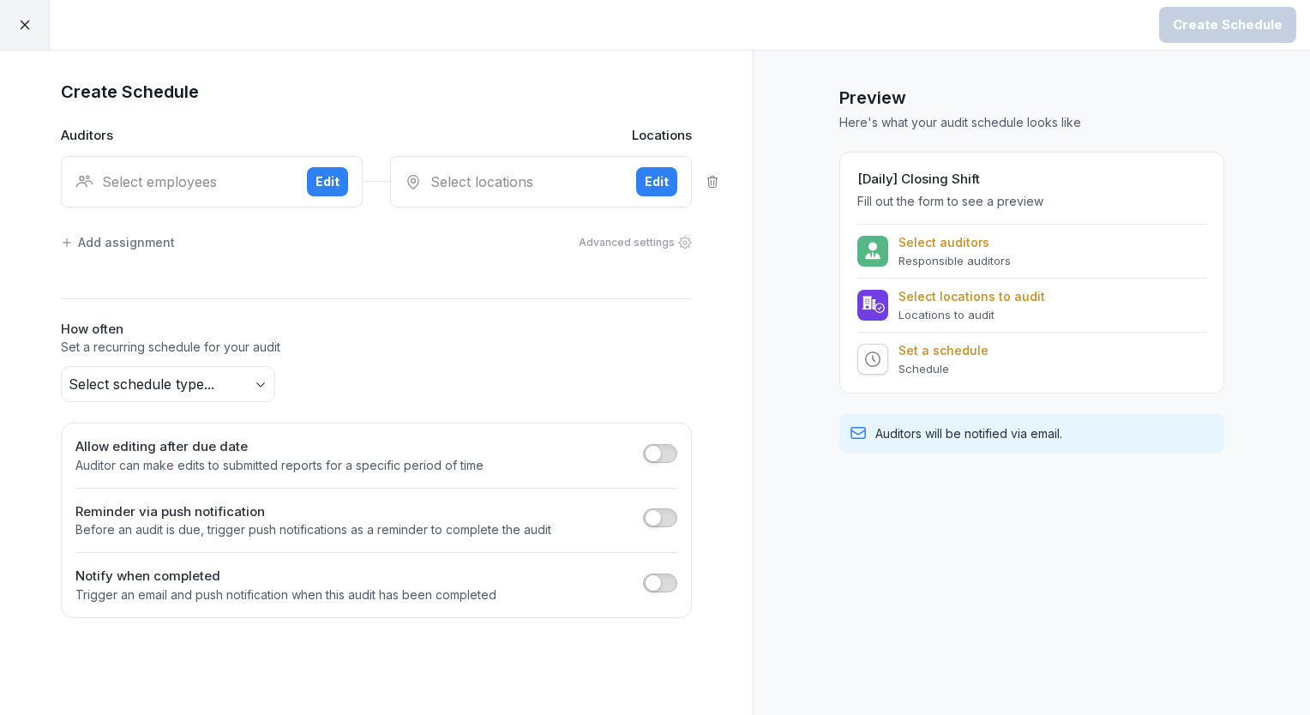
click at [255, 177] on div "Select employees" at bounding box center [184, 181] width 218 height 21
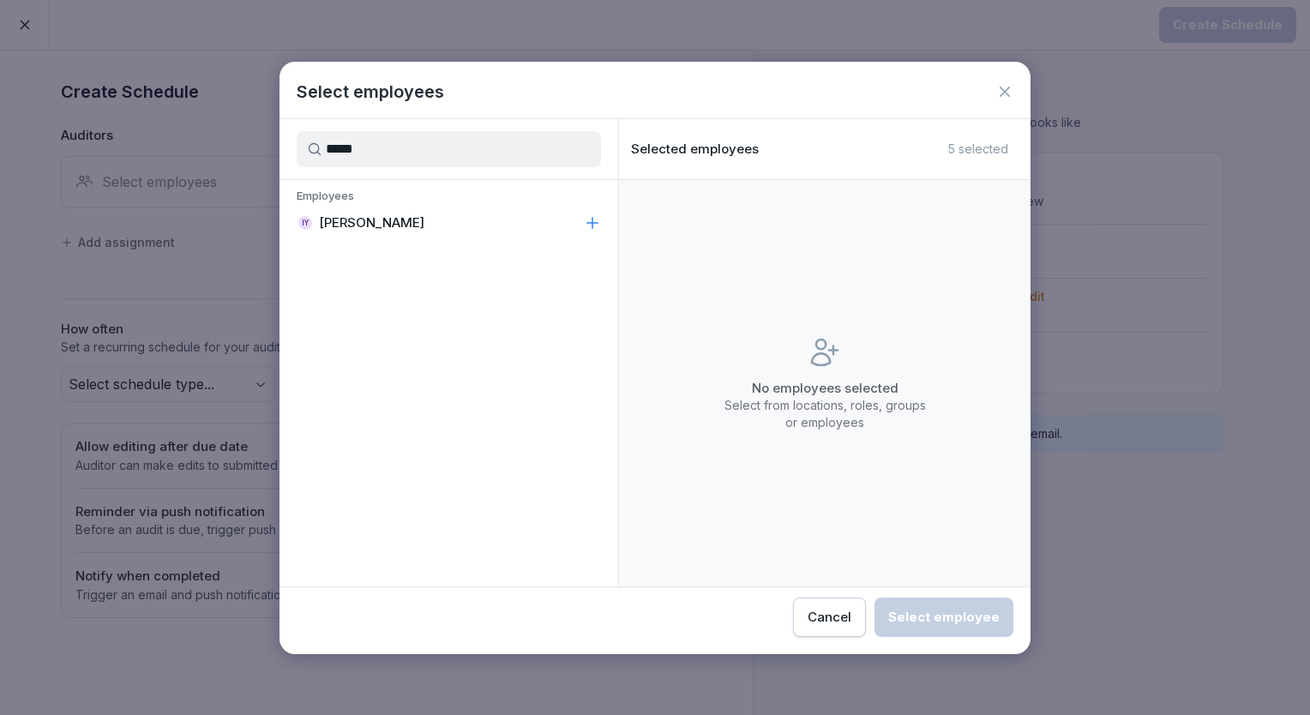
type input "*****"
click at [346, 221] on p "[PERSON_NAME]" at bounding box center [371, 222] width 105 height 17
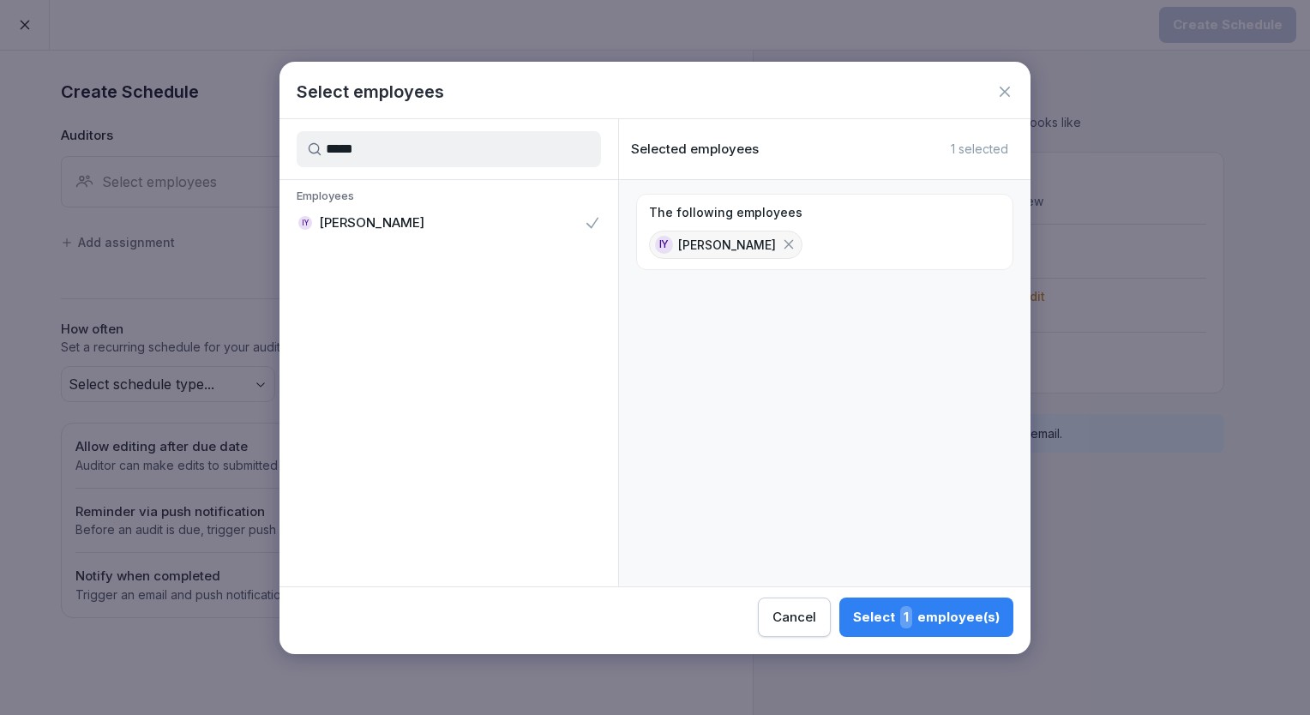
click at [900, 614] on div "Select 1 employee(s)" at bounding box center [926, 617] width 147 height 22
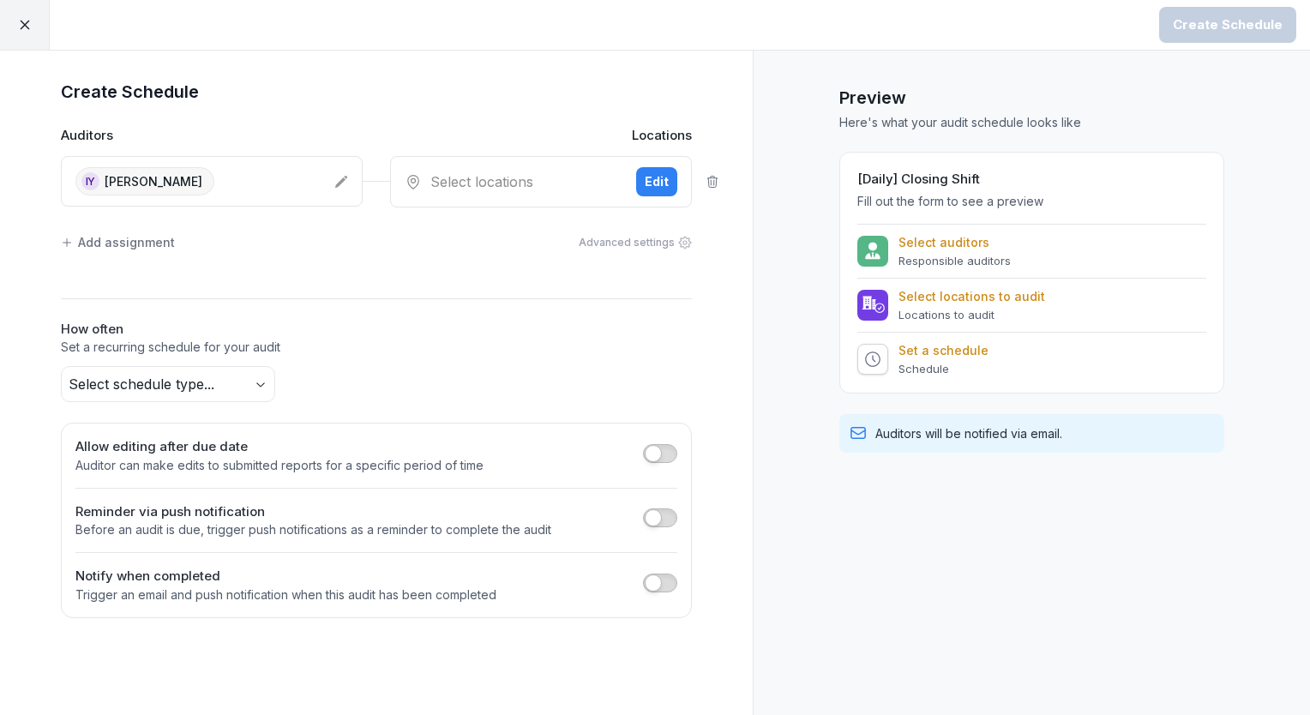
click at [329, 188] on div "IY [PERSON_NAME]" at bounding box center [212, 181] width 302 height 51
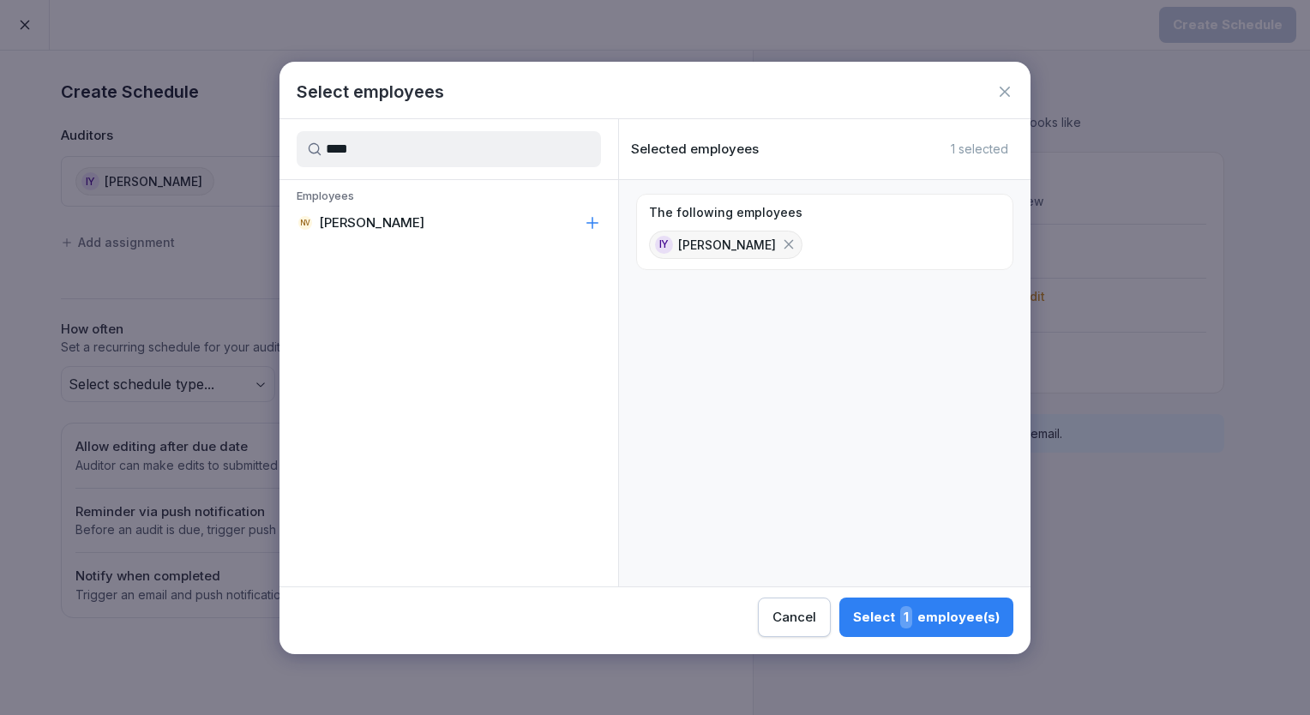
type input "****"
click at [398, 226] on div "NV Neha Verma" at bounding box center [449, 223] width 339 height 31
click at [896, 617] on div "Select 2 employee(s)" at bounding box center [925, 617] width 149 height 22
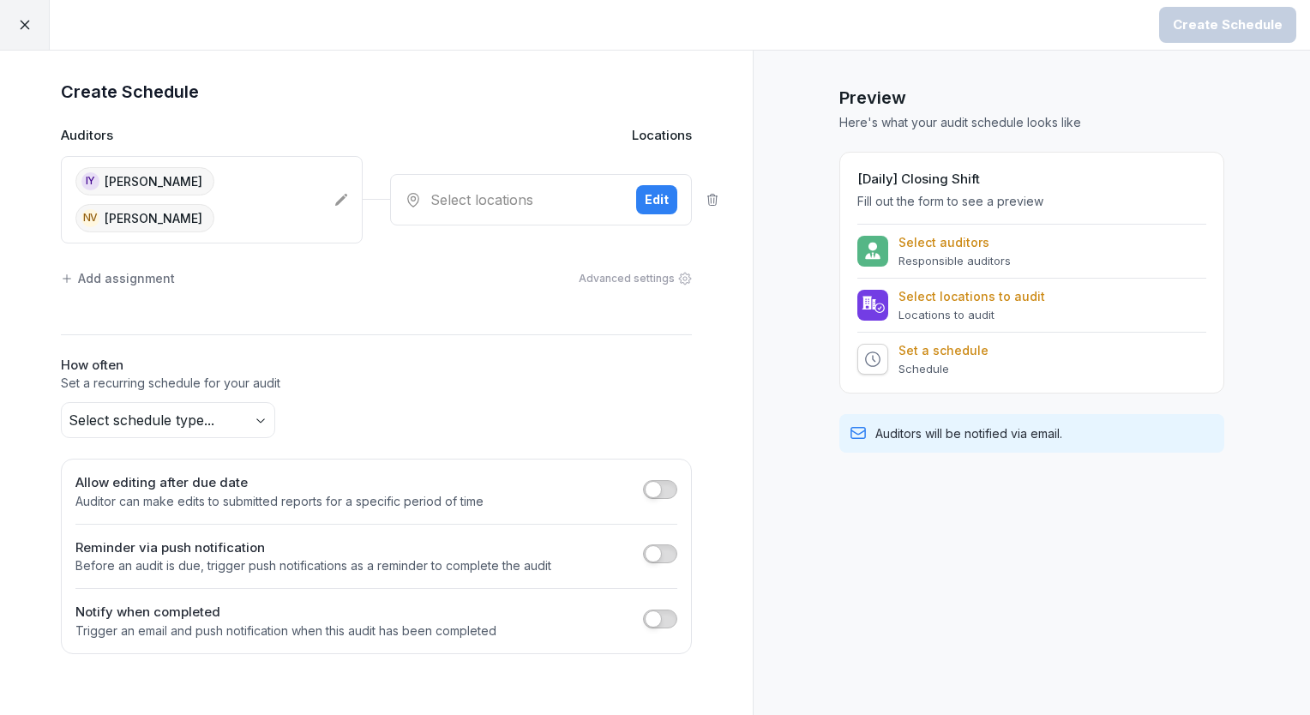
click at [578, 189] on div "Select locations" at bounding box center [514, 199] width 218 height 21
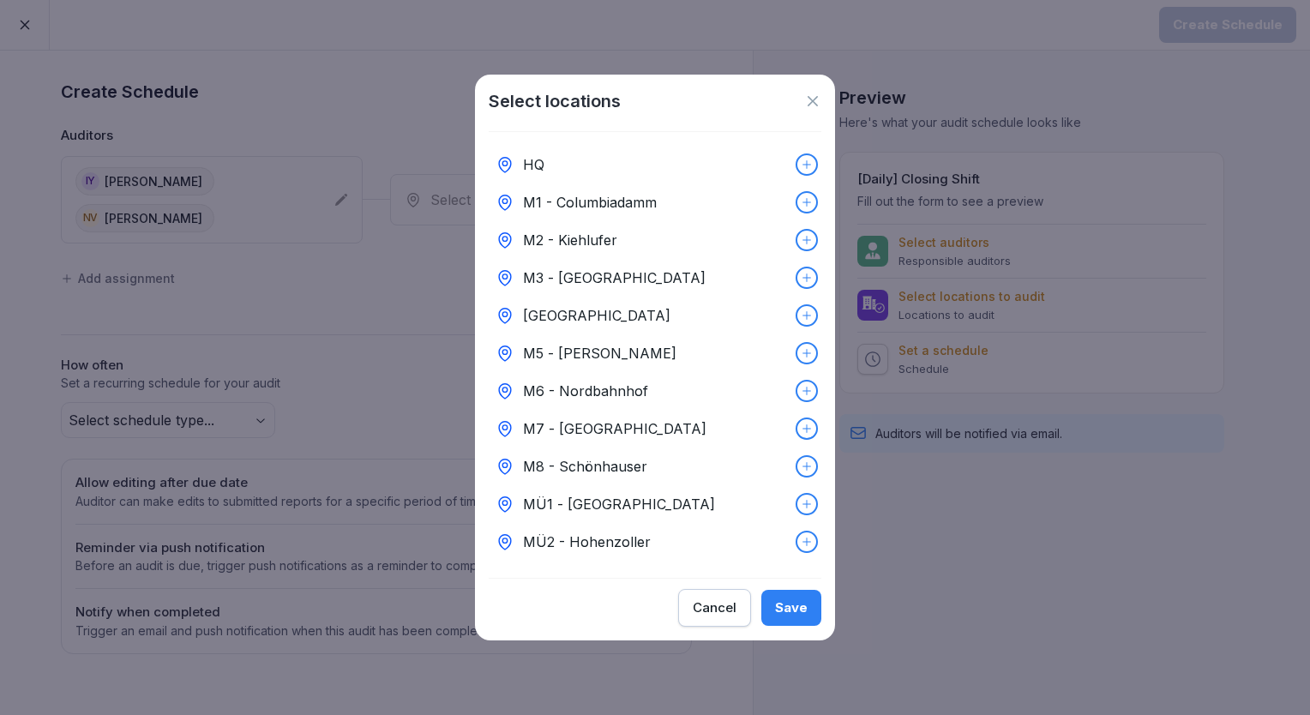
click at [556, 163] on div "HQ" at bounding box center [655, 165] width 333 height 38
click at [783, 617] on div "Save" at bounding box center [791, 607] width 33 height 19
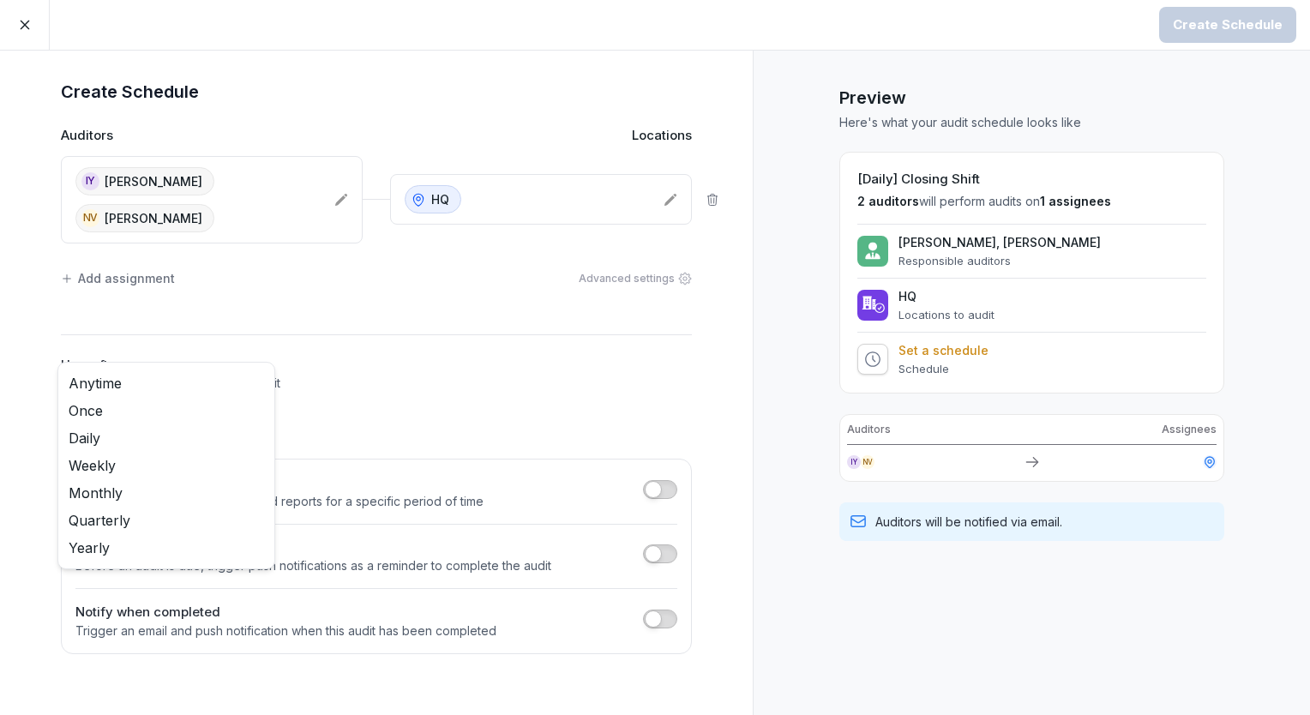
click at [244, 378] on body "Create Schedule Create Schedule Auditors Locations IY [PERSON_NAME] NV [PERSON_…" at bounding box center [655, 357] width 1310 height 715
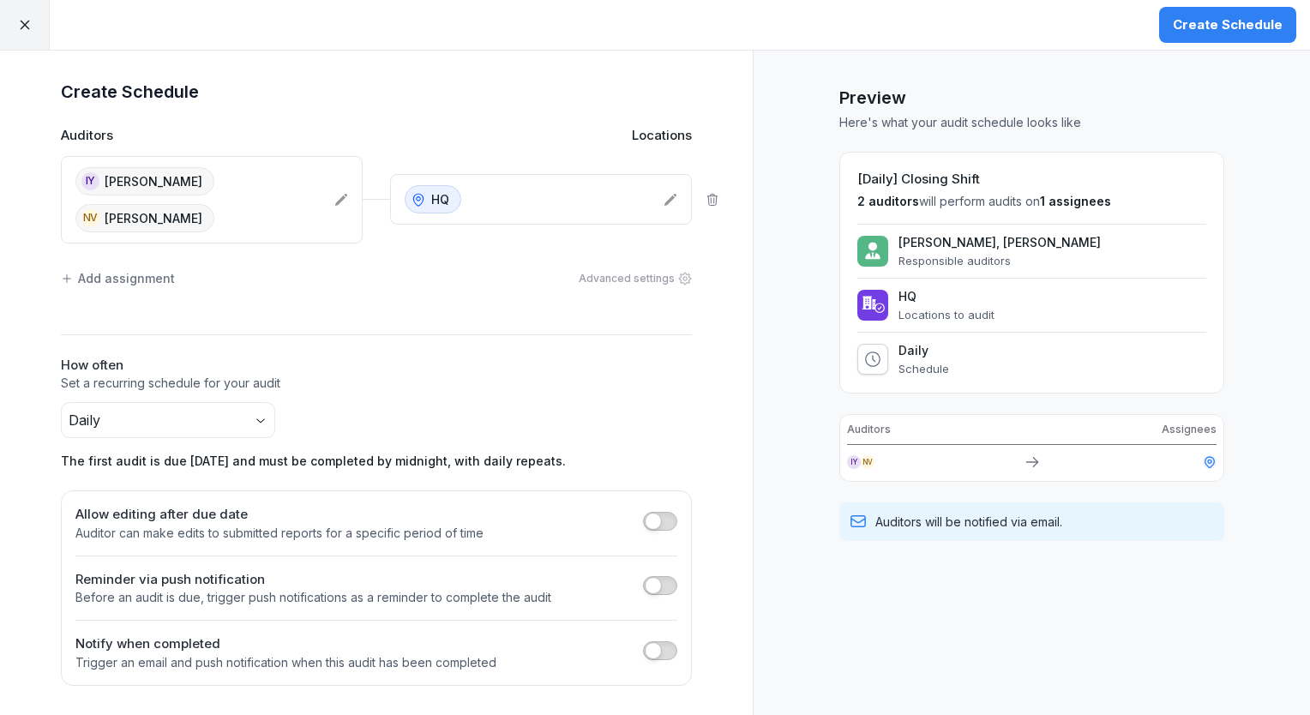
click at [1234, 26] on div "Create Schedule" at bounding box center [1228, 24] width 110 height 19
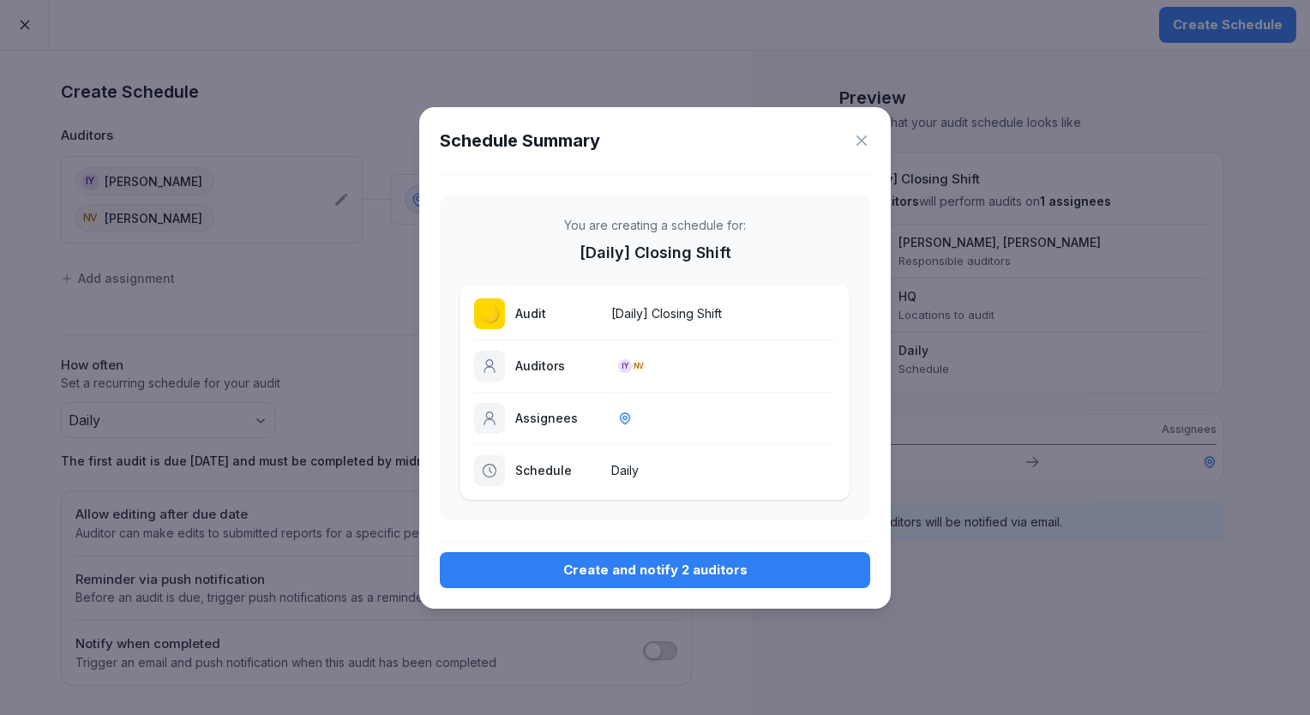
click at [631, 574] on div "Create and notify 2 auditors" at bounding box center [655, 570] width 403 height 19
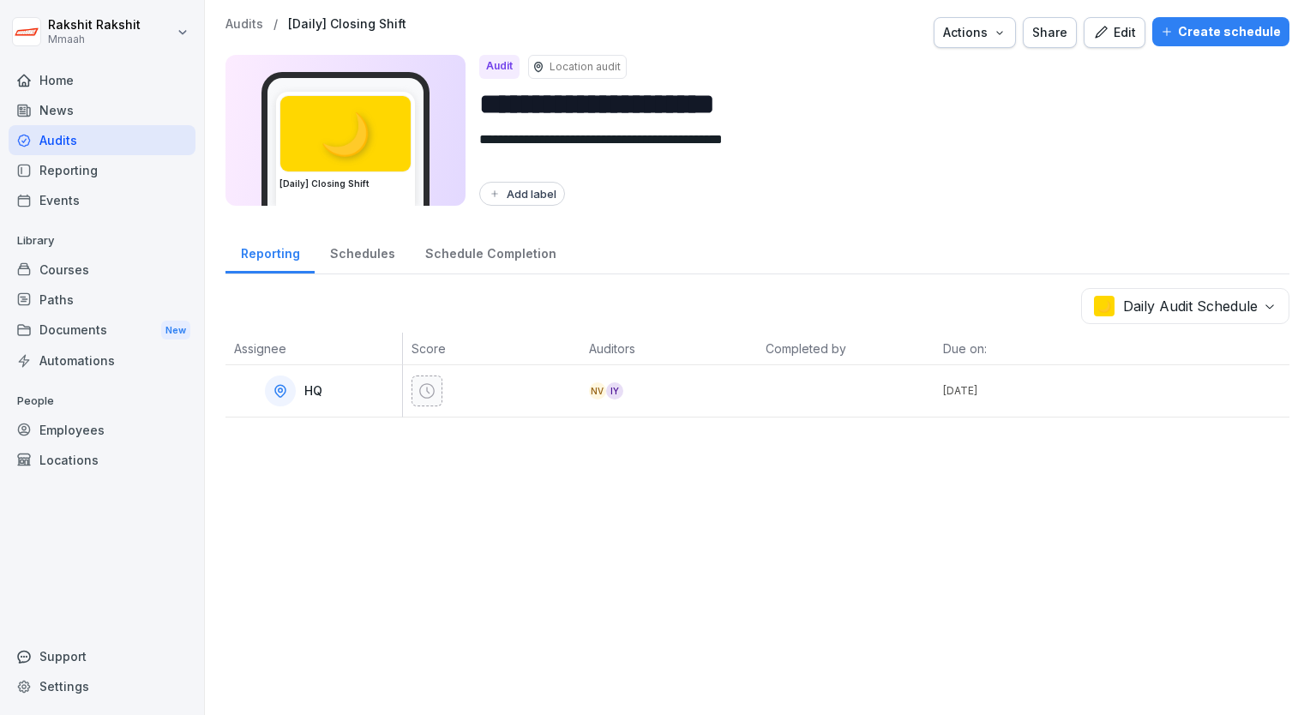
click at [110, 142] on div "Audits" at bounding box center [102, 140] width 187 height 30
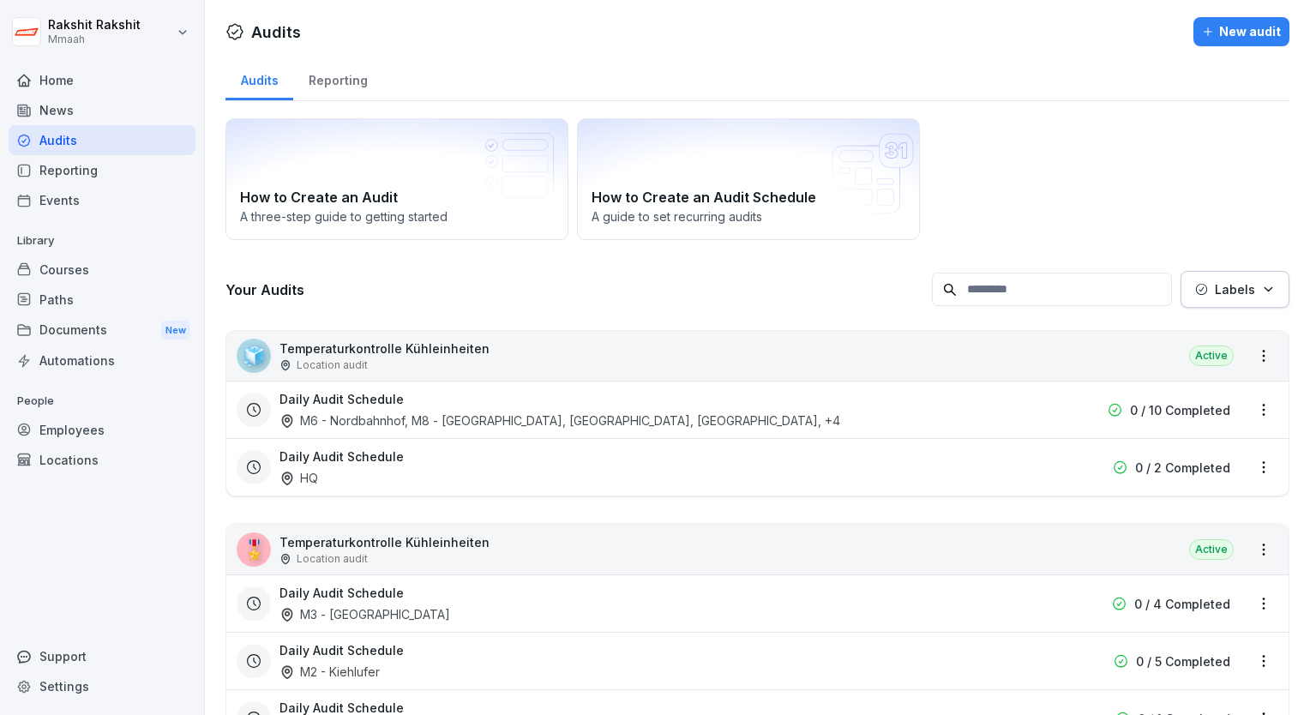
click at [1071, 198] on div "How to Create an Audit A three-step guide to getting started How to Create an A…" at bounding box center [758, 179] width 1064 height 122
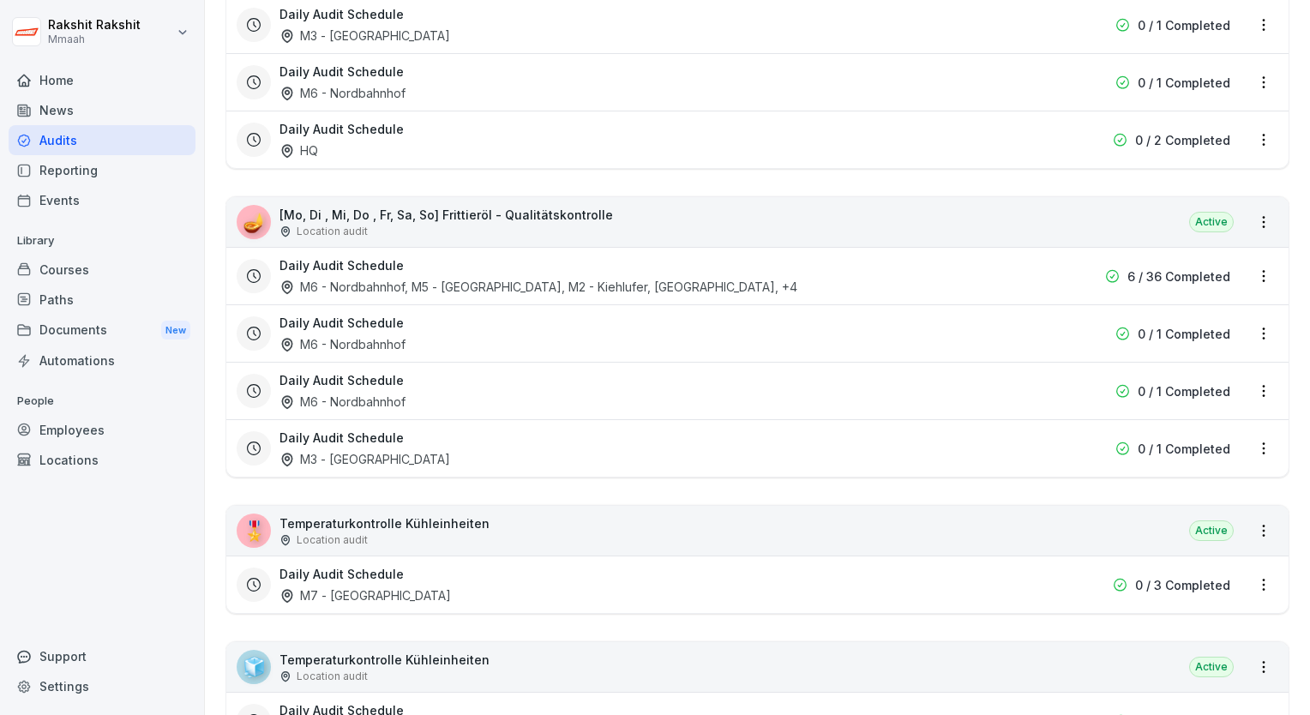
scroll to position [1406, 0]
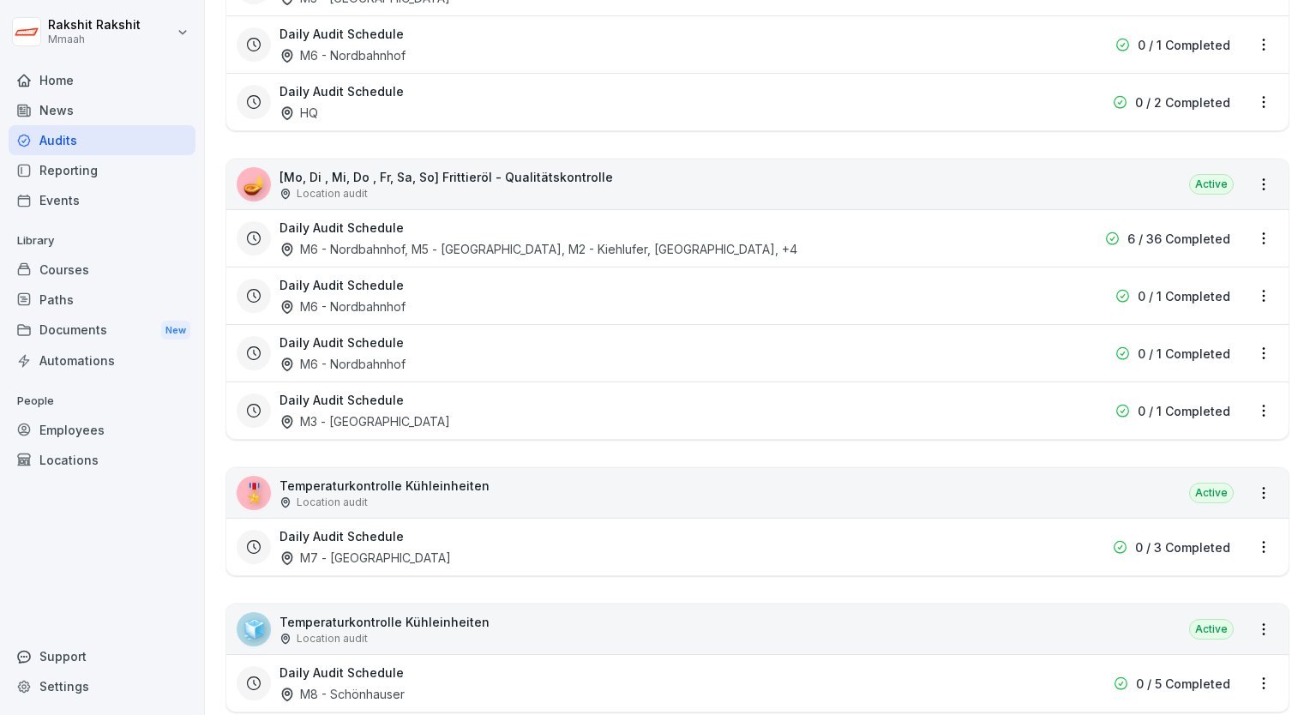
click at [747, 177] on div "🪔 [Mo, Di , Mi, Do , Fr, Sa, So] Frittieröl - Qualitätskontrolle Location audit…" at bounding box center [757, 184] width 1062 height 50
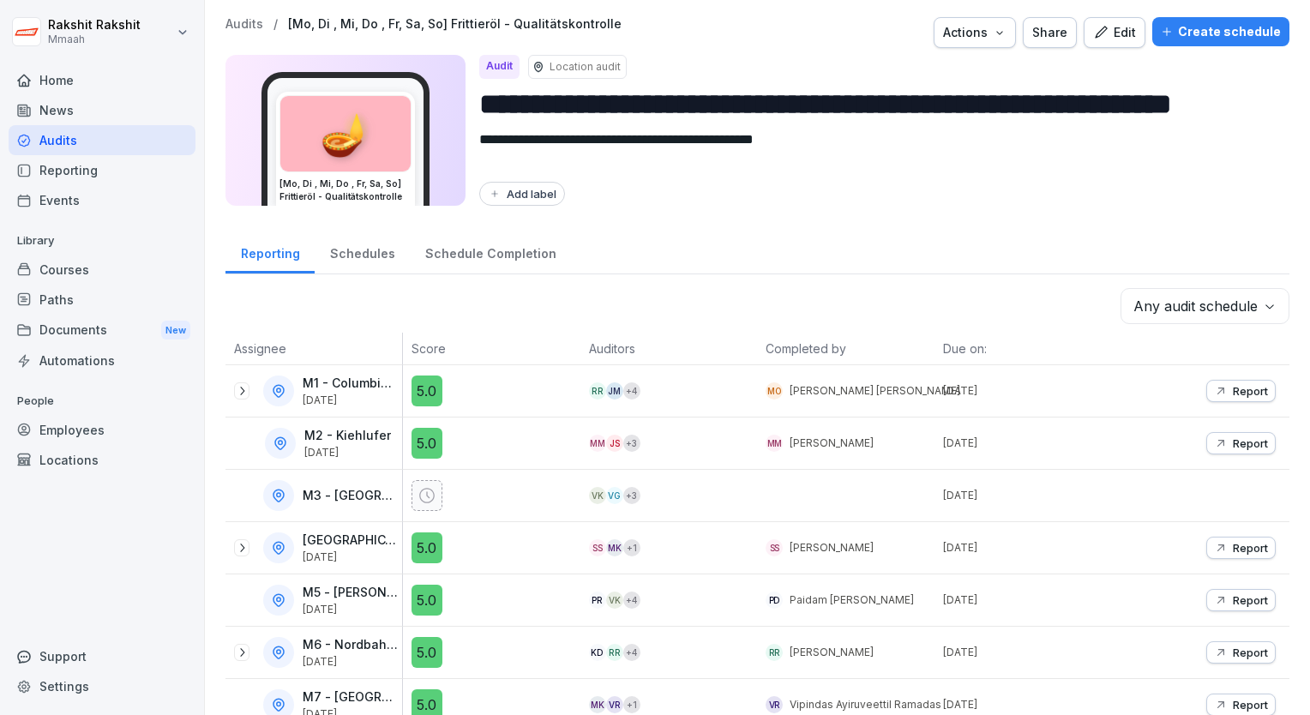
click at [1098, 31] on icon "button" at bounding box center [1101, 32] width 12 height 12
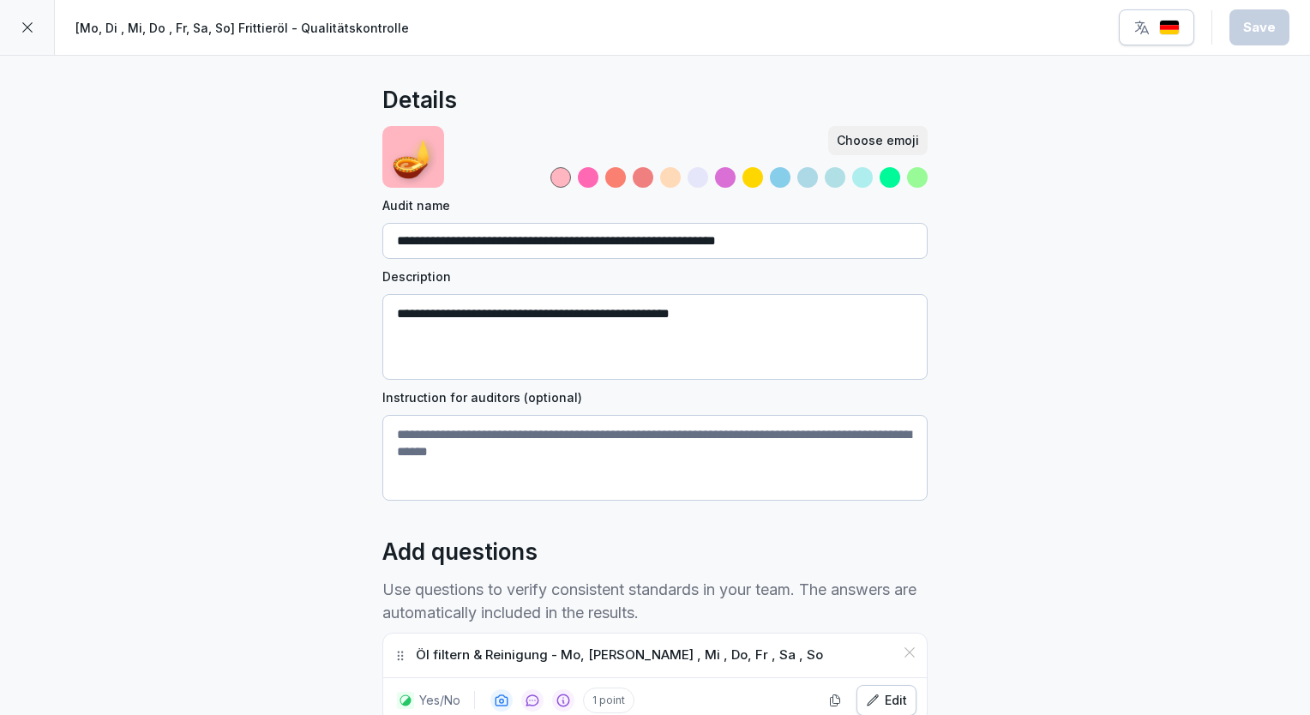
click at [1036, 367] on div "**********" at bounding box center [655, 523] width 1310 height 934
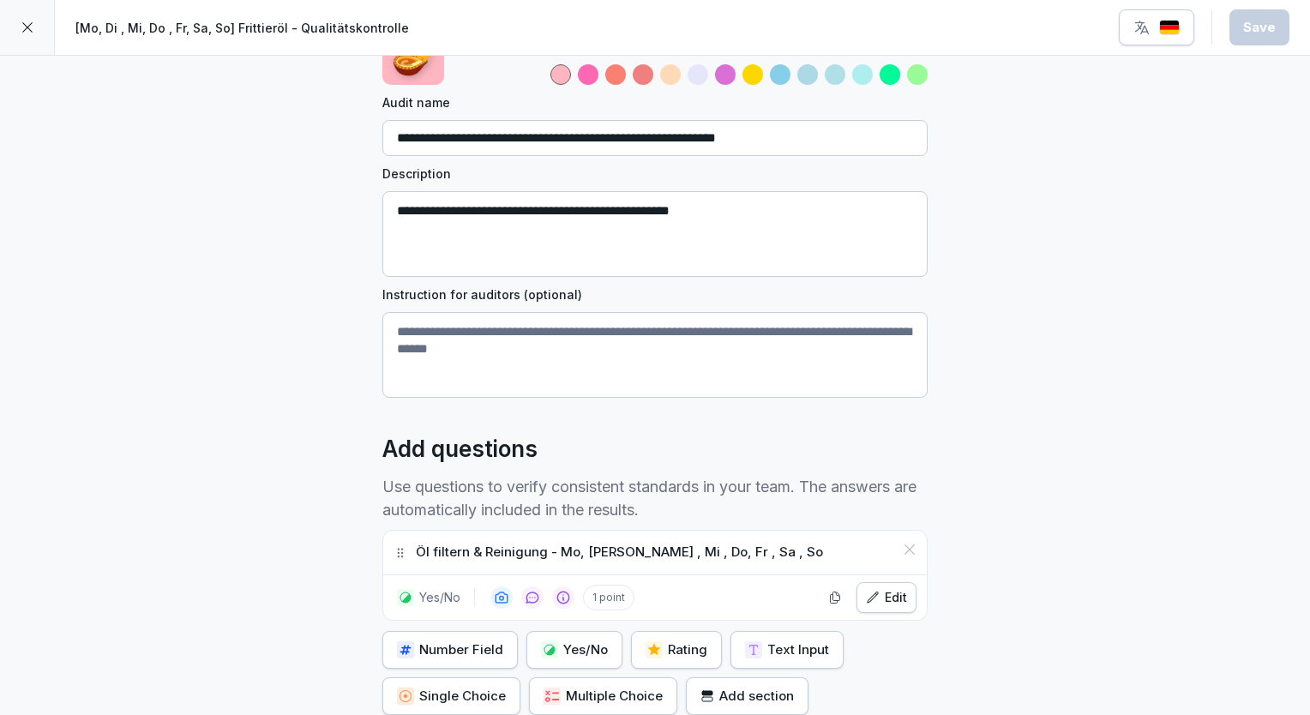
scroll to position [69, 0]
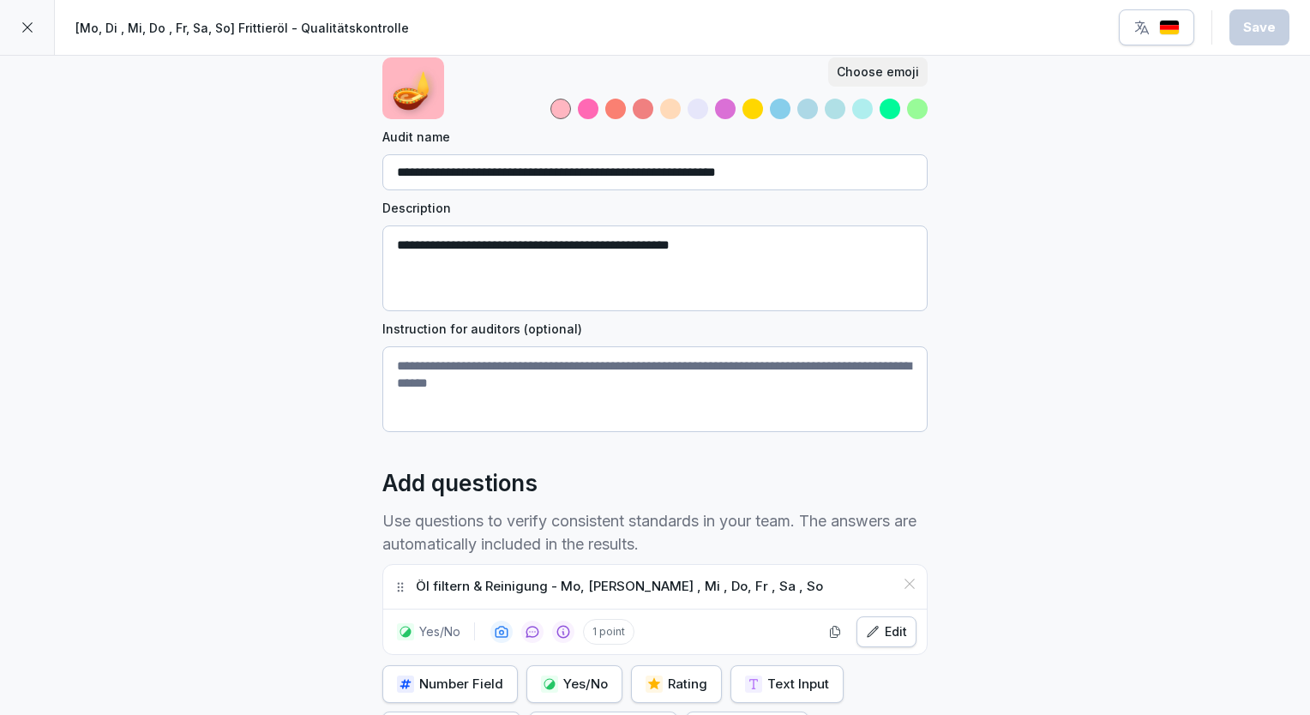
click at [693, 355] on textarea "Instruction for auditors (optional)" at bounding box center [654, 389] width 545 height 86
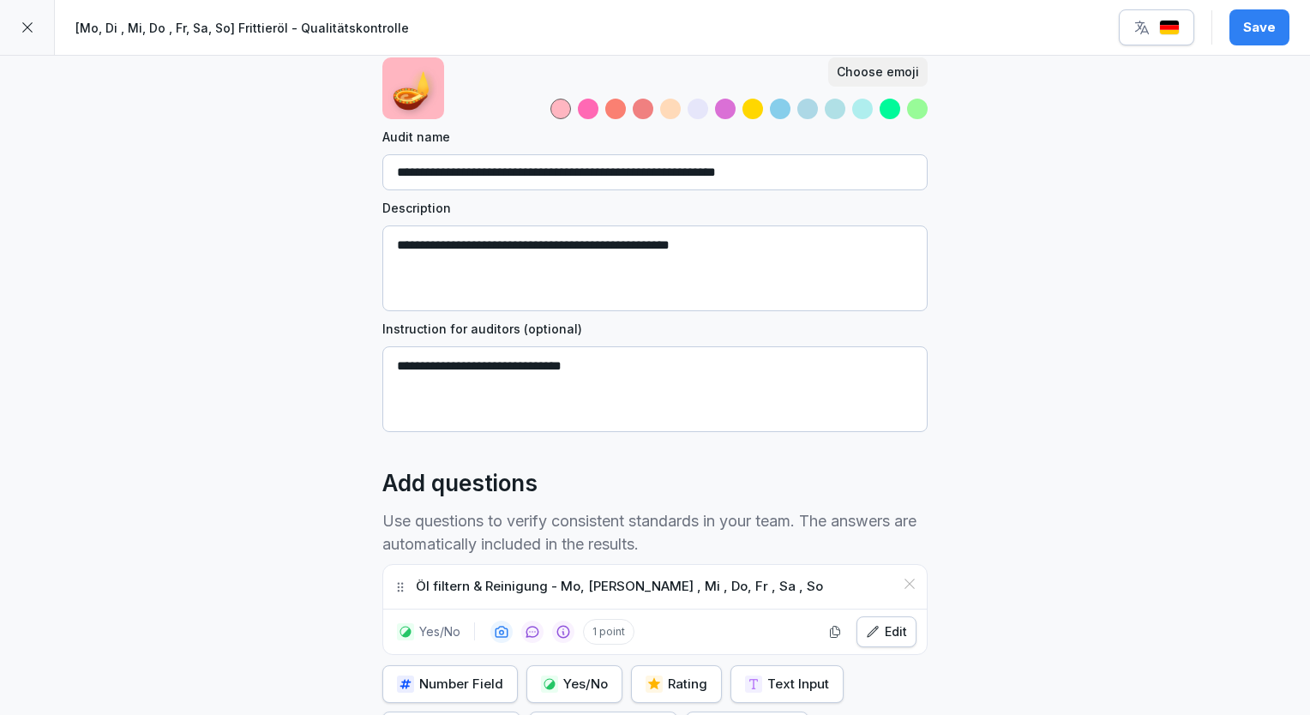
type textarea "**********"
click at [1056, 363] on div "**********" at bounding box center [655, 454] width 1310 height 934
click at [1255, 33] on div "Save" at bounding box center [1259, 27] width 33 height 19
click at [1169, 26] on img "button" at bounding box center [1169, 28] width 21 height 16
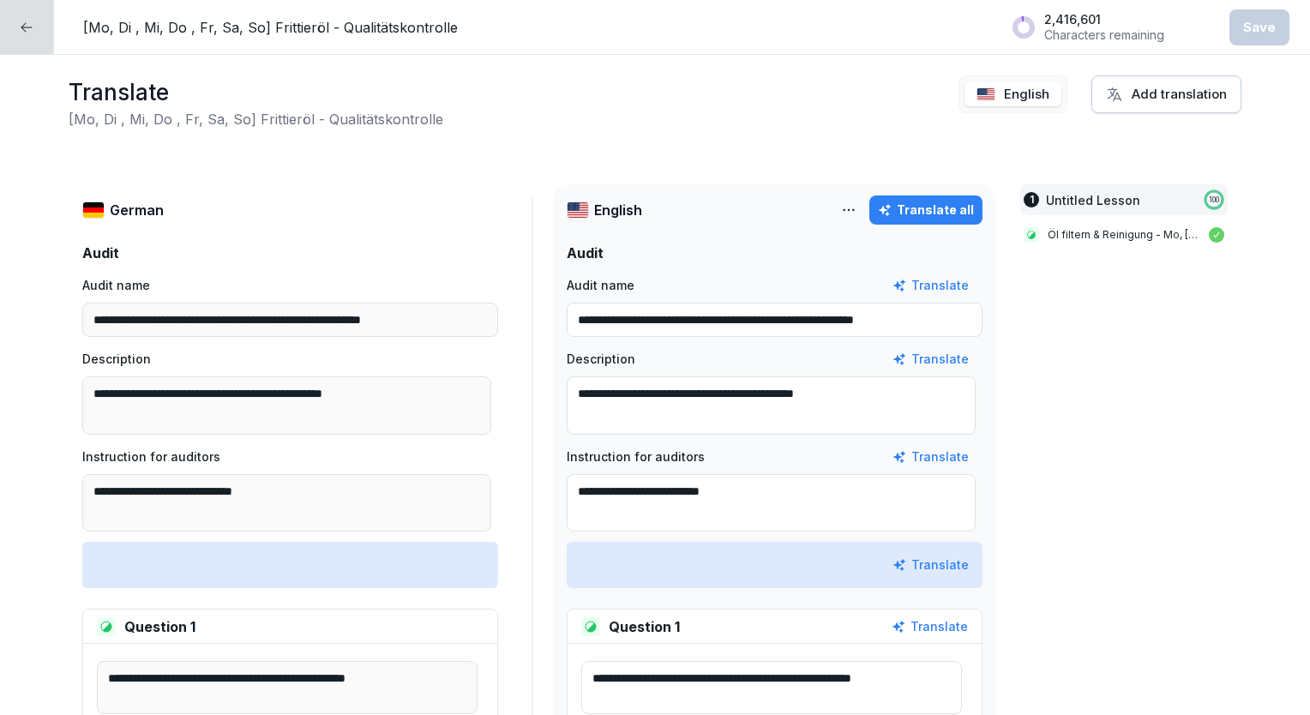
click at [907, 214] on div "Translate all" at bounding box center [926, 210] width 96 height 19
type textarea "**********"
click at [1248, 30] on div "Save" at bounding box center [1259, 27] width 33 height 19
click at [27, 32] on icon at bounding box center [27, 28] width 14 height 14
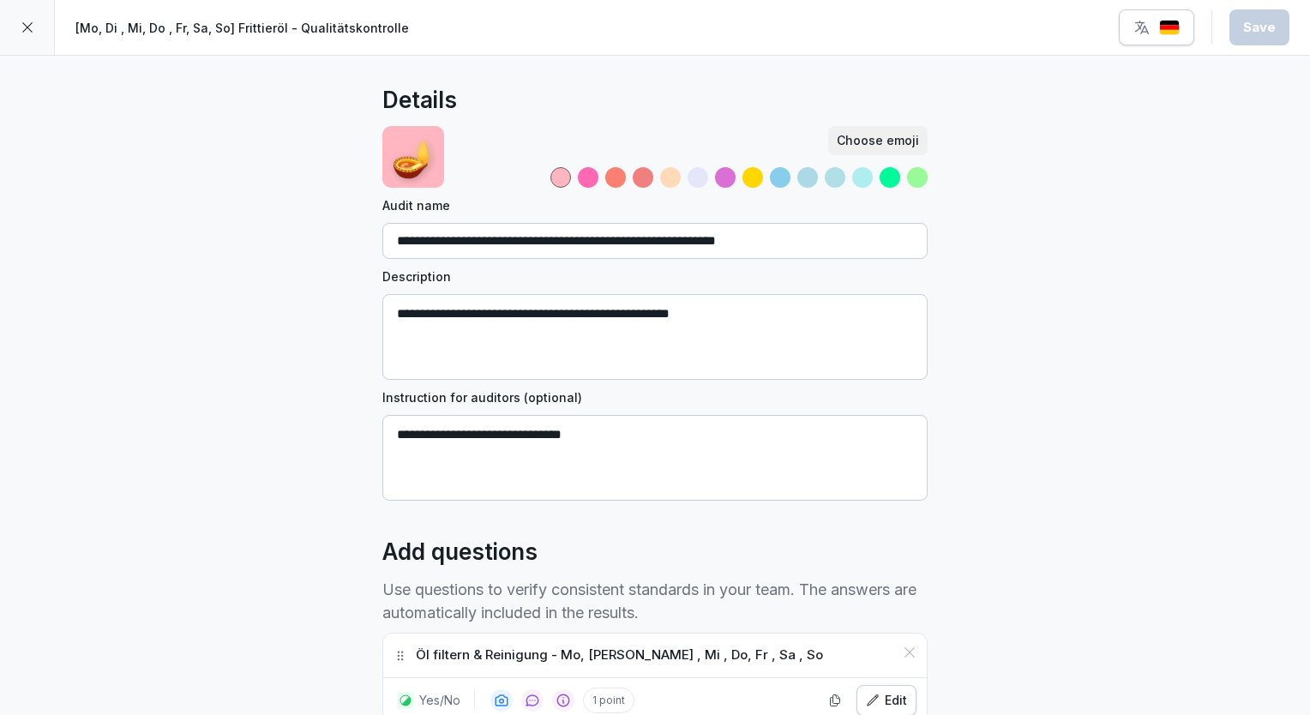
click at [21, 33] on icon at bounding box center [28, 28] width 14 height 14
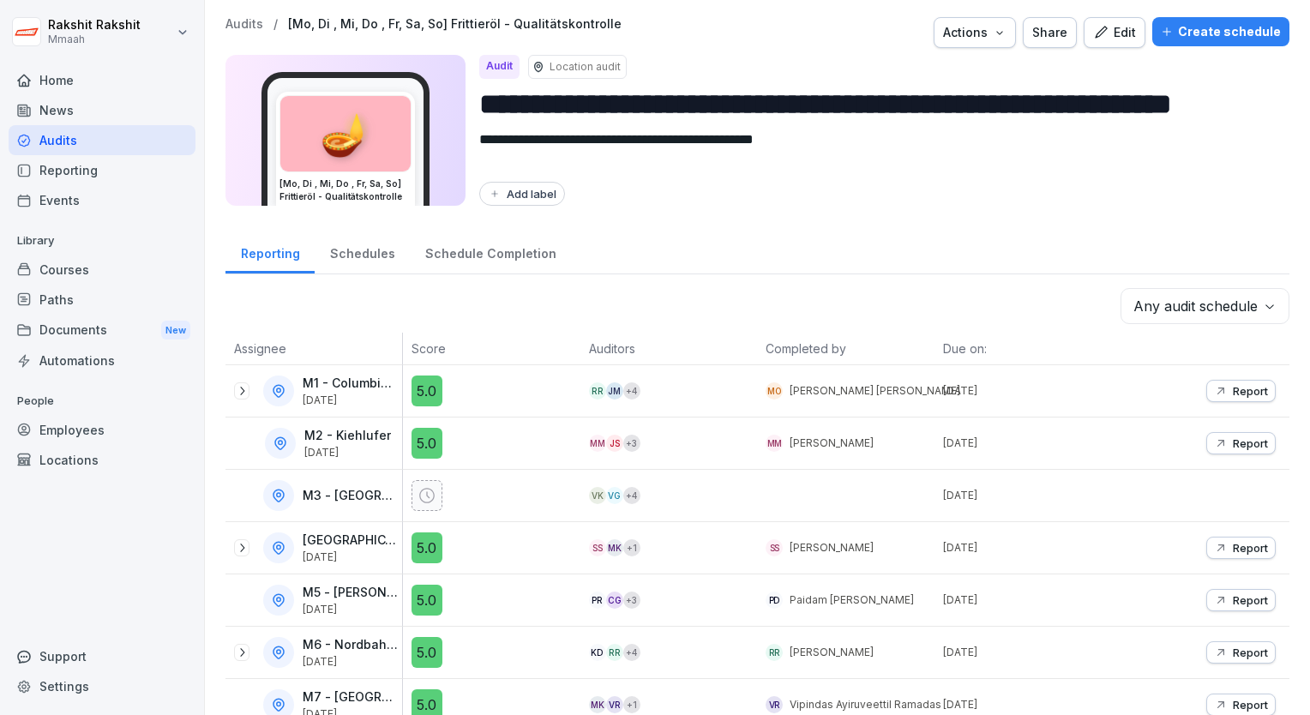
click at [1219, 34] on div "Create schedule" at bounding box center [1221, 31] width 120 height 19
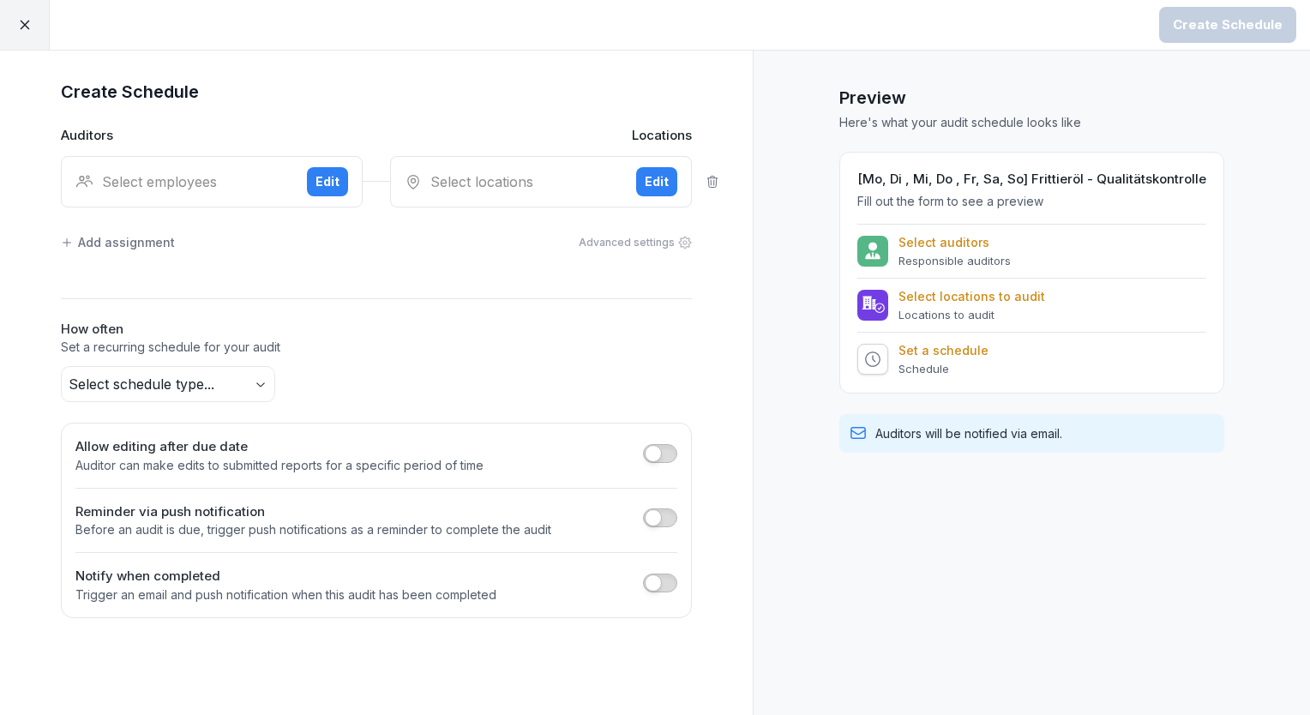
click at [226, 201] on div "Select employees Edit" at bounding box center [212, 181] width 302 height 51
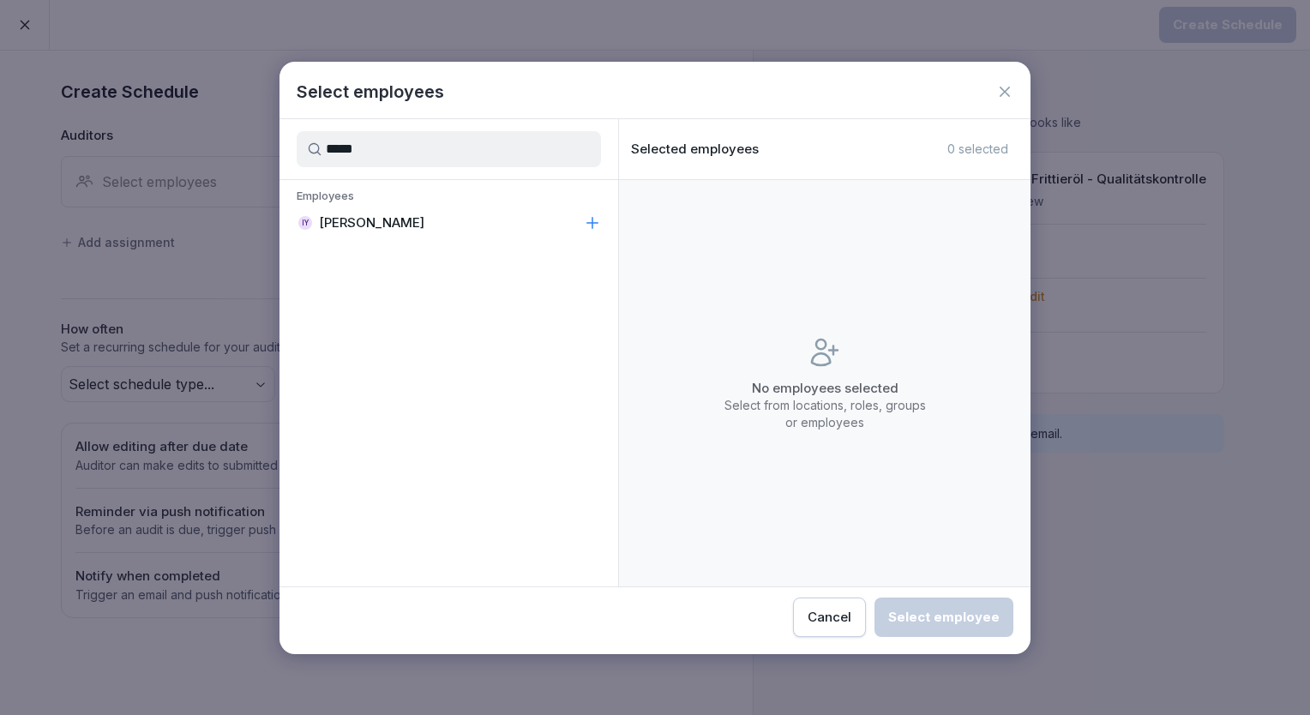
type input "*****"
click at [408, 232] on div "IY [PERSON_NAME]" at bounding box center [449, 223] width 339 height 31
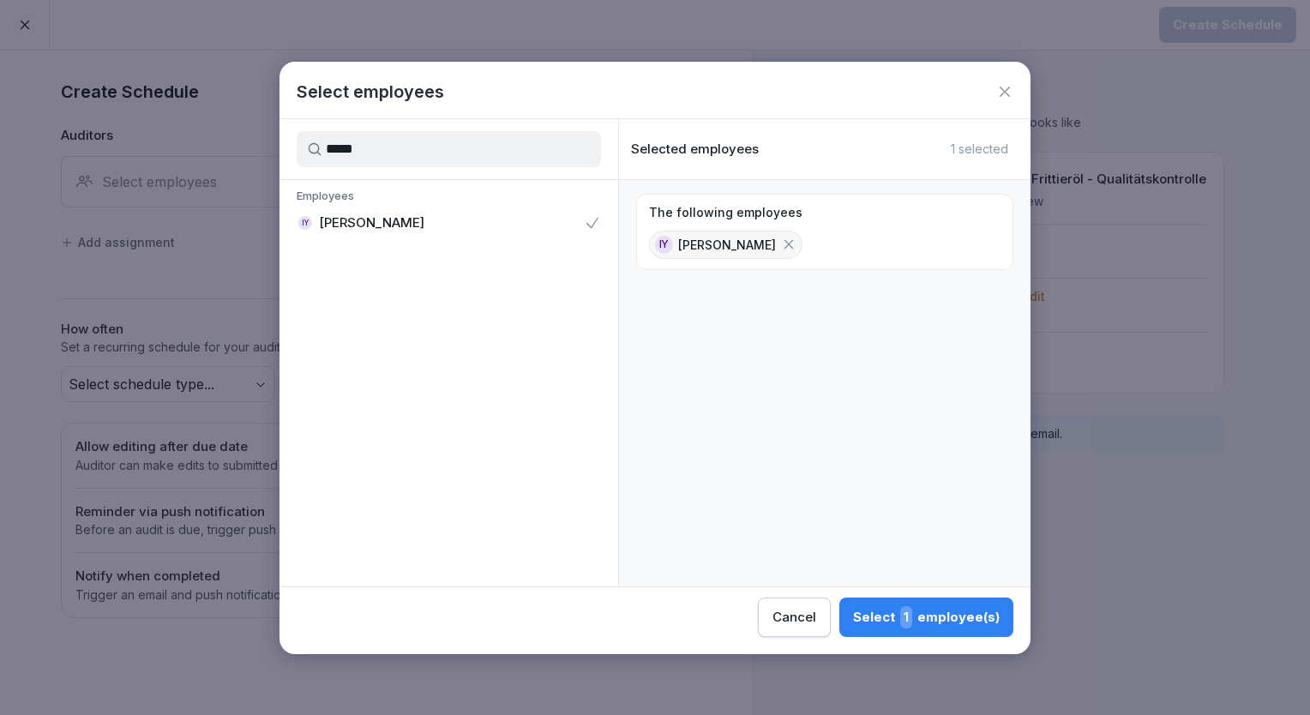
click at [884, 610] on div "Select 1 employee(s)" at bounding box center [926, 617] width 147 height 22
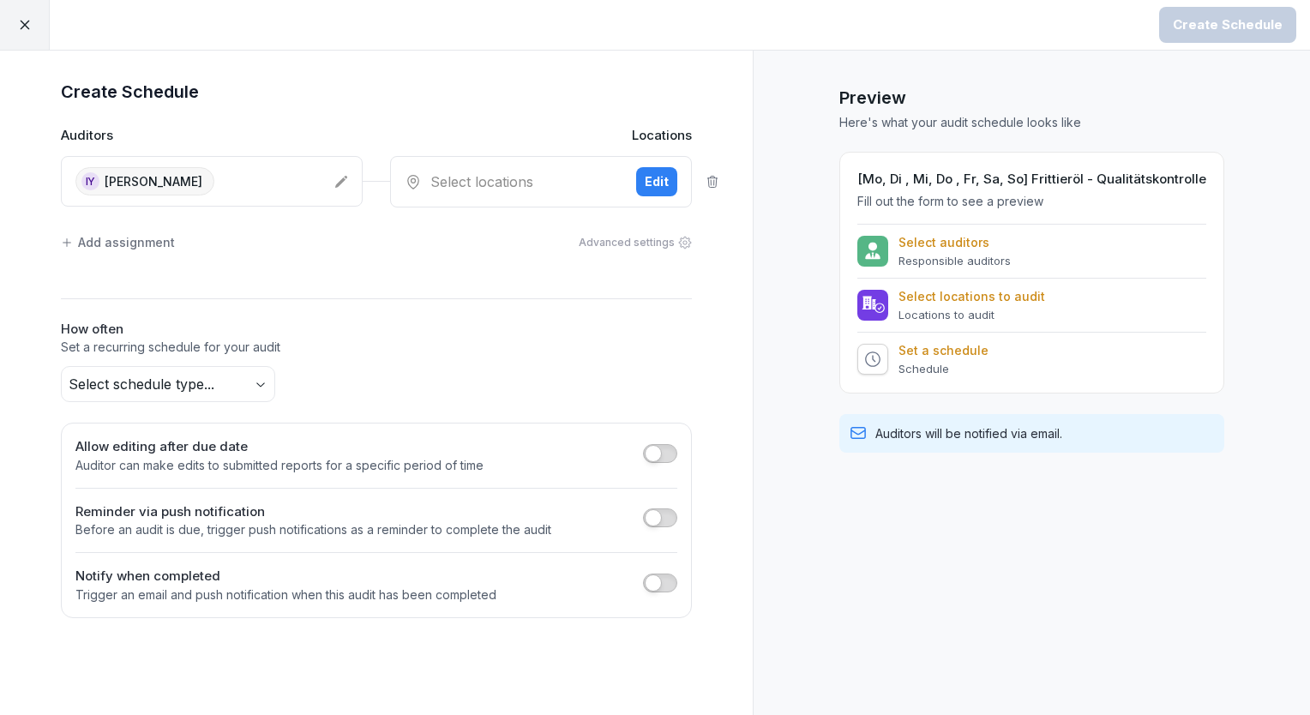
click at [348, 175] on div "IY [PERSON_NAME]" at bounding box center [212, 181] width 302 height 51
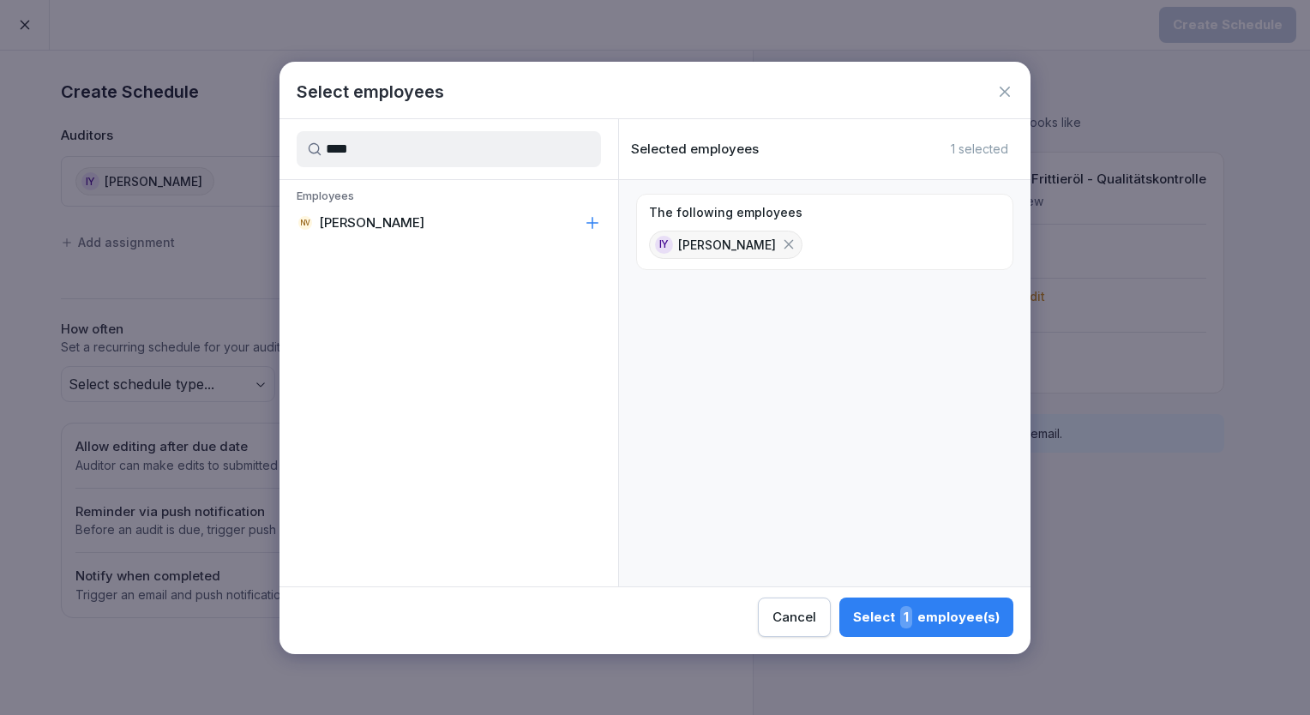
type input "****"
click at [370, 214] on p "[PERSON_NAME]" at bounding box center [371, 222] width 105 height 17
click at [888, 616] on div "Select 2 employee(s)" at bounding box center [925, 617] width 149 height 22
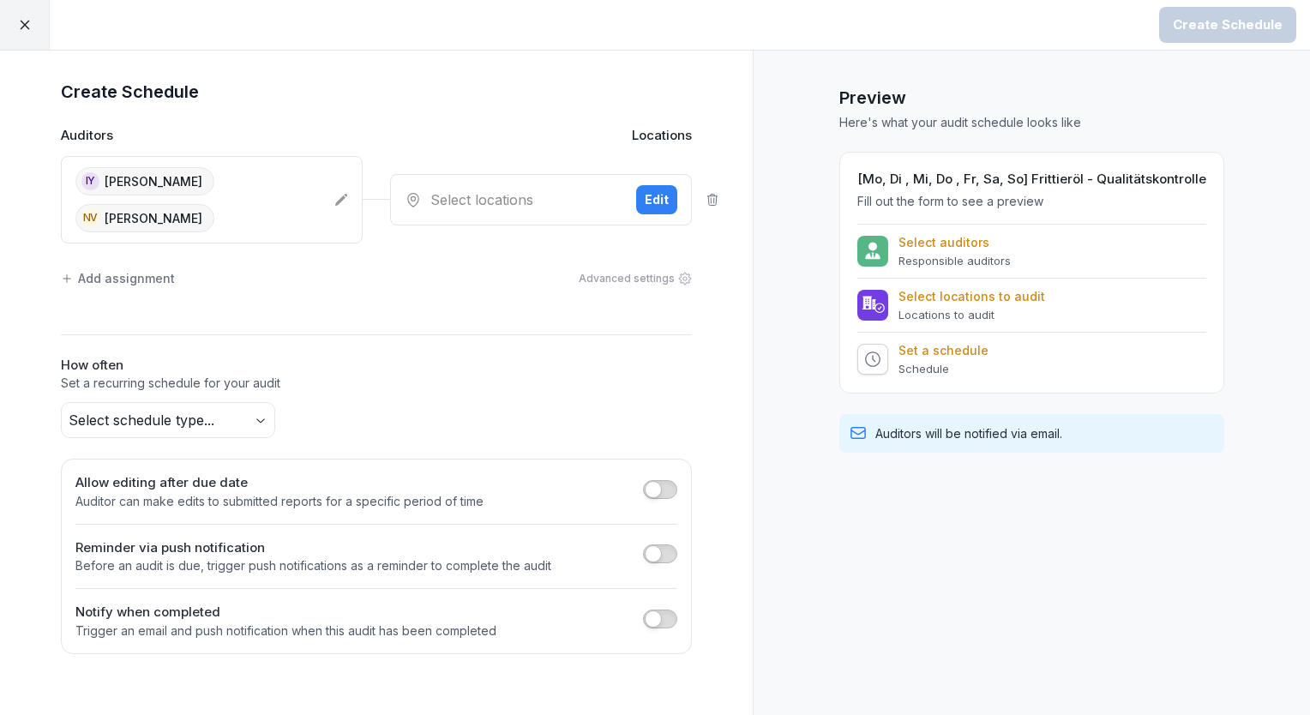
click at [653, 190] on div "Edit" at bounding box center [657, 199] width 24 height 19
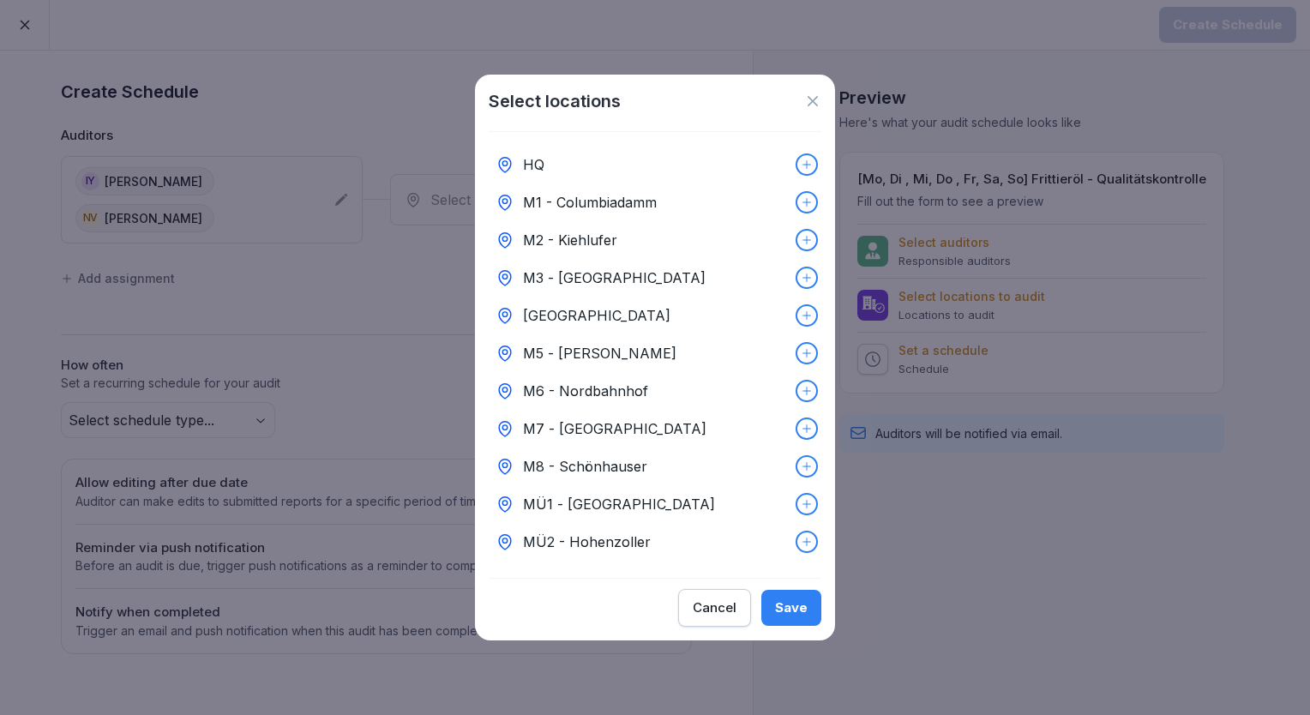
click at [556, 163] on div "HQ" at bounding box center [655, 165] width 333 height 38
click at [789, 605] on div "Save" at bounding box center [791, 607] width 33 height 19
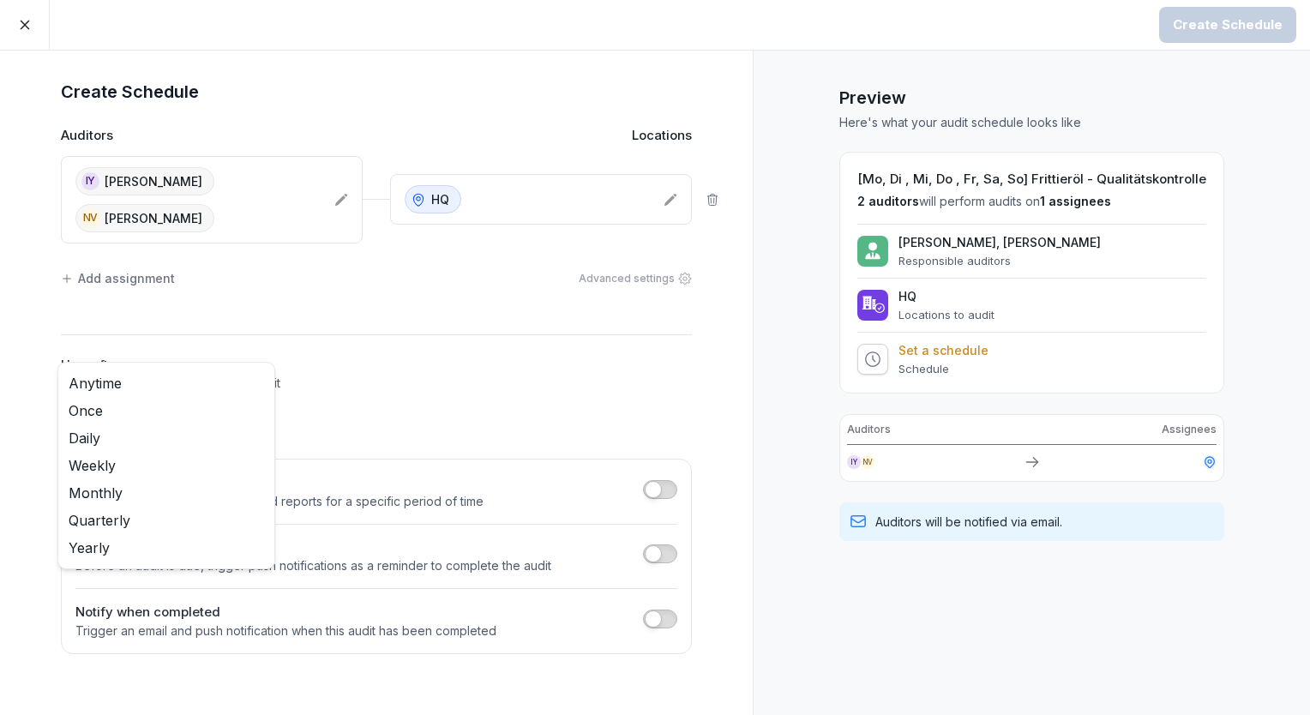
click at [263, 386] on body "Create Schedule Create Schedule Auditors Locations IY [PERSON_NAME] NV [PERSON_…" at bounding box center [655, 357] width 1310 height 715
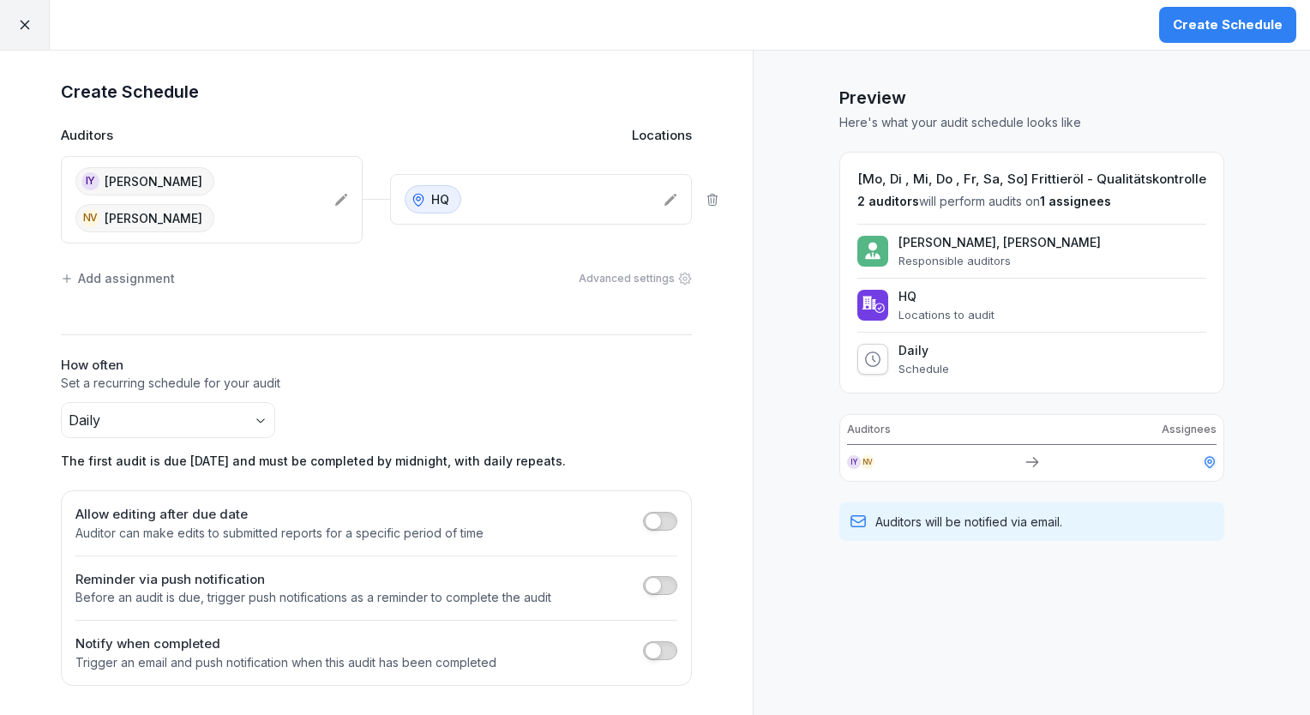
click at [1224, 18] on div "Create Schedule" at bounding box center [1228, 24] width 110 height 19
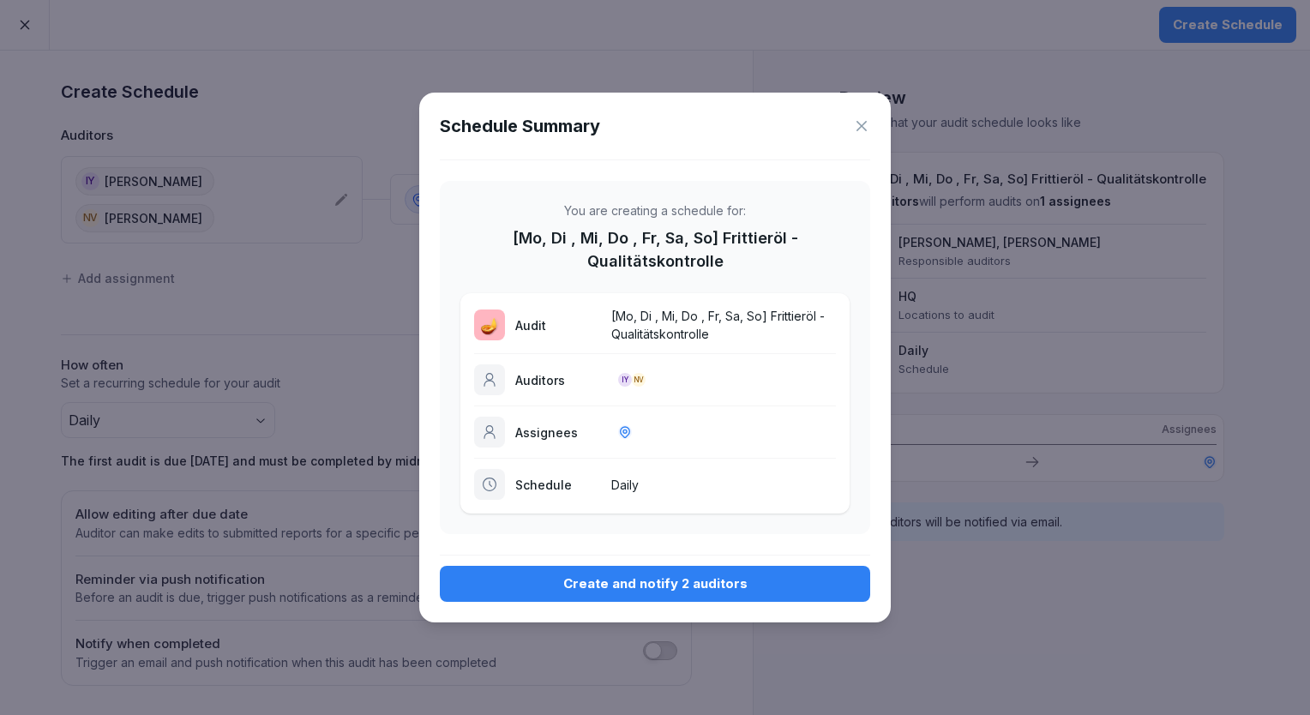
click at [580, 580] on div "Create and notify 2 auditors" at bounding box center [655, 583] width 403 height 19
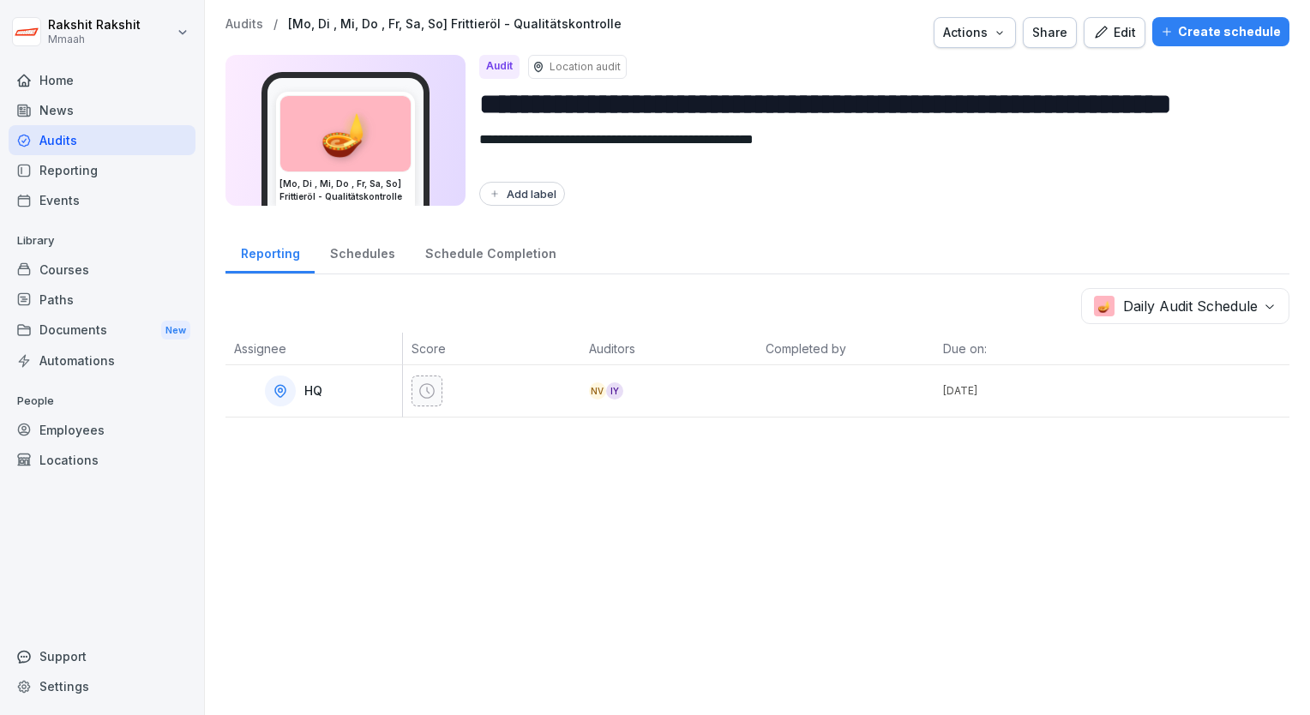
click at [128, 145] on div "Audits" at bounding box center [102, 140] width 187 height 30
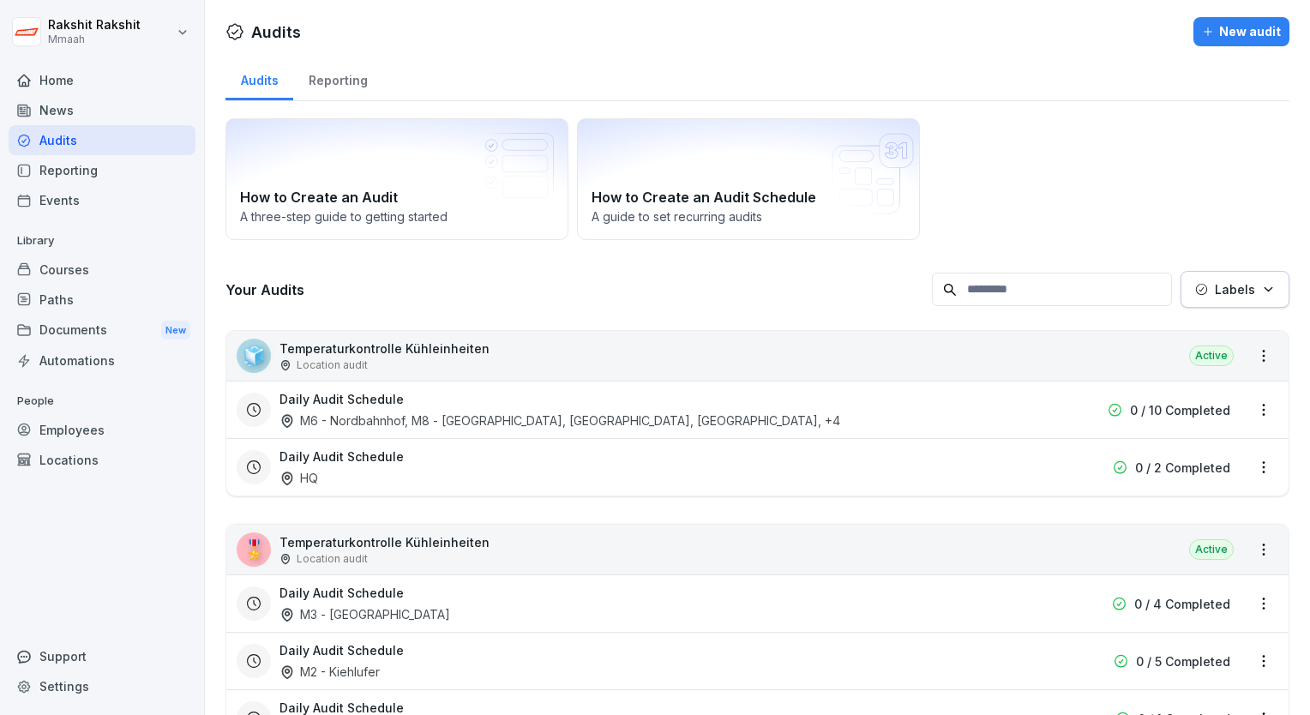
click at [1135, 179] on div "How to Create an Audit A three-step guide to getting started How to Create an A…" at bounding box center [758, 179] width 1064 height 122
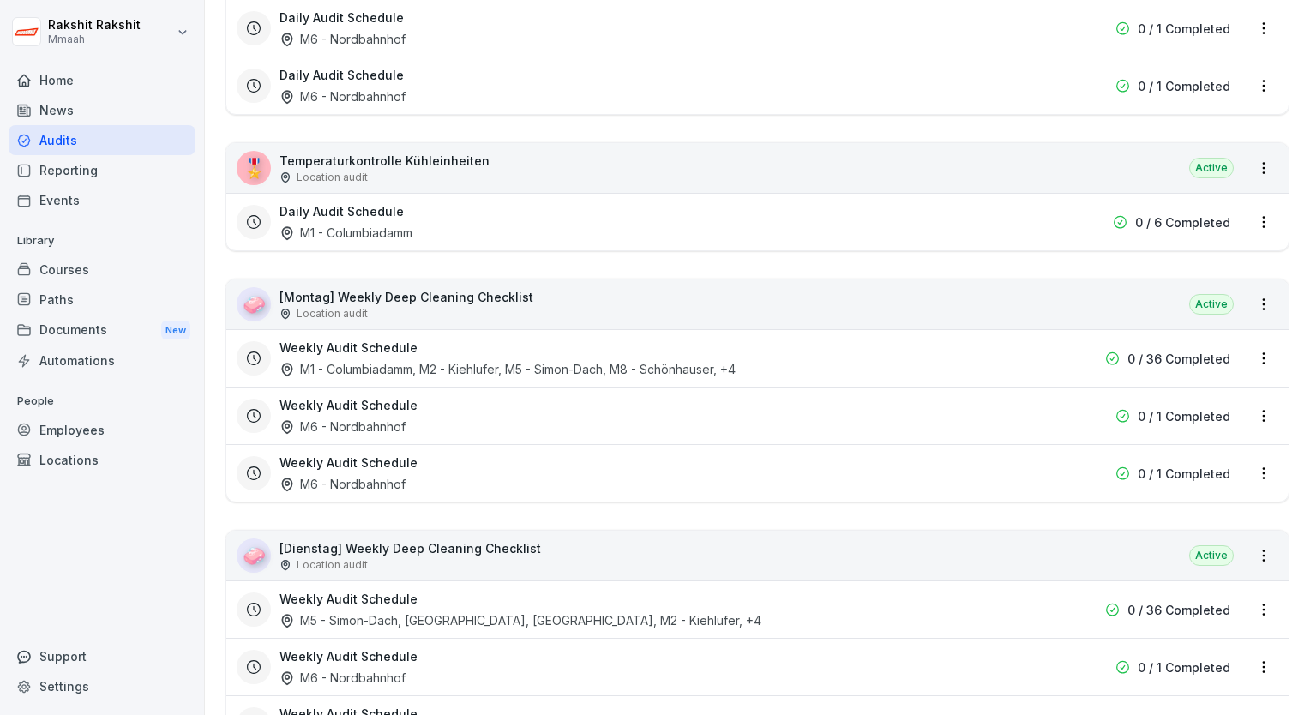
scroll to position [2778, 0]
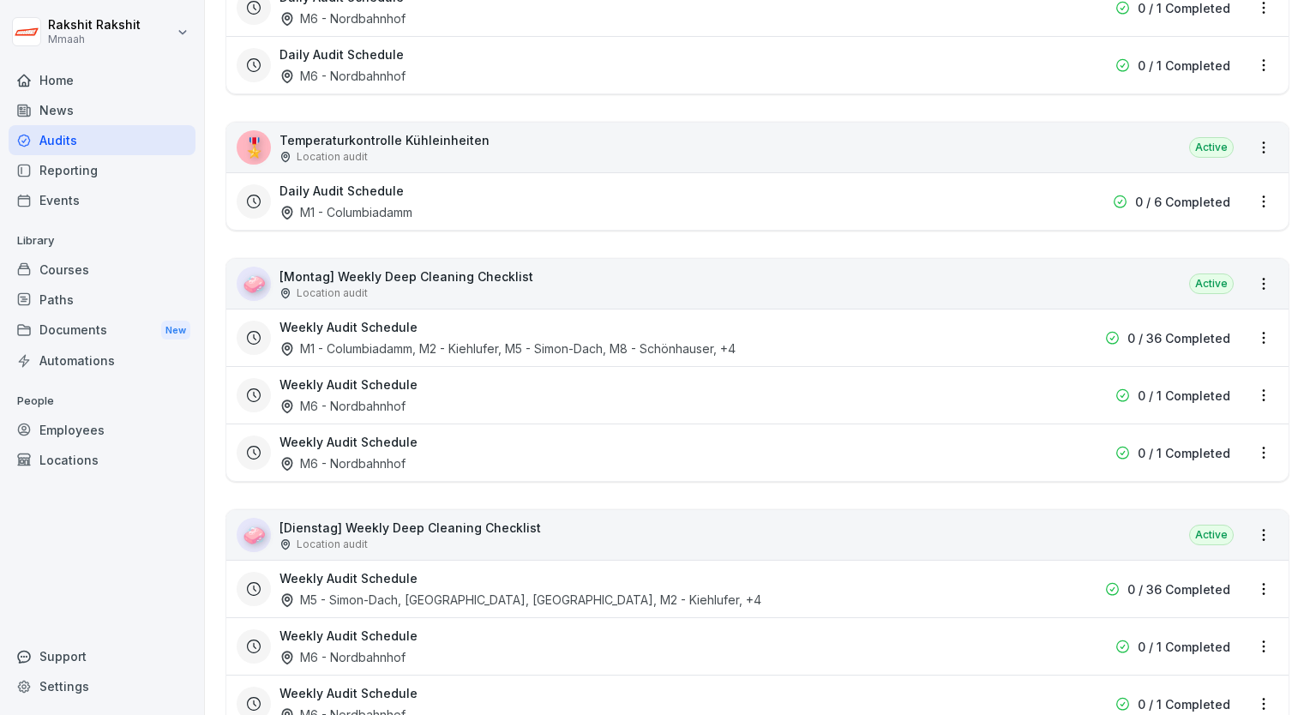
click at [427, 270] on p "[Montag] Weekly Deep Cleaning Checklist" at bounding box center [407, 277] width 254 height 18
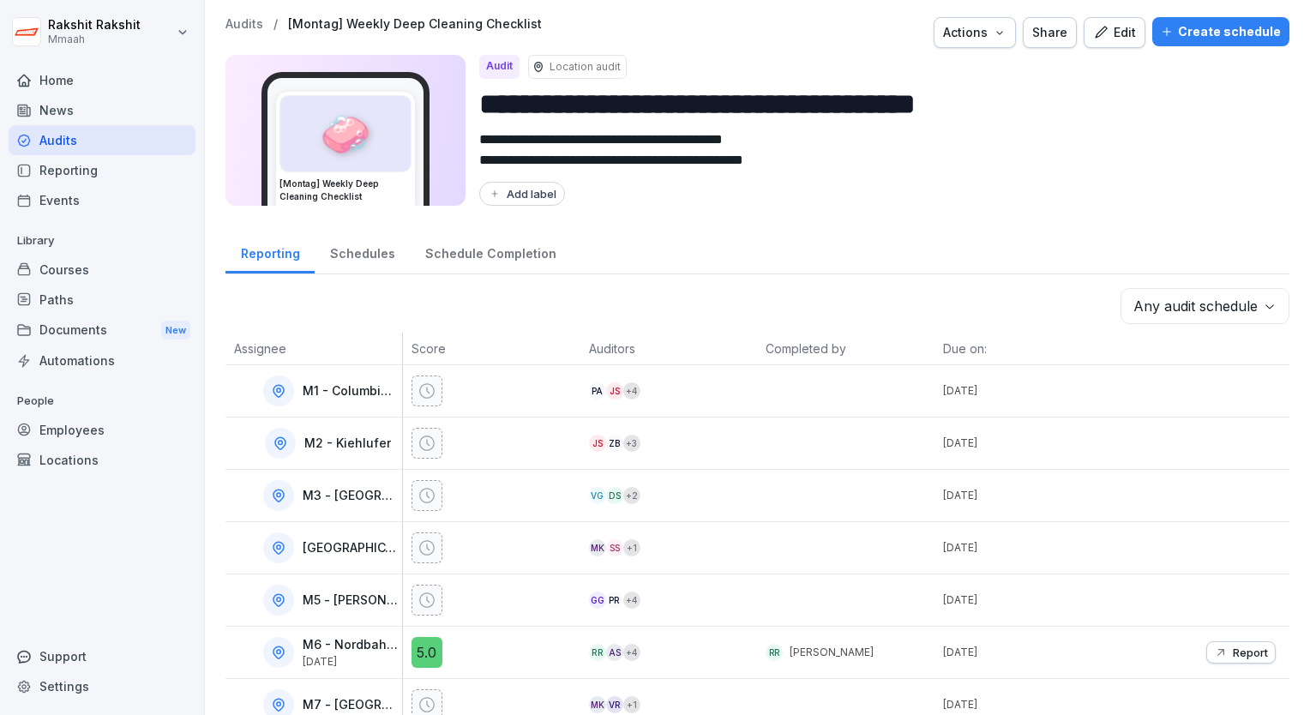
click at [93, 132] on div "Audits" at bounding box center [102, 140] width 187 height 30
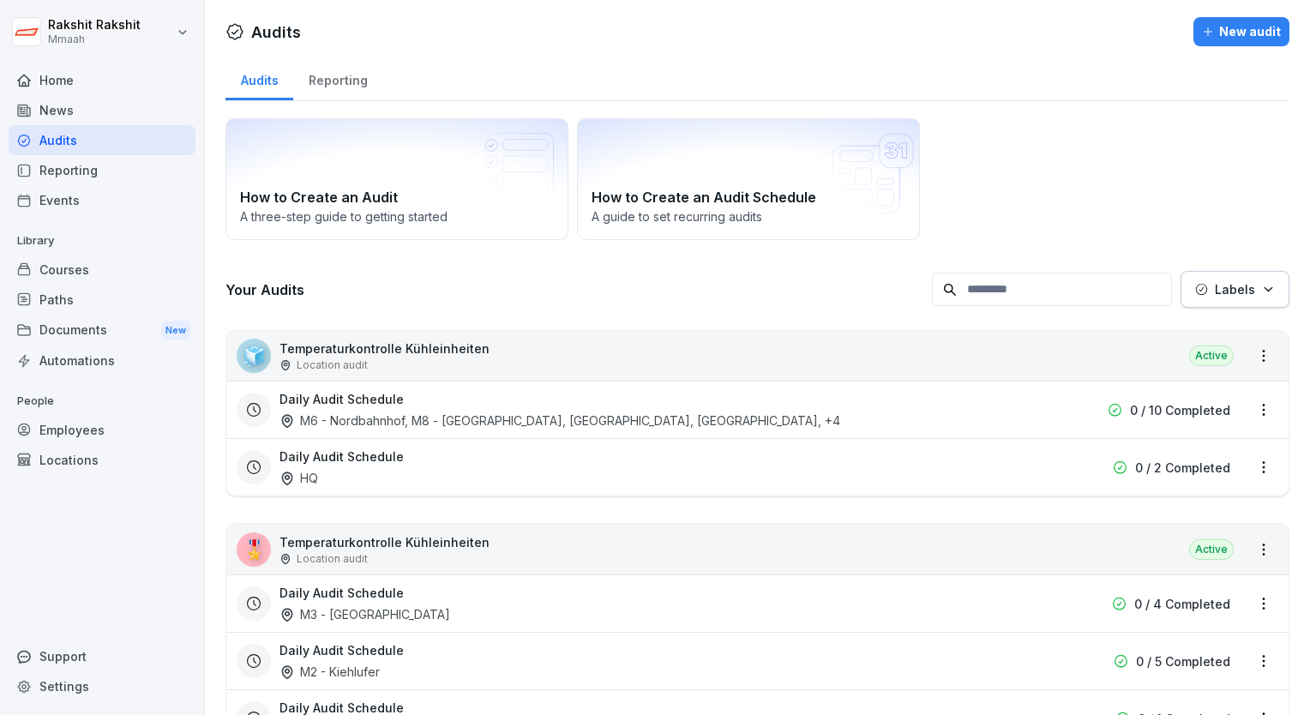
click at [1163, 196] on div "How to Create an Audit A three-step guide to getting started How to Create an A…" at bounding box center [758, 179] width 1064 height 122
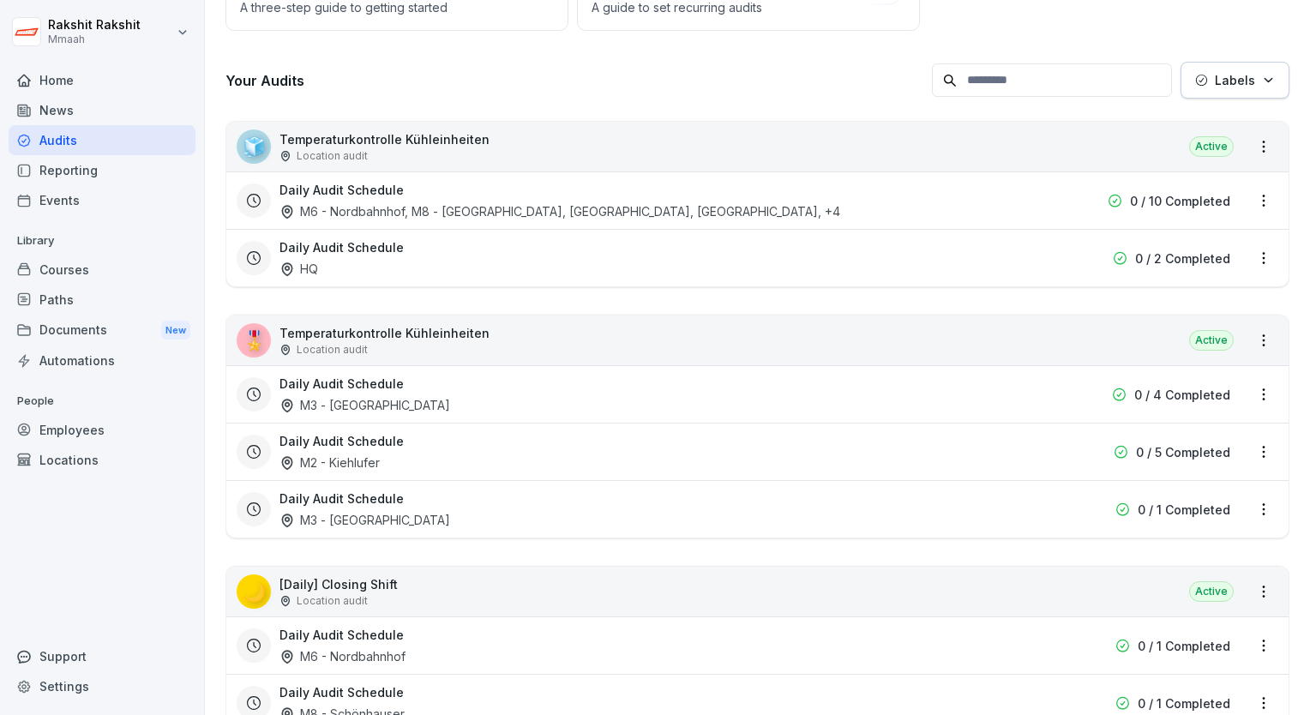
scroll to position [274, 0]
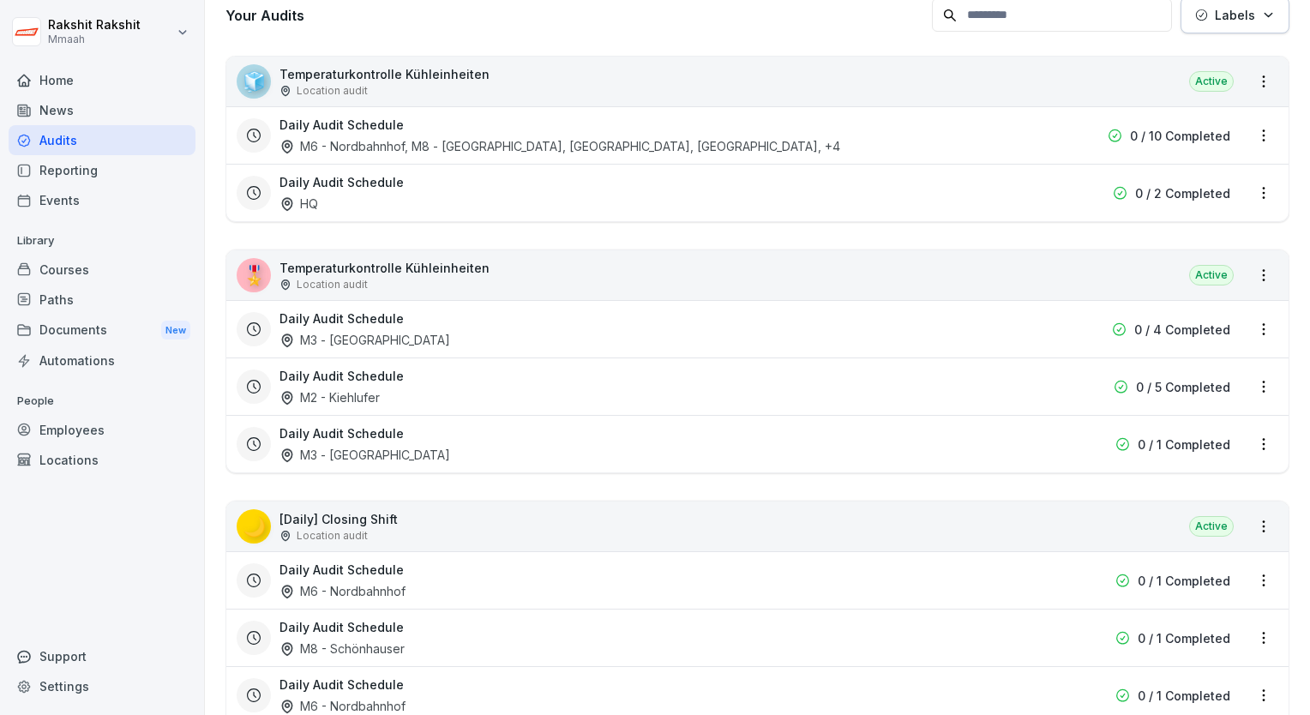
click at [1247, 129] on html "[PERSON_NAME] Mmaah Home News Audits Reporting Events Library Courses Paths Doc…" at bounding box center [655, 357] width 1310 height 715
click at [0, 0] on link "Update schedule" at bounding box center [0, 0] width 0 height 0
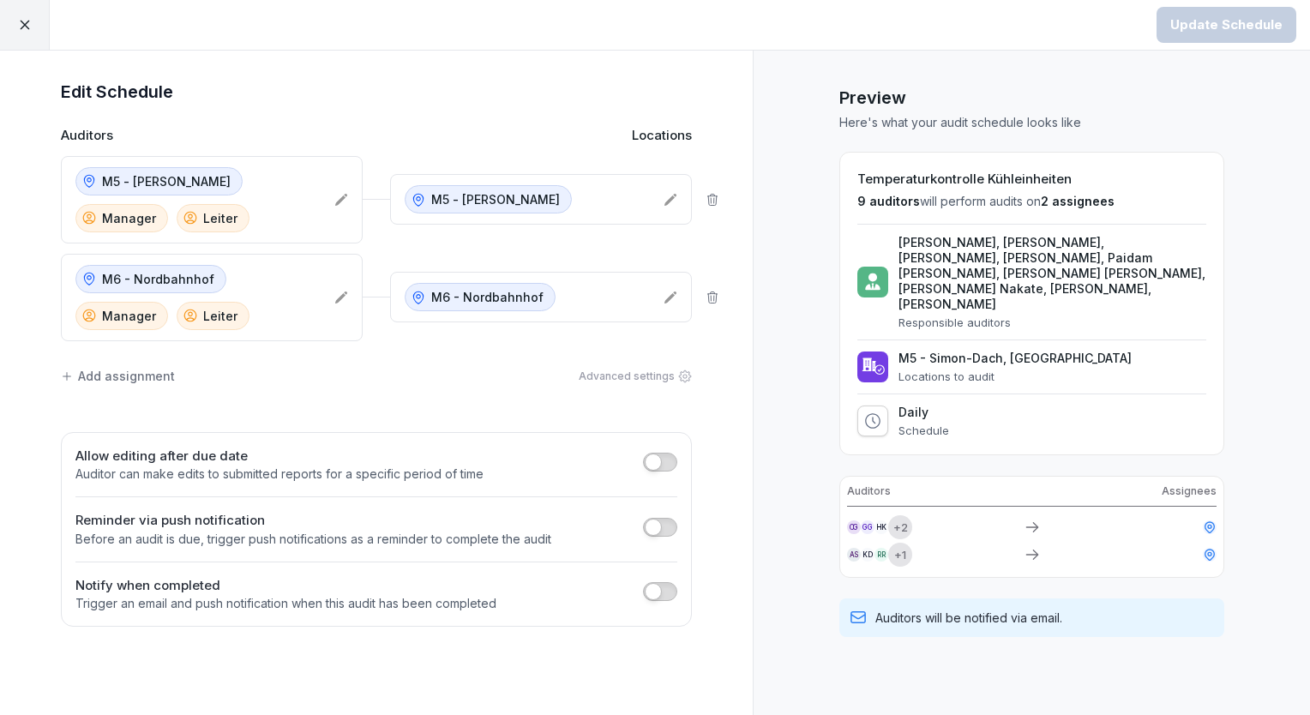
click at [48, 22] on div at bounding box center [25, 25] width 50 height 50
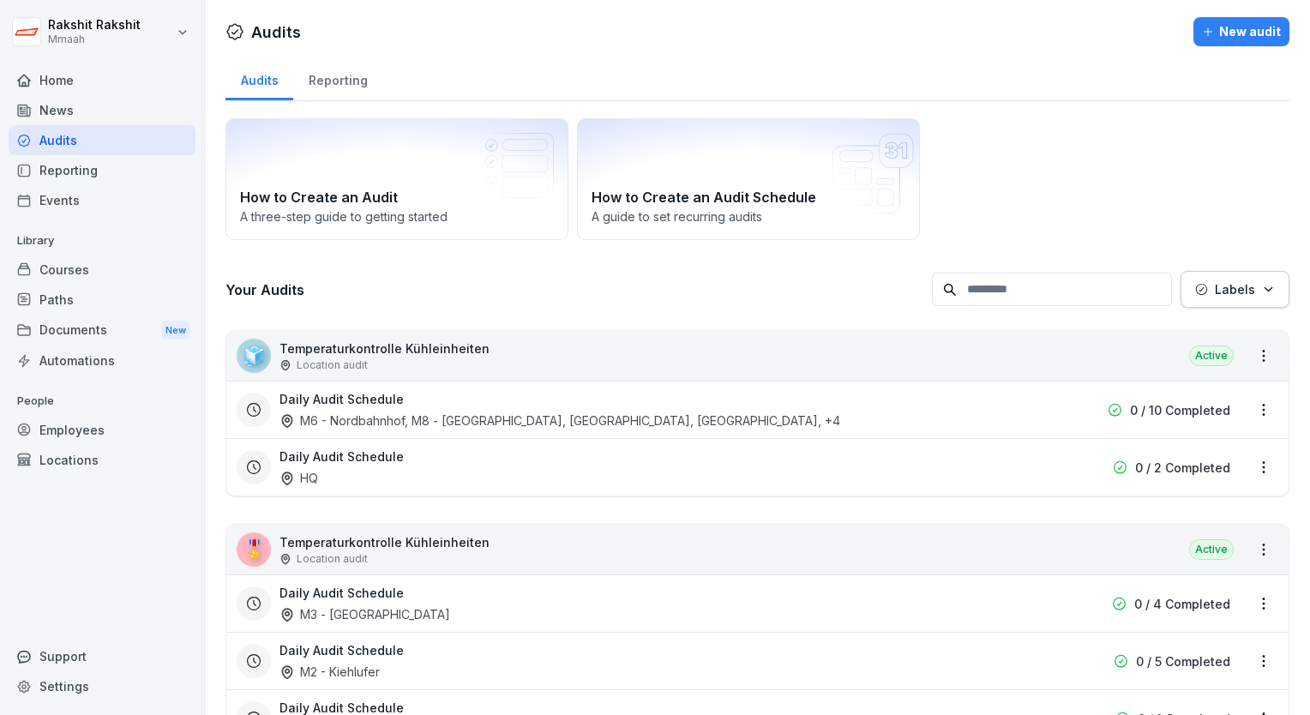
click at [150, 149] on div "Audits" at bounding box center [102, 140] width 187 height 30
click at [1084, 208] on div "How to Create an Audit A three-step guide to getting started How to Create an A…" at bounding box center [758, 179] width 1064 height 122
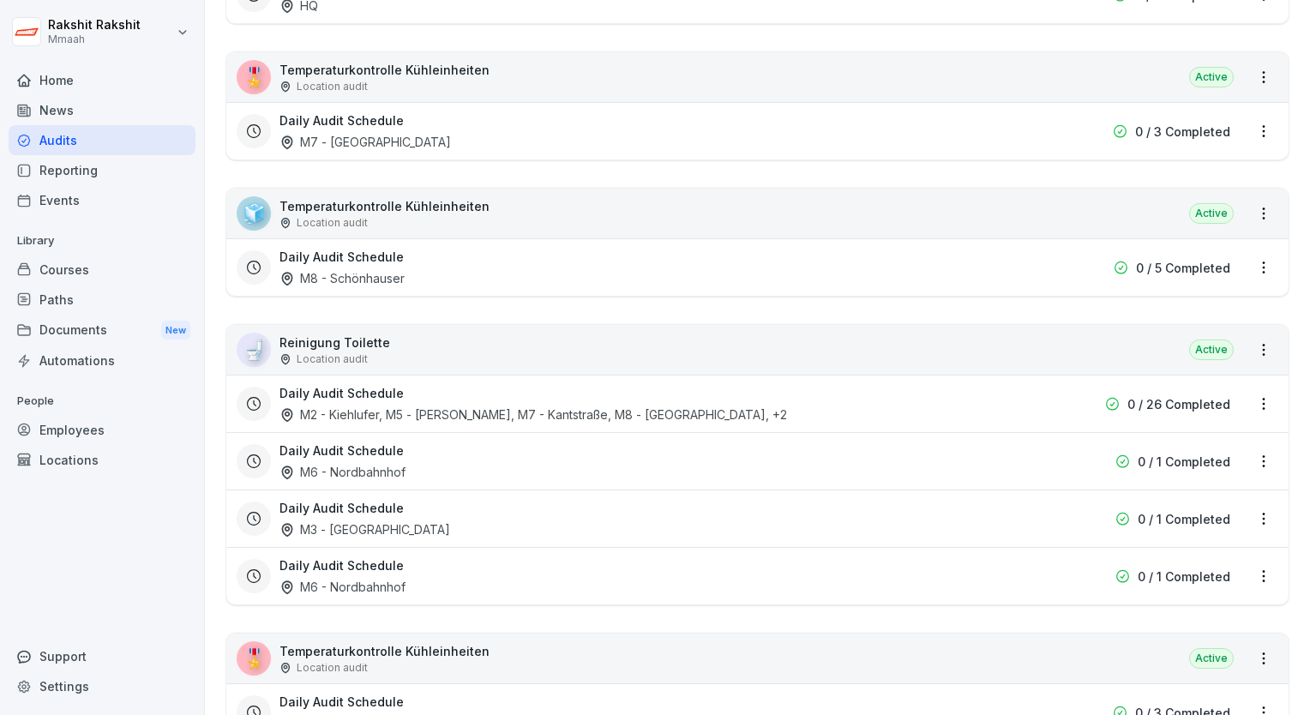
scroll to position [1955, 0]
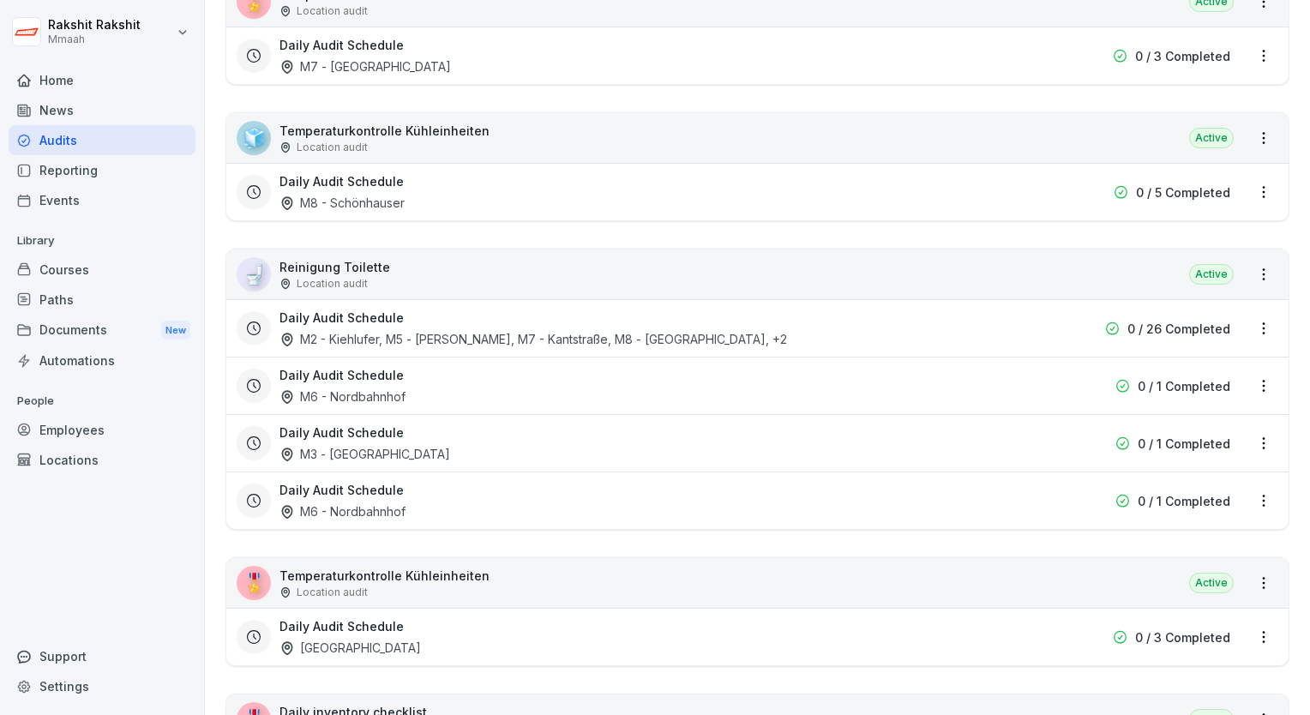
click at [989, 487] on div "Daily Audit Schedule M6 - Nordbahnhof" at bounding box center [648, 500] width 737 height 39
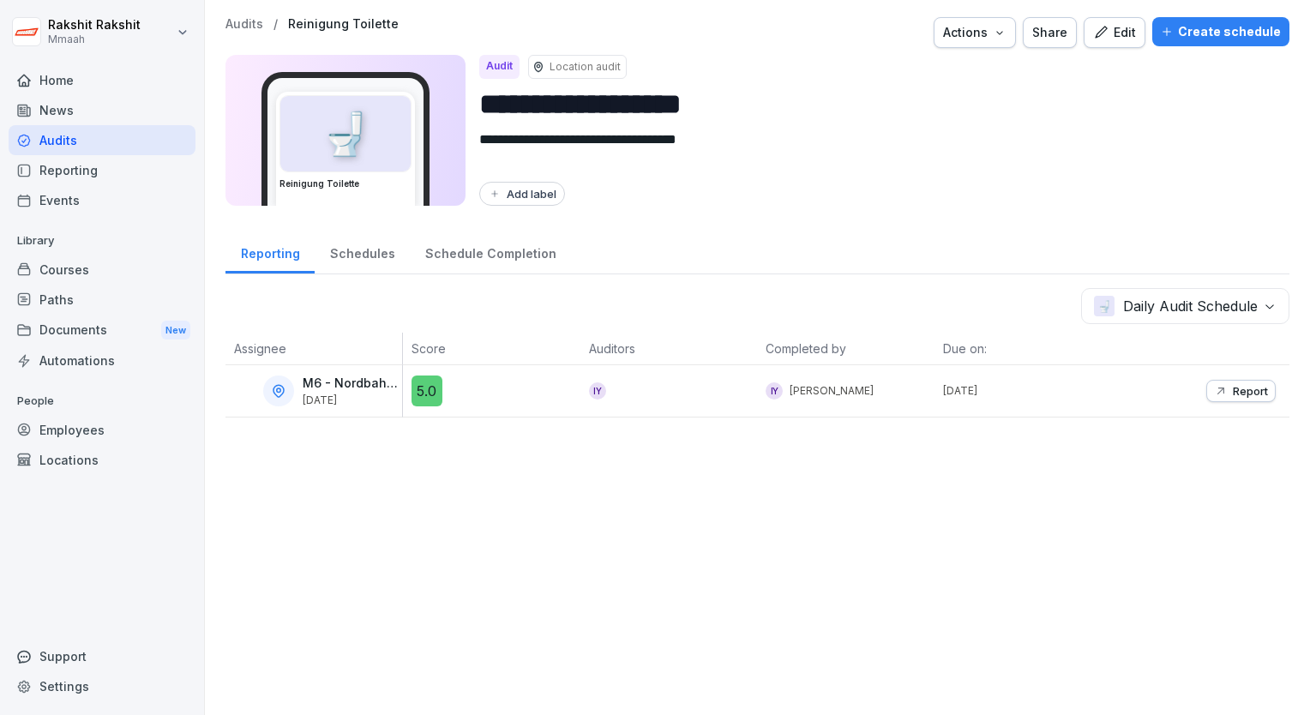
click at [1214, 386] on icon "button" at bounding box center [1221, 391] width 14 height 14
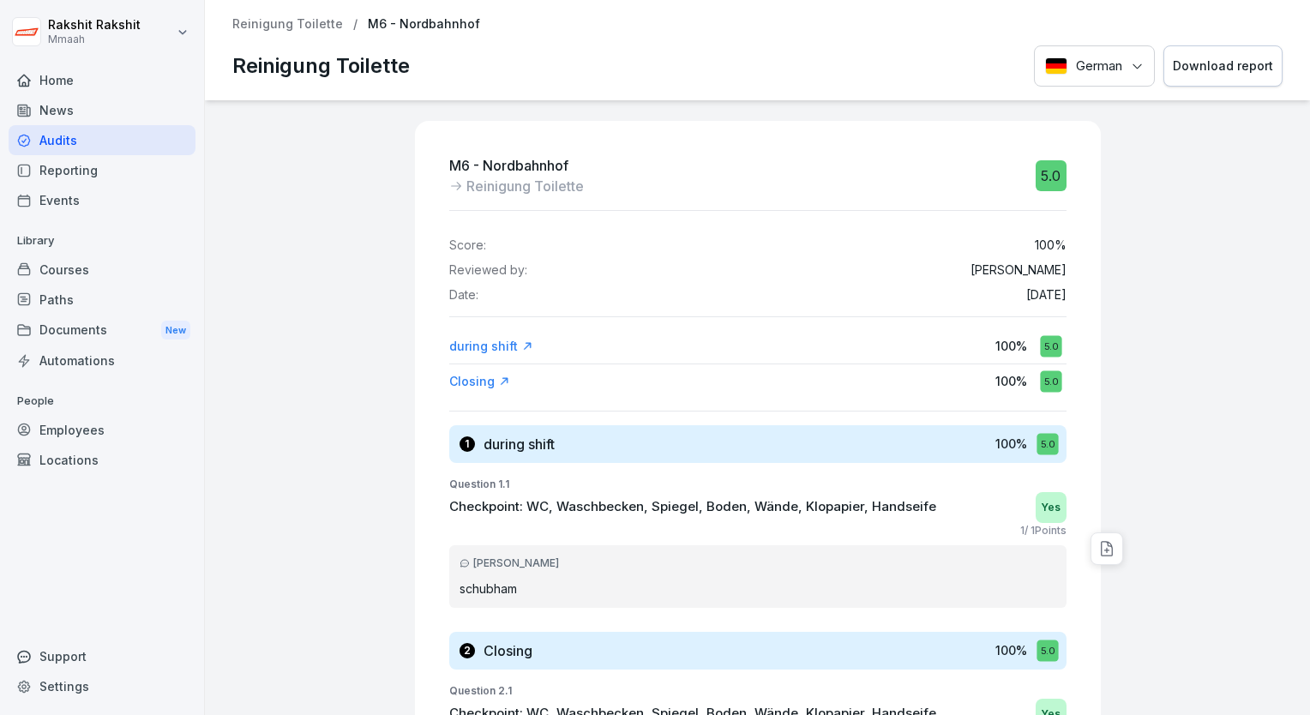
click at [101, 142] on div "Audits" at bounding box center [102, 140] width 187 height 30
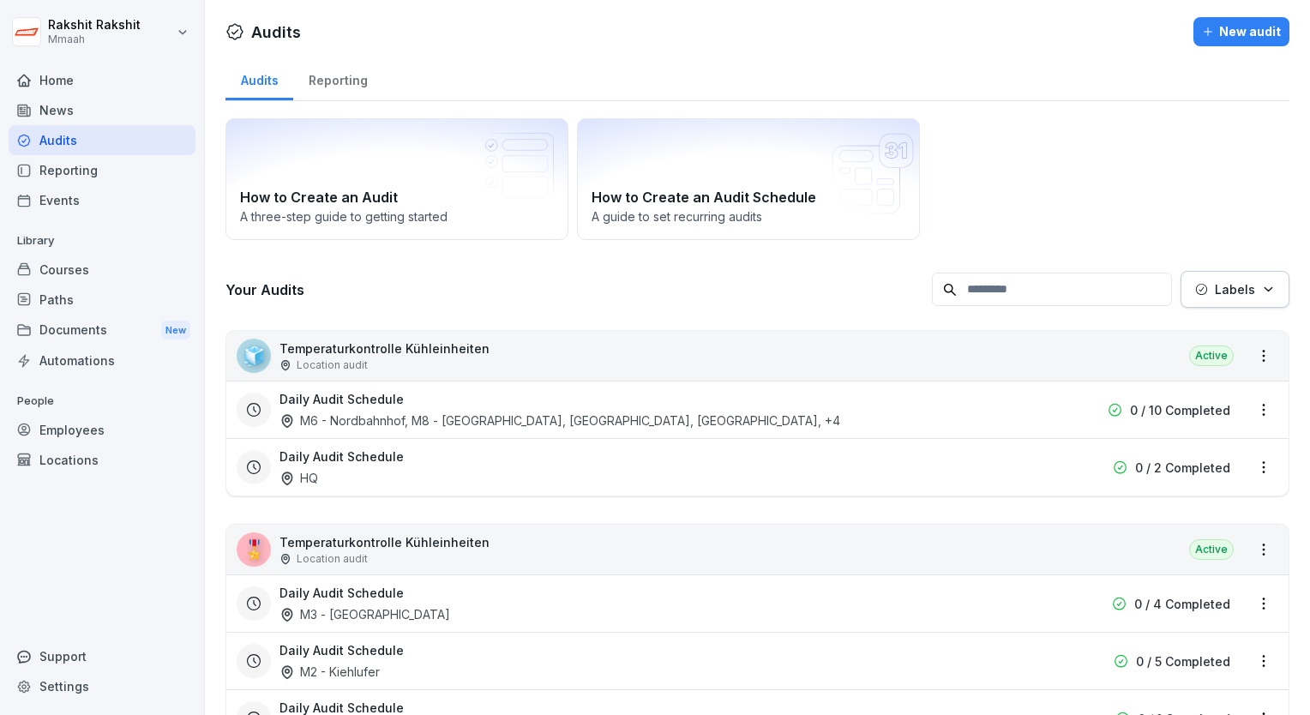
click at [1080, 224] on div "How to Create an Audit A three-step guide to getting started How to Create an A…" at bounding box center [758, 179] width 1064 height 122
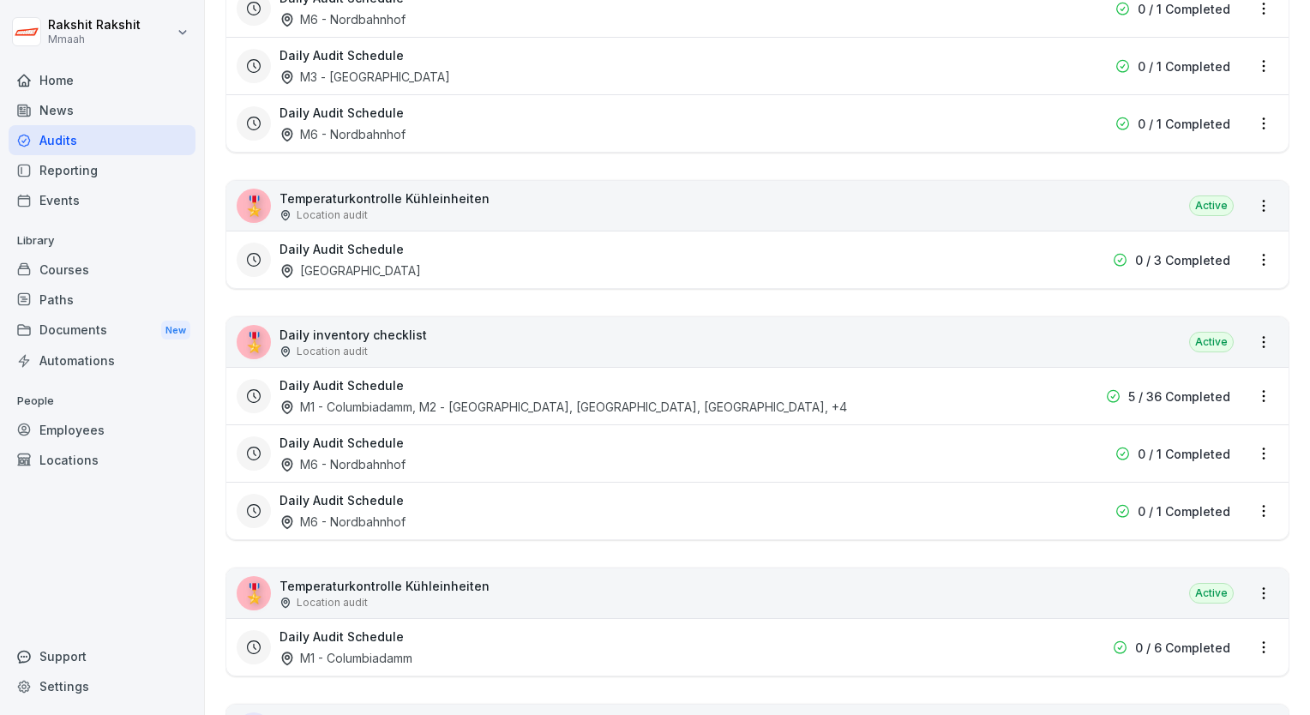
scroll to position [2367, 0]
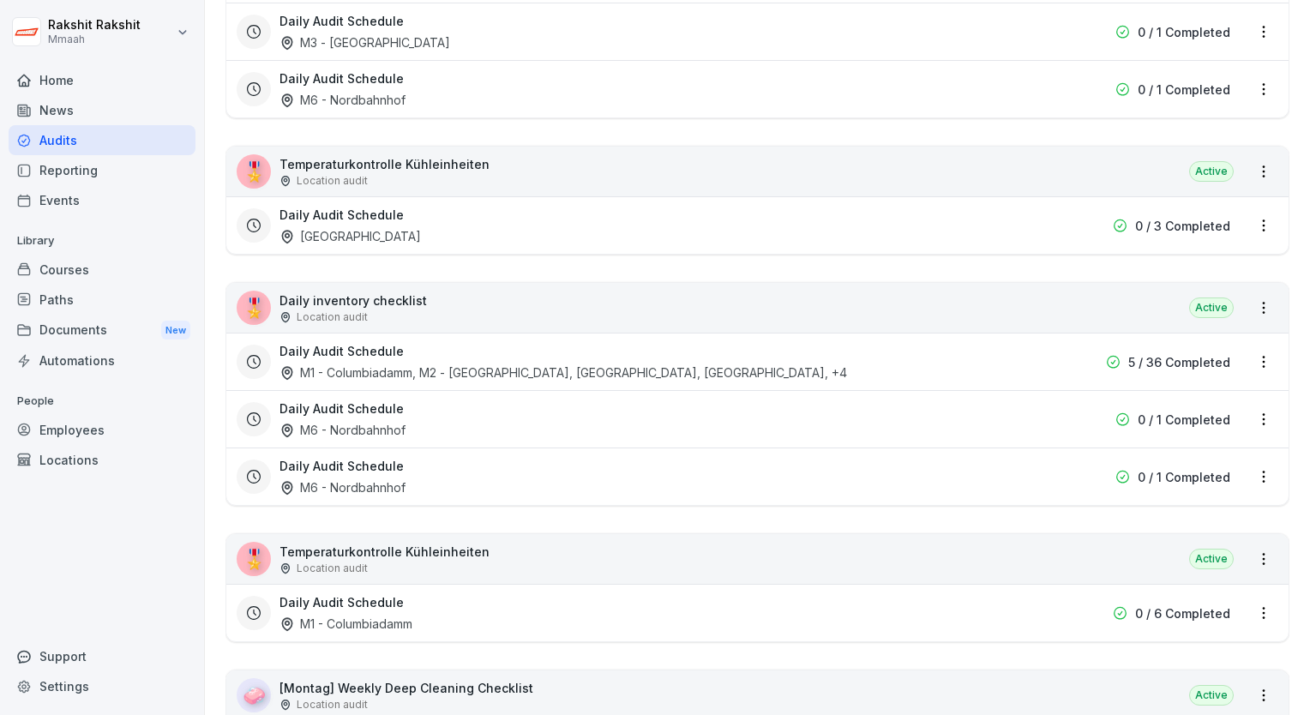
click at [892, 298] on div "🎖️ Daily inventory checklist Location audit Active" at bounding box center [757, 308] width 1062 height 50
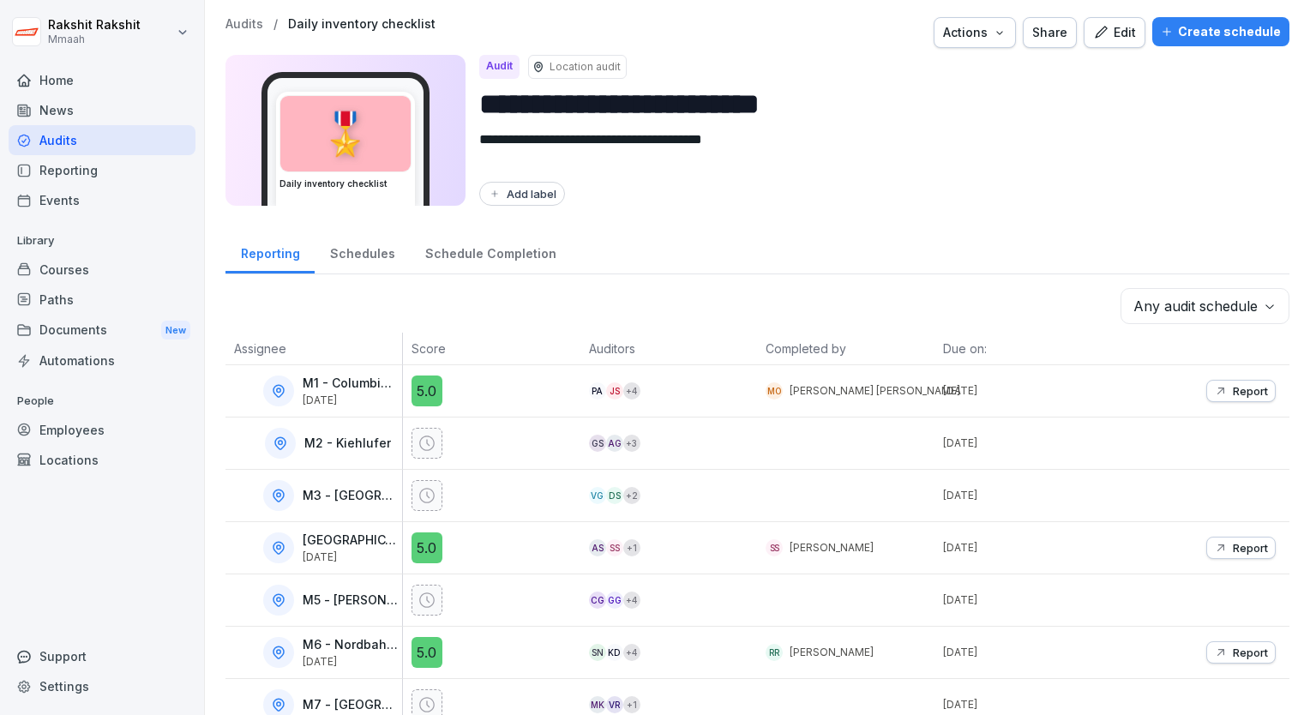
click at [1106, 33] on div "Edit" at bounding box center [1114, 32] width 43 height 19
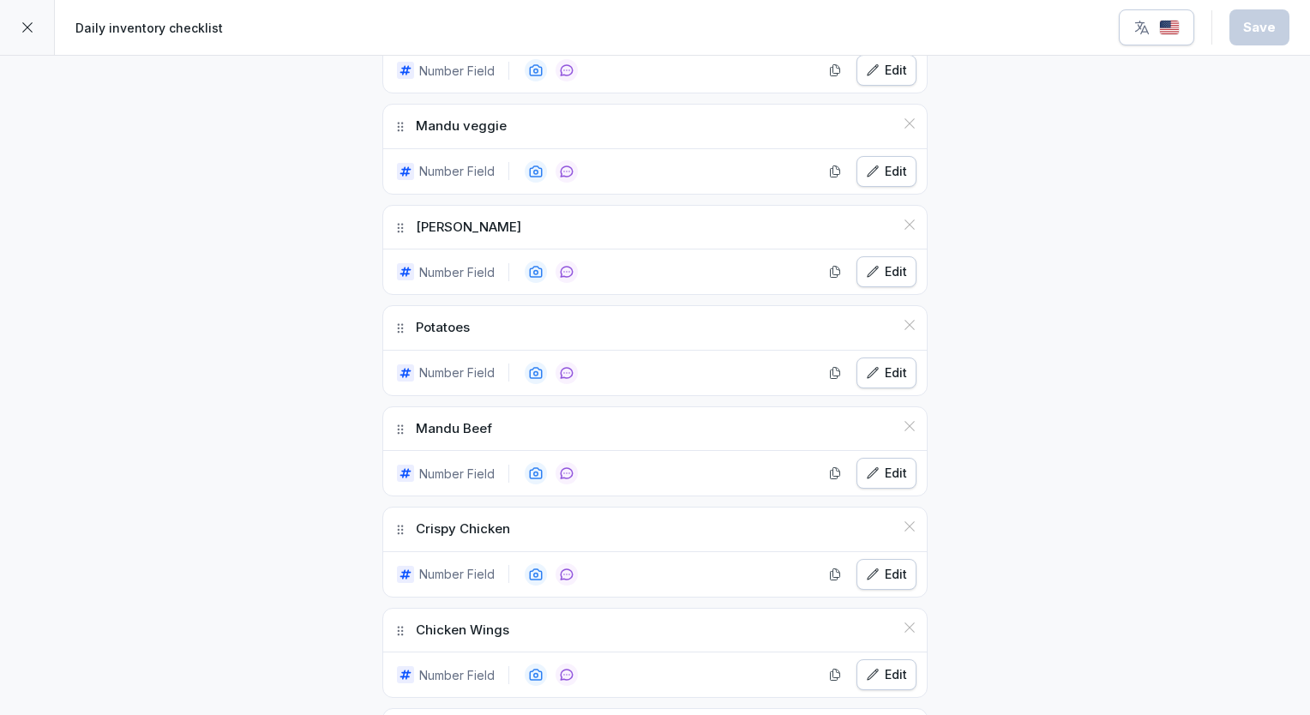
scroll to position [960, 0]
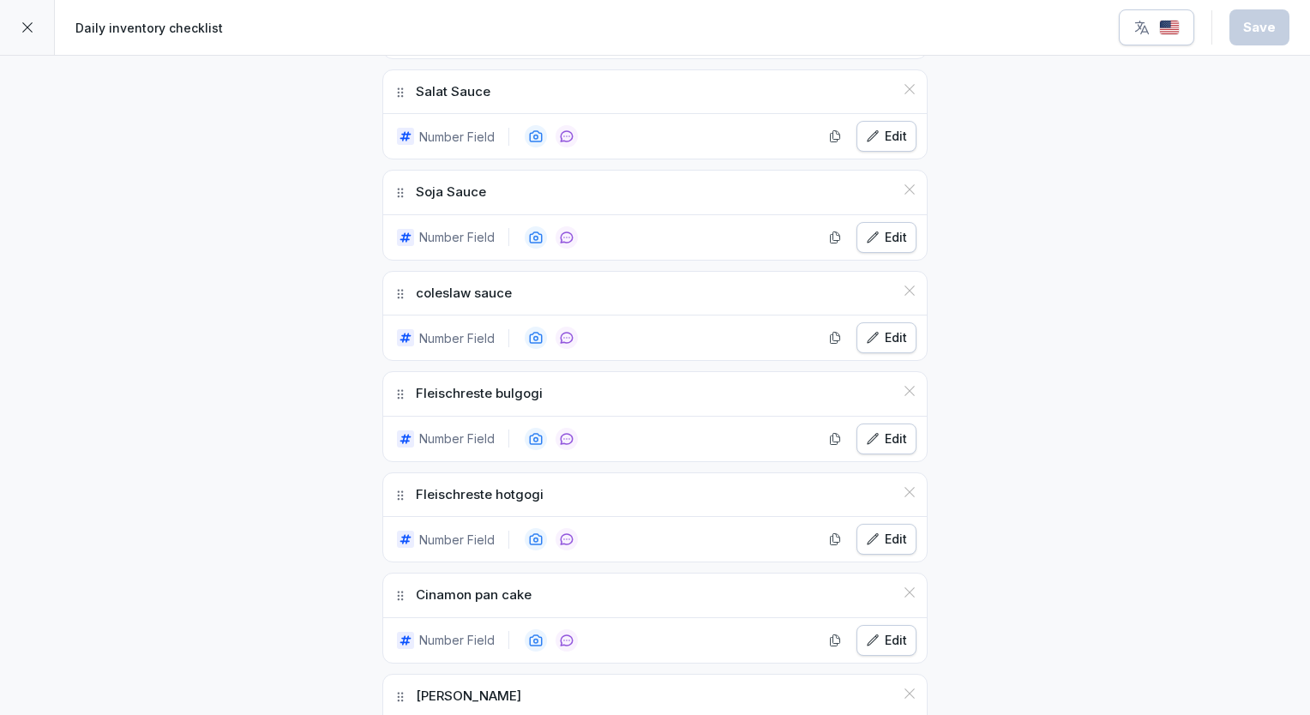
scroll to position [2915, 0]
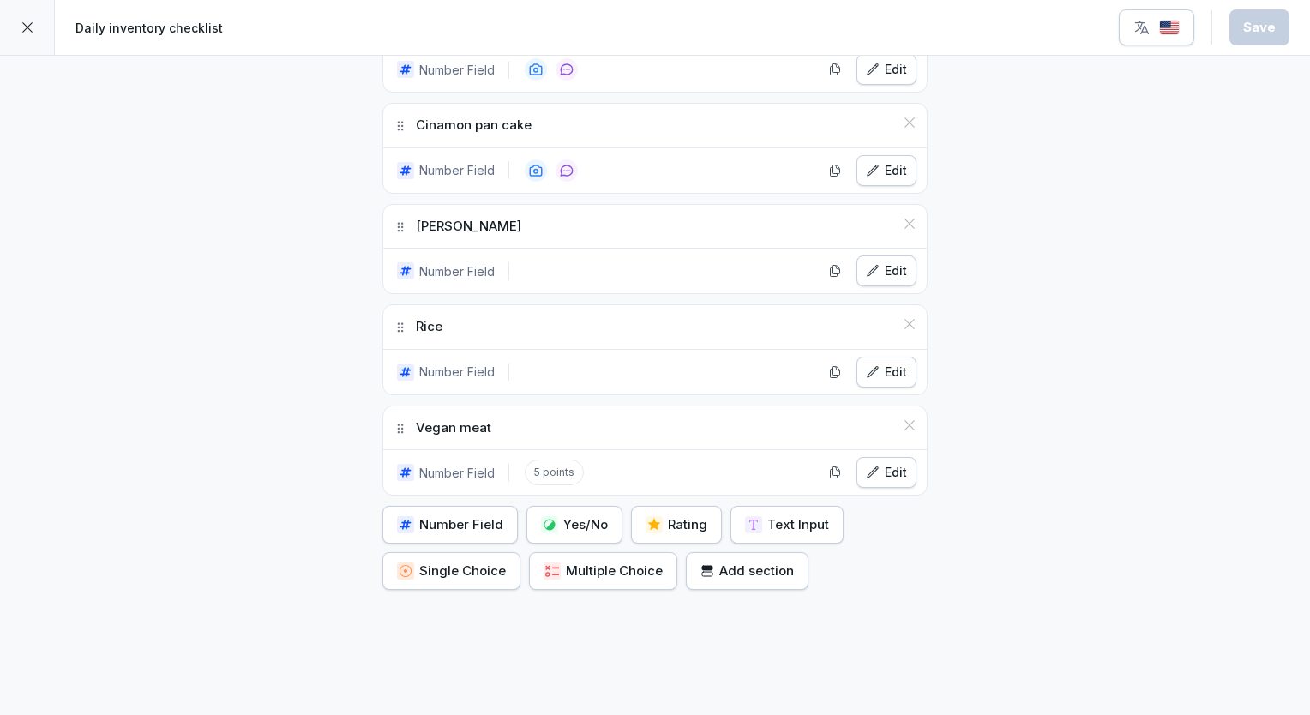
scroll to position [3347, 0]
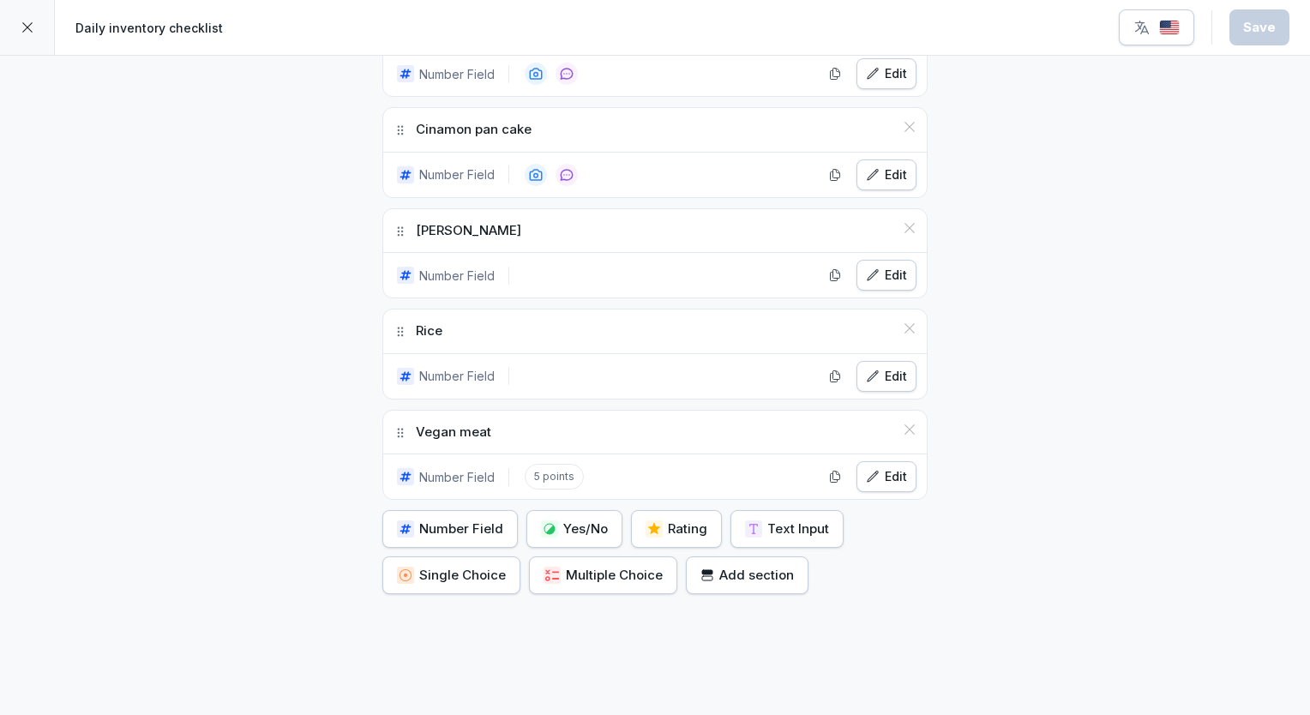
click at [502, 513] on button "Number Field" at bounding box center [449, 529] width 135 height 38
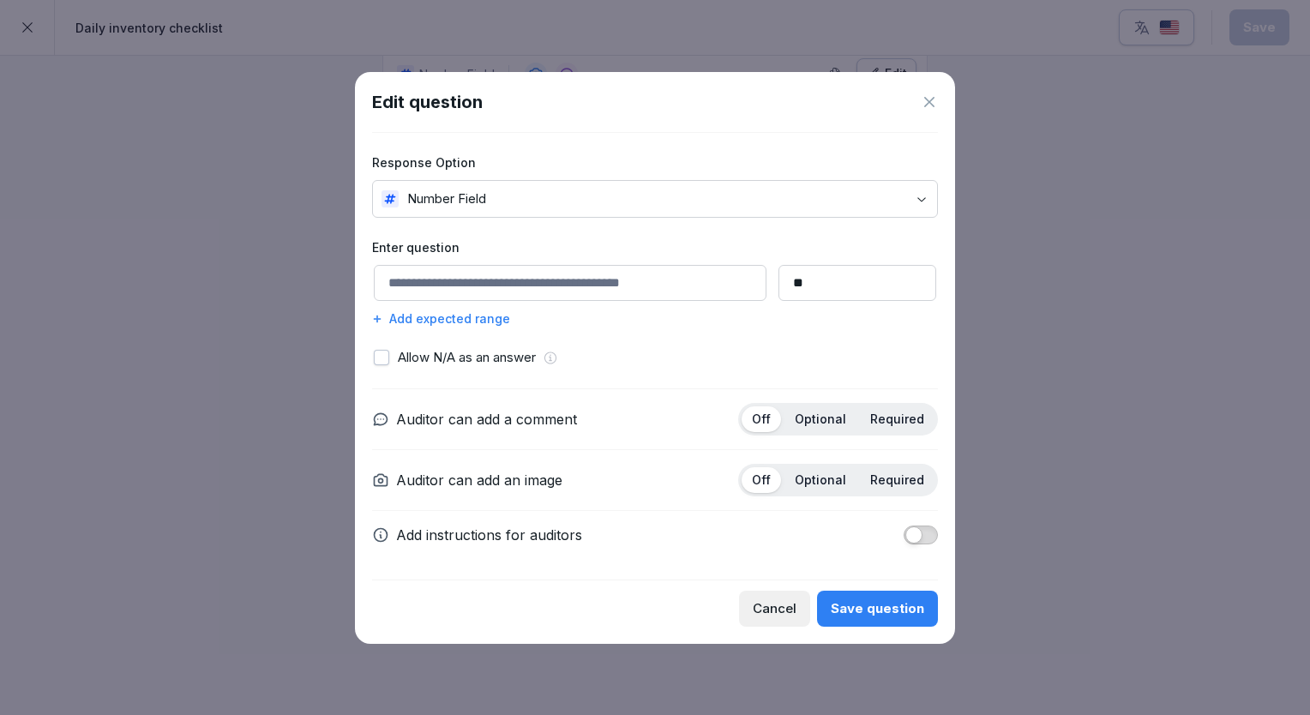
click at [509, 292] on input at bounding box center [570, 283] width 393 height 36
click at [917, 99] on div "Edit question" at bounding box center [655, 102] width 566 height 26
click at [936, 99] on icon at bounding box center [929, 101] width 17 height 17
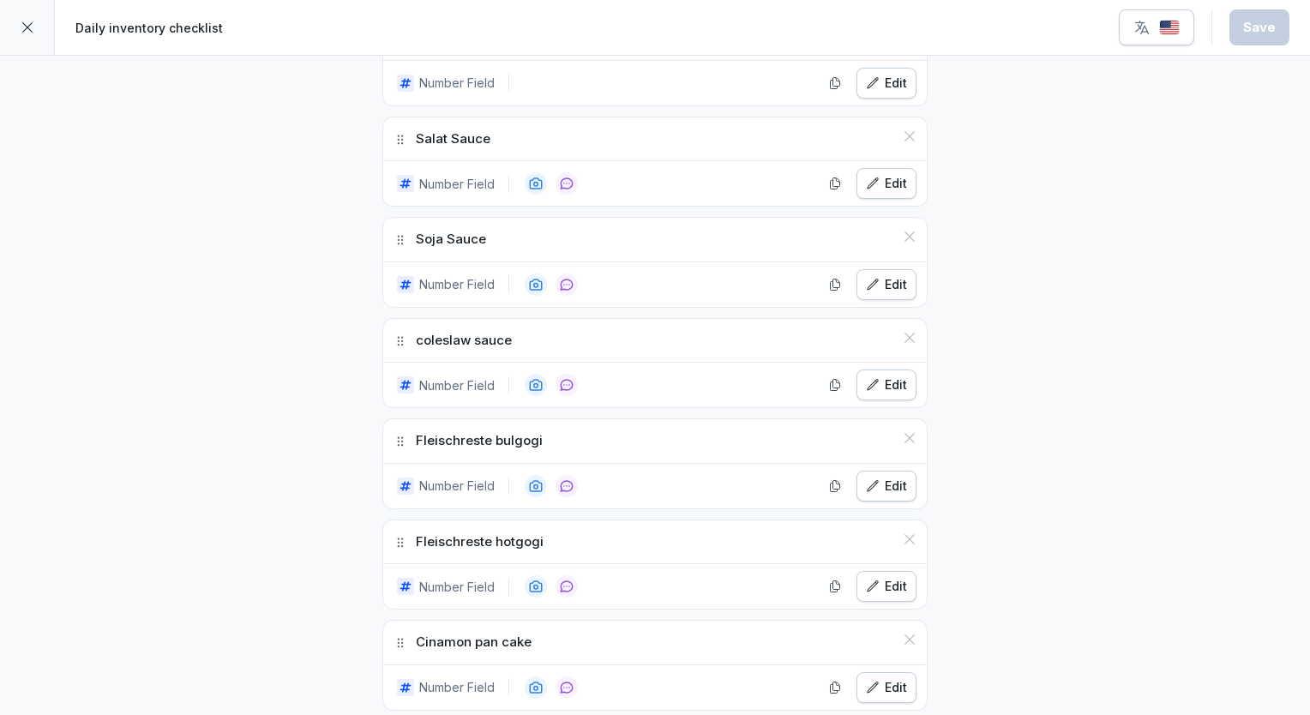
scroll to position [2695, 0]
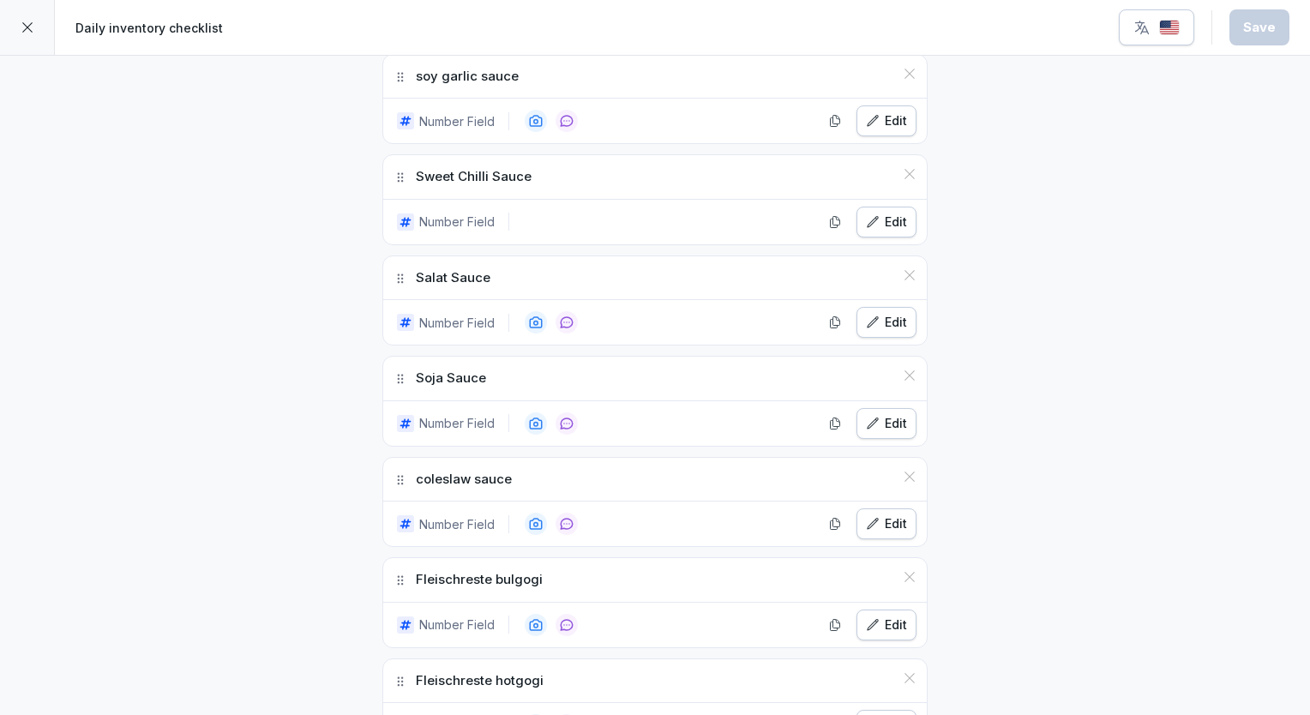
drag, startPoint x: 533, startPoint y: 558, endPoint x: 415, endPoint y: 557, distance: 118.3
click at [415, 558] on div "Fleischreste bulgogi" at bounding box center [655, 580] width 544 height 44
copy p "leischreste bulgogi"
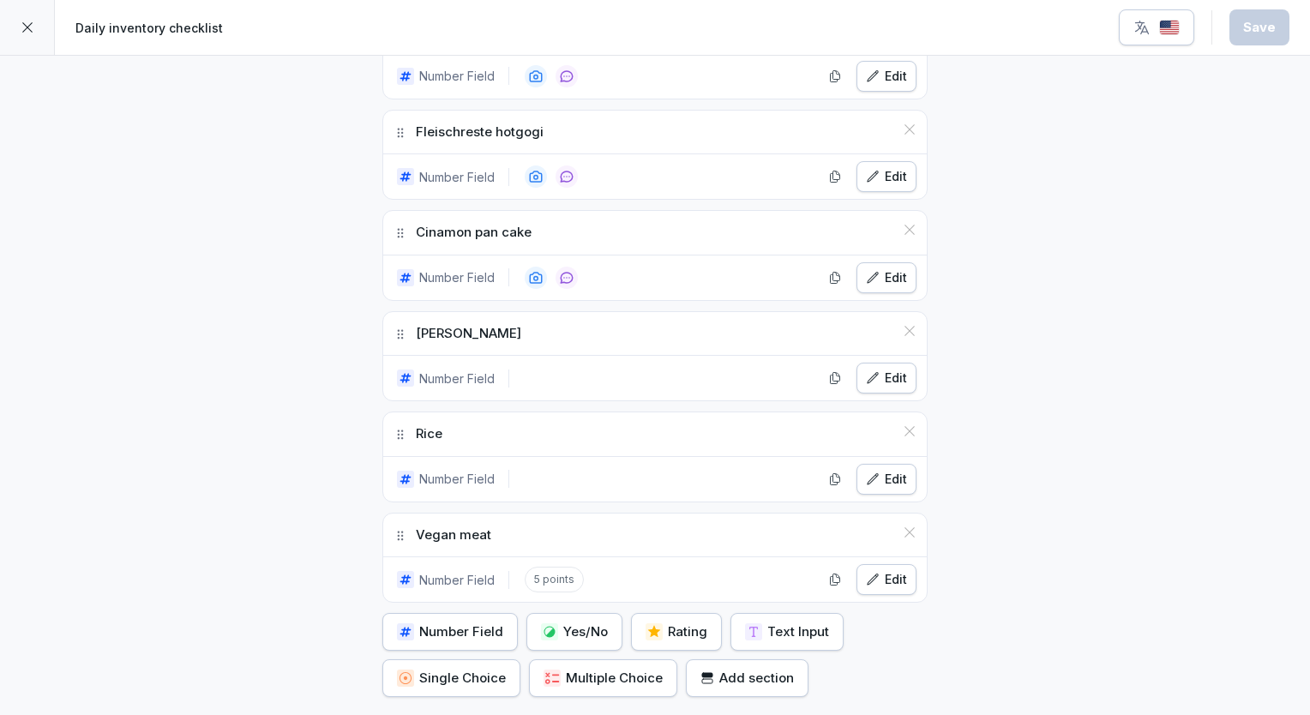
scroll to position [3278, 0]
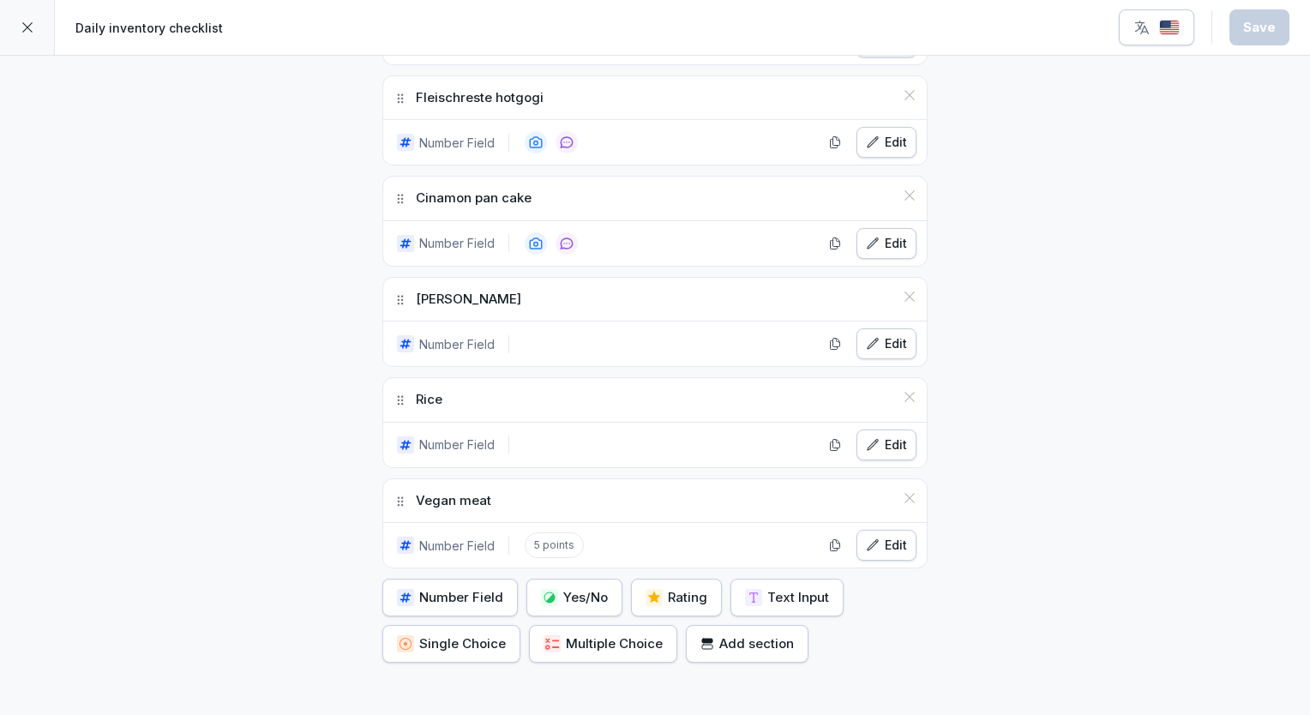
click at [483, 588] on div "Number Field" at bounding box center [450, 597] width 106 height 19
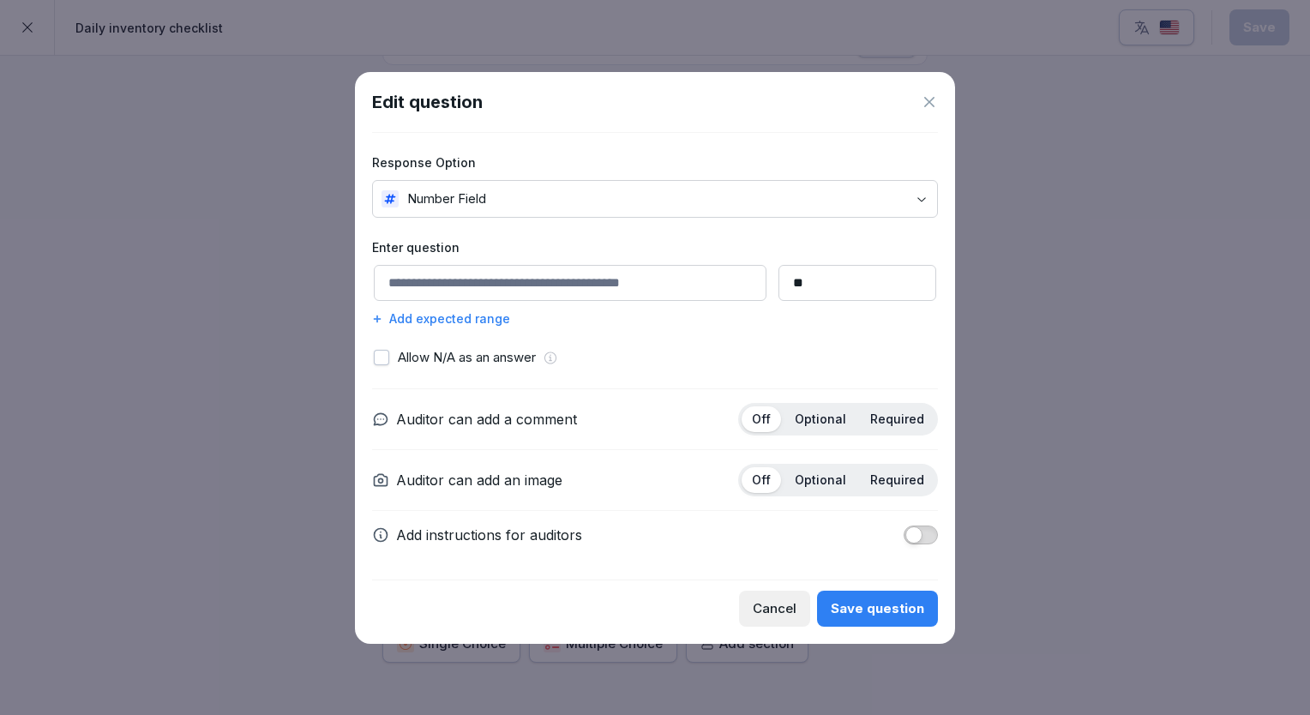
click at [487, 277] on input at bounding box center [570, 283] width 393 height 36
paste input "**********"
type input "**********"
click at [835, 429] on div "Optional" at bounding box center [821, 419] width 72 height 26
click at [878, 604] on div "Save question" at bounding box center [877, 608] width 93 height 19
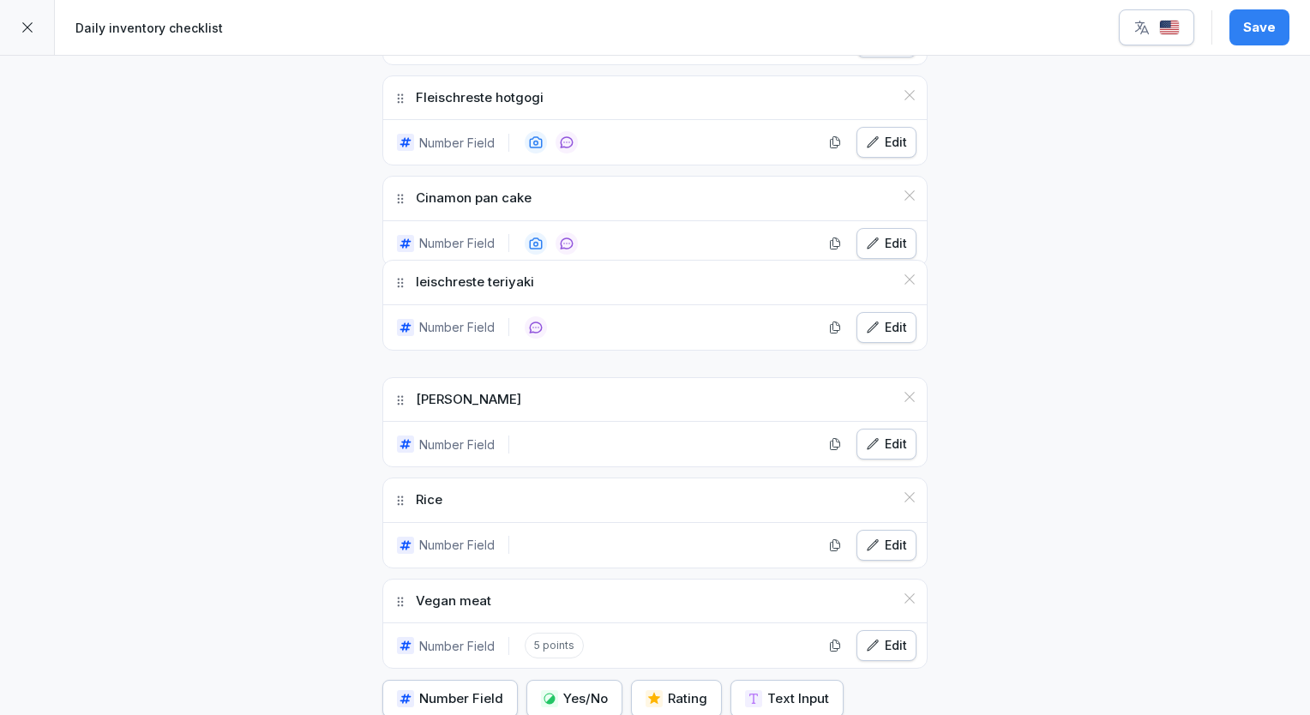
drag, startPoint x: 394, startPoint y: 574, endPoint x: 369, endPoint y: 235, distance: 340.5
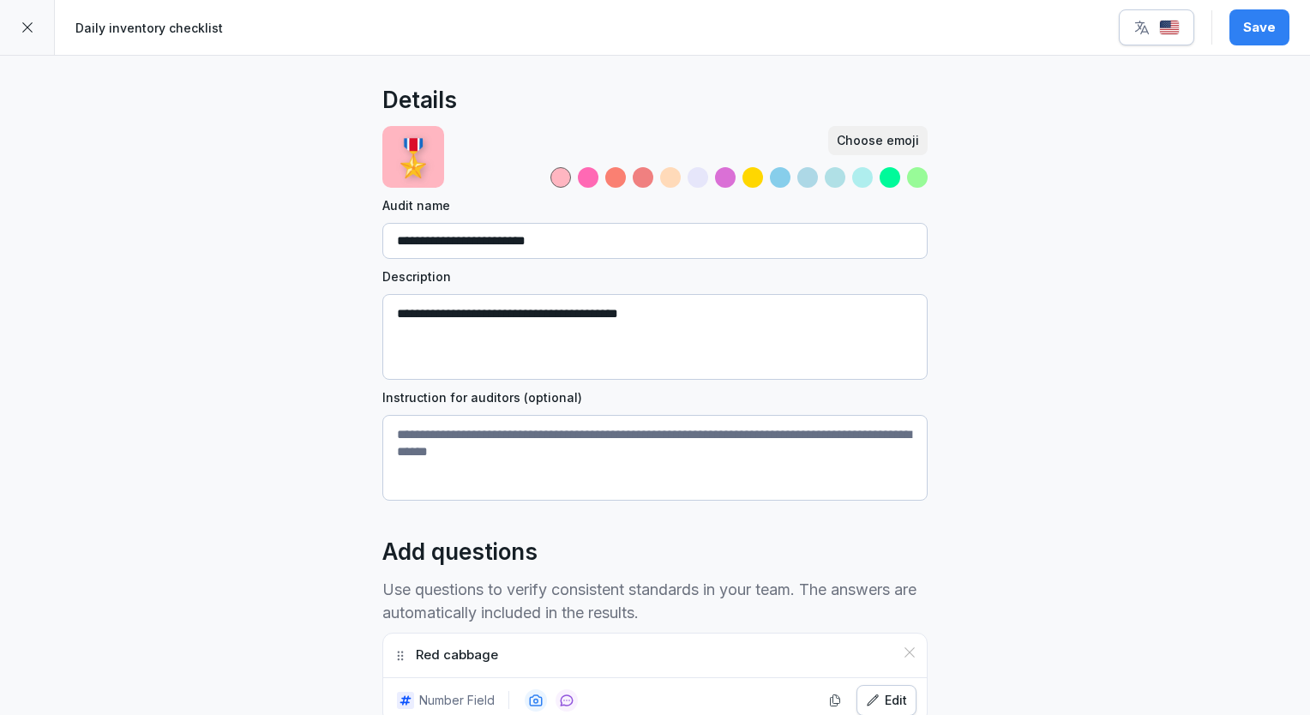
scroll to position [3278, 0]
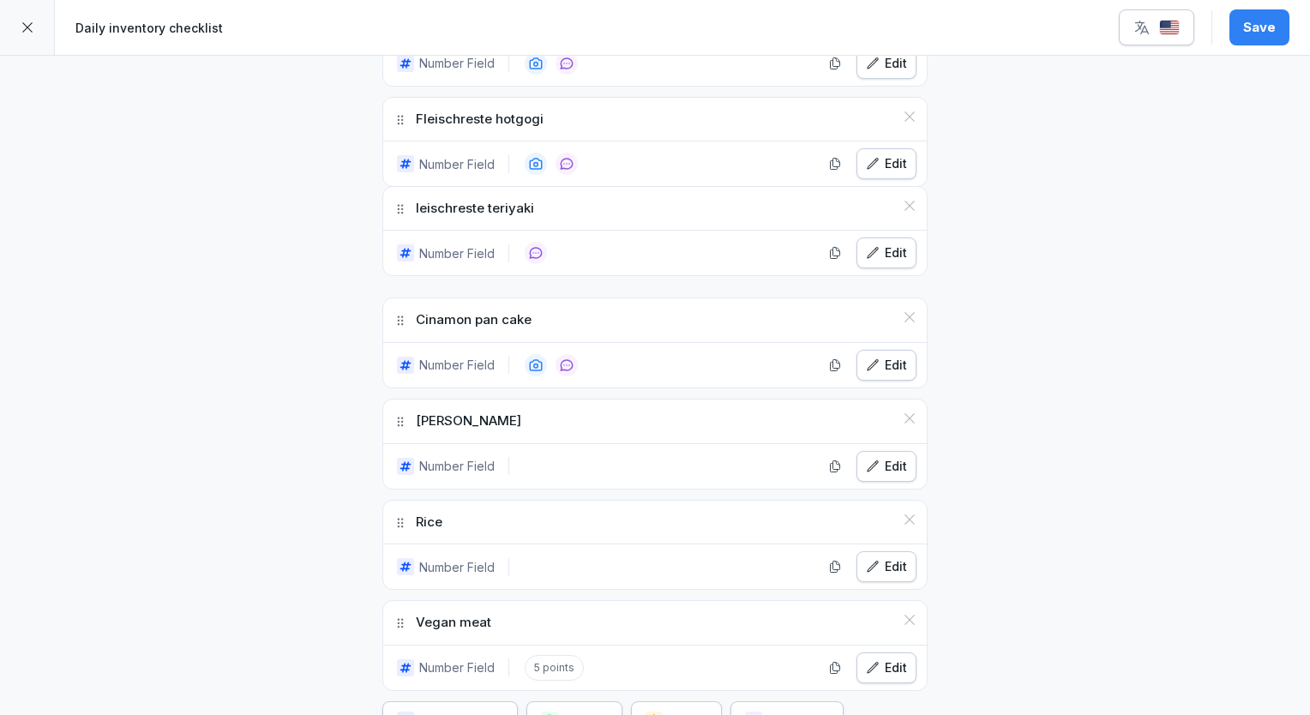
drag, startPoint x: 394, startPoint y: 274, endPoint x: 391, endPoint y: 183, distance: 90.9
click at [394, 202] on icon at bounding box center [401, 209] width 14 height 14
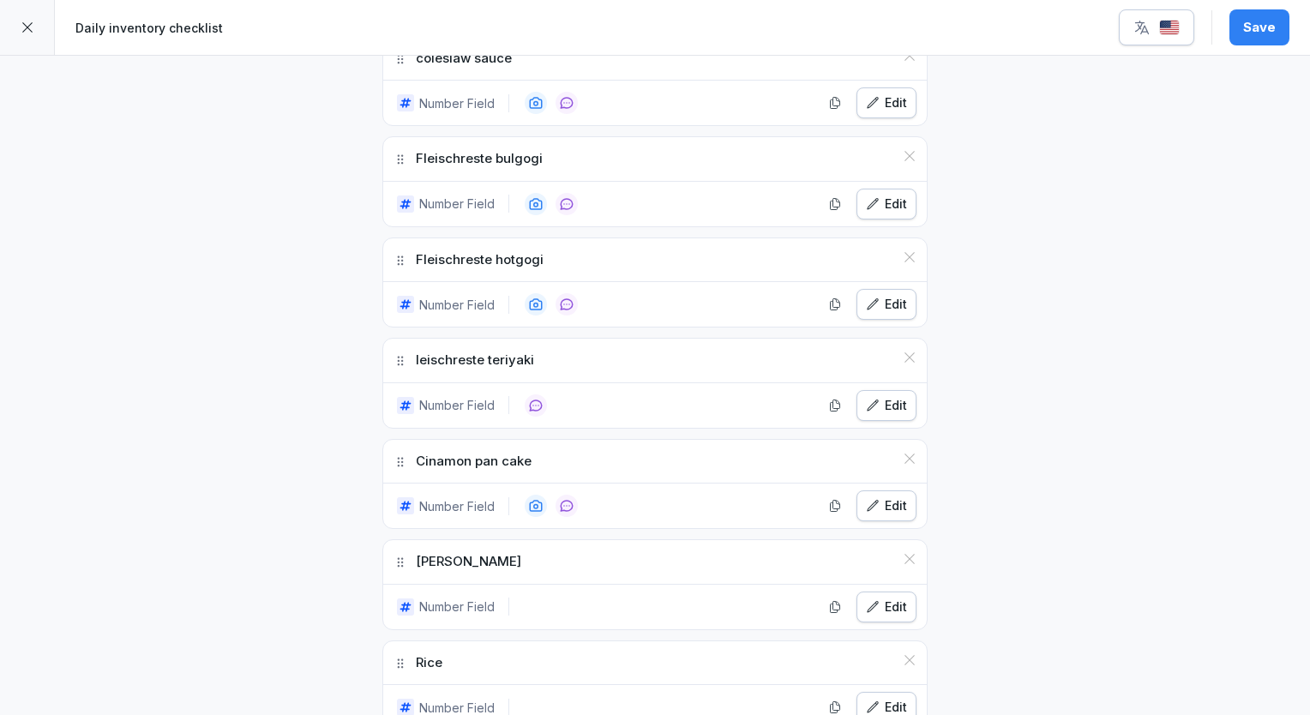
scroll to position [3114, 0]
click at [905, 392] on button "Edit" at bounding box center [887, 407] width 60 height 31
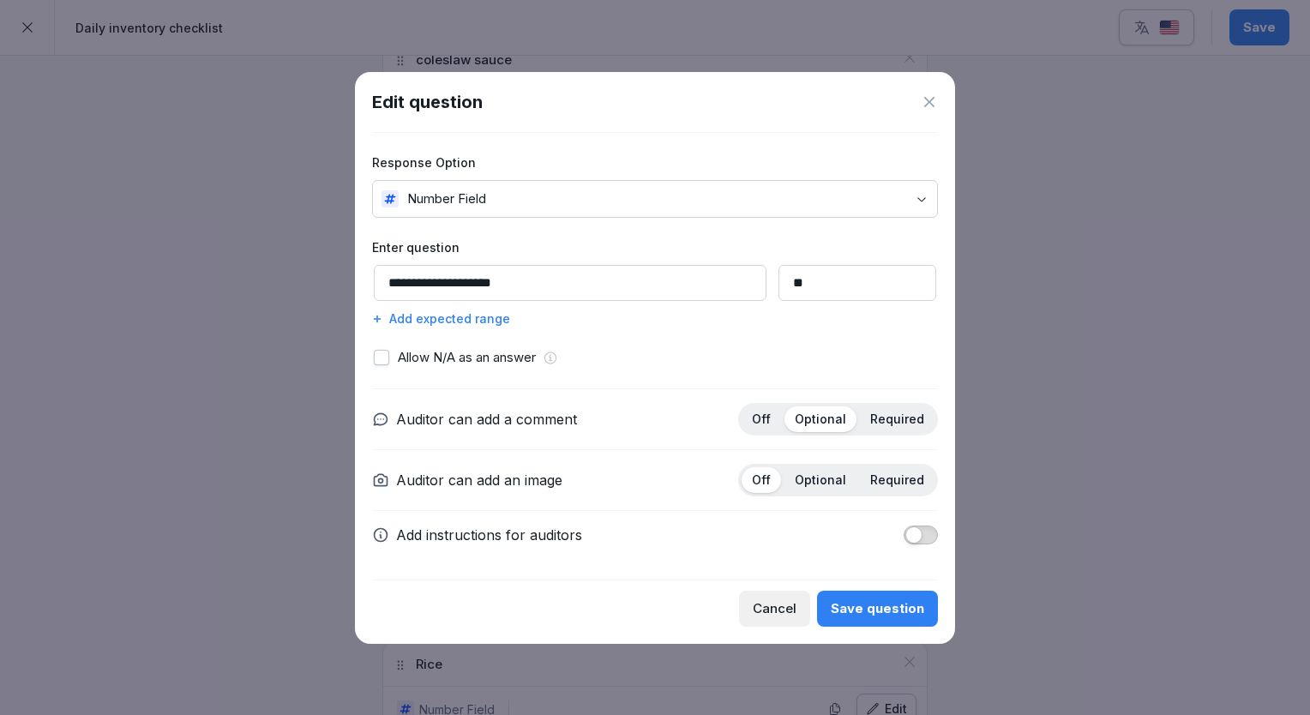
click at [394, 286] on input "**********" at bounding box center [570, 283] width 393 height 36
type input "**********"
click at [857, 601] on div "Save question" at bounding box center [877, 608] width 93 height 19
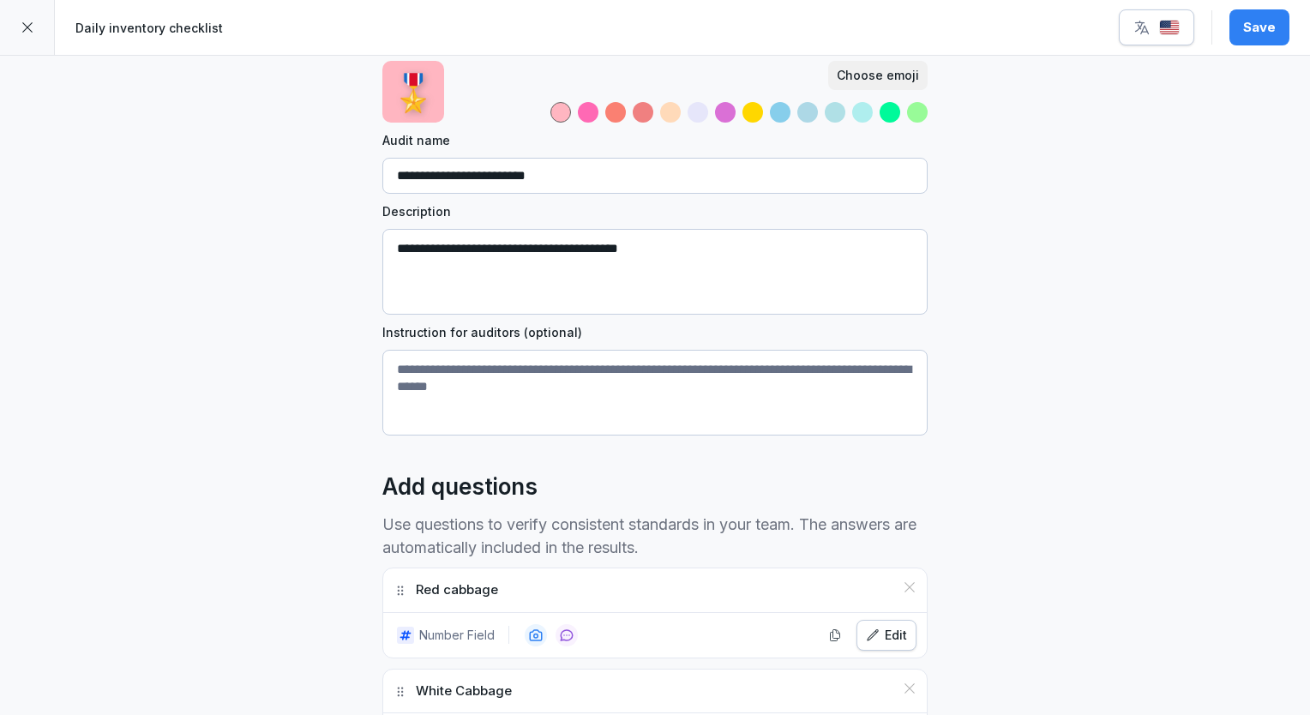
scroll to position [27, 0]
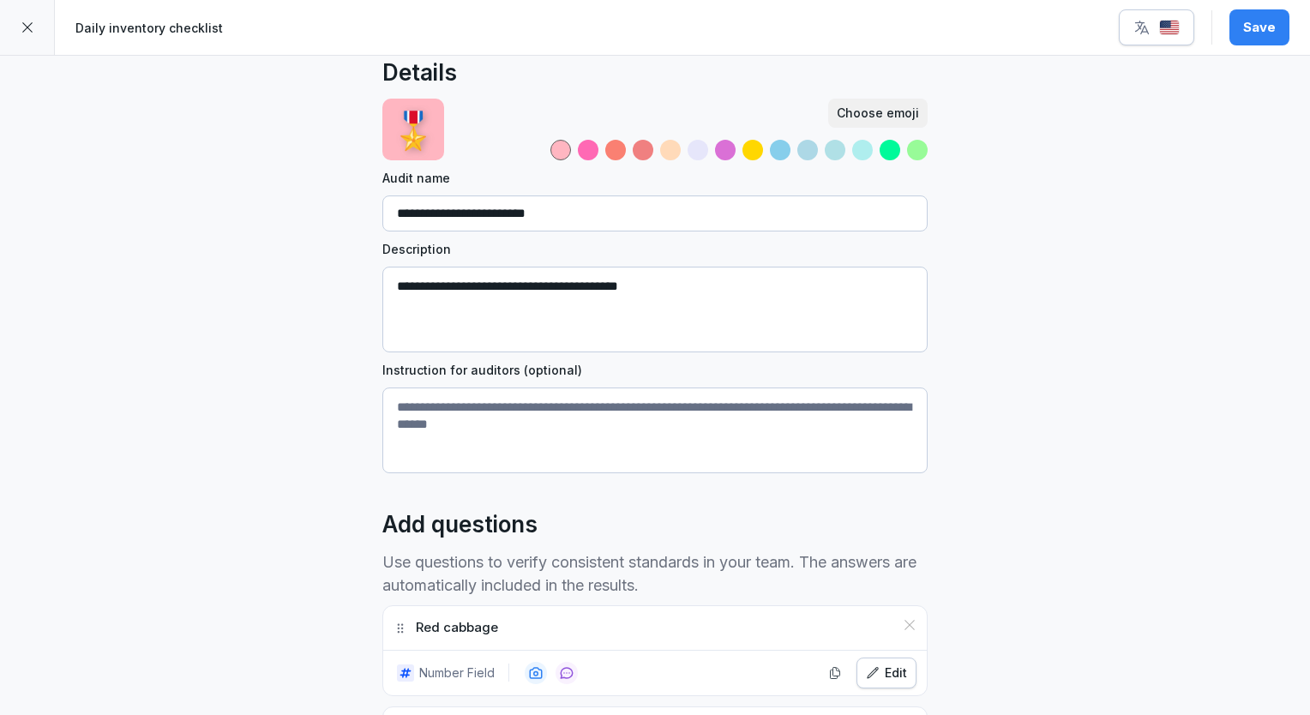
click at [1272, 38] on button "Save" at bounding box center [1260, 27] width 60 height 36
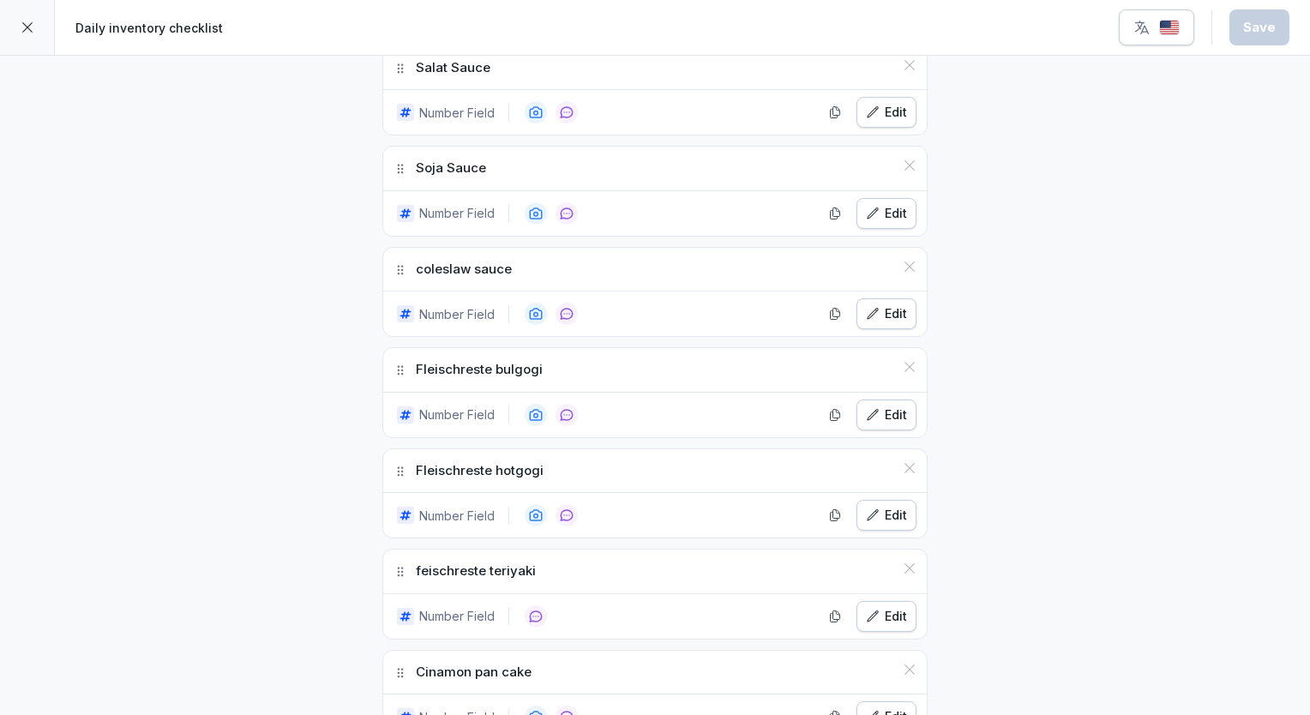
scroll to position [2908, 0]
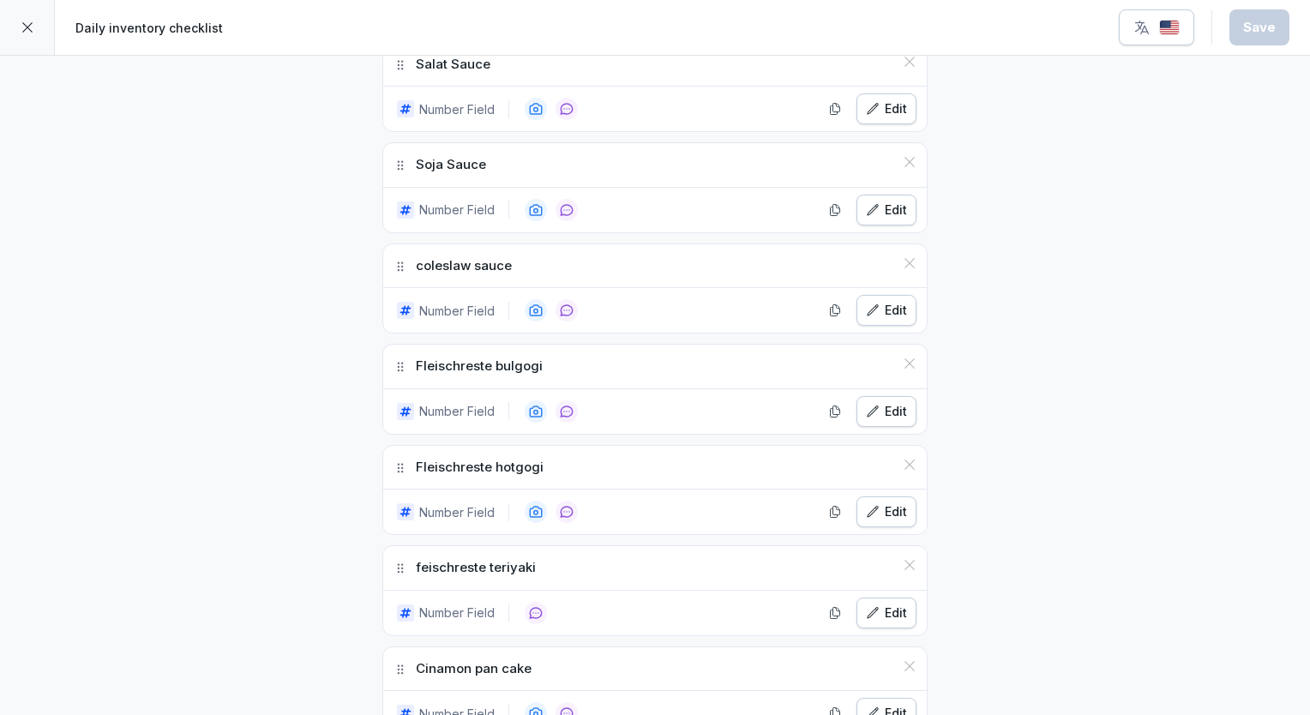
click at [892, 402] on div "Edit" at bounding box center [886, 411] width 41 height 19
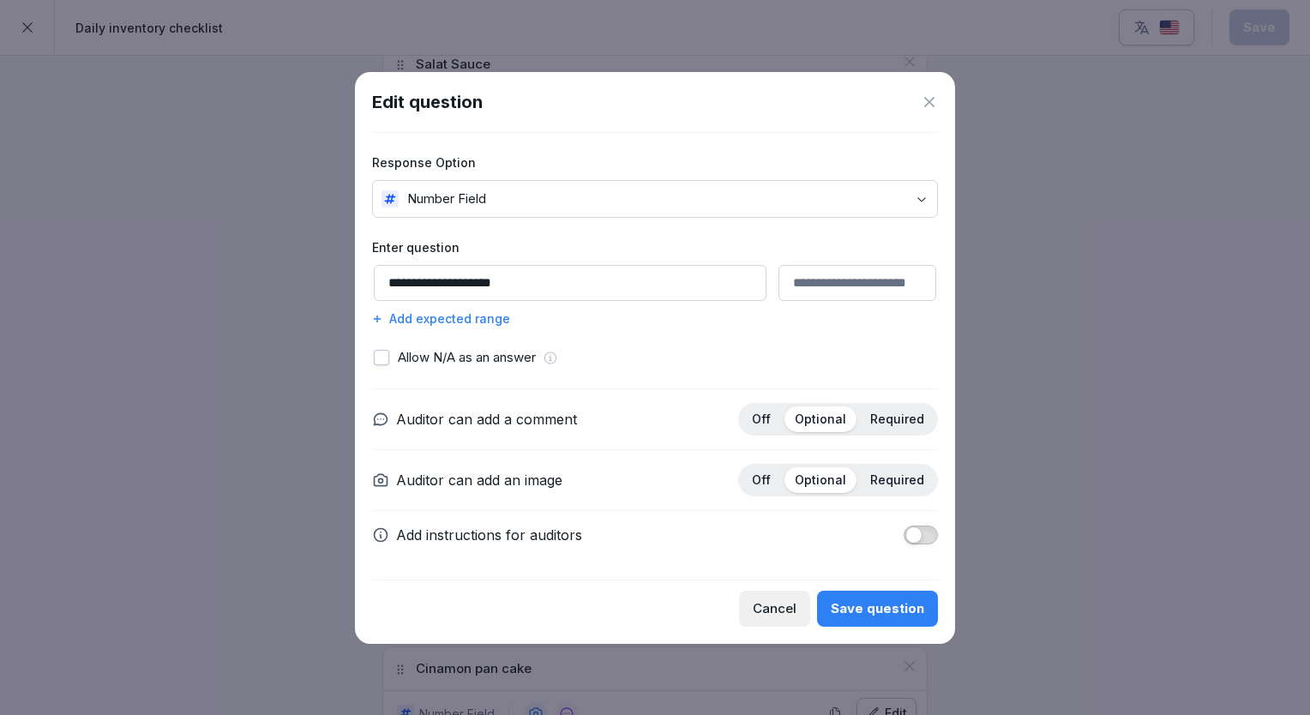
click at [464, 284] on input "**********" at bounding box center [570, 283] width 393 height 36
type input "**********"
click at [875, 606] on div "Save question" at bounding box center [877, 608] width 93 height 19
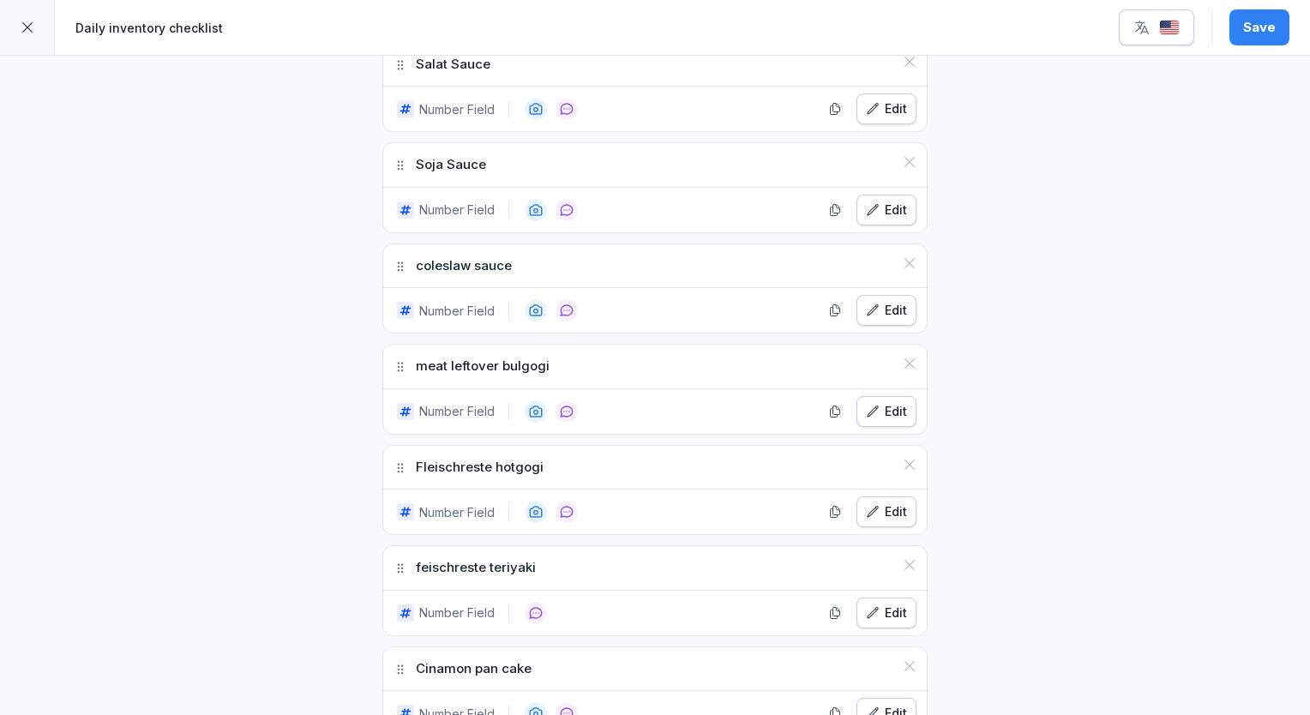
click at [866, 505] on icon "button" at bounding box center [873, 512] width 14 height 14
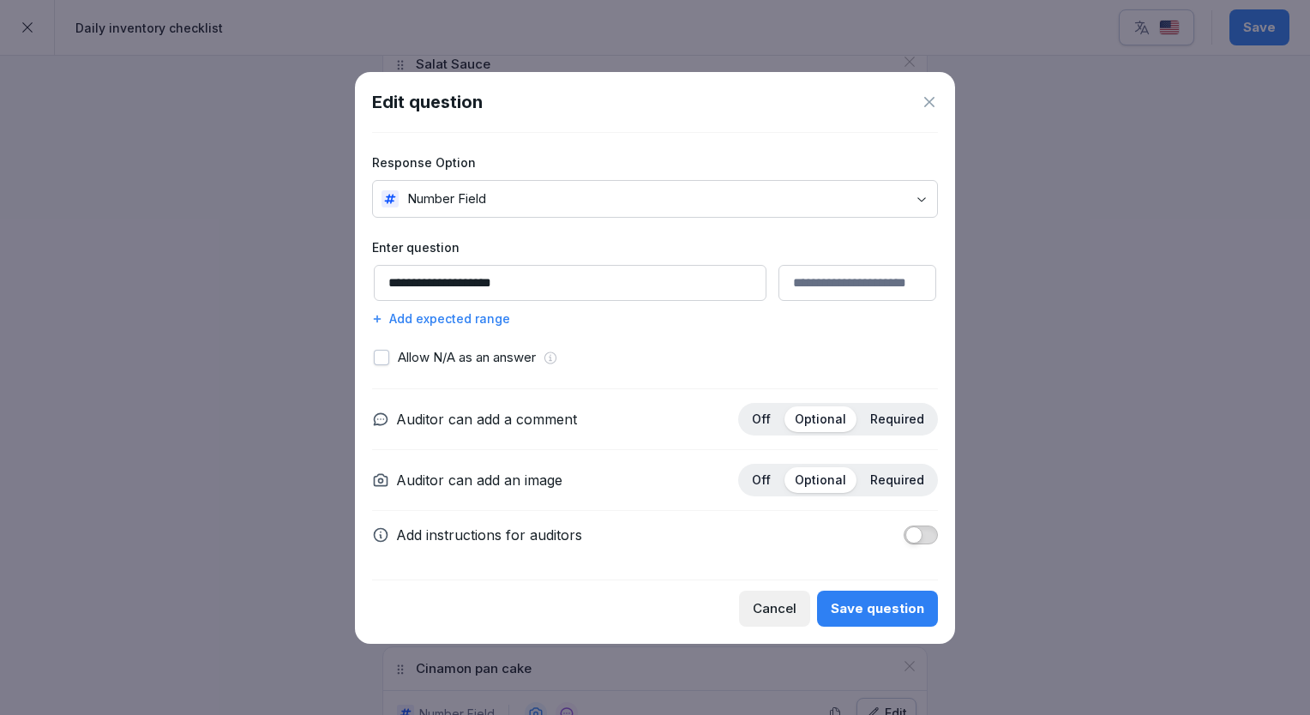
click at [464, 280] on input "**********" at bounding box center [570, 283] width 393 height 36
type input "**********"
click at [834, 605] on div "Save question" at bounding box center [877, 608] width 93 height 19
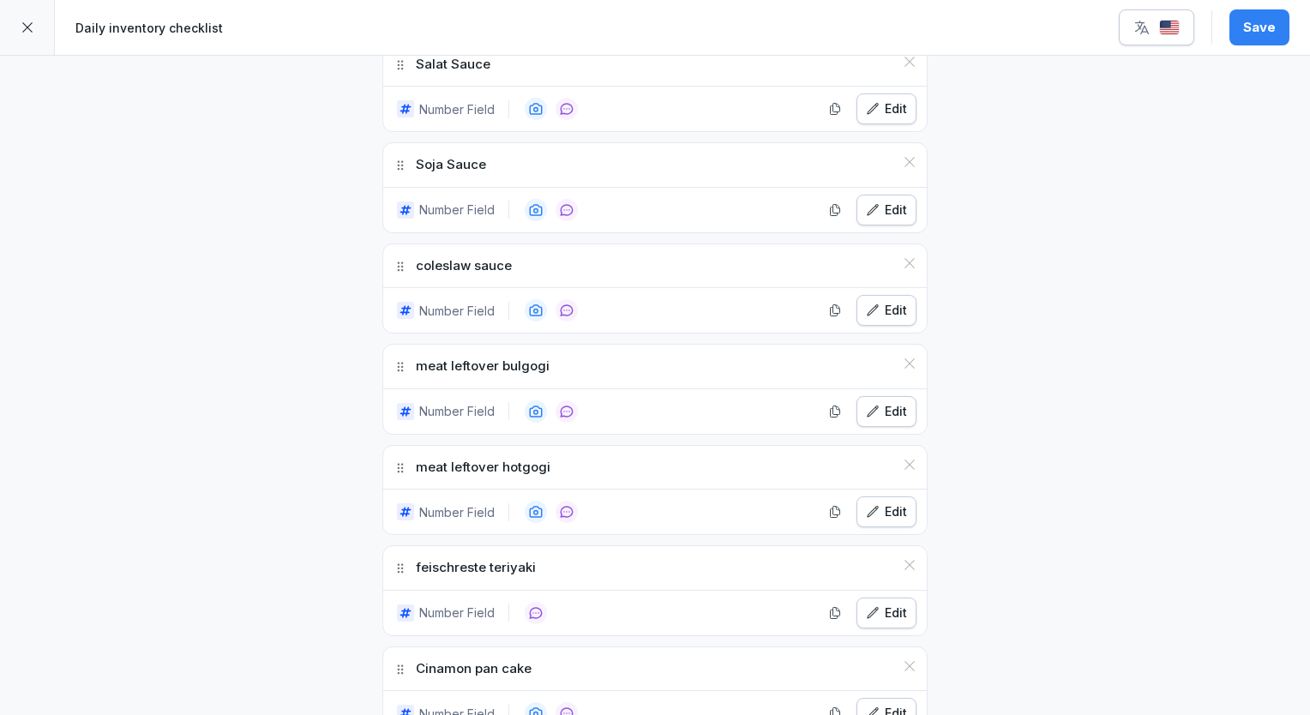
click at [884, 604] on div "Edit" at bounding box center [886, 613] width 41 height 19
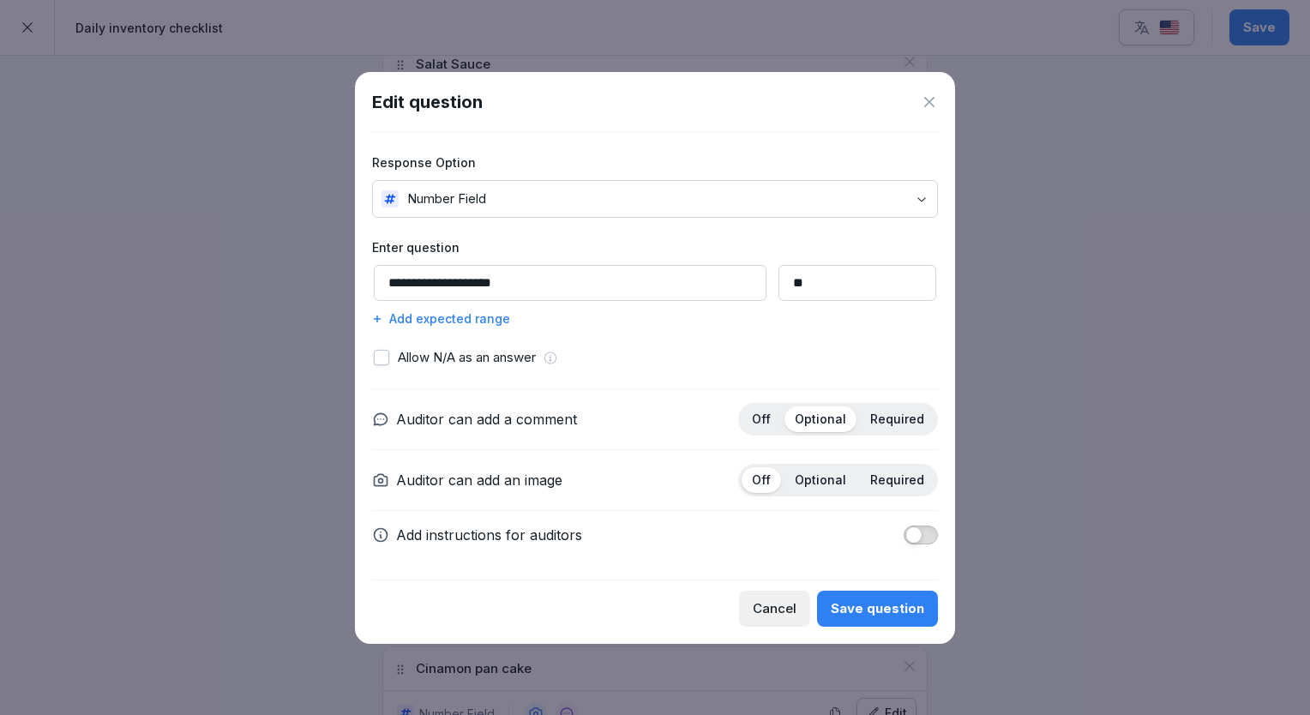
click at [454, 289] on input "**********" at bounding box center [570, 283] width 393 height 36
type input "**********"
click at [880, 600] on div "Save question" at bounding box center [877, 608] width 93 height 19
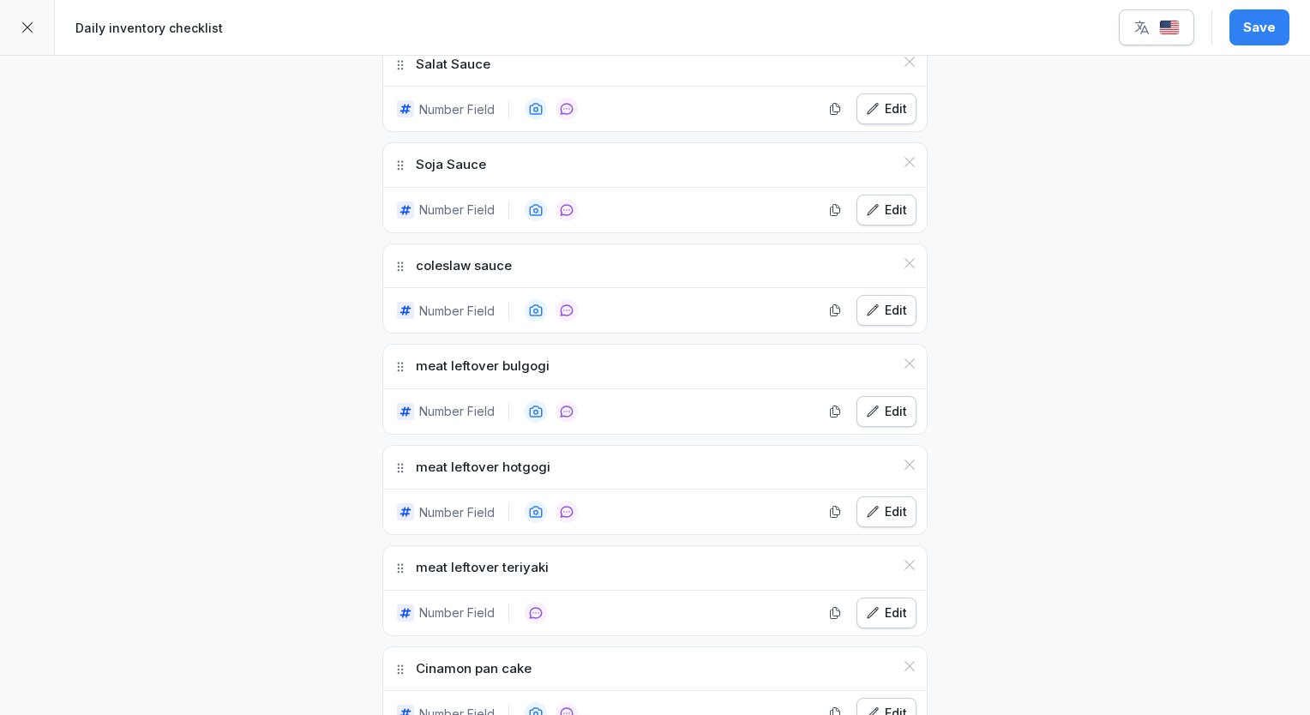
click at [1272, 34] on div "Save" at bounding box center [1259, 27] width 33 height 19
click at [1186, 34] on button "button" at bounding box center [1156, 27] width 75 height 36
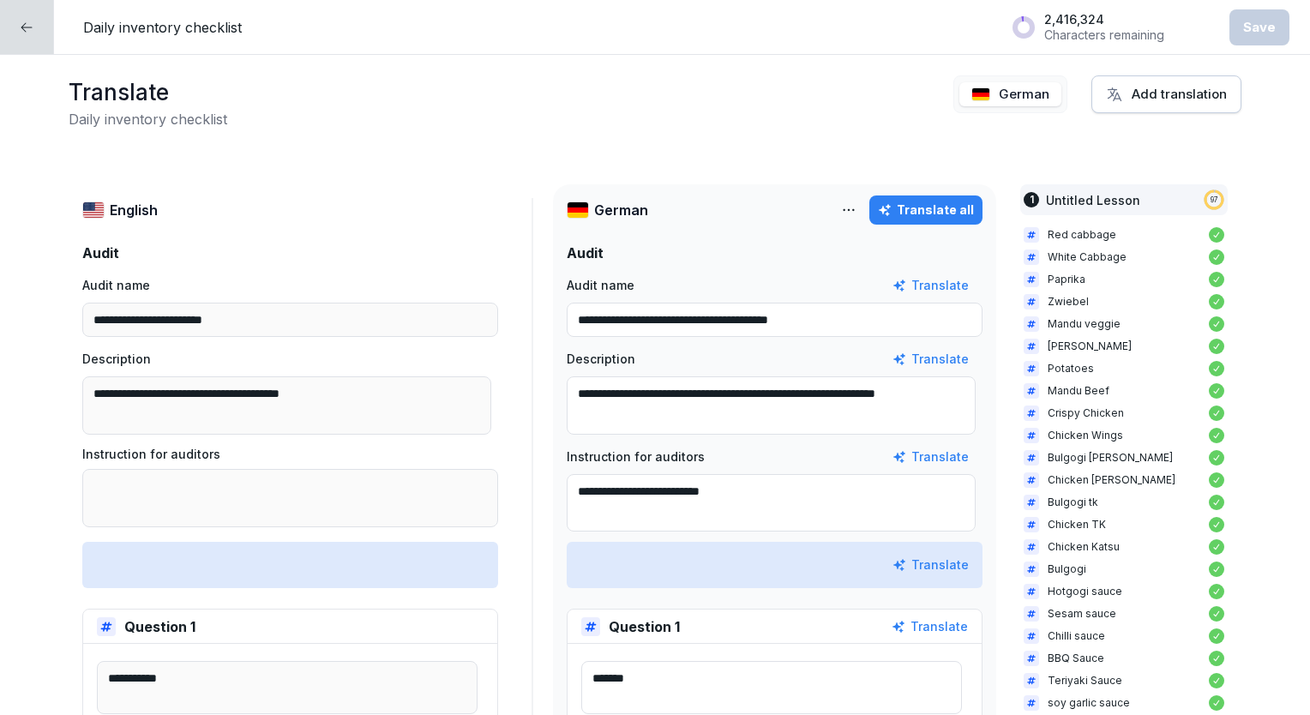
click at [937, 207] on div "Translate all" at bounding box center [926, 210] width 96 height 19
click at [1259, 23] on div "Save" at bounding box center [1259, 27] width 33 height 19
click at [26, 33] on icon at bounding box center [27, 28] width 14 height 14
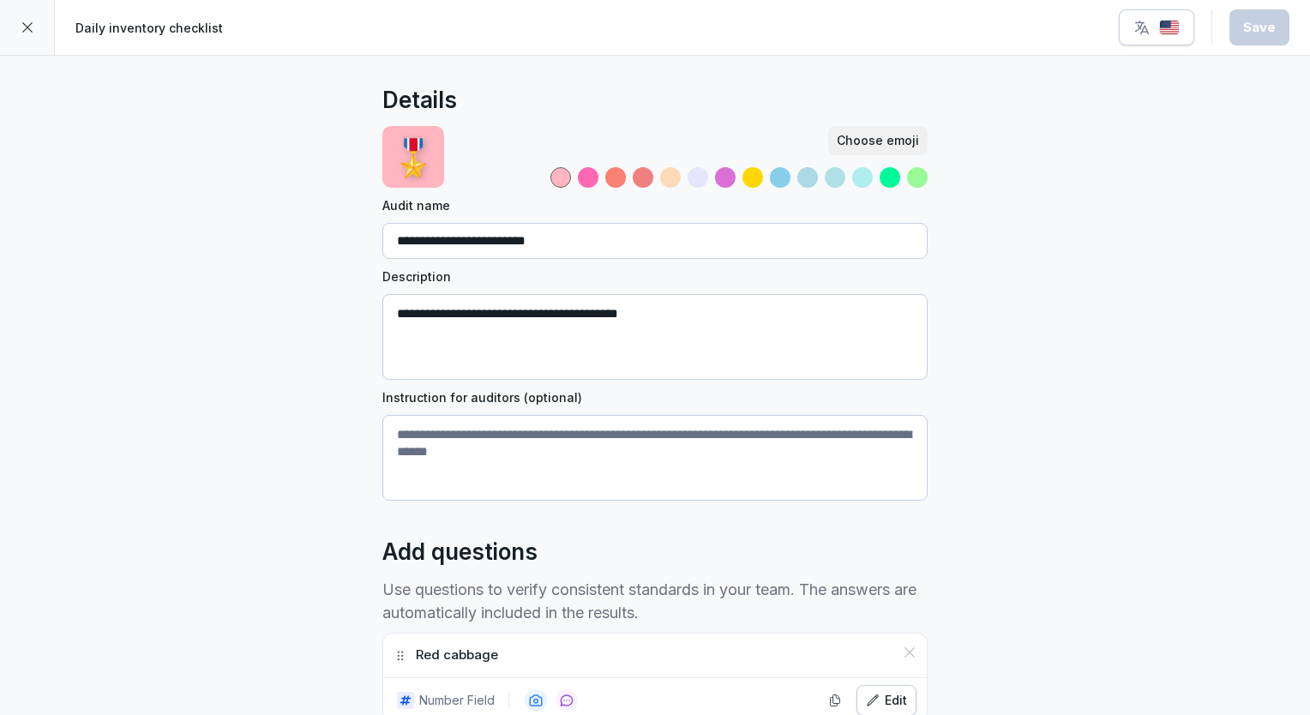
click at [26, 33] on icon at bounding box center [28, 28] width 14 height 14
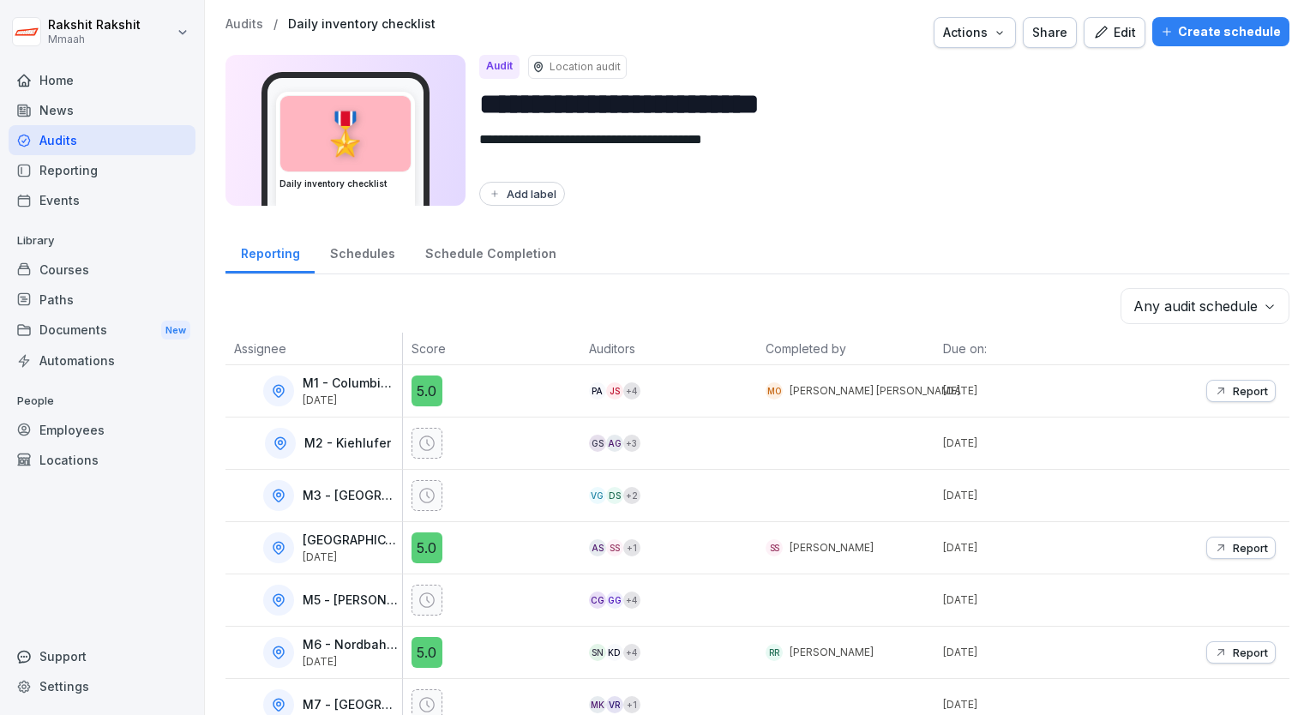
click at [801, 186] on div "Add label" at bounding box center [877, 194] width 797 height 24
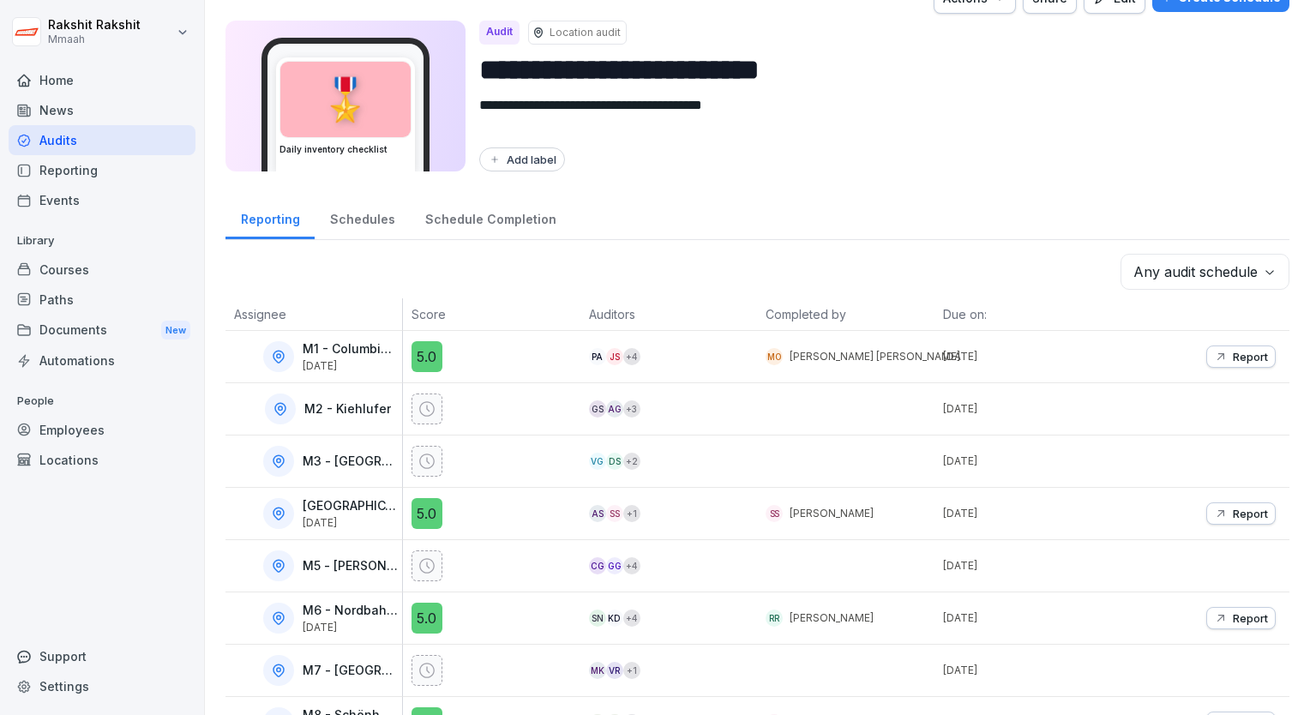
scroll to position [95, 0]
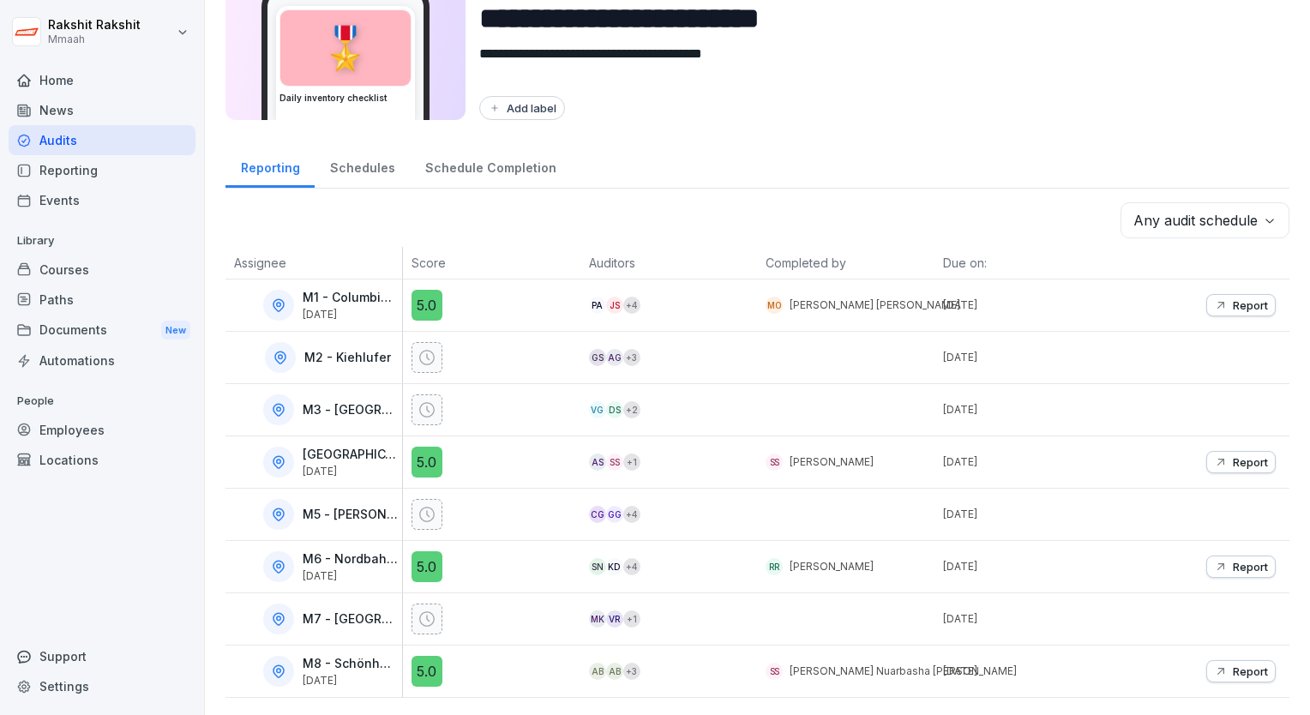
click at [64, 135] on div "Audits" at bounding box center [102, 140] width 187 height 30
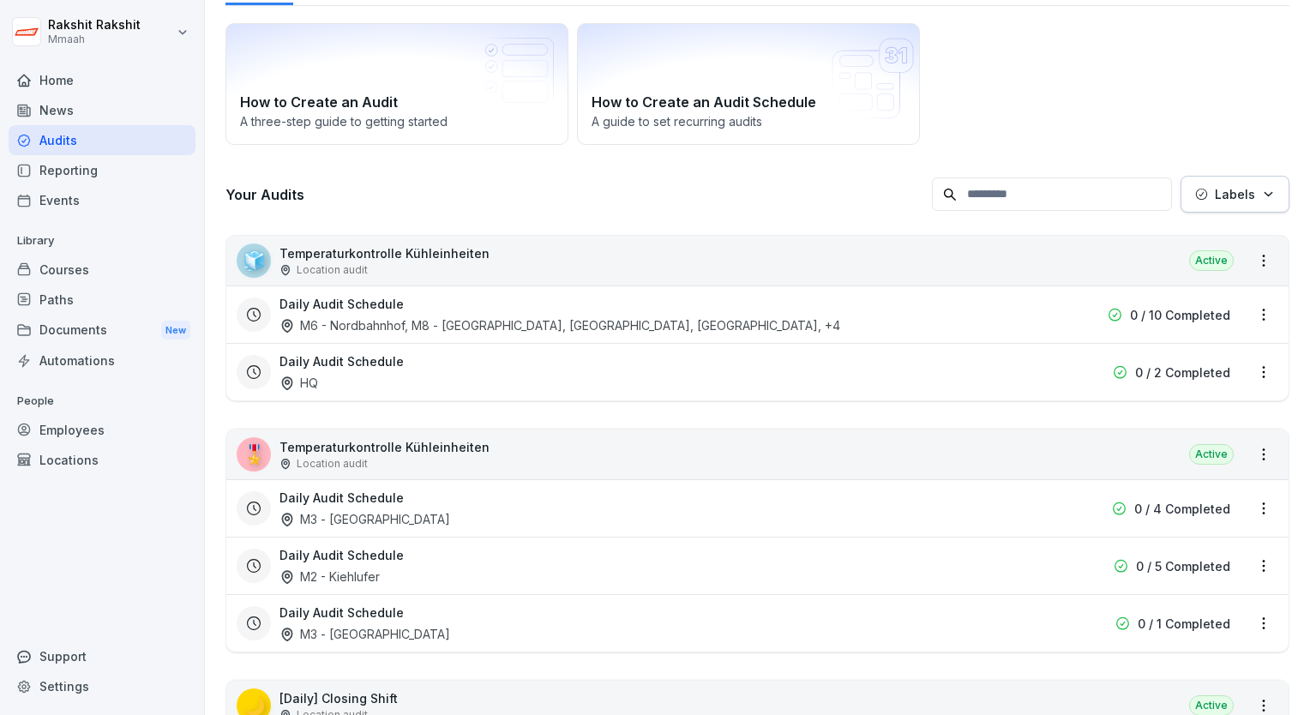
scroll to position [17, 0]
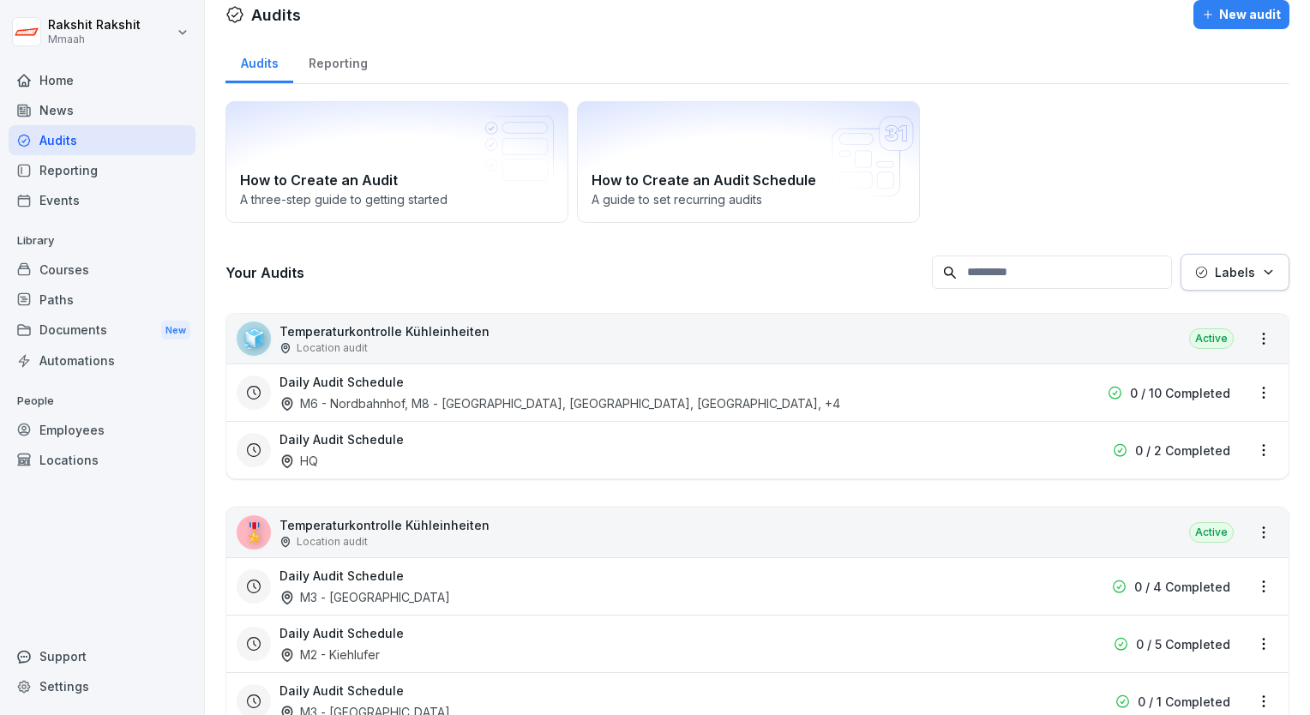
click at [1128, 104] on div "How to Create an Audit A three-step guide to getting started How to Create an A…" at bounding box center [758, 162] width 1064 height 122
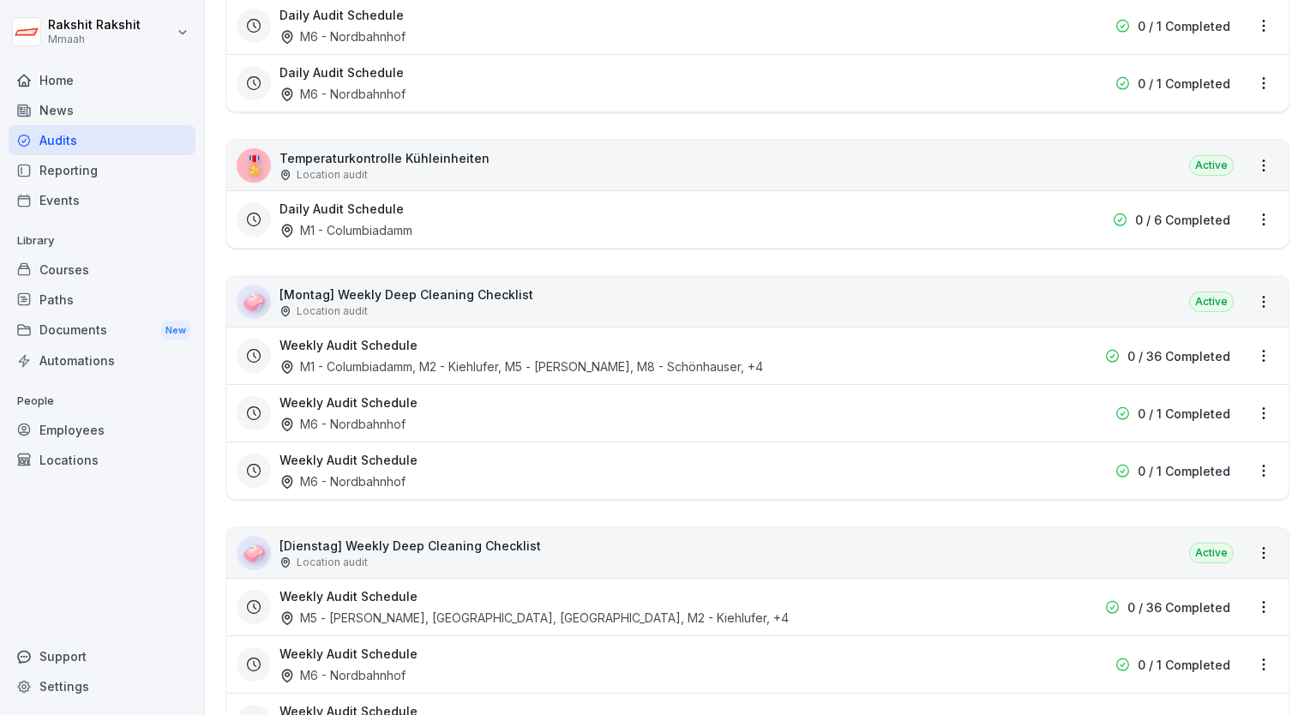
scroll to position [2761, 0]
click at [1247, 341] on html "[PERSON_NAME] Mmaah Home News Audits Reporting Events Library Courses Paths Doc…" at bounding box center [655, 357] width 1310 height 715
click at [0, 0] on link "Update schedule" at bounding box center [0, 0] width 0 height 0
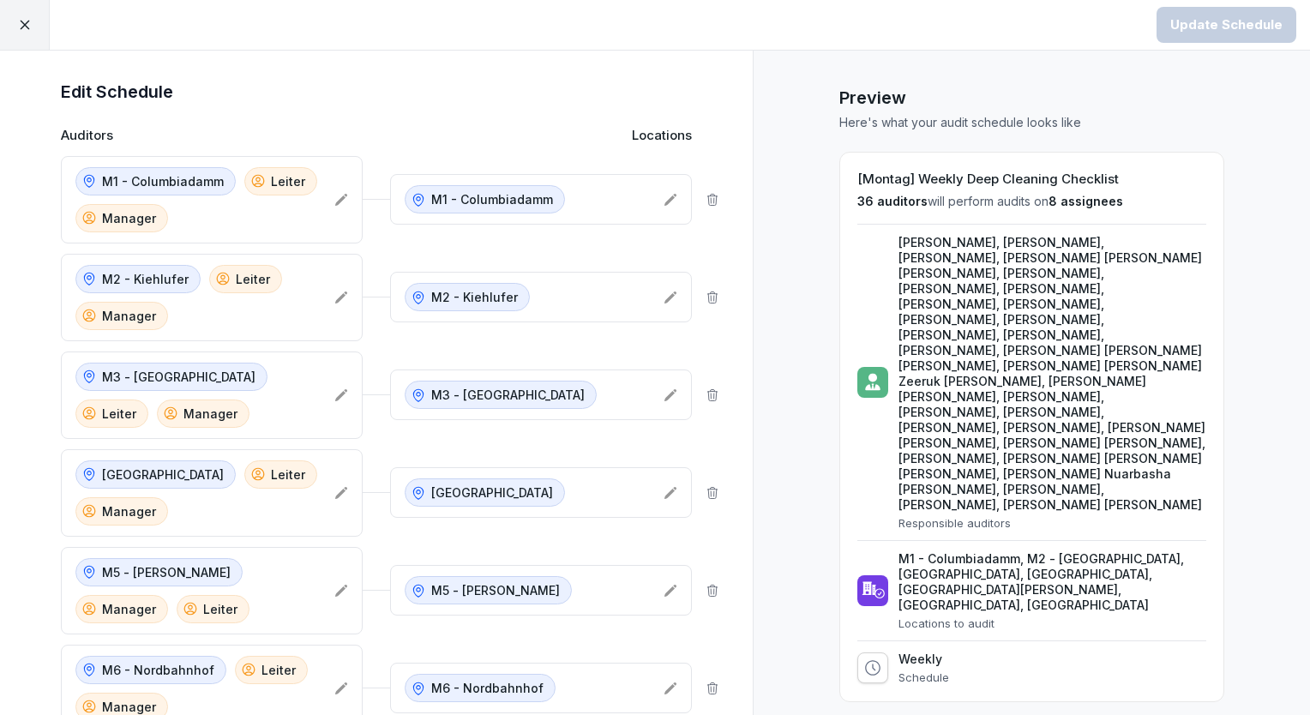
click at [34, 27] on div at bounding box center [25, 25] width 50 height 50
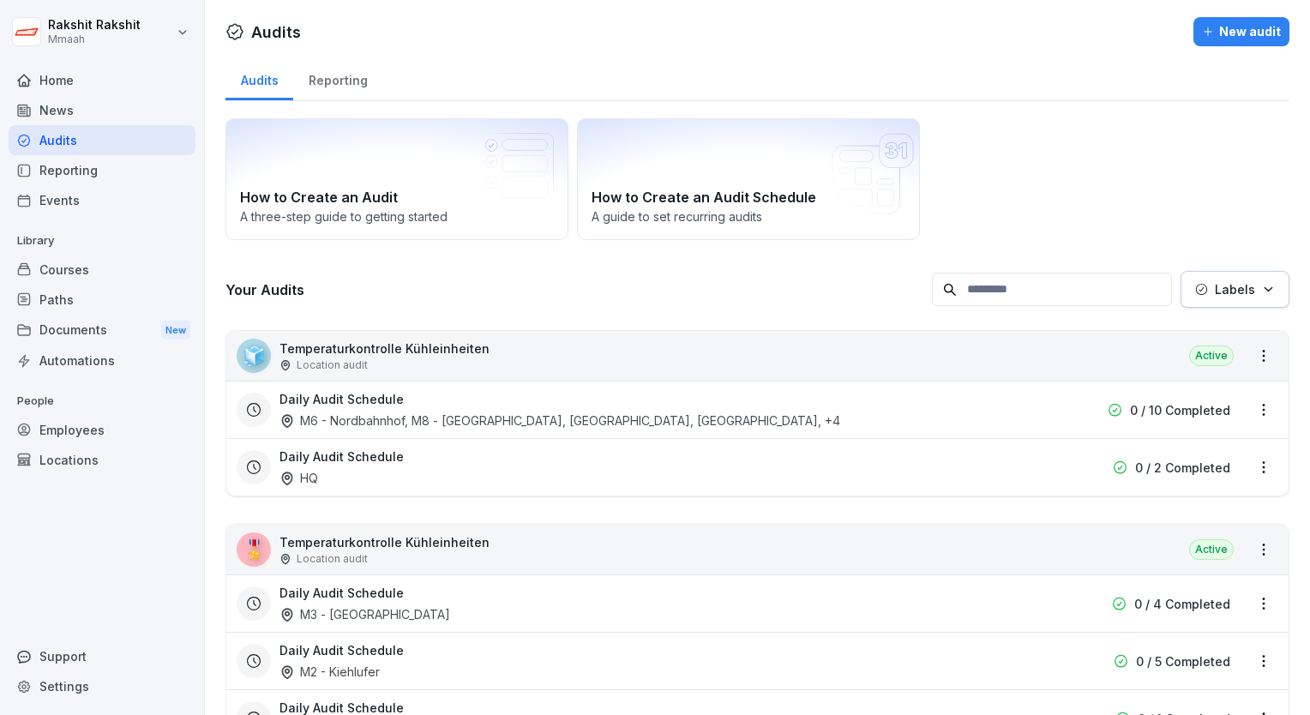
click at [1215, 206] on div "How to Create an Audit A three-step guide to getting started How to Create an A…" at bounding box center [758, 179] width 1064 height 122
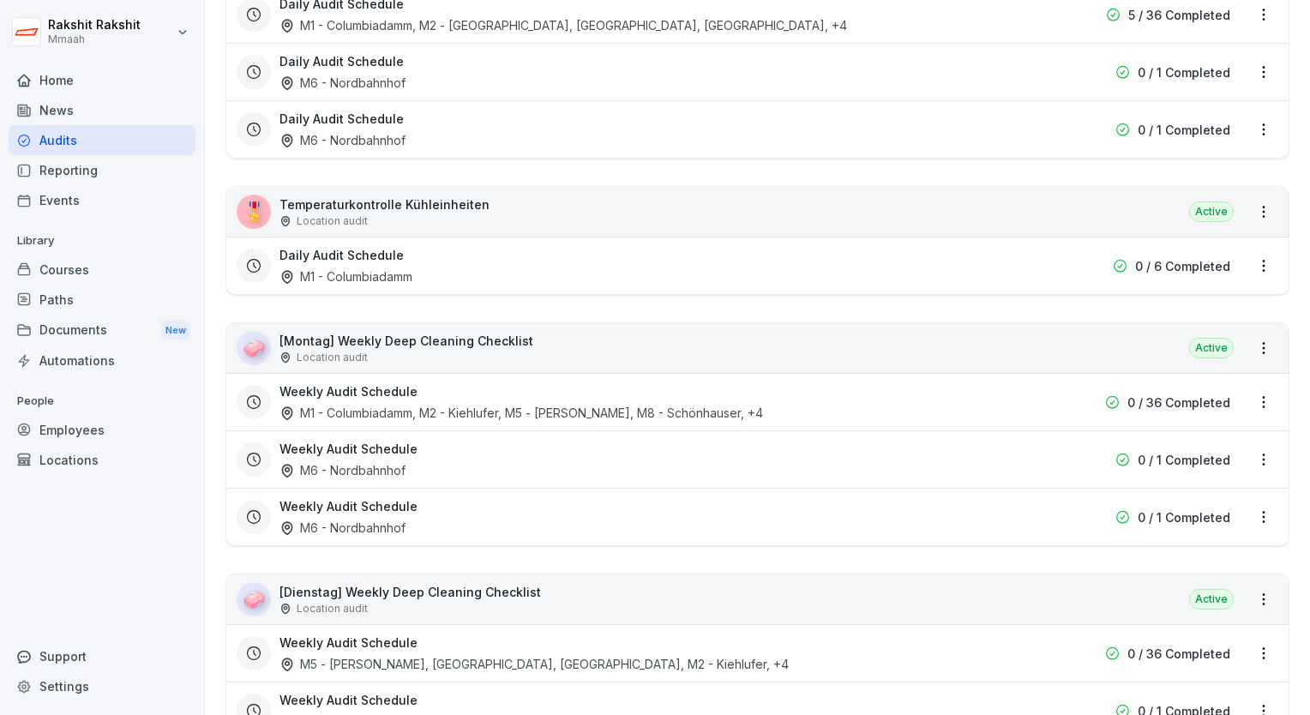
scroll to position [2744, 0]
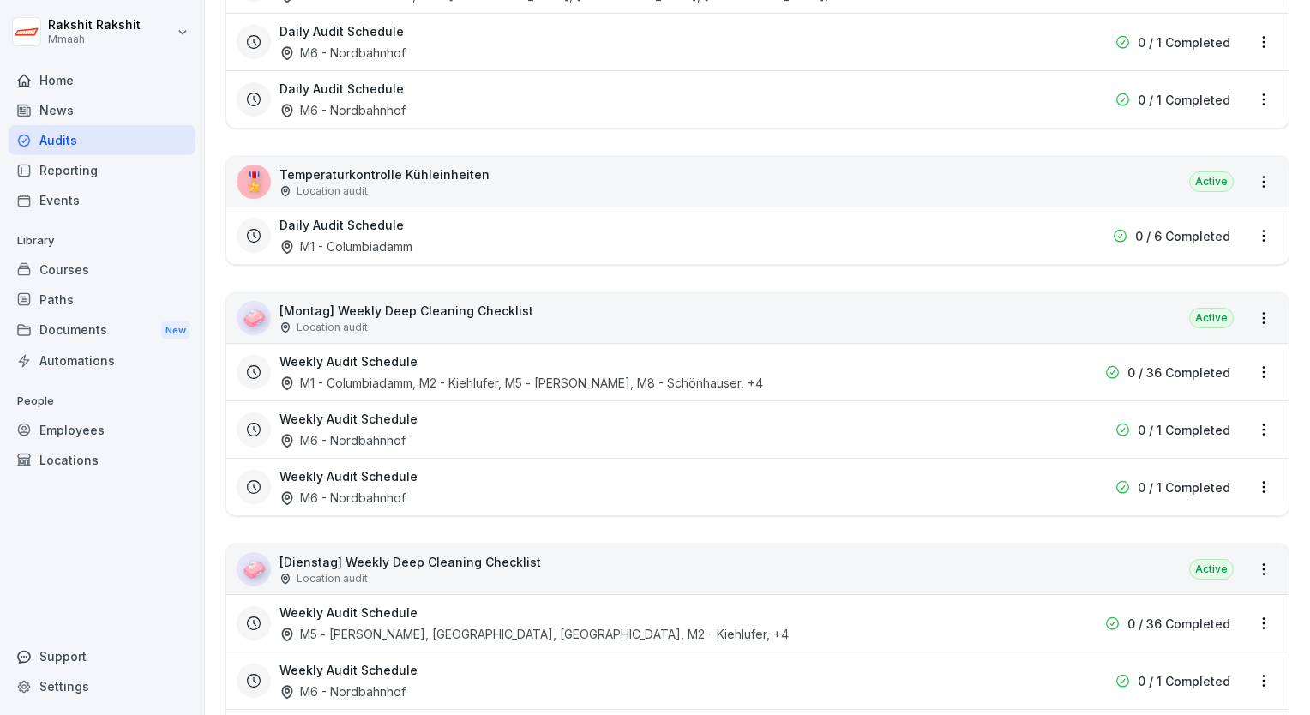
click at [529, 294] on div "🧼 [Montag] Weekly Deep Cleaning Checklist Location audit Active" at bounding box center [757, 318] width 1062 height 50
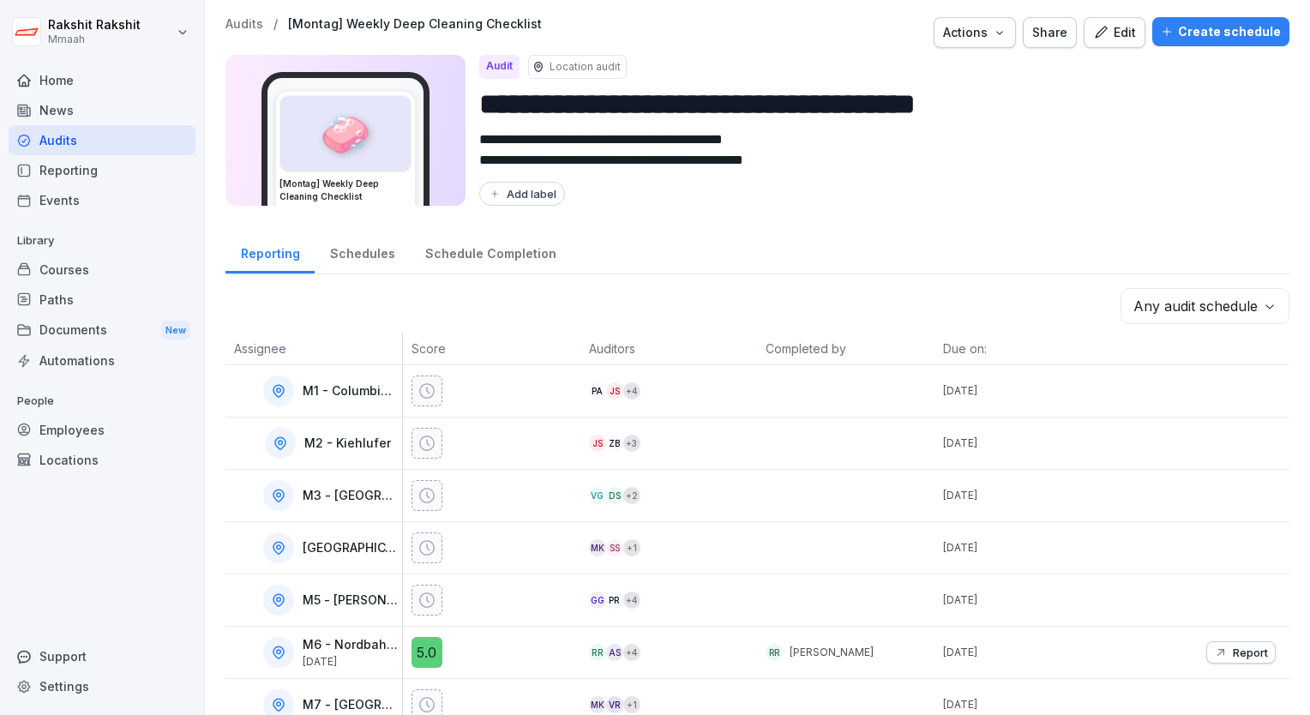
click at [1209, 26] on div "Create schedule" at bounding box center [1221, 31] width 120 height 19
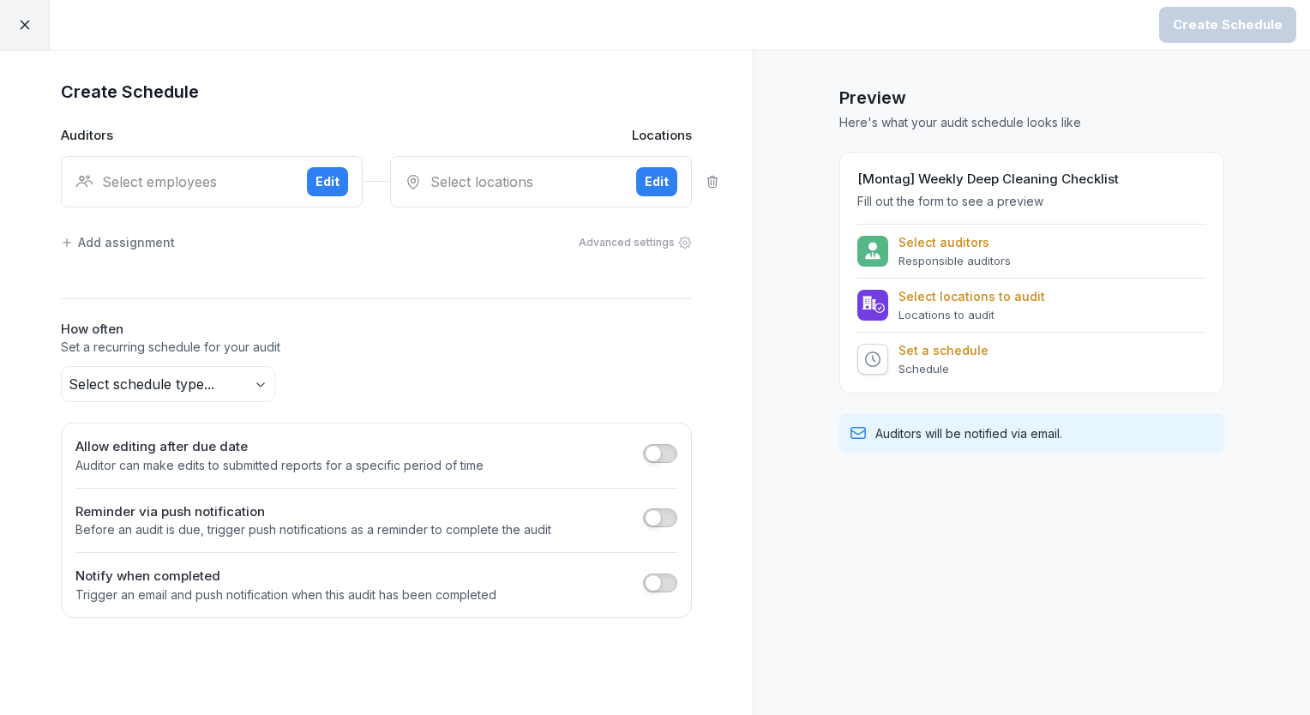
click at [215, 188] on div "Select employees" at bounding box center [184, 181] width 218 height 21
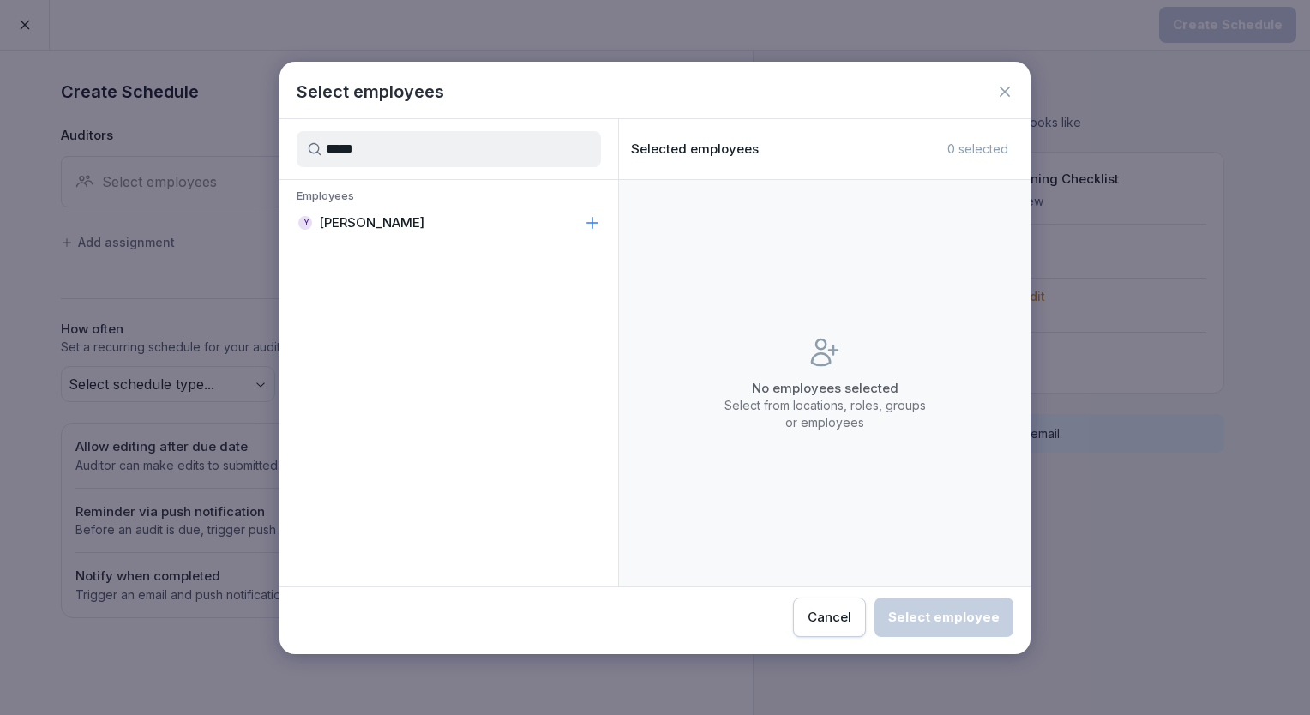
click at [383, 211] on div "IY [PERSON_NAME]" at bounding box center [449, 223] width 339 height 31
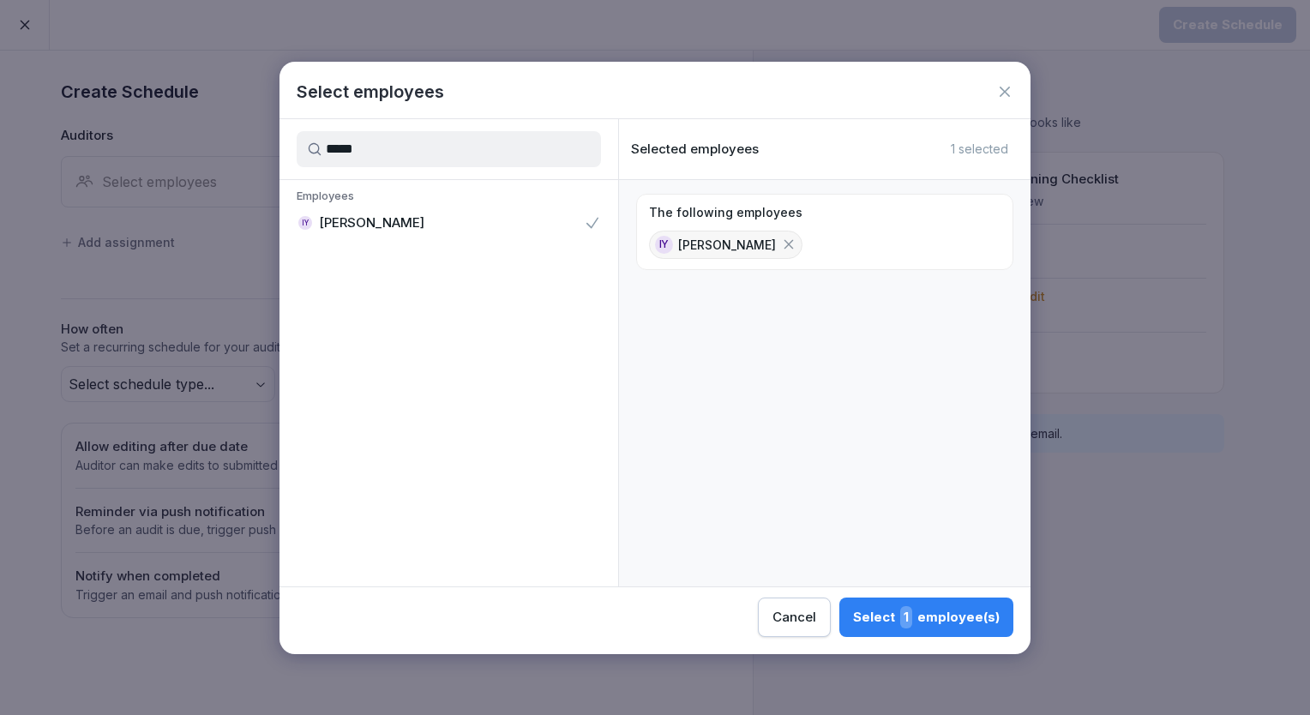
click at [388, 162] on input "*****" at bounding box center [449, 149] width 304 height 36
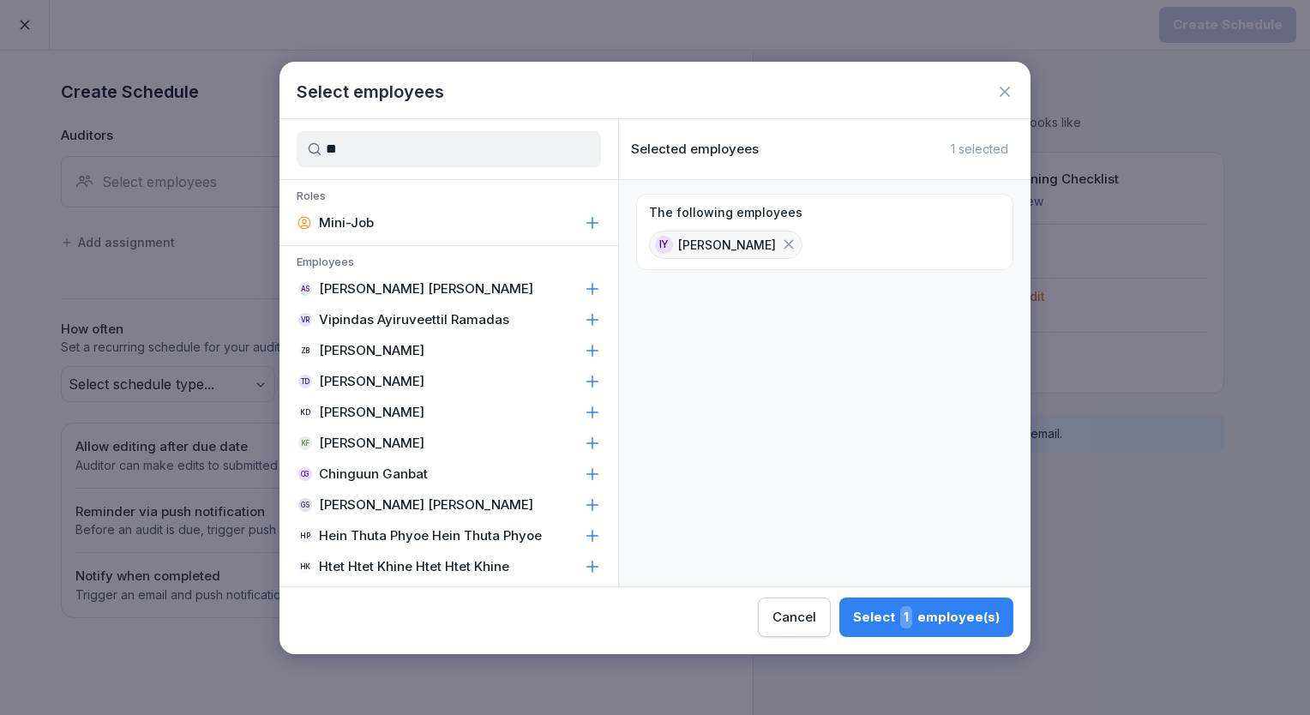
type input "*"
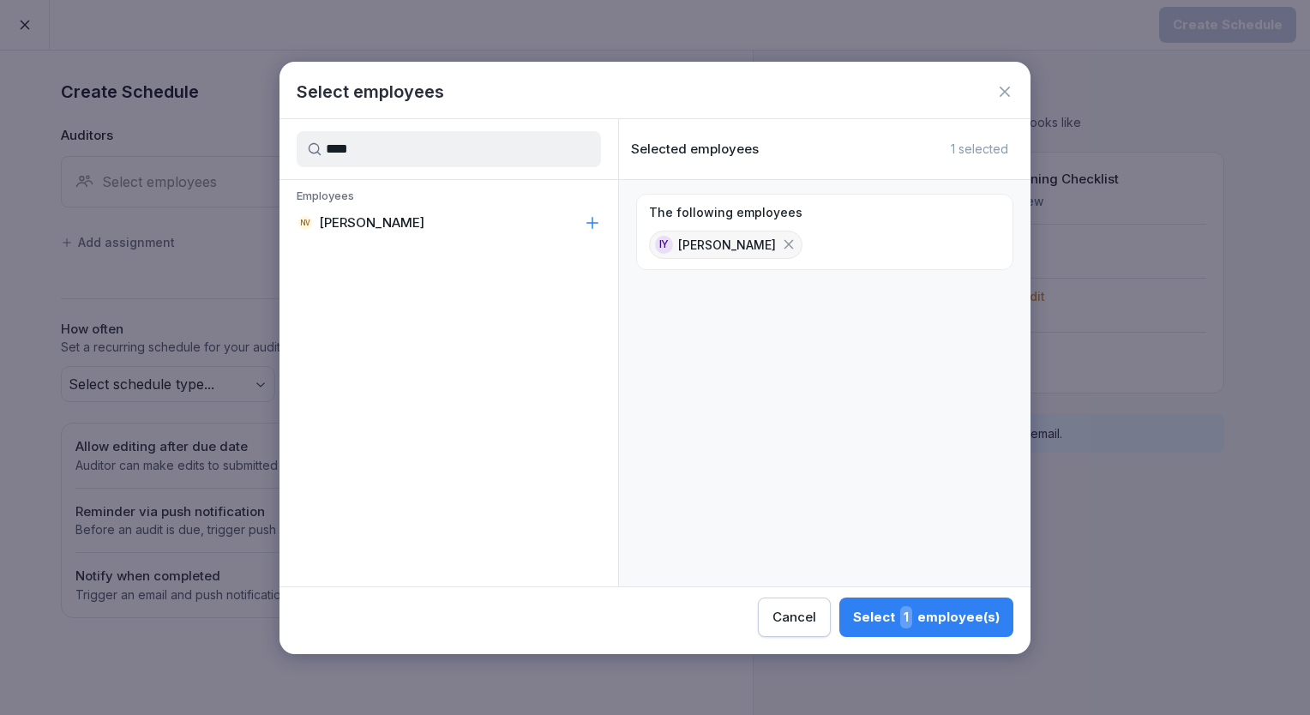
type input "****"
click at [374, 222] on p "[PERSON_NAME]" at bounding box center [371, 222] width 105 height 17
click at [941, 629] on button "Select 2 employee(s)" at bounding box center [925, 617] width 177 height 39
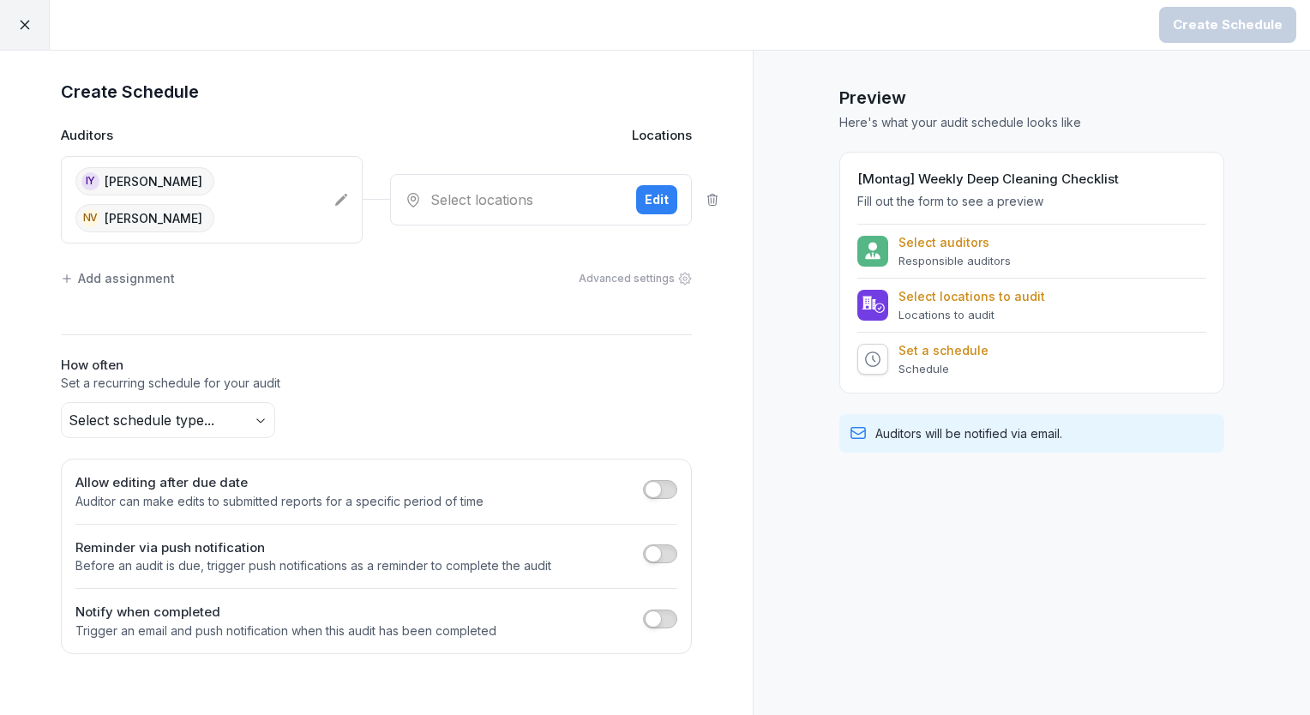
click at [451, 204] on div "Select locations Edit" at bounding box center [541, 199] width 302 height 51
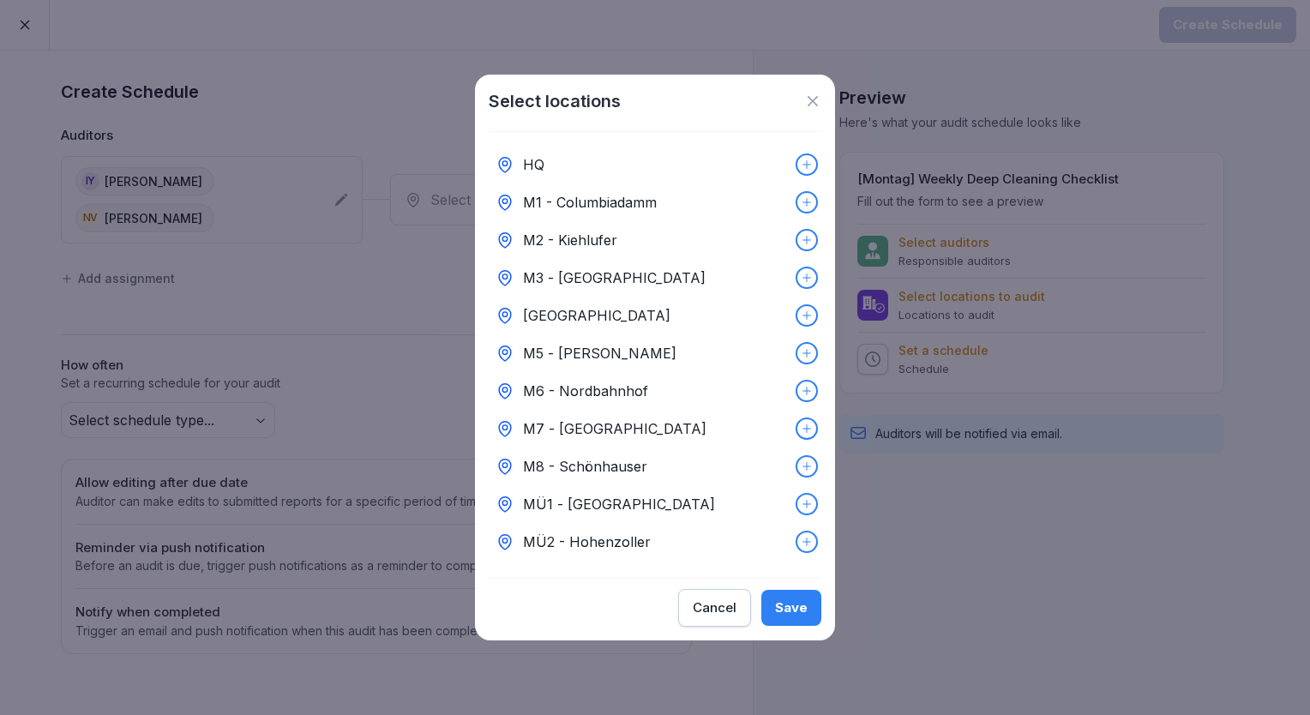
click at [602, 159] on div "HQ" at bounding box center [655, 165] width 333 height 38
click at [782, 612] on div "Save" at bounding box center [791, 607] width 33 height 19
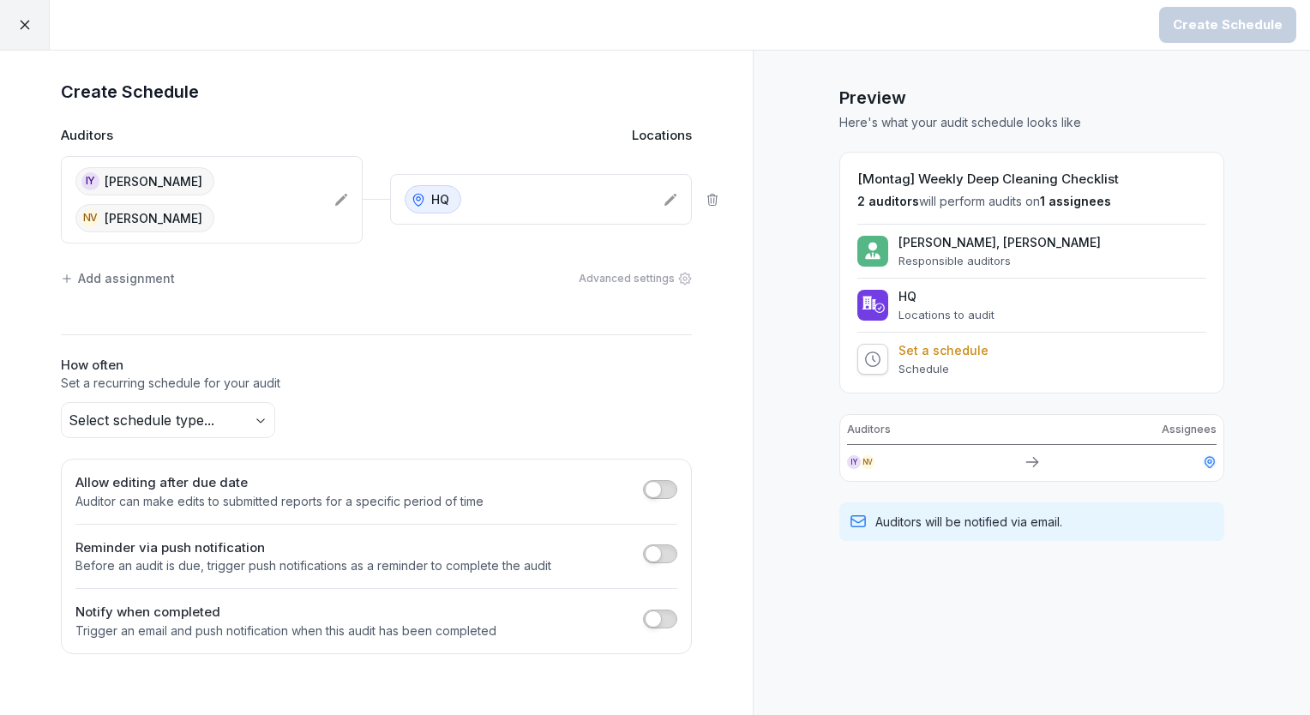
click at [226, 386] on body "Create Schedule Create Schedule Auditors Locations IY Insuk Yoon NV Neha Verma …" at bounding box center [655, 357] width 1310 height 715
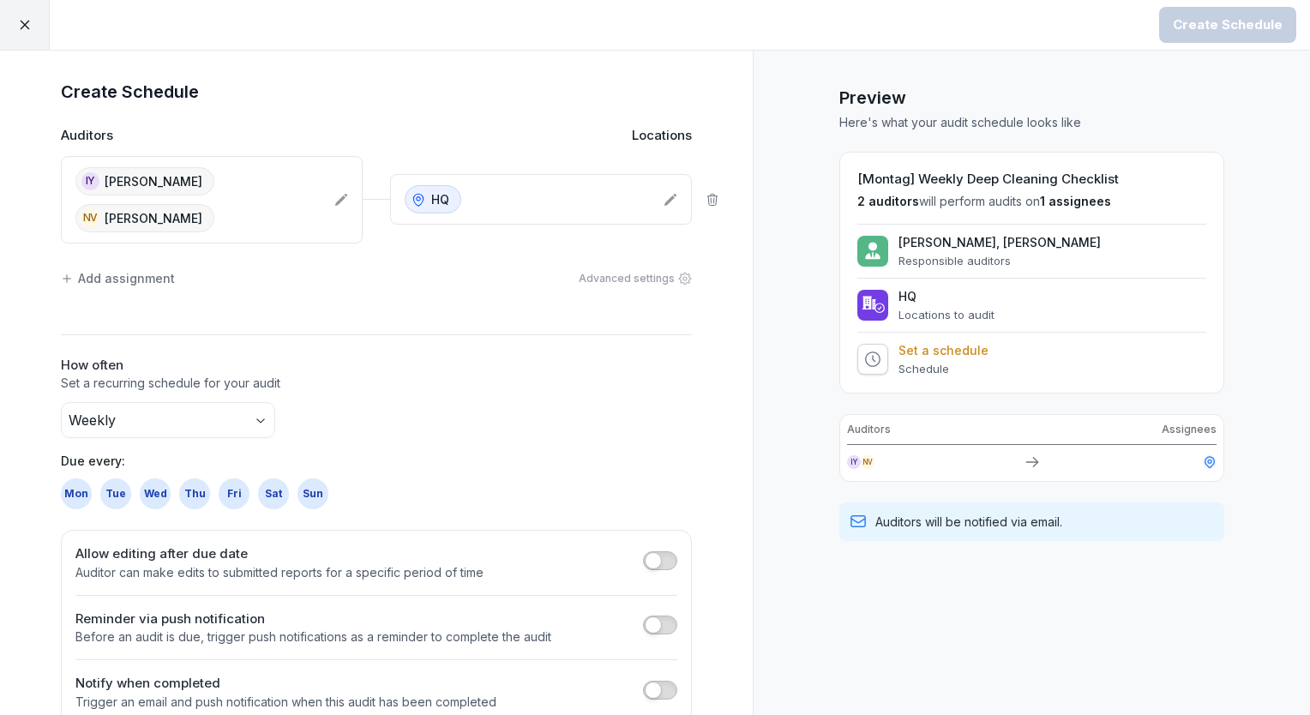
click at [78, 478] on div "Mon" at bounding box center [76, 493] width 31 height 31
click at [1248, 21] on div "Create Schedule" at bounding box center [1228, 24] width 110 height 19
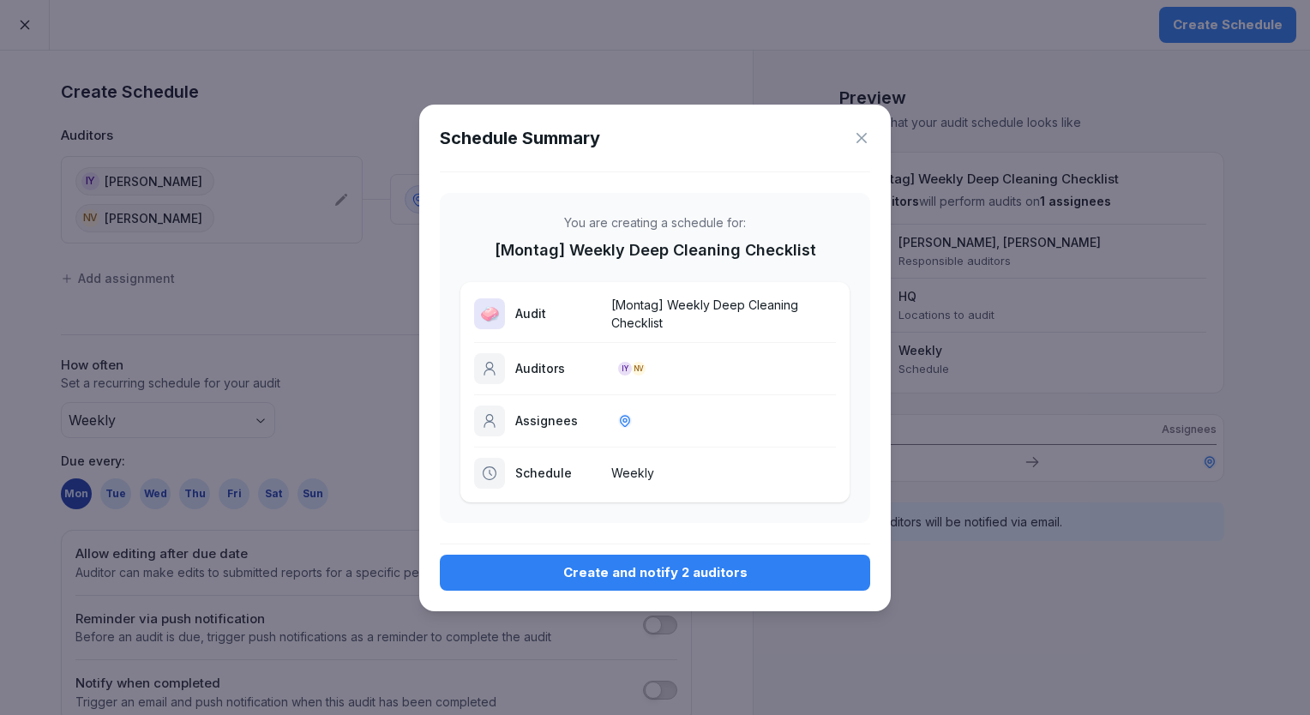
click at [653, 557] on button "Create and notify 2 auditors" at bounding box center [655, 573] width 430 height 36
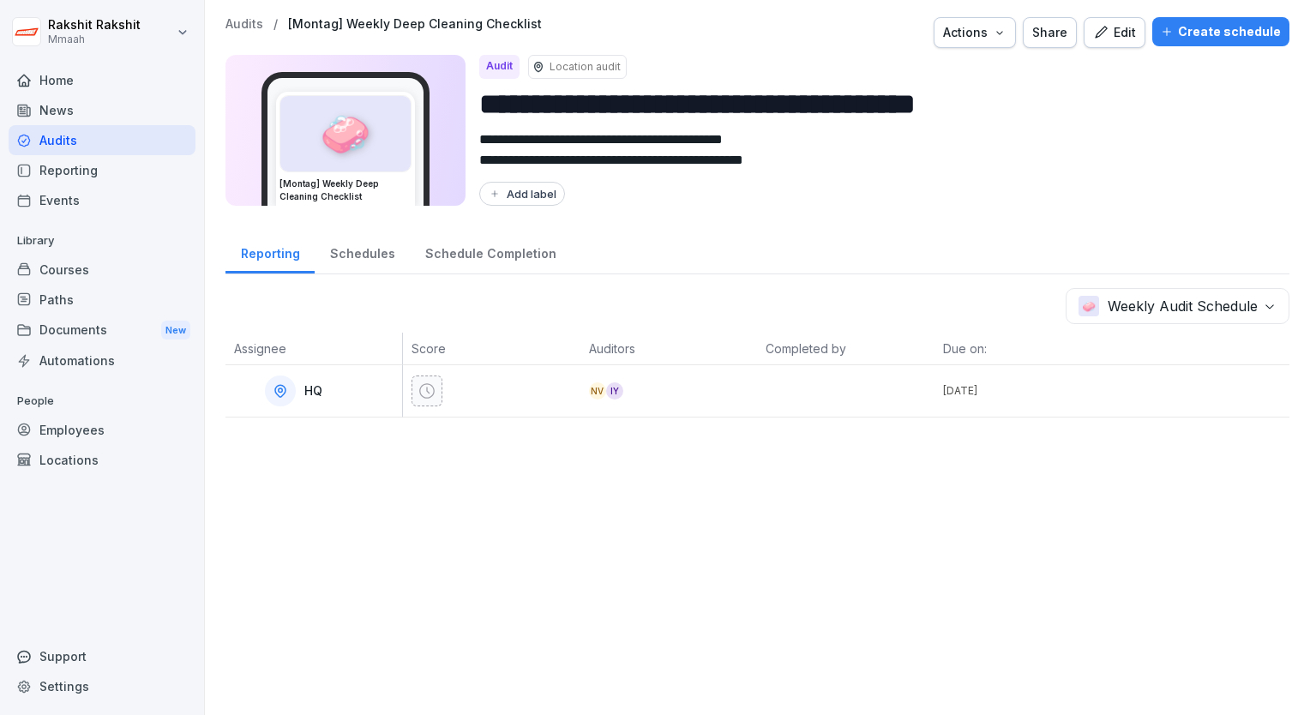
click at [64, 141] on div "Audits" at bounding box center [102, 140] width 187 height 30
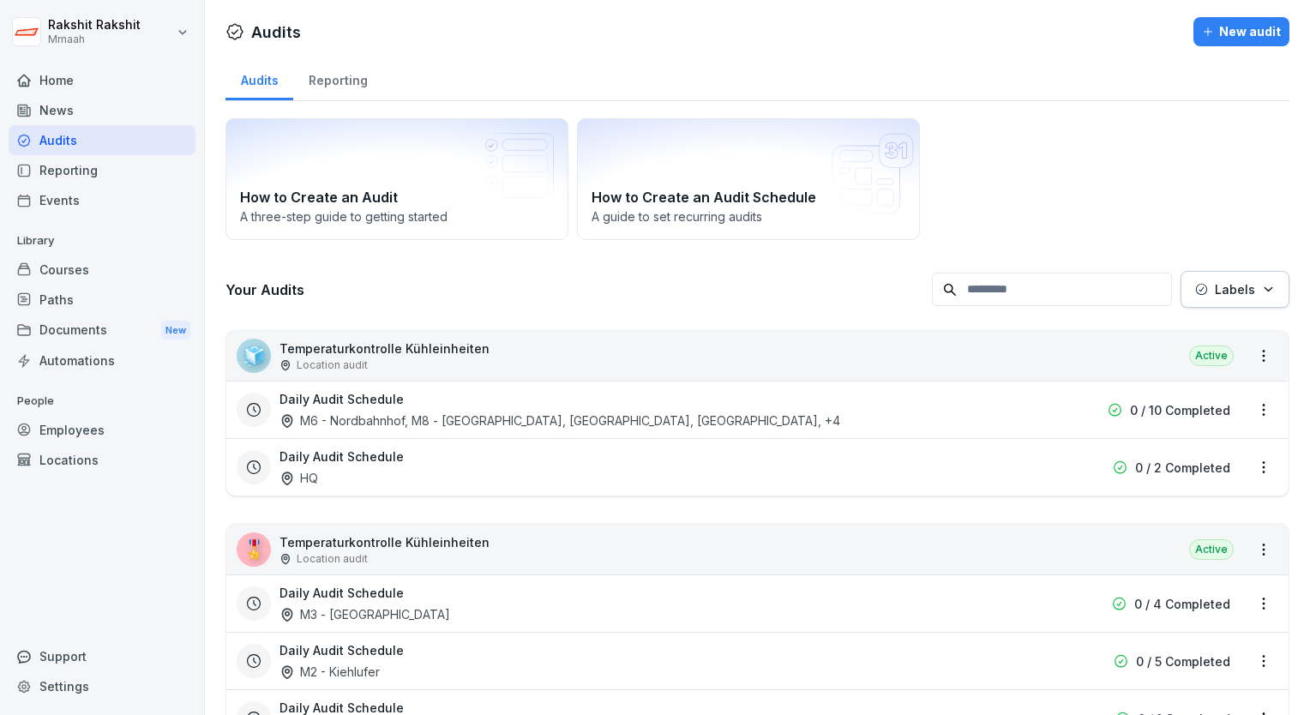
drag, startPoint x: 64, startPoint y: 141, endPoint x: 643, endPoint y: 268, distance: 592.5
click at [643, 268] on div "[PERSON_NAME] Mmaah Home News Audits Reporting Events Library Courses Paths Doc…" at bounding box center [655, 357] width 1310 height 715
click at [1083, 232] on div "How to Create an Audit A three-step guide to getting started How to Create an A…" at bounding box center [758, 179] width 1064 height 122
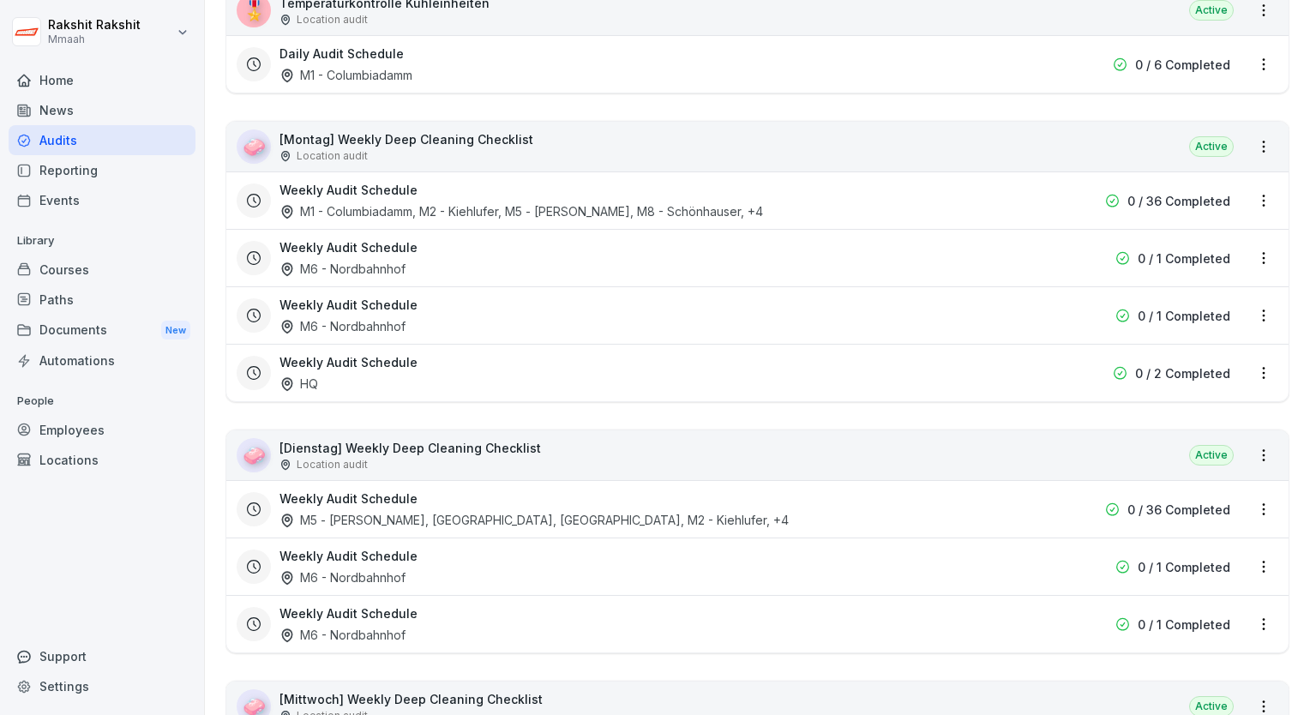
scroll to position [2950, 0]
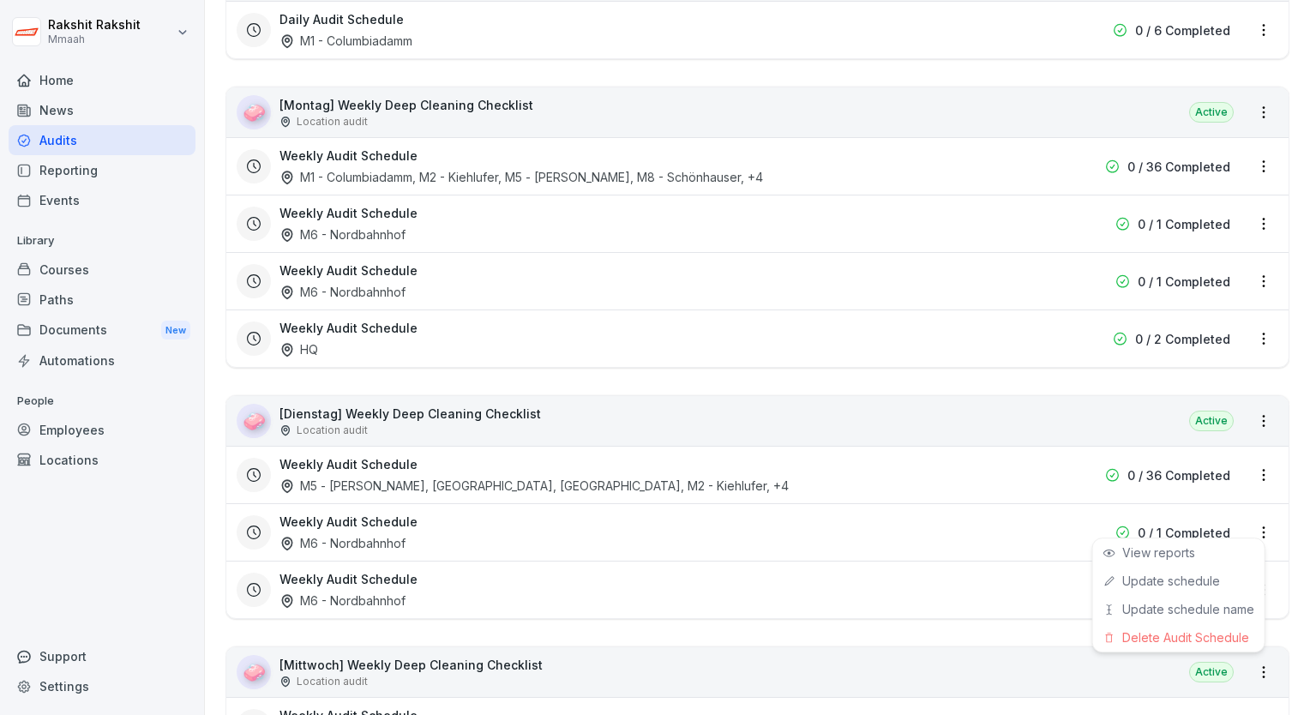
click at [1251, 524] on html "[PERSON_NAME] Mmaah Home News Audits Reporting Events Library Courses Paths Doc…" at bounding box center [655, 357] width 1310 height 715
click at [1186, 641] on div "Delete Audit Schedule" at bounding box center [1178, 637] width 171 height 28
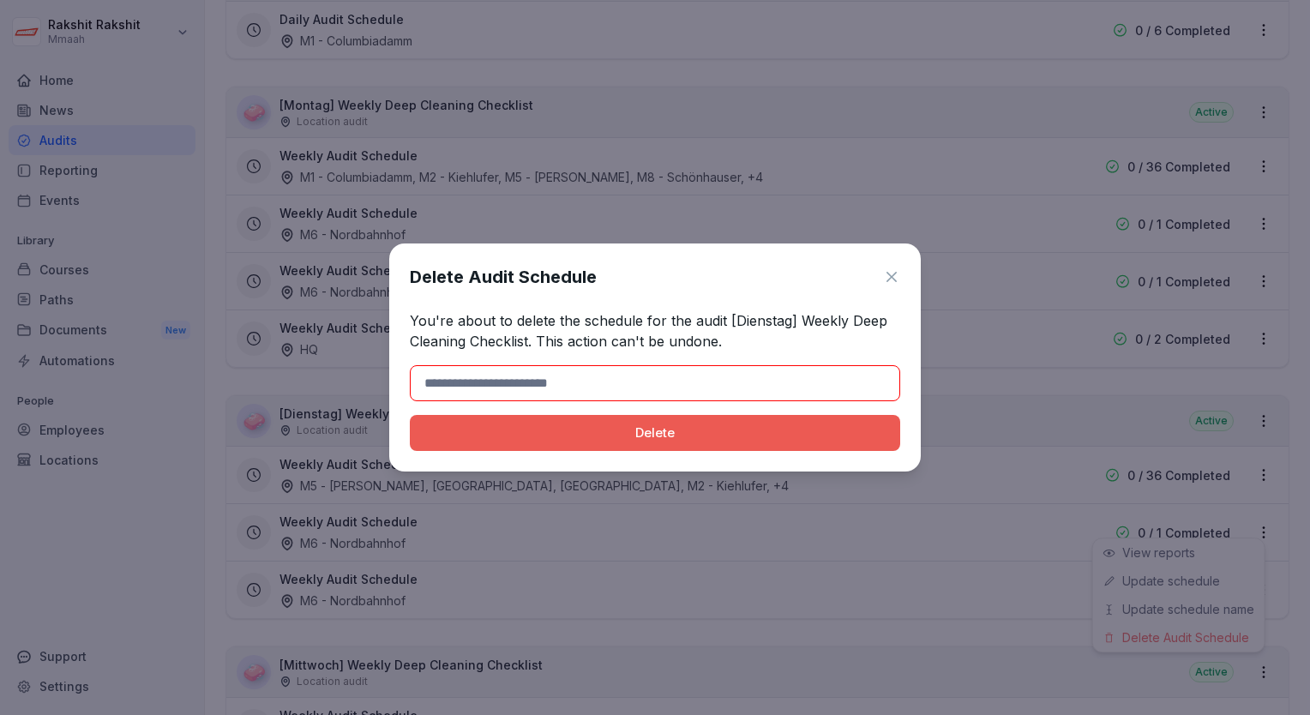
click at [622, 390] on input at bounding box center [655, 383] width 490 height 36
type input "******"
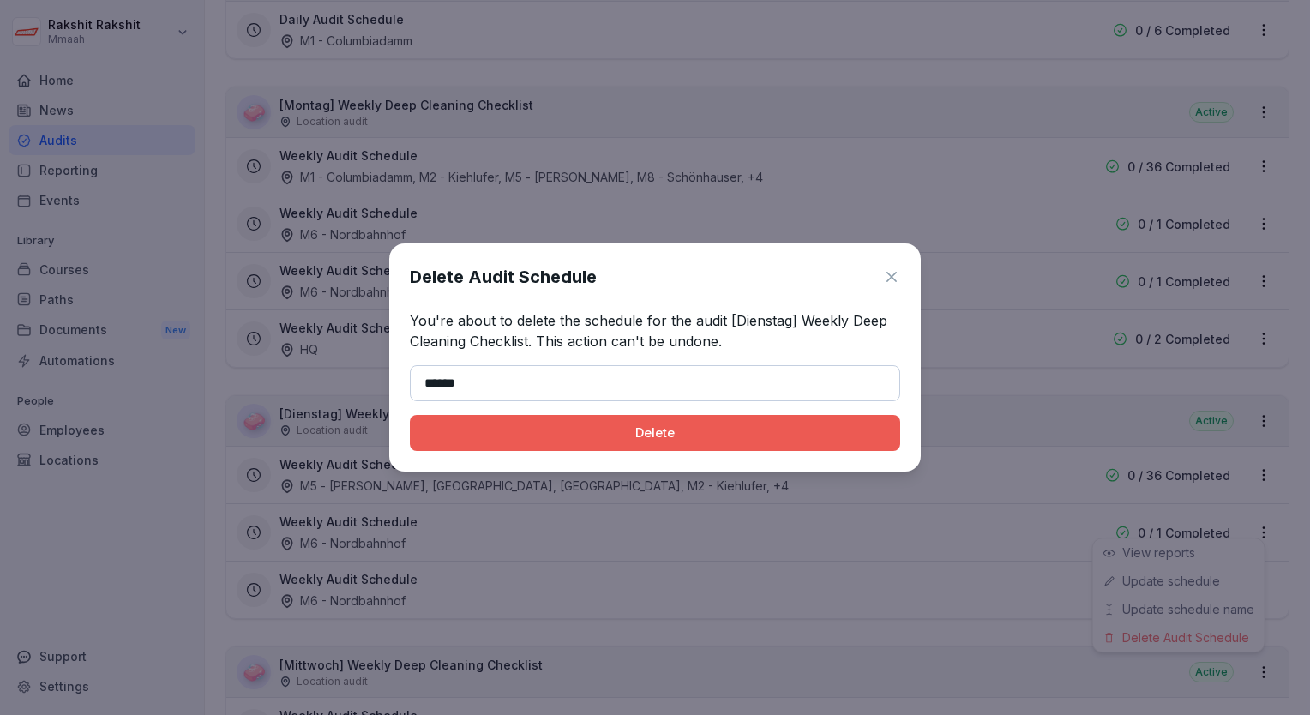
click at [645, 447] on button "Delete" at bounding box center [655, 433] width 490 height 36
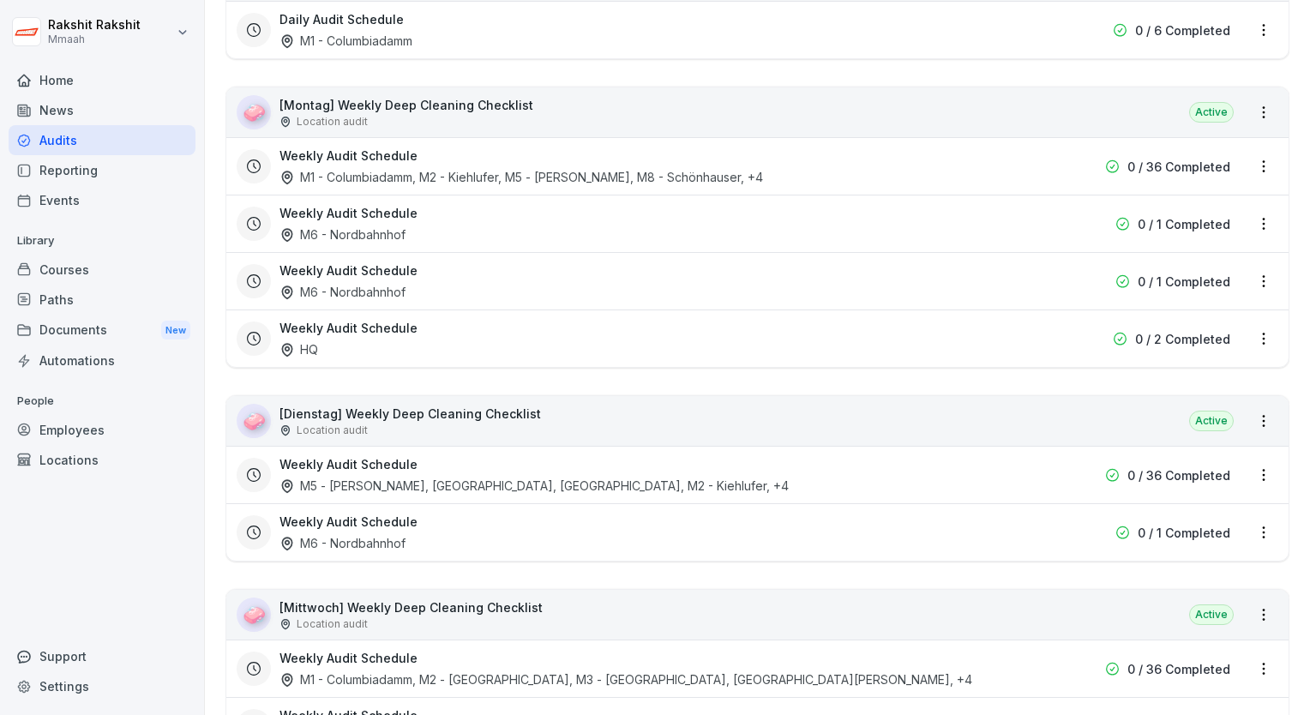
click at [1289, 503] on div "Audits Reporting How to Create an Audit A three-step guide to getting started H…" at bounding box center [757, 157] width 1105 height 6101
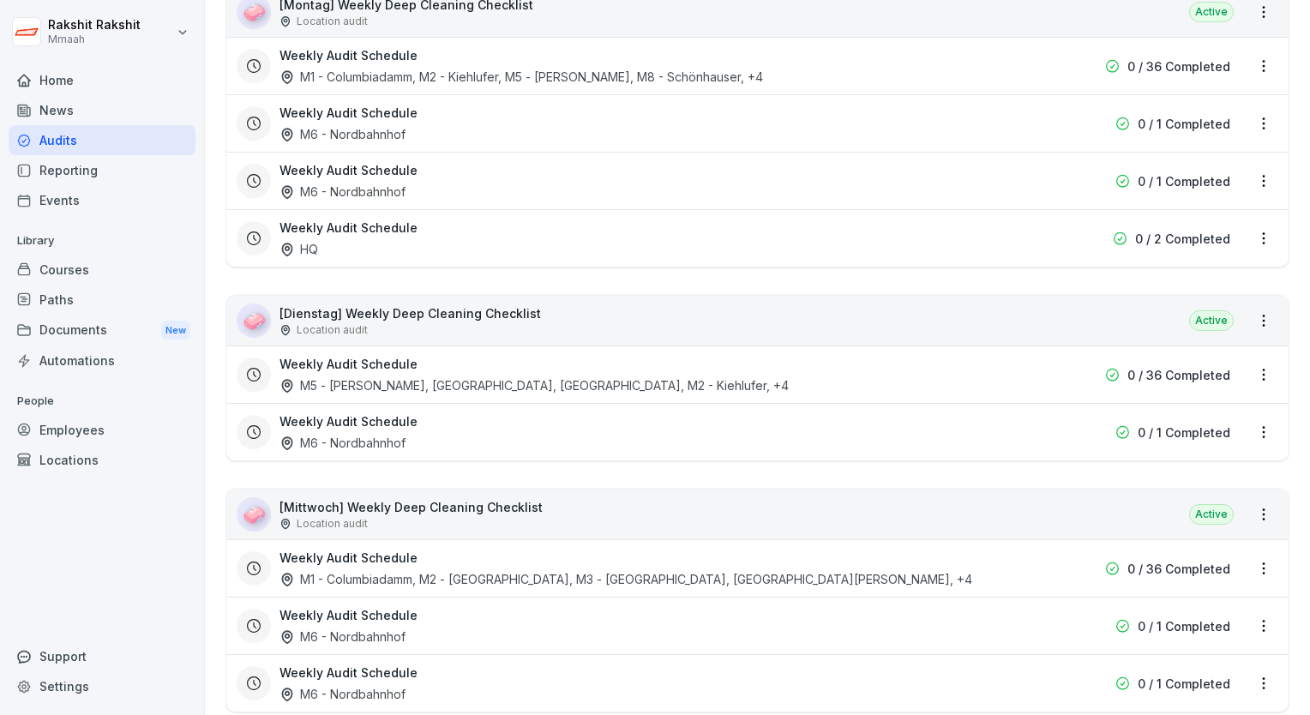
scroll to position [3053, 0]
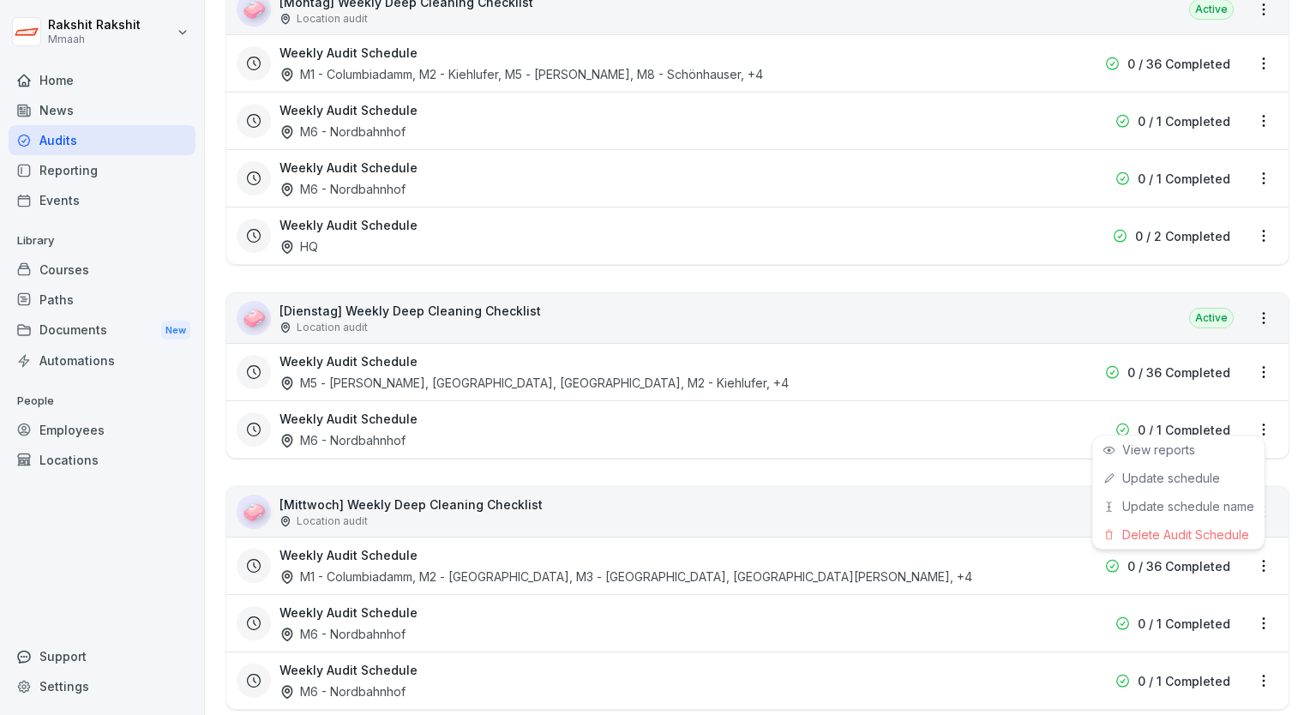
click at [1246, 426] on html "[PERSON_NAME] Mmaah Home News Audits Reporting Events Library Courses Paths Doc…" at bounding box center [655, 357] width 1310 height 715
click at [1187, 537] on div "Delete Audit Schedule" at bounding box center [1178, 534] width 171 height 28
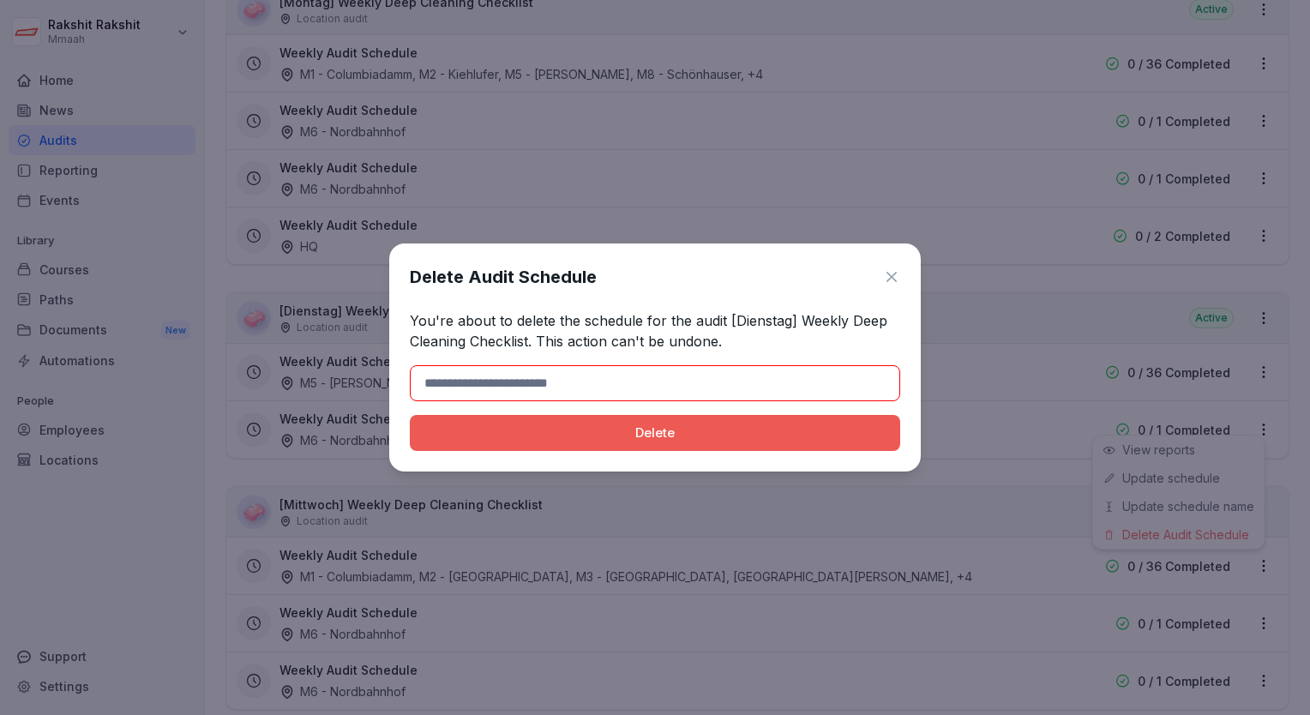
click at [671, 390] on input at bounding box center [655, 383] width 490 height 36
type input "******"
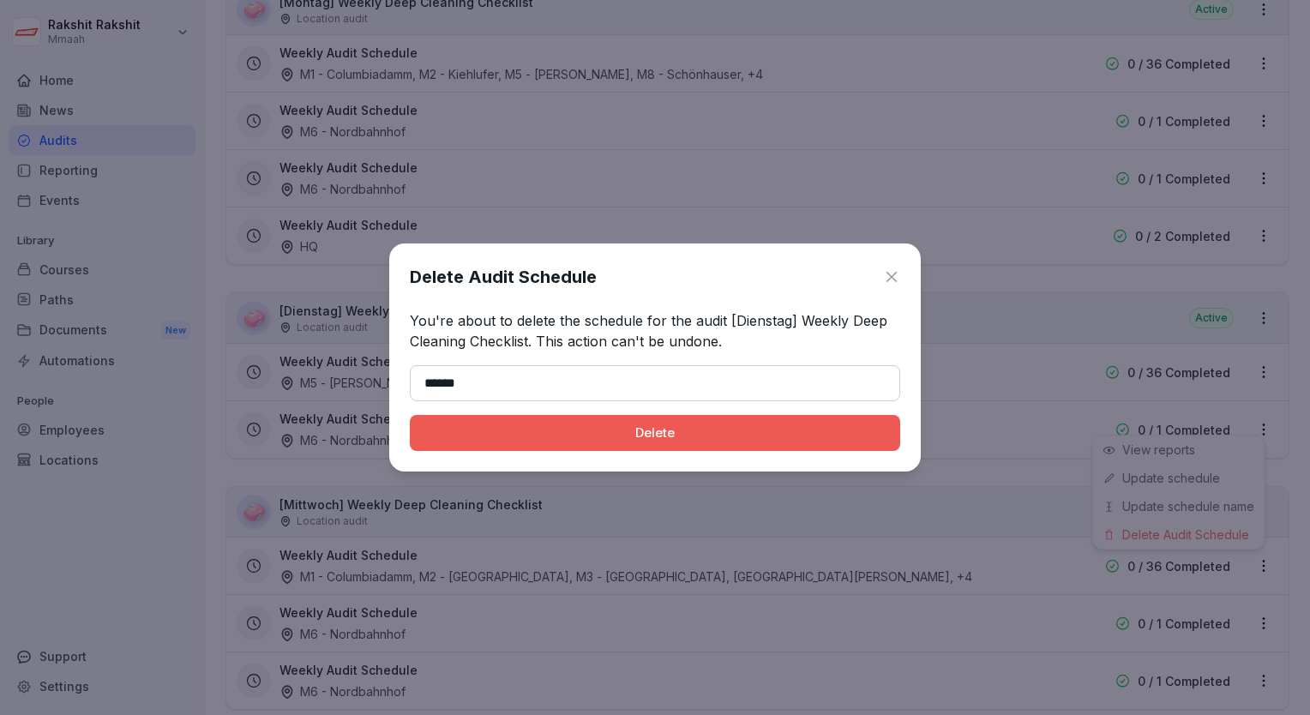
click at [645, 437] on div "Delete" at bounding box center [655, 433] width 463 height 19
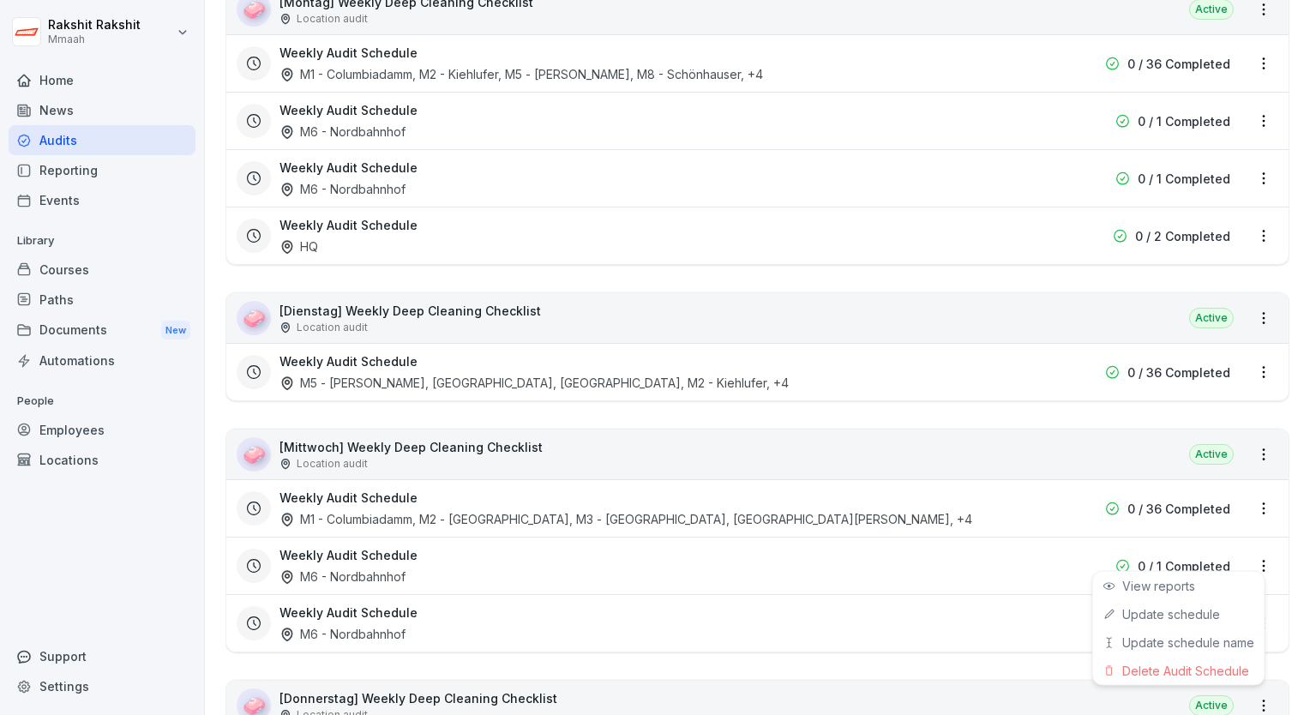
click at [1247, 547] on html "[PERSON_NAME] Mmaah Home News Audits Reporting Events Library Courses Paths Doc…" at bounding box center [655, 357] width 1310 height 715
click at [1179, 664] on div "Delete Audit Schedule" at bounding box center [1178, 671] width 171 height 28
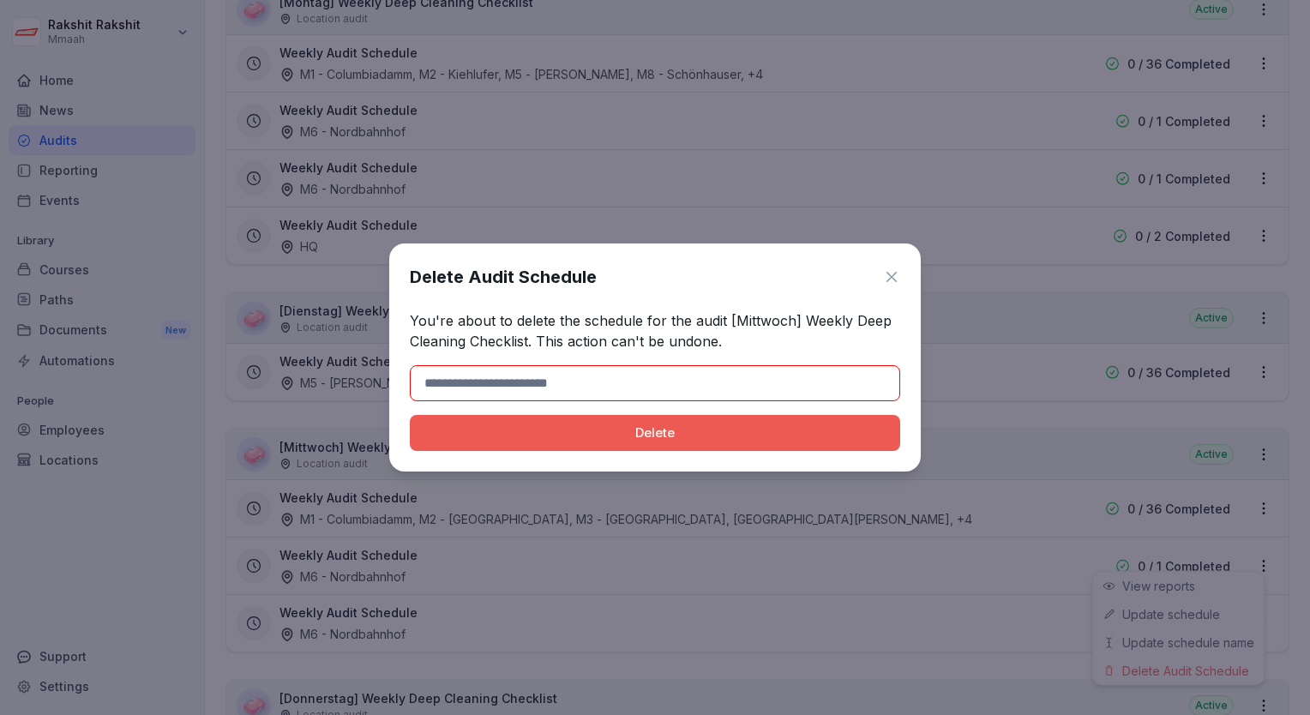
click at [751, 367] on input at bounding box center [655, 383] width 490 height 36
type input "******"
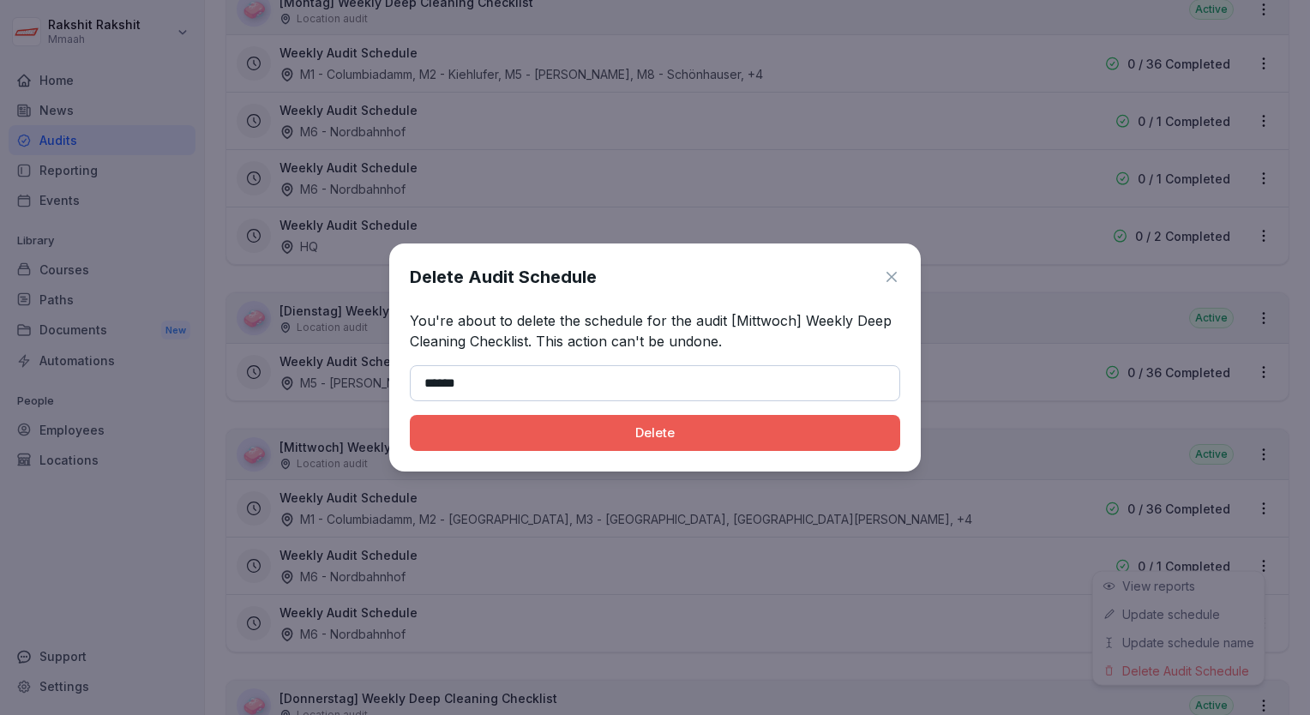
click at [689, 437] on div "Delete" at bounding box center [655, 433] width 463 height 19
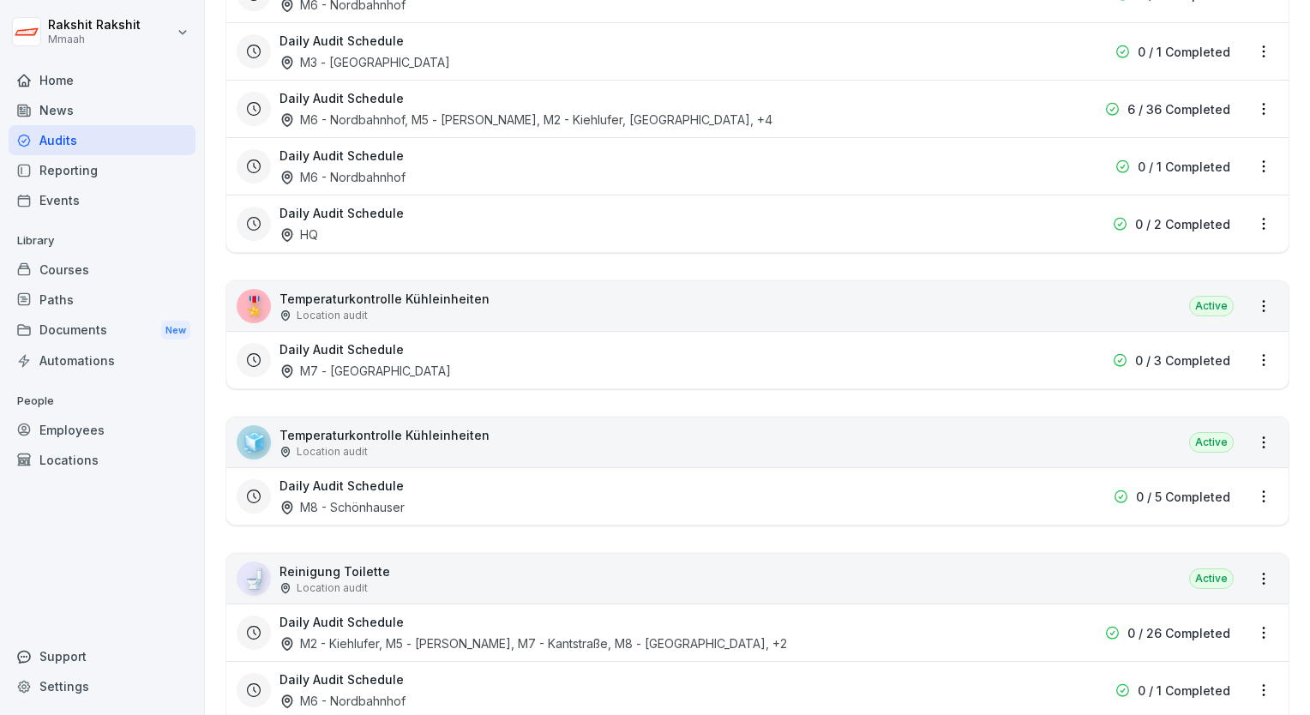
scroll to position [1717, 0]
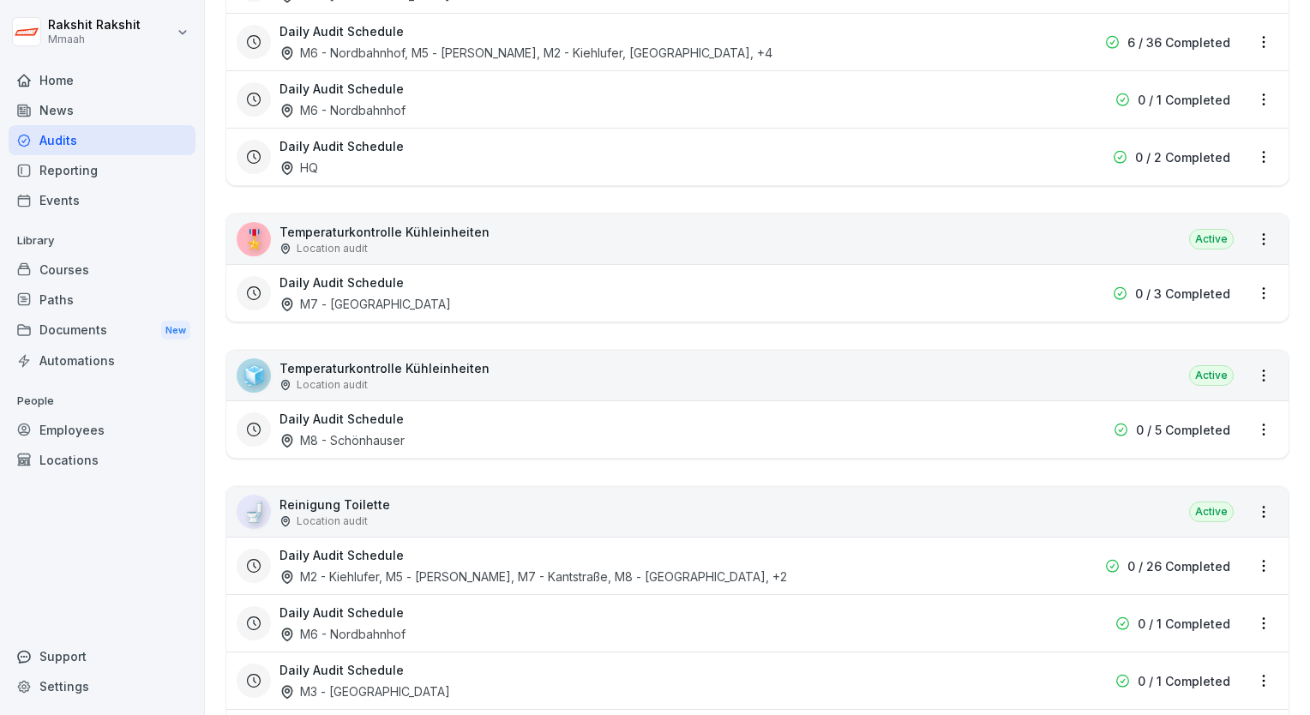
click at [774, 244] on div "🎖️ Temperaturkontrolle Kühleinheiten Location audit Active" at bounding box center [757, 239] width 1062 height 50
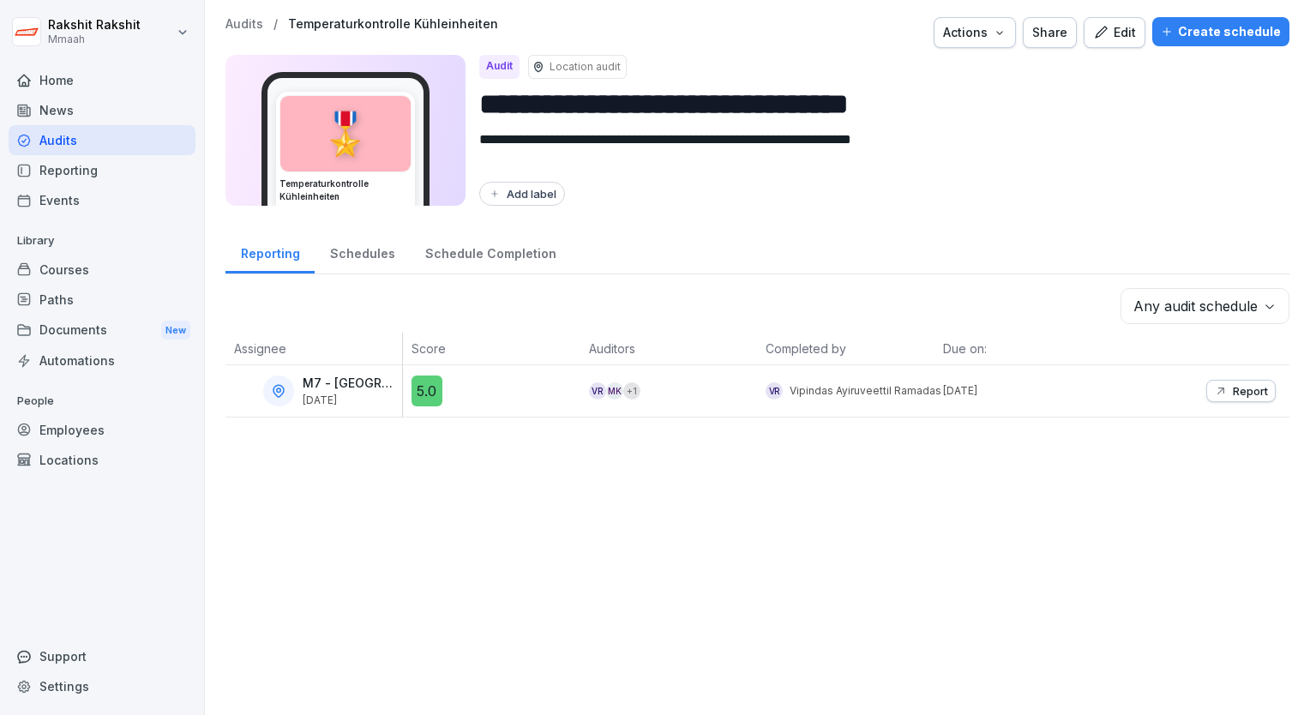
click at [1099, 34] on icon "button" at bounding box center [1100, 32] width 15 height 15
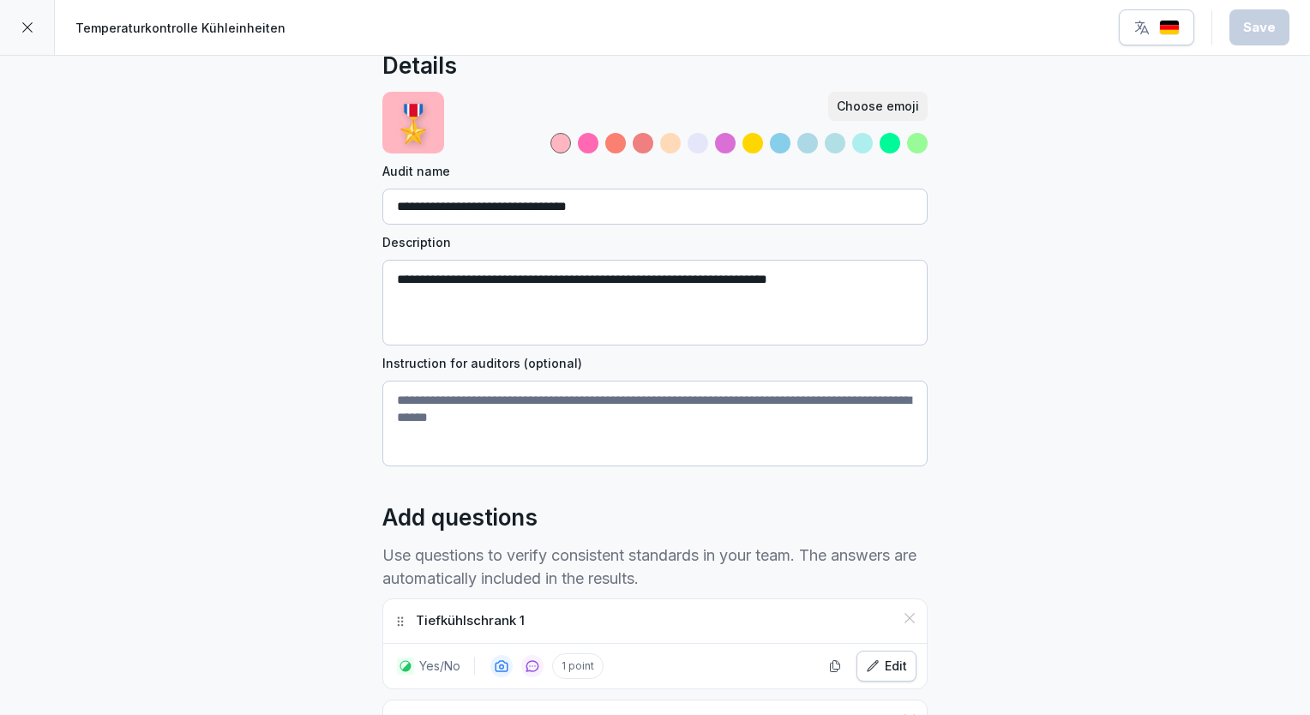
scroll to position [171, 0]
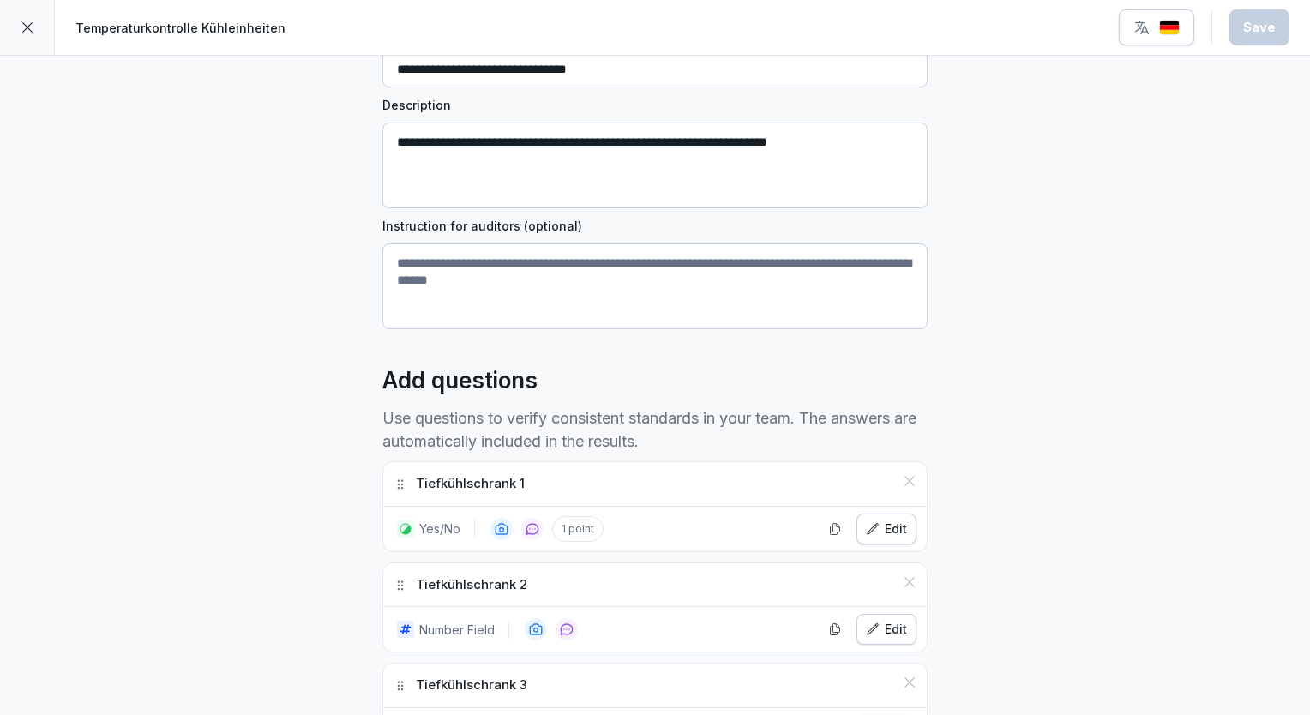
click at [887, 520] on div "Edit" at bounding box center [886, 529] width 41 height 19
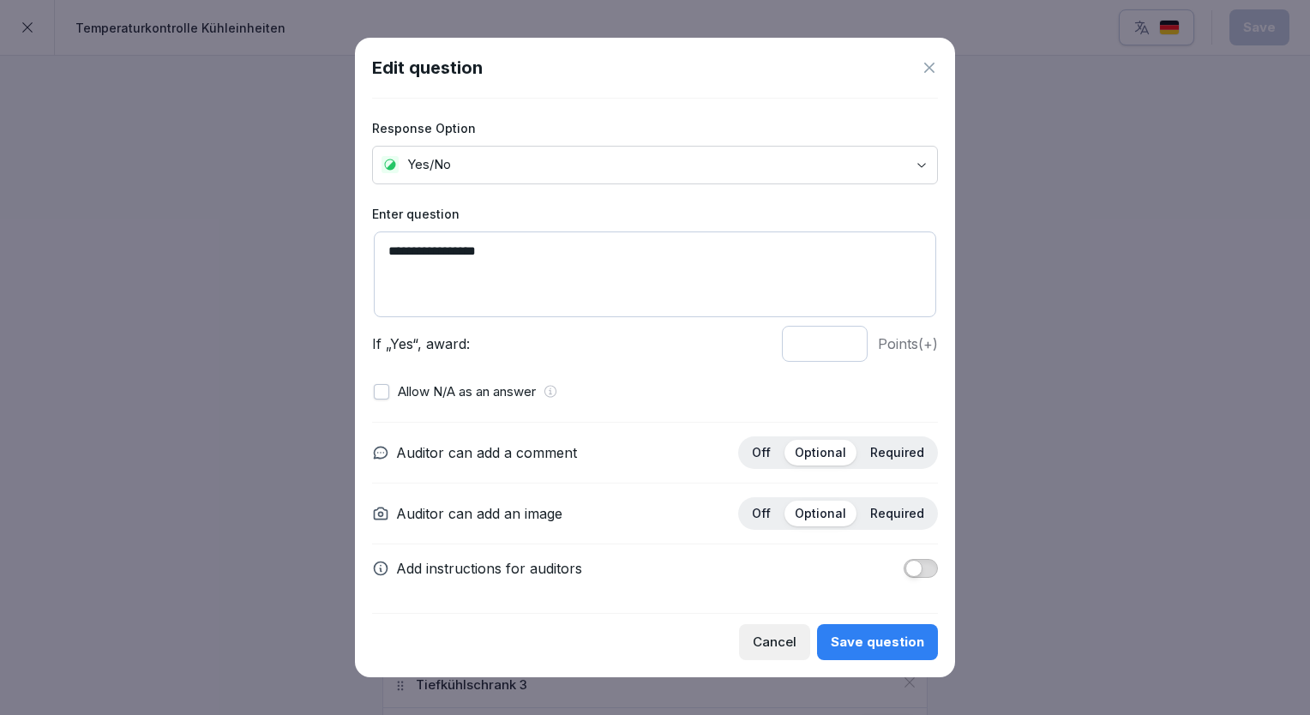
click at [932, 74] on icon at bounding box center [929, 67] width 17 height 17
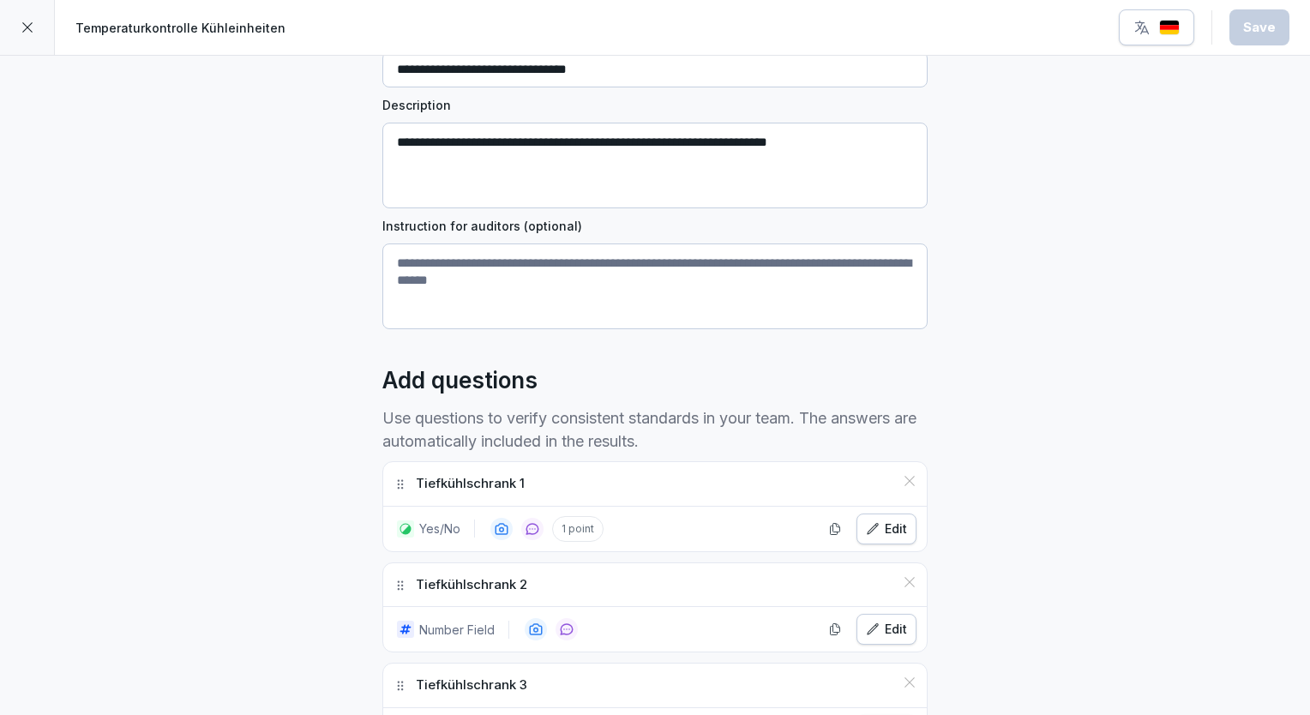
click at [881, 520] on div "Edit" at bounding box center [886, 529] width 41 height 19
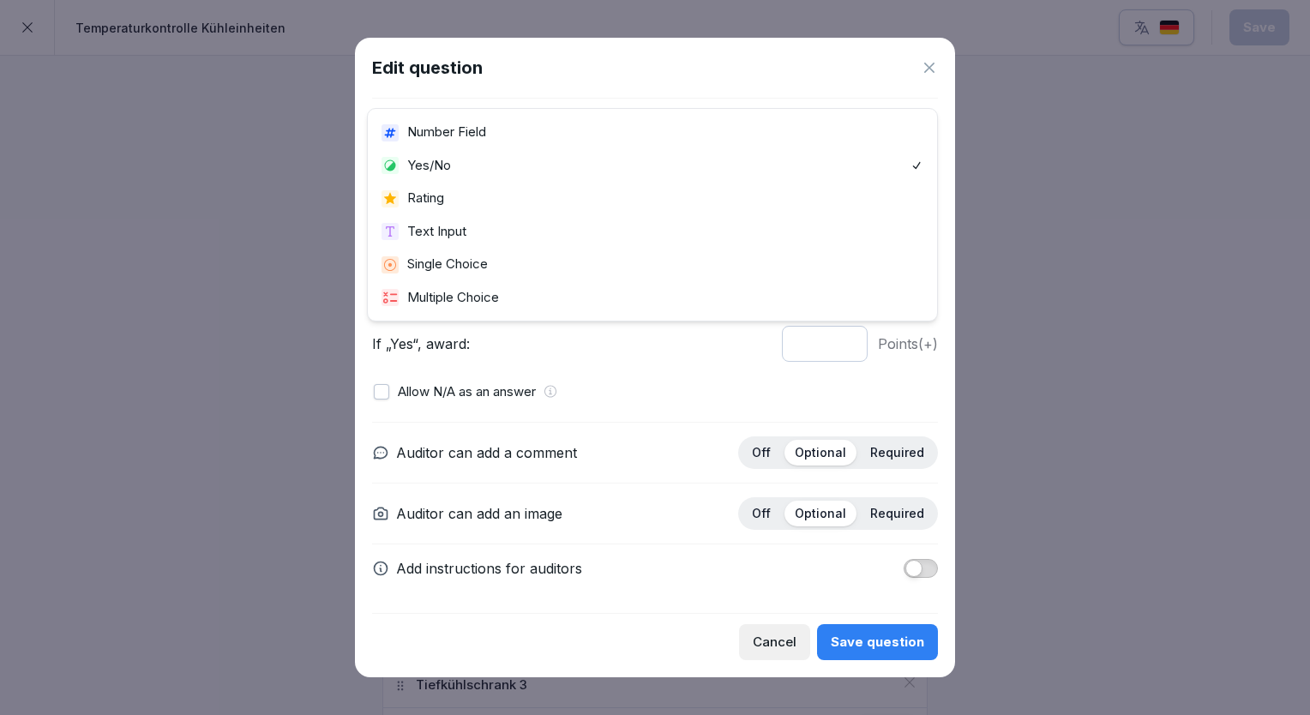
click at [544, 174] on body "**********" at bounding box center [655, 357] width 1310 height 715
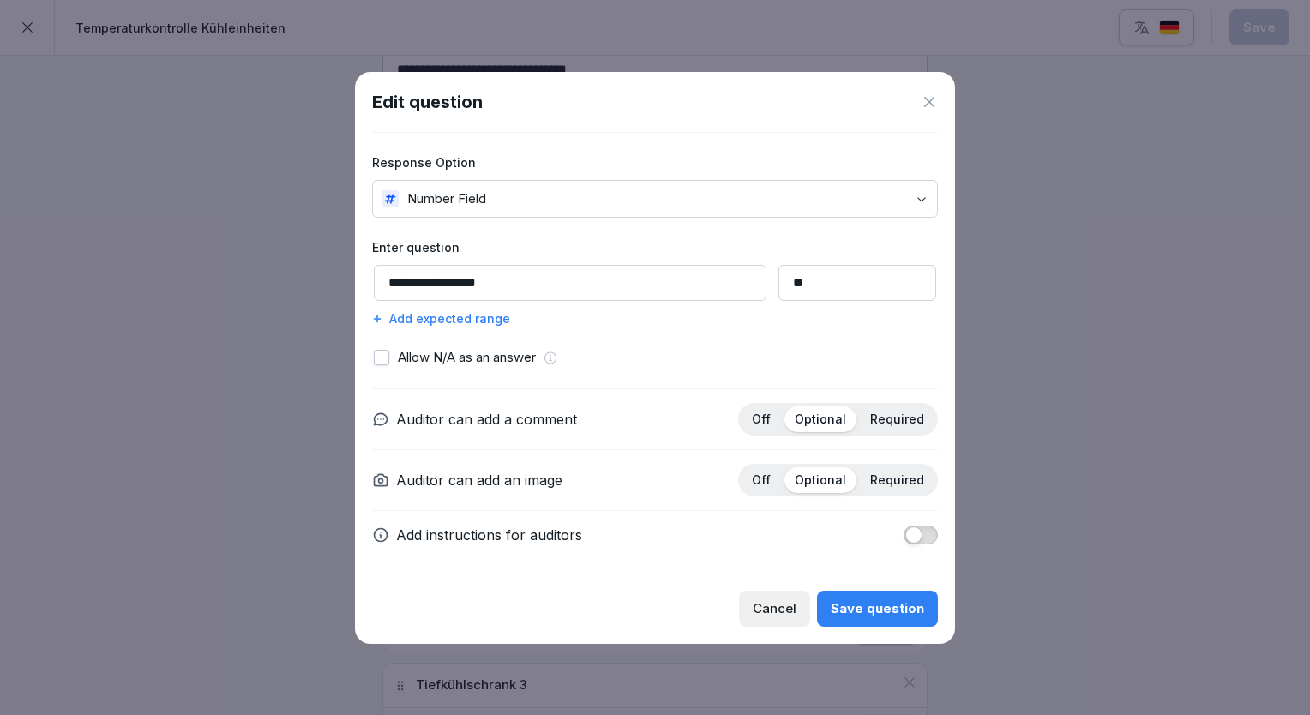
click at [846, 599] on div "Save question" at bounding box center [877, 608] width 93 height 19
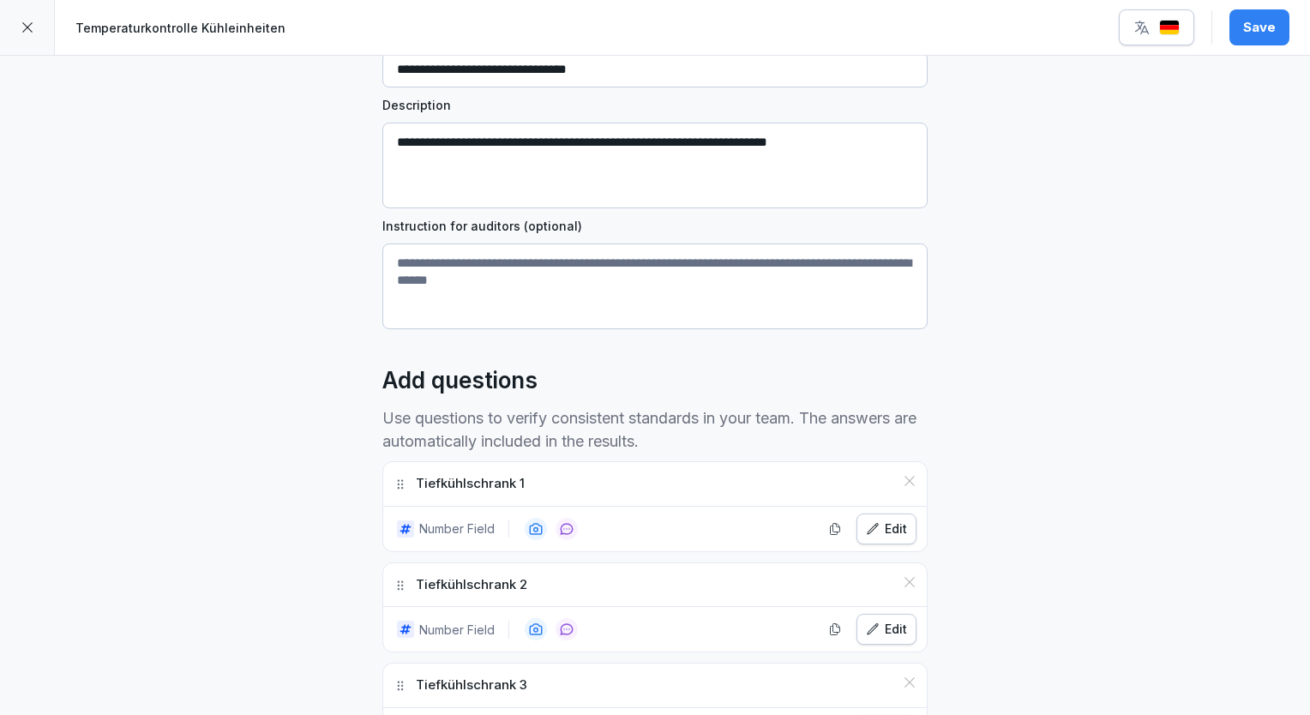
click at [1271, 33] on div "Save" at bounding box center [1259, 27] width 33 height 19
click at [1175, 34] on img "button" at bounding box center [1169, 28] width 21 height 16
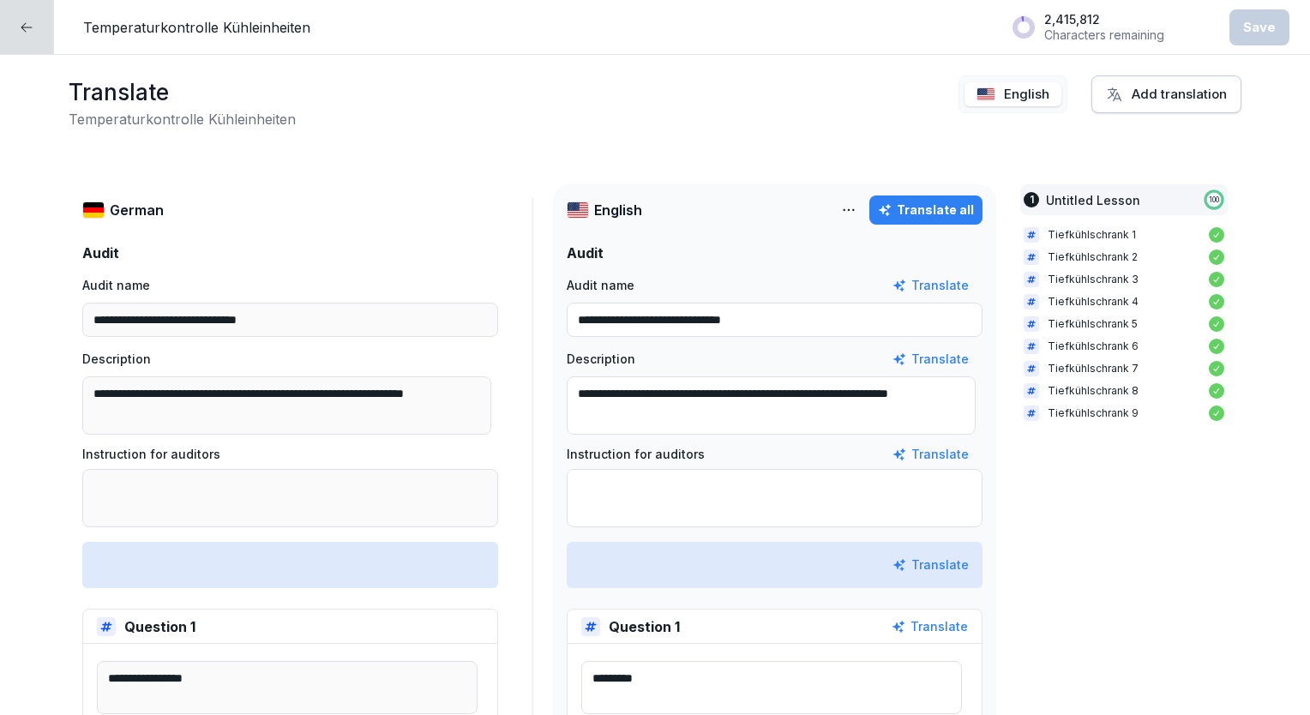
click at [941, 208] on div "Translate all" at bounding box center [926, 210] width 96 height 19
click at [787, 83] on div "Translate Temperaturkontrolle Kühleinheiten English Add translation" at bounding box center [655, 102] width 1173 height 54
click at [49, 51] on div at bounding box center [27, 27] width 54 height 54
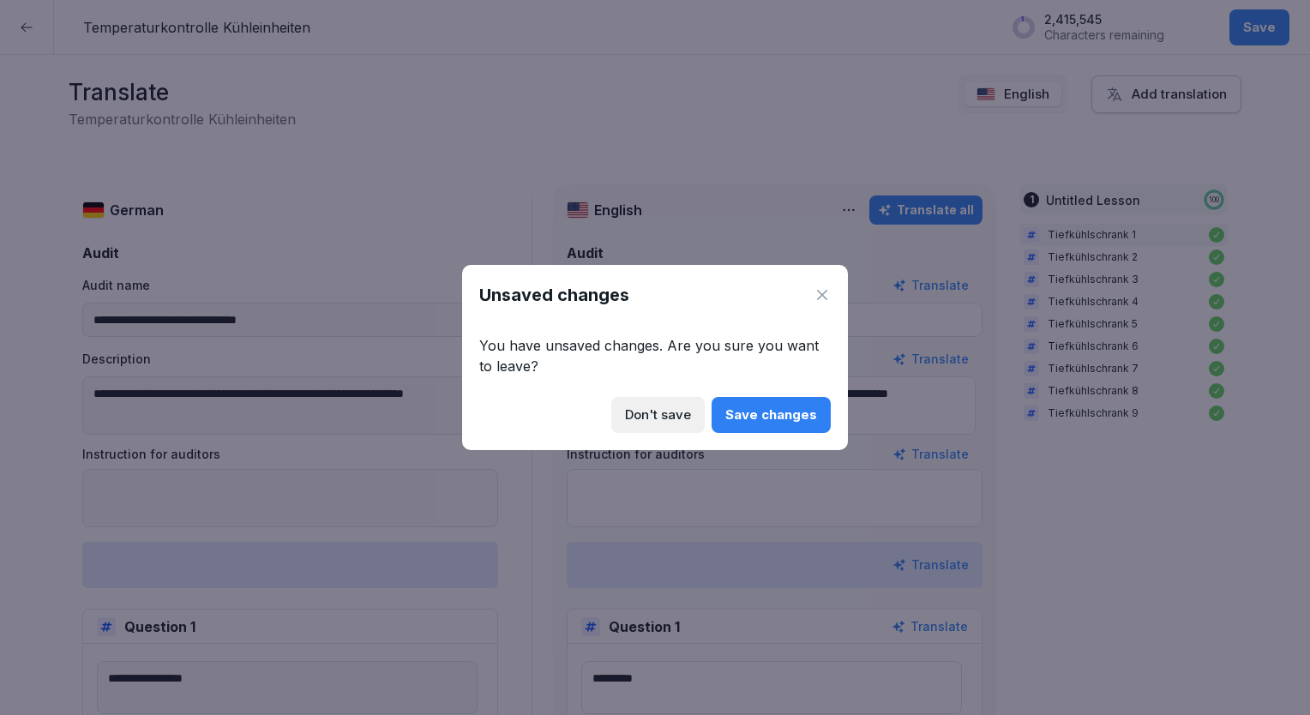
click at [789, 406] on div "Save changes" at bounding box center [771, 415] width 92 height 19
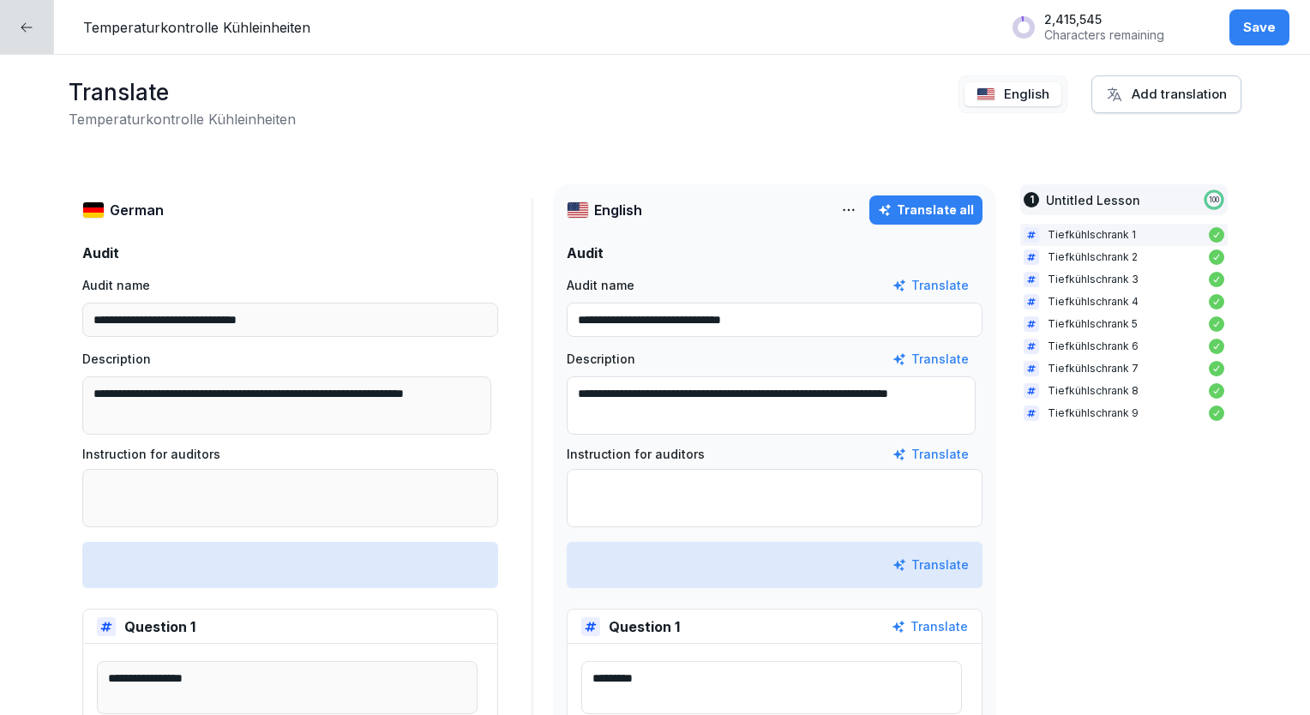
click at [41, 19] on div at bounding box center [27, 27] width 54 height 54
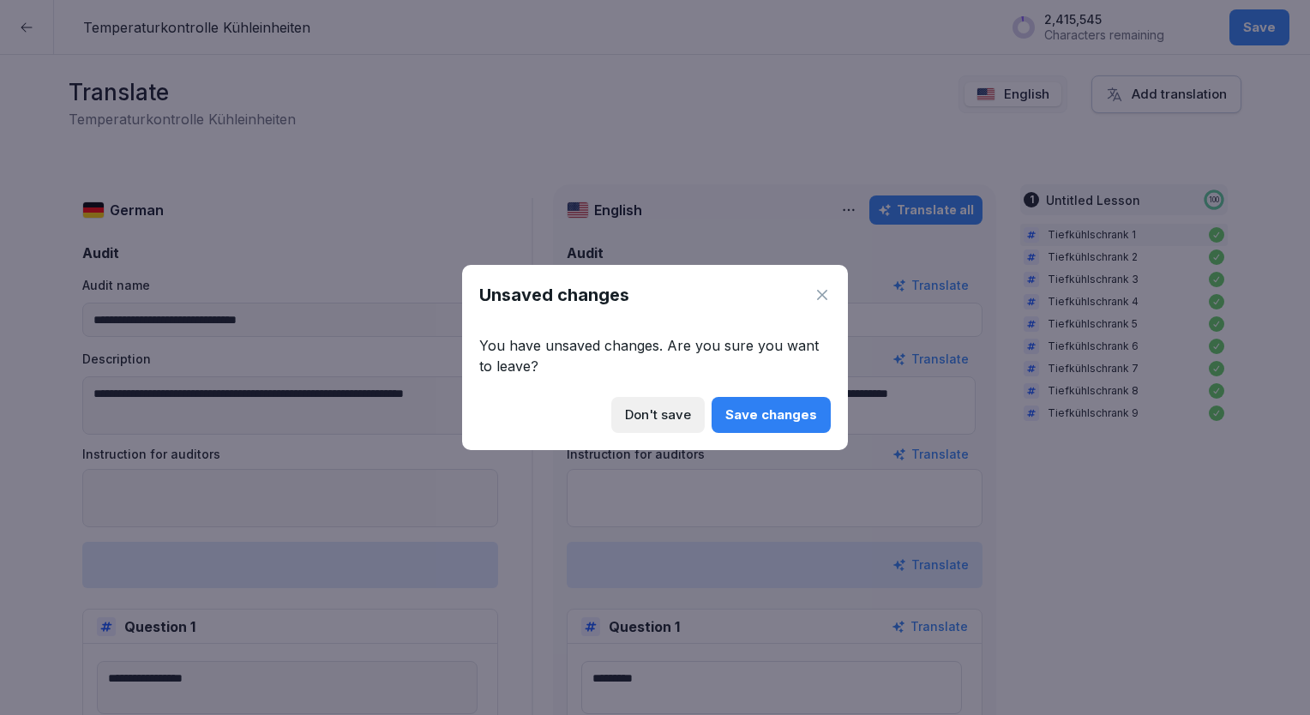
click at [771, 422] on div "Save changes" at bounding box center [771, 415] width 92 height 19
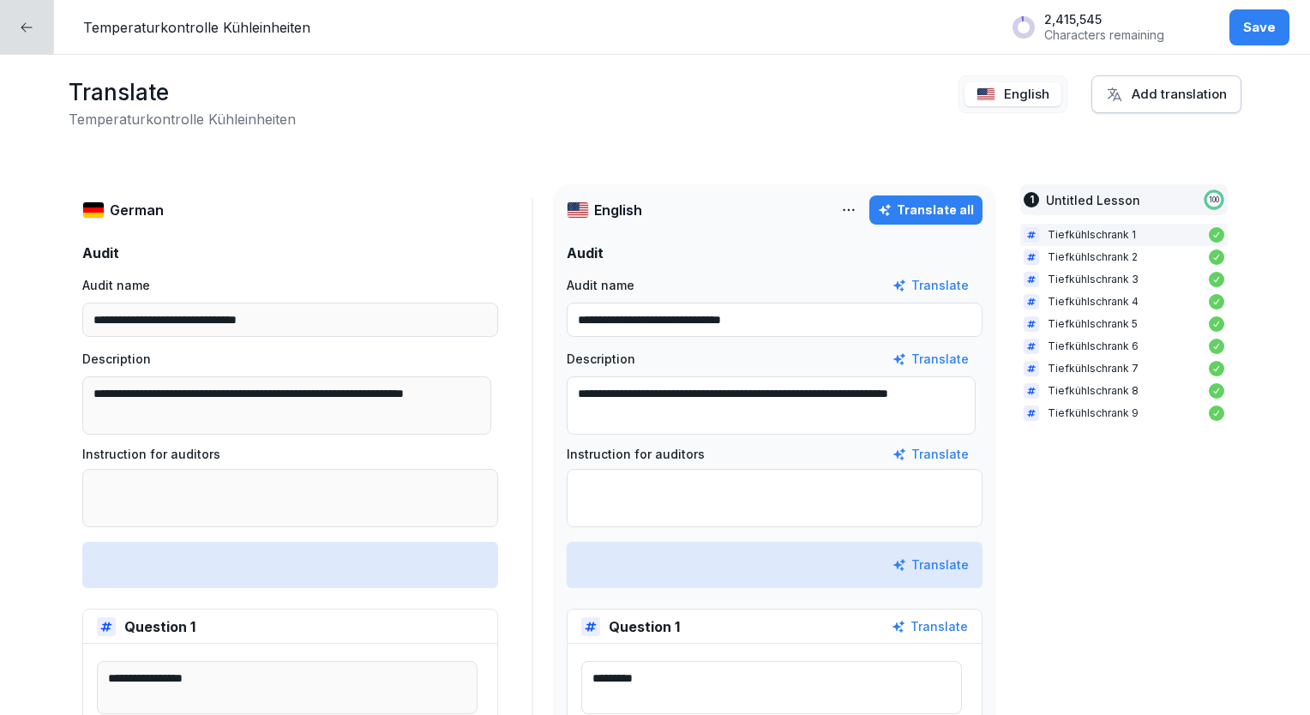
click at [1236, 15] on button "Save" at bounding box center [1260, 27] width 60 height 36
click at [45, 16] on div at bounding box center [27, 27] width 54 height 54
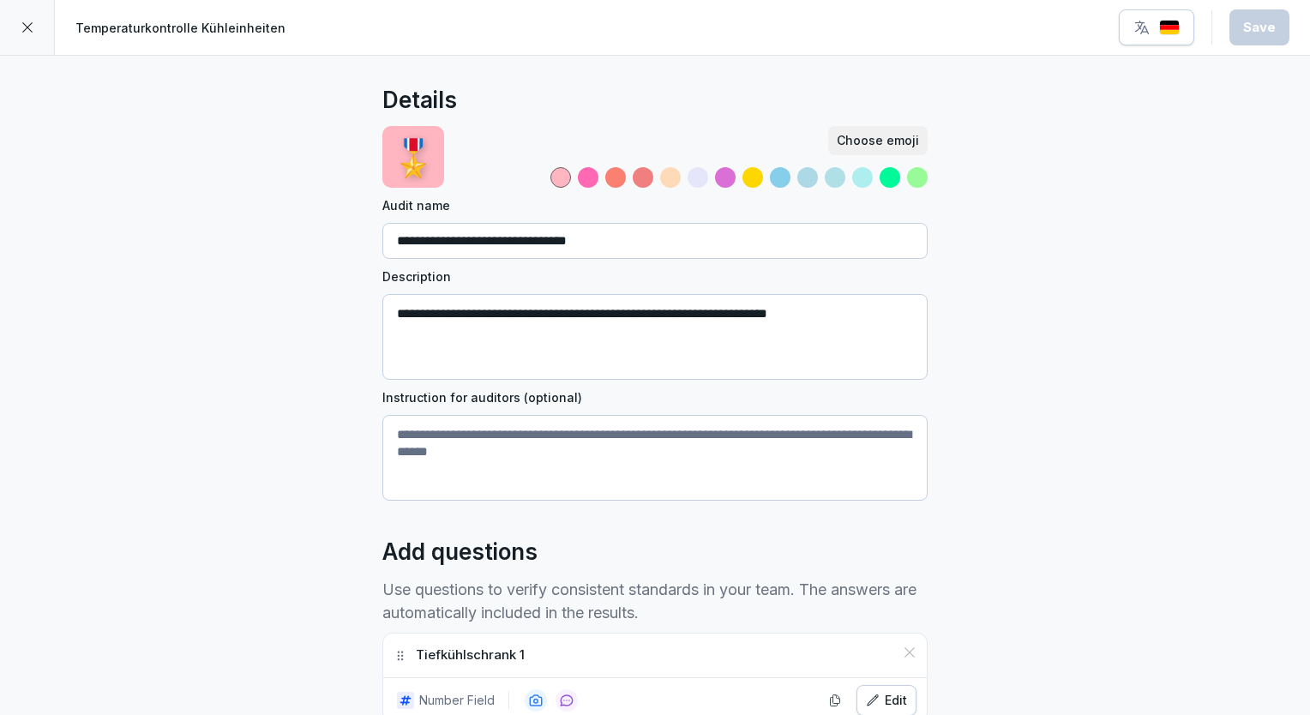
click at [917, 259] on div "**********" at bounding box center [654, 292] width 545 height 418
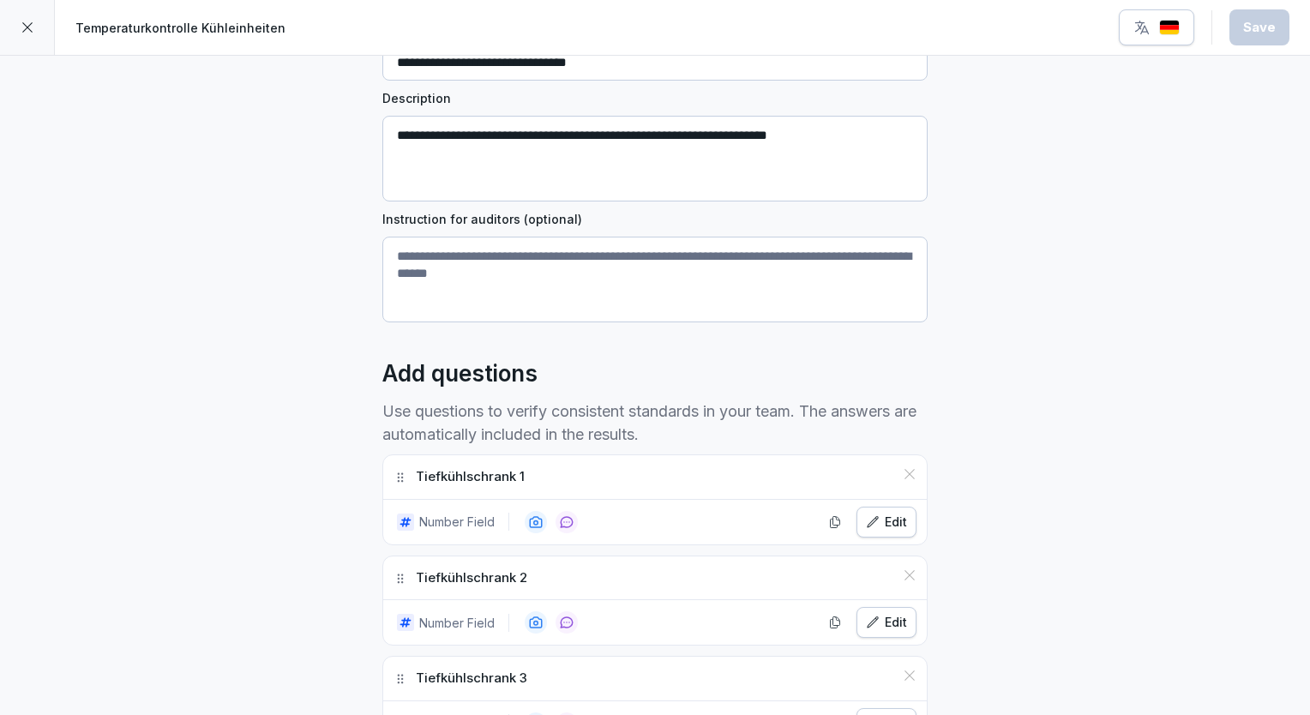
scroll to position [274, 0]
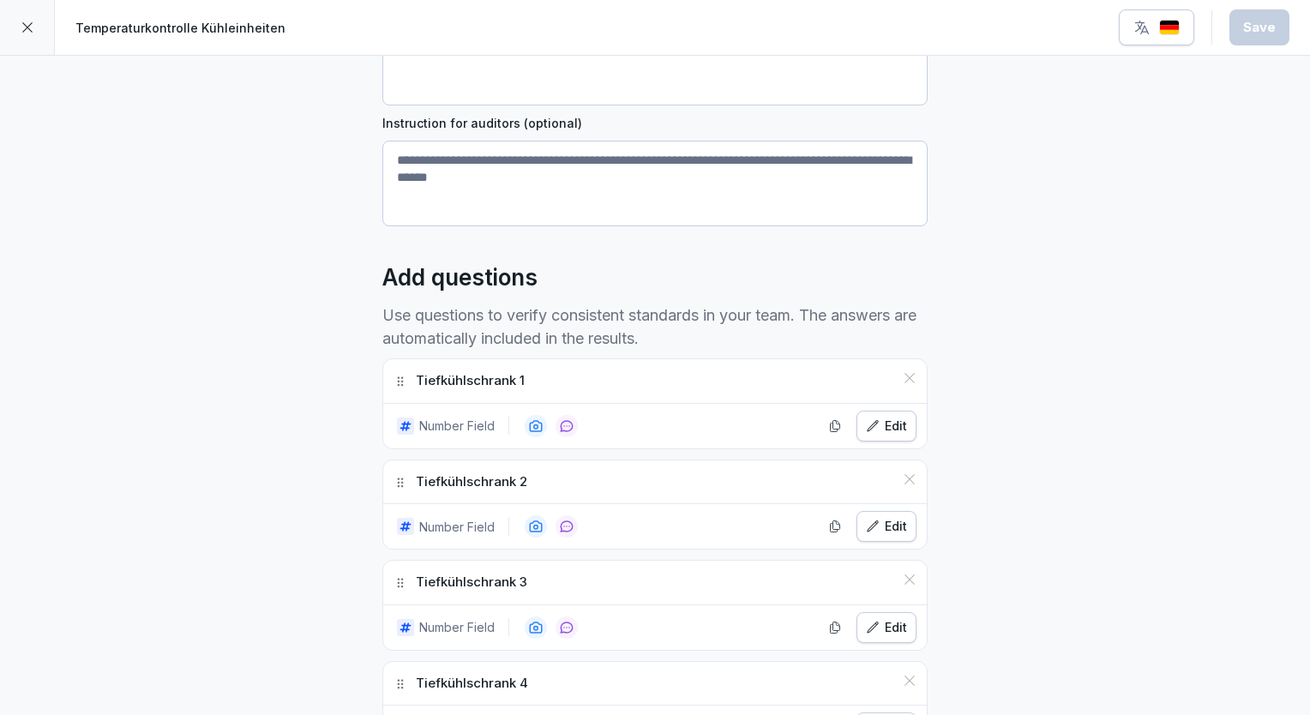
click at [900, 424] on div "Edit" at bounding box center [886, 426] width 41 height 19
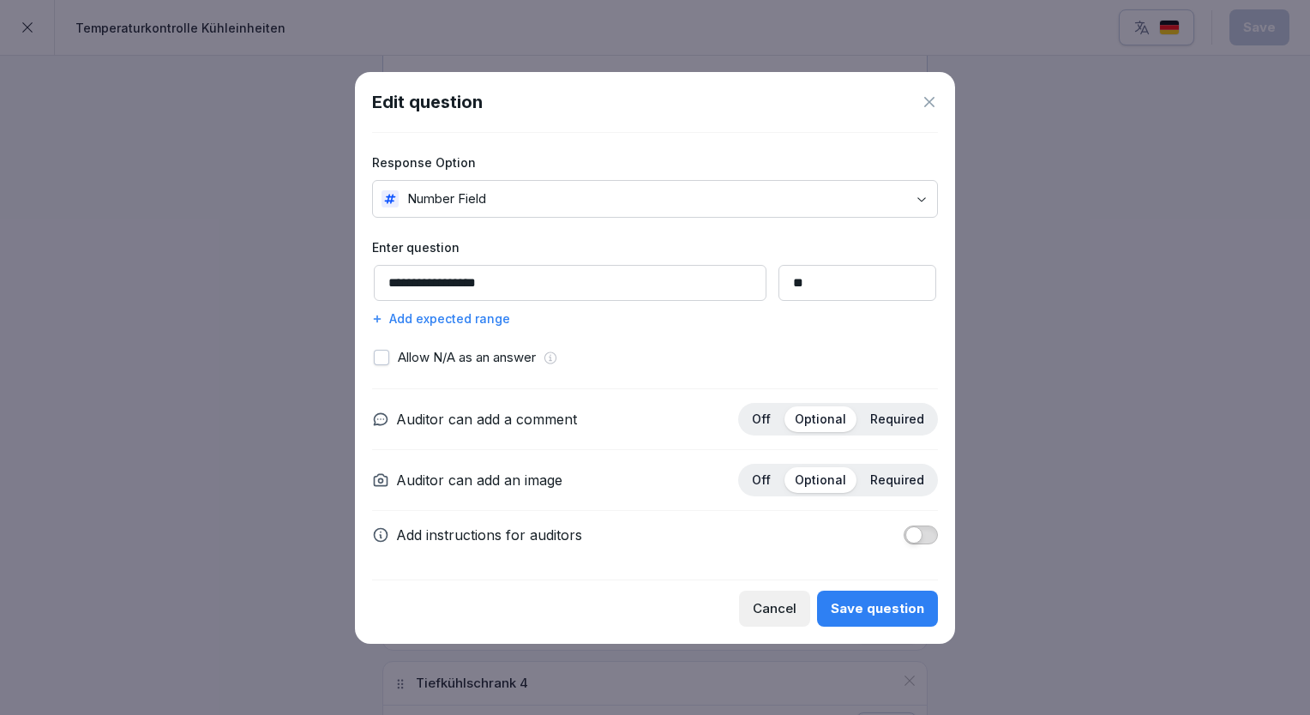
click at [412, 286] on input "**********" at bounding box center [570, 283] width 393 height 36
type input "**********"
click at [901, 603] on div "Save question" at bounding box center [877, 608] width 93 height 19
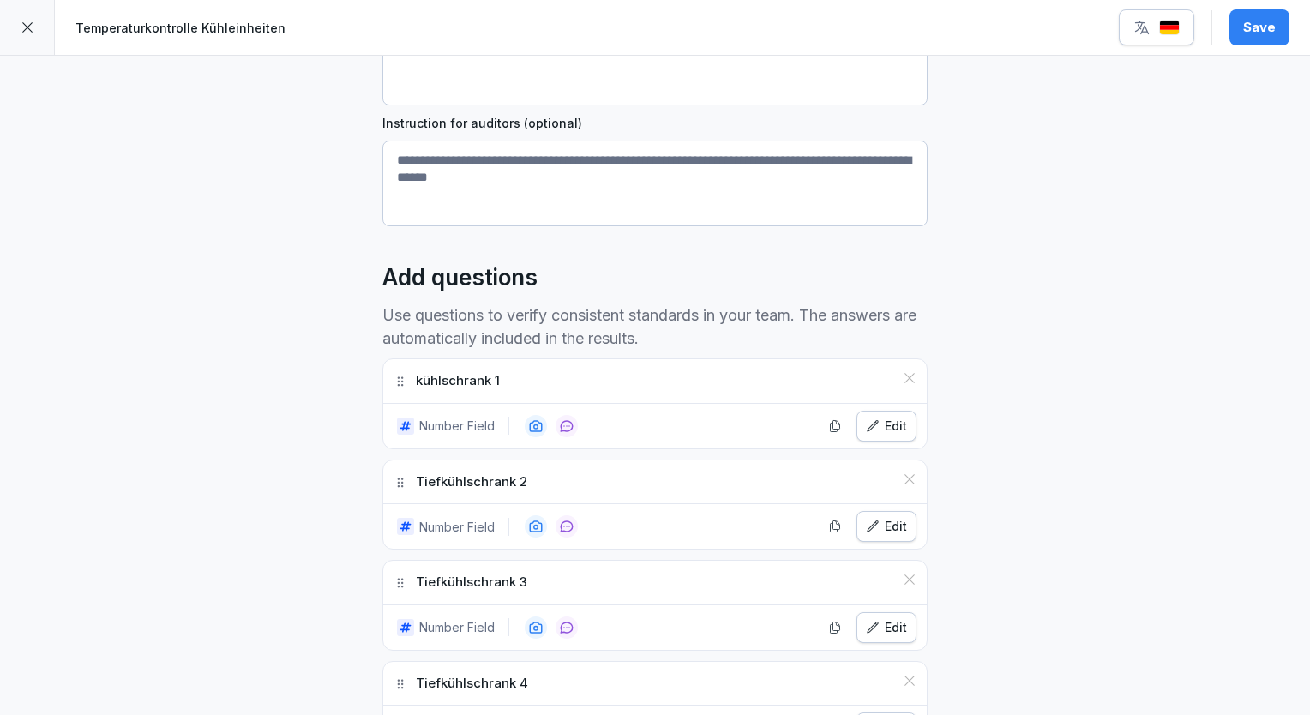
click at [1128, 471] on div "**********" at bounding box center [655, 651] width 1310 height 1740
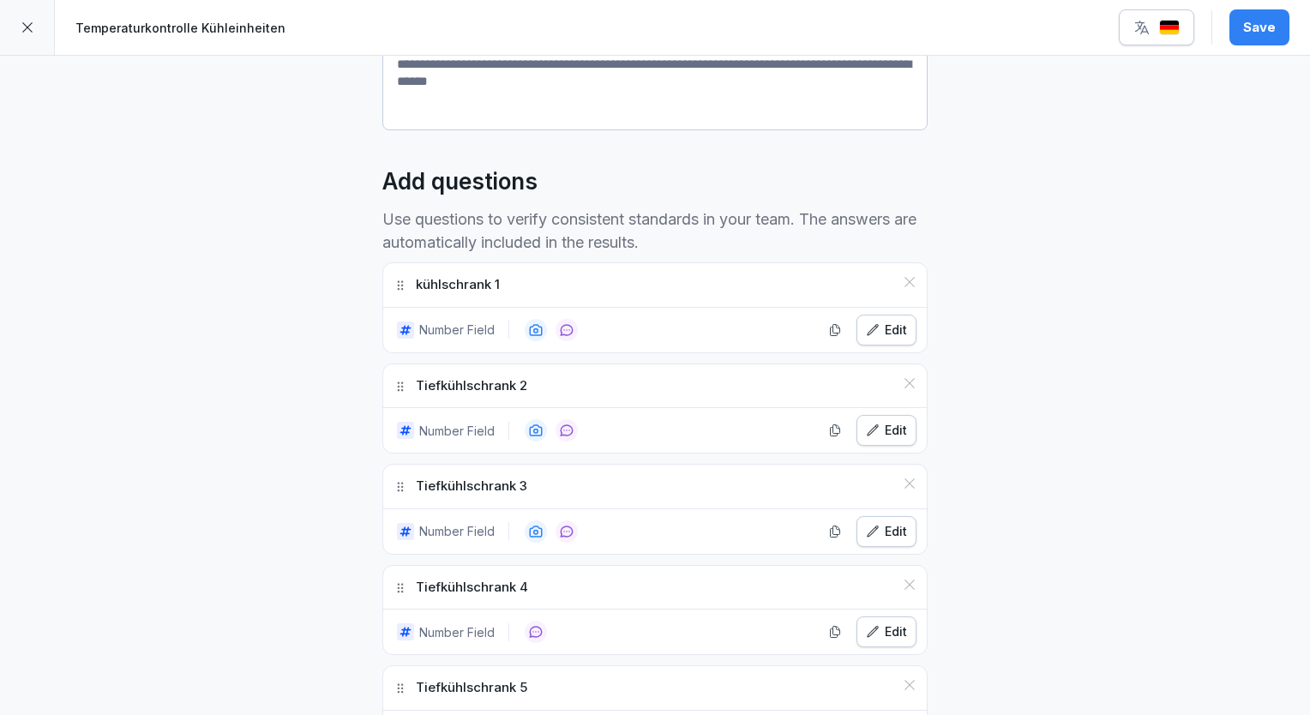
scroll to position [412, 0]
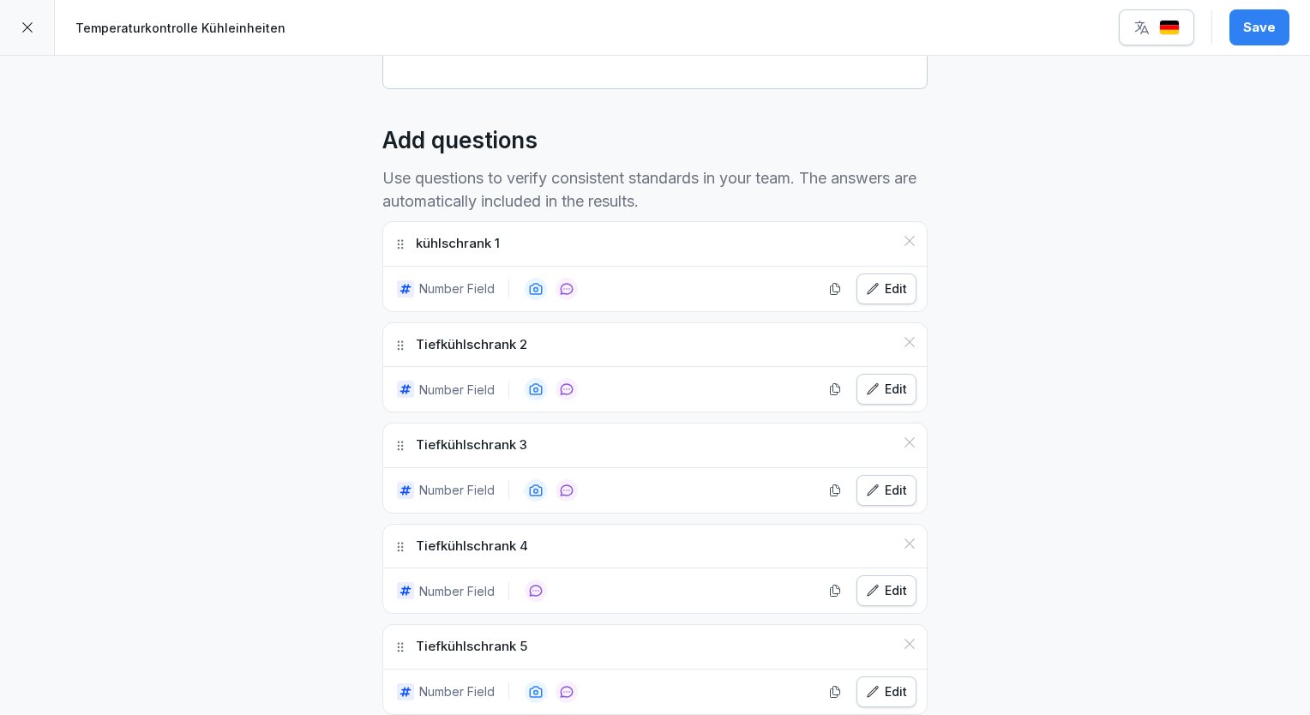
click at [908, 388] on button "Edit" at bounding box center [887, 389] width 60 height 31
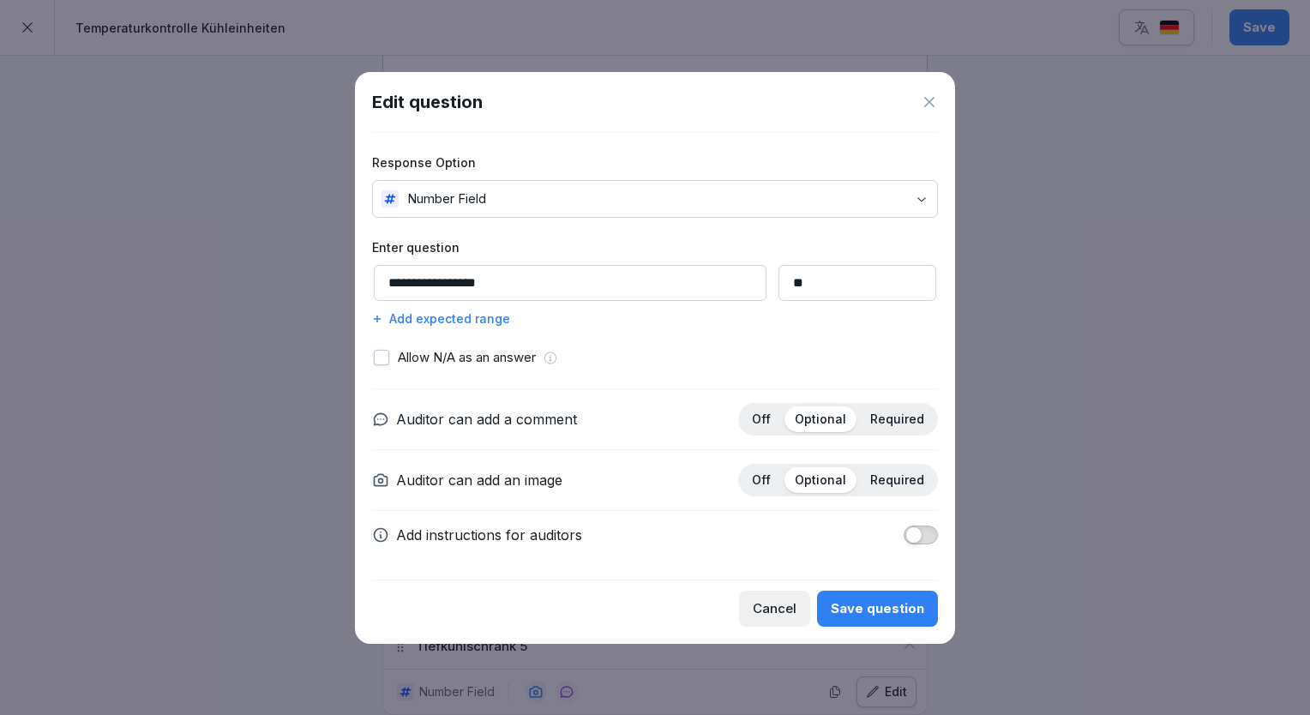
click at [413, 285] on input "**********" at bounding box center [570, 283] width 393 height 36
type input "**********"
click at [863, 611] on div "Save question" at bounding box center [877, 608] width 93 height 19
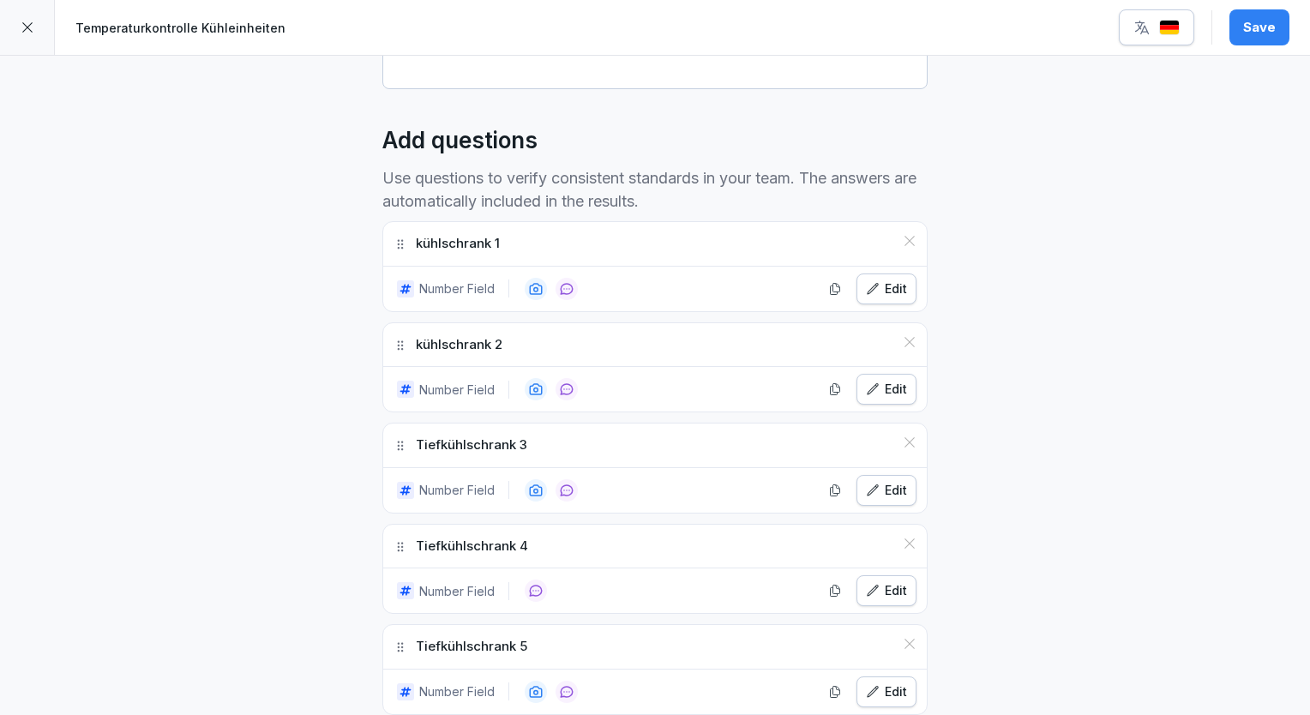
click at [890, 489] on div "Edit" at bounding box center [886, 490] width 41 height 19
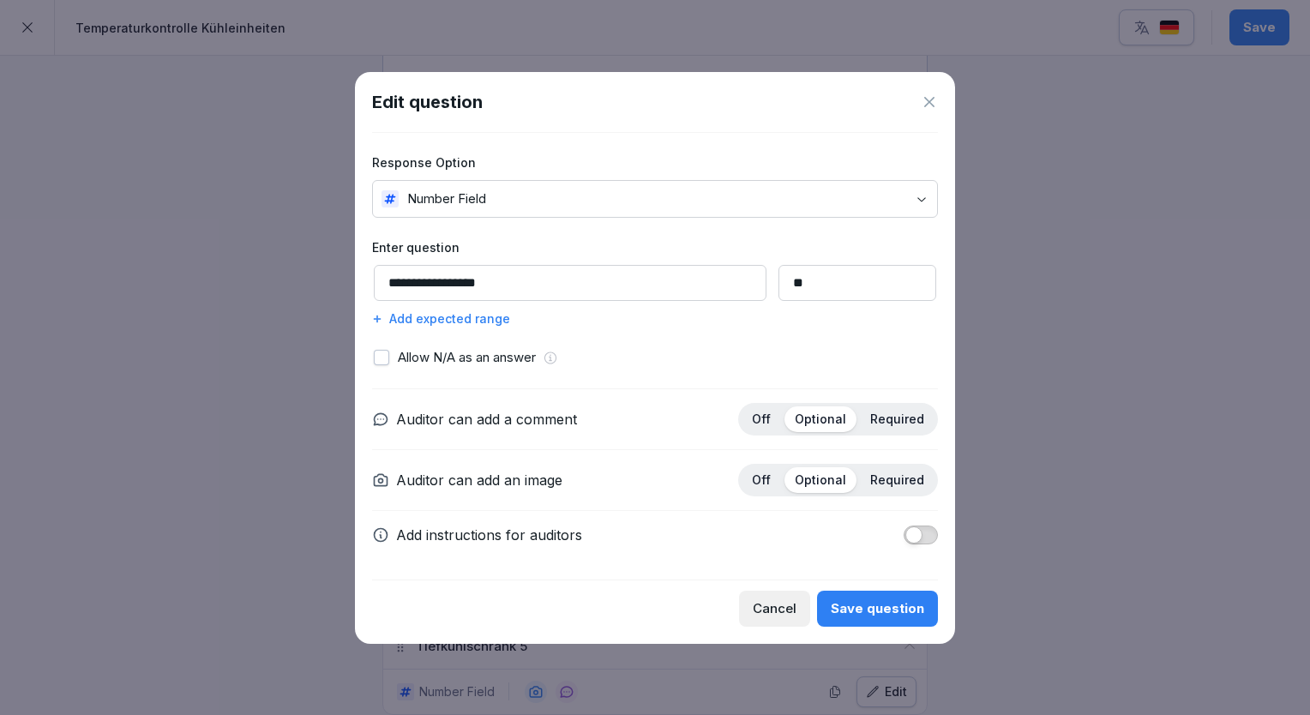
click at [412, 280] on input "**********" at bounding box center [570, 283] width 393 height 36
type input "**********"
click at [874, 613] on div "Save question" at bounding box center [877, 608] width 93 height 19
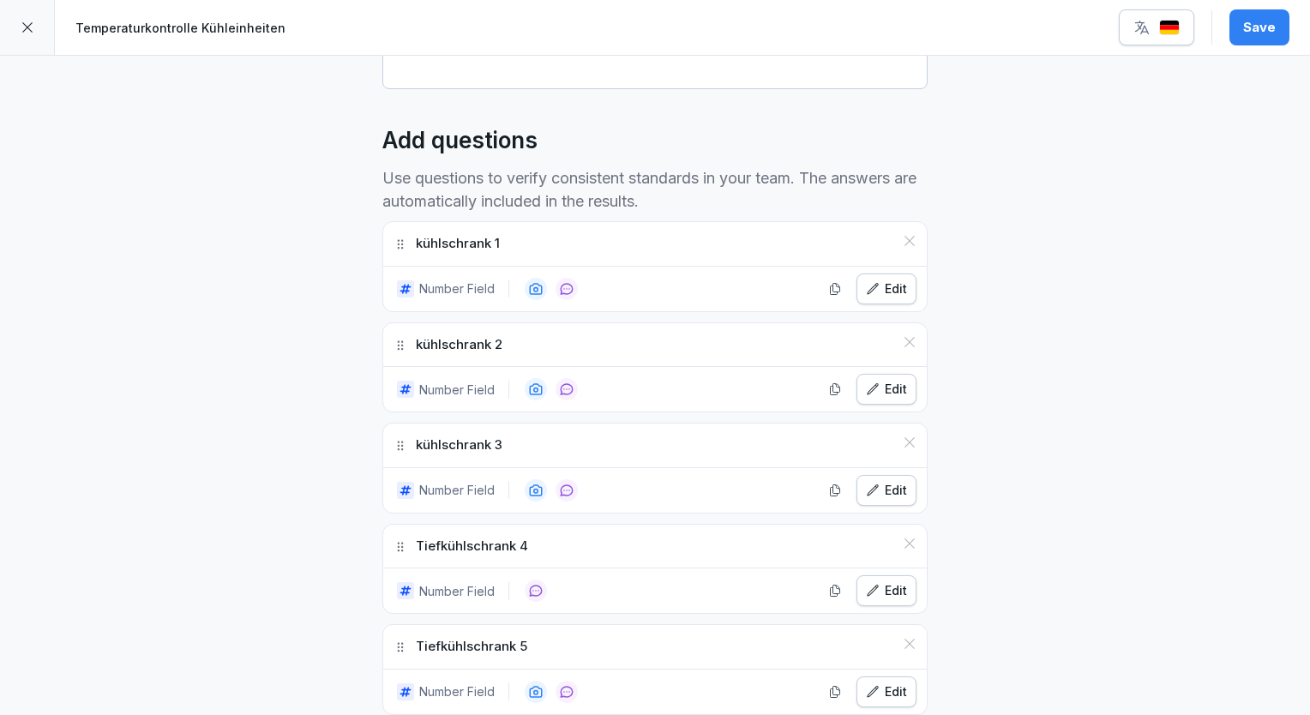
click at [1062, 492] on div "**********" at bounding box center [655, 514] width 1310 height 1740
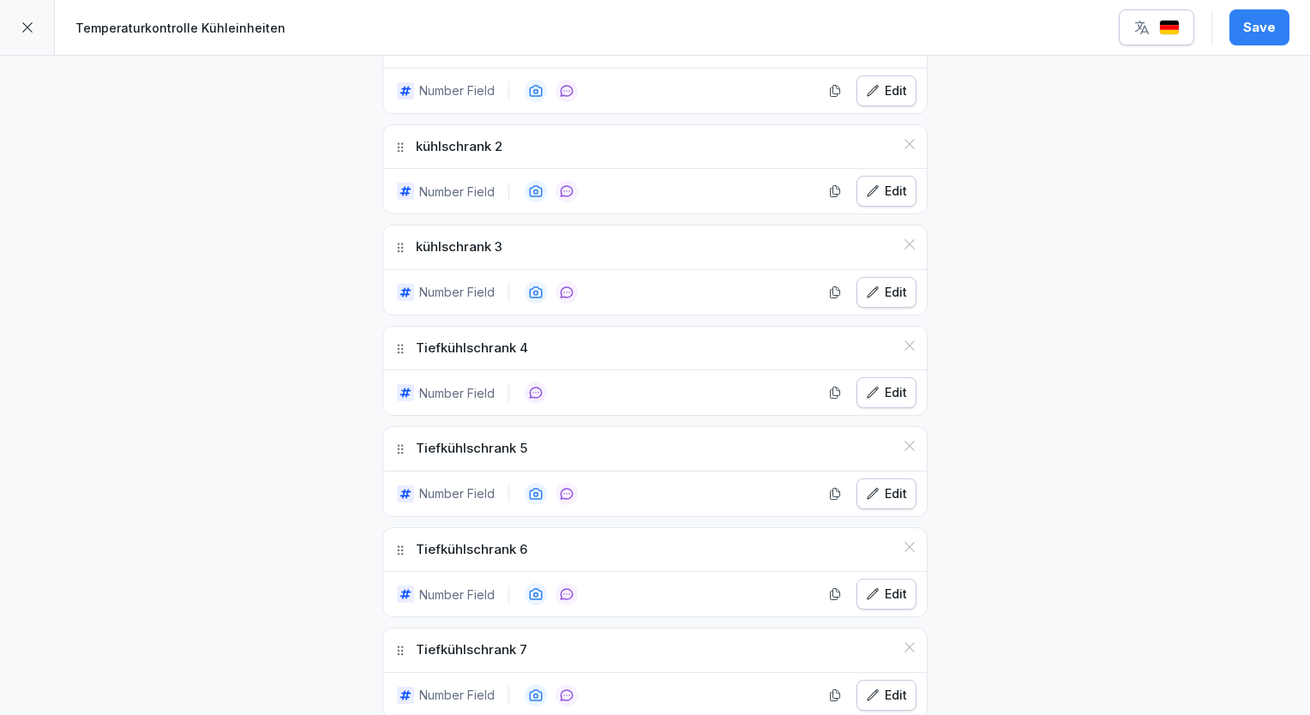
scroll to position [617, 0]
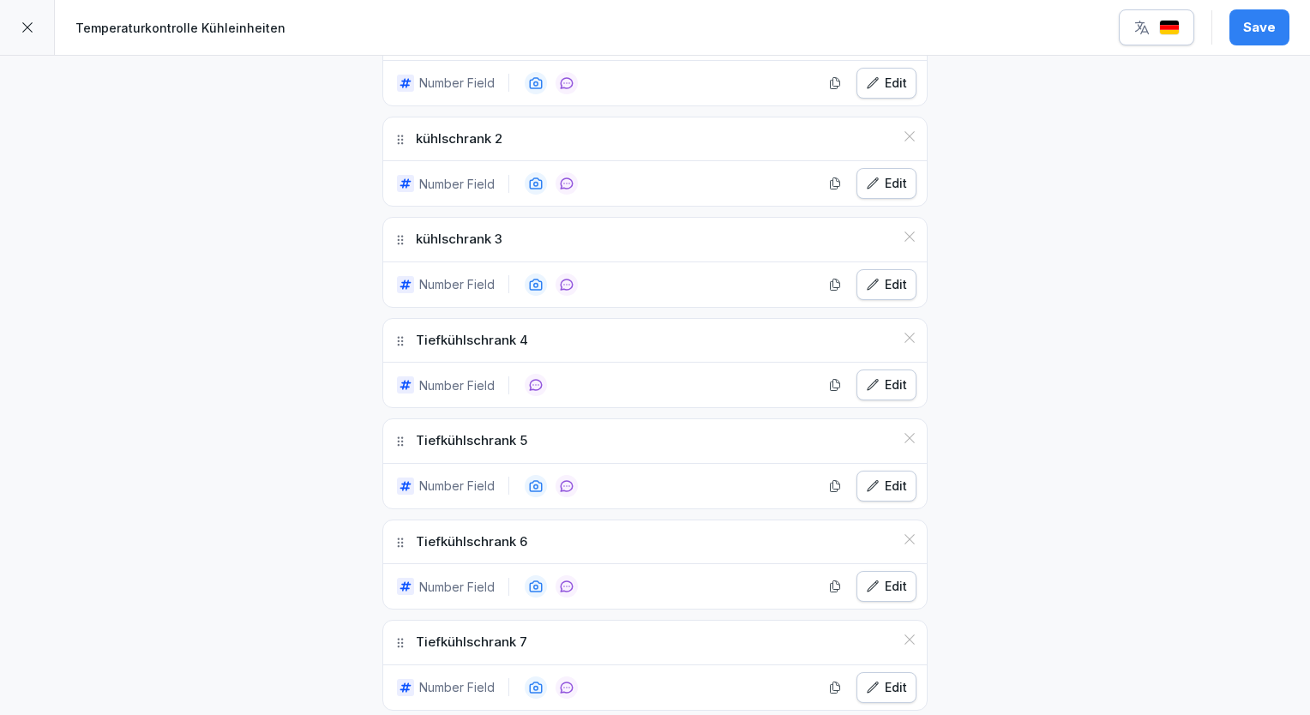
click at [868, 387] on icon "button" at bounding box center [873, 385] width 14 height 14
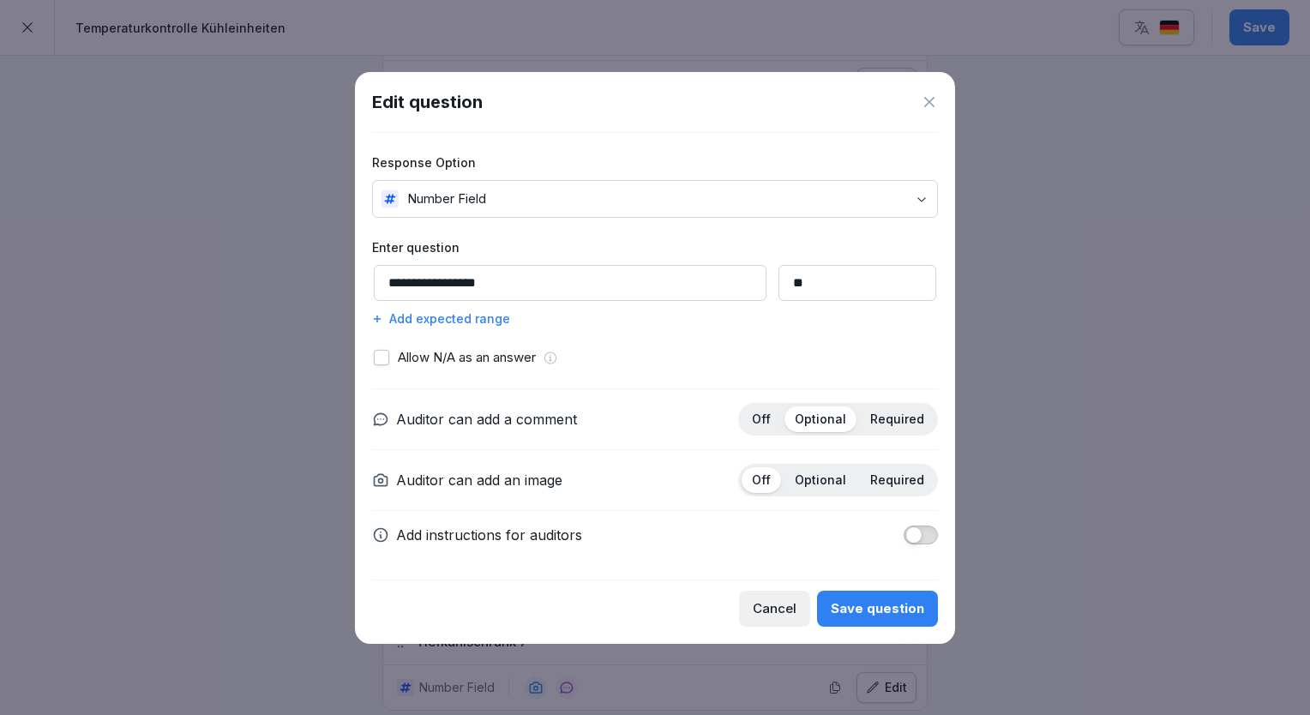
click at [412, 283] on input "**********" at bounding box center [570, 283] width 393 height 36
type input "**********"
click at [872, 621] on button "Save question" at bounding box center [877, 609] width 121 height 36
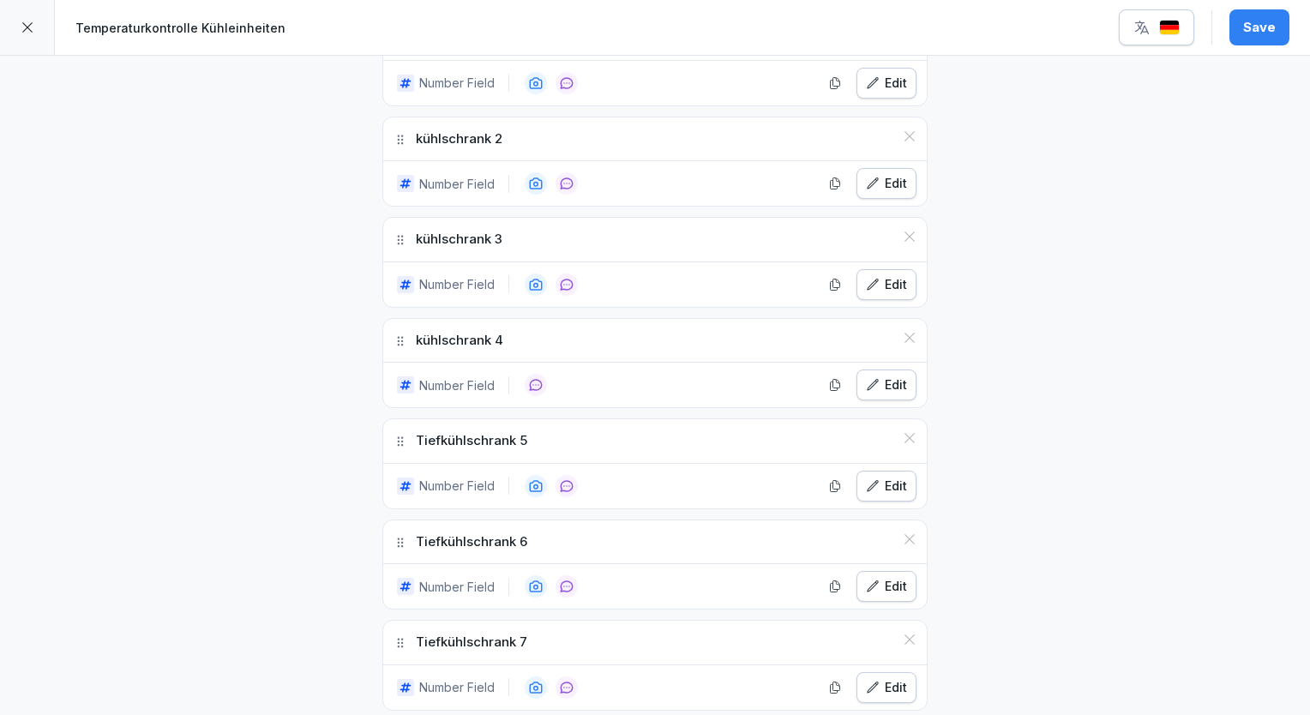
click at [1060, 516] on div "**********" at bounding box center [655, 308] width 1310 height 1740
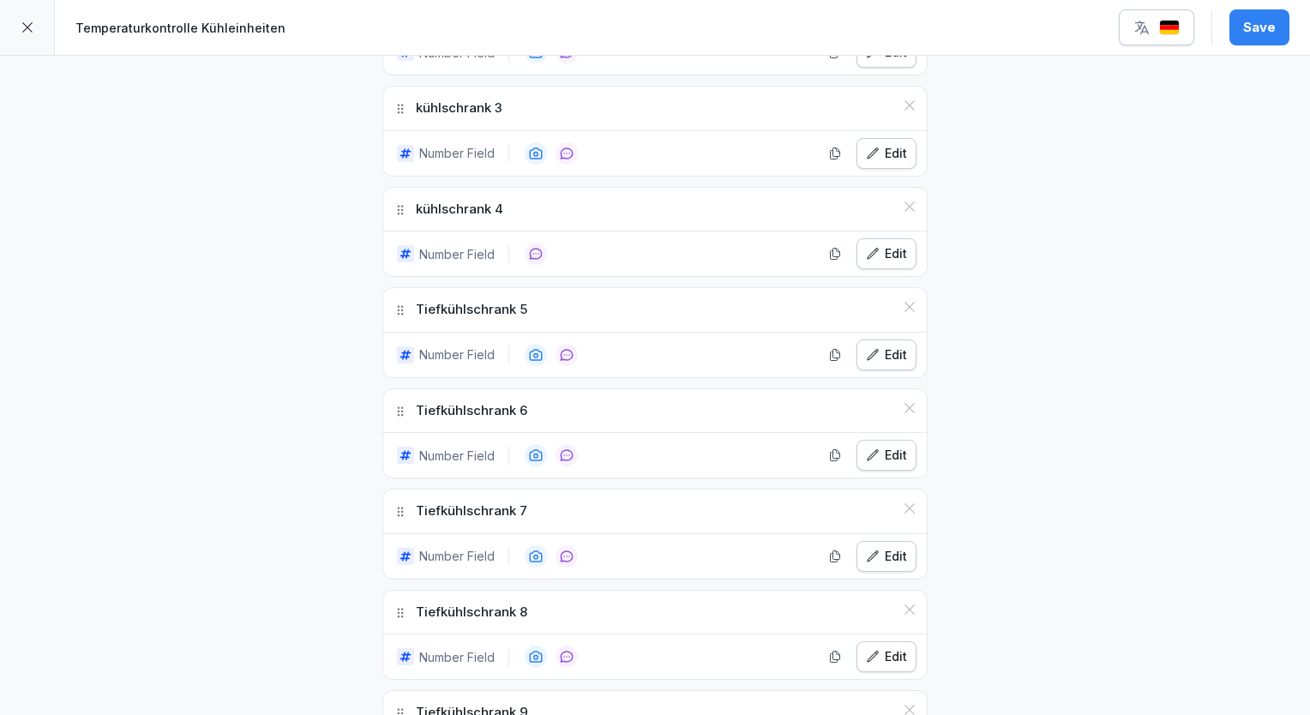
scroll to position [789, 0]
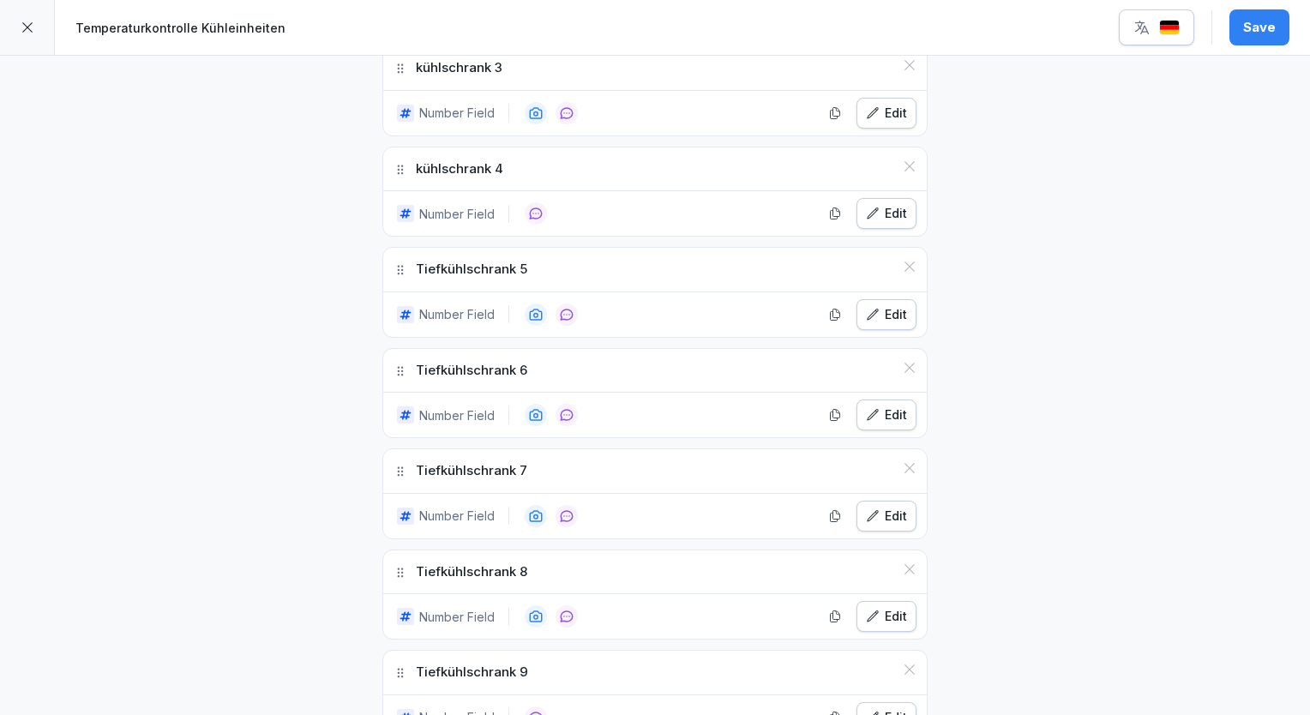
click at [880, 316] on div "Edit" at bounding box center [886, 314] width 41 height 19
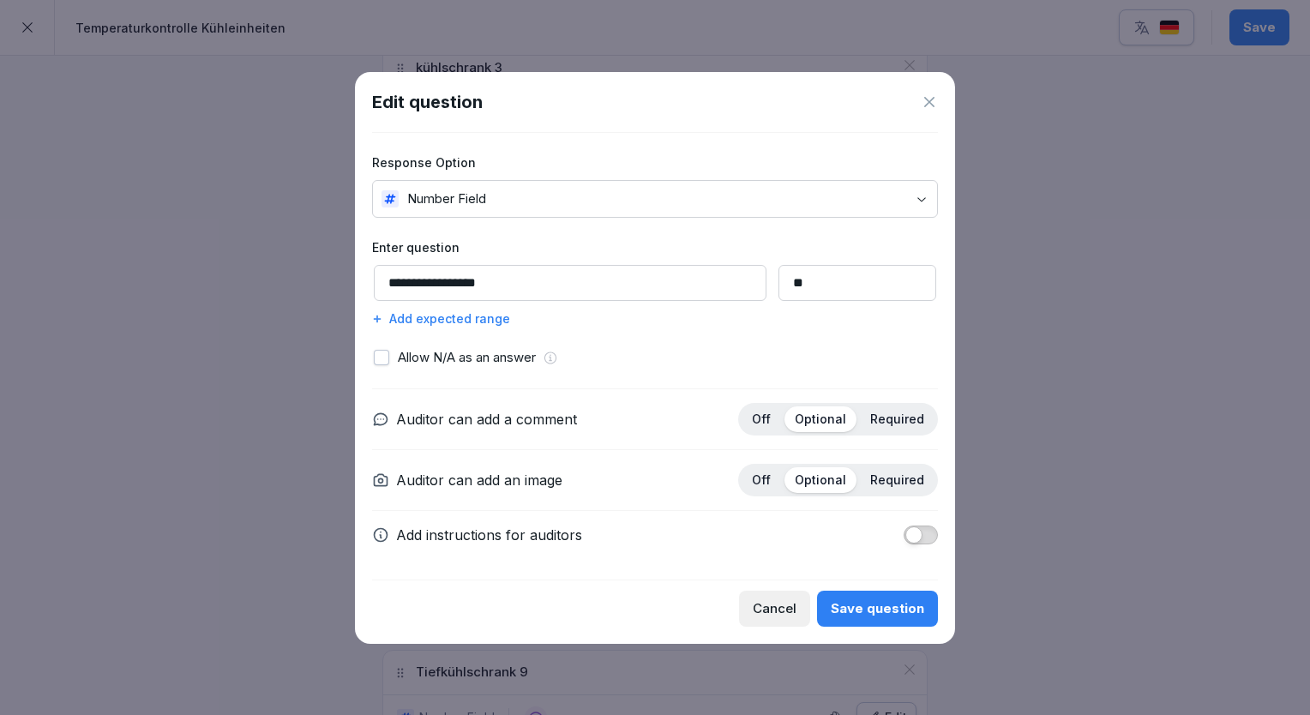
click at [412, 284] on input "**********" at bounding box center [570, 283] width 393 height 36
type input "**********"
click at [878, 599] on div "Save question" at bounding box center [877, 608] width 93 height 19
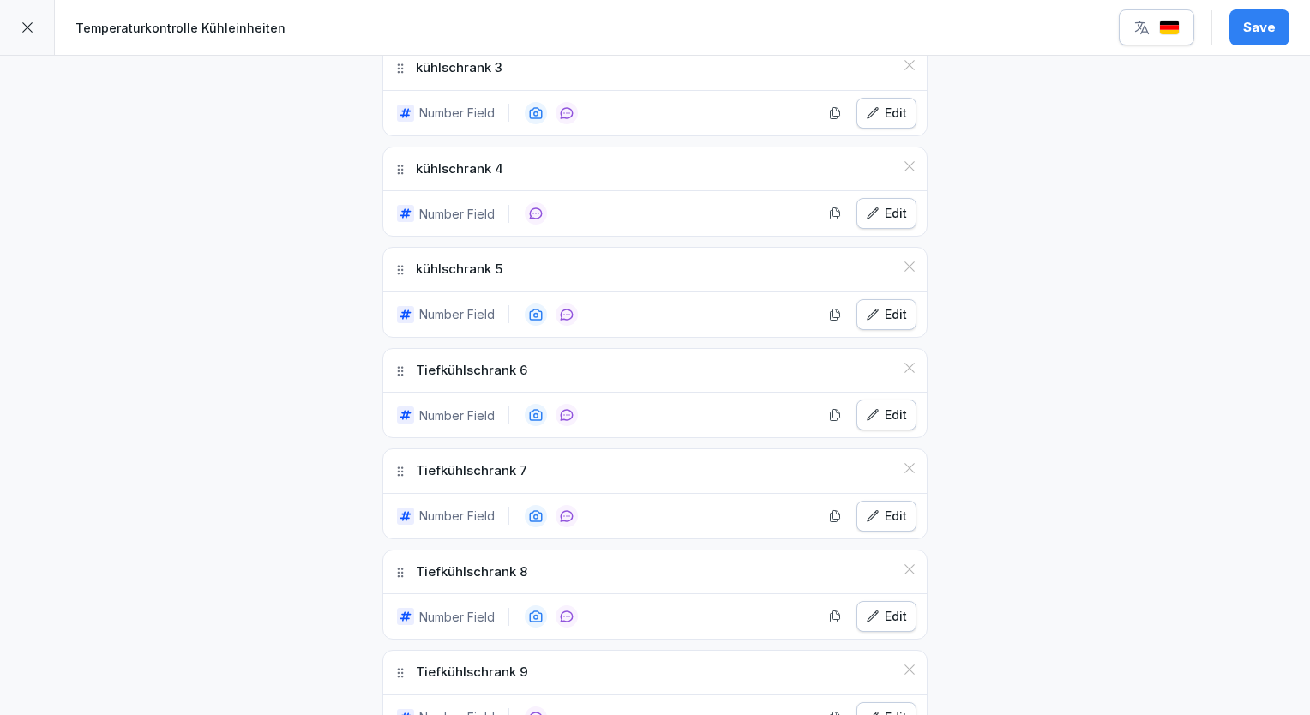
click at [1135, 428] on div "**********" at bounding box center [655, 137] width 1310 height 1740
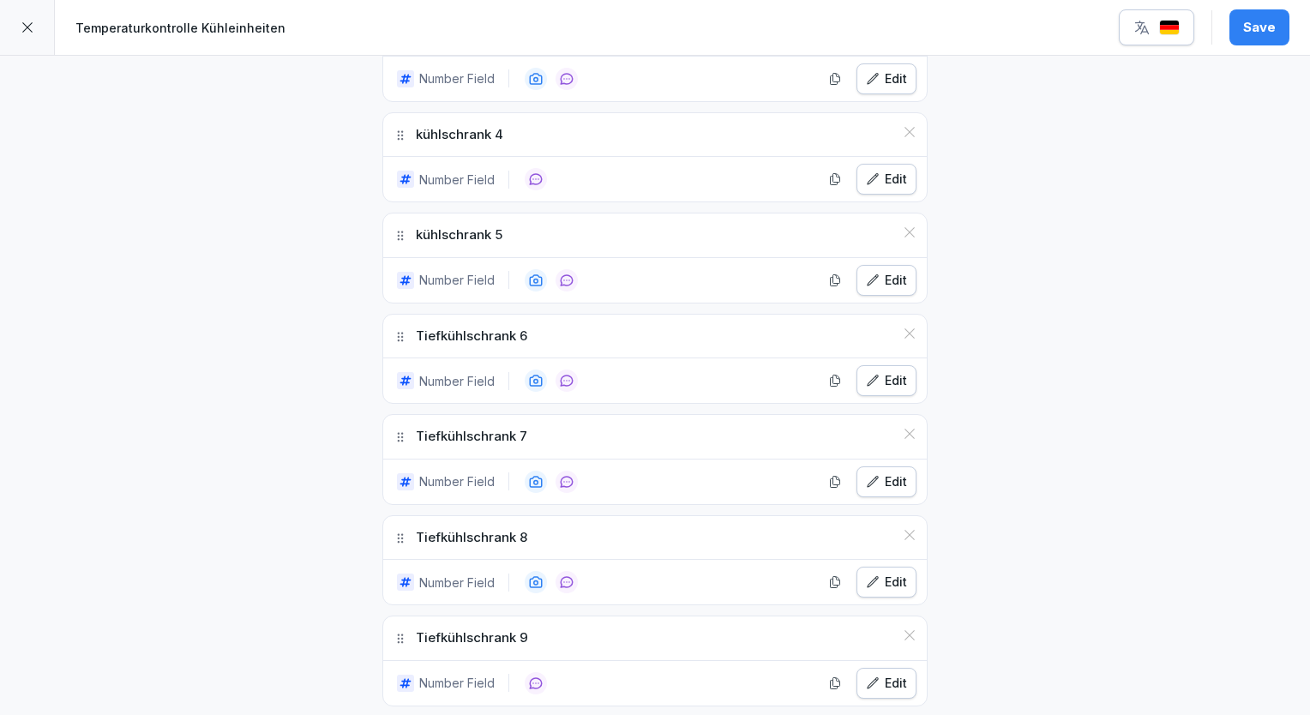
scroll to position [926, 0]
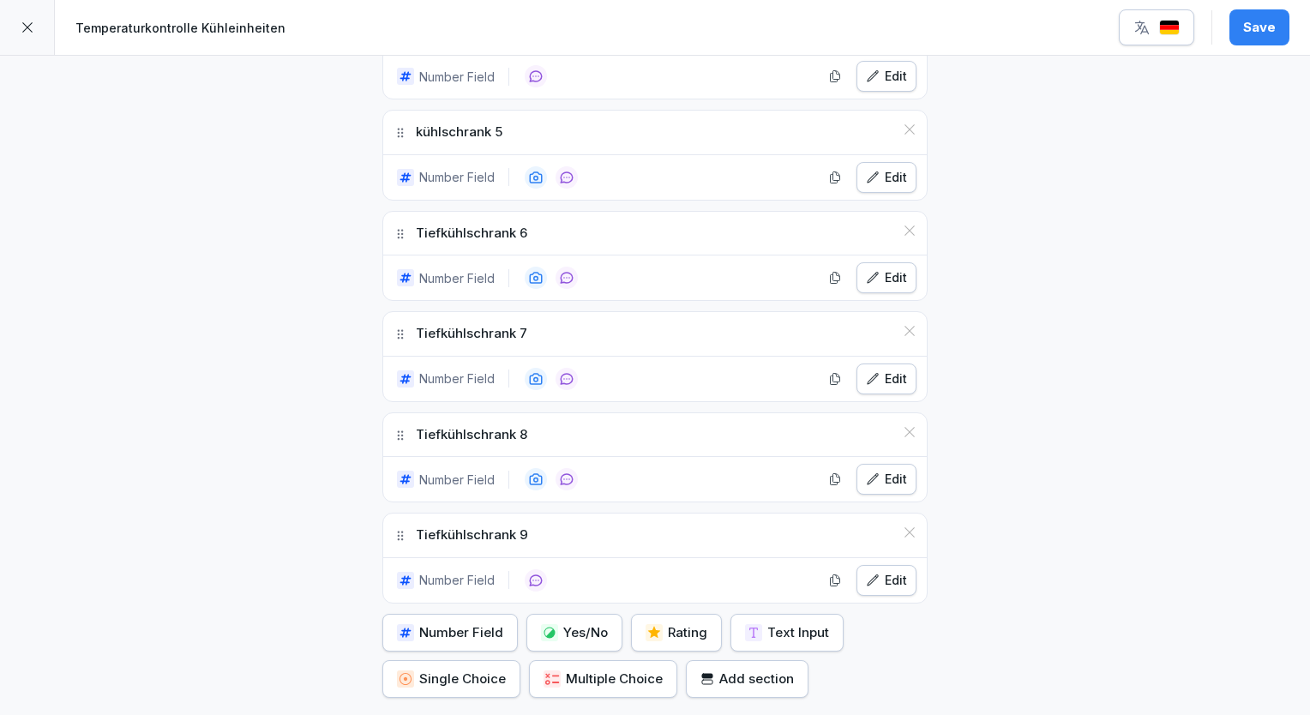
click at [881, 268] on div "Edit" at bounding box center [886, 277] width 41 height 19
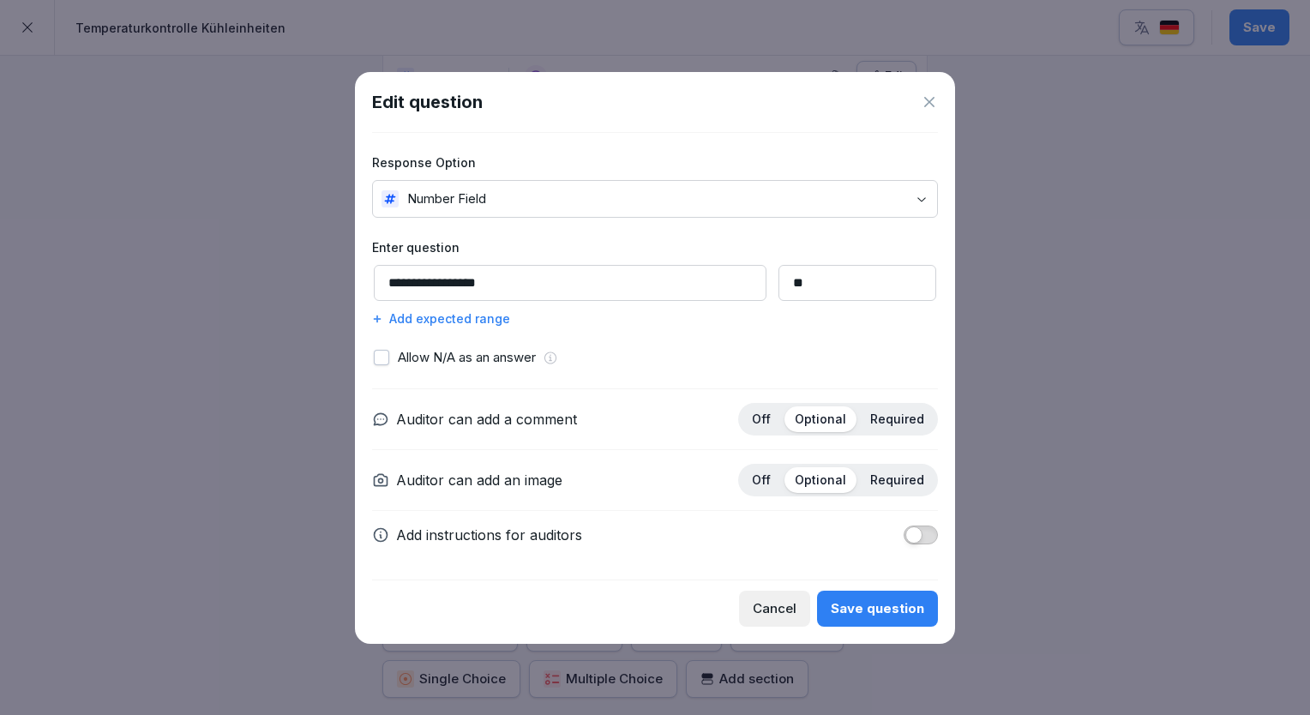
click at [410, 283] on input "**********" at bounding box center [570, 283] width 393 height 36
type input "**********"
click at [892, 601] on div "Save question" at bounding box center [877, 608] width 93 height 19
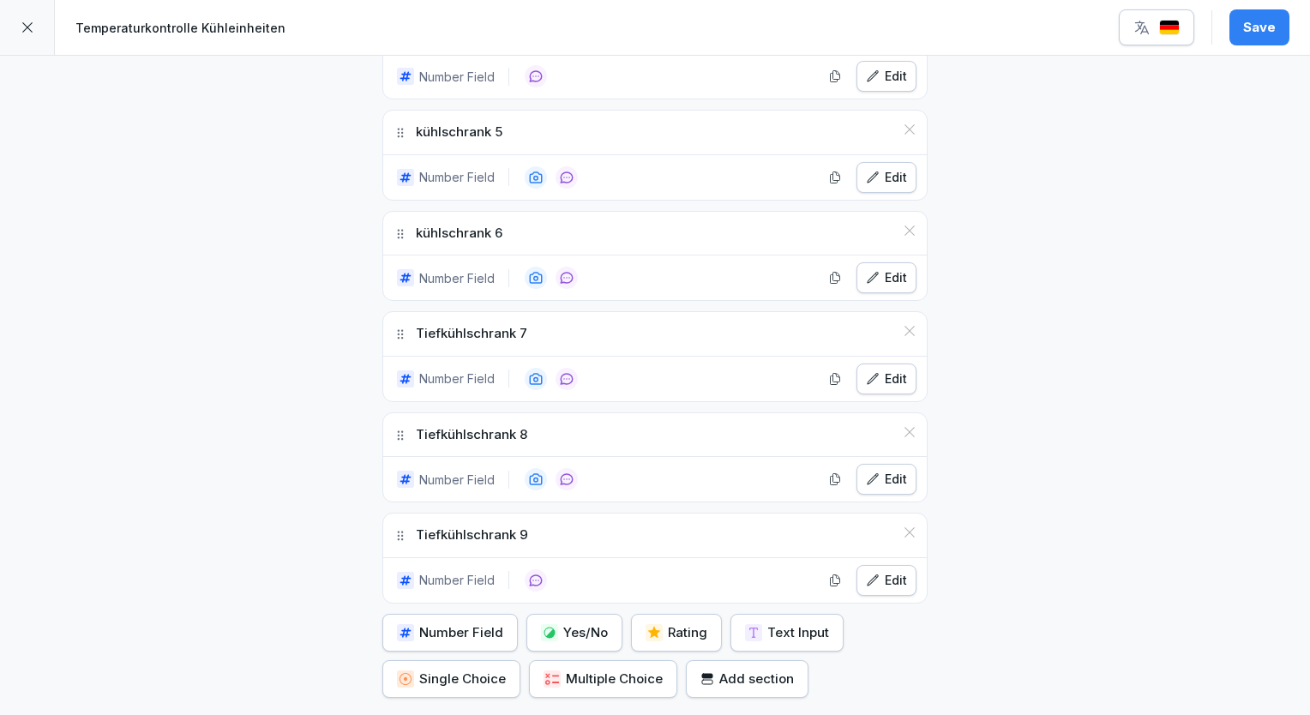
click at [885, 372] on div "Edit" at bounding box center [886, 379] width 41 height 19
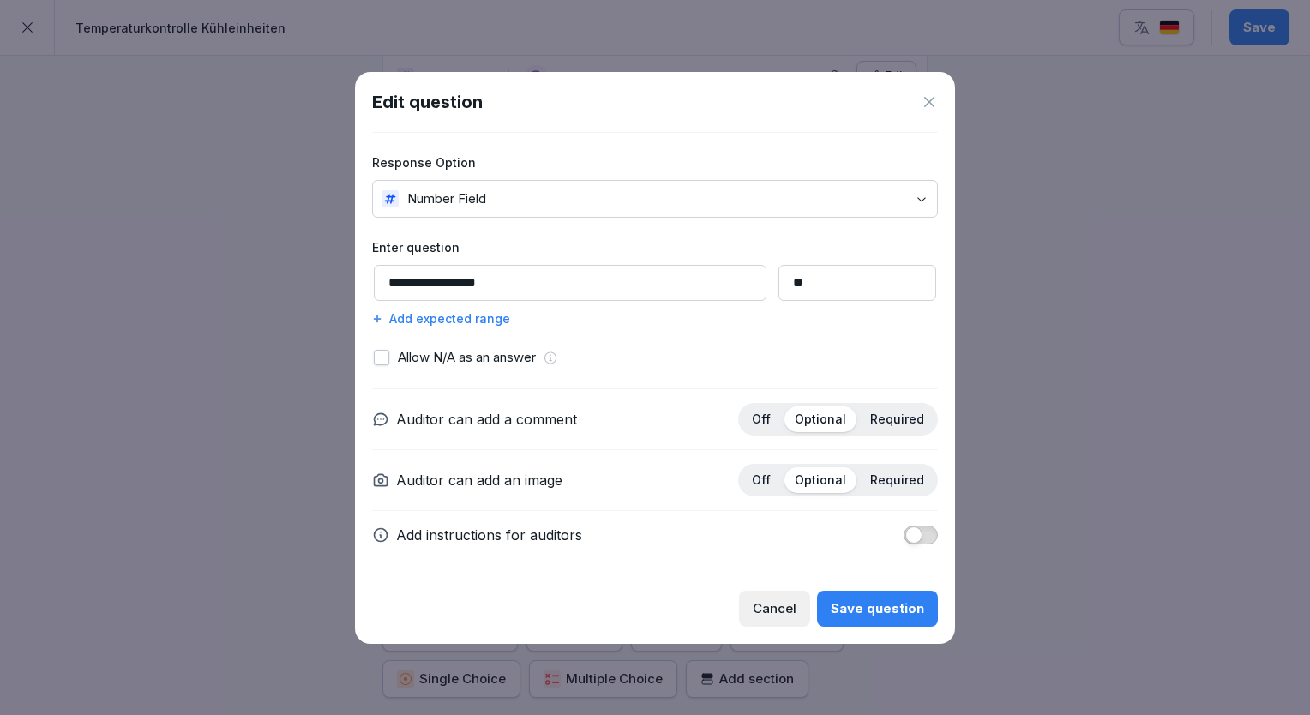
click at [408, 283] on input "**********" at bounding box center [570, 283] width 393 height 36
click at [393, 281] on input "**********" at bounding box center [570, 283] width 393 height 36
type input "**********"
click at [875, 611] on div "Save question" at bounding box center [877, 608] width 93 height 19
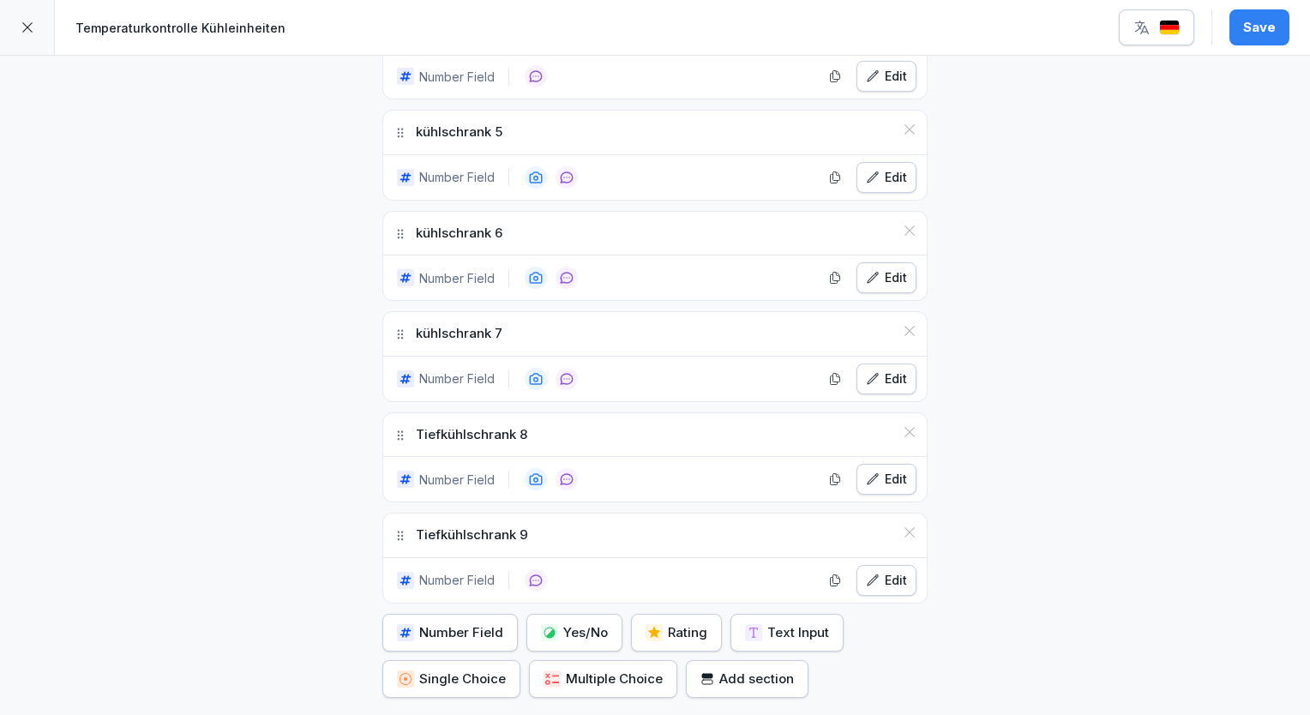
click at [885, 470] on div "Edit" at bounding box center [886, 479] width 41 height 19
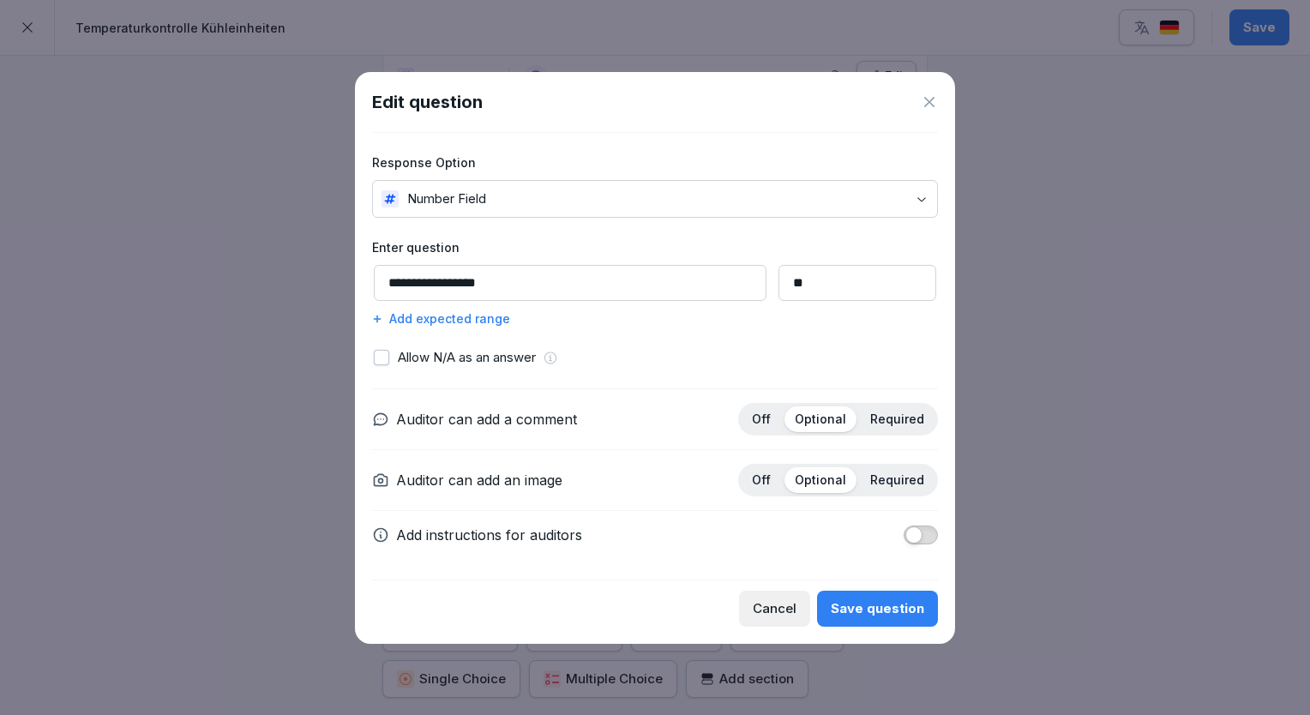
click at [403, 283] on input "**********" at bounding box center [570, 283] width 393 height 36
click at [405, 283] on input "**********" at bounding box center [570, 283] width 393 height 36
click at [393, 283] on input "**********" at bounding box center [570, 283] width 393 height 36
type input "**********"
click at [917, 595] on button "Save question" at bounding box center [877, 609] width 121 height 36
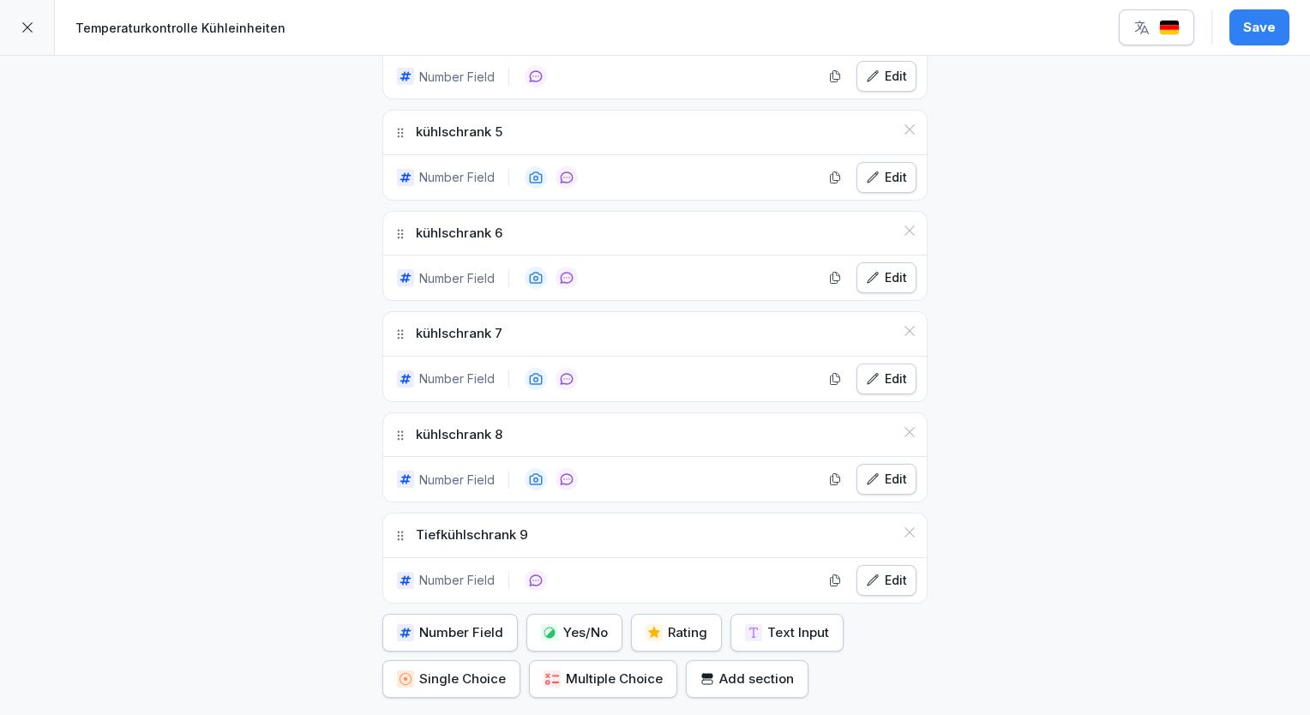
click at [879, 571] on div "Edit" at bounding box center [886, 580] width 41 height 19
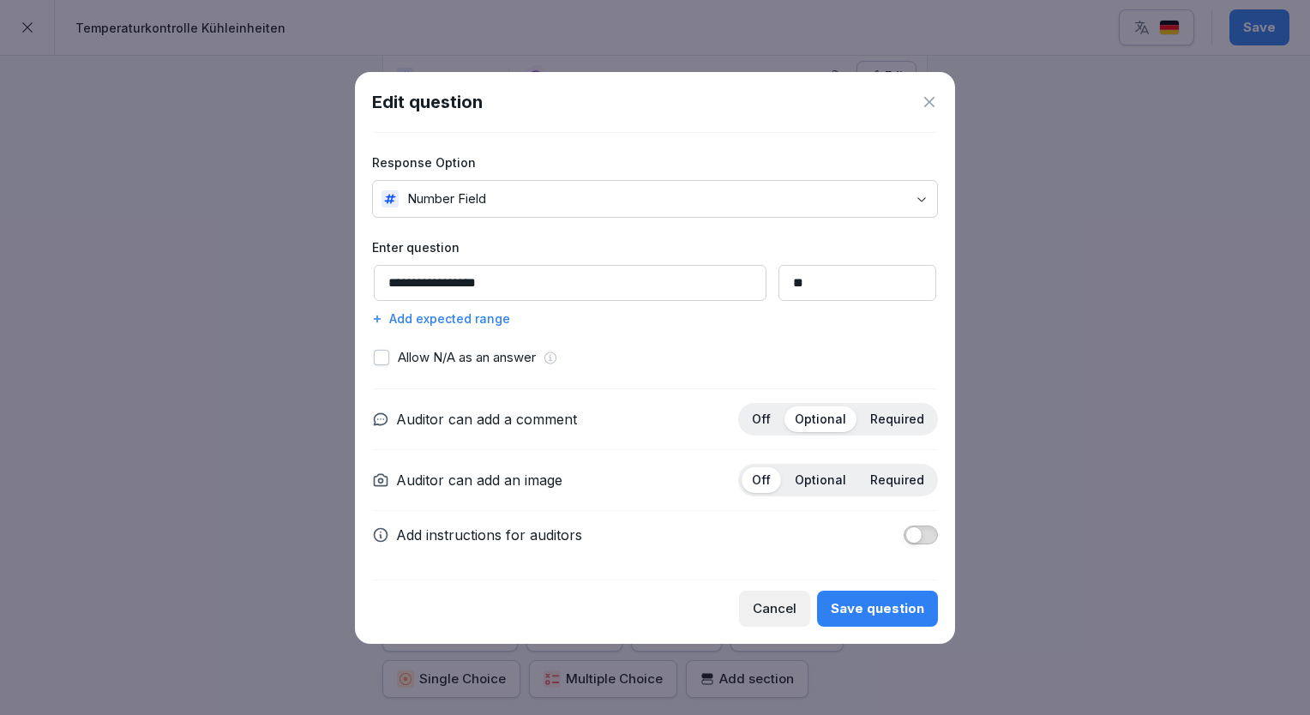
click at [405, 285] on input "**********" at bounding box center [570, 283] width 393 height 36
click at [394, 279] on input "**********" at bounding box center [570, 283] width 393 height 36
type input "**********"
click at [887, 616] on div "Save question" at bounding box center [877, 608] width 93 height 19
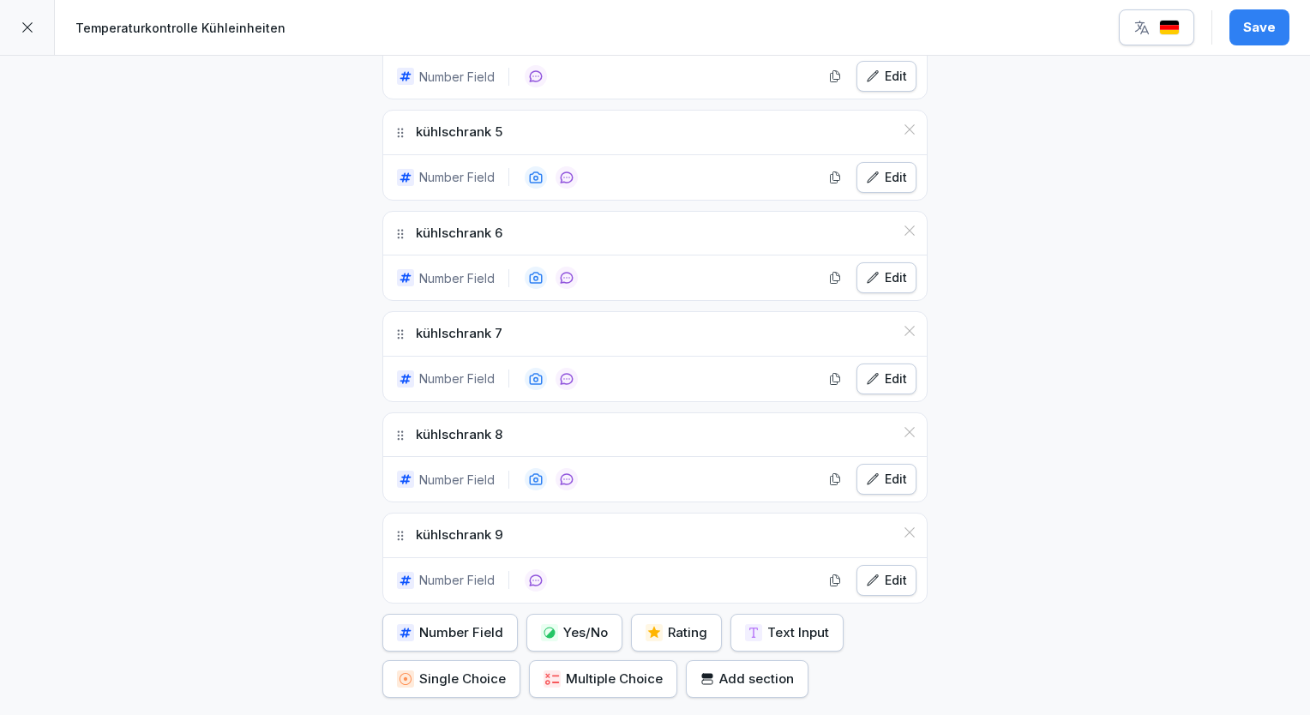
click at [1263, 29] on div "Save" at bounding box center [1259, 27] width 33 height 19
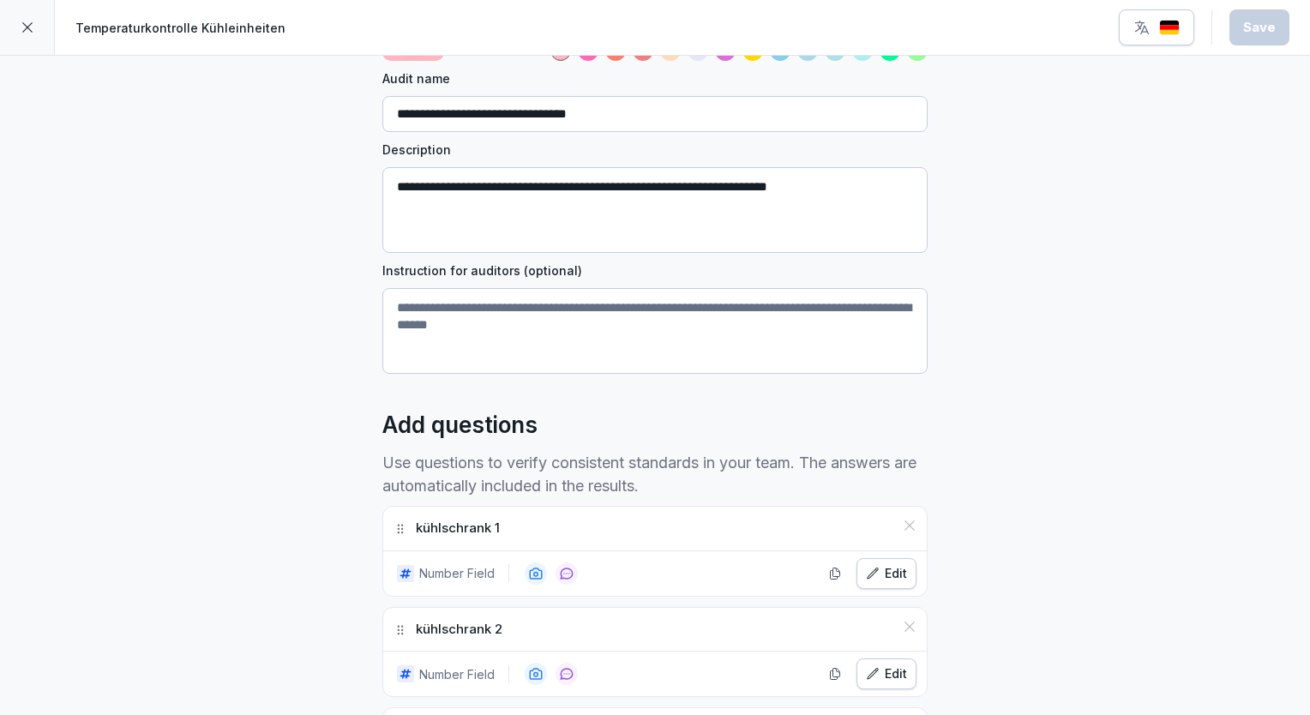
click at [27, 33] on icon at bounding box center [28, 28] width 14 height 14
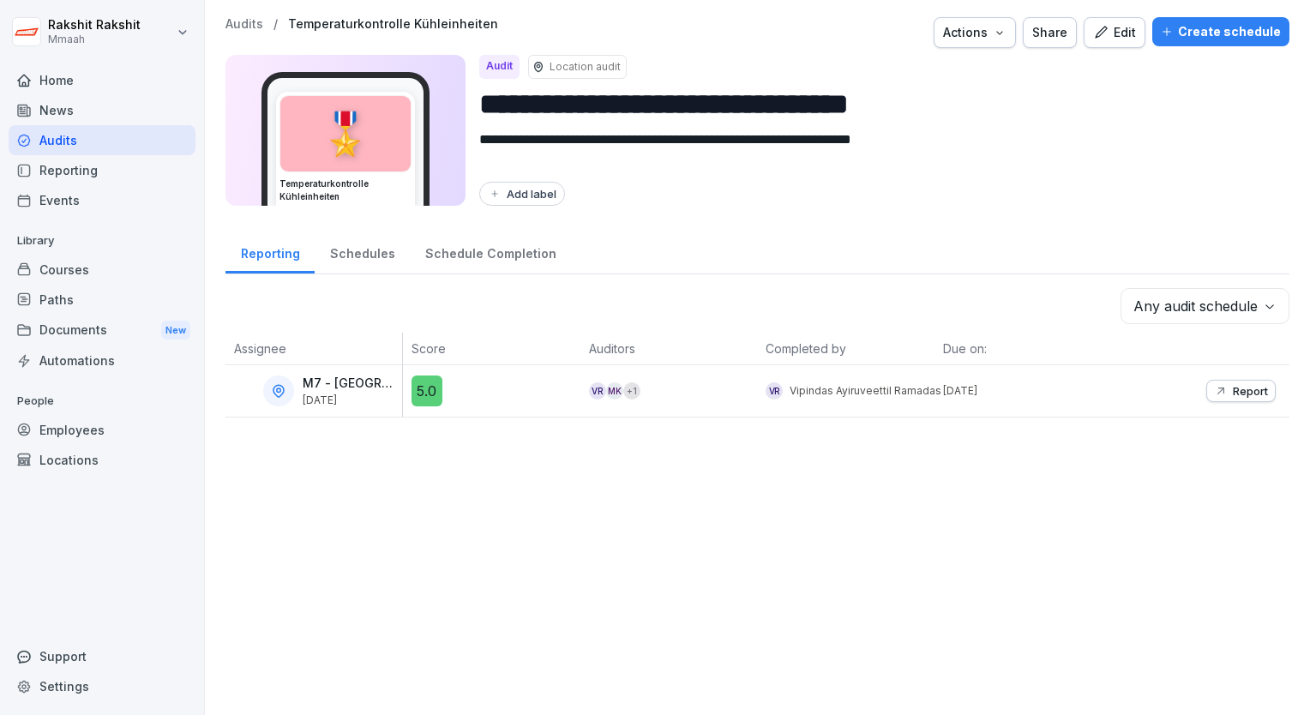
click at [129, 143] on div "Audits" at bounding box center [102, 140] width 187 height 30
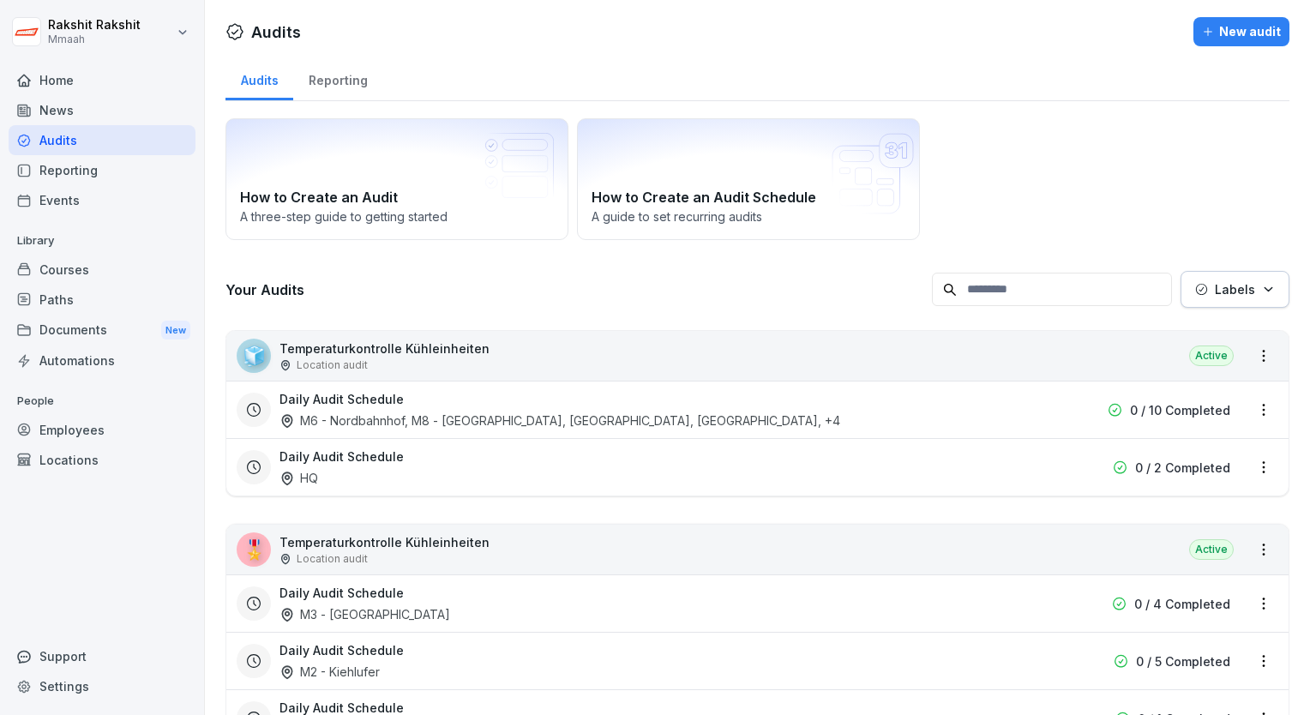
click at [1029, 197] on div "How to Create an Audit A three-step guide to getting started How to Create an A…" at bounding box center [758, 179] width 1064 height 122
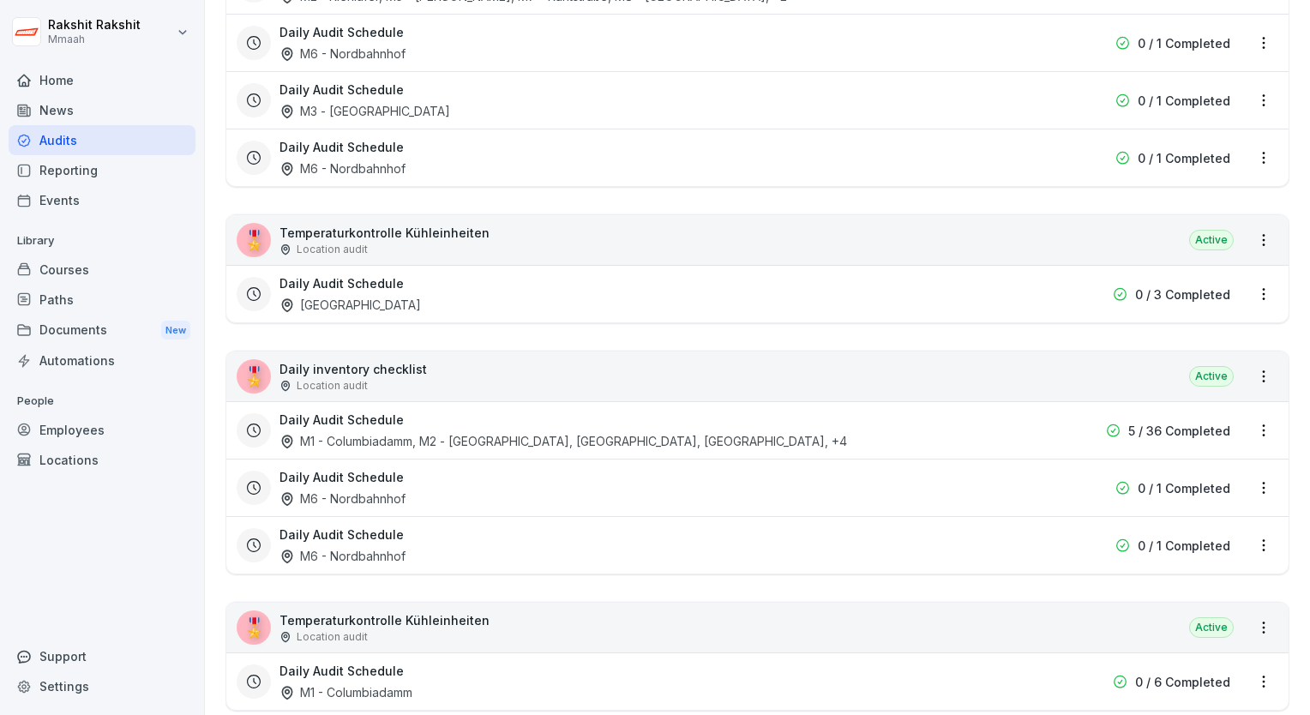
scroll to position [2332, 0]
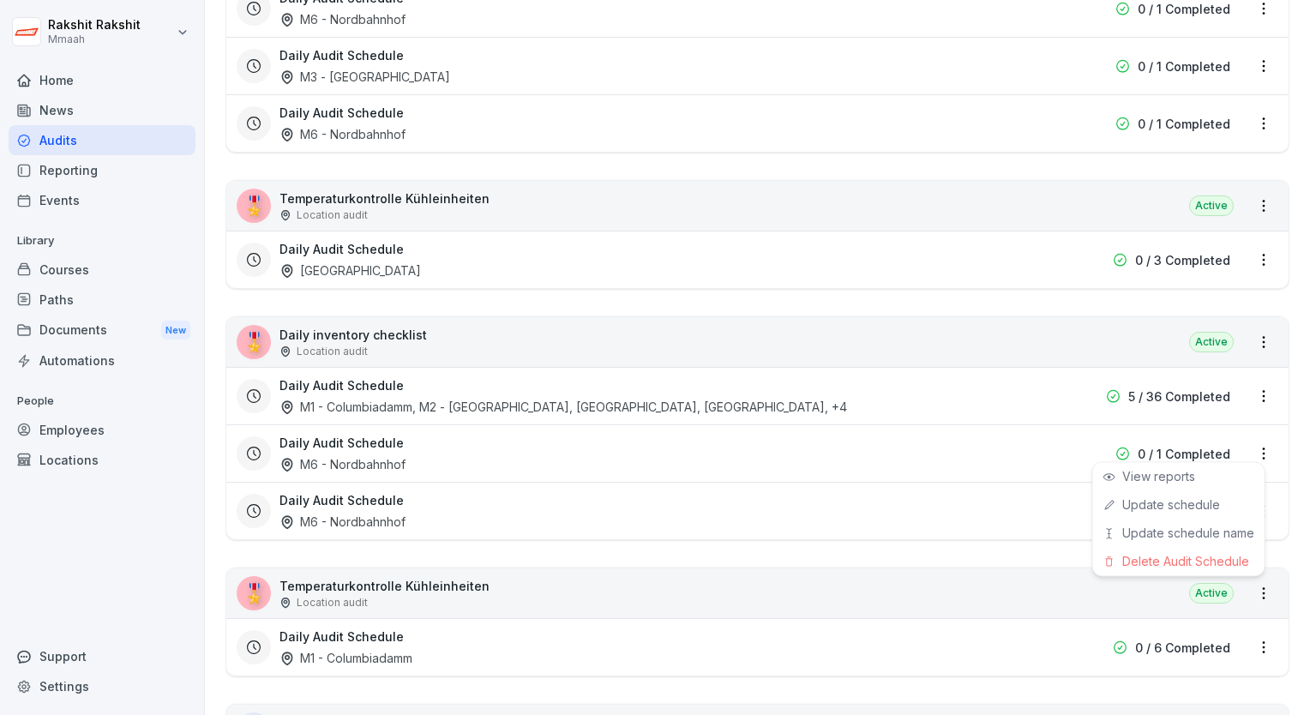
click at [1242, 442] on html "[PERSON_NAME] Mmaah Home News Audits Reporting Events Library Courses Paths Doc…" at bounding box center [655, 357] width 1310 height 715
click at [1173, 566] on div "Delete Audit Schedule" at bounding box center [1178, 561] width 171 height 28
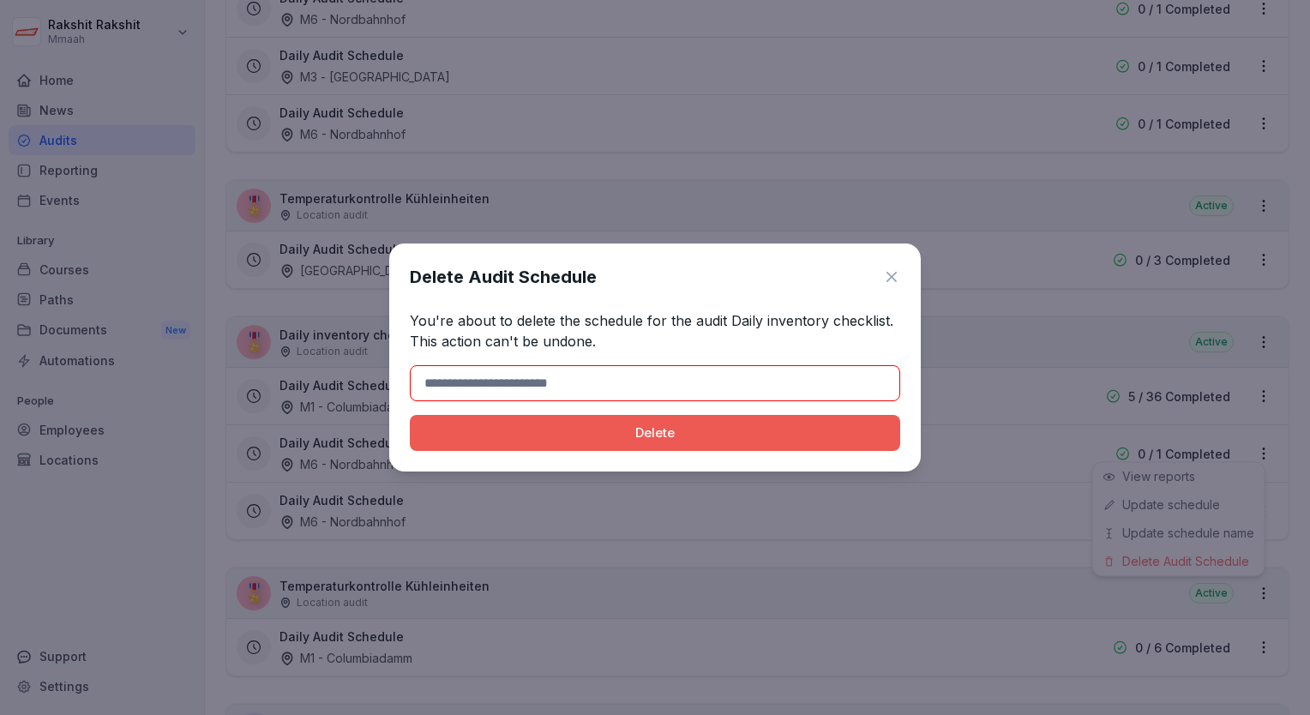
click at [672, 362] on div "Delete Audit Schedule You're about to delete the schedule for the audit Daily i…" at bounding box center [655, 358] width 532 height 228
click at [665, 382] on input at bounding box center [655, 383] width 490 height 36
type input "******"
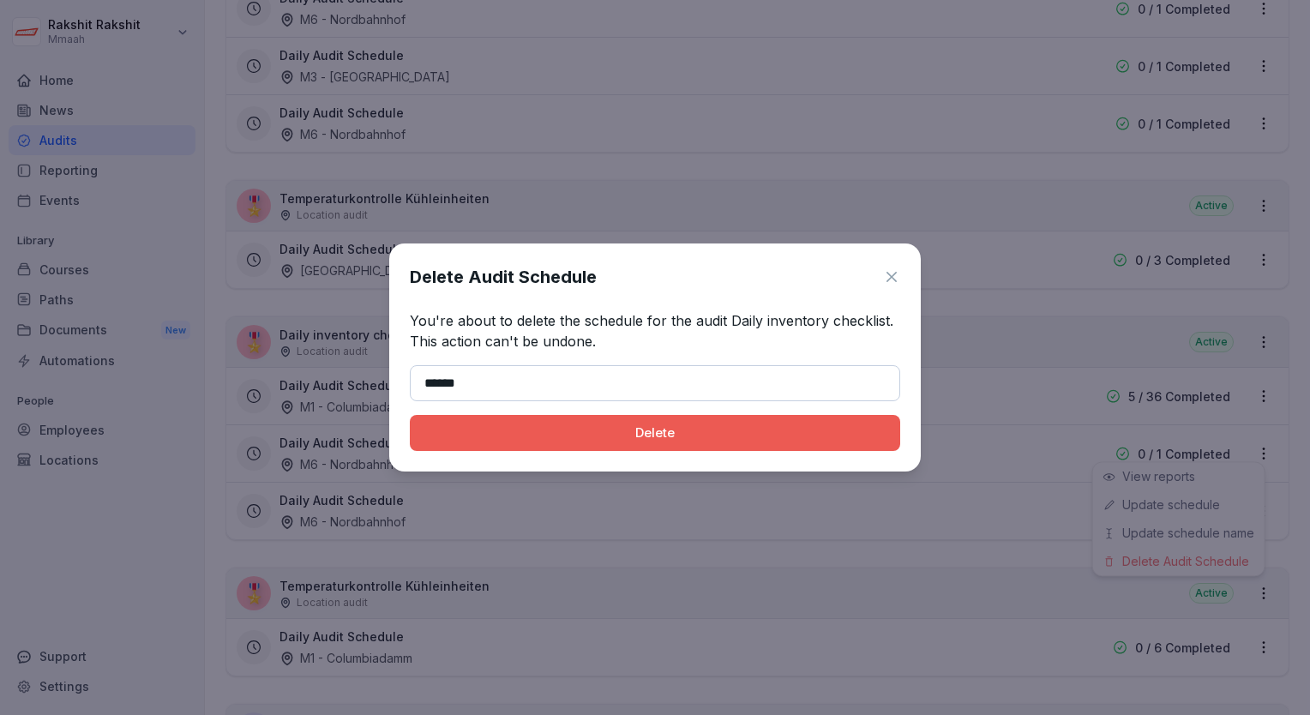
click at [595, 430] on div "Delete" at bounding box center [655, 433] width 463 height 19
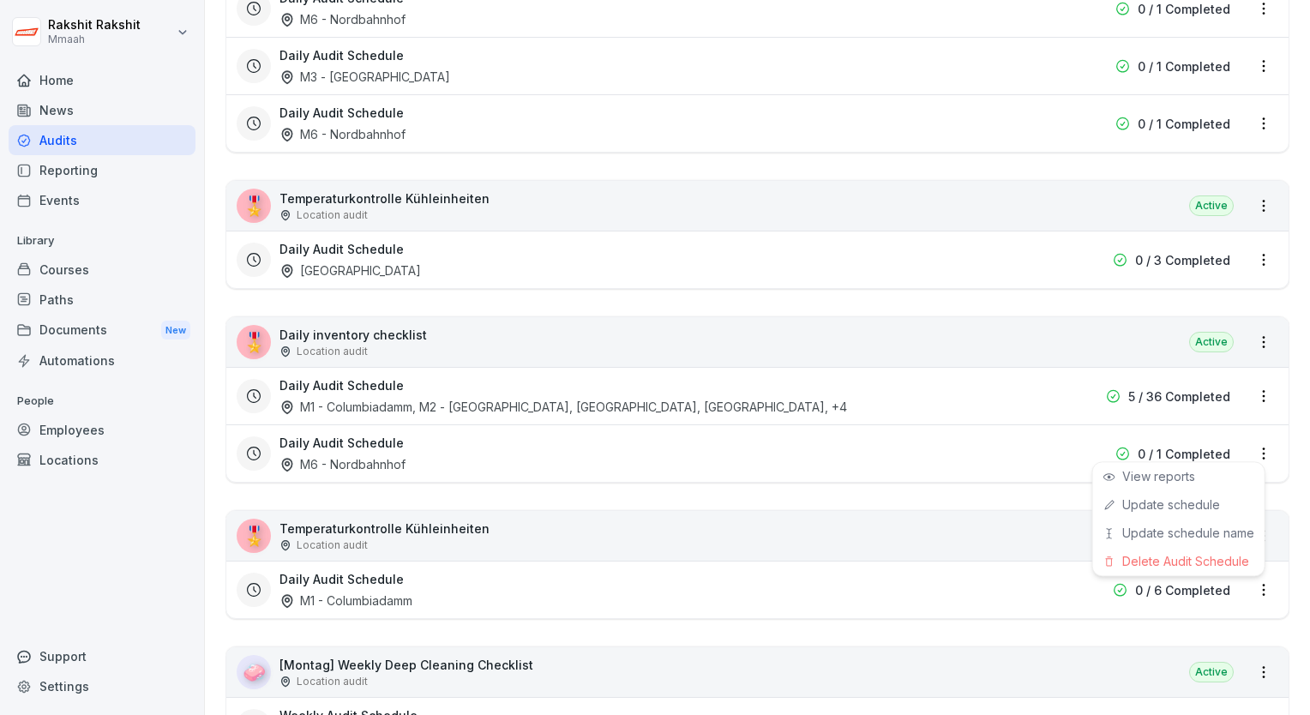
click at [1252, 444] on html "[PERSON_NAME] Mmaah Home News Audits Reporting Events Library Courses Paths Doc…" at bounding box center [655, 357] width 1310 height 715
click at [1169, 558] on div "Delete Audit Schedule" at bounding box center [1178, 561] width 171 height 28
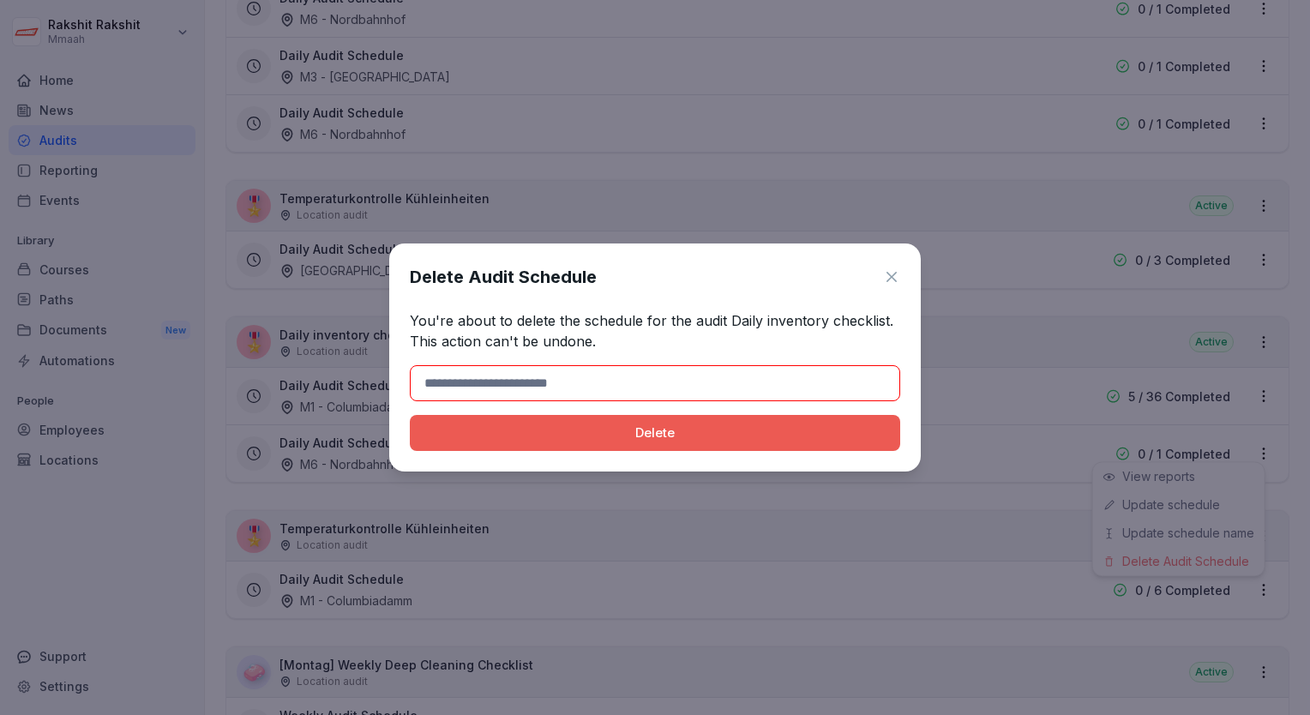
click at [693, 389] on input at bounding box center [655, 383] width 490 height 36
type input "******"
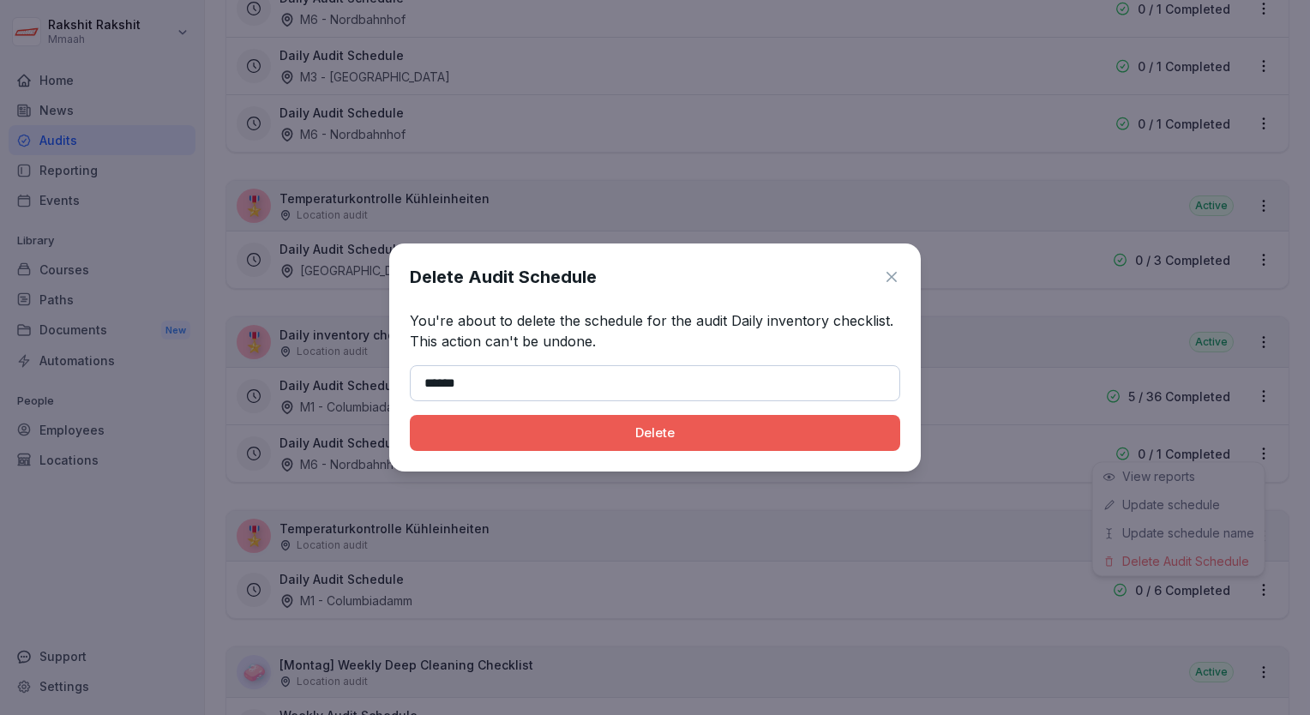
click at [504, 442] on div "Delete" at bounding box center [655, 433] width 463 height 19
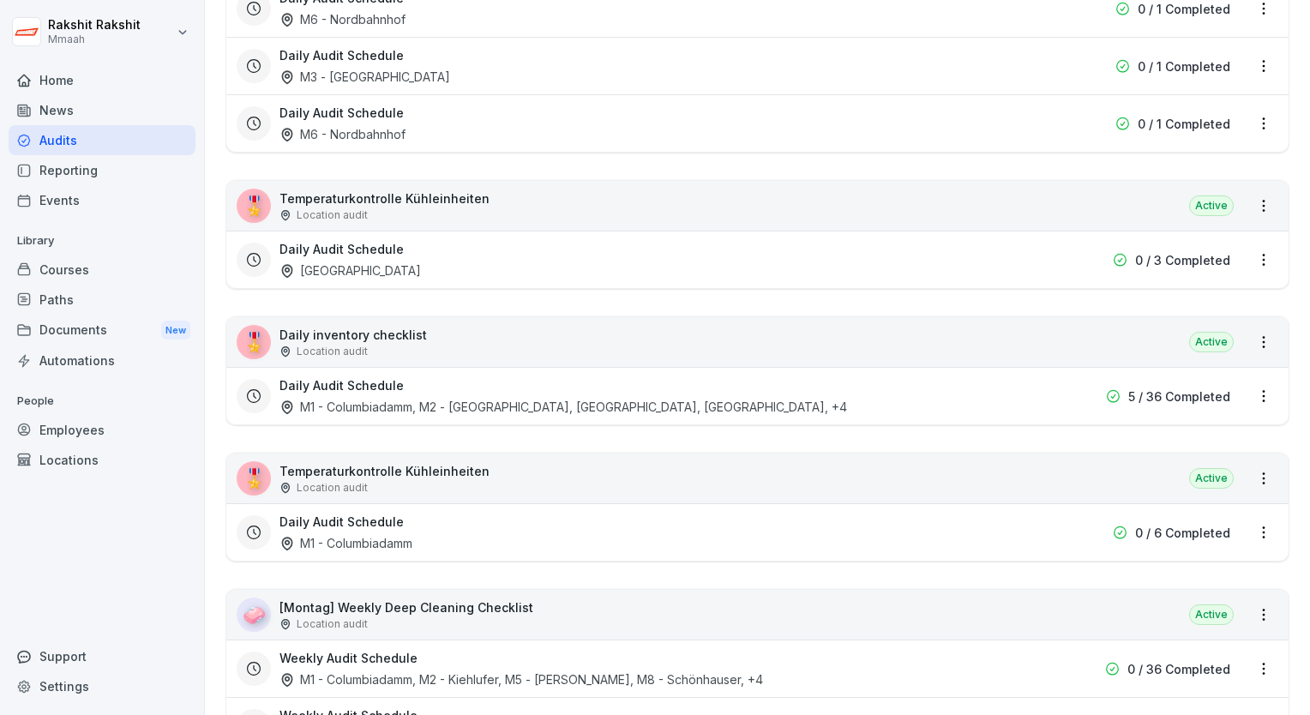
click at [1279, 349] on div "Audits Reporting How to Create an Audit A three-step guide to getting started H…" at bounding box center [757, 659] width 1105 height 5871
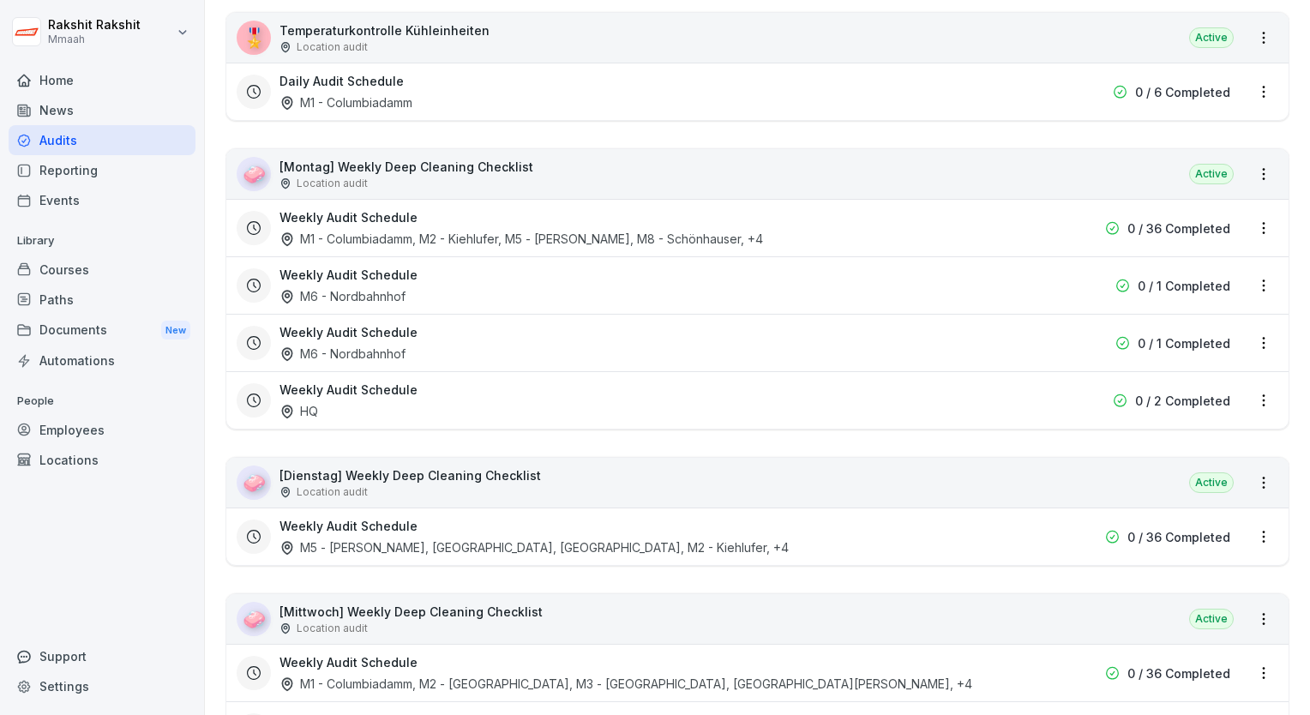
scroll to position [2778, 0]
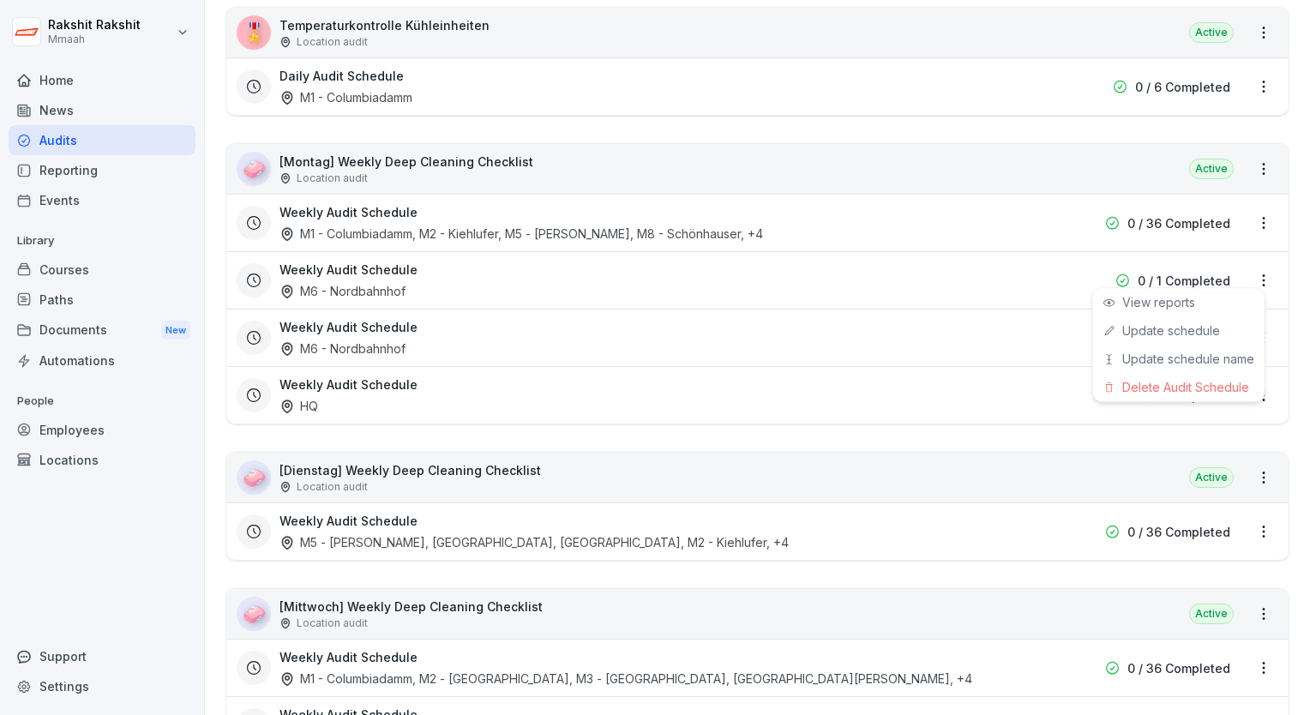
click at [1248, 272] on html "[PERSON_NAME] Mmaah Home News Audits Reporting Events Library Courses Paths Doc…" at bounding box center [655, 357] width 1310 height 715
click at [1174, 378] on div "Delete Audit Schedule" at bounding box center [1178, 387] width 171 height 28
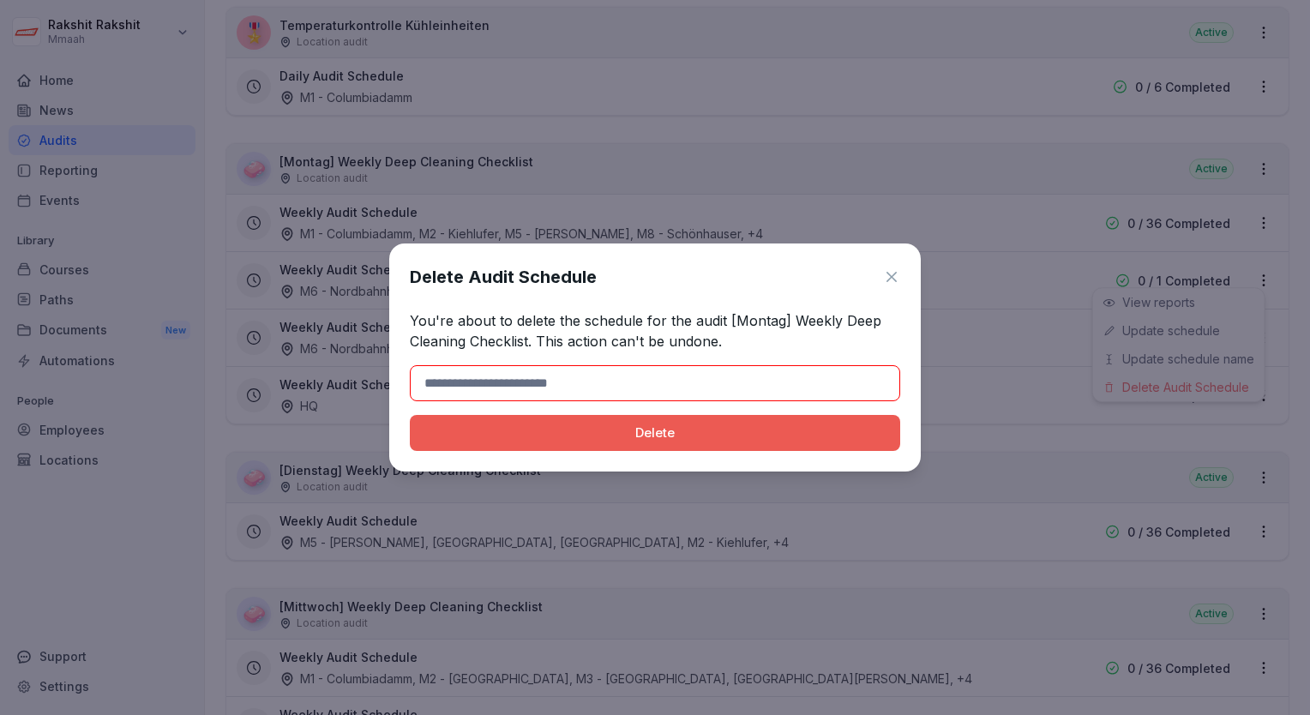
click at [751, 387] on input at bounding box center [655, 383] width 490 height 36
type input "******"
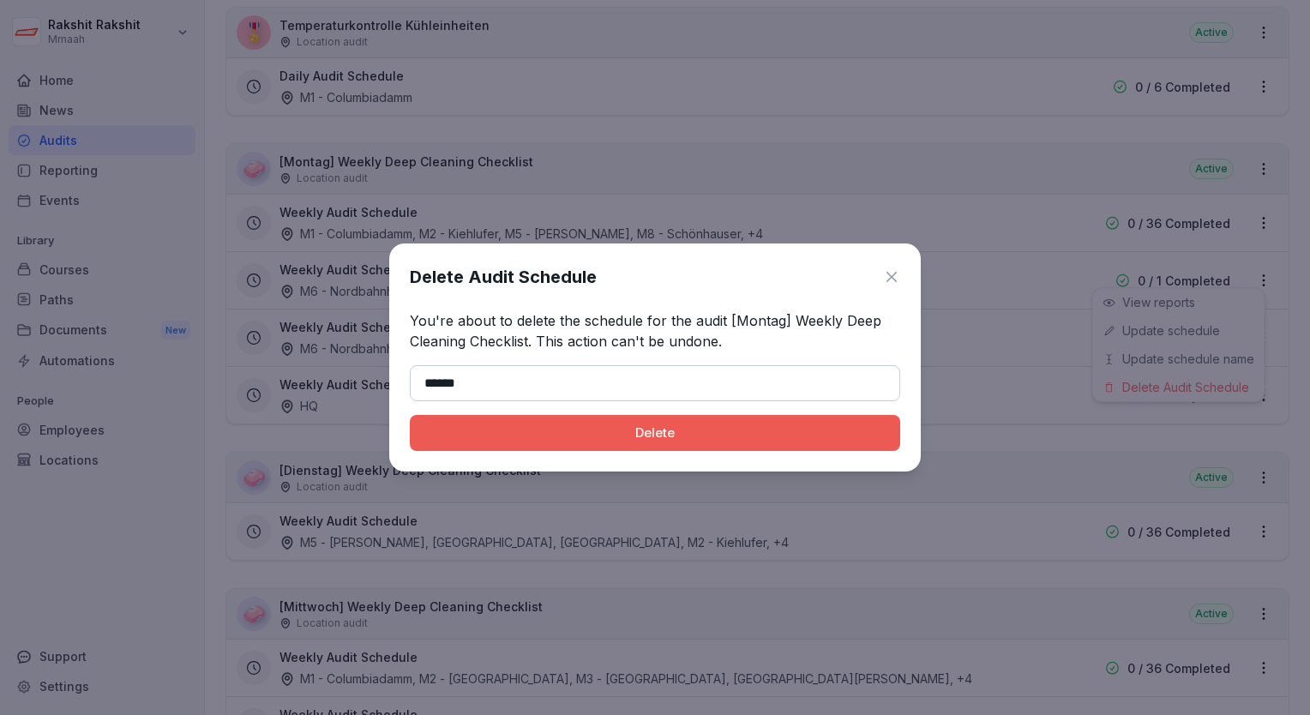
click at [545, 443] on button "Delete" at bounding box center [655, 433] width 490 height 36
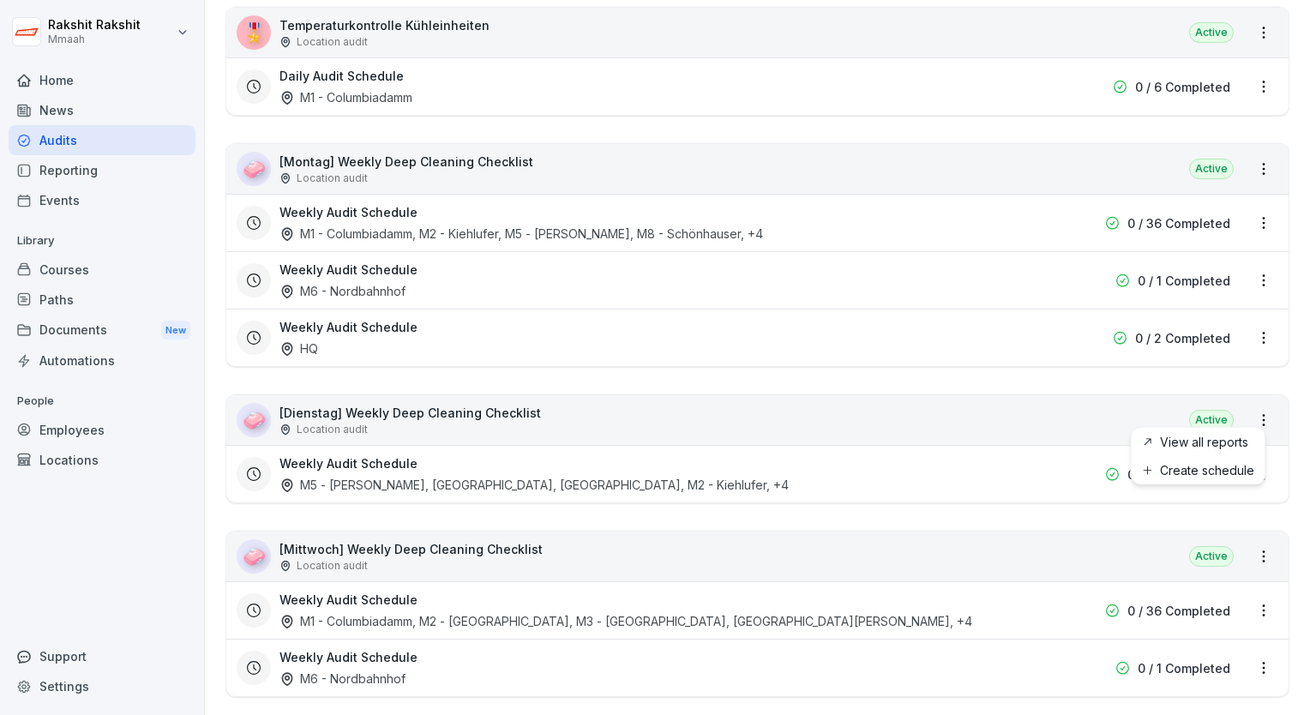
click at [1251, 416] on html "[PERSON_NAME] Mmaah Home News Audits Reporting Events Library Courses Paths Doc…" at bounding box center [655, 357] width 1310 height 715
click at [1061, 422] on html "[PERSON_NAME] Mmaah Home News Audits Reporting Events Library Courses Paths Doc…" at bounding box center [655, 357] width 1310 height 715
click at [910, 399] on div "🧼 [Dienstag] Weekly Deep Cleaning Checklist Location audit Active" at bounding box center [757, 420] width 1062 height 50
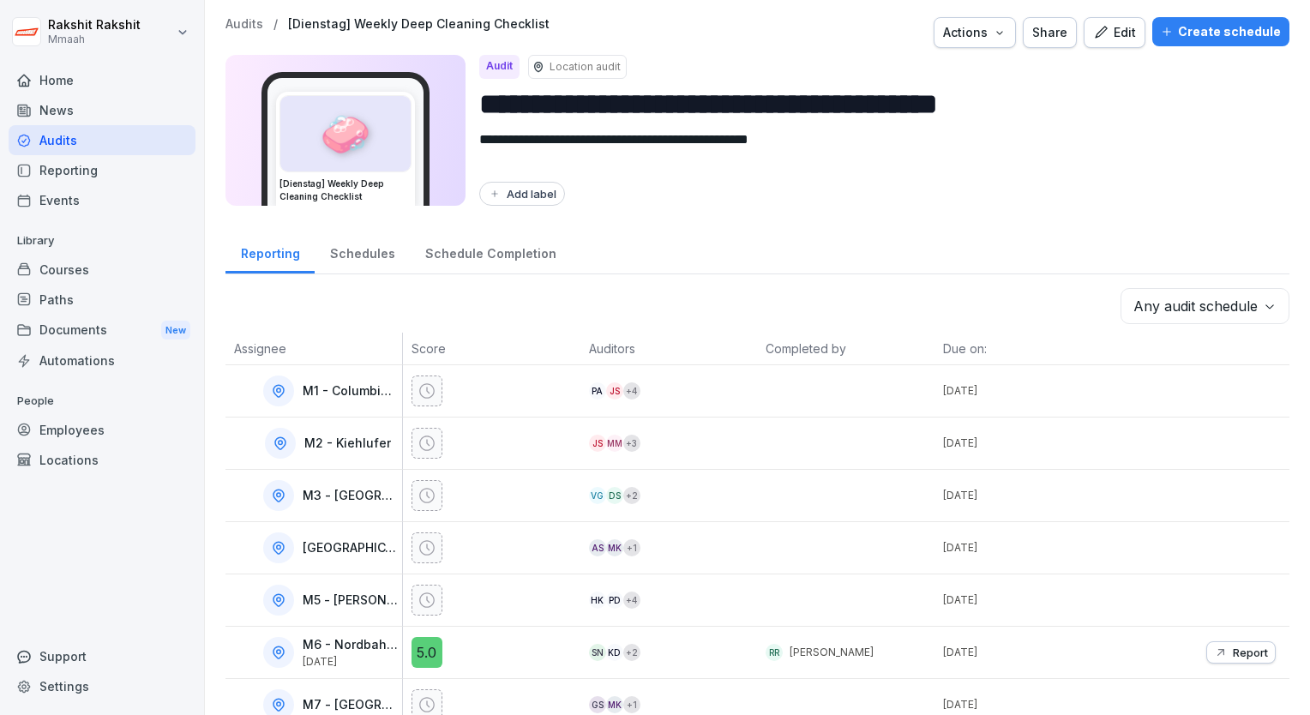
click at [1180, 39] on div "Create schedule" at bounding box center [1221, 31] width 120 height 19
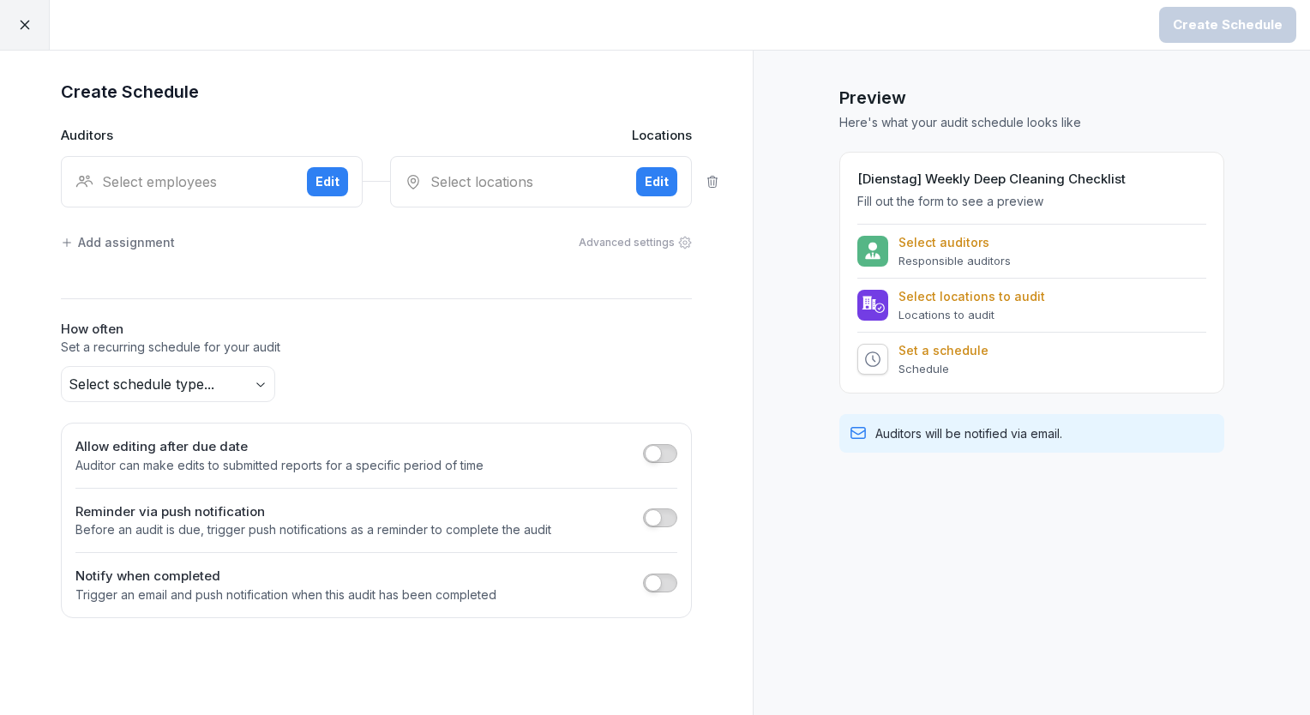
click at [237, 171] on div "Select employees" at bounding box center [184, 181] width 218 height 21
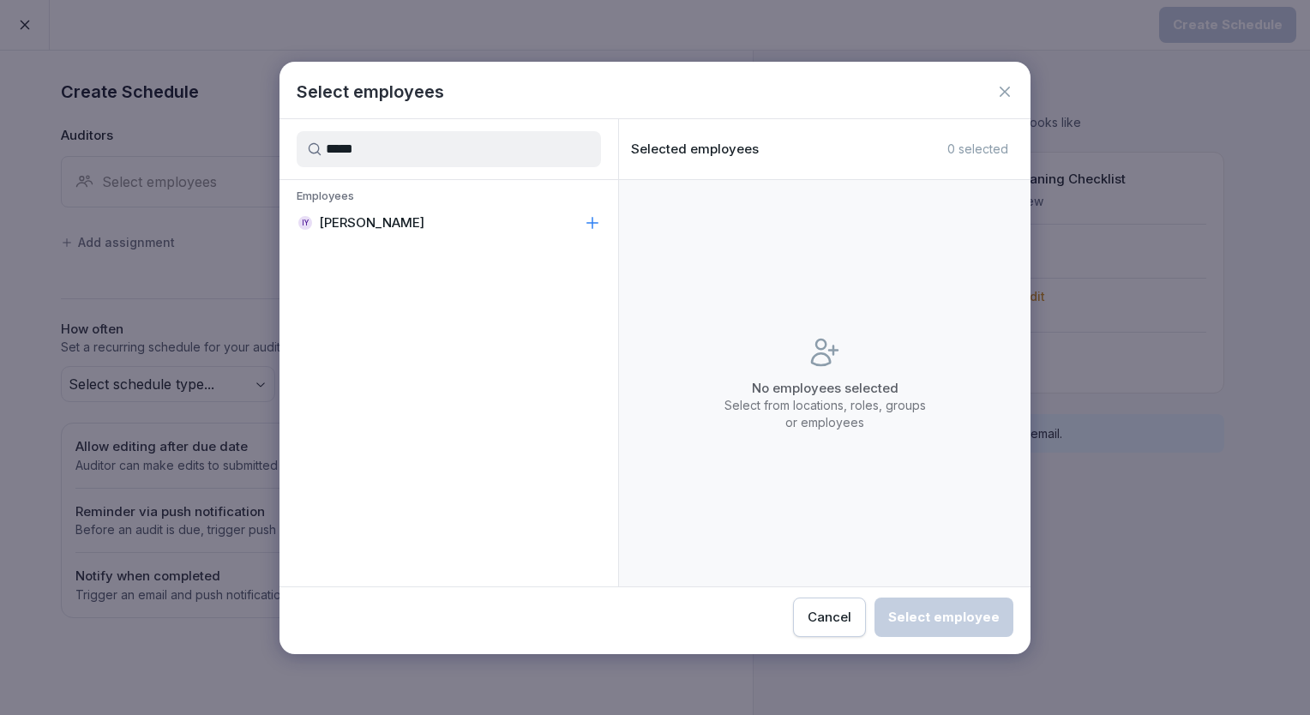
type input "*****"
click at [382, 229] on p "[PERSON_NAME]" at bounding box center [371, 222] width 105 height 17
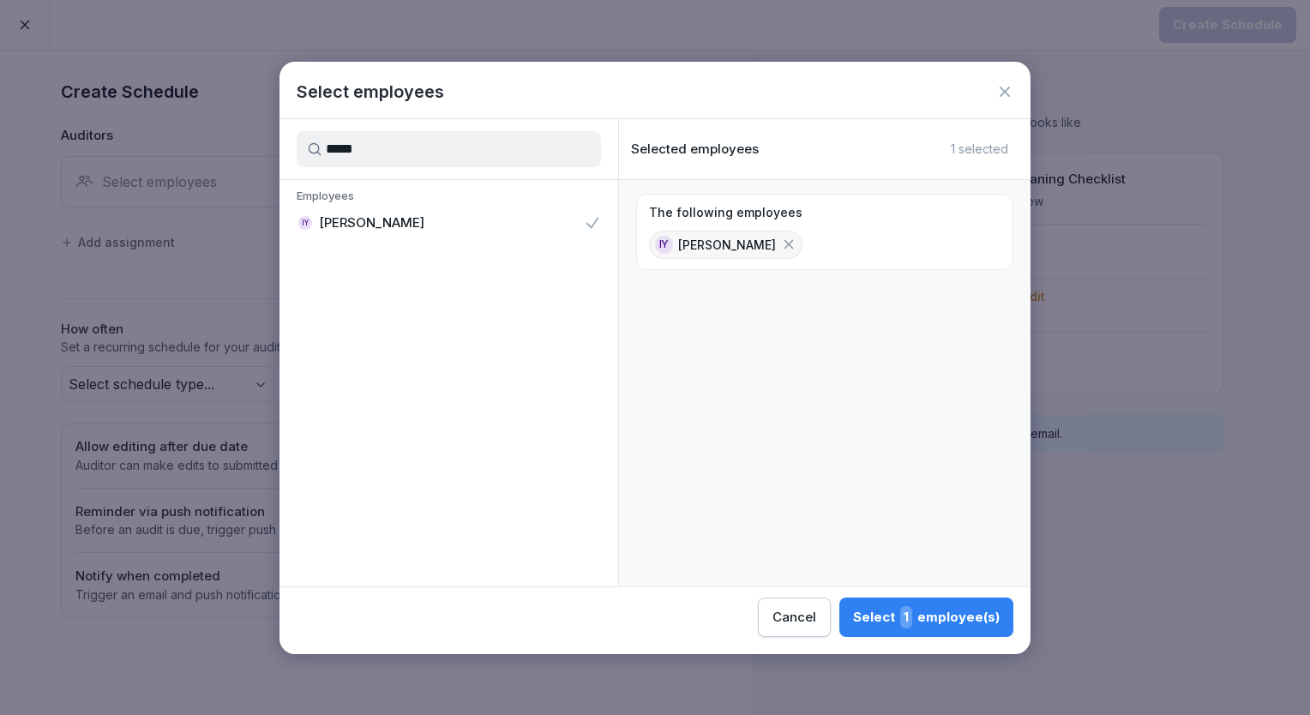
click at [865, 602] on button "Select 1 employee(s)" at bounding box center [926, 617] width 174 height 39
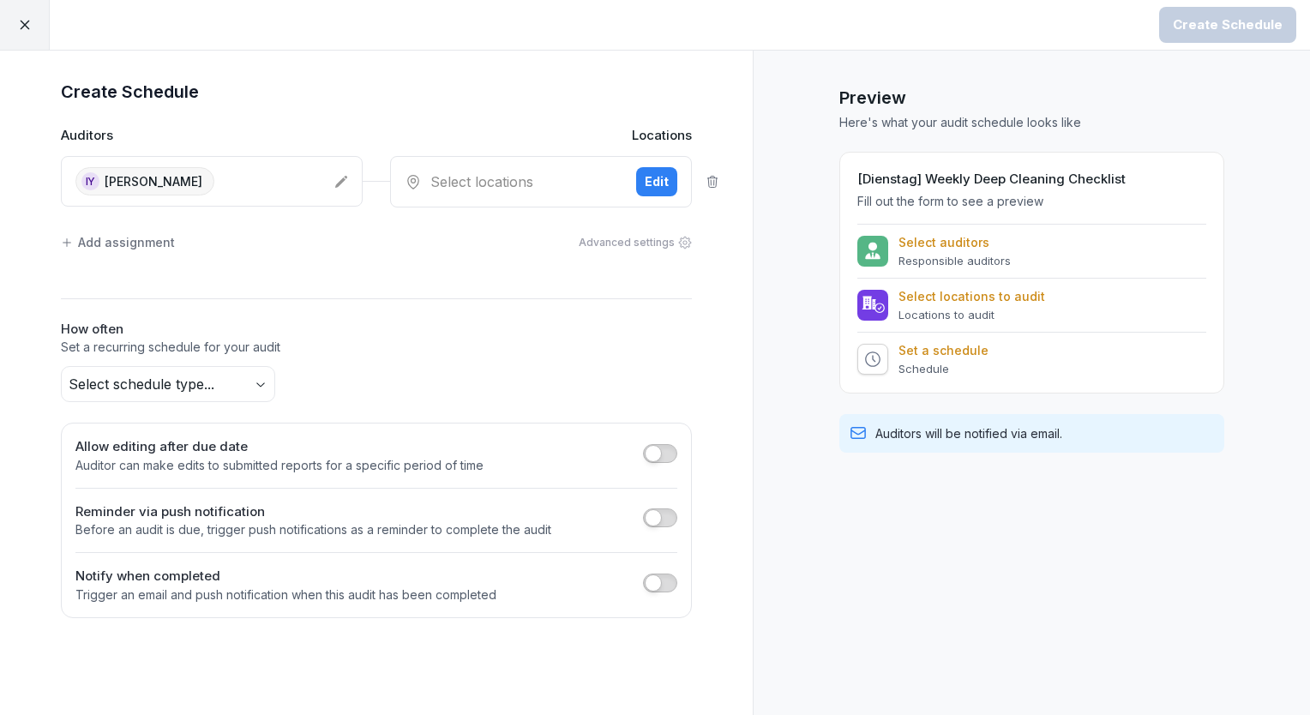
click at [341, 187] on icon at bounding box center [341, 182] width 14 height 14
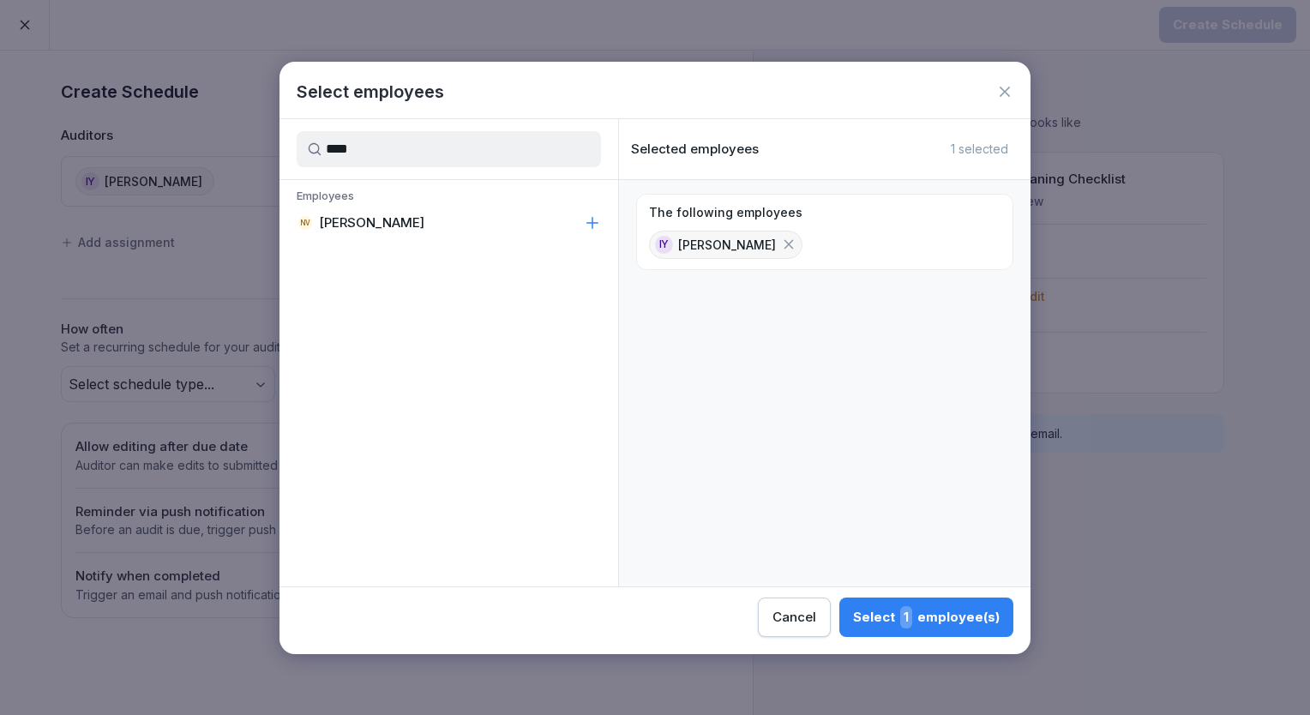
type input "****"
click at [381, 211] on div "NV Neha Verma" at bounding box center [449, 223] width 339 height 31
click at [882, 613] on div "Select 2 employee(s)" at bounding box center [925, 617] width 149 height 22
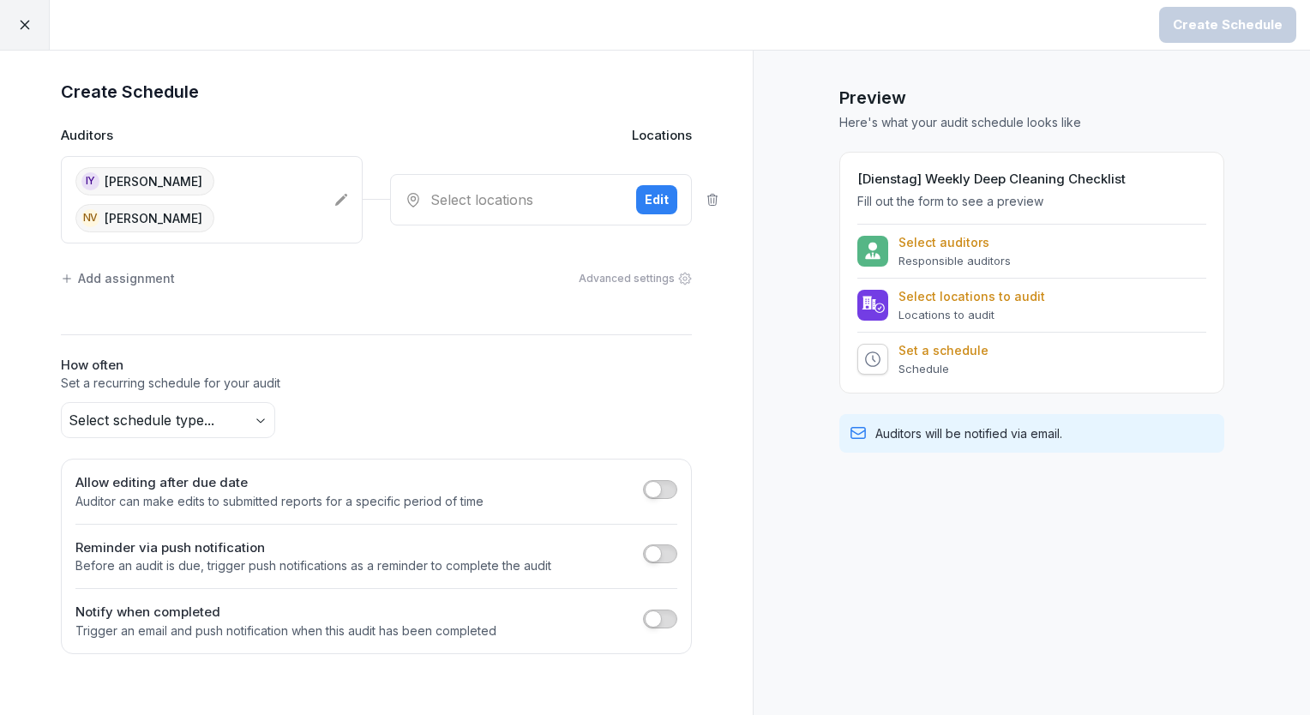
click at [540, 201] on div "Select locations Edit" at bounding box center [541, 199] width 302 height 51
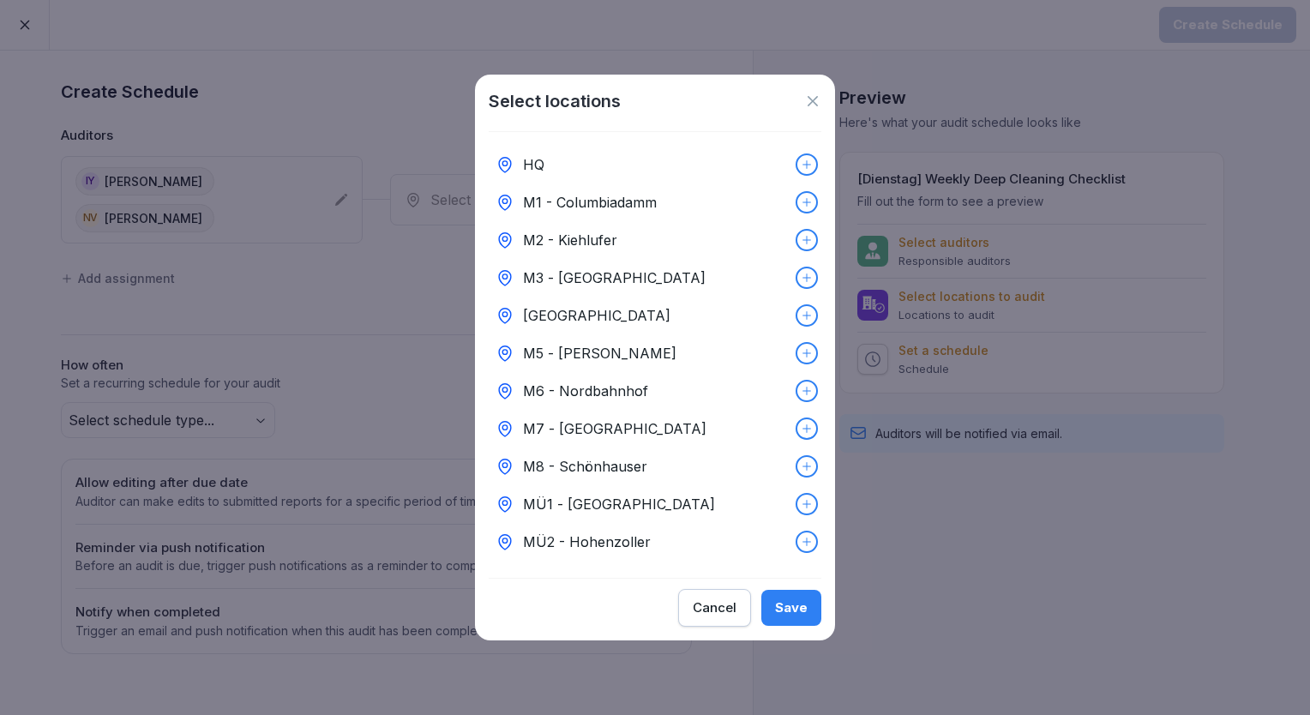
click at [550, 164] on div "HQ" at bounding box center [655, 165] width 333 height 38
click at [785, 617] on div "Save" at bounding box center [791, 607] width 33 height 19
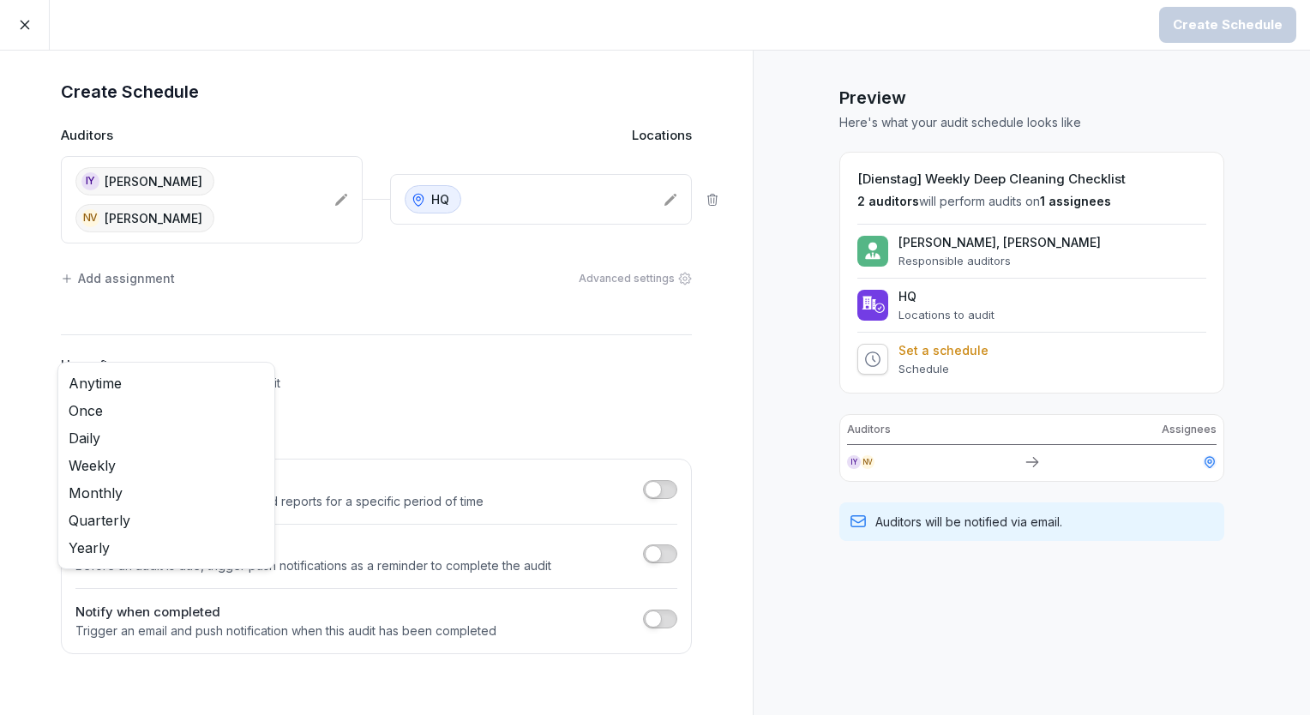
click at [241, 365] on body "Create Schedule Create Schedule Auditors Locations IY Insuk Yoon NV Neha Verma …" at bounding box center [655, 357] width 1310 height 715
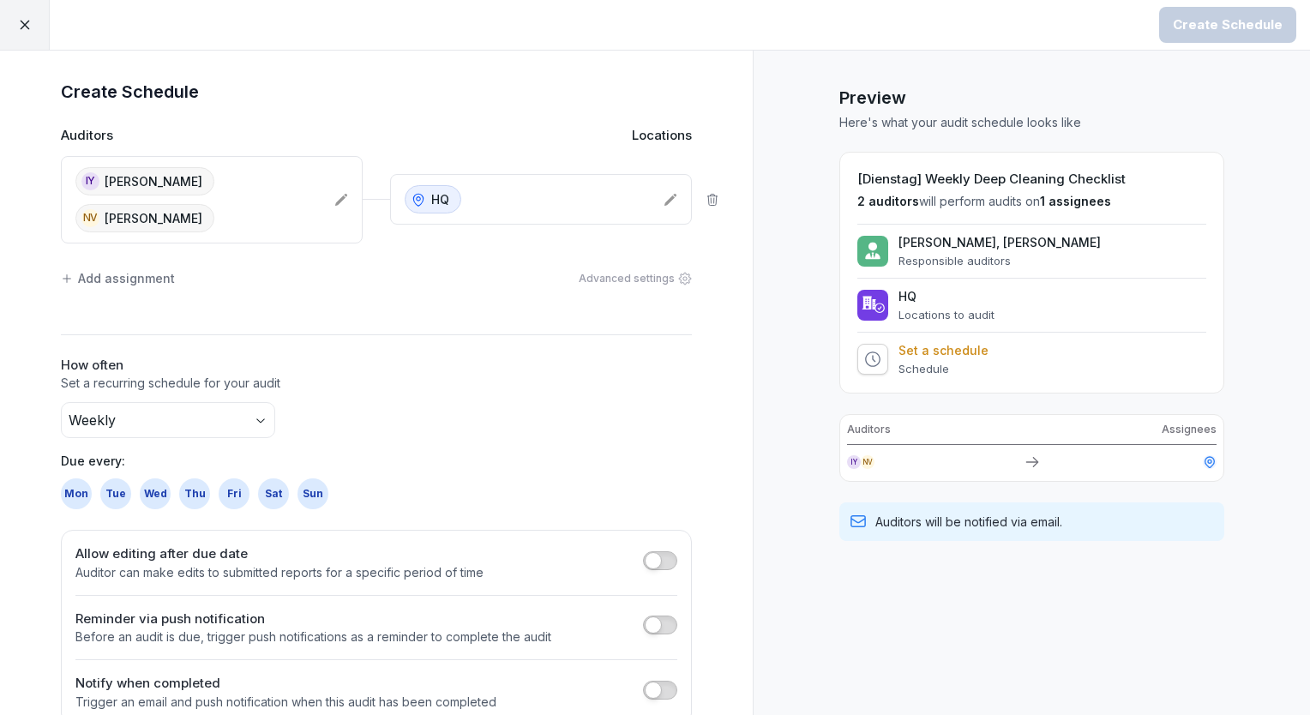
click at [101, 478] on div "Tue" at bounding box center [115, 493] width 31 height 31
click at [1235, 17] on div "Create Schedule" at bounding box center [1228, 24] width 110 height 19
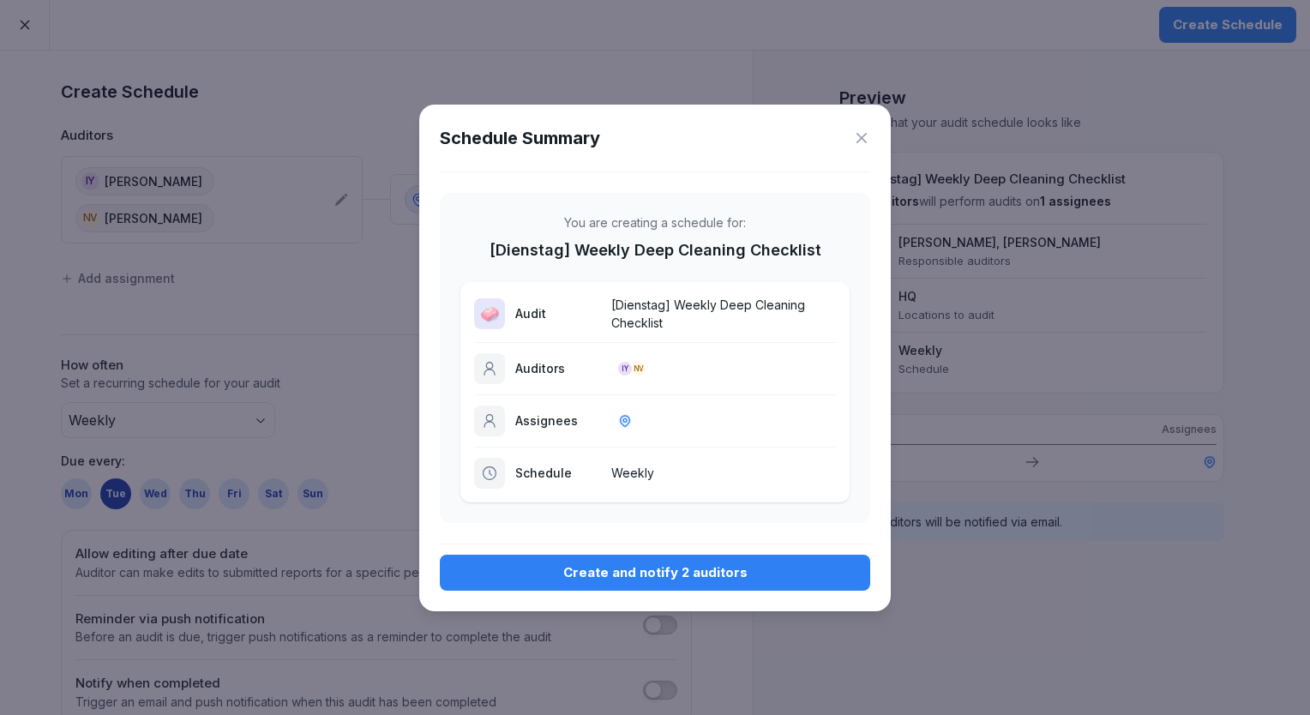
click at [719, 560] on button "Create and notify 2 auditors" at bounding box center [655, 573] width 430 height 36
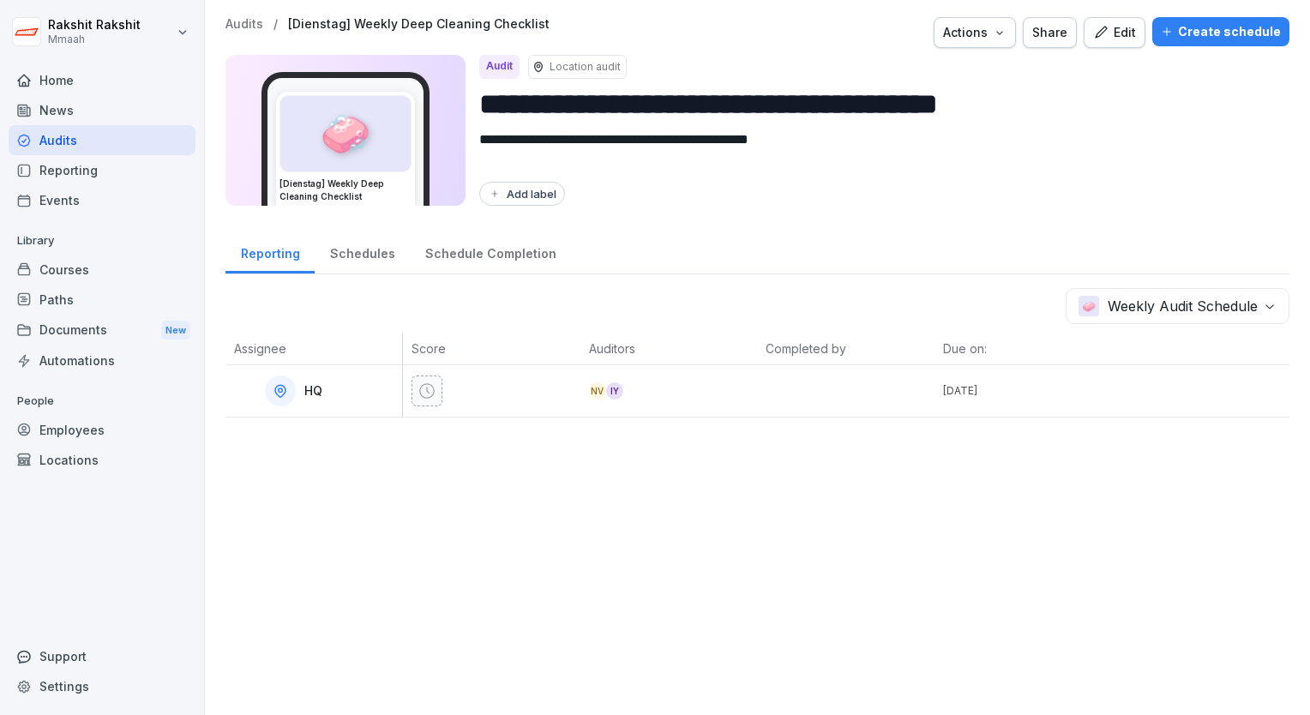
click at [156, 142] on div "Audits" at bounding box center [102, 140] width 187 height 30
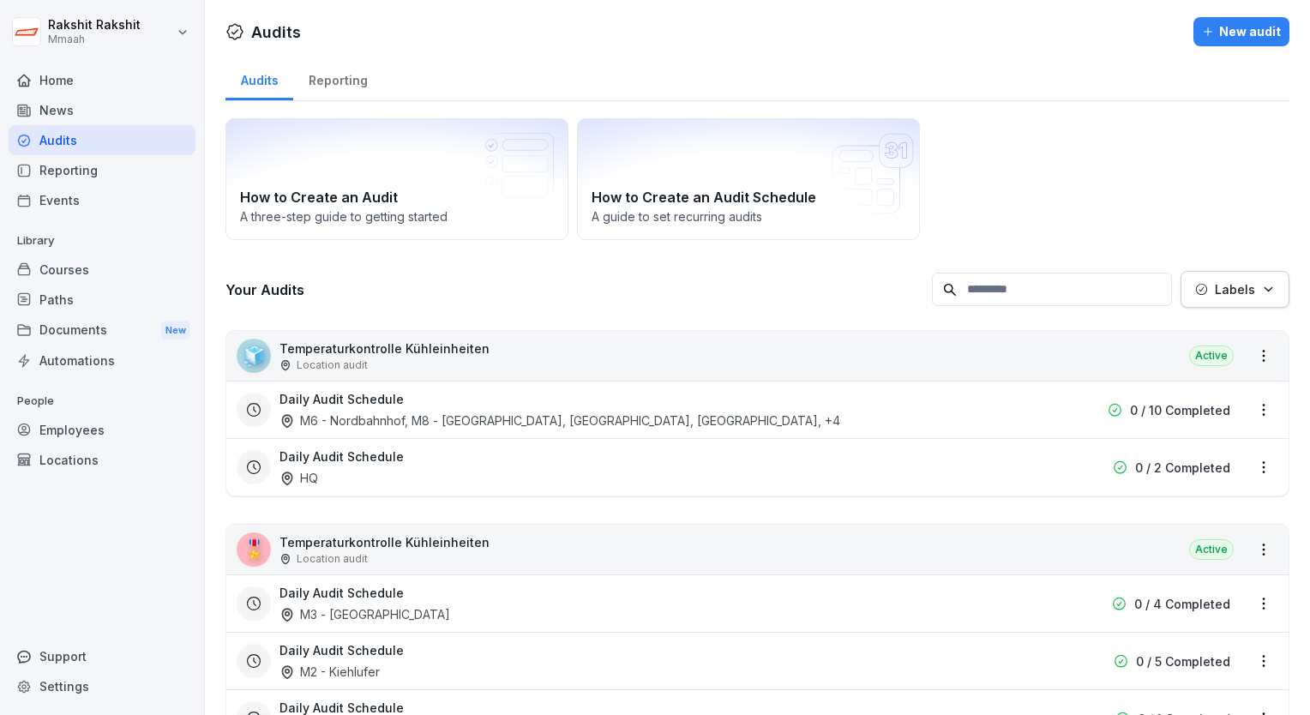
click at [1034, 180] on div "How to Create an Audit A three-step guide to getting started How to Create an A…" at bounding box center [758, 179] width 1064 height 122
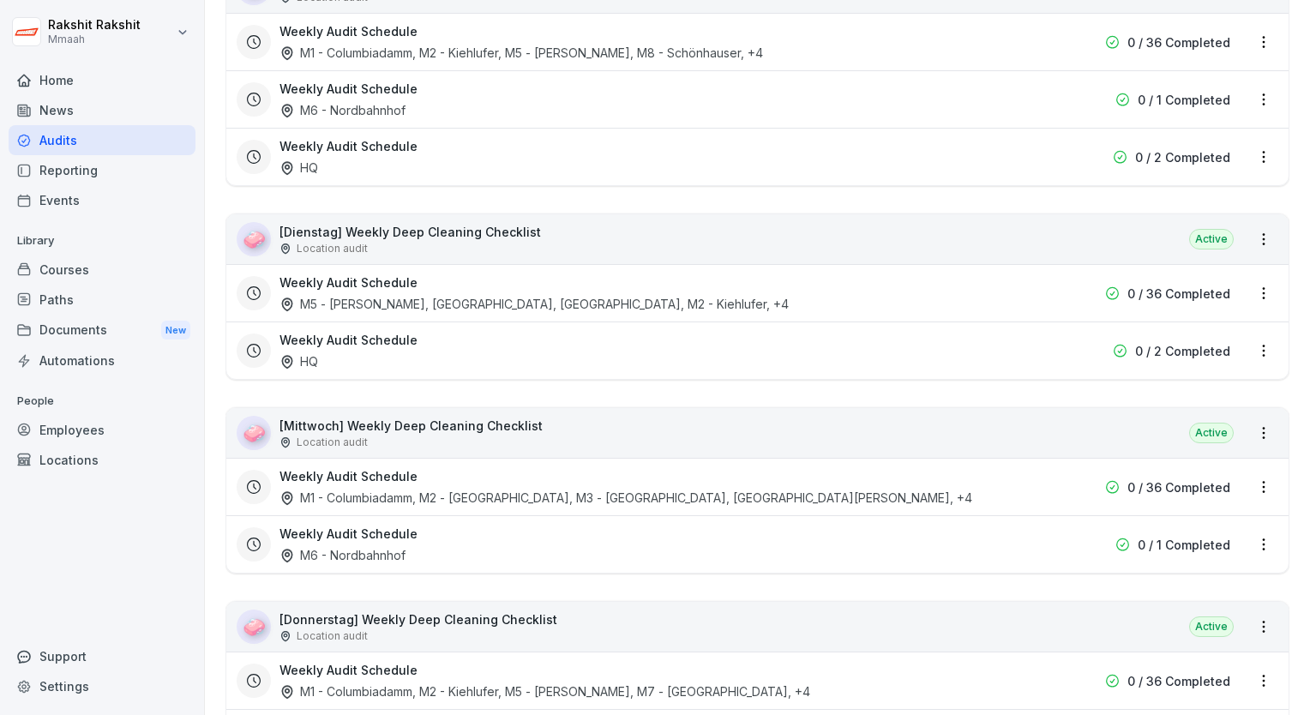
scroll to position [2984, 0]
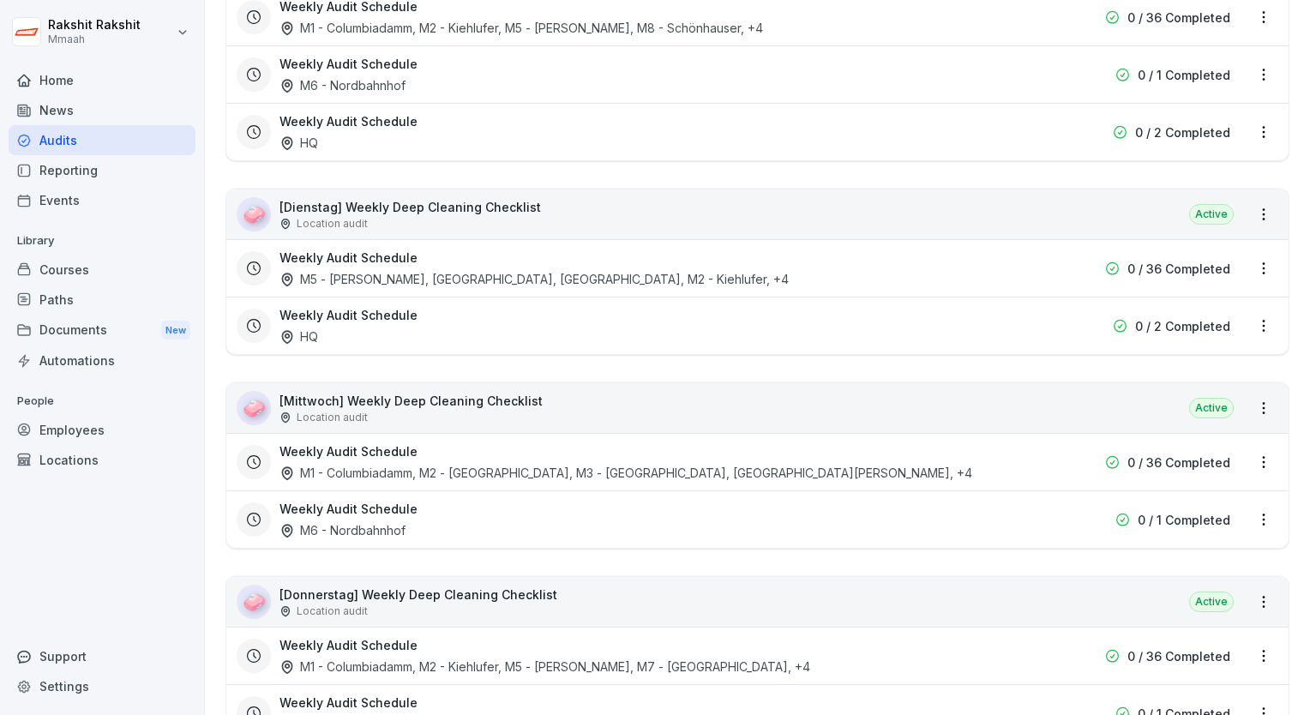
click at [704, 415] on div "🧼 [Mittwoch] Weekly Deep Cleaning Checklist Location audit Active" at bounding box center [757, 408] width 1062 height 50
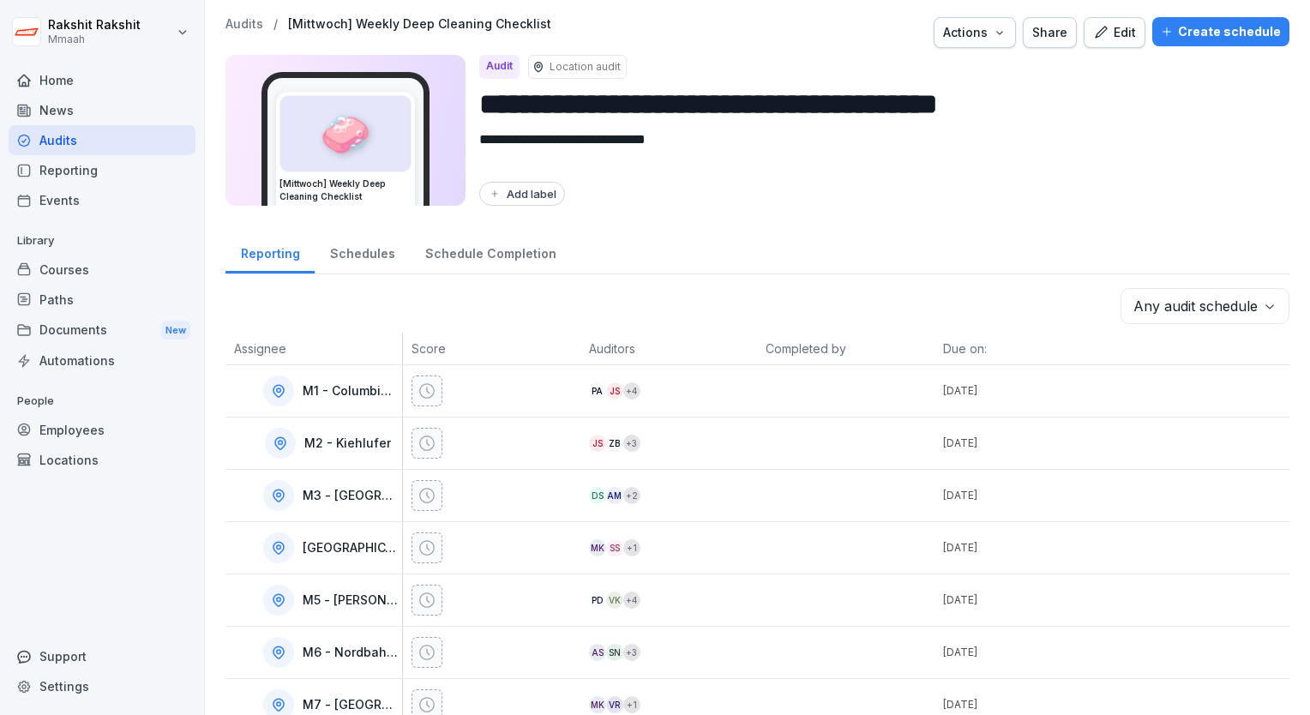
click at [1097, 37] on icon "button" at bounding box center [1100, 32] width 15 height 15
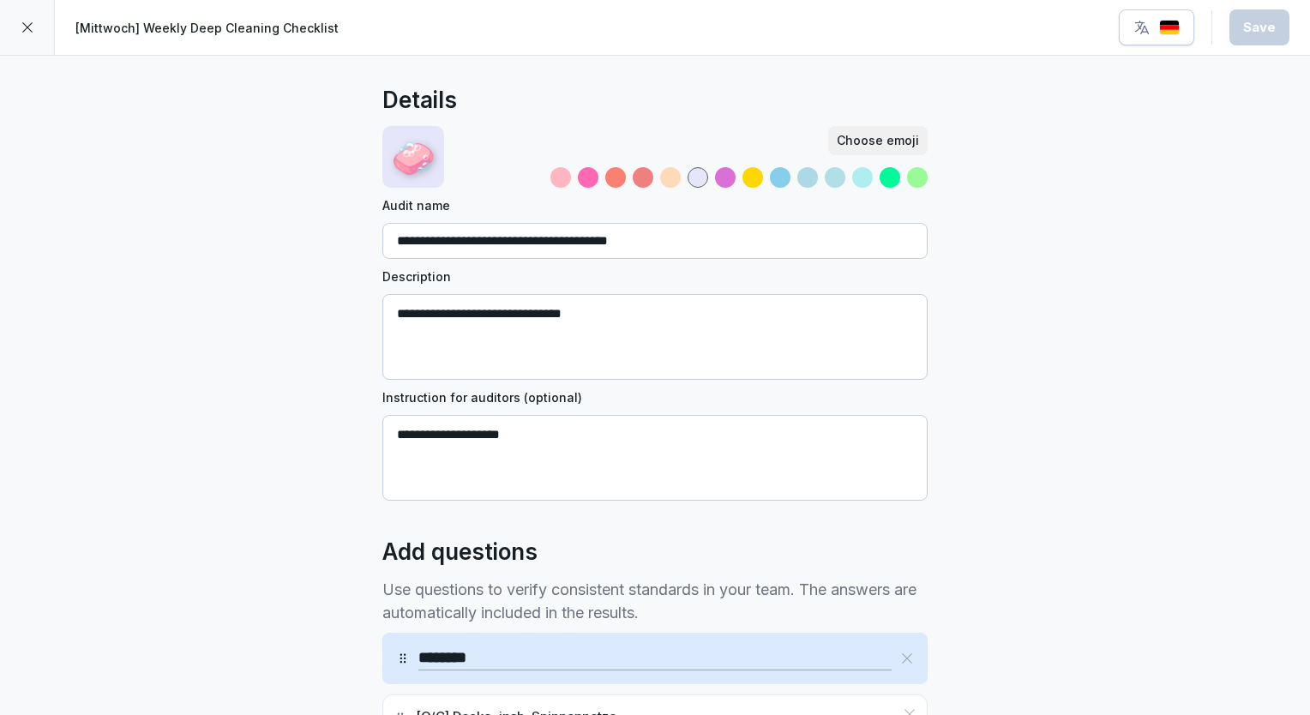
click at [1046, 125] on div "**********" at bounding box center [655, 704] width 1310 height 1297
drag, startPoint x: 1197, startPoint y: 99, endPoint x: 1075, endPoint y: 74, distance: 124.3
click at [1075, 74] on div "**********" at bounding box center [655, 704] width 1310 height 1297
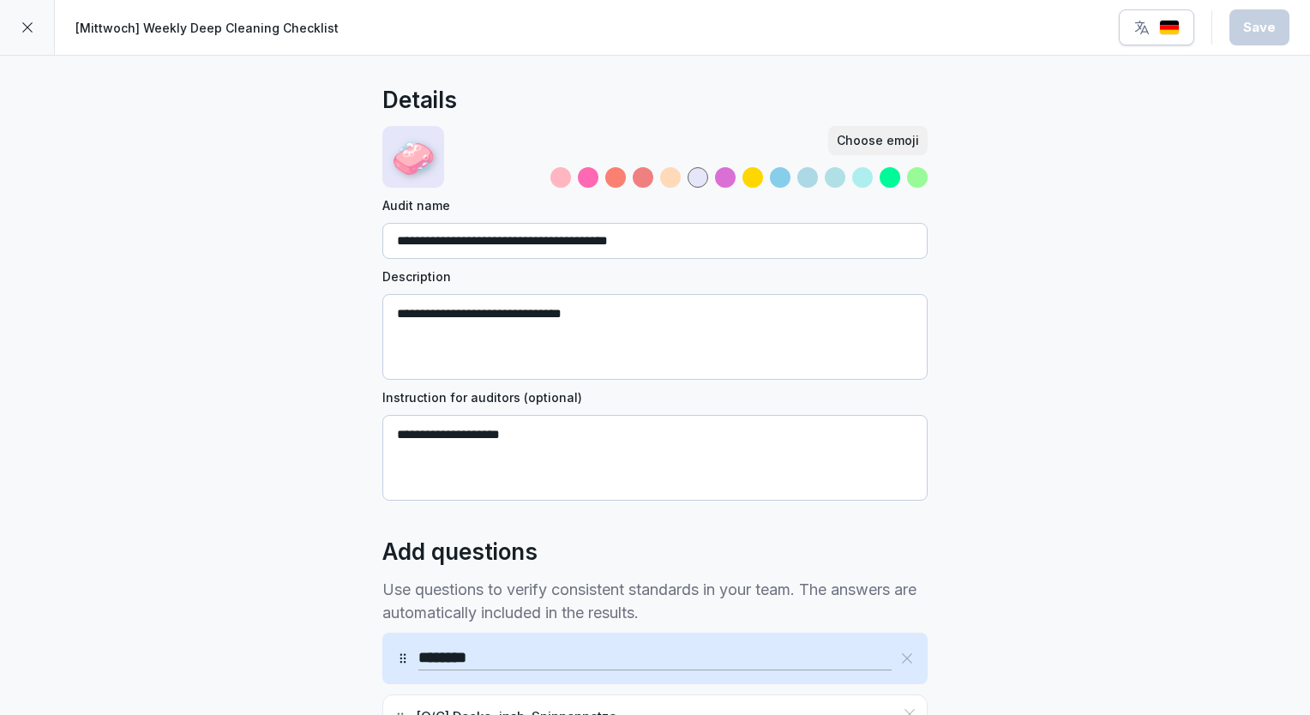
click at [27, 39] on div at bounding box center [27, 27] width 55 height 55
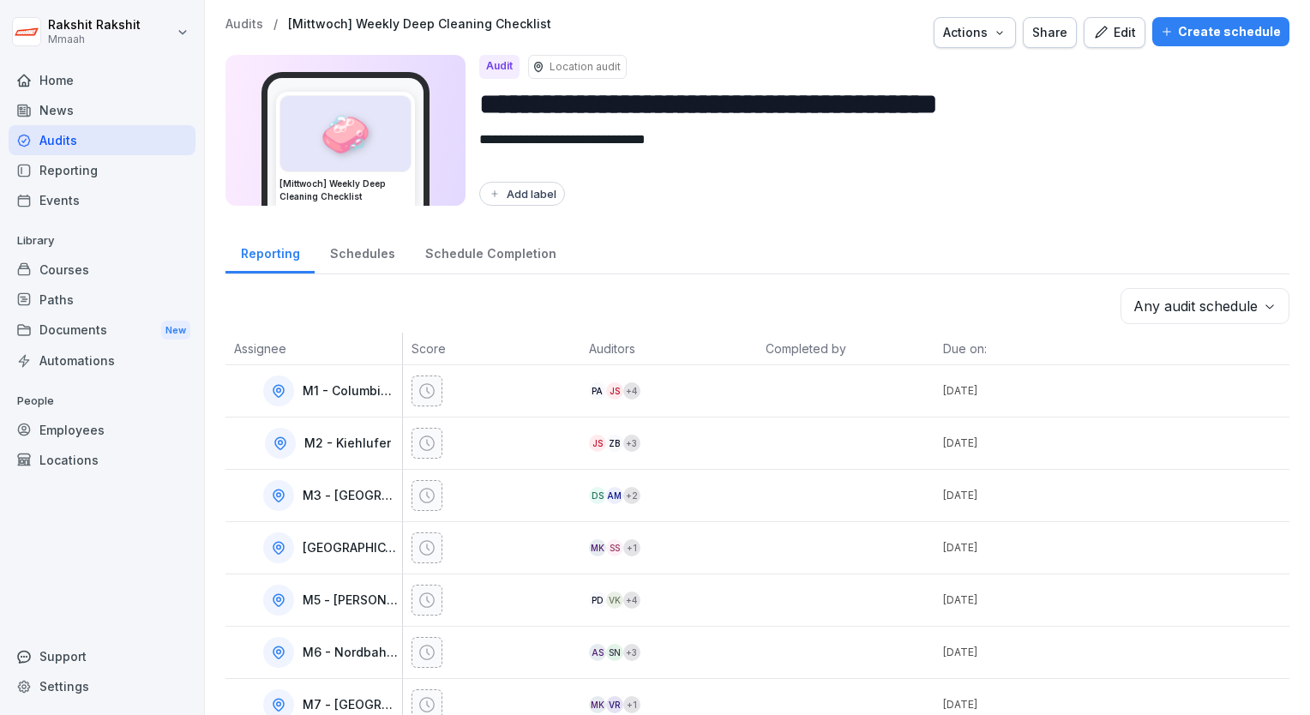
click at [1095, 36] on icon "button" at bounding box center [1101, 32] width 12 height 12
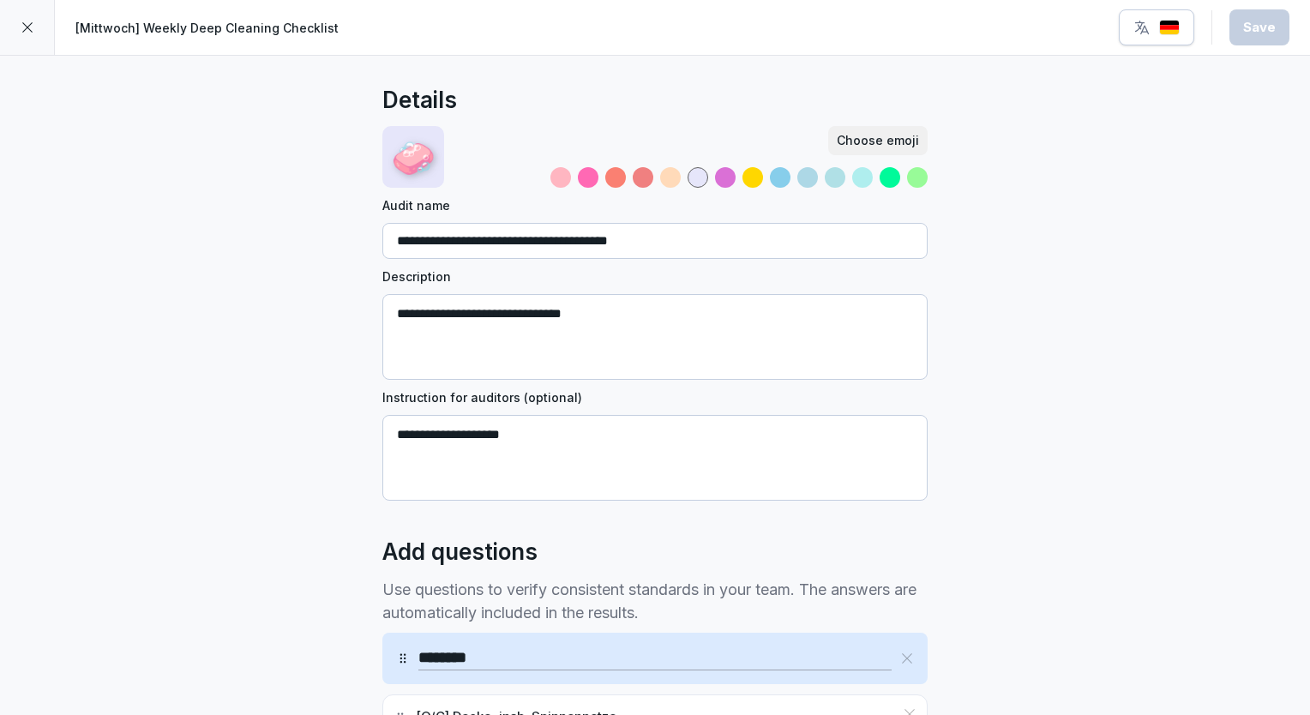
click at [21, 36] on div at bounding box center [27, 27] width 55 height 55
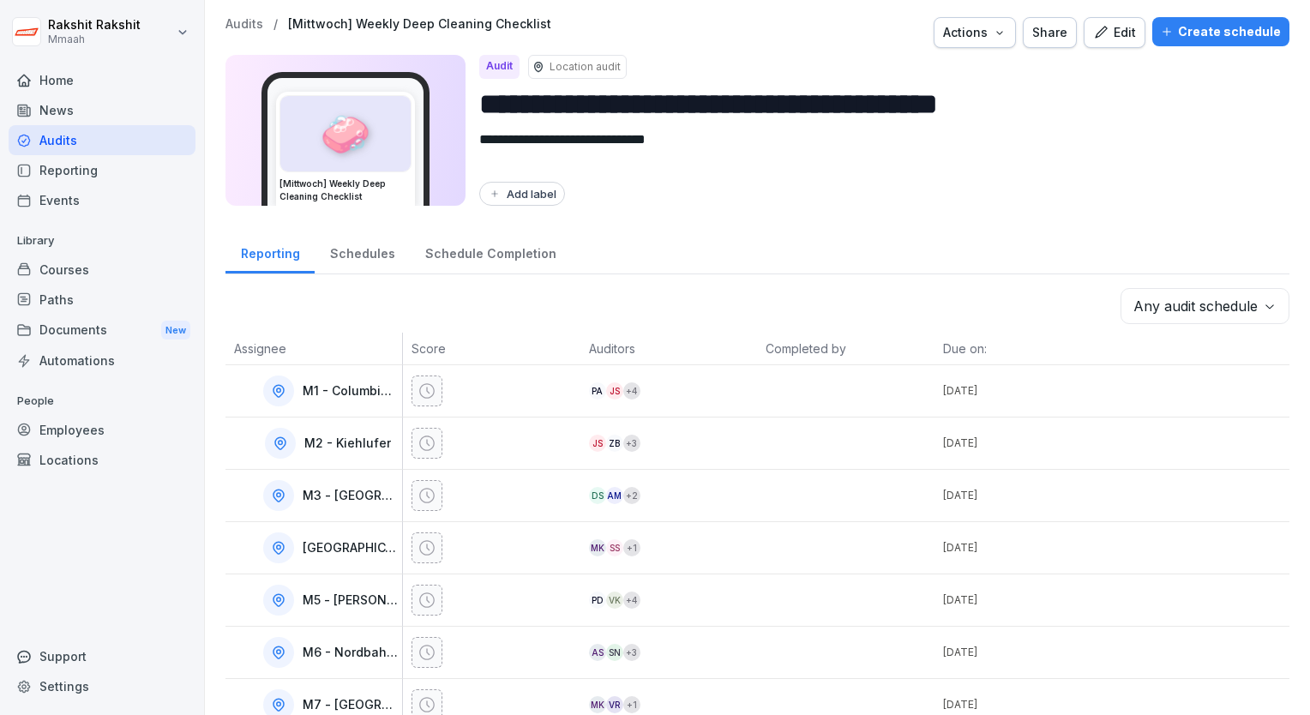
click at [1183, 45] on button "Create schedule" at bounding box center [1220, 31] width 137 height 29
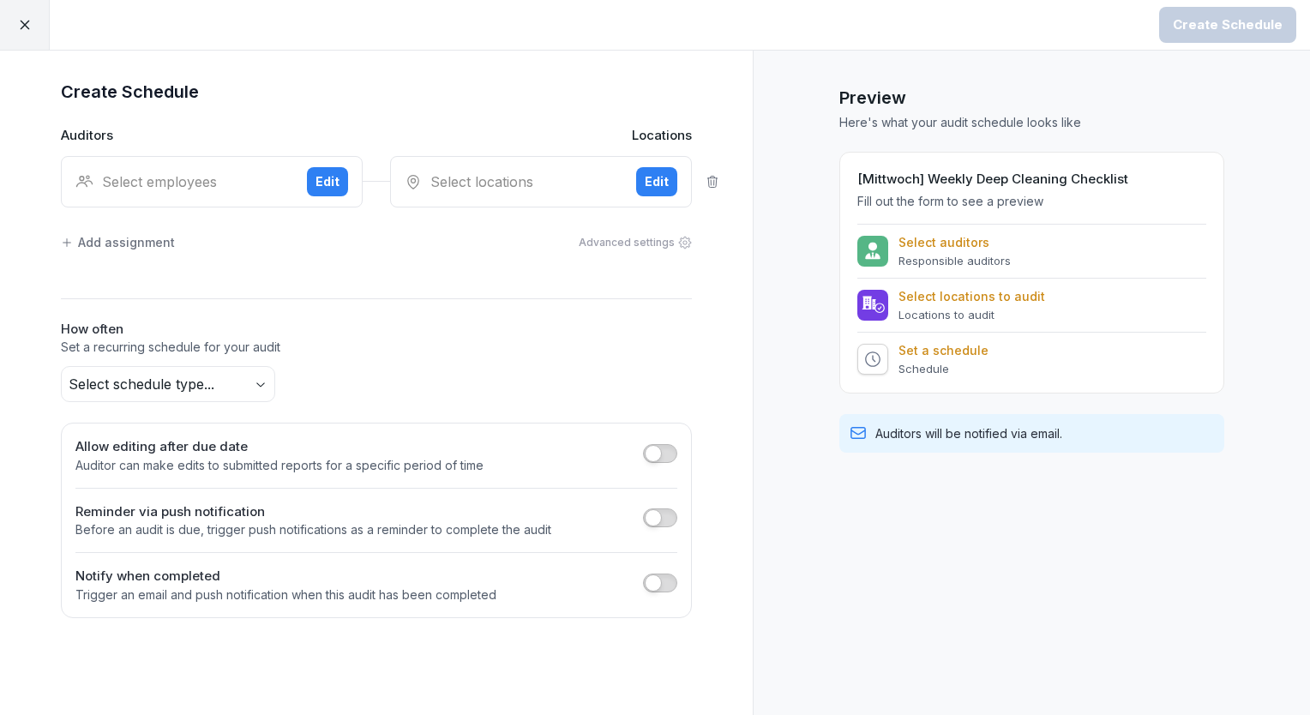
click at [233, 202] on div "Select employees Edit" at bounding box center [212, 181] width 302 height 51
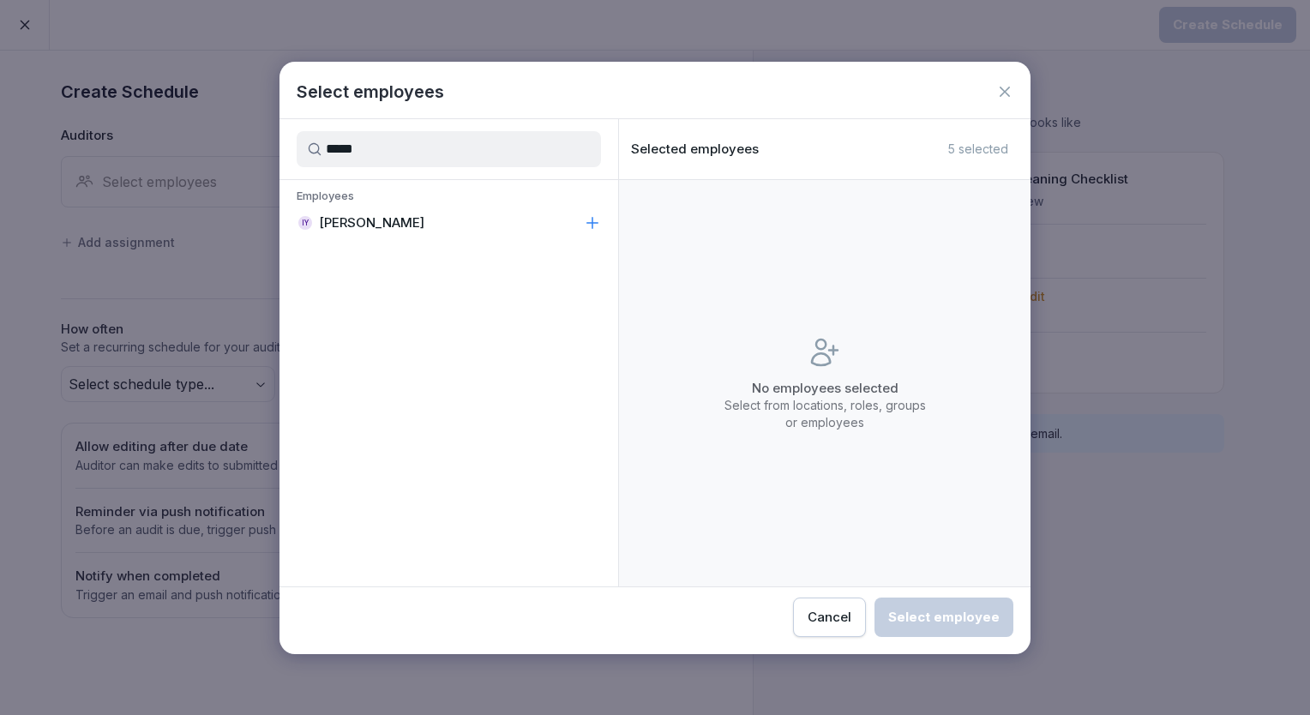
click at [408, 242] on div "Employees IY Insuk Yoon" at bounding box center [449, 212] width 339 height 65
click at [401, 231] on div "IY [PERSON_NAME]" at bounding box center [449, 223] width 339 height 31
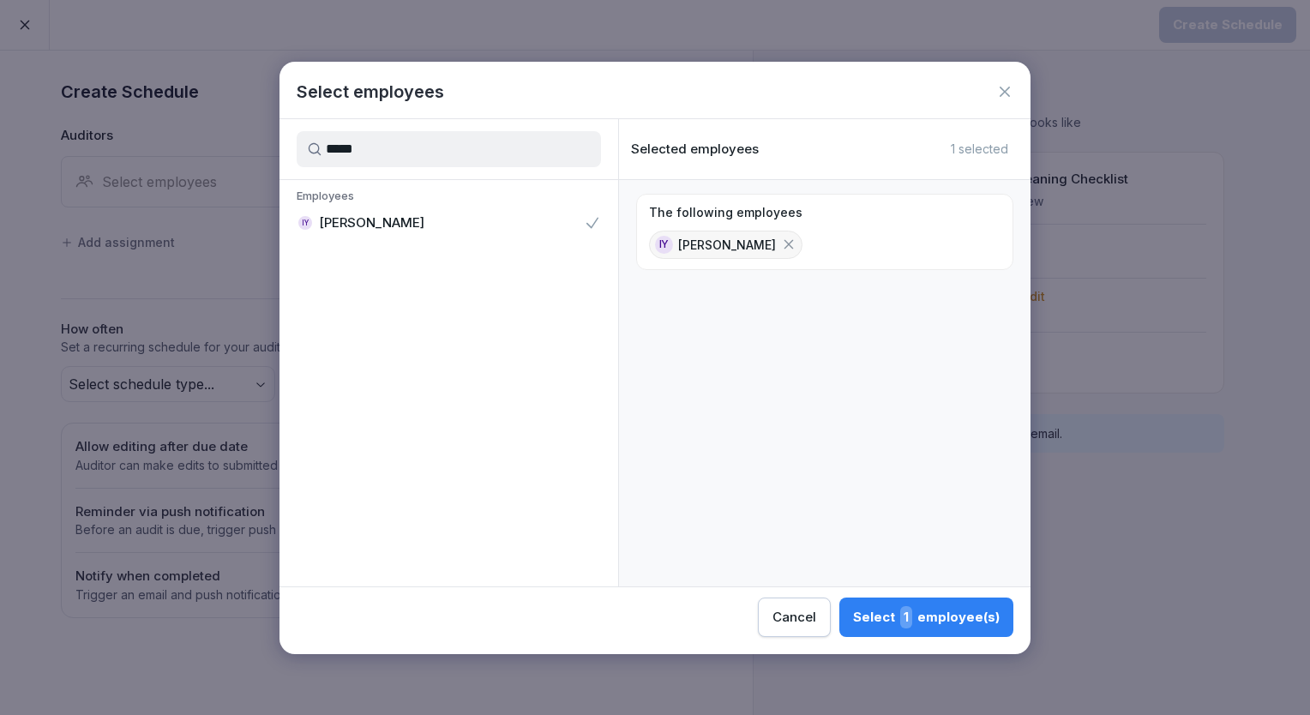
click at [385, 154] on input "*****" at bounding box center [449, 149] width 304 height 36
type input "*"
type input "****"
click at [389, 215] on p "[PERSON_NAME]" at bounding box center [371, 222] width 105 height 17
click at [924, 620] on div "Select 2 employee(s)" at bounding box center [925, 617] width 149 height 22
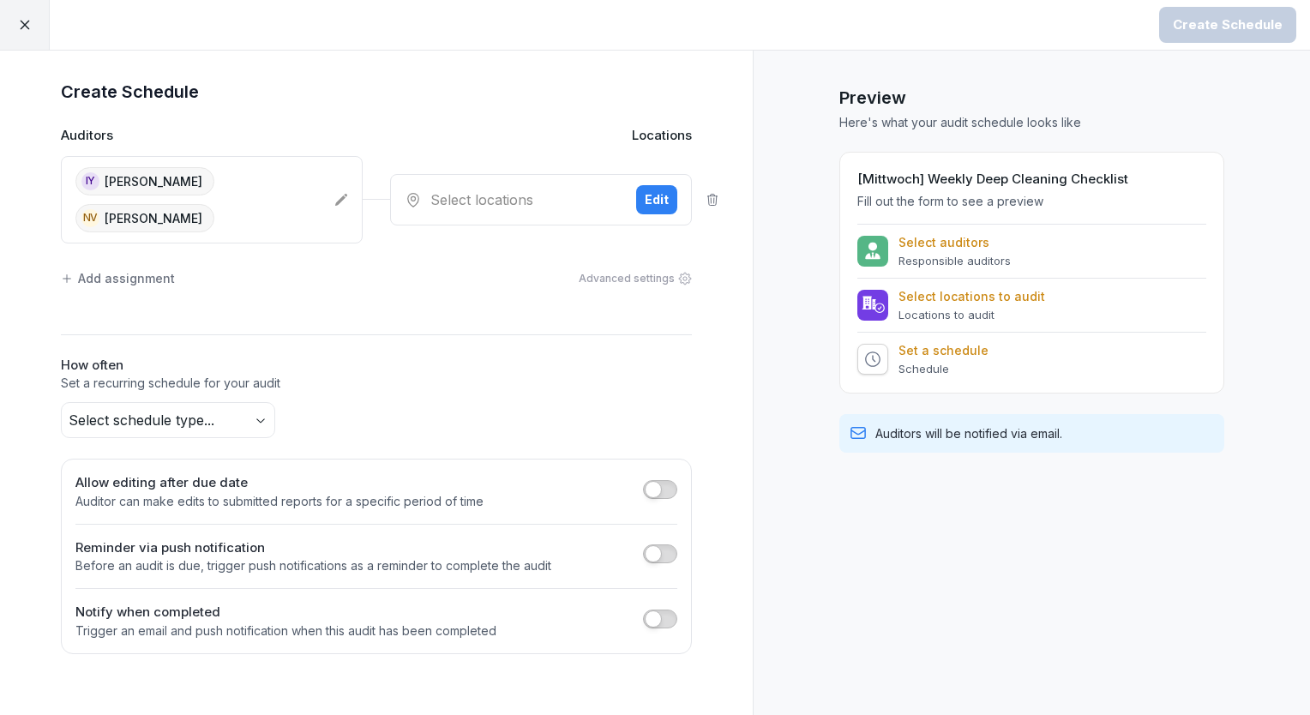
click at [505, 189] on div "Select locations" at bounding box center [514, 199] width 218 height 21
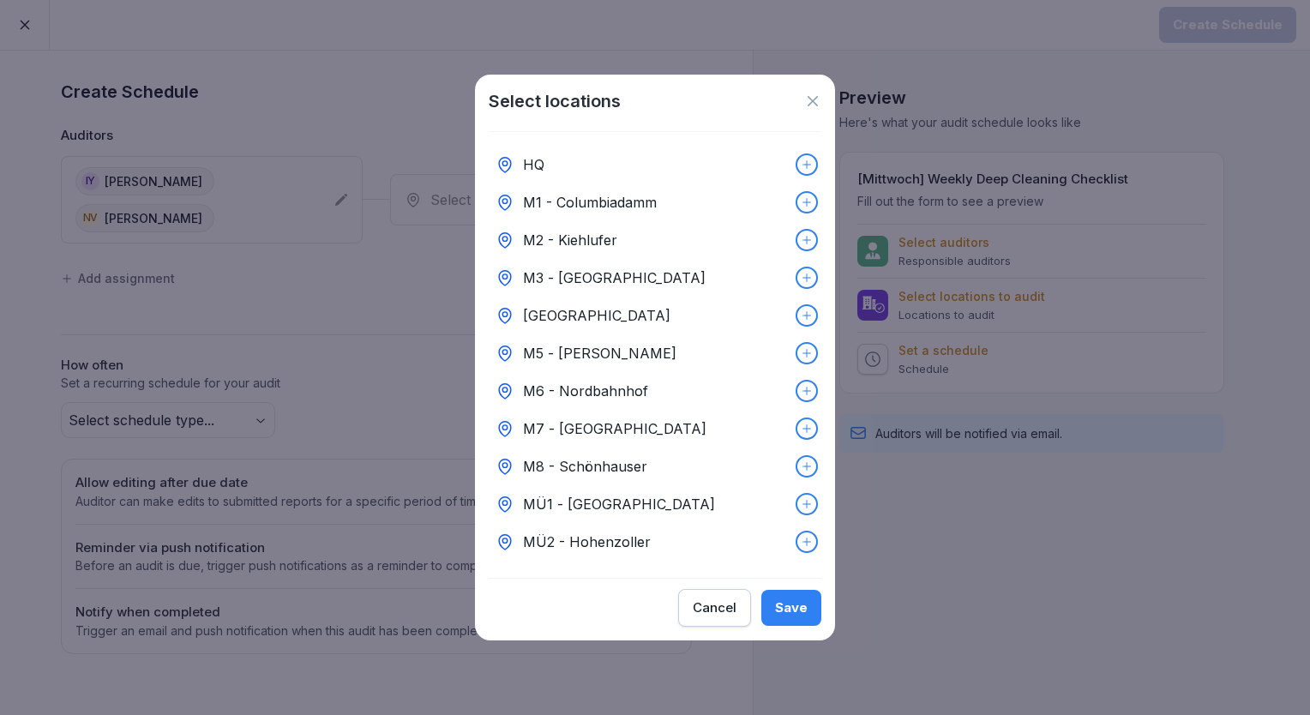
click at [566, 163] on div "HQ" at bounding box center [655, 165] width 333 height 38
click at [792, 613] on div "Save" at bounding box center [791, 607] width 33 height 19
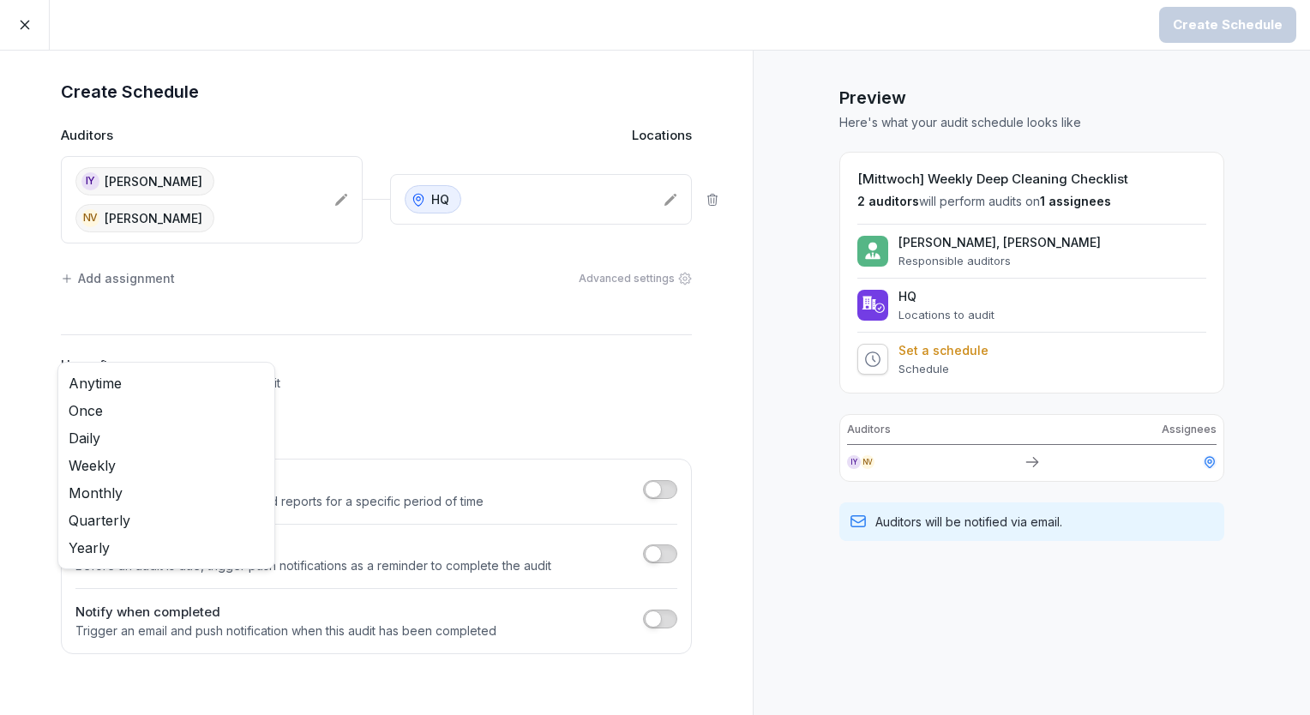
click at [205, 390] on body "Create Schedule Create Schedule Auditors Locations IY Insuk Yoon NV Neha Verma …" at bounding box center [655, 357] width 1310 height 715
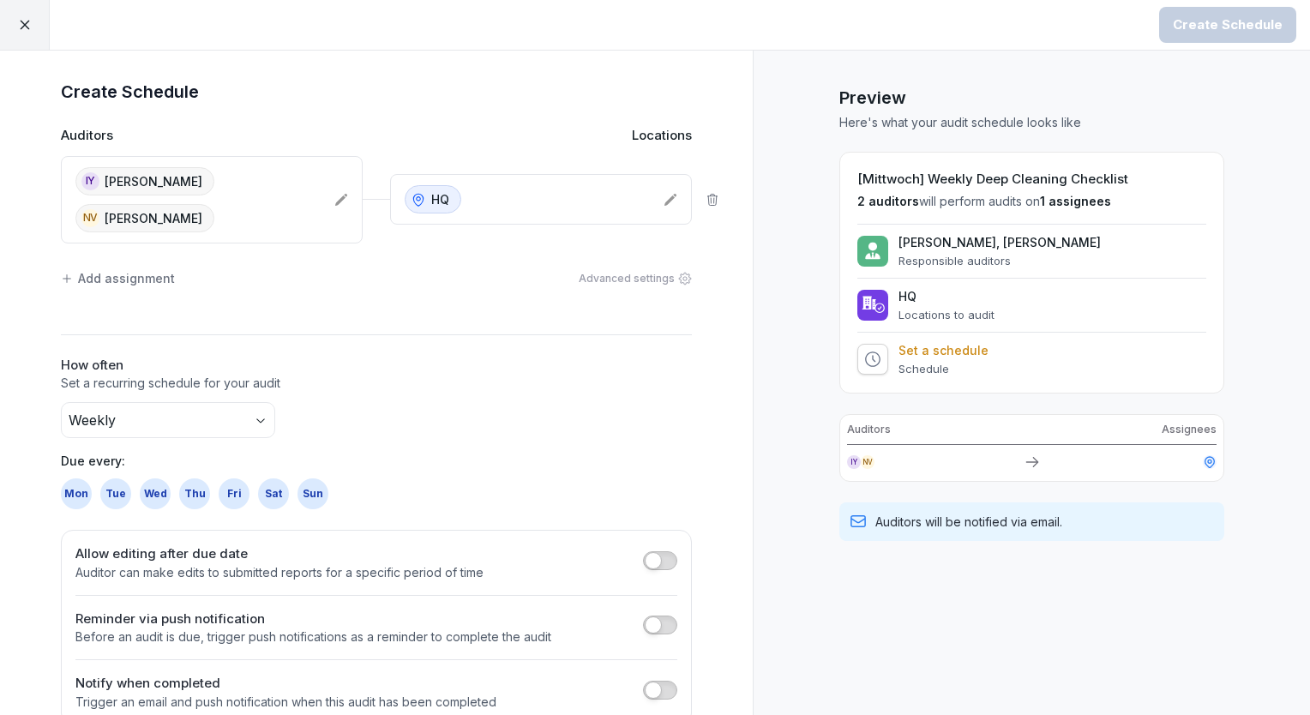
click at [105, 478] on div "Tue" at bounding box center [115, 493] width 31 height 31
click at [1248, 22] on div "Create Schedule" at bounding box center [1228, 24] width 110 height 19
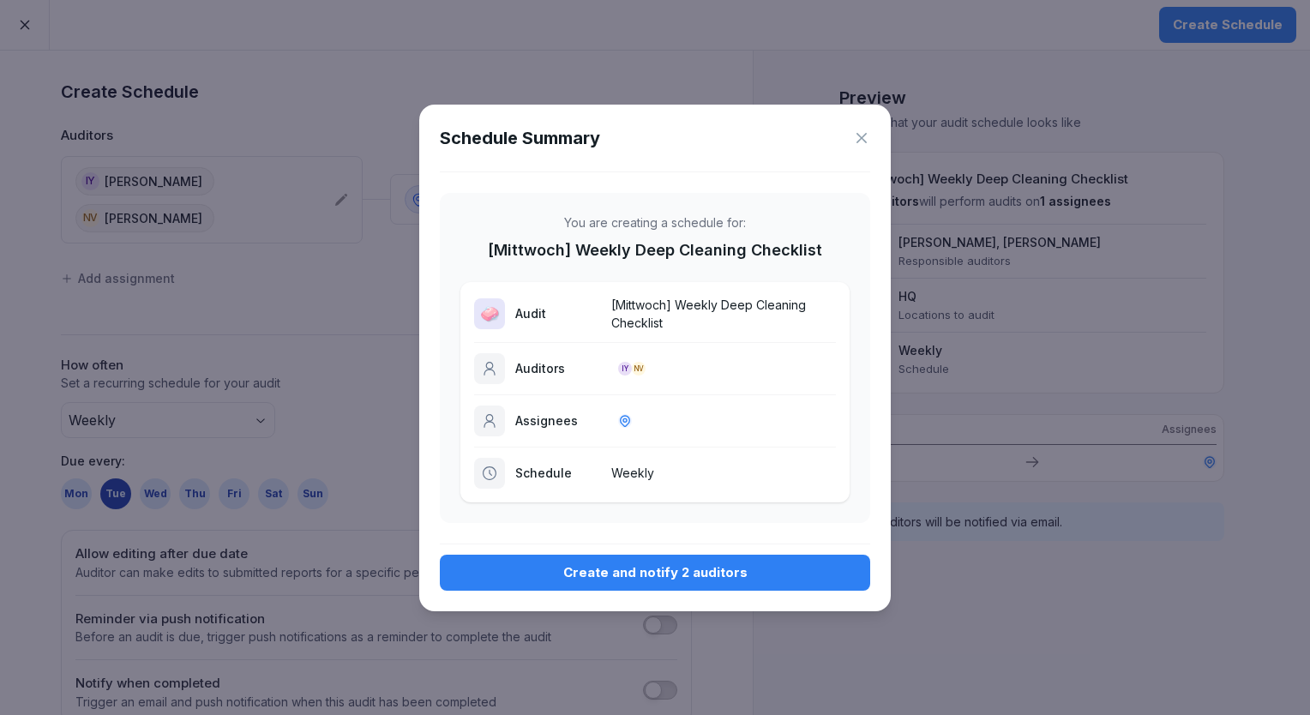
click at [857, 139] on icon at bounding box center [861, 137] width 17 height 17
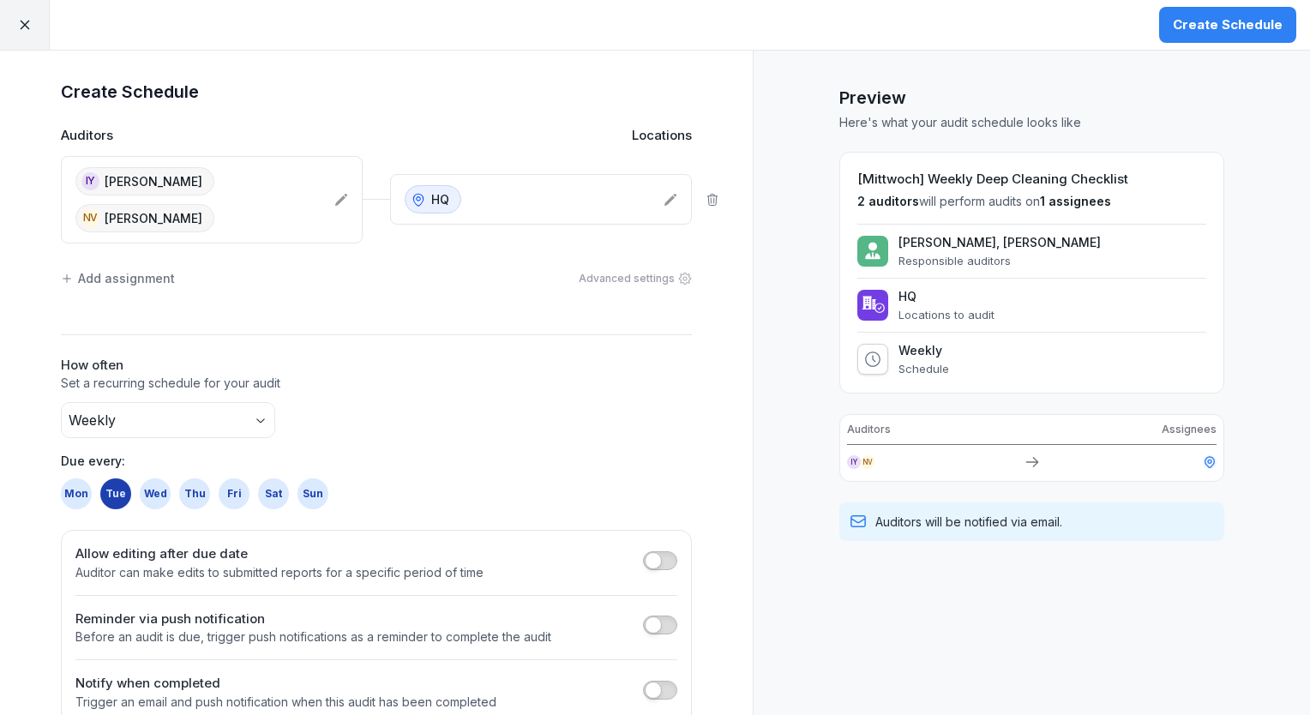
click at [159, 478] on div "Wed" at bounding box center [155, 493] width 31 height 31
click at [1207, 19] on div "Create Schedule" at bounding box center [1228, 24] width 110 height 19
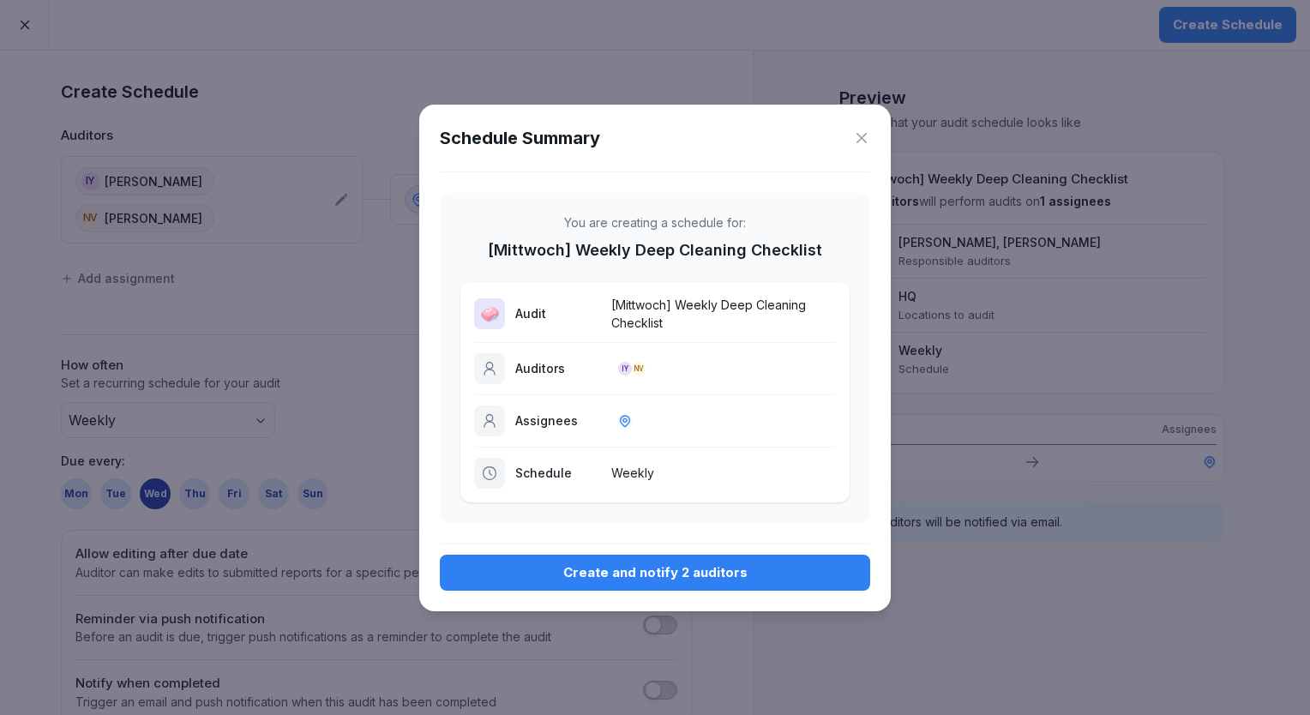
click at [670, 574] on div "Create and notify 2 auditors" at bounding box center [655, 572] width 403 height 19
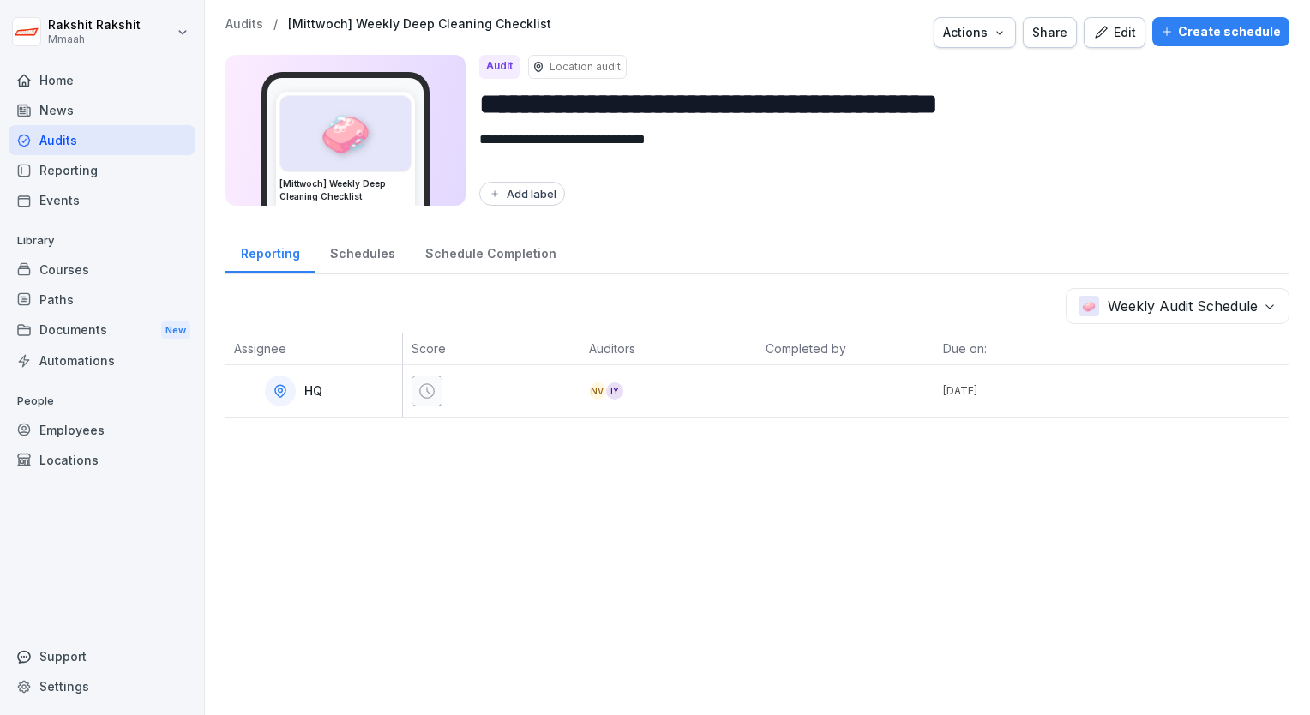
click at [103, 144] on div "Audits" at bounding box center [102, 140] width 187 height 30
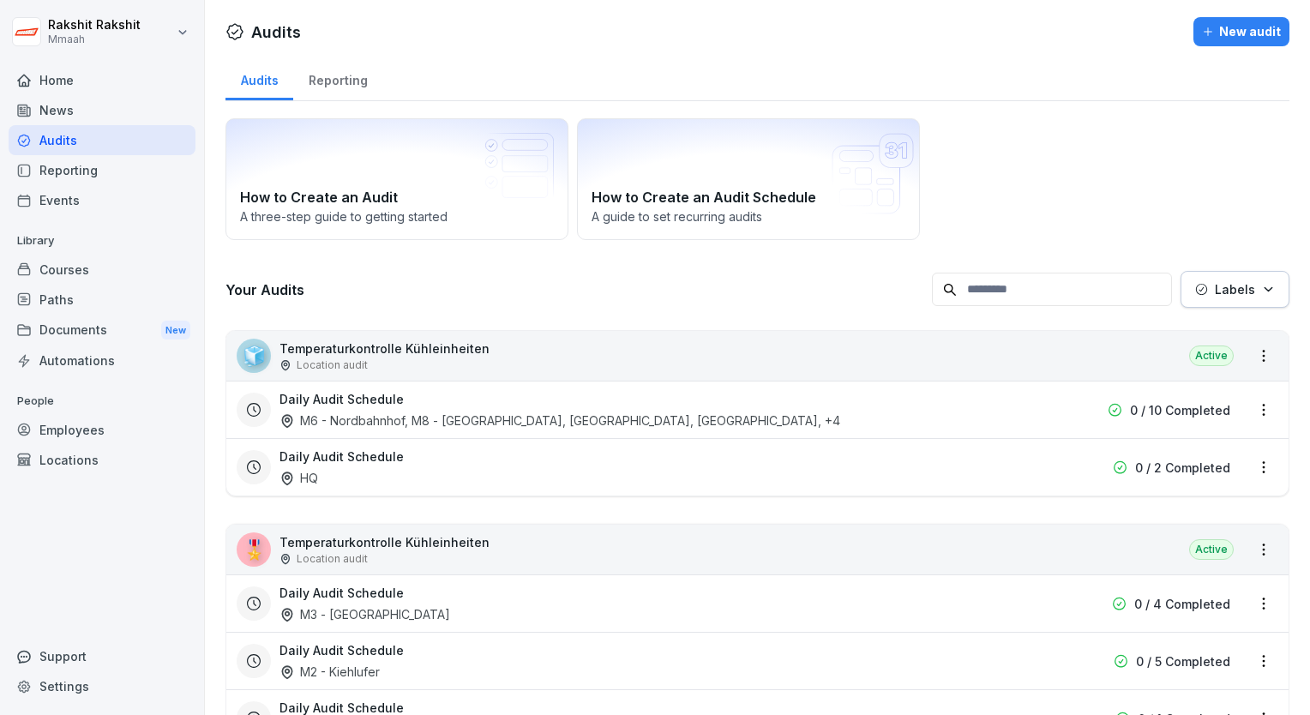
click at [960, 163] on div "How to Create an Audit A three-step guide to getting started How to Create an A…" at bounding box center [758, 179] width 1064 height 122
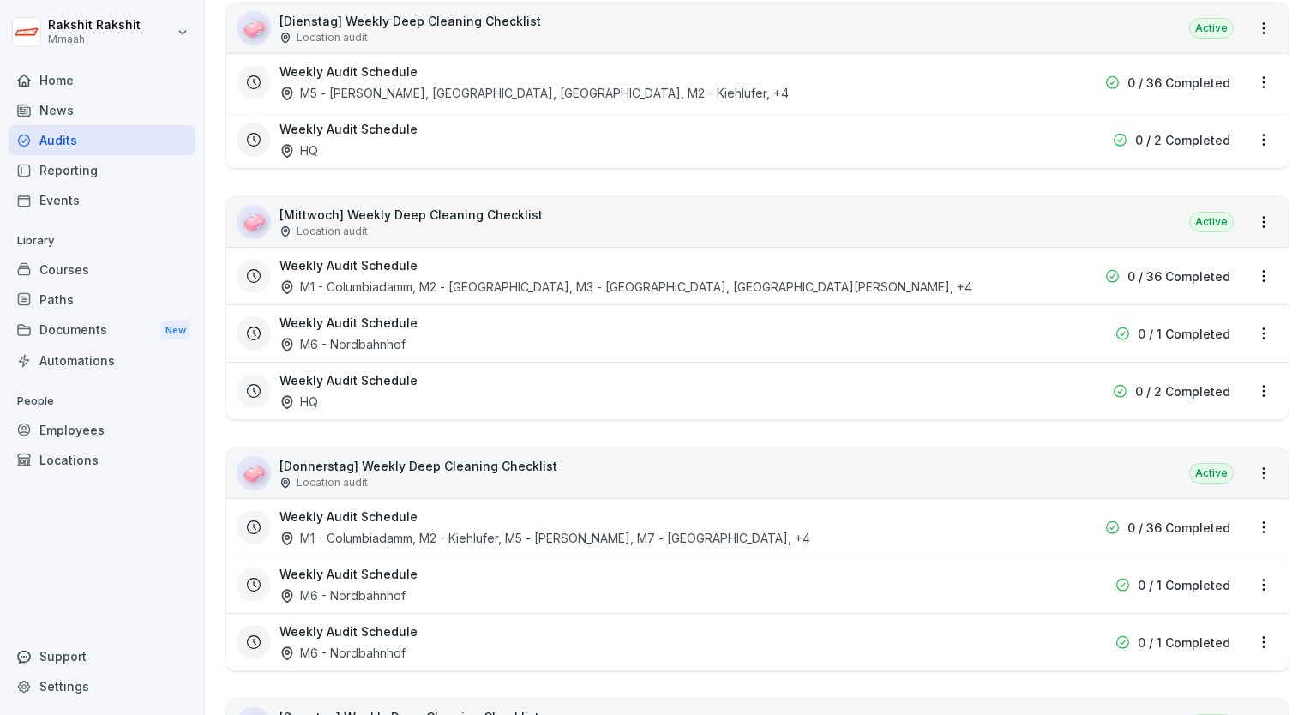
scroll to position [3190, 0]
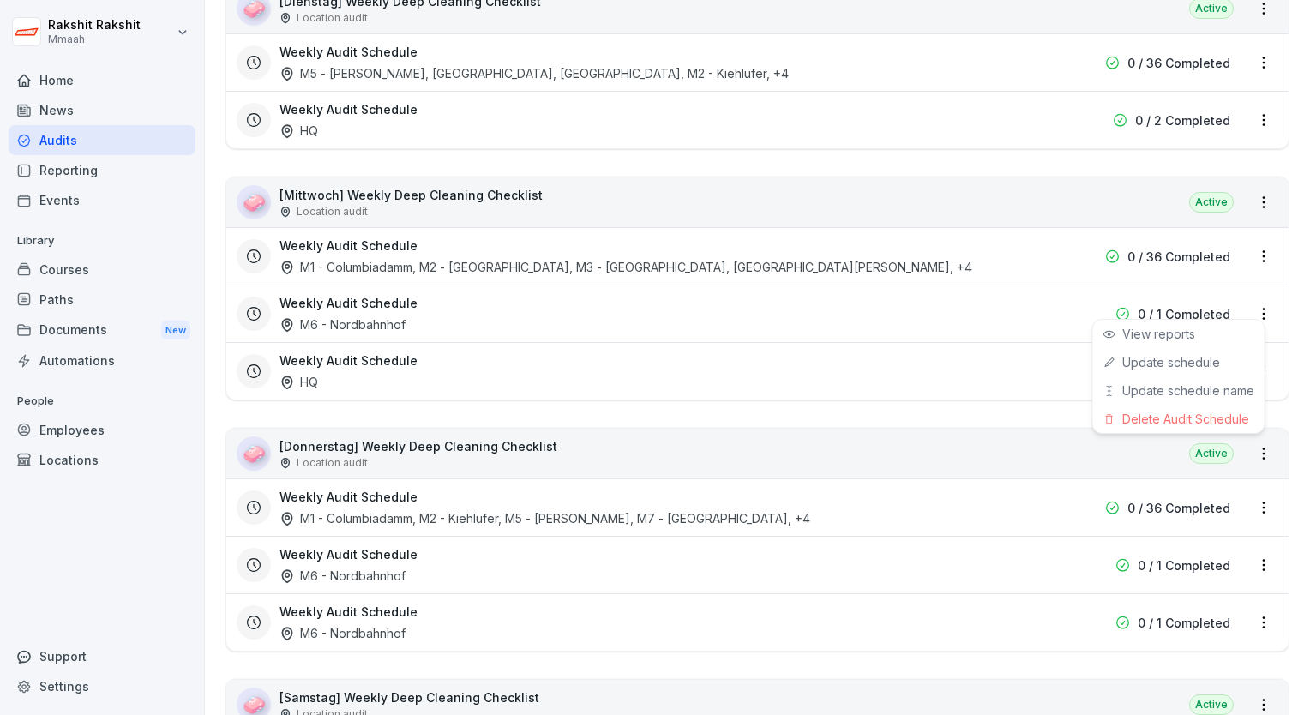
click at [1249, 301] on html "[PERSON_NAME] Mmaah Home News Audits Reporting Events Library Courses Paths Doc…" at bounding box center [655, 357] width 1310 height 715
click at [1166, 424] on div "Delete Audit Schedule" at bounding box center [1178, 419] width 171 height 28
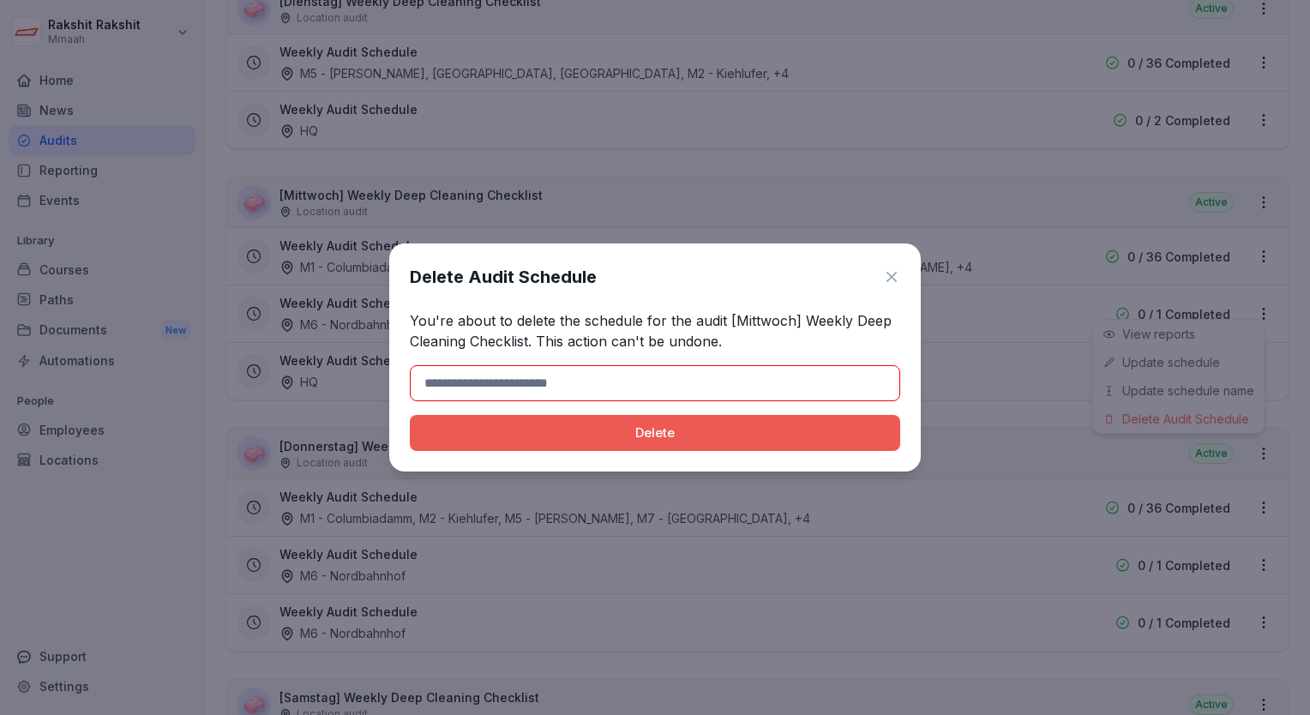
click at [702, 385] on input at bounding box center [655, 383] width 490 height 36
type input "******"
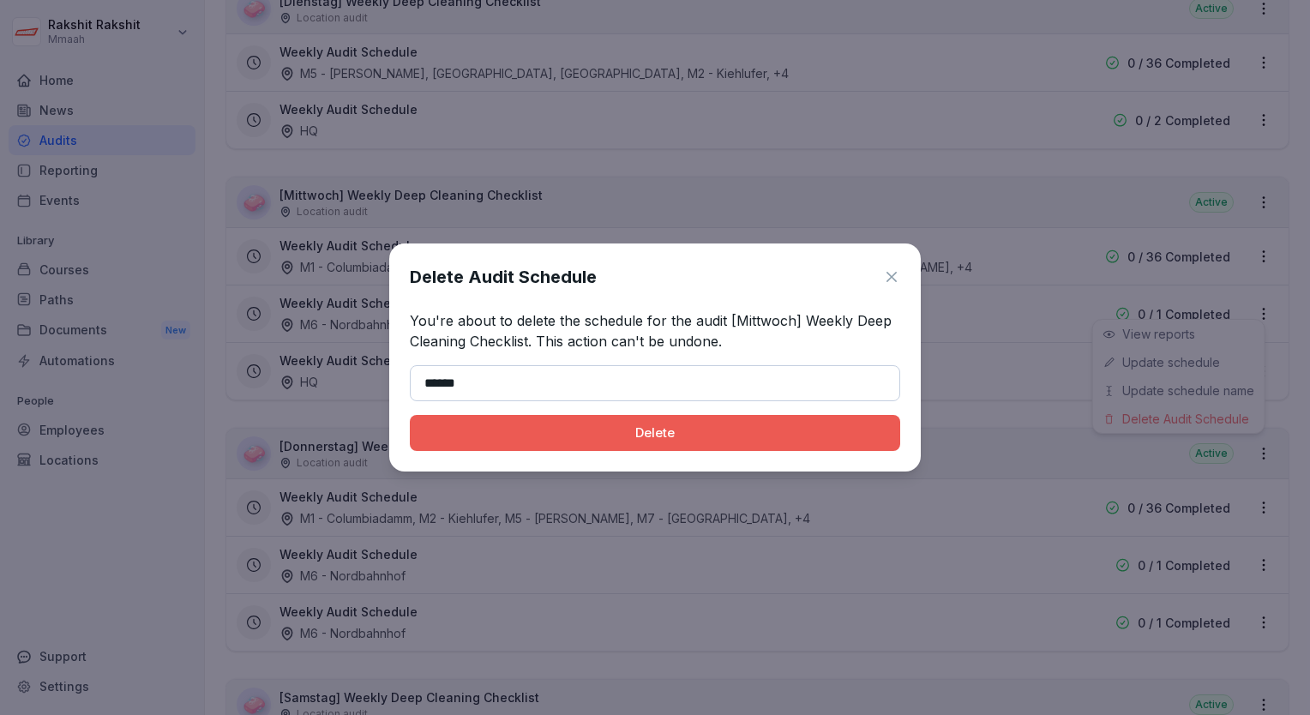
click at [521, 444] on button "Delete" at bounding box center [655, 433] width 490 height 36
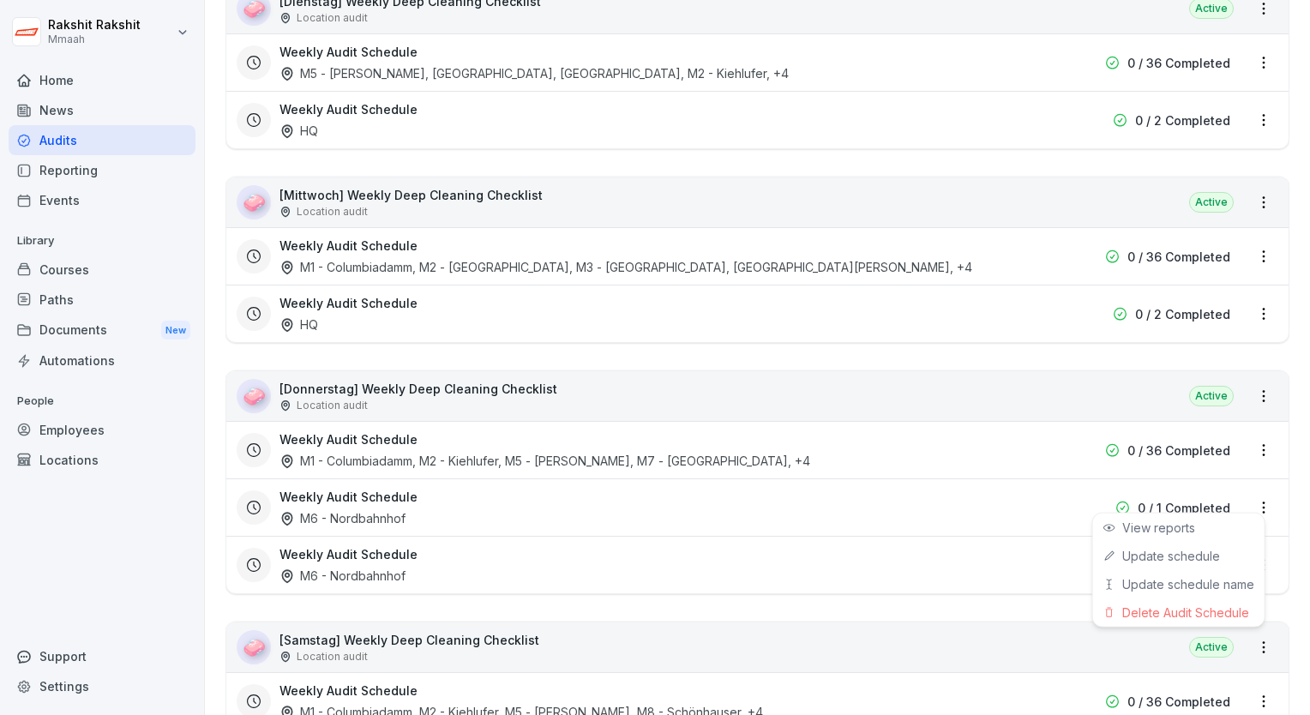
click at [1247, 496] on html "[PERSON_NAME] Mmaah Home News Audits Reporting Events Library Courses Paths Doc…" at bounding box center [655, 357] width 1310 height 715
click at [1176, 607] on div "Delete Audit Schedule" at bounding box center [1178, 612] width 171 height 28
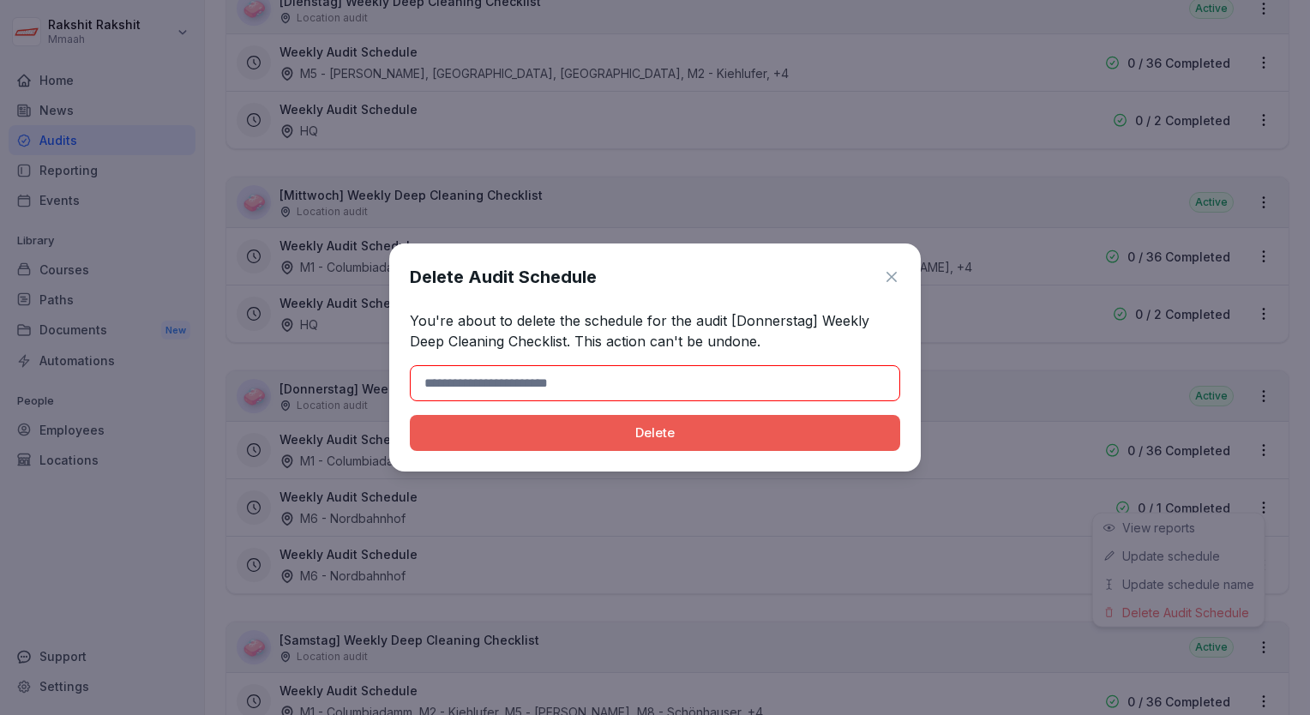
click at [779, 359] on div "Delete Audit Schedule You're about to delete the schedule for the audit [Donner…" at bounding box center [655, 358] width 532 height 228
click at [777, 372] on input at bounding box center [655, 383] width 490 height 36
type input "******"
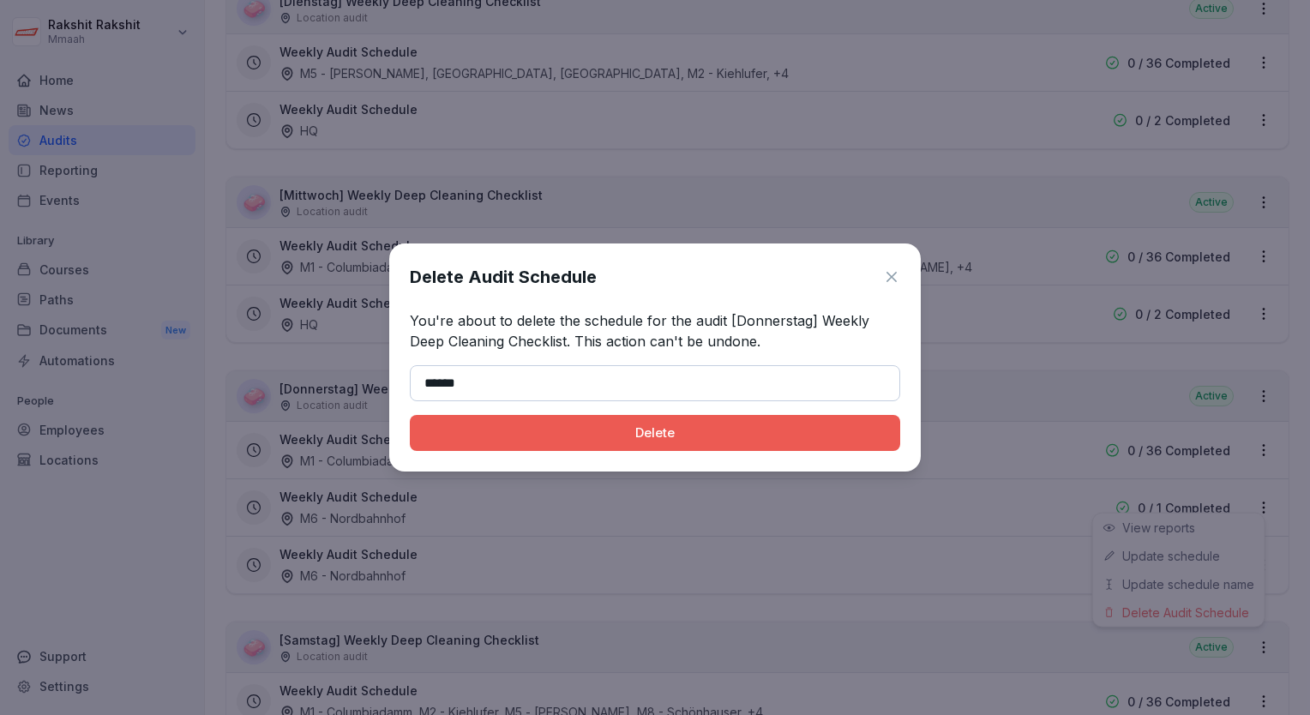
click at [507, 441] on div "Delete" at bounding box center [655, 433] width 463 height 19
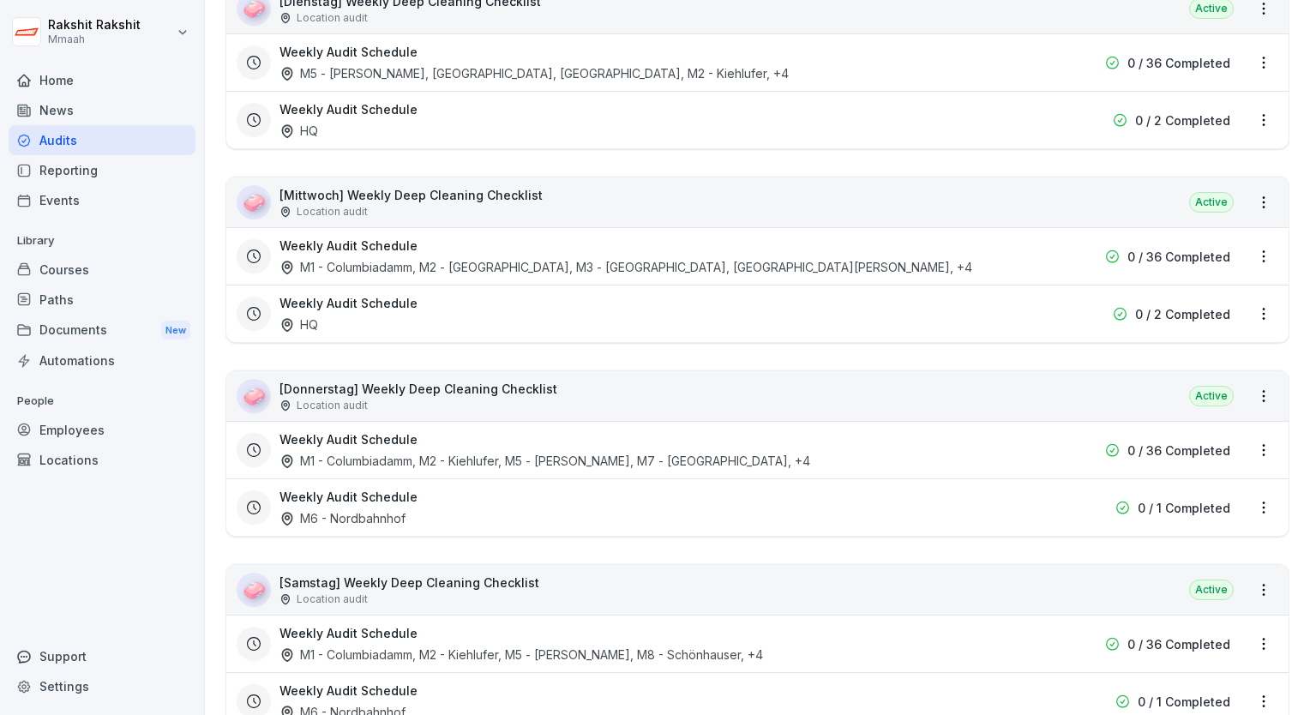
click at [1237, 496] on div "Weekly Audit Schedule M6 - Nordbahnhof 0 / 1 Completed" at bounding box center [744, 507] width 1014 height 39
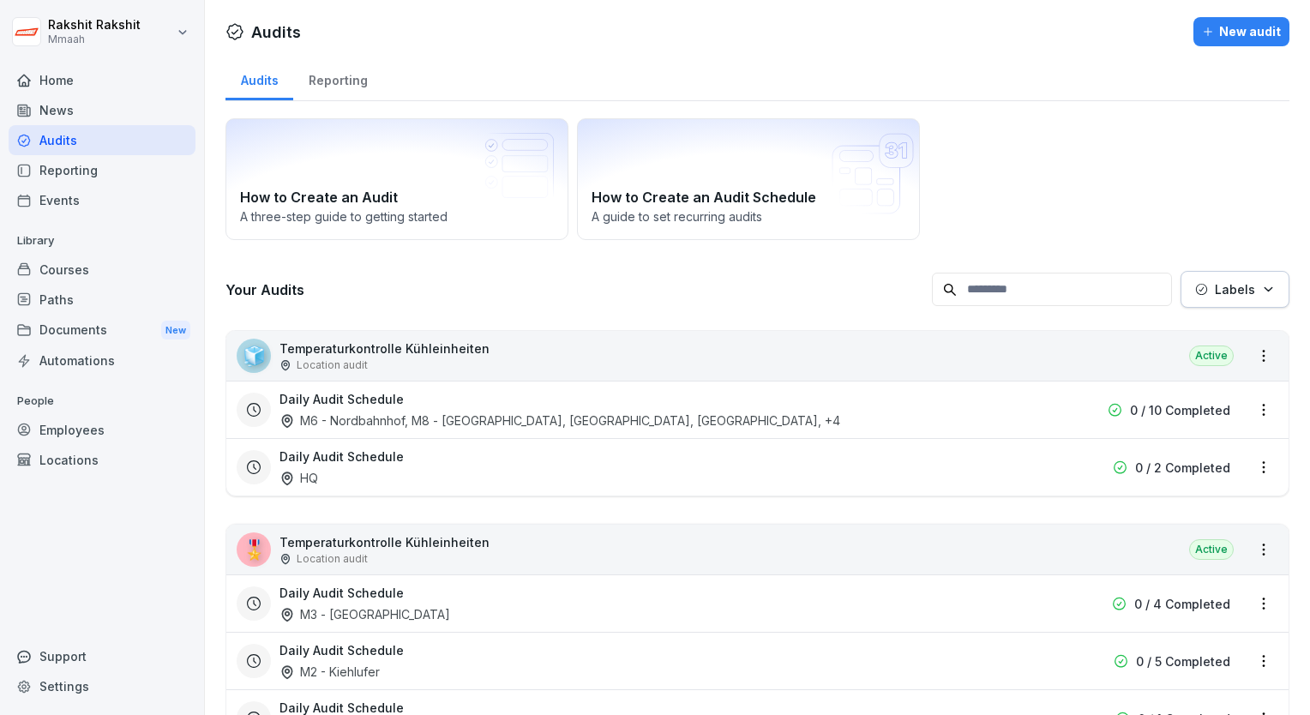
click at [1218, 205] on div "How to Create an Audit A three-step guide to getting started How to Create an A…" at bounding box center [758, 179] width 1064 height 122
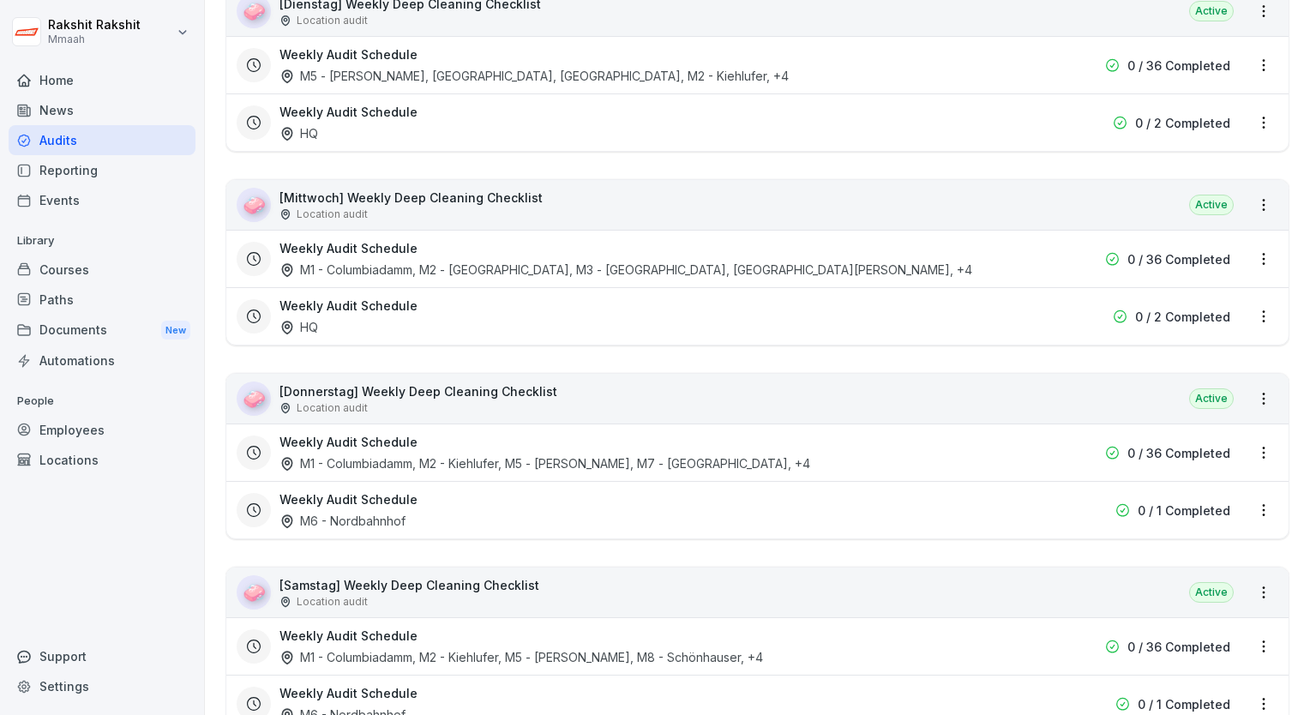
scroll to position [3190, 0]
click at [872, 372] on div "🧼 [Donnerstag] Weekly Deep Cleaning Checklist Location audit Active" at bounding box center [757, 396] width 1062 height 50
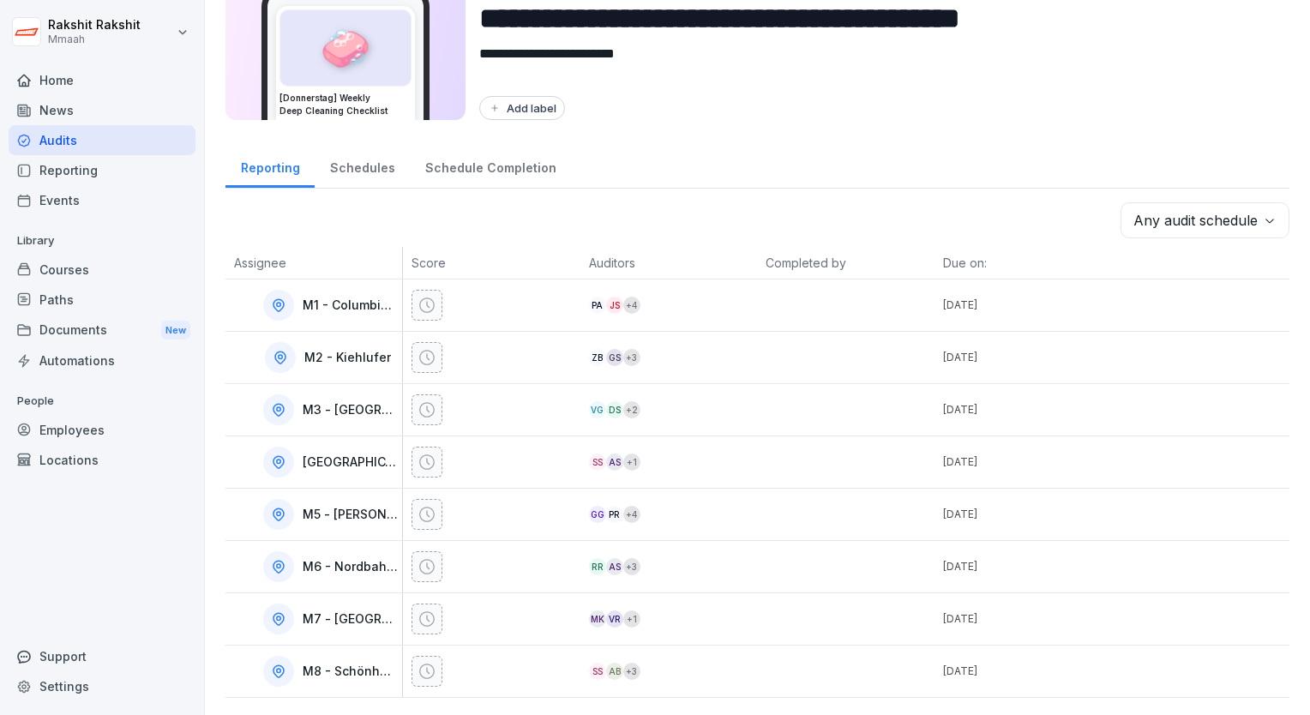
scroll to position [95, 0]
click at [1023, 101] on div "Add label" at bounding box center [877, 108] width 797 height 24
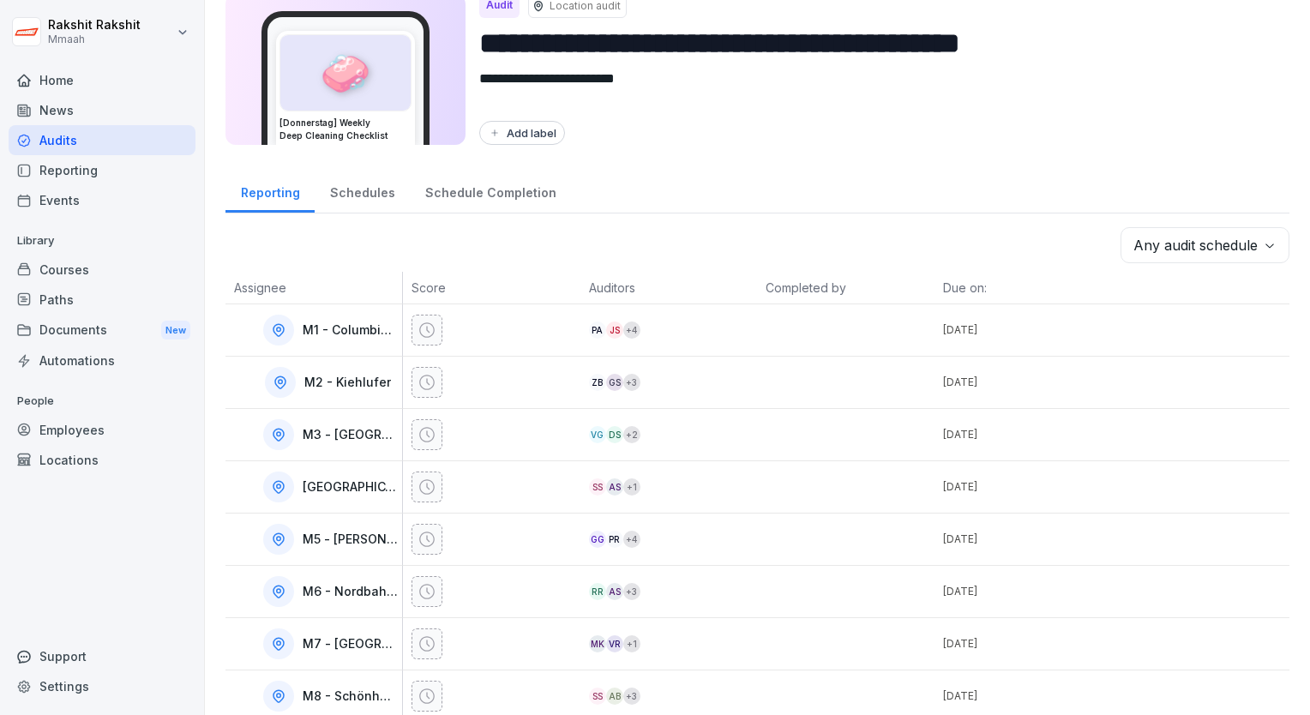
scroll to position [0, 0]
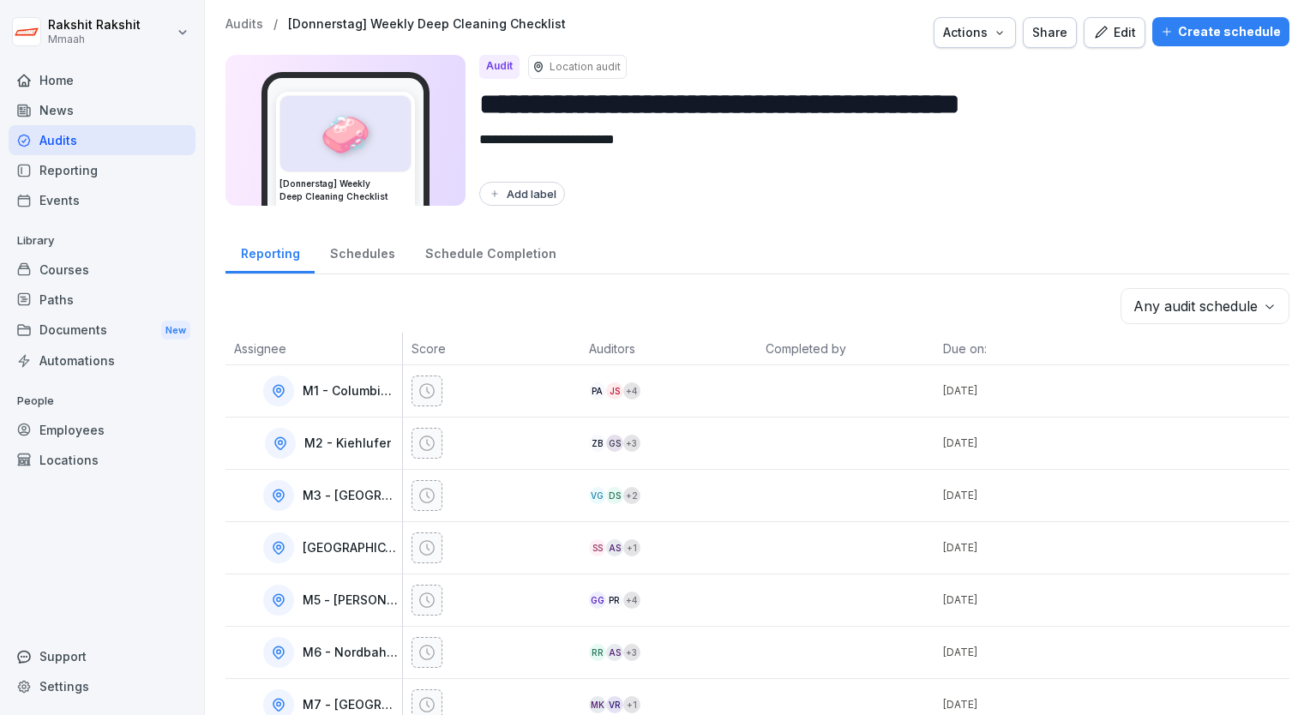
click at [1134, 32] on button "Edit" at bounding box center [1115, 32] width 62 height 31
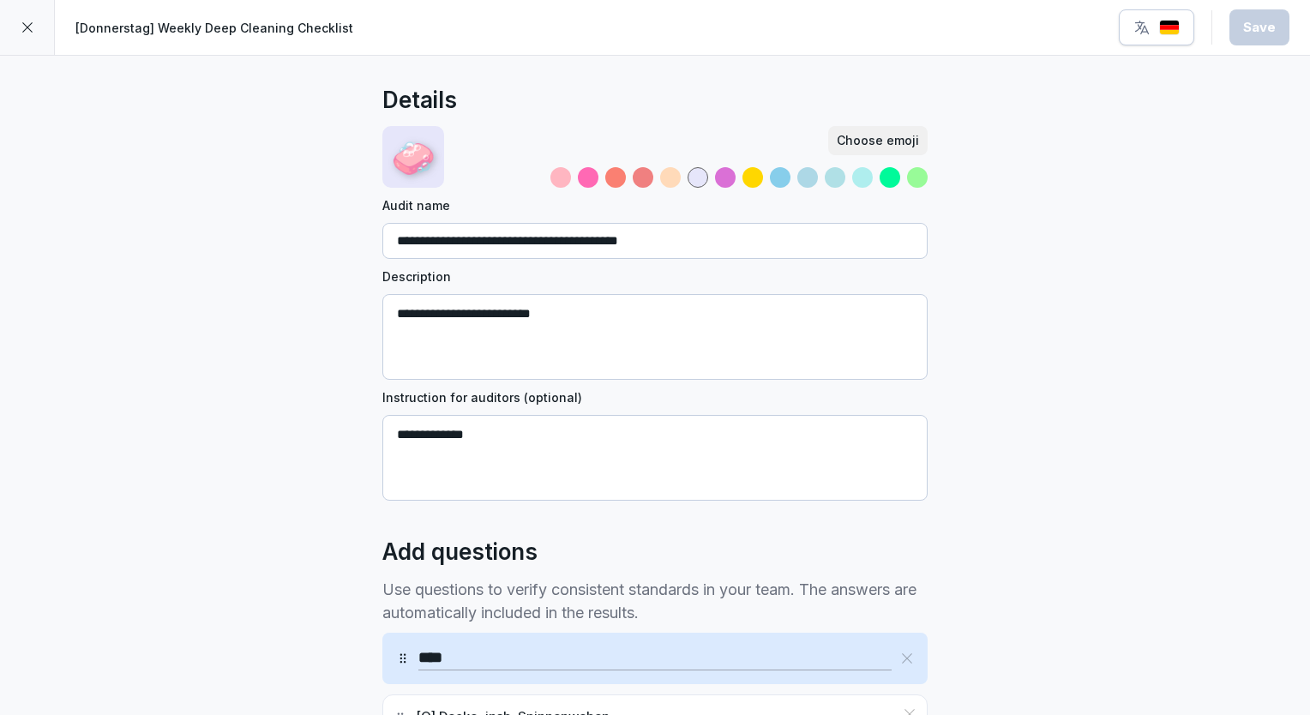
click at [21, 33] on icon at bounding box center [28, 28] width 14 height 14
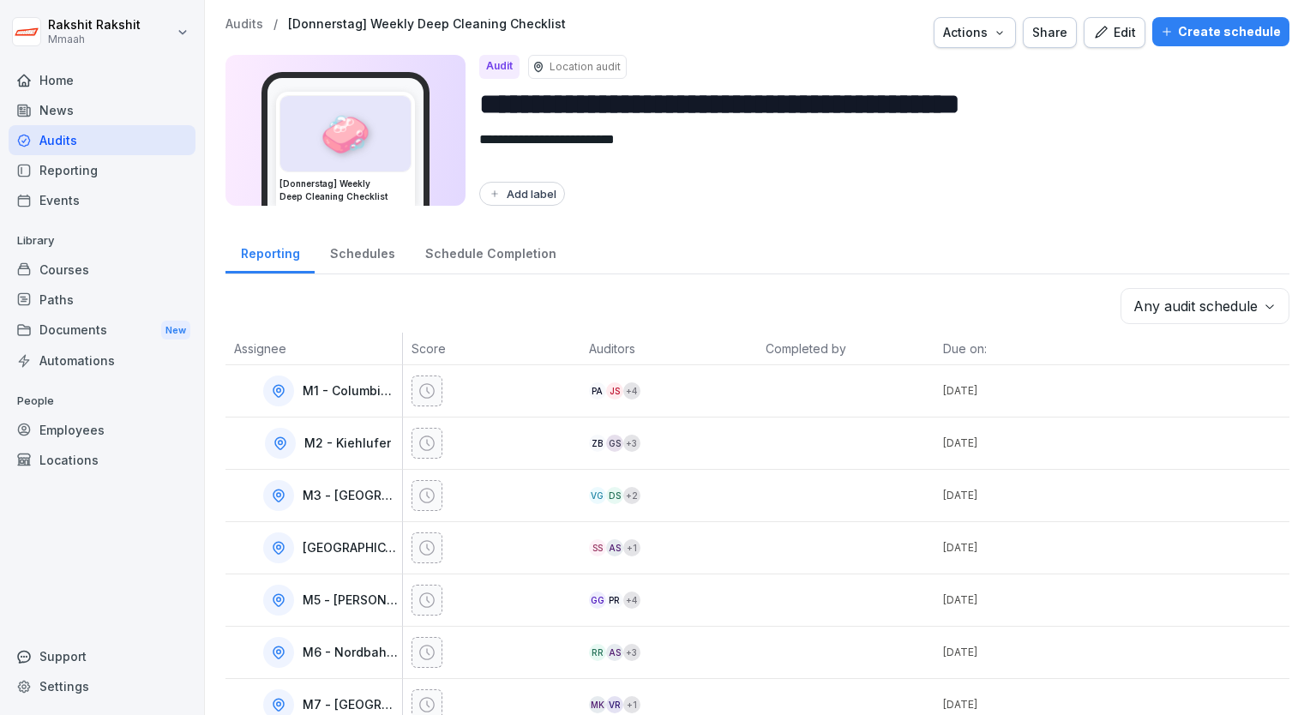
click at [1188, 28] on div "Create schedule" at bounding box center [1221, 31] width 120 height 19
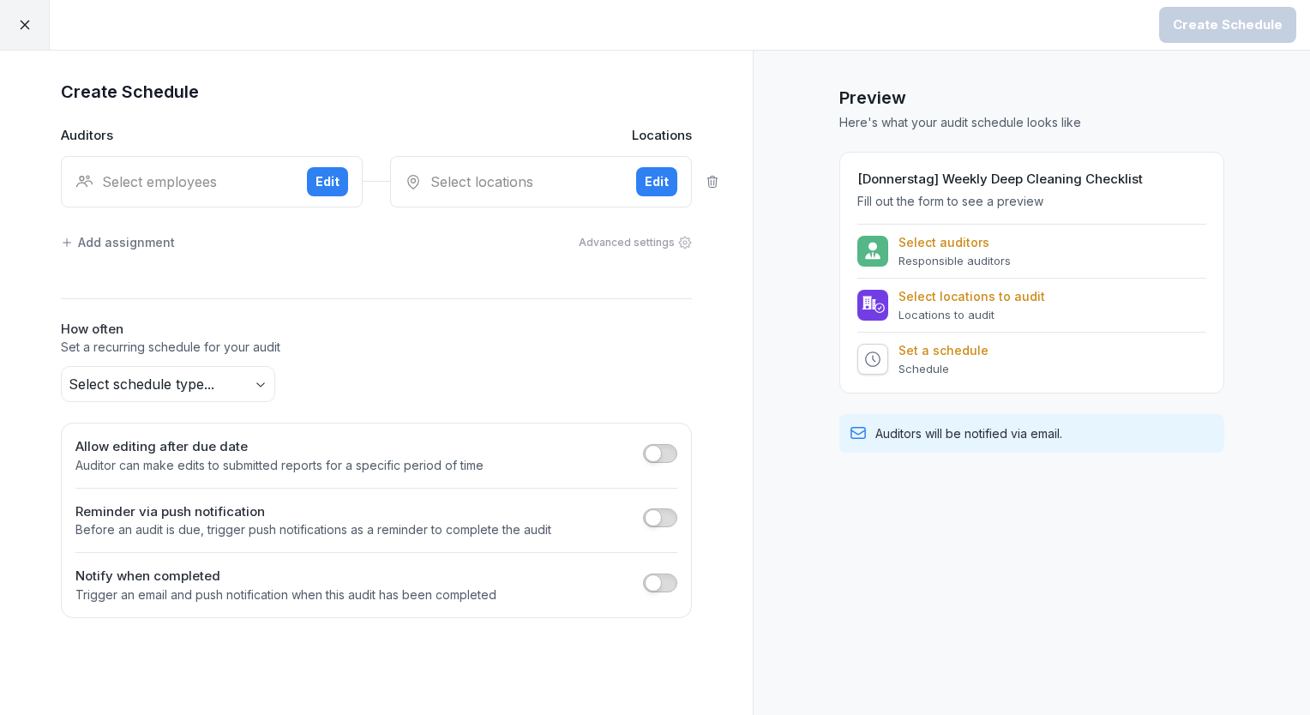
click at [175, 203] on div "Select employees Edit" at bounding box center [212, 181] width 302 height 51
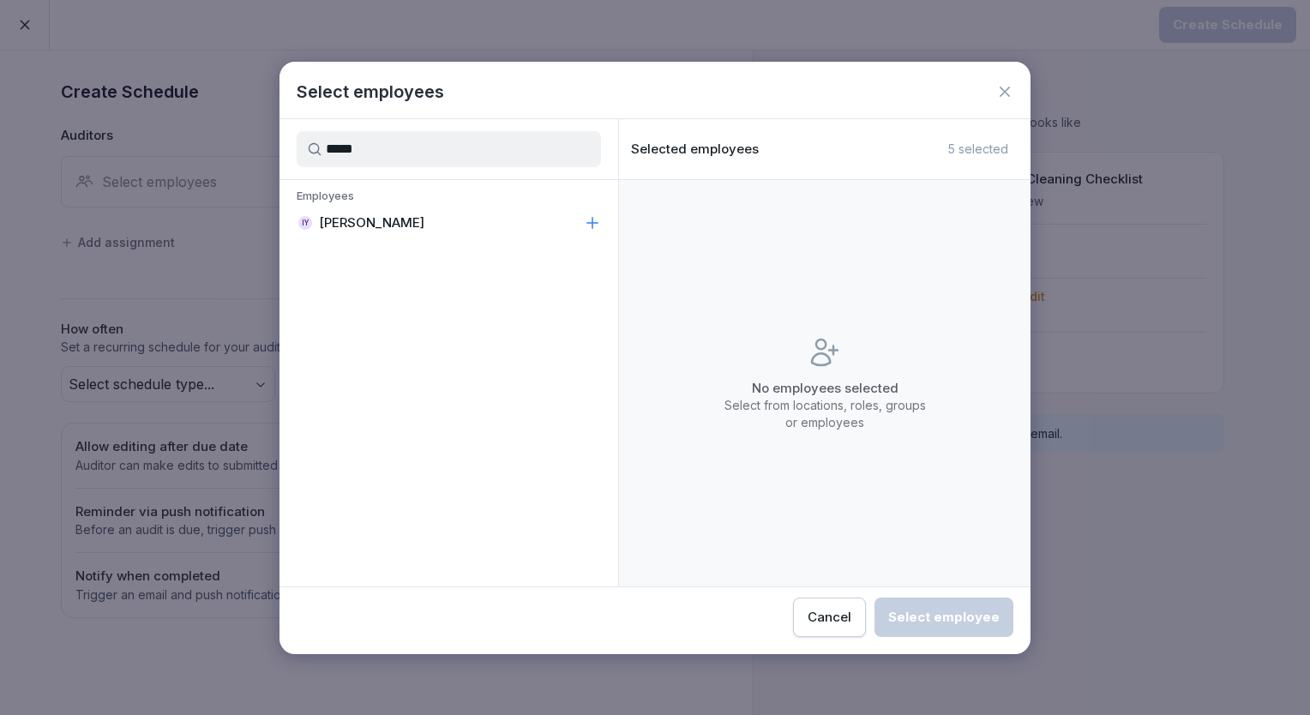
type input "*****"
click at [312, 223] on div "IY [PERSON_NAME]" at bounding box center [361, 222] width 128 height 17
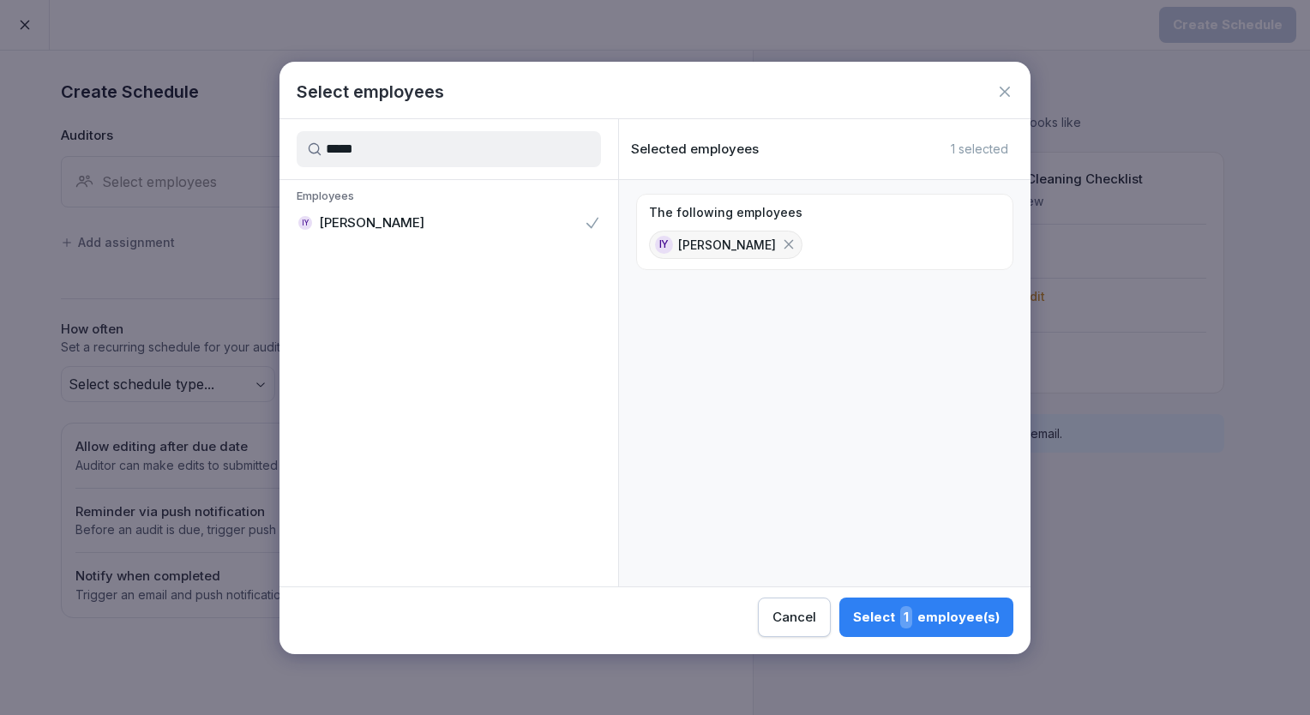
click at [871, 616] on div "Select 1 employee(s)" at bounding box center [926, 617] width 147 height 22
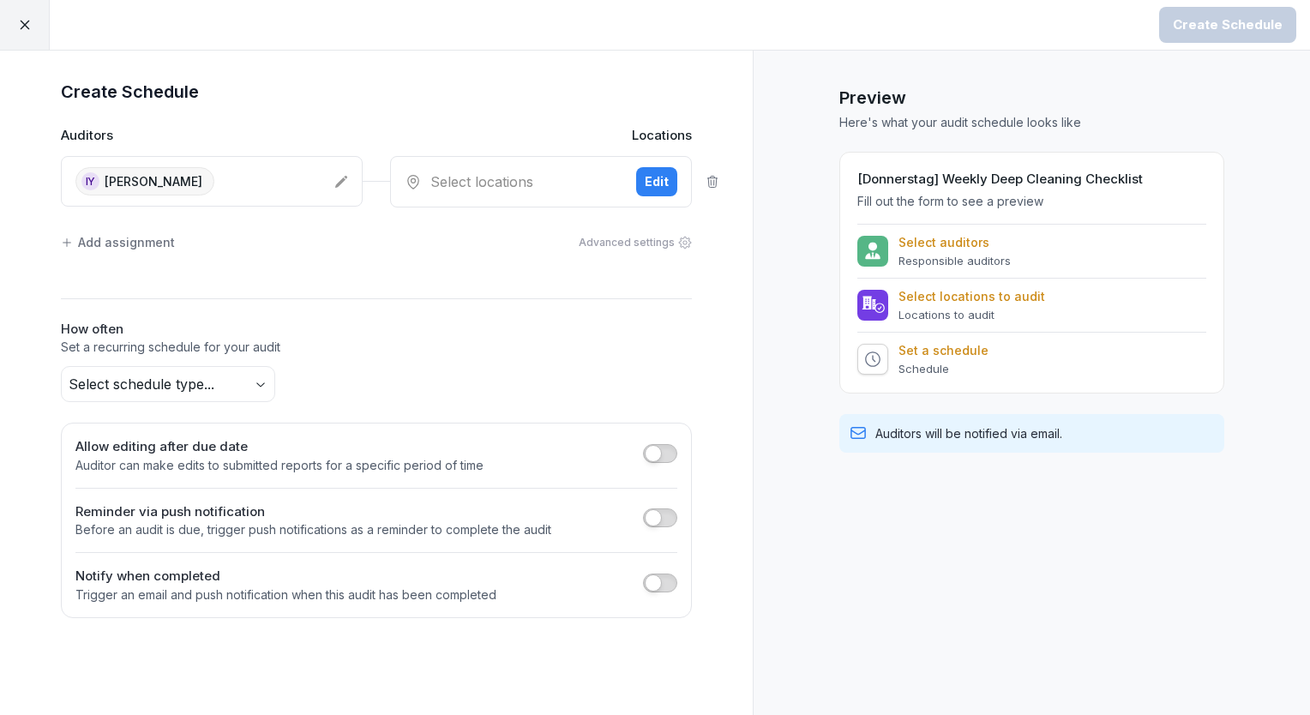
click at [349, 182] on div "IY [PERSON_NAME]" at bounding box center [212, 181] width 302 height 51
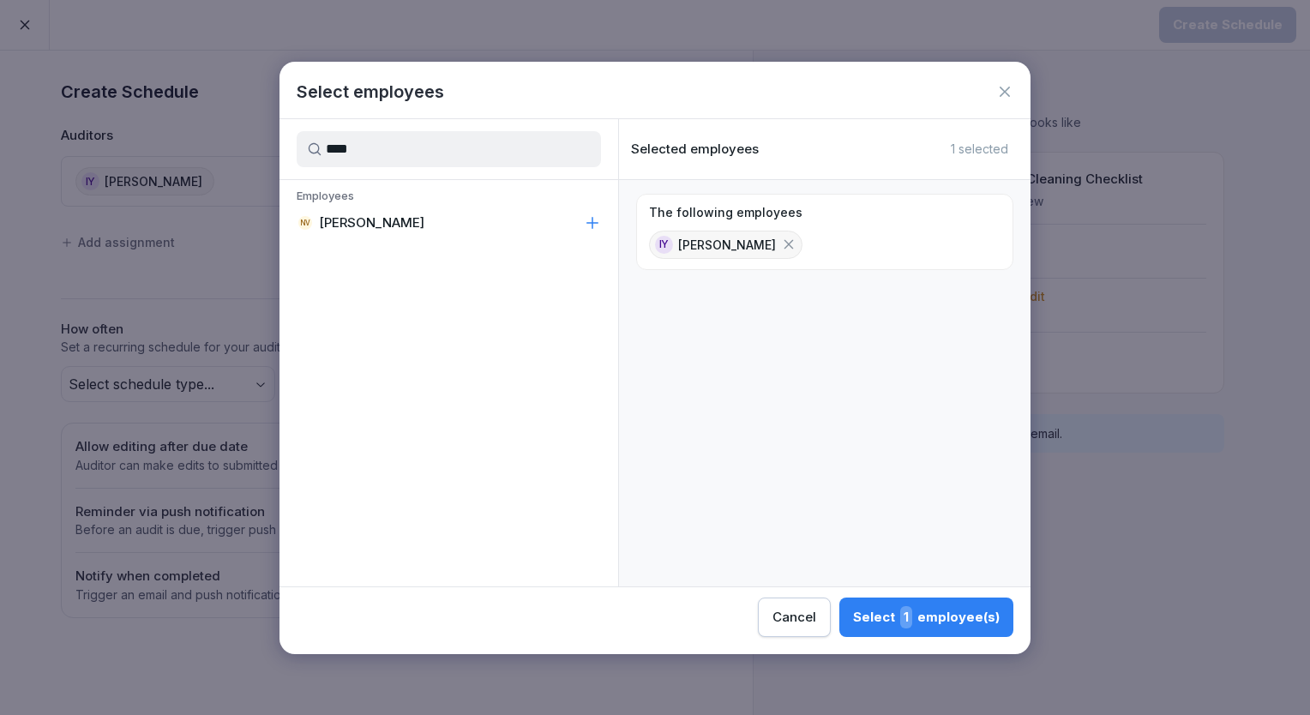
type input "****"
click at [398, 226] on div "NV Neha Verma" at bounding box center [449, 223] width 339 height 31
click at [904, 606] on div "Select 2 employee(s)" at bounding box center [925, 617] width 149 height 22
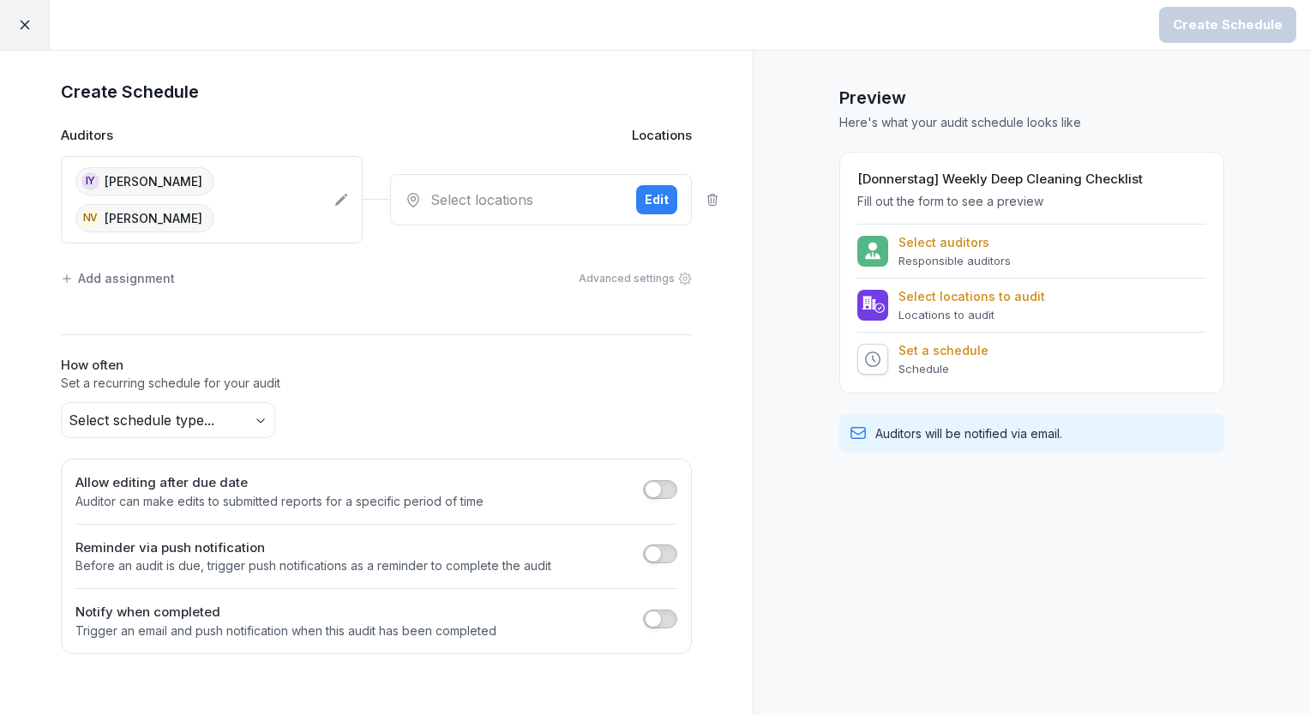
click at [526, 174] on div "Select locations Edit" at bounding box center [541, 199] width 302 height 51
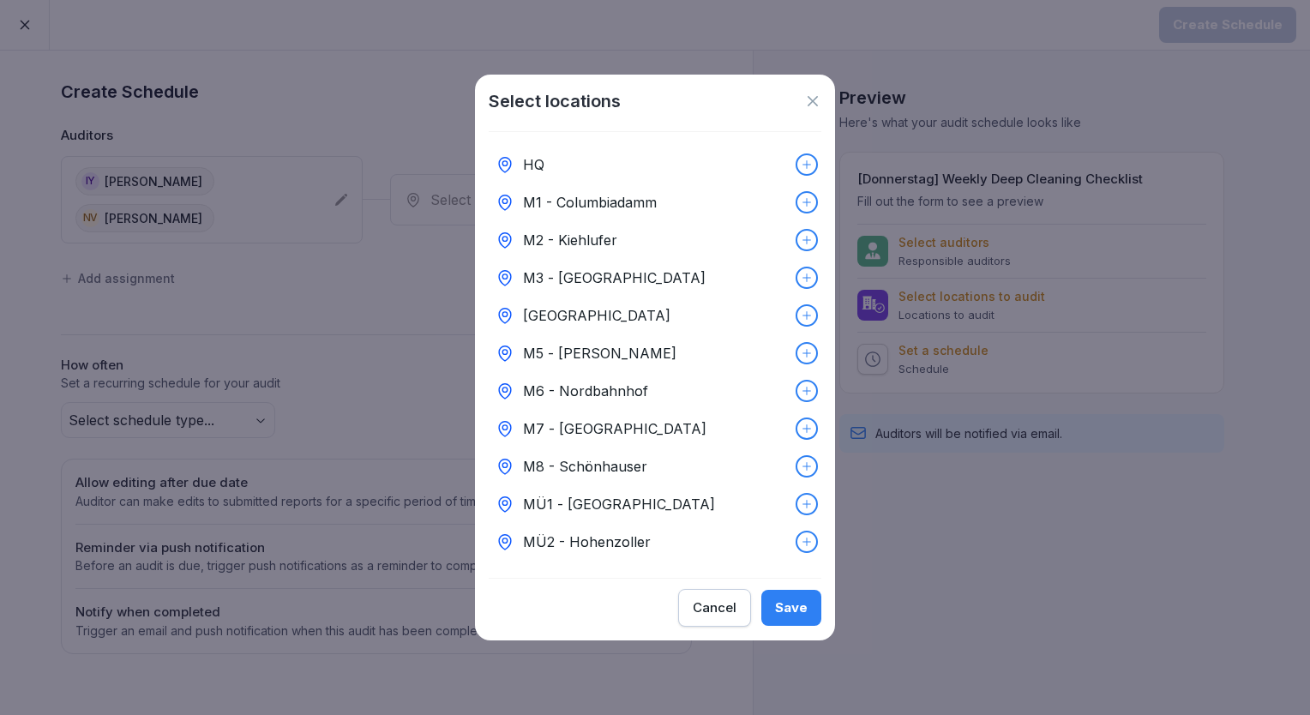
click at [568, 159] on div "HQ" at bounding box center [655, 165] width 333 height 38
click at [791, 602] on button "Save" at bounding box center [791, 608] width 60 height 36
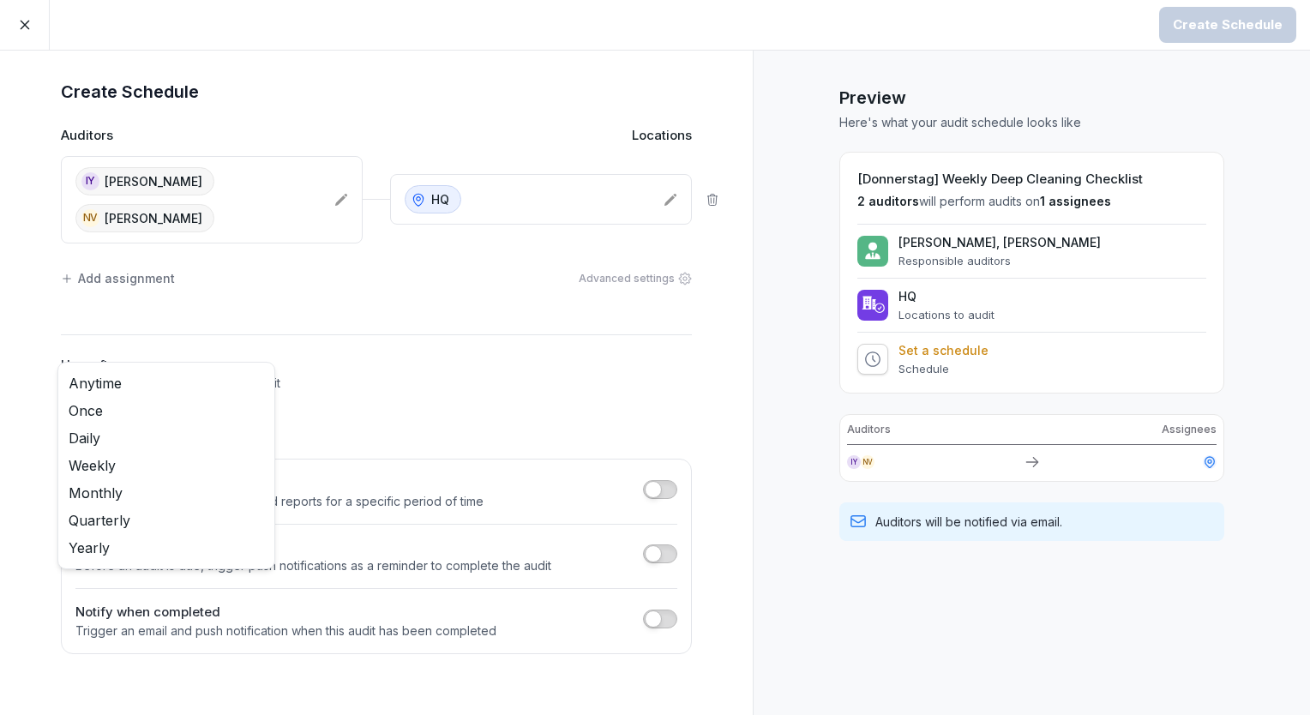
click at [132, 390] on body "Create Schedule Create Schedule Auditors Locations IY Insuk Yoon NV Neha Verma …" at bounding box center [655, 357] width 1310 height 715
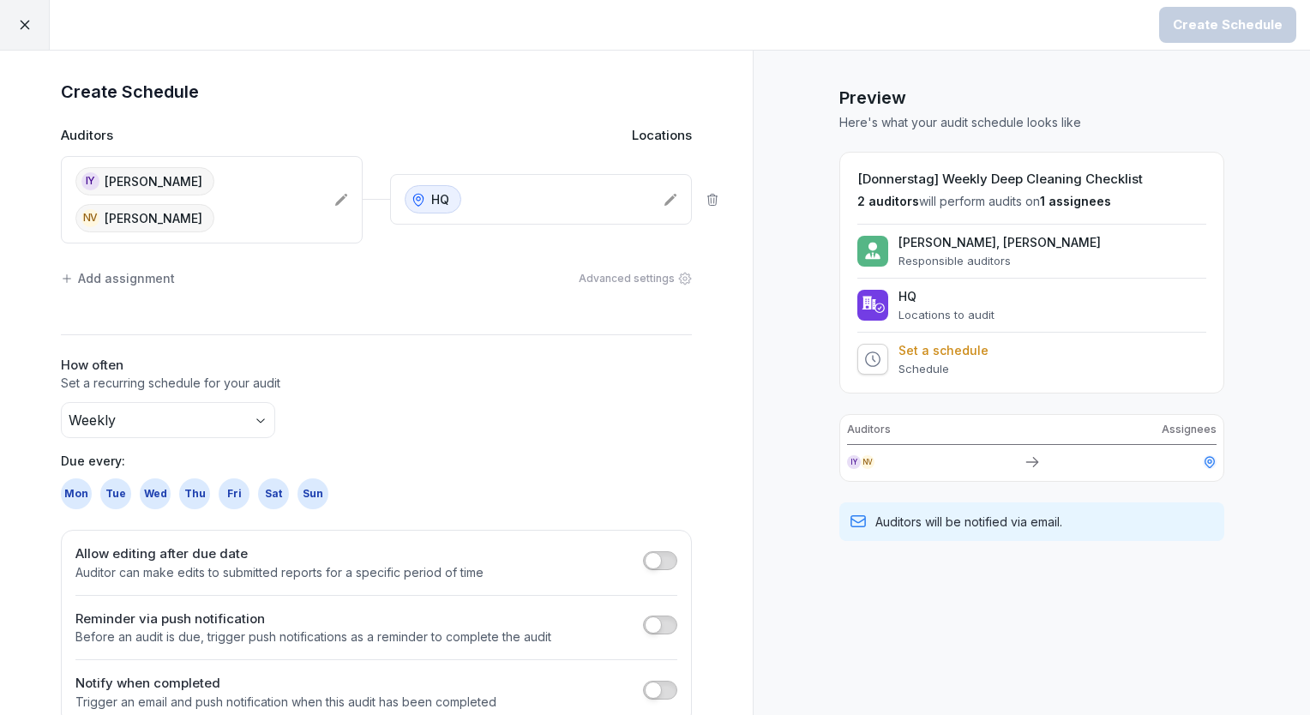
click at [197, 478] on div "Thu" at bounding box center [194, 493] width 31 height 31
click at [1172, 35] on button "Create Schedule" at bounding box center [1227, 25] width 137 height 36
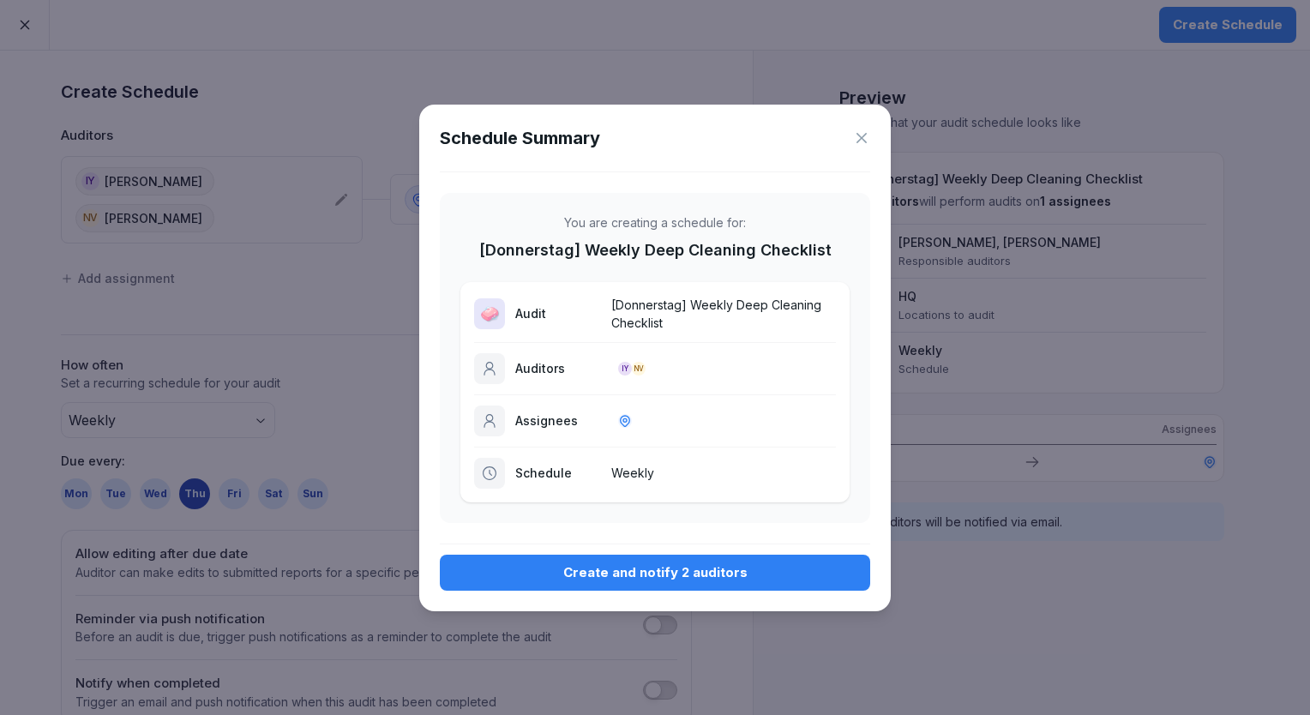
click at [641, 567] on div "Create and notify 2 auditors" at bounding box center [655, 572] width 403 height 19
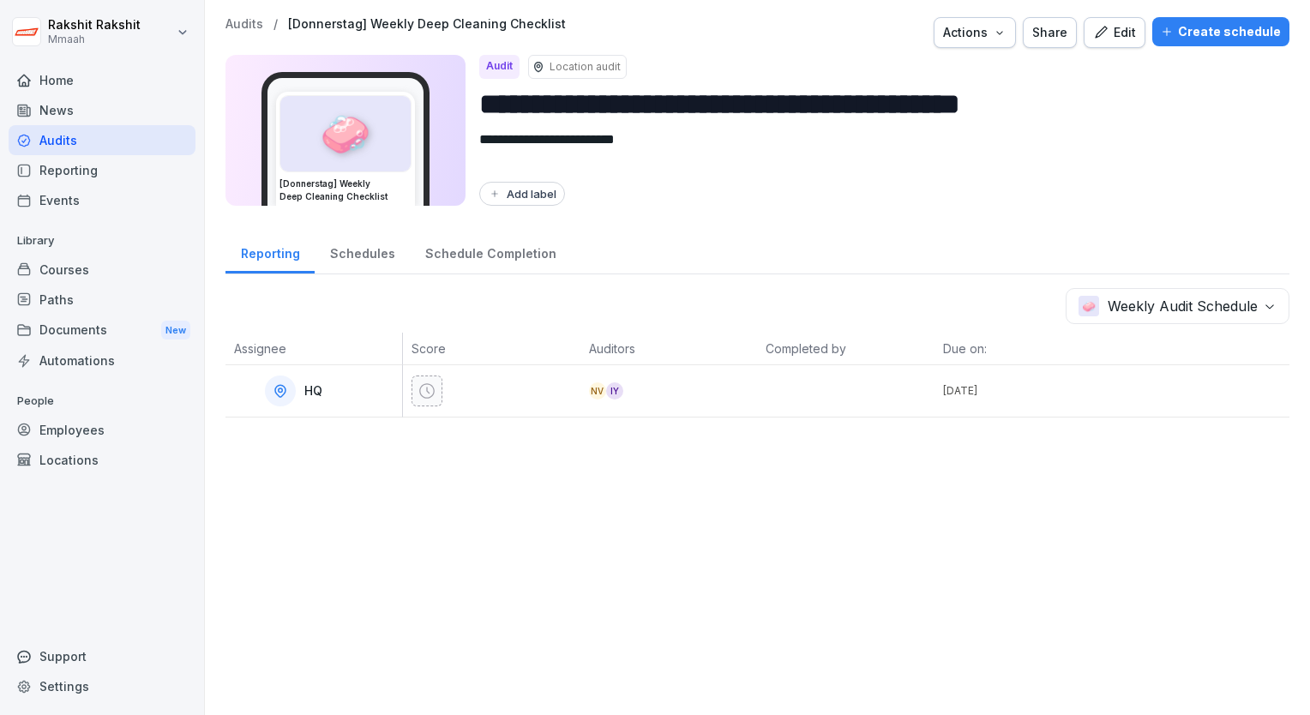
click at [94, 139] on div "Audits" at bounding box center [102, 140] width 187 height 30
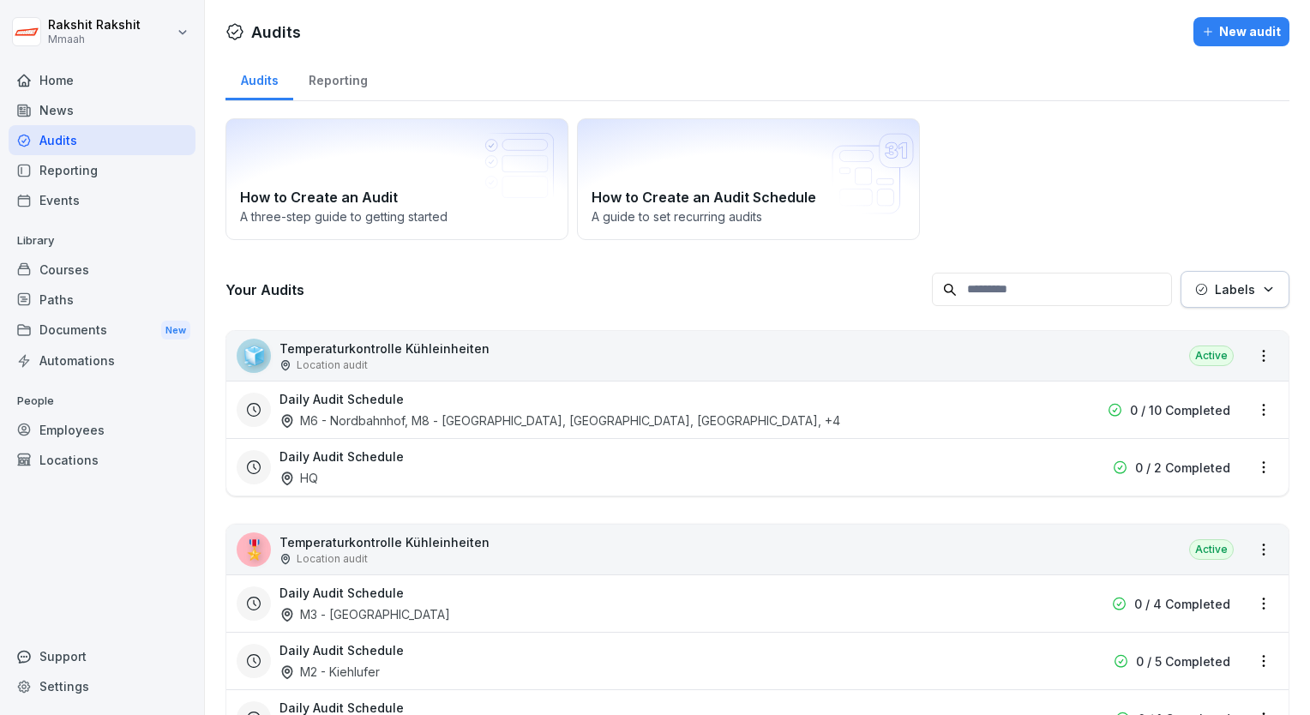
click at [1001, 180] on div "How to Create an Audit A three-step guide to getting started How to Create an A…" at bounding box center [758, 179] width 1064 height 122
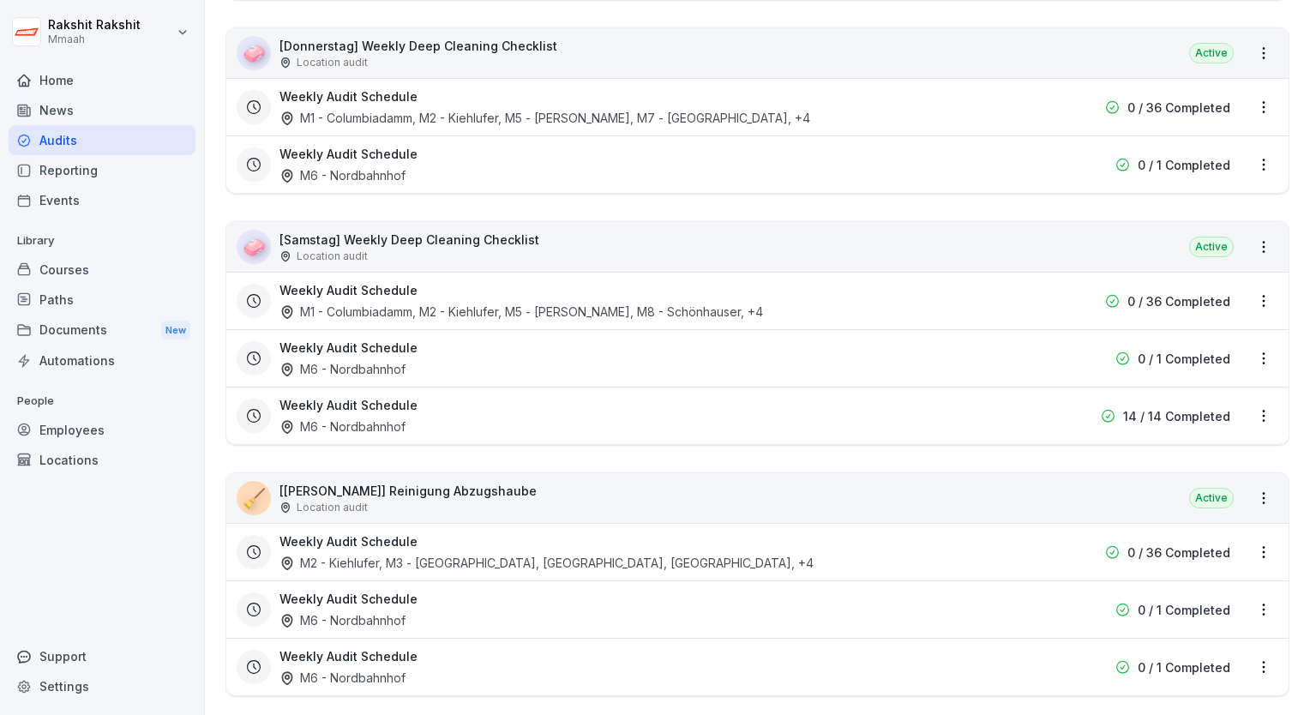
scroll to position [3567, 0]
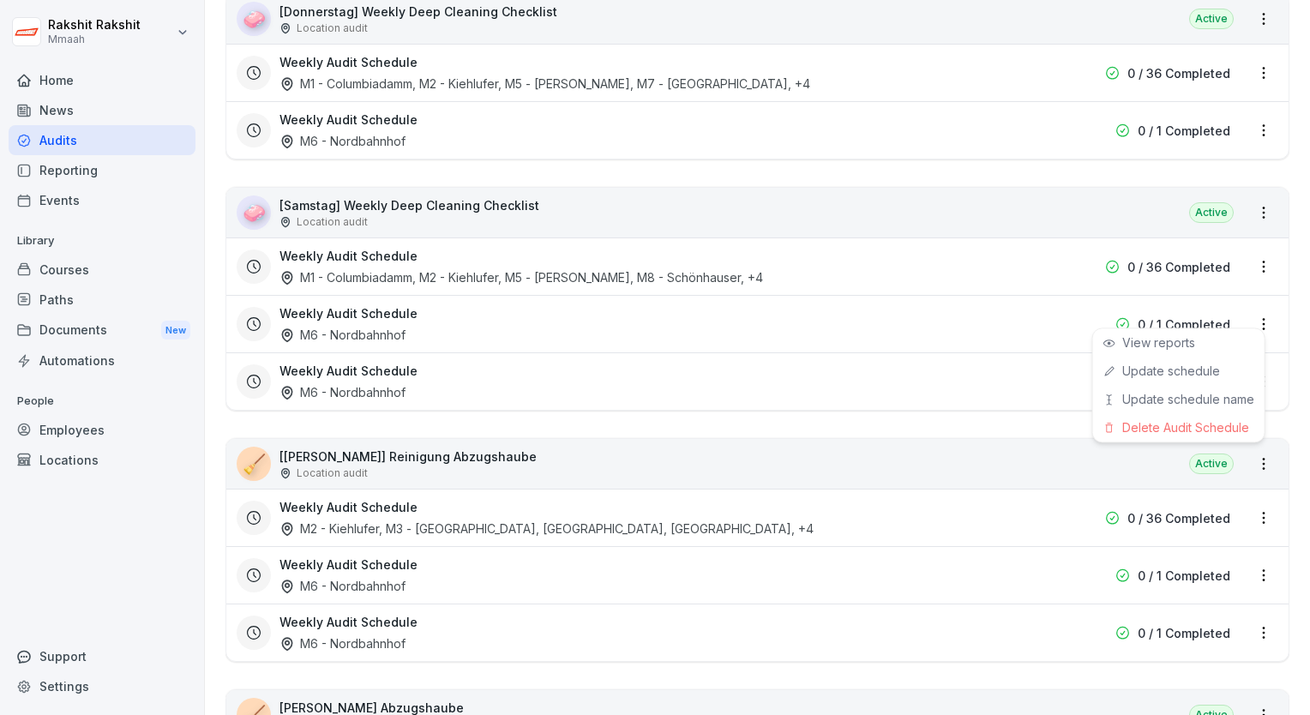
click at [1253, 317] on html "[PERSON_NAME] Mmaah Home News Audits Reporting Events Library Courses Paths Doc…" at bounding box center [655, 357] width 1310 height 715
click at [1178, 436] on div "Delete Audit Schedule" at bounding box center [1178, 427] width 171 height 28
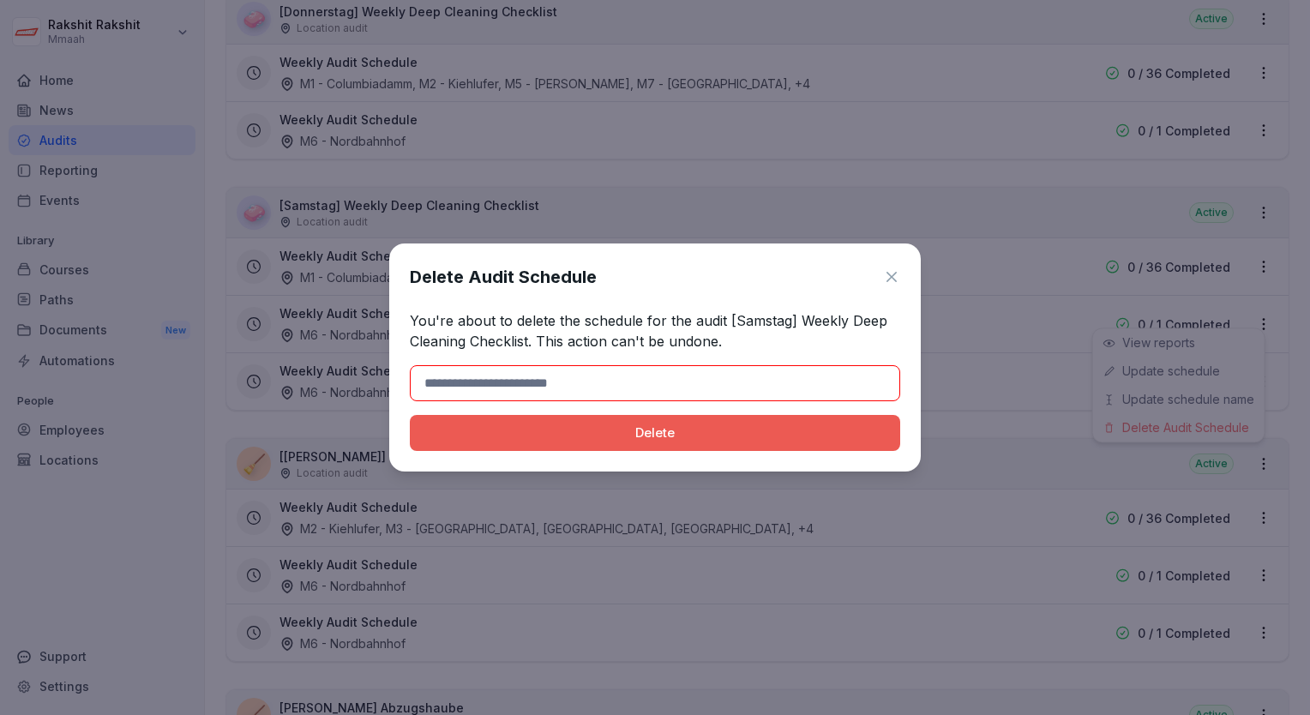
click at [579, 386] on input at bounding box center [655, 383] width 490 height 36
type input "******"
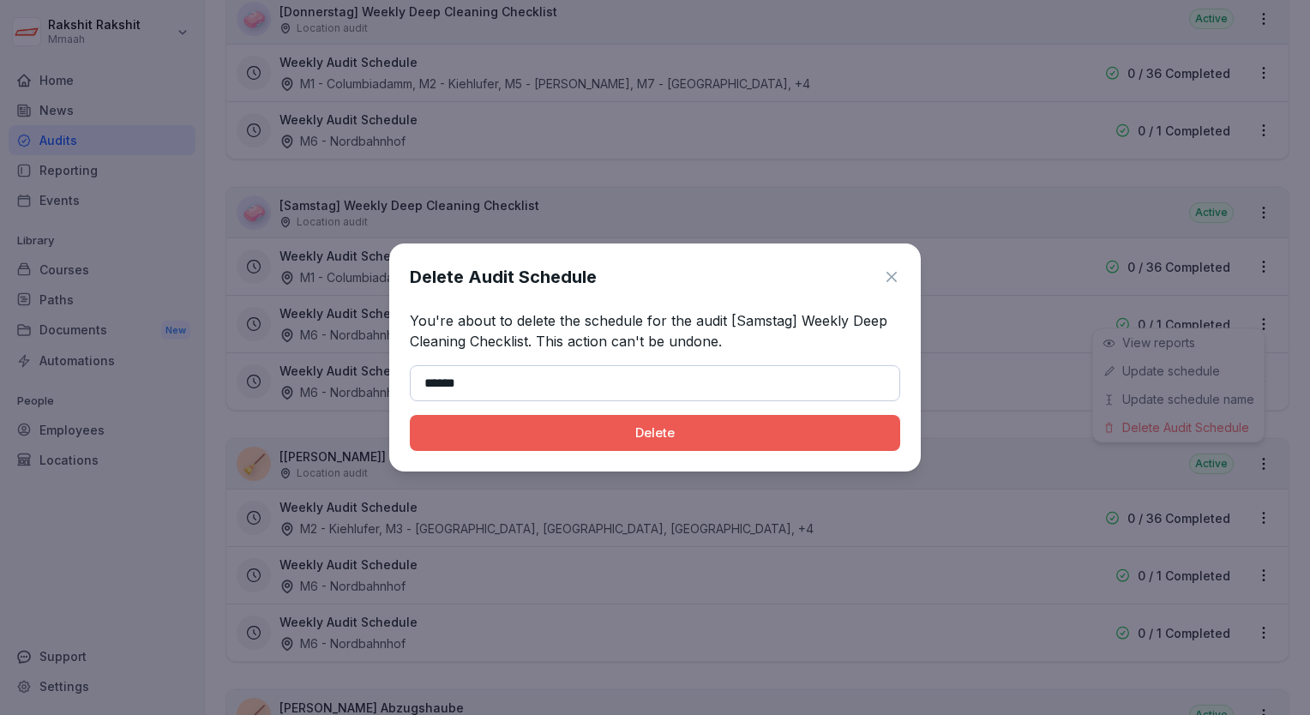
click at [552, 434] on div "Delete" at bounding box center [655, 433] width 463 height 19
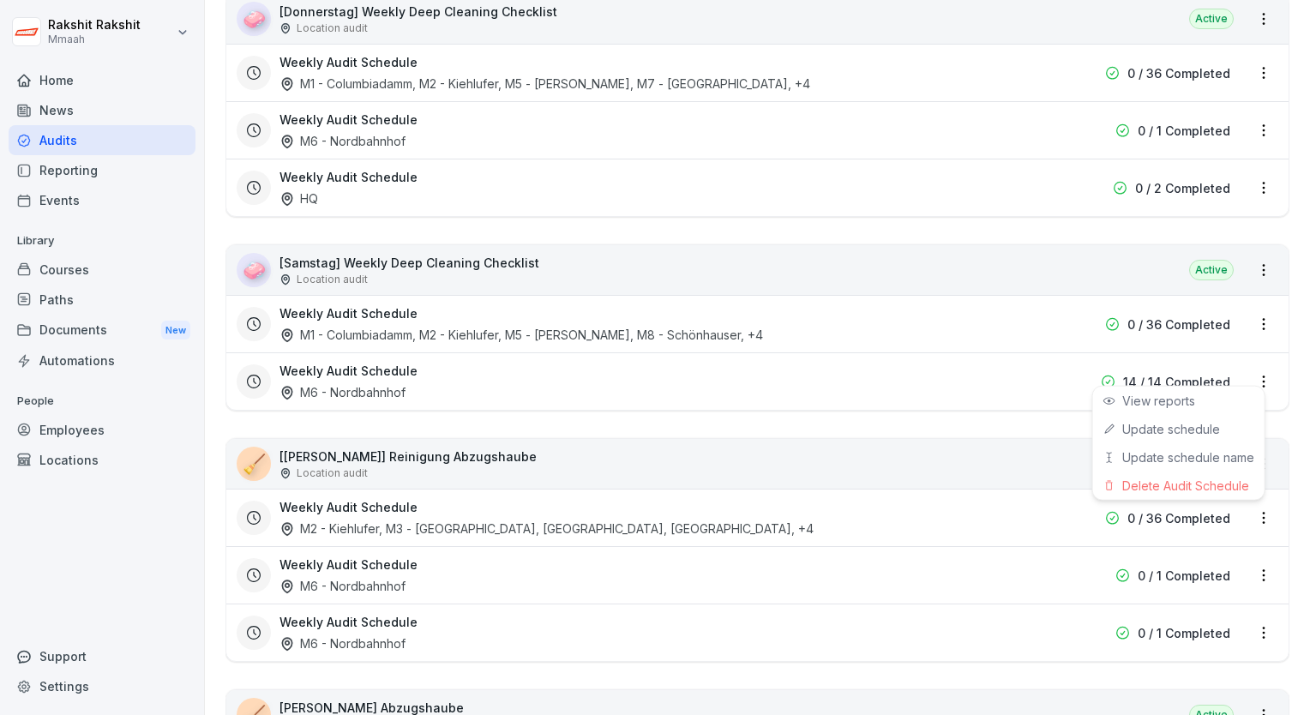
click at [1255, 369] on html "[PERSON_NAME] Mmaah Home News Audits Reporting Events Library Courses Paths Doc…" at bounding box center [655, 357] width 1310 height 715
click at [1176, 477] on div "Delete Audit Schedule" at bounding box center [1178, 486] width 171 height 28
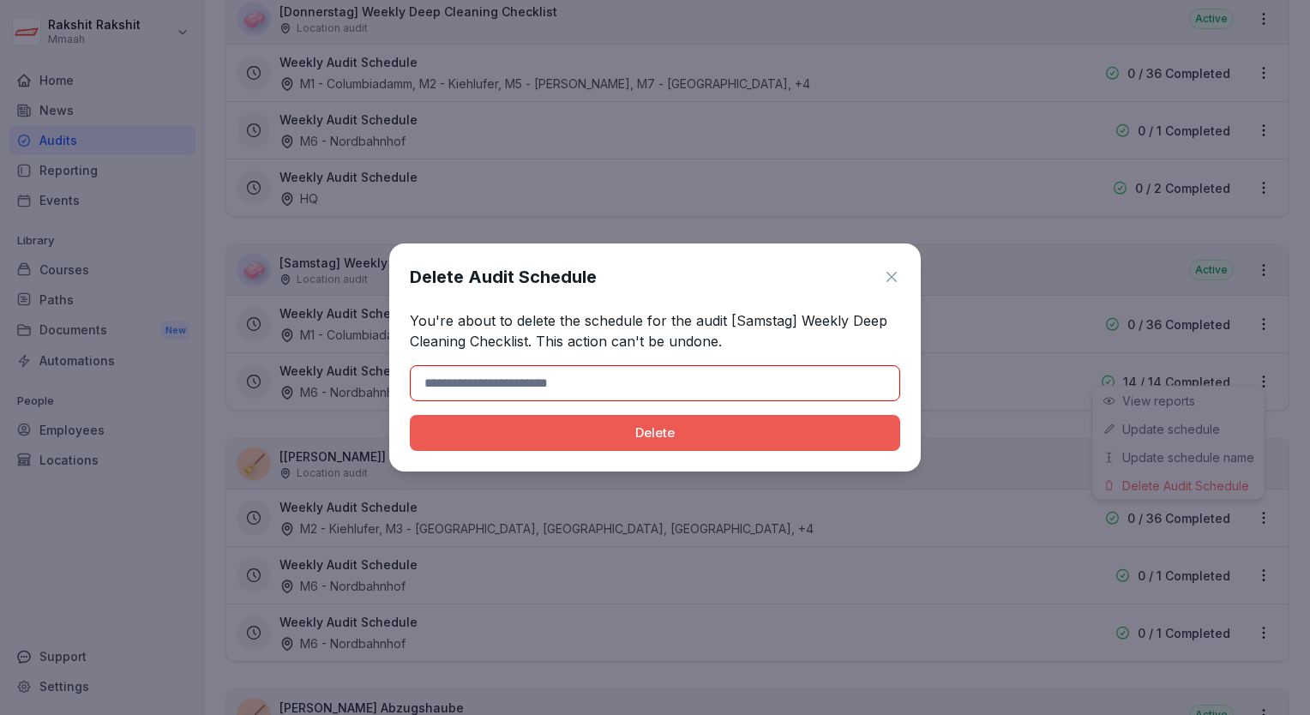
click at [632, 382] on input at bounding box center [655, 383] width 490 height 36
type input "******"
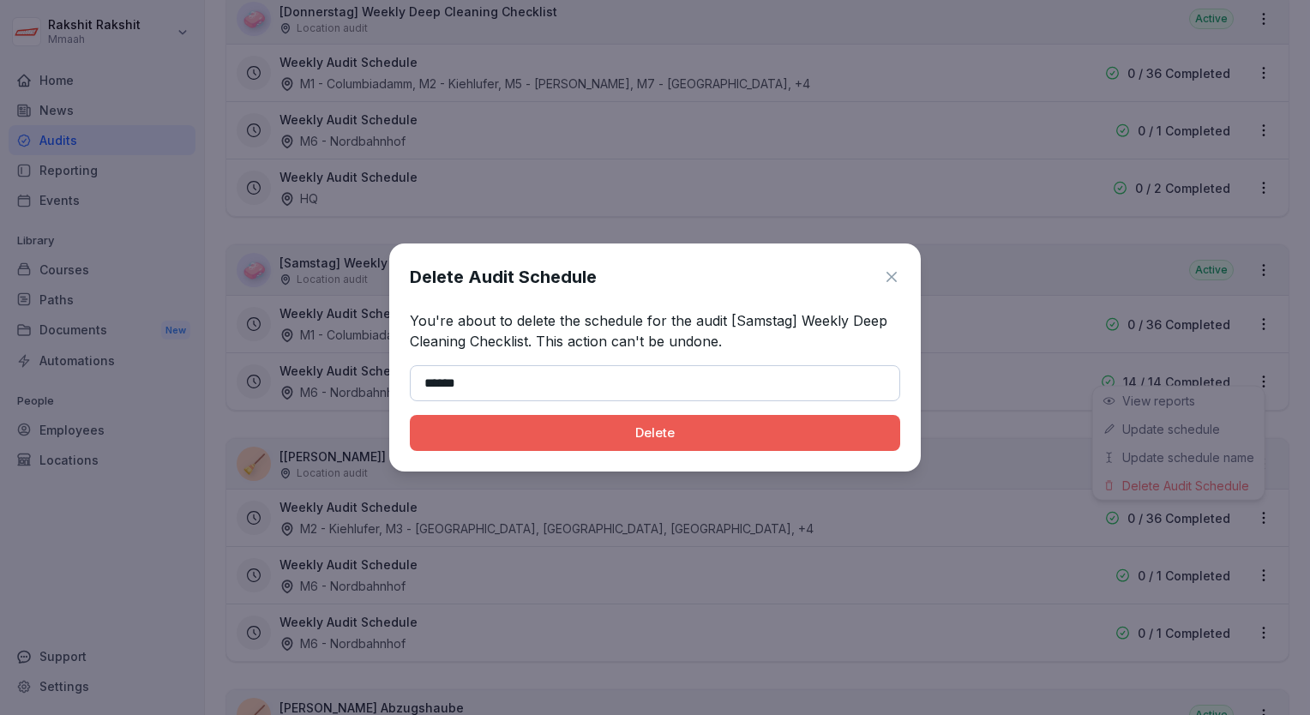
click at [531, 440] on div "Delete" at bounding box center [655, 433] width 463 height 19
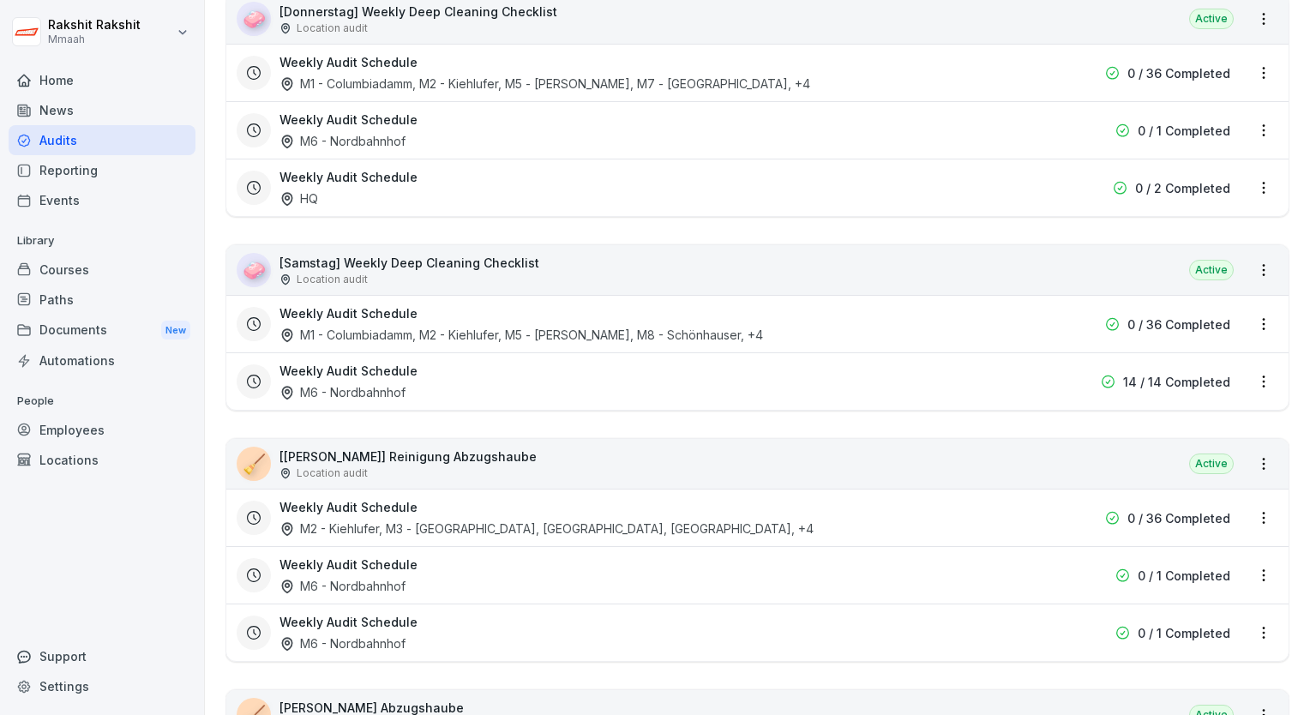
click at [1252, 564] on html "[PERSON_NAME] Mmaah Home News Audits Reporting Events Library Courses Paths Doc…" at bounding box center [655, 357] width 1310 height 715
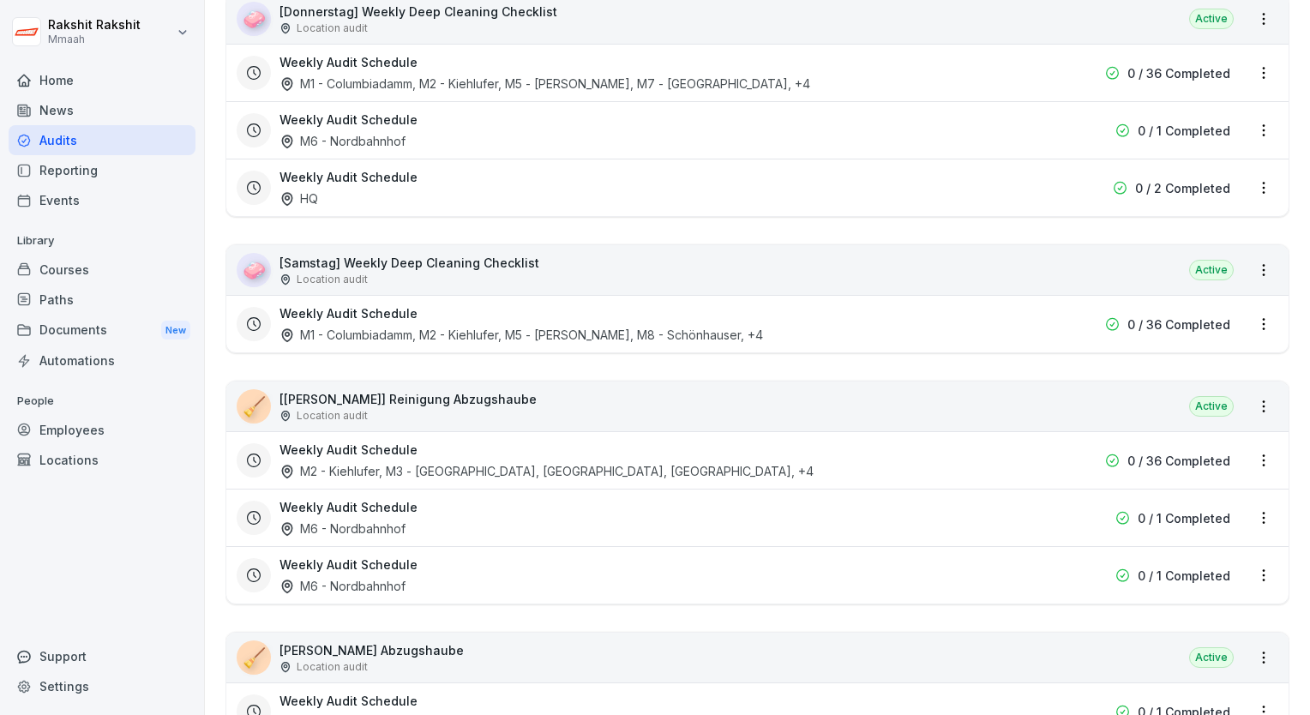
click at [1251, 512] on html "[PERSON_NAME] Mmaah Home News Audits Reporting Events Library Courses Paths Doc…" at bounding box center [655, 357] width 1310 height 715
click at [1173, 617] on div "Delete Audit Schedule" at bounding box center [1178, 621] width 171 height 28
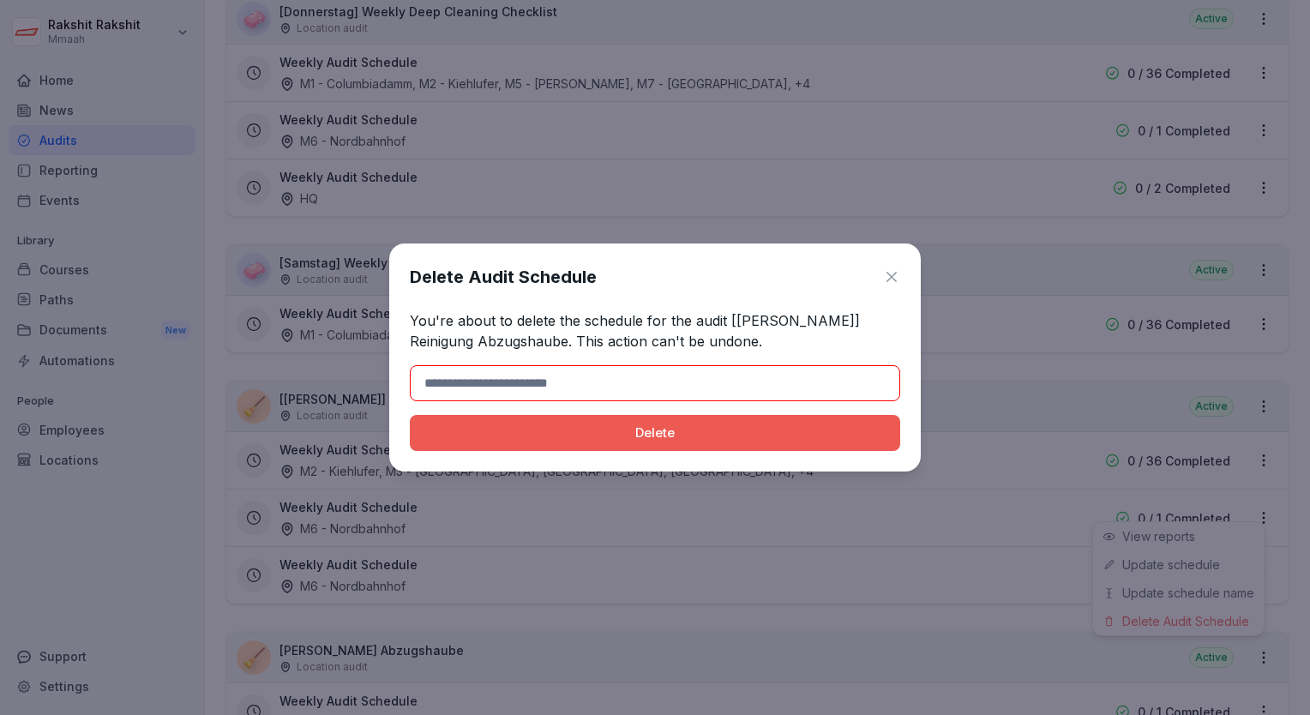
click at [713, 406] on div "Delete Audit Schedule You're about to delete the schedule for the audit [Sonnta…" at bounding box center [655, 358] width 532 height 228
click at [701, 393] on input at bounding box center [655, 383] width 490 height 36
type input "******"
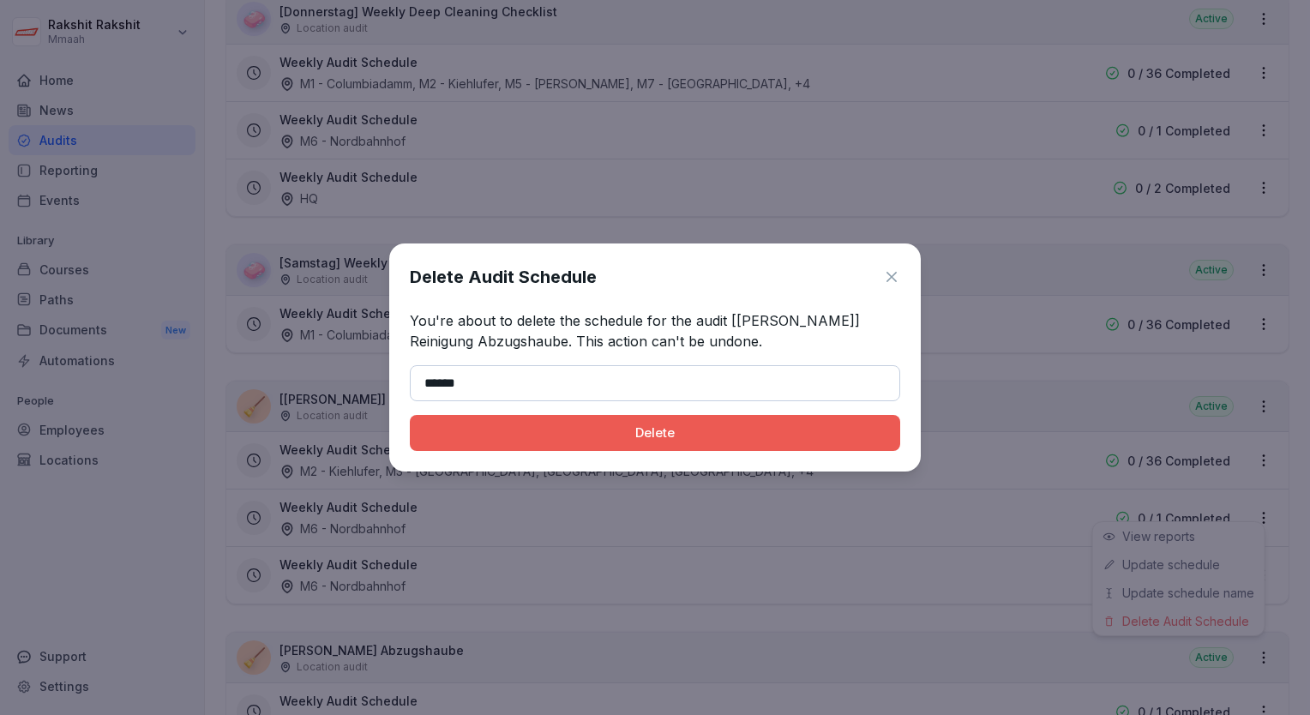
click at [543, 444] on button "Delete" at bounding box center [655, 433] width 490 height 36
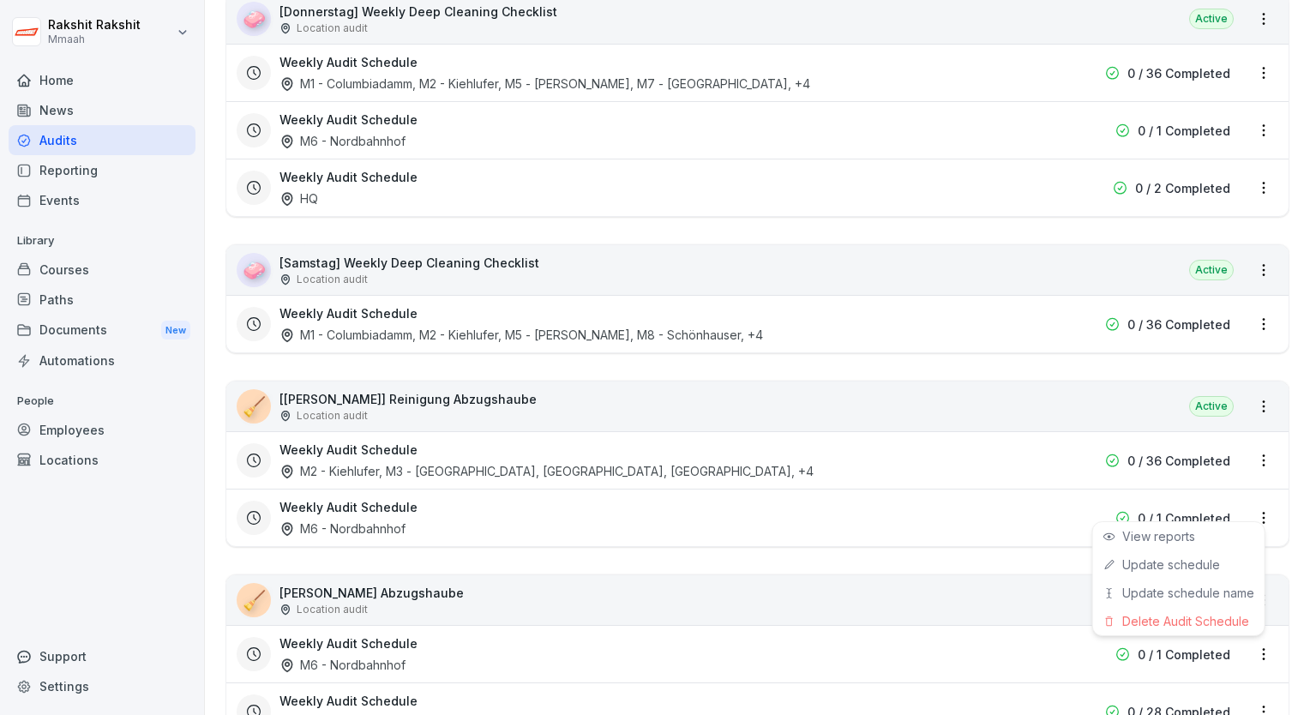
click at [1246, 504] on html "[PERSON_NAME] Mmaah Home News Audits Reporting Events Library Courses Paths Doc…" at bounding box center [655, 357] width 1310 height 715
click at [1174, 617] on div "Delete Audit Schedule" at bounding box center [1178, 621] width 171 height 28
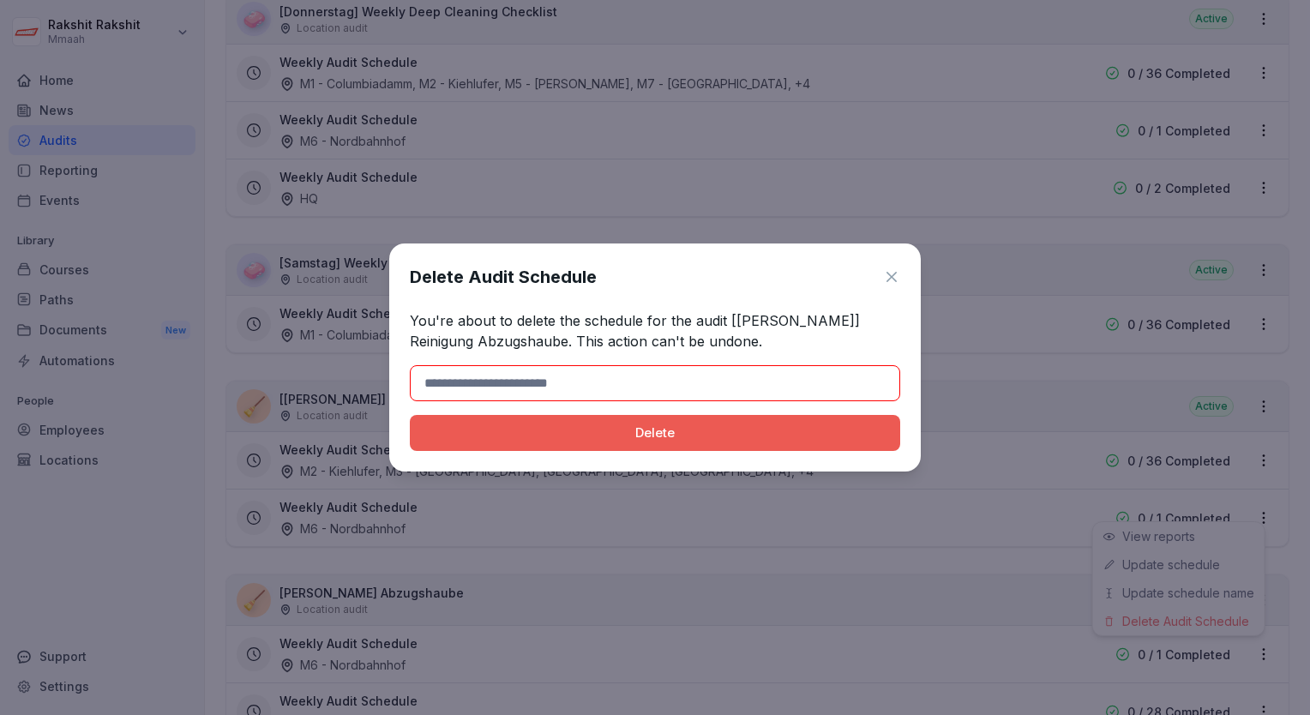
click at [778, 383] on input at bounding box center [655, 383] width 490 height 36
type input "******"
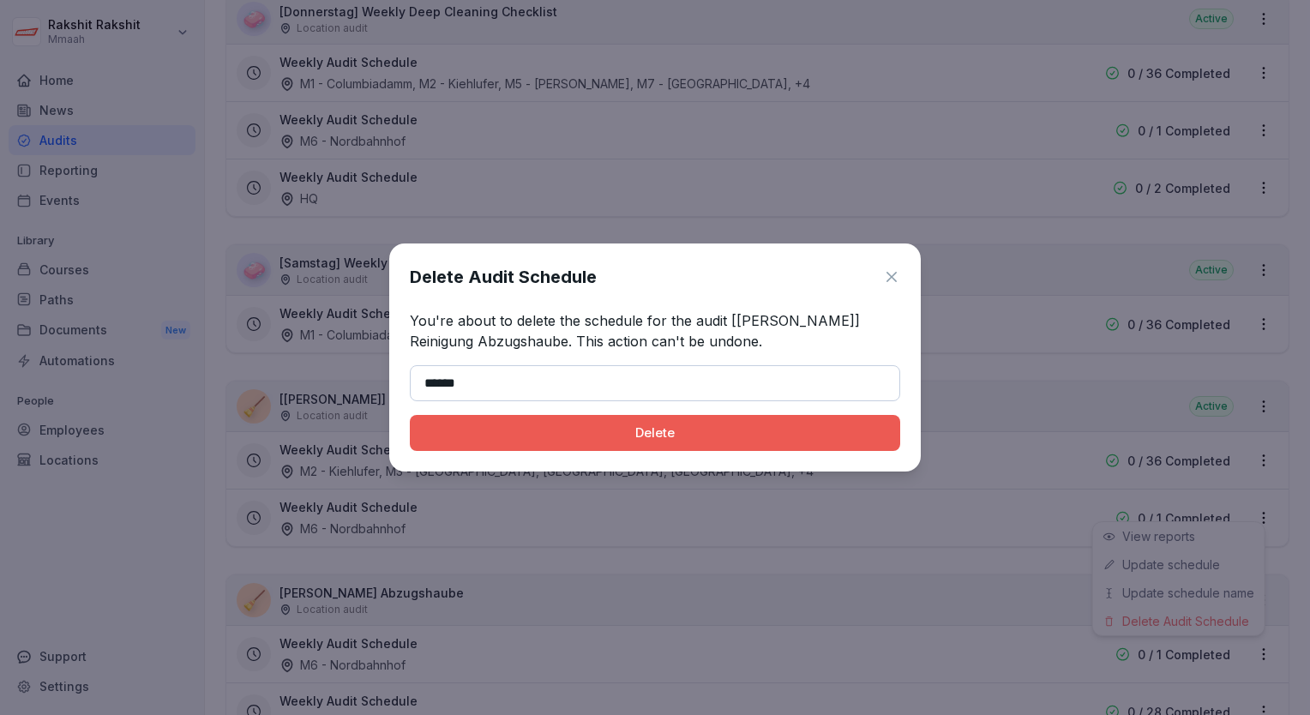
click at [532, 442] on div "Delete" at bounding box center [655, 433] width 463 height 19
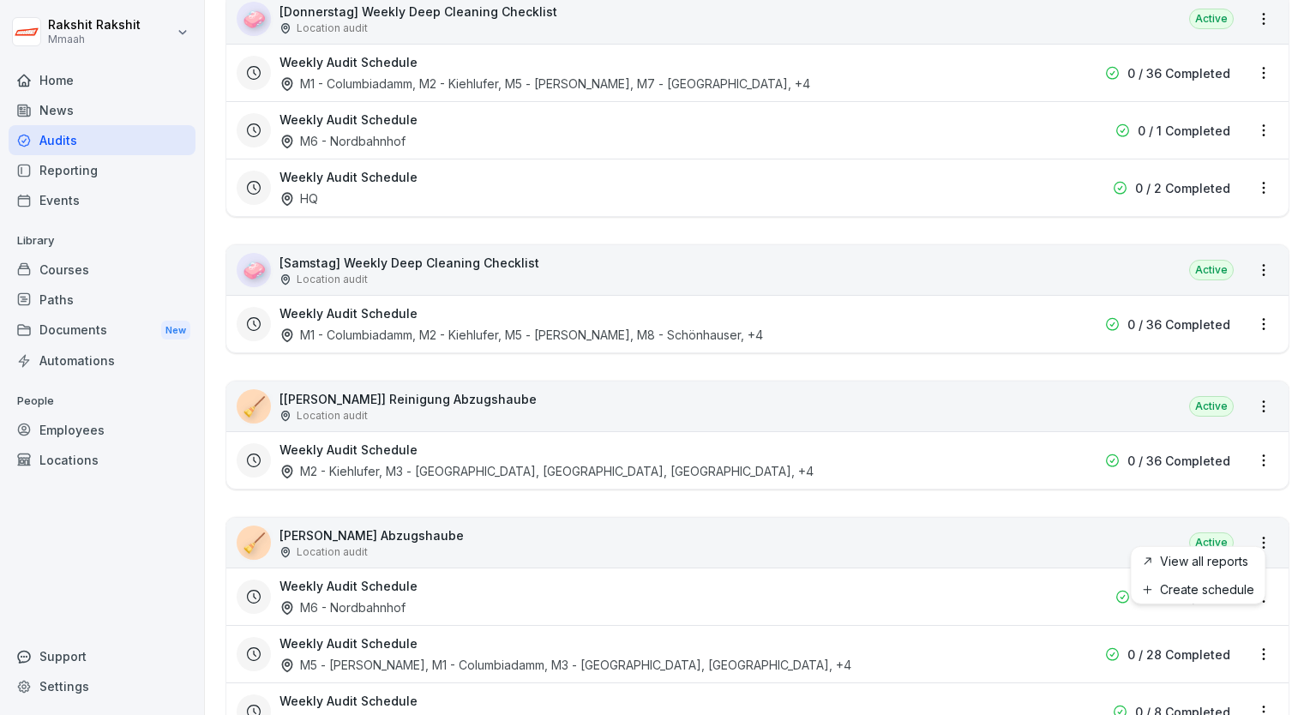
click at [1252, 530] on html "[PERSON_NAME] Mmaah Home News Audits Reporting Events Library Courses Paths Doc…" at bounding box center [655, 357] width 1310 height 715
click at [951, 556] on html "[PERSON_NAME] Mmaah Home News Audits Reporting Events Library Courses Paths Doc…" at bounding box center [655, 357] width 1310 height 715
click at [928, 521] on div "🧹 Platten Abzugshaube Location audit Active" at bounding box center [757, 543] width 1062 height 50
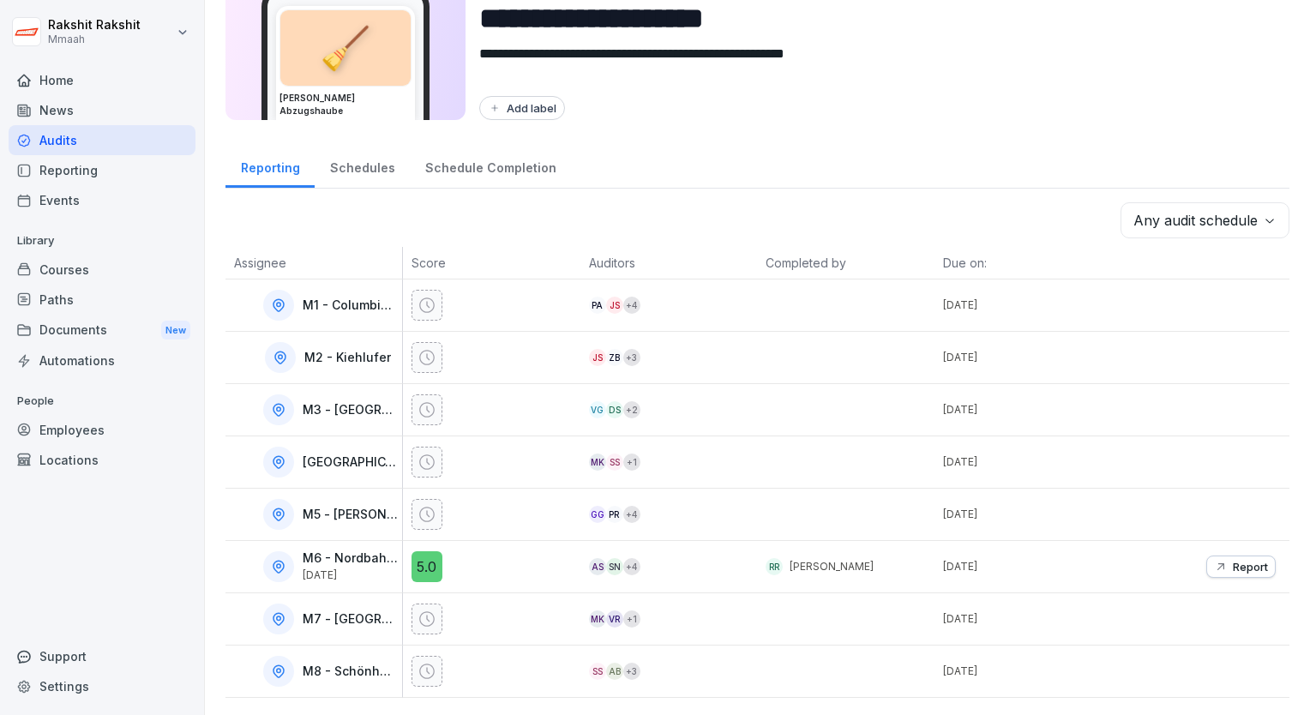
scroll to position [95, 0]
click at [1104, 27] on input "**********" at bounding box center [877, 19] width 797 height 44
click at [1152, 84] on textarea "**********" at bounding box center [871, 65] width 784 height 42
click at [1224, 142] on div "**********" at bounding box center [757, 314] width 1105 height 801
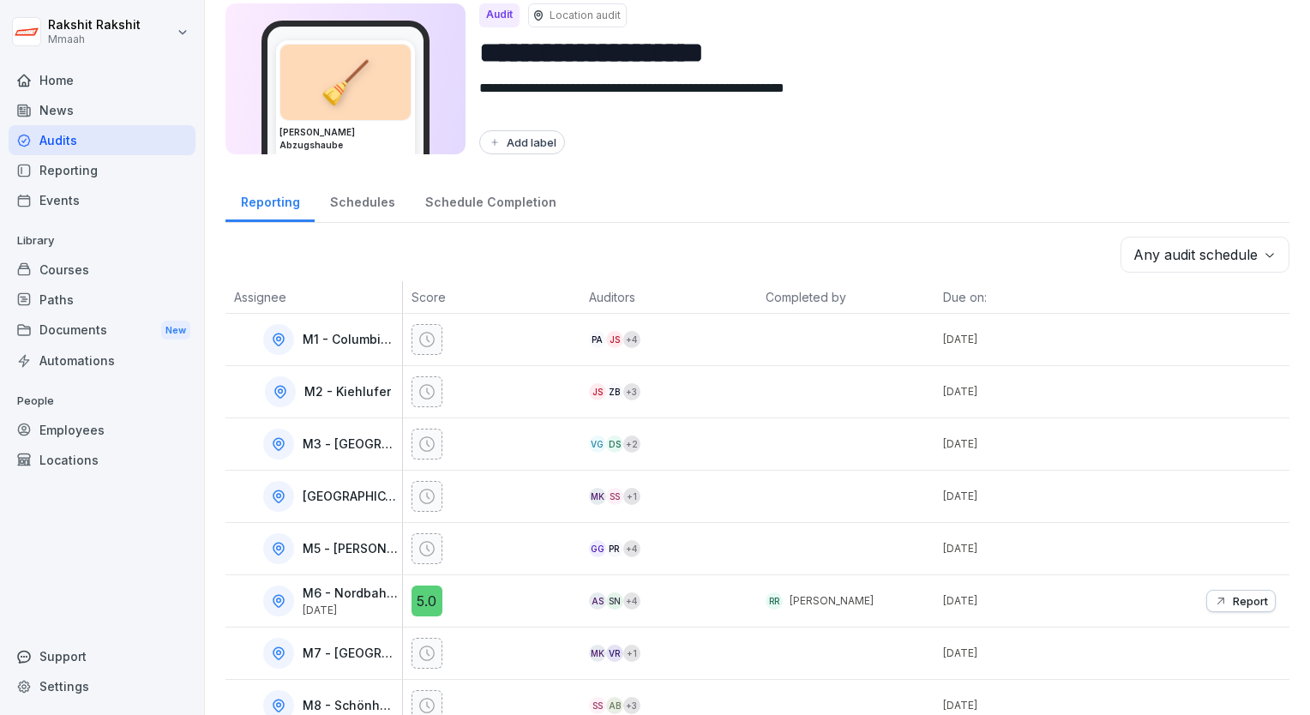
scroll to position [0, 0]
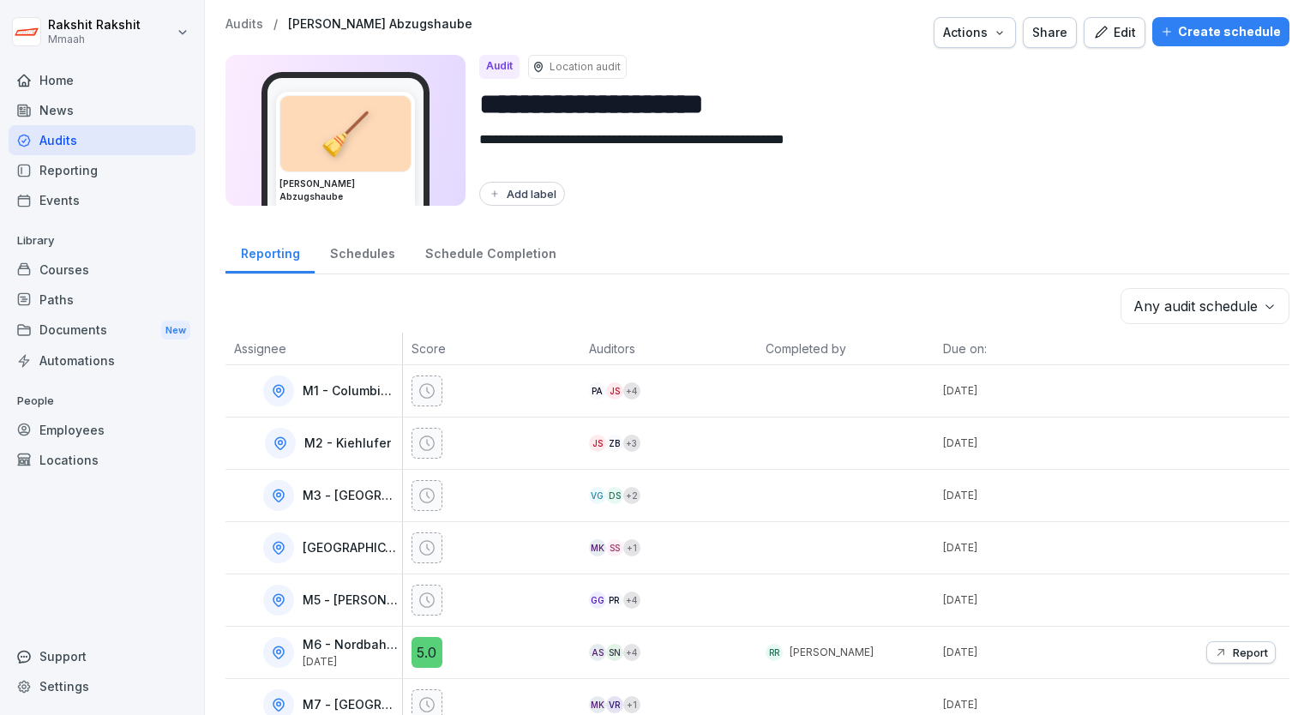
click at [1084, 34] on button "Edit" at bounding box center [1115, 32] width 62 height 31
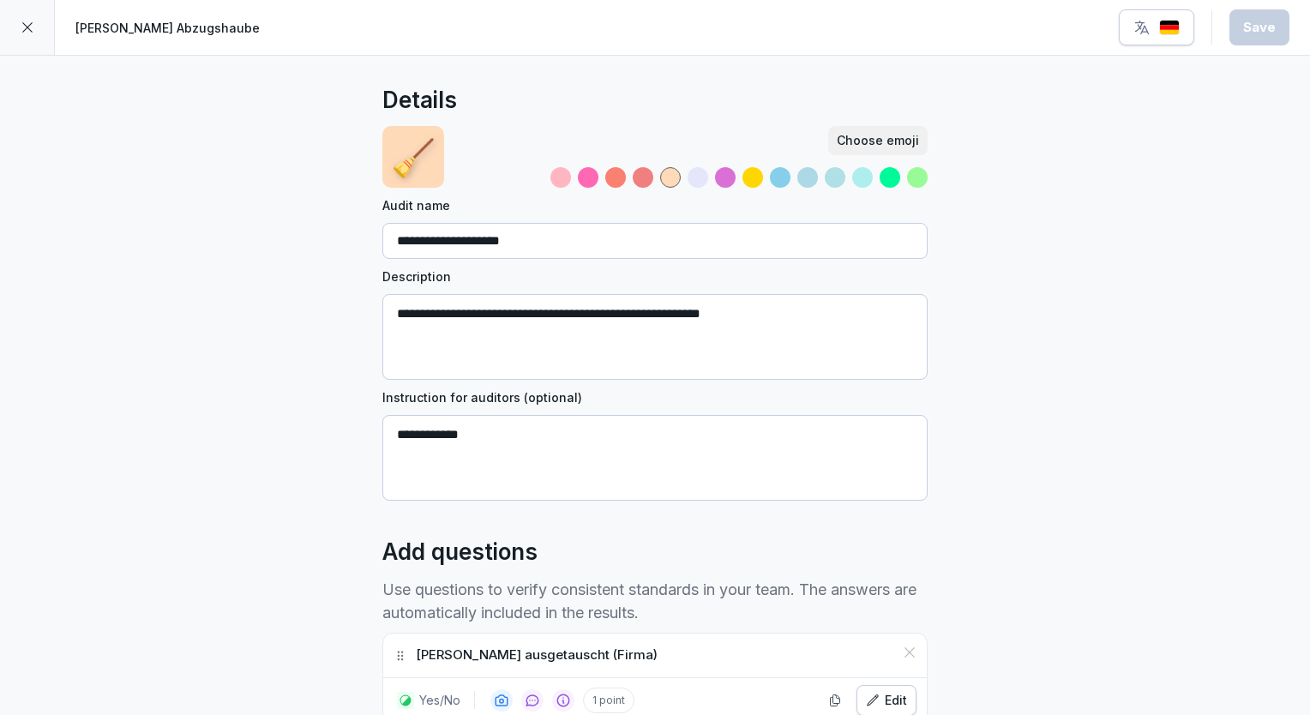
click at [34, 44] on div at bounding box center [27, 27] width 55 height 55
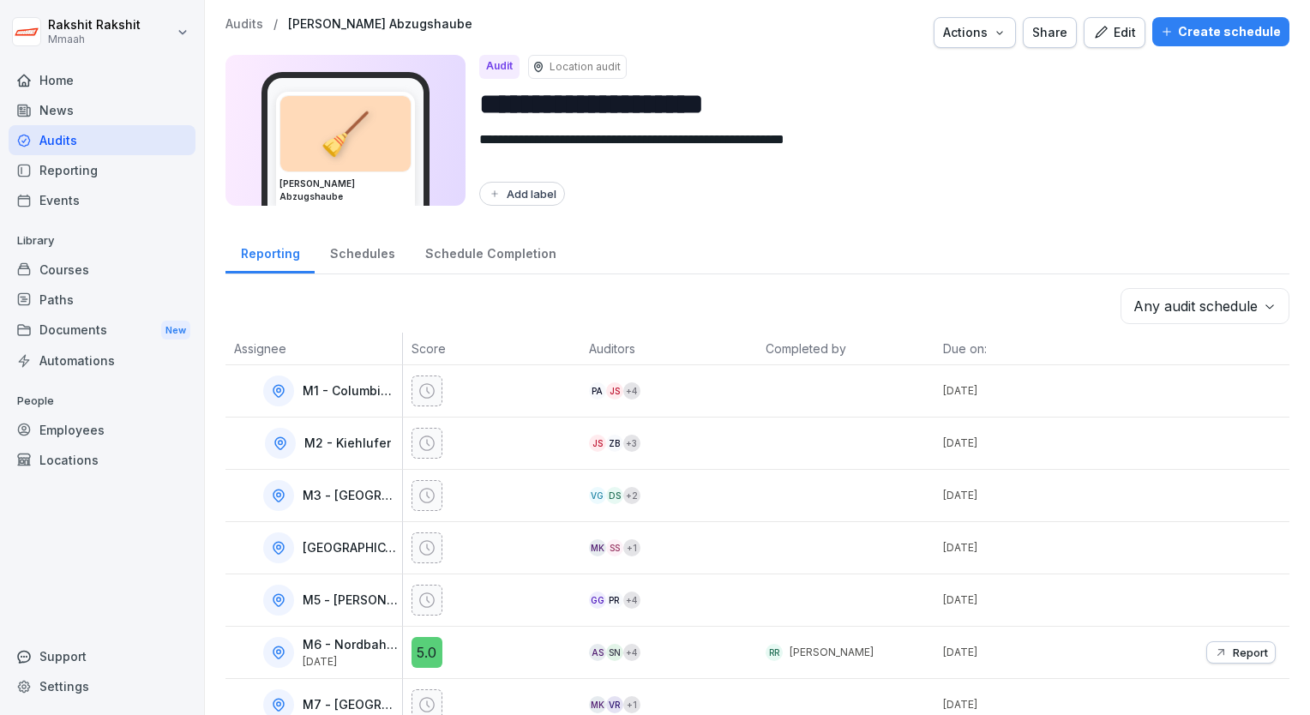
click at [1180, 41] on button "Create schedule" at bounding box center [1220, 31] width 137 height 29
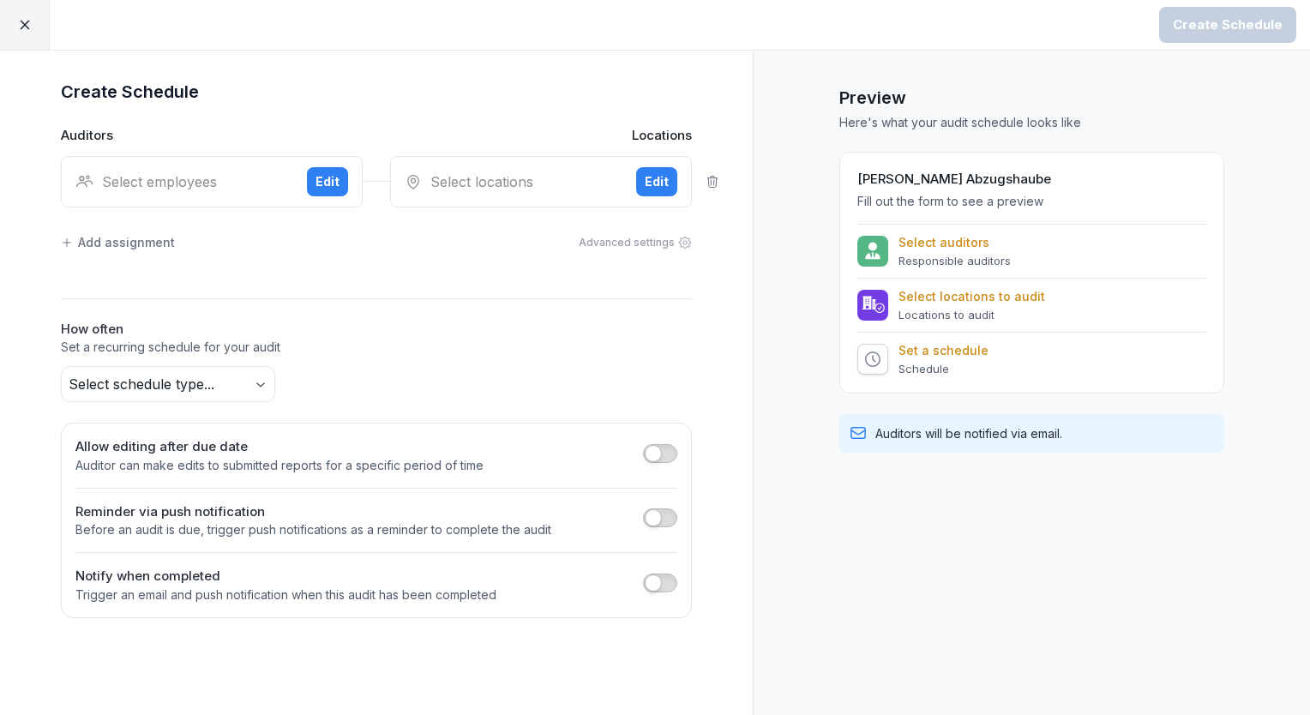
click at [173, 173] on div "Select employees" at bounding box center [184, 181] width 218 height 21
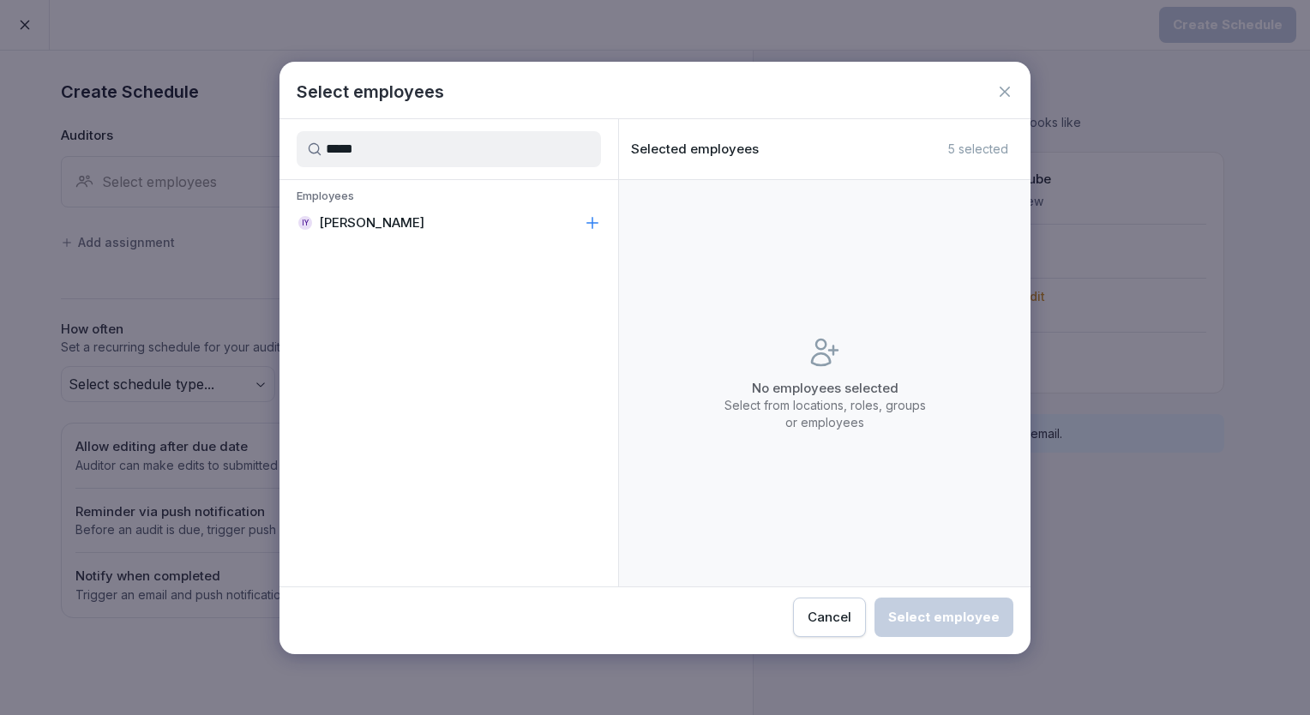
type input "*****"
click at [331, 216] on p "[PERSON_NAME]" at bounding box center [371, 222] width 105 height 17
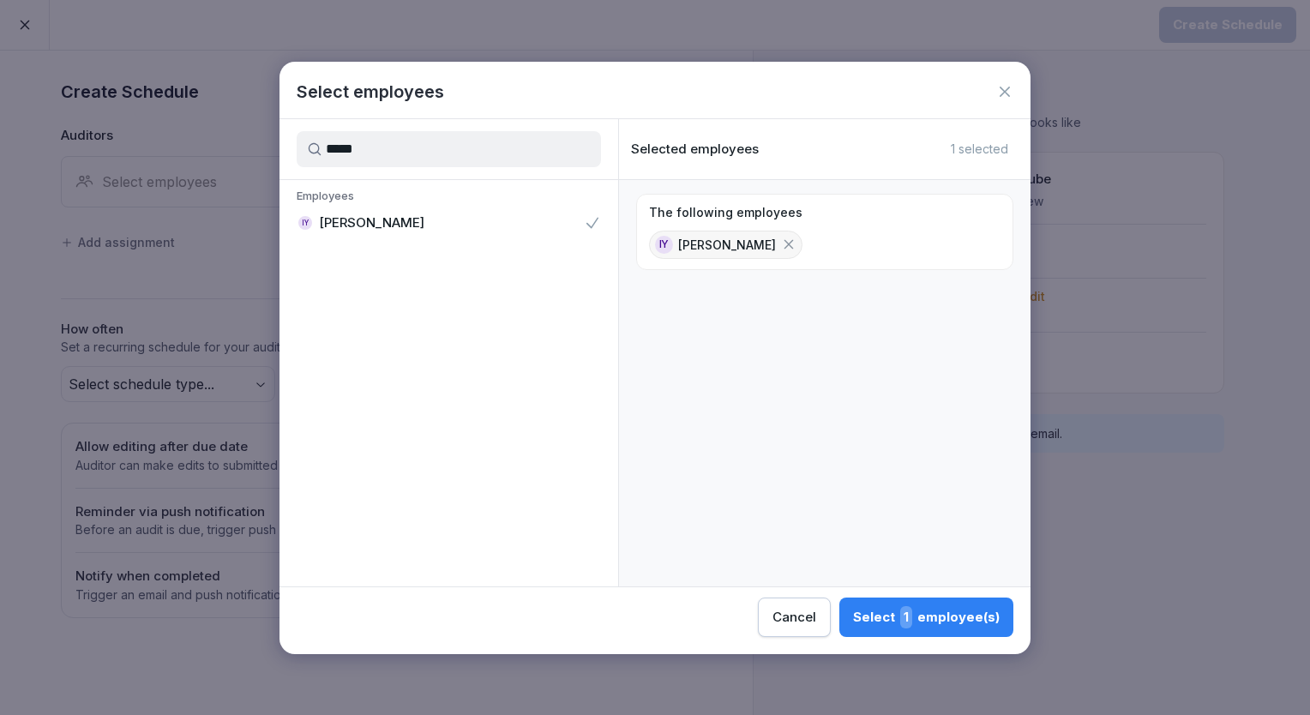
click at [902, 605] on button "Select 1 employee(s)" at bounding box center [926, 617] width 174 height 39
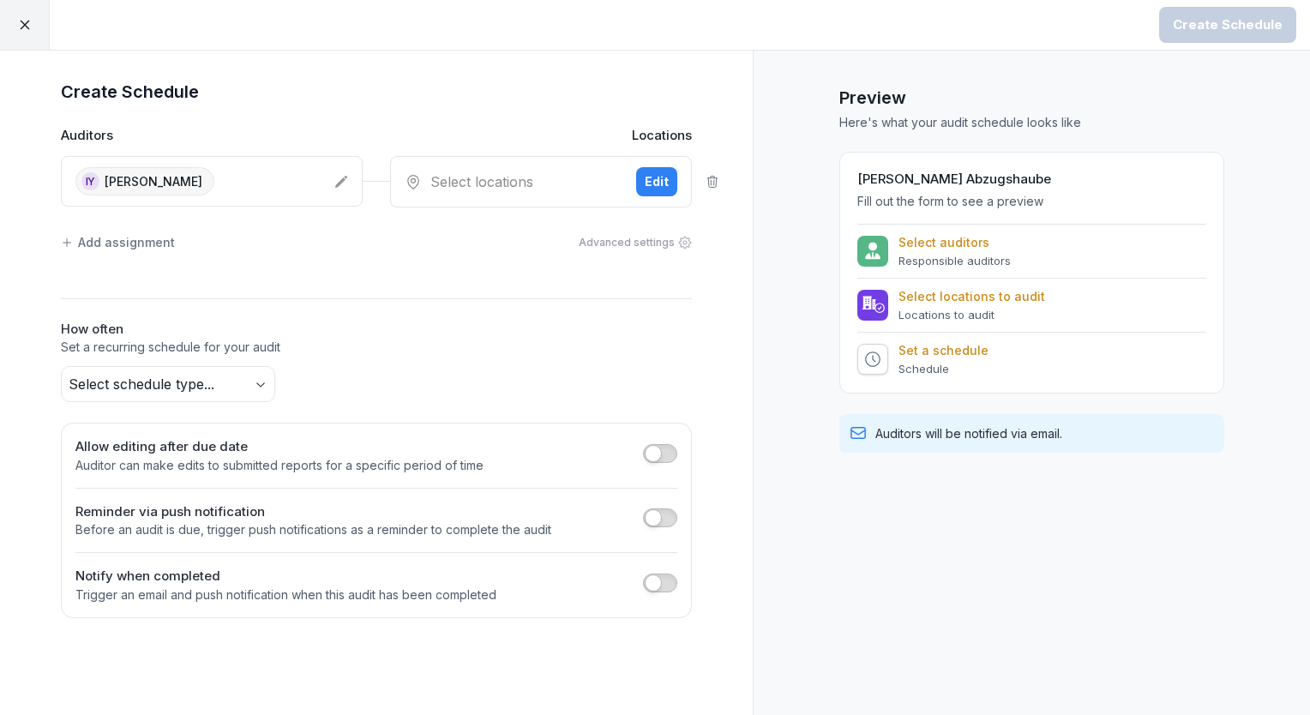
click at [339, 182] on icon at bounding box center [341, 182] width 12 height 12
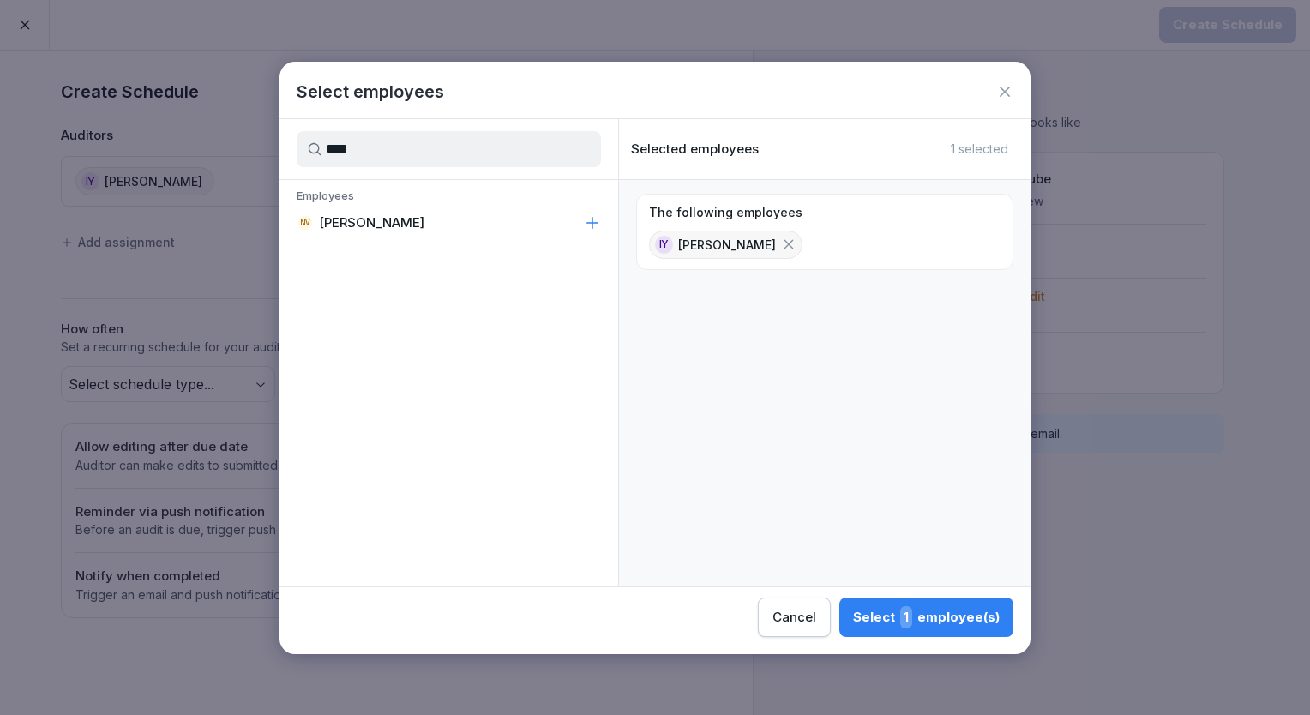
type input "****"
click at [378, 220] on p "[PERSON_NAME]" at bounding box center [371, 222] width 105 height 17
click at [888, 601] on button "Select 2 employee(s)" at bounding box center [925, 617] width 177 height 39
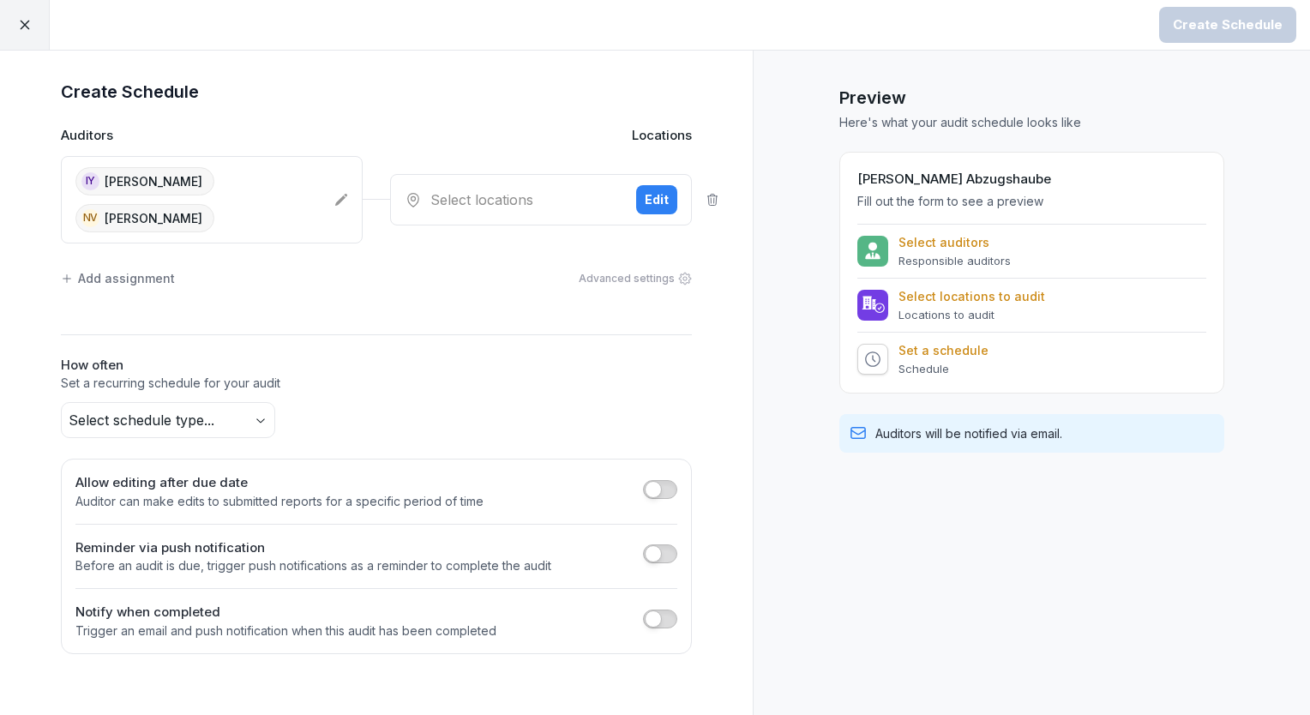
click at [496, 189] on div "Select locations" at bounding box center [514, 199] width 218 height 21
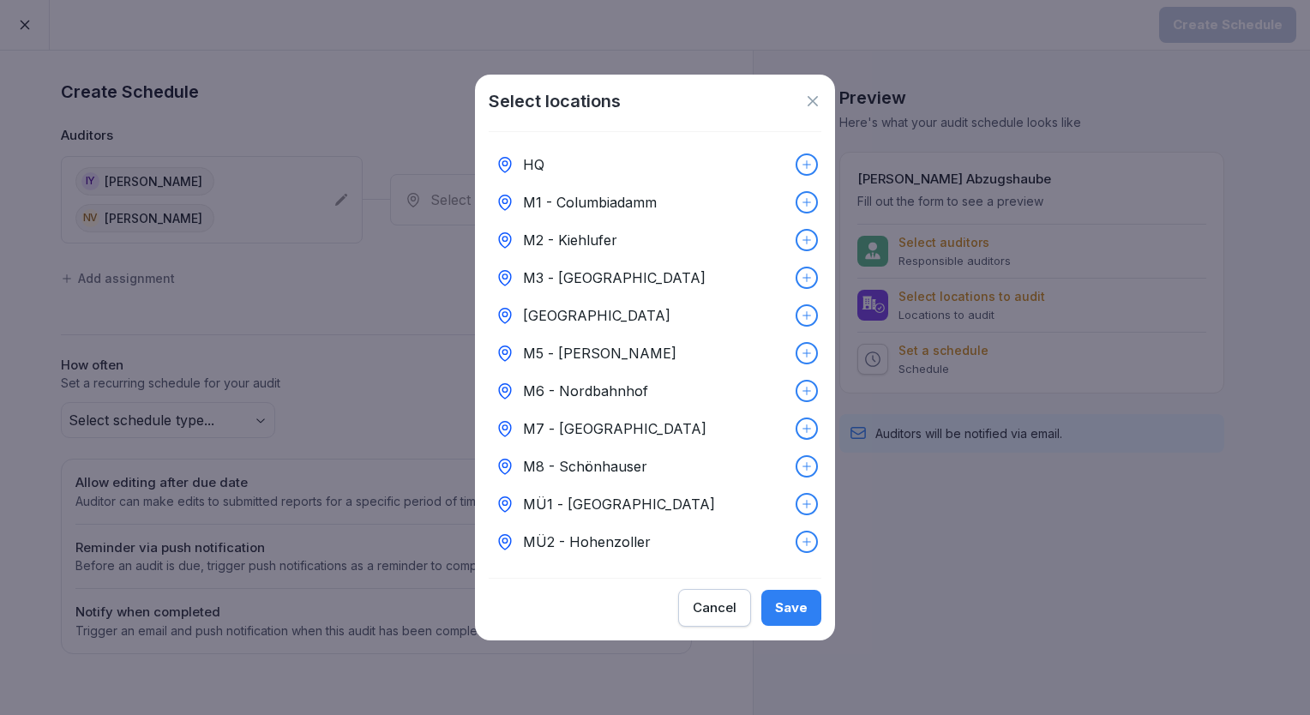
click at [556, 166] on div "HQ" at bounding box center [655, 165] width 333 height 38
click at [772, 612] on button "Save" at bounding box center [791, 608] width 60 height 36
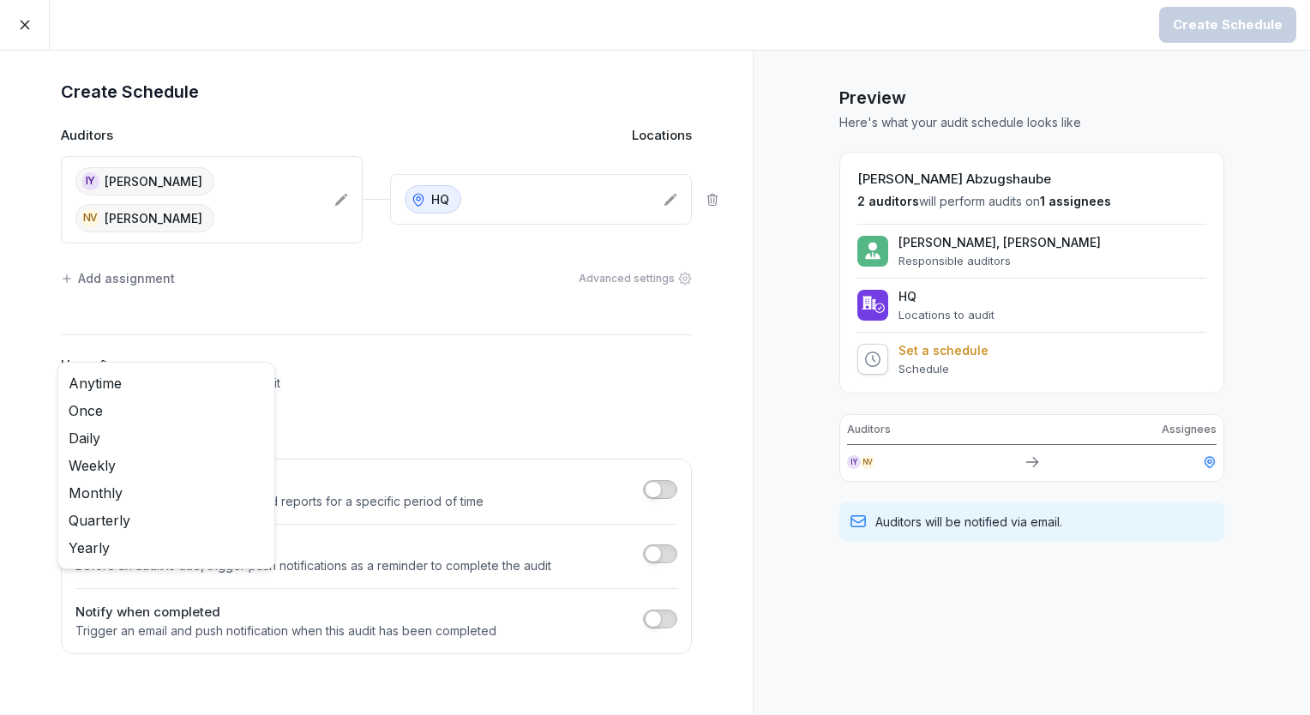
click at [257, 373] on body "Create Schedule Create Schedule Auditors Locations IY Insuk Yoon NV Neha Verma …" at bounding box center [655, 357] width 1310 height 715
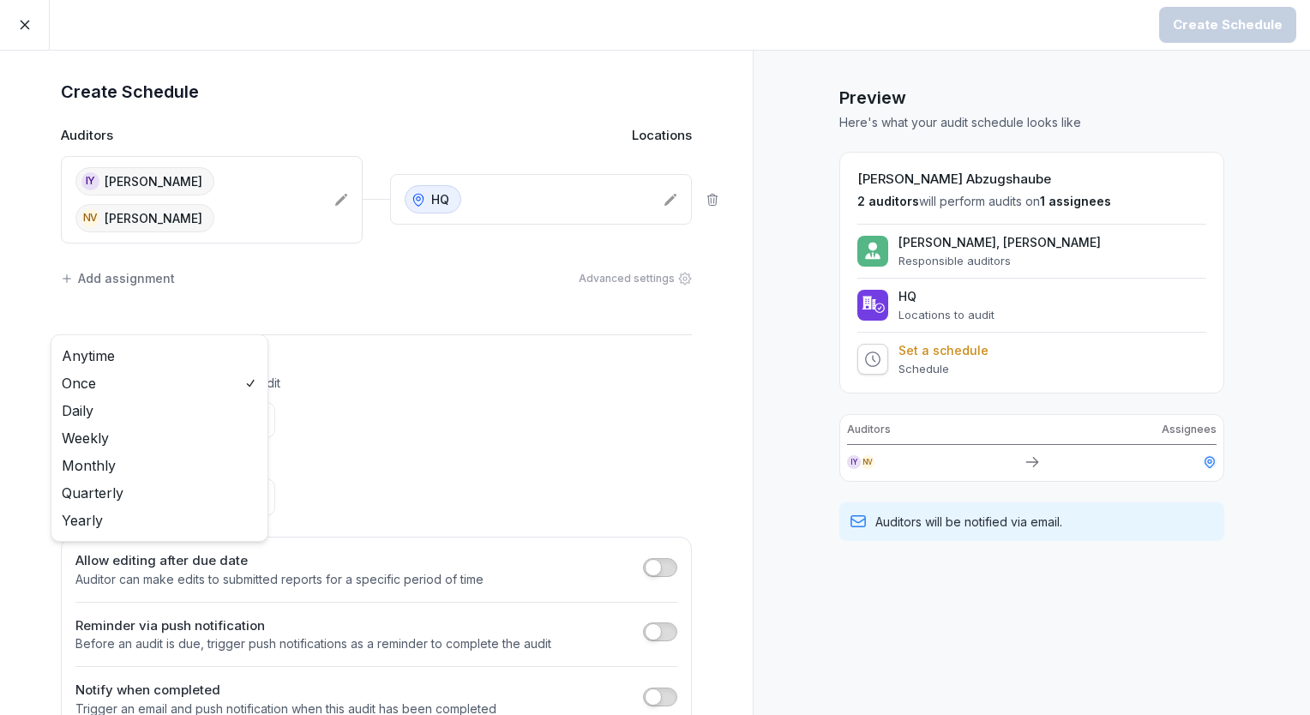
click at [228, 378] on body "Create Schedule Create Schedule Auditors Locations IY Insuk Yoon NV Neha Verma …" at bounding box center [655, 357] width 1310 height 715
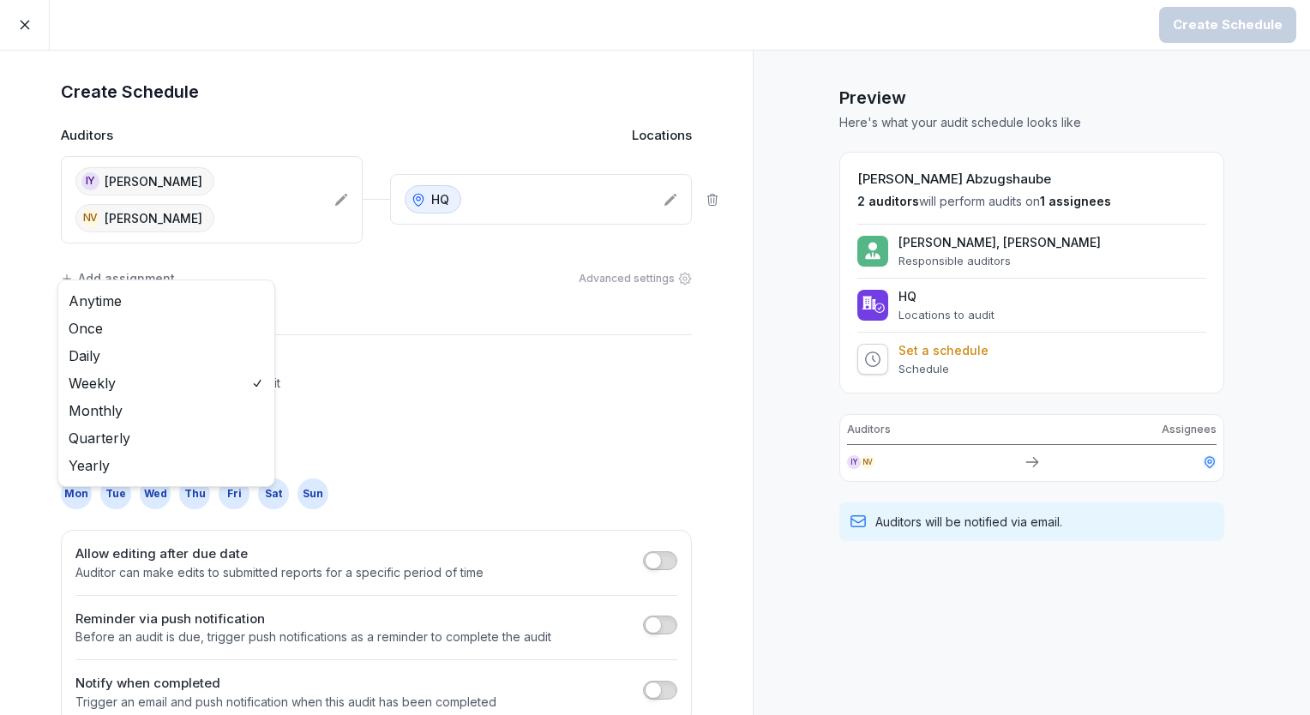
click at [254, 376] on body "Create Schedule Create Schedule Auditors Locations IY Insuk Yoon NV Neha Verma …" at bounding box center [655, 357] width 1310 height 715
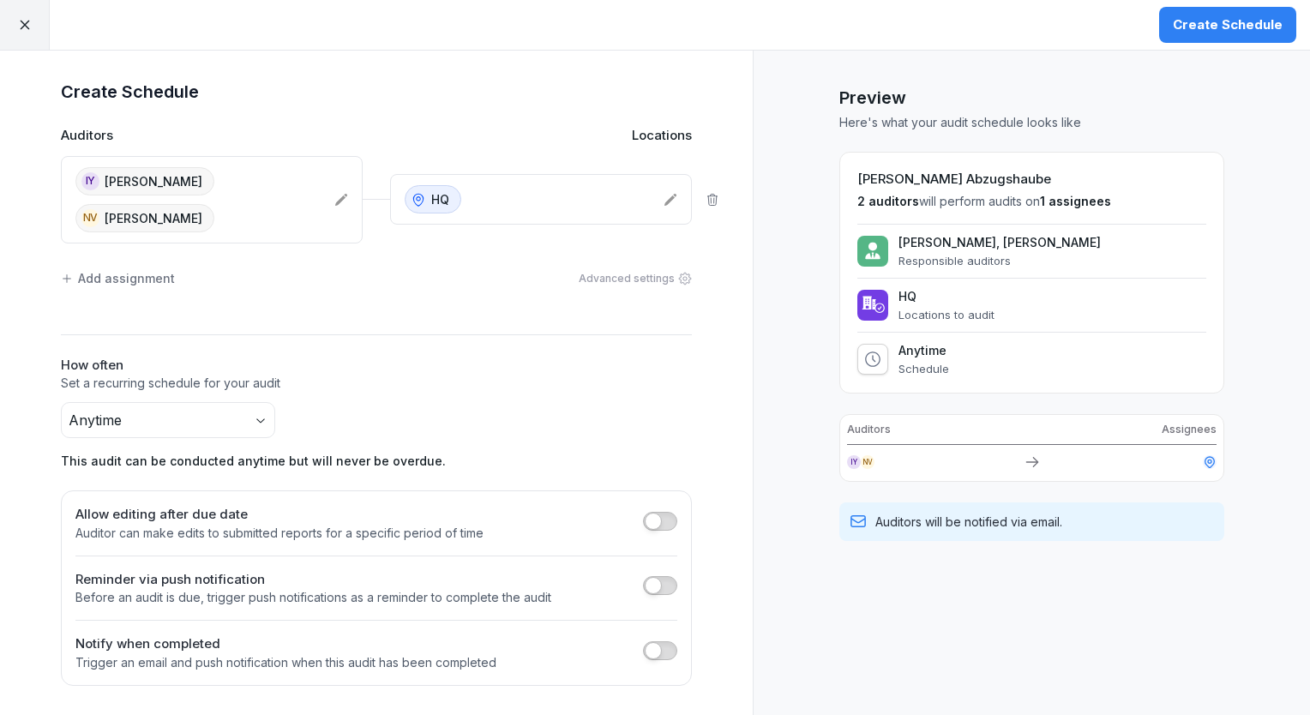
click at [497, 356] on h2 "How often" at bounding box center [376, 366] width 631 height 20
click at [1259, 26] on div "Create Schedule" at bounding box center [1228, 24] width 110 height 19
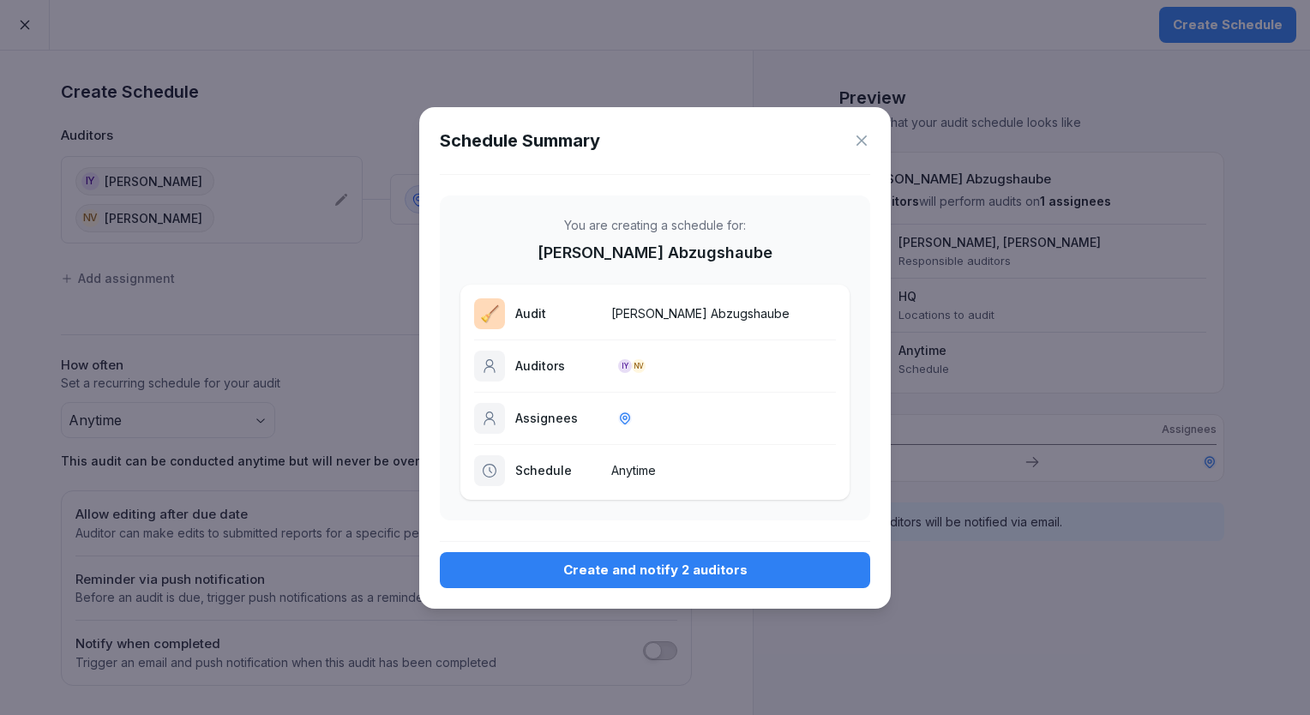
click at [675, 574] on div "Create and notify 2 auditors" at bounding box center [655, 570] width 403 height 19
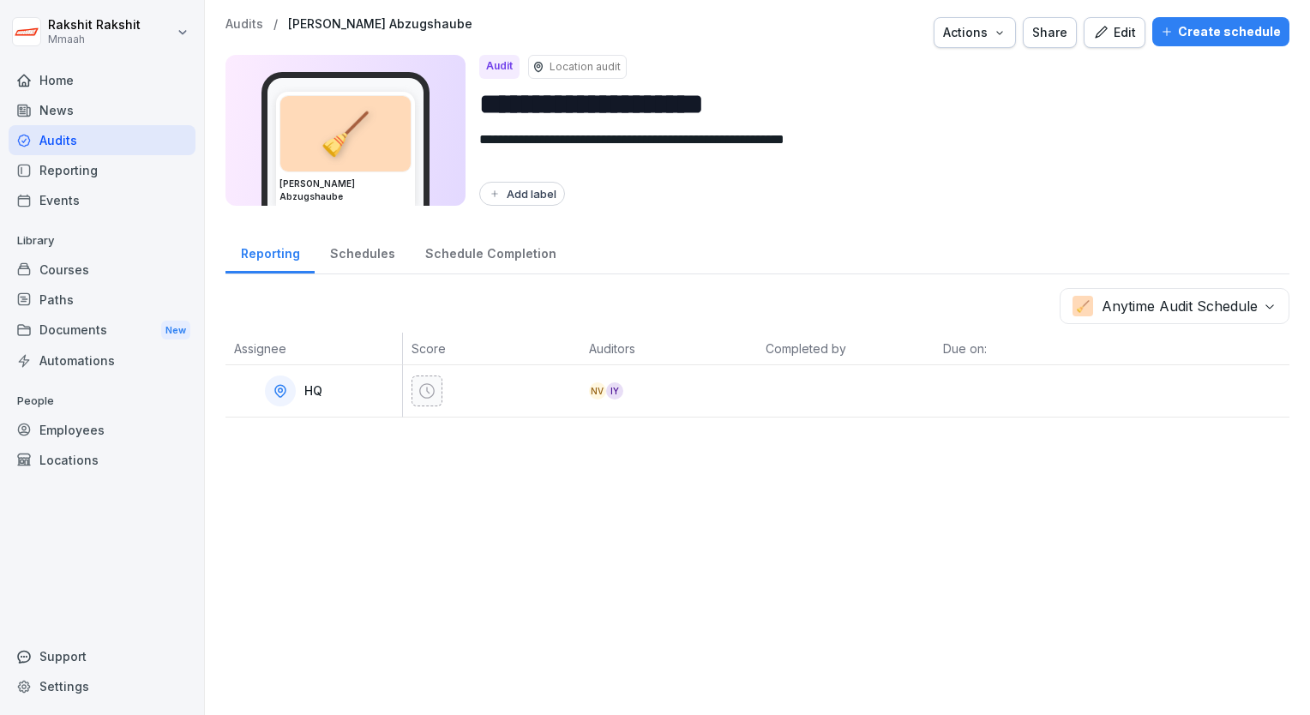
click at [109, 129] on div "Audits" at bounding box center [102, 140] width 187 height 30
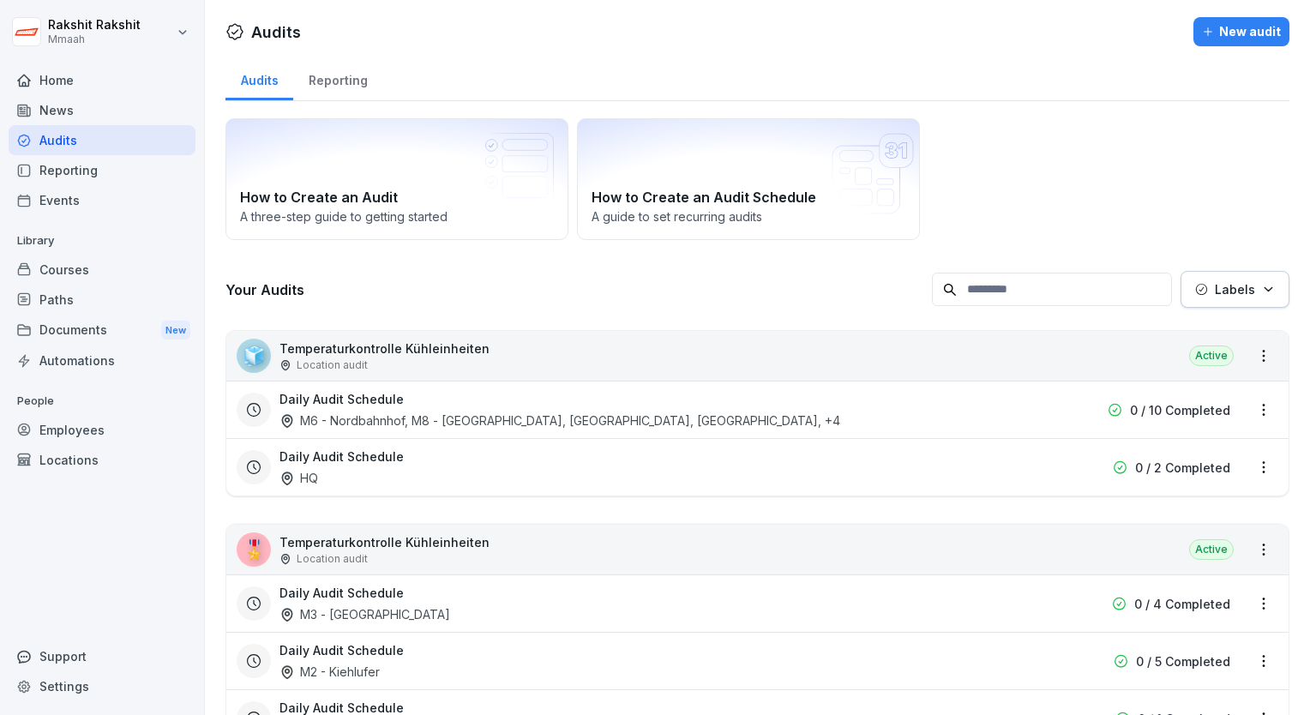
click at [168, 134] on div "Audits" at bounding box center [102, 140] width 187 height 30
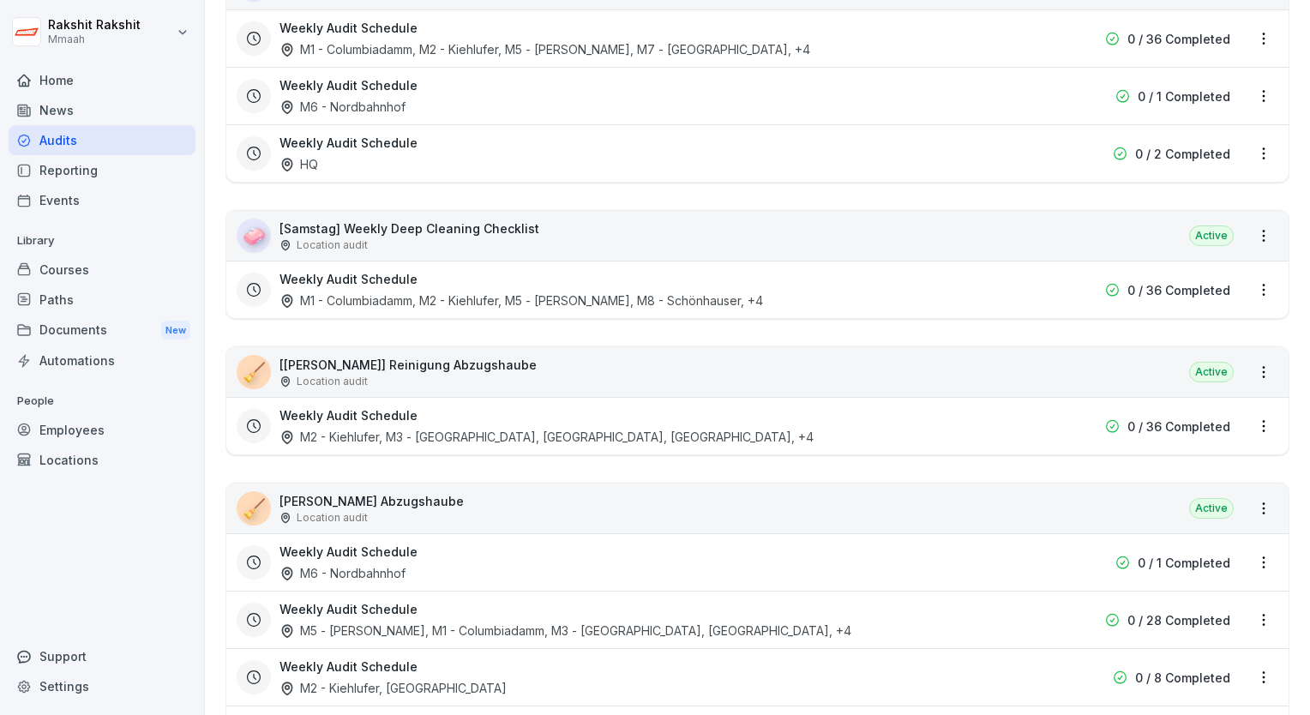
scroll to position [3636, 0]
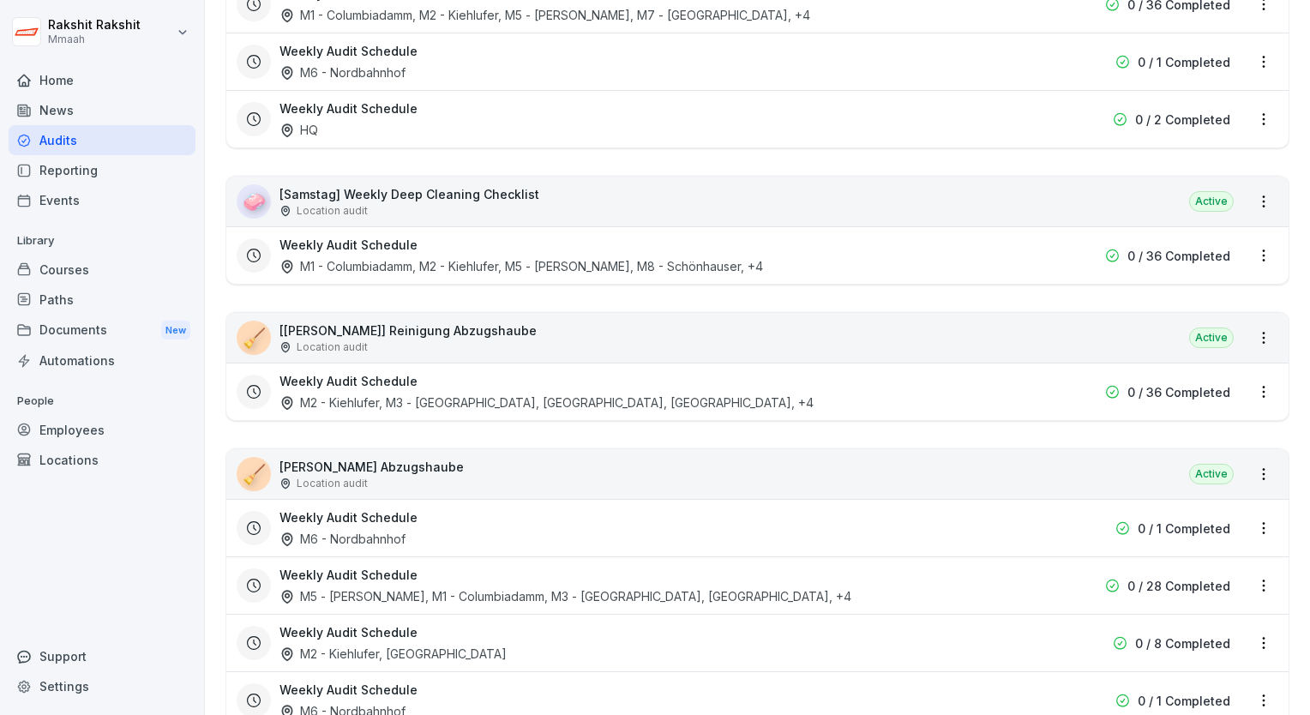
click at [751, 321] on div "🧹 [[DATE]] Reinigung Abzugshaube Location audit Active" at bounding box center [757, 338] width 1062 height 50
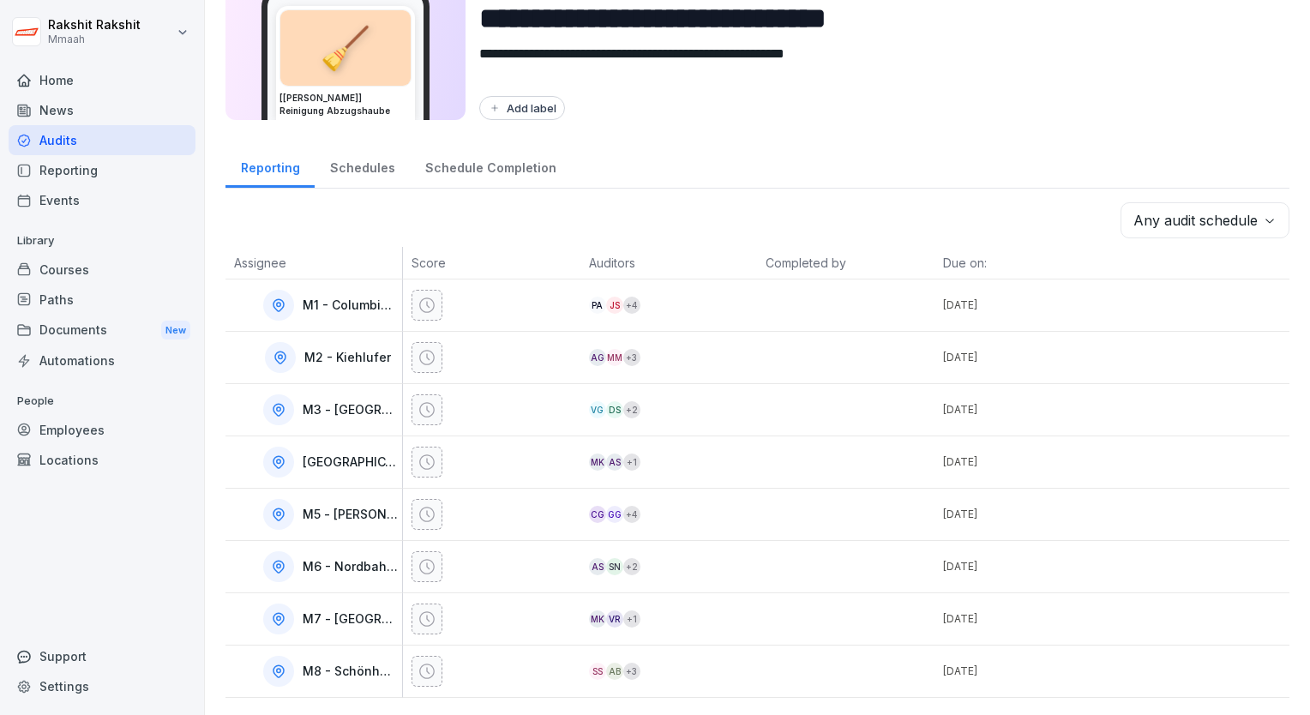
click at [1070, 119] on div "**********" at bounding box center [758, 30] width 1064 height 199
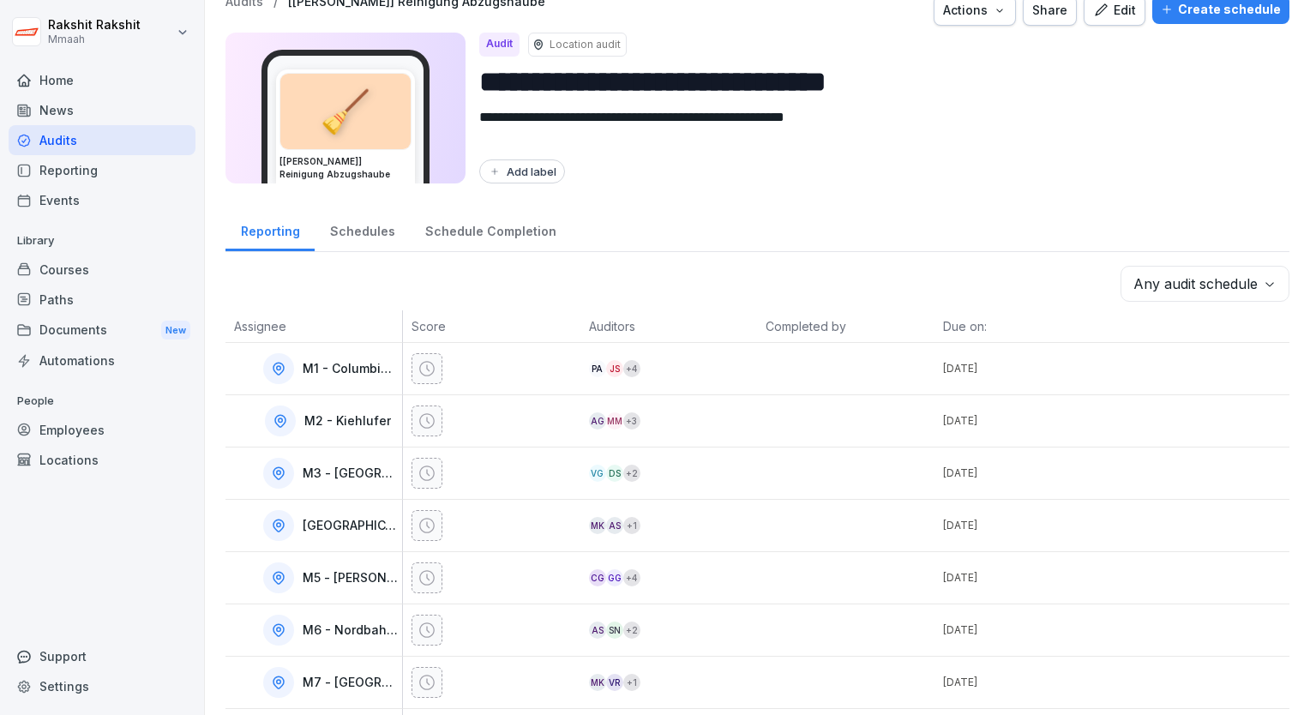
scroll to position [0, 0]
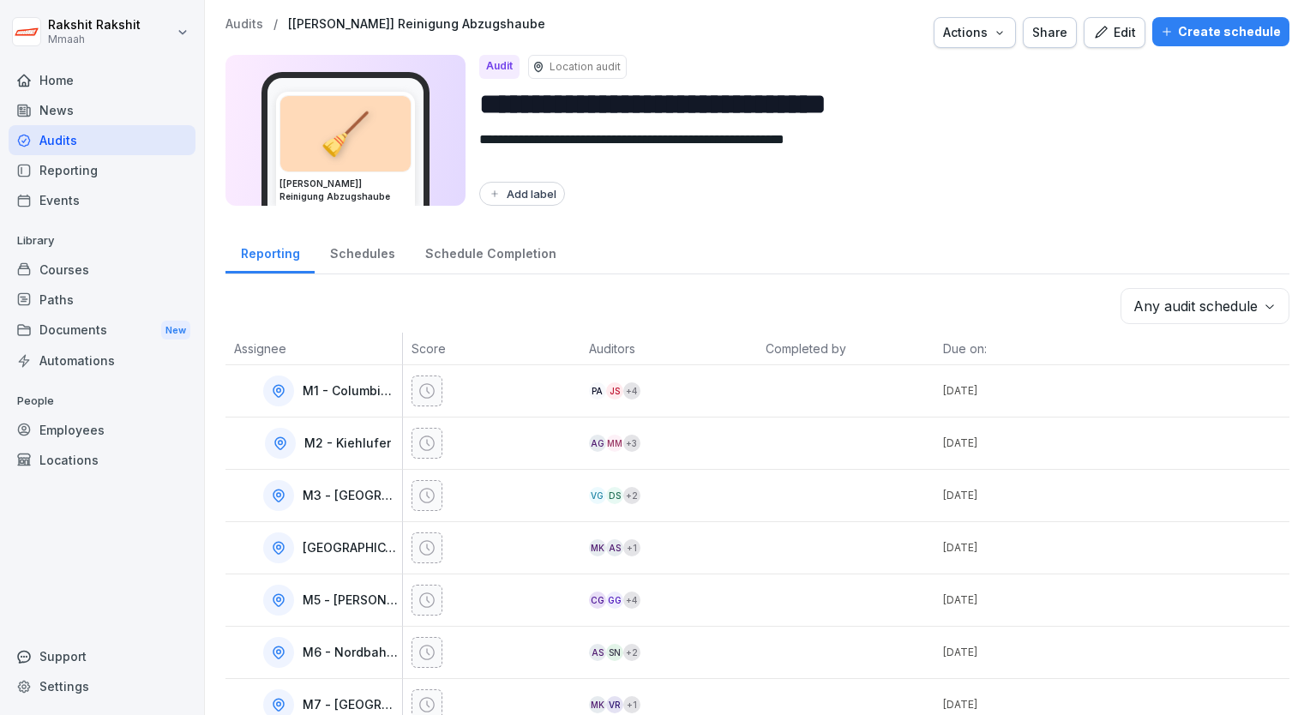
click at [1136, 35] on button "Edit" at bounding box center [1115, 32] width 62 height 31
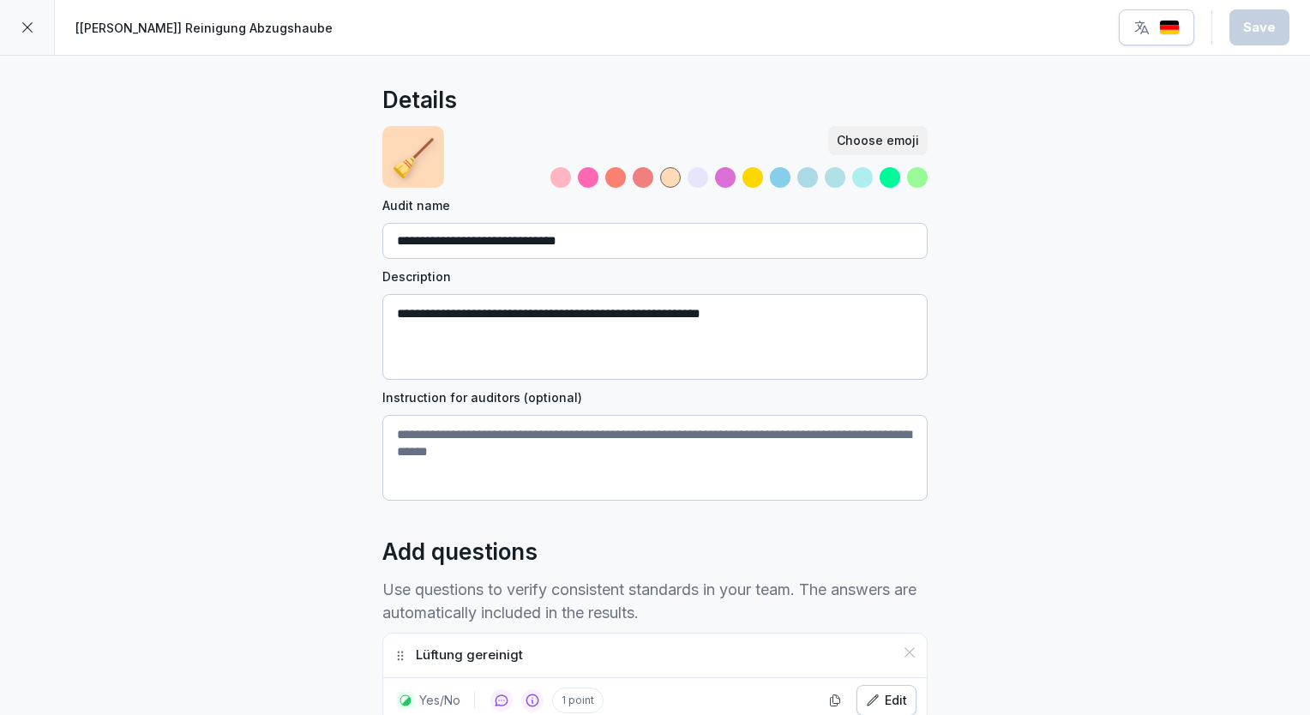
click at [34, 21] on div at bounding box center [27, 27] width 55 height 55
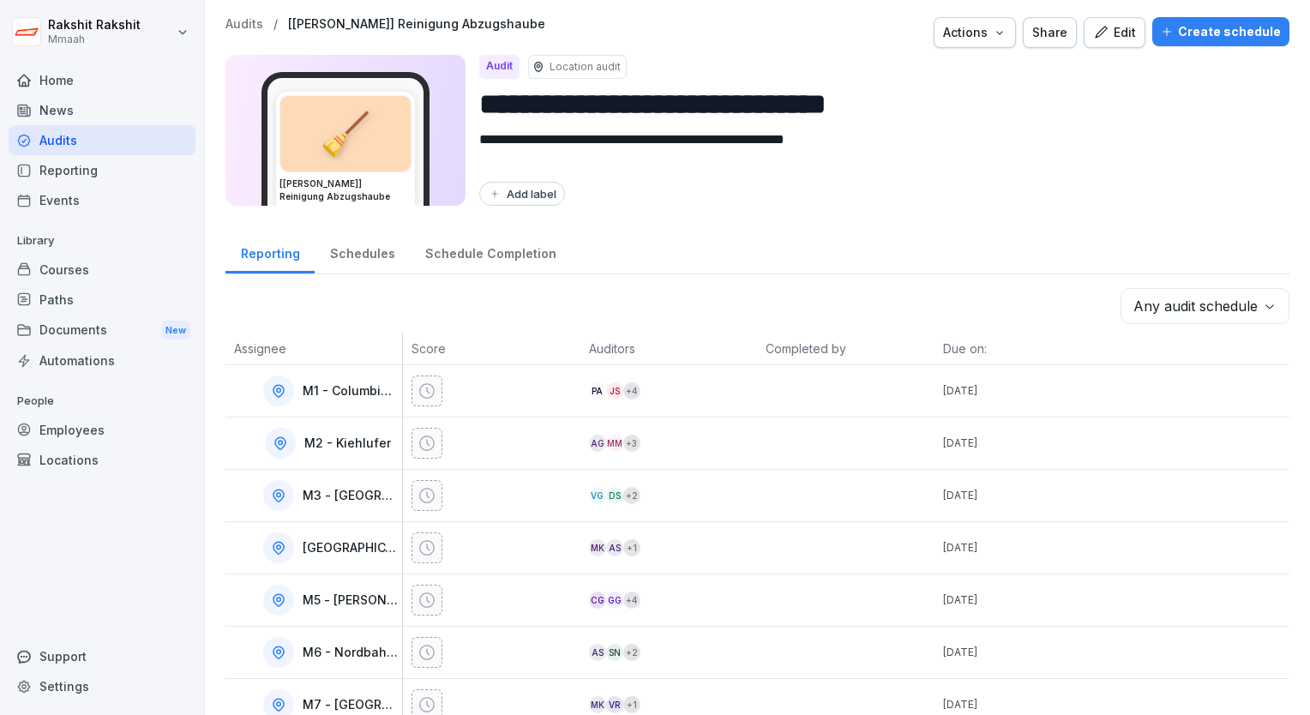
click at [1205, 36] on div "Create schedule" at bounding box center [1221, 31] width 120 height 19
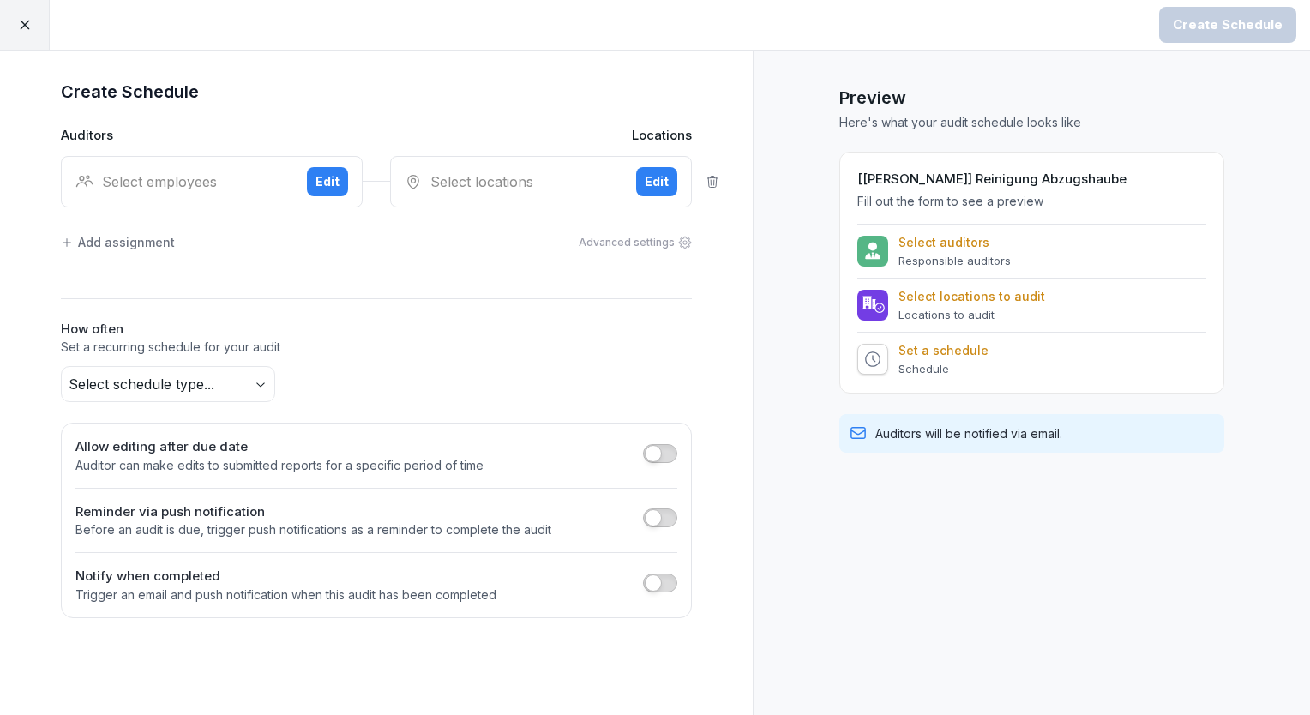
click at [244, 201] on div "Select employees Edit" at bounding box center [212, 181] width 302 height 51
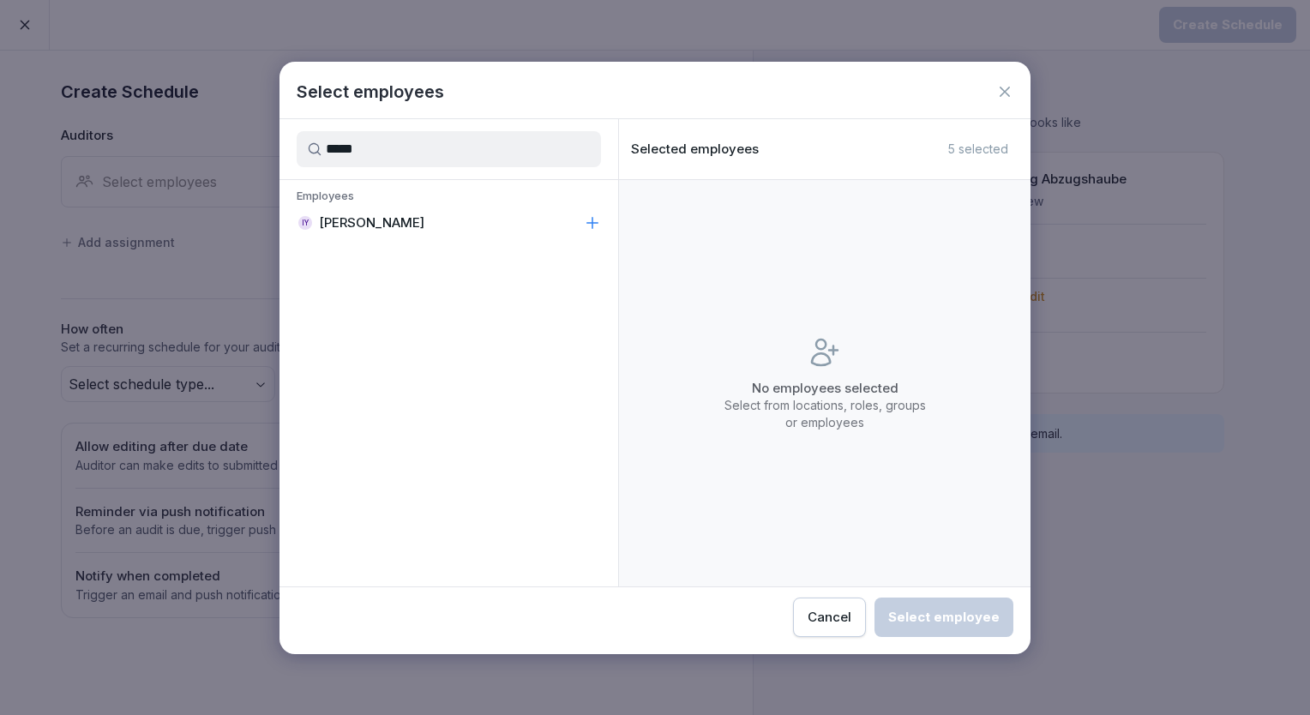
type input "*****"
click at [346, 225] on p "[PERSON_NAME]" at bounding box center [371, 222] width 105 height 17
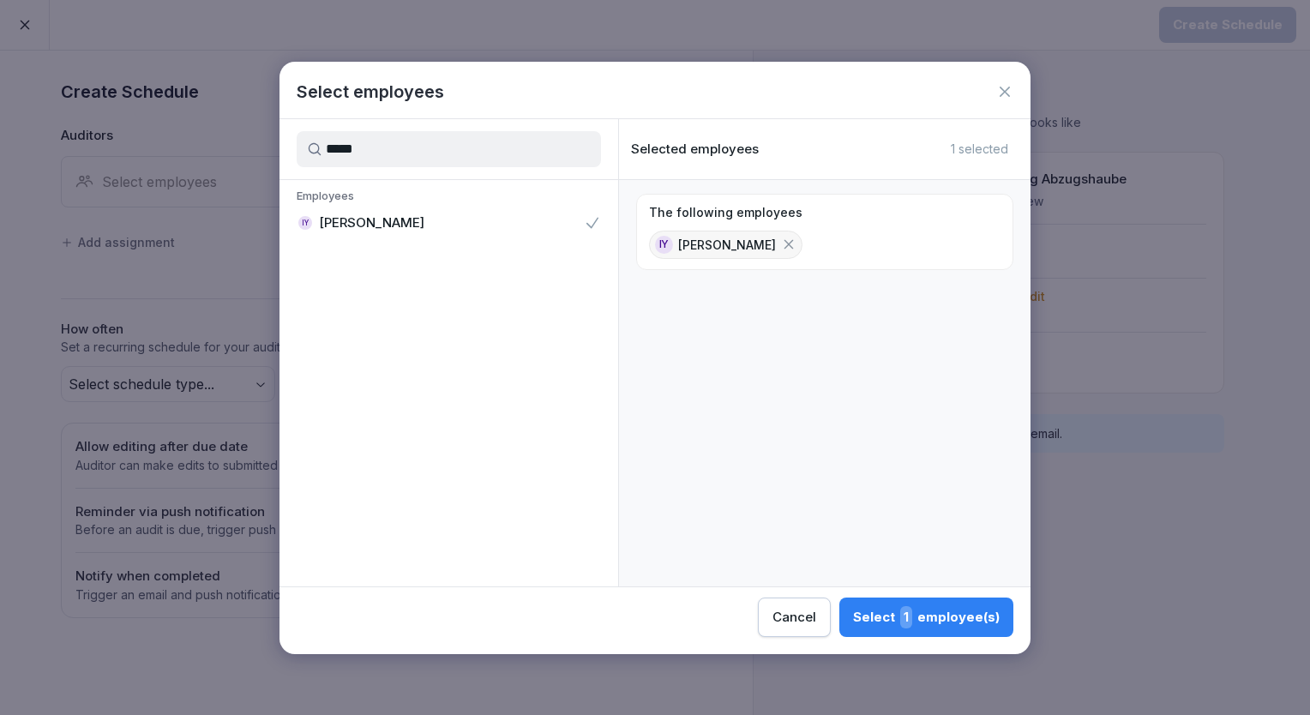
click at [895, 606] on div "Select 1 employee(s)" at bounding box center [926, 617] width 147 height 22
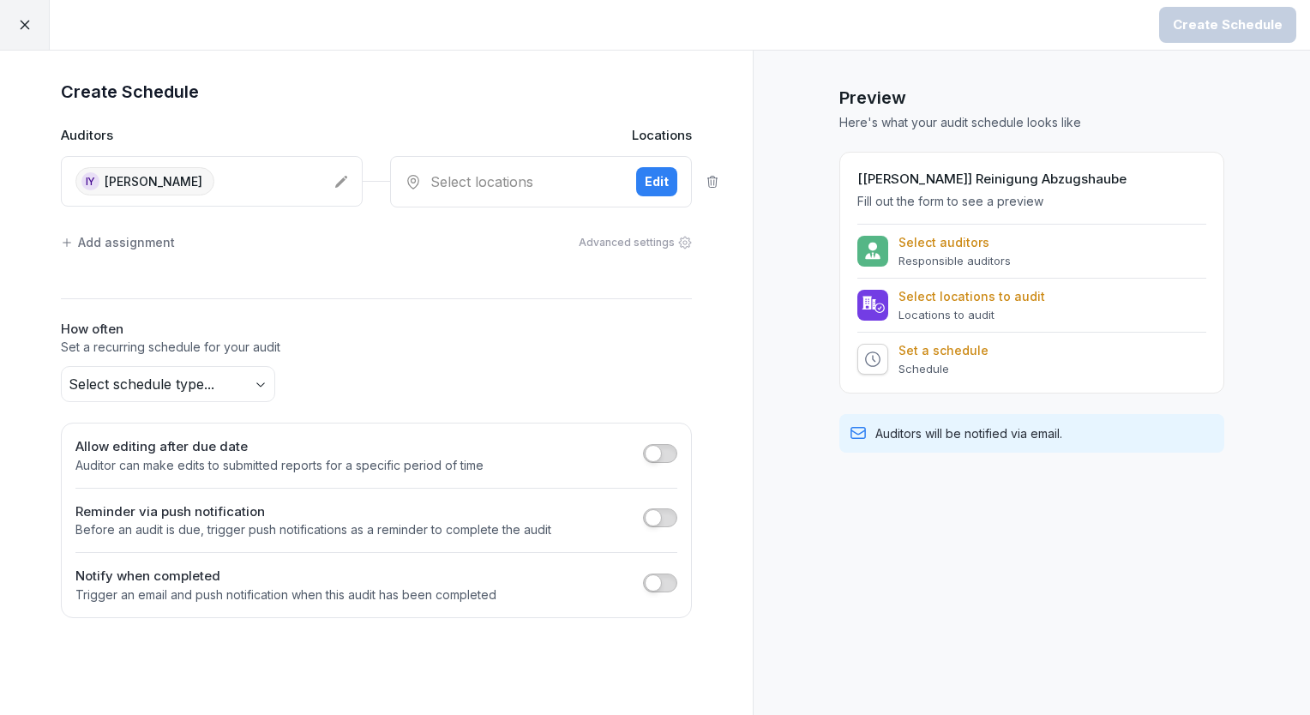
click at [336, 183] on icon at bounding box center [341, 182] width 14 height 14
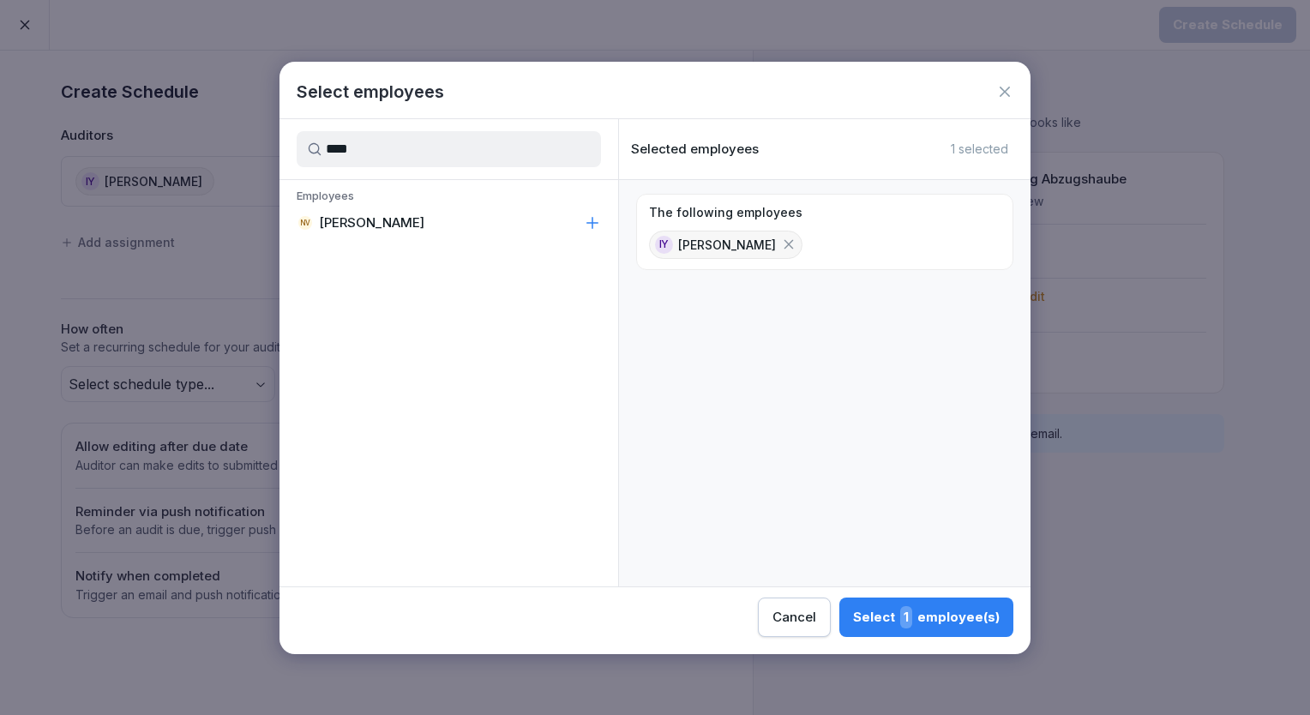
type input "****"
click at [380, 220] on p "[PERSON_NAME]" at bounding box center [371, 222] width 105 height 17
click at [951, 616] on div "Select 2 employee(s)" at bounding box center [925, 617] width 149 height 22
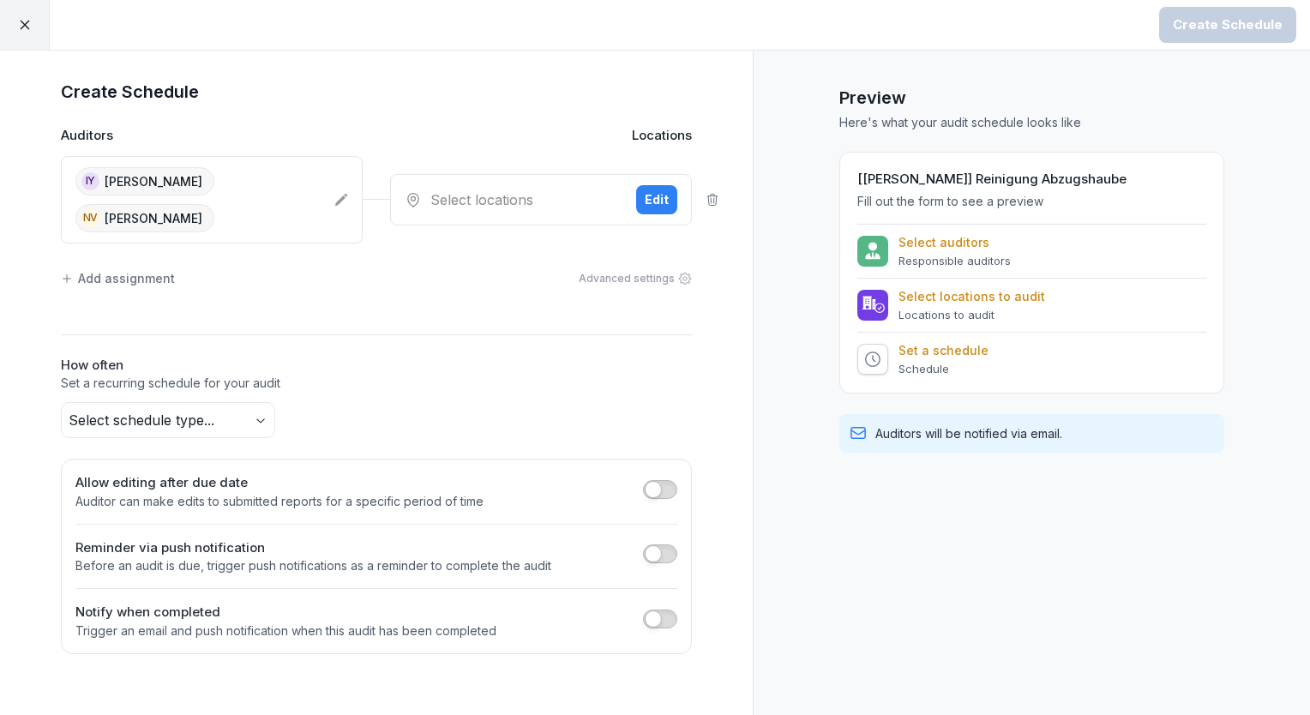
click at [492, 189] on div "Select locations" at bounding box center [514, 199] width 218 height 21
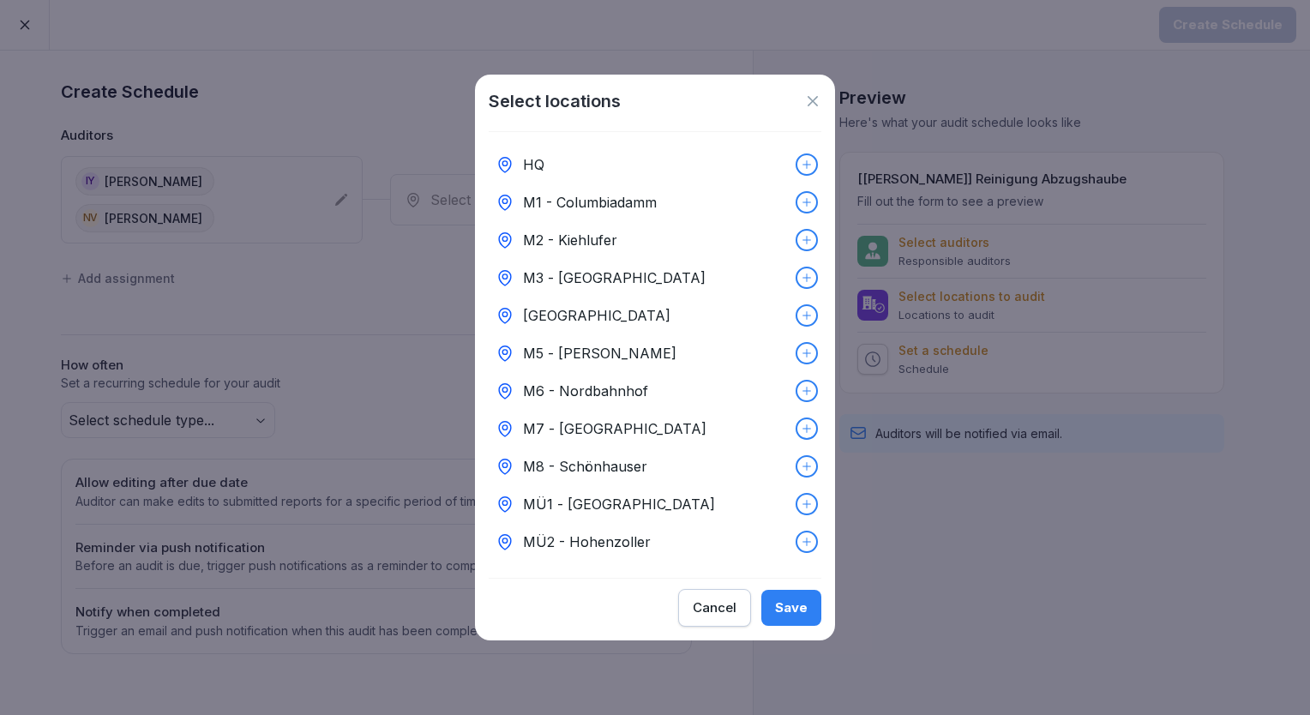
click at [544, 167] on div "HQ" at bounding box center [655, 165] width 333 height 38
click at [786, 617] on div "Save" at bounding box center [791, 607] width 33 height 19
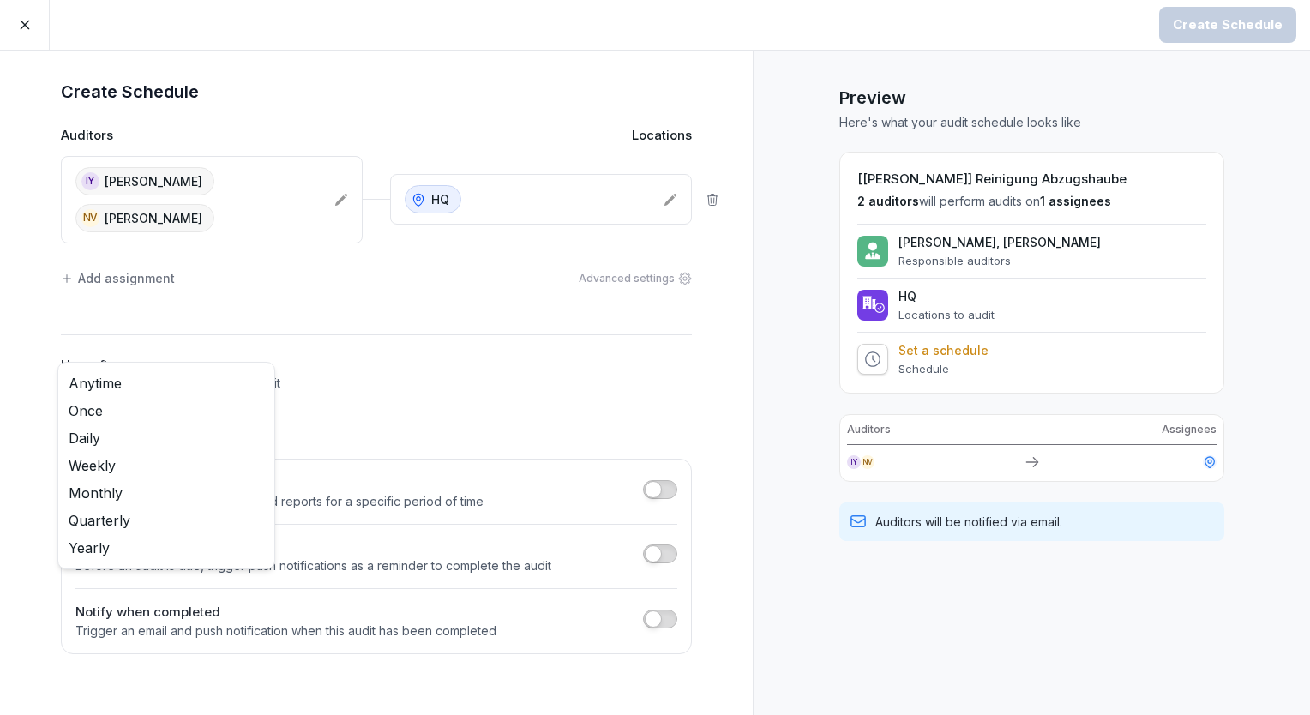
click at [237, 386] on body "Create Schedule Create Schedule Auditors Locations IY Insuk Yoon NV Neha Verma …" at bounding box center [655, 357] width 1310 height 715
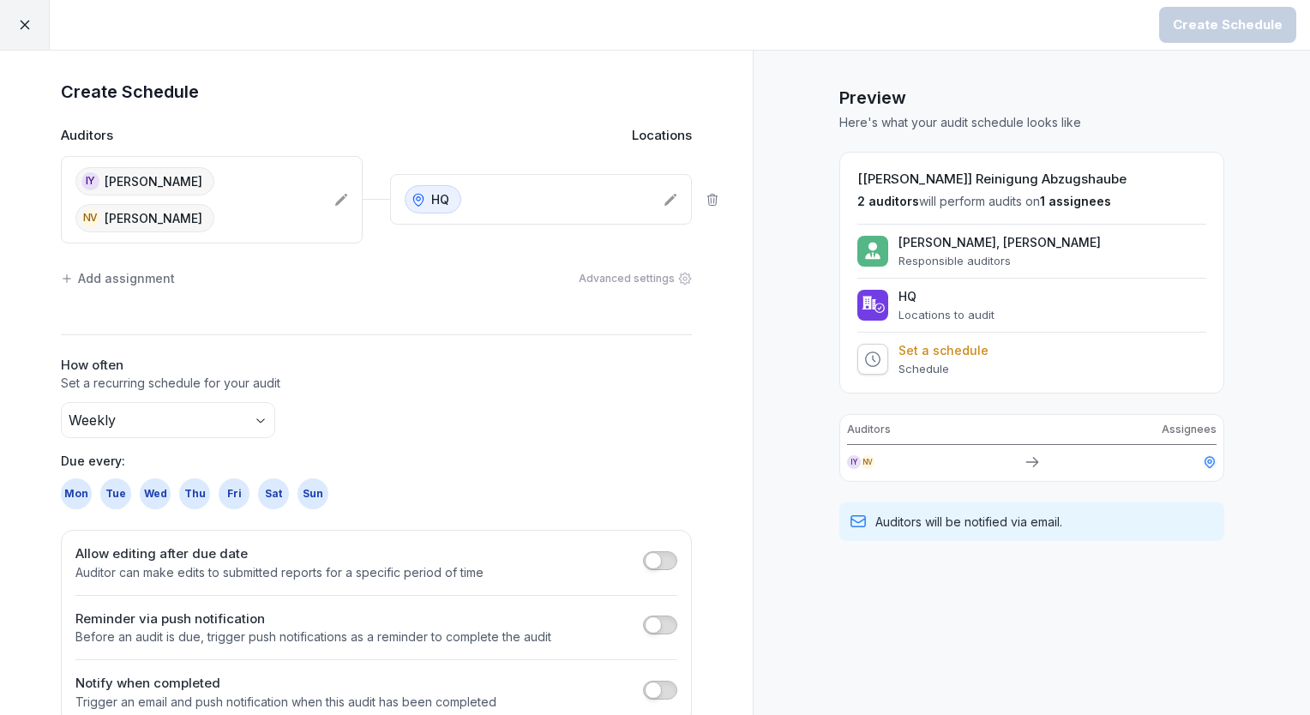
click at [310, 478] on div "Sun" at bounding box center [313, 493] width 31 height 31
click at [1244, 28] on div "Create Schedule" at bounding box center [1228, 24] width 110 height 19
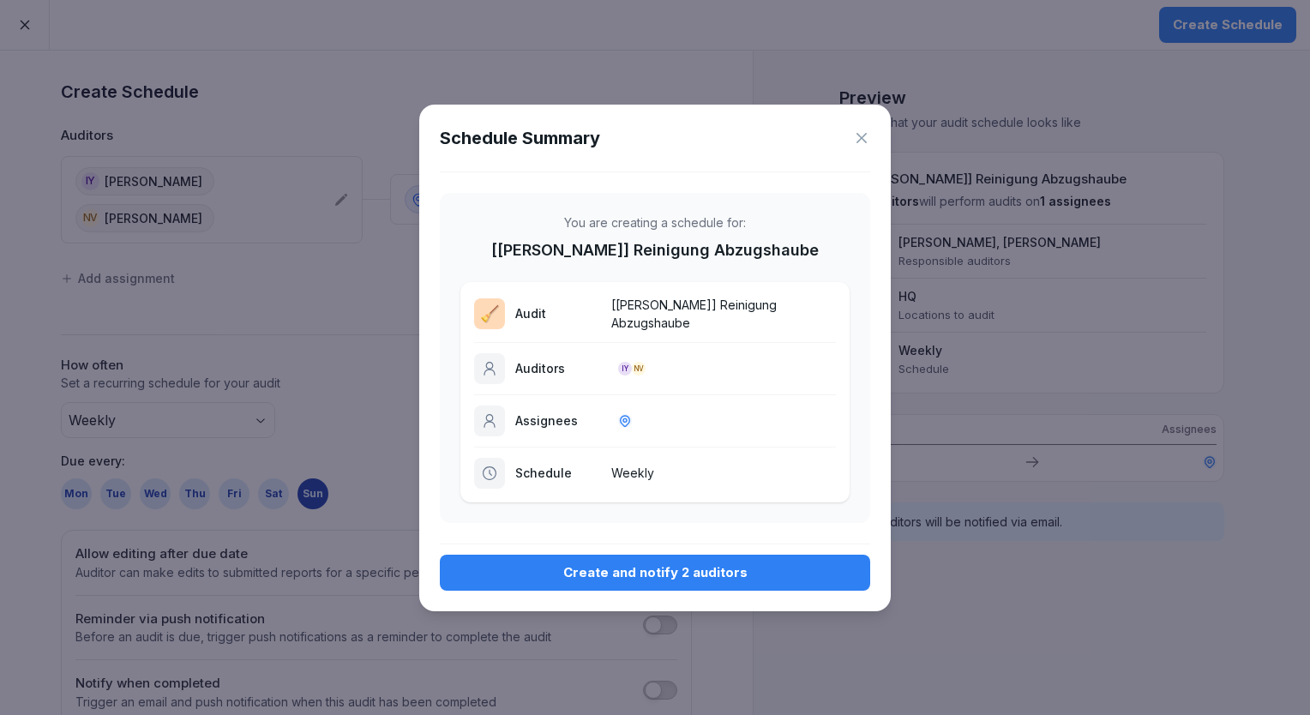
click at [682, 563] on div "Create and notify 2 auditors" at bounding box center [655, 572] width 403 height 19
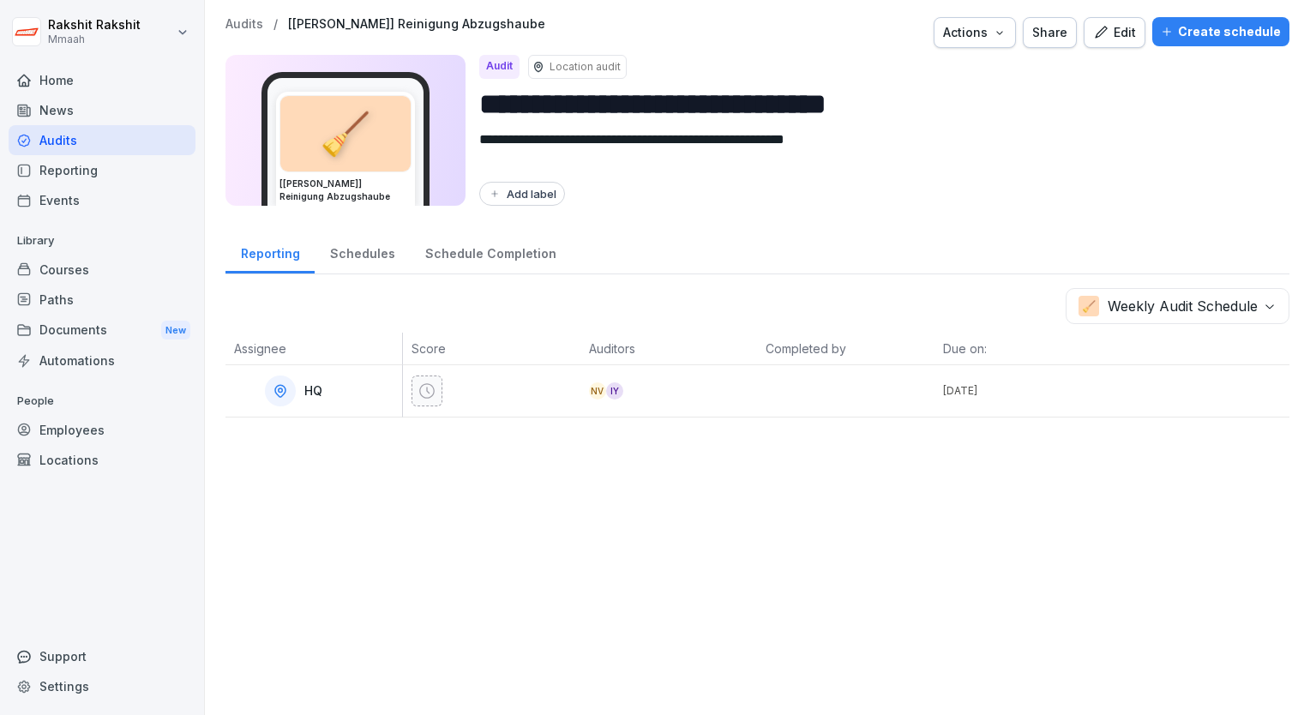
click at [77, 141] on div "Audits" at bounding box center [102, 140] width 187 height 30
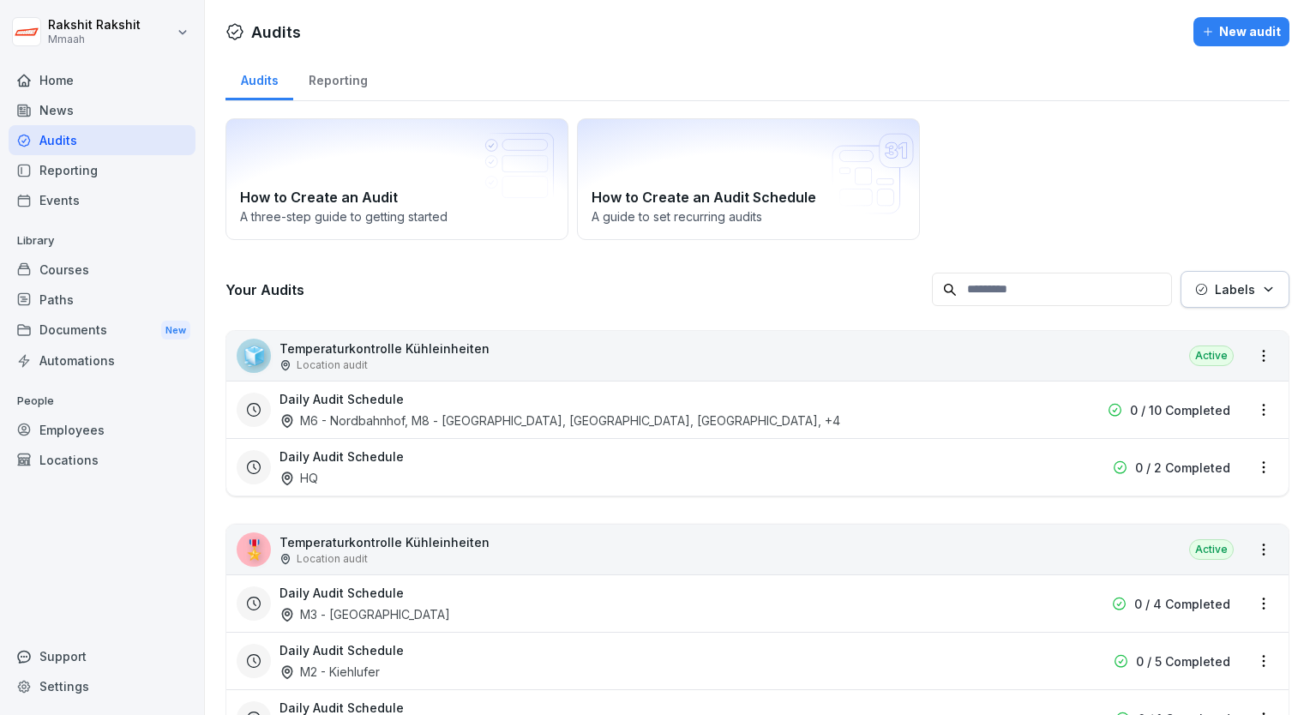
click at [997, 166] on div "How to Create an Audit A three-step guide to getting started How to Create an A…" at bounding box center [758, 179] width 1064 height 122
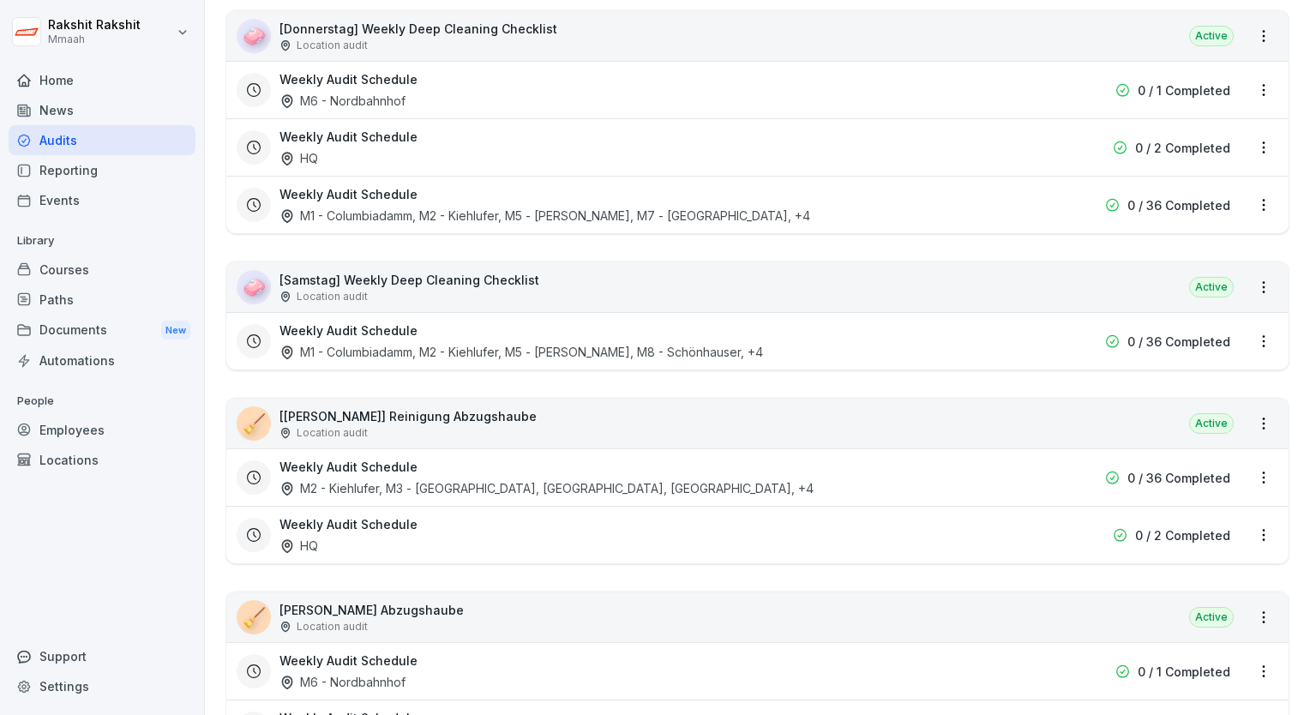
scroll to position [3567, 0]
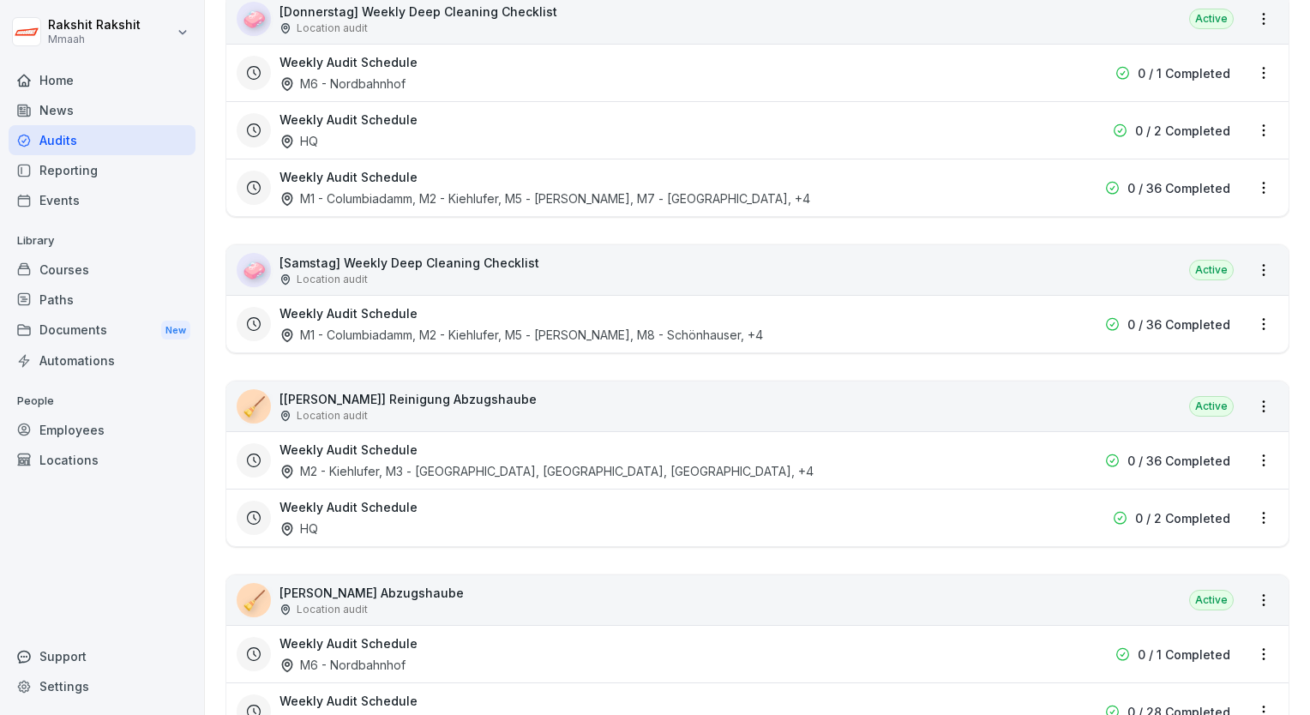
click at [1032, 269] on div "🧼 [Samstag] Weekly Deep Cleaning Checklist Location audit Active" at bounding box center [757, 270] width 1062 height 50
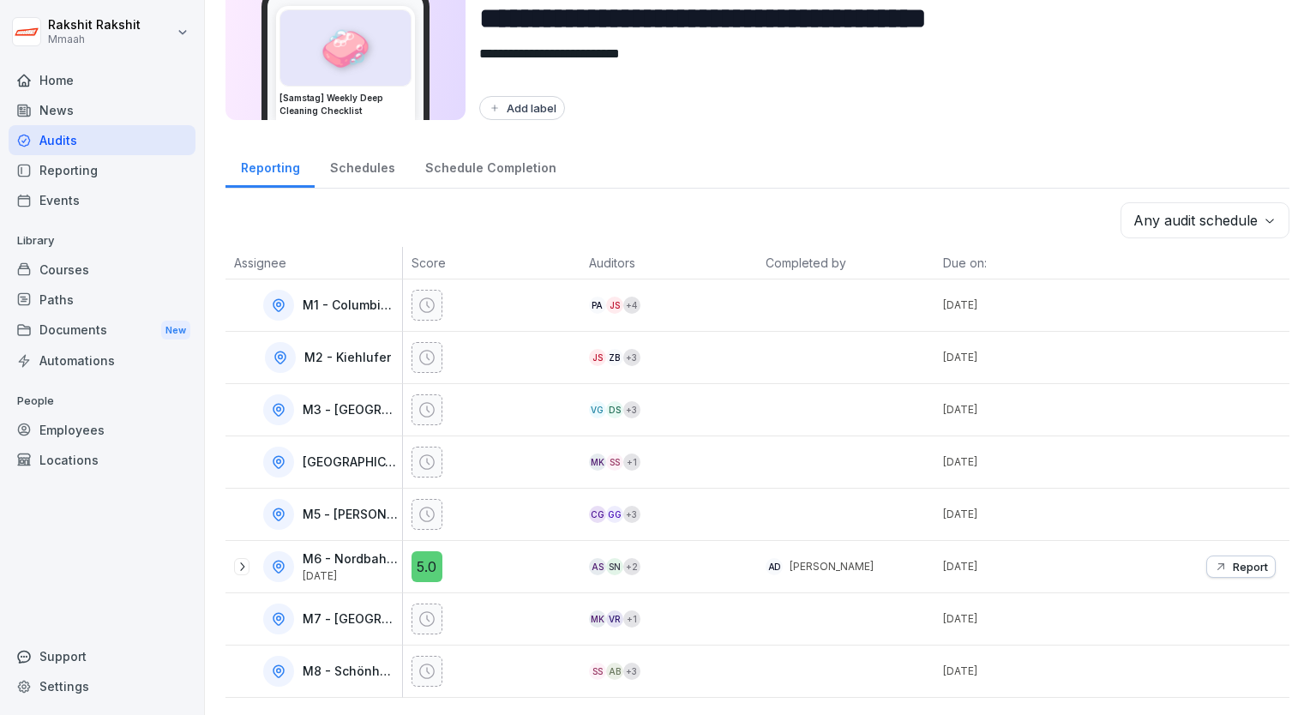
click at [1139, 145] on div "Reporting Schedules Schedule Completion" at bounding box center [758, 166] width 1064 height 45
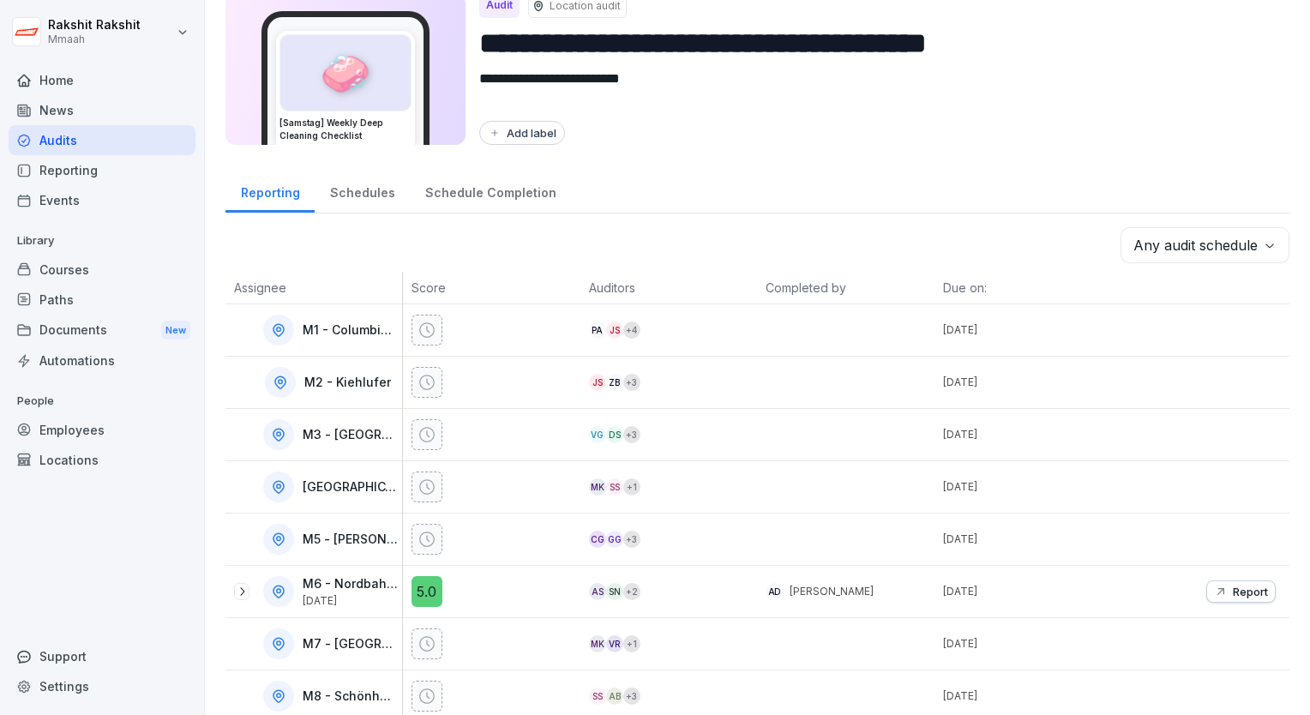
scroll to position [0, 0]
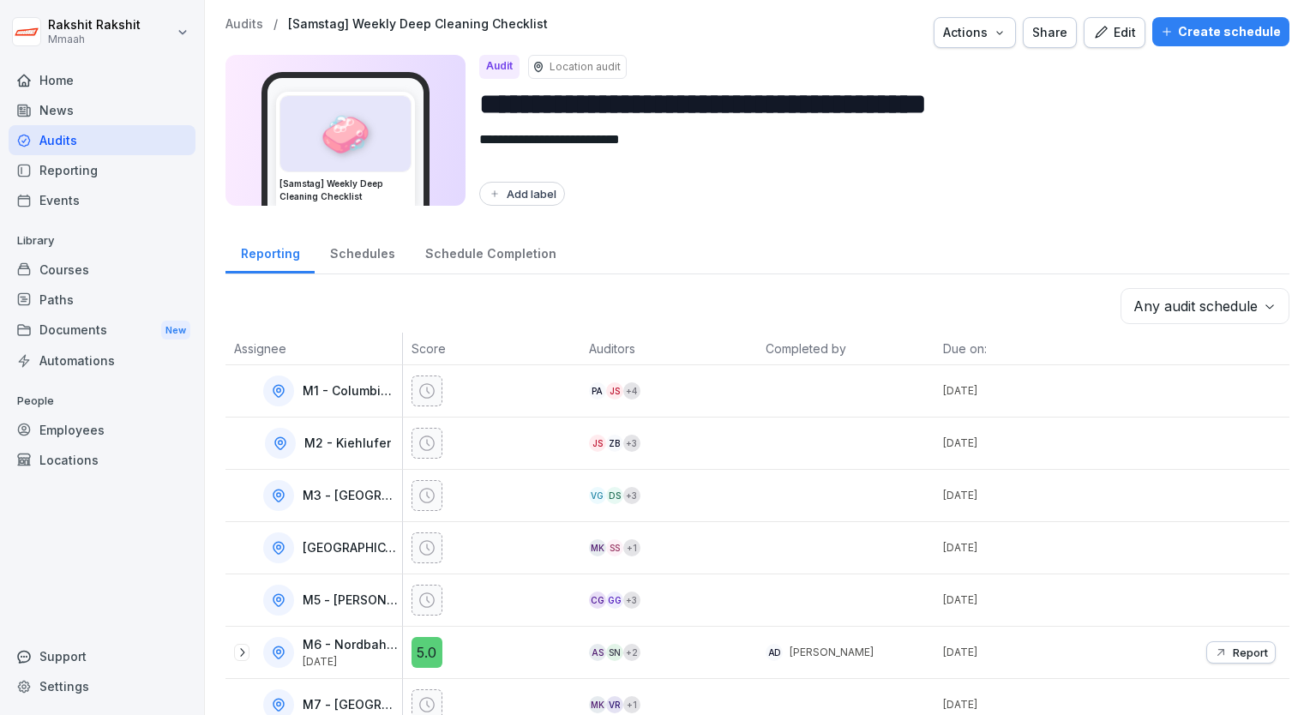
click at [1164, 27] on icon "button" at bounding box center [1167, 32] width 12 height 12
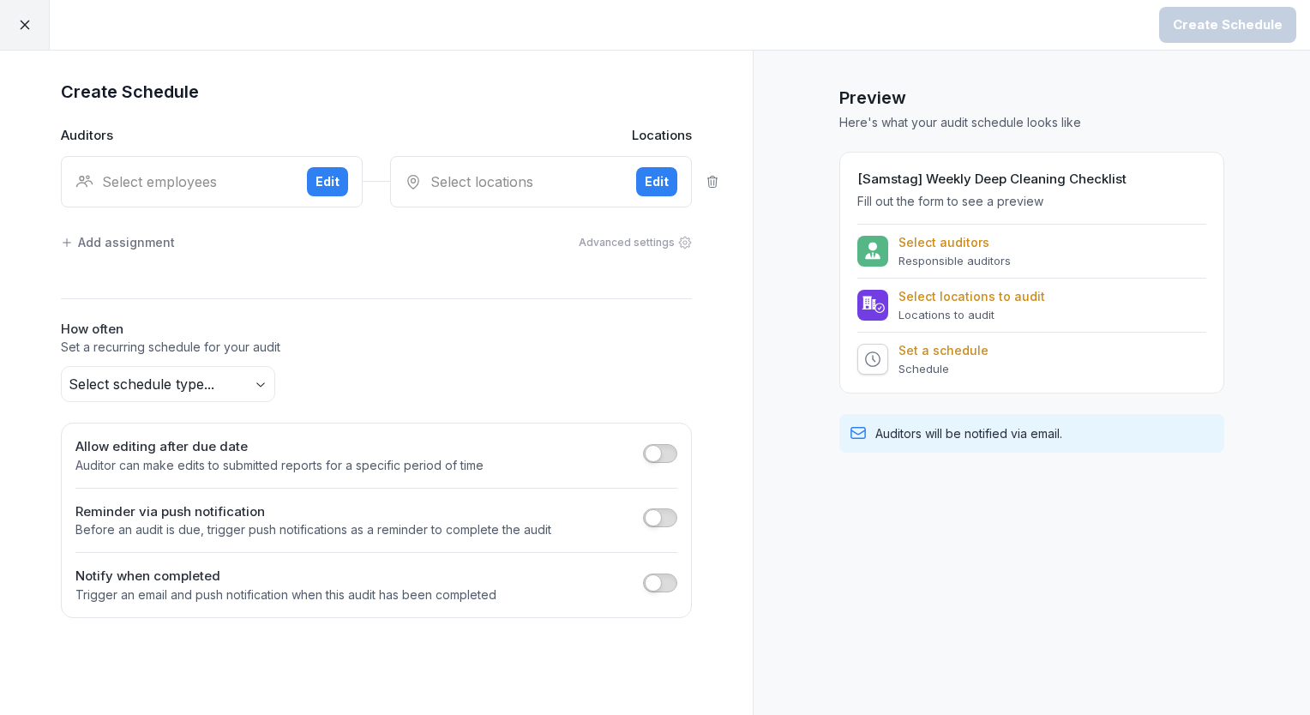
click at [174, 183] on div "Select employees" at bounding box center [184, 181] width 218 height 21
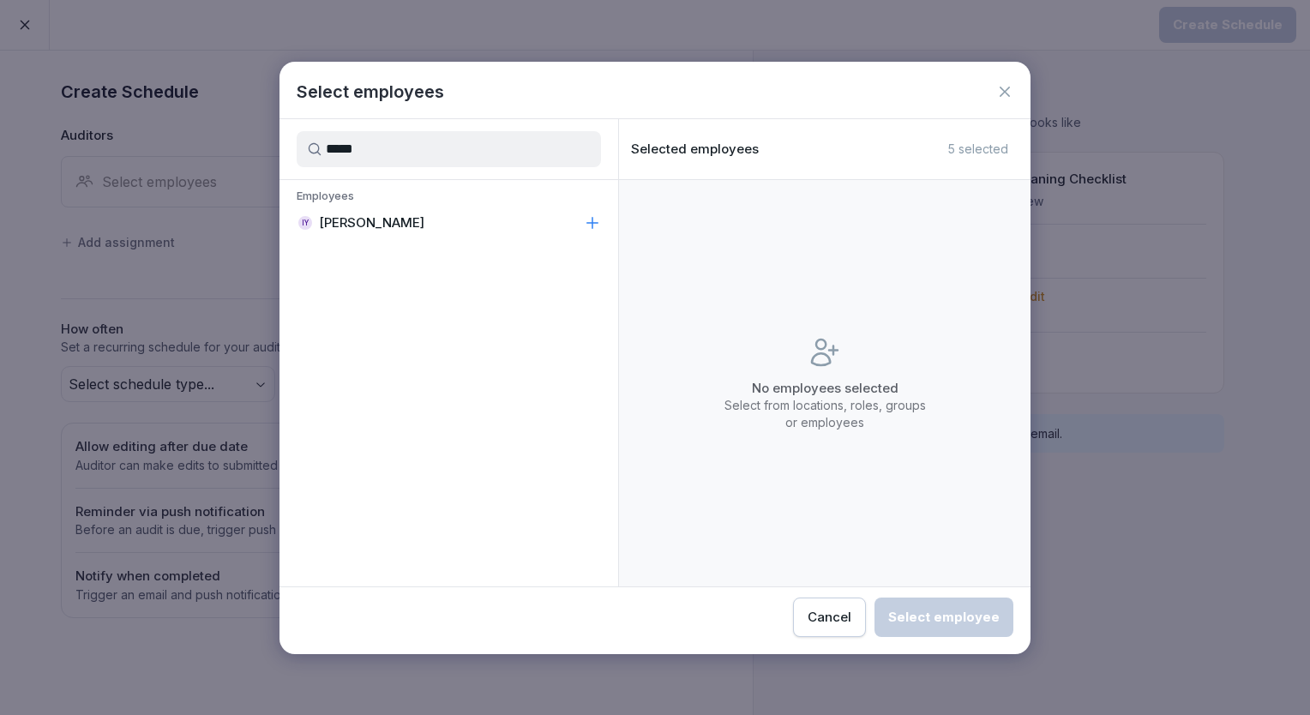
type input "*****"
click at [382, 225] on p "[PERSON_NAME]" at bounding box center [371, 222] width 105 height 17
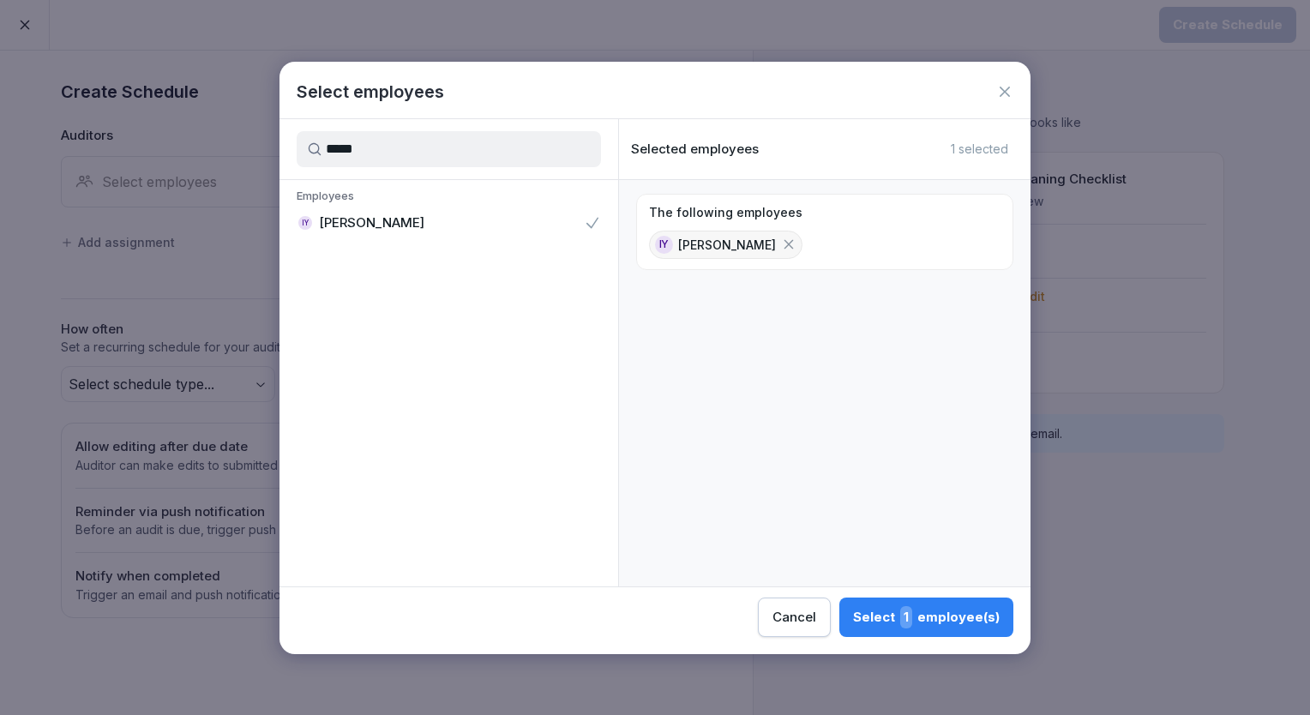
click at [865, 606] on div "Select 1 employee(s)" at bounding box center [926, 617] width 147 height 22
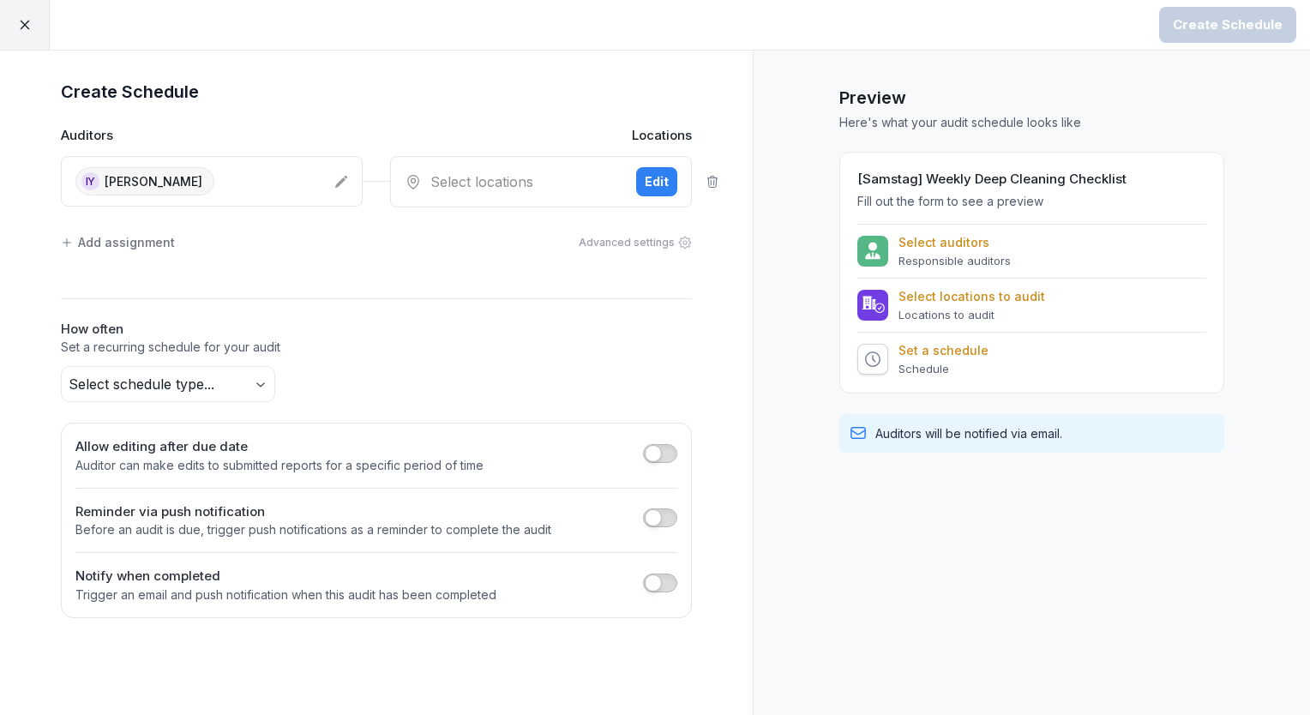
click at [346, 187] on icon at bounding box center [341, 182] width 14 height 14
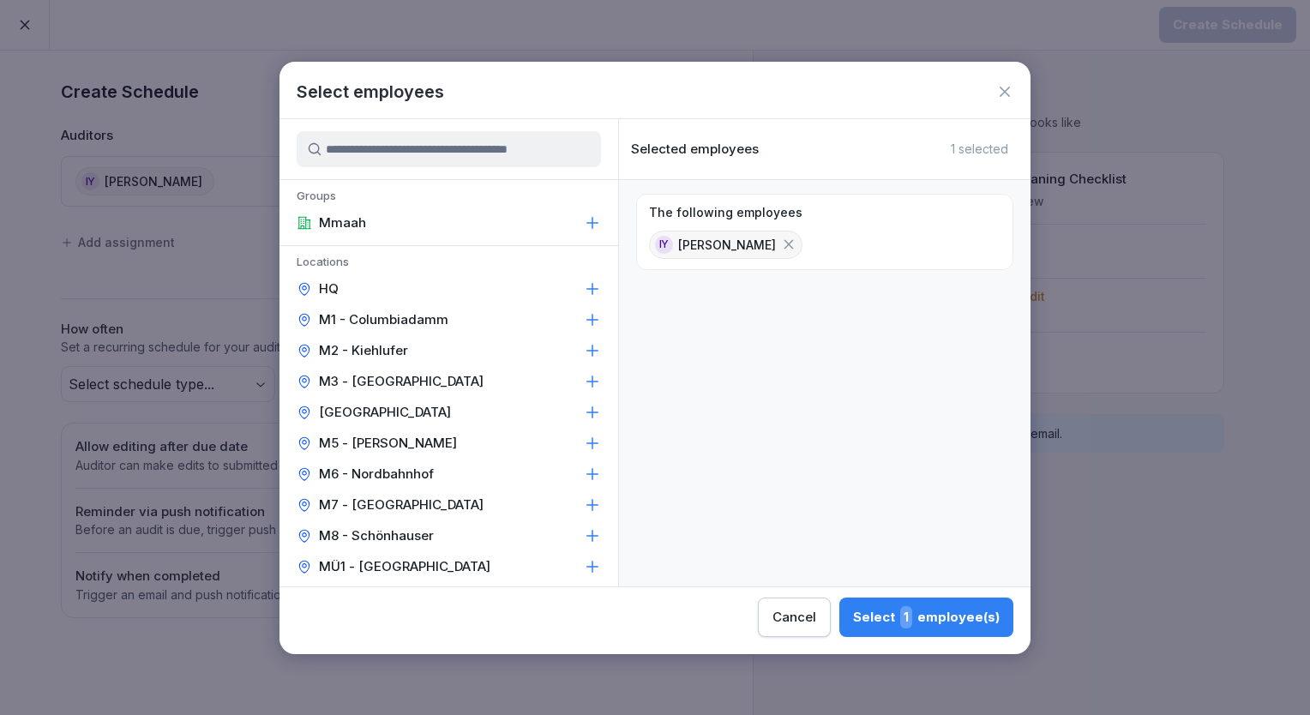
click at [451, 150] on input at bounding box center [449, 149] width 304 height 36
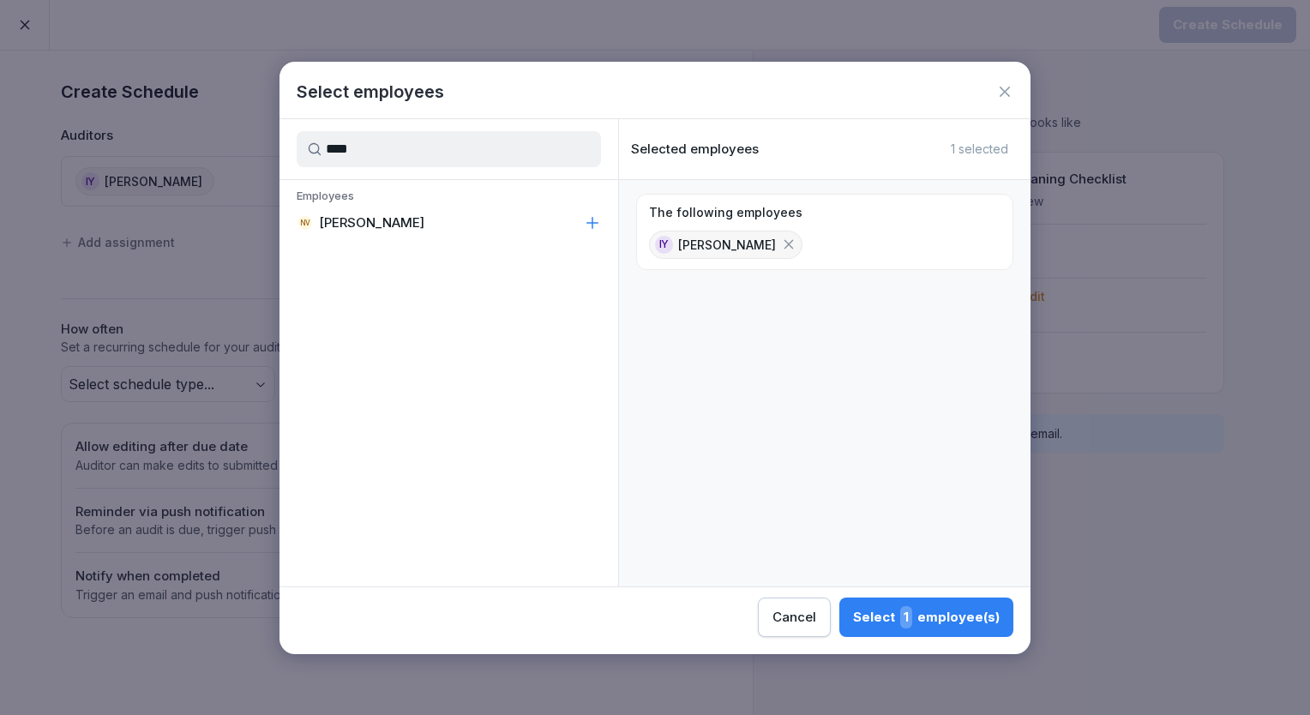
type input "****"
click at [401, 214] on div "NV Neha Verma" at bounding box center [449, 223] width 339 height 31
click at [892, 635] on button "Select 2 employee(s)" at bounding box center [925, 617] width 177 height 39
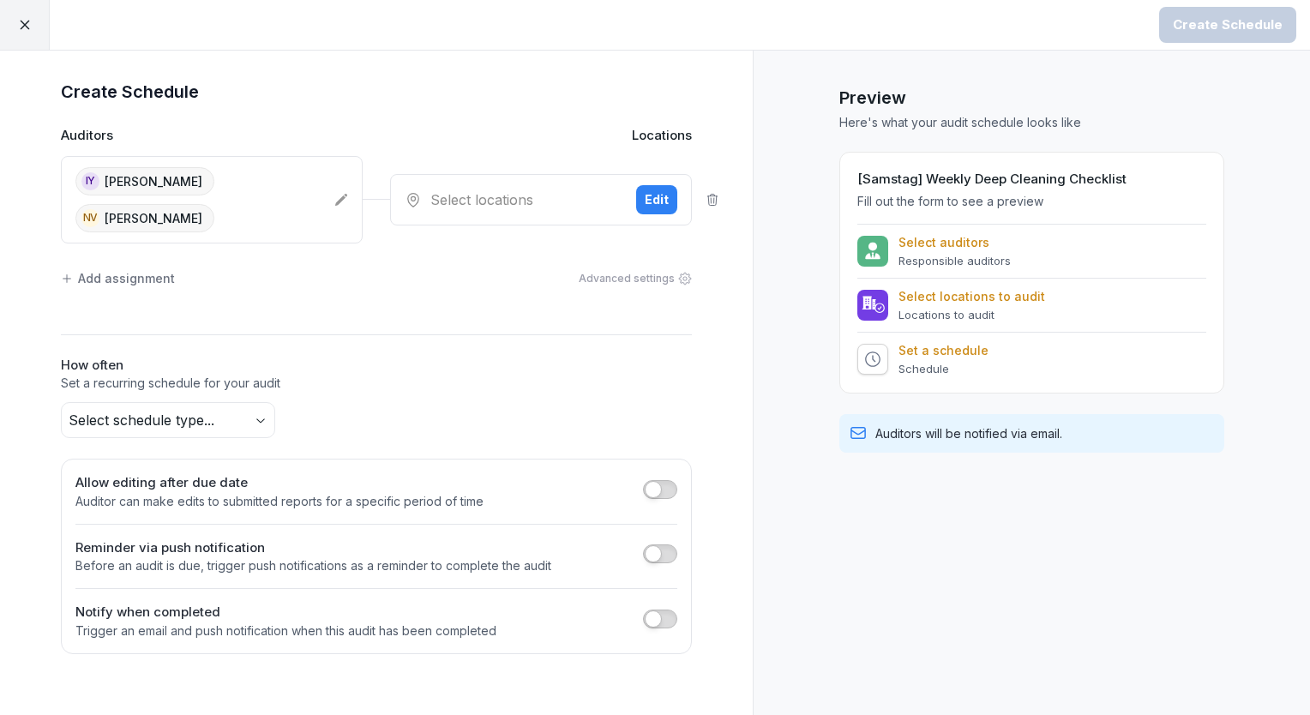
click at [480, 189] on div "Select locations" at bounding box center [514, 199] width 218 height 21
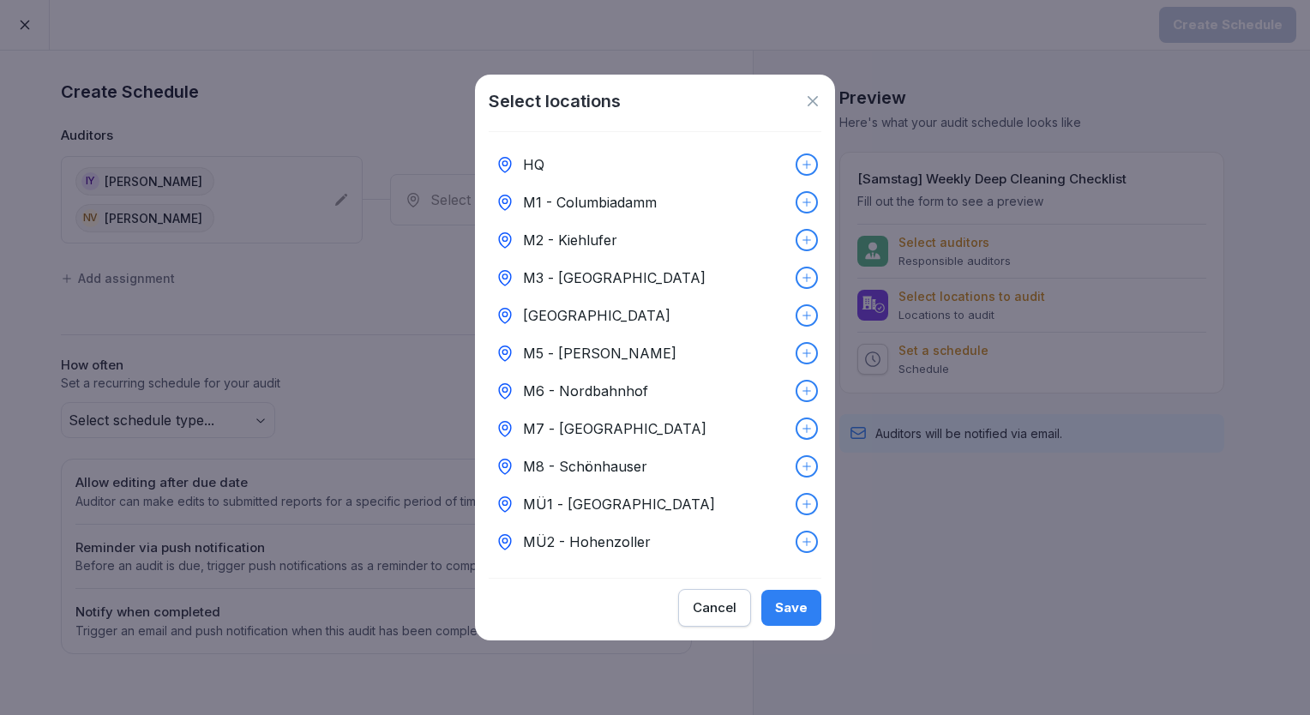
click at [540, 164] on p "HQ" at bounding box center [533, 164] width 21 height 21
click at [799, 614] on div "Save" at bounding box center [791, 607] width 33 height 19
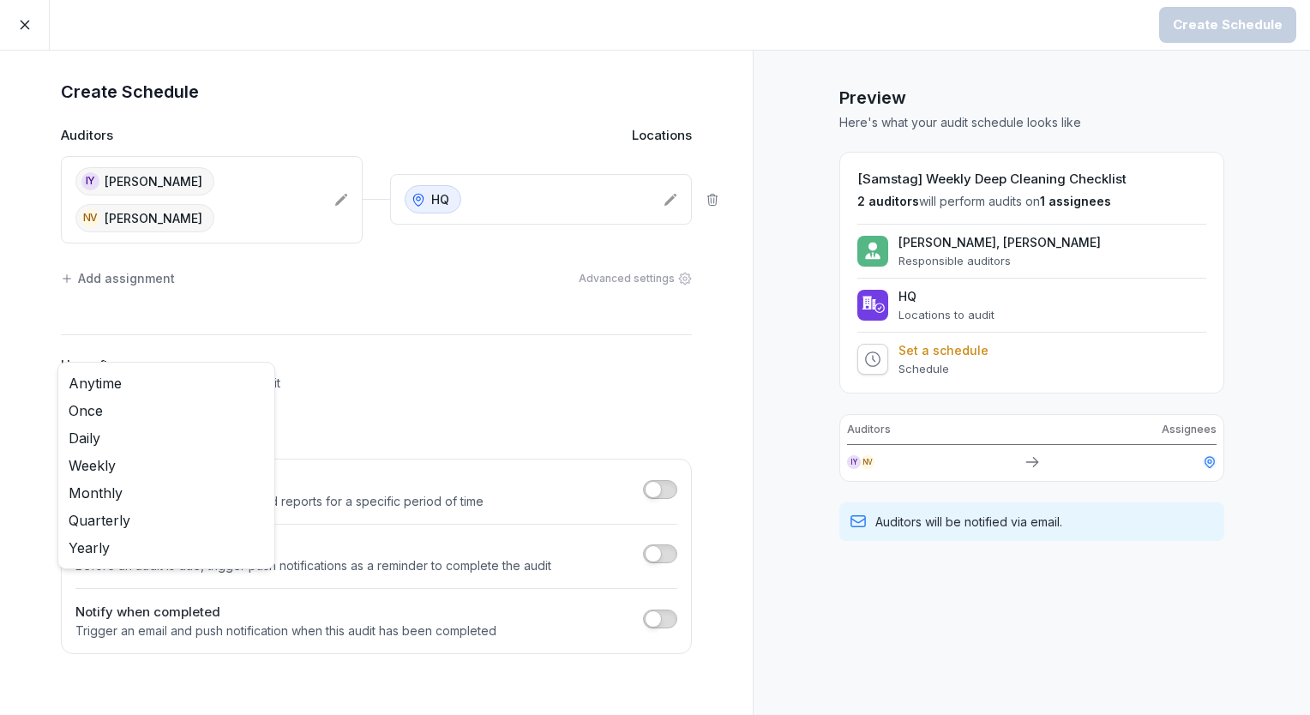
click at [177, 386] on body "Create Schedule Create Schedule Auditors Locations IY Insuk Yoon NV Neha Verma …" at bounding box center [655, 357] width 1310 height 715
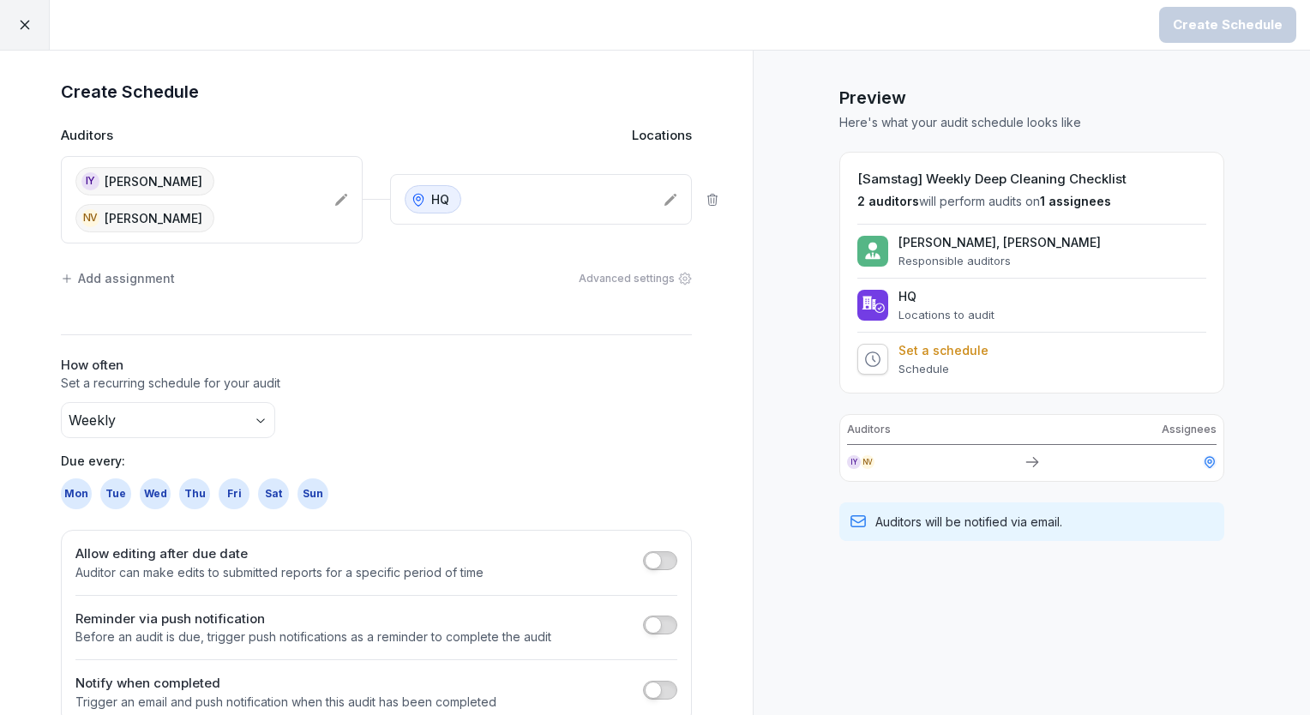
click at [274, 478] on div "Sat" at bounding box center [273, 493] width 31 height 31
click at [1240, 36] on button "Create Schedule" at bounding box center [1227, 25] width 137 height 36
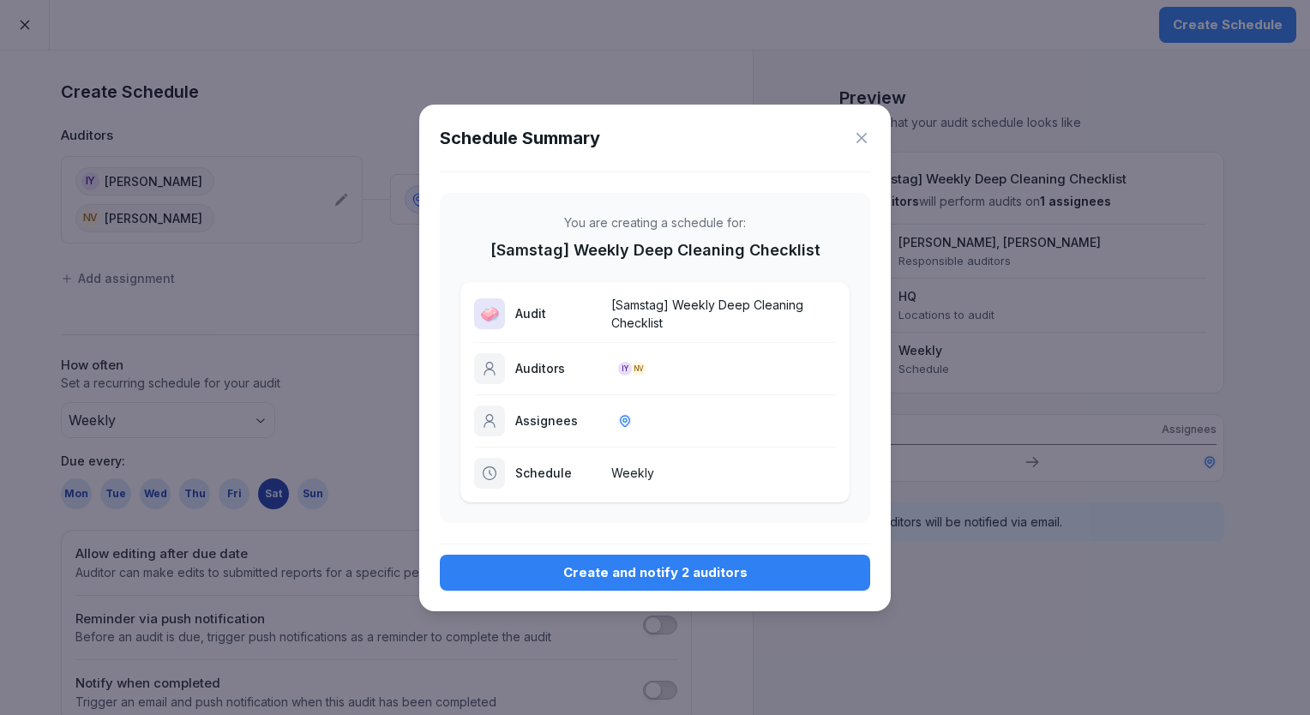
click at [724, 574] on div "Create and notify 2 auditors" at bounding box center [655, 572] width 403 height 19
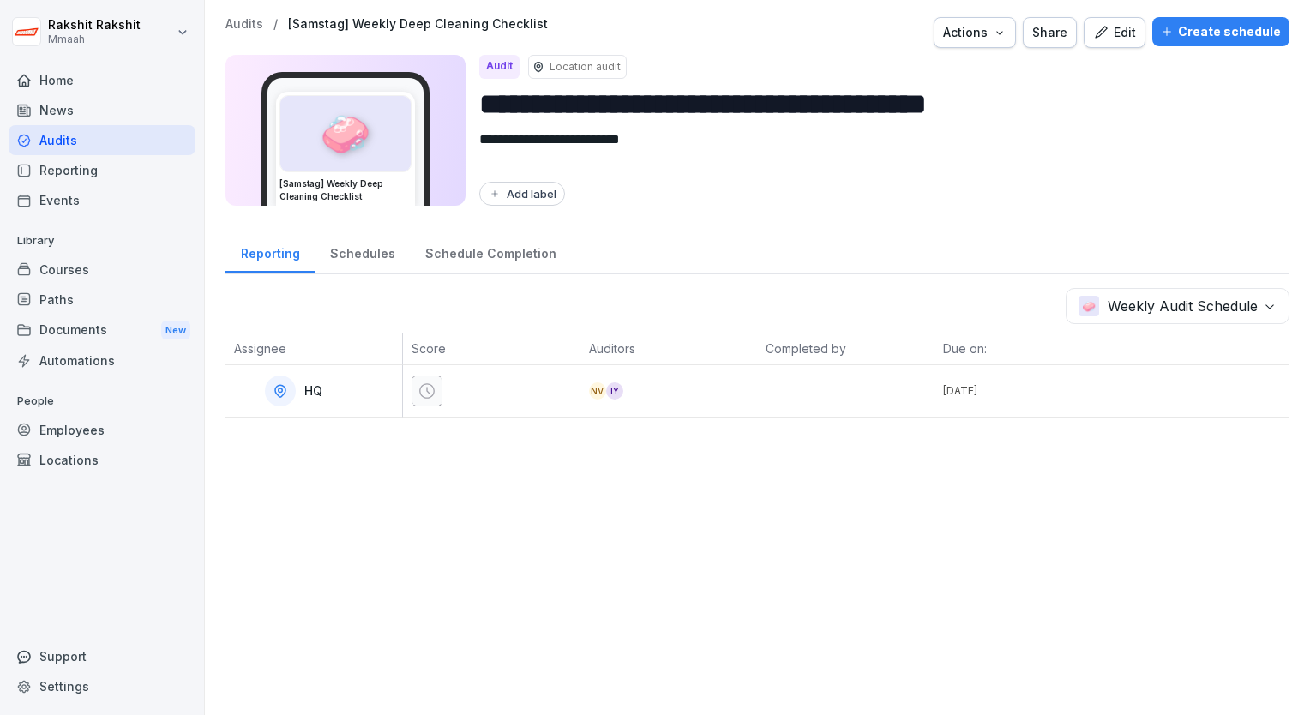
click at [129, 144] on div "Audits" at bounding box center [102, 140] width 187 height 30
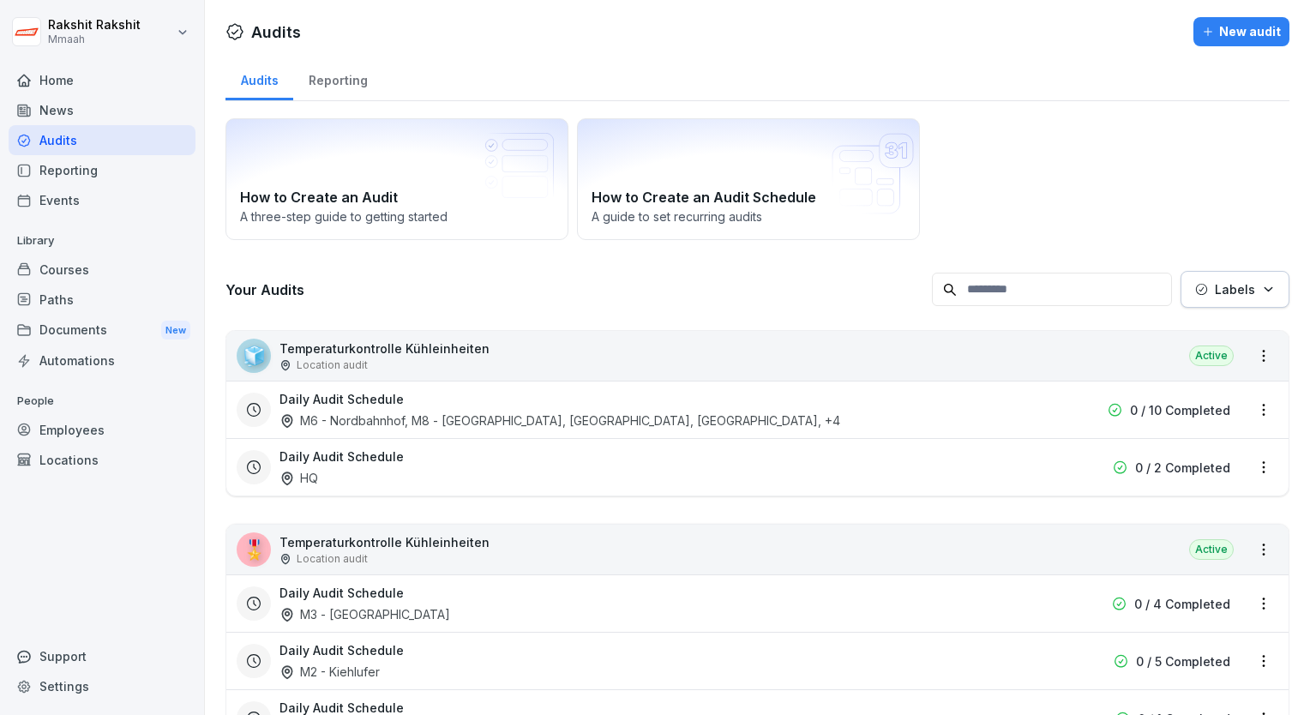
click at [722, 468] on div "Daily Audit Schedule HQ" at bounding box center [648, 467] width 737 height 39
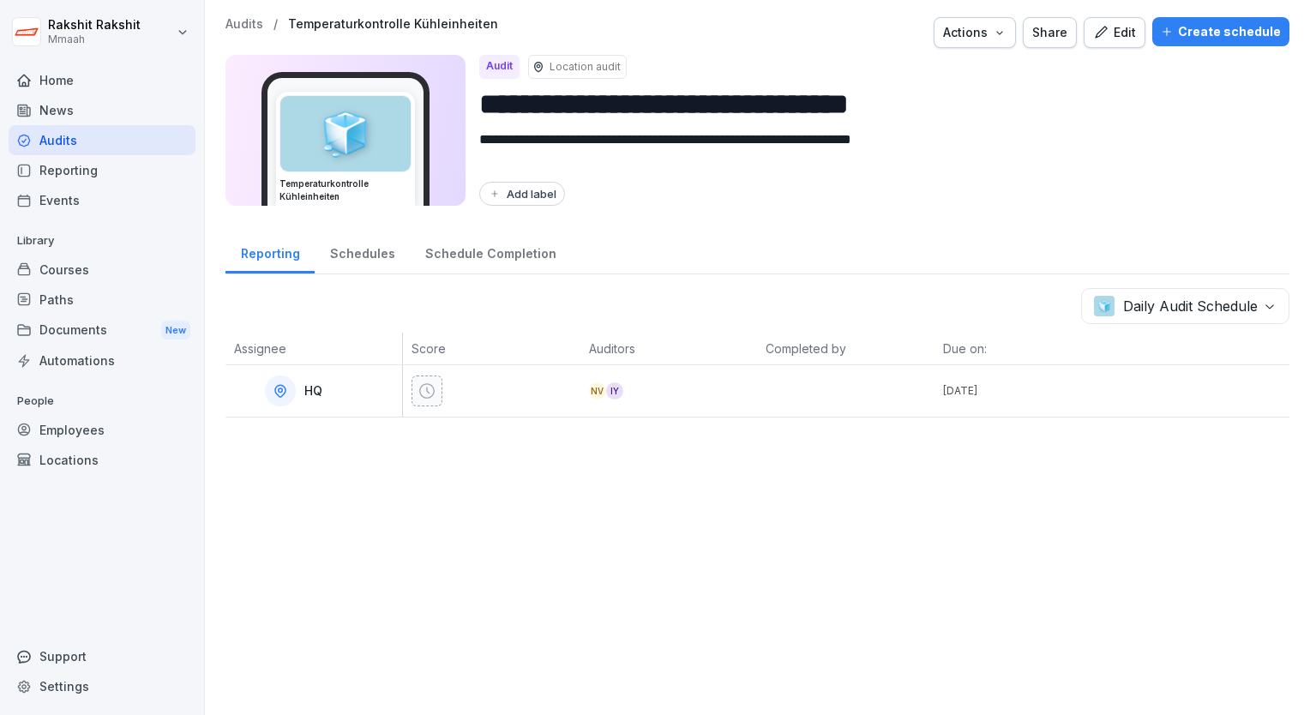
click at [561, 382] on div at bounding box center [496, 391] width 169 height 31
click at [1096, 36] on icon "button" at bounding box center [1100, 32] width 15 height 15
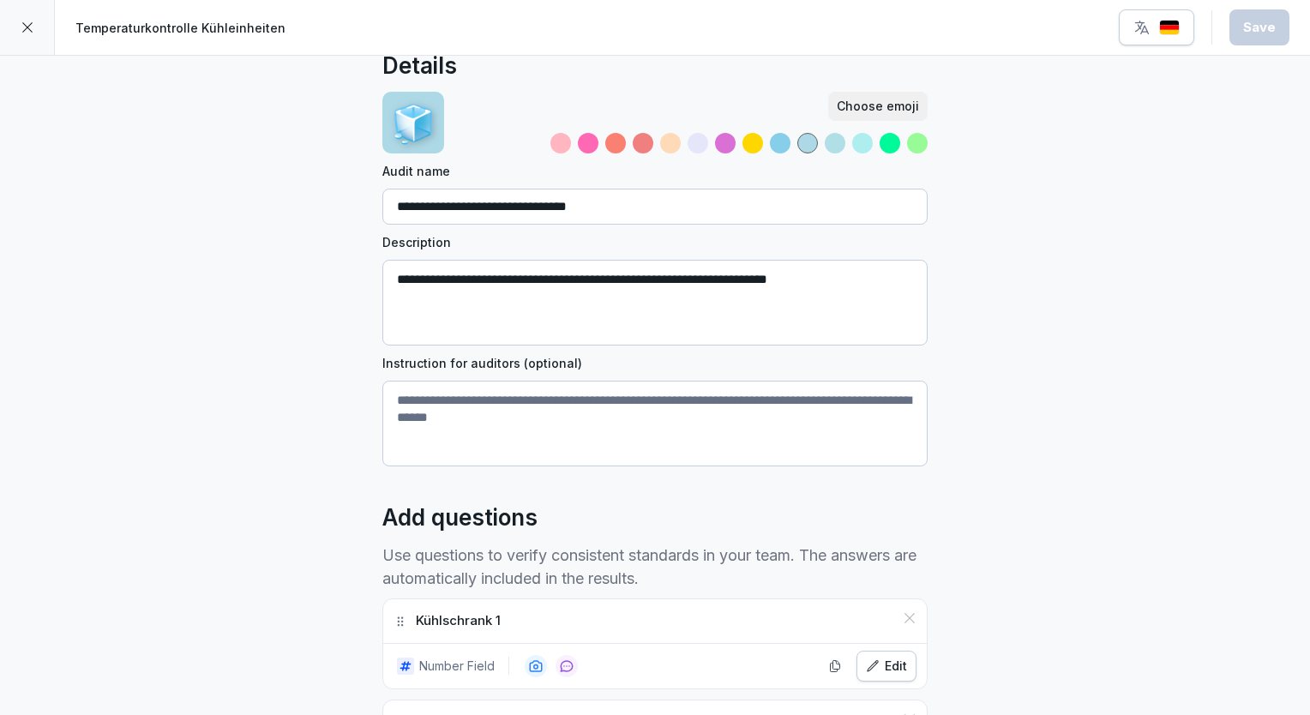
click at [30, 30] on icon at bounding box center [27, 27] width 10 height 10
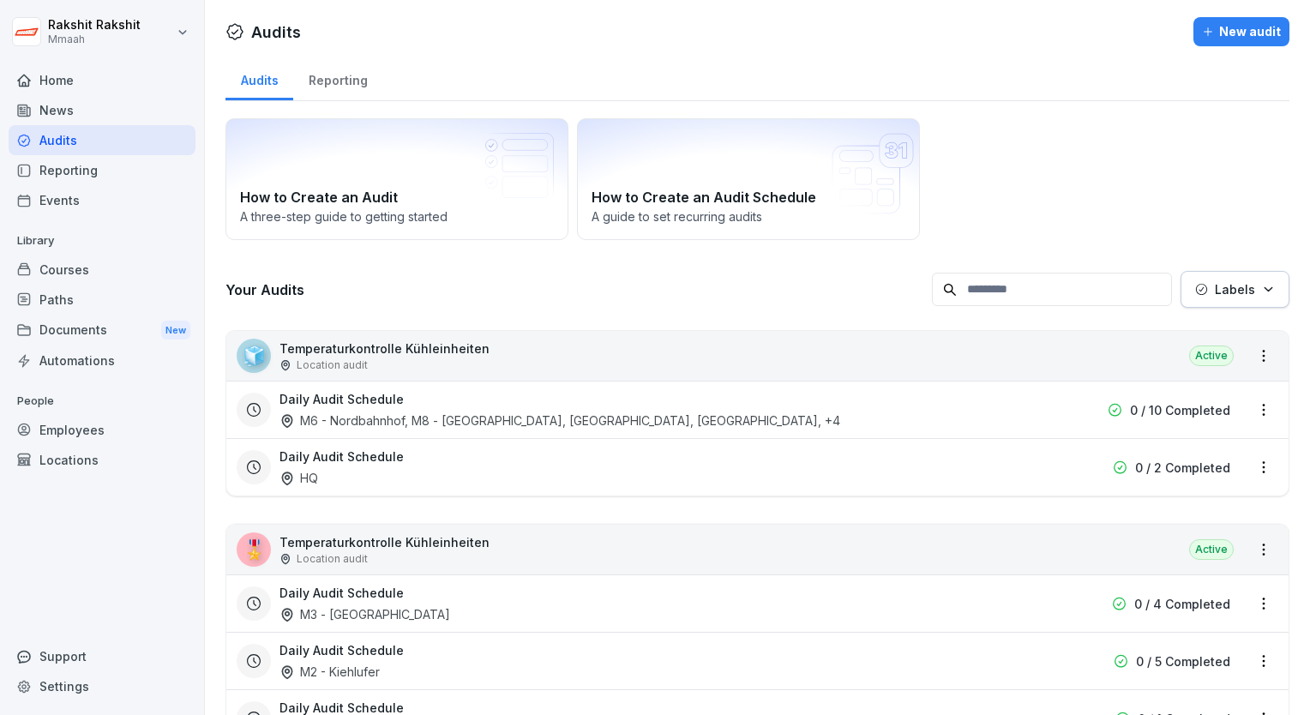
click at [1050, 155] on div "How to Create an Audit A three-step guide to getting started How to Create an A…" at bounding box center [758, 179] width 1064 height 122
